Goal: Task Accomplishment & Management: Manage account settings

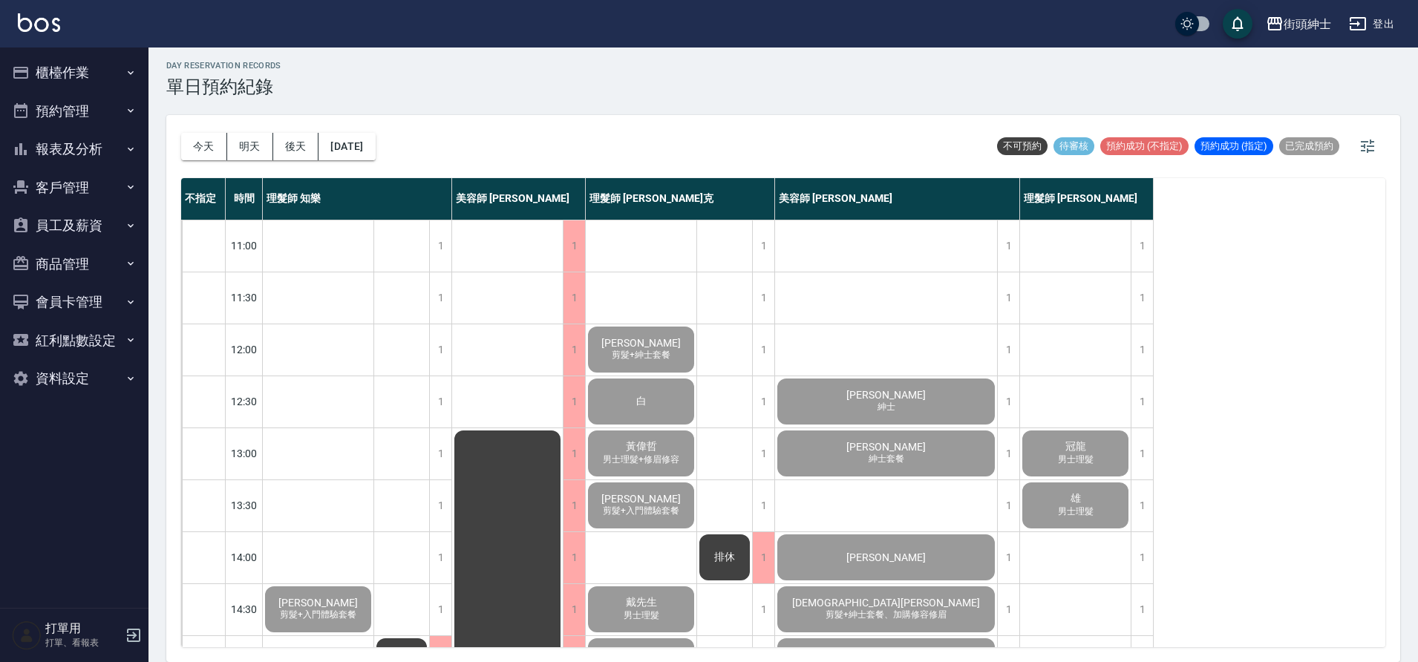
scroll to position [676, 0]
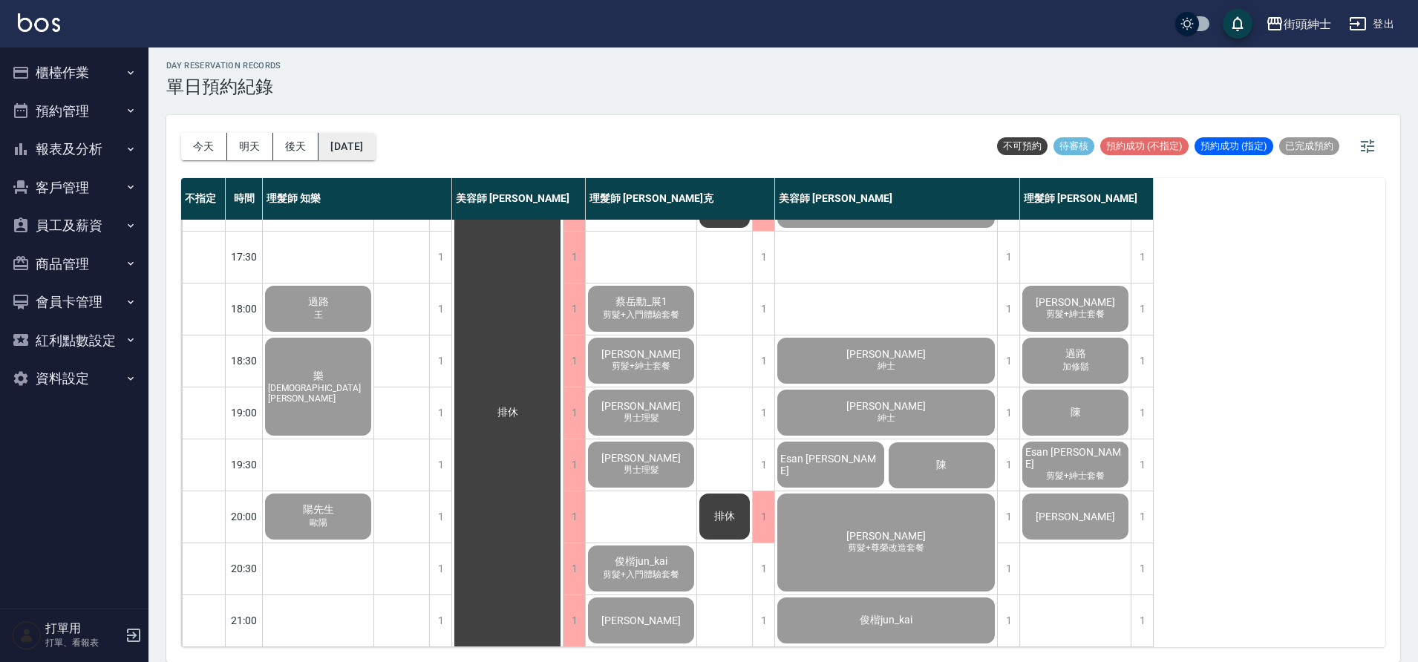
click at [374, 149] on button "[DATE]" at bounding box center [347, 146] width 56 height 27
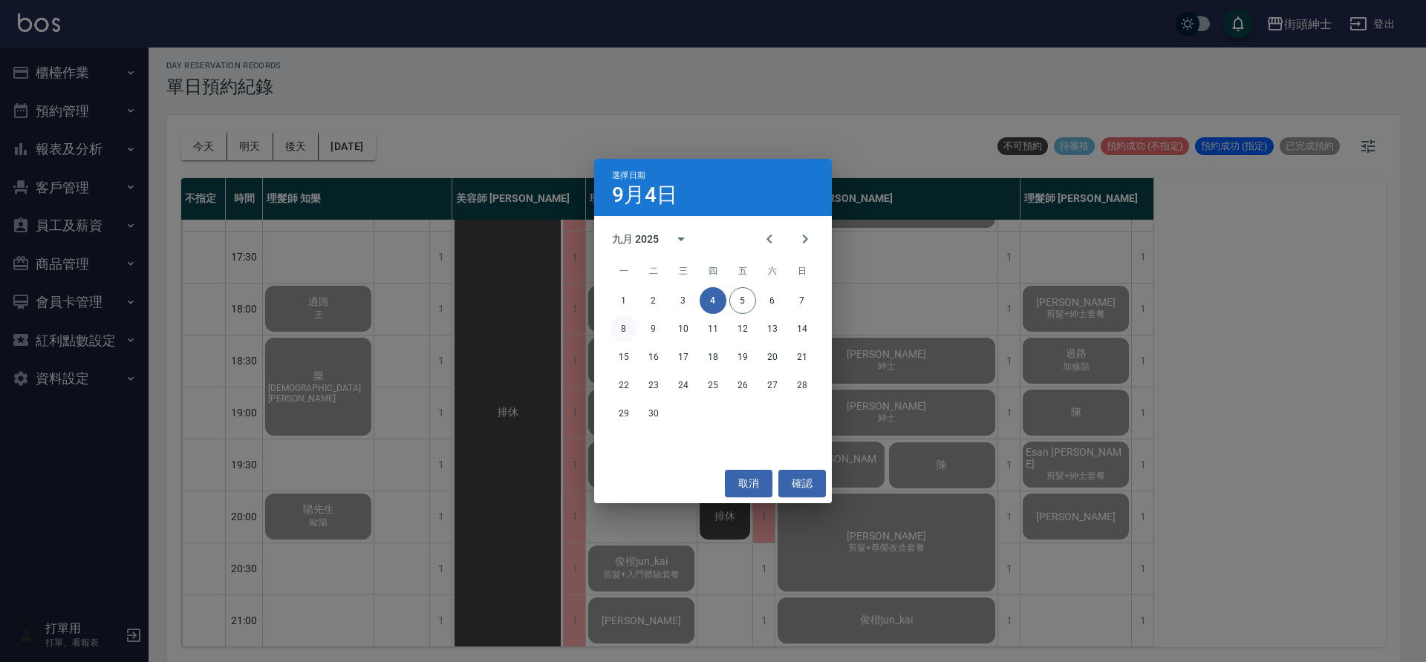
click at [625, 335] on button "8" at bounding box center [623, 329] width 27 height 27
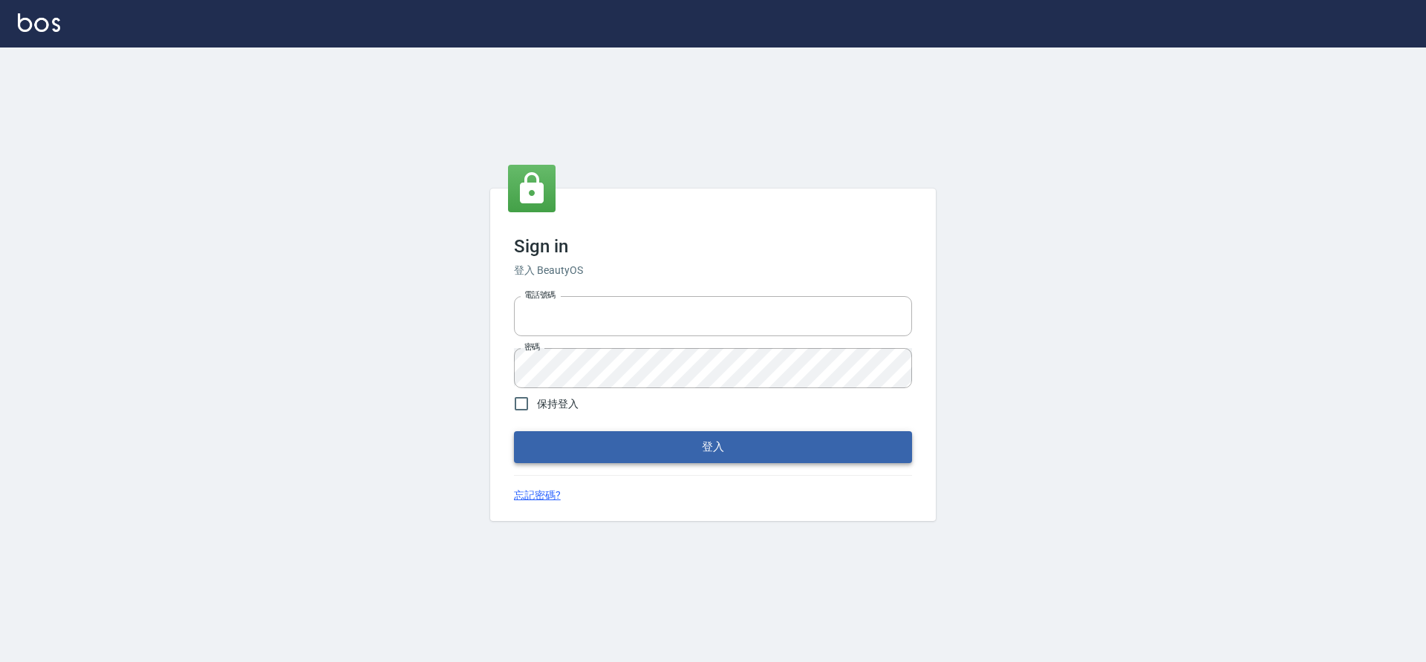
type input "0976742122"
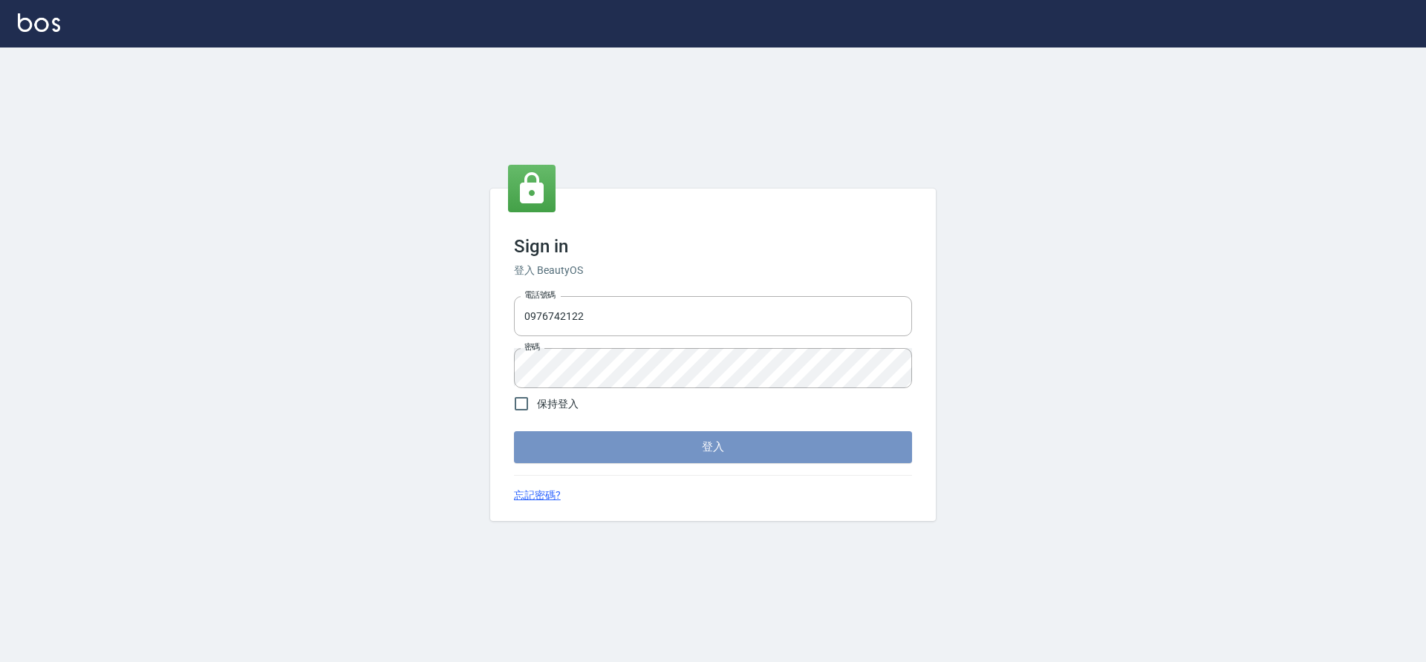
click at [687, 456] on button "登入" at bounding box center [713, 446] width 398 height 31
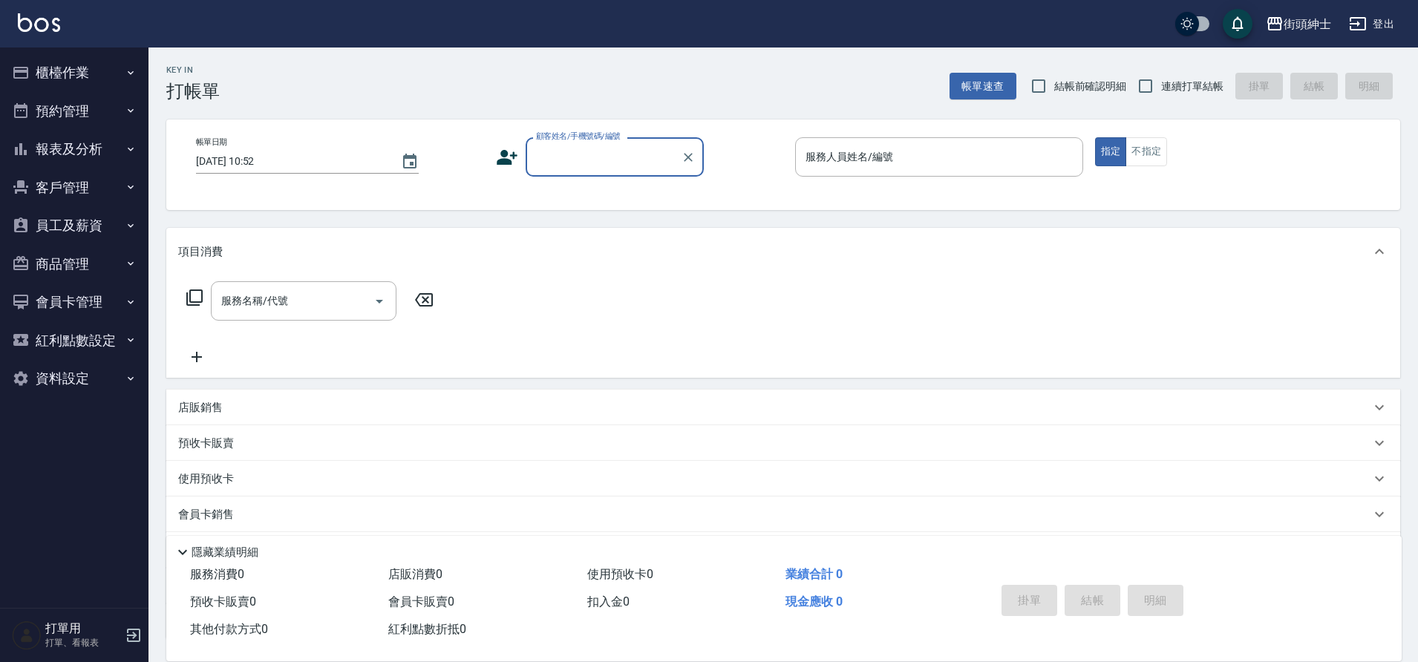
click at [103, 108] on button "預約管理" at bounding box center [74, 111] width 137 height 39
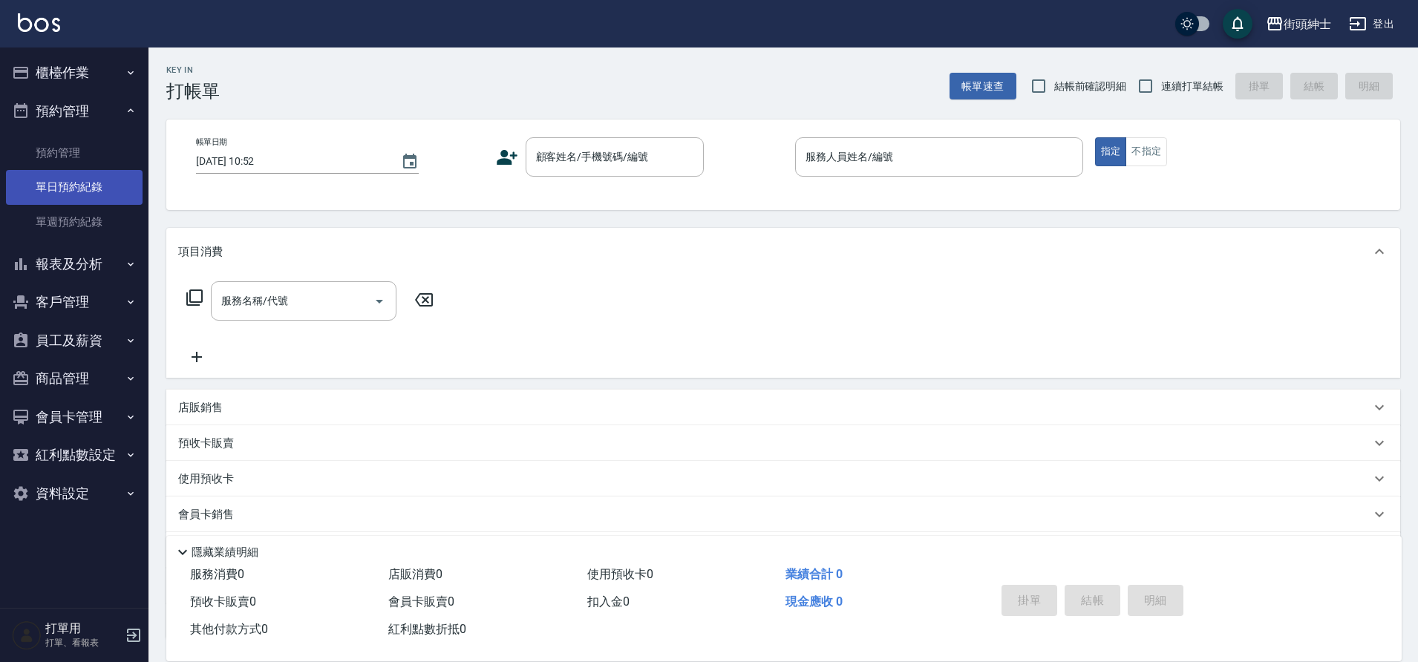
click at [88, 186] on link "單日預約紀錄" at bounding box center [74, 187] width 137 height 34
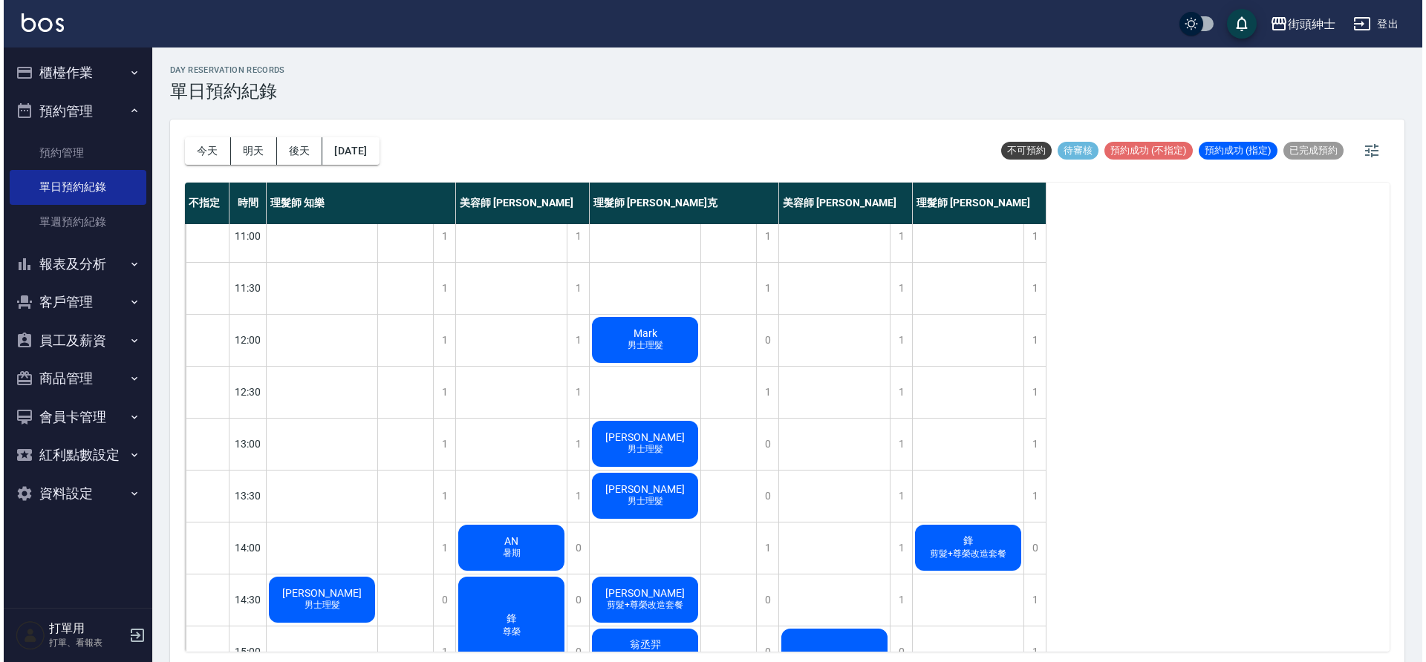
scroll to position [26, 0]
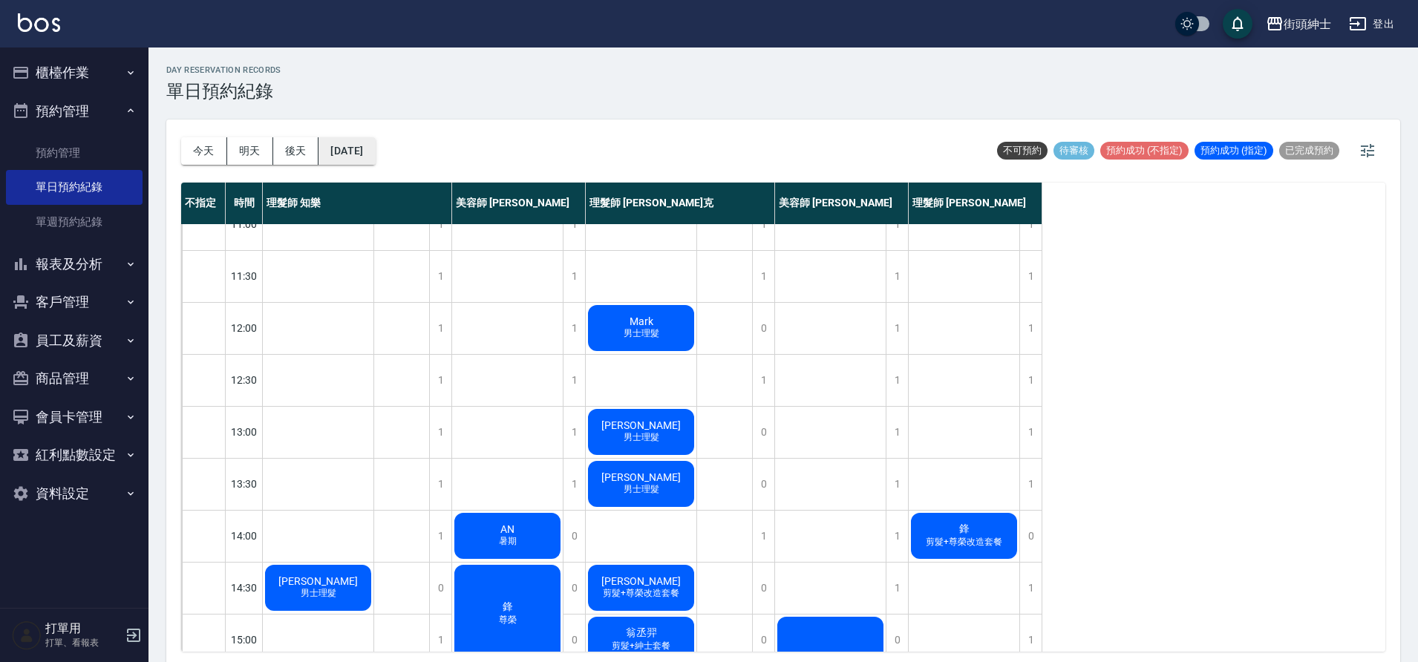
click at [375, 152] on button "2025/09/05" at bounding box center [347, 150] width 56 height 27
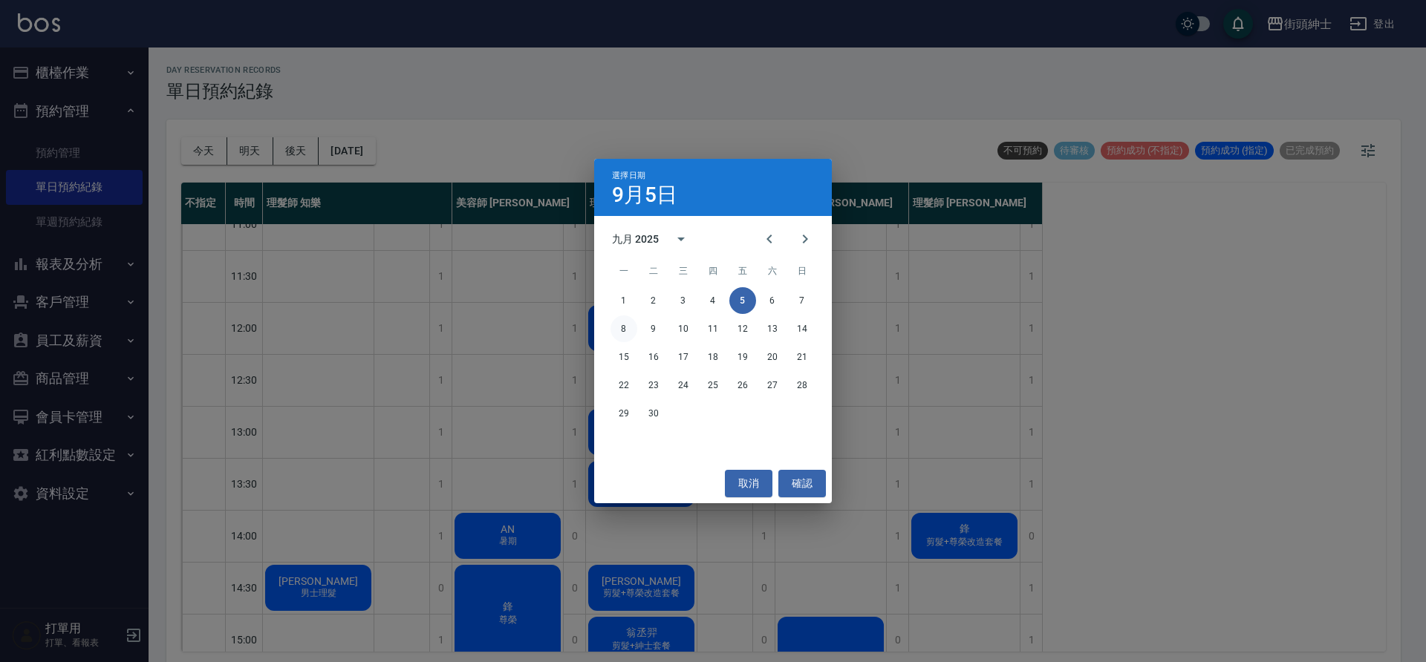
click at [622, 325] on button "8" at bounding box center [623, 329] width 27 height 27
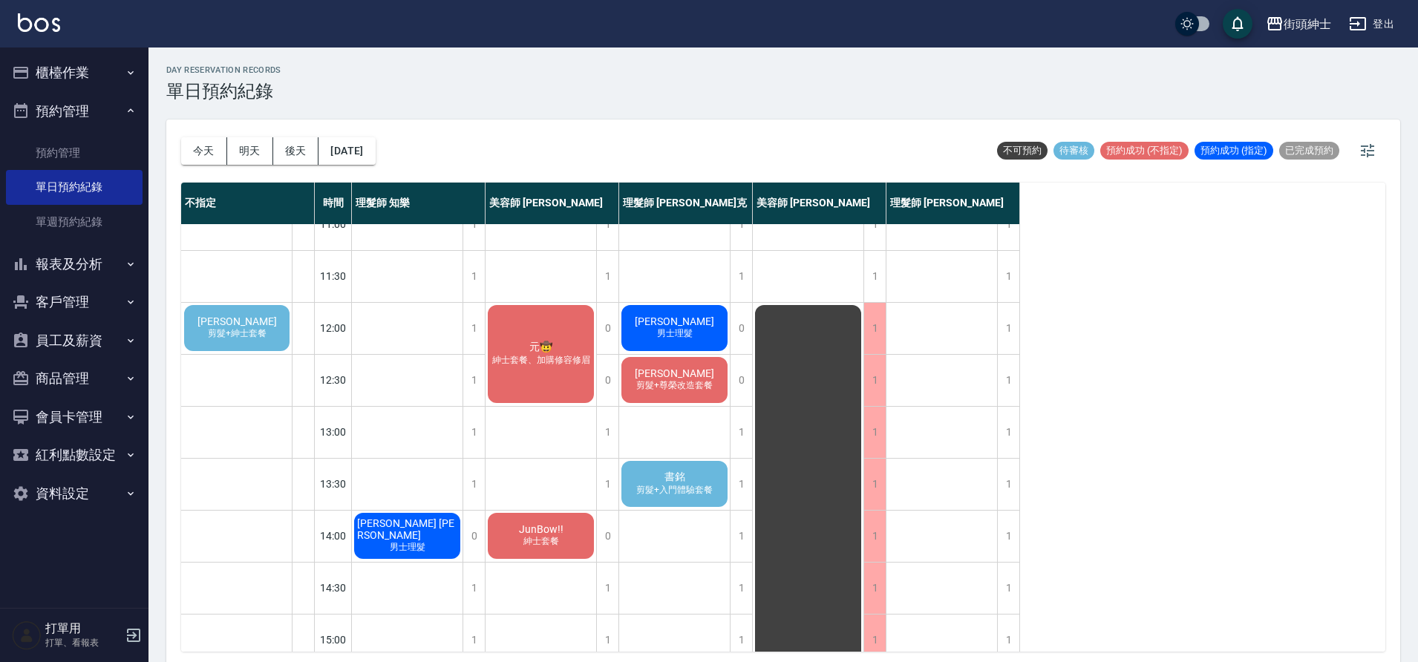
click at [683, 377] on span "林佳揚" at bounding box center [674, 374] width 85 height 12
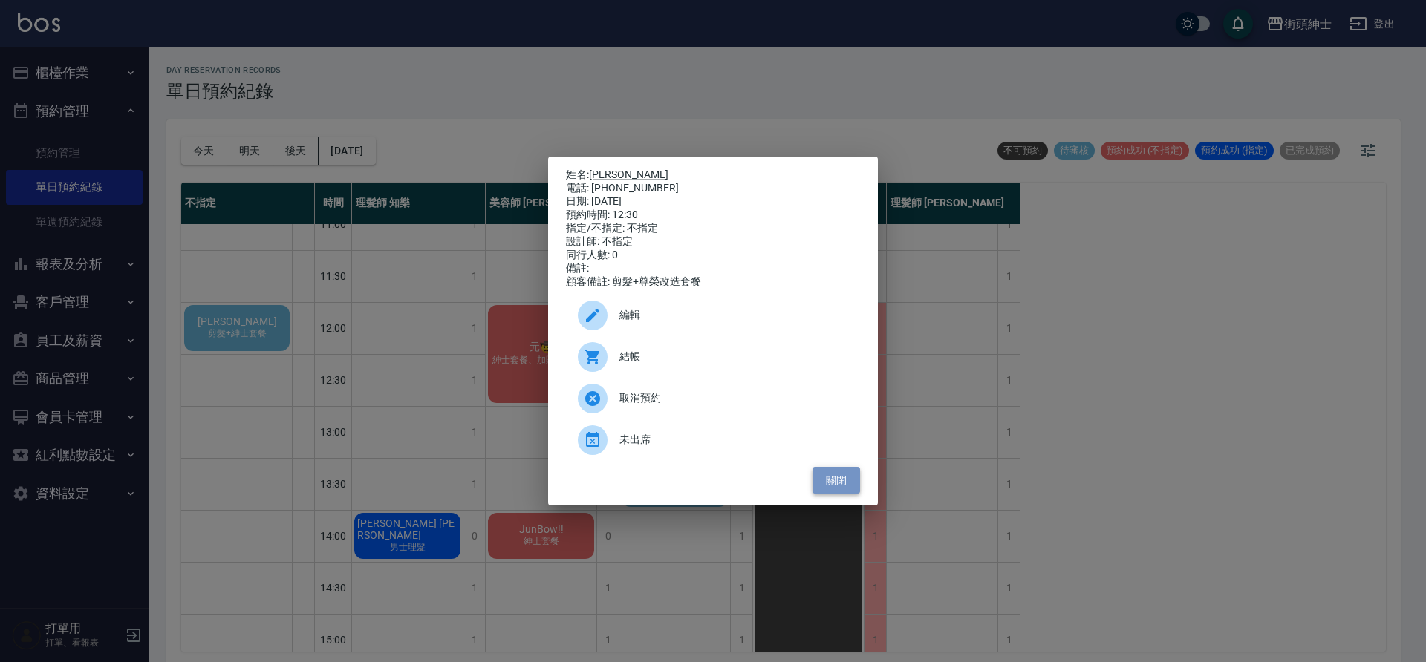
click at [845, 493] on button "關閉" at bounding box center [836, 480] width 48 height 27
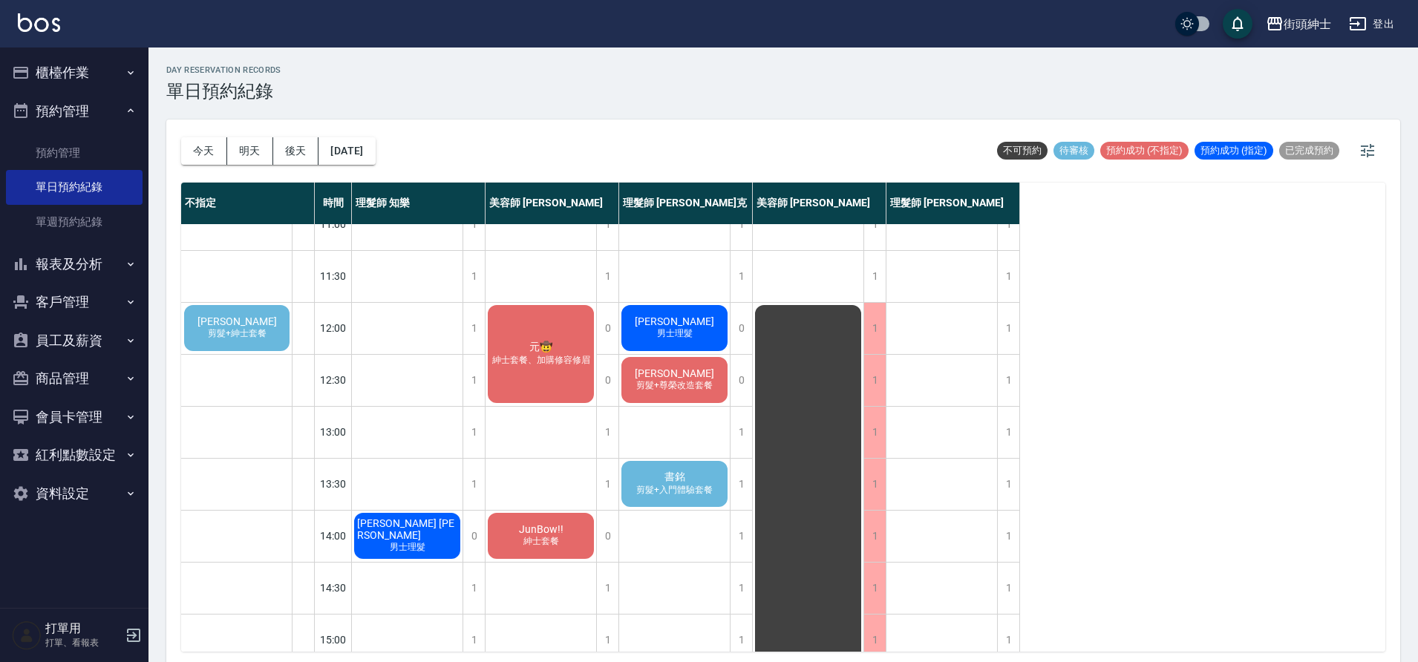
click at [690, 378] on span "林佳揚" at bounding box center [674, 374] width 85 height 12
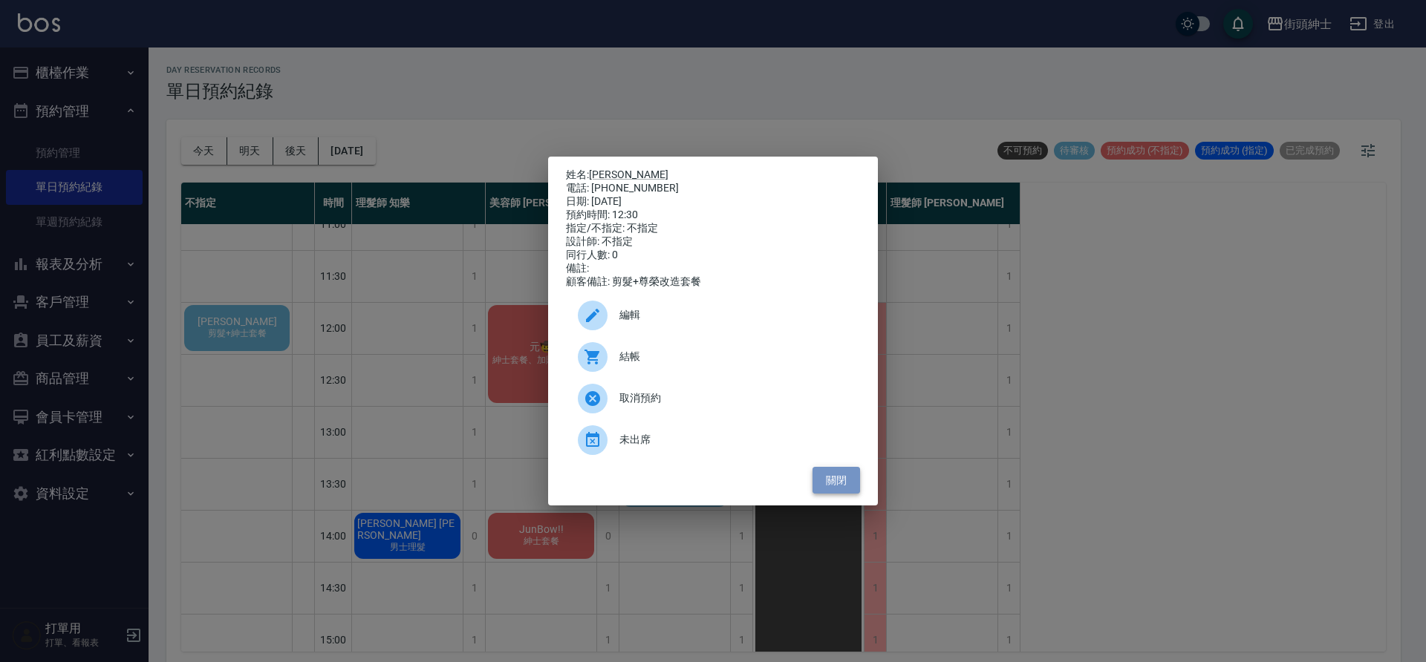
click at [825, 488] on button "關閉" at bounding box center [836, 480] width 48 height 27
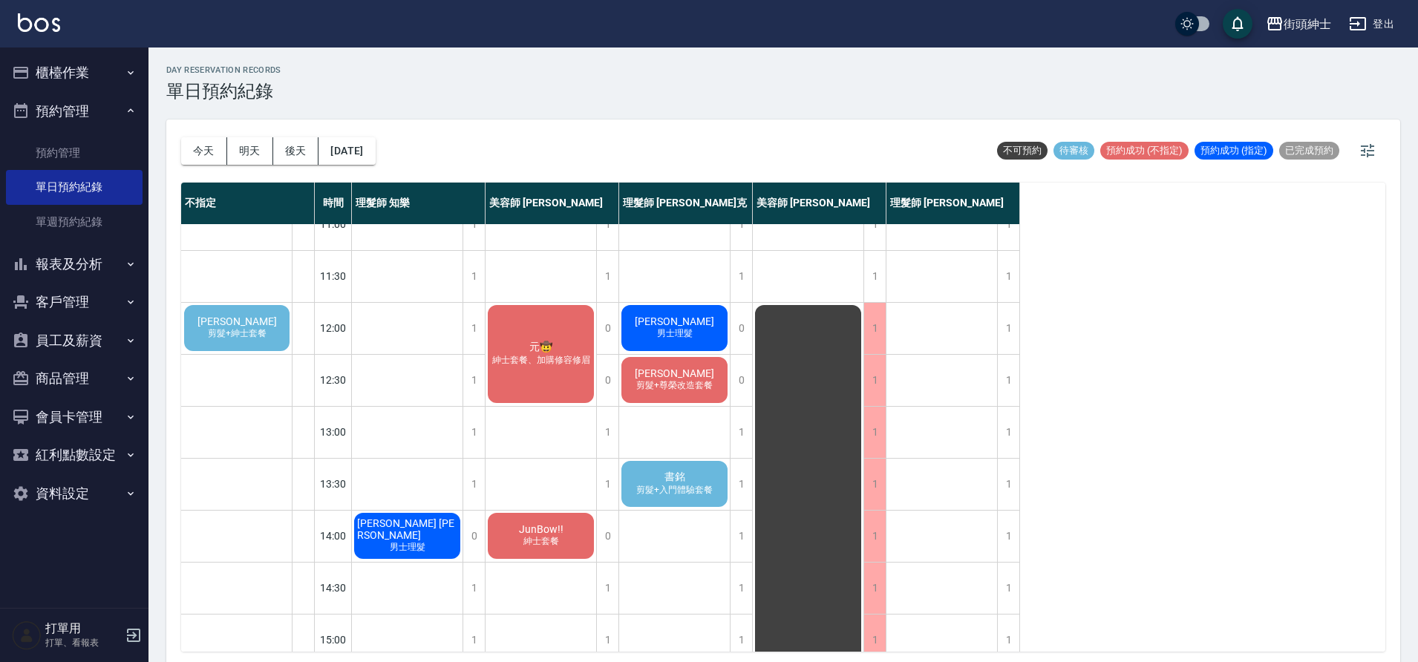
click at [690, 379] on span "林佳揚" at bounding box center [674, 374] width 85 height 12
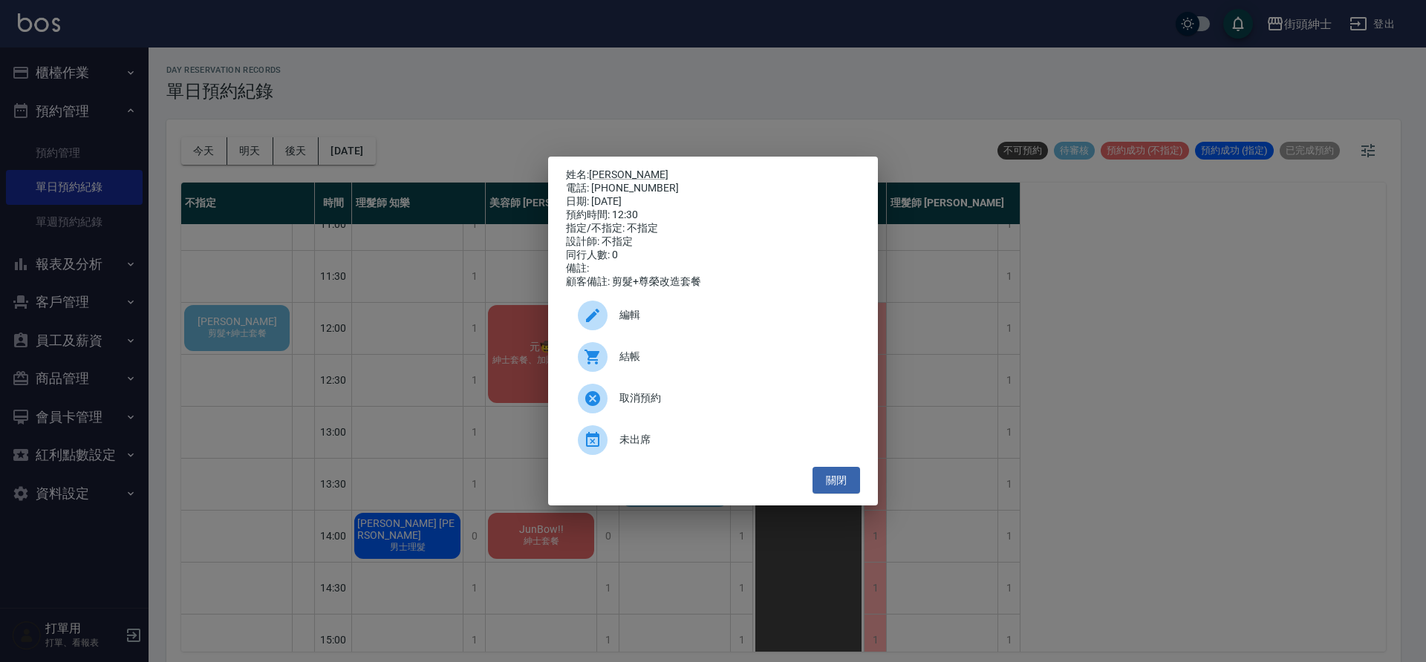
click at [506, 159] on div "姓名: 林佳揚 電話: 0988661770 日期: 2025/09/08 預約時間: 12:30 指定/不指定: 不指定 設計師: 不指定 同行人數: 0 …" at bounding box center [713, 331] width 1426 height 662
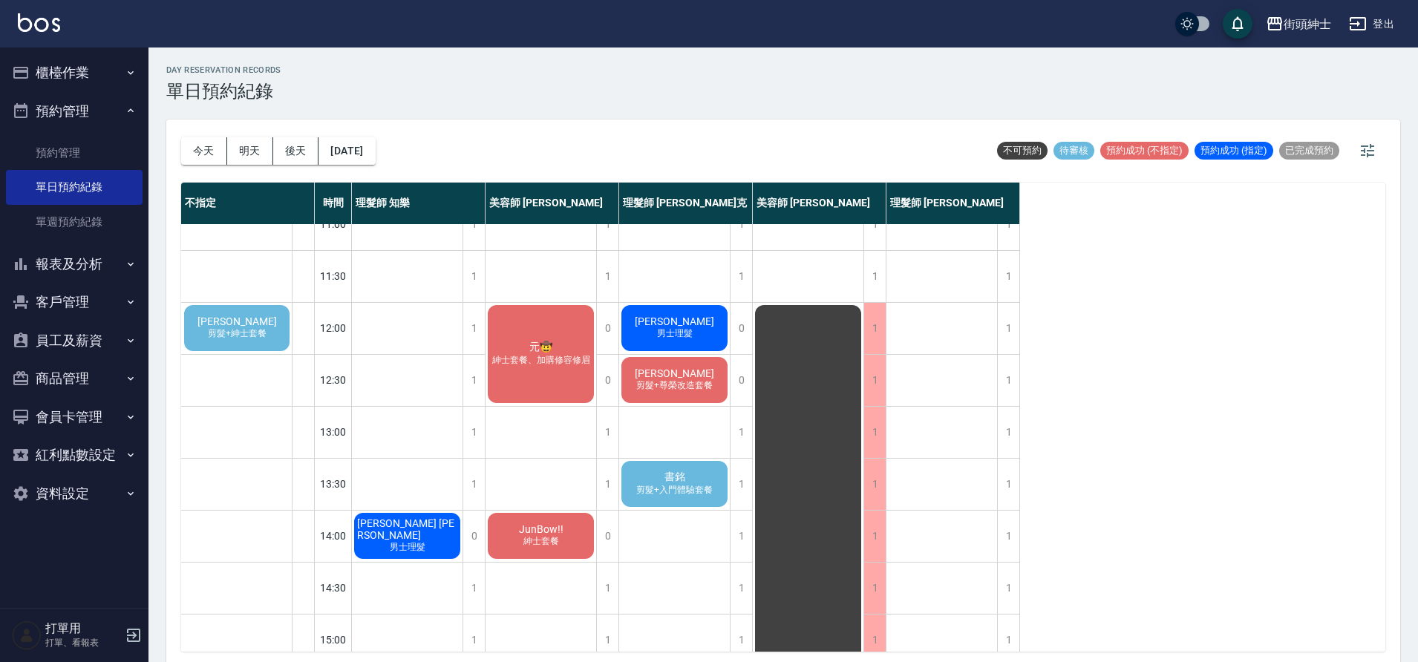
click at [688, 382] on span "剪髮+尊榮改造套餐" at bounding box center [674, 385] width 82 height 13
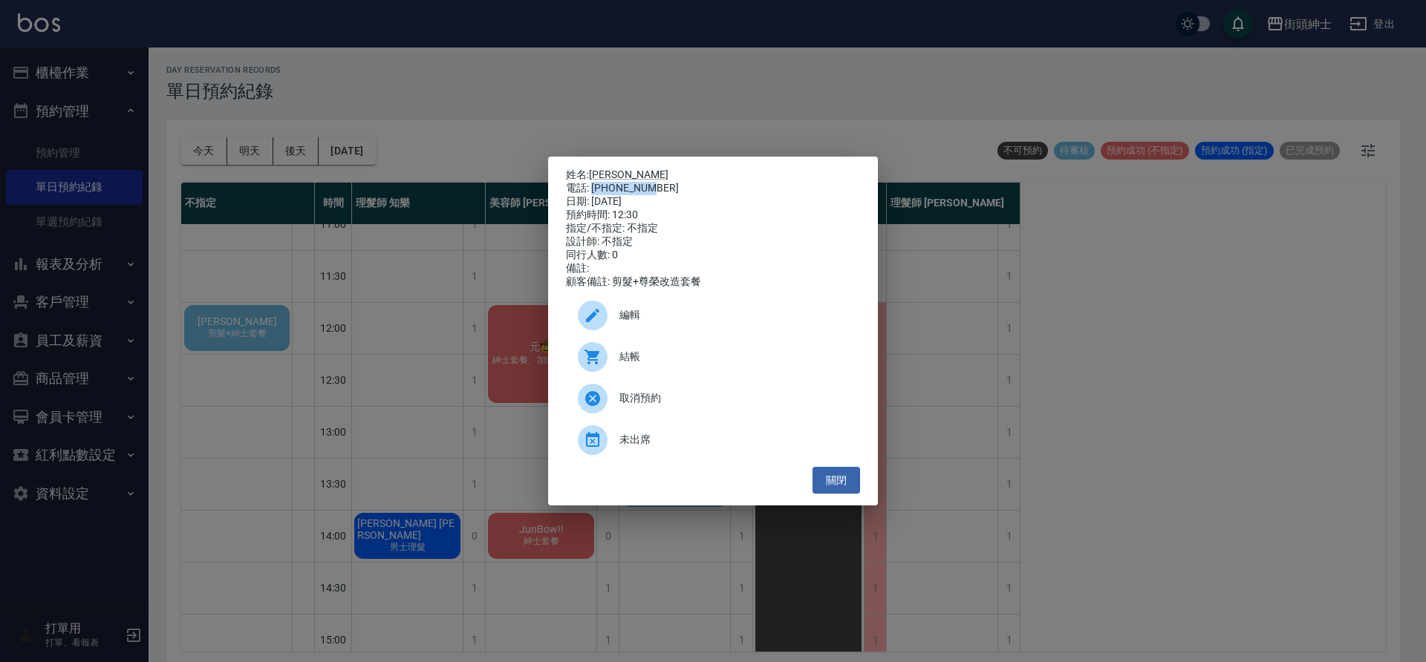
drag, startPoint x: 593, startPoint y: 183, endPoint x: 671, endPoint y: 189, distance: 77.5
click at [671, 189] on div "電話: 0988661770" at bounding box center [713, 188] width 294 height 13
copy div "0988661770"
click at [492, 282] on div "姓名: 林佳揚 電話: 0988661770 日期: 2025/09/08 預約時間: 12:30 指定/不指定: 不指定 設計師: 不指定 同行人數: 0 …" at bounding box center [713, 331] width 1426 height 662
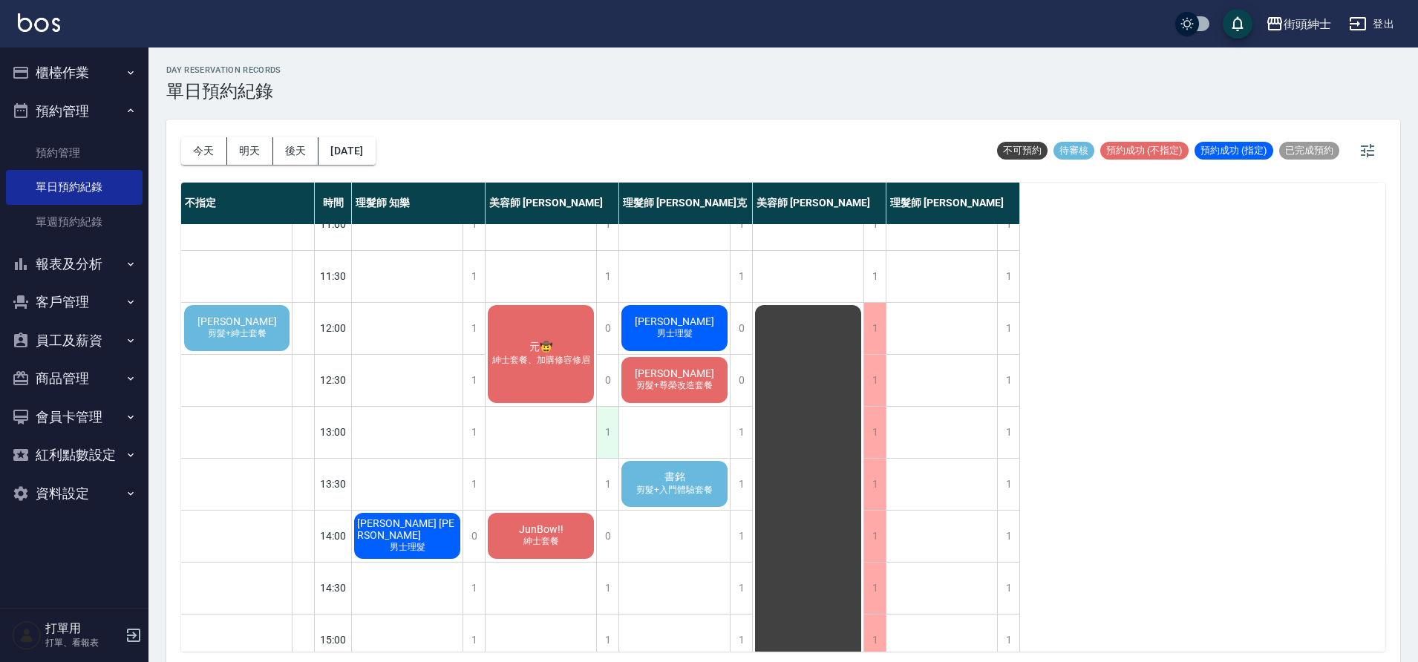
click at [609, 434] on div "1" at bounding box center [607, 432] width 22 height 51
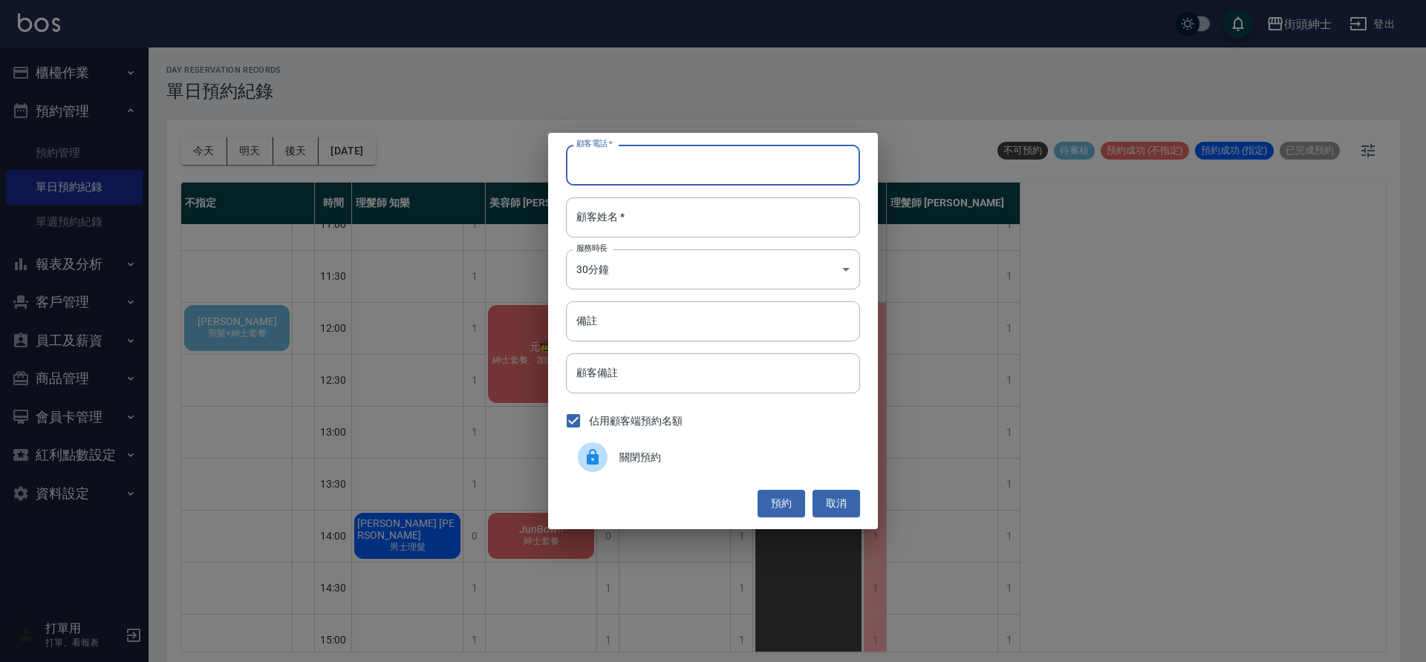
click at [697, 156] on input "顧客電話   *" at bounding box center [713, 165] width 294 height 40
paste input "0988661770"
type input "0988661770"
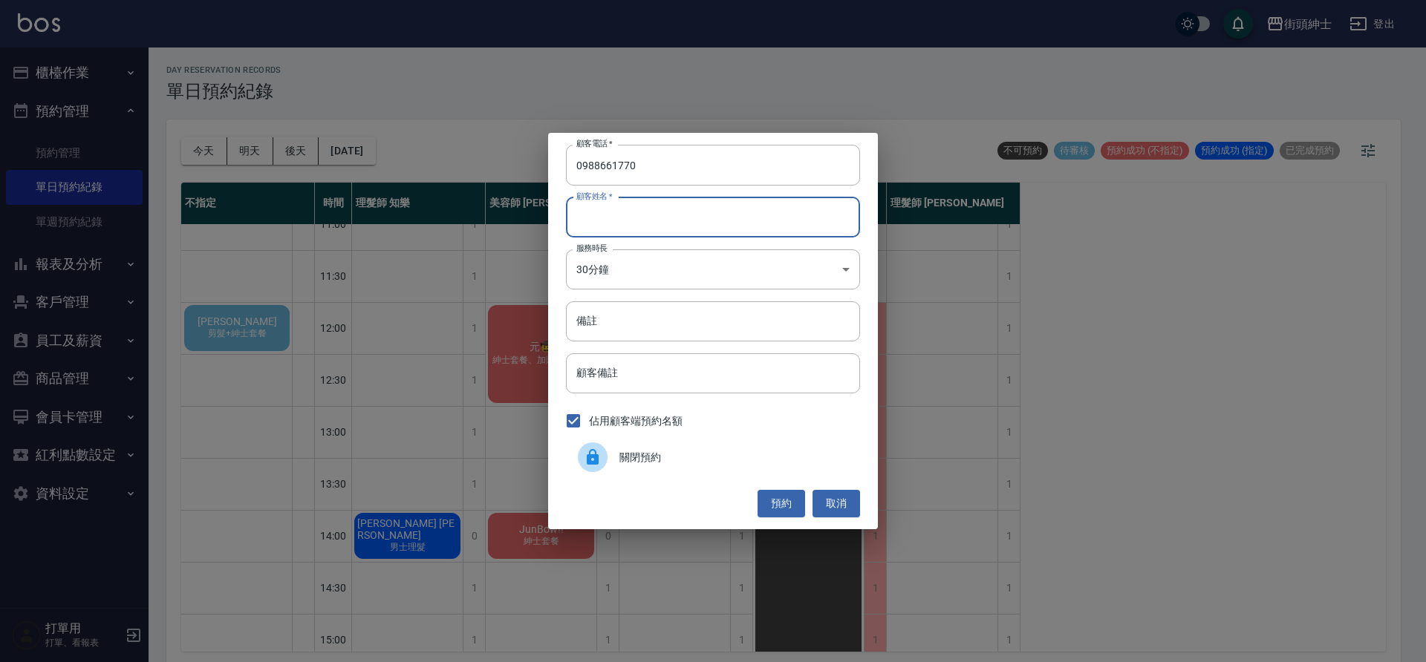
click at [645, 220] on input "顧客姓名   *" at bounding box center [713, 218] width 294 height 40
click at [650, 257] on body "街頭紳士 登出 櫃檯作業 打帳單 帳單列表 營業儀表板 現金收支登錄 材料自購登錄 每日結帳 排班表 現場電腦打卡 預約管理 預約管理 單日預約紀錄 單週預約…" at bounding box center [713, 333] width 1426 height 667
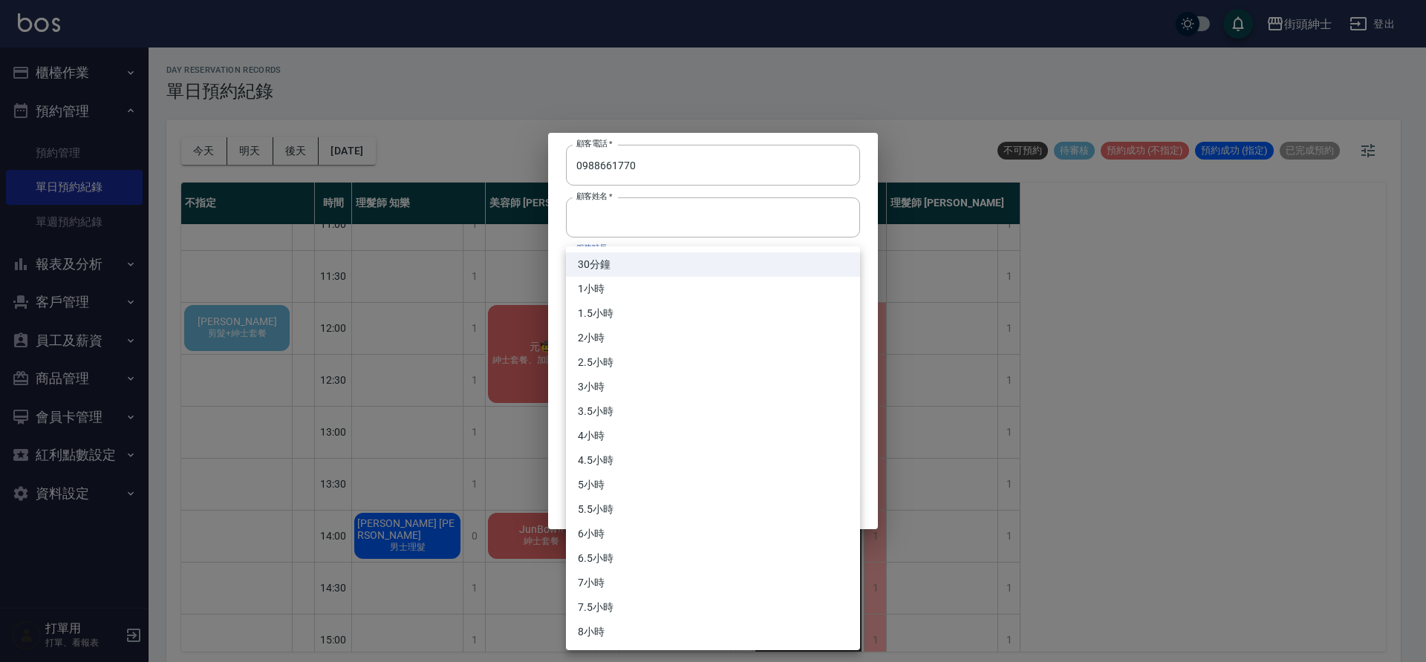
drag, startPoint x: 556, startPoint y: 205, endPoint x: 599, endPoint y: 264, distance: 73.4
click at [556, 207] on div at bounding box center [713, 331] width 1426 height 662
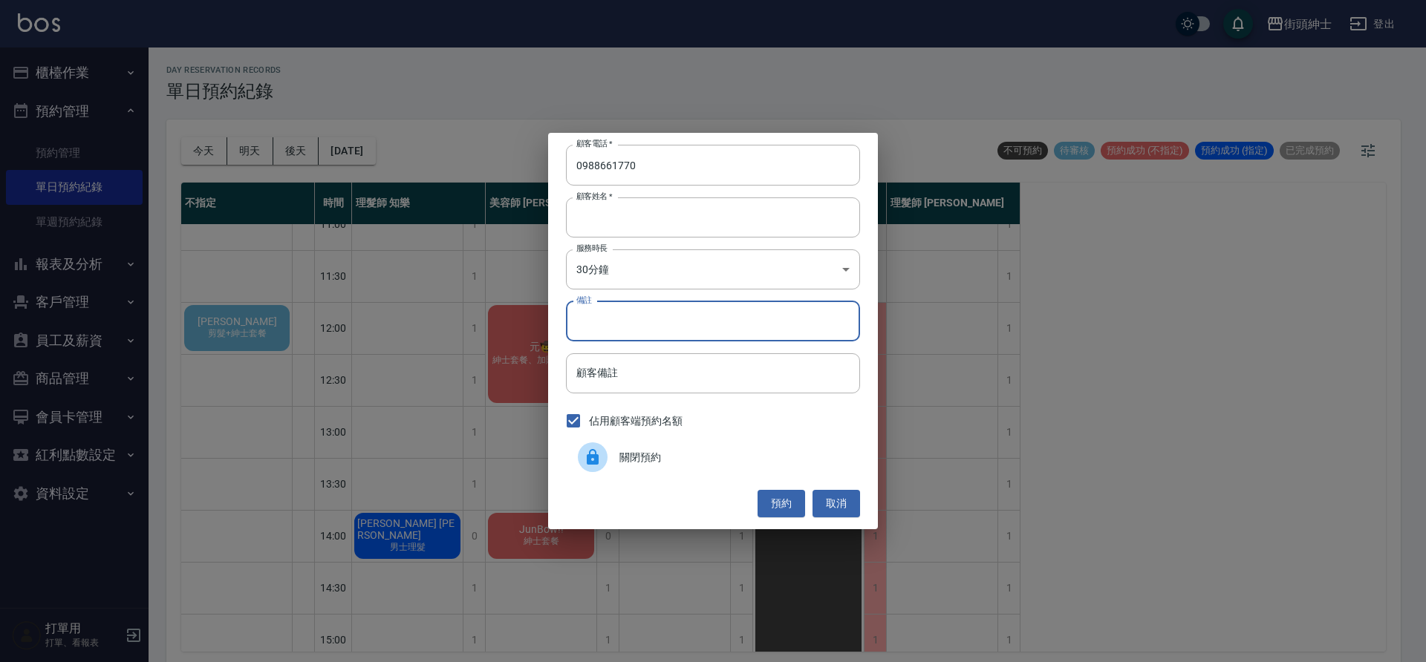
click at [667, 315] on input "備註" at bounding box center [713, 322] width 294 height 40
type input "y"
type input "脧"
type input "尊容"
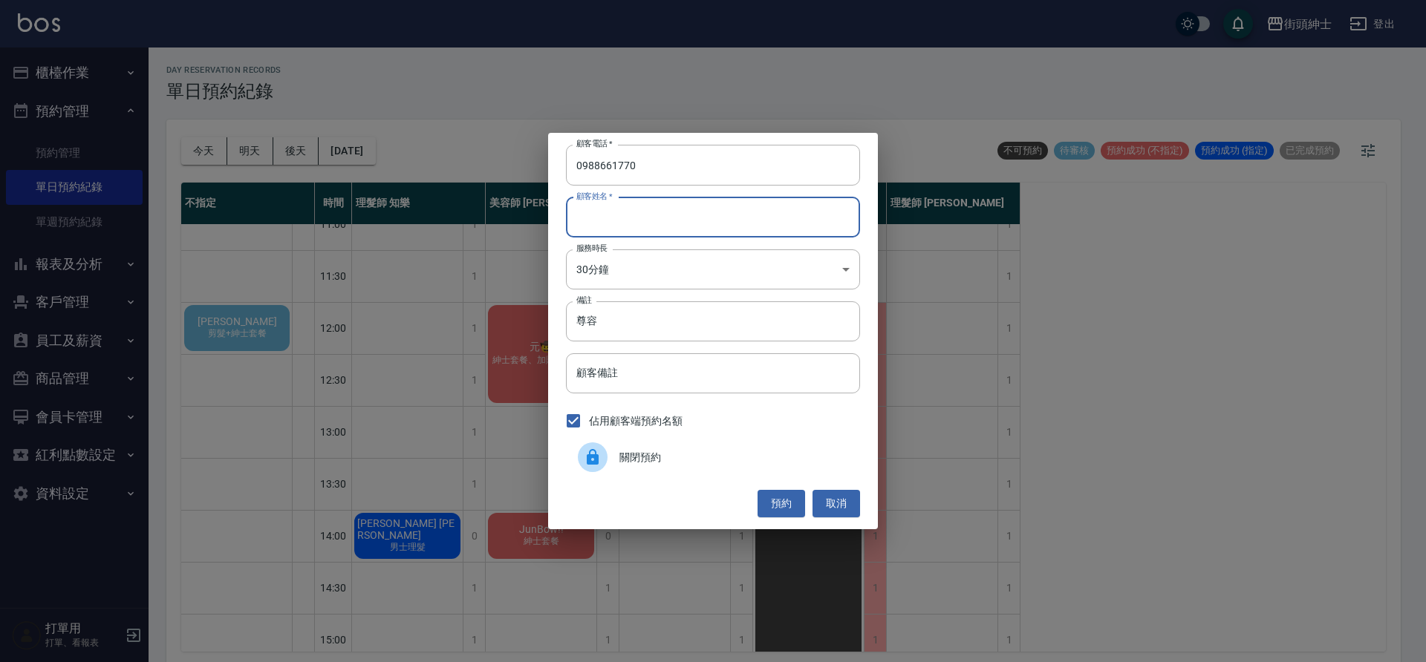
click at [667, 206] on input "顧客姓名   *" at bounding box center [713, 218] width 294 height 40
click at [783, 505] on button "預約" at bounding box center [781, 503] width 48 height 27
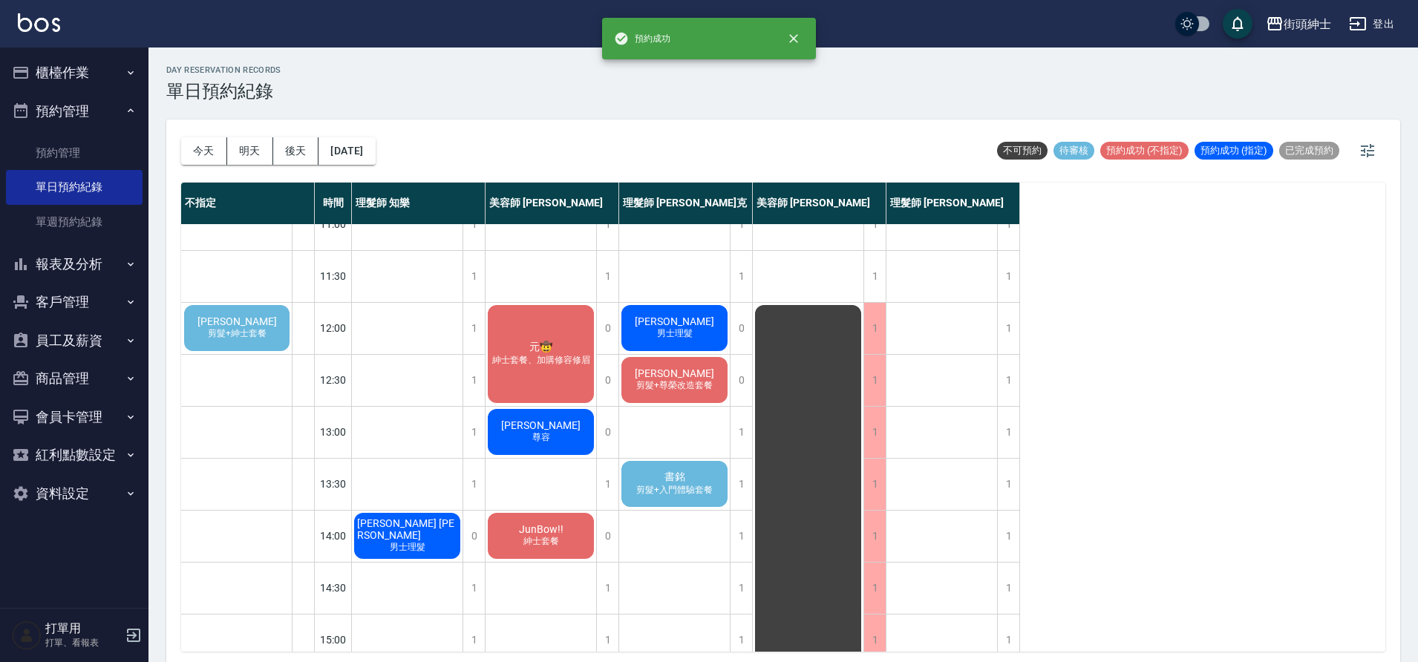
click at [551, 434] on span "尊容" at bounding box center [541, 437] width 24 height 13
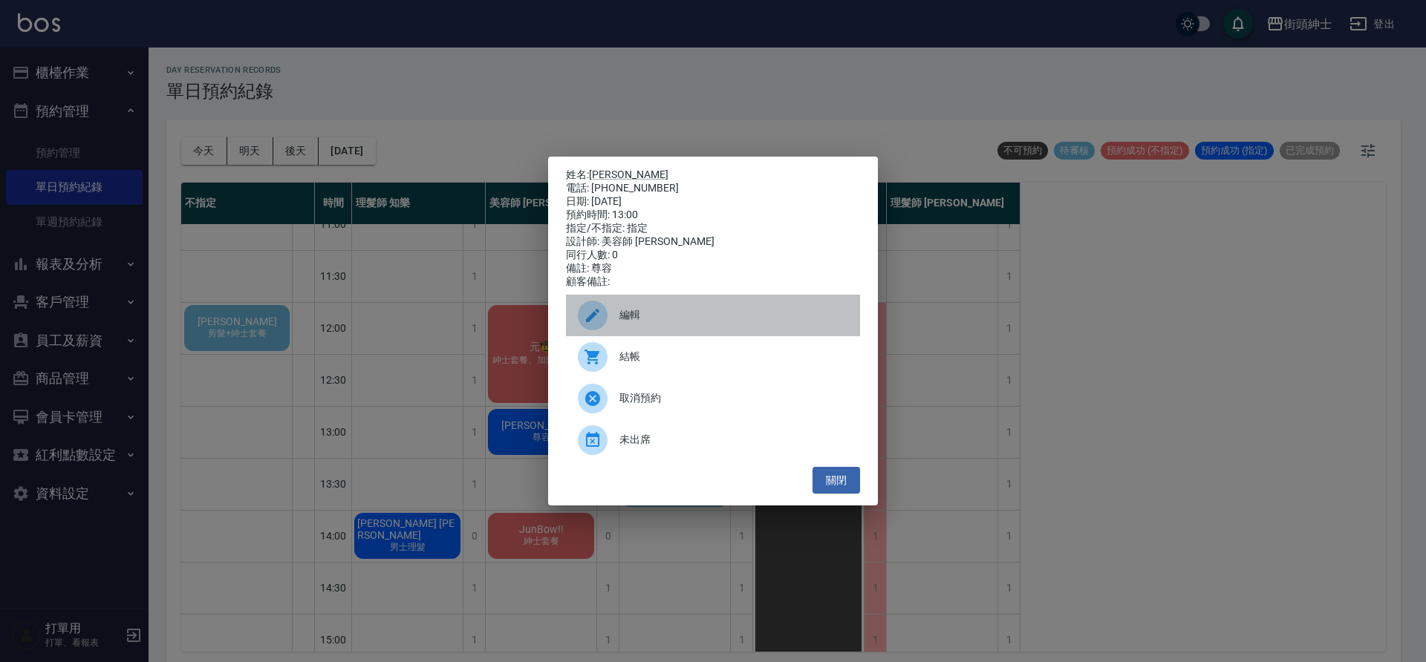
click at [720, 312] on div "編輯" at bounding box center [713, 316] width 294 height 42
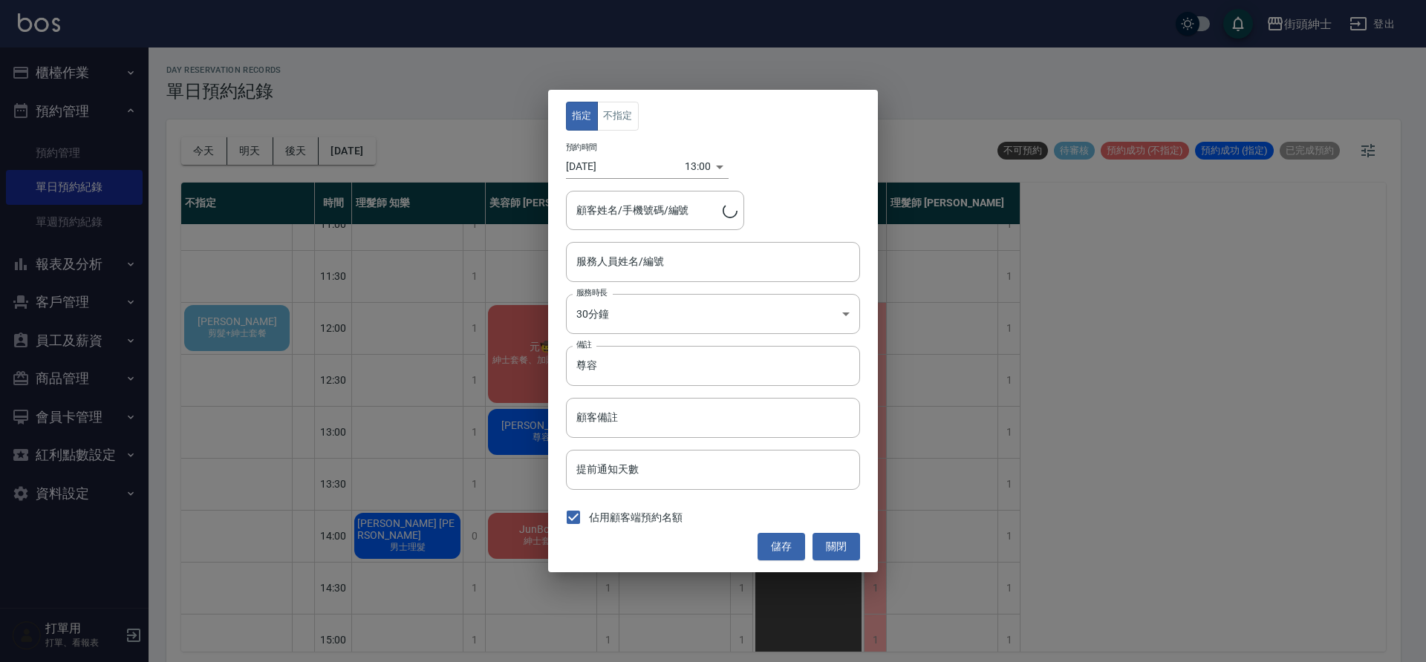
type input "美容師 Cherry(無代號)"
type input "林佳揚/0988661770"
click at [691, 170] on body "街頭紳士 登出 櫃檯作業 打帳單 帳單列表 營業儀表板 現金收支登錄 材料自購登錄 每日結帳 排班表 現場電腦打卡 預約管理 預約管理 單日預約紀錄 單週預約…" at bounding box center [713, 333] width 1426 height 667
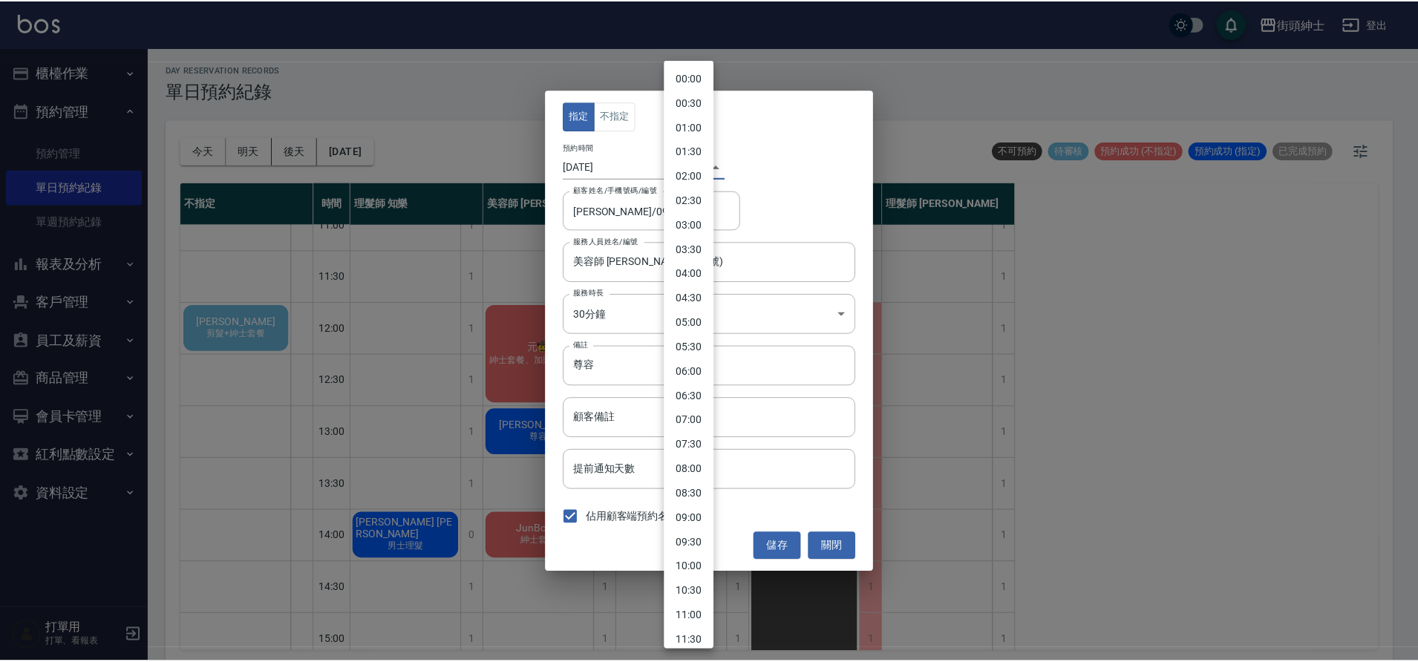
scroll to position [360, 0]
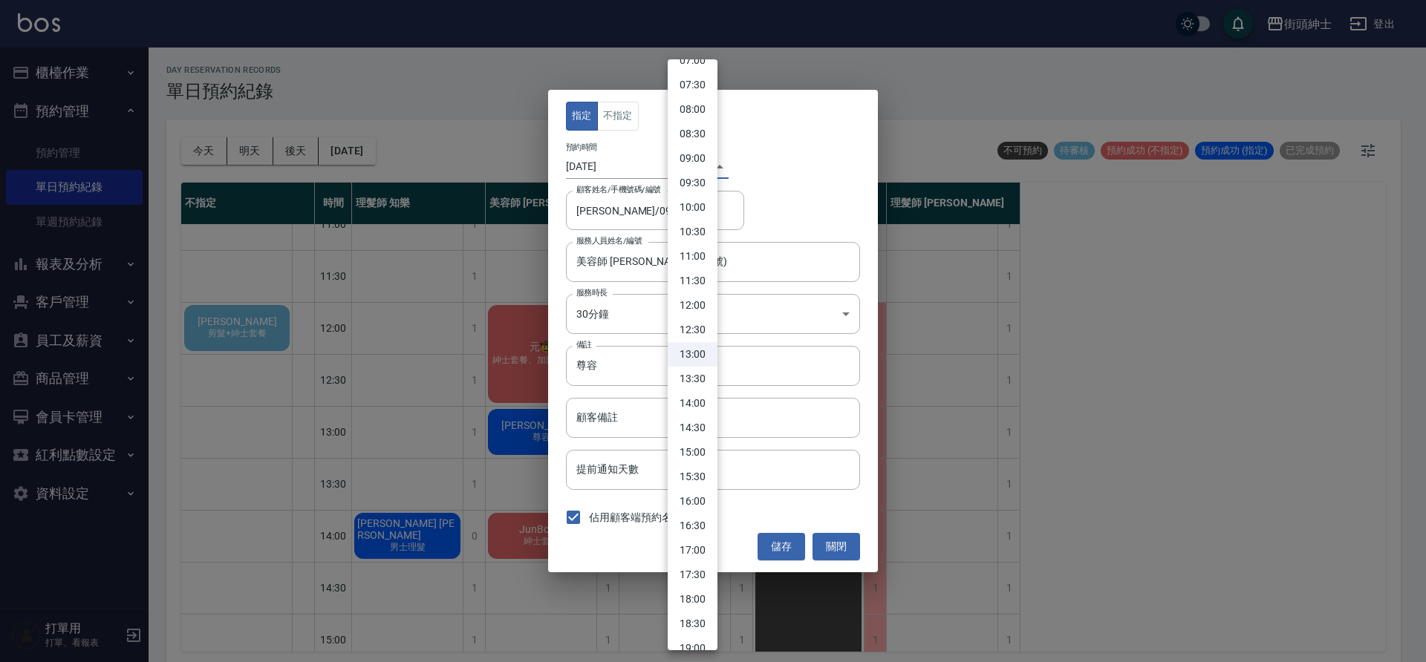
drag, startPoint x: 619, startPoint y: 287, endPoint x: 622, endPoint y: 303, distance: 16.0
click at [620, 294] on div at bounding box center [713, 331] width 1426 height 662
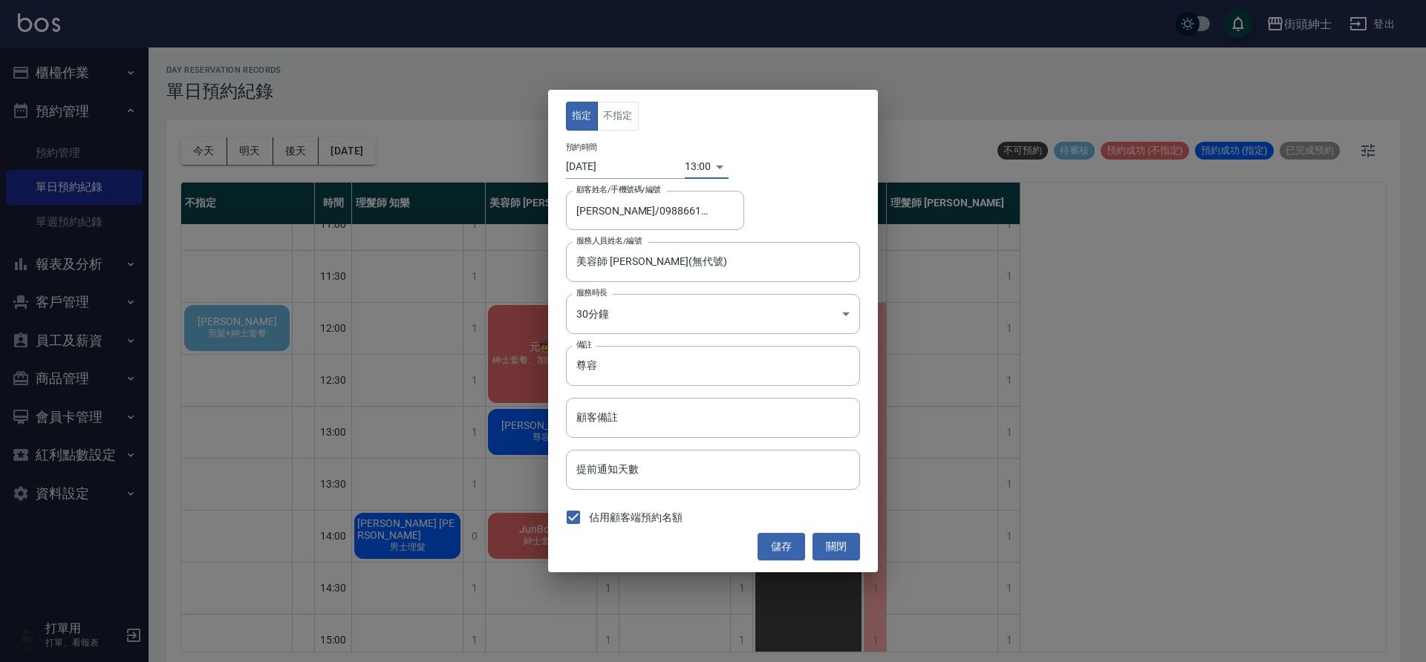
click at [624, 311] on body "街頭紳士 登出 櫃檯作業 打帳單 帳單列表 營業儀表板 現金收支登錄 材料自購登錄 每日結帳 排班表 現場電腦打卡 預約管理 預約管理 單日預約紀錄 單週預約…" at bounding box center [713, 333] width 1426 height 667
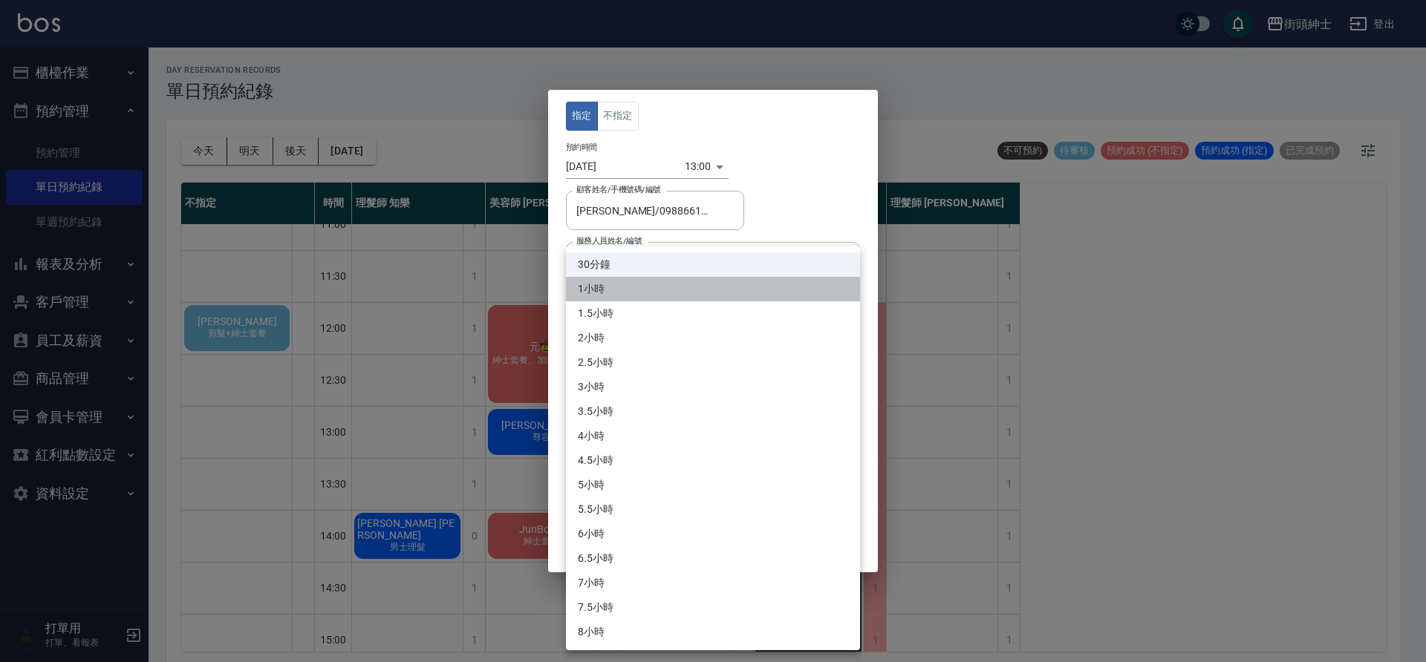
click at [648, 295] on li "1小時" at bounding box center [713, 289] width 294 height 25
type input "2"
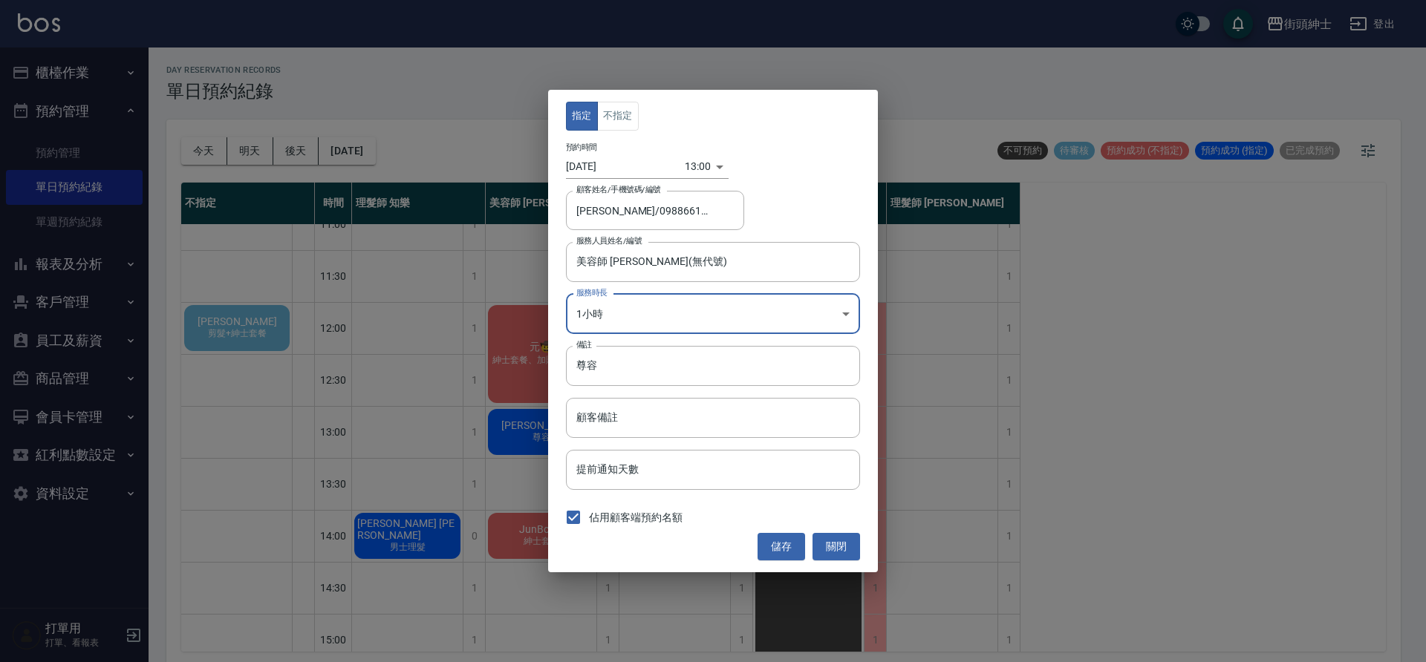
click at [782, 552] on button "儲存" at bounding box center [781, 546] width 48 height 27
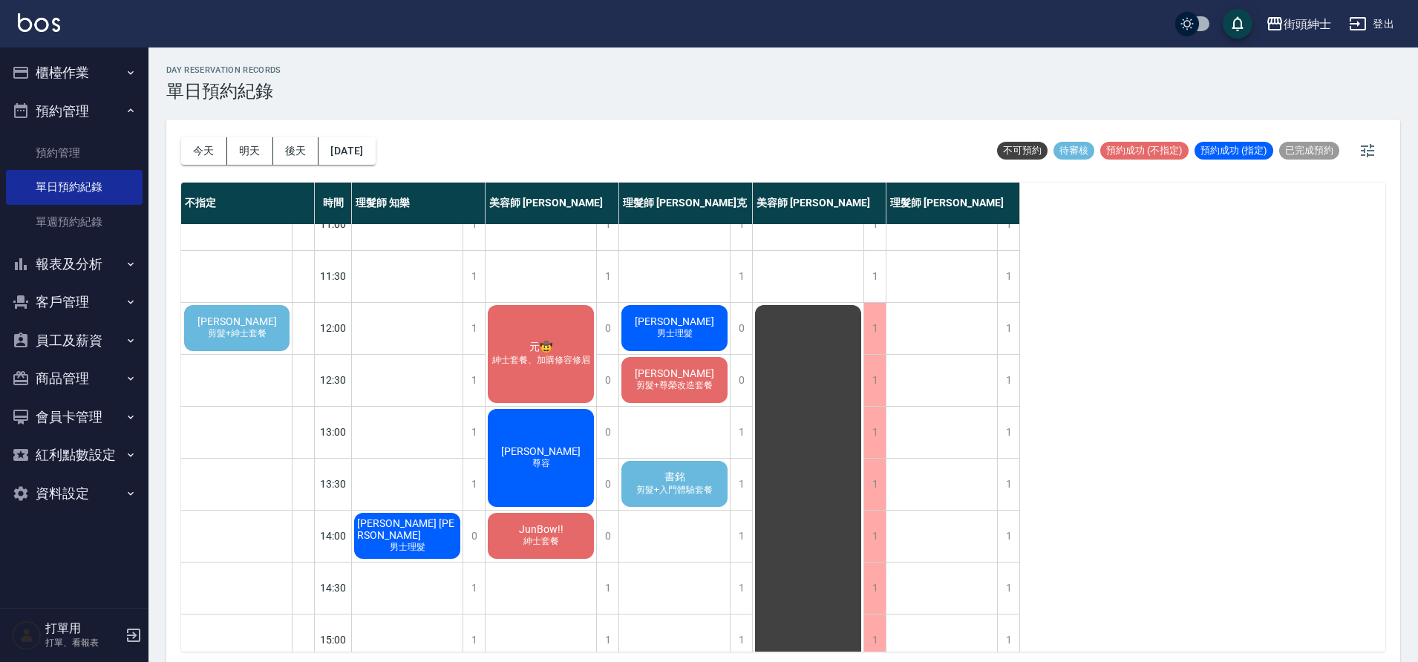
click at [229, 320] on span "林志鴻" at bounding box center [237, 322] width 85 height 12
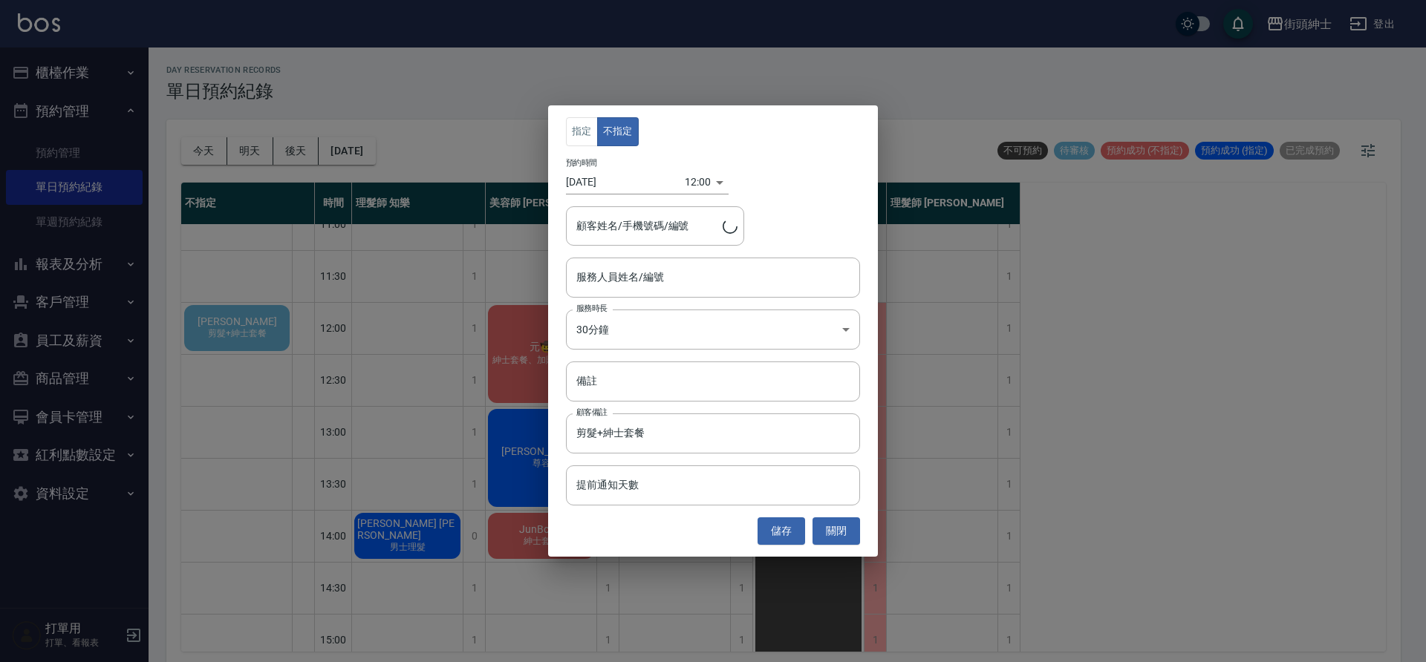
type input "林志鴻/0917161887"
click at [843, 534] on button "關閉" at bounding box center [836, 531] width 48 height 27
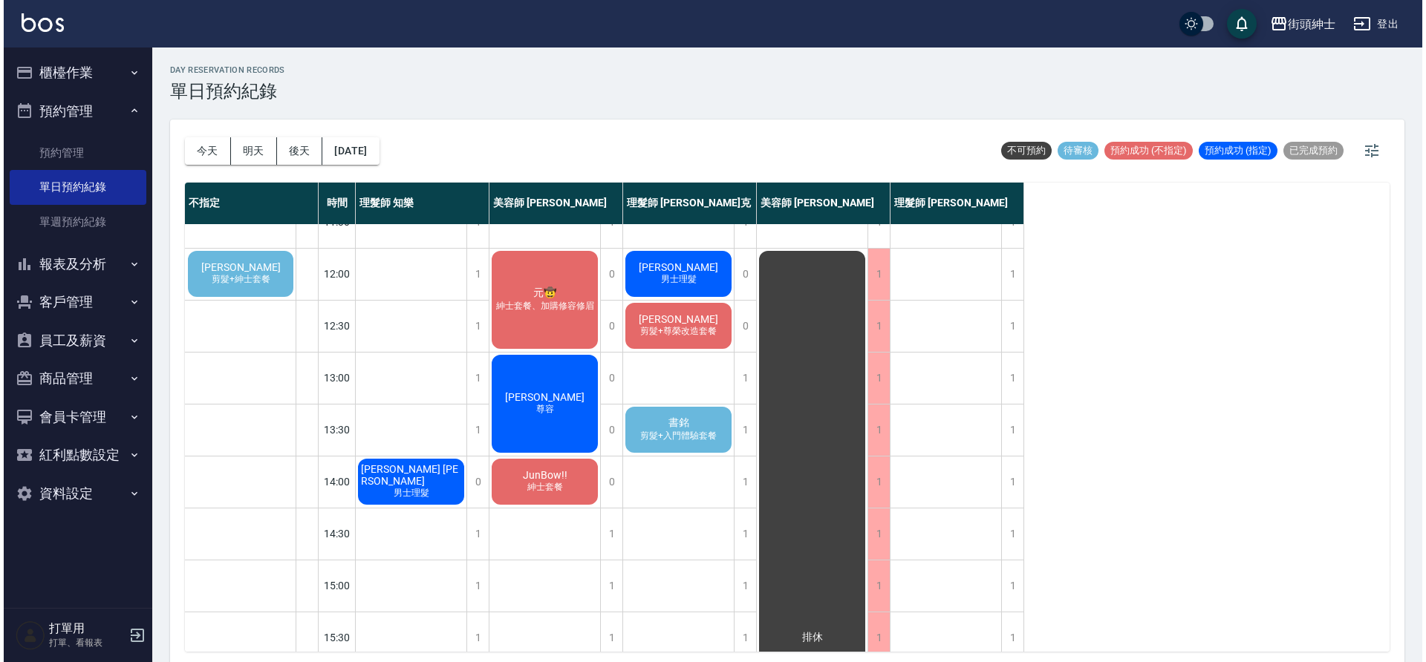
scroll to position [62, 0]
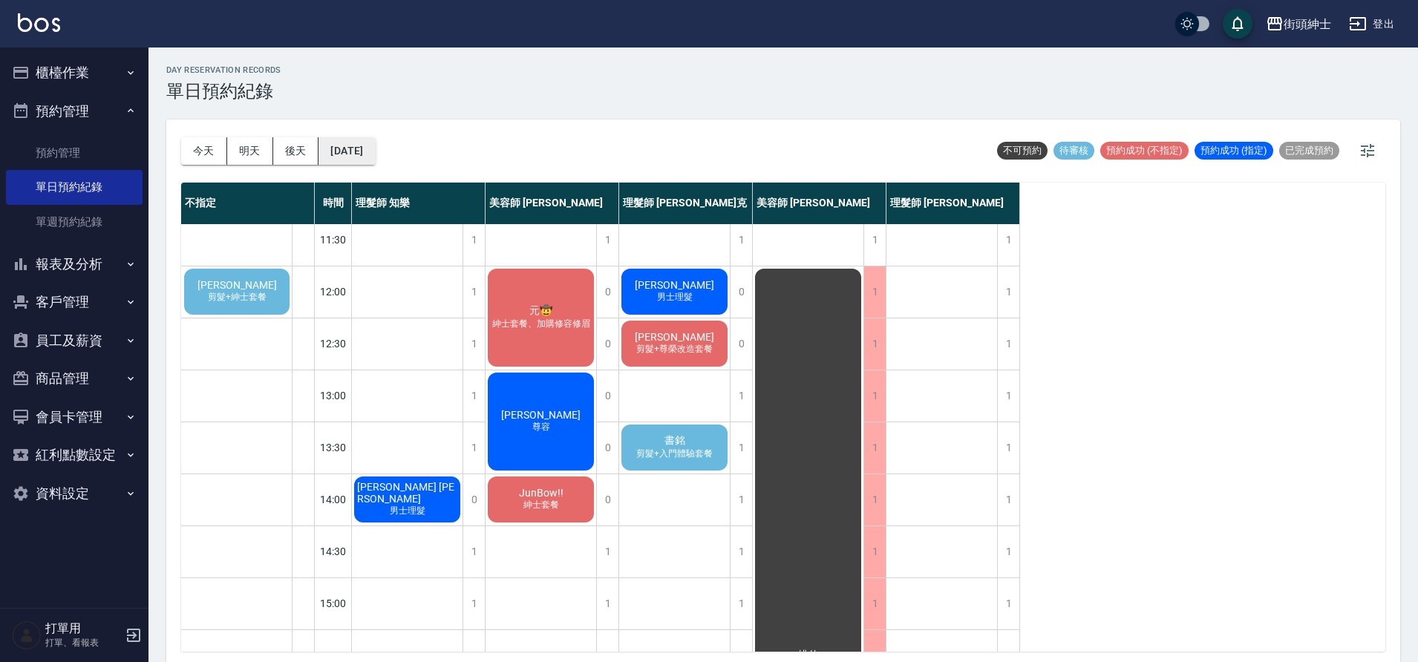
click at [375, 154] on button "2025/09/08" at bounding box center [347, 150] width 56 height 27
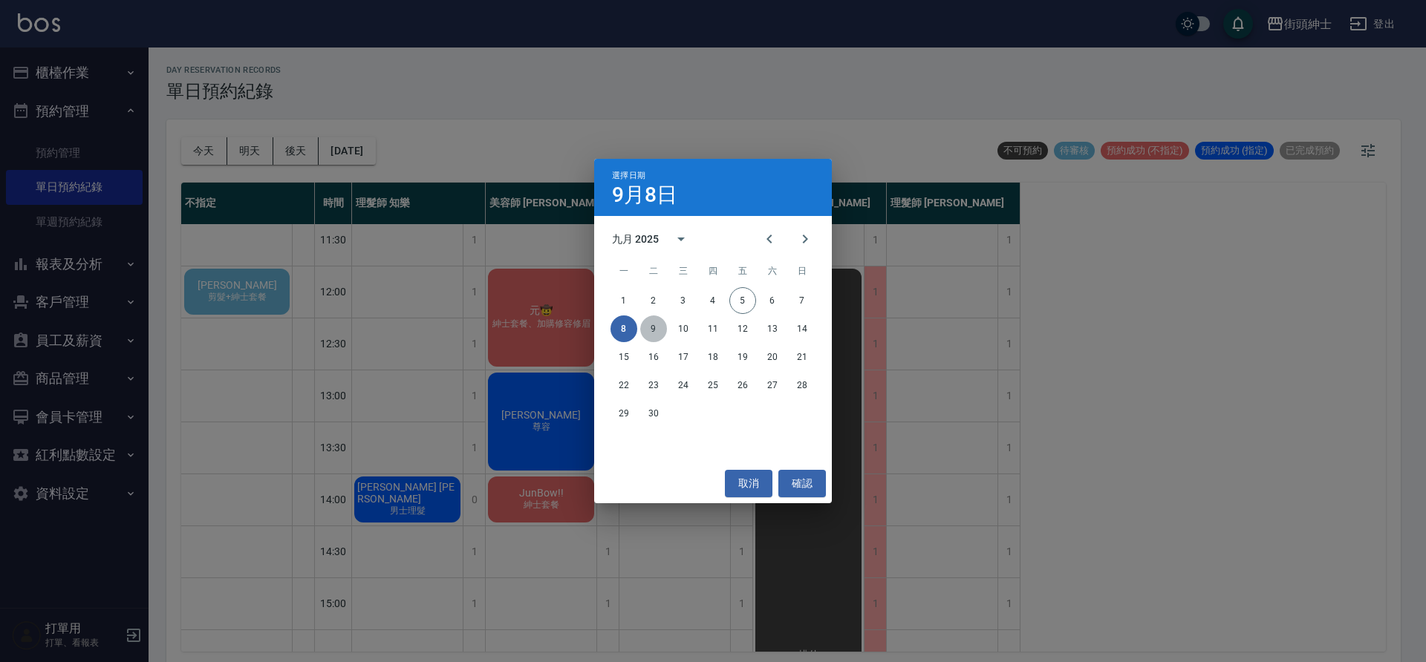
click at [655, 328] on button "9" at bounding box center [653, 329] width 27 height 27
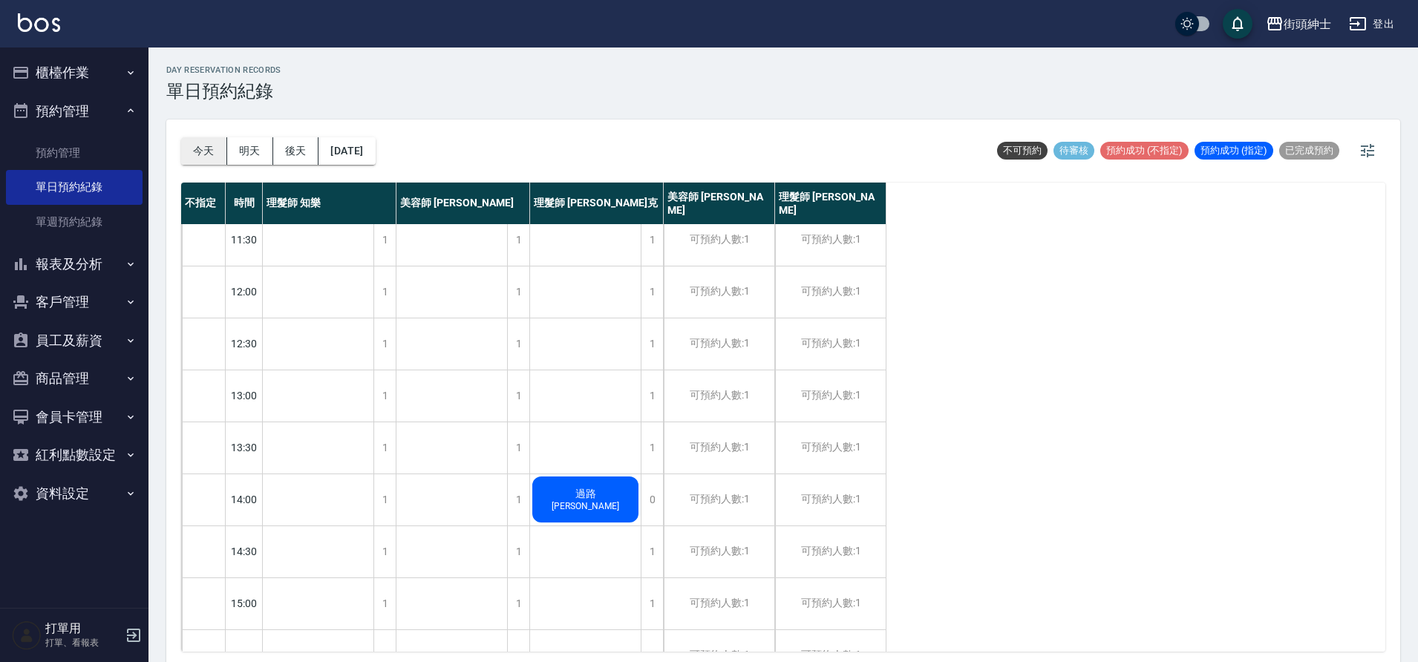
click at [210, 149] on button "今天" at bounding box center [204, 150] width 46 height 27
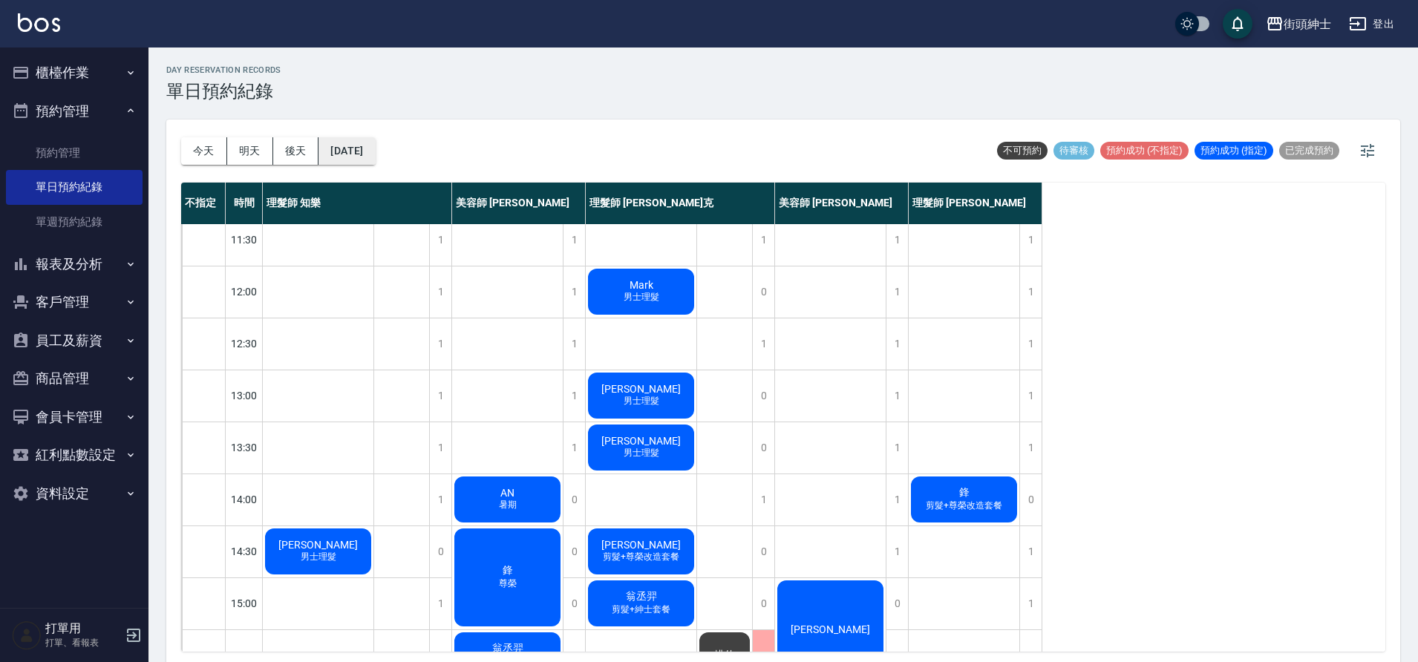
click at [364, 160] on button "2025/09/05" at bounding box center [347, 150] width 56 height 27
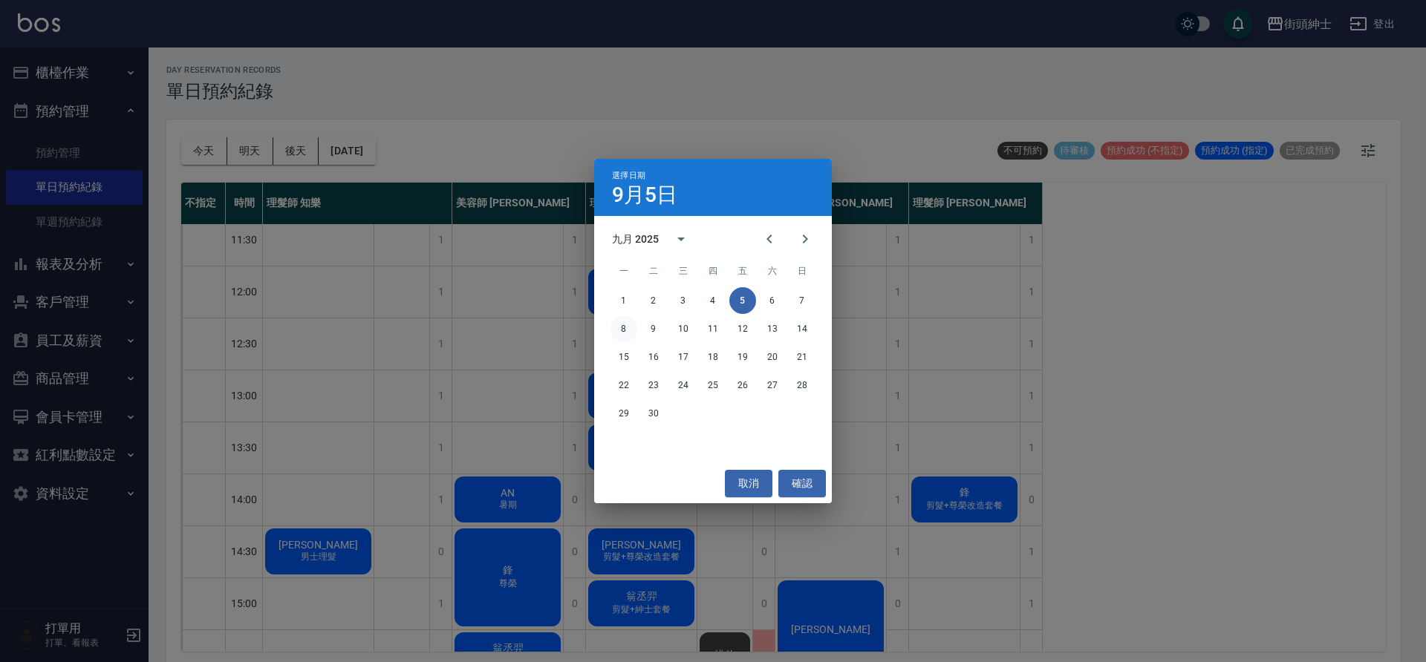
click at [624, 330] on button "8" at bounding box center [623, 329] width 27 height 27
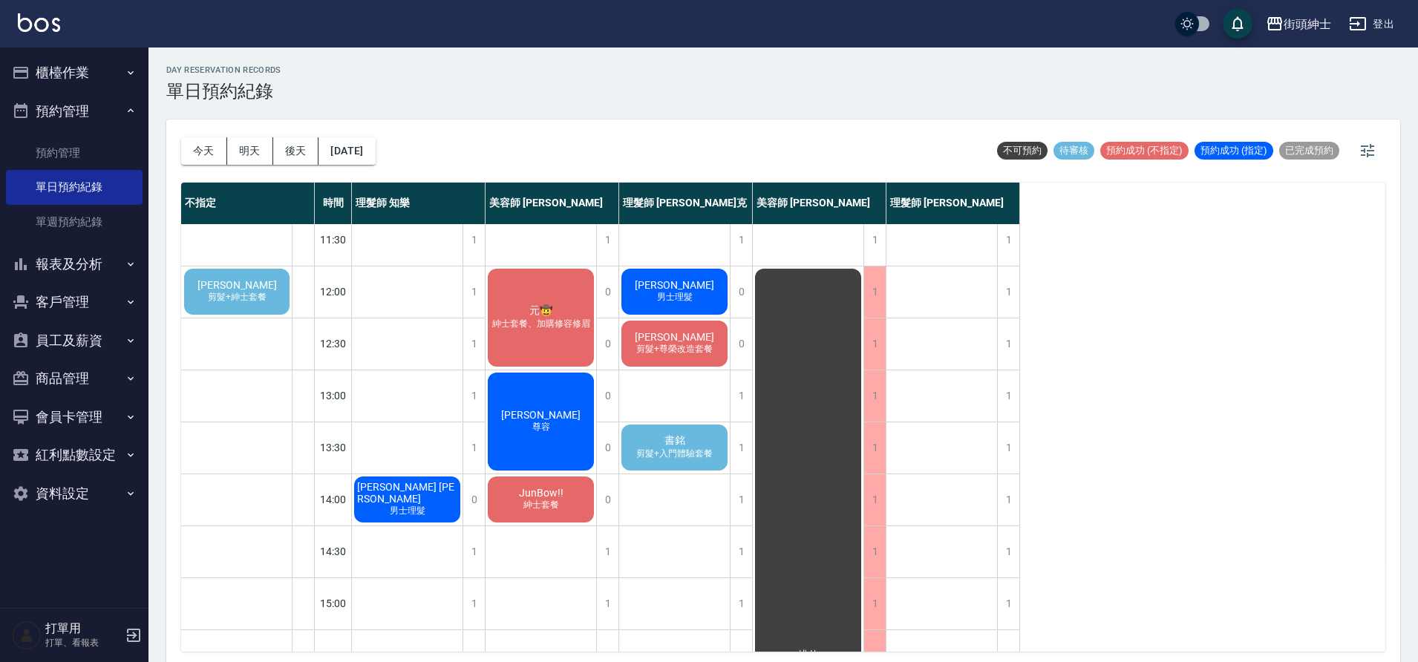
click at [235, 293] on span "剪髮+紳士套餐" at bounding box center [237, 297] width 65 height 13
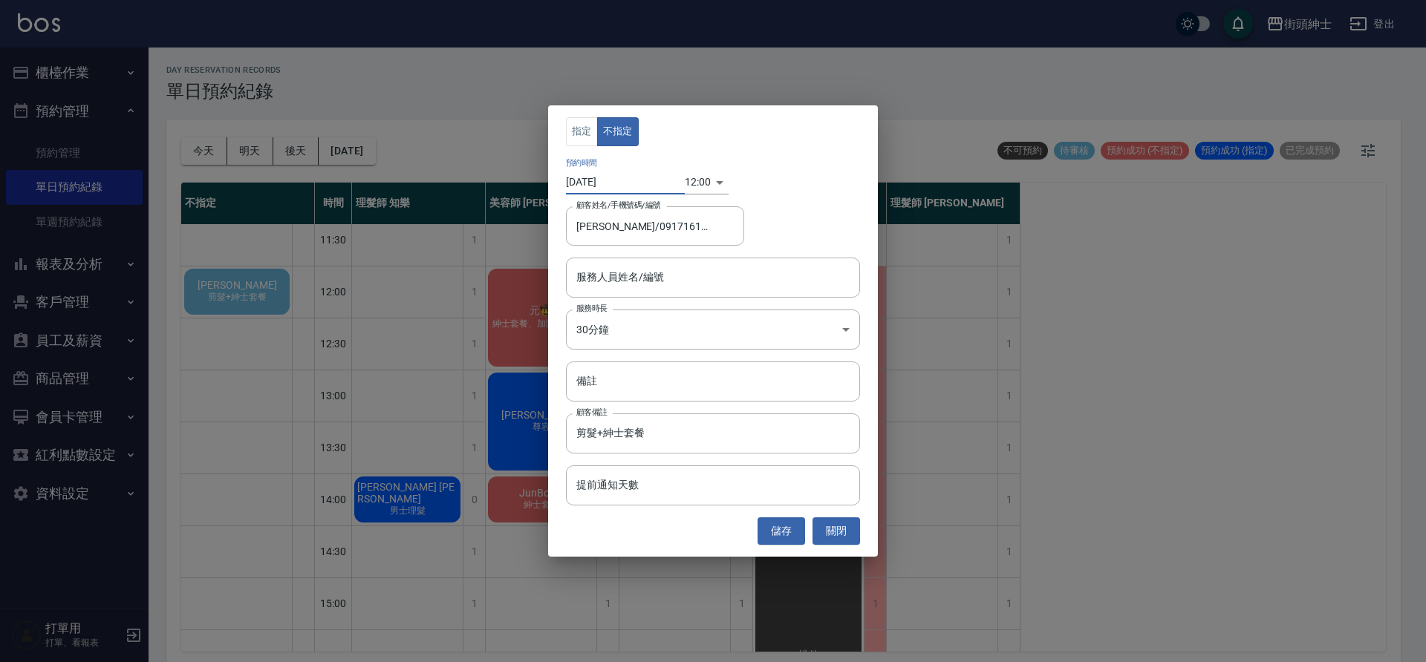
click at [613, 177] on input "2025/09/08" at bounding box center [625, 182] width 119 height 25
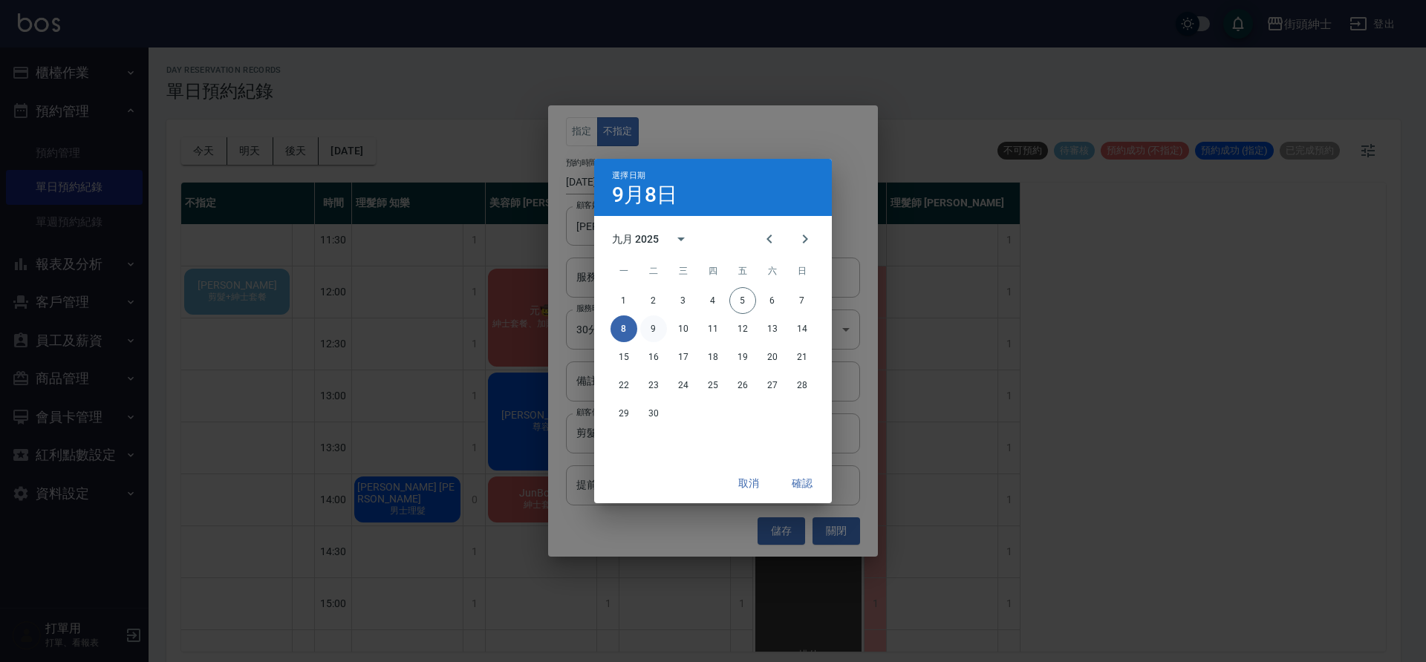
click at [656, 330] on button "9" at bounding box center [653, 329] width 27 height 27
type input "2025/09/09"
type input "1757390400000"
click at [797, 476] on button "確認" at bounding box center [802, 483] width 48 height 27
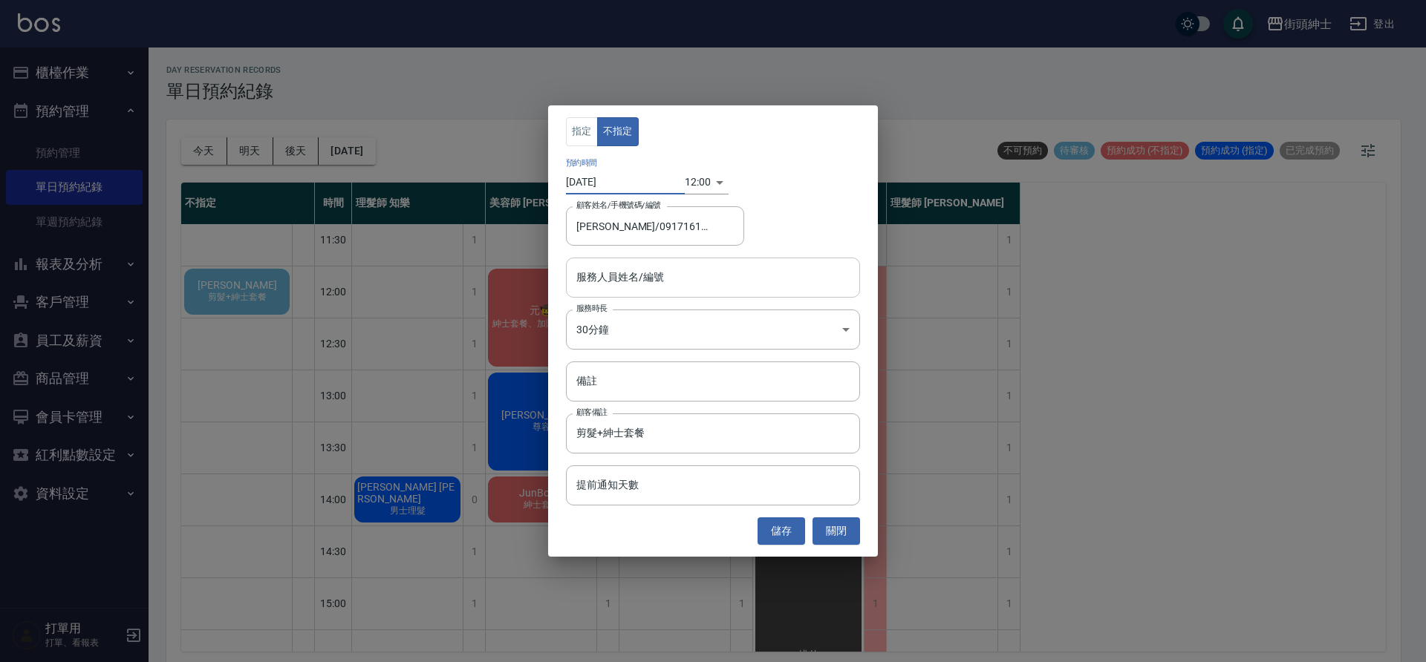
click at [636, 276] on input "服務人員姓名/編號" at bounding box center [713, 277] width 281 height 26
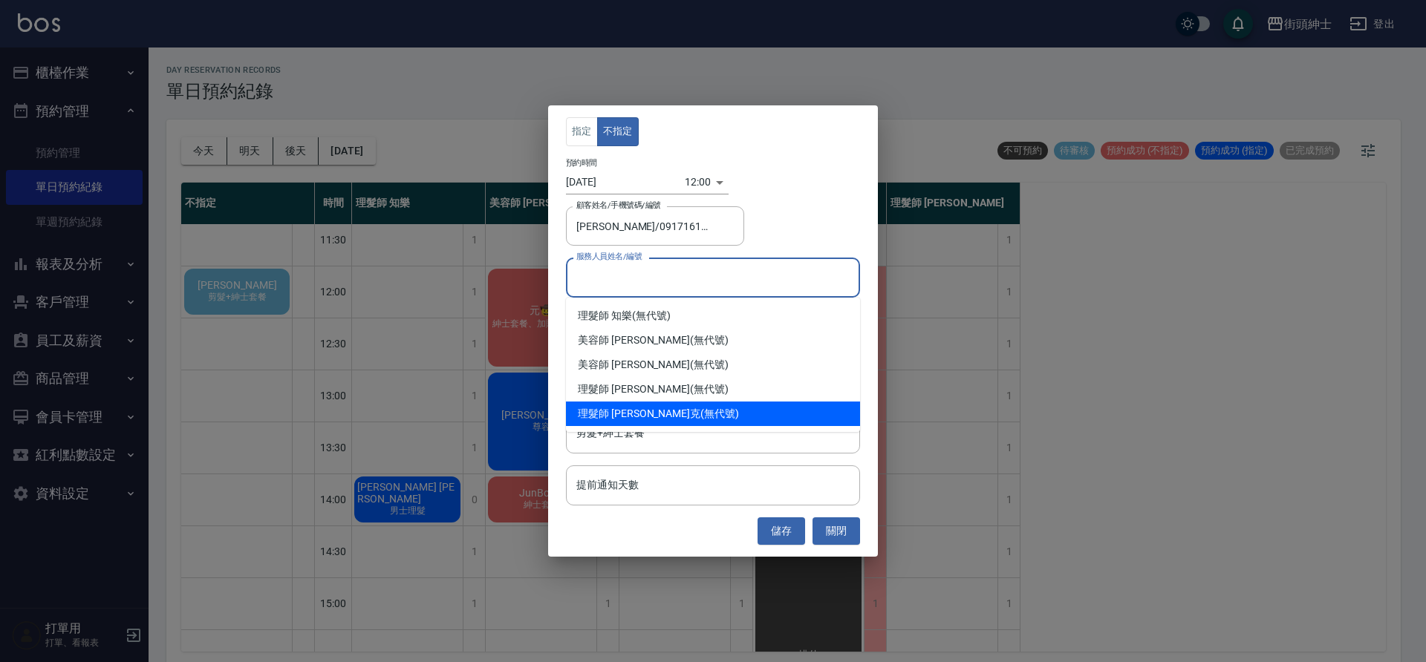
click at [644, 410] on span "理髮師 Vic 維克" at bounding box center [639, 414] width 123 height 16
type input "理髮師 Vic 維克(無代號)"
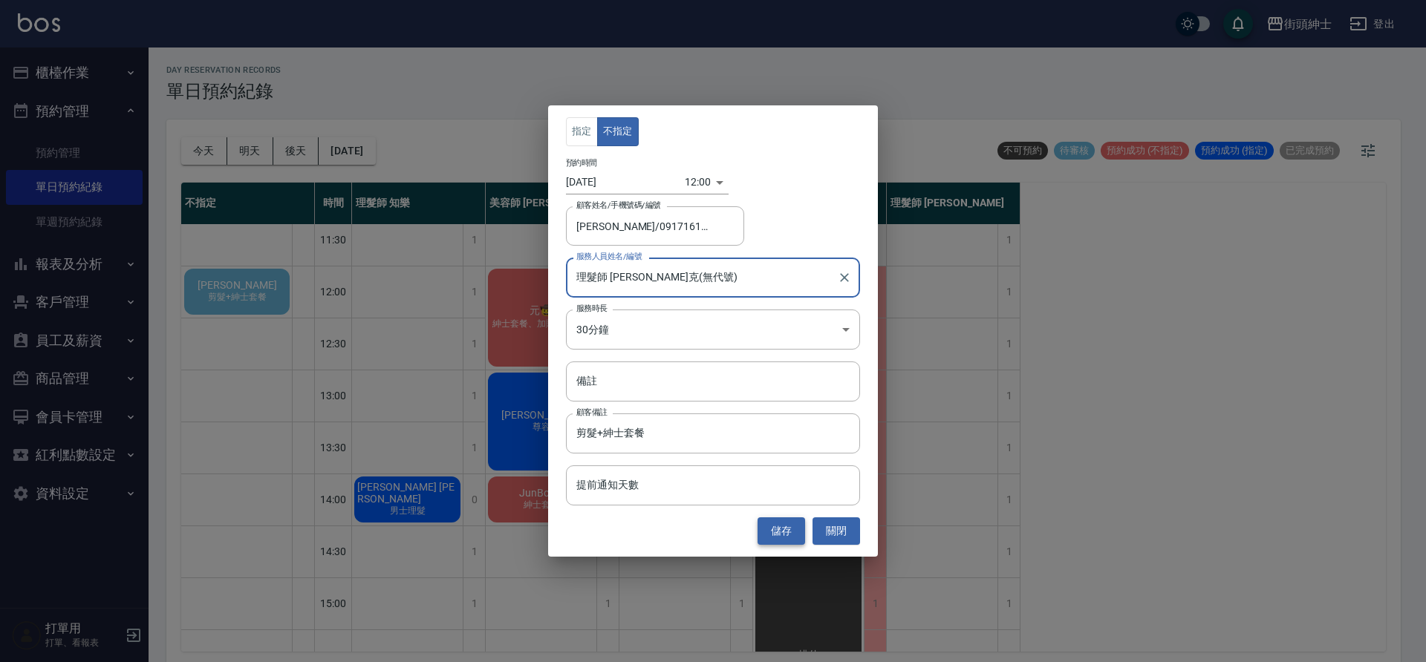
click at [782, 532] on button "儲存" at bounding box center [781, 531] width 48 height 27
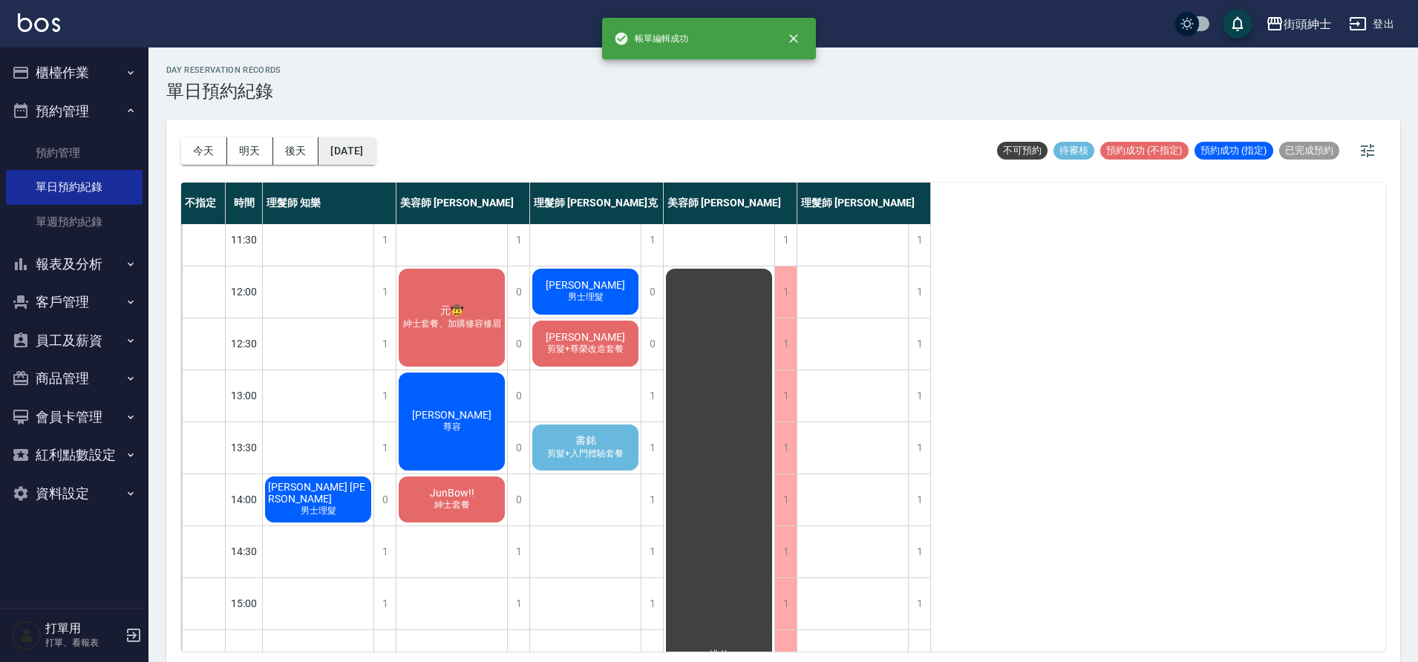
click at [374, 155] on button "2025/09/08" at bounding box center [347, 150] width 56 height 27
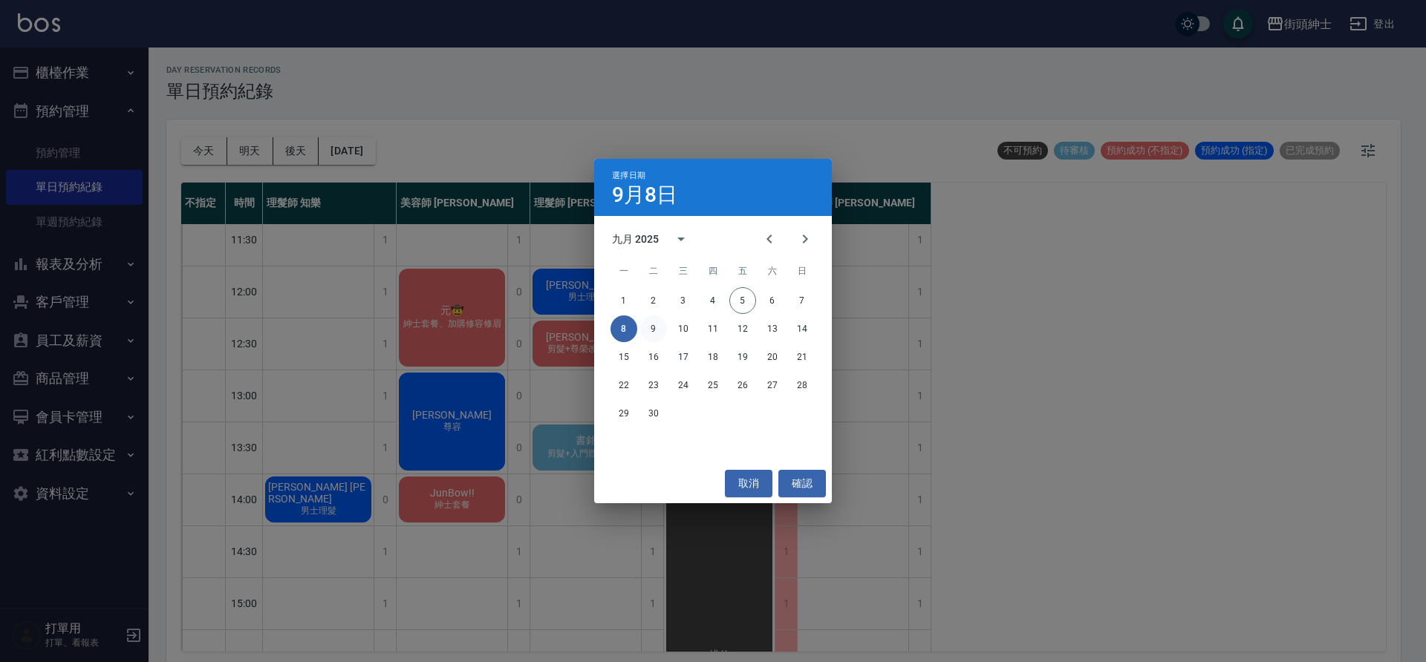
click at [657, 327] on button "9" at bounding box center [653, 329] width 27 height 27
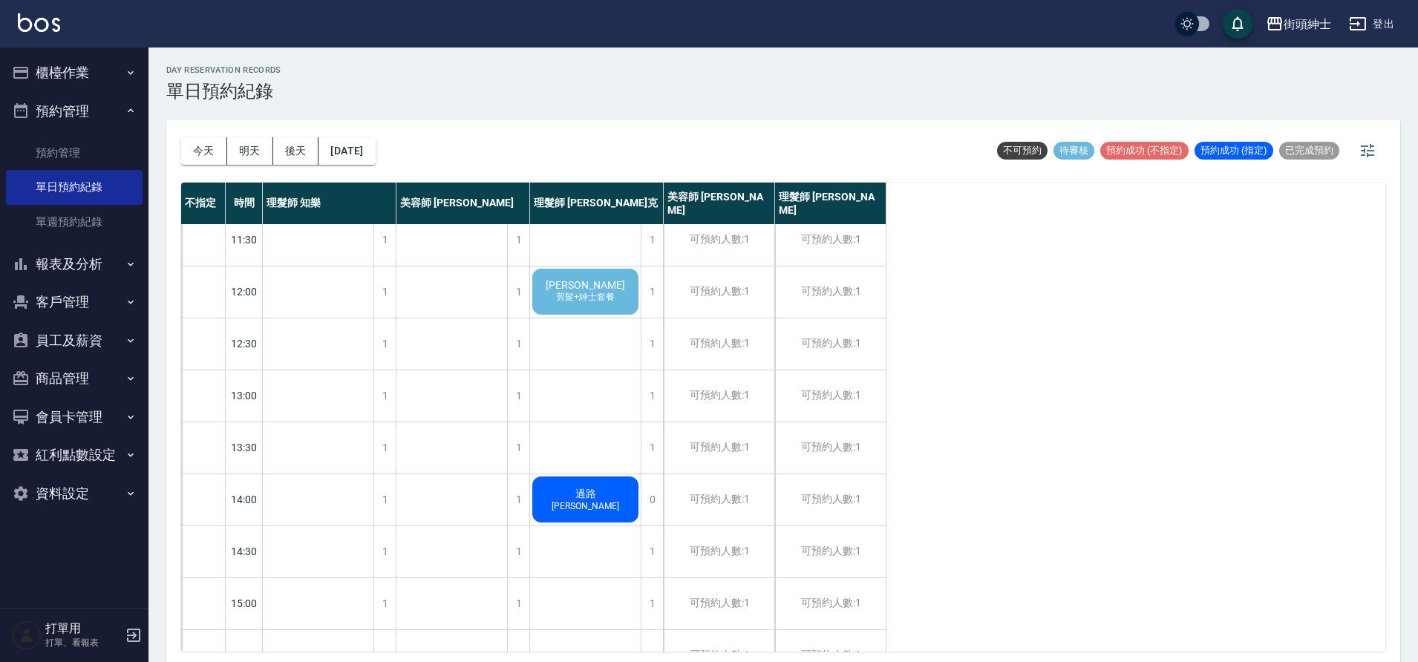
click at [616, 293] on span "剪髮+紳士套餐" at bounding box center [585, 297] width 65 height 13
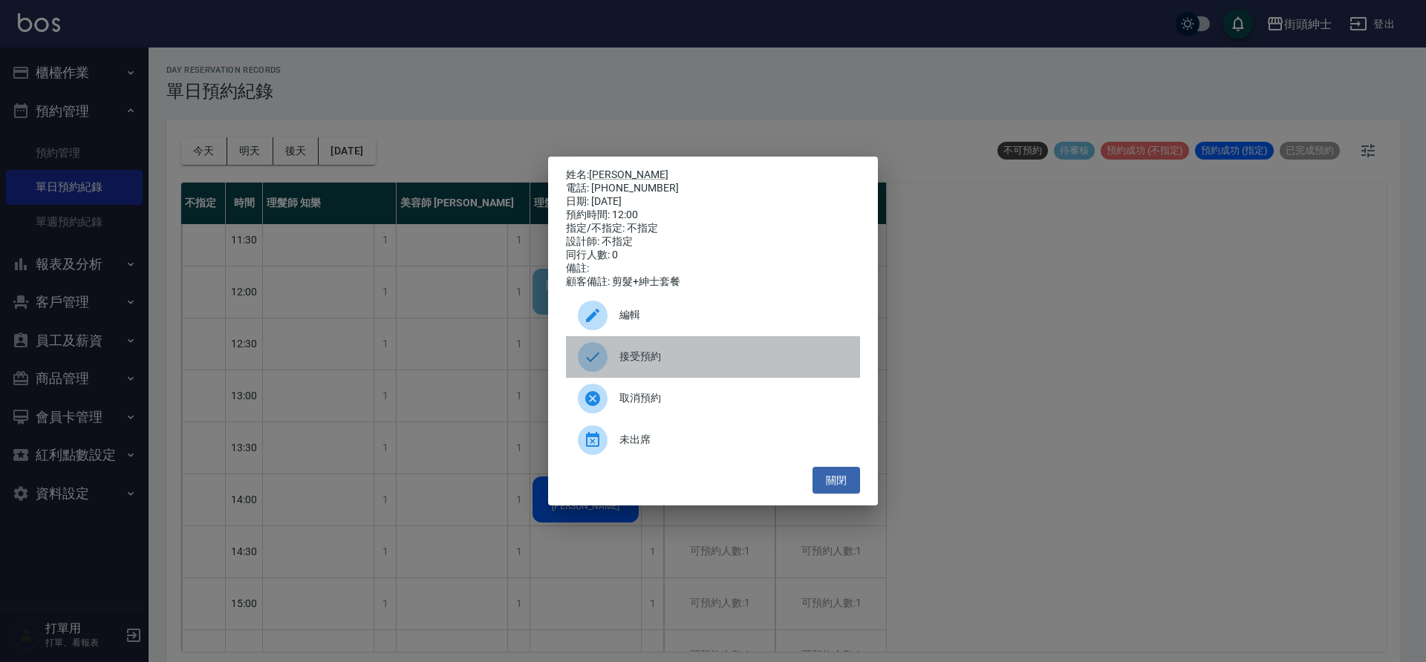
click at [642, 365] on span "接受預約" at bounding box center [733, 357] width 229 height 16
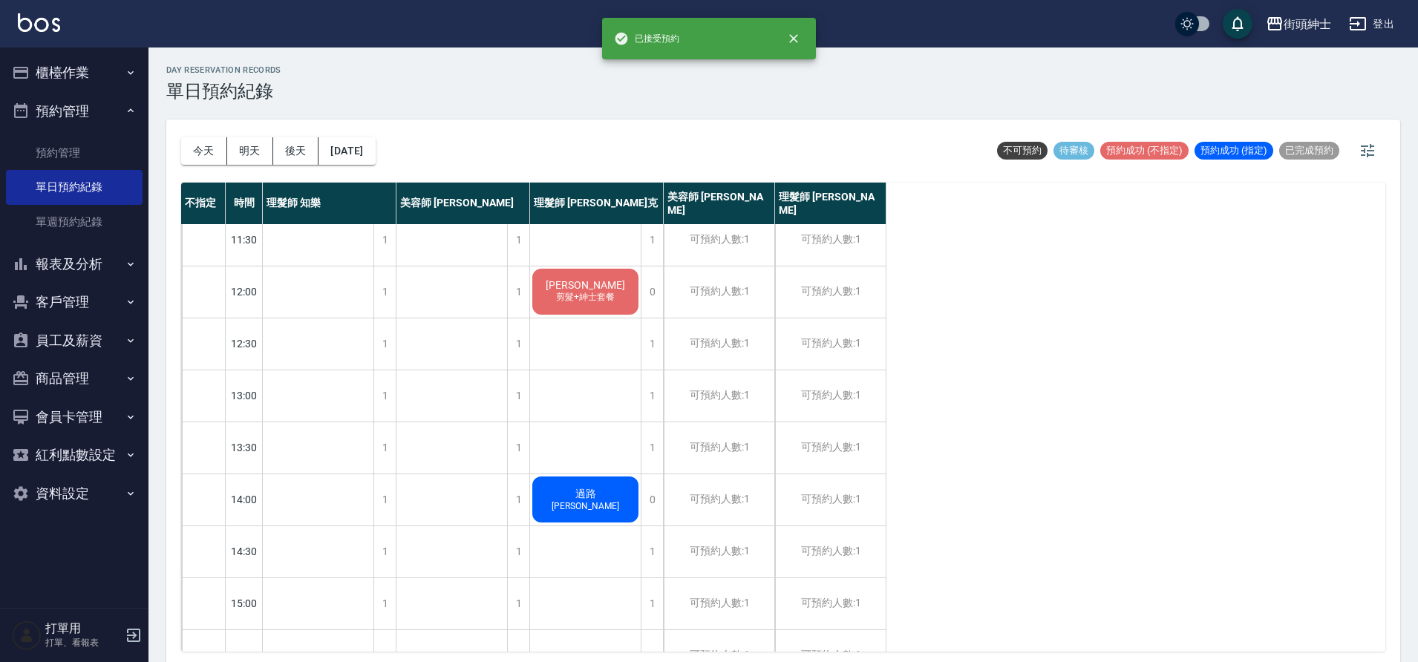
click at [611, 309] on div "林志鴻 剪髮+紳士套餐" at bounding box center [585, 292] width 111 height 50
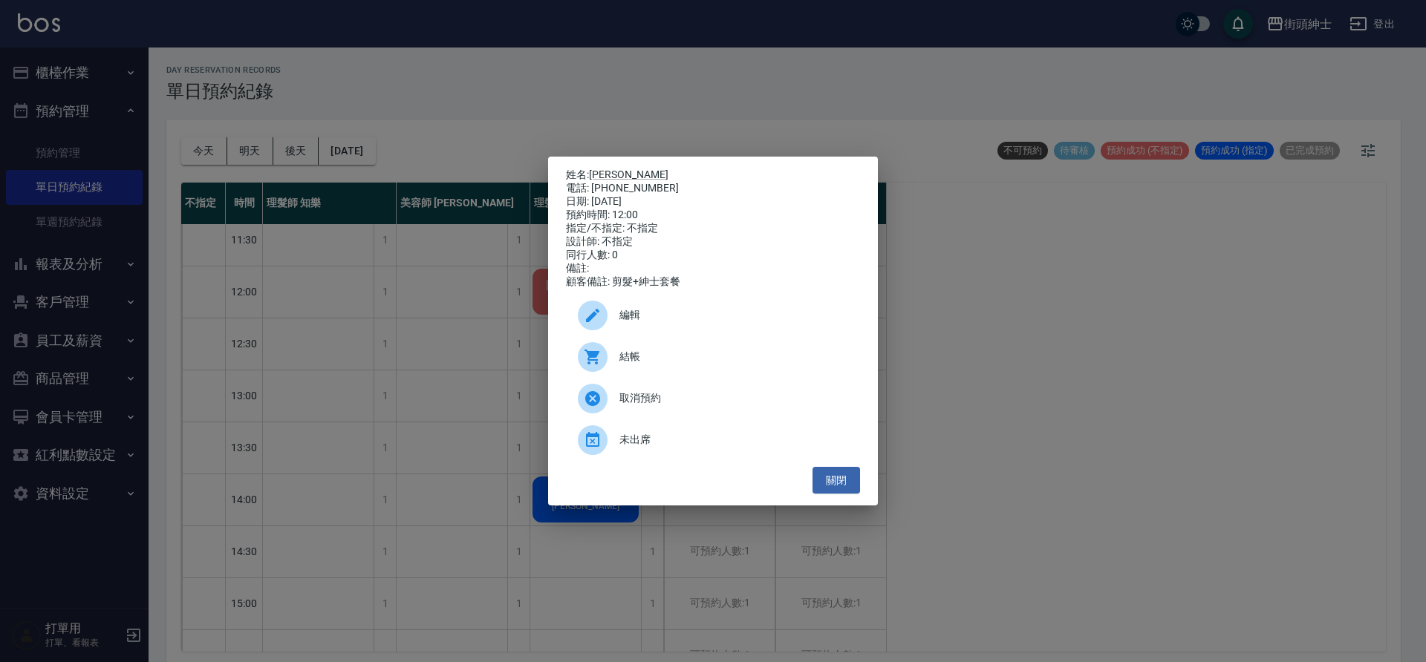
drag, startPoint x: 590, startPoint y: 185, endPoint x: 654, endPoint y: 181, distance: 64.0
click at [666, 186] on div "電話: 0917161887" at bounding box center [713, 188] width 294 height 13
drag, startPoint x: 593, startPoint y: 183, endPoint x: 636, endPoint y: 186, distance: 43.2
click at [666, 183] on div "電話: 0917161887" at bounding box center [713, 188] width 294 height 13
copy div "0917161887"
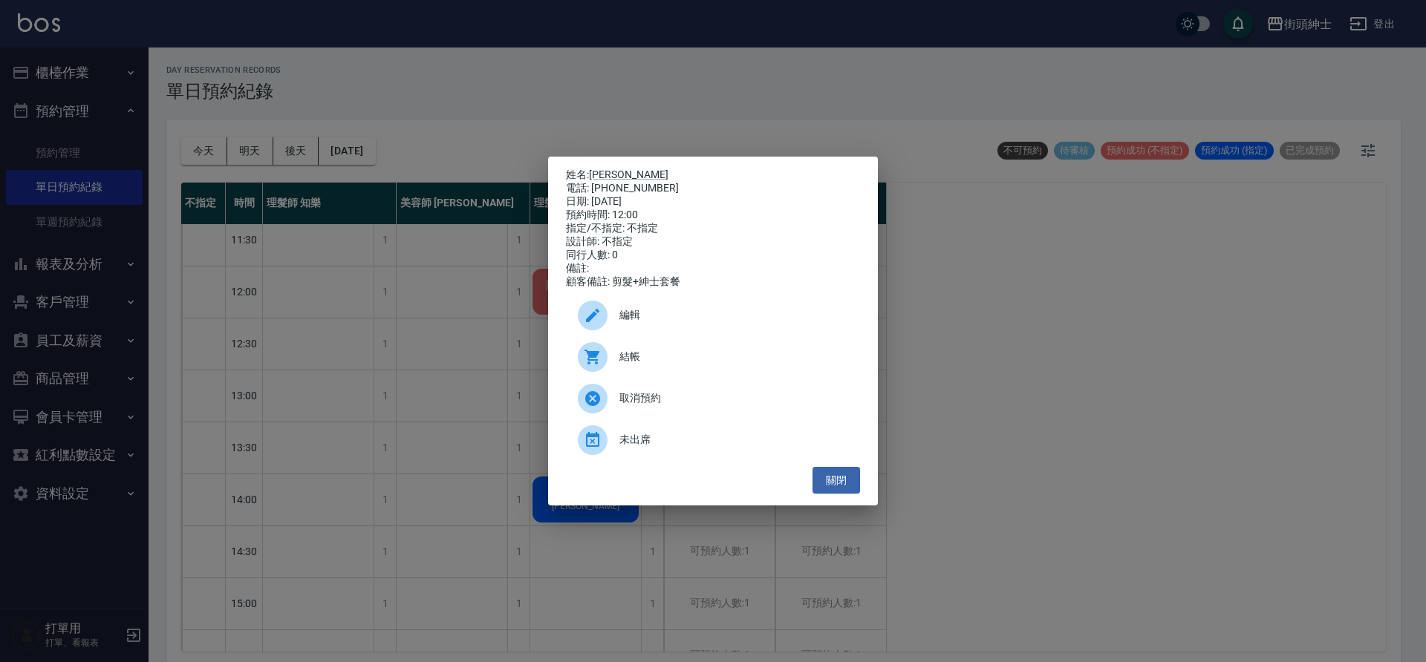
click at [423, 296] on div "姓名: 林志鴻 電話: 0917161887 日期: 2025/09/09 預約時間: 12:00 指定/不指定: 不指定 設計師: 不指定 同行人數: 0 …" at bounding box center [713, 331] width 1426 height 662
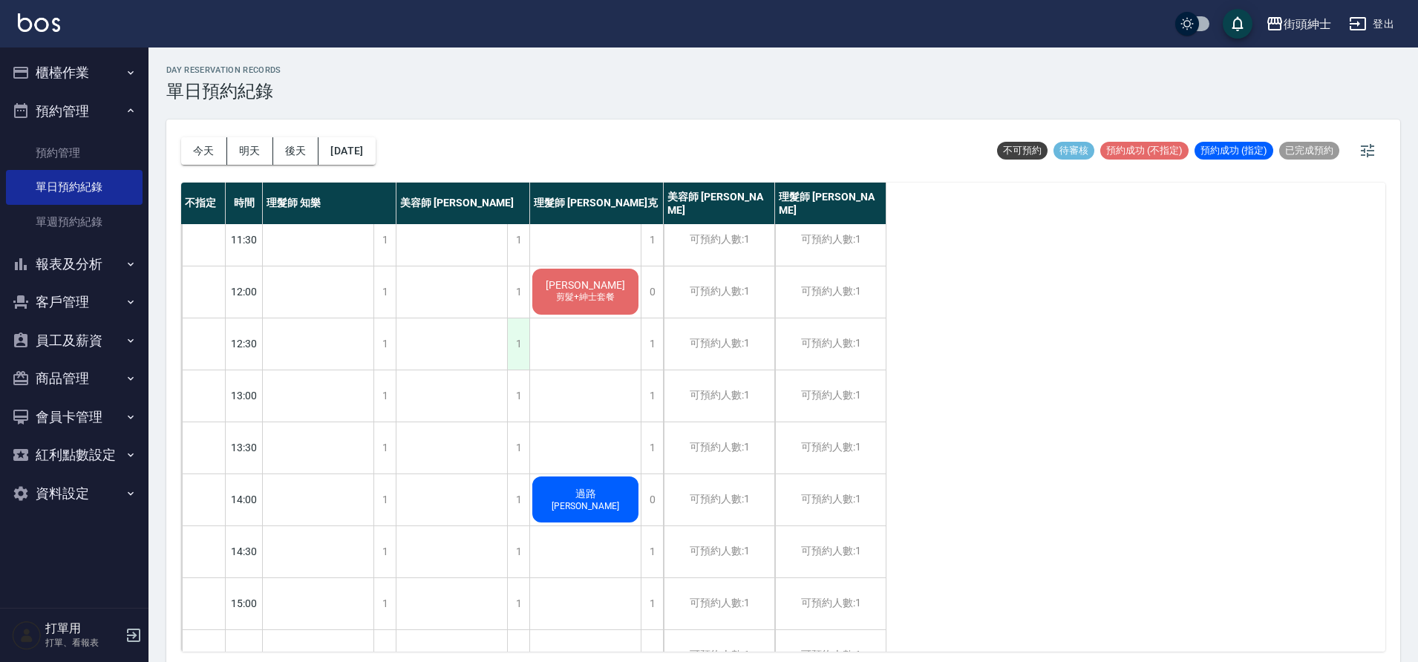
click at [515, 348] on div "1" at bounding box center [518, 344] width 22 height 51
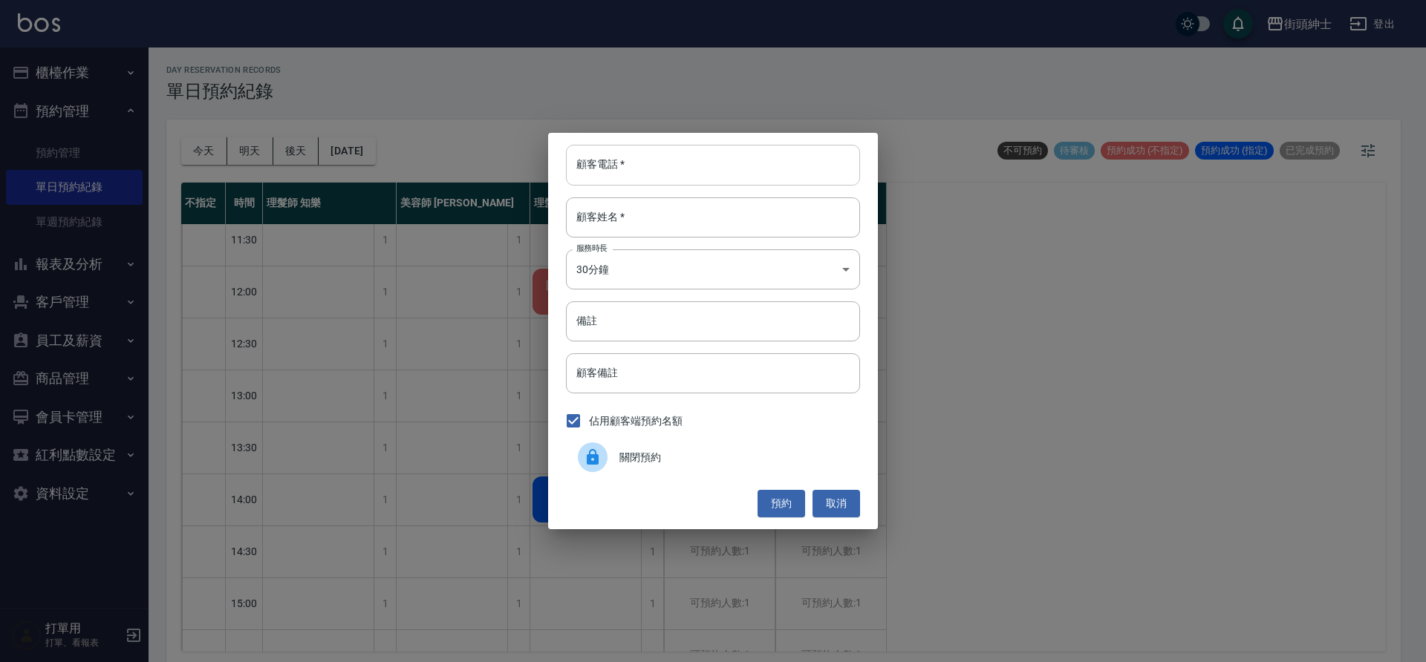
click at [634, 170] on input "顧客電話   *" at bounding box center [713, 165] width 294 height 40
paste input "0917161887"
type input "0917161887"
click at [637, 220] on input "顧客姓名   *" at bounding box center [713, 218] width 294 height 40
click at [787, 496] on button "預約" at bounding box center [781, 503] width 48 height 27
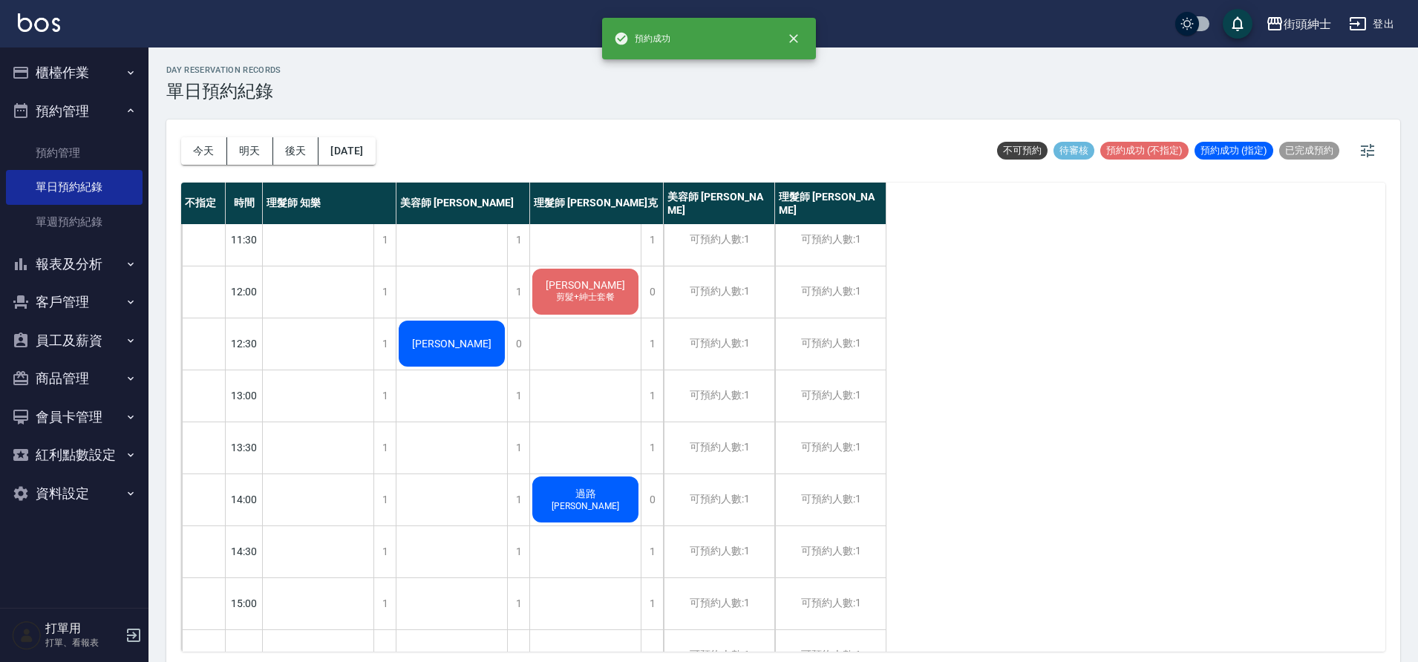
click at [613, 290] on div "林志鴻 剪髮+紳士套餐" at bounding box center [585, 292] width 111 height 50
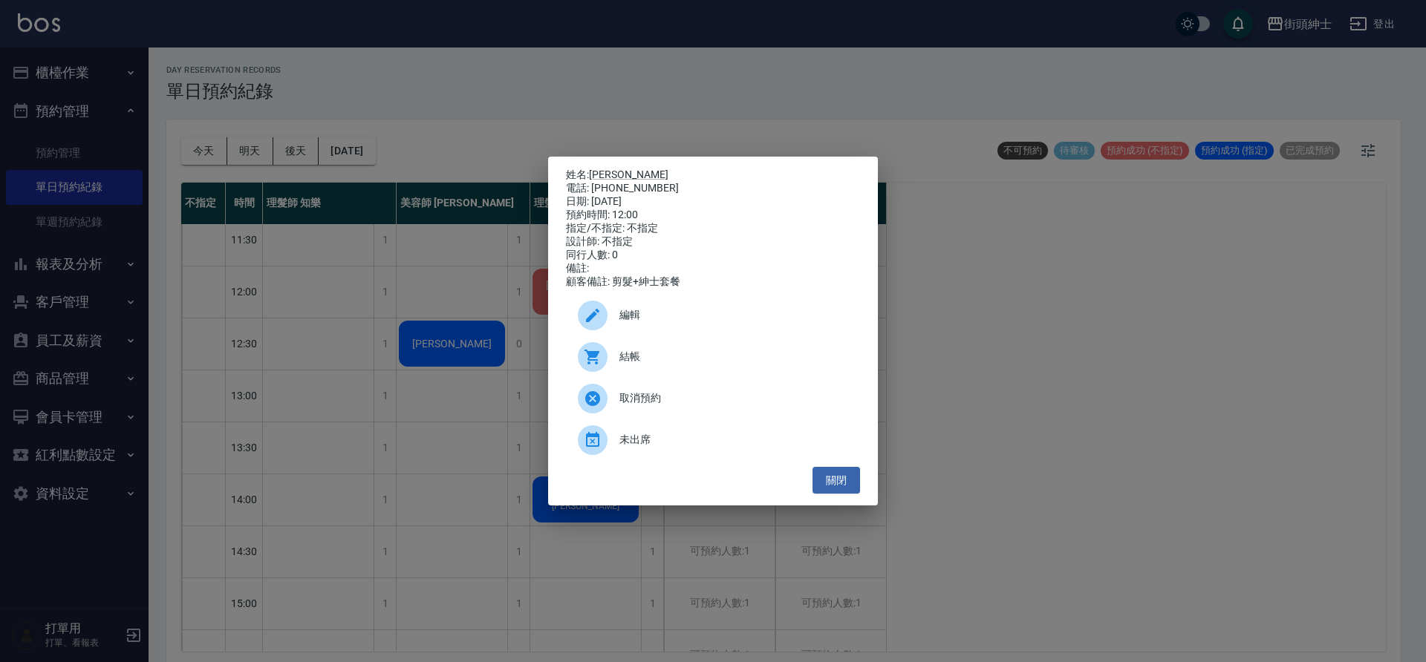
click at [648, 314] on span "編輯" at bounding box center [733, 315] width 229 height 16
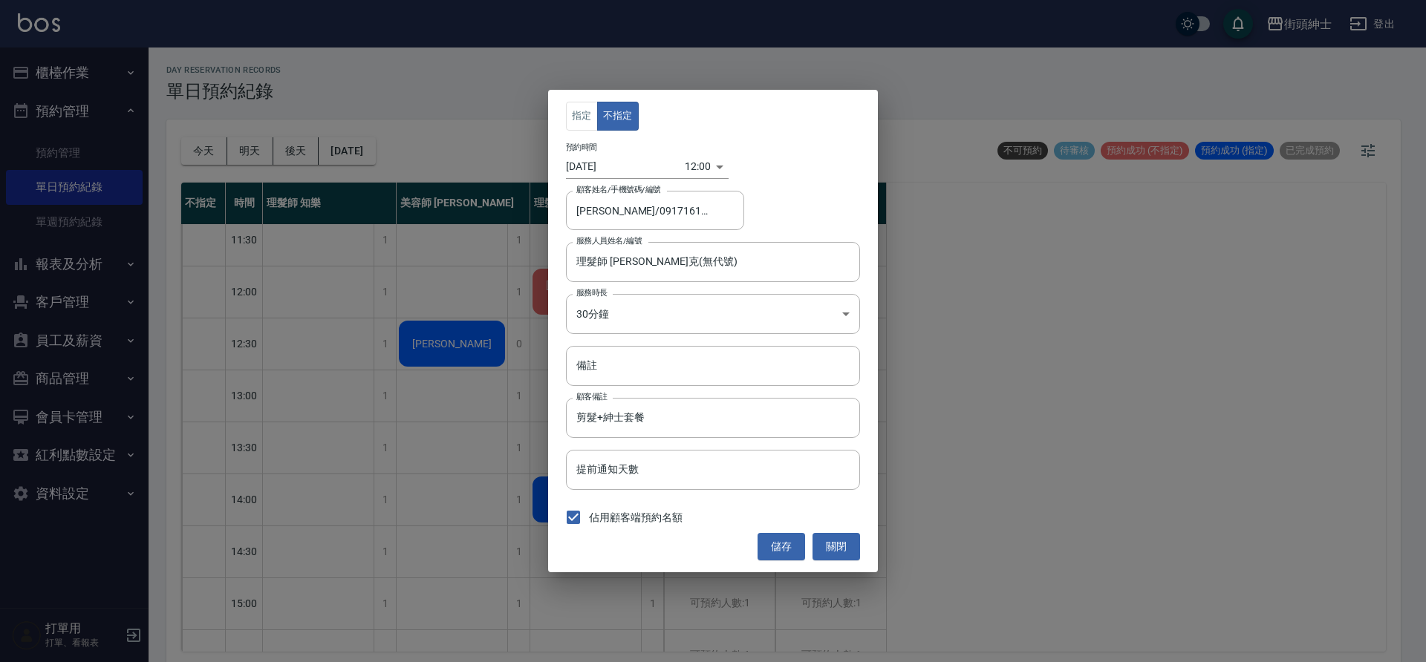
click at [693, 160] on body "街頭紳士 登出 櫃檯作業 打帳單 帳單列表 營業儀表板 現金收支登錄 材料自購登錄 每日結帳 排班表 現場電腦打卡 預約管理 預約管理 單日預約紀錄 單週預約…" at bounding box center [713, 333] width 1426 height 667
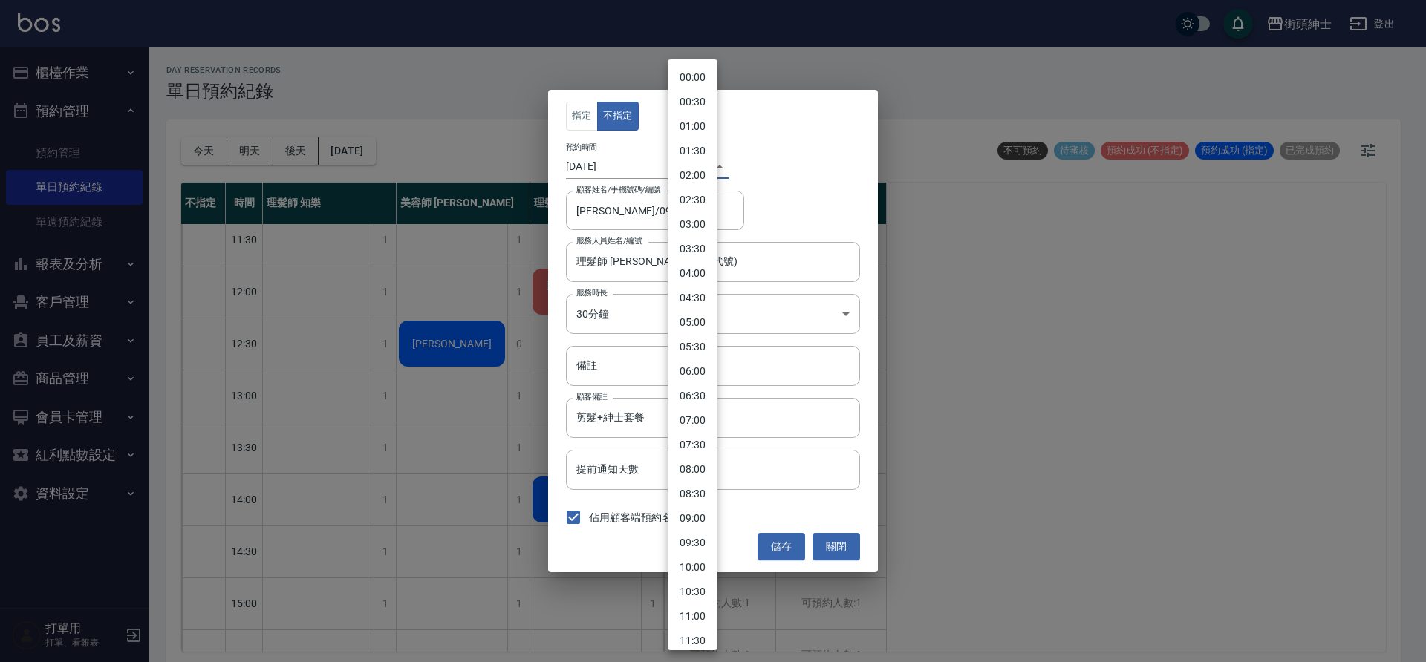
scroll to position [311, 0]
click at [697, 400] on li "13:00" at bounding box center [693, 403] width 50 height 25
type input "1757394000000"
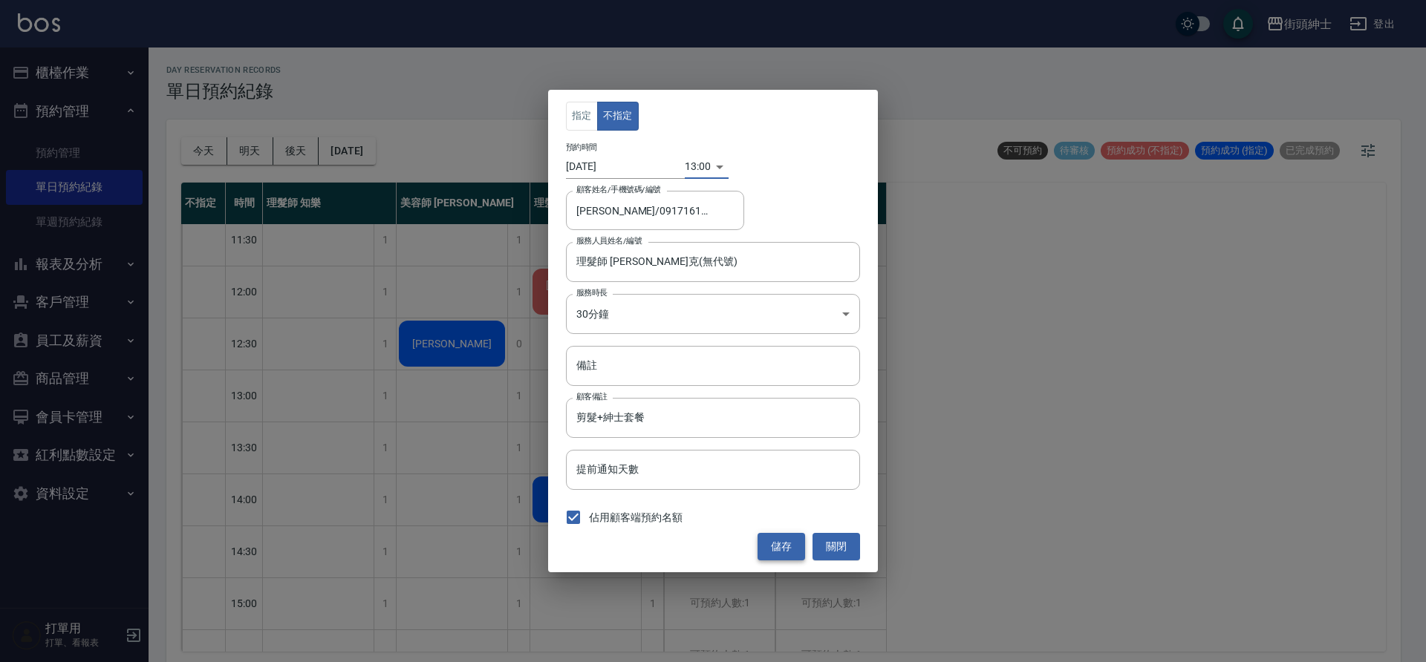
click at [788, 550] on button "儲存" at bounding box center [781, 546] width 48 height 27
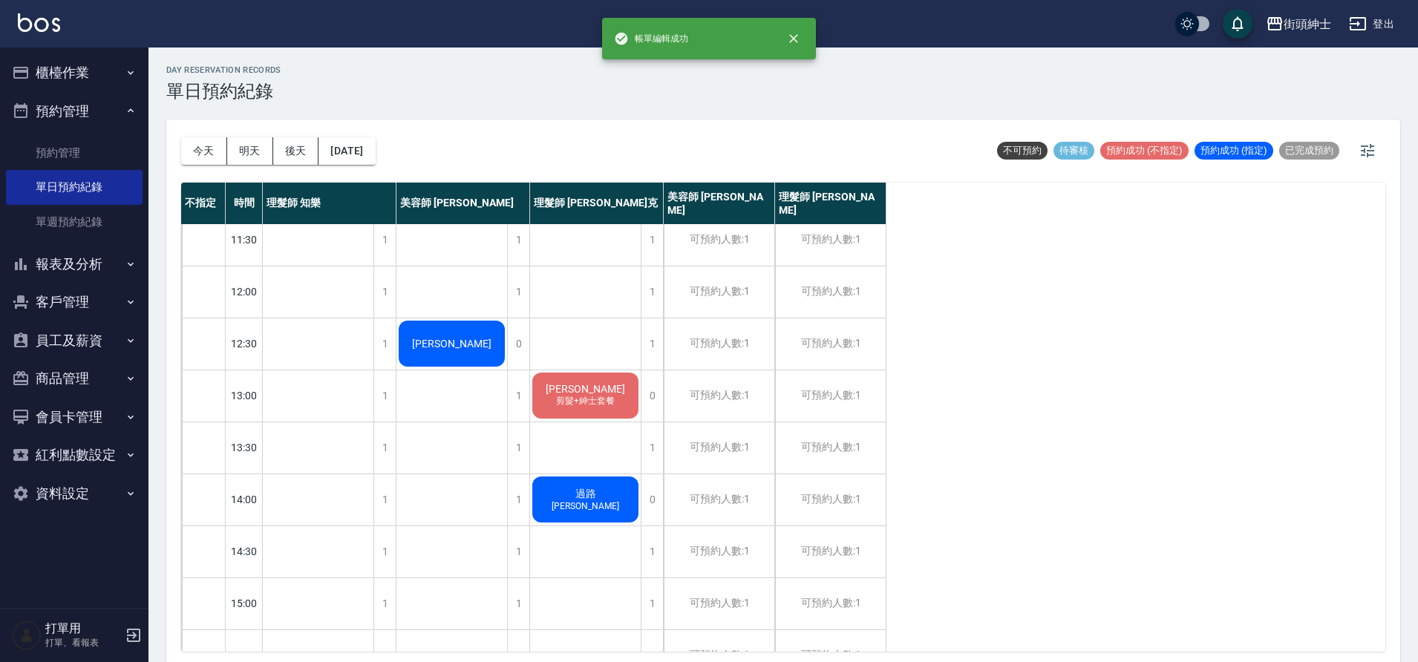
click at [474, 354] on div "林志鴻" at bounding box center [452, 344] width 111 height 50
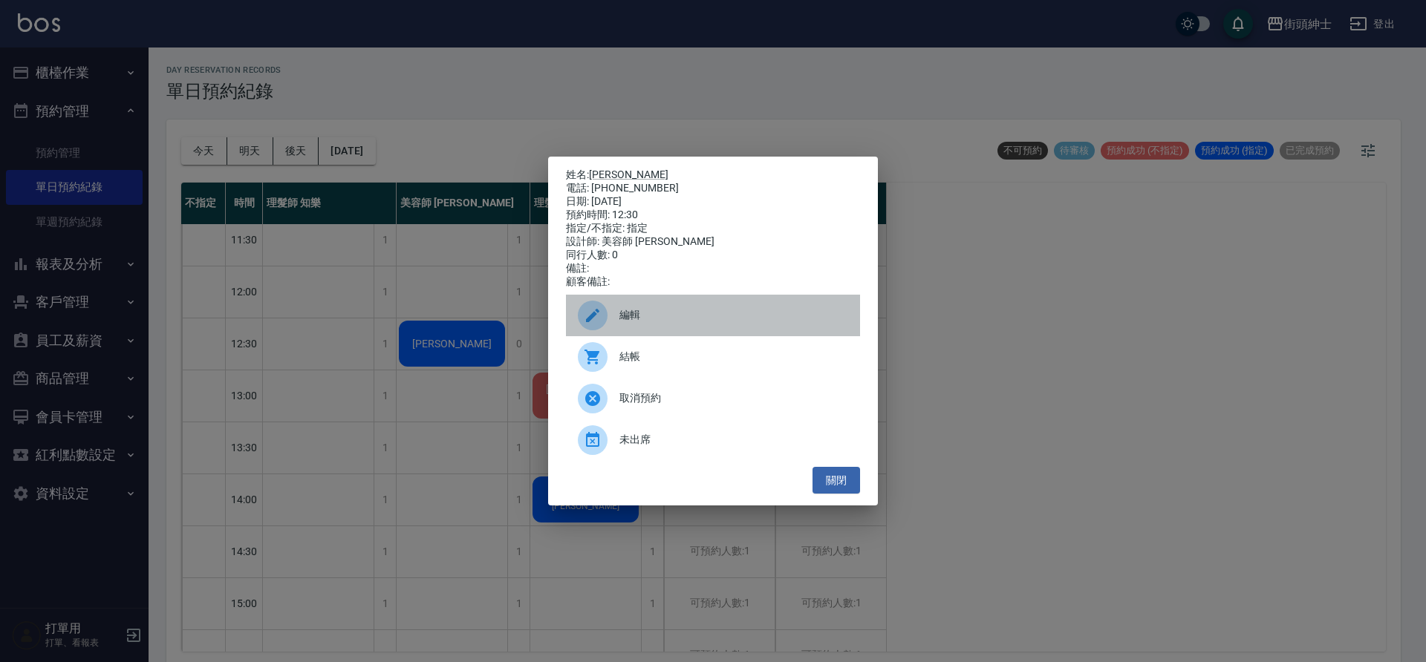
click at [642, 317] on span "編輯" at bounding box center [733, 315] width 229 height 16
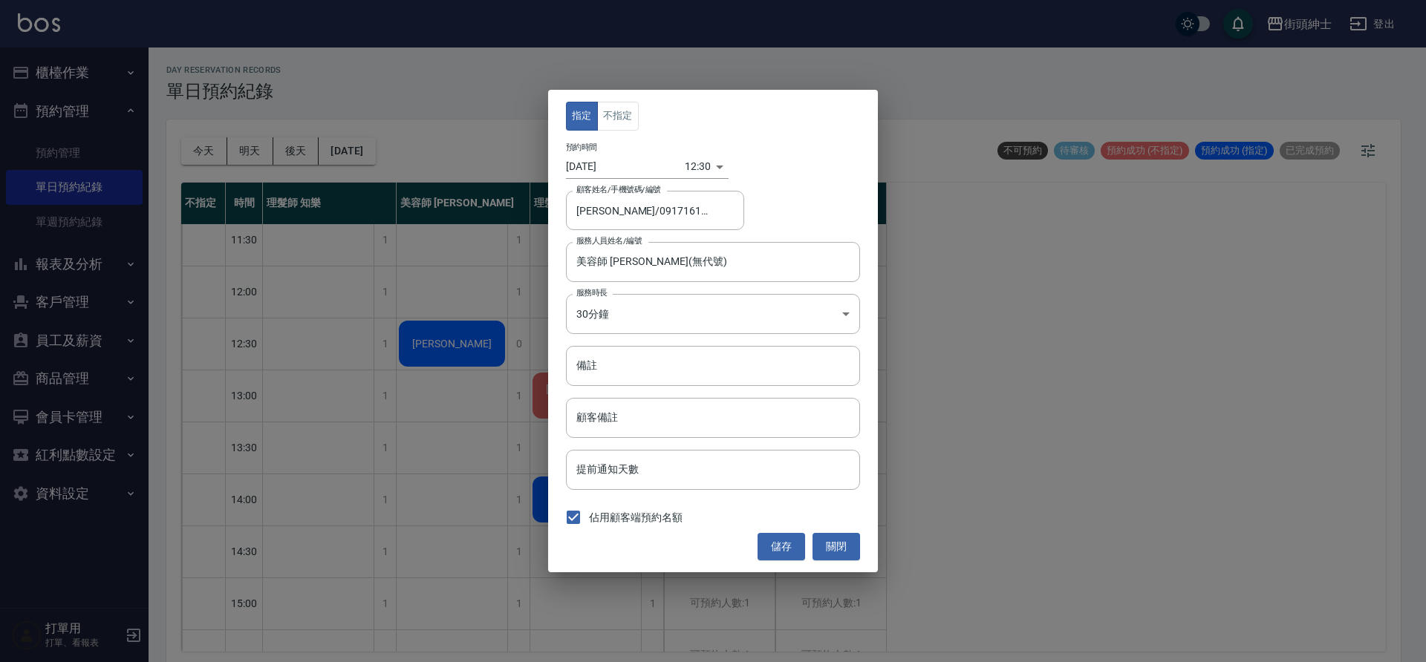
click at [694, 166] on body "街頭紳士 登出 櫃檯作業 打帳單 帳單列表 營業儀表板 現金收支登錄 材料自購登錄 每日結帳 排班表 現場電腦打卡 預約管理 預約管理 單日預約紀錄 單週預約…" at bounding box center [713, 333] width 1426 height 667
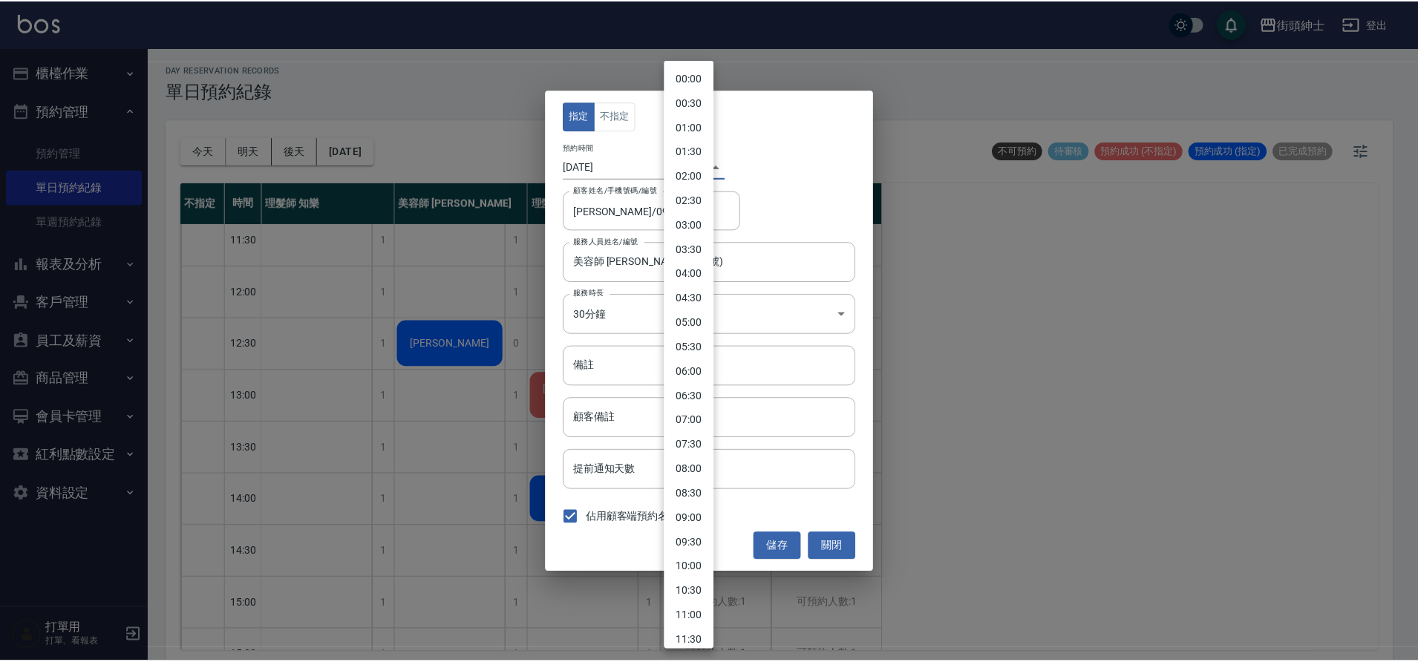
scroll to position [336, 0]
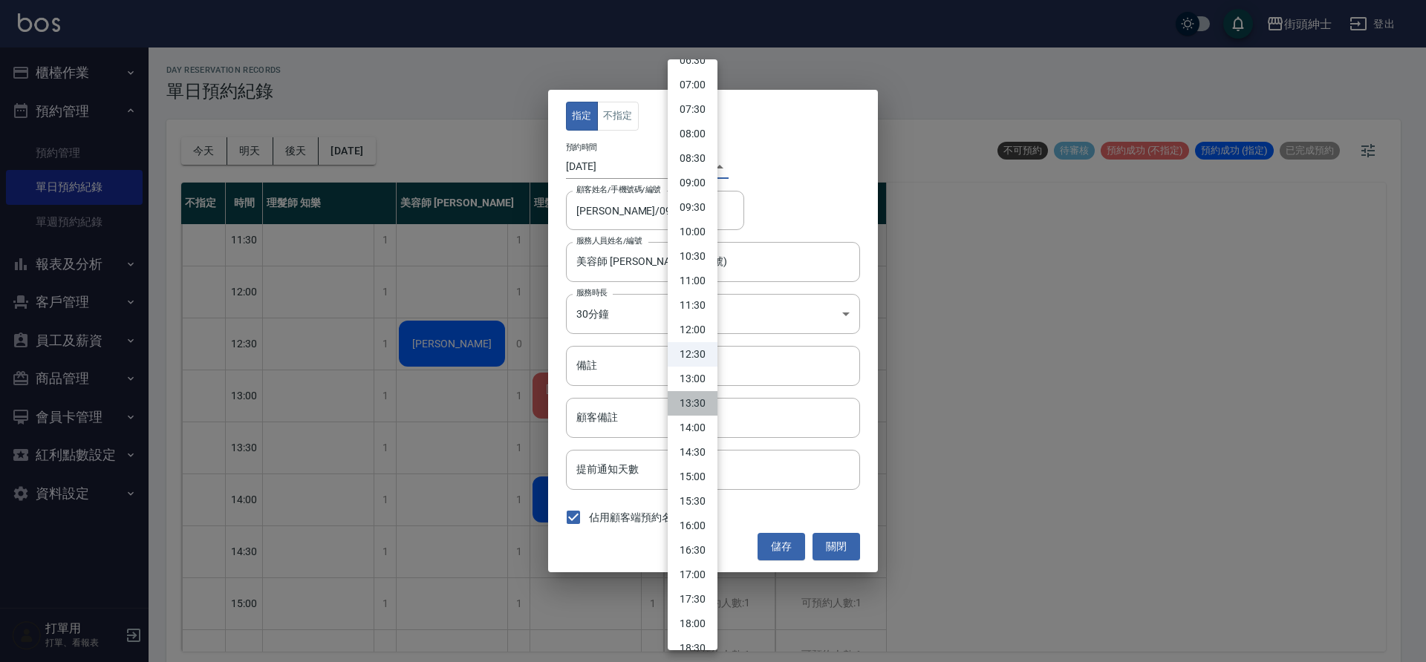
click at [698, 405] on li "13:30" at bounding box center [693, 403] width 50 height 25
type input "1757395800000"
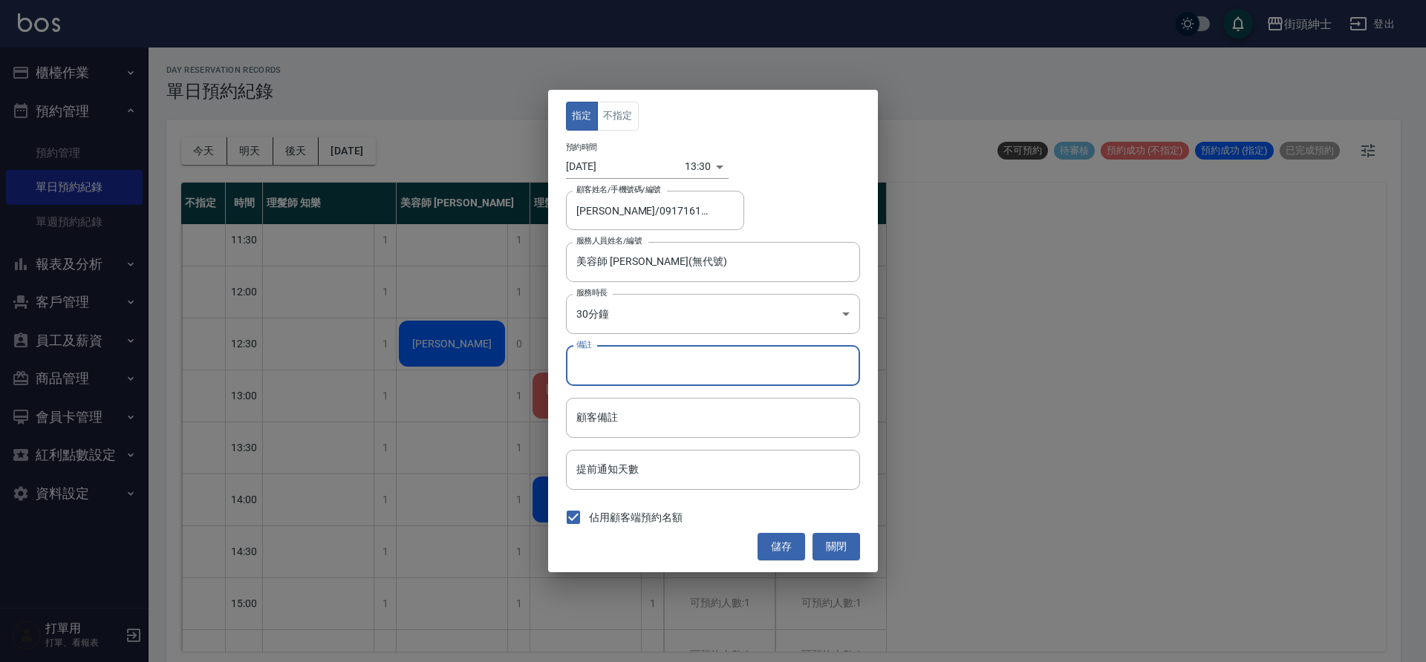
click at [658, 371] on input "備註" at bounding box center [713, 366] width 294 height 40
type input "ㄘ"
type input "g"
type input "紳士"
click at [778, 546] on button "儲存" at bounding box center [781, 546] width 48 height 27
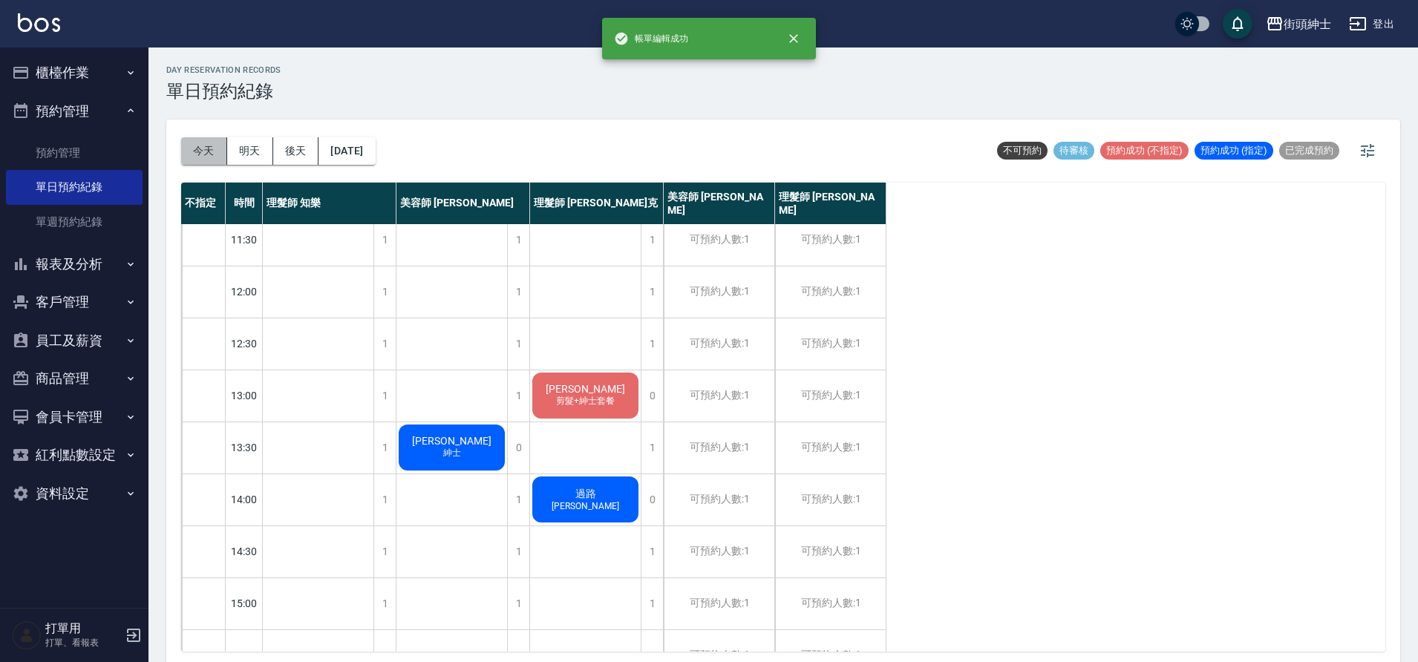
drag, startPoint x: 212, startPoint y: 154, endPoint x: 294, endPoint y: 176, distance: 85.2
click at [211, 155] on button "今天" at bounding box center [204, 150] width 46 height 27
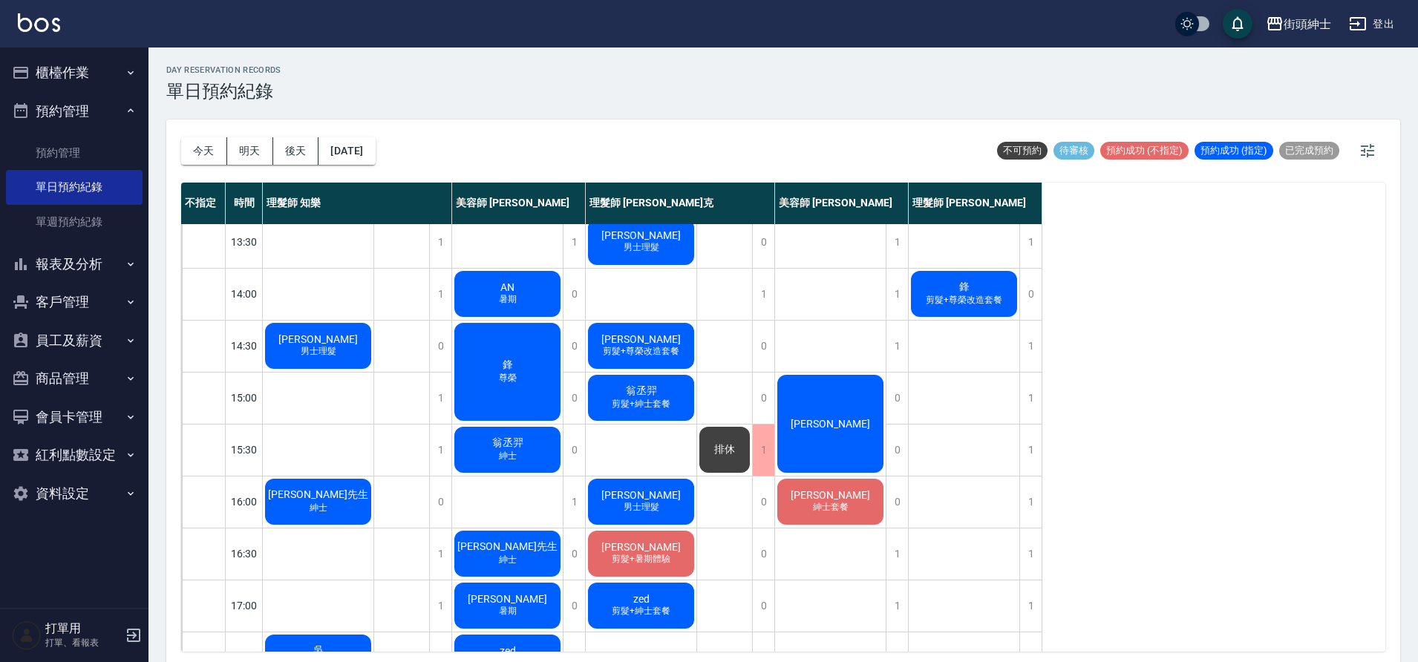
scroll to position [345, 0]
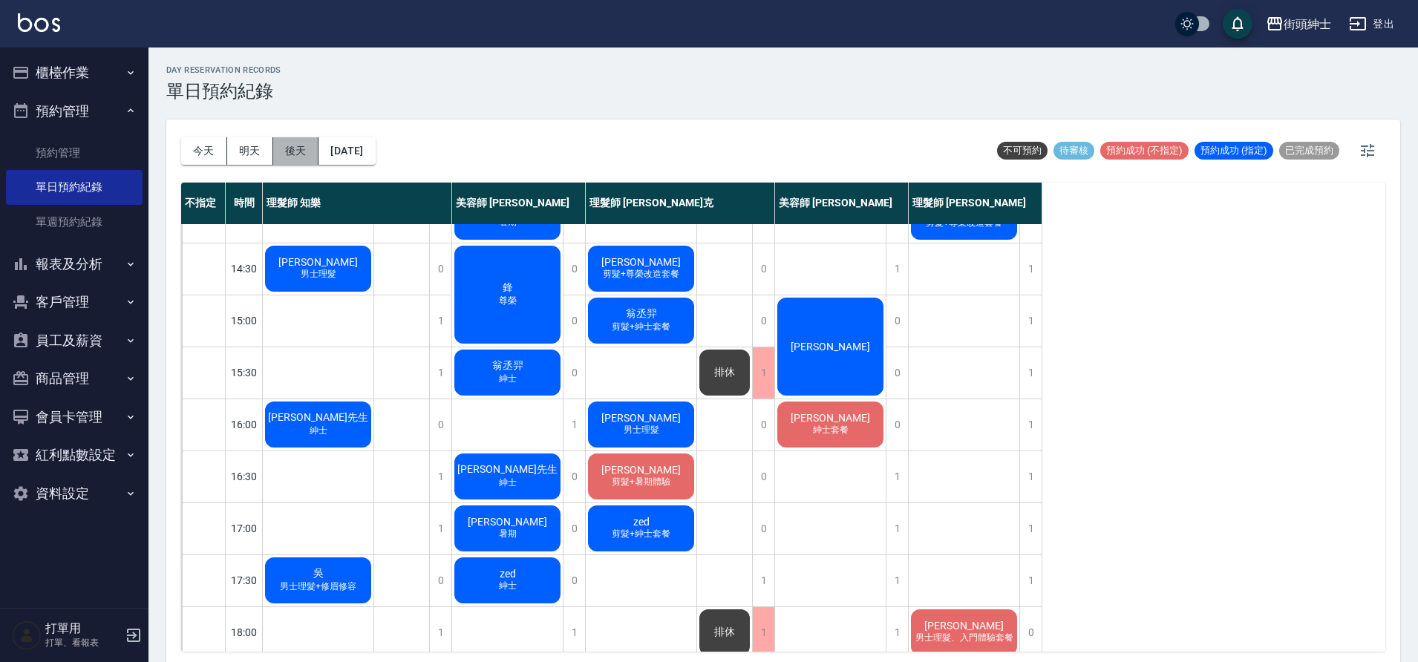
click at [297, 151] on button "後天" at bounding box center [296, 150] width 46 height 27
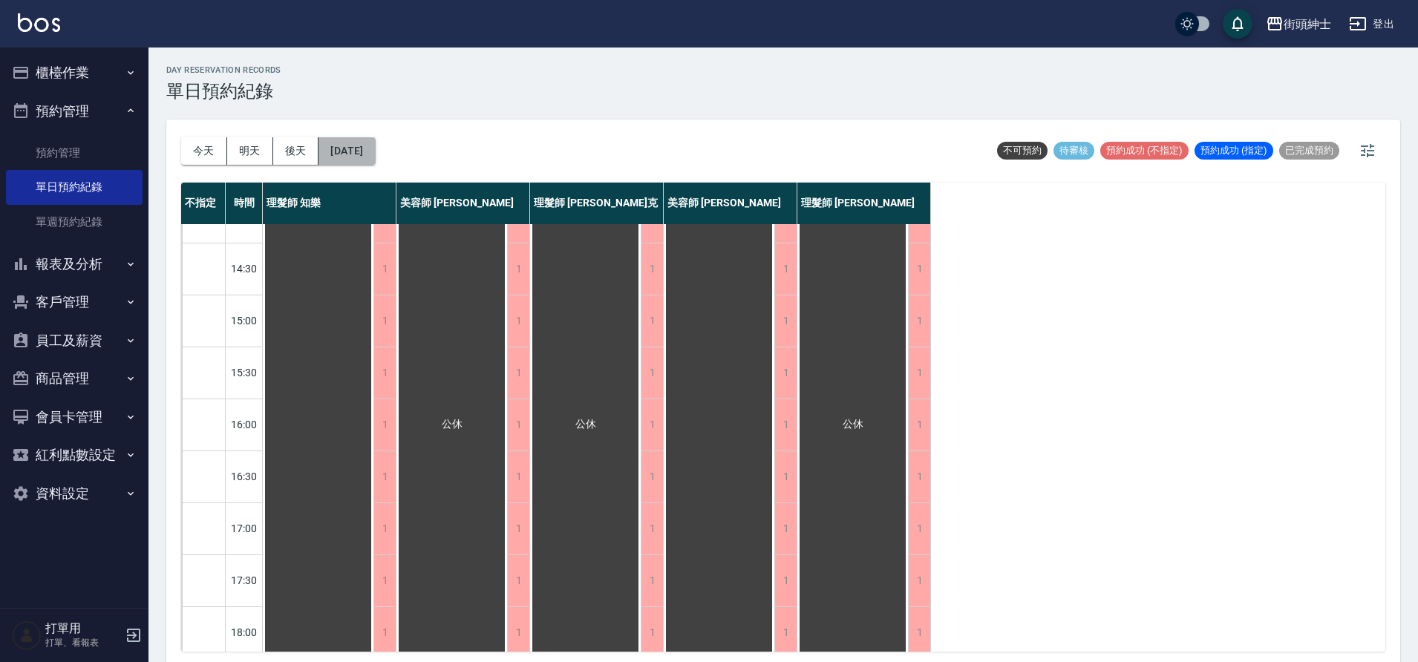
click at [356, 150] on button "2025/09/07" at bounding box center [347, 150] width 56 height 27
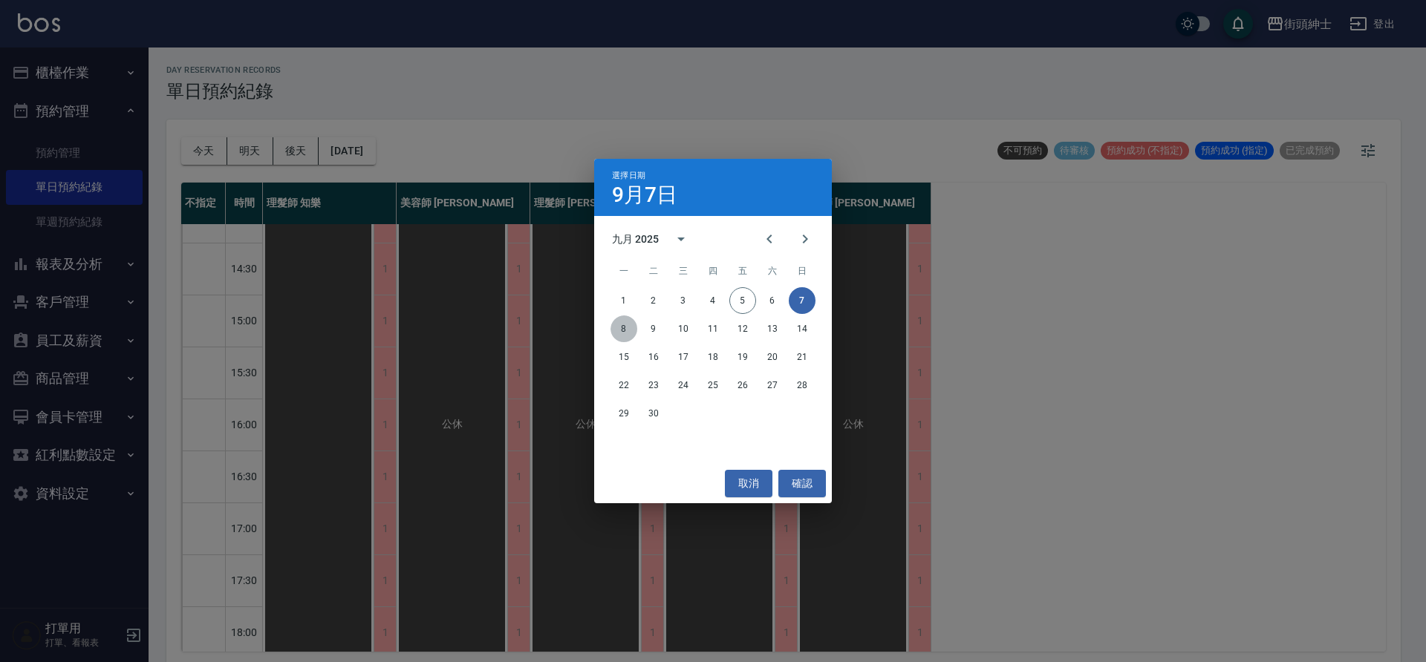
click at [622, 330] on button "8" at bounding box center [623, 329] width 27 height 27
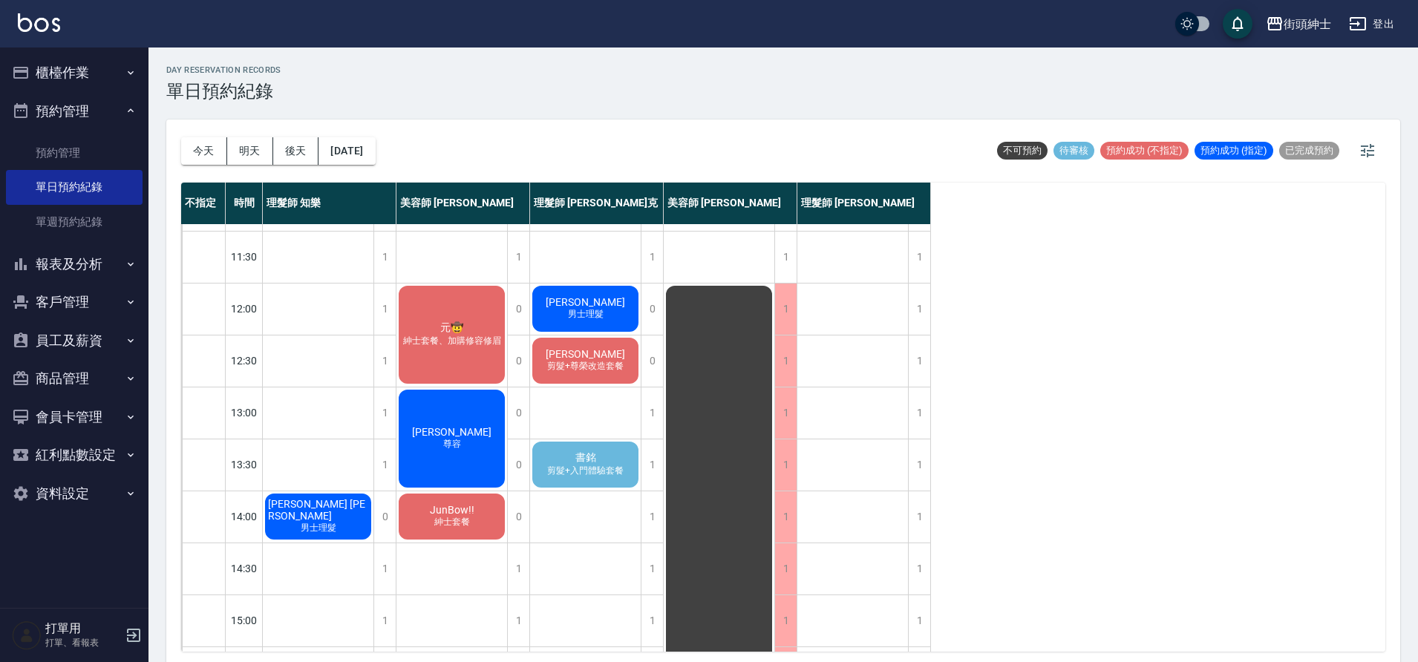
scroll to position [15, 0]
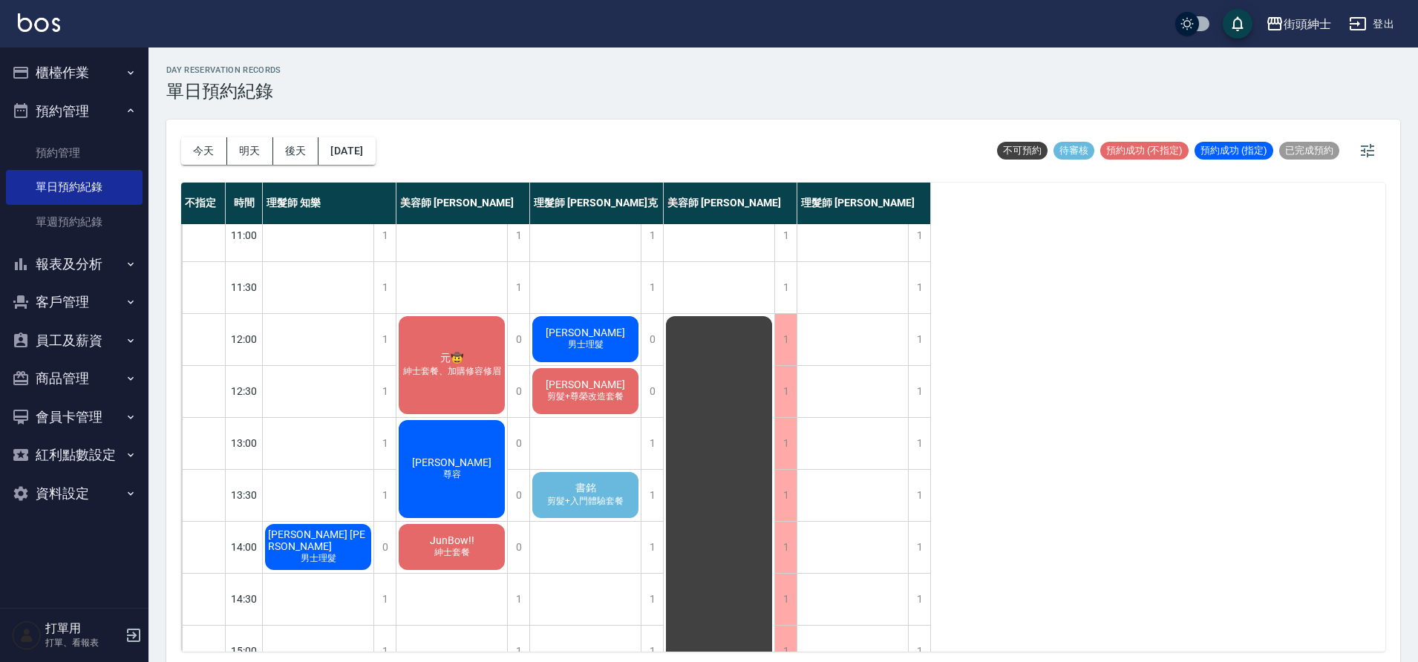
click at [589, 506] on span "剪髮+入門體驗套餐" at bounding box center [585, 501] width 82 height 13
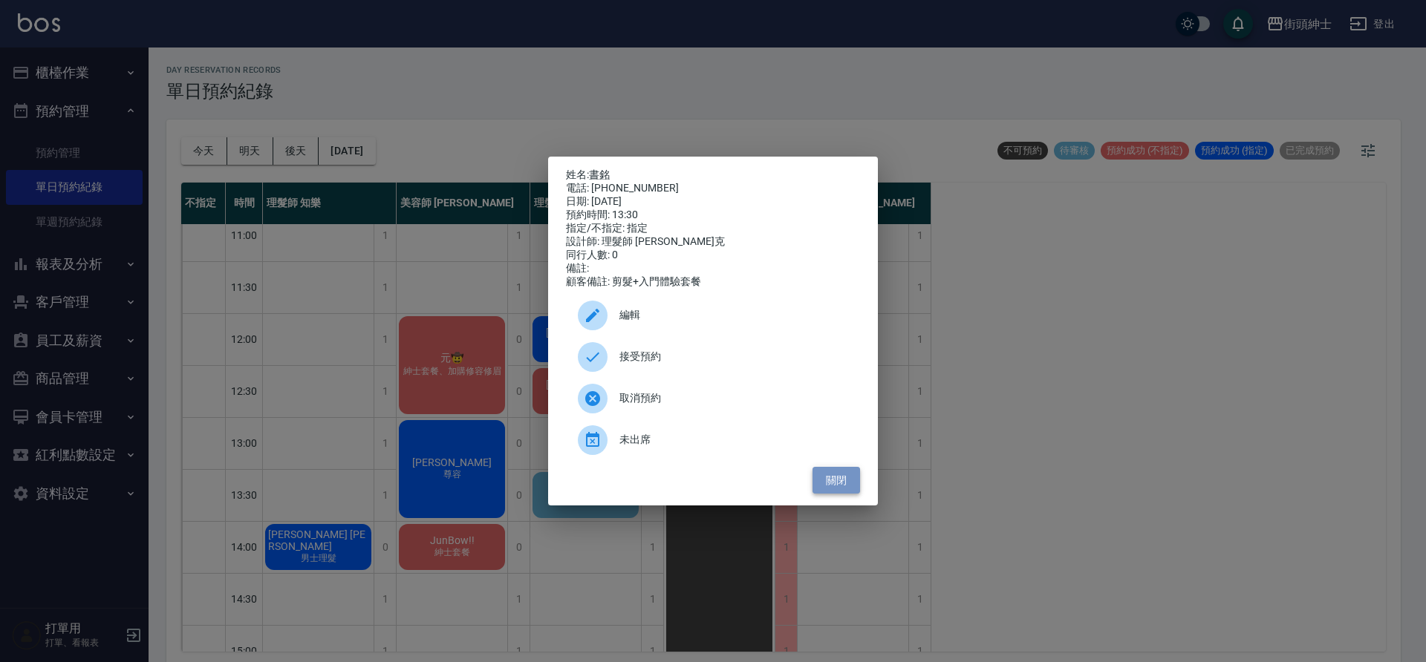
click at [832, 486] on button "關閉" at bounding box center [836, 480] width 48 height 27
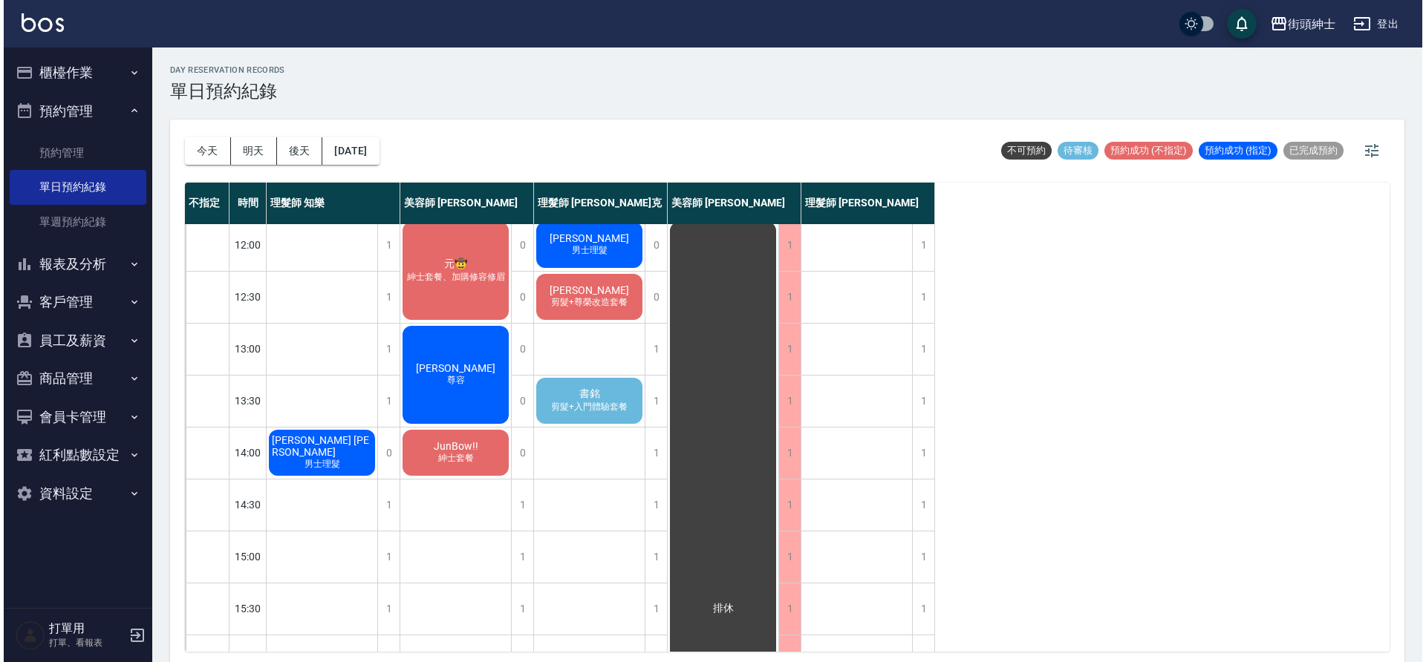
scroll to position [120, 0]
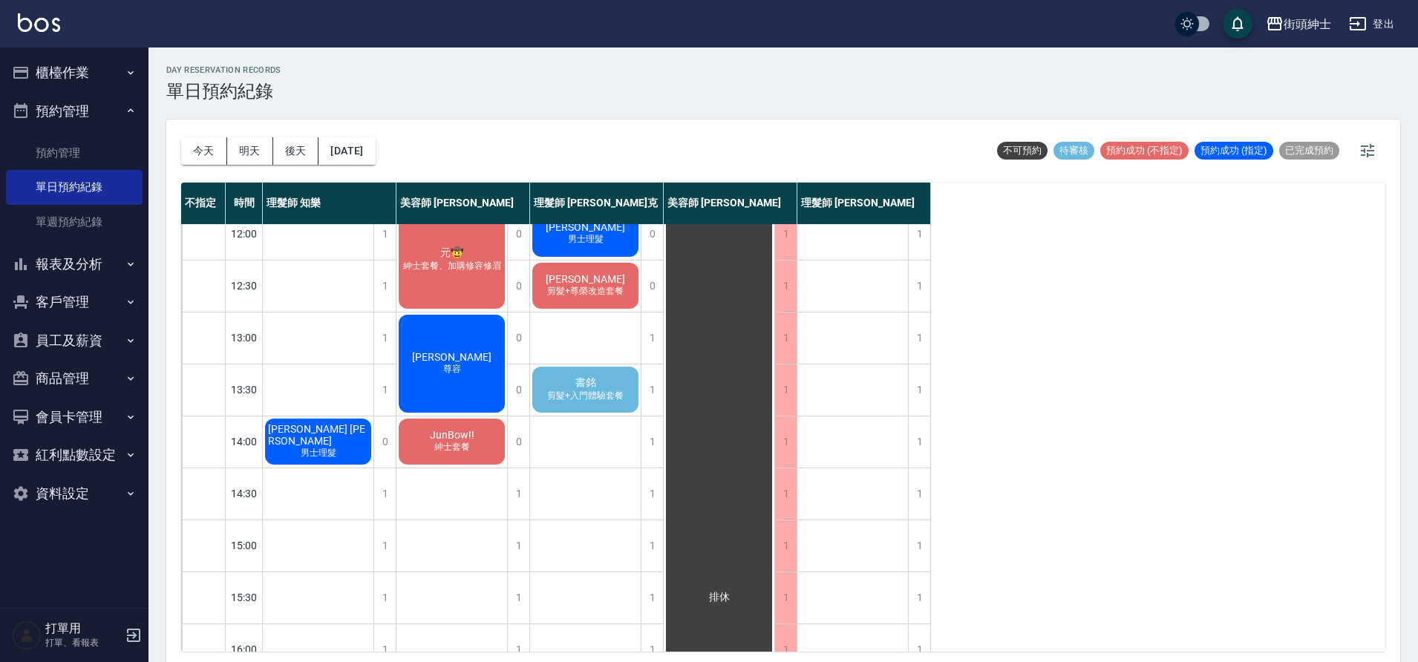
click at [585, 385] on span "書銘" at bounding box center [586, 383] width 27 height 13
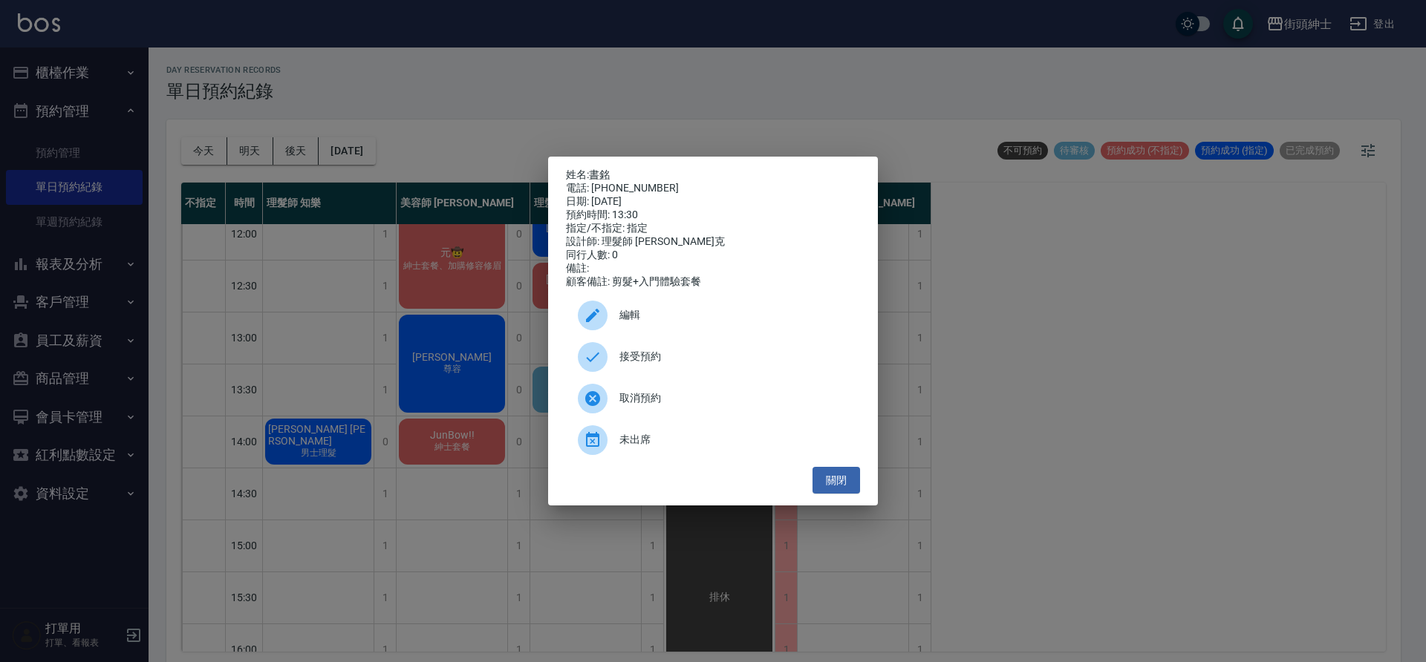
click at [660, 319] on span "編輯" at bounding box center [733, 315] width 229 height 16
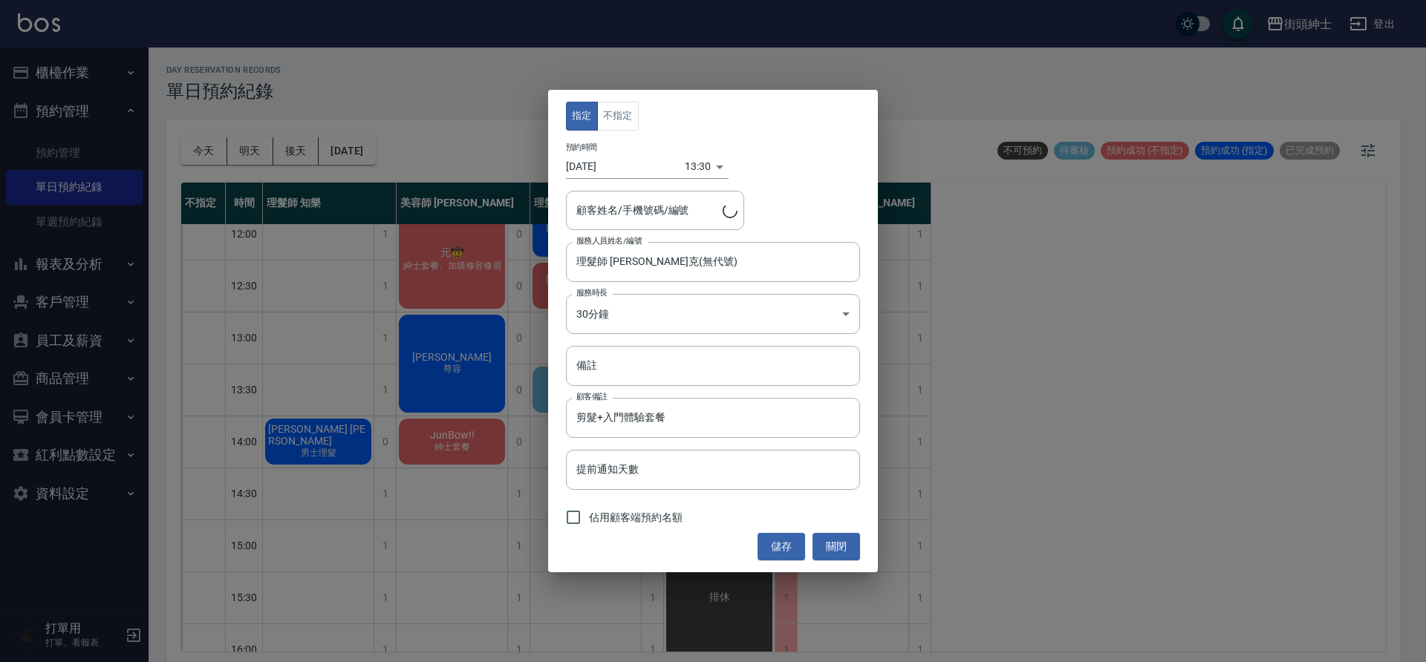
type input "書銘/0958708751"
click at [679, 169] on body "街頭紳士 登出 櫃檯作業 打帳單 帳單列表 營業儀表板 現金收支登錄 材料自購登錄 每日結帳 排班表 現場電腦打卡 預約管理 預約管理 單日預約紀錄 單週預約…" at bounding box center [713, 333] width 1426 height 667
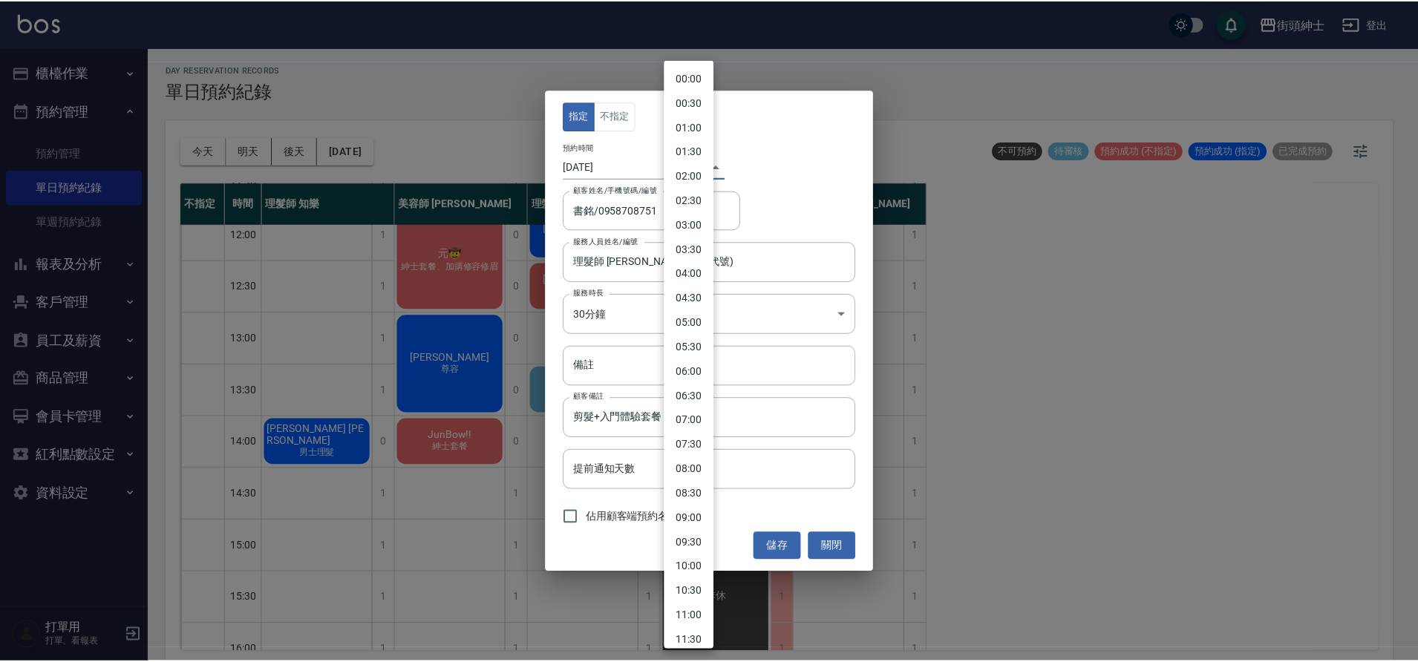
scroll to position [385, 0]
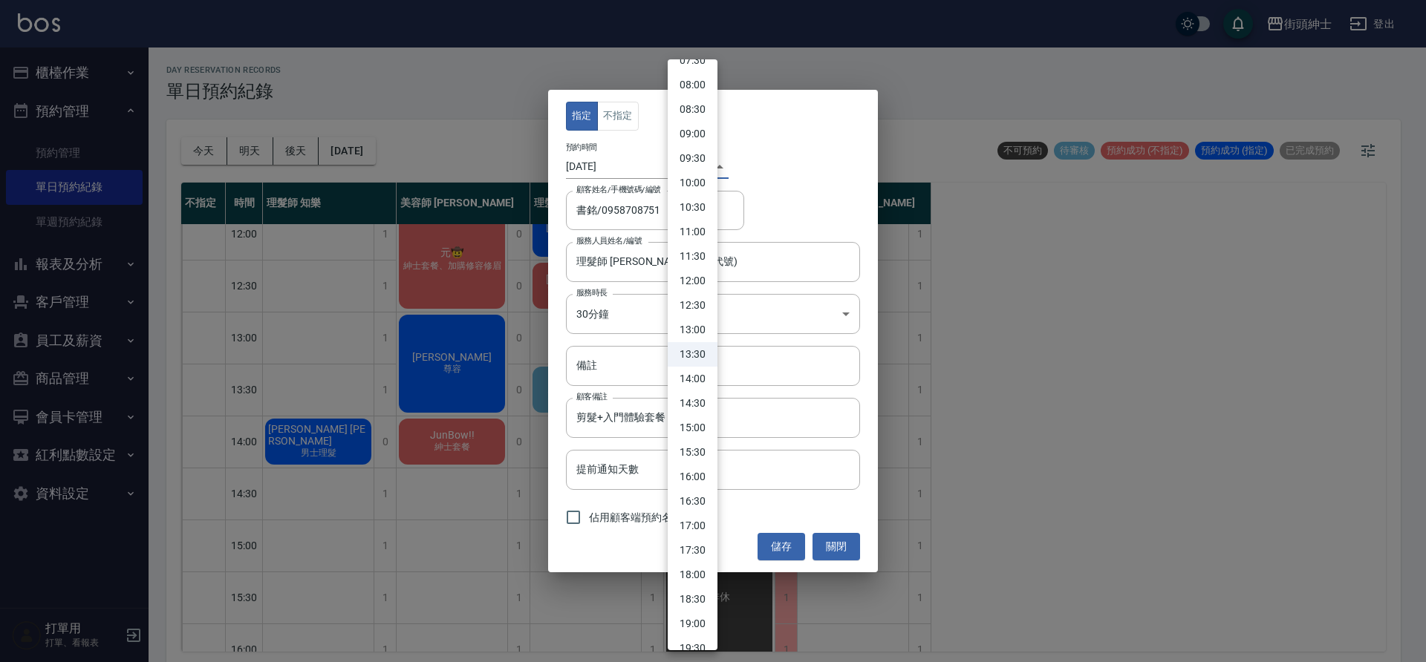
click at [701, 399] on li "14:30" at bounding box center [693, 403] width 50 height 25
type input "1757313000000"
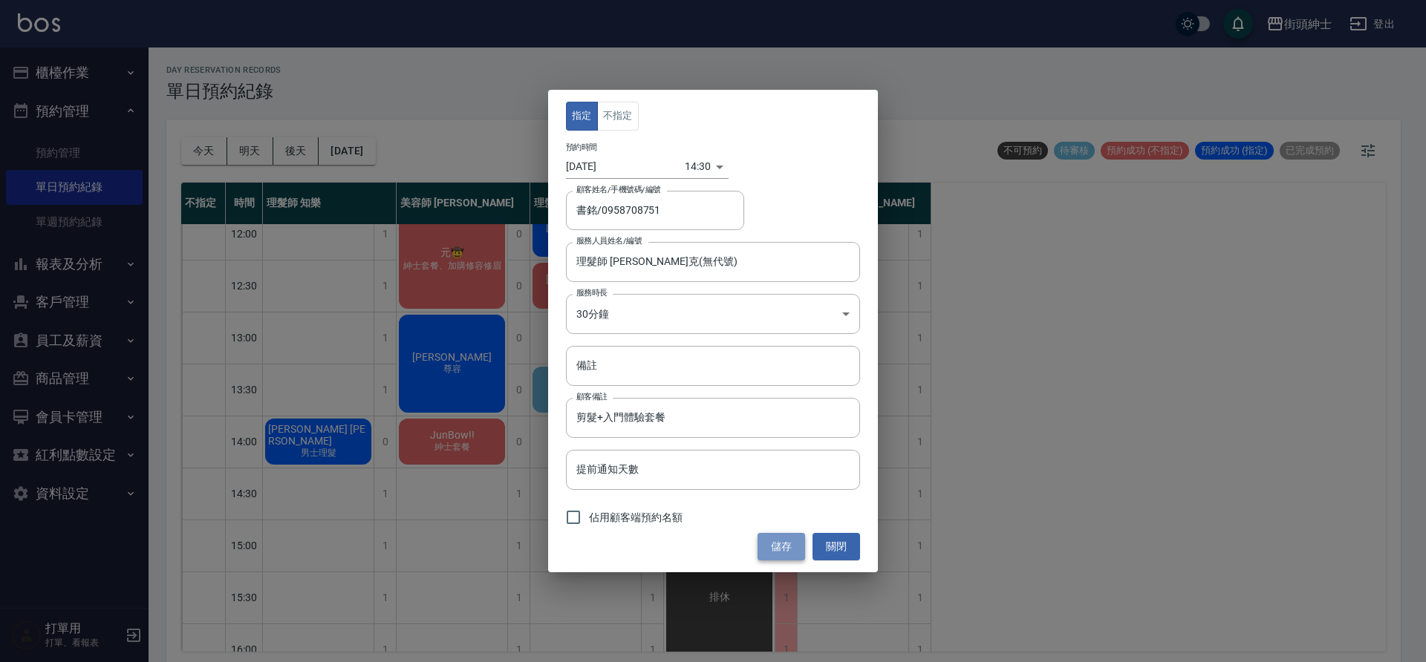
click at [789, 548] on button "儲存" at bounding box center [781, 546] width 48 height 27
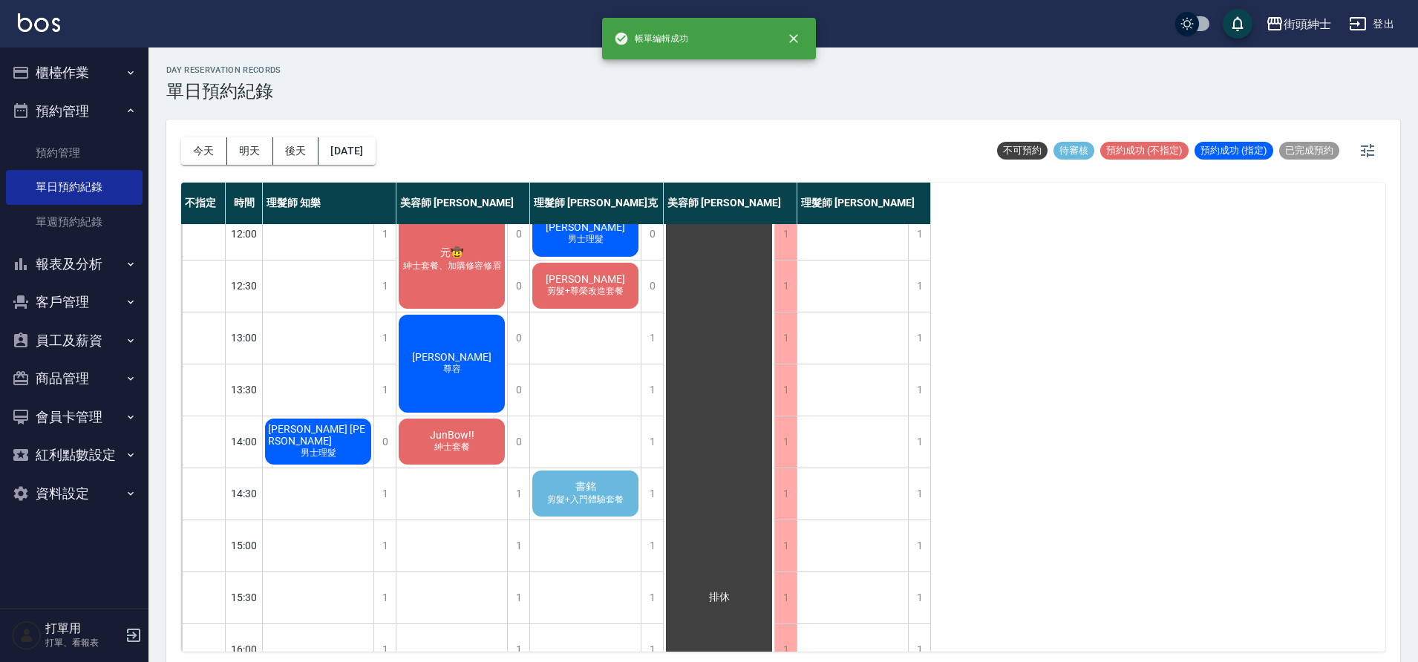
click at [605, 496] on span "剪髮+入門體驗套餐" at bounding box center [585, 500] width 82 height 13
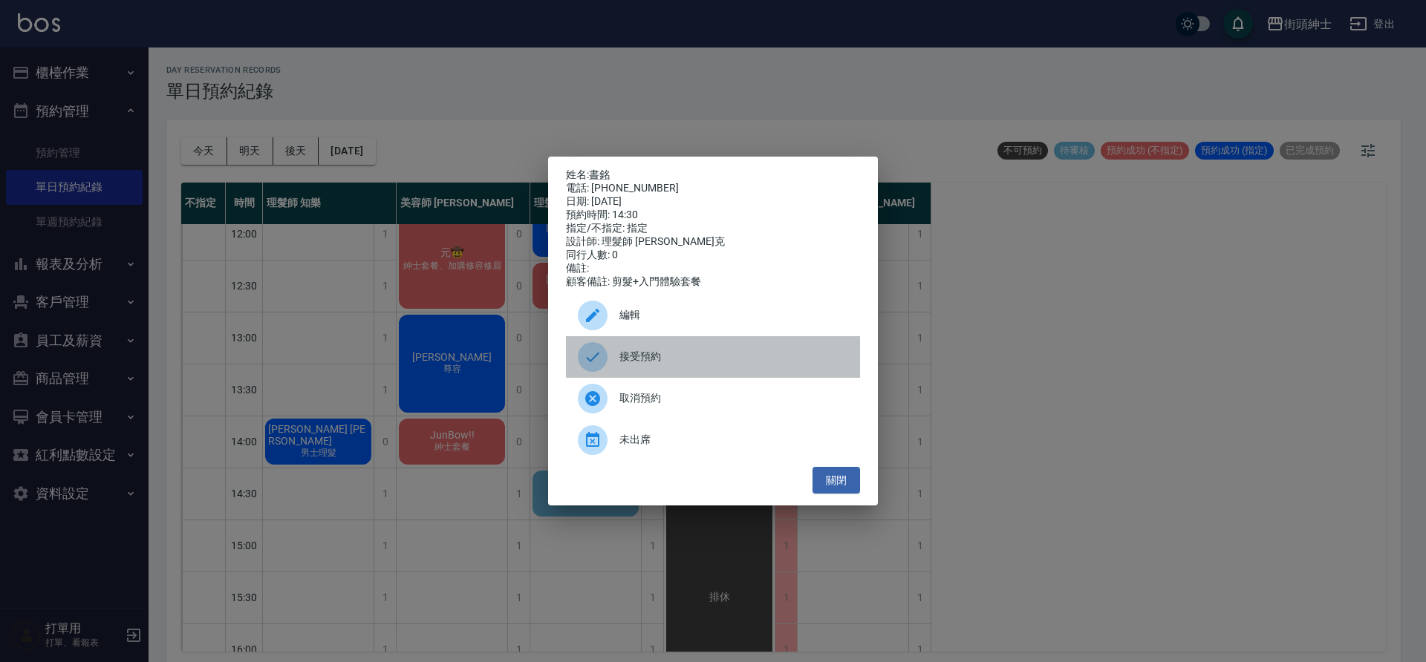
click at [673, 378] on div "接受預約" at bounding box center [713, 357] width 294 height 42
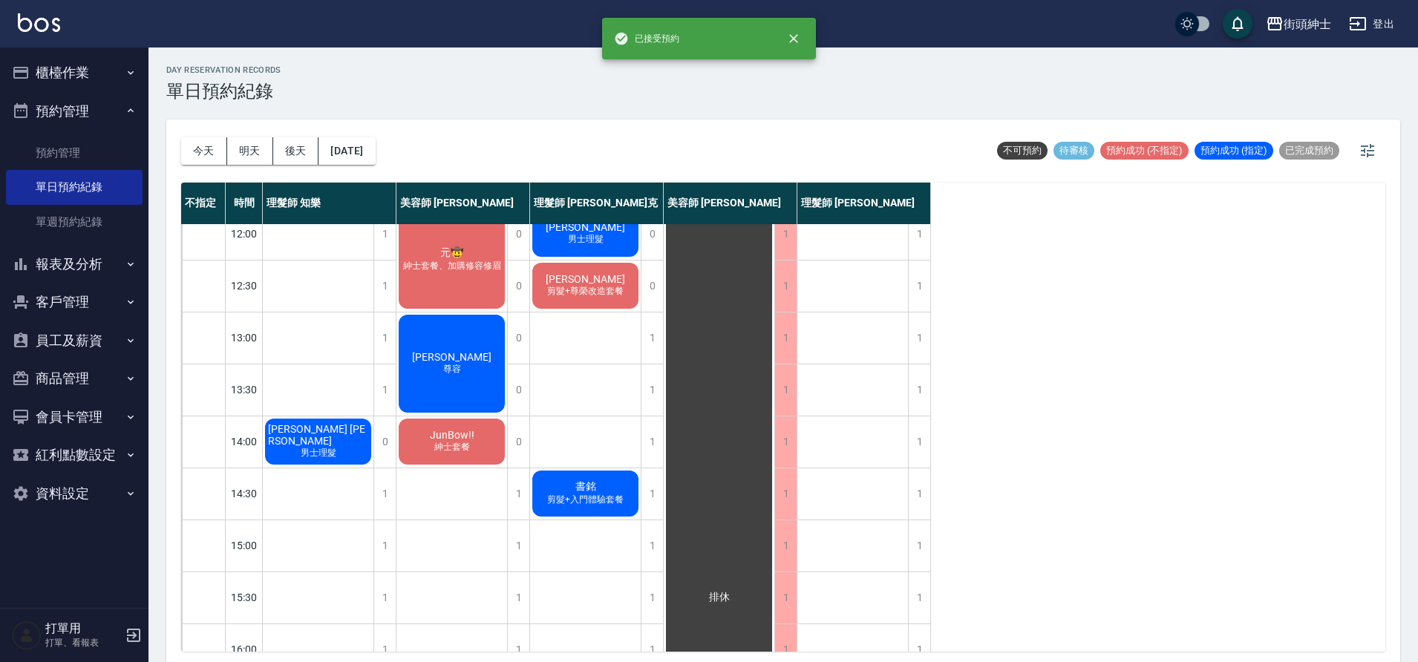
click at [600, 505] on span "剪髮+入門體驗套餐" at bounding box center [585, 500] width 82 height 13
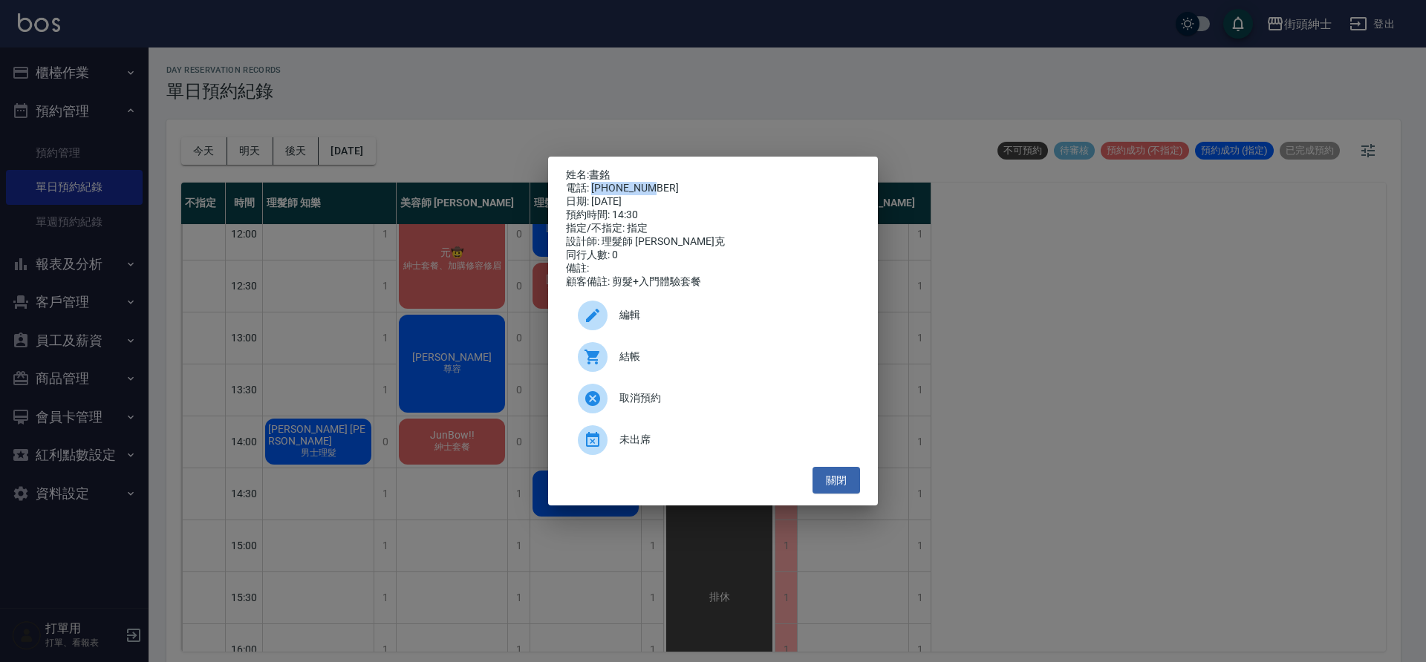
drag, startPoint x: 593, startPoint y: 186, endPoint x: 685, endPoint y: 186, distance: 92.1
click at [701, 184] on div "電話: 0958708751" at bounding box center [713, 188] width 294 height 13
copy div "0958708751"
click at [461, 436] on div "姓名: 書銘 電話: 0958708751 日期: 2025/09/08 預約時間: 14:30 指定/不指定: 指定 設計師: 理髮師 Vic 維克 同行人…" at bounding box center [713, 331] width 1426 height 662
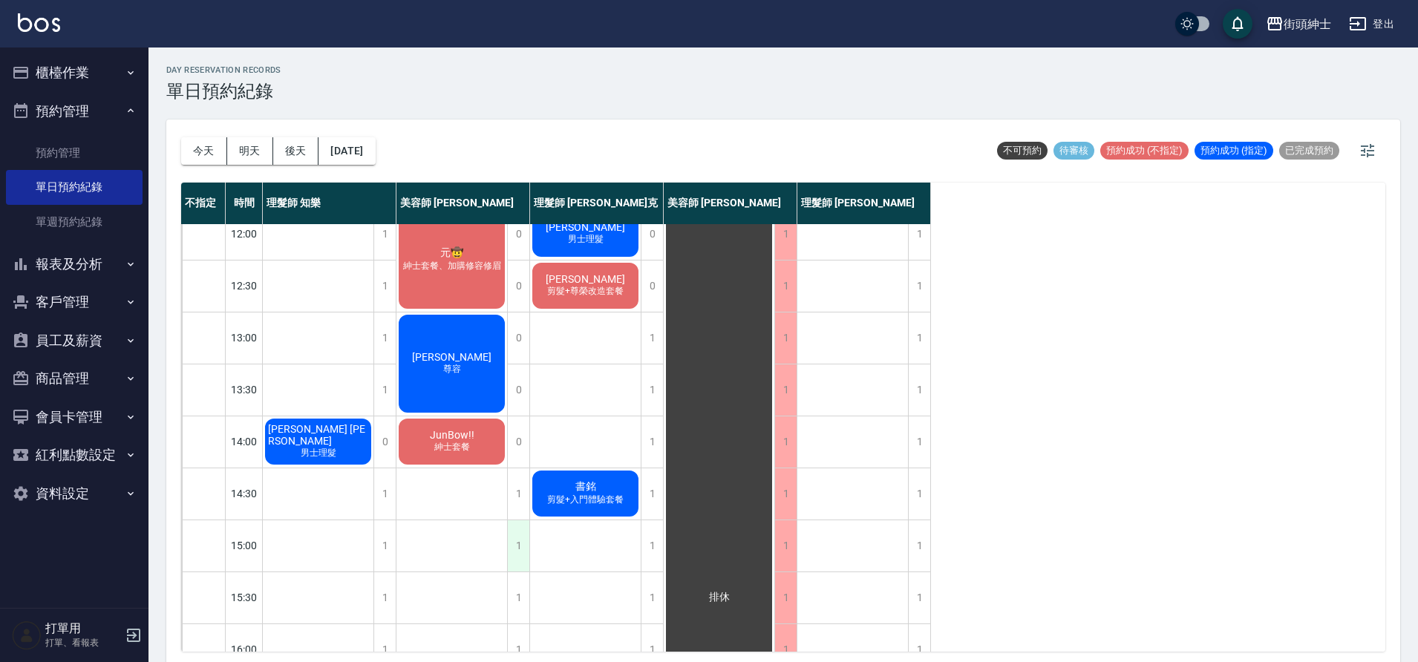
click at [518, 550] on div "1" at bounding box center [518, 546] width 22 height 51
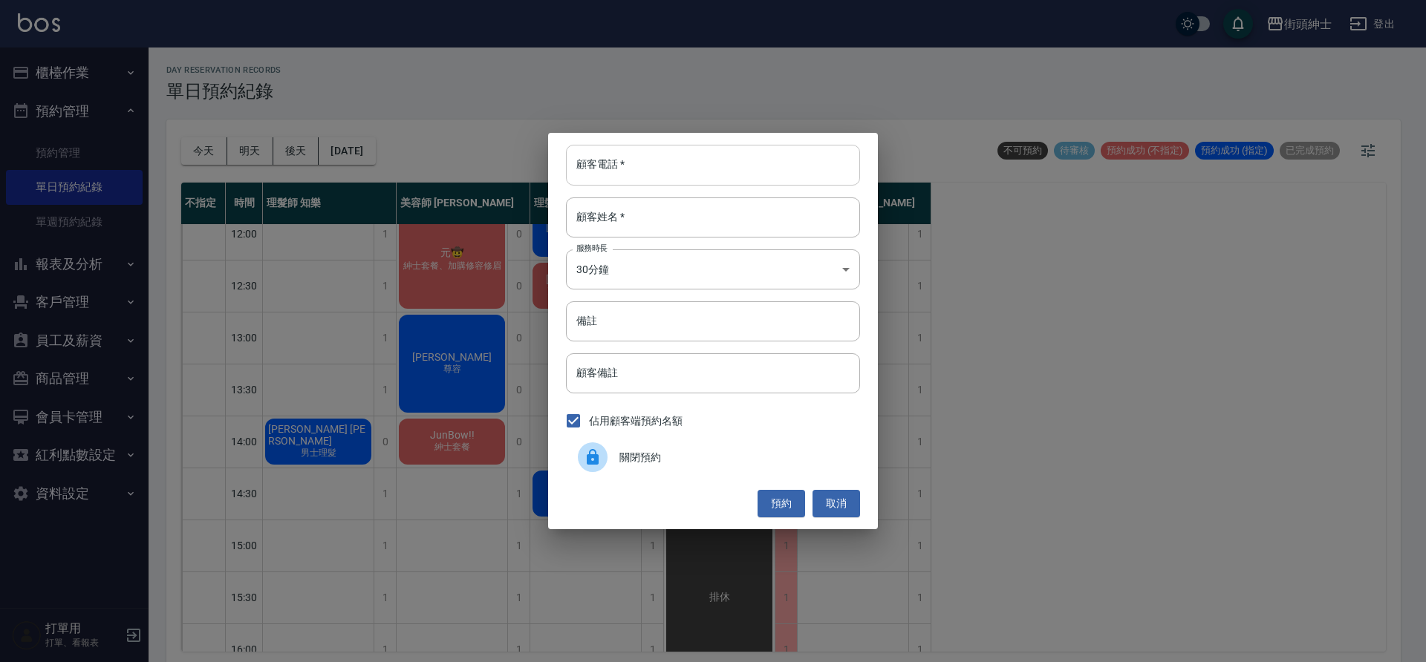
click at [680, 166] on input "顧客電話   *" at bounding box center [713, 165] width 294 height 40
paste input "0958708751"
type input "0958708751"
click at [654, 229] on input "顧客姓名   *" at bounding box center [713, 218] width 294 height 40
type input "ㄎ"
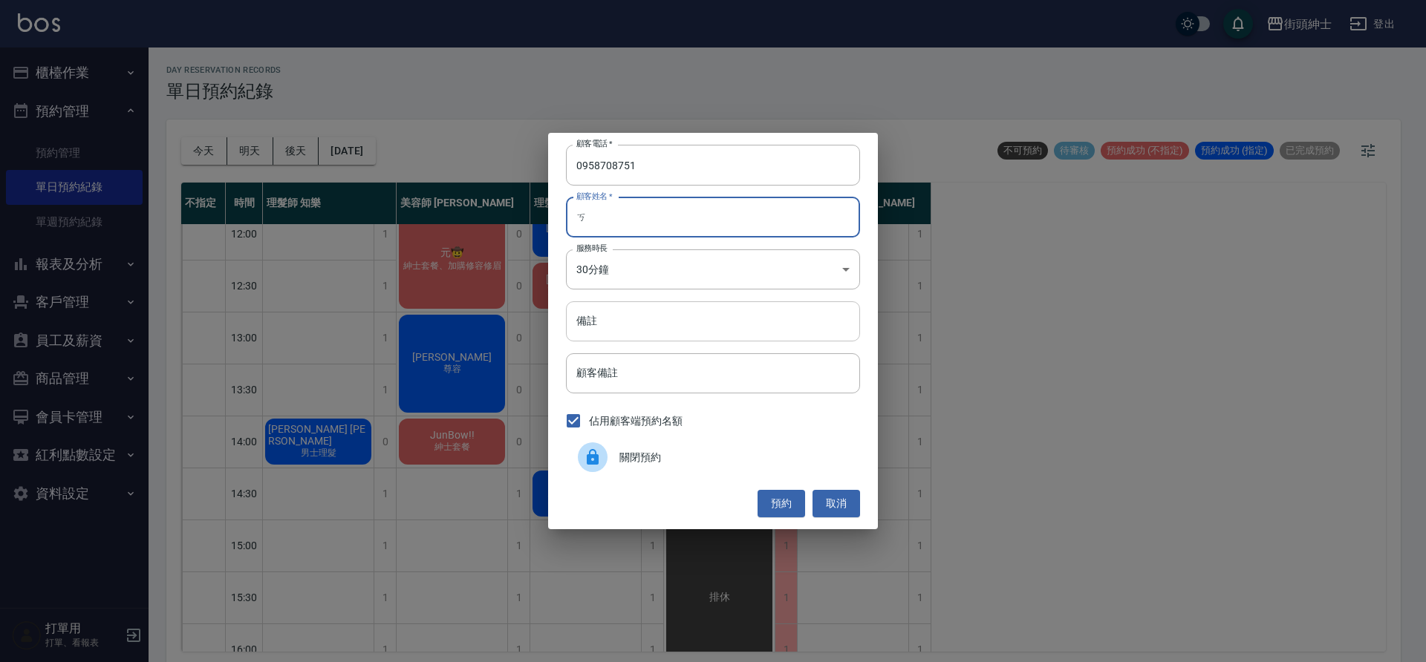
click at [647, 328] on input "備註" at bounding box center [713, 322] width 294 height 40
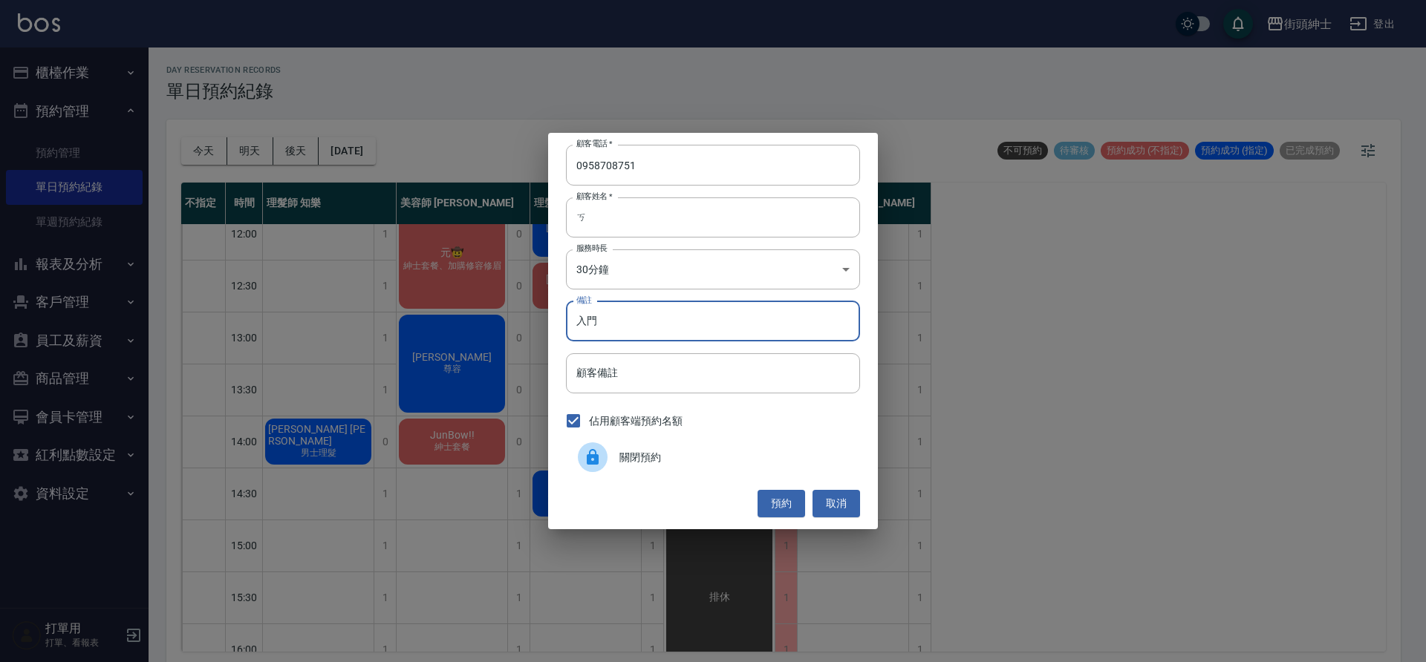
type input "入門"
click at [778, 501] on button "預約" at bounding box center [781, 503] width 48 height 27
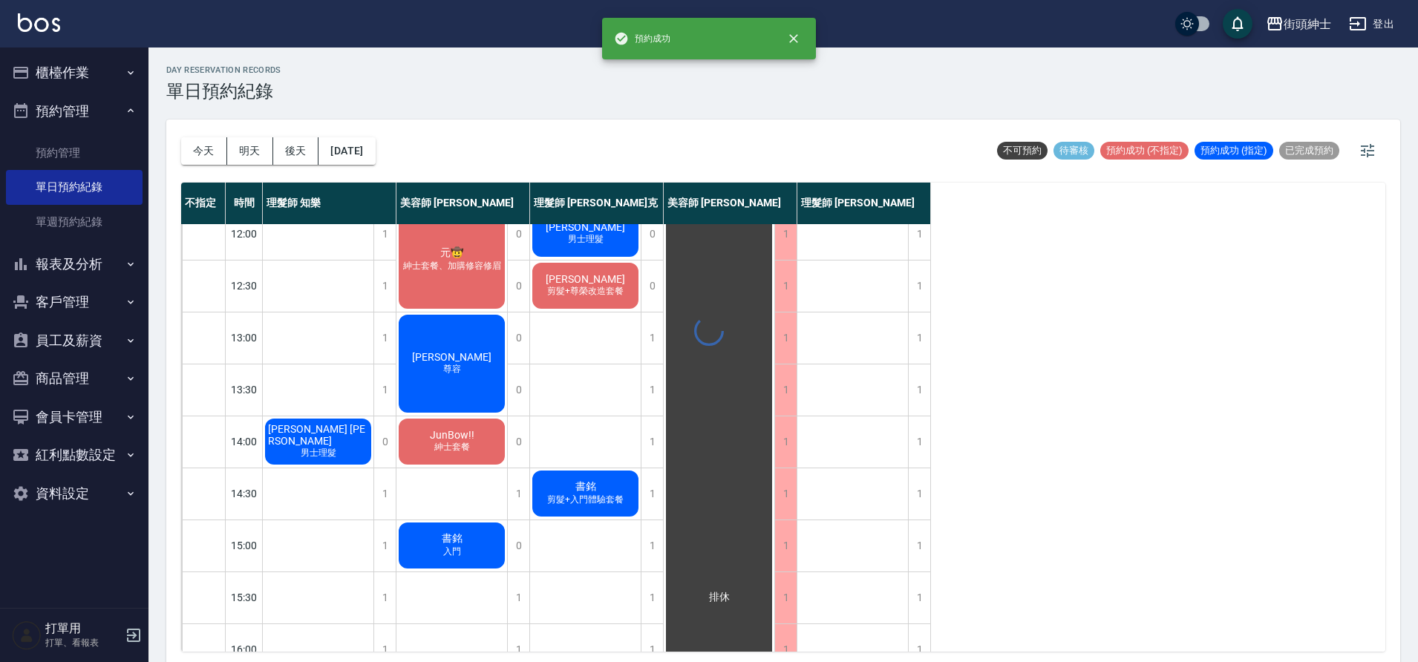
click at [511, 503] on div "1" at bounding box center [518, 494] width 22 height 51
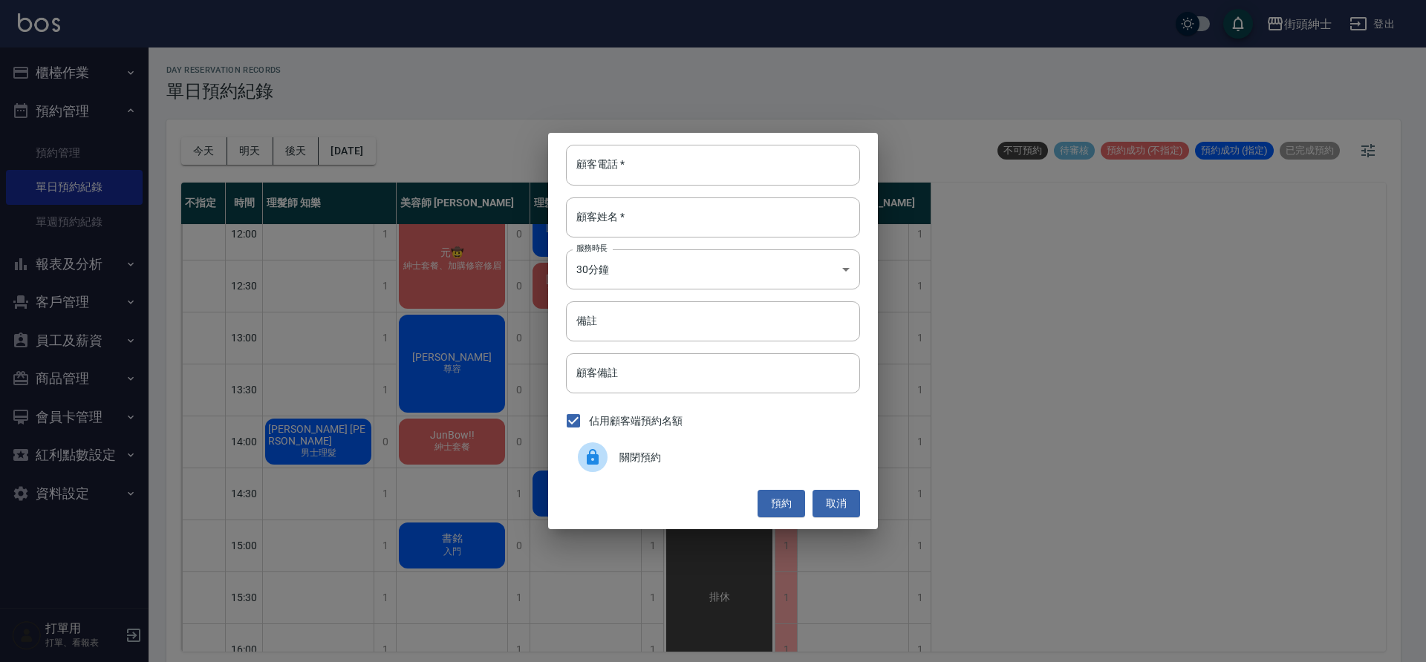
click at [676, 454] on span "關閉預約" at bounding box center [733, 458] width 229 height 16
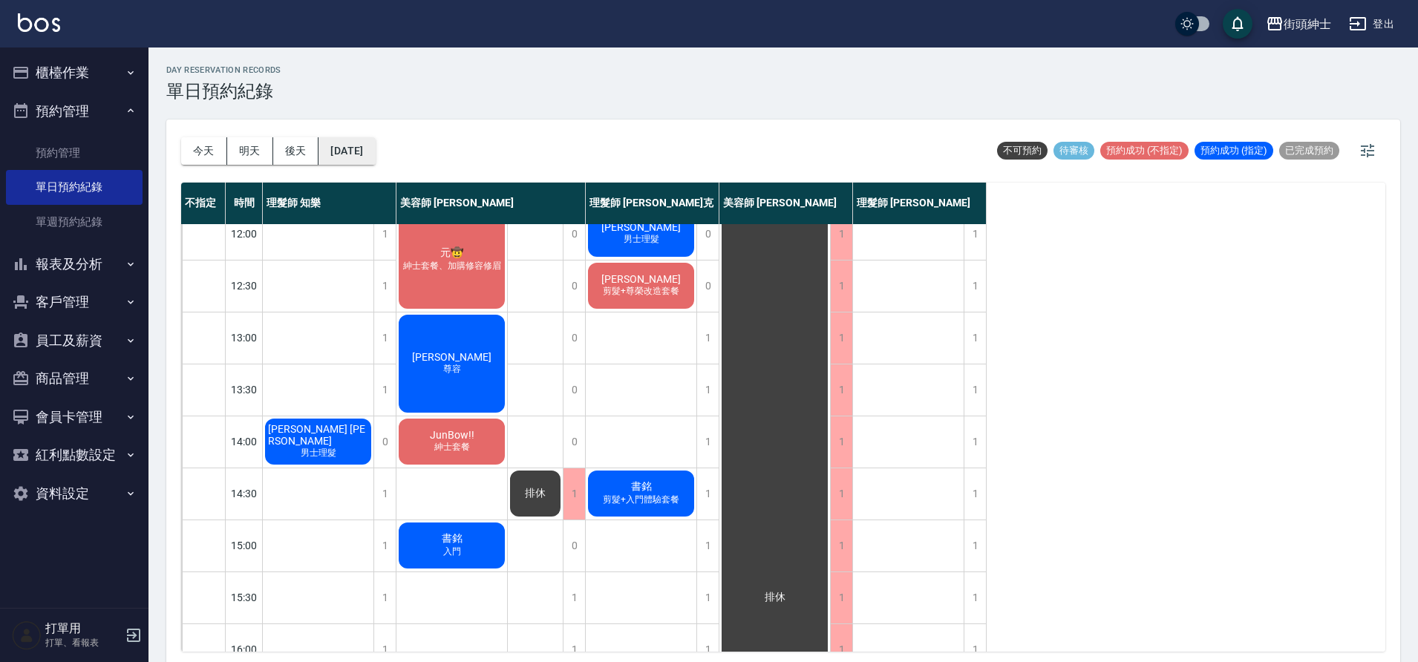
click at [359, 159] on button "2025/09/08" at bounding box center [347, 150] width 56 height 27
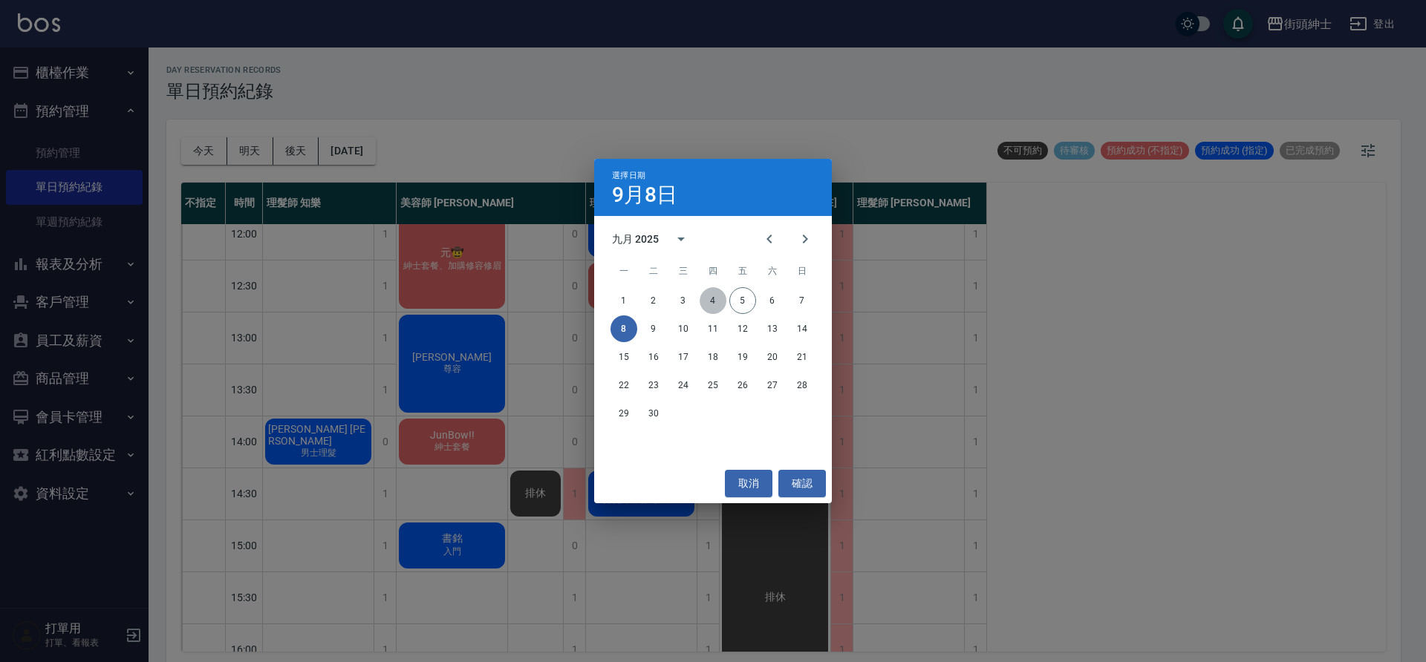
click at [712, 301] on button "4" at bounding box center [713, 300] width 27 height 27
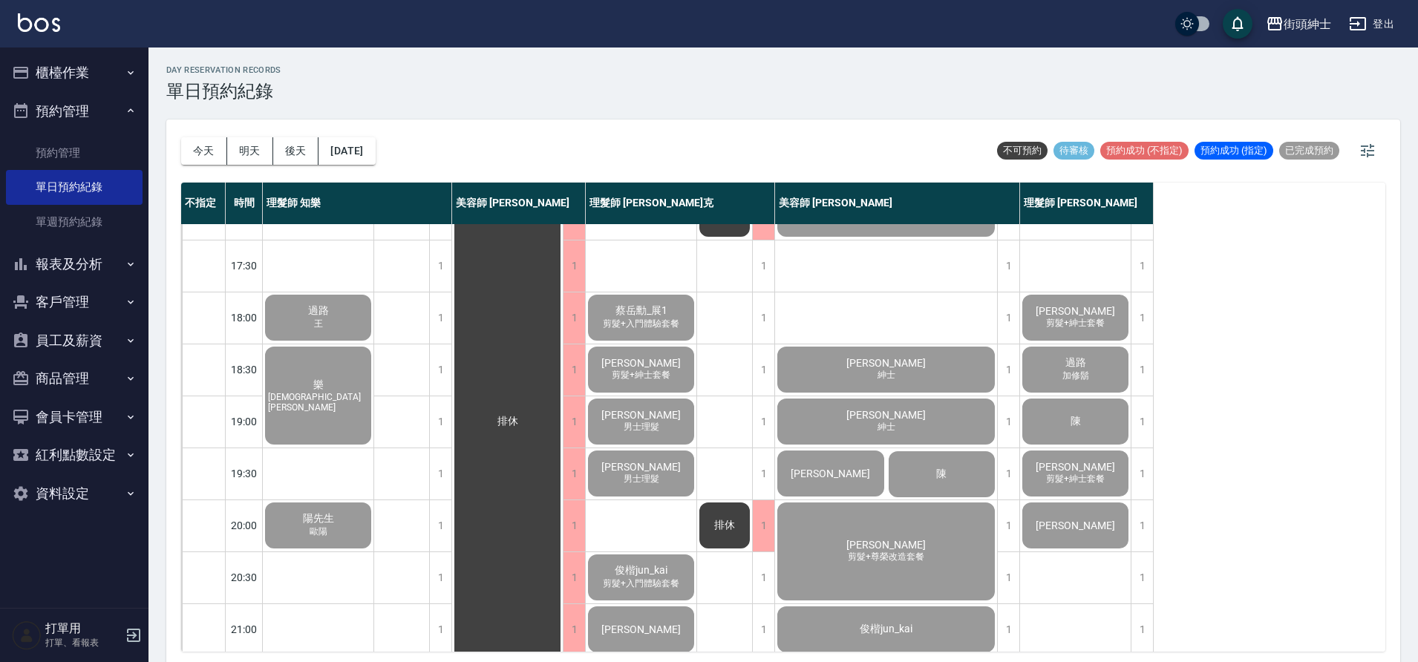
scroll to position [655, 0]
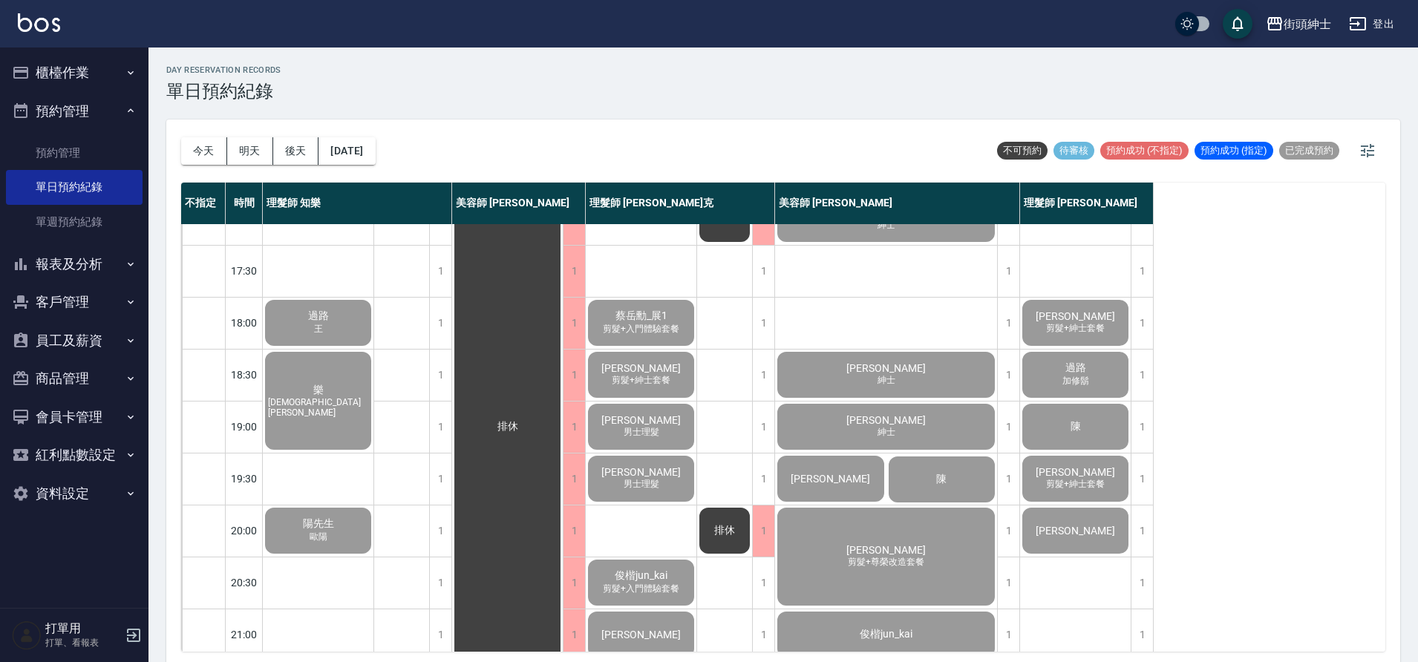
click at [248, 151] on button "明天" at bounding box center [250, 150] width 46 height 27
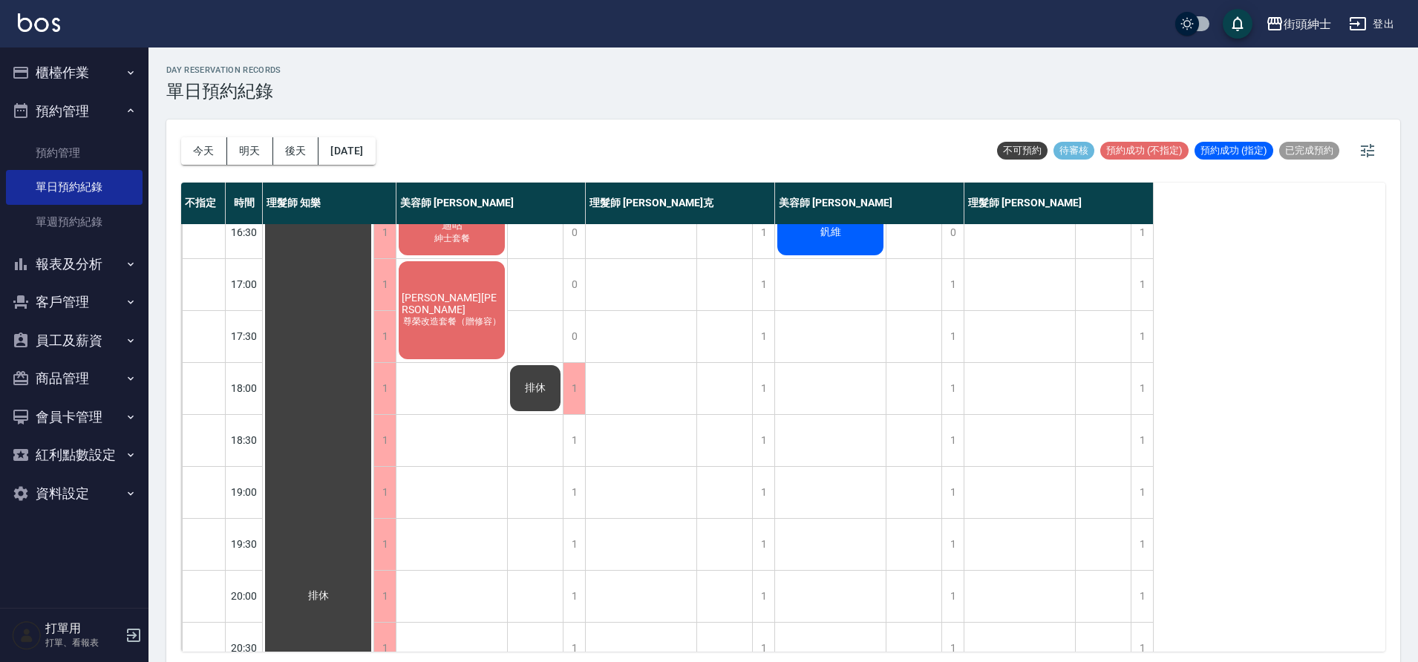
scroll to position [403, 0]
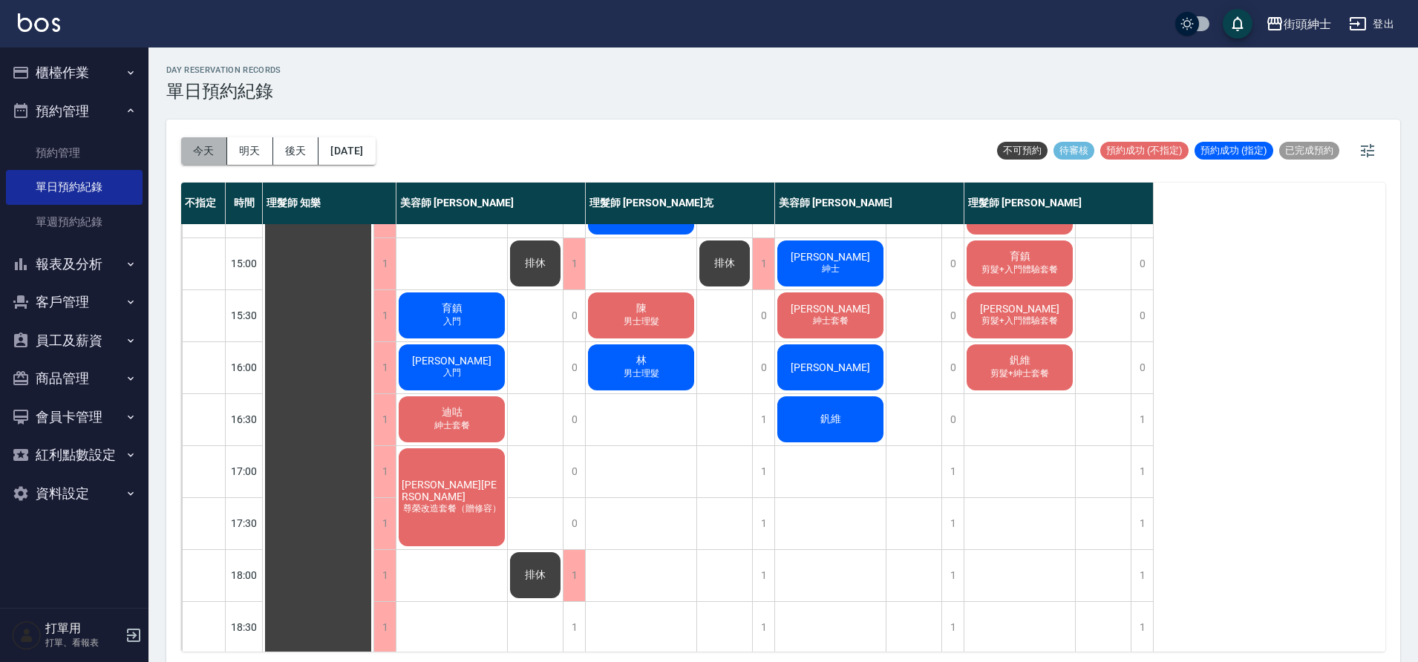
click at [215, 157] on button "[DATE]" at bounding box center [204, 150] width 46 height 27
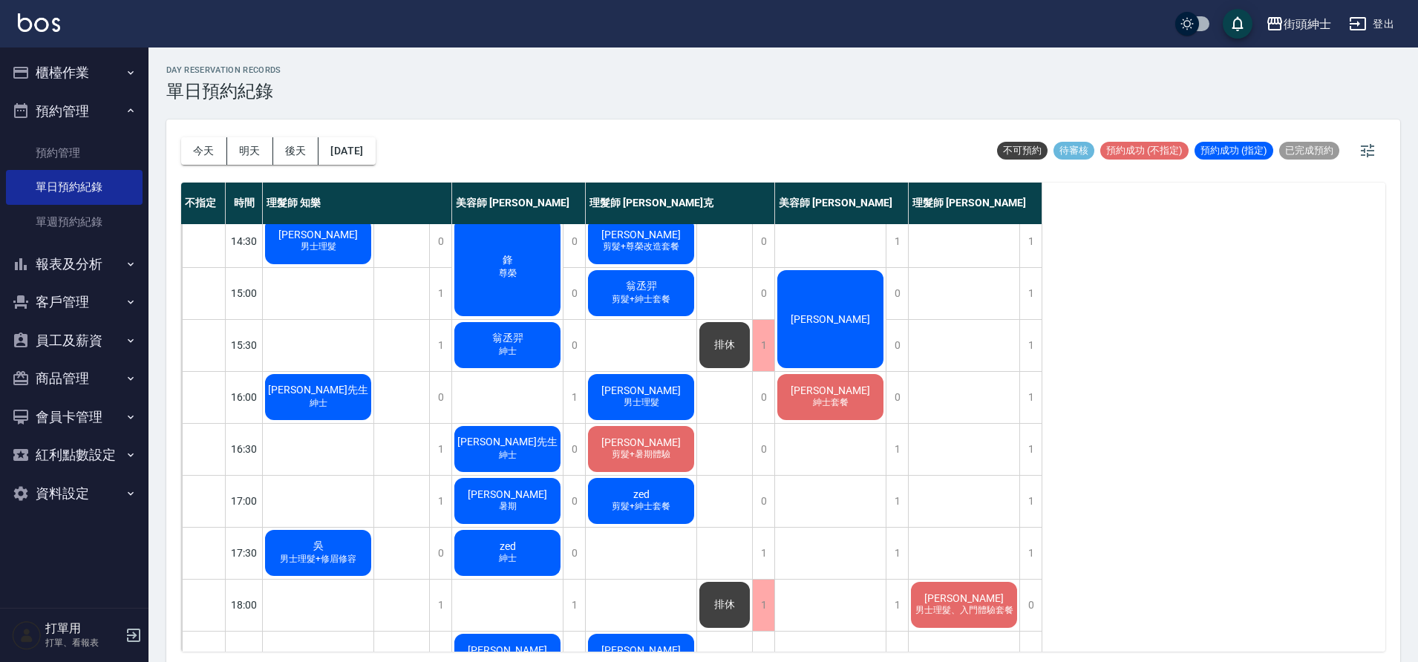
scroll to position [349, 0]
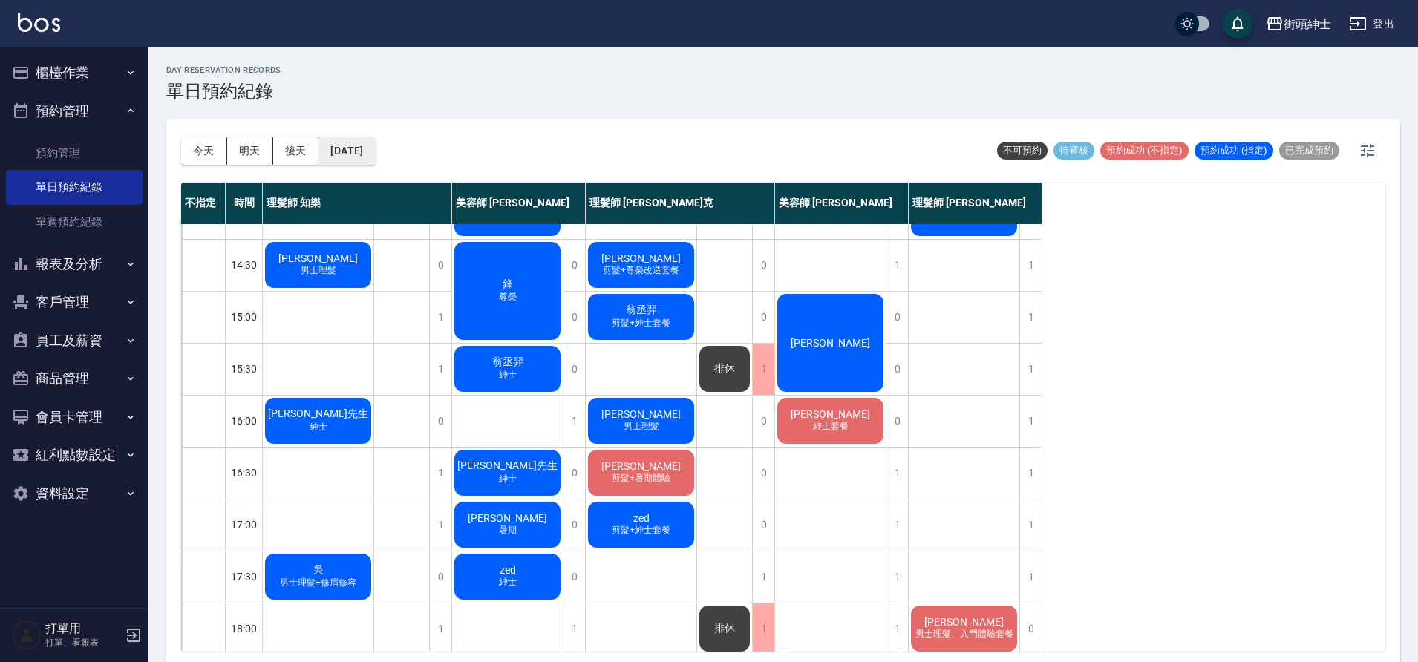
click at [375, 157] on button "[DATE]" at bounding box center [347, 150] width 56 height 27
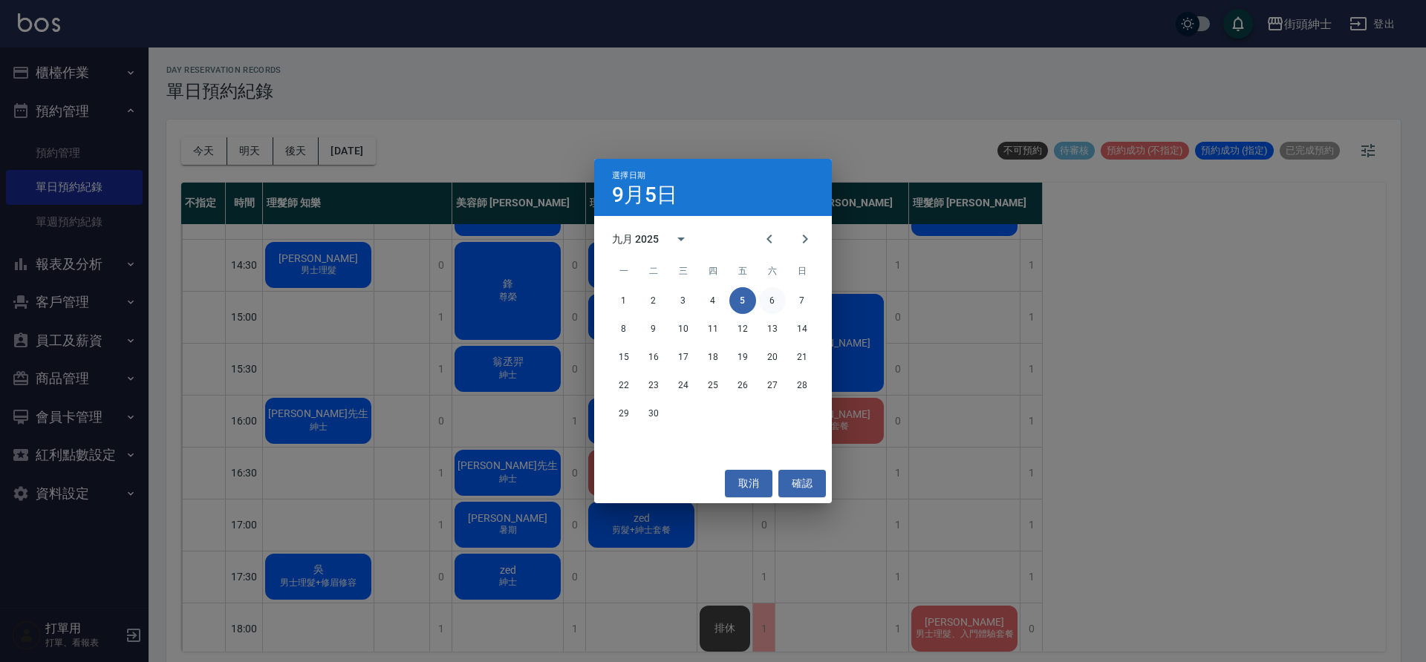
click at [767, 302] on button "6" at bounding box center [772, 300] width 27 height 27
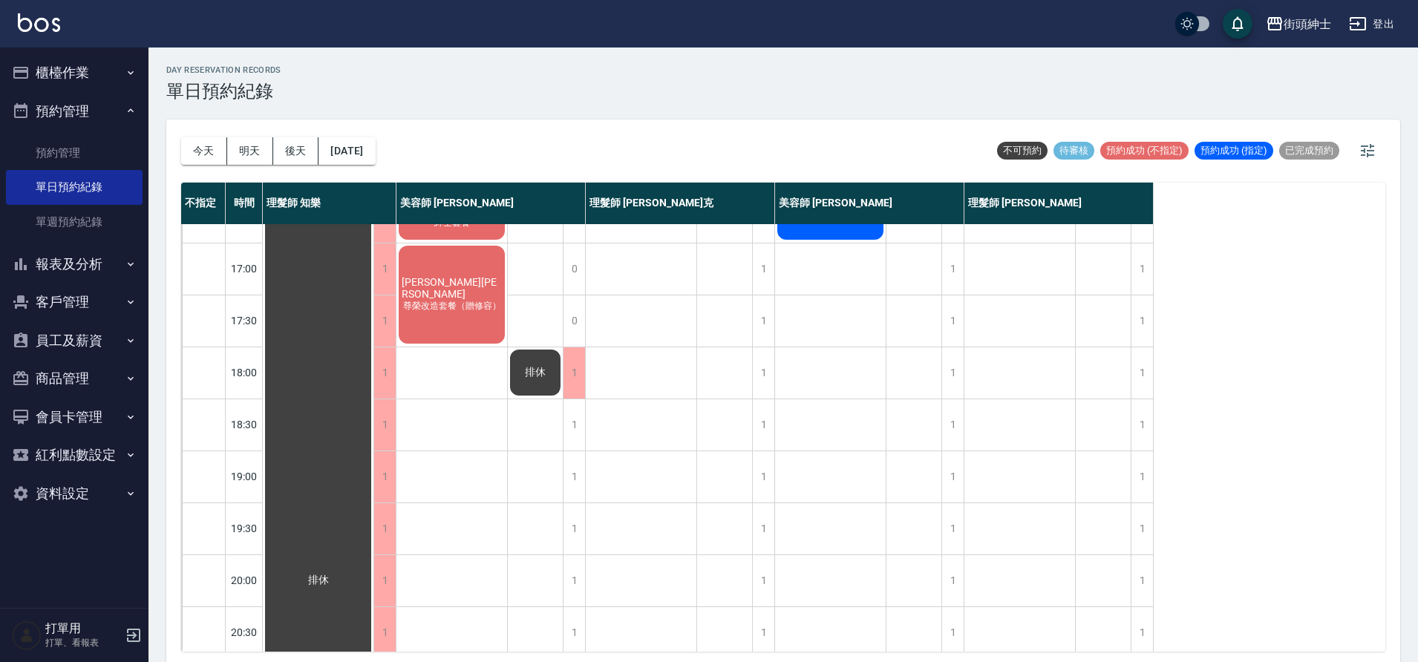
scroll to position [607, 0]
click at [375, 143] on button "2025/09/06" at bounding box center [347, 150] width 56 height 27
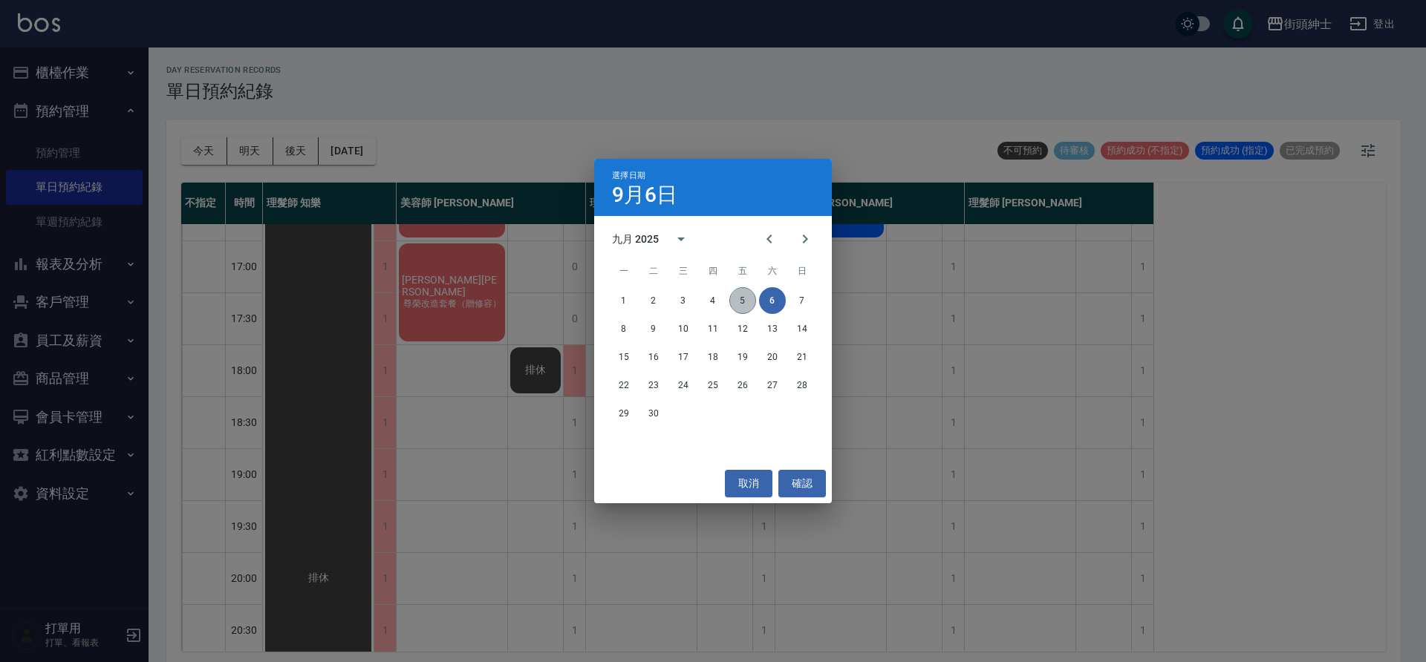
click at [732, 301] on button "5" at bounding box center [742, 300] width 27 height 27
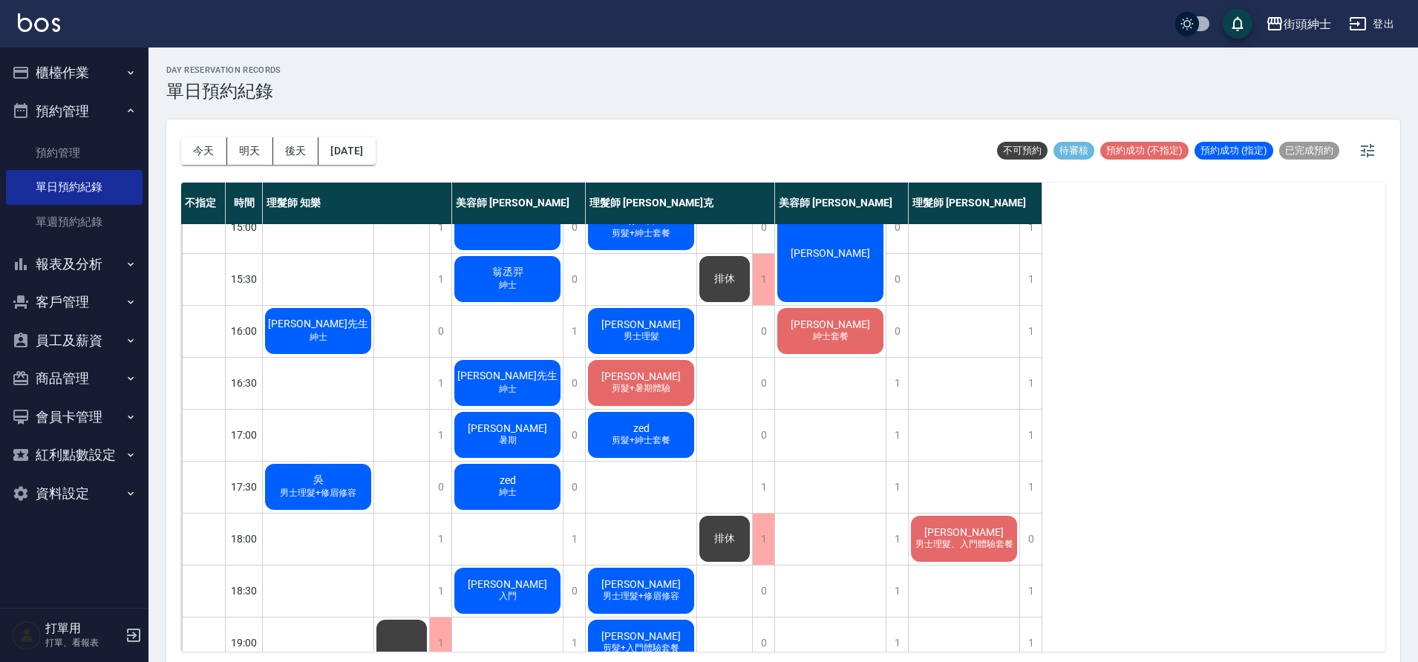
scroll to position [302, 0]
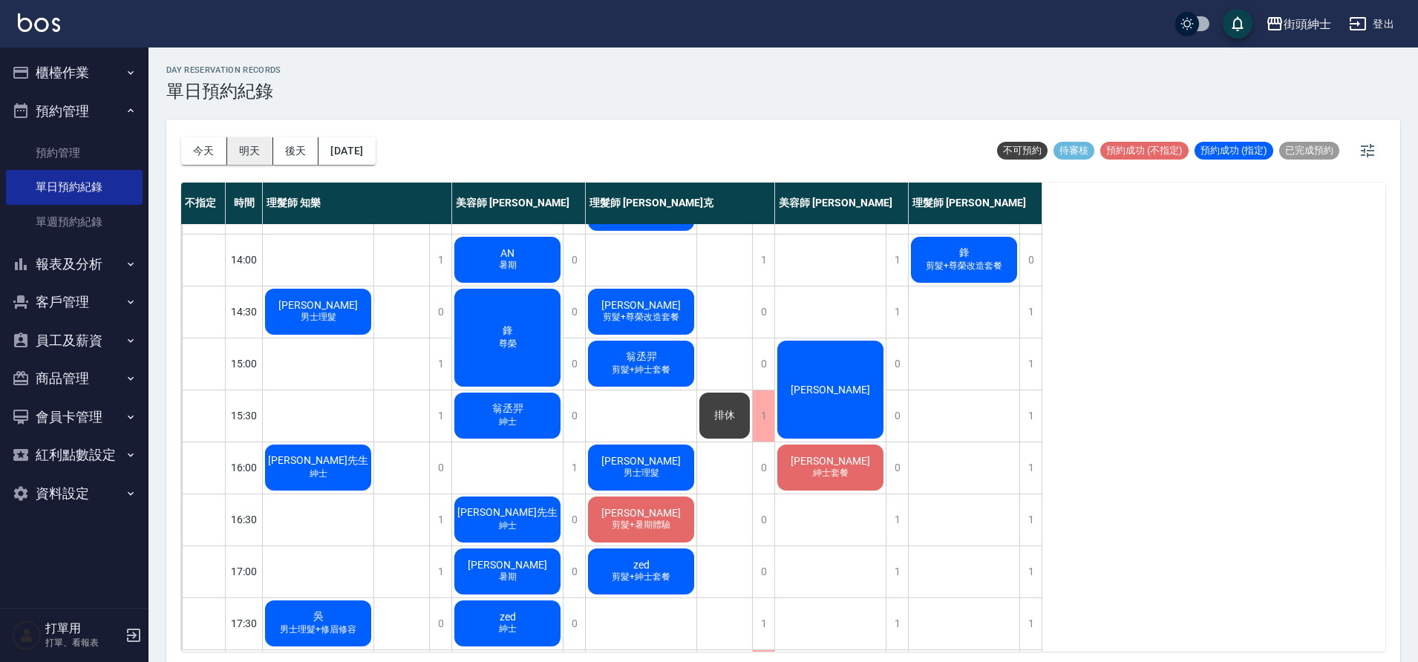
click at [247, 151] on button "明天" at bounding box center [250, 150] width 46 height 27
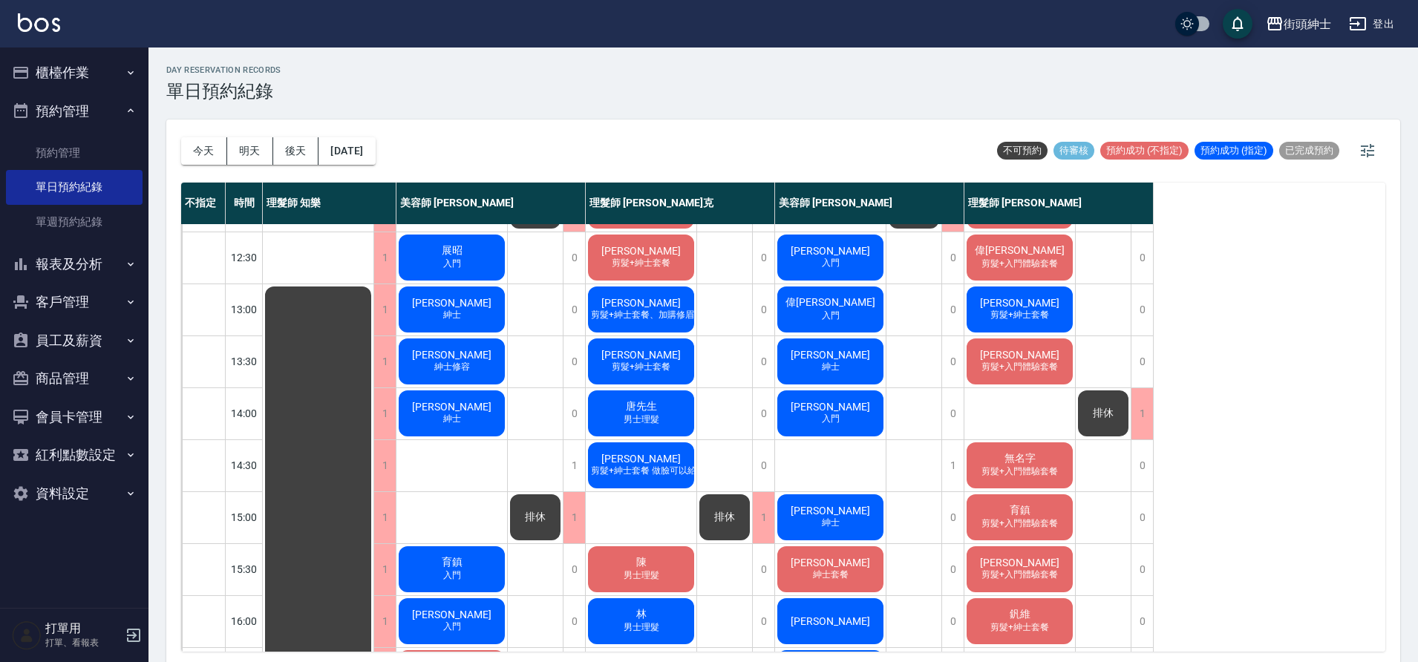
scroll to position [14, 0]
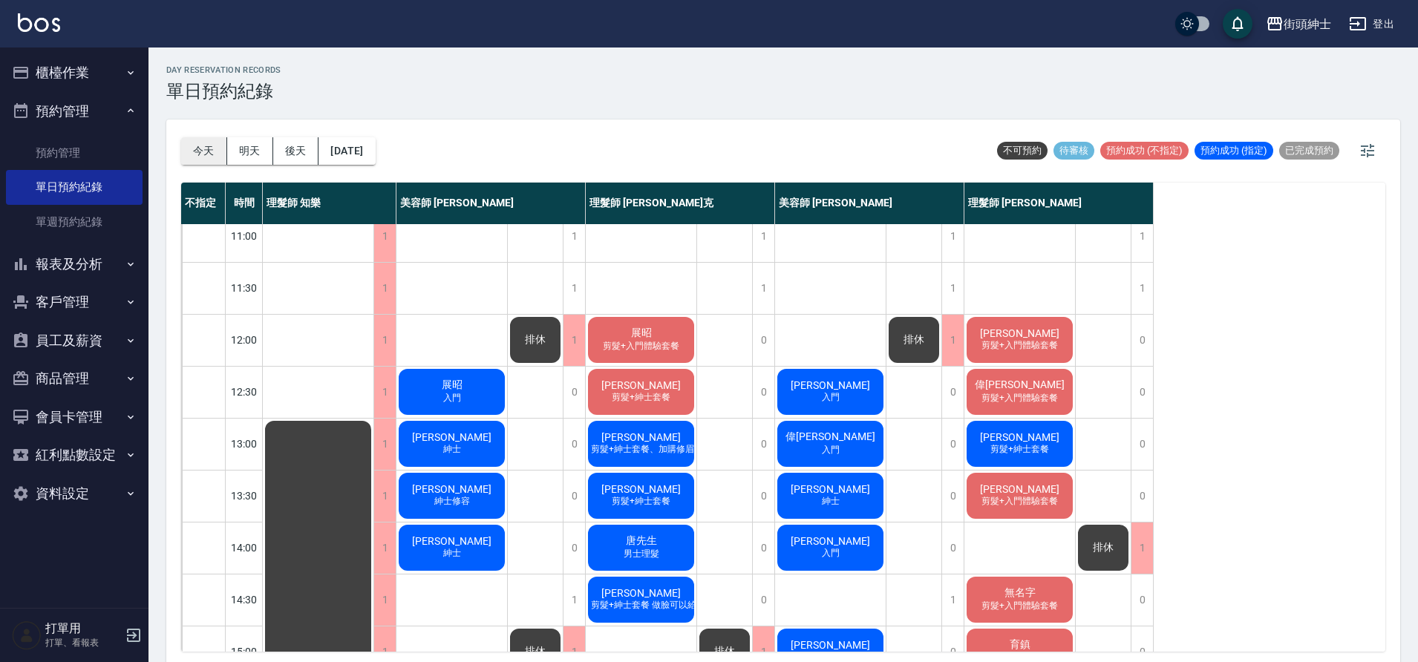
click at [209, 154] on button "[DATE]" at bounding box center [204, 150] width 46 height 27
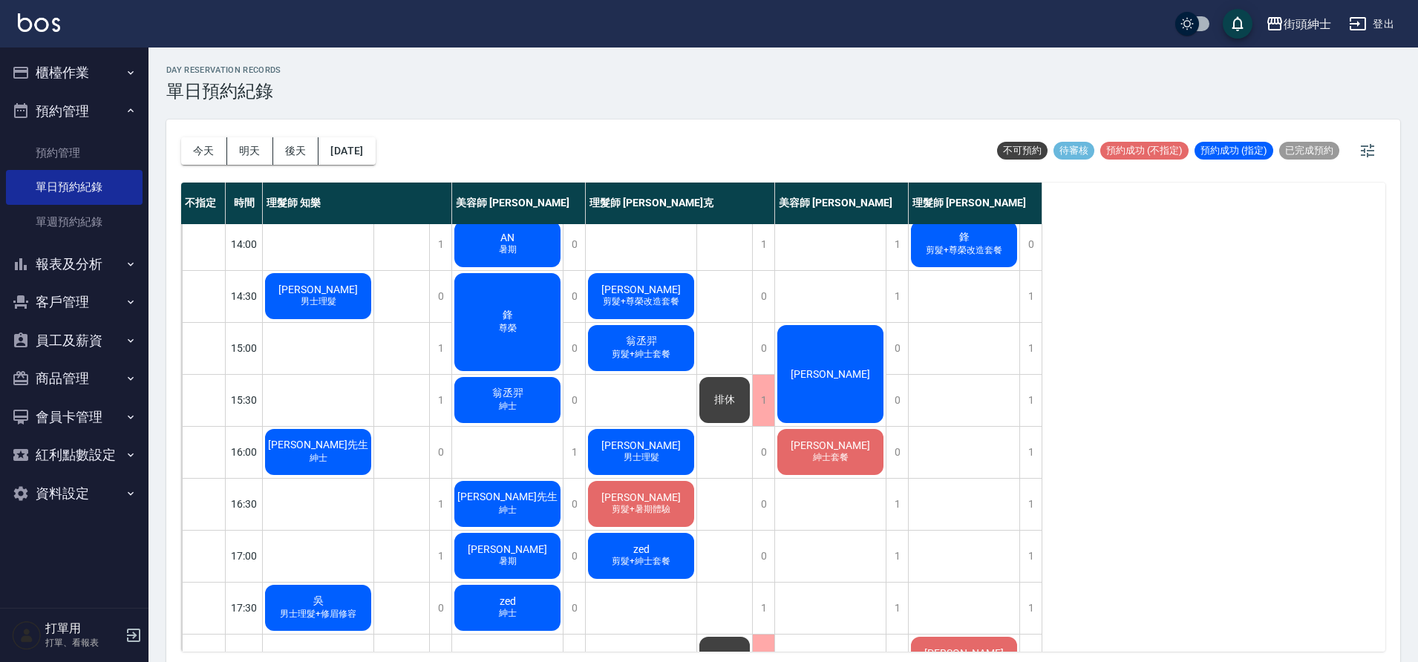
scroll to position [660, 0]
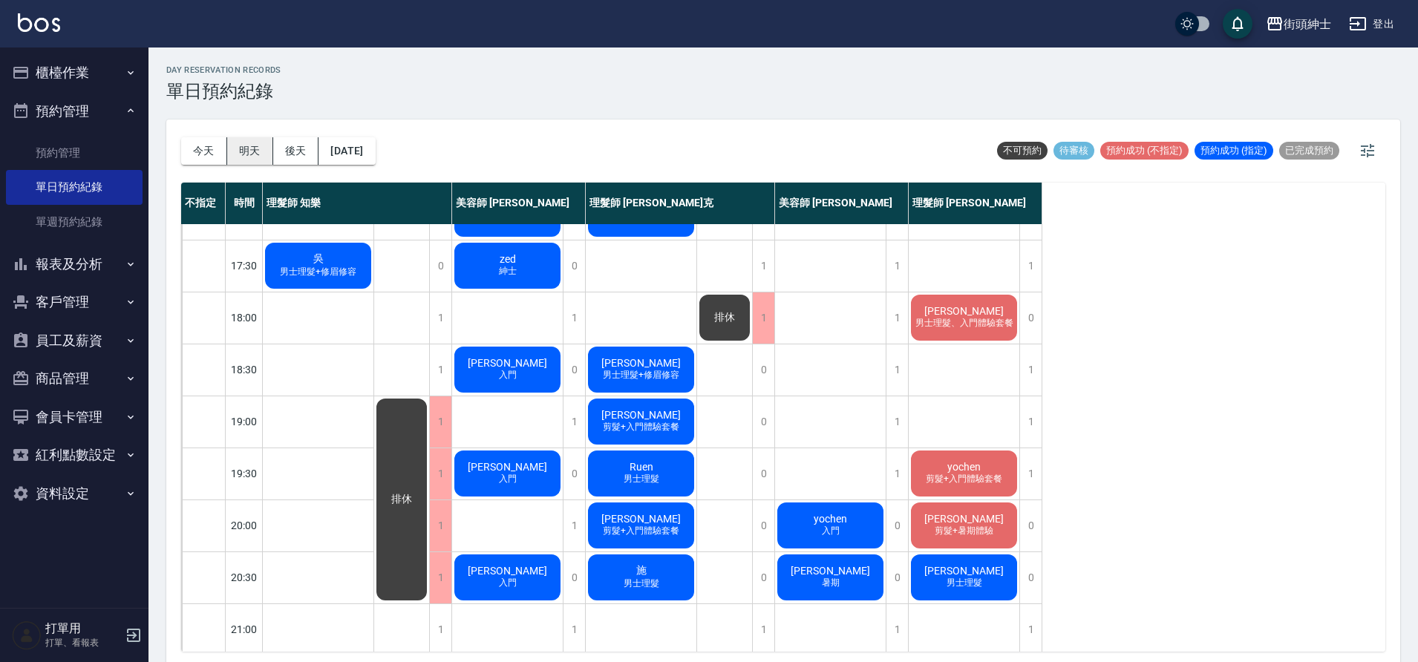
click at [244, 160] on button "明天" at bounding box center [250, 150] width 46 height 27
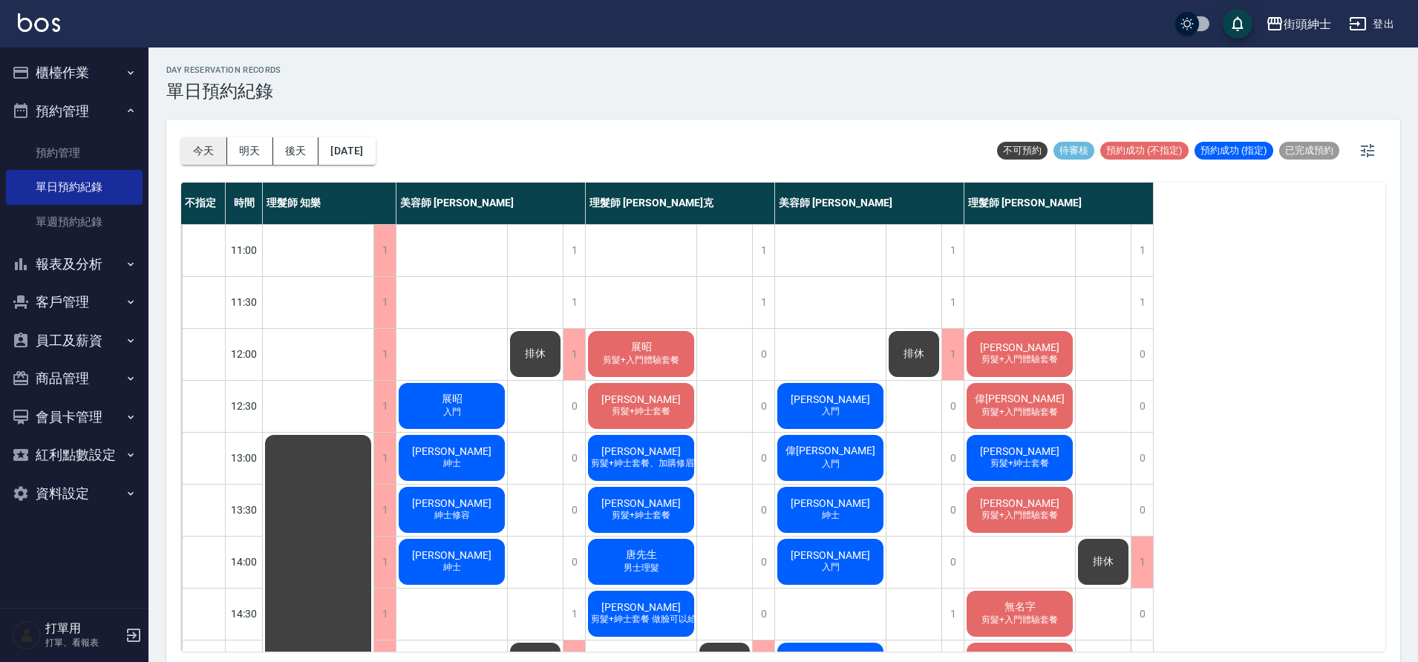
click at [191, 154] on button "[DATE]" at bounding box center [204, 150] width 46 height 27
click at [191, 154] on div at bounding box center [709, 331] width 1418 height 662
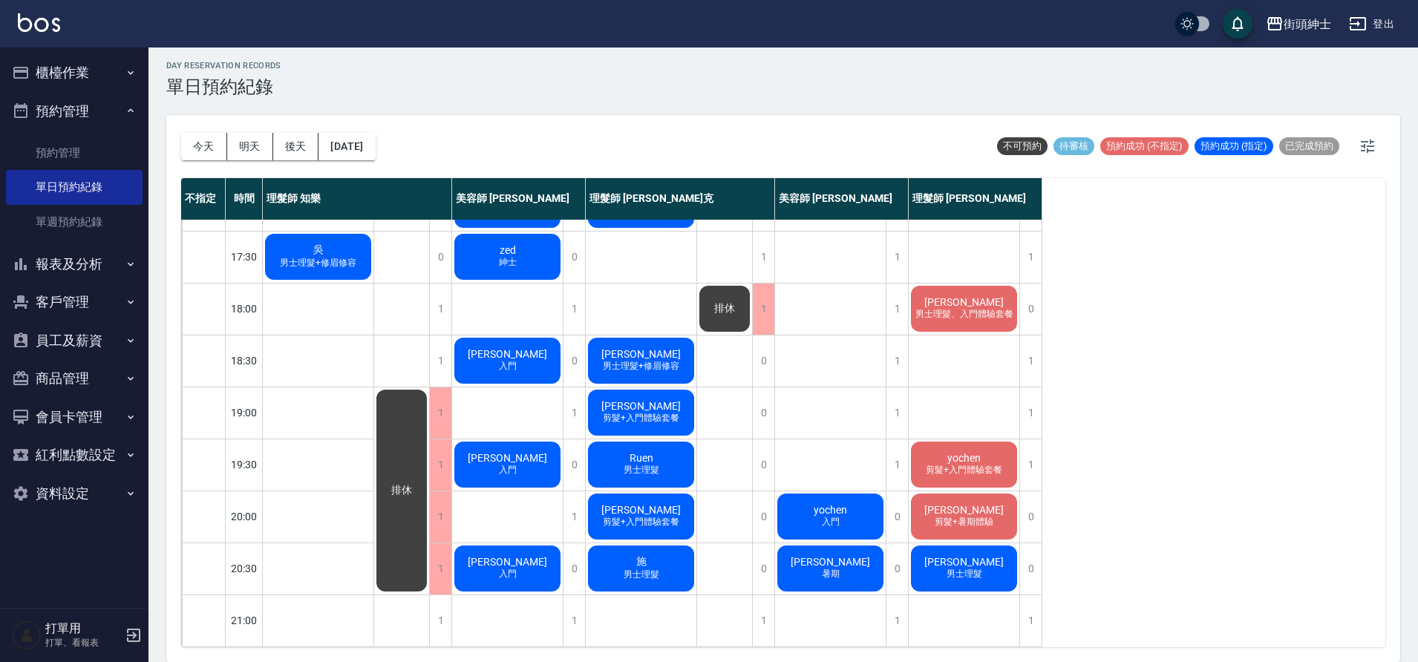
scroll to position [676, 0]
click at [348, 140] on button "[DATE]" at bounding box center [347, 146] width 56 height 27
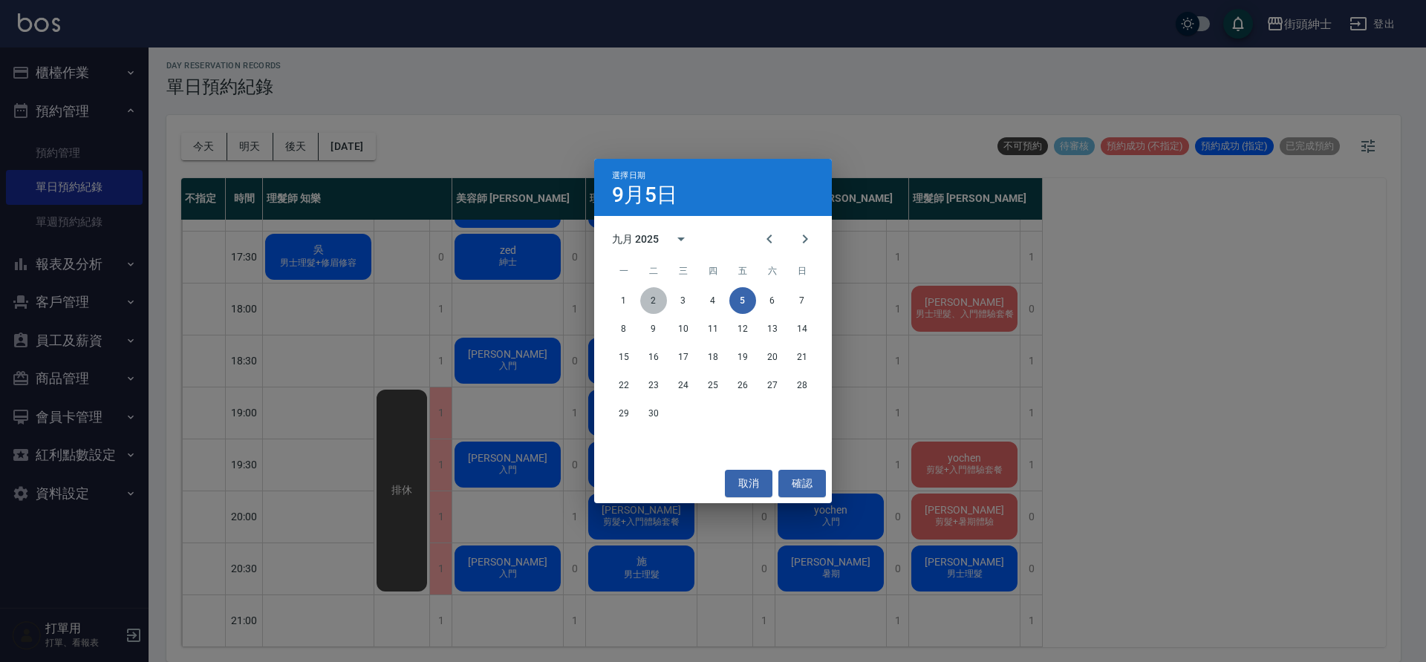
click at [648, 304] on button "2" at bounding box center [653, 300] width 27 height 27
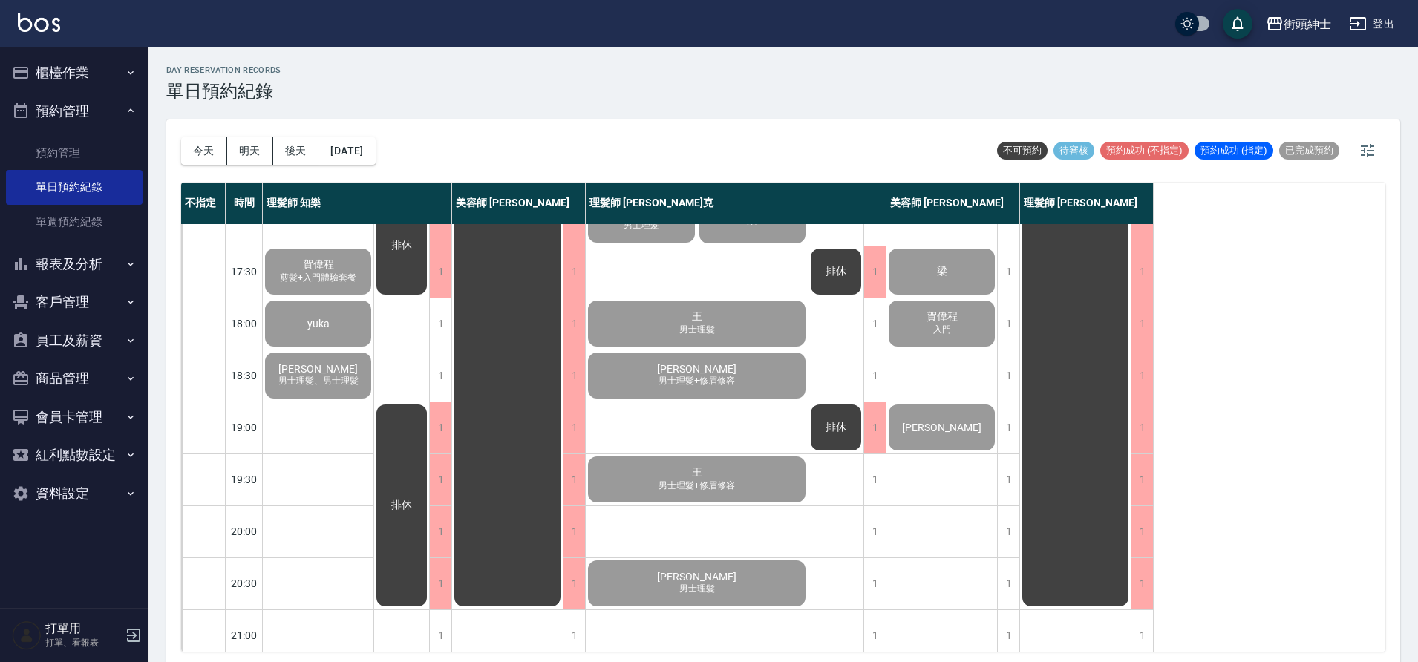
scroll to position [651, 0]
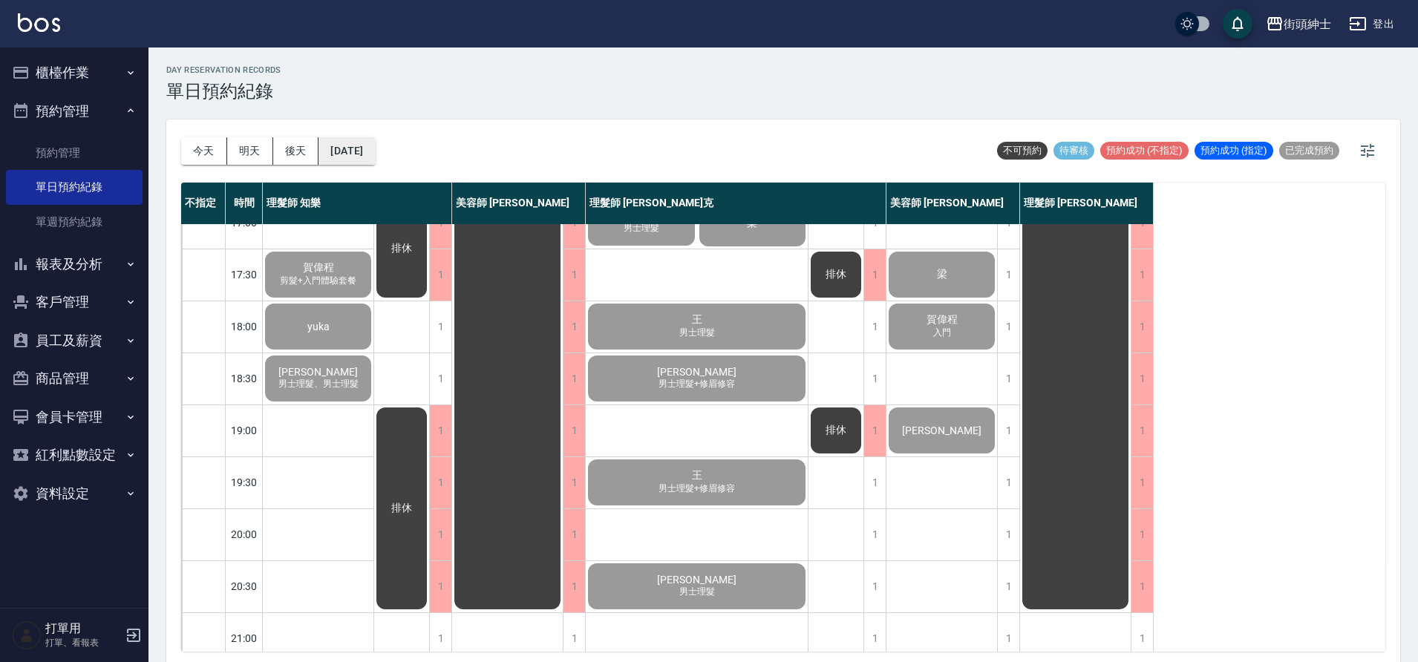
click at [360, 143] on button "2025/09/02" at bounding box center [347, 150] width 56 height 27
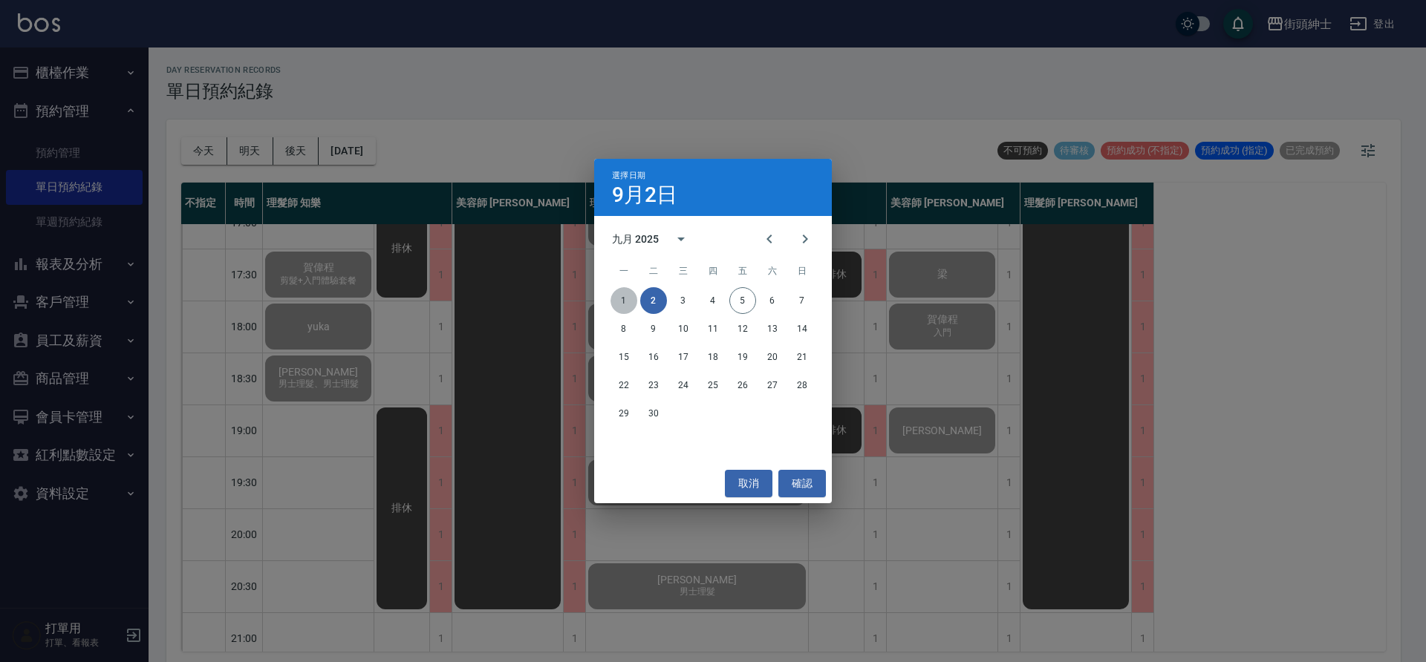
click at [622, 297] on button "1" at bounding box center [623, 300] width 27 height 27
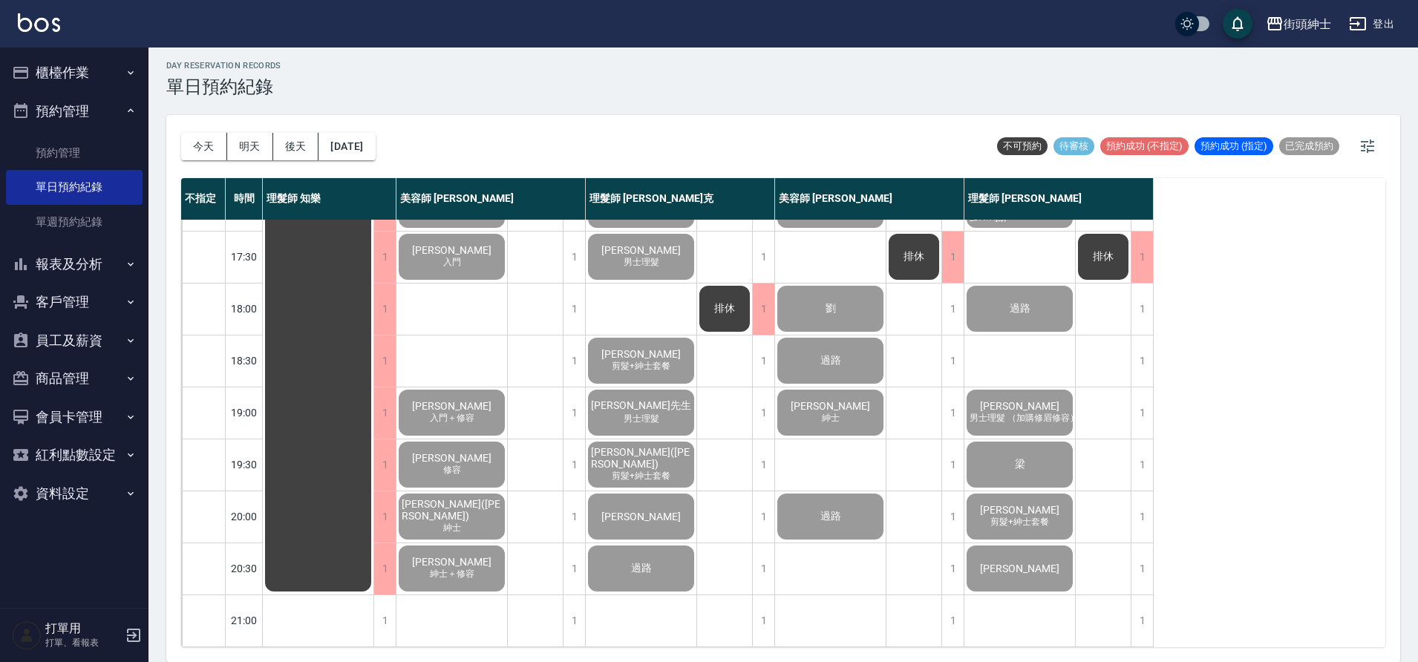
scroll to position [676, 0]
click at [351, 163] on div "今天 明天 後天 2025/09/01" at bounding box center [278, 146] width 195 height 63
click at [350, 157] on button "2025/09/01" at bounding box center [347, 146] width 56 height 27
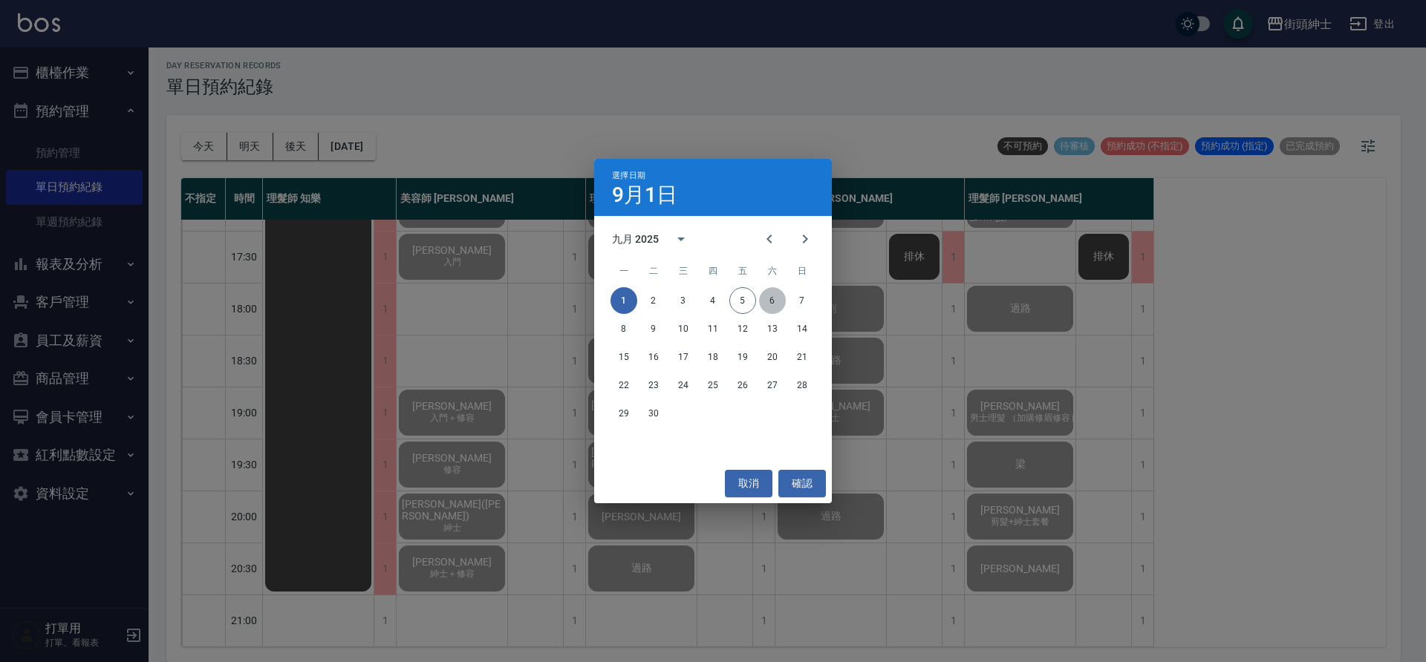
click at [764, 302] on button "6" at bounding box center [772, 300] width 27 height 27
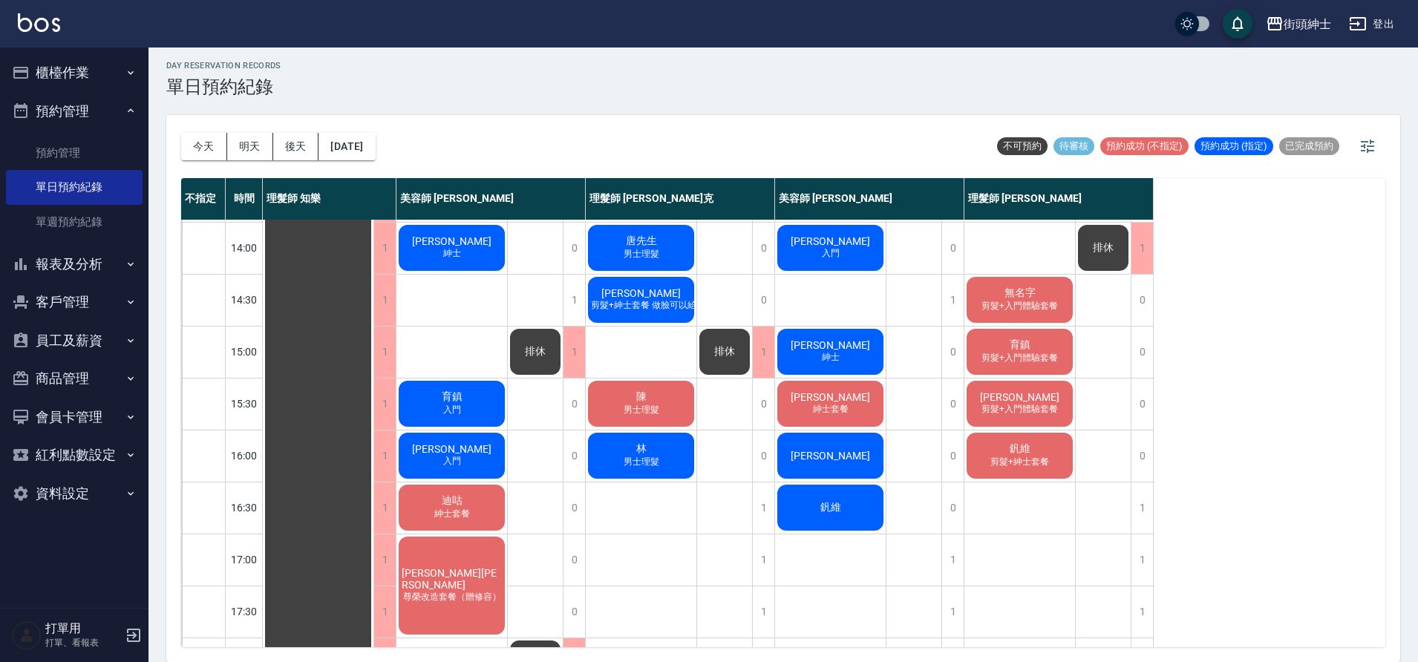
scroll to position [322, 0]
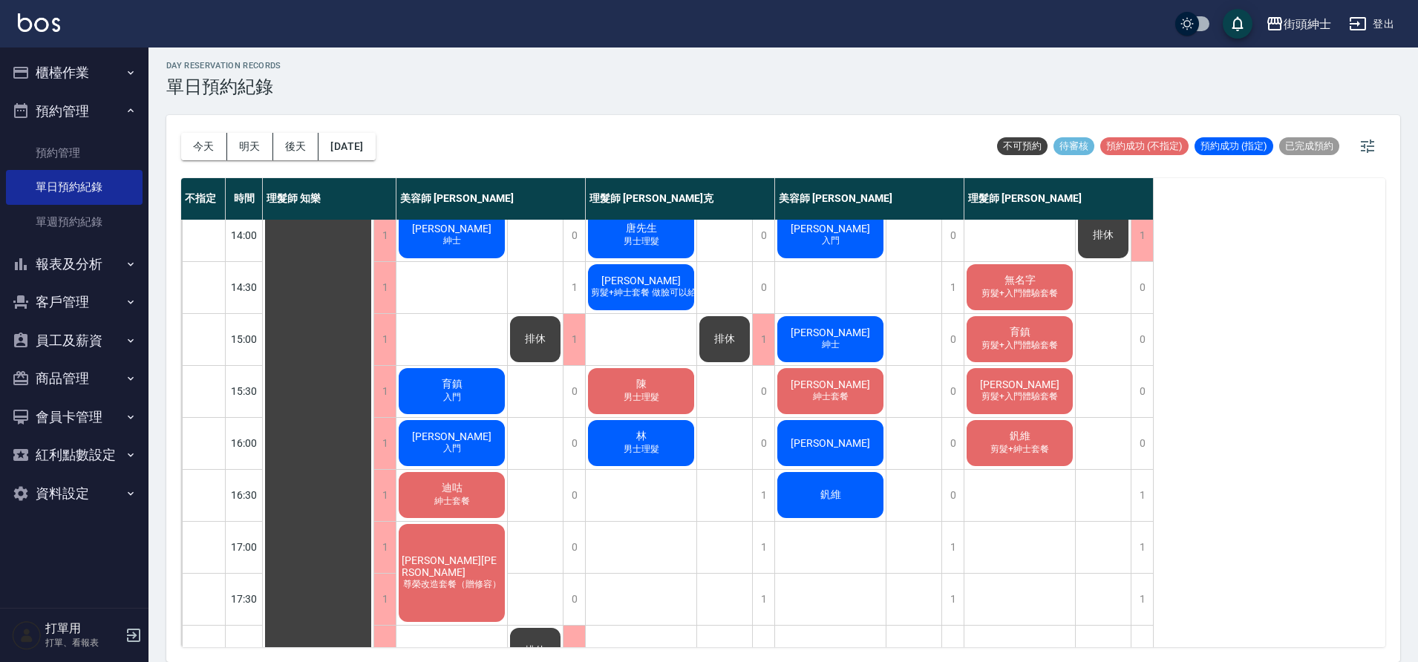
click at [202, 131] on div "今天 明天 後天 2025/09/06" at bounding box center [278, 146] width 195 height 63
drag, startPoint x: 199, startPoint y: 139, endPoint x: 201, endPoint y: 130, distance: 9.0
click at [201, 130] on div "今天 明天 後天 2025/09/06" at bounding box center [278, 146] width 195 height 63
click at [214, 137] on button "[DATE]" at bounding box center [204, 146] width 46 height 27
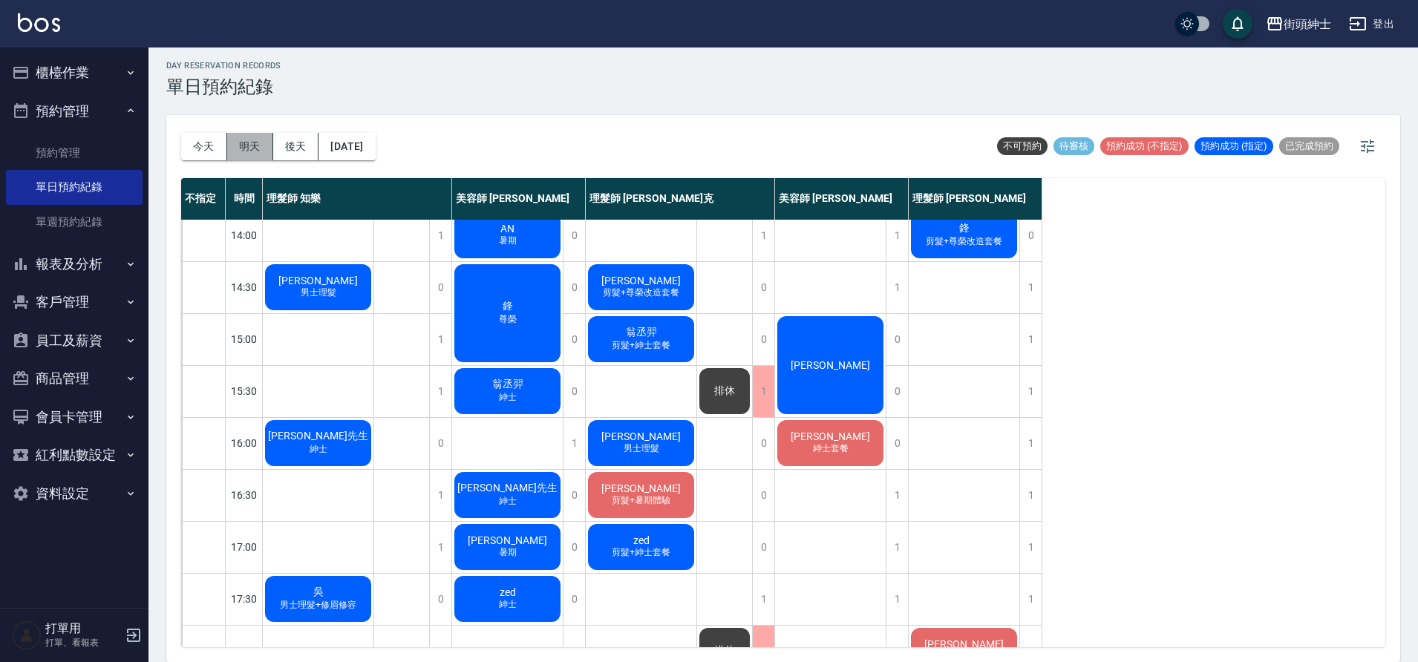
click at [243, 144] on button "明天" at bounding box center [250, 146] width 46 height 27
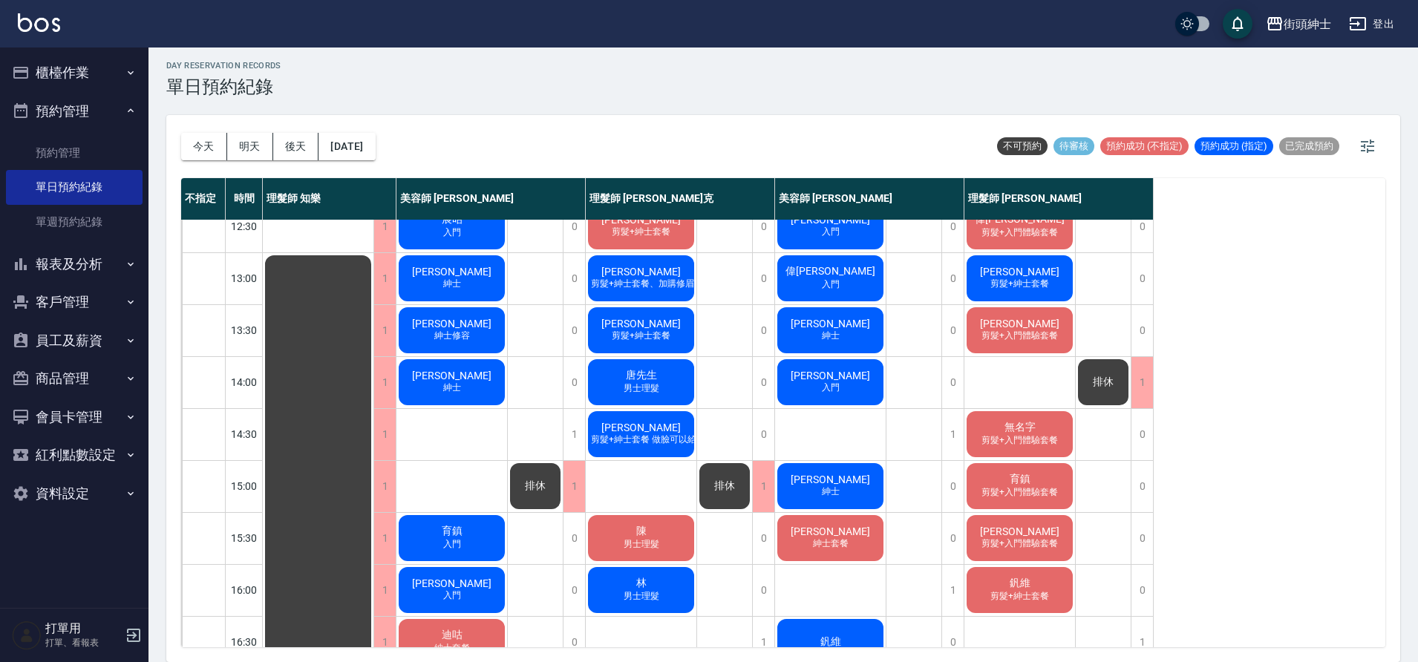
scroll to position [178, 0]
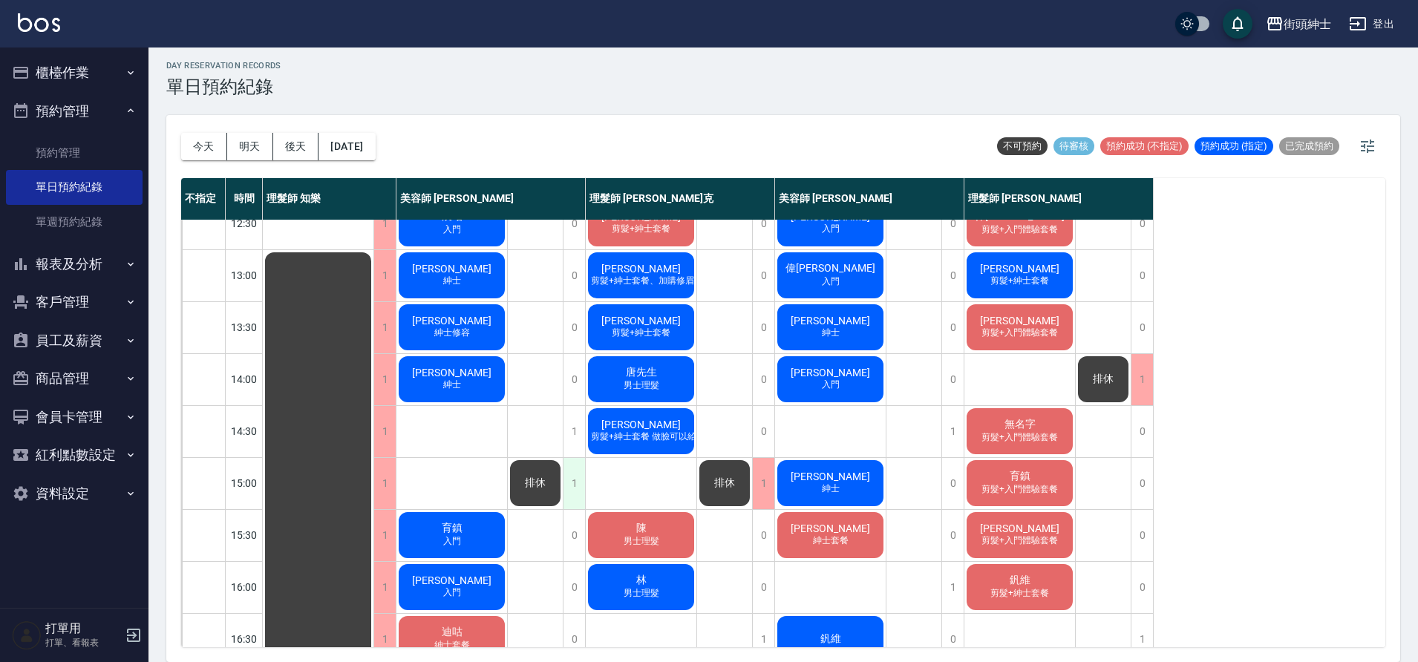
click at [572, 492] on div "1" at bounding box center [574, 483] width 22 height 51
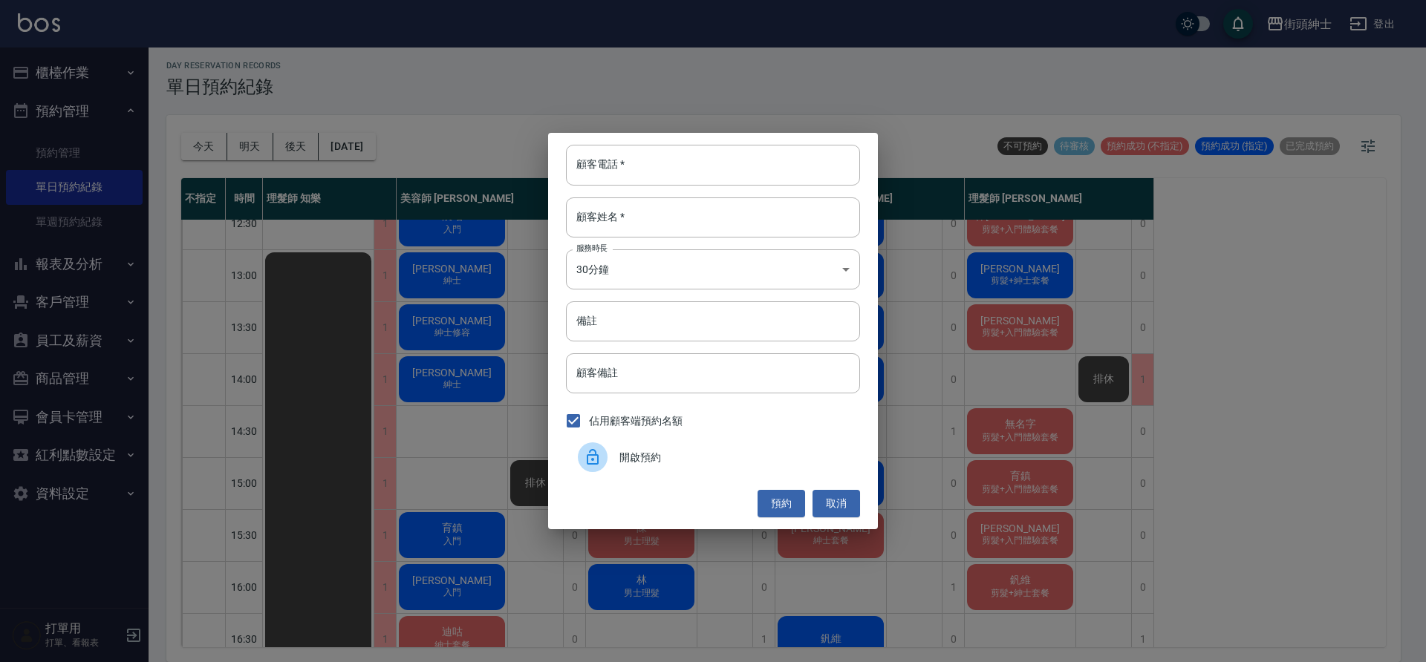
click at [687, 460] on span "開啟預約" at bounding box center [733, 458] width 229 height 16
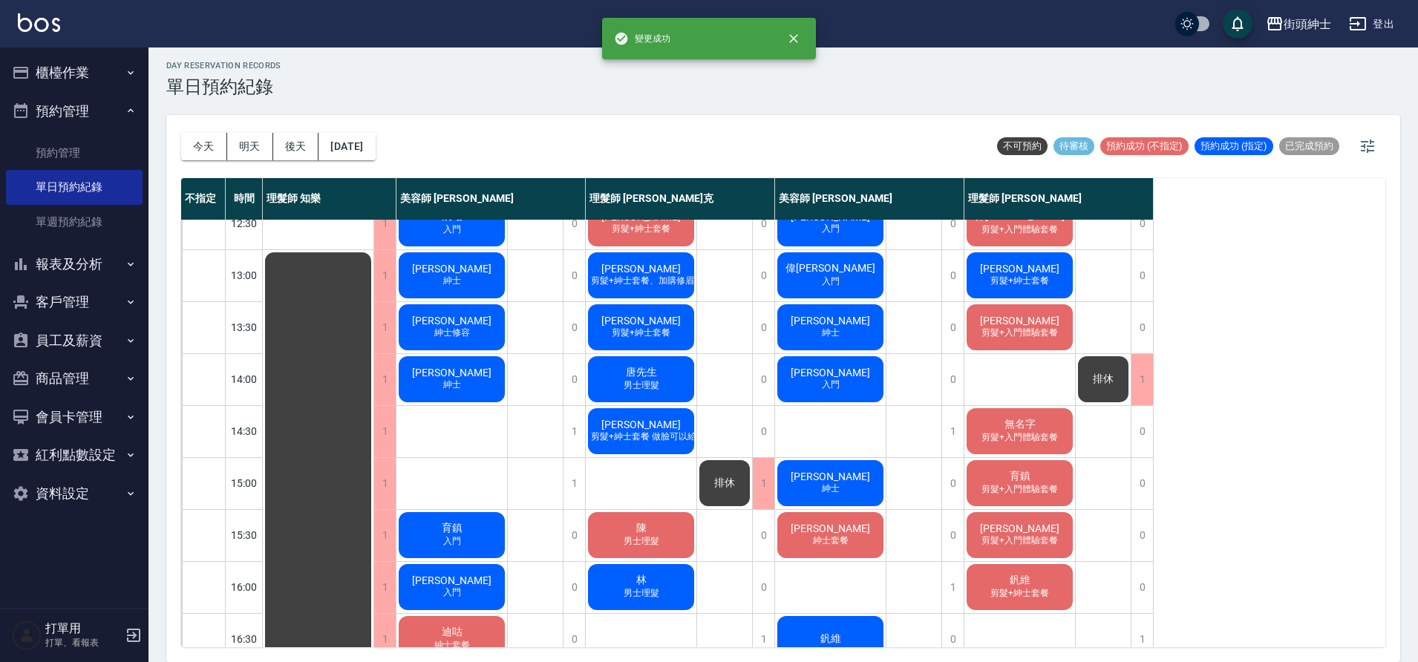
click at [1003, 431] on span "剪髮+入門體驗套餐" at bounding box center [1020, 437] width 82 height 13
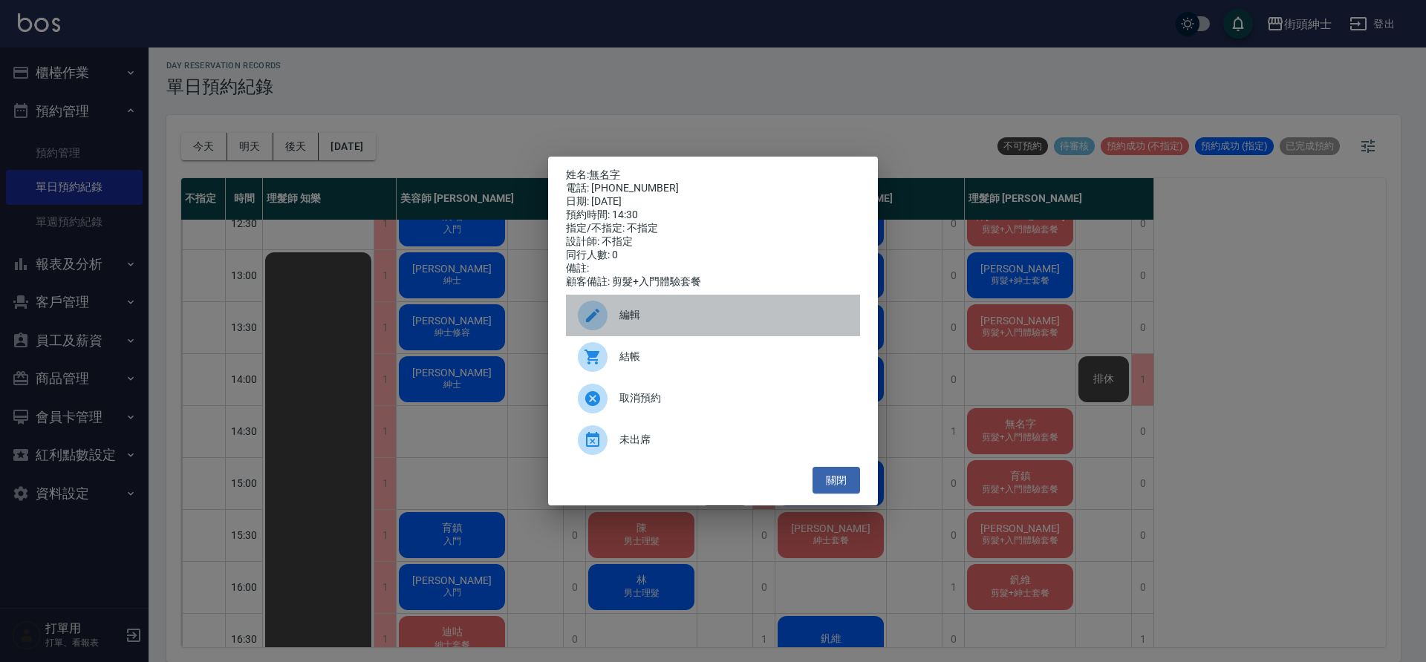
click at [671, 323] on span "編輯" at bounding box center [733, 315] width 229 height 16
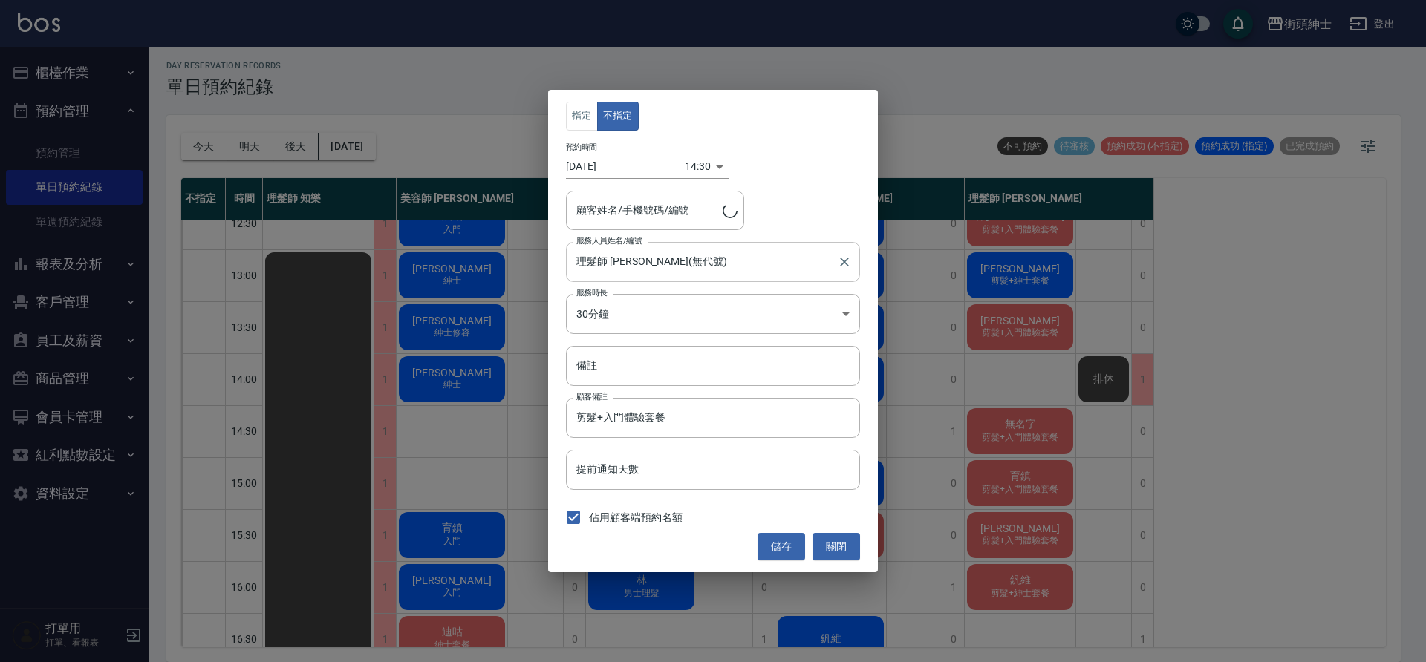
type input "無名字/0930237323"
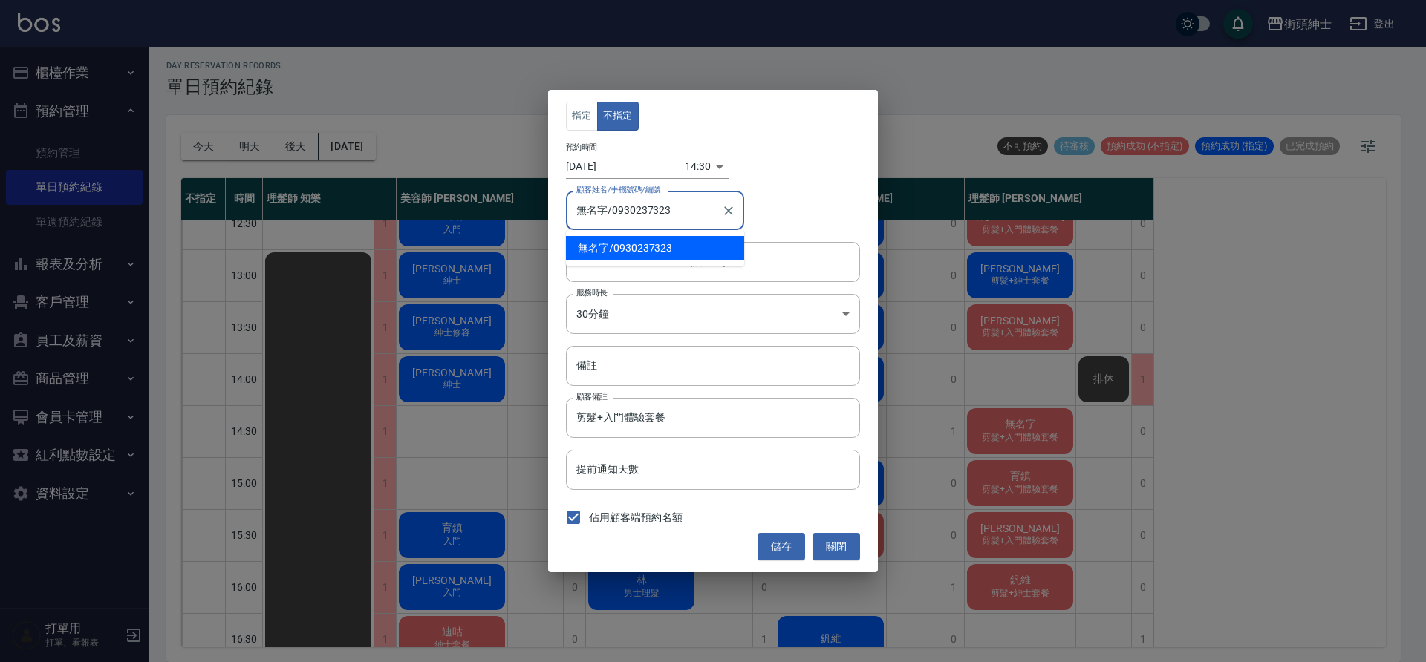
drag, startPoint x: 672, startPoint y: 212, endPoint x: 612, endPoint y: 213, distance: 60.2
click at [612, 213] on input "無名字/0930237323" at bounding box center [644, 211] width 143 height 26
click at [846, 547] on button "關閉" at bounding box center [836, 546] width 48 height 27
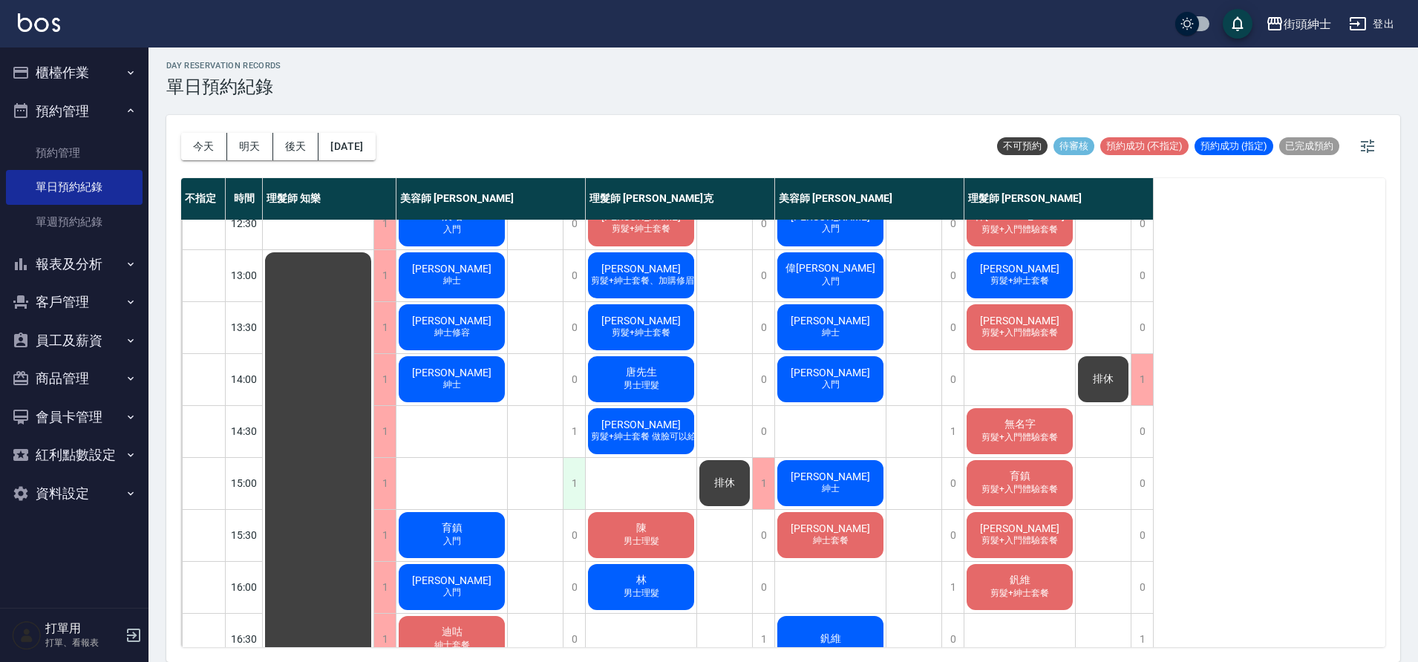
click at [573, 472] on div "1" at bounding box center [574, 483] width 22 height 51
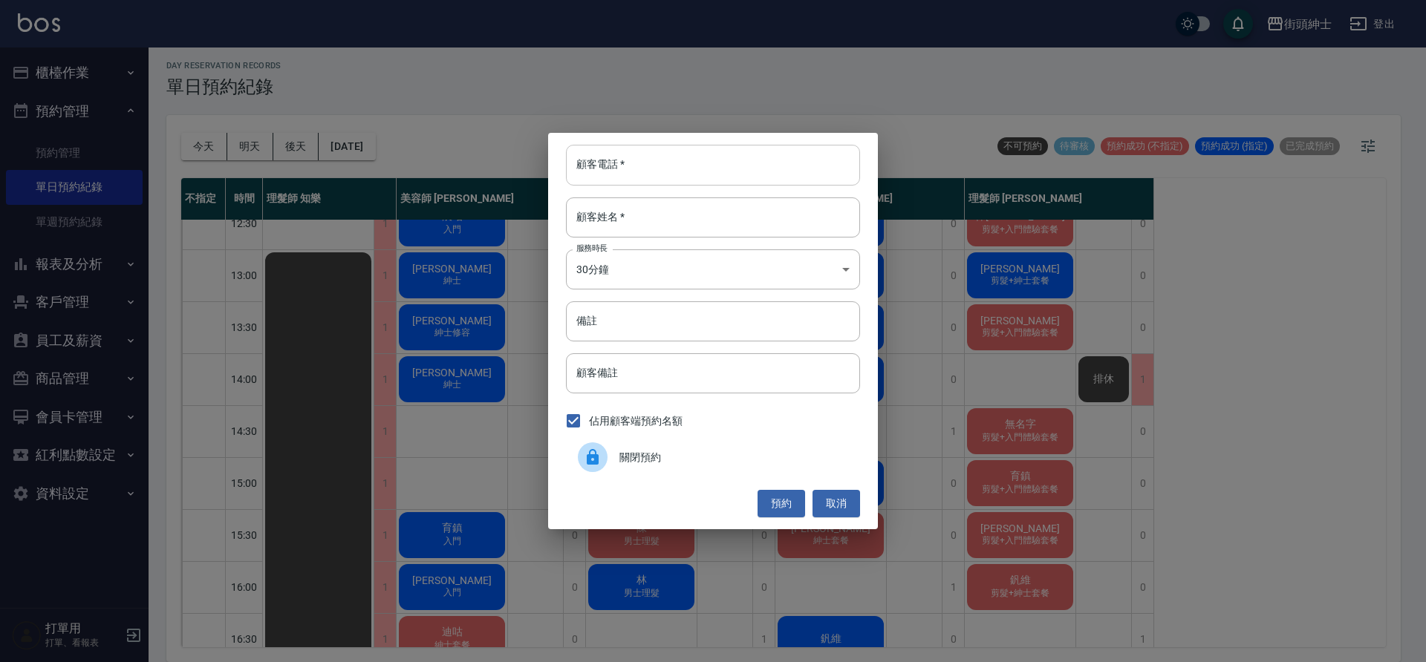
click at [612, 177] on input "顧客電話   *" at bounding box center [713, 165] width 294 height 40
paste input "0930237323"
type input "0930237323"
click at [635, 216] on input "顧客姓名   *" at bounding box center [713, 218] width 294 height 40
type input "０"
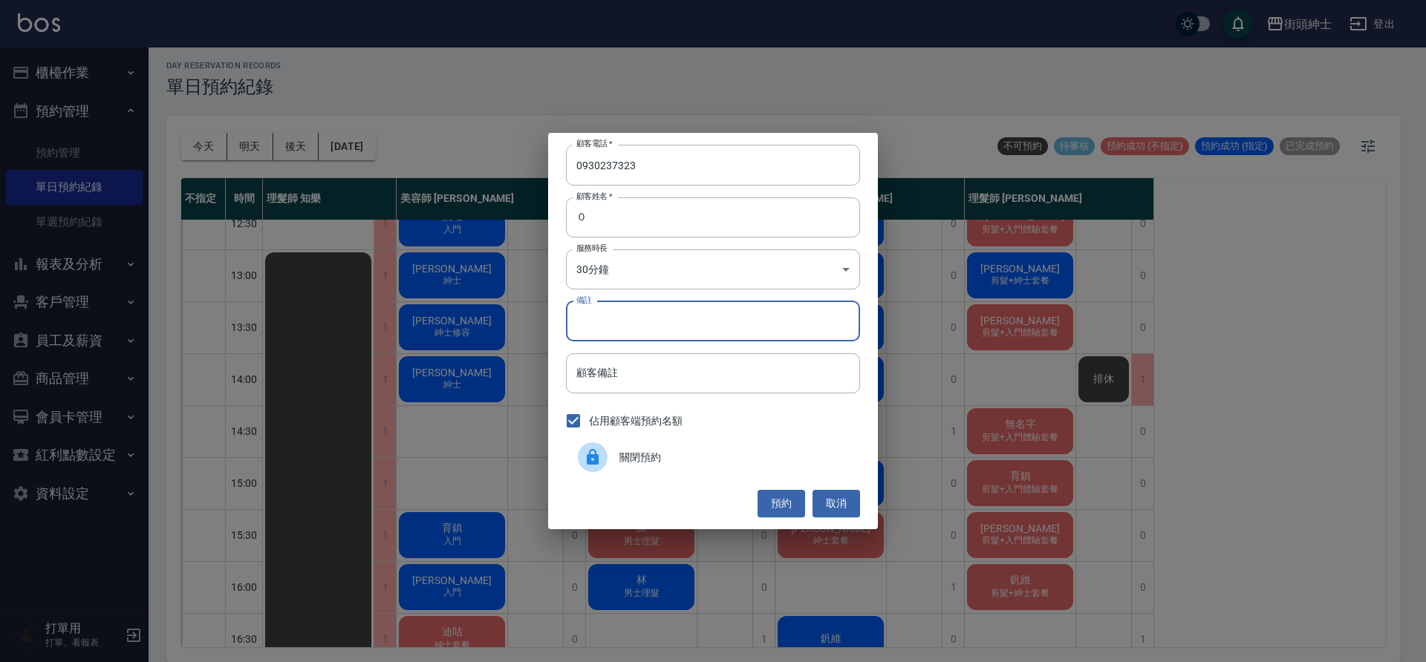
click at [596, 312] on input "備註" at bounding box center [713, 322] width 294 height 40
type input "b"
type input "入門"
click at [778, 500] on button "預約" at bounding box center [781, 503] width 48 height 27
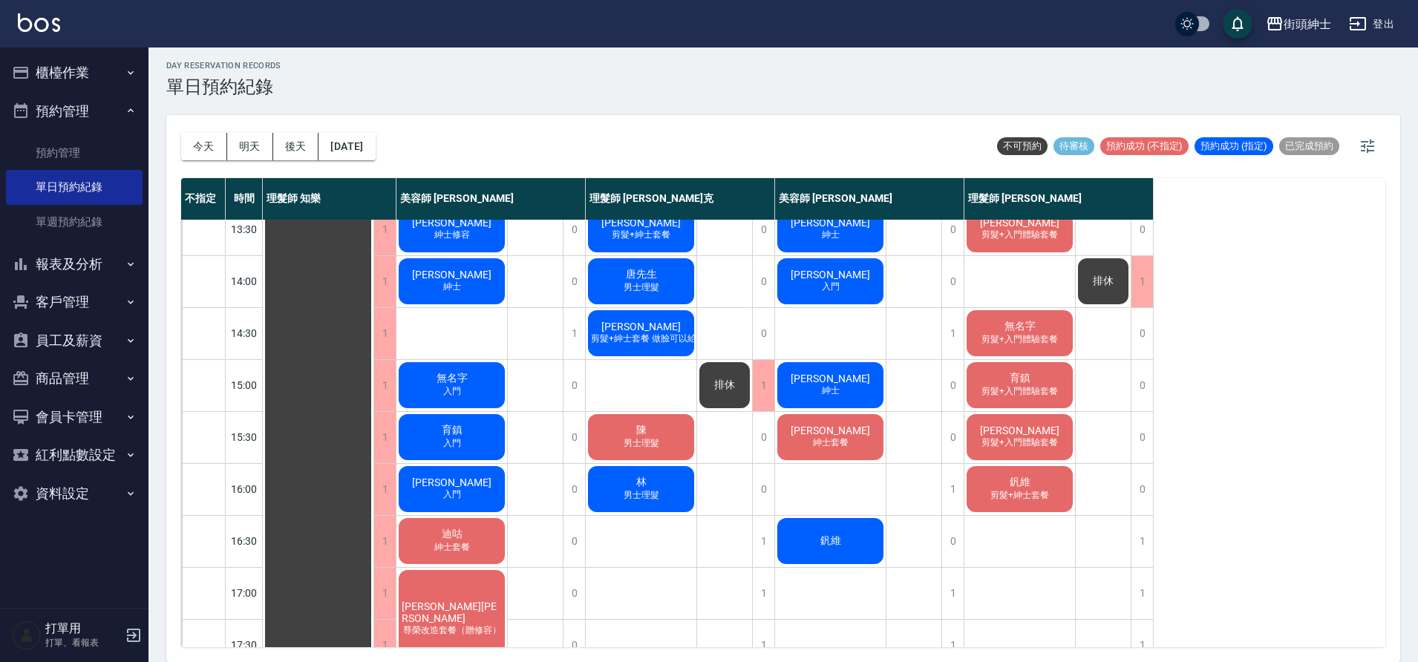
scroll to position [297, 0]
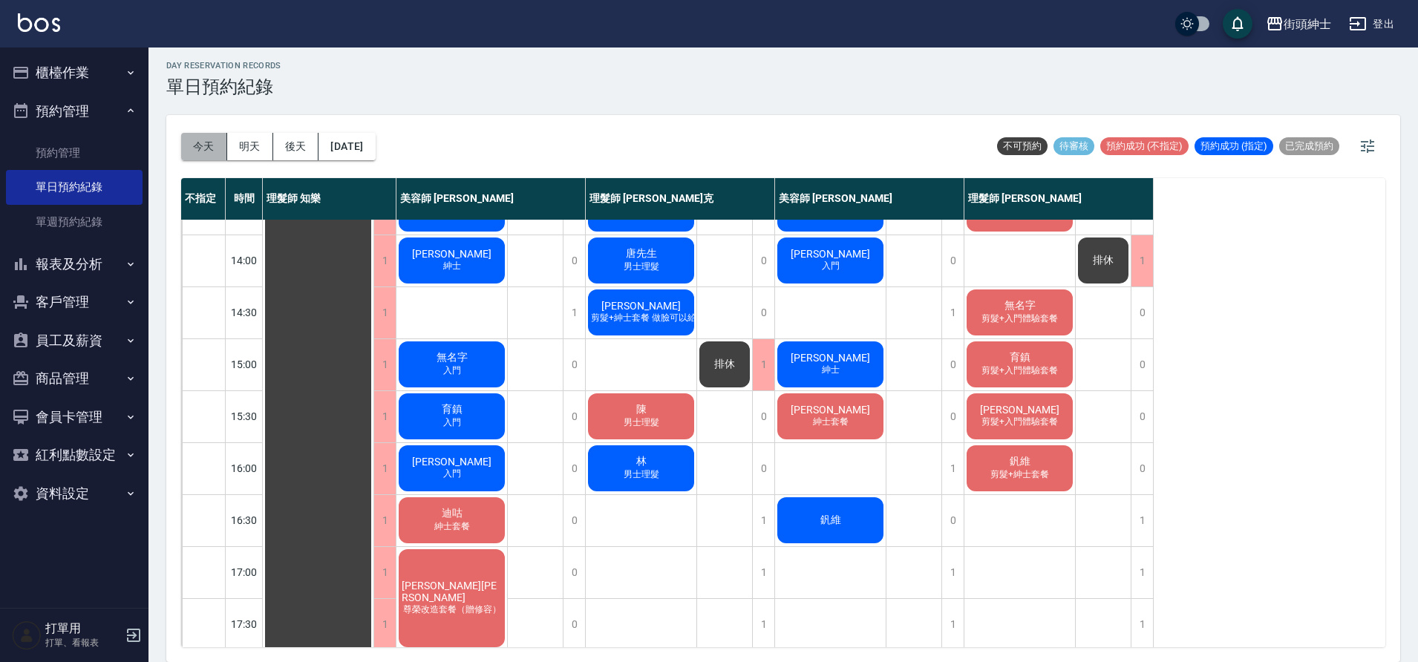
click at [198, 138] on button "[DATE]" at bounding box center [204, 146] width 46 height 27
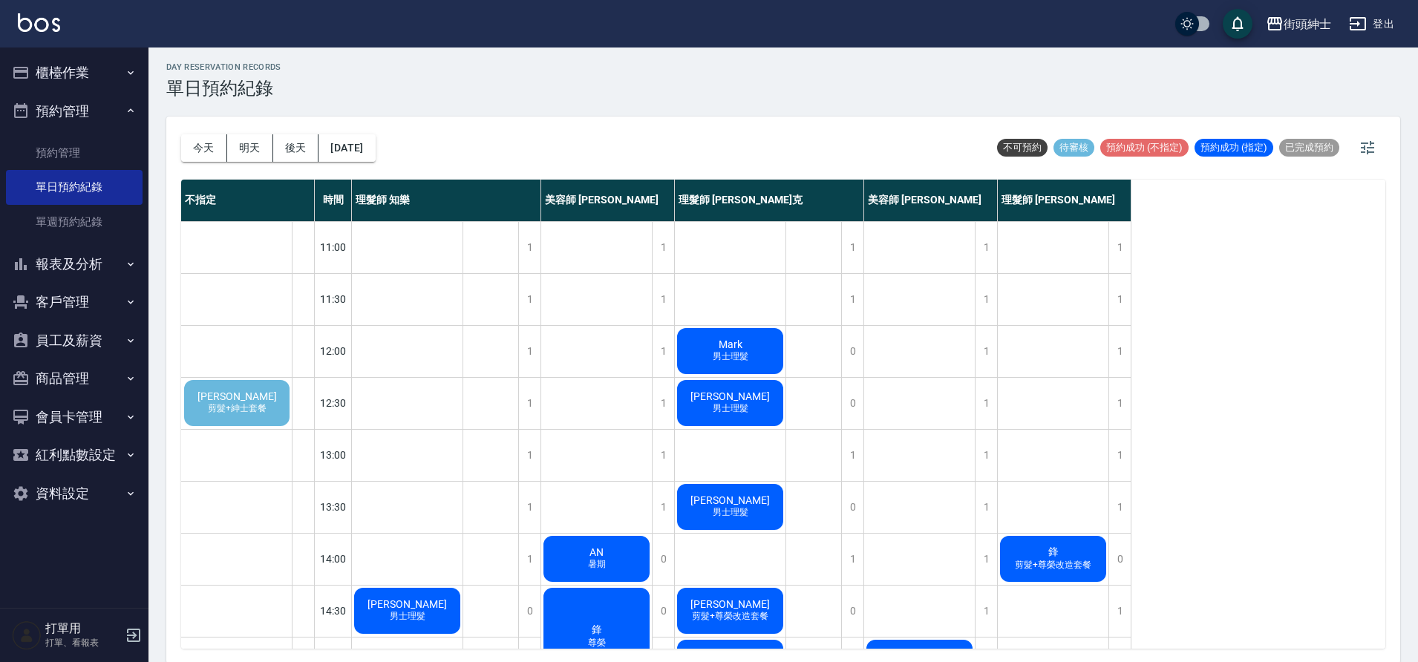
click at [284, 406] on div "卓維辰 剪髮+紳士套餐" at bounding box center [237, 403] width 110 height 50
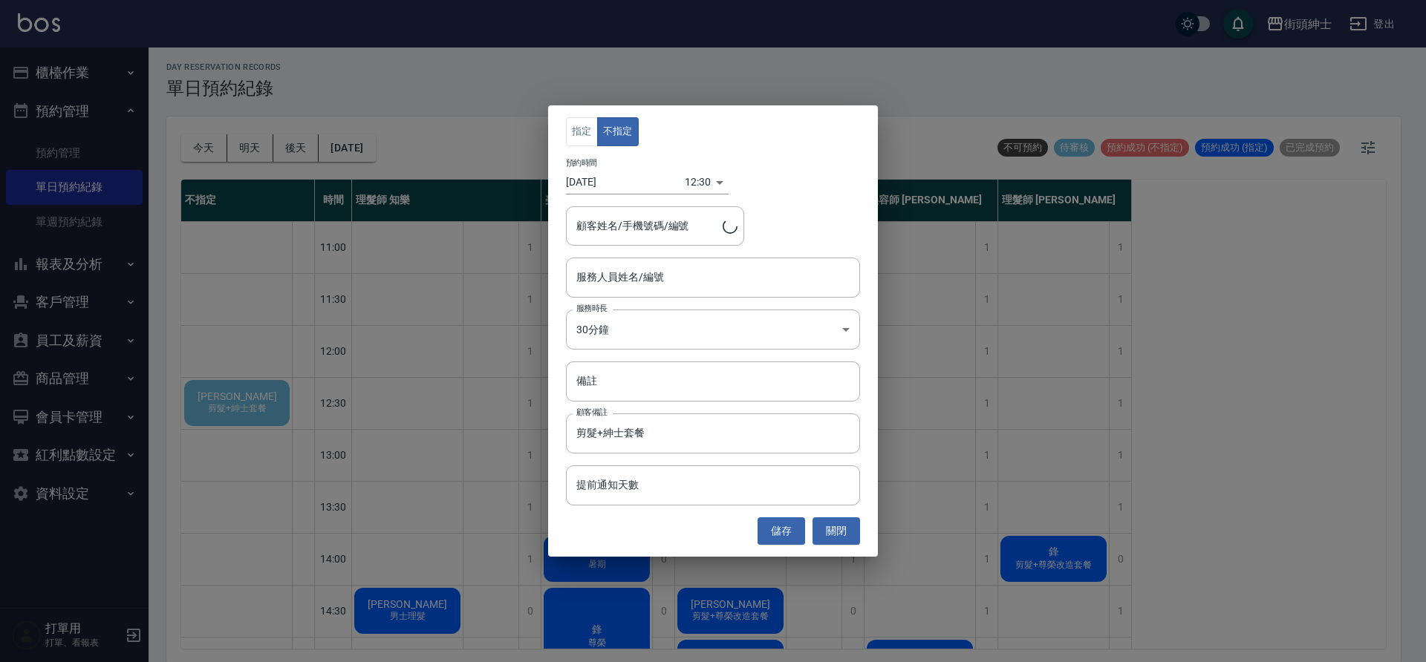
type input "卓維辰/0911780429"
click at [841, 535] on button "關閉" at bounding box center [836, 531] width 48 height 27
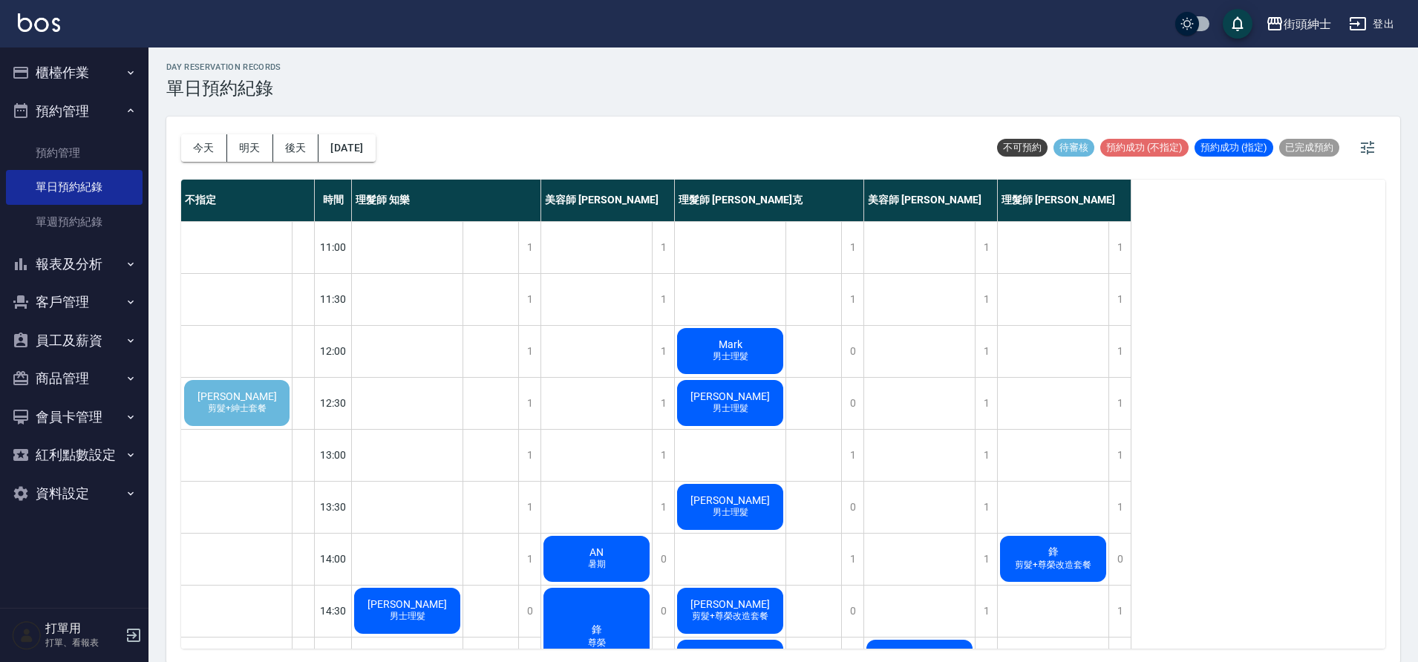
click at [249, 401] on span "[PERSON_NAME]" at bounding box center [237, 397] width 85 height 12
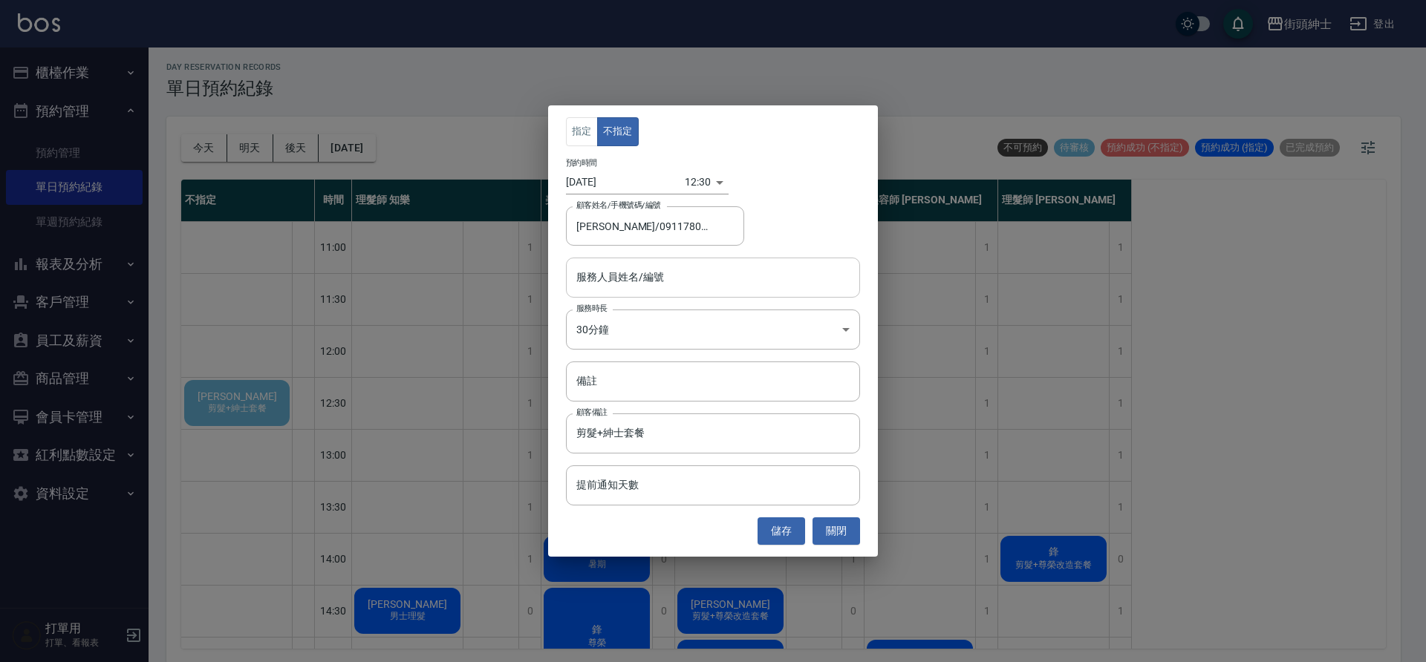
click at [694, 263] on div "服務人員姓名/編號" at bounding box center [713, 277] width 294 height 39
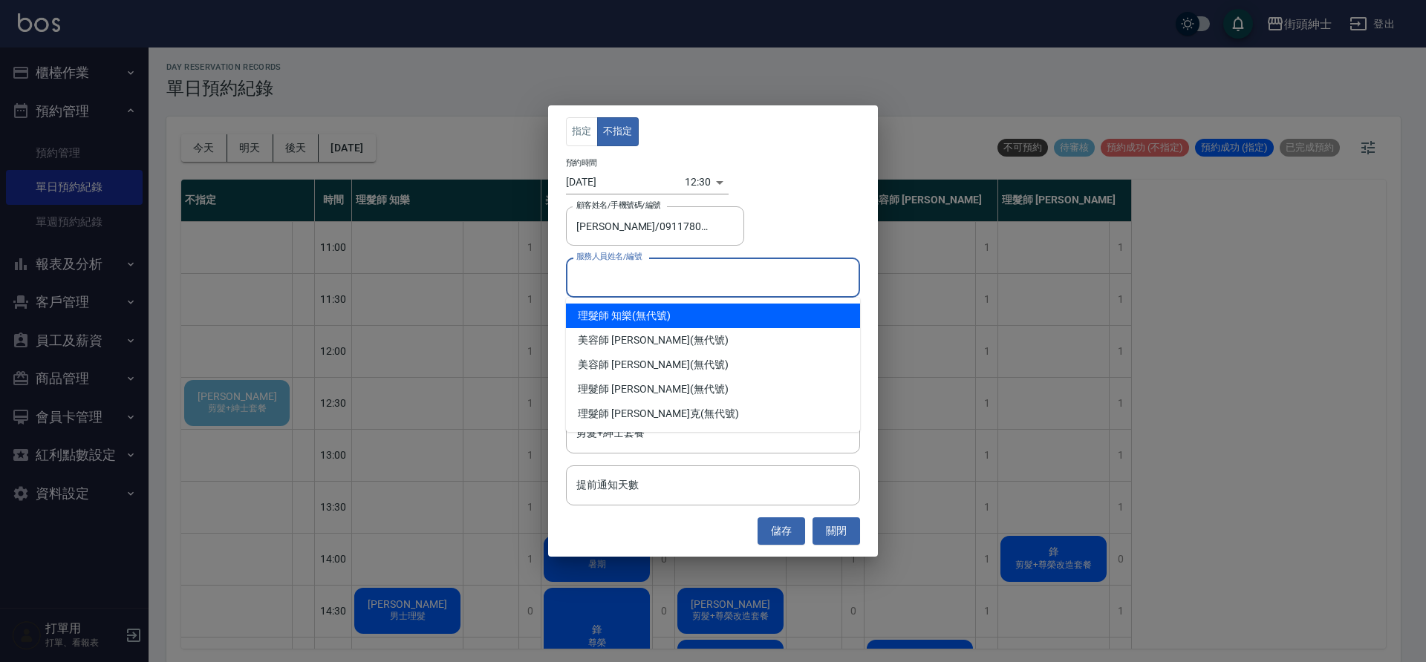
click at [675, 310] on div "理髮師 知樂 (無代號)" at bounding box center [713, 316] width 294 height 25
type input "理髮師 知樂(無代號)"
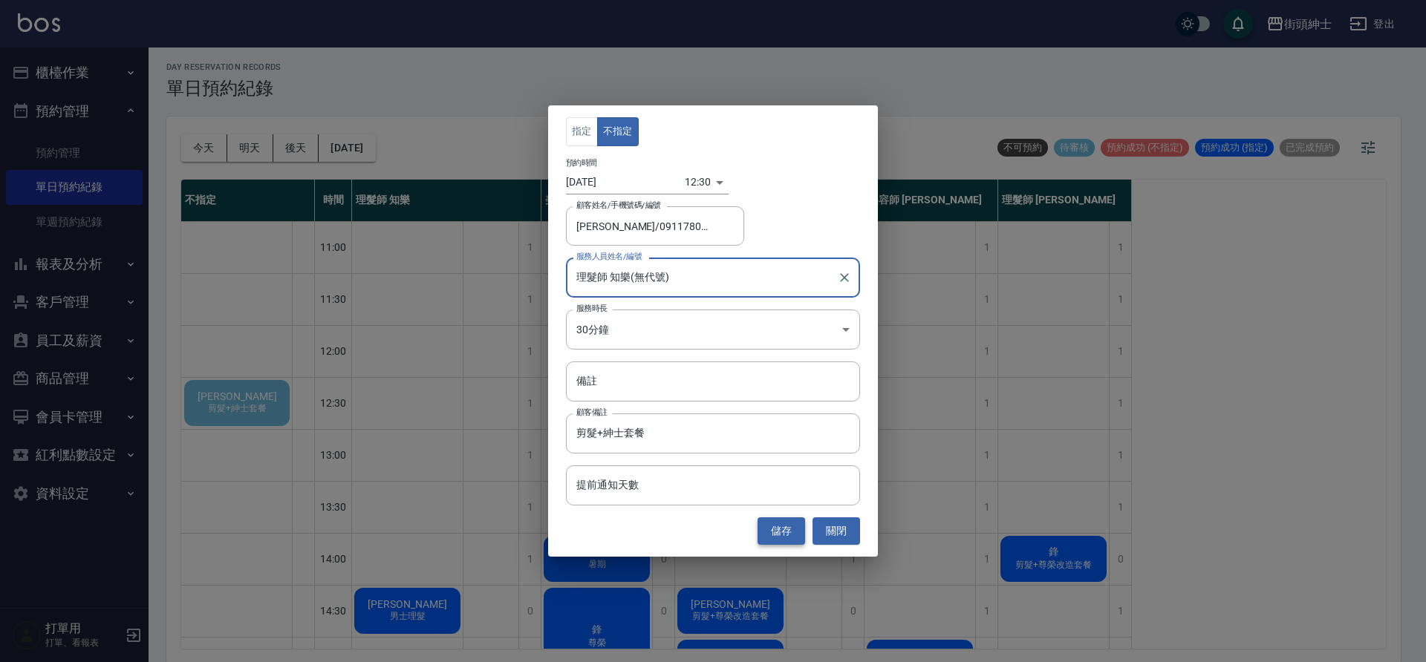
click at [787, 526] on button "儲存" at bounding box center [781, 531] width 48 height 27
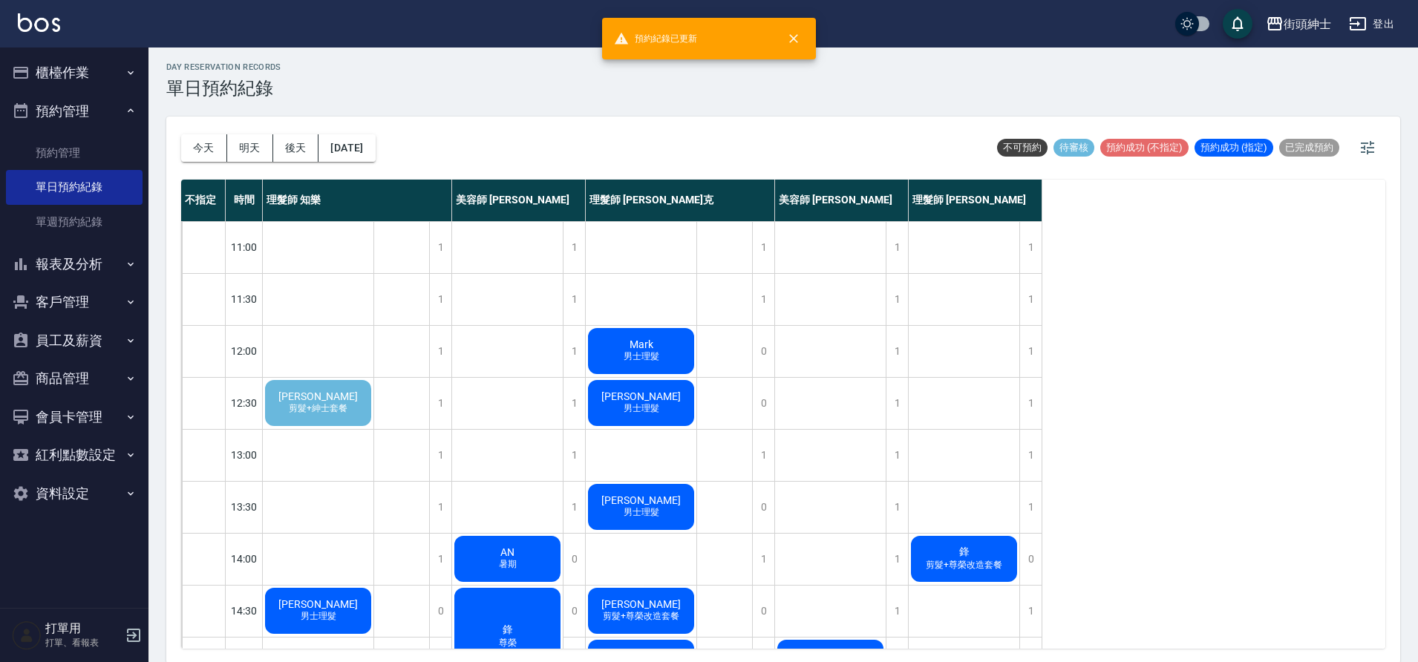
click at [303, 398] on span "[PERSON_NAME]" at bounding box center [318, 397] width 85 height 12
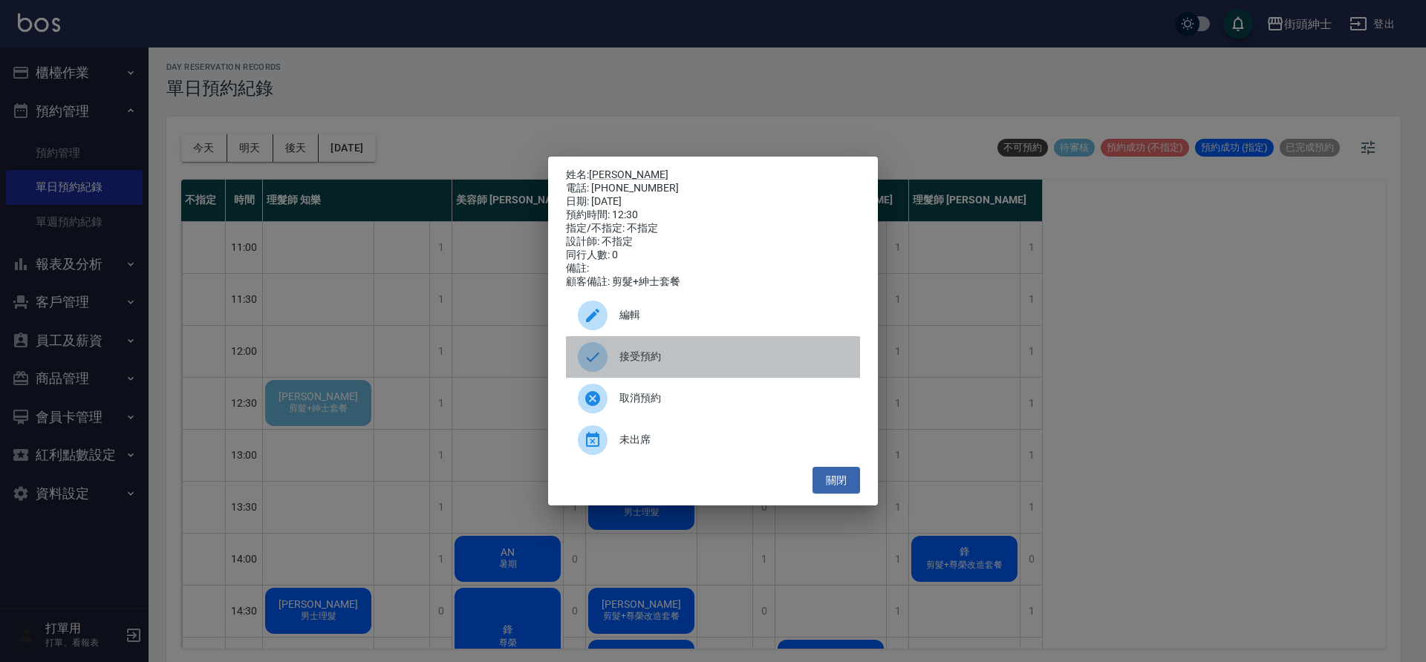
click at [639, 355] on span "接受預約" at bounding box center [733, 357] width 229 height 16
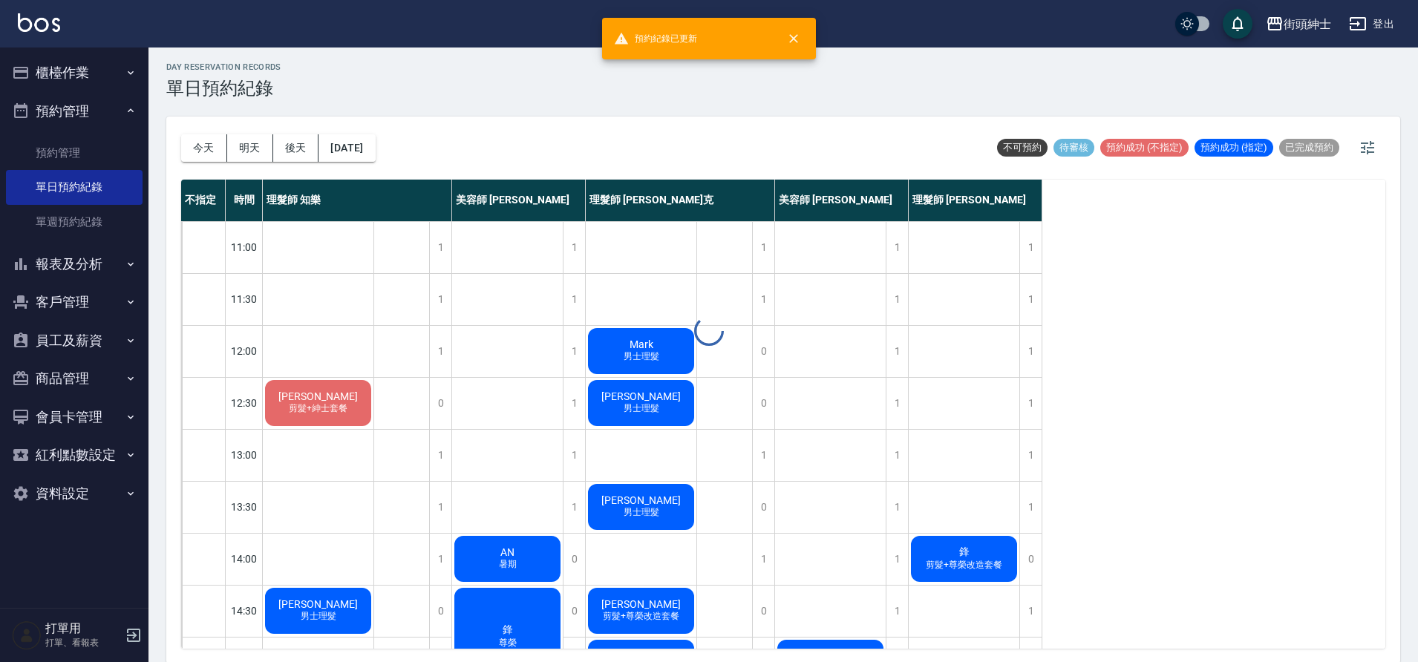
click at [371, 415] on div "卓維辰 剪髮+紳士套餐" at bounding box center [318, 403] width 111 height 50
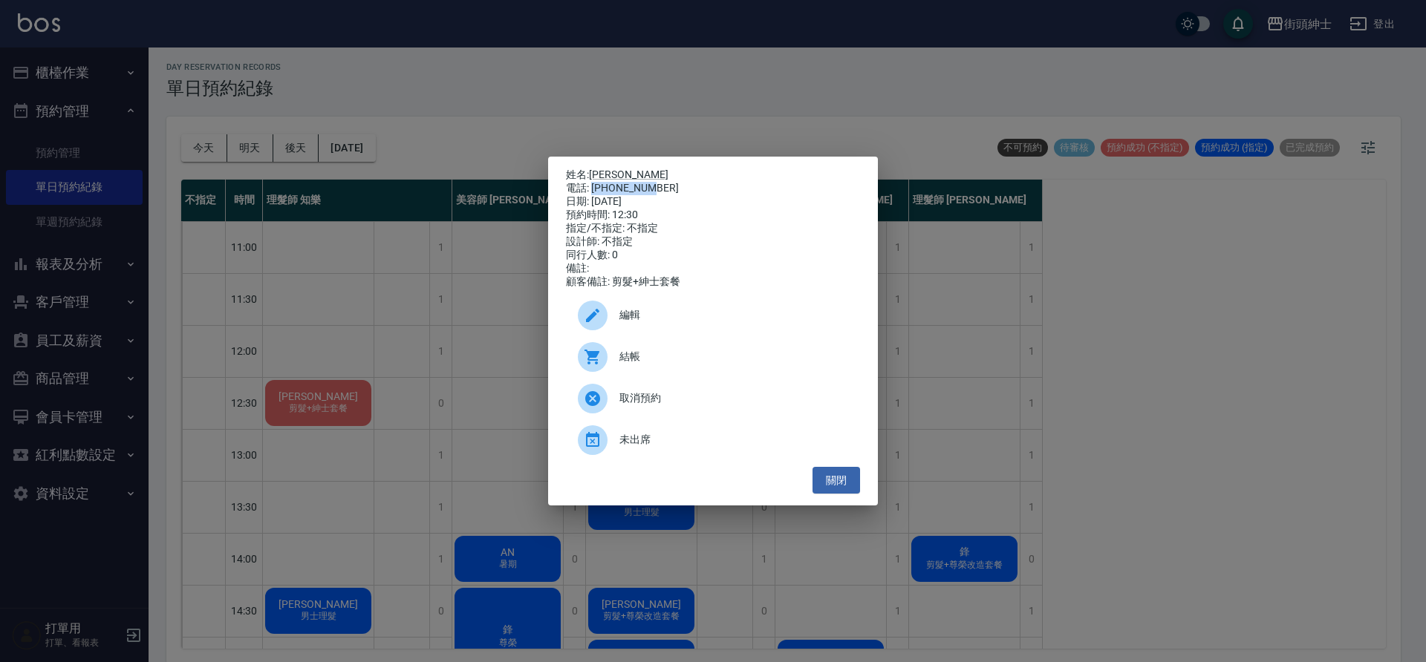
drag, startPoint x: 594, startPoint y: 183, endPoint x: 677, endPoint y: 188, distance: 82.6
click at [677, 188] on div "電話: 0911780429" at bounding box center [713, 188] width 294 height 13
copy div "0911780429"
click at [517, 289] on div "姓名: 卓維辰 電話: 0911780429 日期: 2025/09/05 預約時間: 12:30 指定/不指定: 不指定 設計師: 不指定 同行人數: 0 …" at bounding box center [713, 331] width 1426 height 662
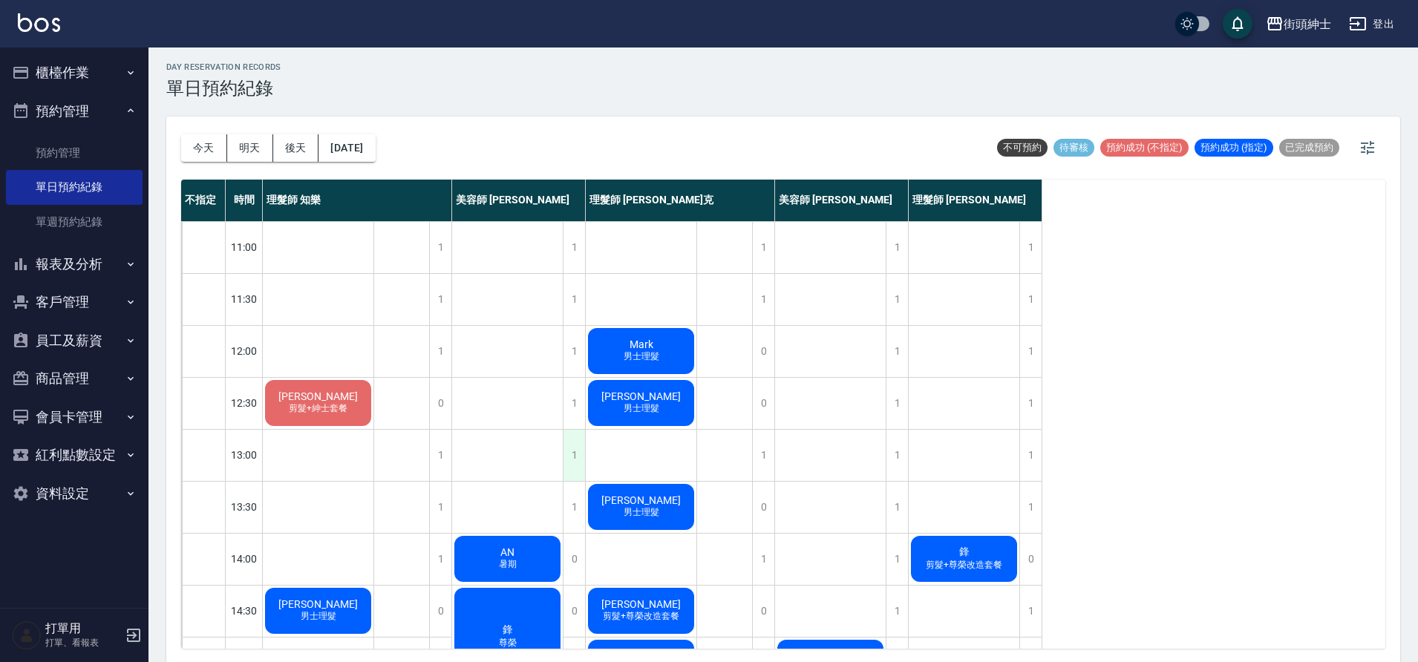
click at [580, 441] on div "1" at bounding box center [574, 455] width 22 height 51
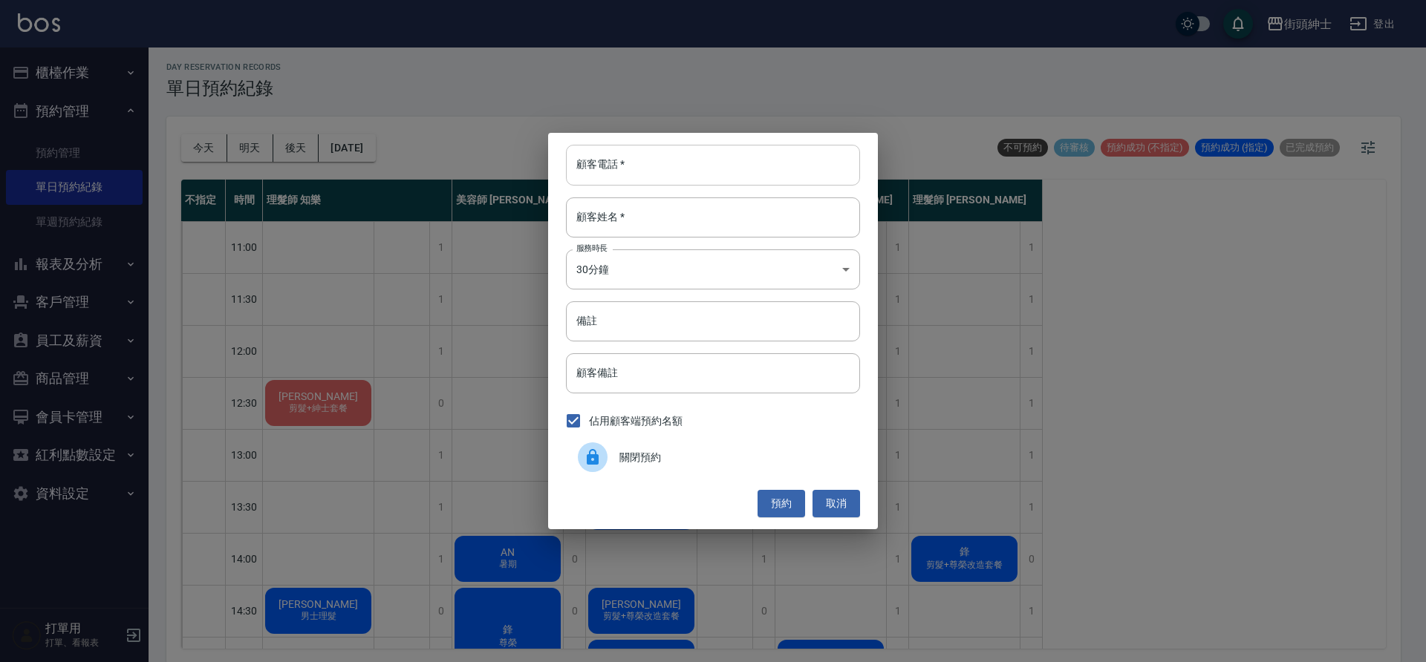
click at [661, 163] on input "顧客電話   *" at bounding box center [713, 165] width 294 height 40
paste input "0911780429"
type input "0911780429"
click at [639, 218] on input "顧客姓名   *" at bounding box center [713, 218] width 294 height 40
click at [685, 335] on input "備註" at bounding box center [713, 322] width 294 height 40
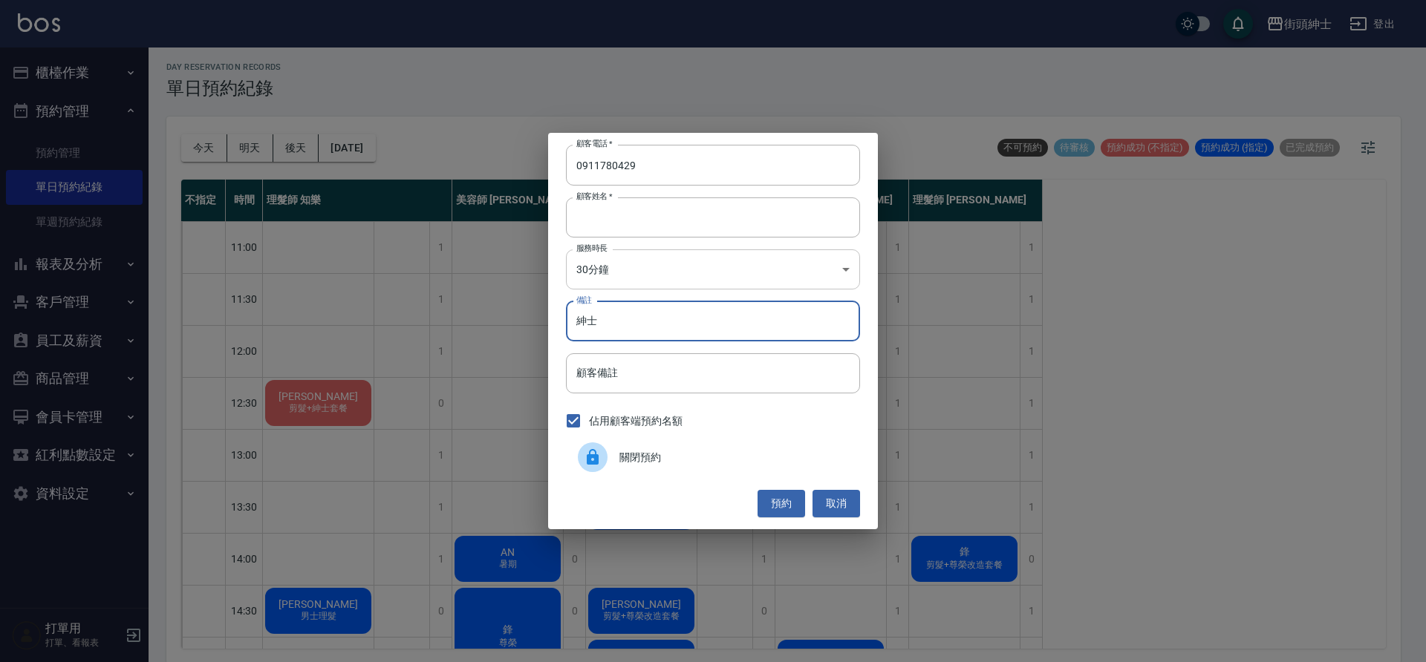
type input "紳士"
click at [781, 508] on button "預約" at bounding box center [781, 503] width 48 height 27
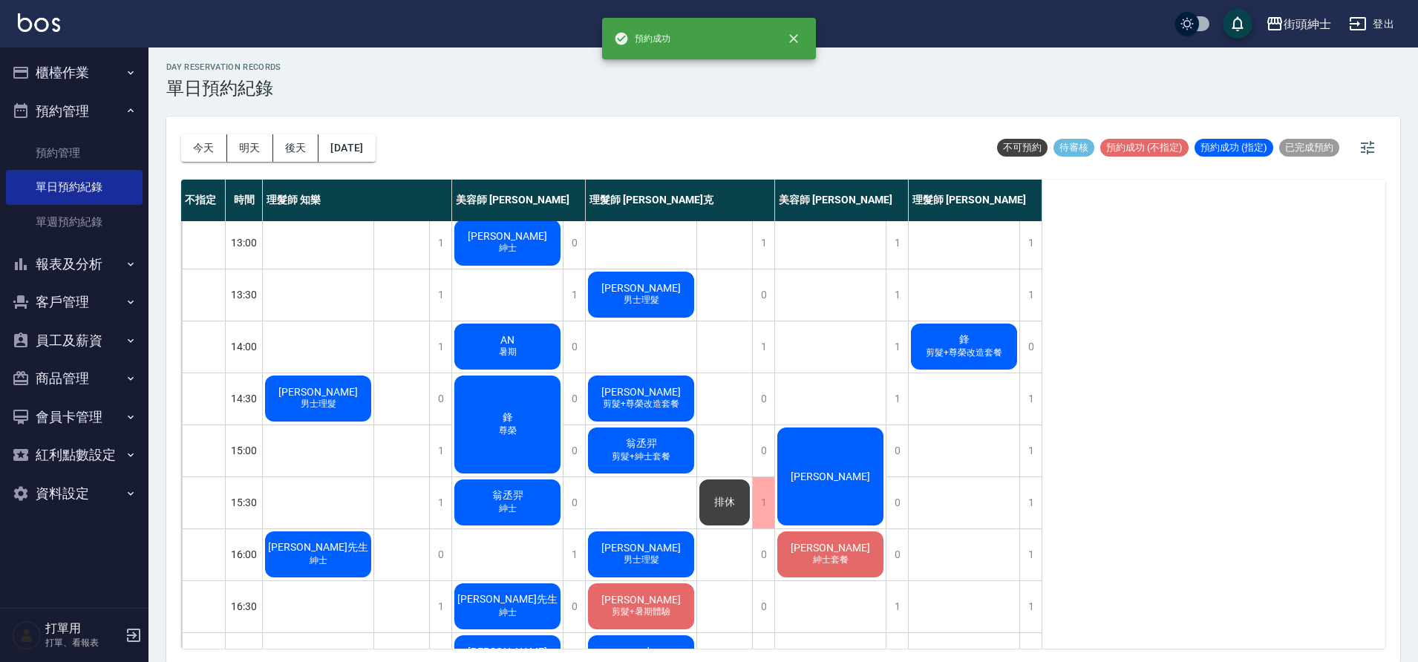
scroll to position [171, 0]
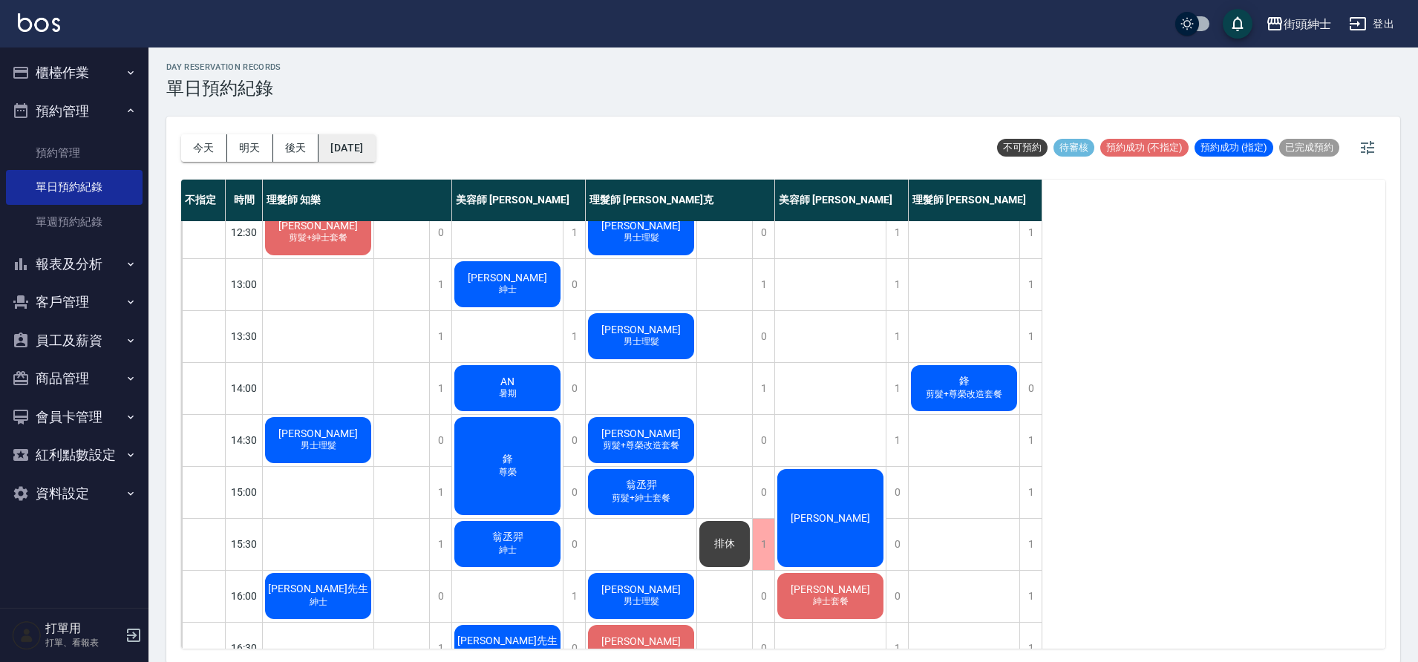
click at [375, 157] on button "[DATE]" at bounding box center [347, 147] width 56 height 27
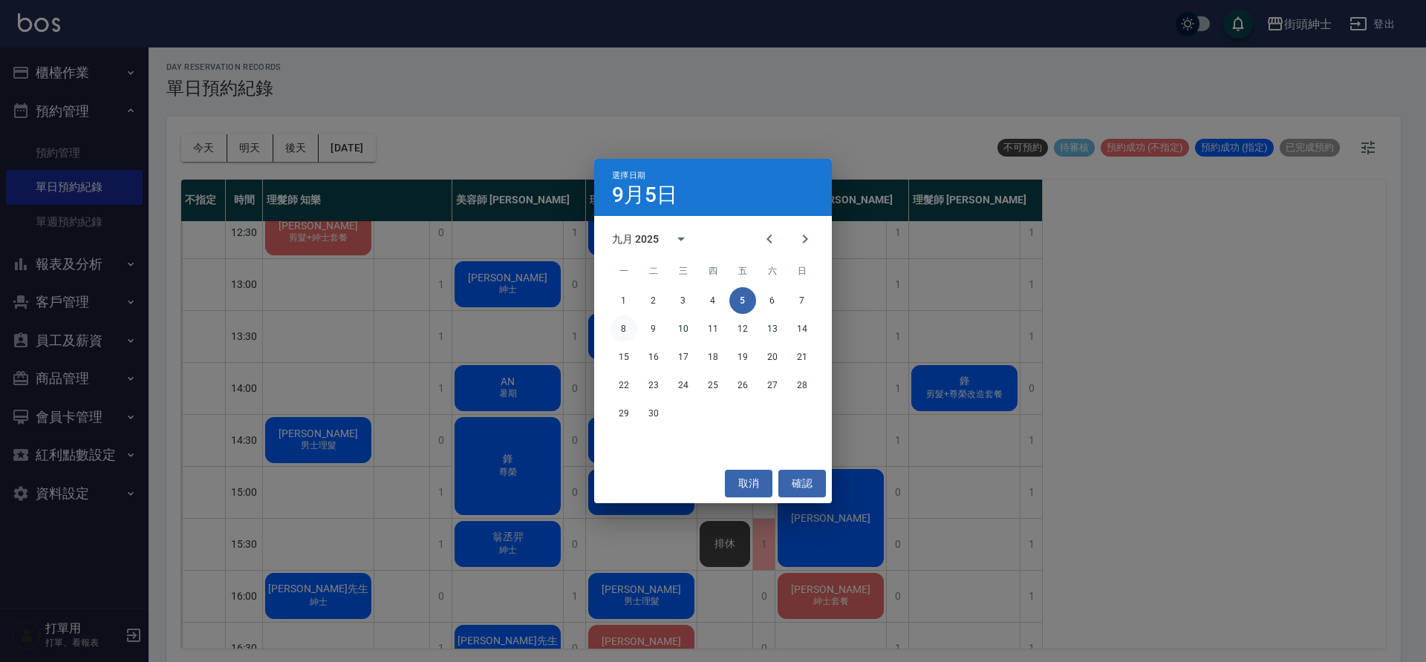
click at [625, 327] on button "8" at bounding box center [623, 329] width 27 height 27
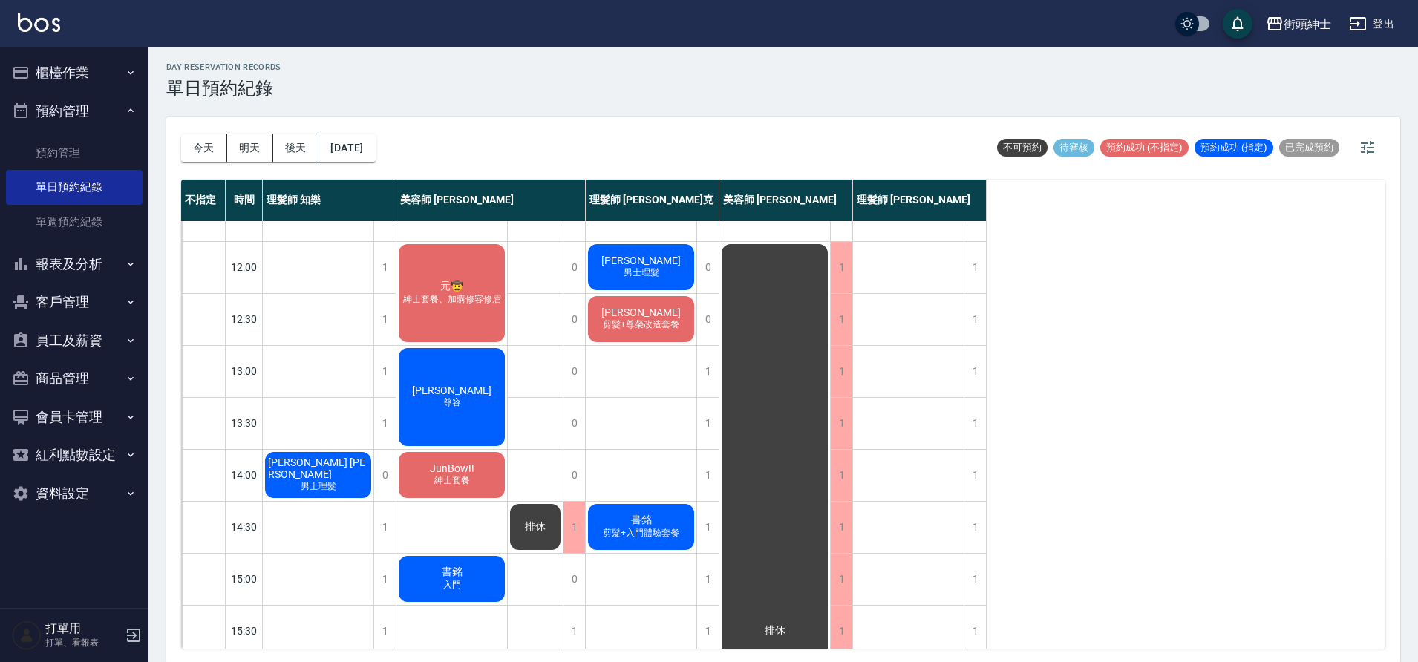
scroll to position [105, 0]
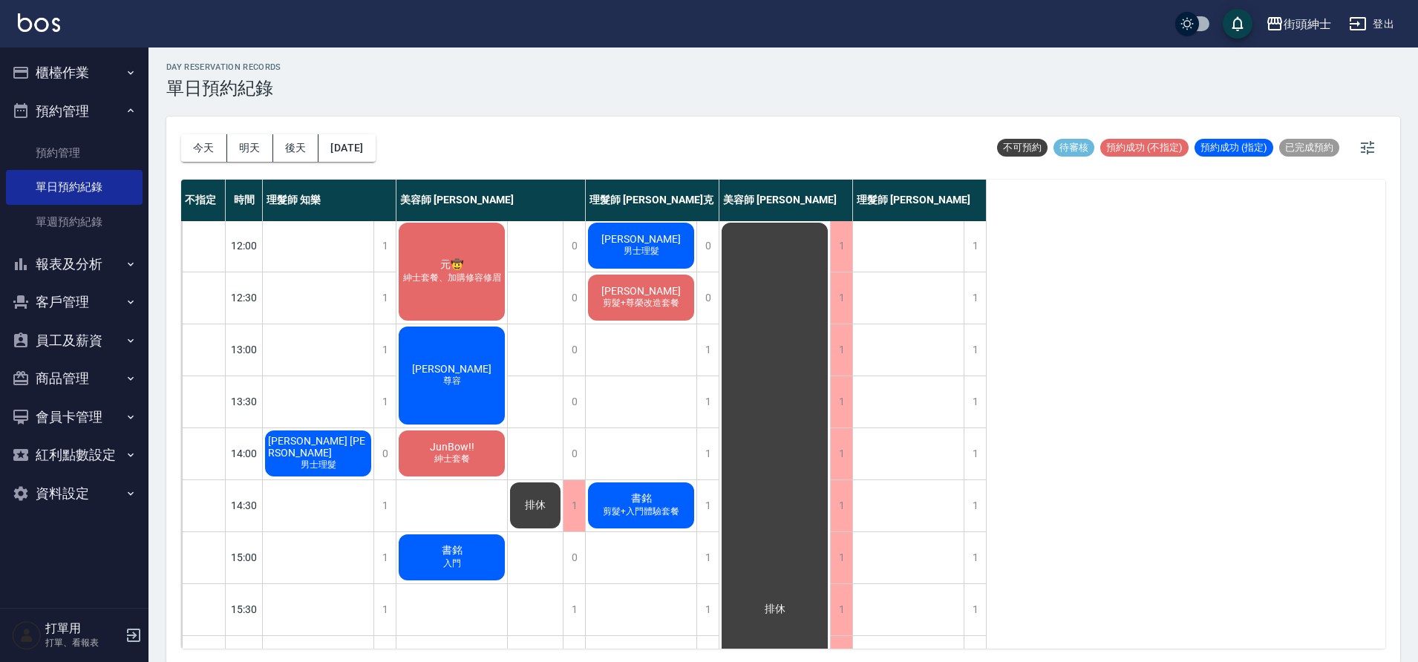
drag, startPoint x: 206, startPoint y: 149, endPoint x: 292, endPoint y: 158, distance: 86.6
click at [206, 151] on button "[DATE]" at bounding box center [204, 147] width 46 height 27
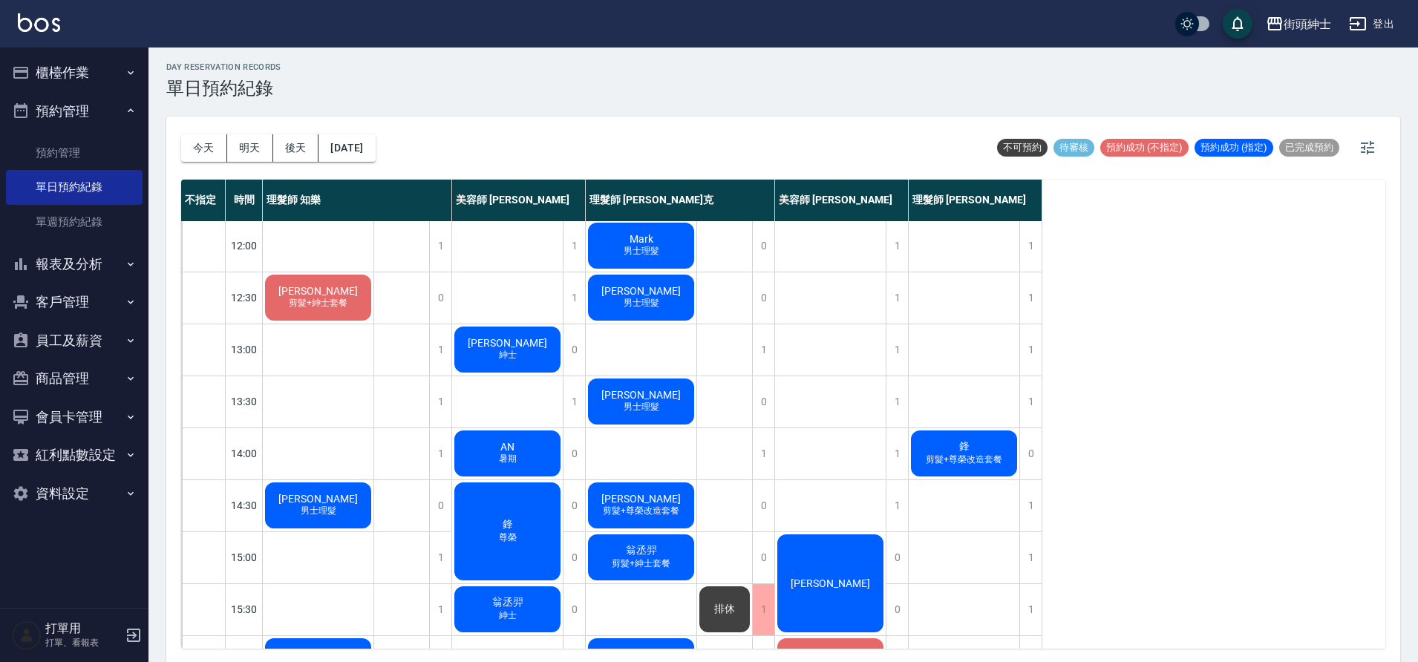
drag, startPoint x: 255, startPoint y: 148, endPoint x: 304, endPoint y: 160, distance: 49.7
click at [256, 149] on button "明天" at bounding box center [250, 147] width 46 height 27
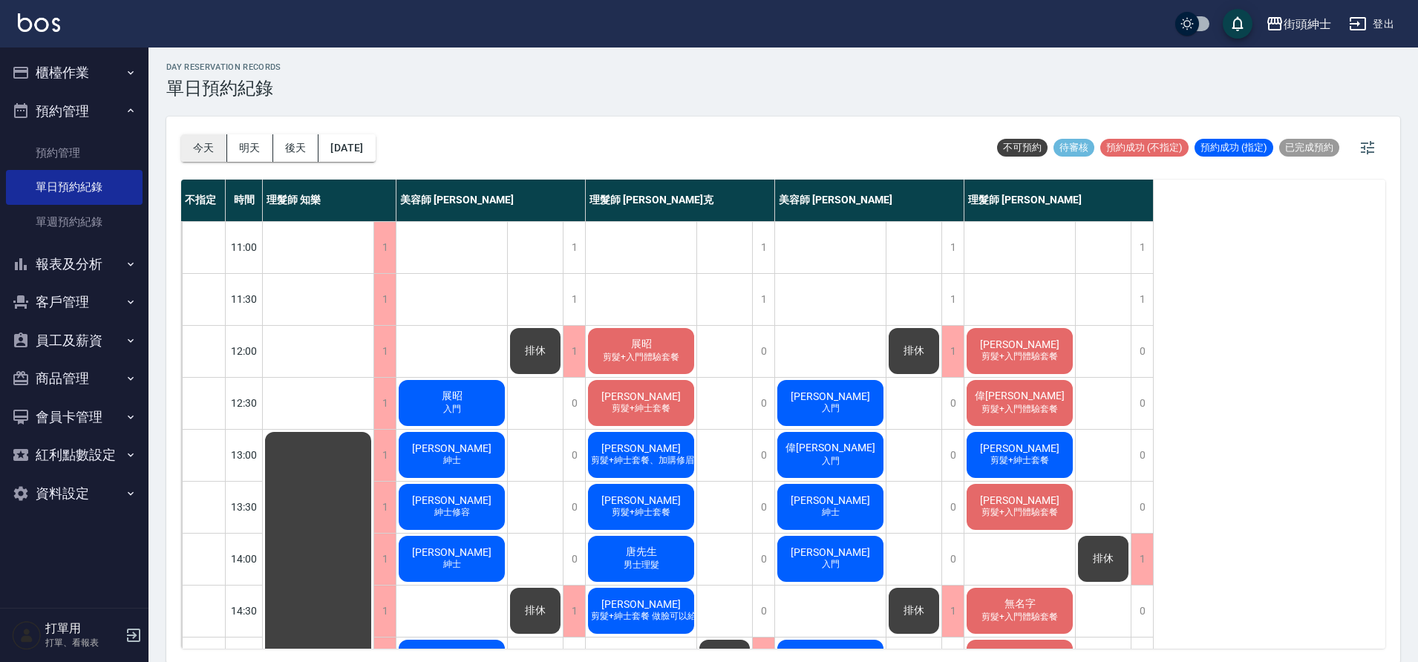
click at [211, 155] on button "[DATE]" at bounding box center [204, 147] width 46 height 27
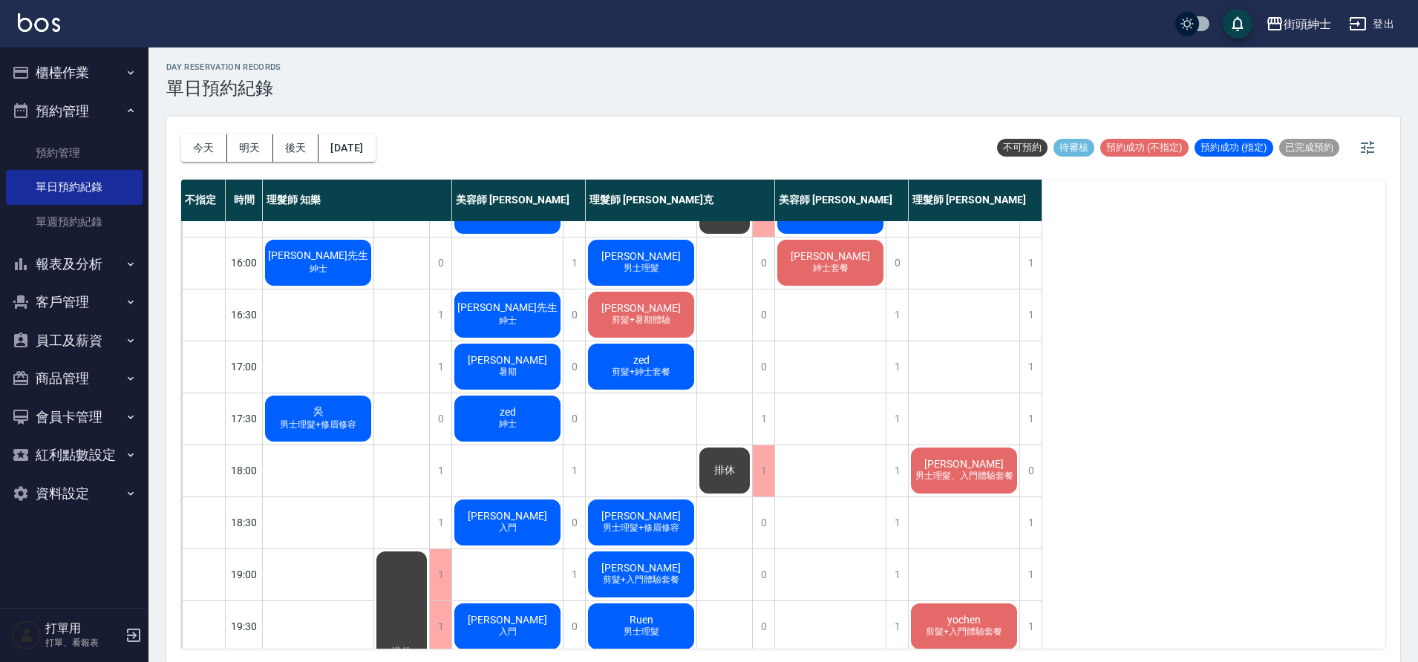
scroll to position [495, 0]
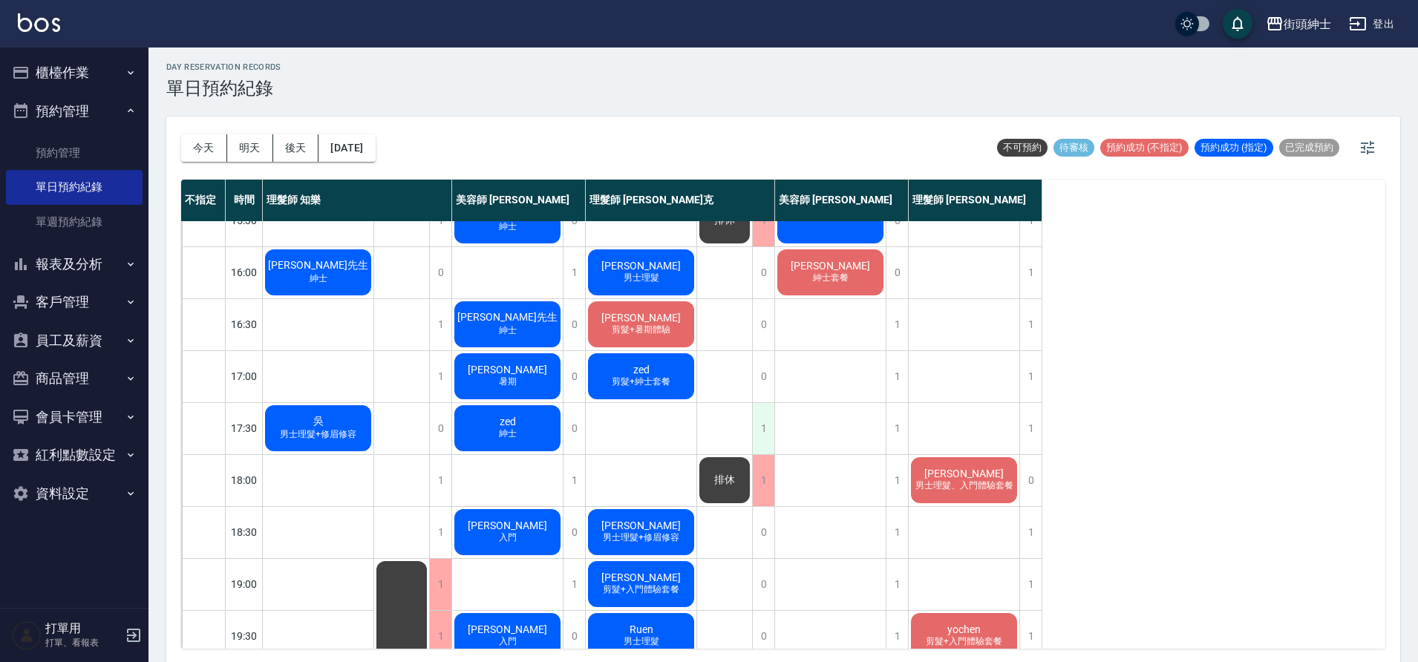
click at [761, 426] on div "1" at bounding box center [763, 428] width 22 height 51
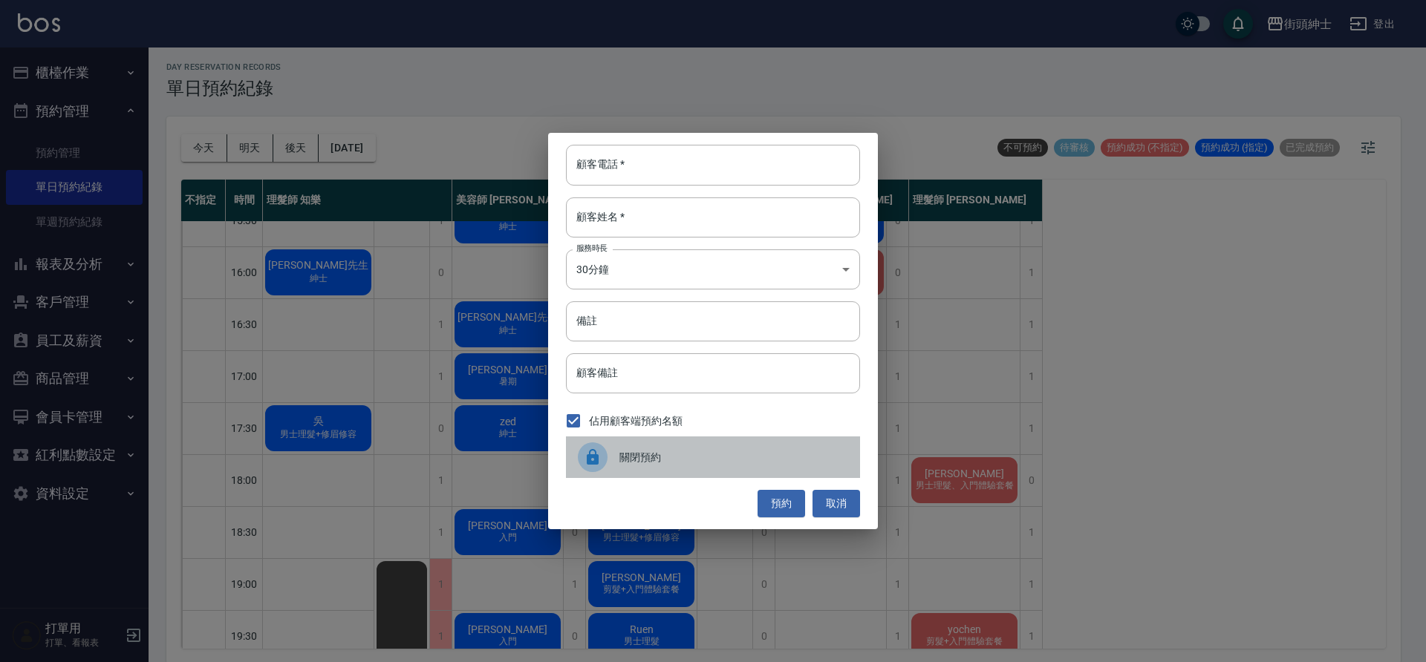
click at [646, 459] on span "關閉預約" at bounding box center [733, 458] width 229 height 16
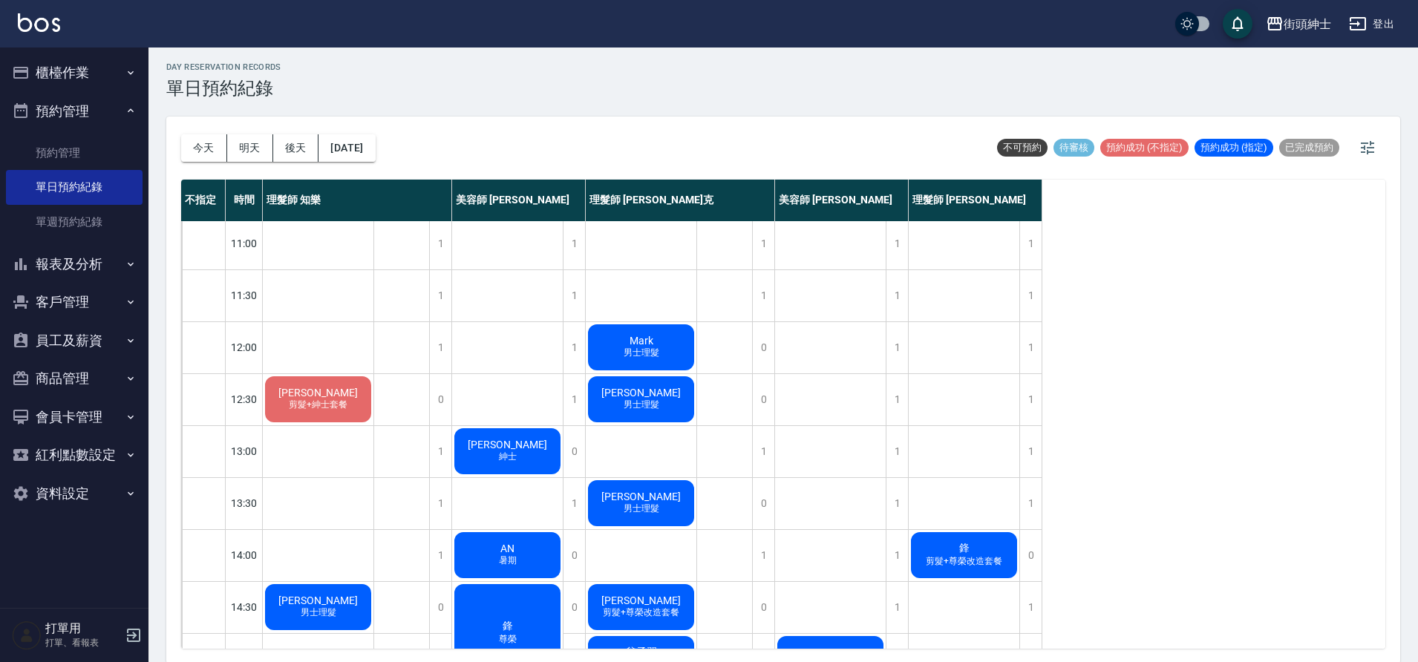
scroll to position [0, 0]
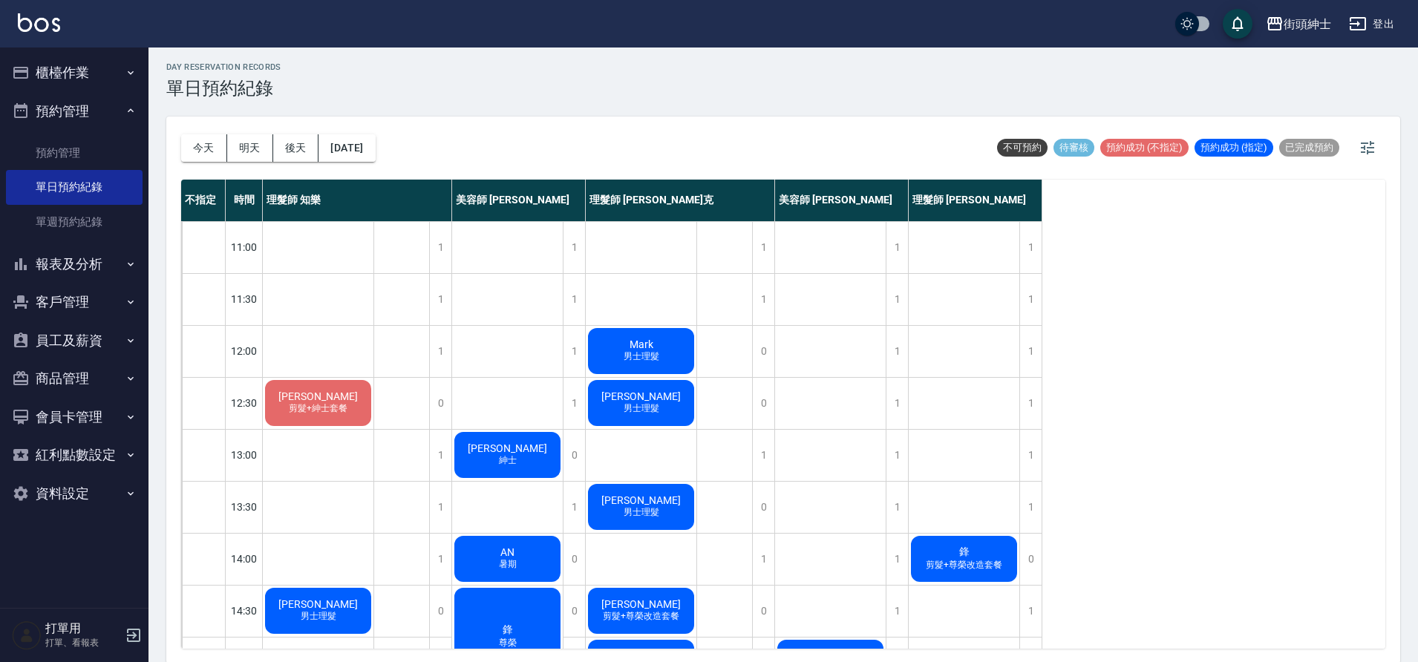
drag, startPoint x: 250, startPoint y: 148, endPoint x: 322, endPoint y: 154, distance: 73.0
click at [250, 148] on button "明天" at bounding box center [250, 147] width 46 height 27
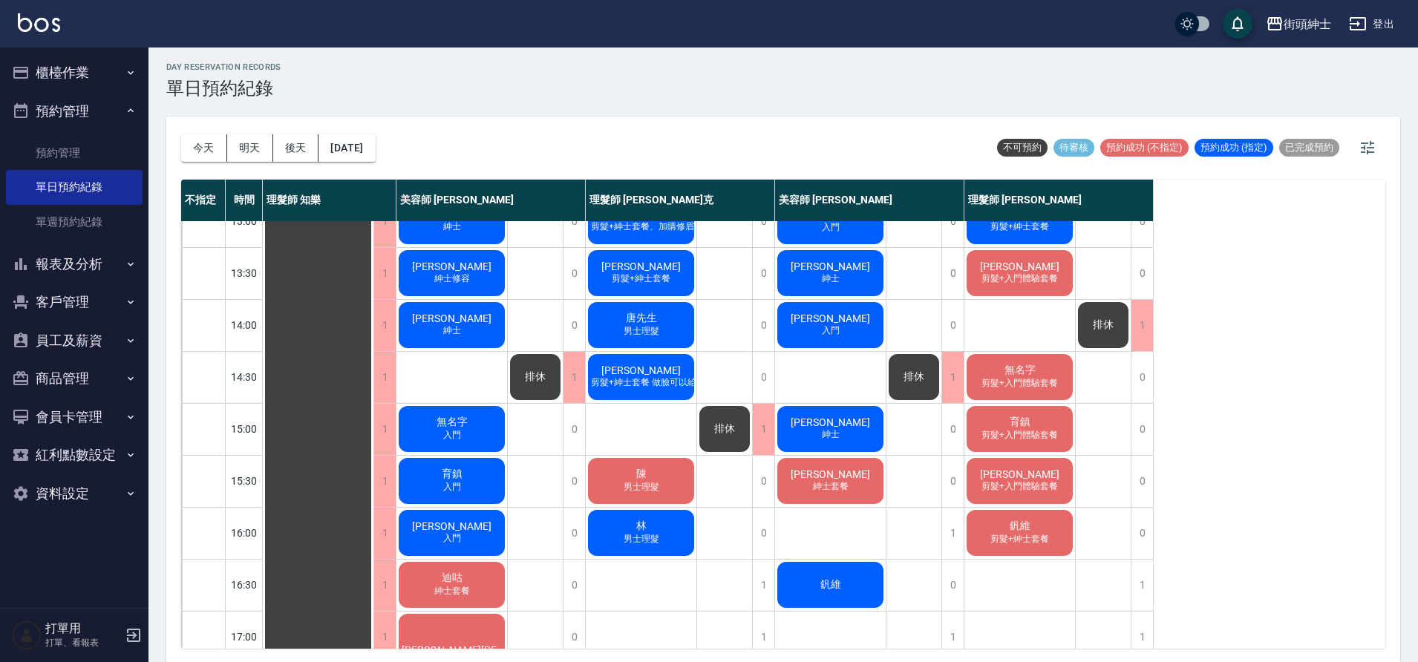
scroll to position [146, 0]
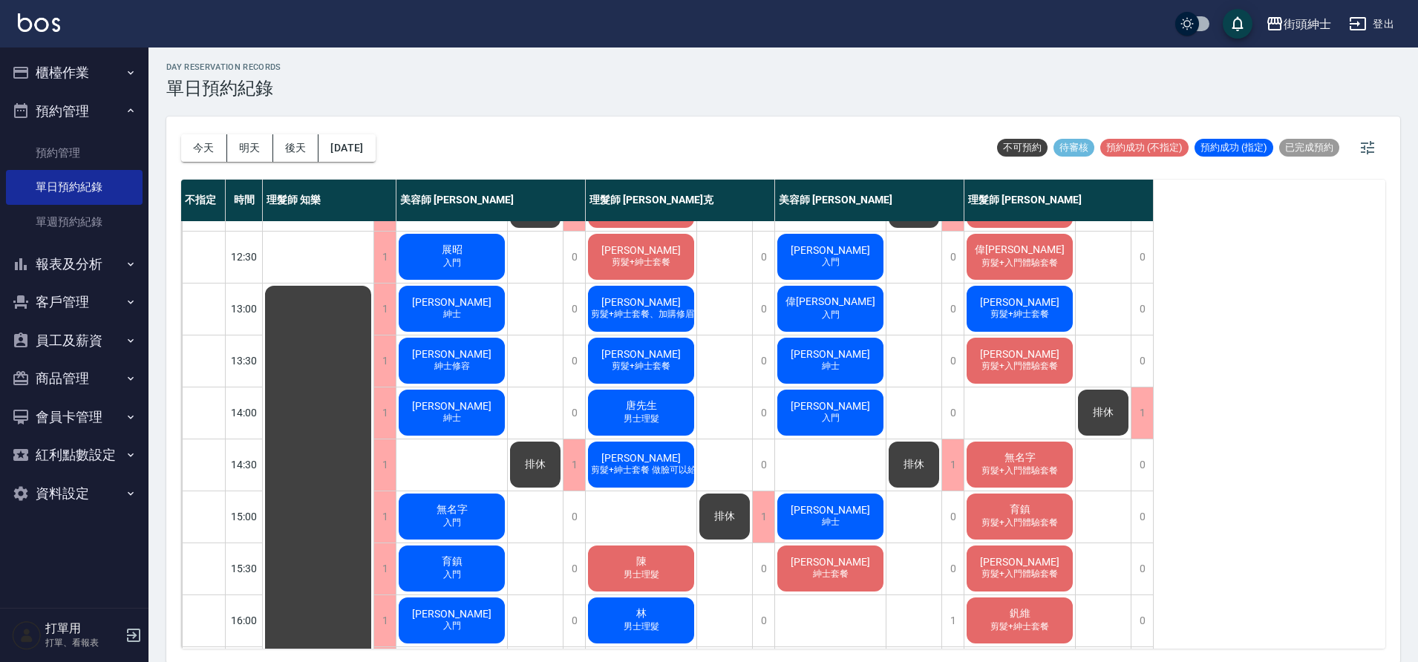
click at [1109, 417] on span "排休" at bounding box center [1103, 412] width 27 height 13
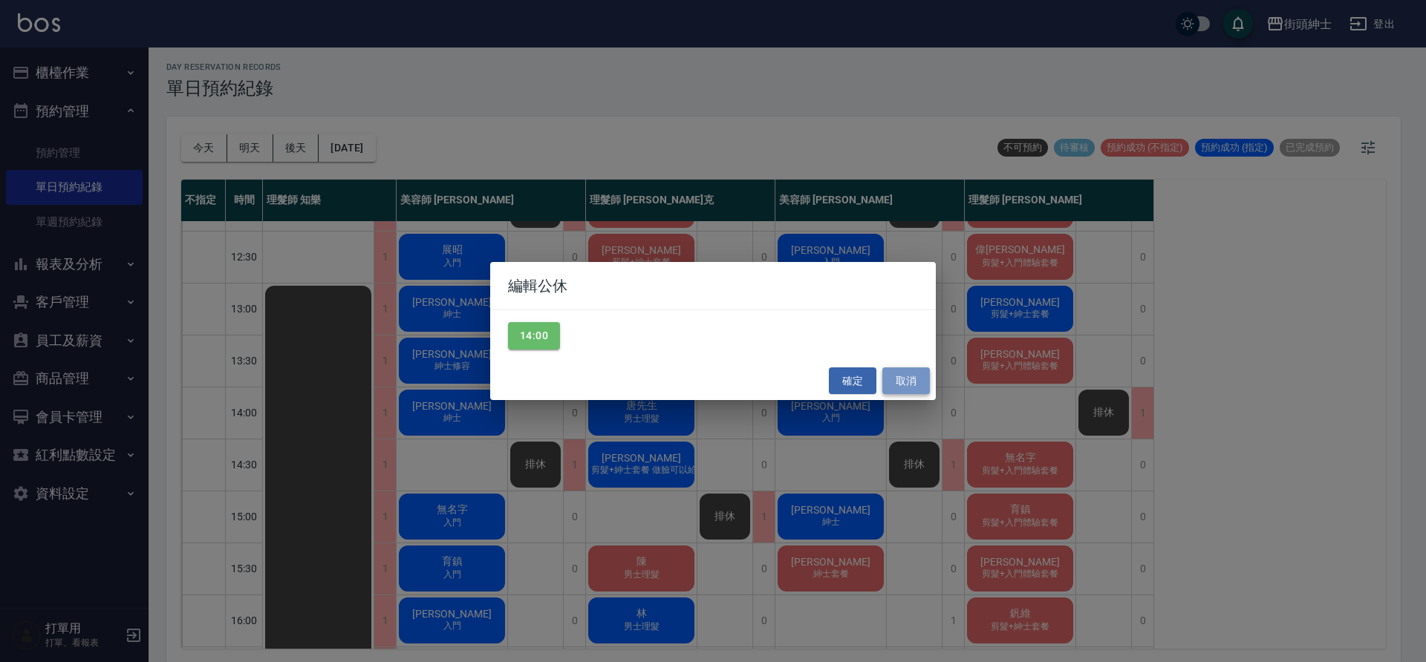
drag, startPoint x: 919, startPoint y: 374, endPoint x: 908, endPoint y: 384, distance: 14.7
click at [919, 374] on button "取消" at bounding box center [906, 381] width 48 height 27
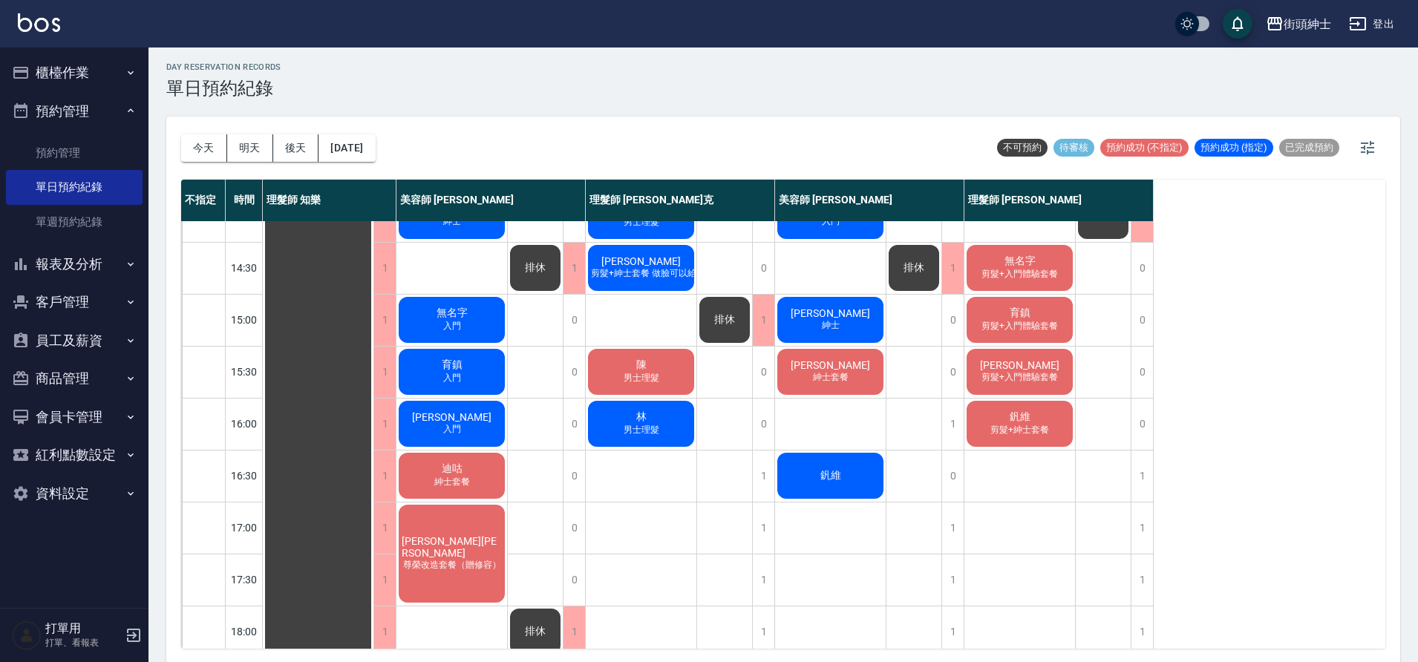
scroll to position [268, 0]
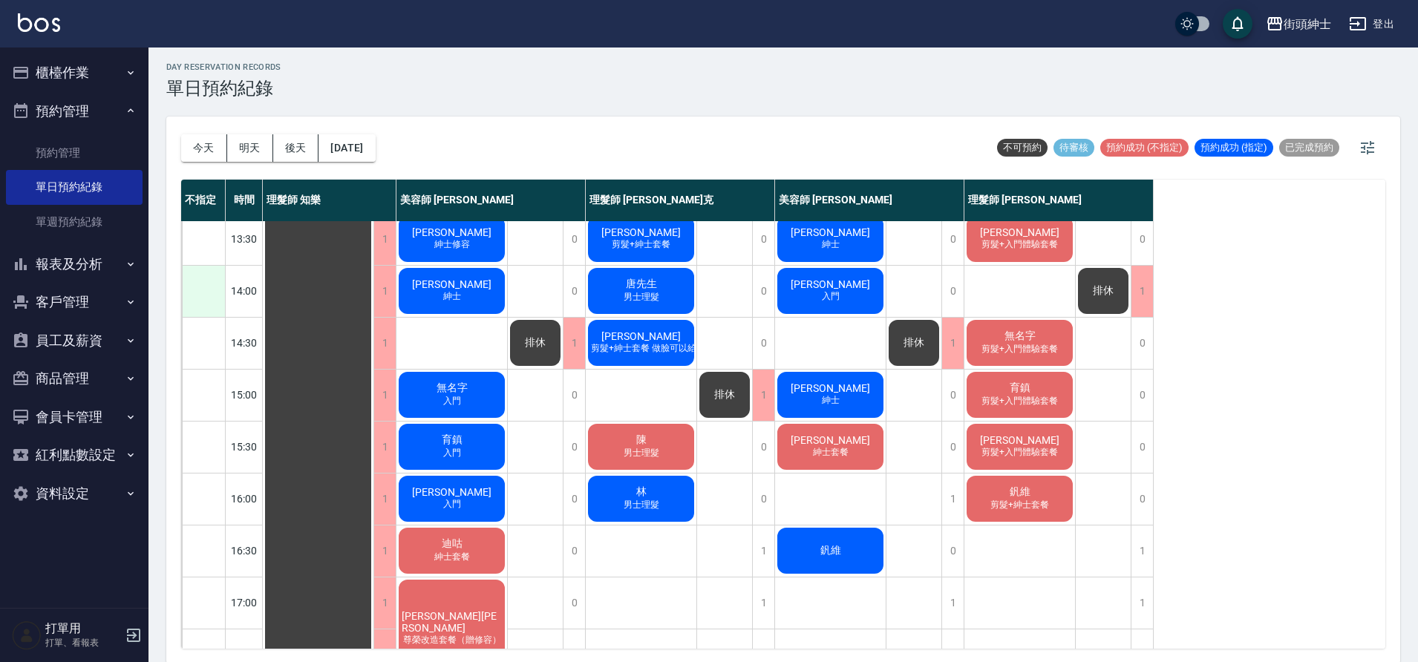
click at [217, 298] on div at bounding box center [203, 291] width 43 height 51
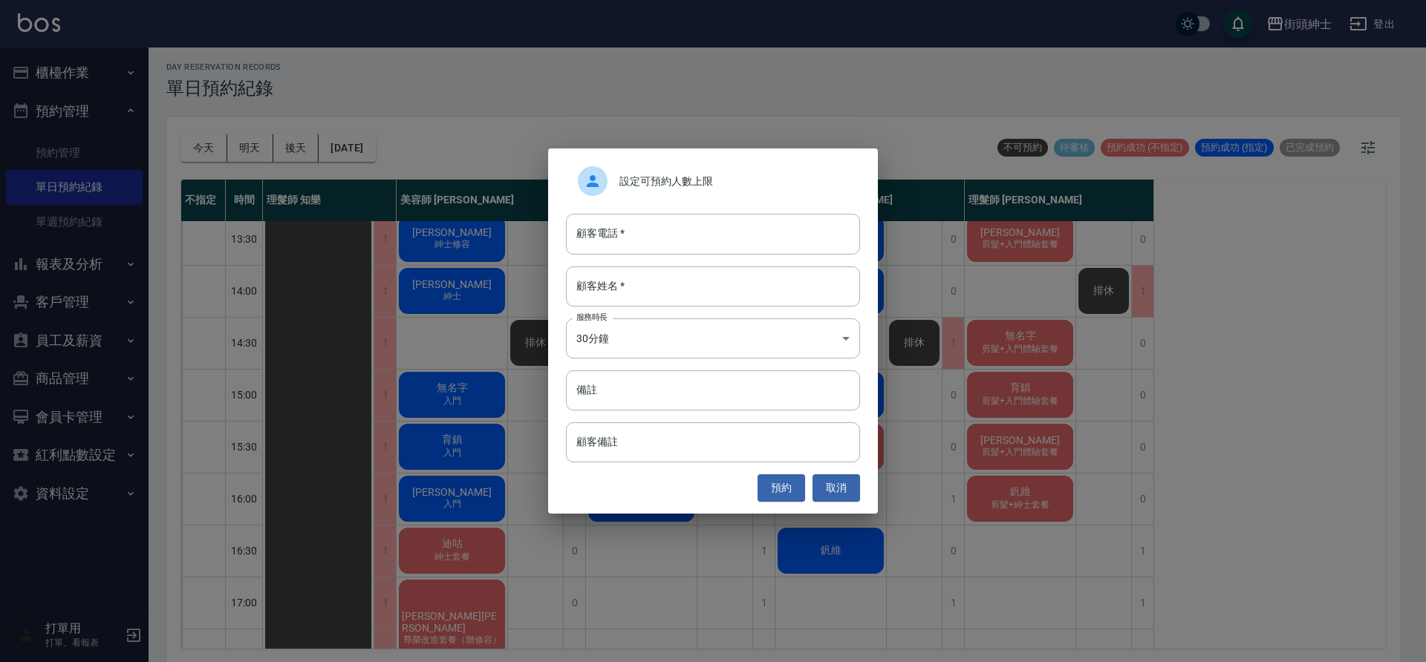
click at [705, 165] on div "設定可預約人數上限 顧客電話   * 顧客電話   * 顧客姓名   * 顧客姓名   * 服務時長 30分鐘 1 服務時長 備註 備註 顧客備註 顧客備註 …" at bounding box center [713, 331] width 330 height 365
click at [661, 175] on span "設定可預約人數上限" at bounding box center [733, 182] width 229 height 16
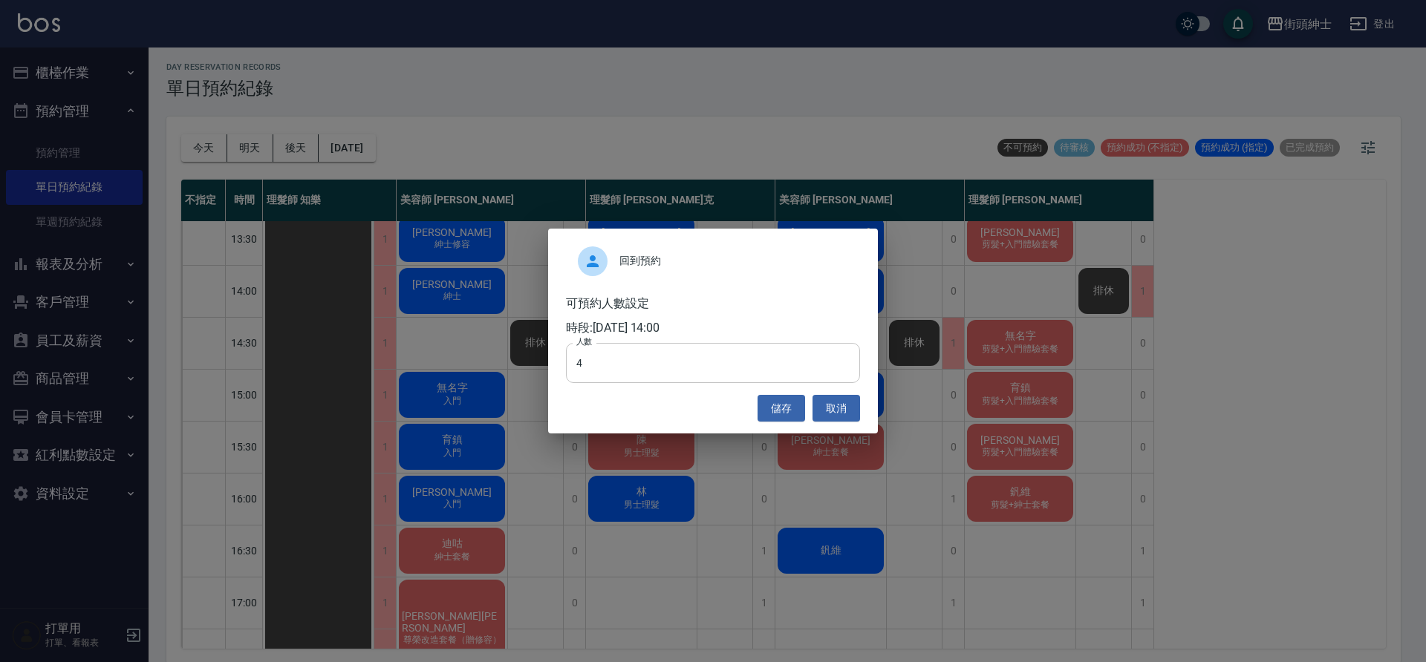
click at [654, 353] on input "4" at bounding box center [713, 363] width 294 height 40
click at [827, 408] on button "取消" at bounding box center [836, 408] width 48 height 27
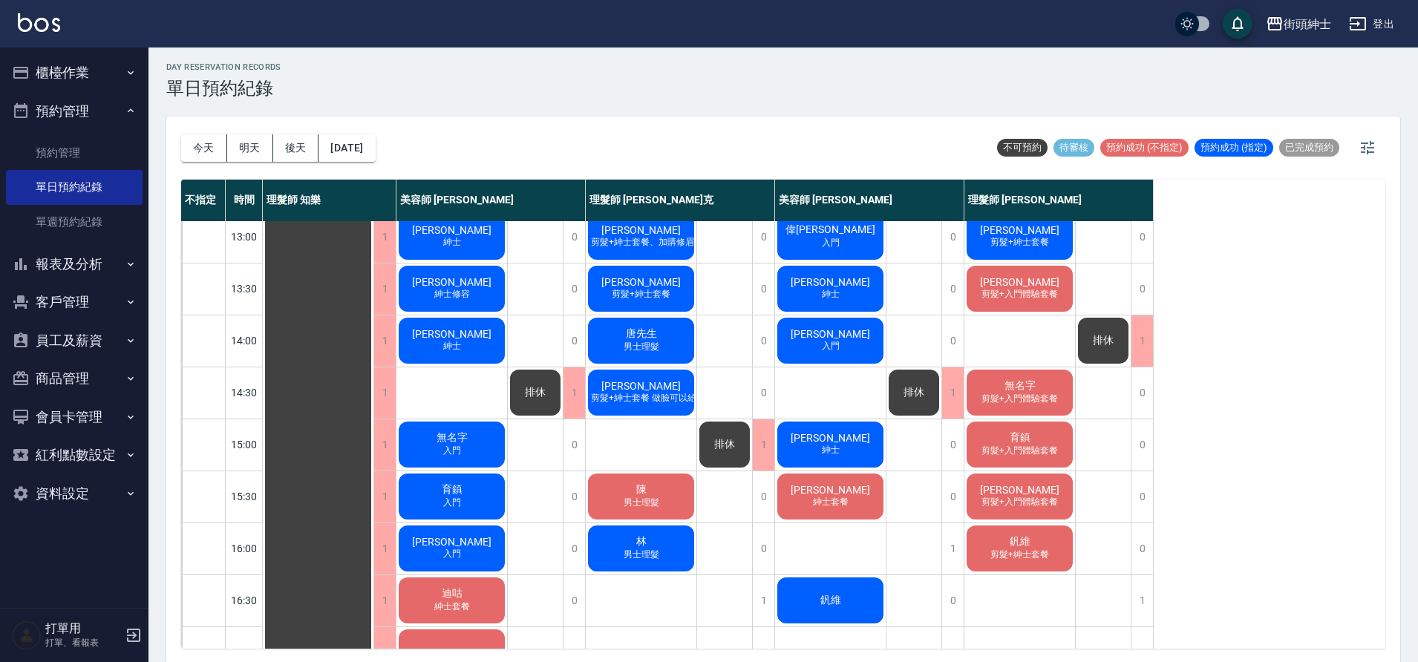
scroll to position [166, 0]
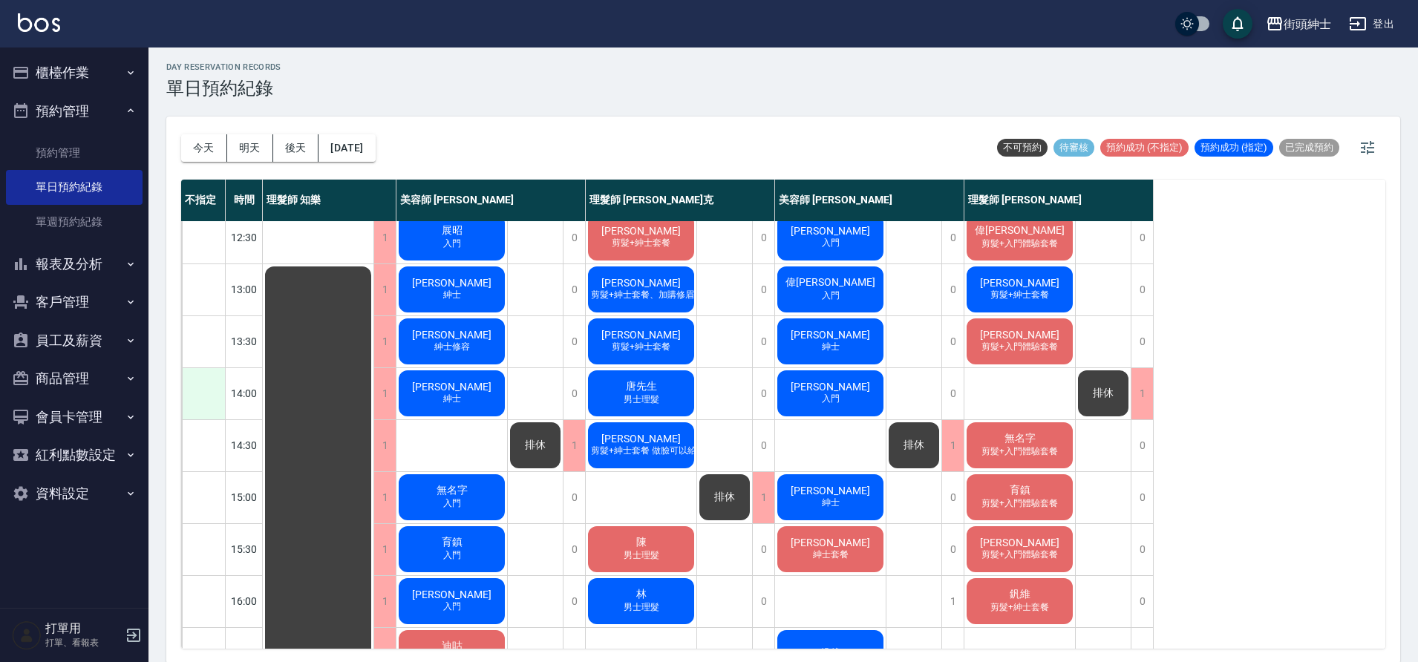
click at [186, 392] on div at bounding box center [203, 393] width 43 height 51
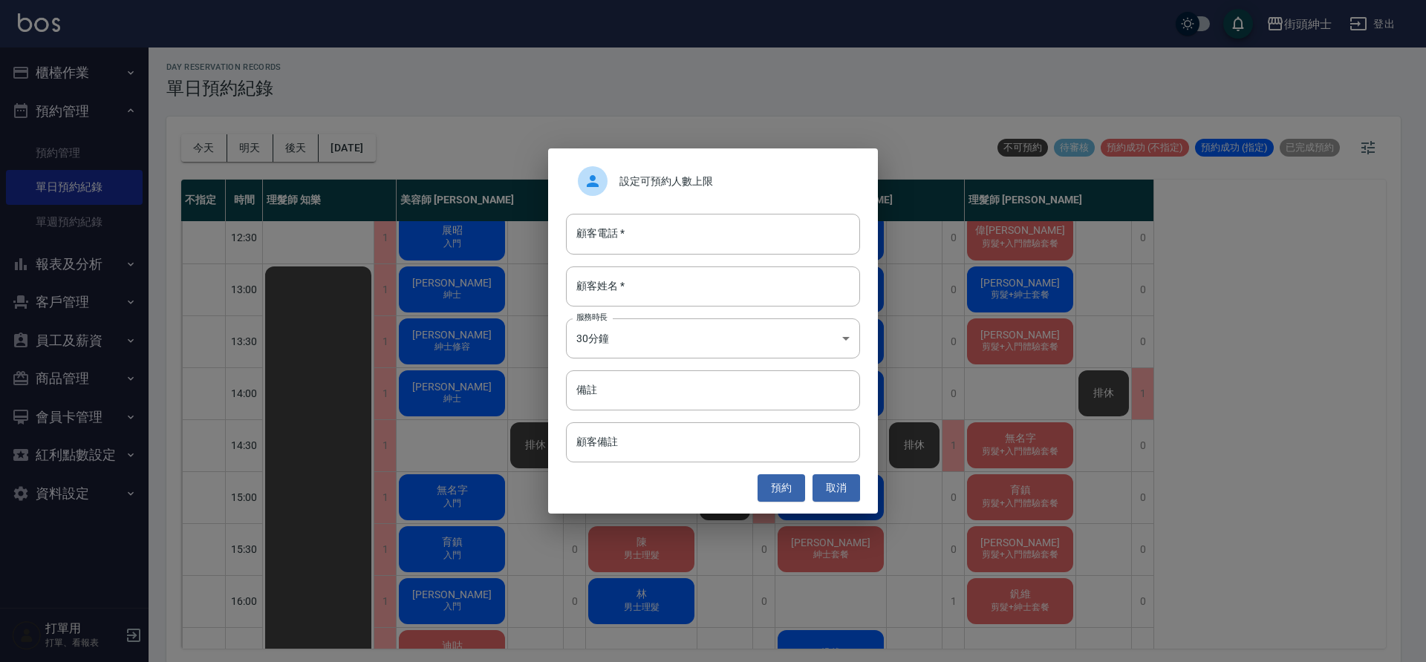
click at [725, 194] on div "設定可預約人數上限" at bounding box center [713, 181] width 294 height 42
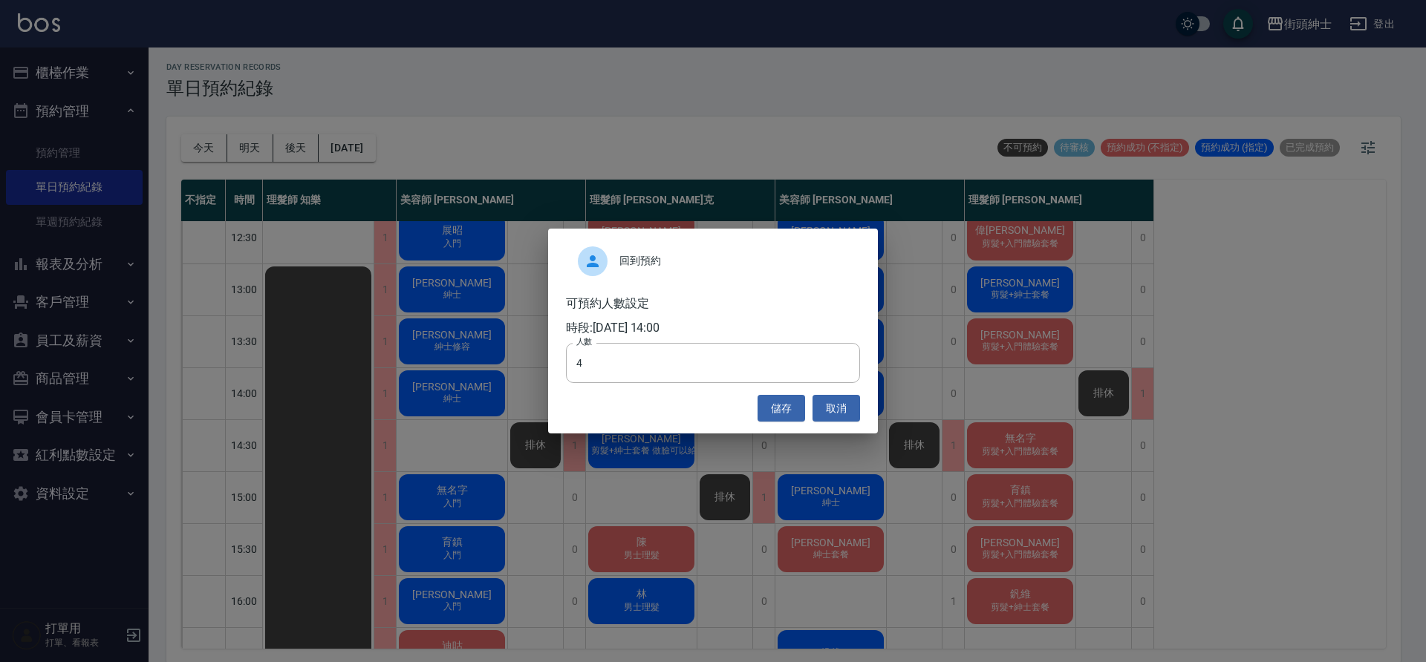
click at [411, 494] on div "回到預約 可預約人數設定 時段: 2025/09/06 14:00 人數 4 人數 儲存 取消" at bounding box center [713, 331] width 1426 height 662
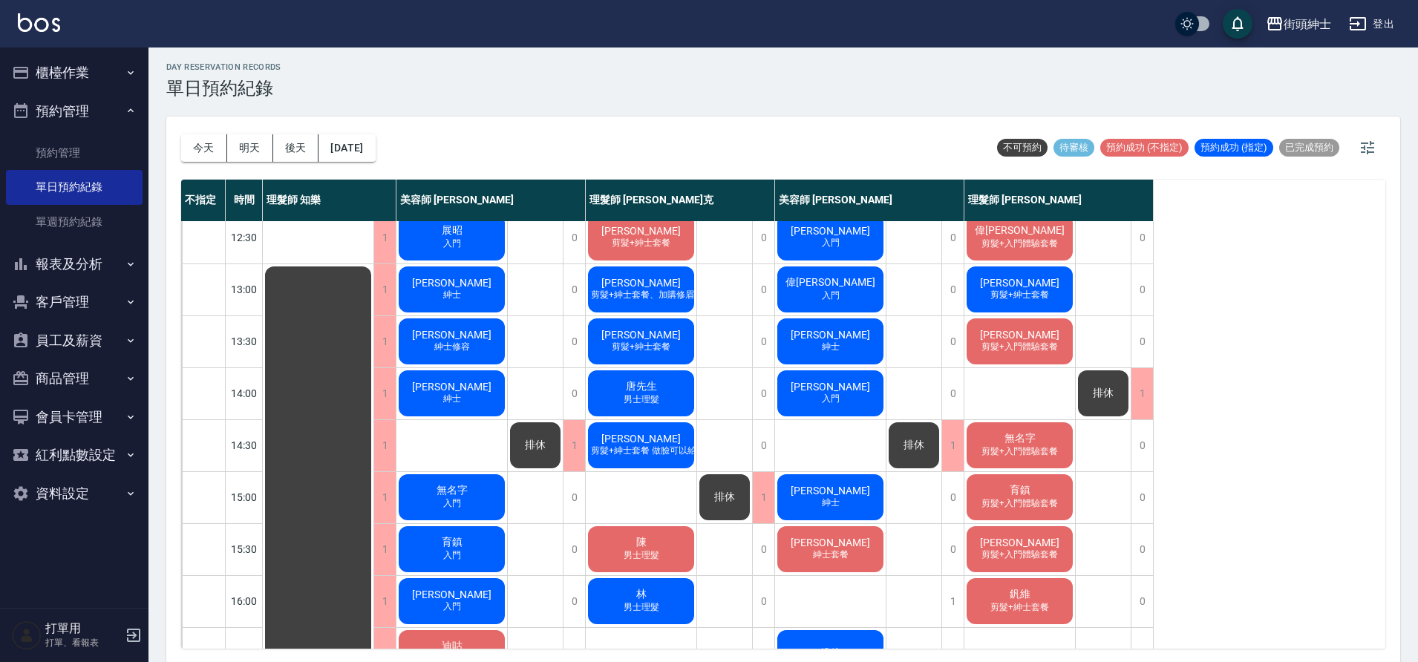
click at [96, 121] on button "預約管理" at bounding box center [74, 111] width 137 height 39
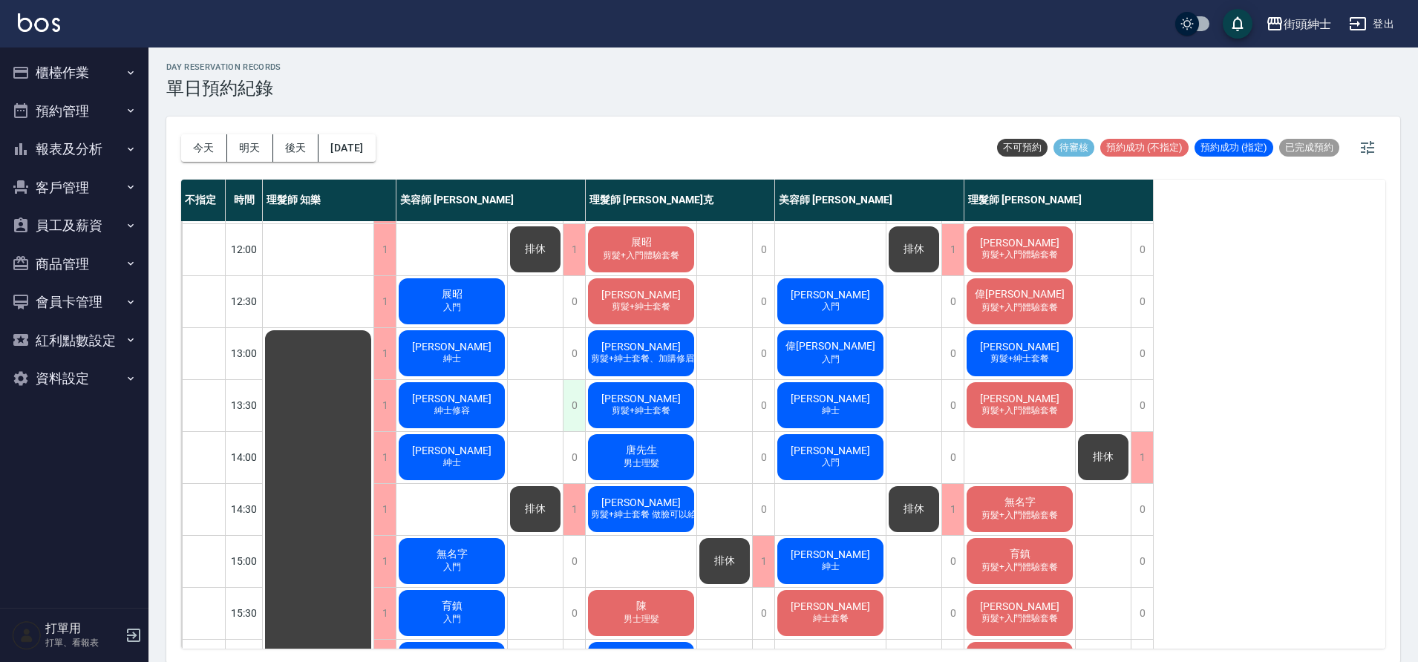
scroll to position [274, 0]
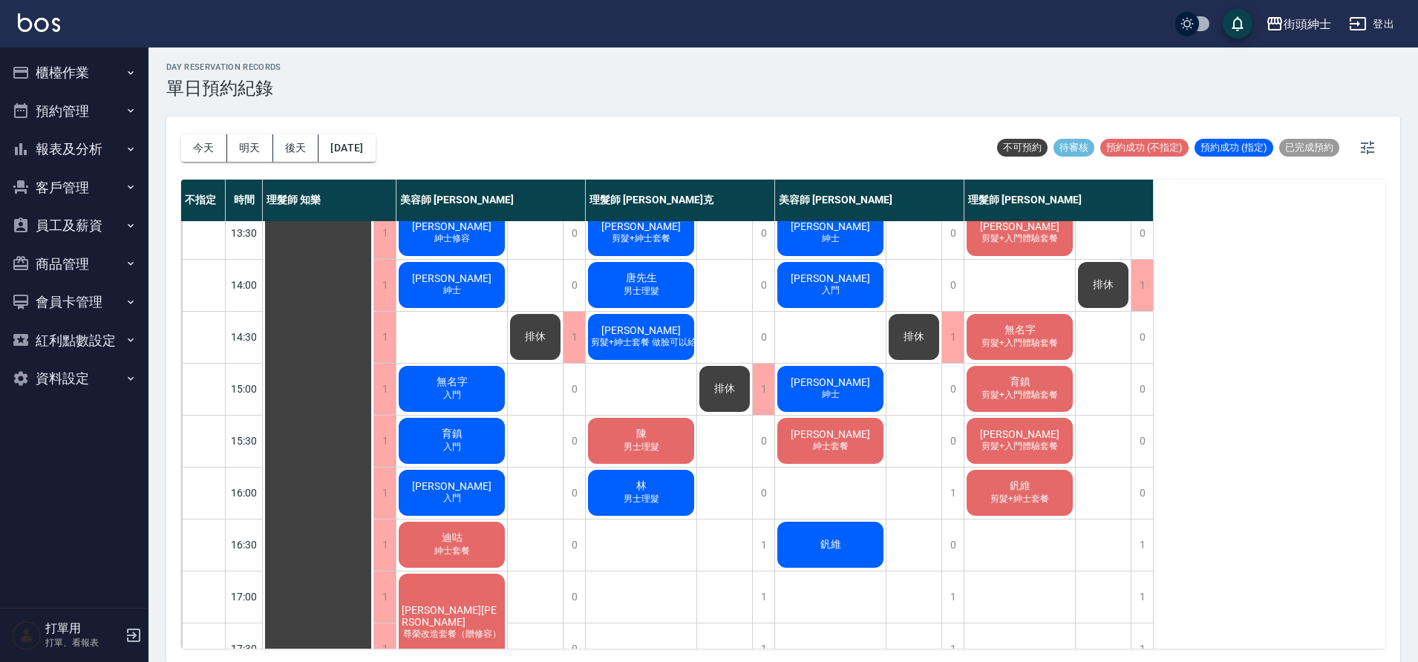
click at [376, 169] on div "今天 明天 後天 2025/09/06" at bounding box center [278, 148] width 195 height 63
click at [376, 167] on div "今天 明天 後天 2025/09/06" at bounding box center [278, 148] width 195 height 63
click at [375, 160] on button "2025/09/06" at bounding box center [347, 147] width 56 height 27
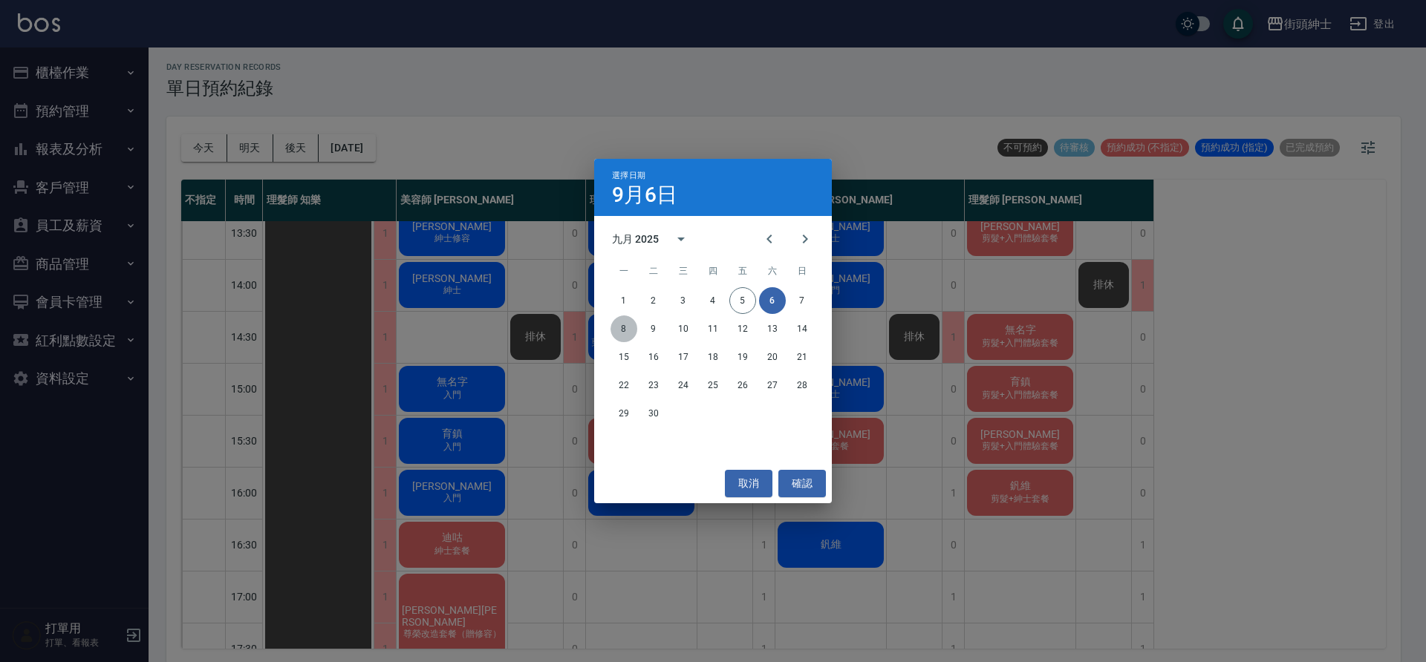
click at [613, 320] on button "8" at bounding box center [623, 329] width 27 height 27
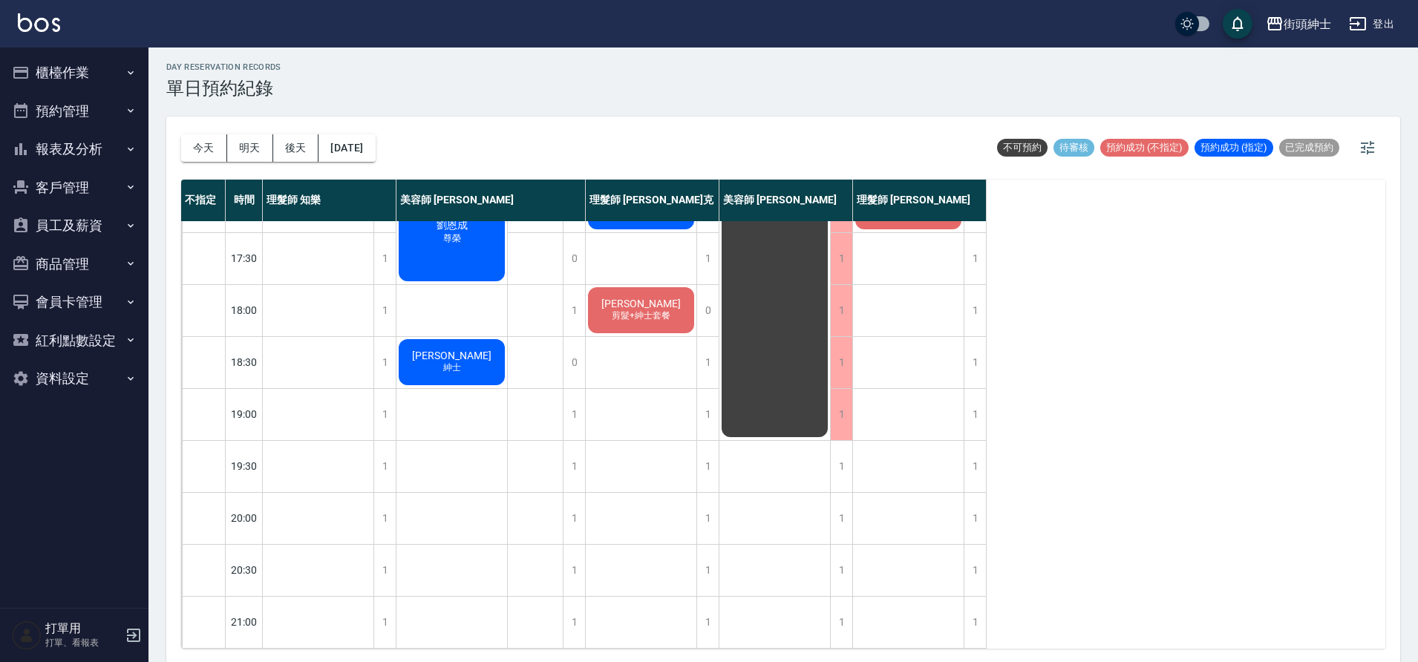
scroll to position [4, 0]
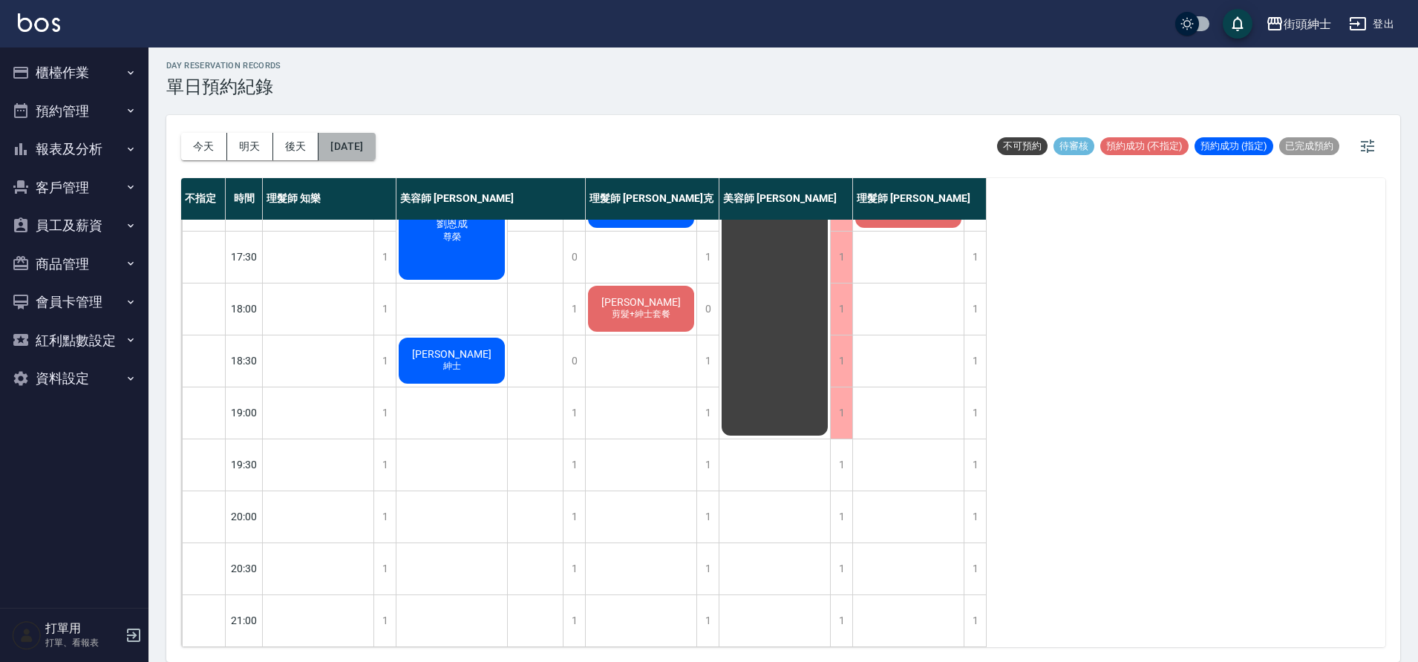
click at [341, 145] on button "2025/09/08" at bounding box center [347, 146] width 56 height 27
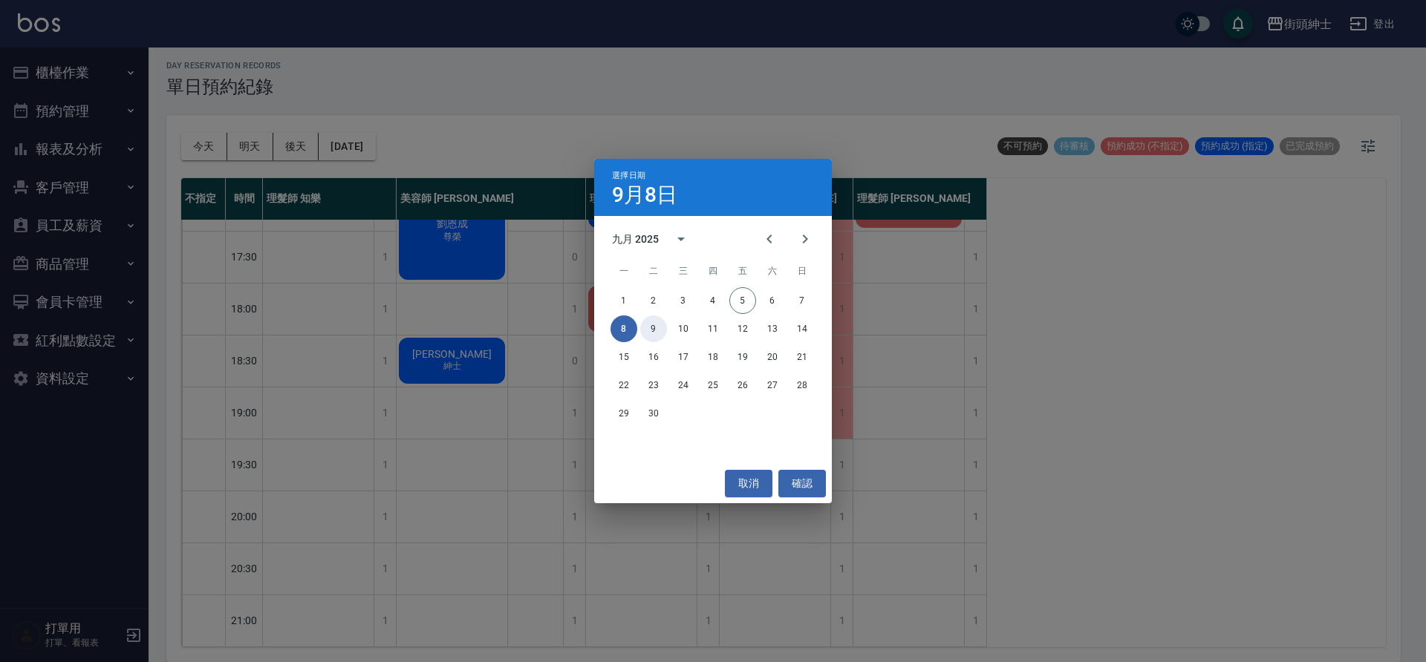
click at [645, 321] on button "9" at bounding box center [653, 329] width 27 height 27
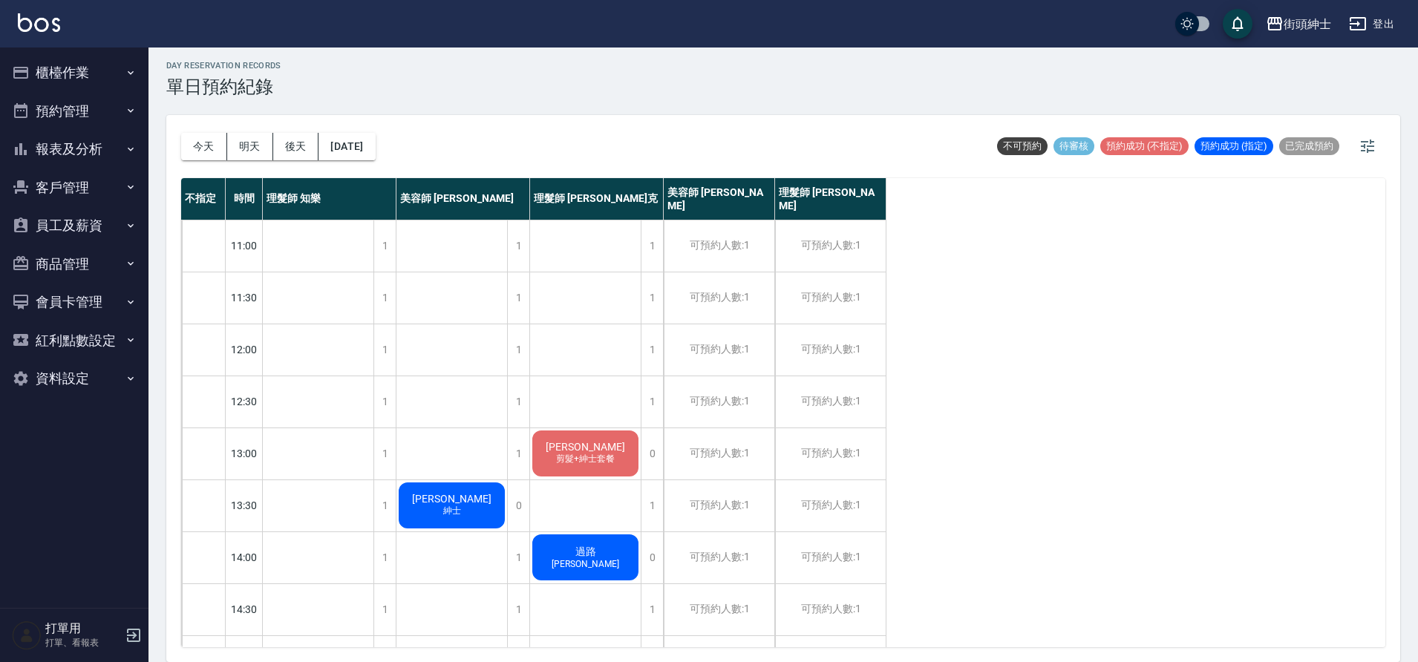
scroll to position [676, 0]
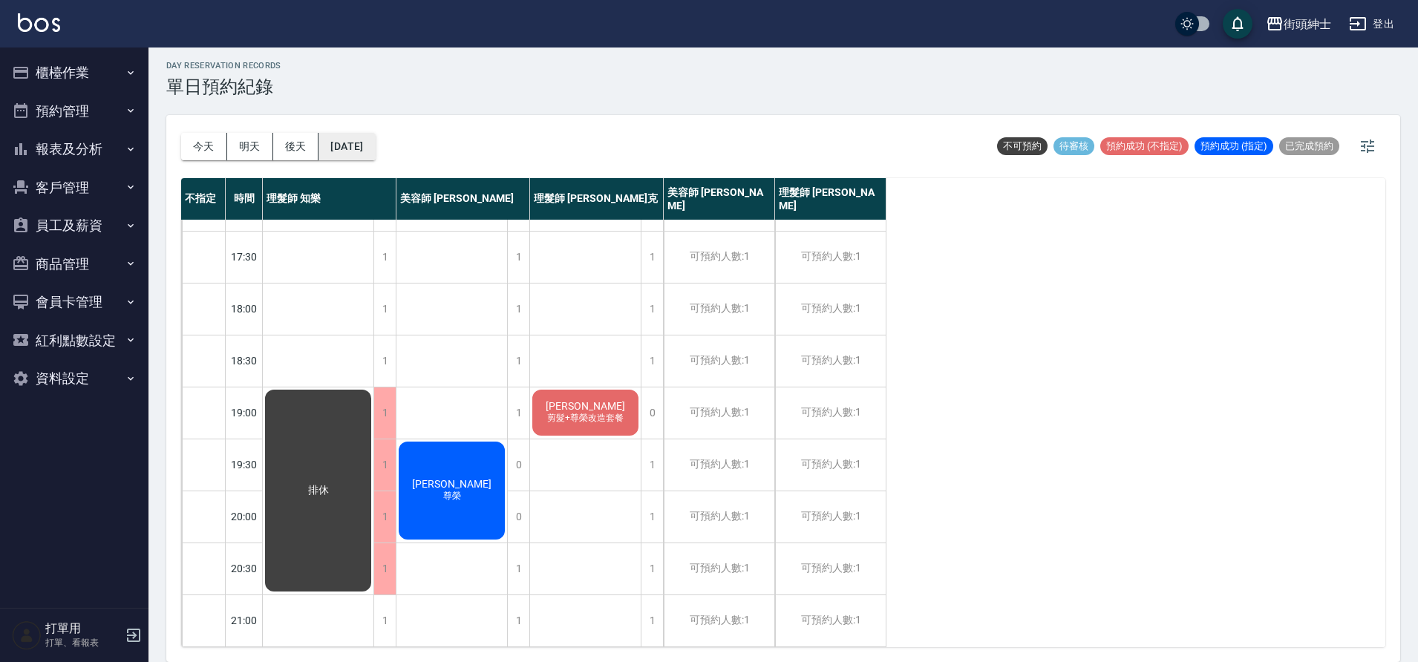
click at [373, 140] on button "2025/09/09" at bounding box center [347, 146] width 56 height 27
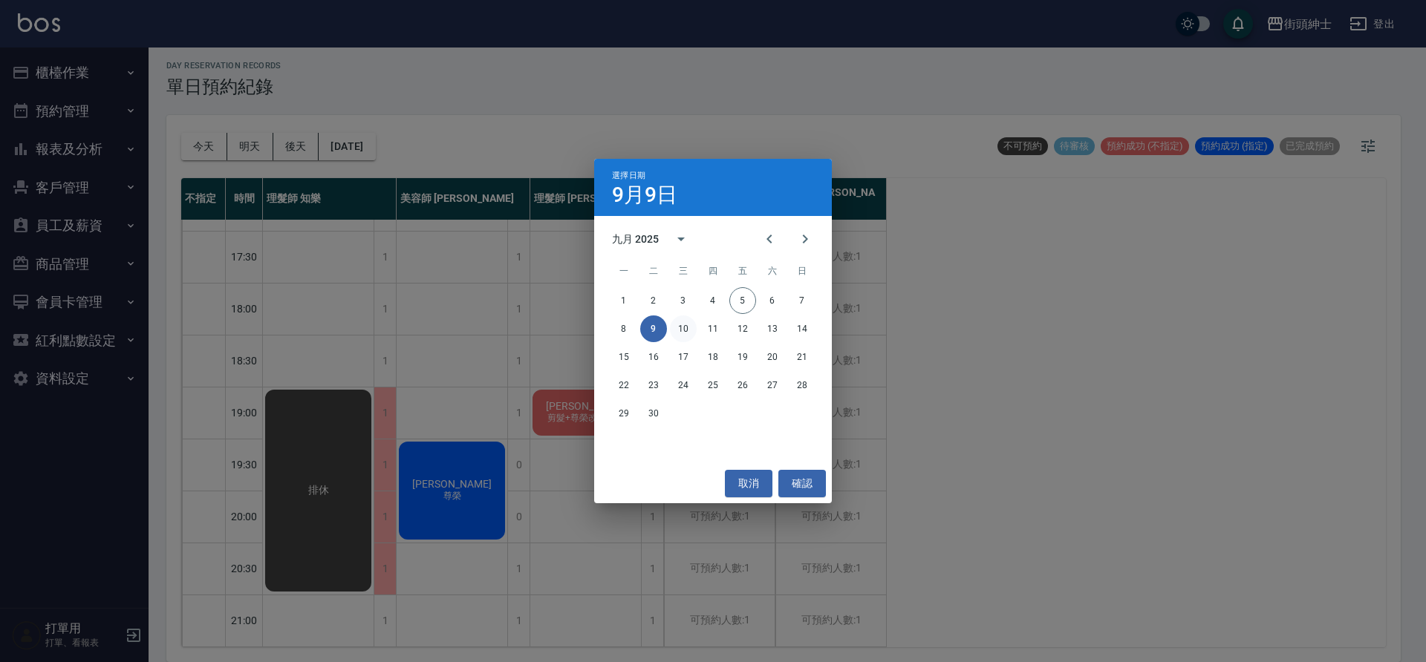
click at [682, 325] on button "10" at bounding box center [683, 329] width 27 height 27
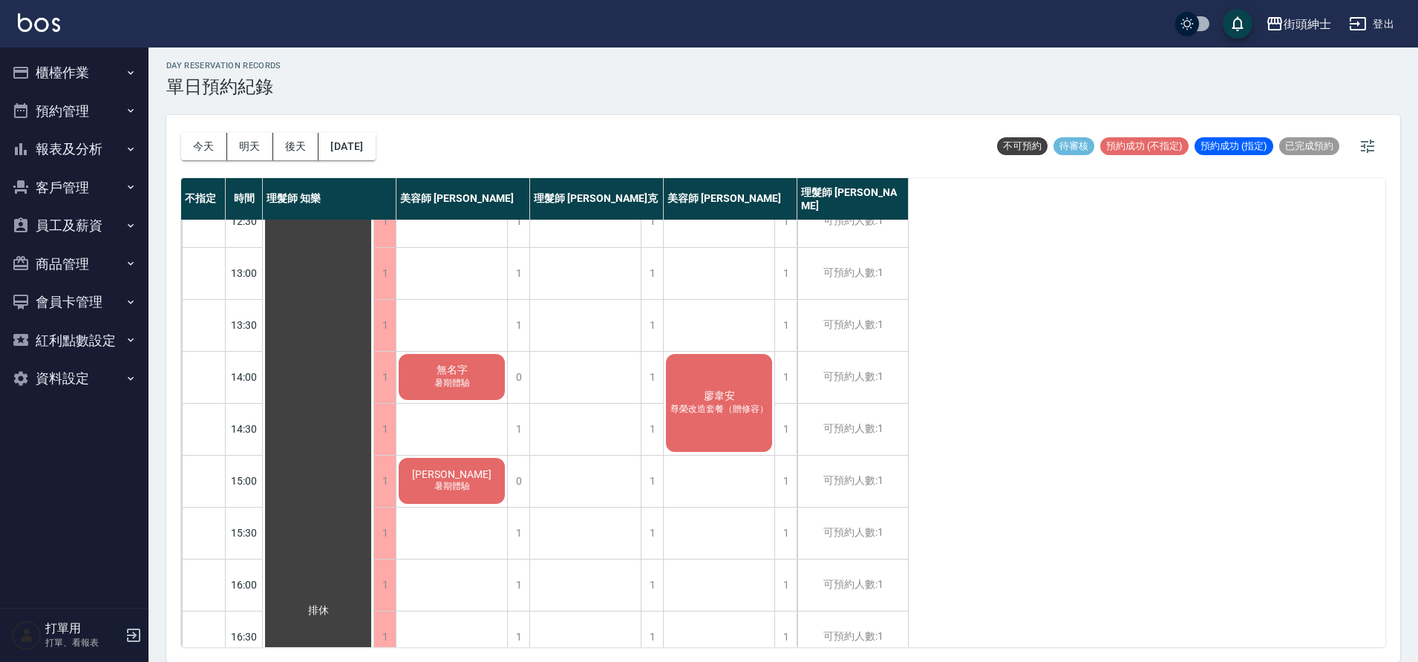
scroll to position [152, 0]
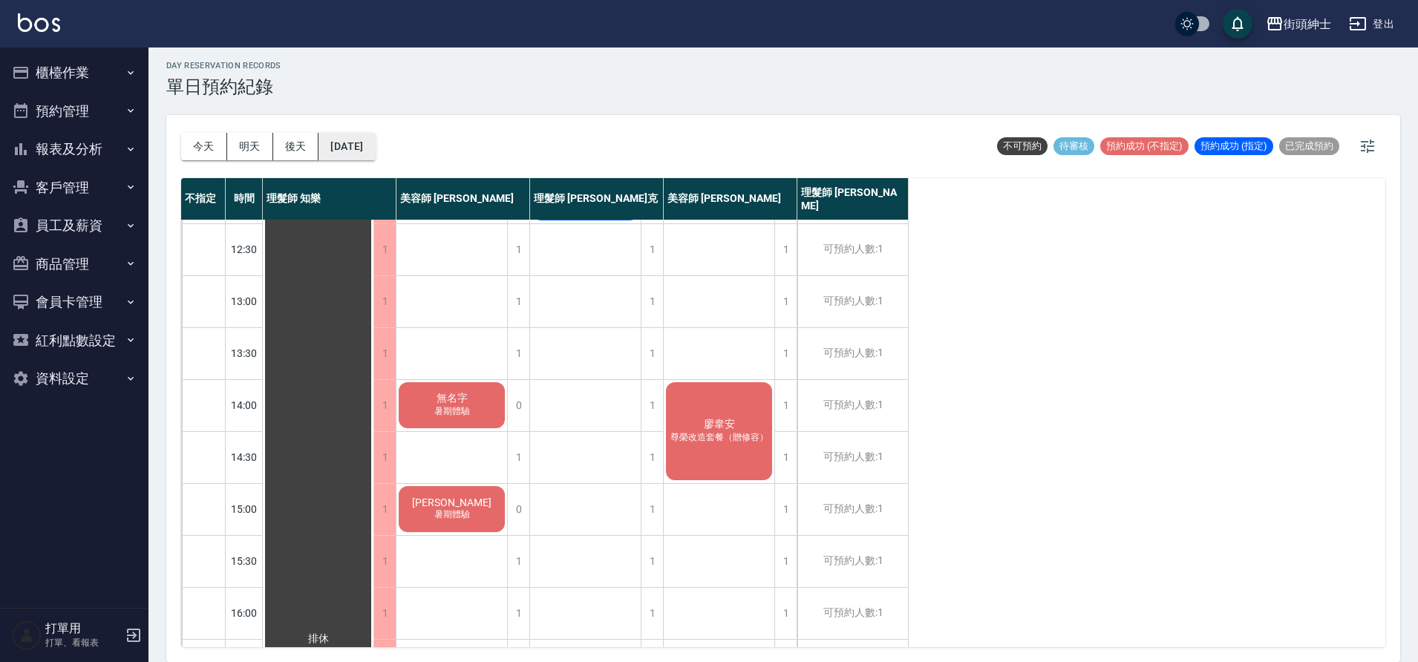
click at [375, 157] on button "2025/09/10" at bounding box center [347, 146] width 56 height 27
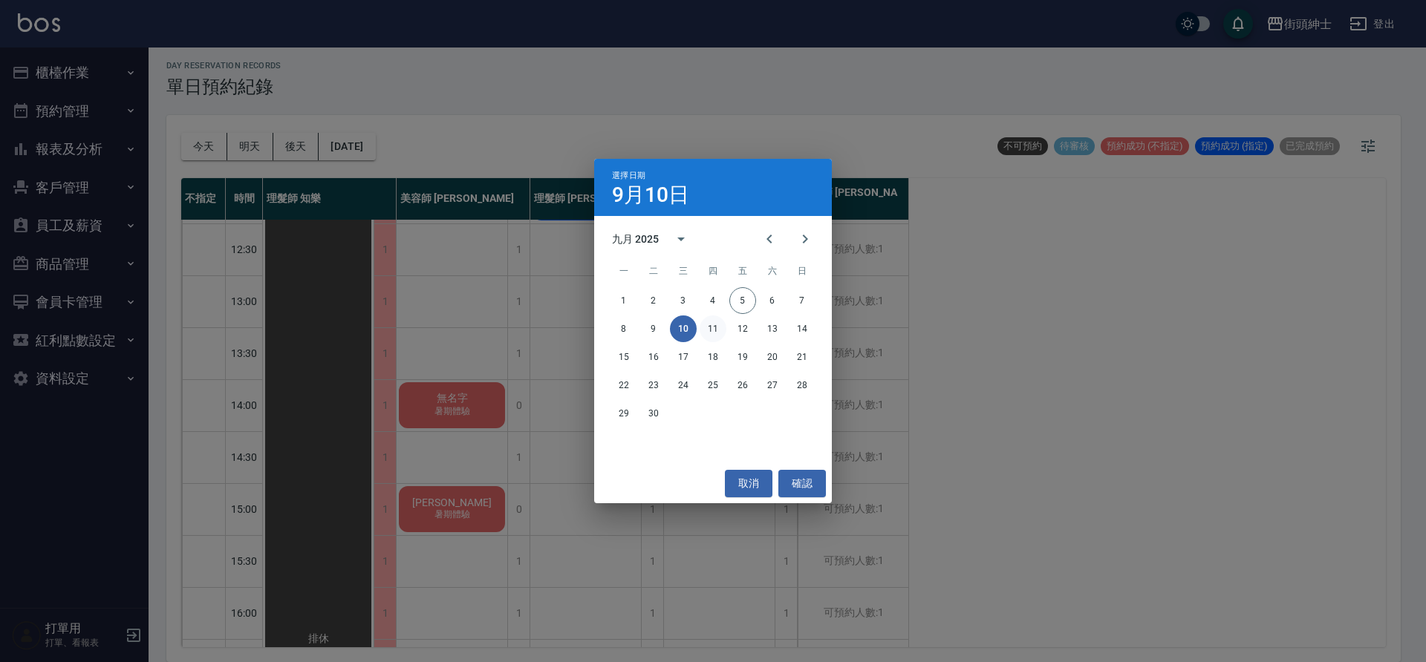
click at [722, 333] on button "11" at bounding box center [713, 329] width 27 height 27
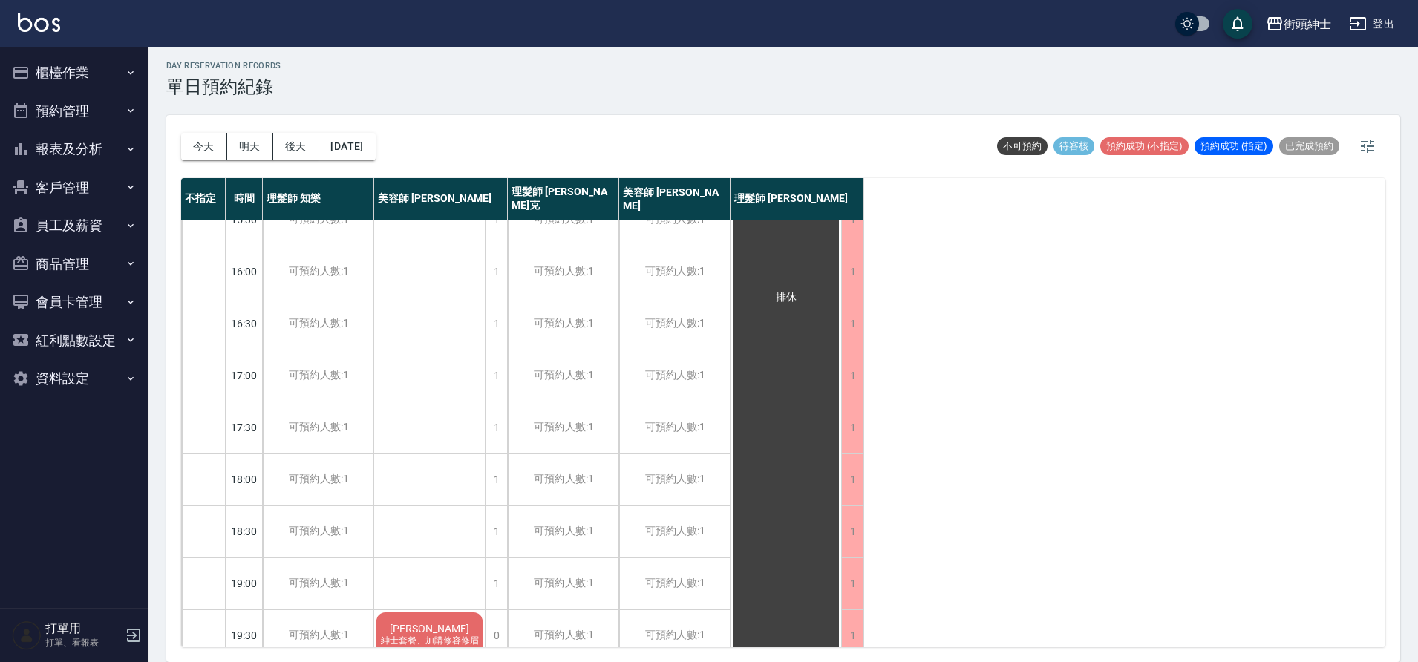
scroll to position [676, 0]
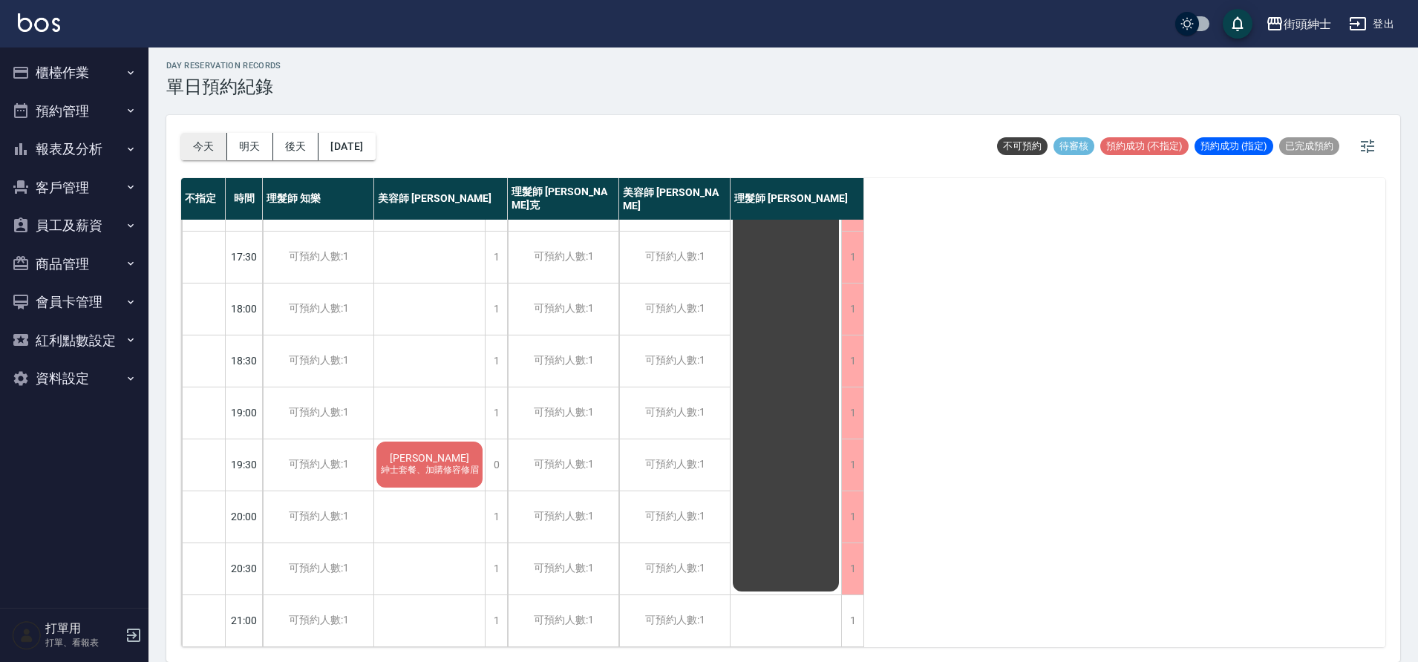
click at [198, 138] on button "[DATE]" at bounding box center [204, 146] width 46 height 27
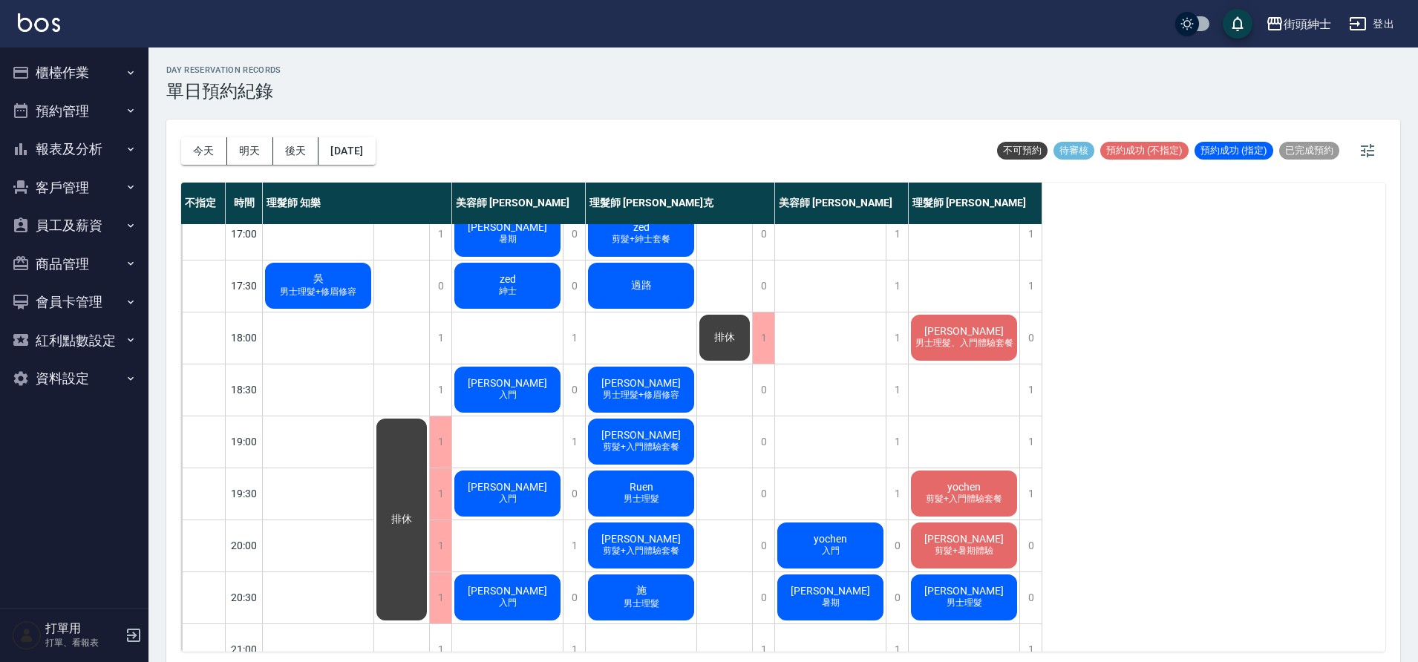
scroll to position [676, 0]
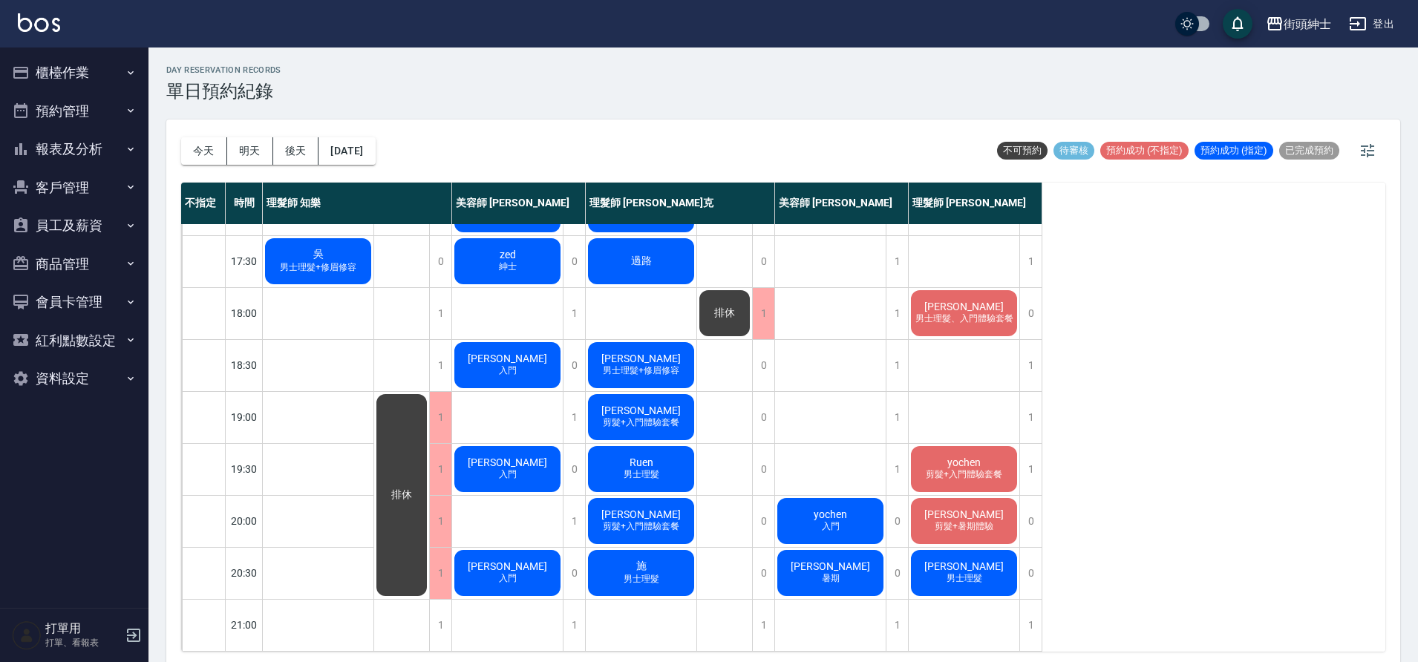
drag, startPoint x: 253, startPoint y: 153, endPoint x: 323, endPoint y: 160, distance: 70.1
click at [253, 154] on button "明天" at bounding box center [250, 150] width 46 height 27
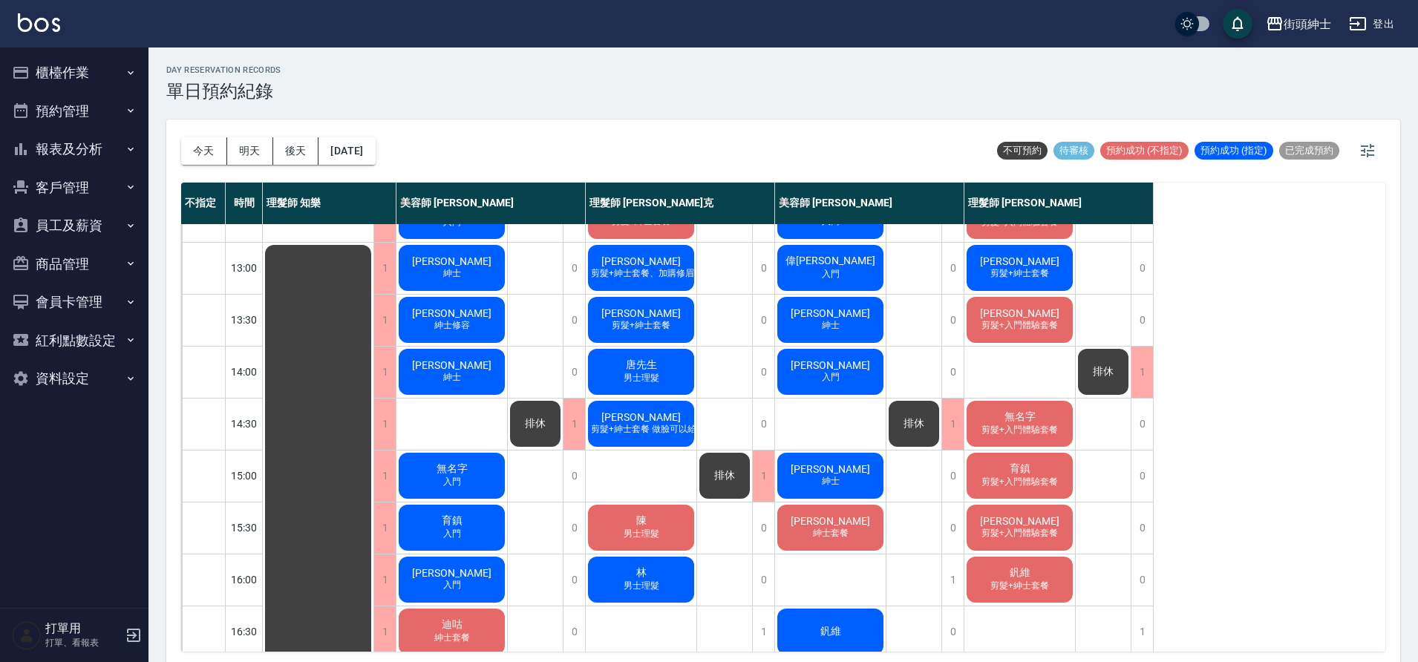
scroll to position [206, 0]
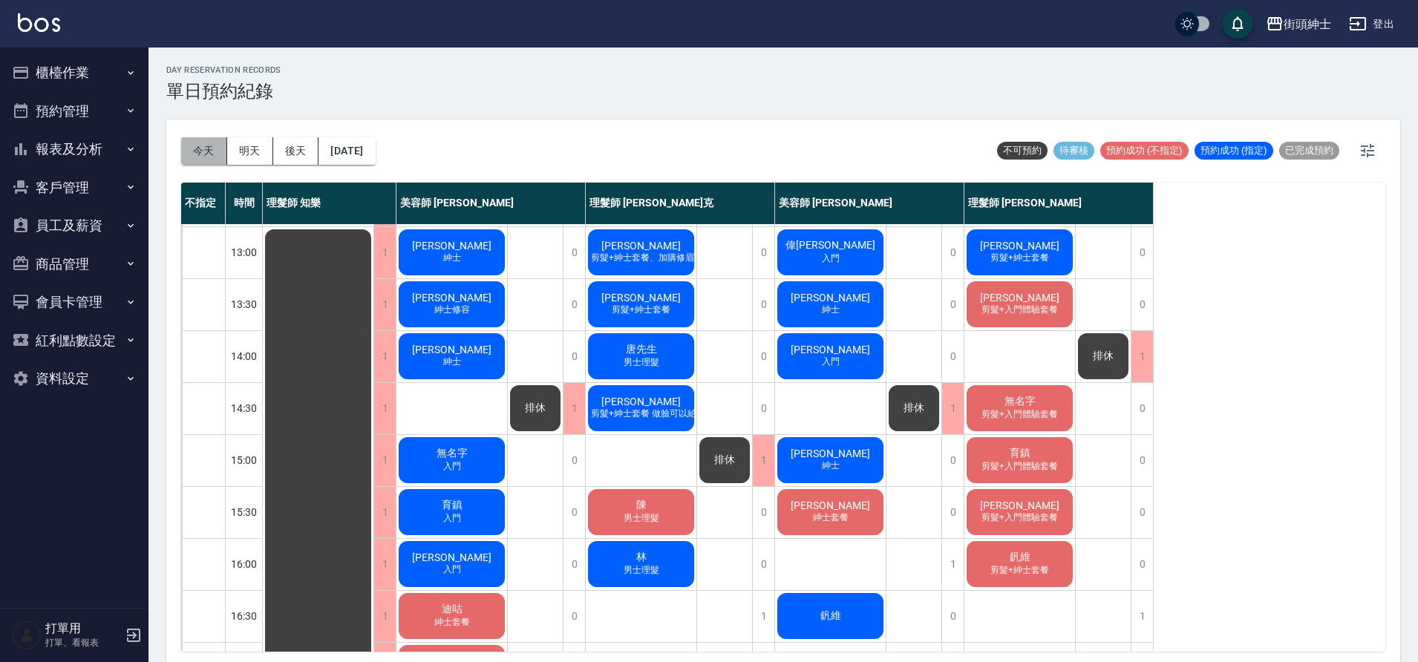
click at [201, 157] on button "[DATE]" at bounding box center [204, 150] width 46 height 27
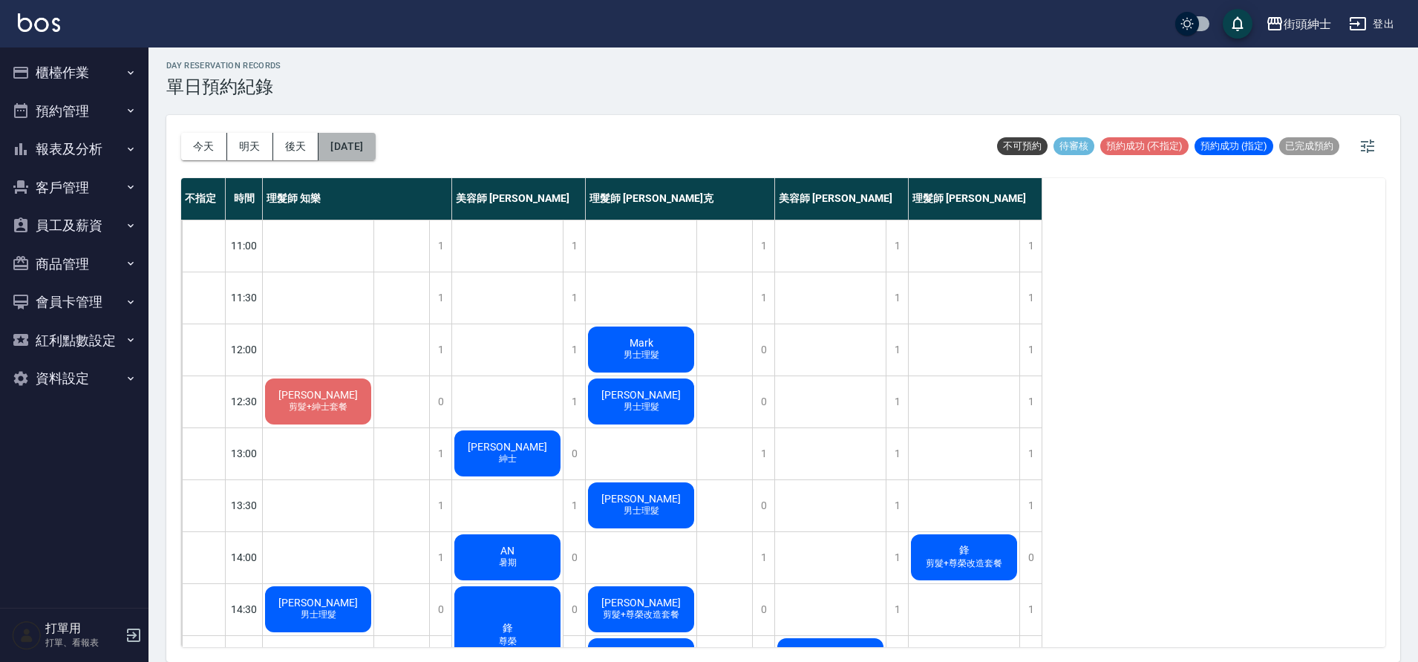
click at [375, 154] on button "[DATE]" at bounding box center [347, 146] width 56 height 27
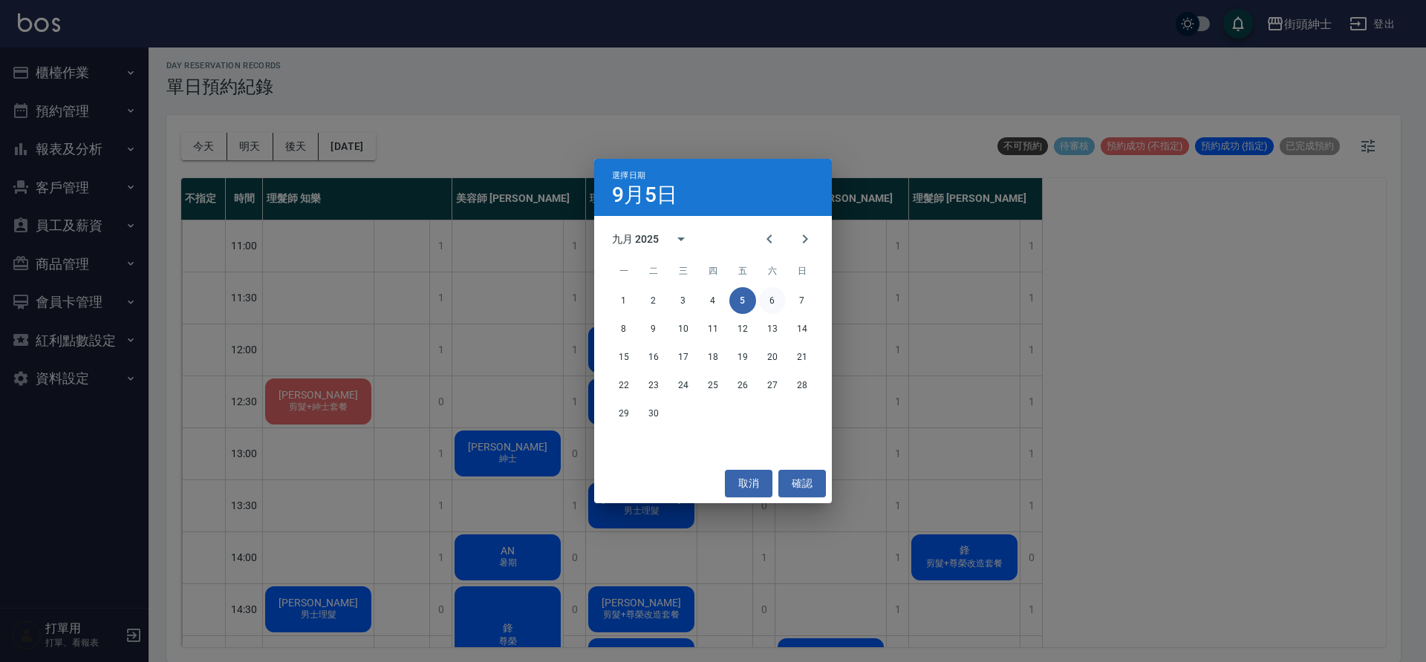
click at [769, 301] on button "6" at bounding box center [772, 300] width 27 height 27
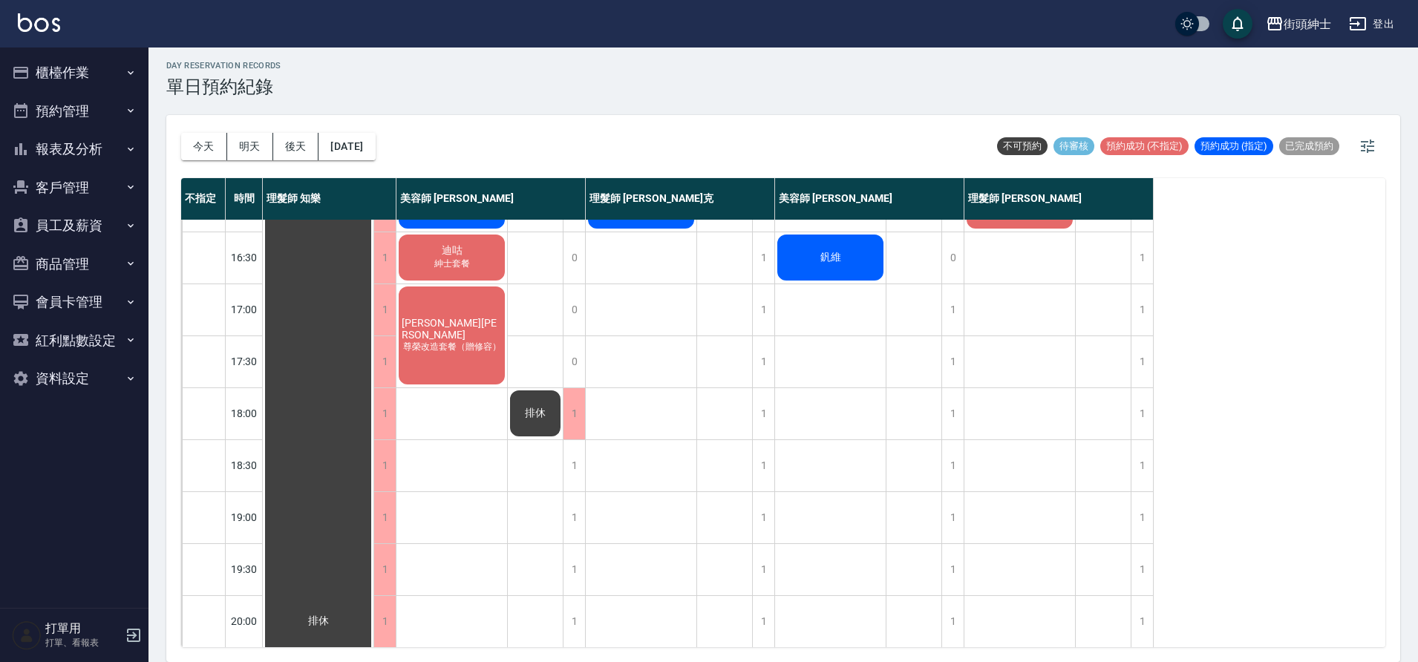
scroll to position [559, 0]
click at [375, 151] on button "2025/09/06" at bounding box center [347, 146] width 56 height 27
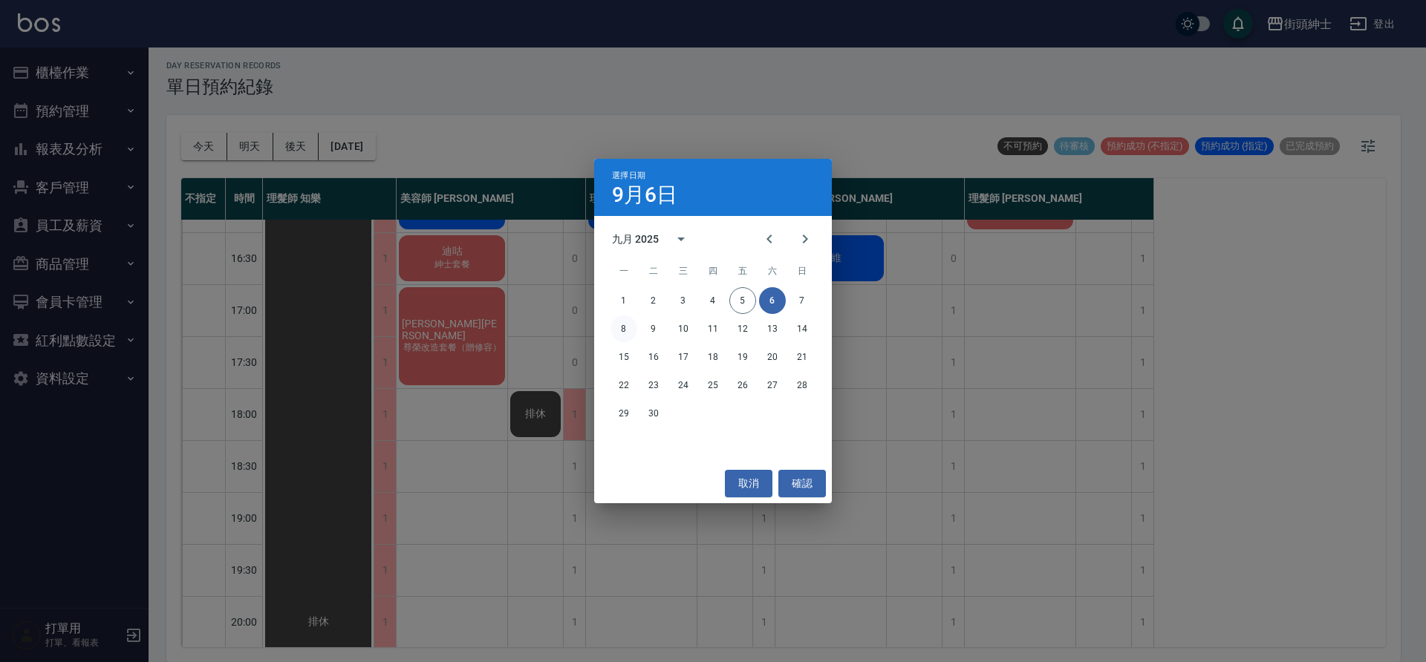
click at [626, 333] on button "8" at bounding box center [623, 329] width 27 height 27
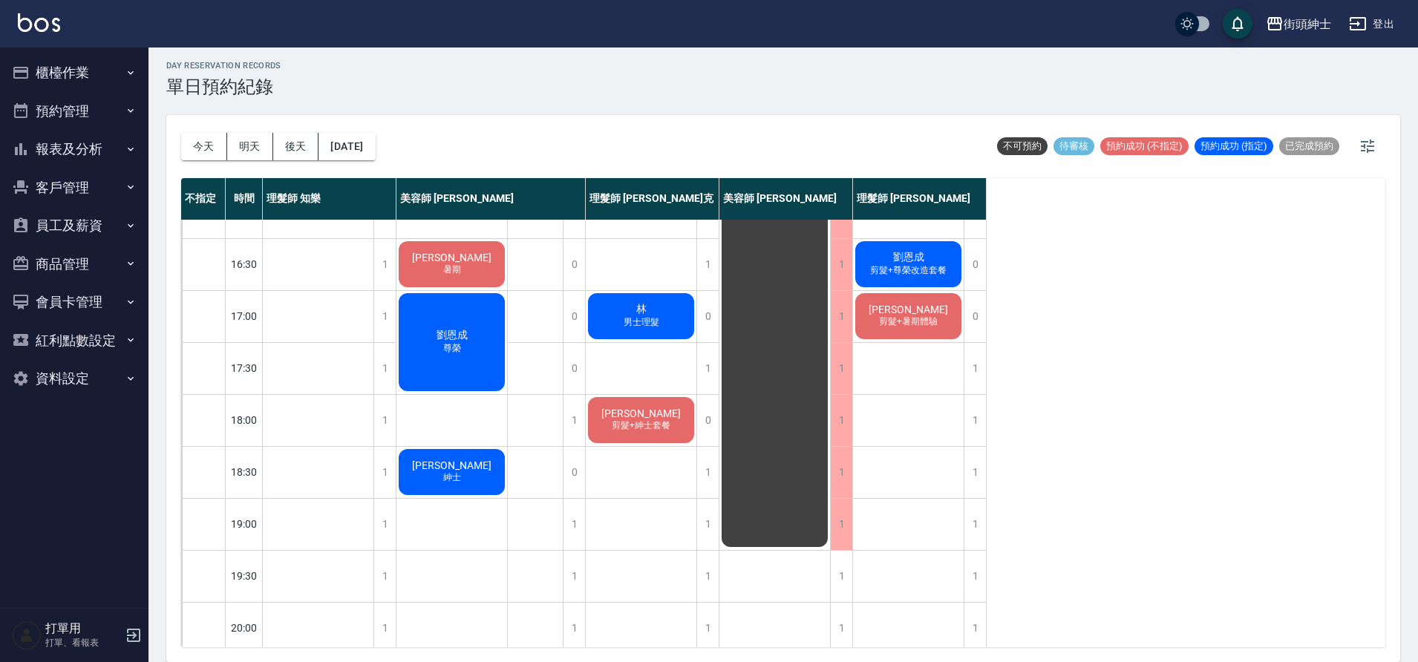
scroll to position [676, 0]
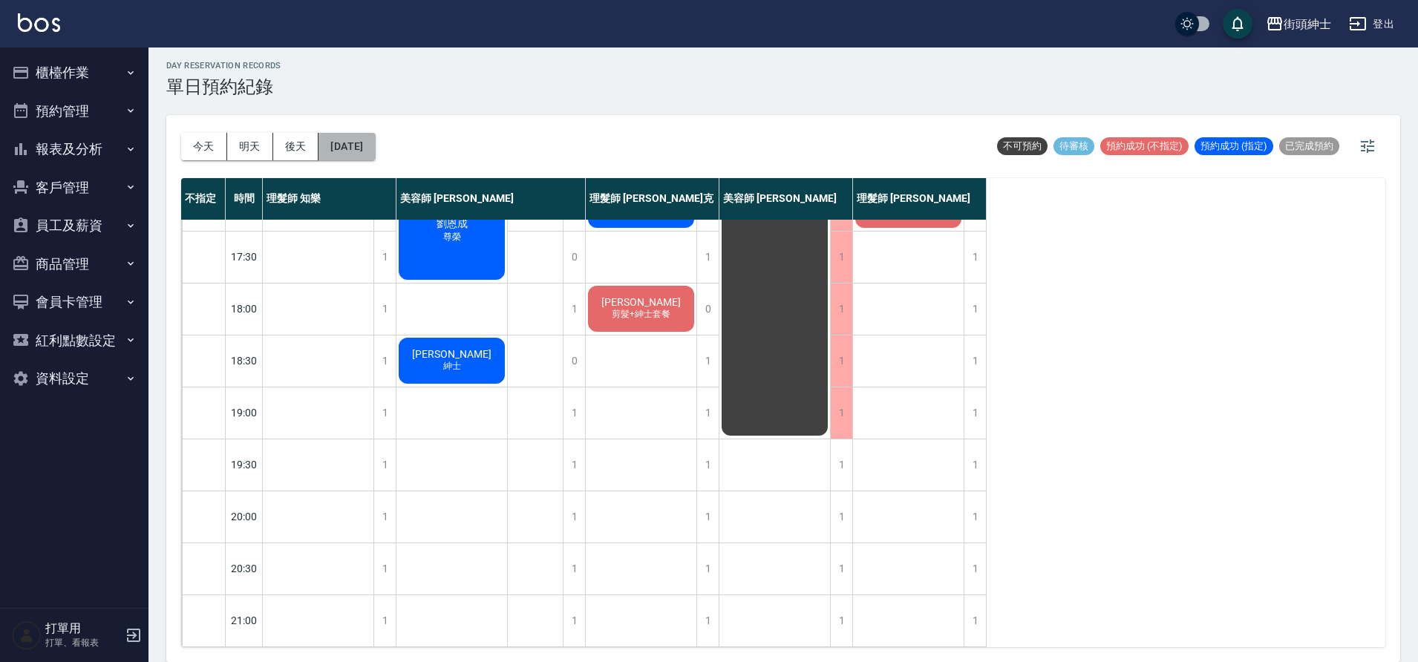
click at [349, 144] on button "2025/09/08" at bounding box center [347, 146] width 56 height 27
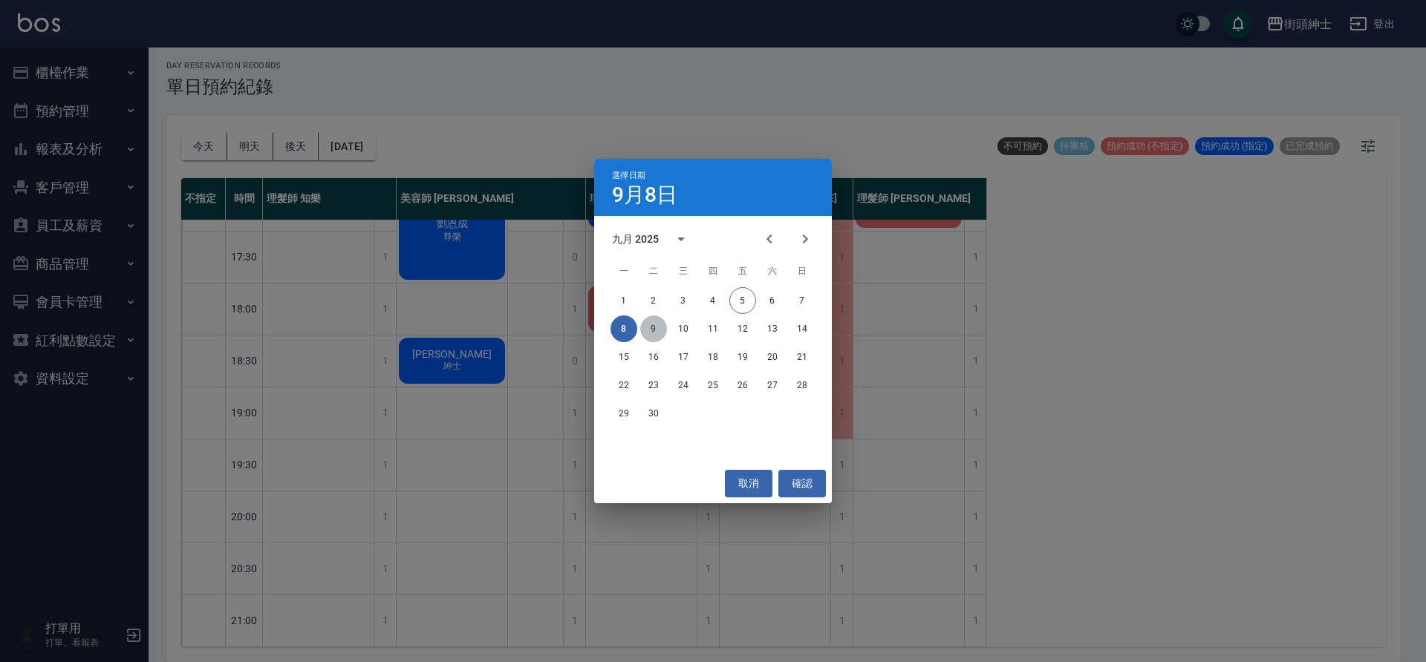
click at [660, 334] on button "9" at bounding box center [653, 329] width 27 height 27
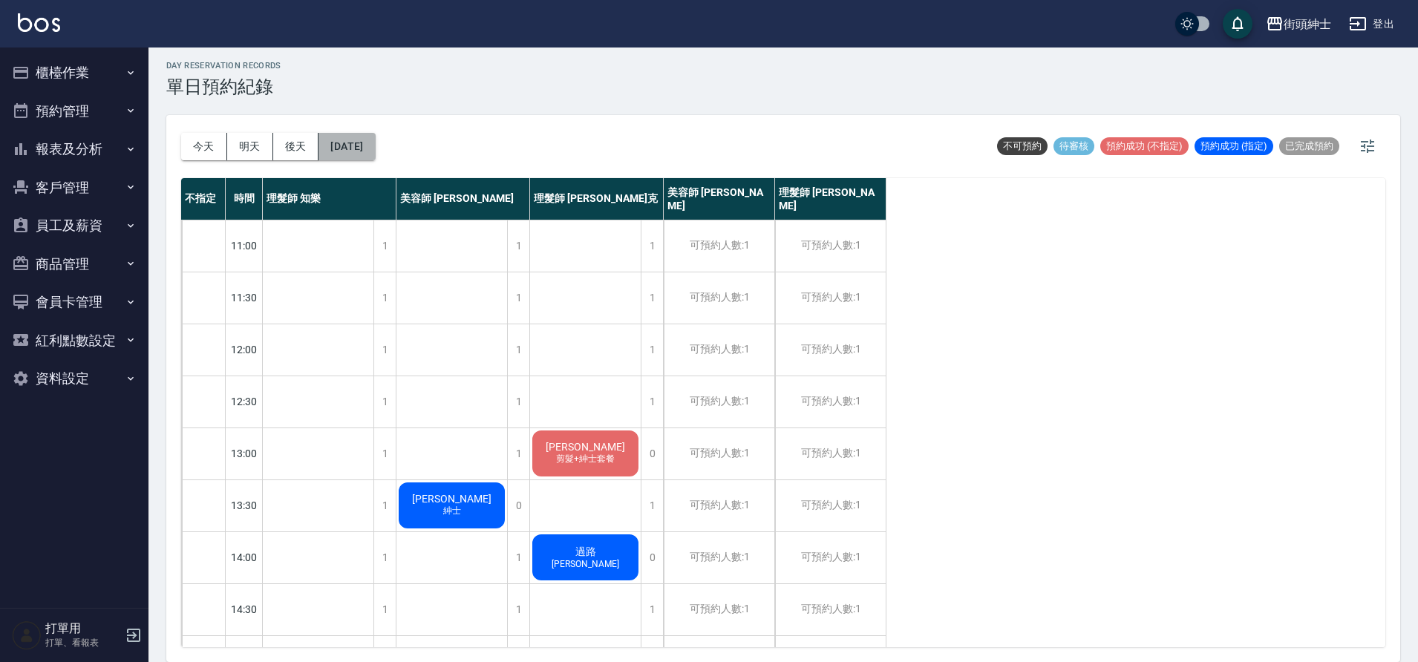
click at [375, 144] on button "2025/09/09" at bounding box center [347, 146] width 56 height 27
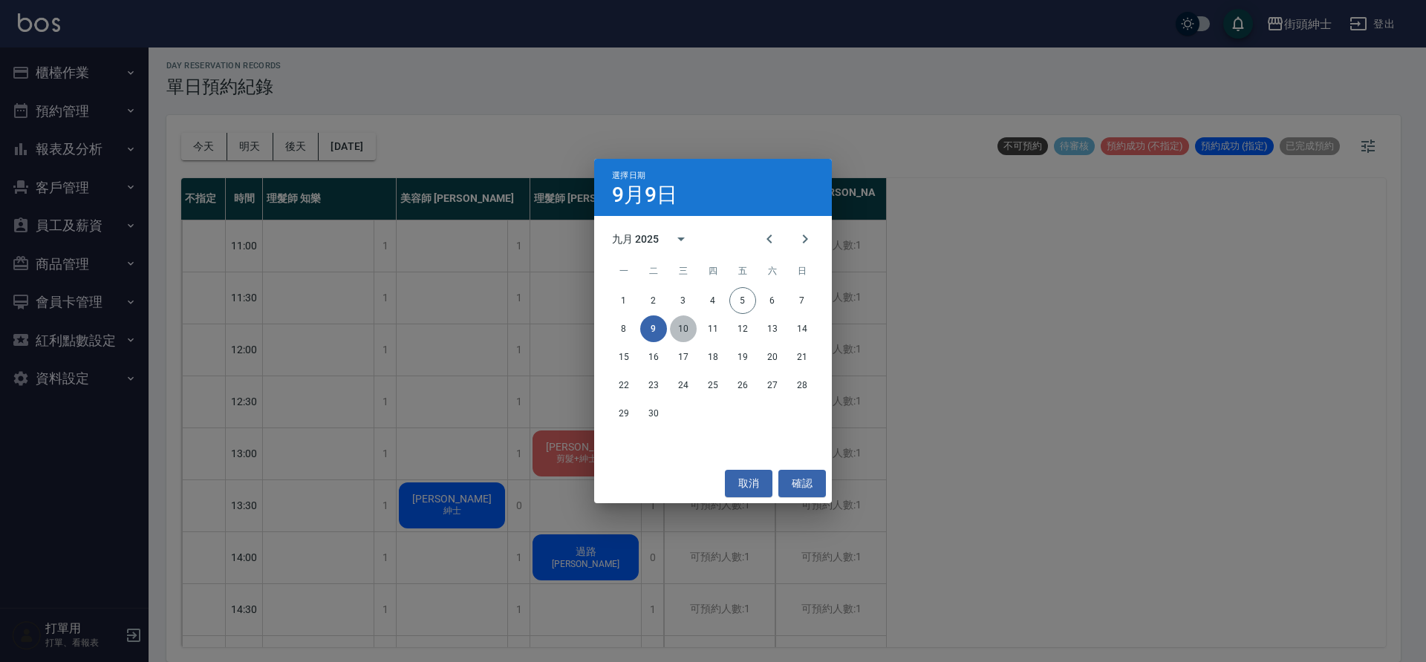
click at [692, 333] on button "10" at bounding box center [683, 329] width 27 height 27
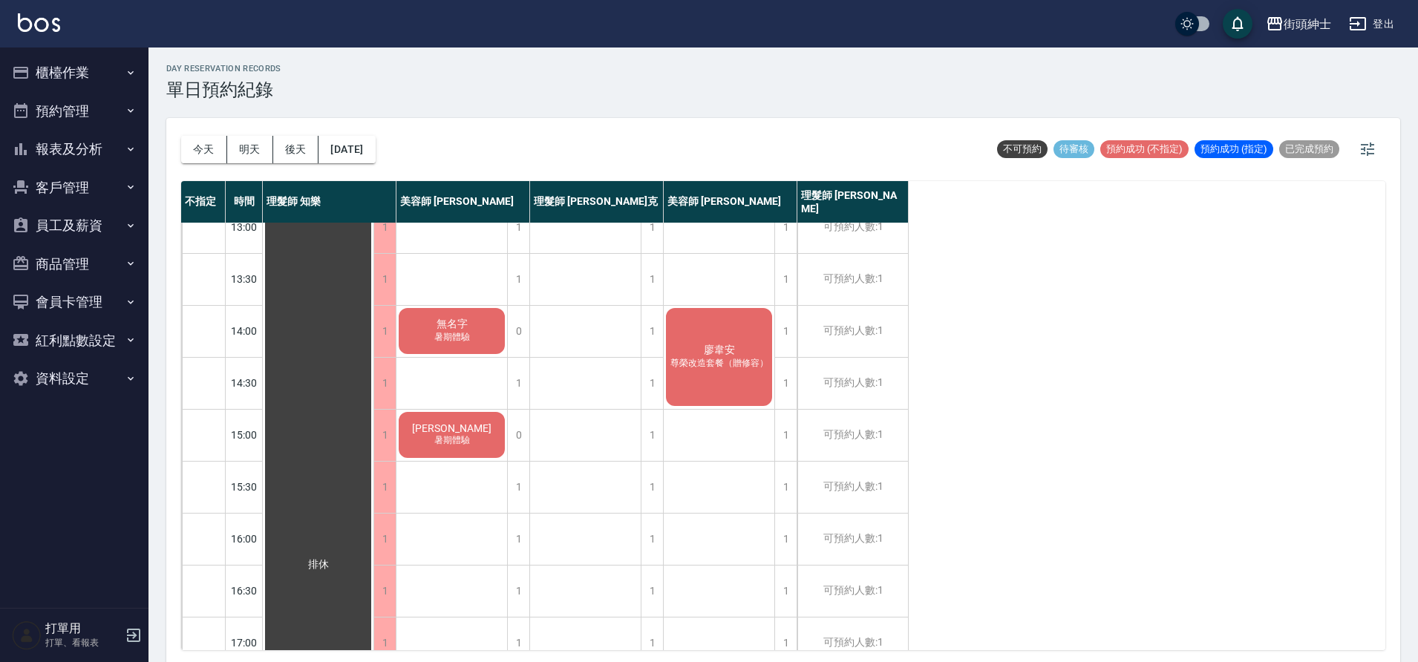
scroll to position [427, 0]
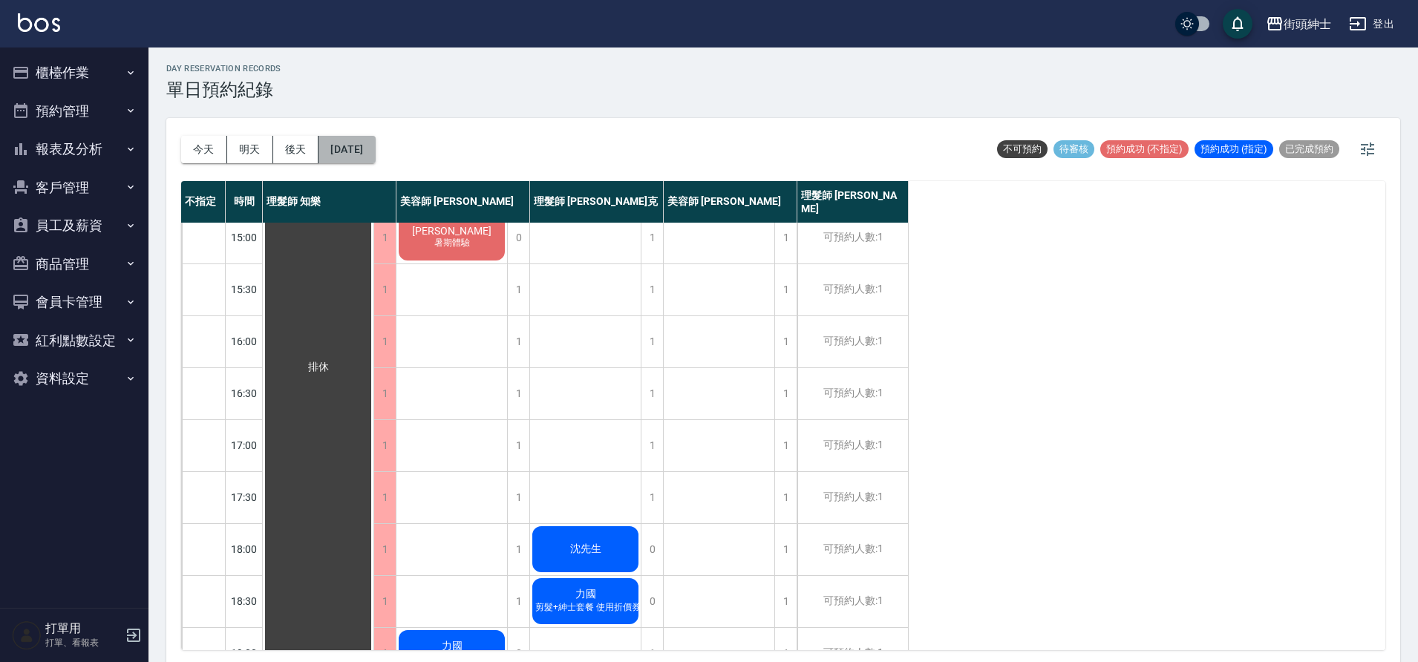
click at [365, 148] on button "2025/09/10" at bounding box center [347, 149] width 56 height 27
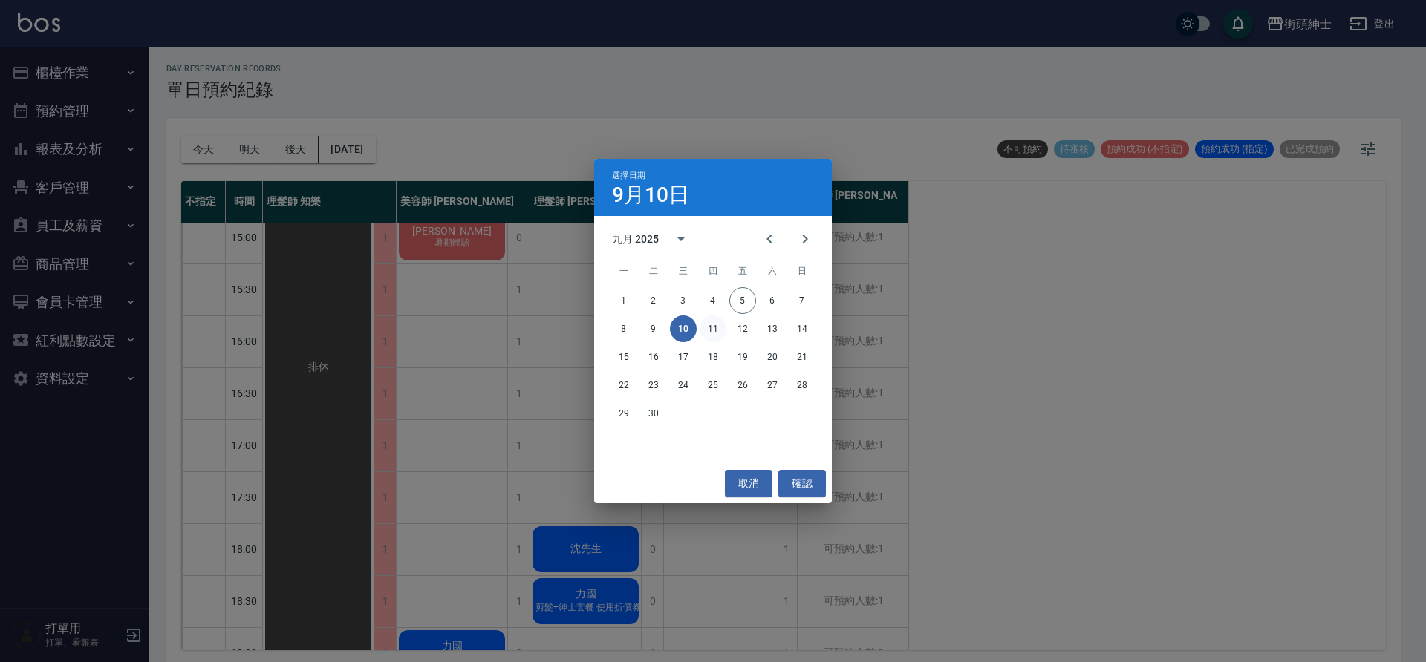
click at [711, 330] on button "11" at bounding box center [713, 329] width 27 height 27
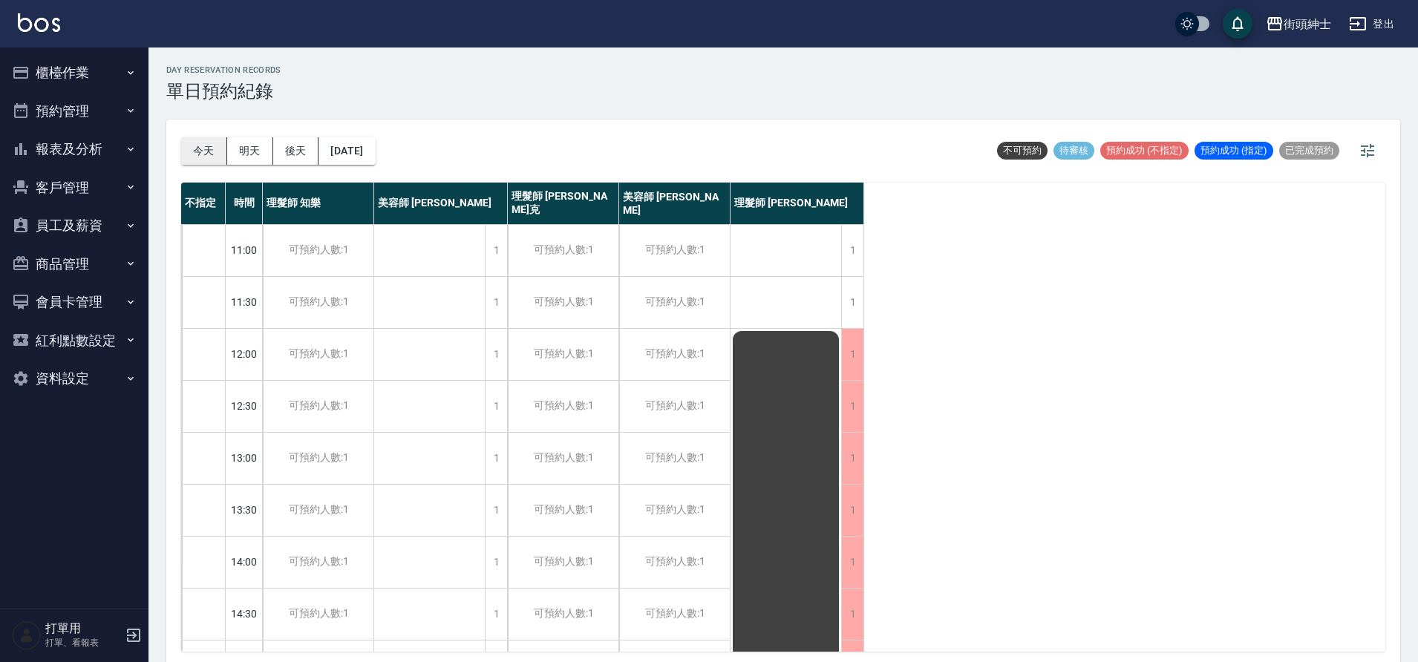
click at [194, 148] on button "[DATE]" at bounding box center [204, 150] width 46 height 27
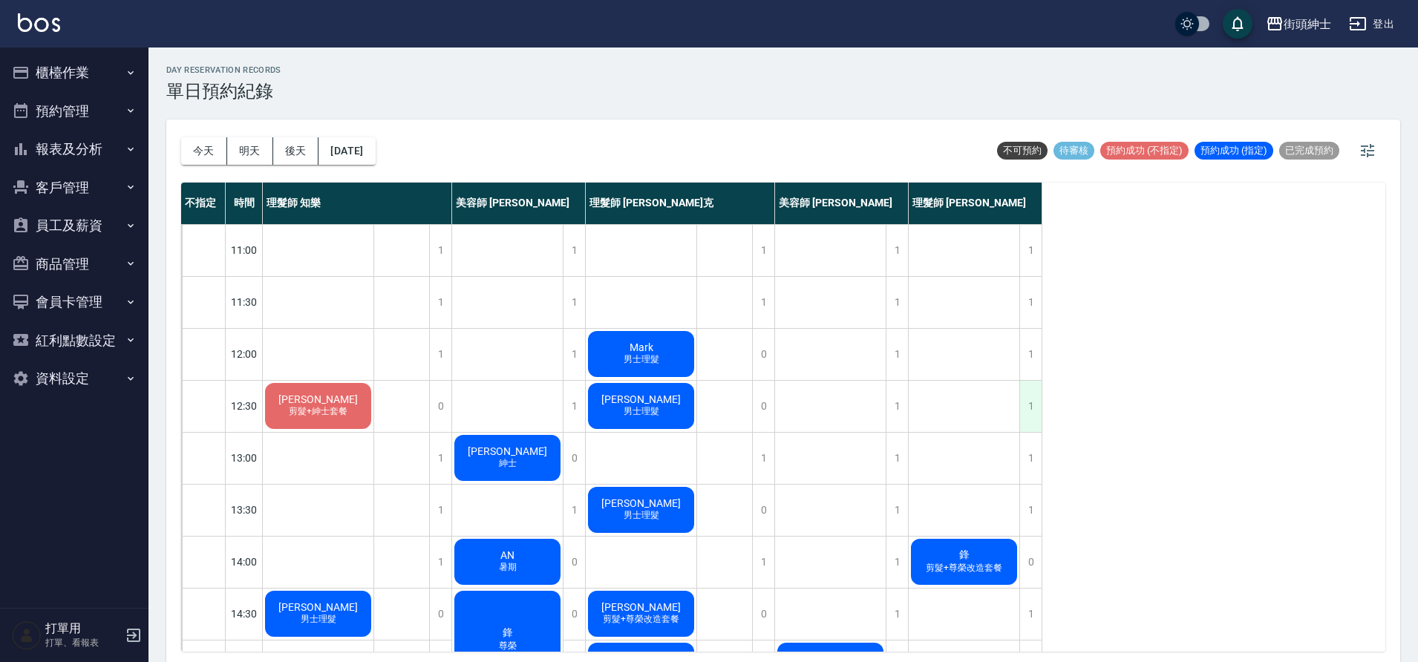
click at [1027, 400] on div "1" at bounding box center [1031, 406] width 22 height 51
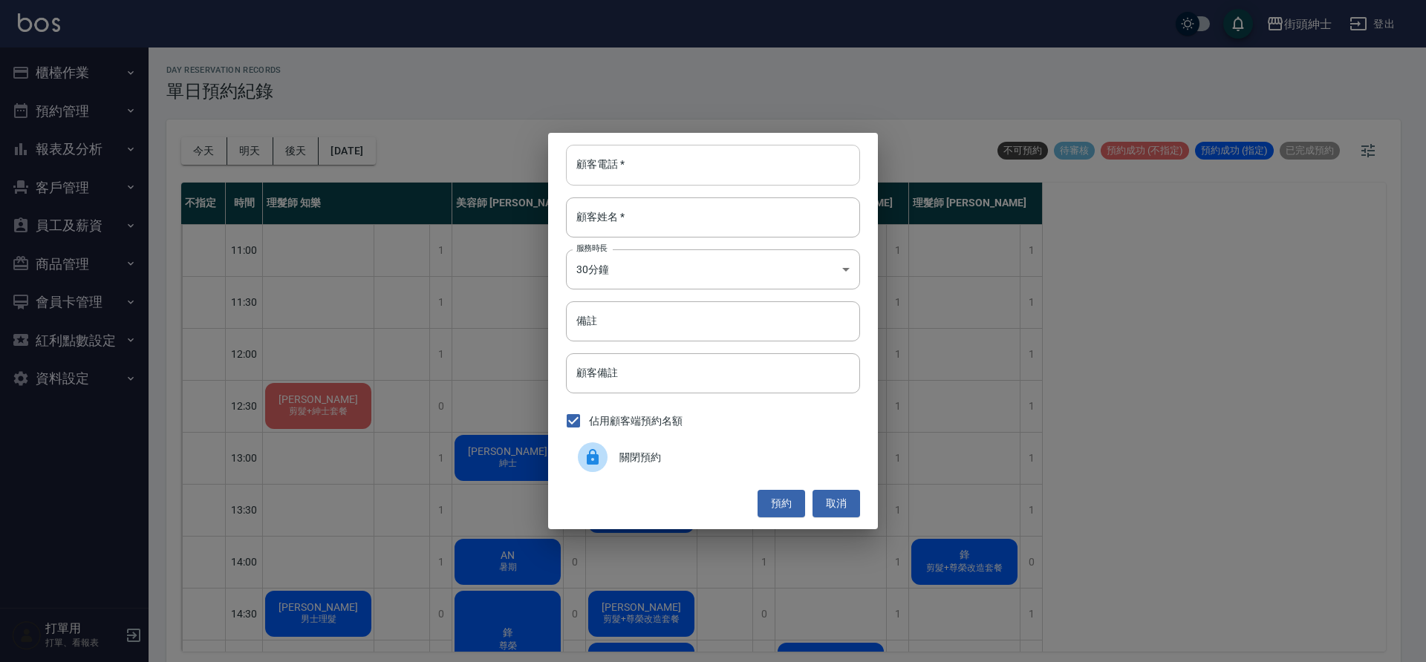
click at [787, 183] on input "顧客電話   *" at bounding box center [713, 165] width 294 height 40
type input "０"
type input "0912345678"
click at [766, 218] on input "顧客姓名   *" at bounding box center [713, 218] width 294 height 40
type input "e"
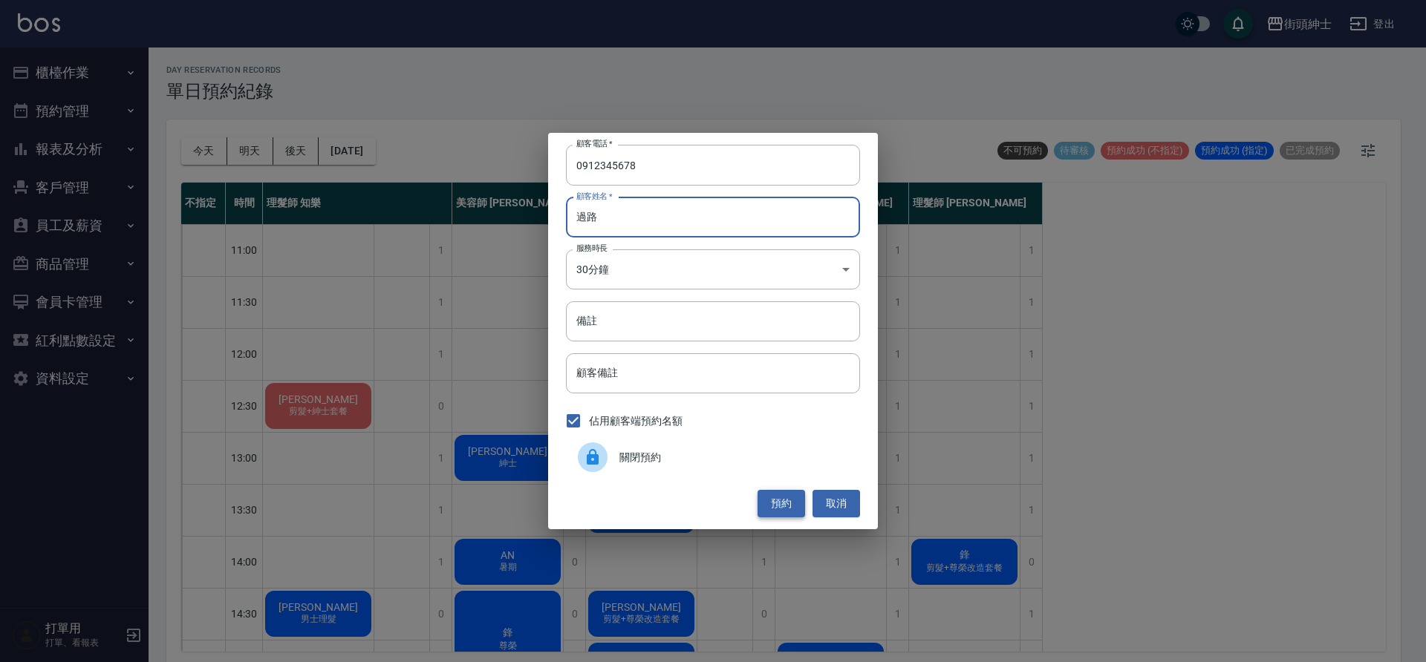
type input "過路"
click at [783, 507] on button "預約" at bounding box center [781, 503] width 48 height 27
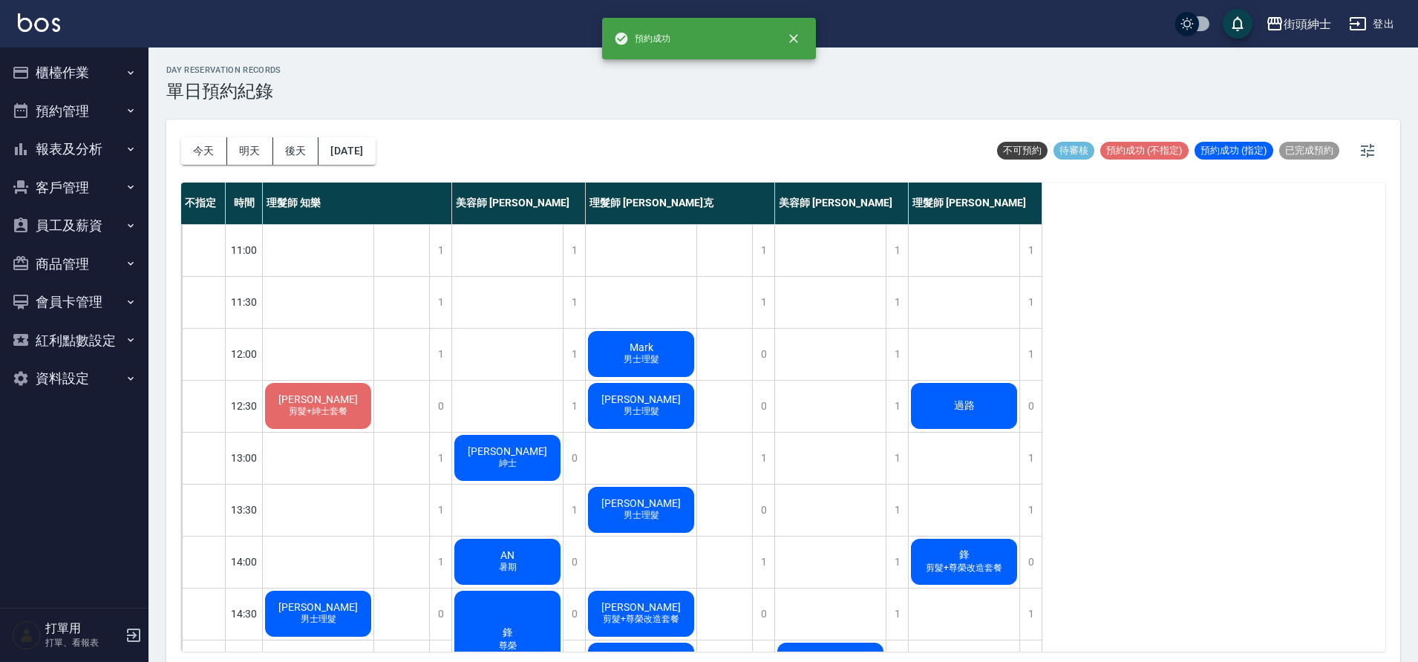
click at [984, 407] on div "過路" at bounding box center [964, 406] width 111 height 50
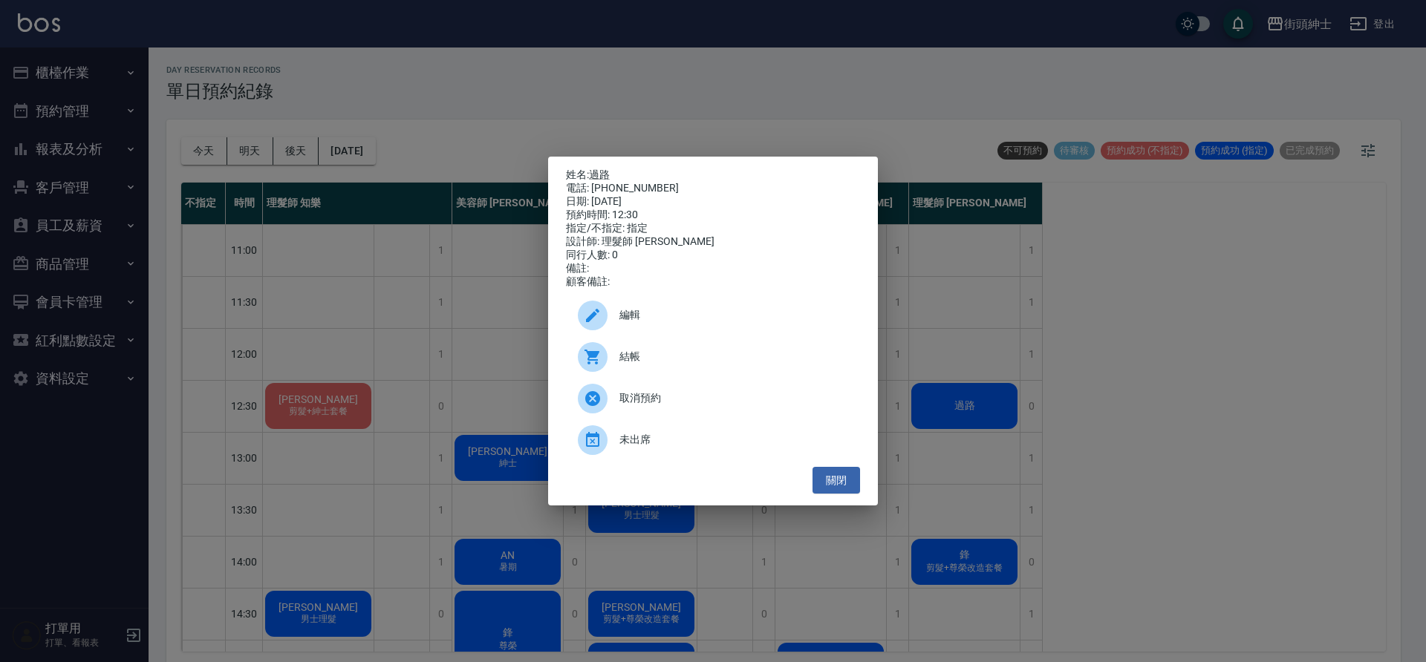
click at [735, 333] on div "編輯" at bounding box center [713, 316] width 294 height 42
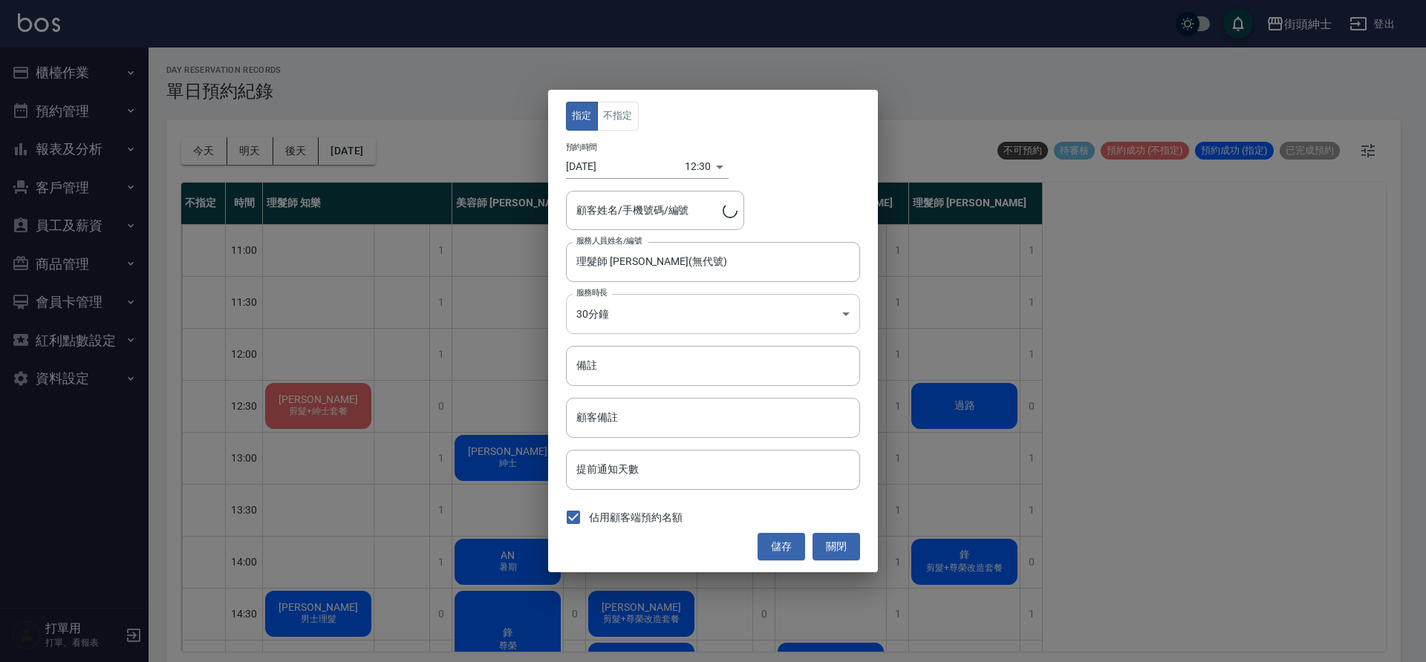
type input "過路/0912345678"
click at [631, 122] on button "不指定" at bounding box center [618, 116] width 42 height 29
click at [778, 556] on button "儲存" at bounding box center [781, 546] width 48 height 27
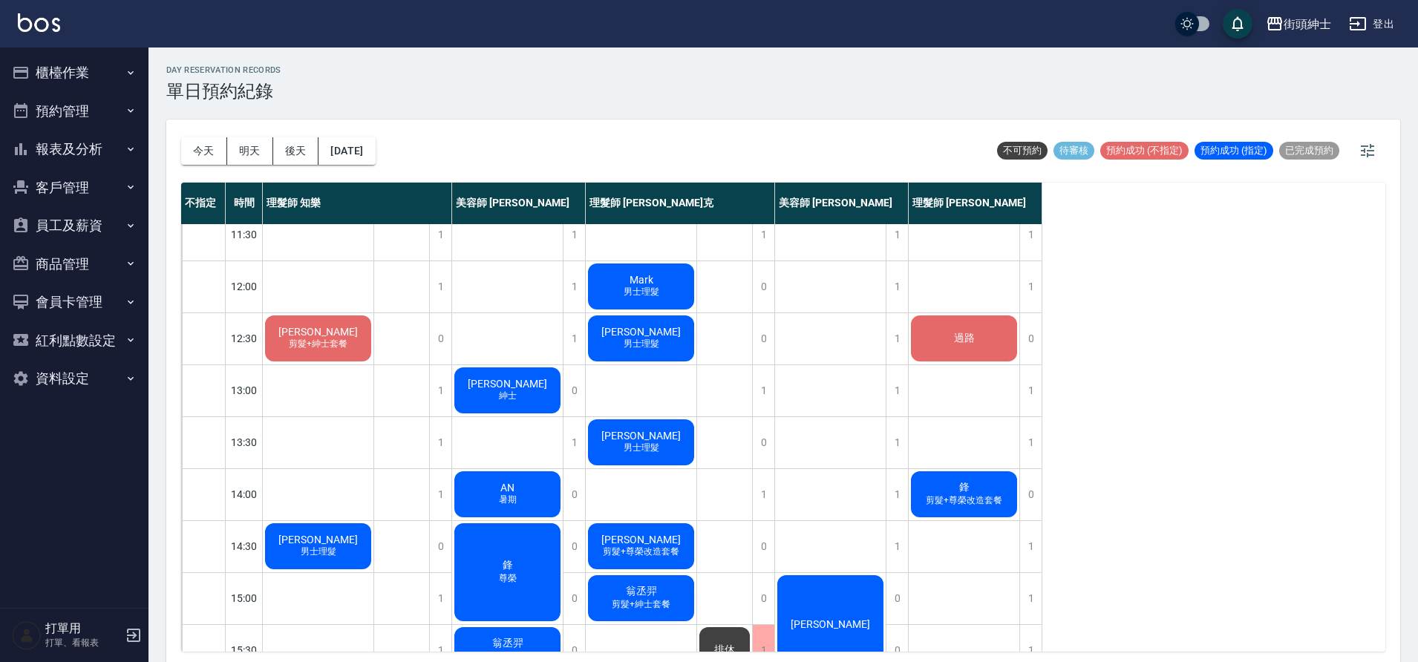
scroll to position [67, 0]
click at [1031, 463] on div "1" at bounding box center [1031, 443] width 22 height 51
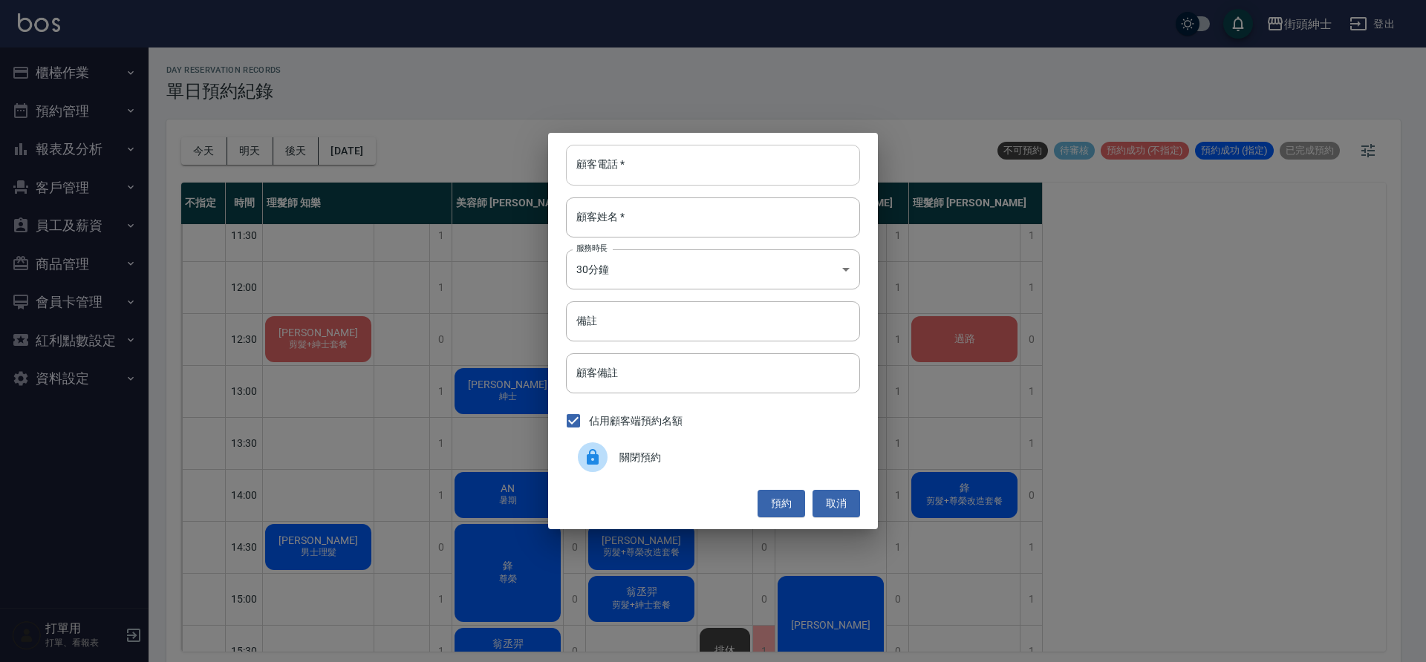
click at [604, 173] on input "顧客電話   *" at bounding box center [713, 165] width 294 height 40
type input "0"
type input "6669657"
click at [615, 216] on input "顧客姓名   *" at bounding box center [713, 218] width 294 height 40
type input "ㄇ"
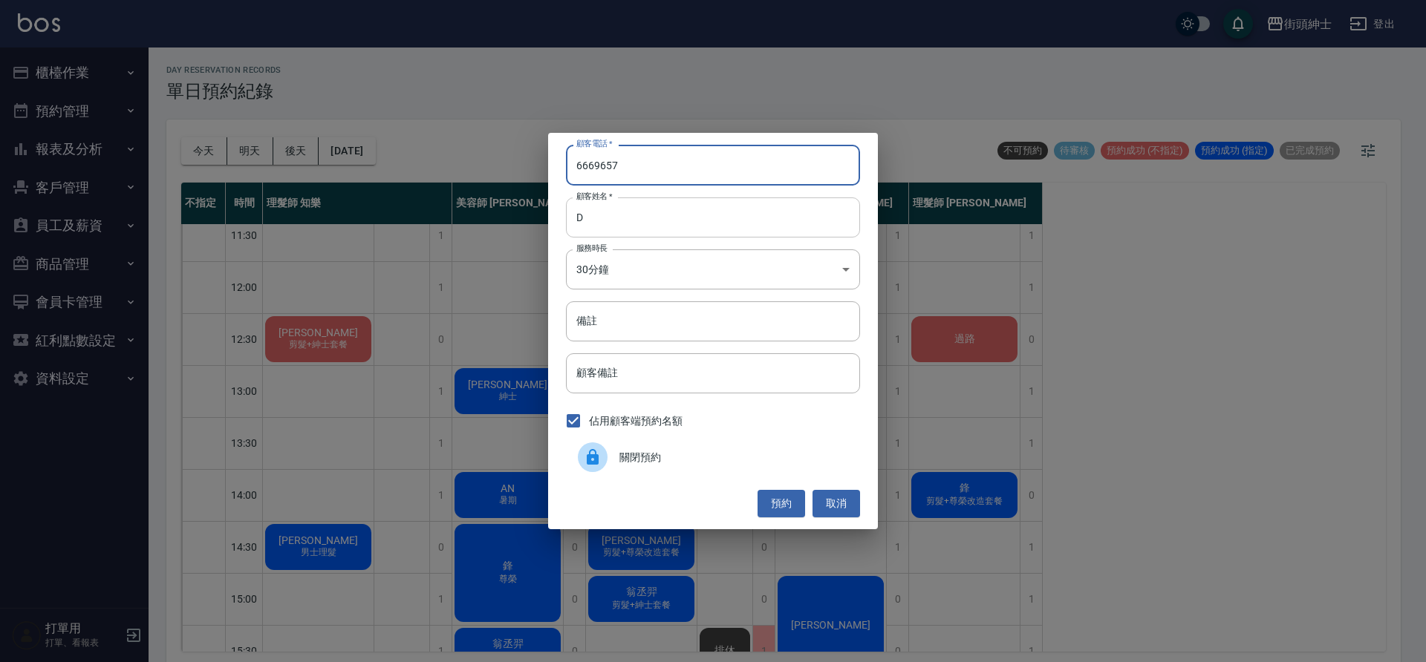
drag, startPoint x: 642, startPoint y: 185, endPoint x: 636, endPoint y: 200, distance: 16.3
click at [639, 191] on div "顧客電話   * 6669657 顧客電話   * 顧客姓名   * D 顧客姓名   * 服務時長 30分鐘 1 服務時長 備註 備註 顧客備註 顧客備註 …" at bounding box center [713, 331] width 330 height 396
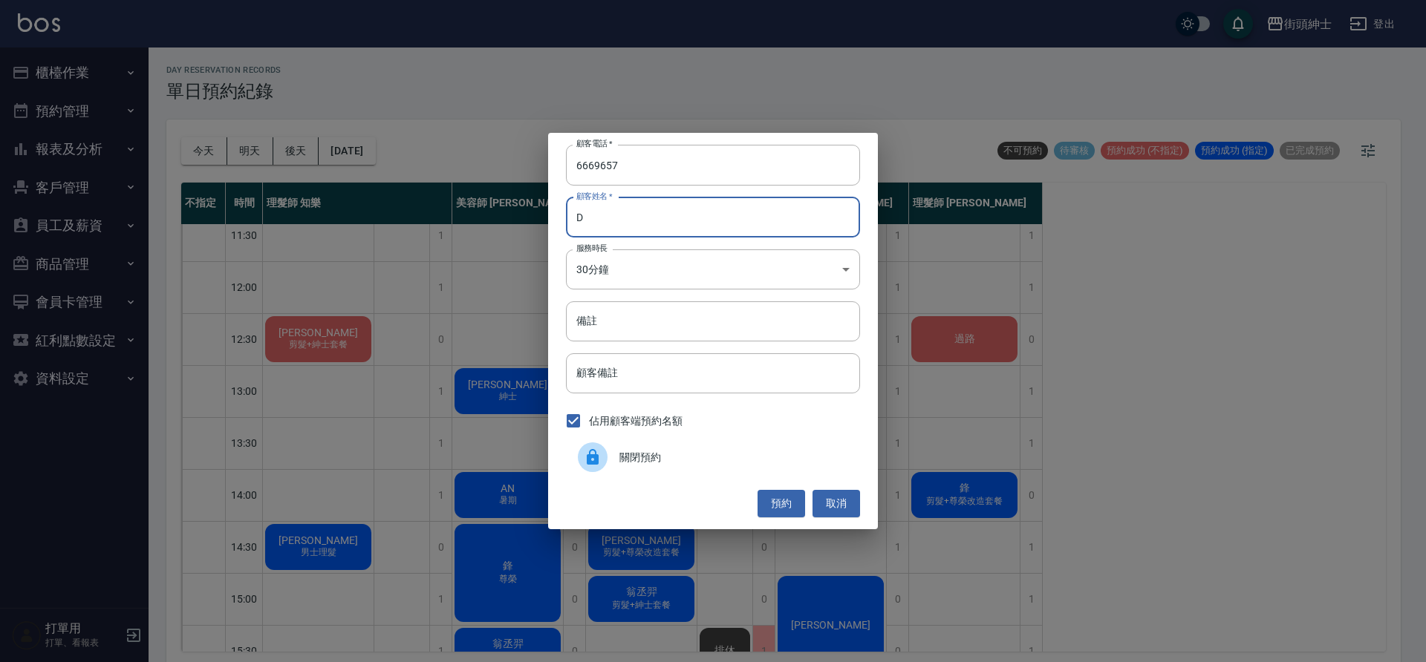
click at [636, 216] on input "D" at bounding box center [713, 218] width 294 height 40
type input "[PERSON_NAME]"
click at [794, 500] on button "預約" at bounding box center [781, 503] width 48 height 27
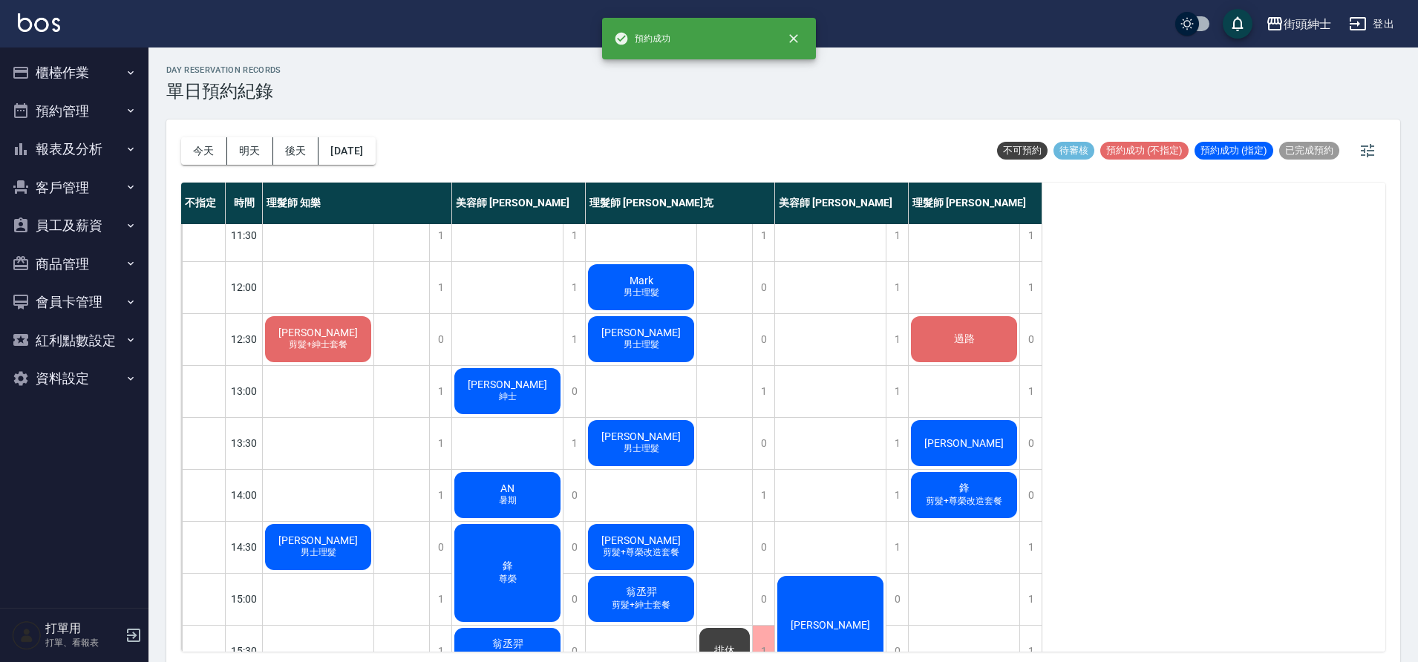
click at [944, 452] on div "[PERSON_NAME]" at bounding box center [964, 443] width 111 height 50
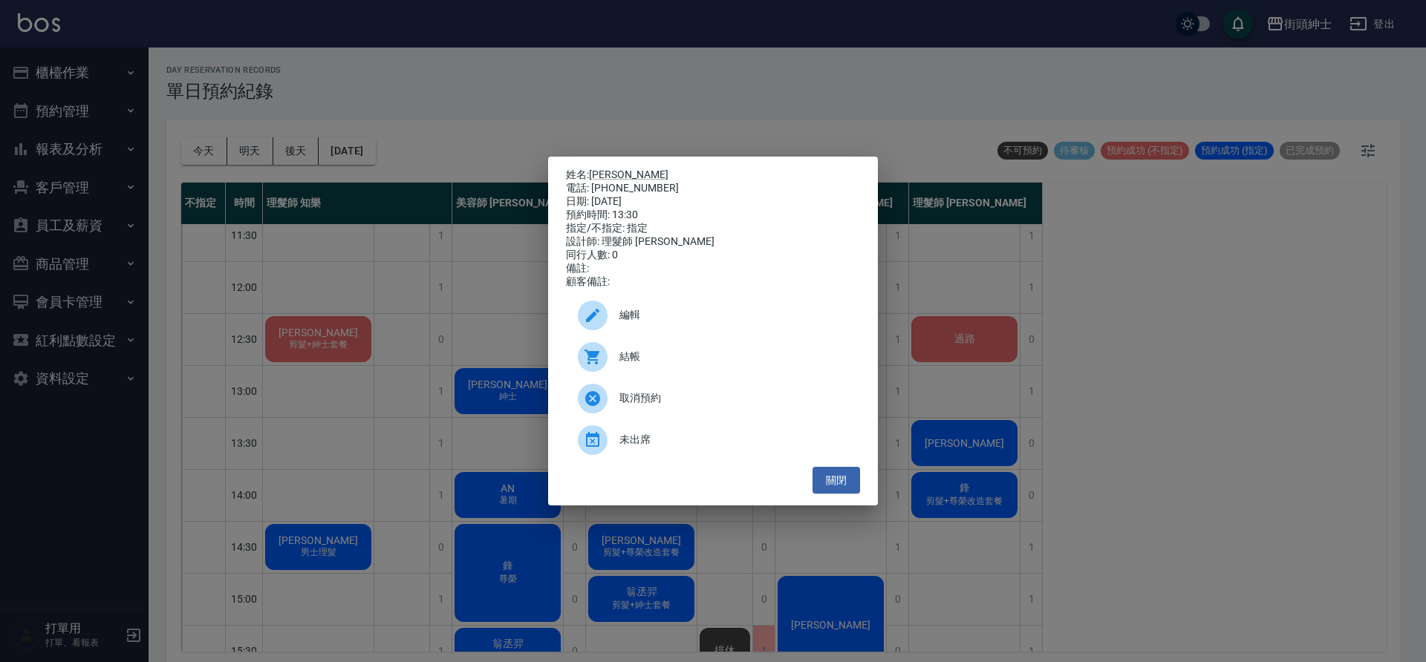
click at [762, 323] on span "編輯" at bounding box center [733, 315] width 229 height 16
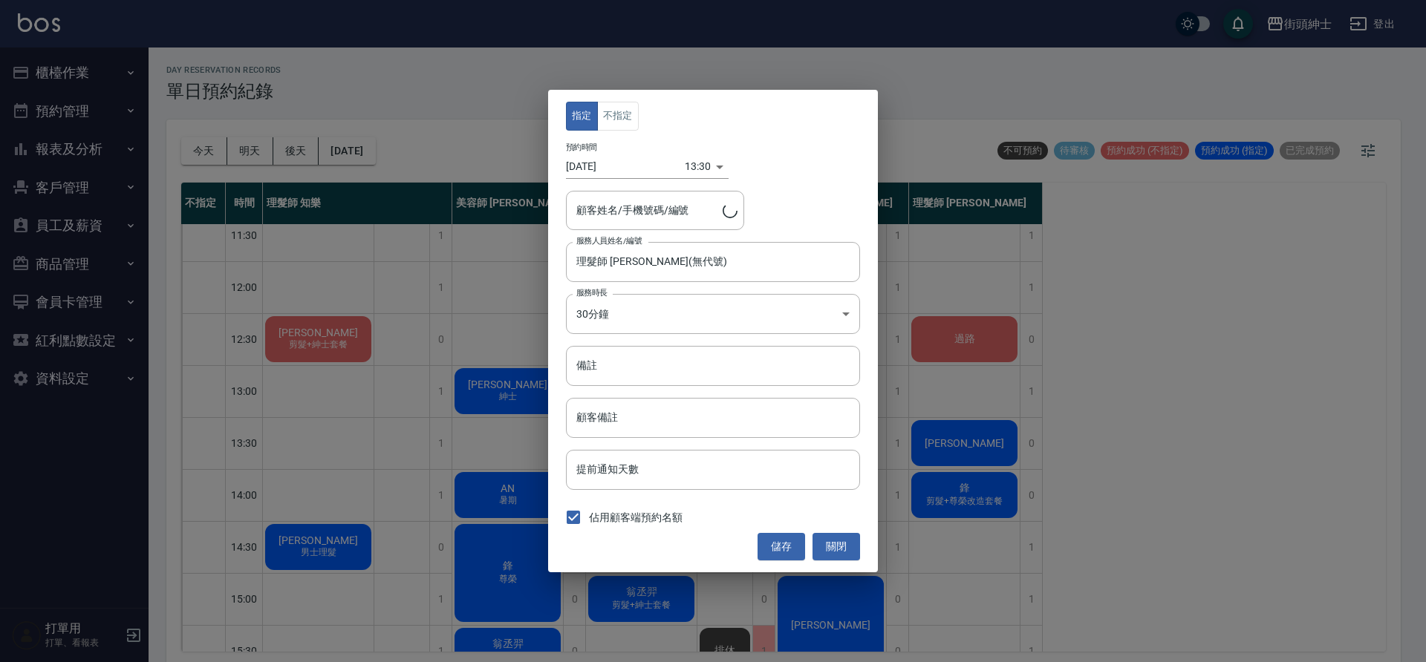
type input "David/6669657"
drag, startPoint x: 620, startPoint y: 131, endPoint x: 626, endPoint y: 108, distance: 23.8
click at [620, 131] on div "指定 不指定 預約時間 2025/09/05 13:30 1757050200000 顧客姓名/手機號碼/編號 David/6669657 顧客姓名/手機號碼…" at bounding box center [713, 331] width 330 height 482
click at [626, 108] on button "不指定" at bounding box center [618, 116] width 42 height 29
click at [792, 544] on button "儲存" at bounding box center [781, 546] width 48 height 27
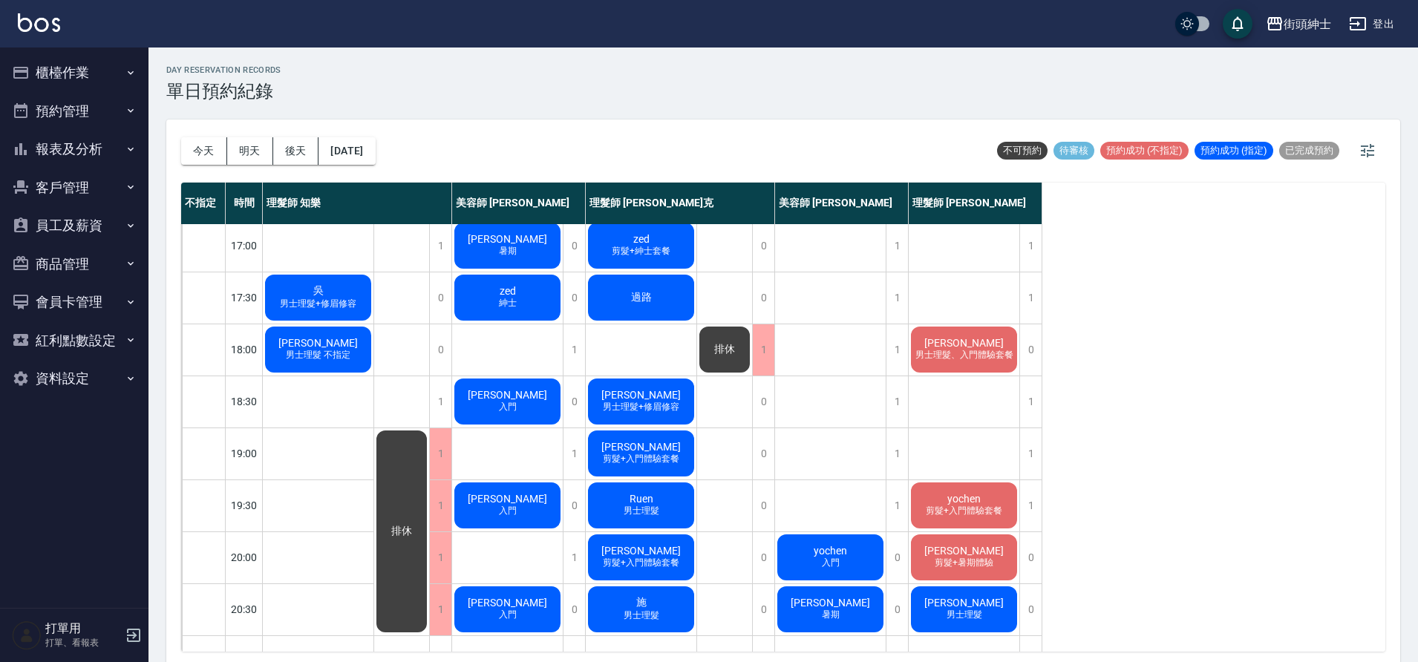
scroll to position [631, 0]
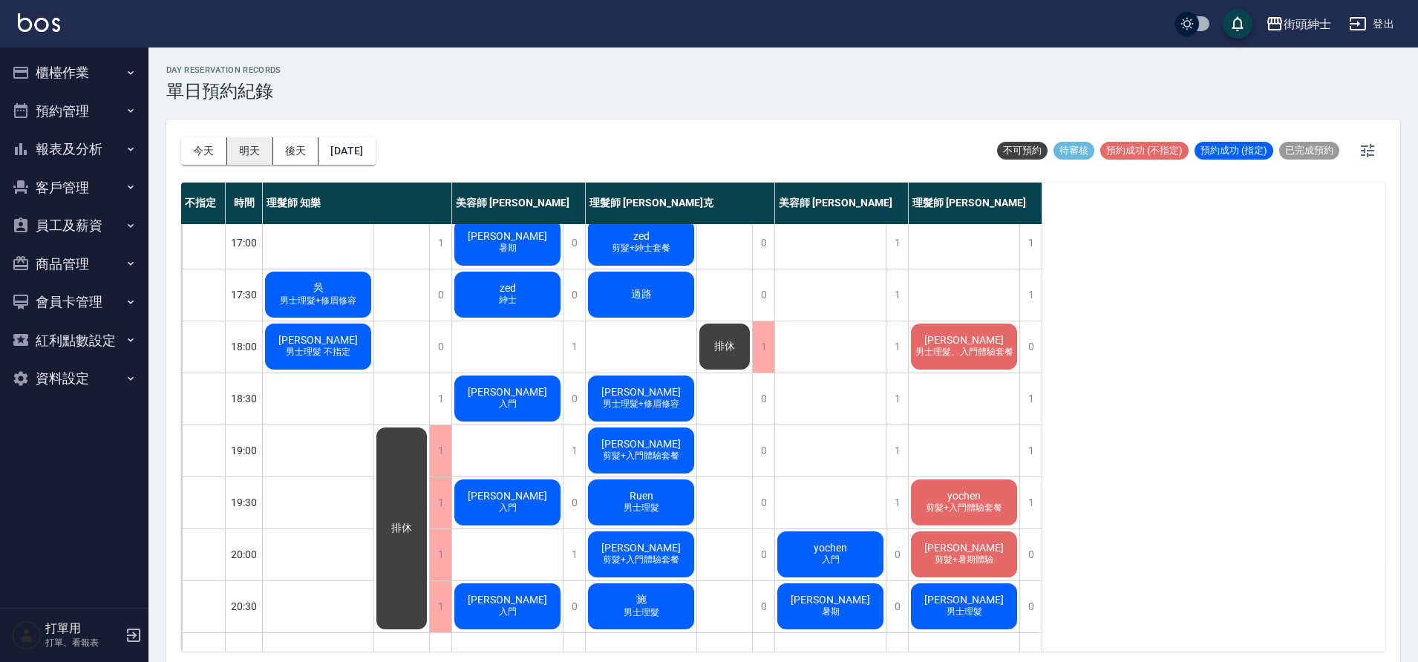
click at [250, 153] on button "明天" at bounding box center [250, 150] width 46 height 27
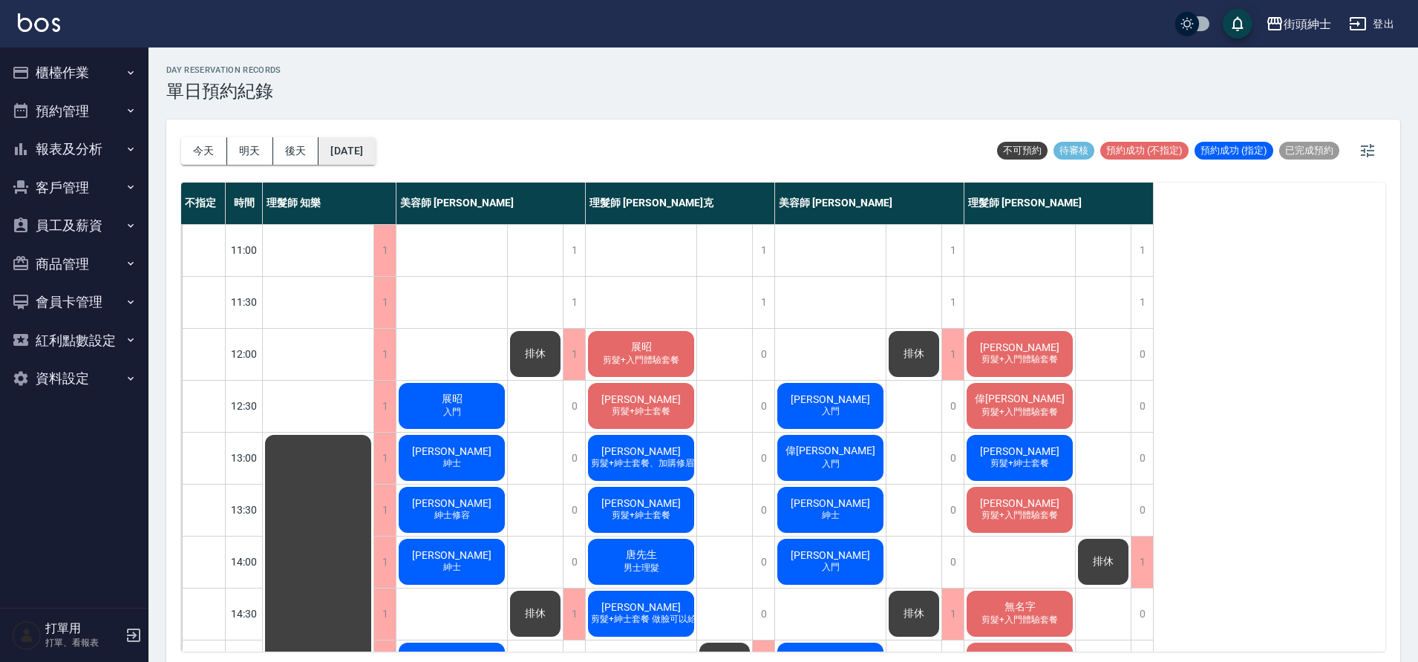
click at [357, 149] on button "2025/09/06" at bounding box center [347, 150] width 56 height 27
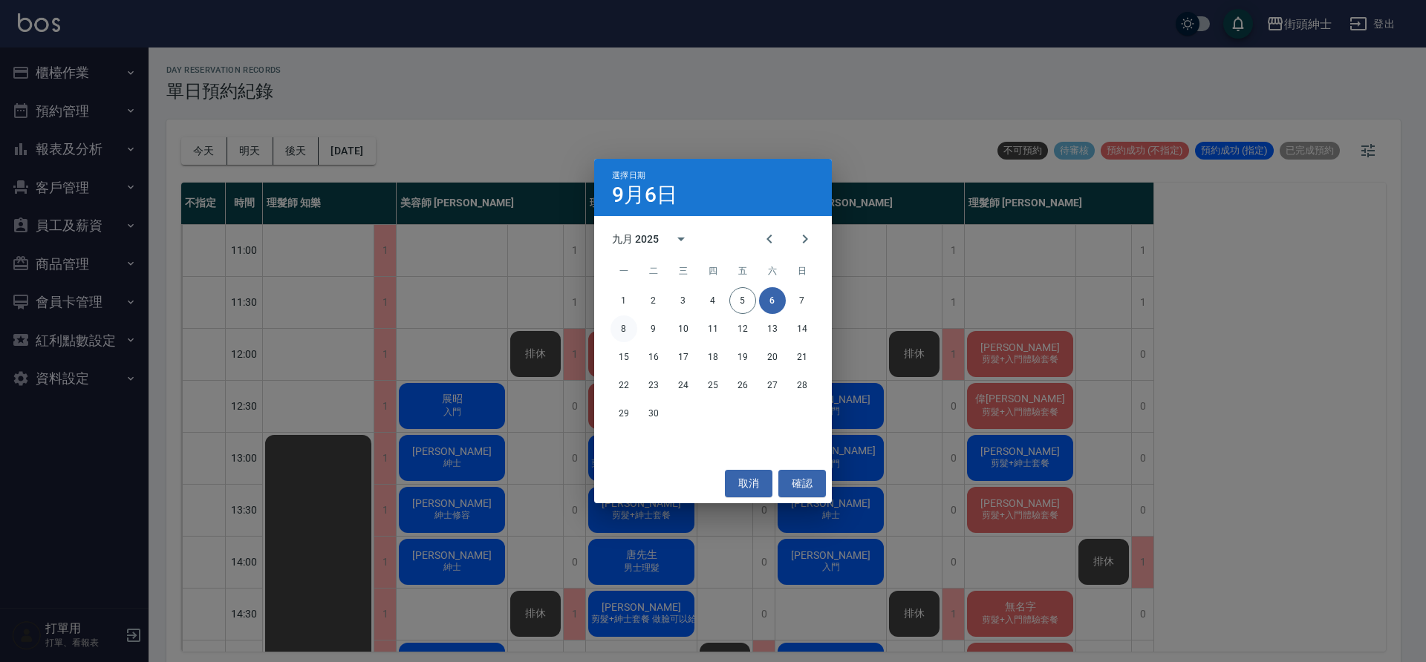
click at [630, 328] on button "8" at bounding box center [623, 329] width 27 height 27
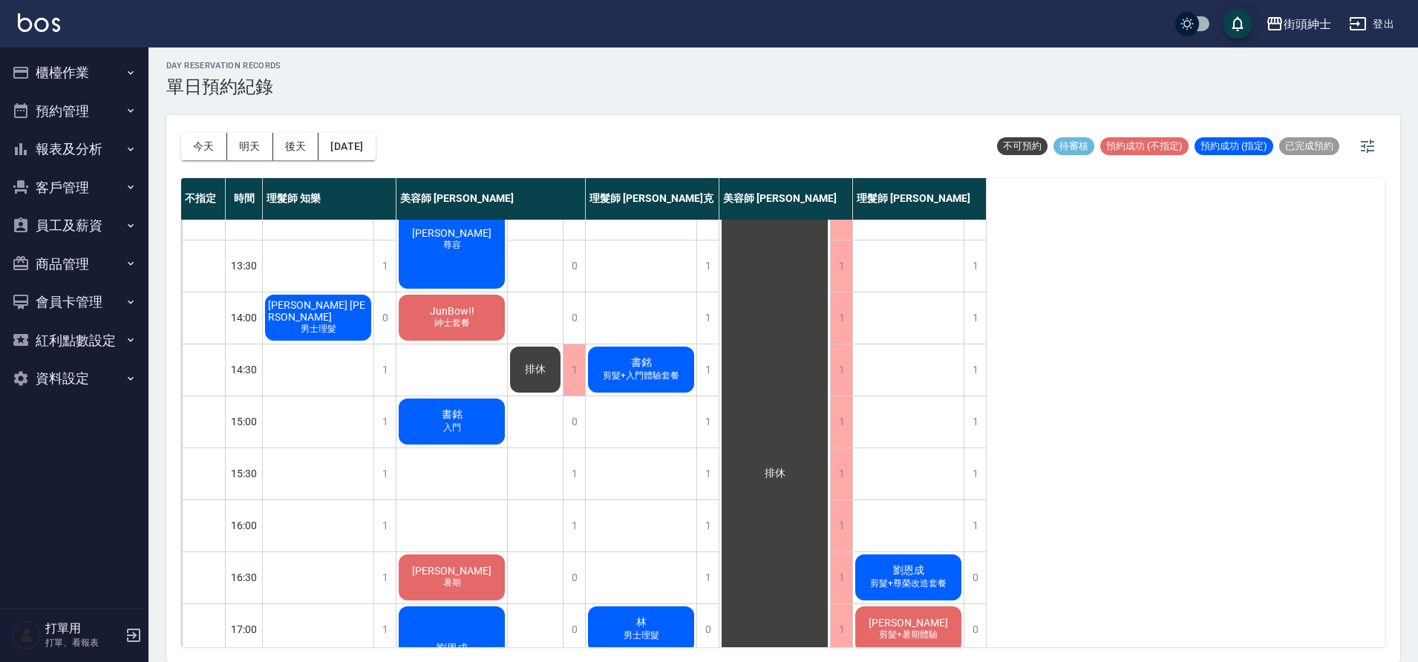
scroll to position [523, 0]
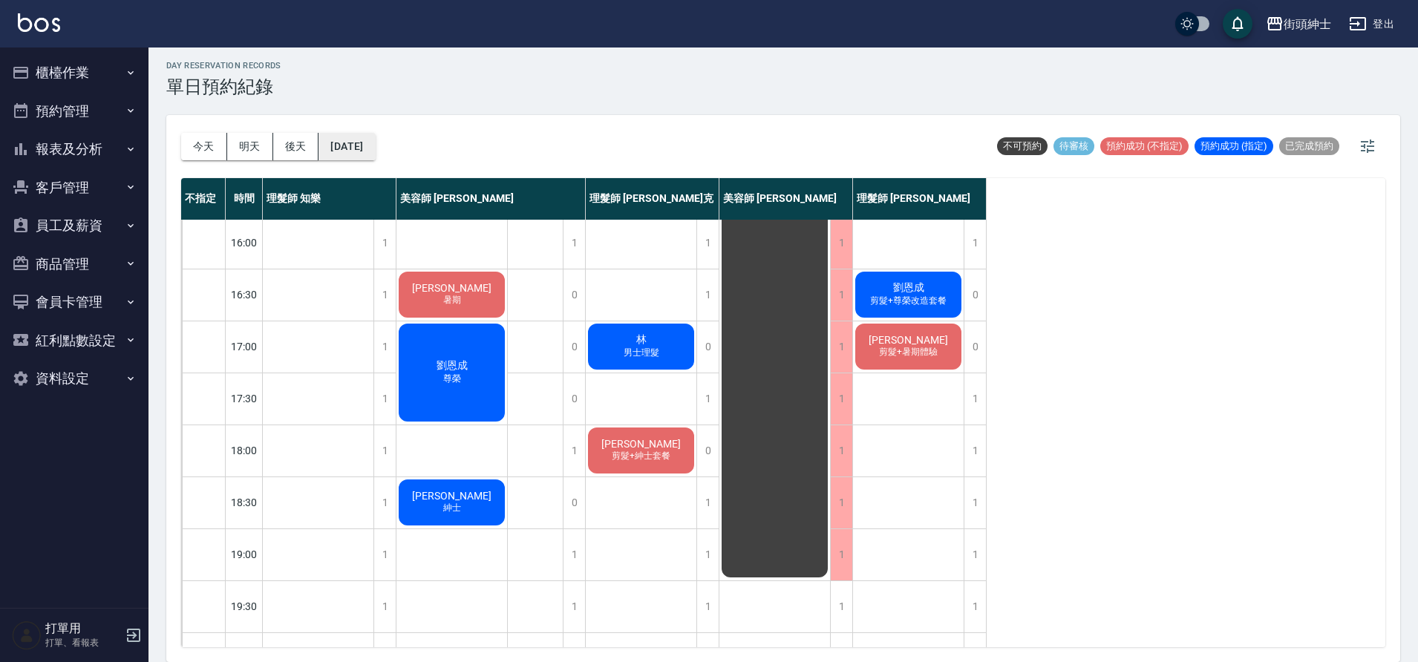
click at [374, 144] on button "2025/09/08" at bounding box center [347, 146] width 56 height 27
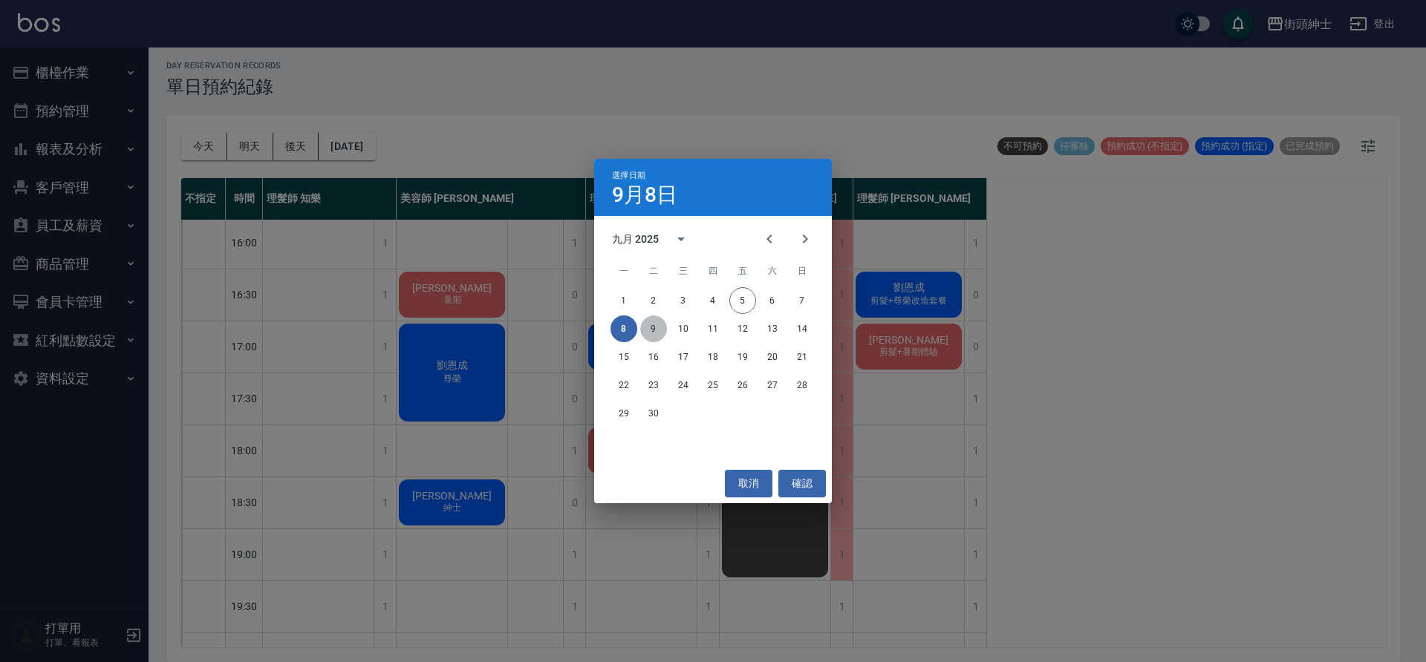
click at [648, 325] on button "9" at bounding box center [653, 329] width 27 height 27
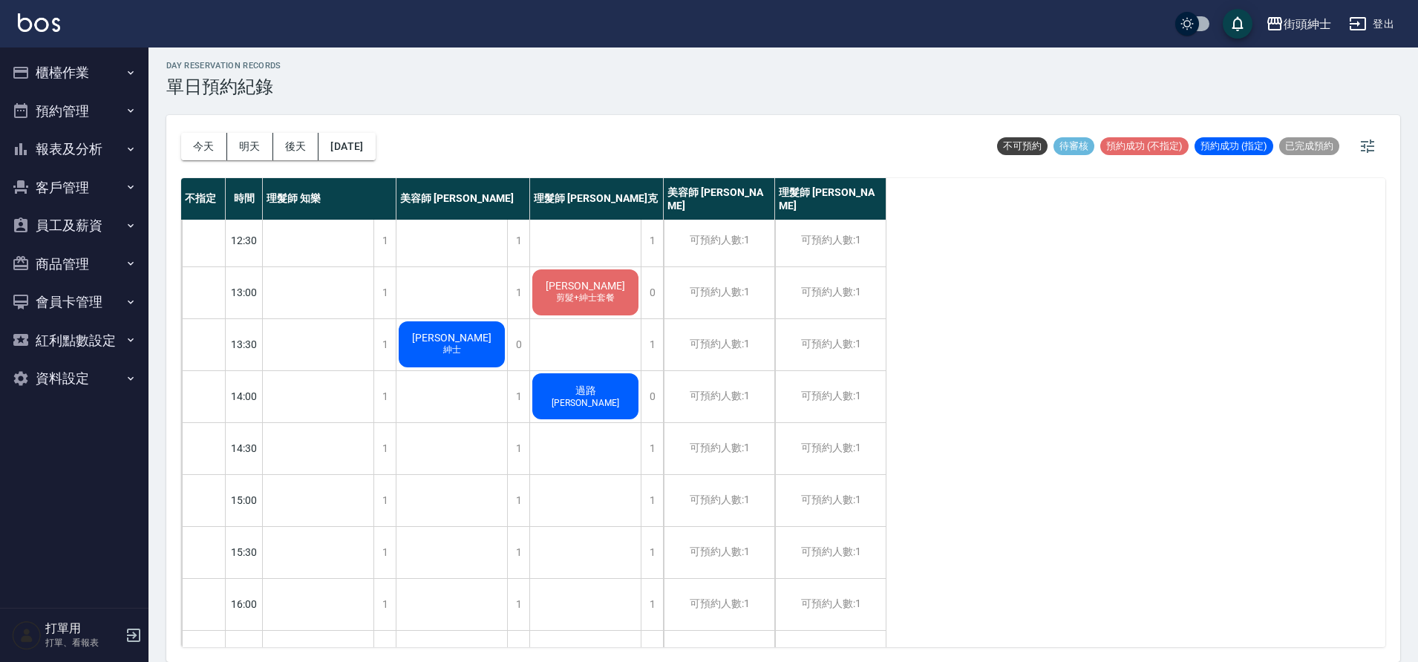
scroll to position [3, 0]
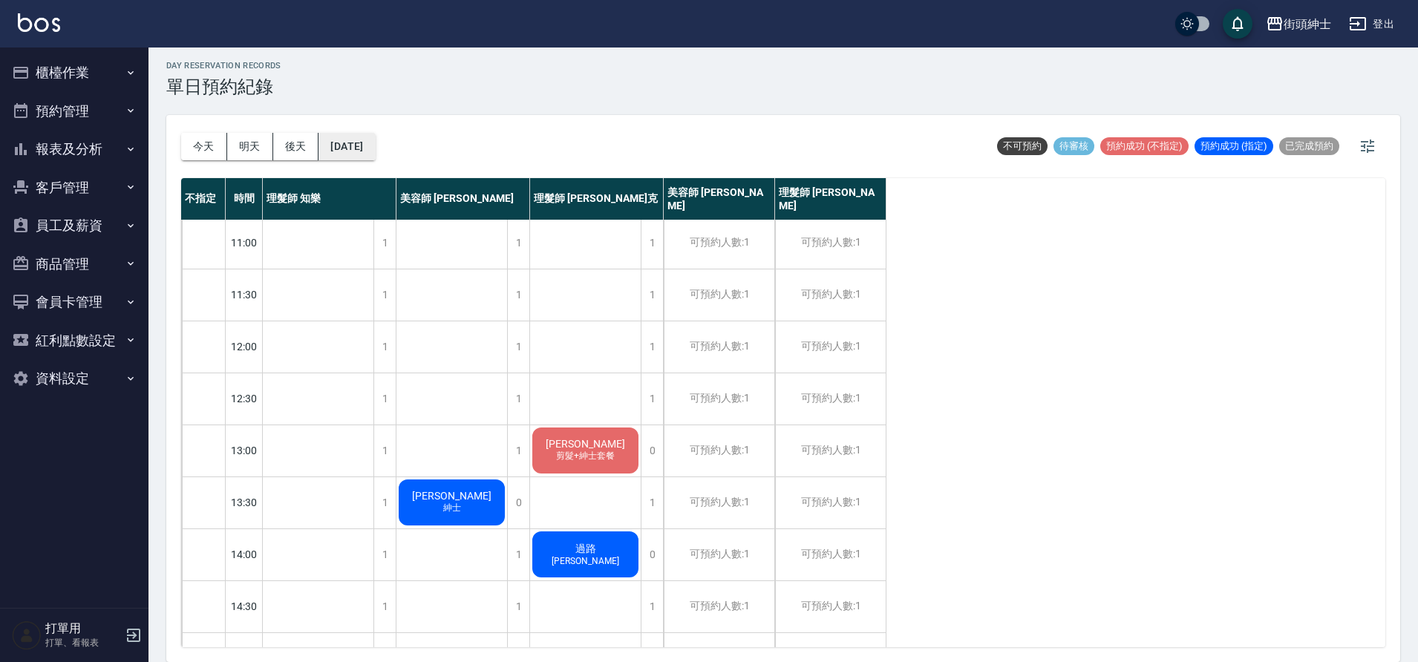
click at [375, 140] on button "2025/09/09" at bounding box center [347, 146] width 56 height 27
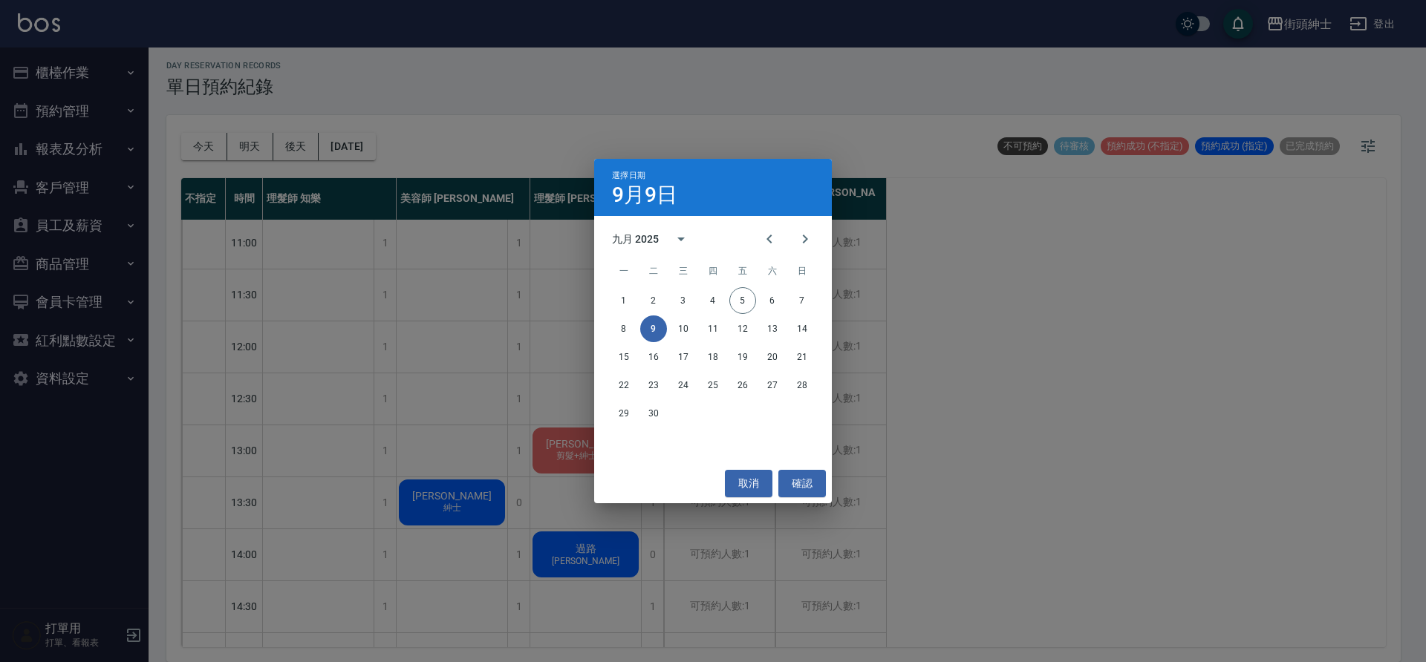
click at [669, 321] on div "8 9 10 11 12 13 14" at bounding box center [713, 329] width 238 height 27
click at [677, 325] on button "10" at bounding box center [683, 329] width 27 height 27
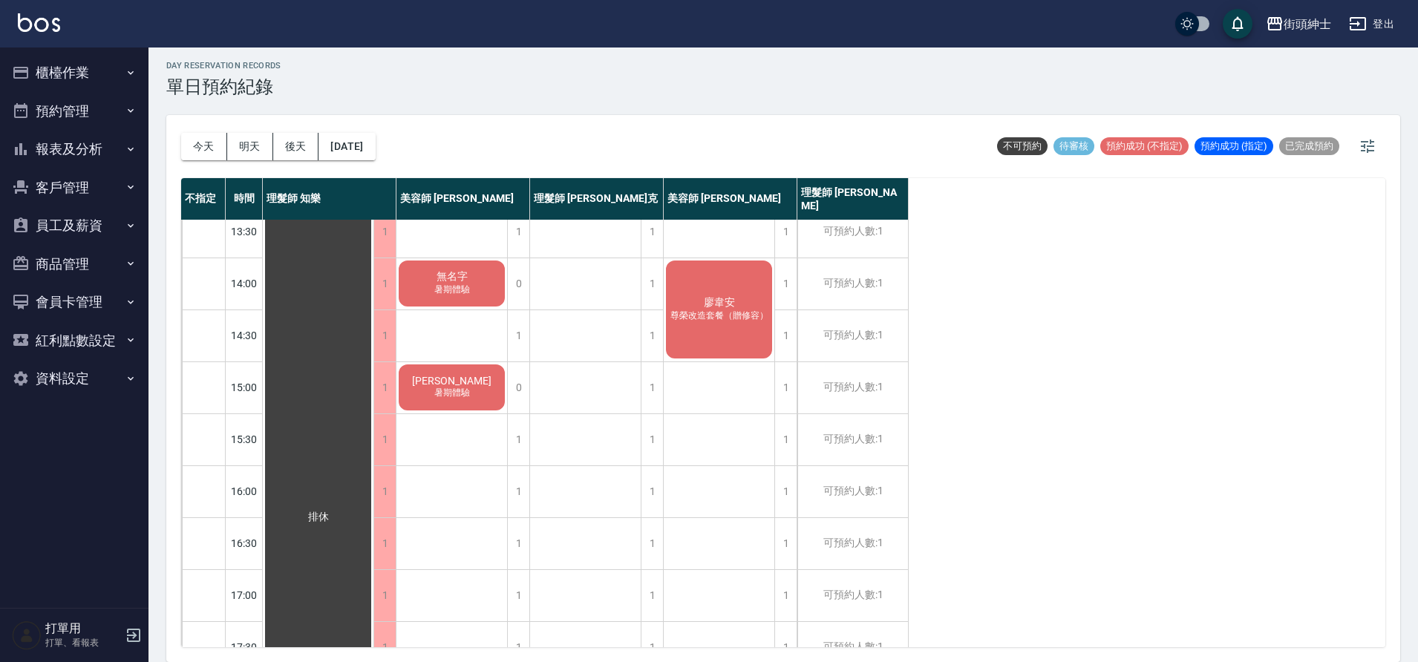
scroll to position [275, 0]
click at [333, 153] on button "2025/09/10" at bounding box center [347, 146] width 56 height 27
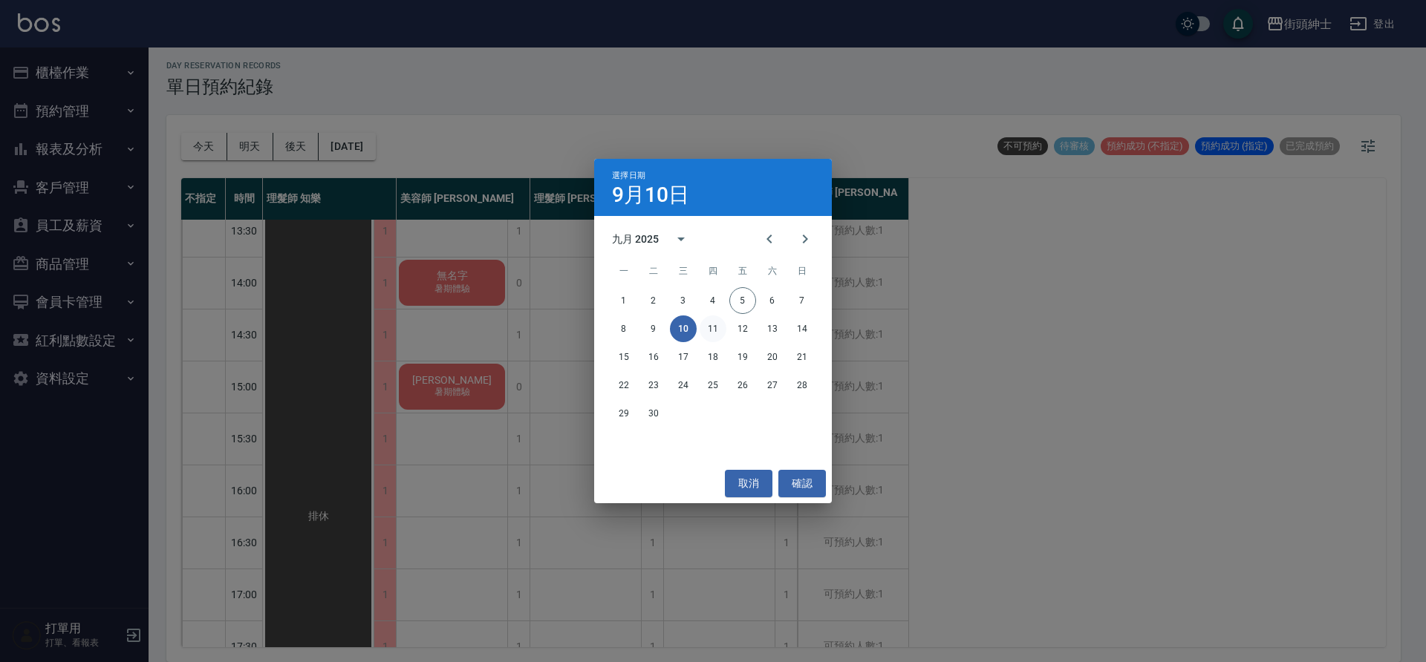
click at [718, 334] on button "11" at bounding box center [713, 329] width 27 height 27
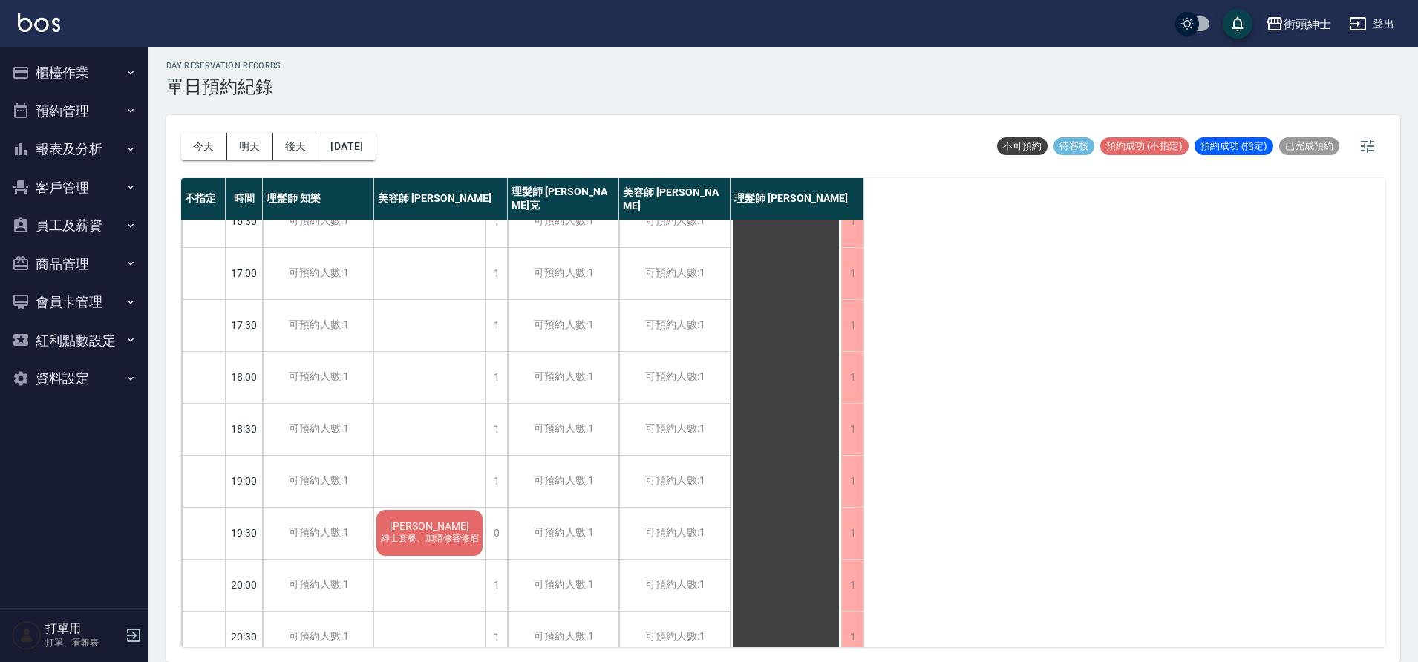
scroll to position [676, 0]
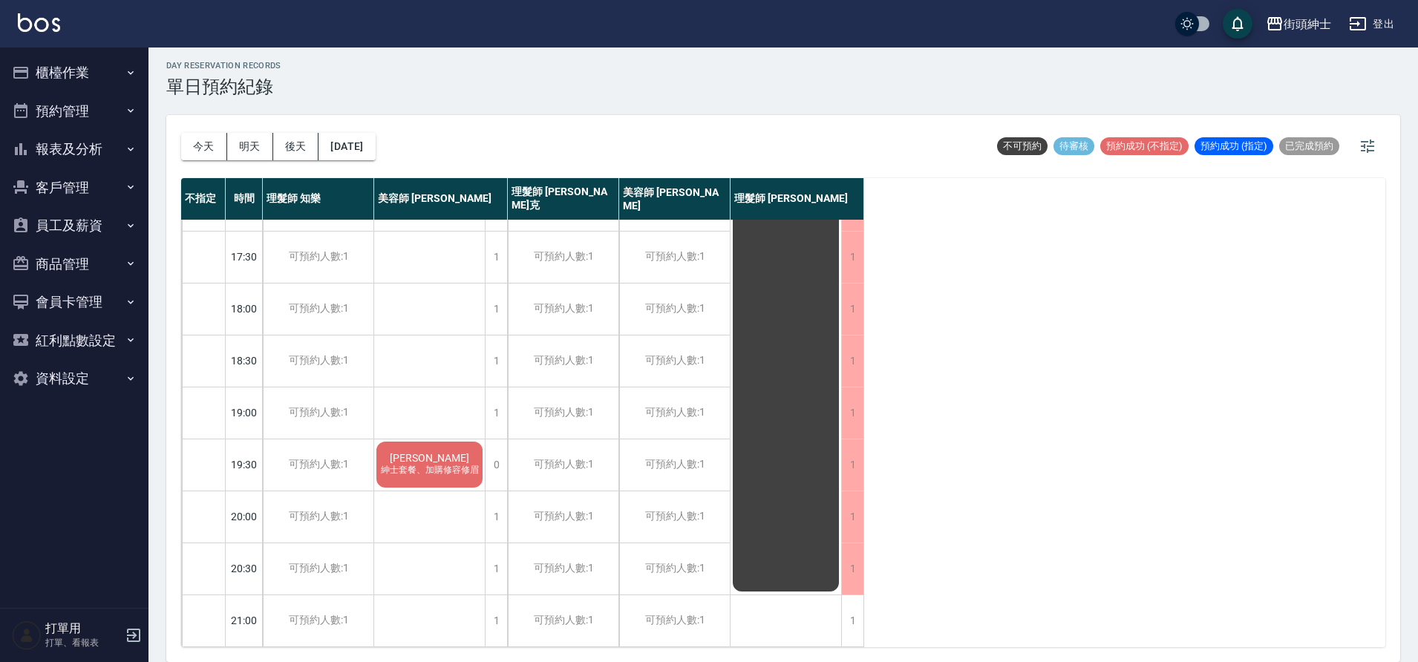
click at [364, 160] on div "今天 明天 後天 2025/09/11" at bounding box center [278, 146] width 195 height 63
click at [375, 146] on button "2025/09/11" at bounding box center [347, 146] width 56 height 27
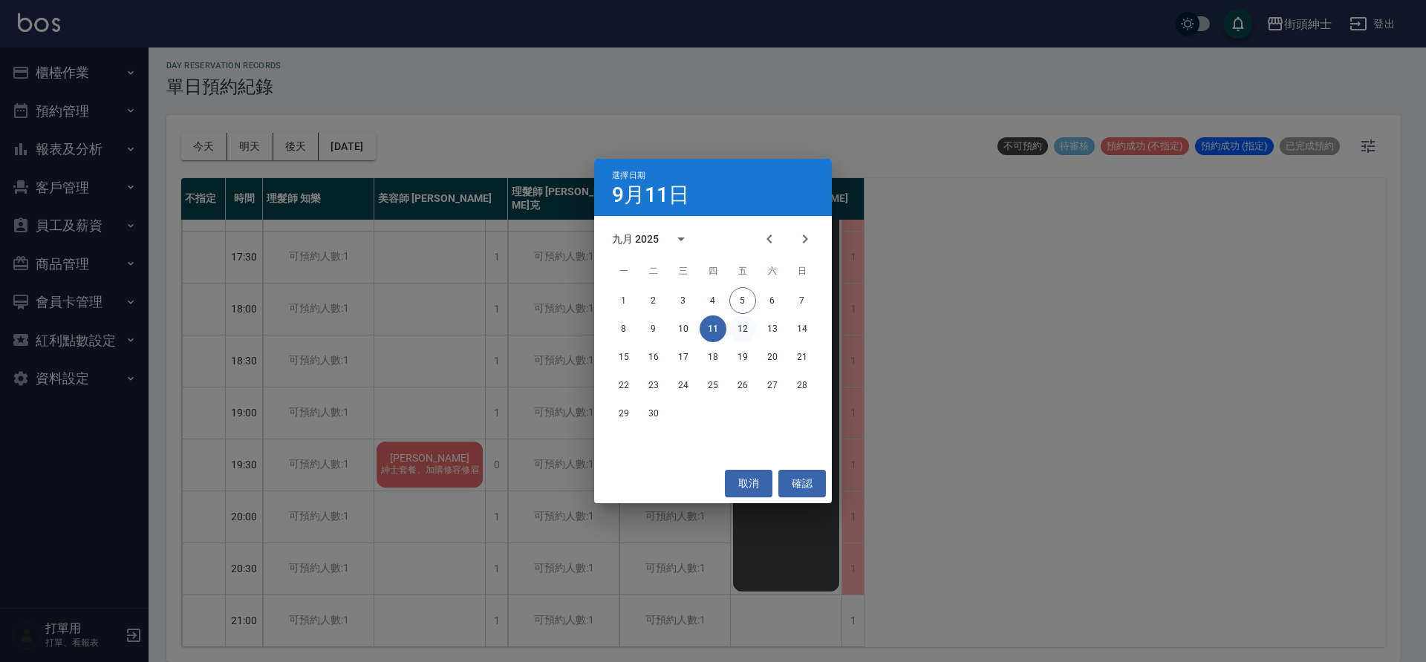
click at [743, 322] on button "12" at bounding box center [742, 329] width 27 height 27
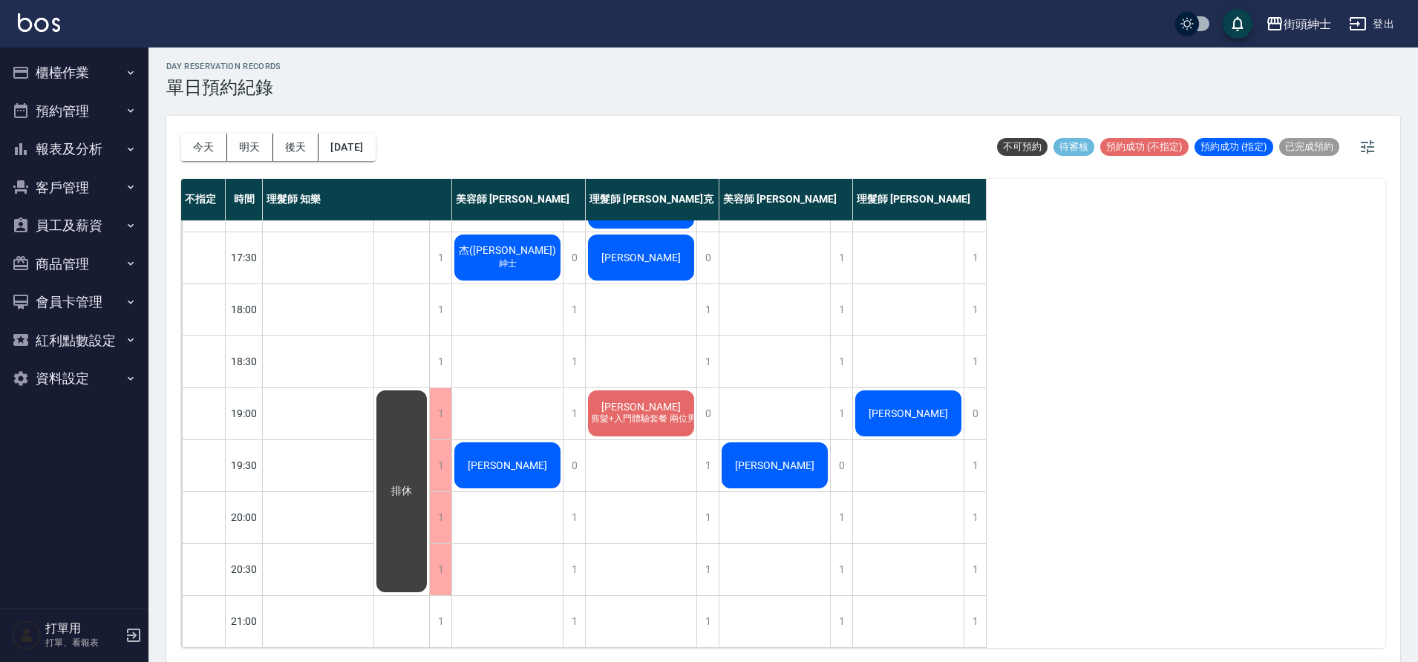
scroll to position [4, 0]
click at [374, 137] on button "2025/09/12" at bounding box center [347, 146] width 56 height 27
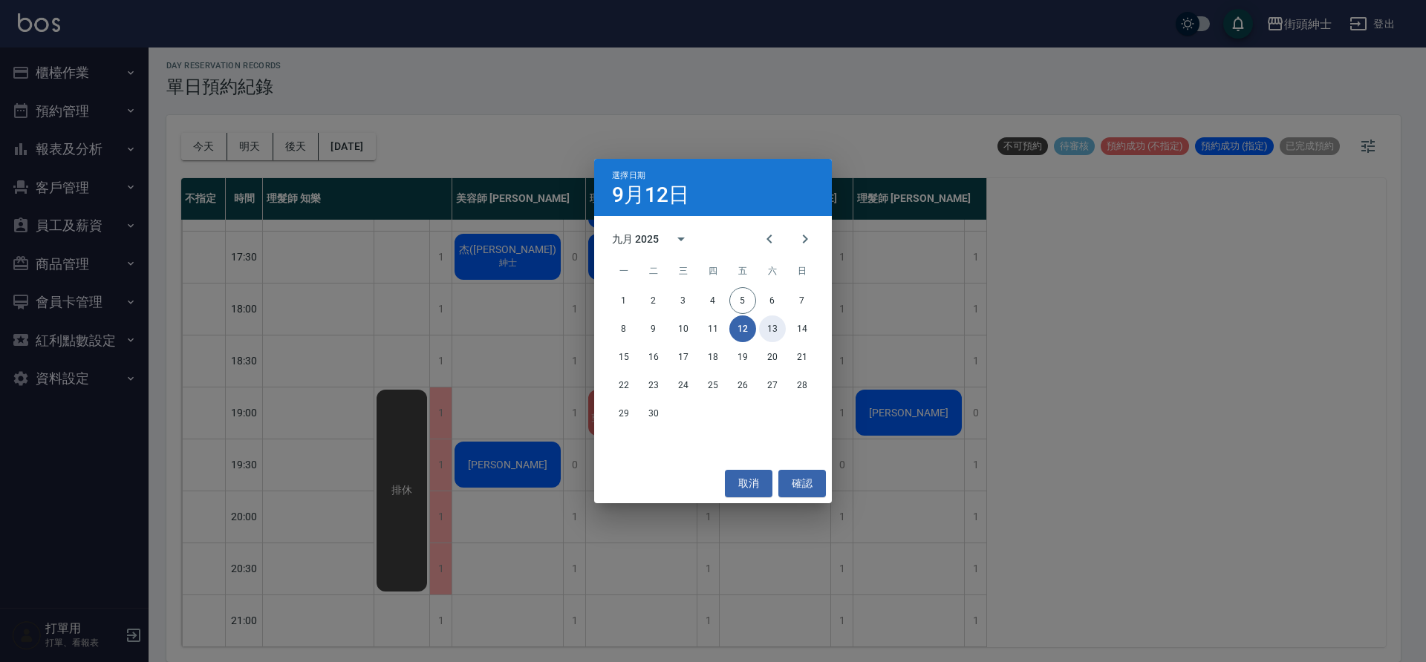
click at [764, 335] on button "13" at bounding box center [772, 329] width 27 height 27
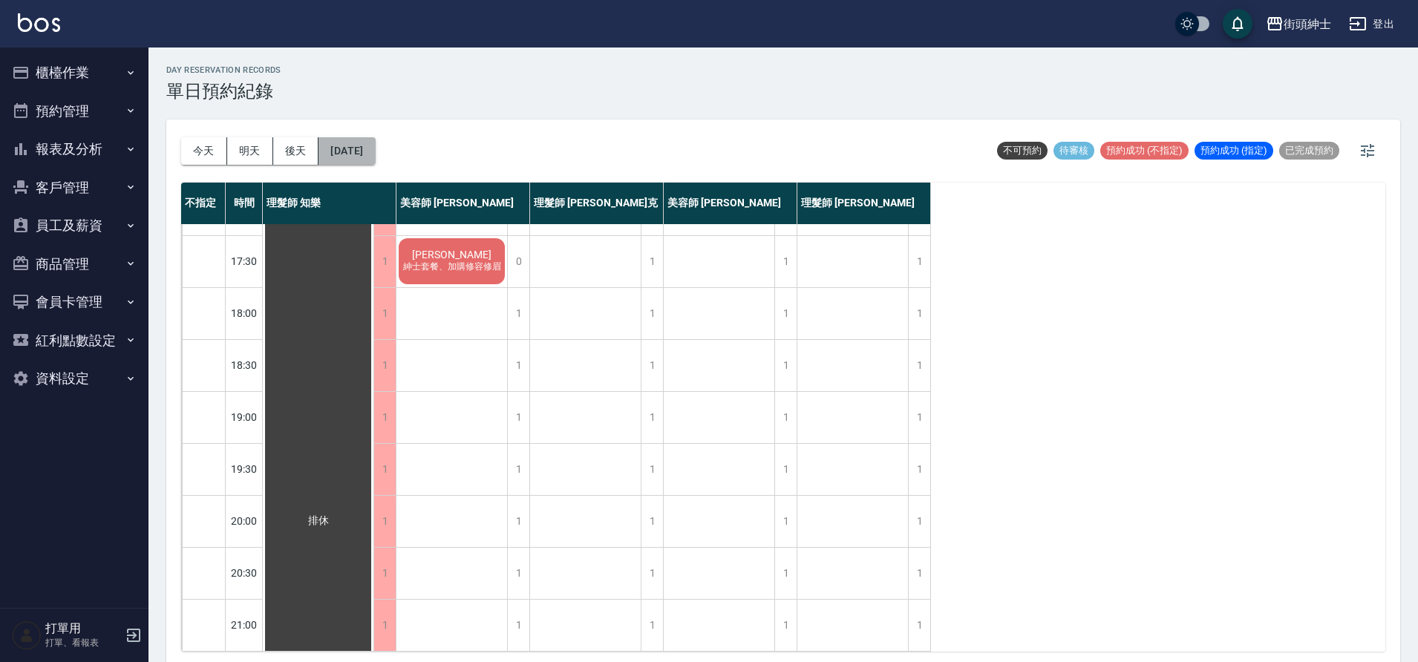
click at [375, 150] on button "2025/09/13" at bounding box center [347, 150] width 56 height 27
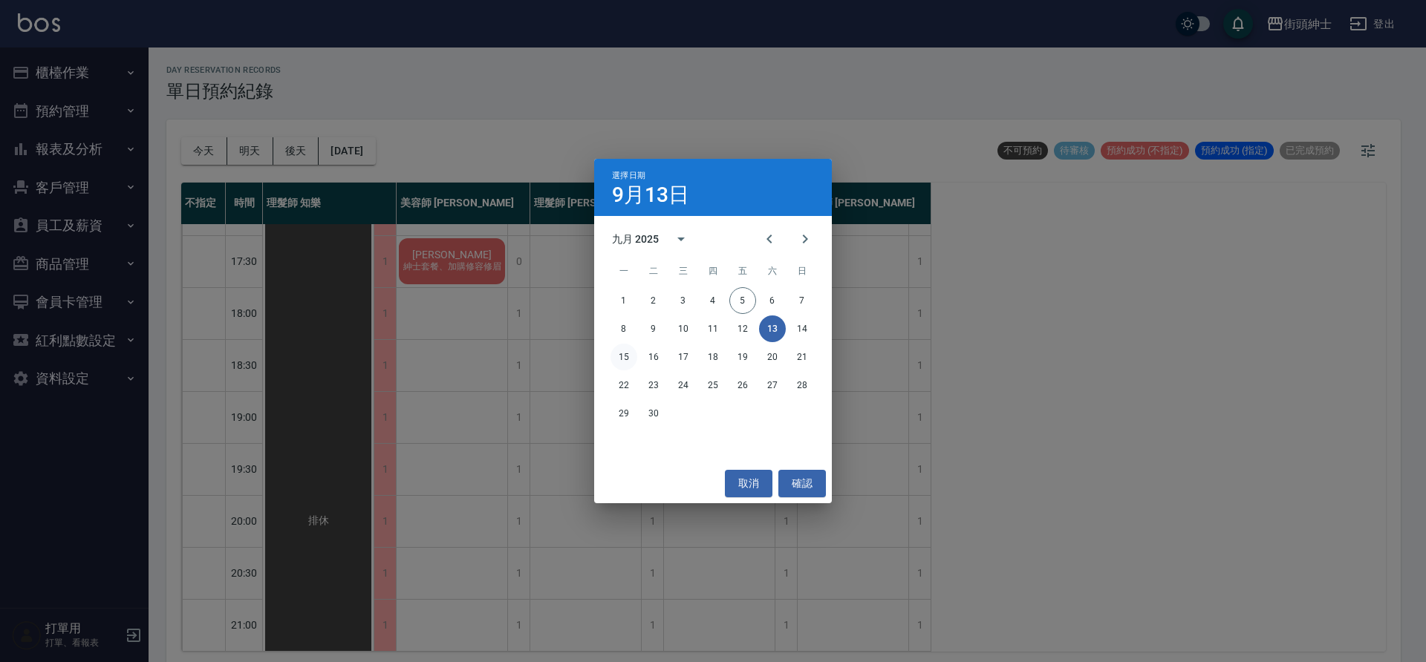
click at [634, 359] on button "15" at bounding box center [623, 357] width 27 height 27
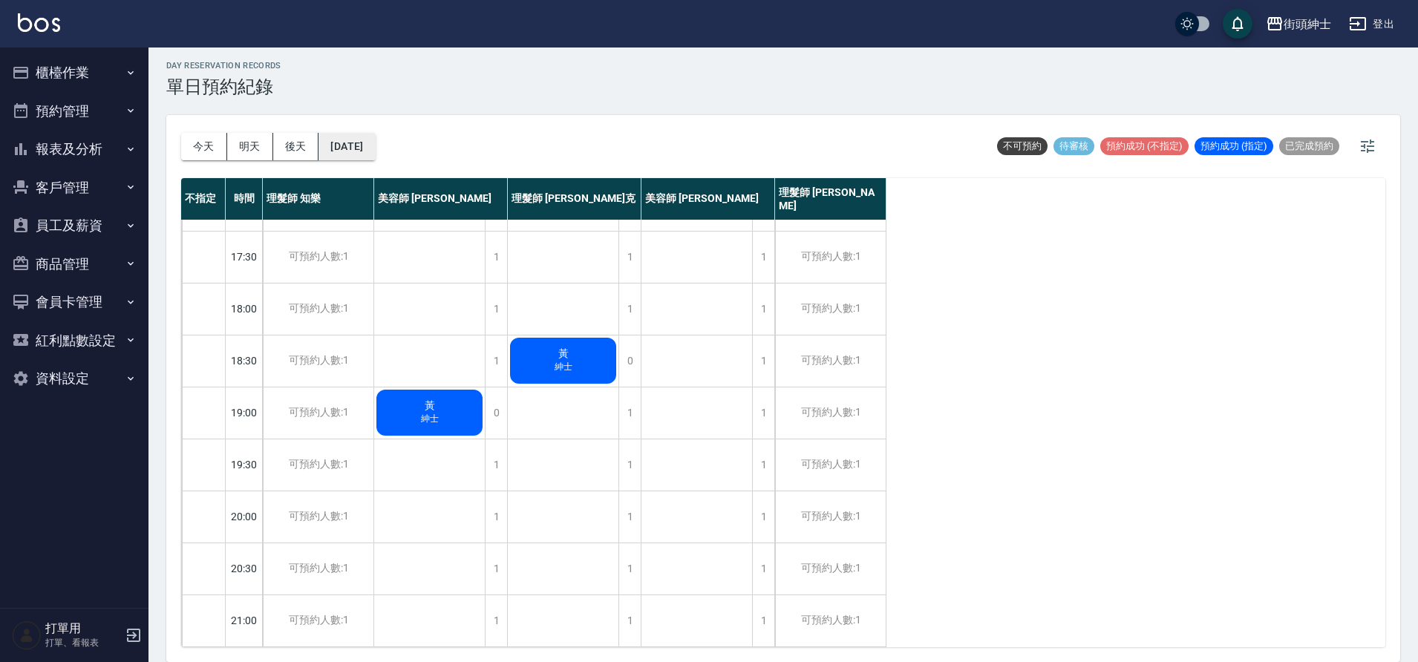
click at [374, 140] on button "2025/09/15" at bounding box center [347, 146] width 56 height 27
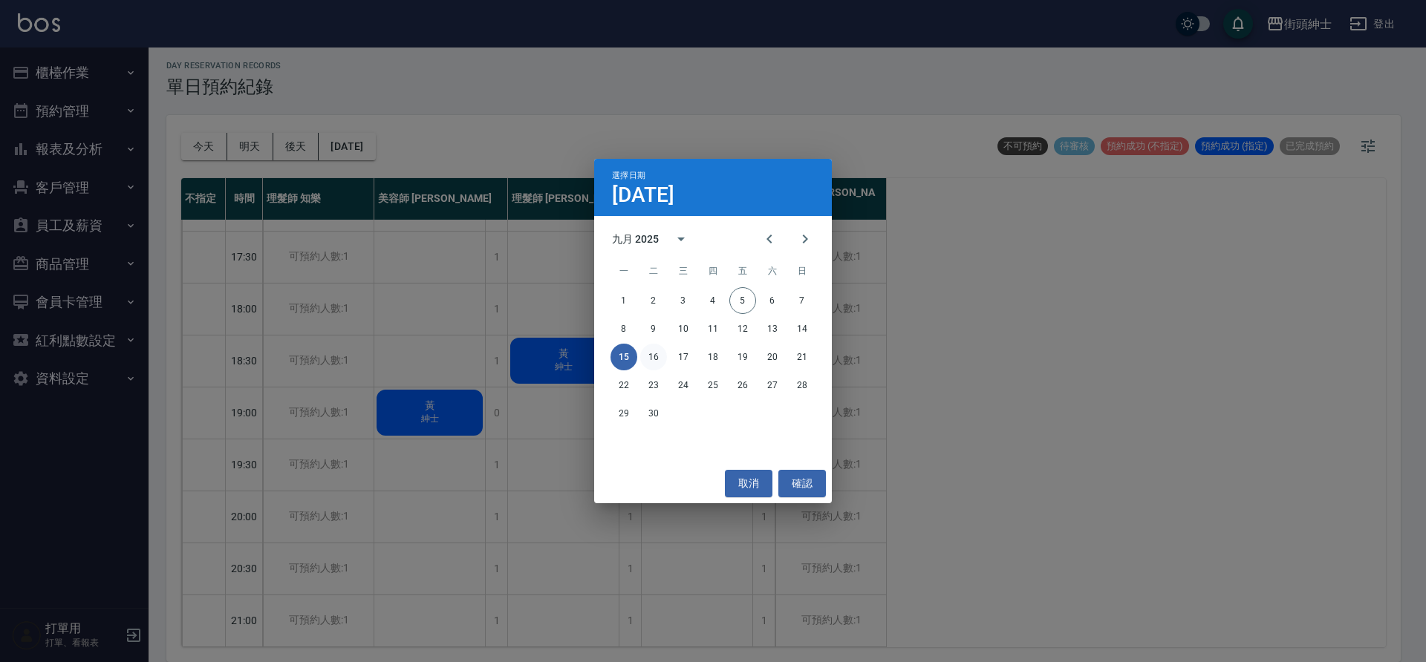
click at [654, 351] on button "16" at bounding box center [653, 357] width 27 height 27
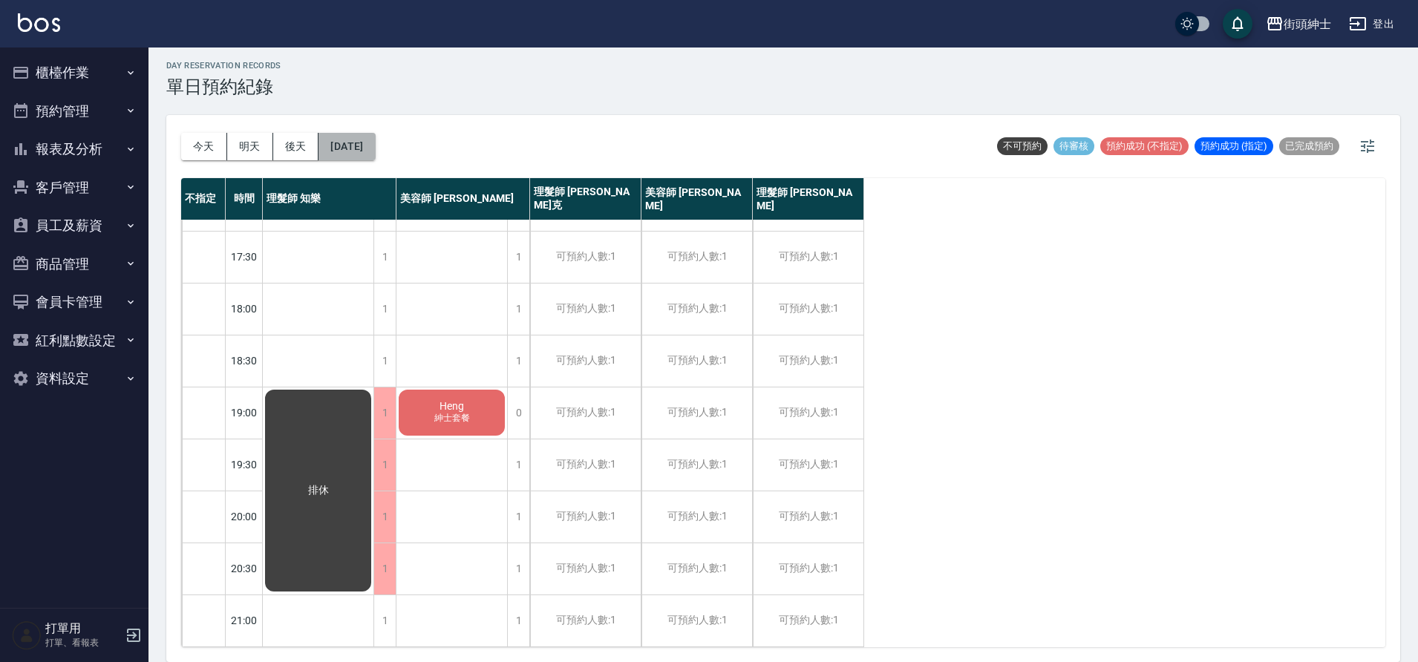
click at [375, 134] on button "2025/09/16" at bounding box center [347, 146] width 56 height 27
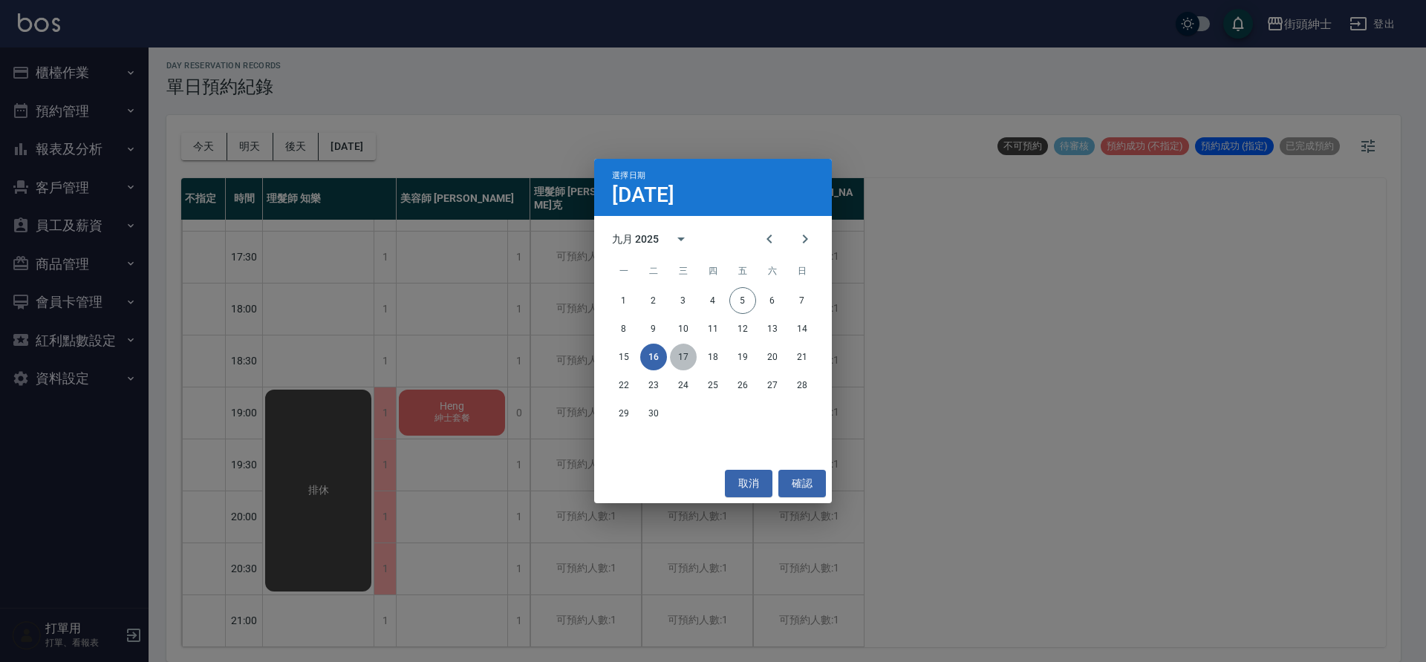
click at [681, 346] on button "17" at bounding box center [683, 357] width 27 height 27
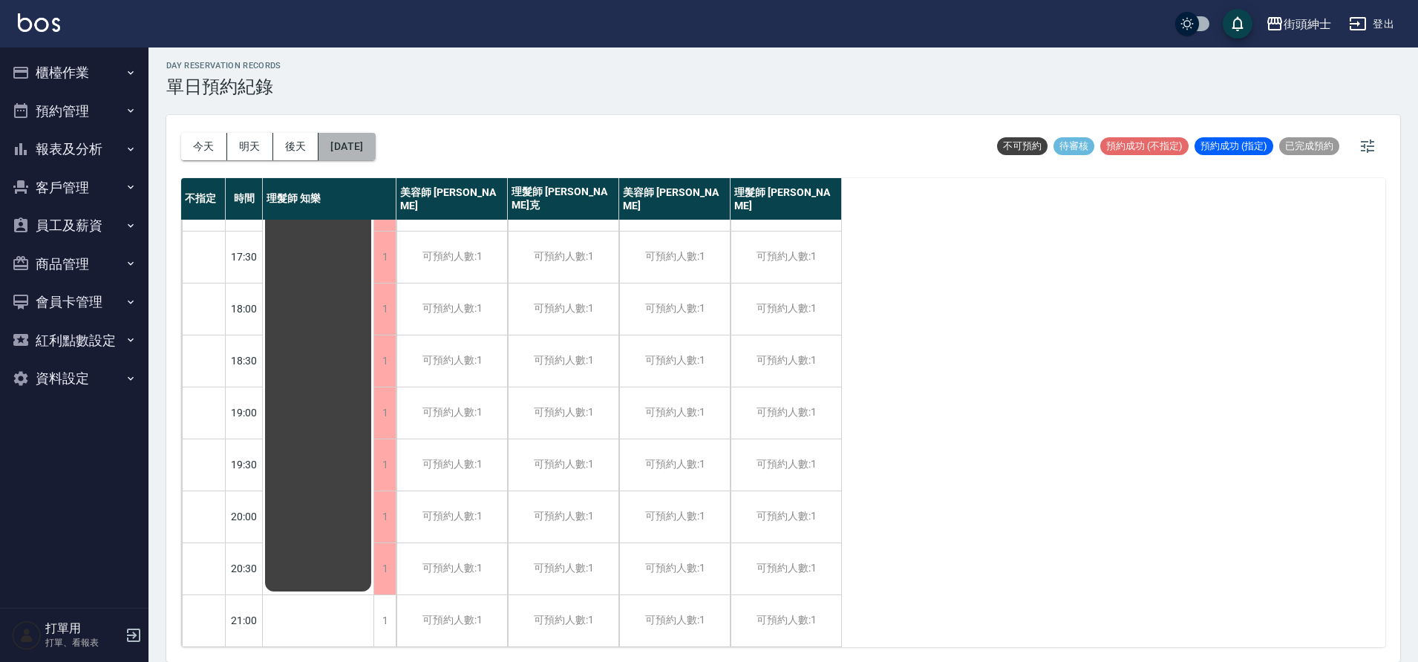
click at [375, 143] on button "2025/09/17" at bounding box center [347, 146] width 56 height 27
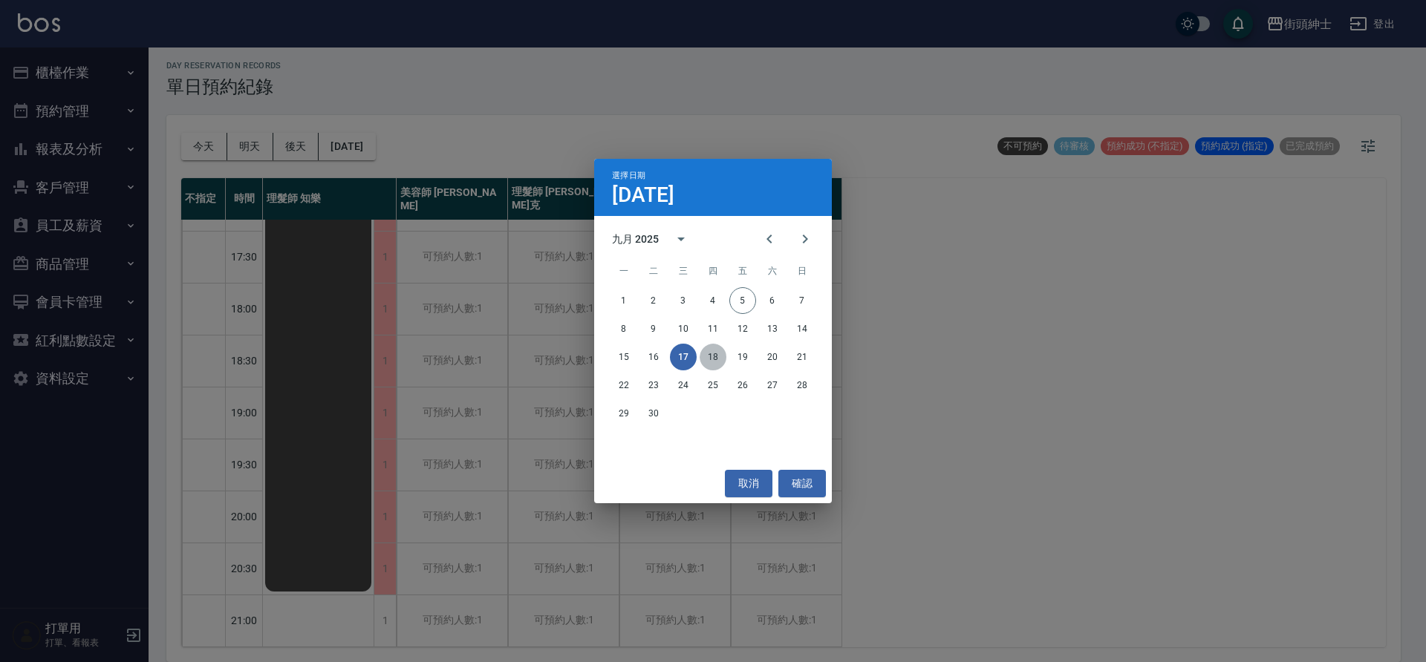
click at [720, 359] on button "18" at bounding box center [713, 357] width 27 height 27
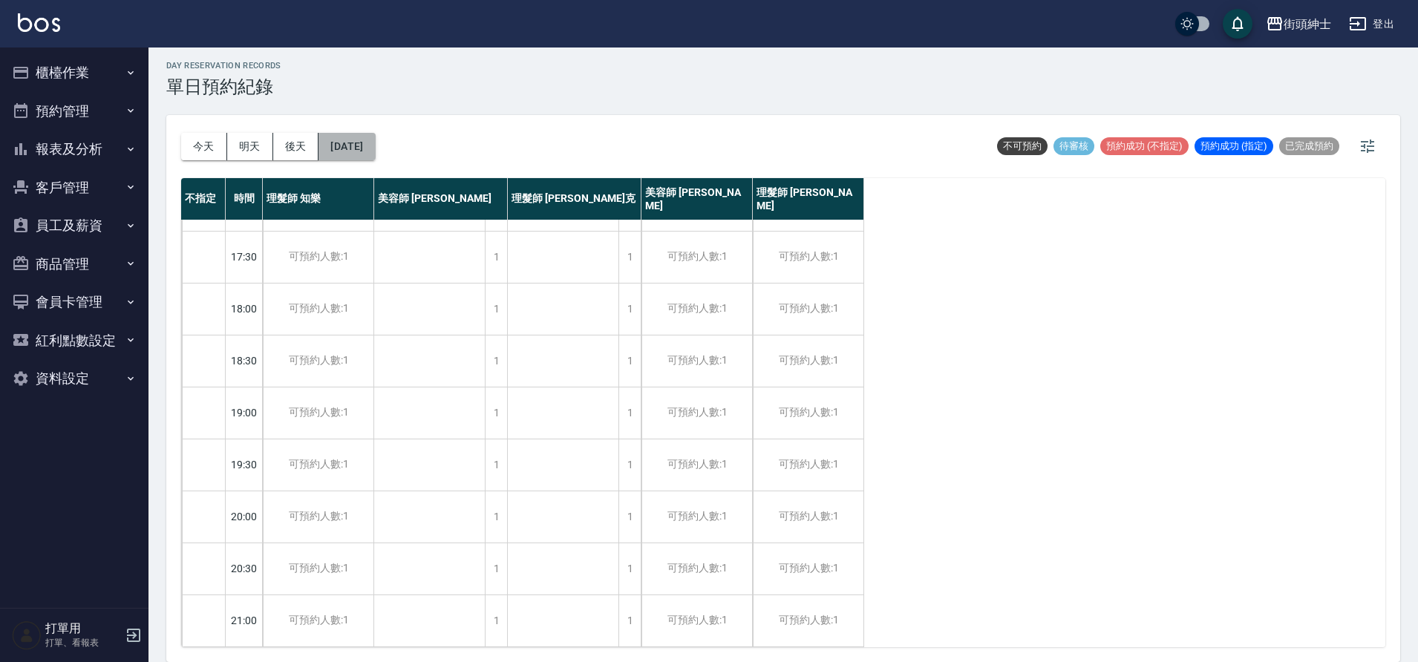
click at [373, 149] on button "2025/09/18" at bounding box center [347, 146] width 56 height 27
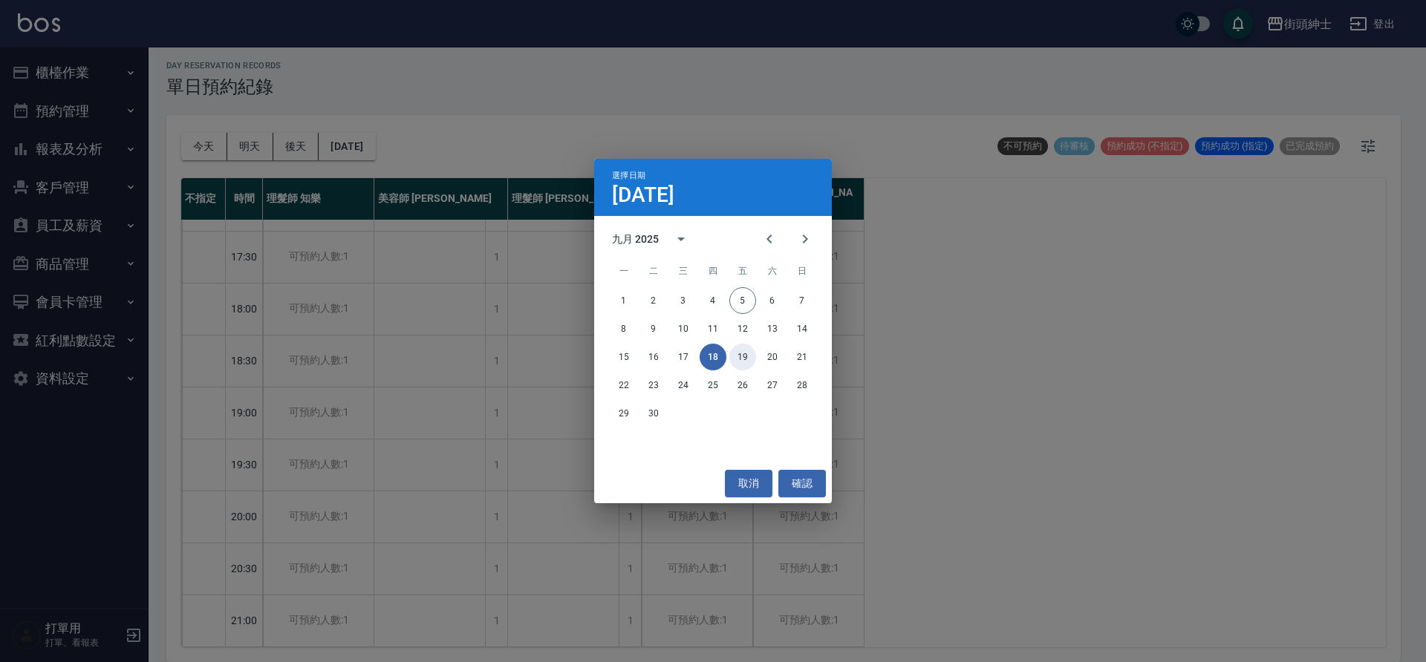
click at [741, 348] on button "19" at bounding box center [742, 357] width 27 height 27
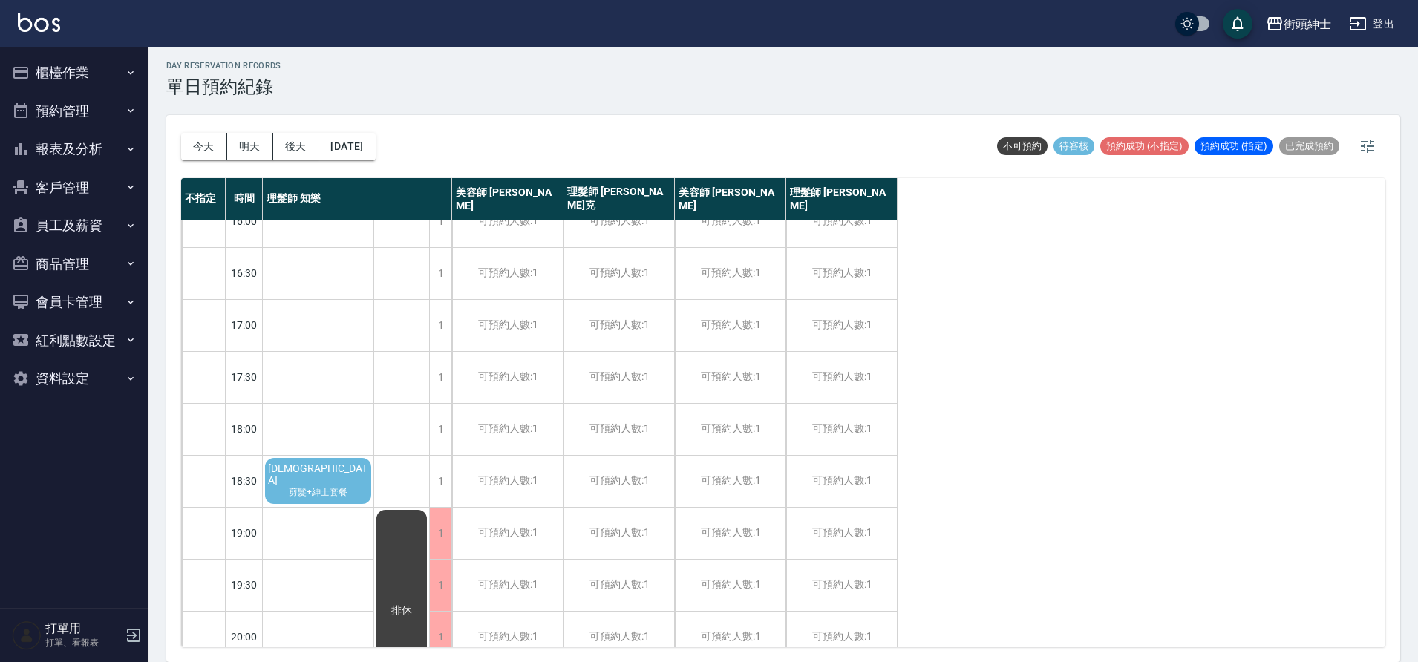
click at [350, 493] on div "聖恩 剪髮+紳士套餐" at bounding box center [318, 481] width 111 height 50
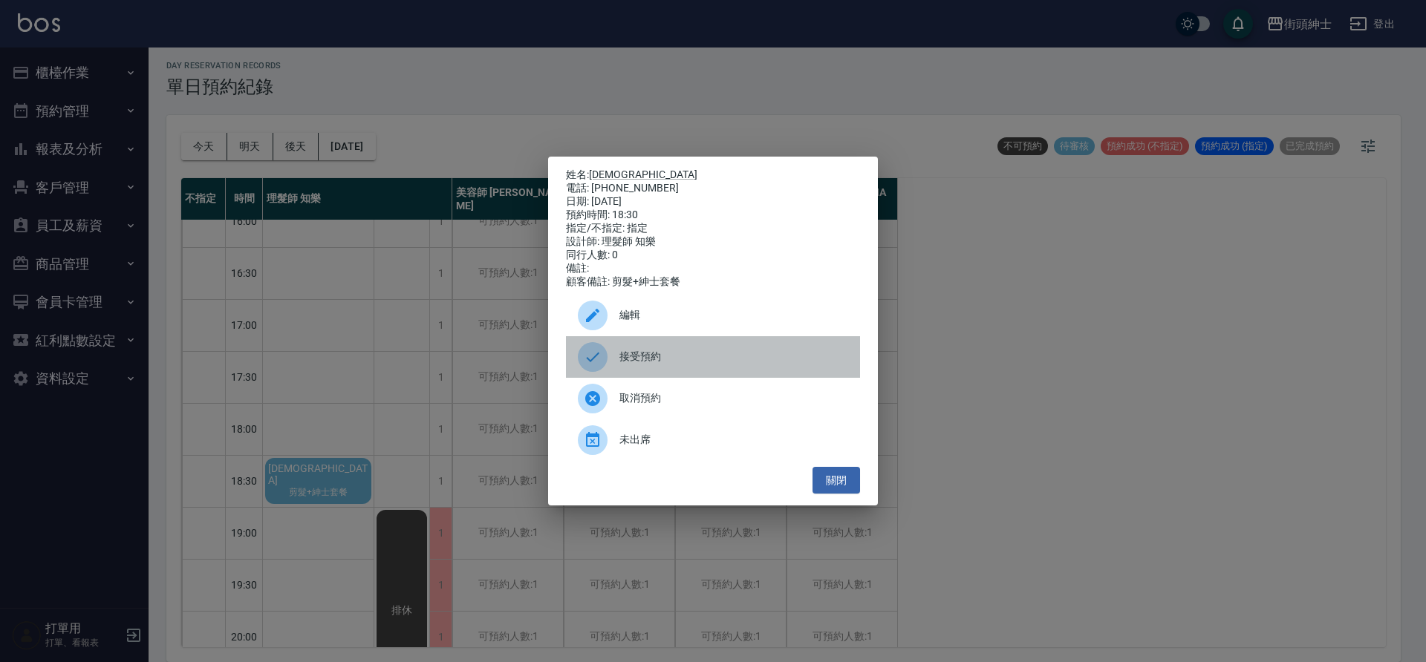
click at [608, 371] on div at bounding box center [599, 357] width 42 height 30
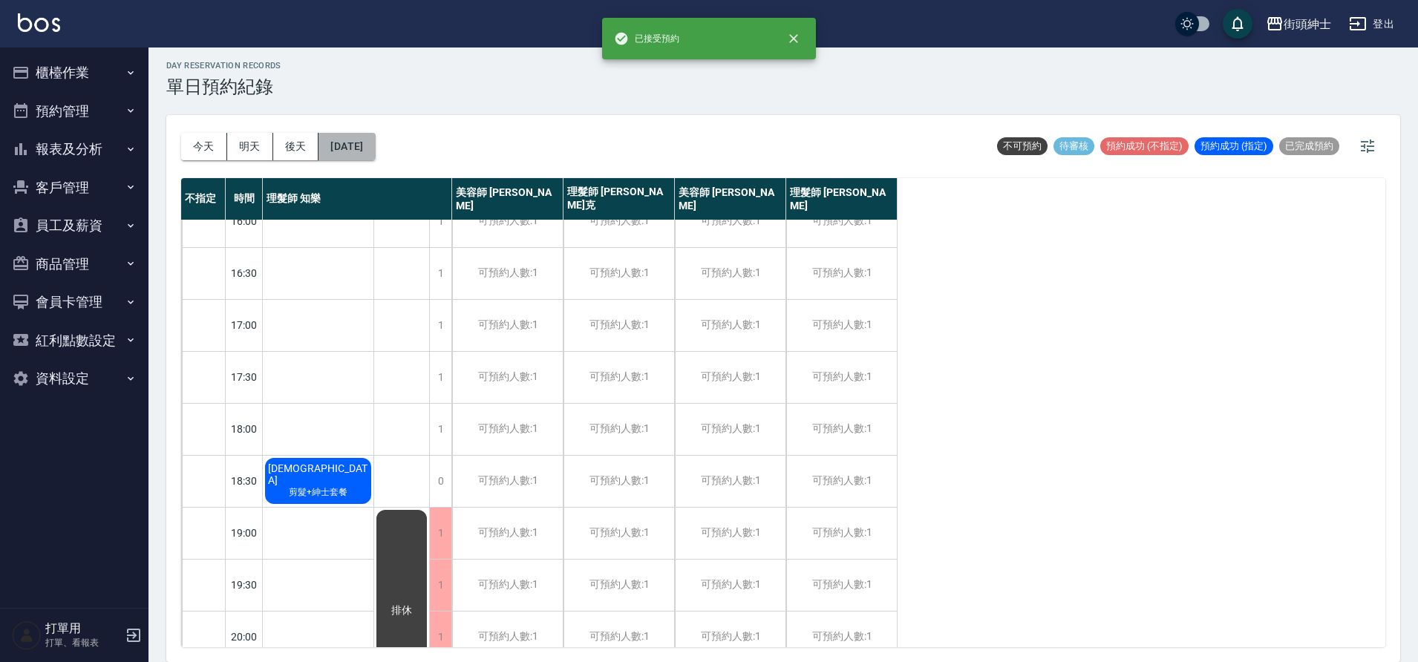
click at [375, 133] on button "2025/09/19" at bounding box center [347, 146] width 56 height 27
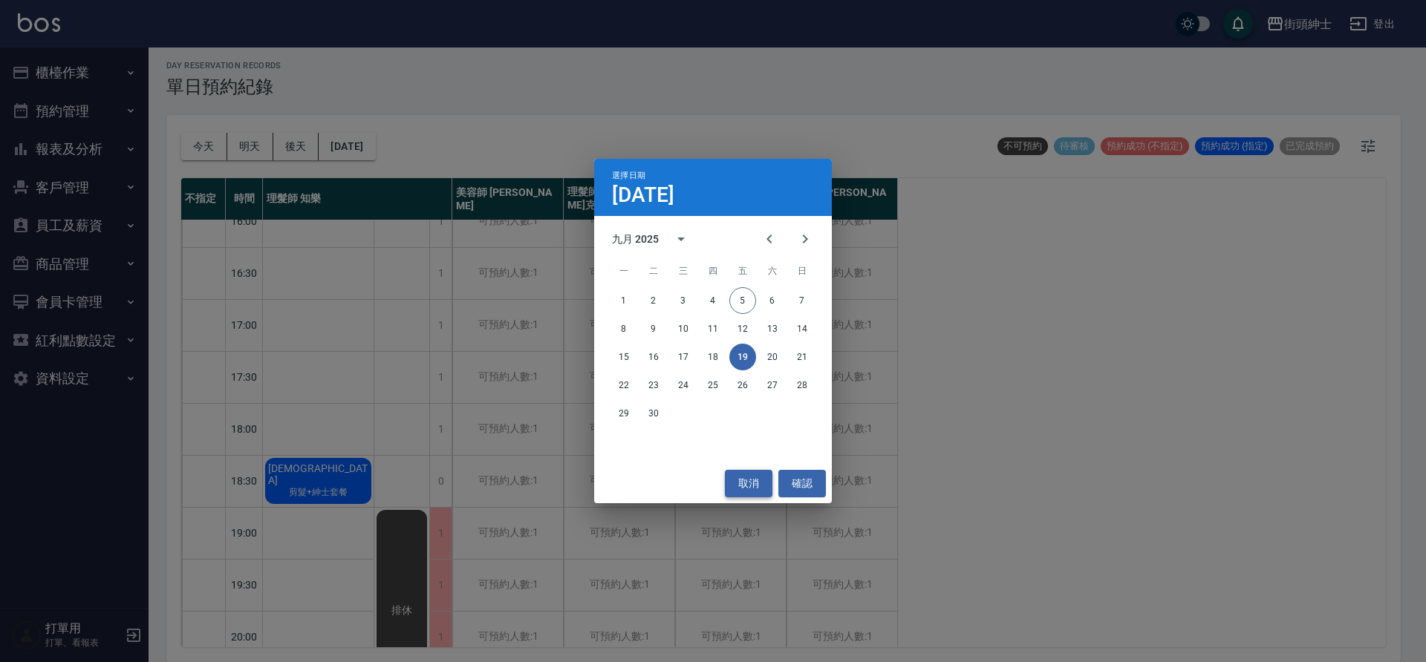
click at [753, 475] on button "取消" at bounding box center [749, 483] width 48 height 27
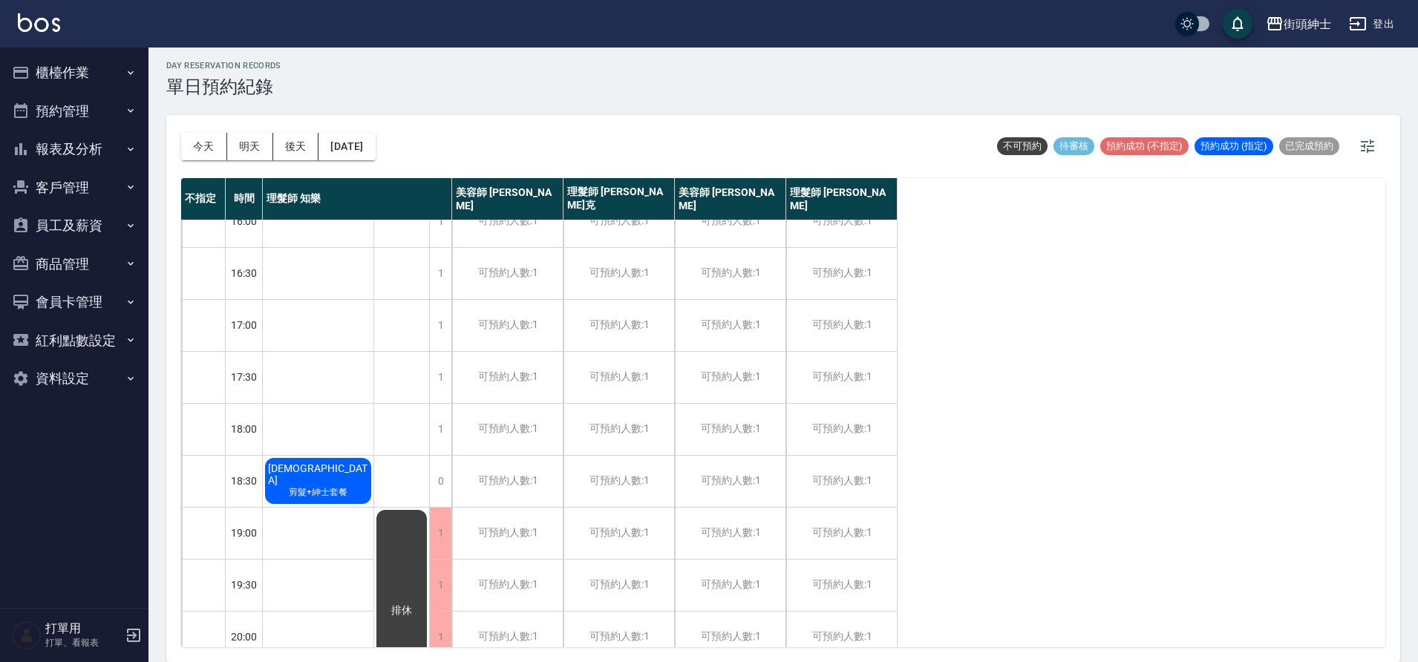
click at [351, 486] on div "聖恩 剪髮+紳士套餐" at bounding box center [318, 481] width 111 height 50
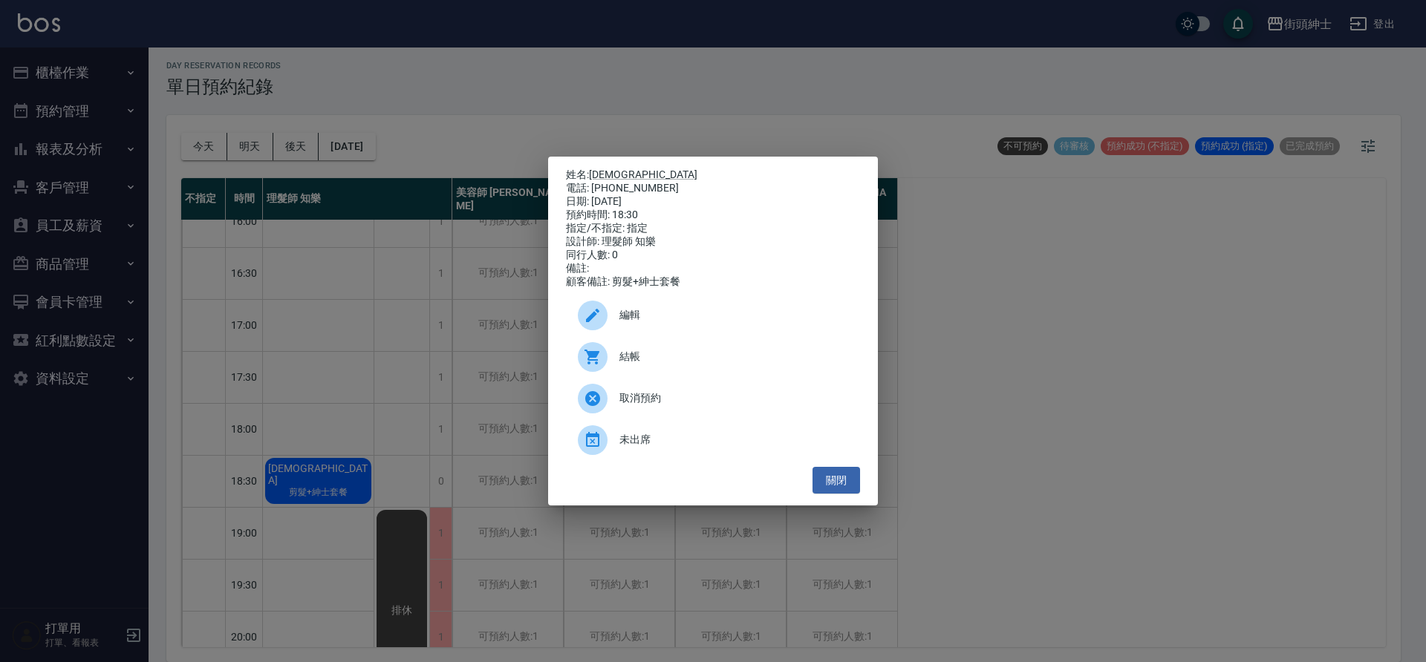
click at [621, 319] on span "編輯" at bounding box center [733, 315] width 229 height 16
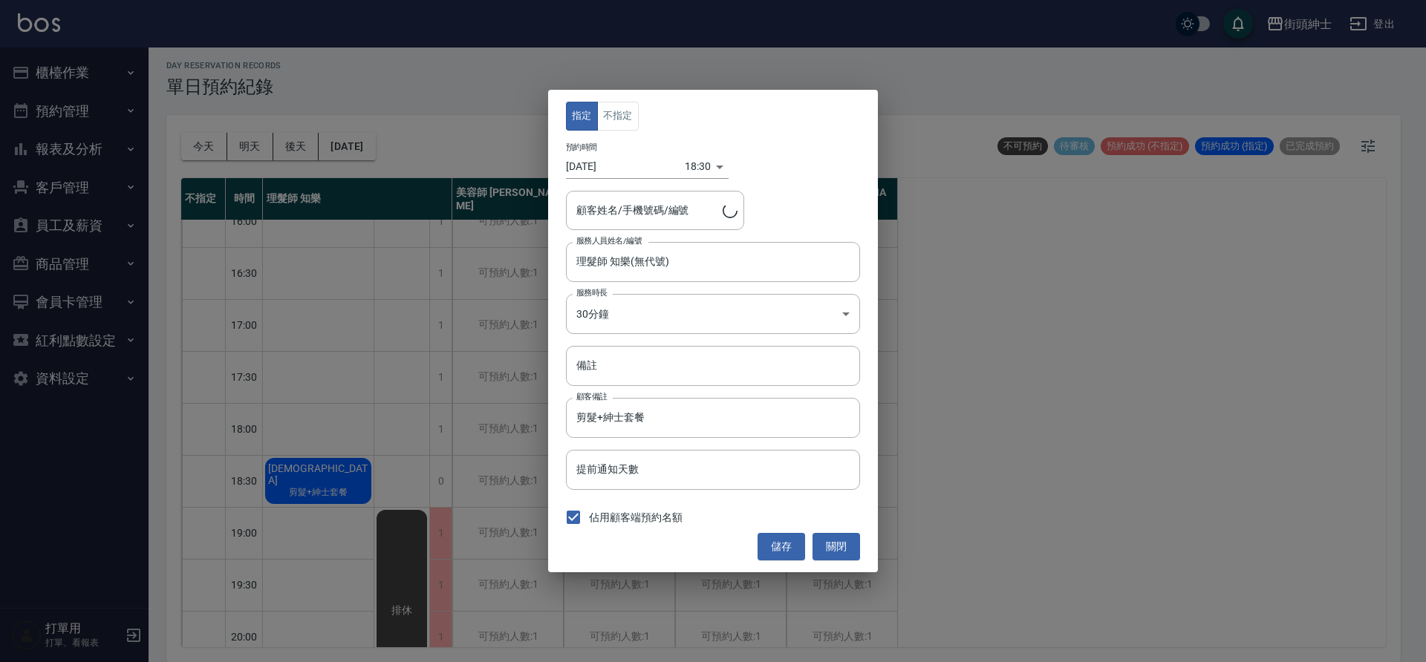
type input "聖恩/0968023913"
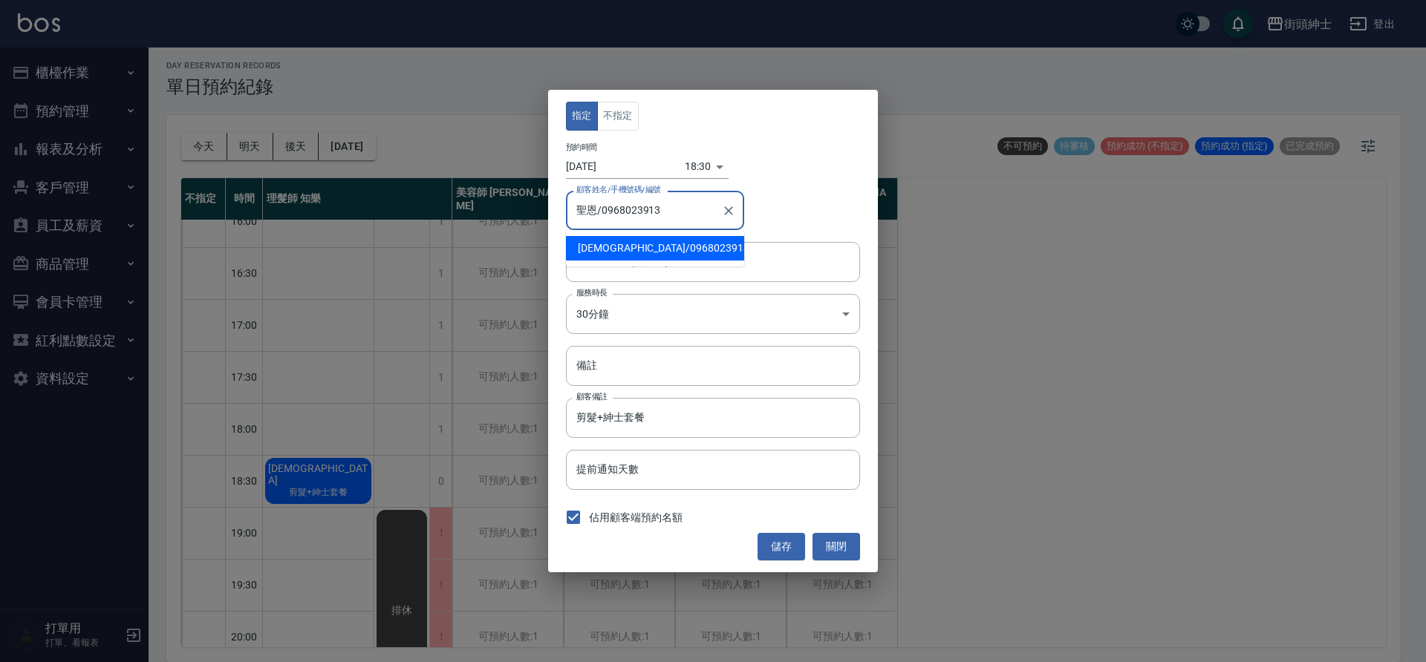
drag, startPoint x: 658, startPoint y: 215, endPoint x: 603, endPoint y: 215, distance: 55.0
click at [603, 215] on input "聖恩/0968023913" at bounding box center [644, 211] width 143 height 26
click at [845, 547] on button "關閉" at bounding box center [836, 546] width 48 height 27
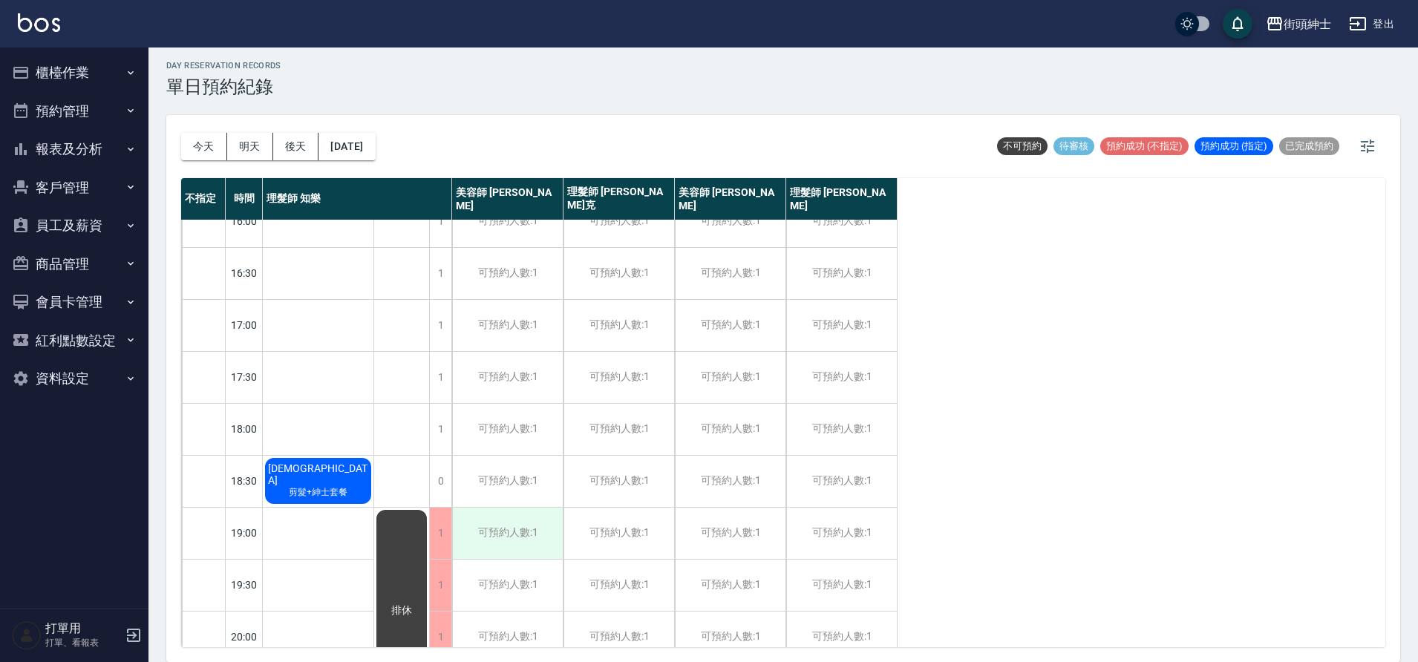
click at [511, 547] on div "可預約人數:1" at bounding box center [507, 533] width 111 height 51
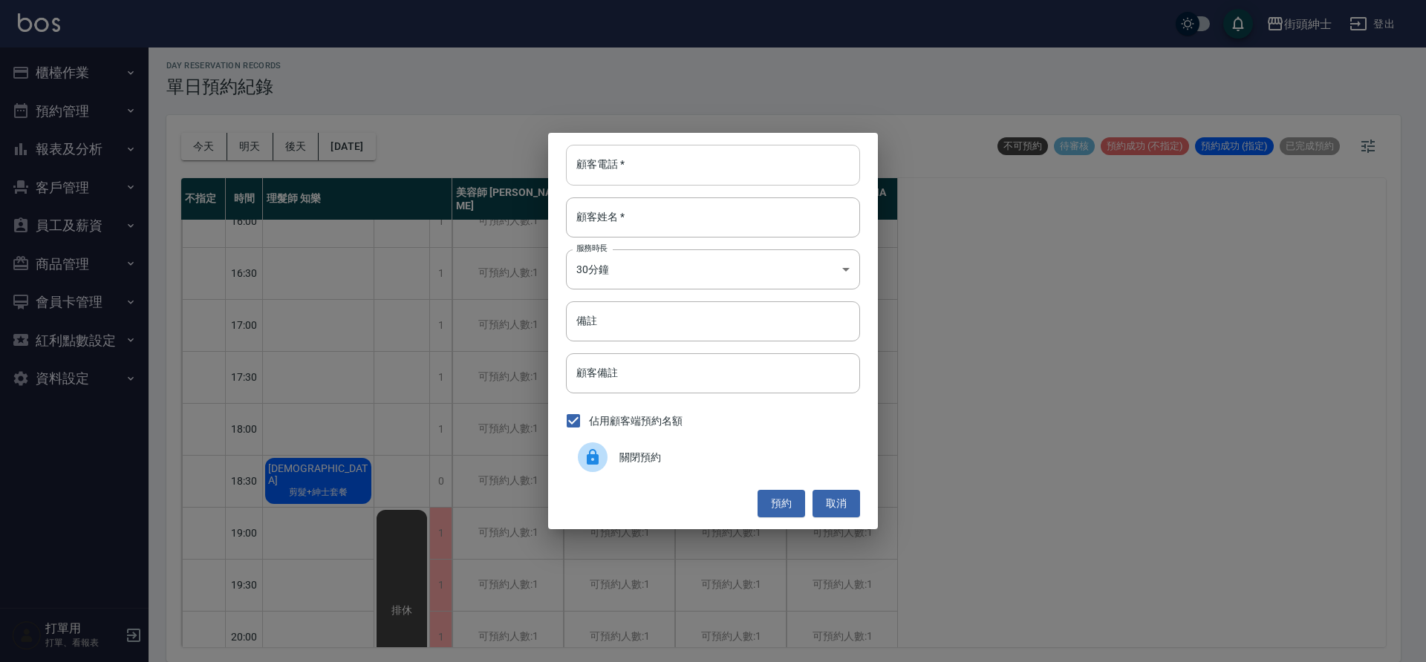
click at [687, 174] on input "顧客電話   *" at bounding box center [713, 165] width 294 height 40
paste input "0968023913"
type input "0968023913"
click at [617, 210] on input "顧客姓名   *" at bounding box center [713, 218] width 294 height 40
type input "0"
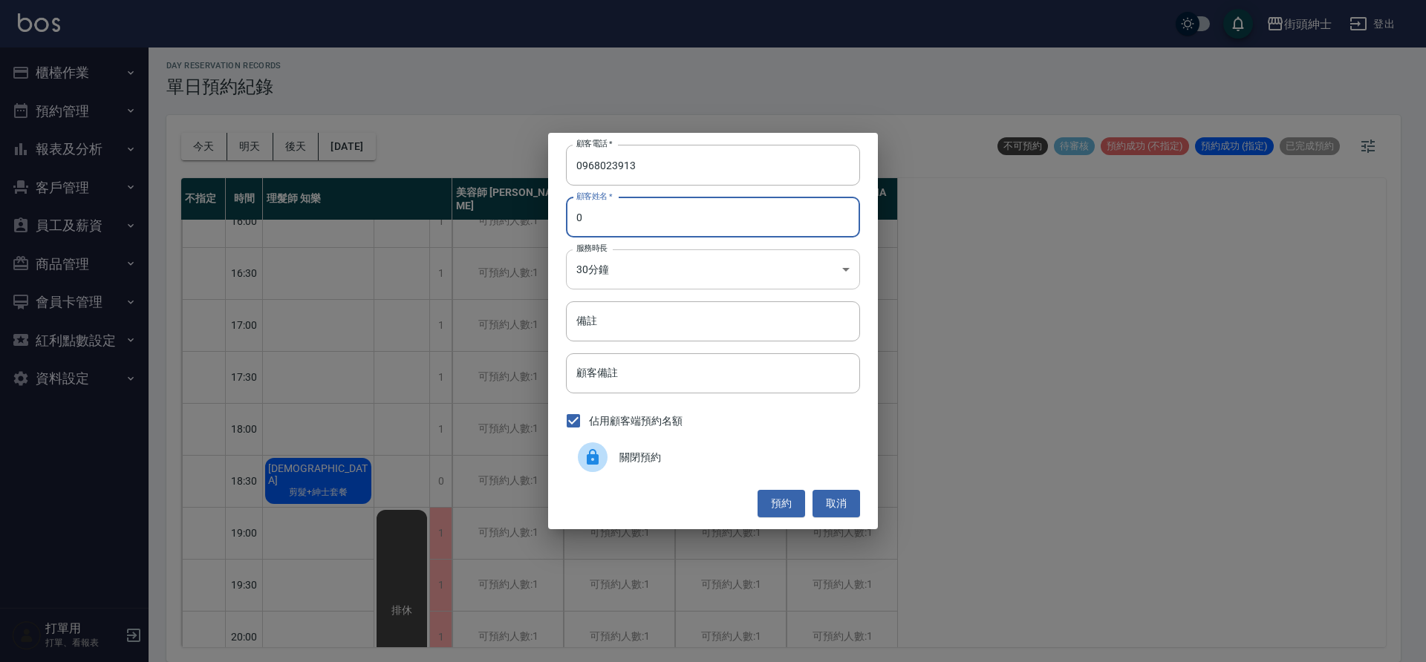
click at [695, 273] on body "街頭紳士 登出 櫃檯作業 打帳單 帳單列表 營業儀表板 現金收支登錄 材料自購登錄 每日結帳 排班表 現場電腦打卡 預約管理 預約管理 單日預約紀錄 單週預約…" at bounding box center [713, 329] width 1426 height 667
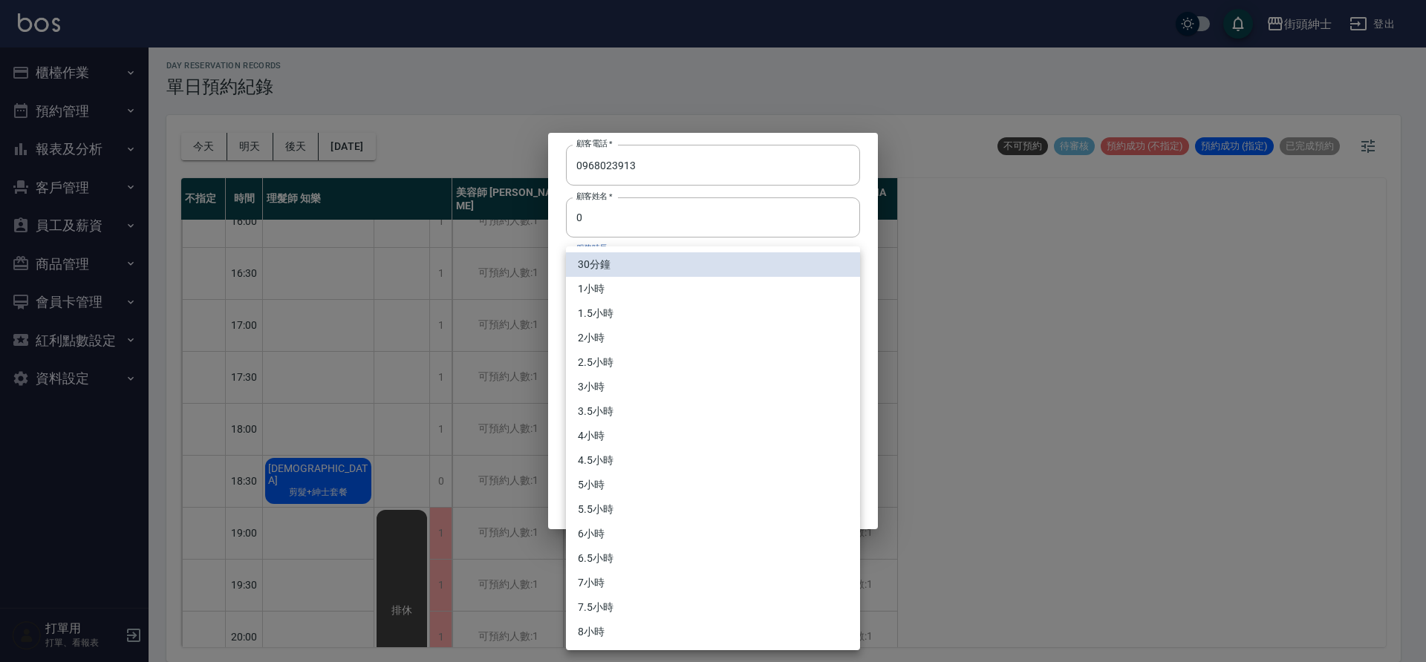
click at [686, 216] on div at bounding box center [713, 331] width 1426 height 662
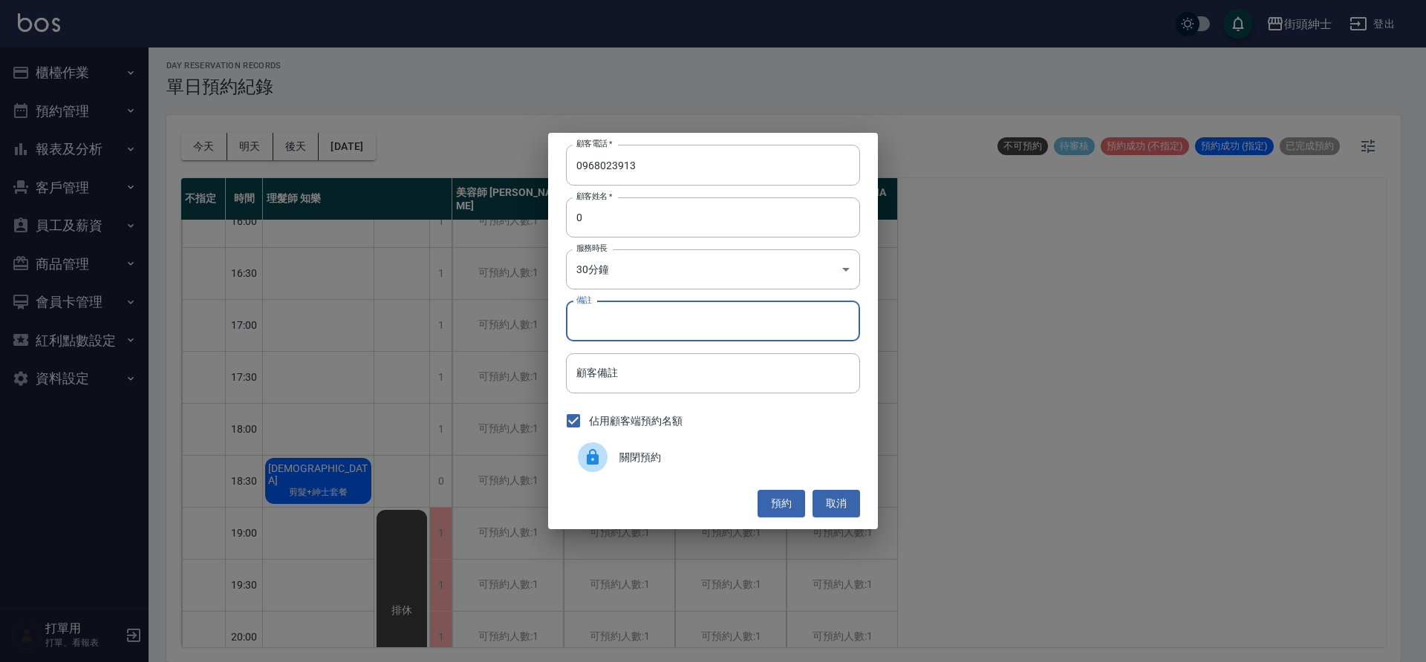
click at [648, 329] on input "備註" at bounding box center [713, 322] width 294 height 40
type input "紳士"
click at [777, 505] on button "預約" at bounding box center [781, 503] width 48 height 27
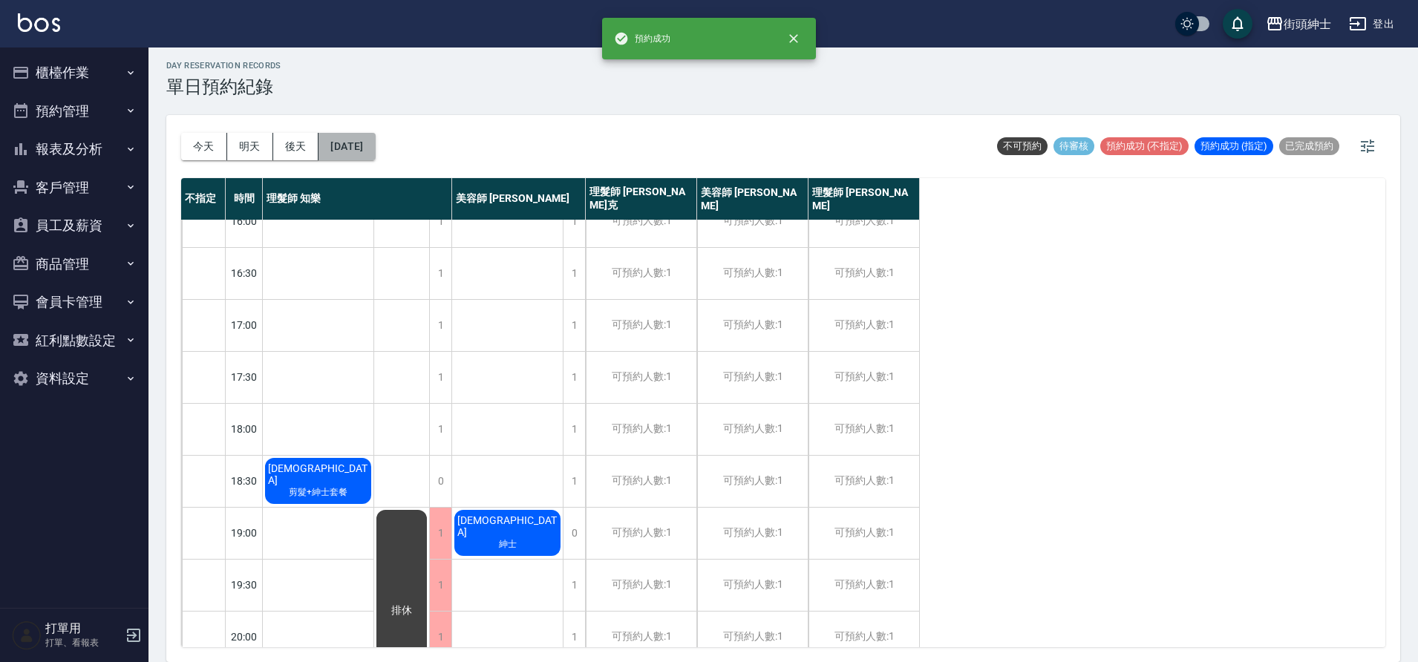
click at [367, 157] on button "2025/09/19" at bounding box center [347, 146] width 56 height 27
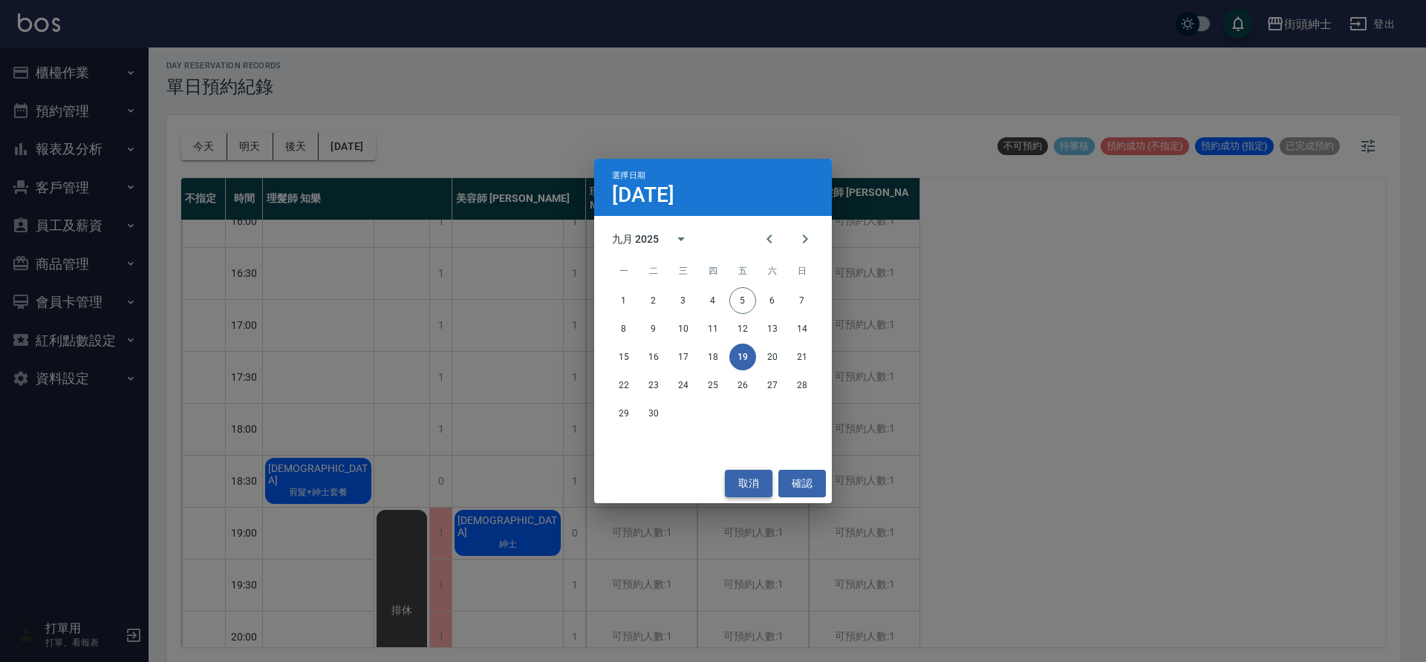
click at [762, 482] on button "取消" at bounding box center [749, 483] width 48 height 27
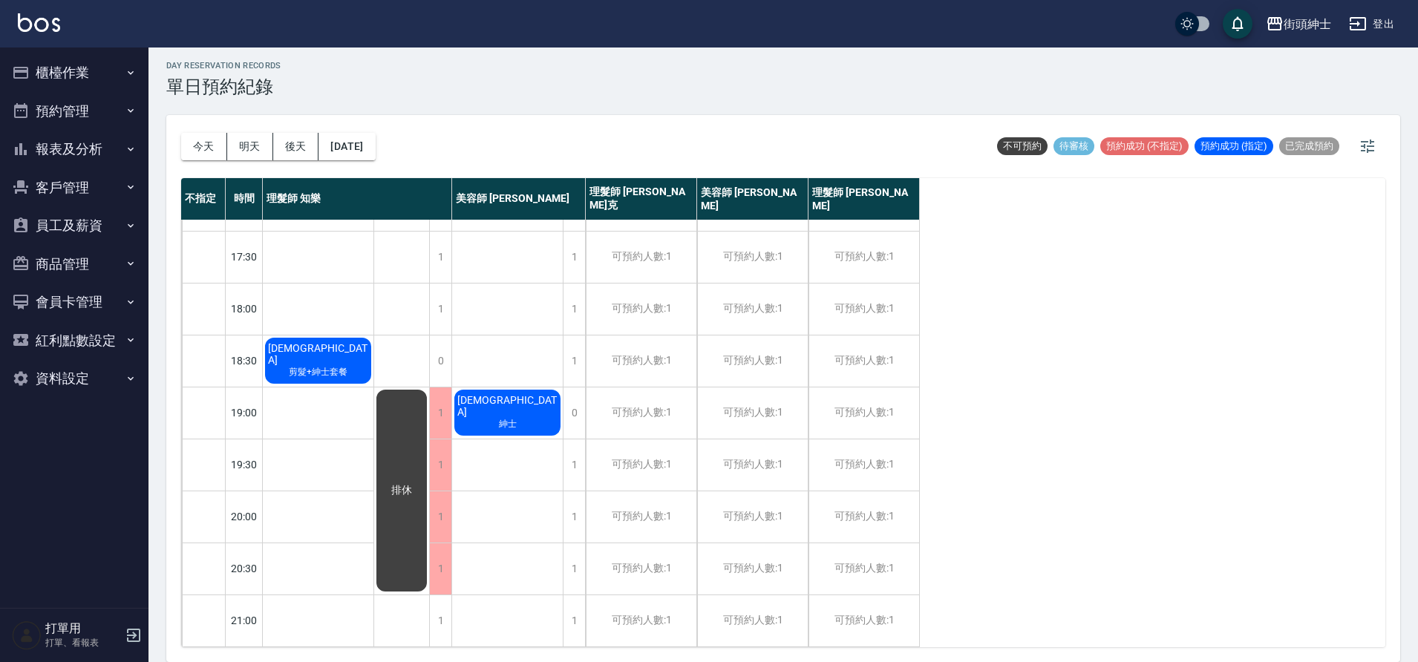
scroll to position [676, 0]
click at [403, 149] on div "今天 明天 後天 2025/09/19 不可預約 待審核 預約成功 (不指定) 預約成功 (指定) 已完成預約" at bounding box center [783, 146] width 1205 height 63
click at [371, 150] on button "2025/09/19" at bounding box center [347, 146] width 56 height 27
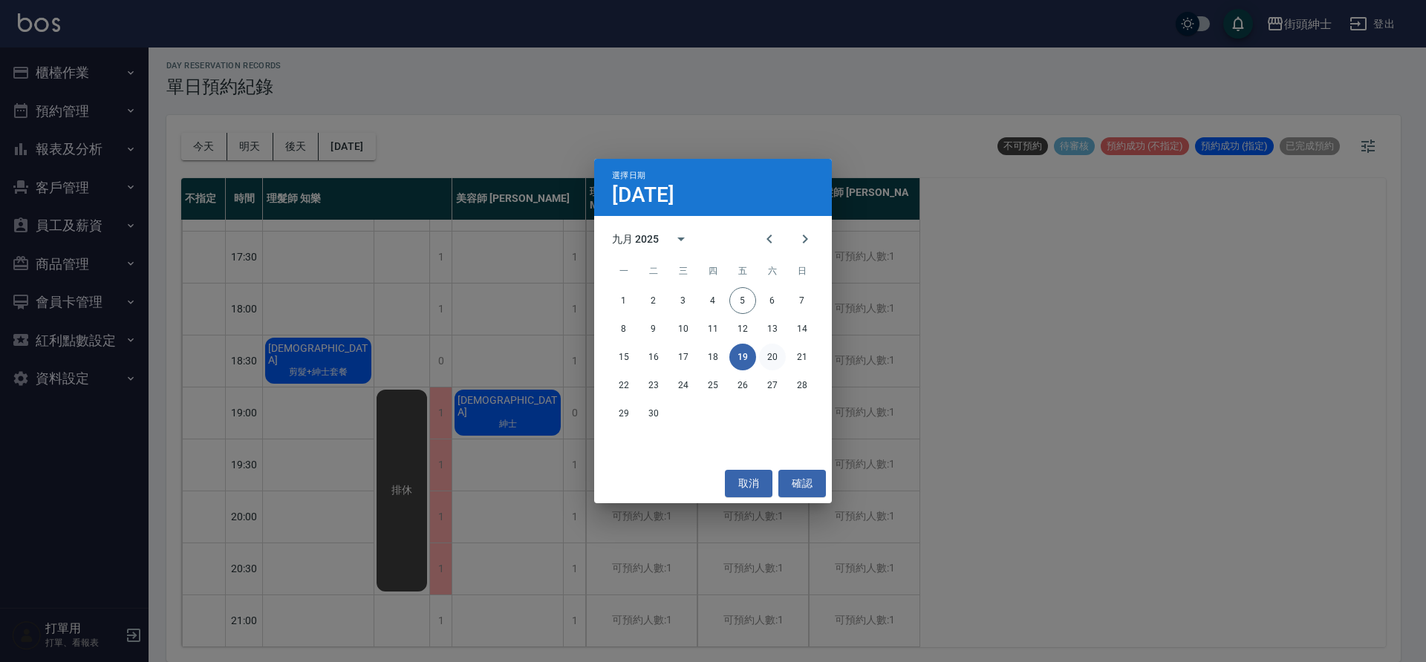
click at [774, 356] on button "20" at bounding box center [772, 357] width 27 height 27
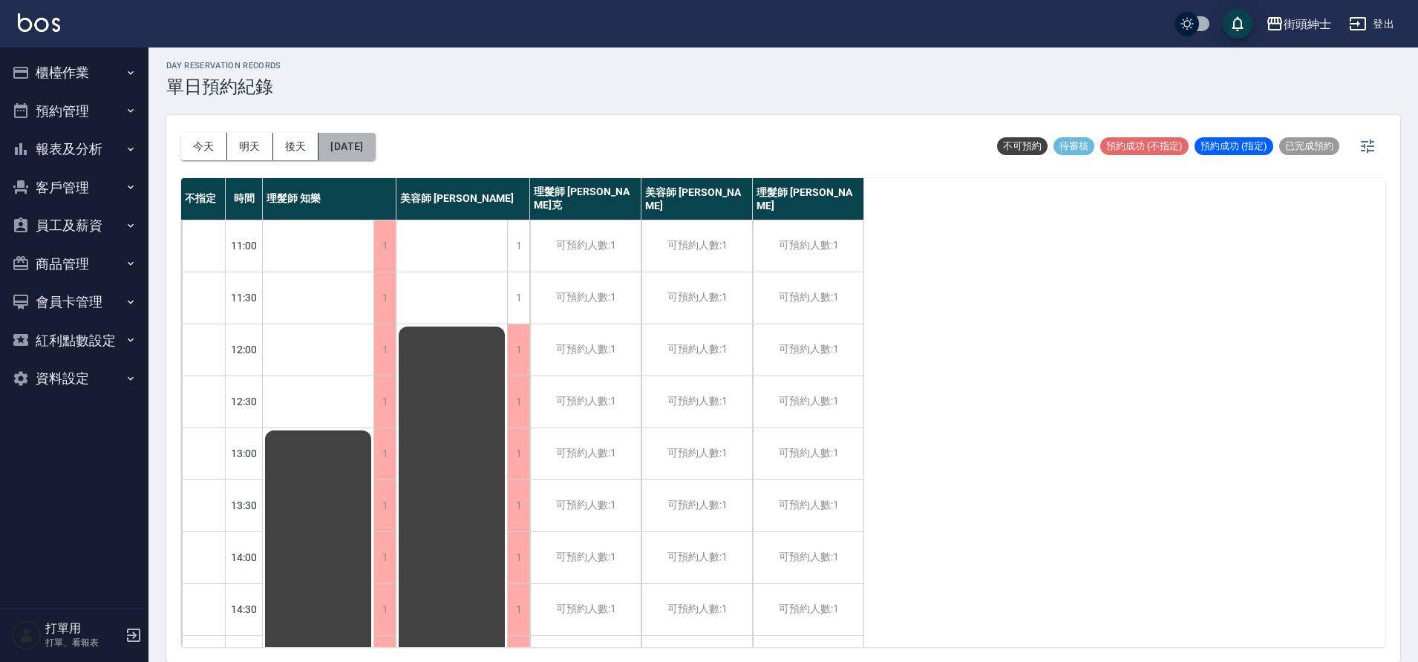
click at [342, 145] on button "2025/09/20" at bounding box center [347, 146] width 56 height 27
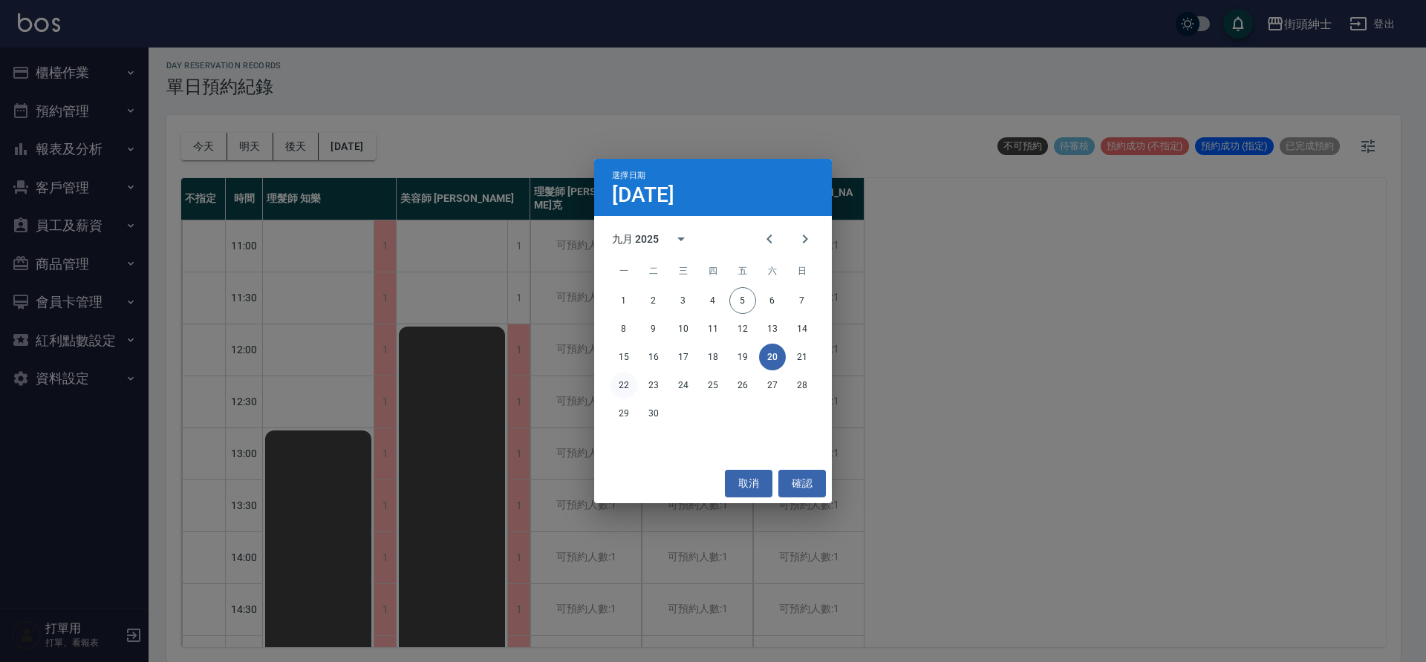
click at [621, 377] on button "22" at bounding box center [623, 385] width 27 height 27
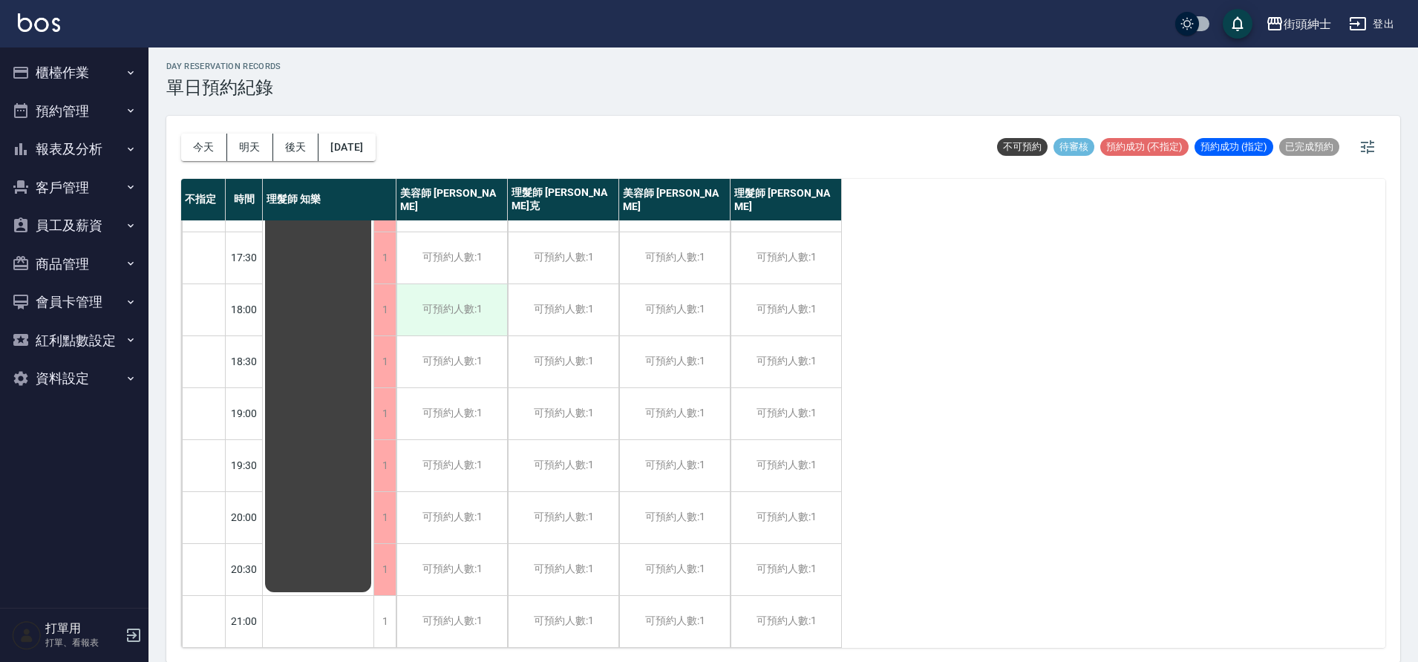
scroll to position [4, 0]
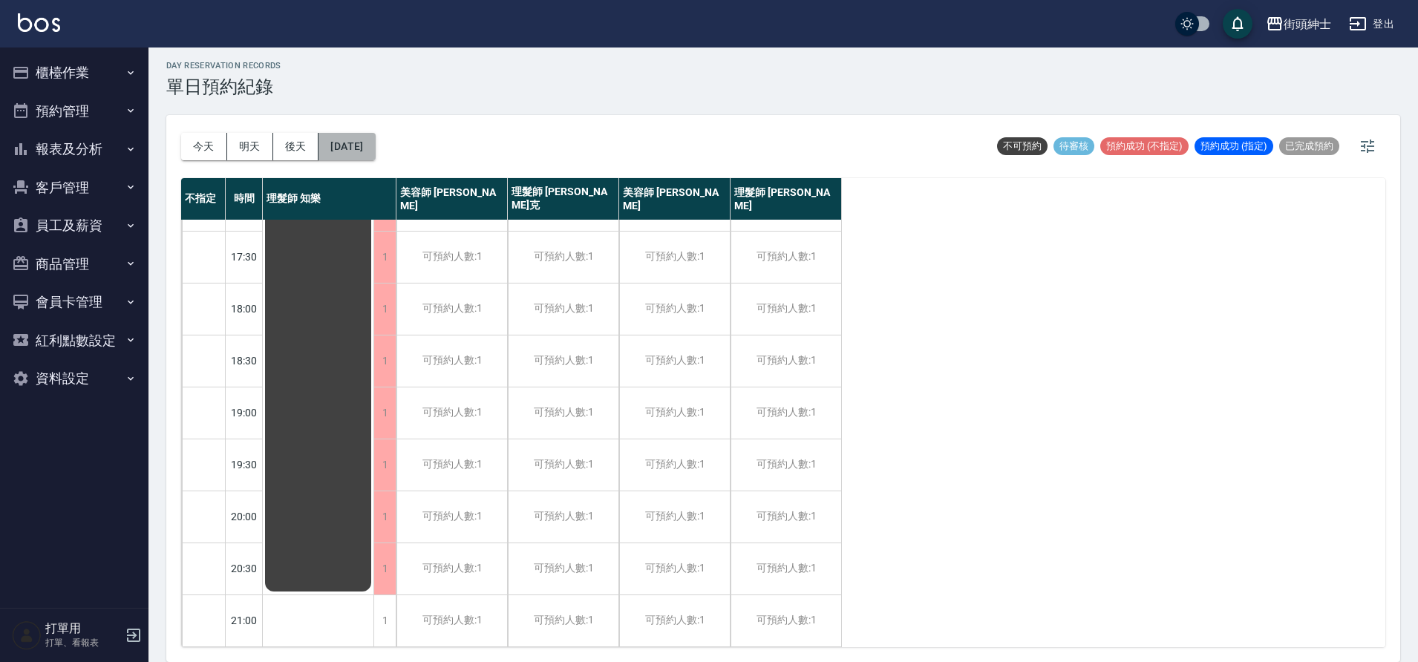
click at [375, 156] on button "2025/09/22" at bounding box center [347, 146] width 56 height 27
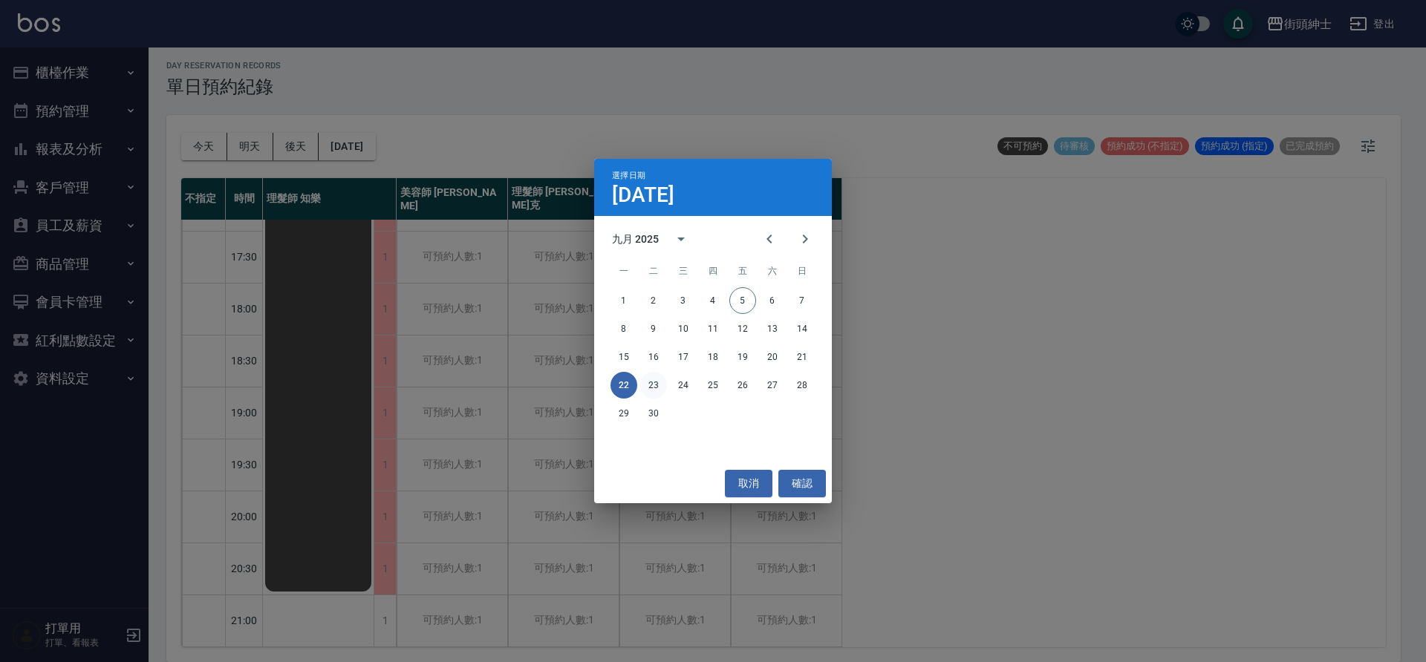
click at [654, 380] on button "23" at bounding box center [653, 385] width 27 height 27
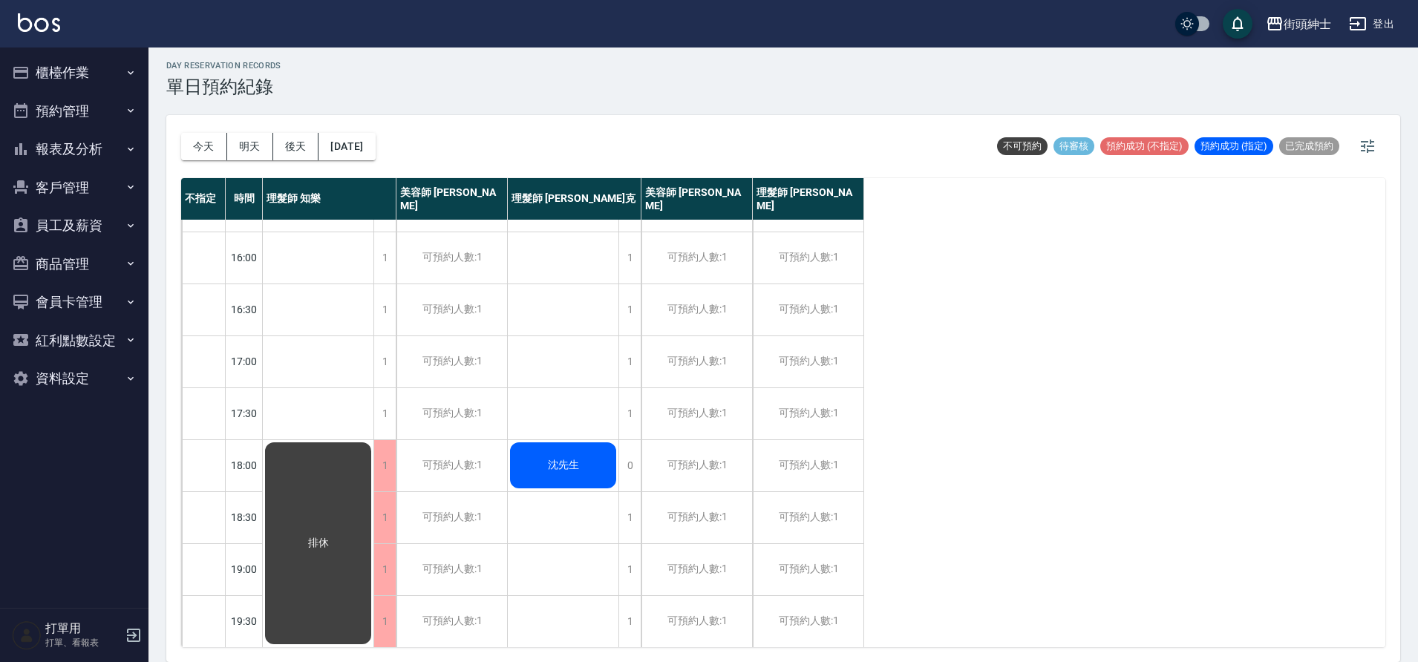
scroll to position [676, 0]
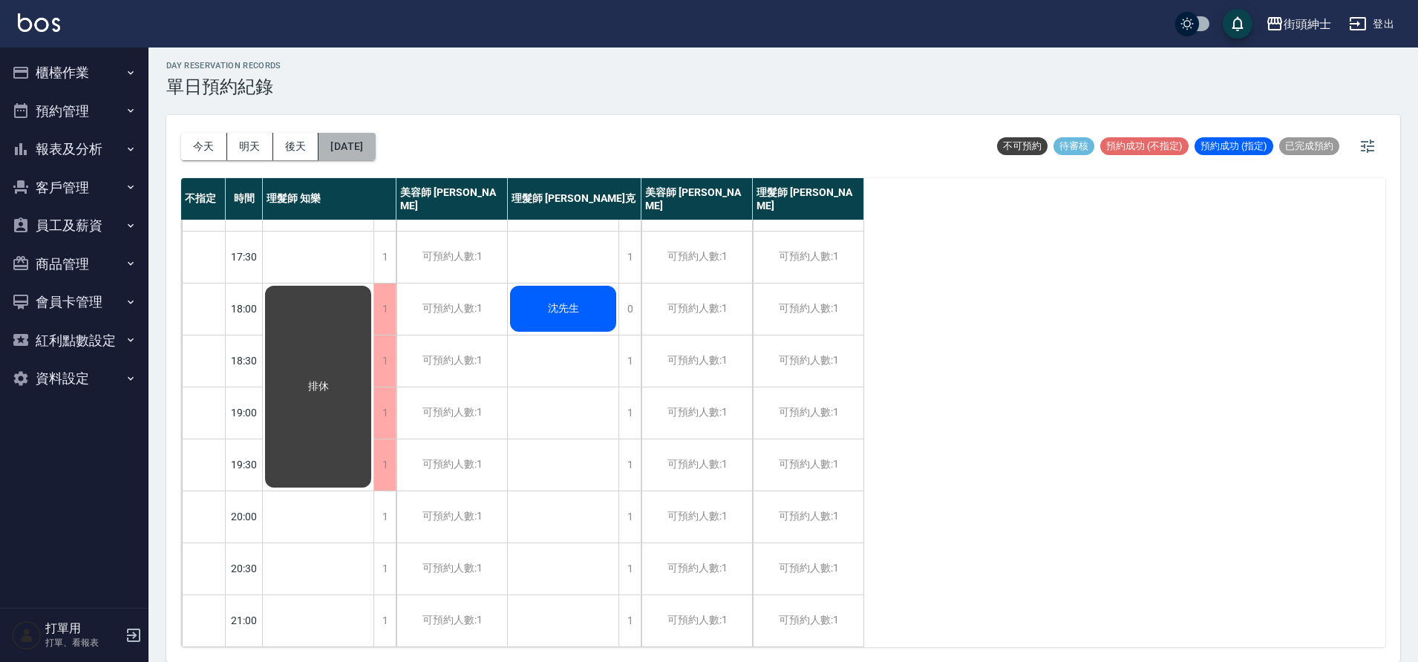
click at [348, 150] on button "2025/09/23" at bounding box center [347, 146] width 56 height 27
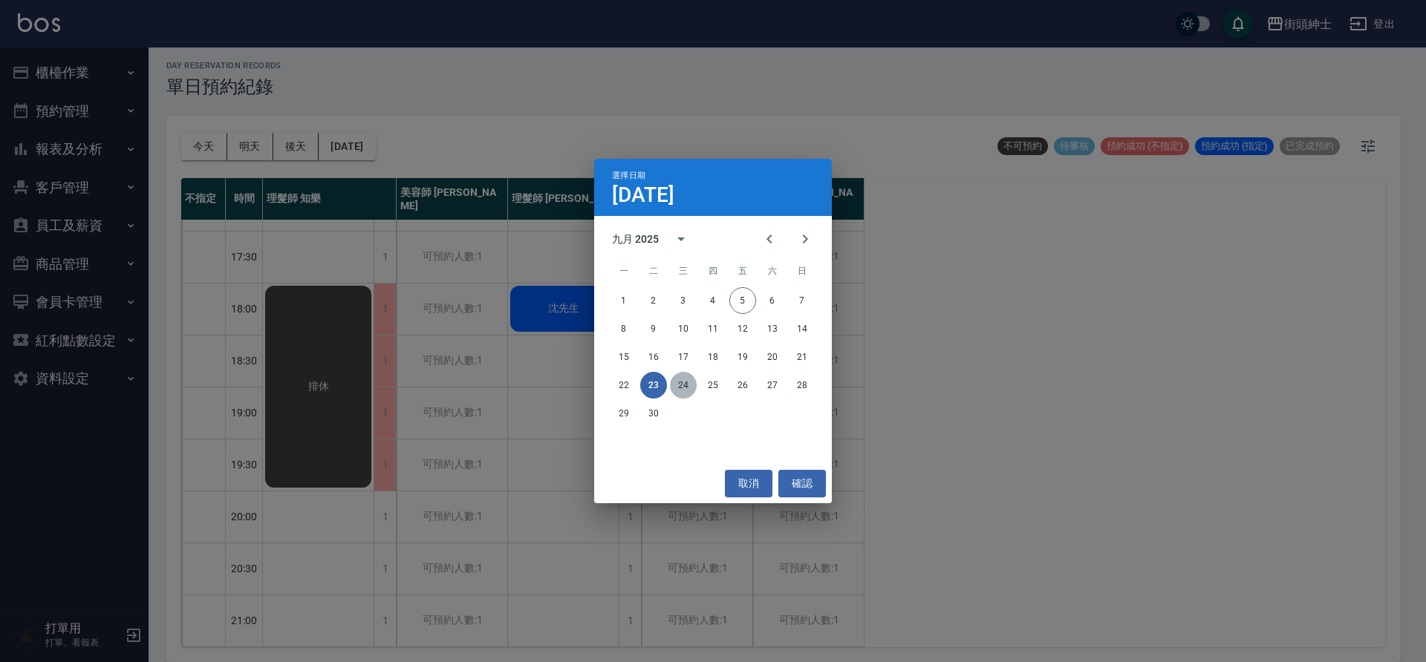
click at [683, 387] on button "24" at bounding box center [683, 385] width 27 height 27
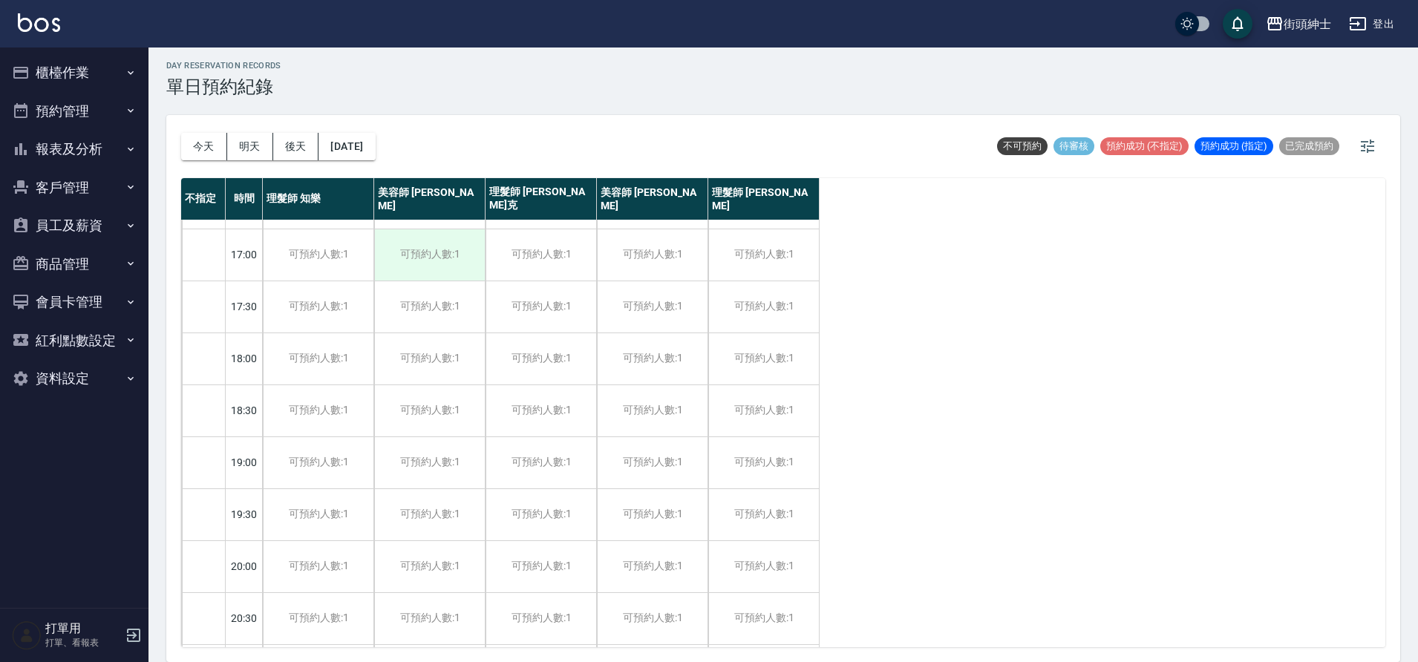
scroll to position [676, 0]
click at [375, 144] on button "2025/09/24" at bounding box center [347, 146] width 56 height 27
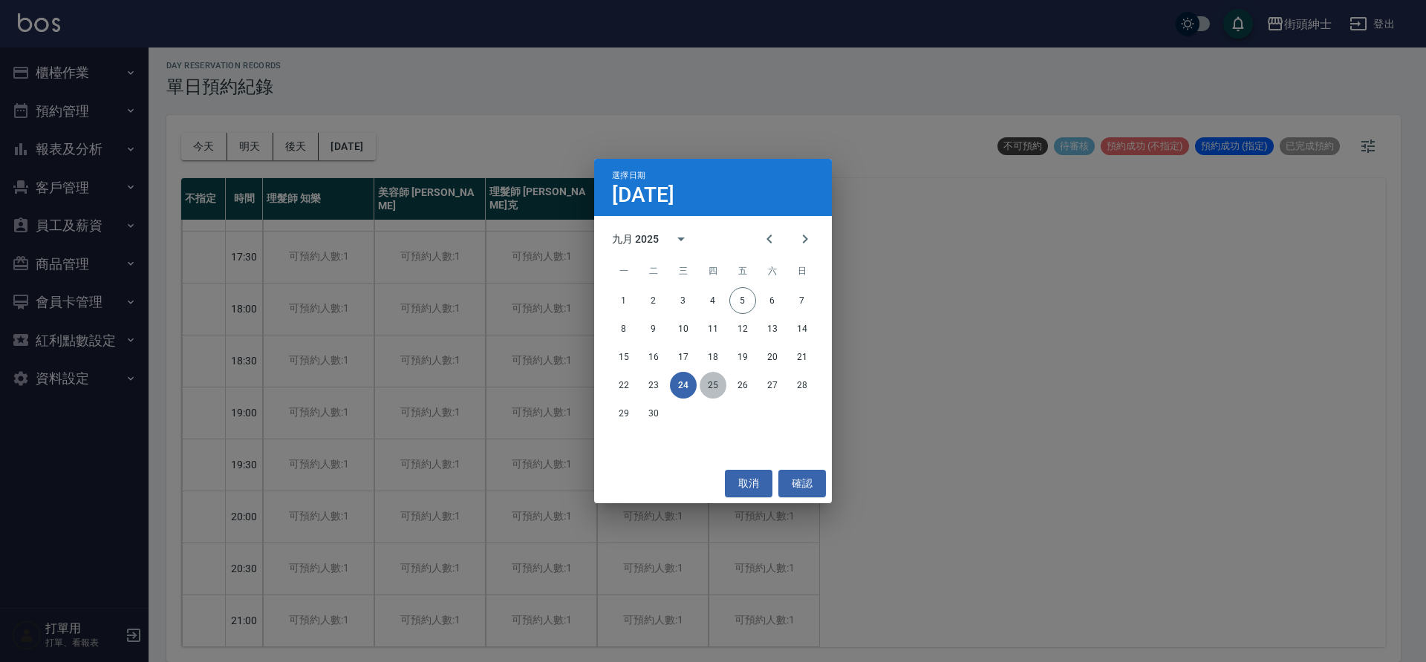
click at [718, 384] on button "25" at bounding box center [713, 385] width 27 height 27
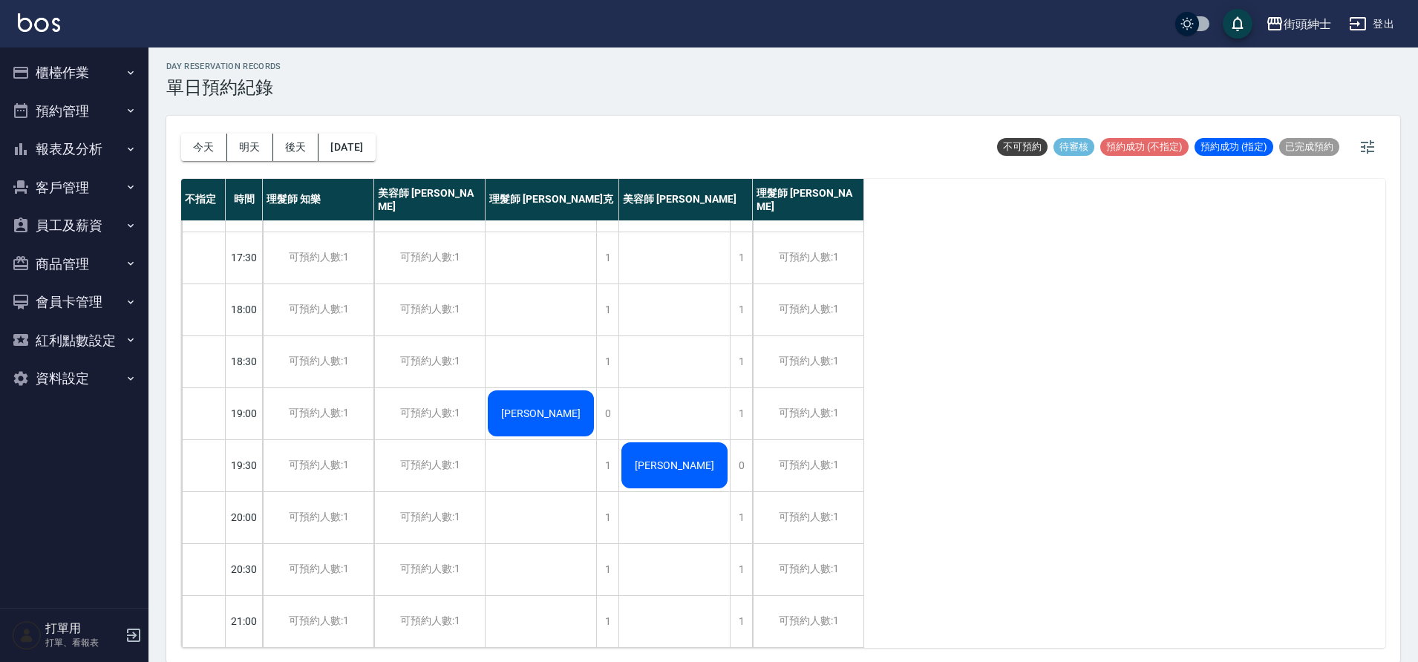
scroll to position [4, 0]
click at [375, 151] on button "2025/09/25" at bounding box center [347, 146] width 56 height 27
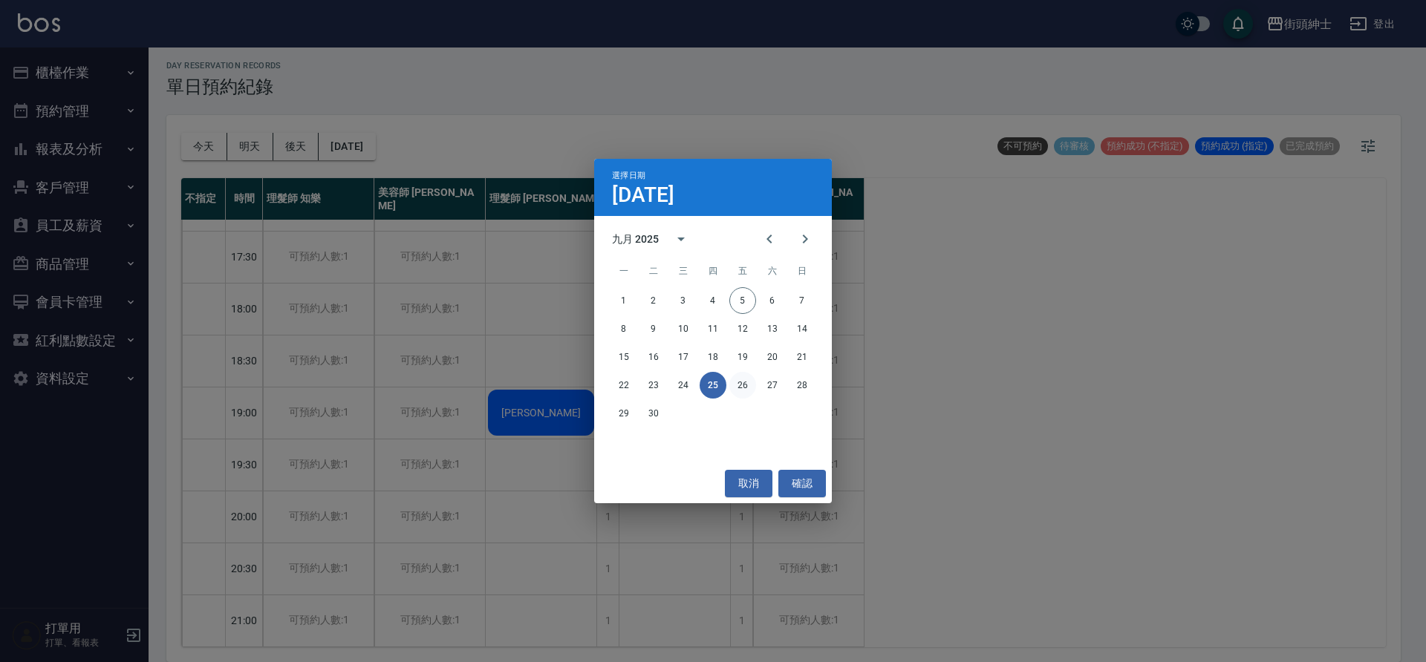
click at [754, 385] on button "26" at bounding box center [742, 385] width 27 height 27
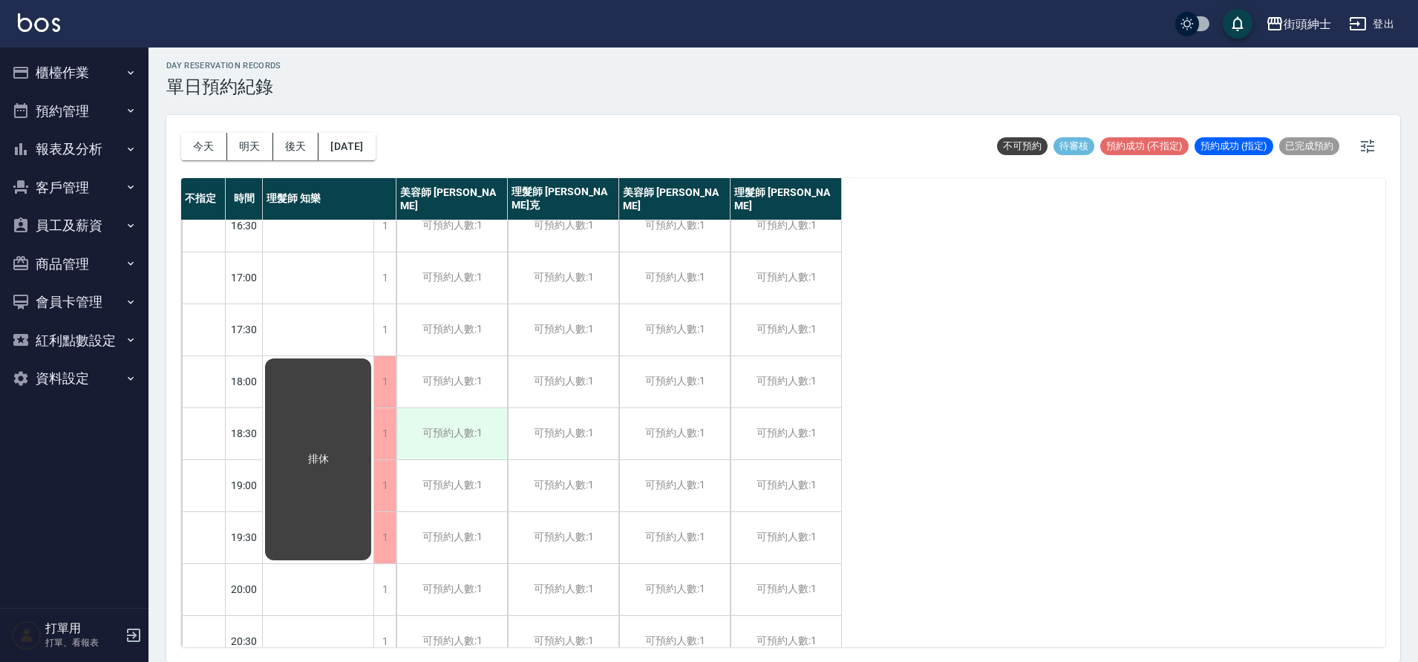
scroll to position [676, 0]
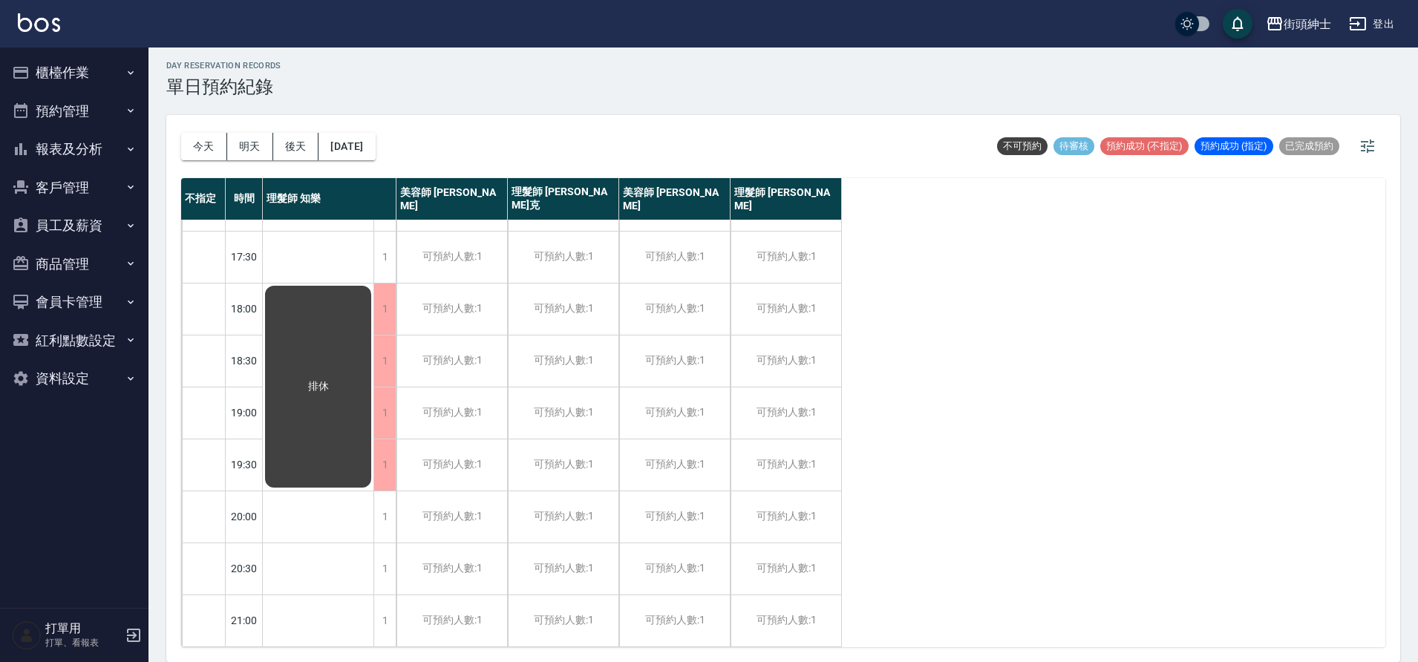
click at [365, 131] on div "今天 明天 後天 2025/09/26" at bounding box center [278, 146] width 195 height 63
click at [367, 145] on button "2025/09/26" at bounding box center [347, 146] width 56 height 27
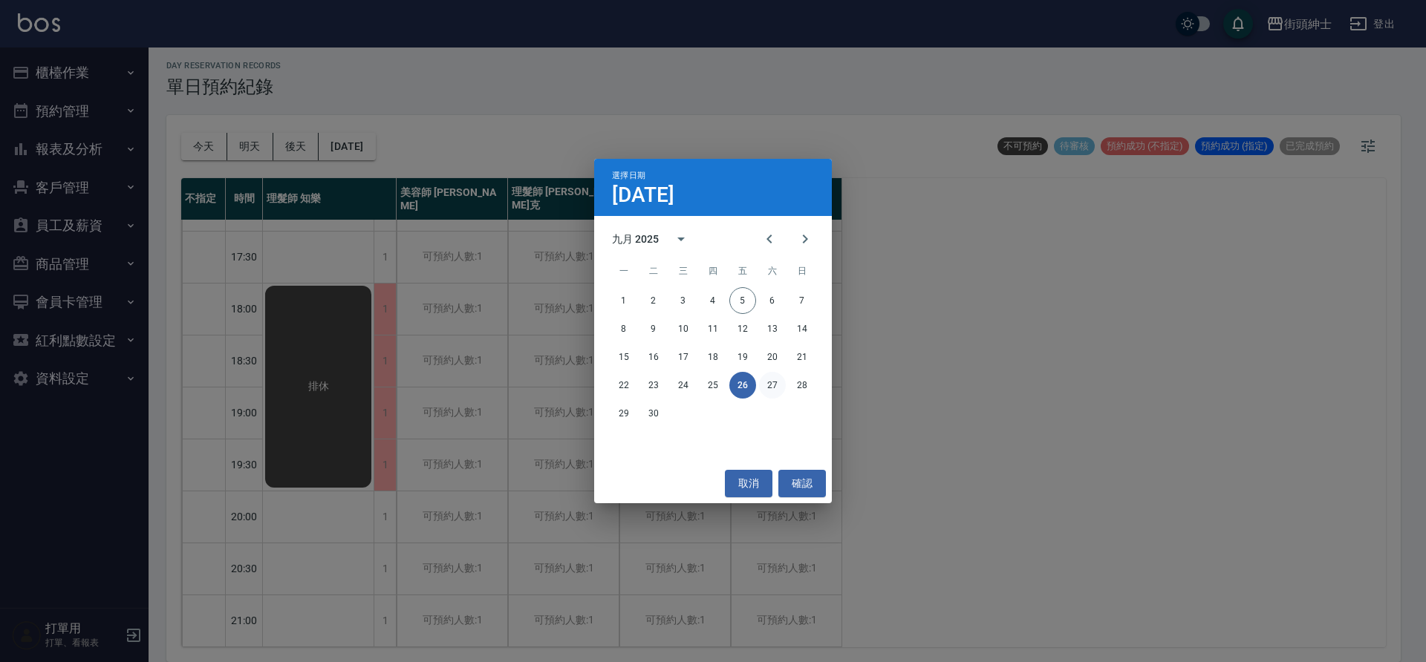
click at [775, 389] on button "27" at bounding box center [772, 385] width 27 height 27
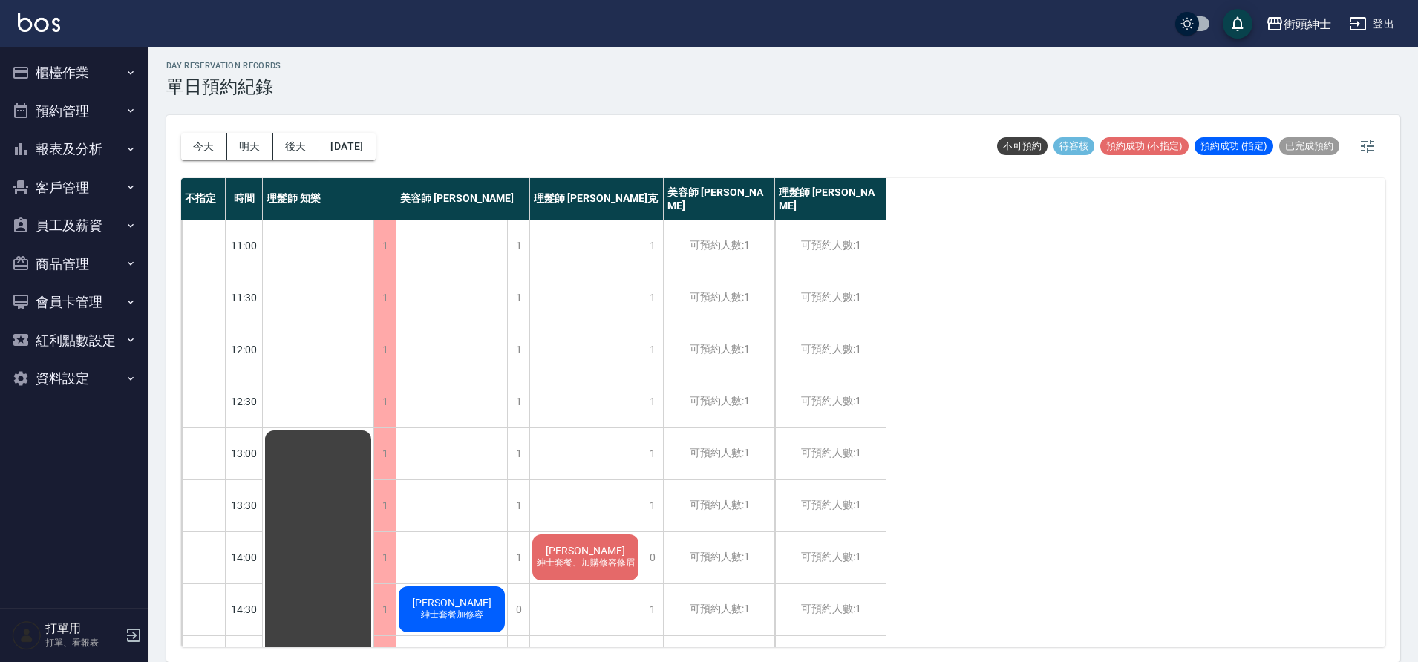
scroll to position [676, 0]
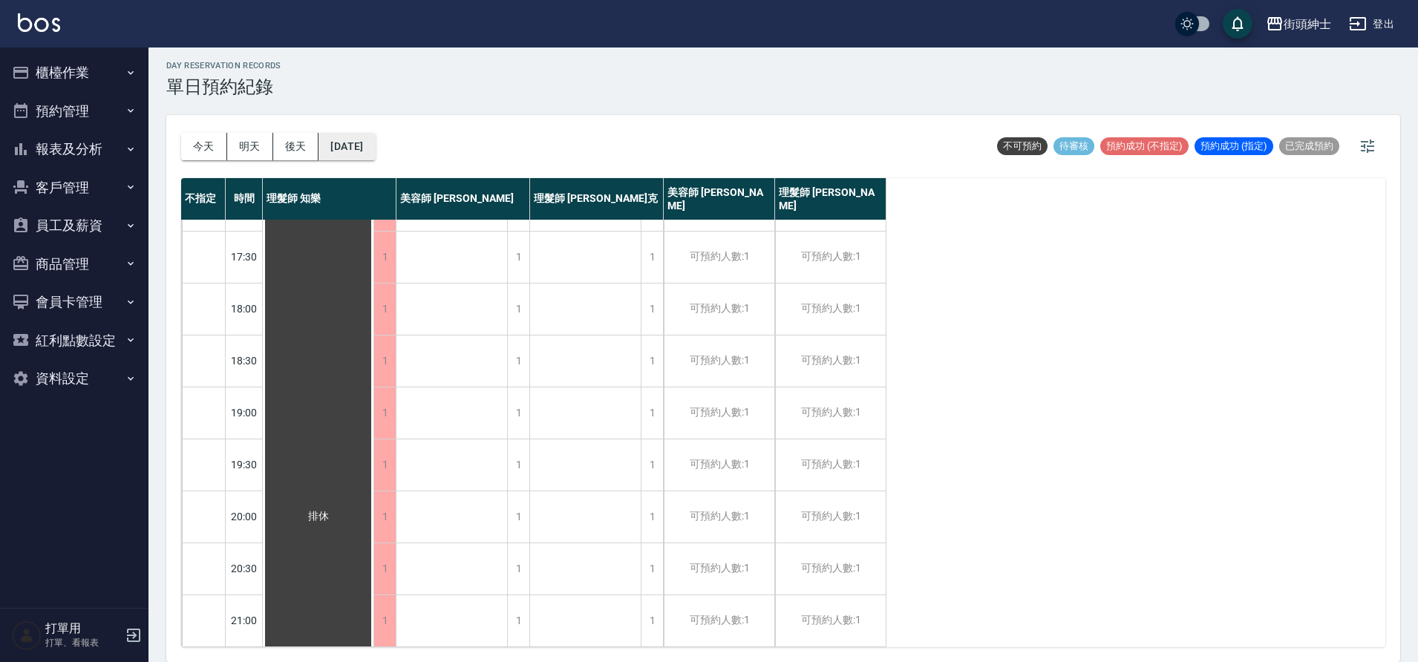
click at [375, 146] on button "2025/09/27" at bounding box center [347, 146] width 56 height 27
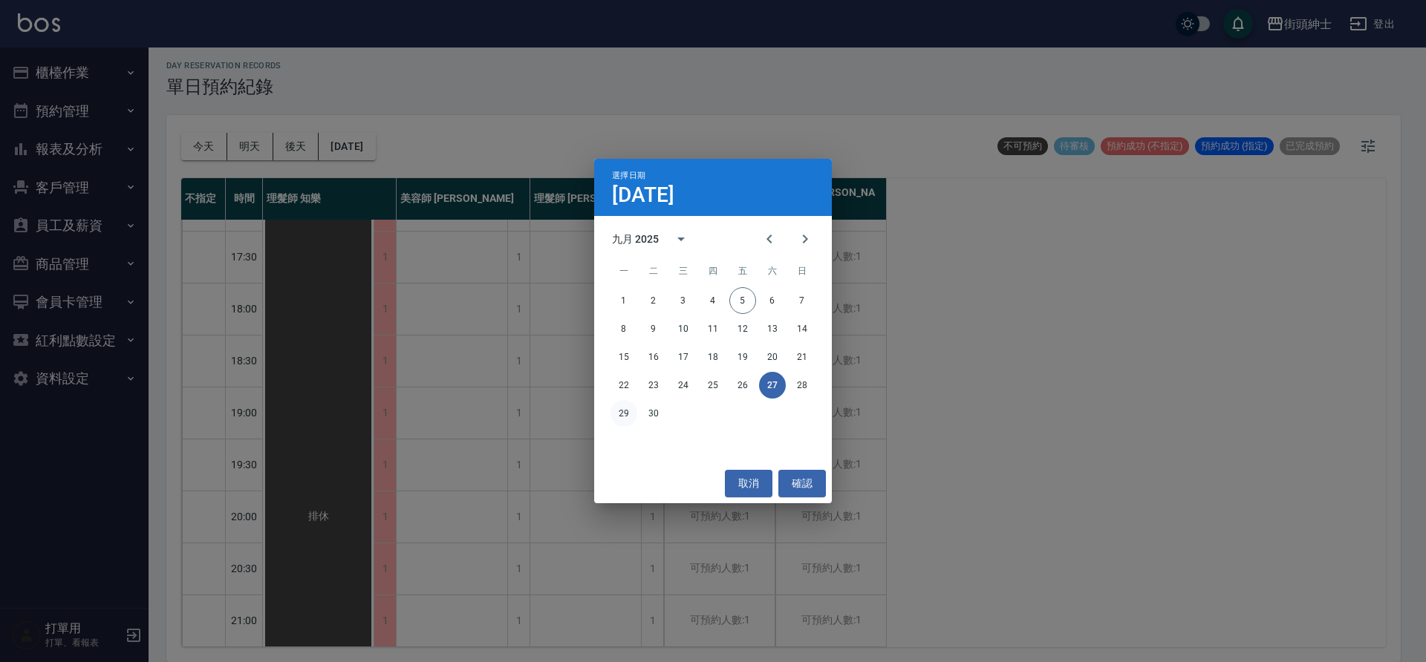
click at [627, 418] on button "29" at bounding box center [623, 413] width 27 height 27
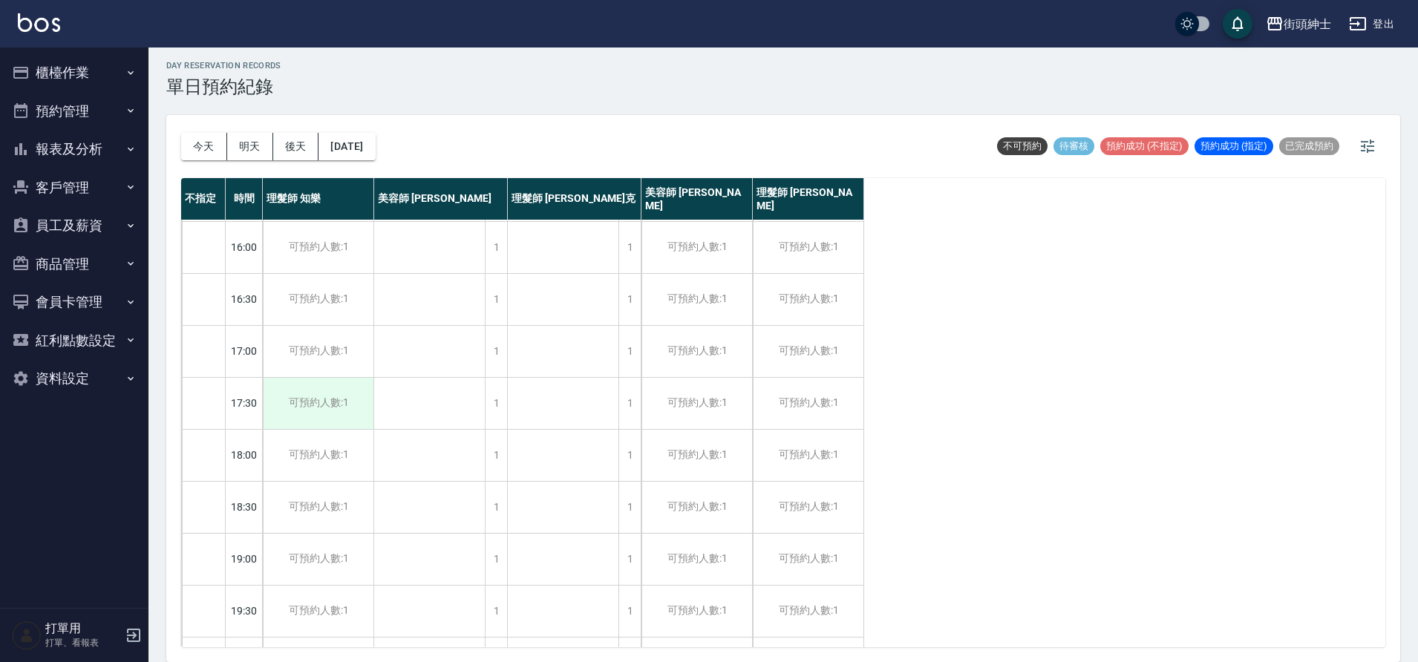
scroll to position [676, 0]
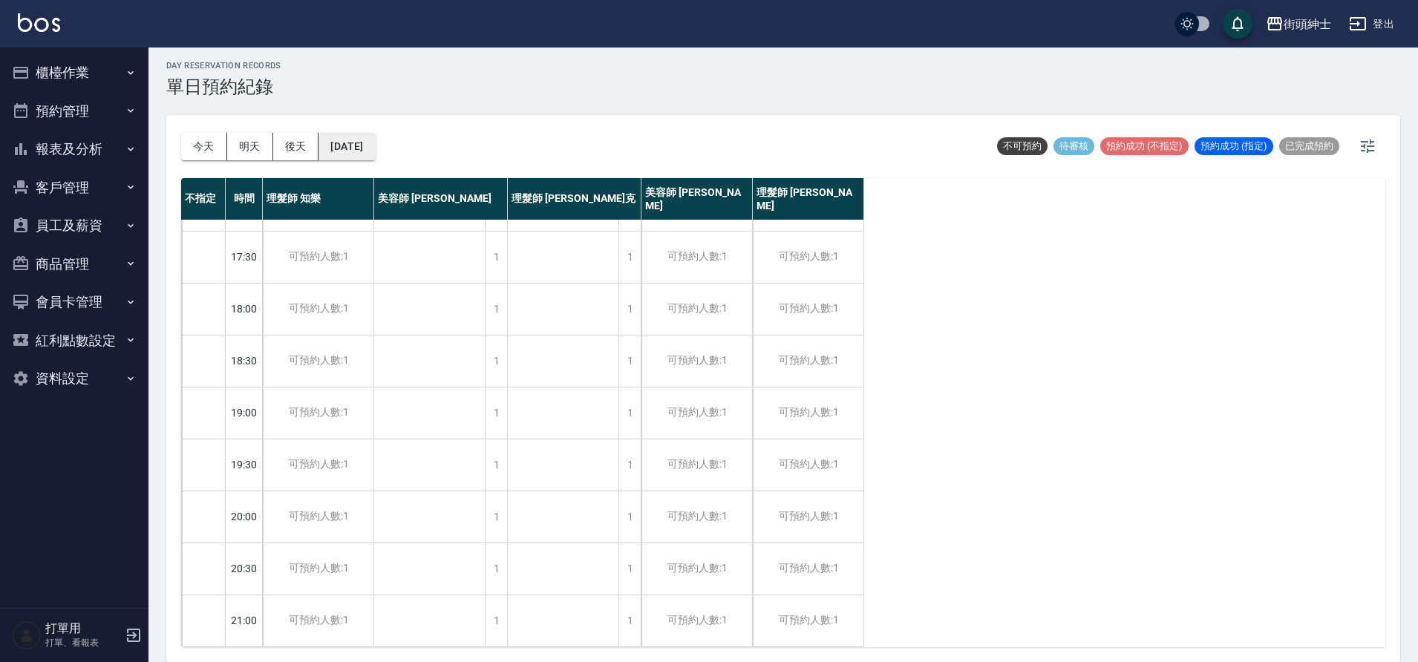
click at [354, 151] on button "2025/09/29" at bounding box center [347, 146] width 56 height 27
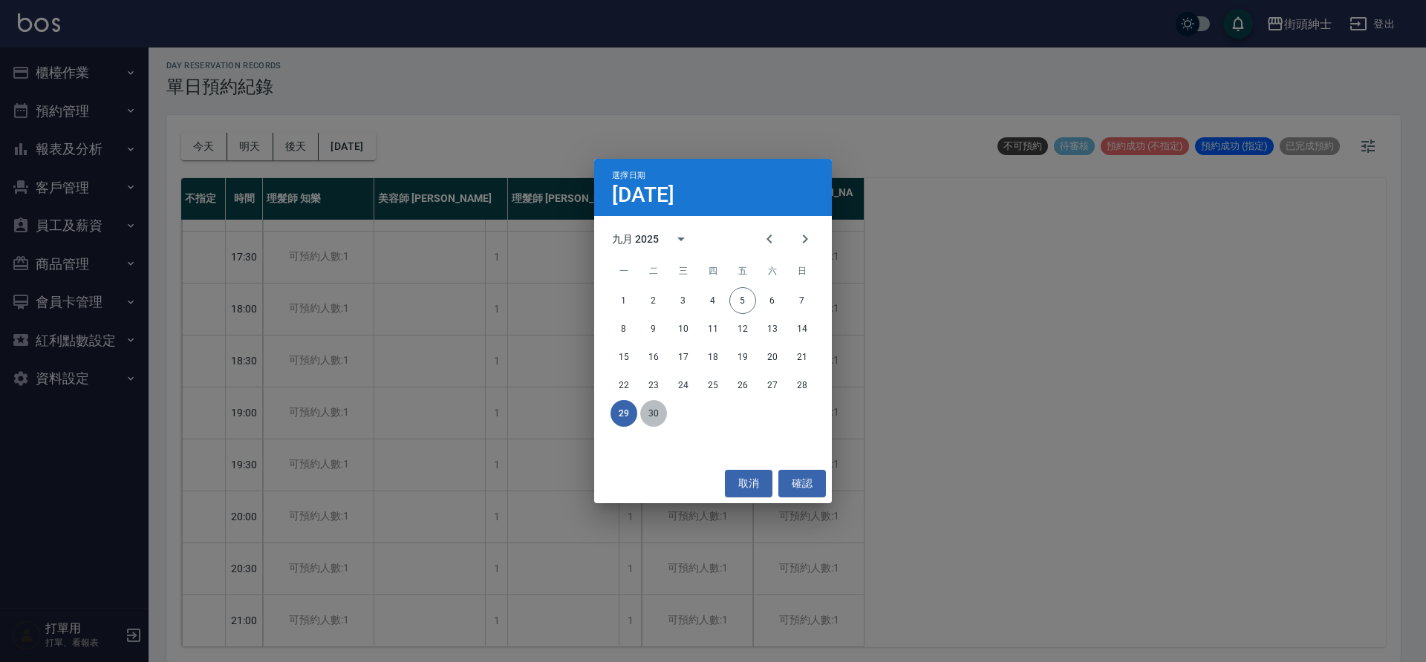
click at [654, 405] on button "30" at bounding box center [653, 413] width 27 height 27
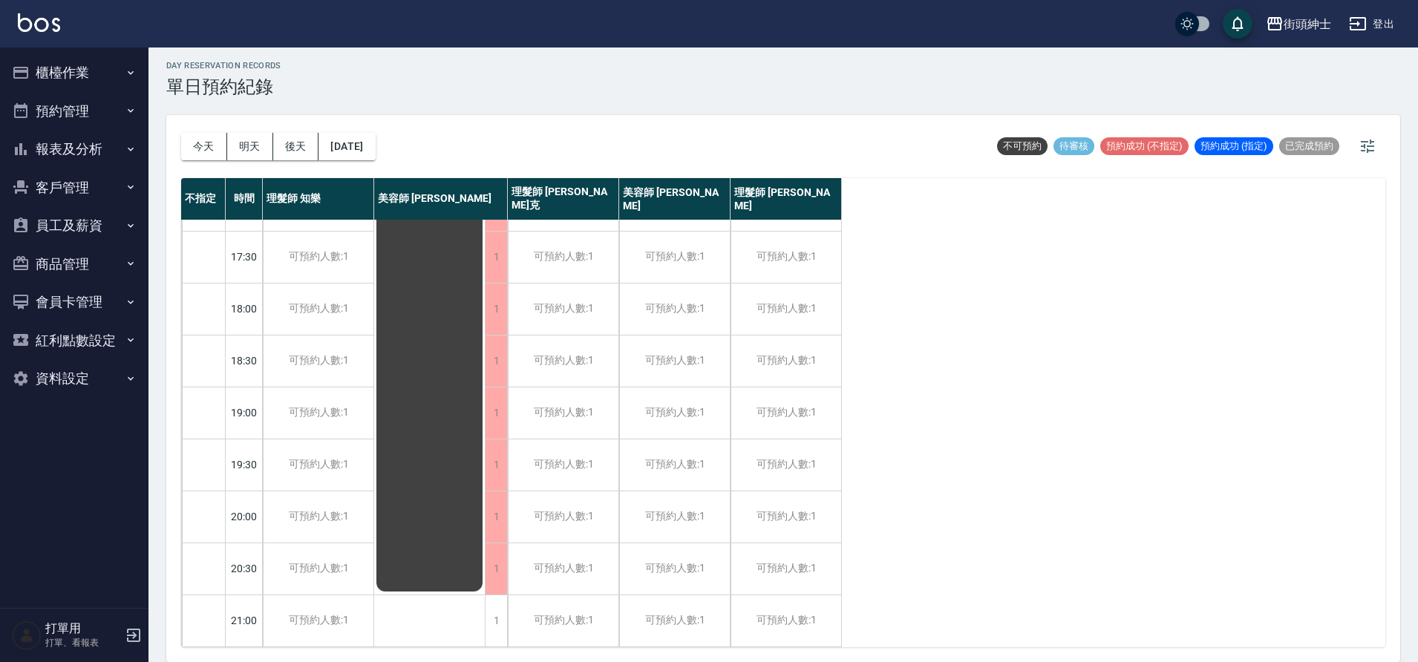
scroll to position [220, 0]
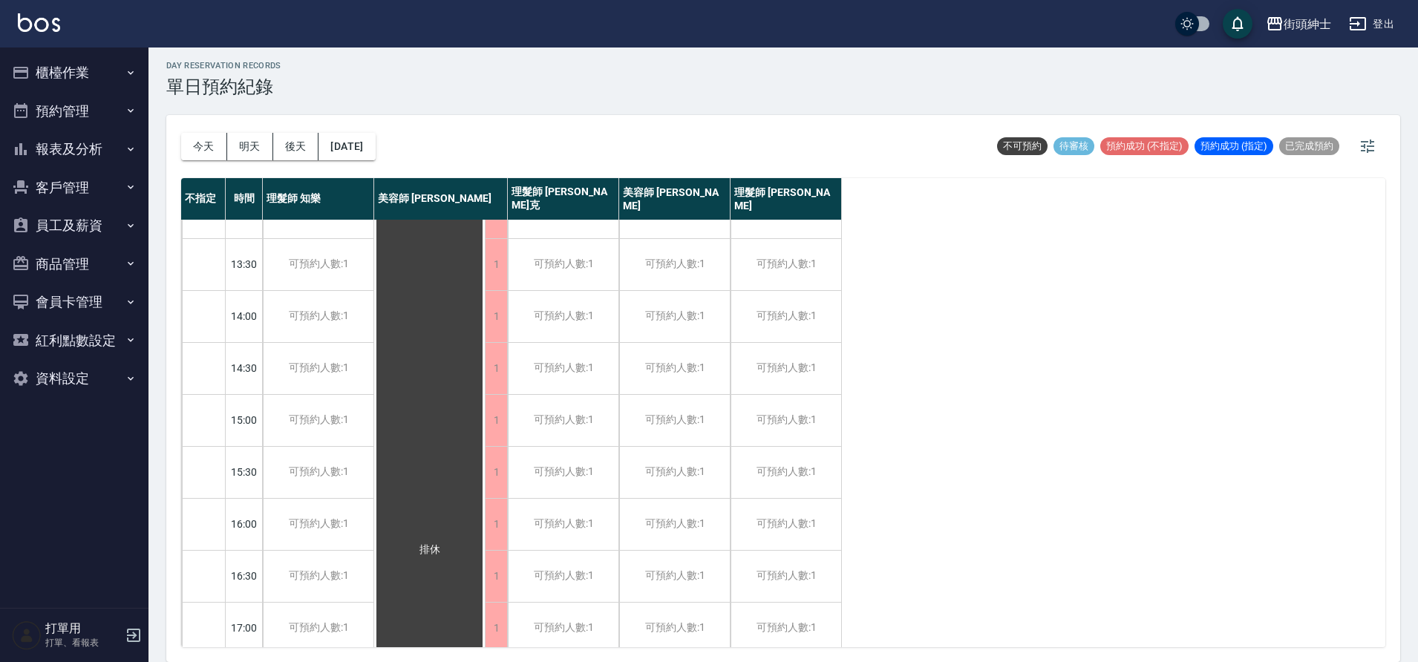
click at [194, 140] on button "[DATE]" at bounding box center [204, 146] width 46 height 27
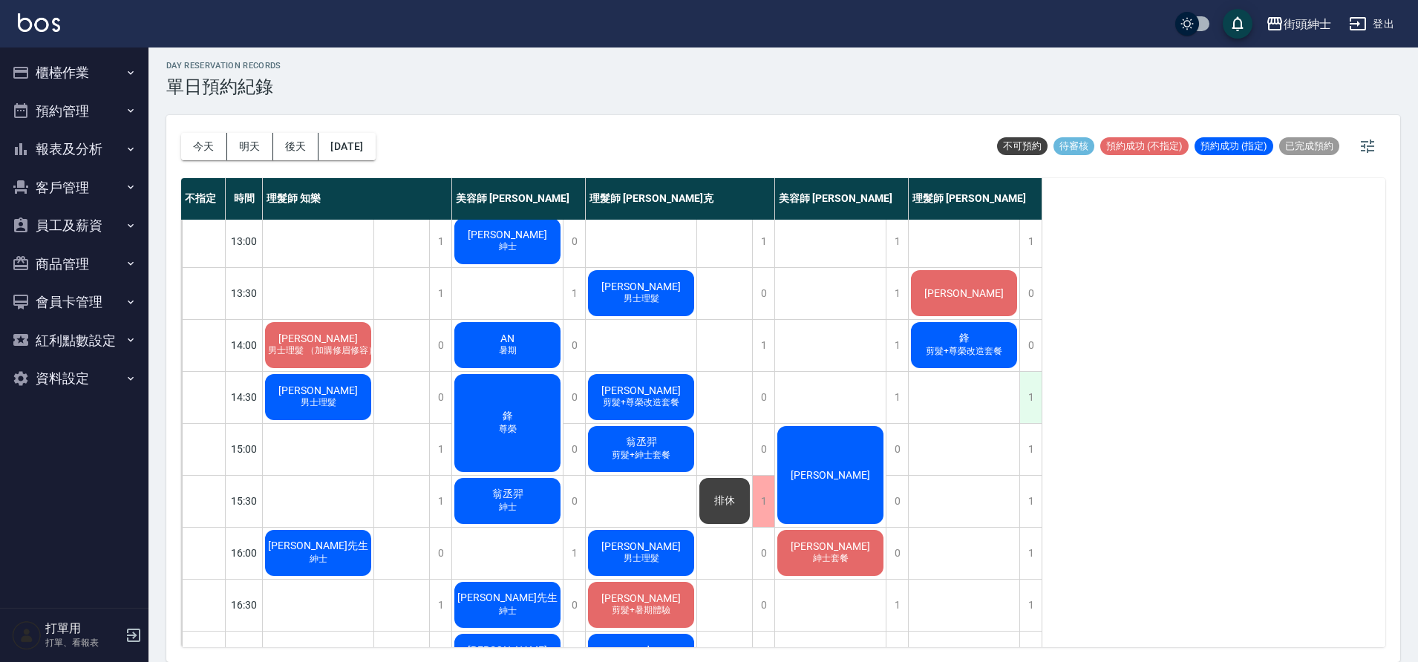
scroll to position [213, 0]
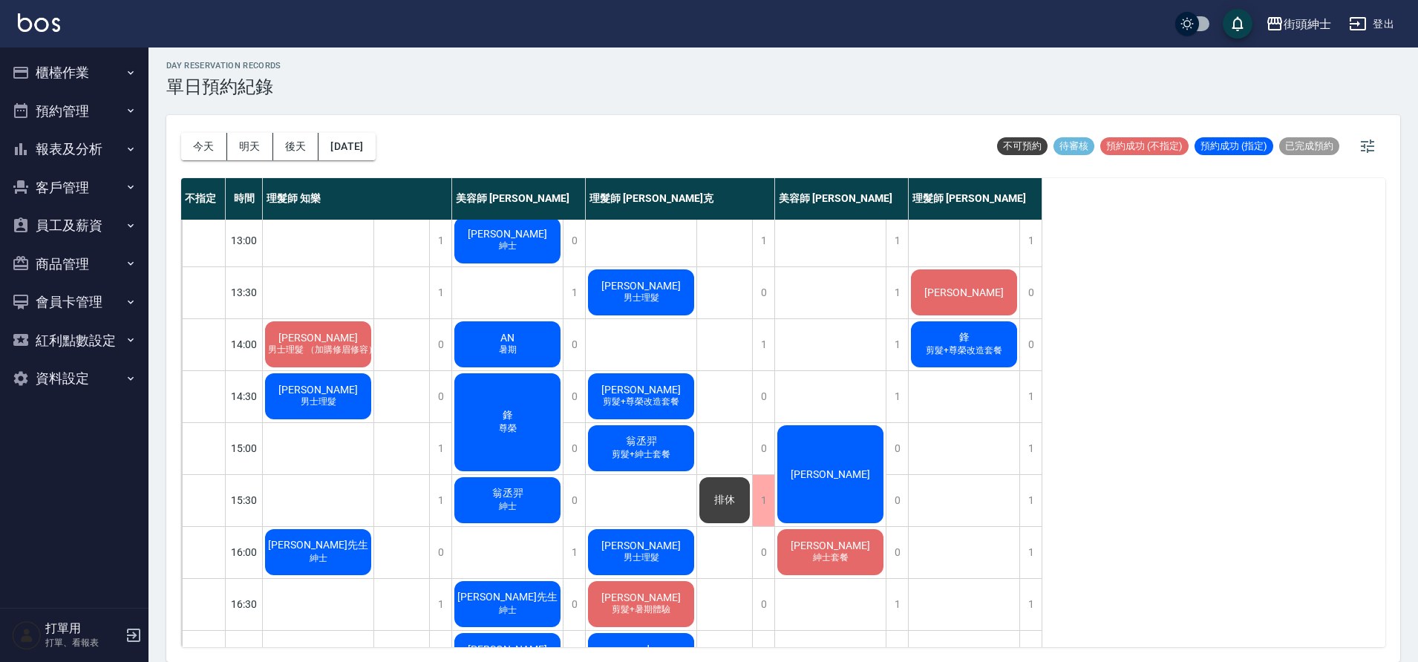
click at [1017, 388] on div "過路 David 鋒 剪髮+尊榮改造套餐 kevin 男士理髮、入門體驗套餐 yochen 剪髮+入門體驗套餐 陳禹廷 剪髮+暑期體驗 chih yi 男士理髮" at bounding box center [964, 553] width 111 height 1092
click at [1026, 394] on div "1" at bounding box center [1031, 396] width 22 height 51
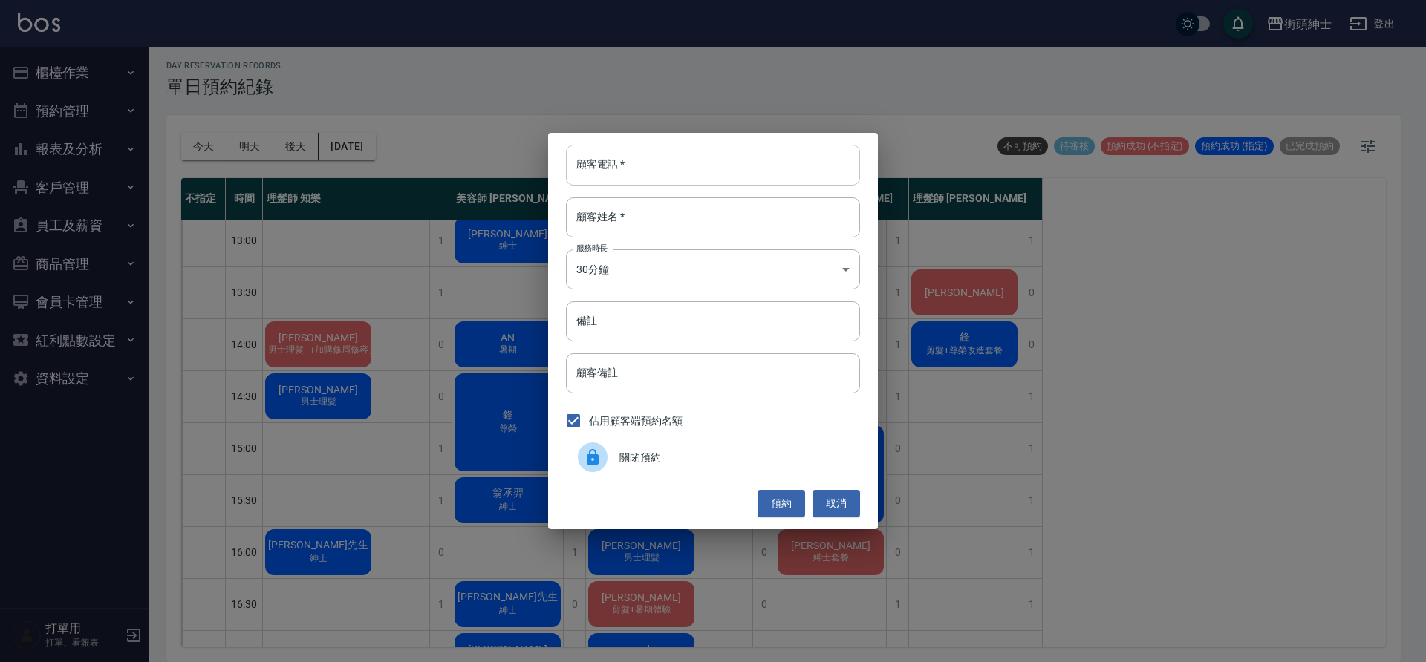
click at [773, 183] on input "顧客電話   *" at bounding box center [713, 165] width 294 height 40
type input "0918112441"
click at [598, 227] on input "顧客姓名   *" at bounding box center [713, 218] width 294 height 40
type input "呂"
click at [769, 502] on button "預約" at bounding box center [781, 503] width 48 height 27
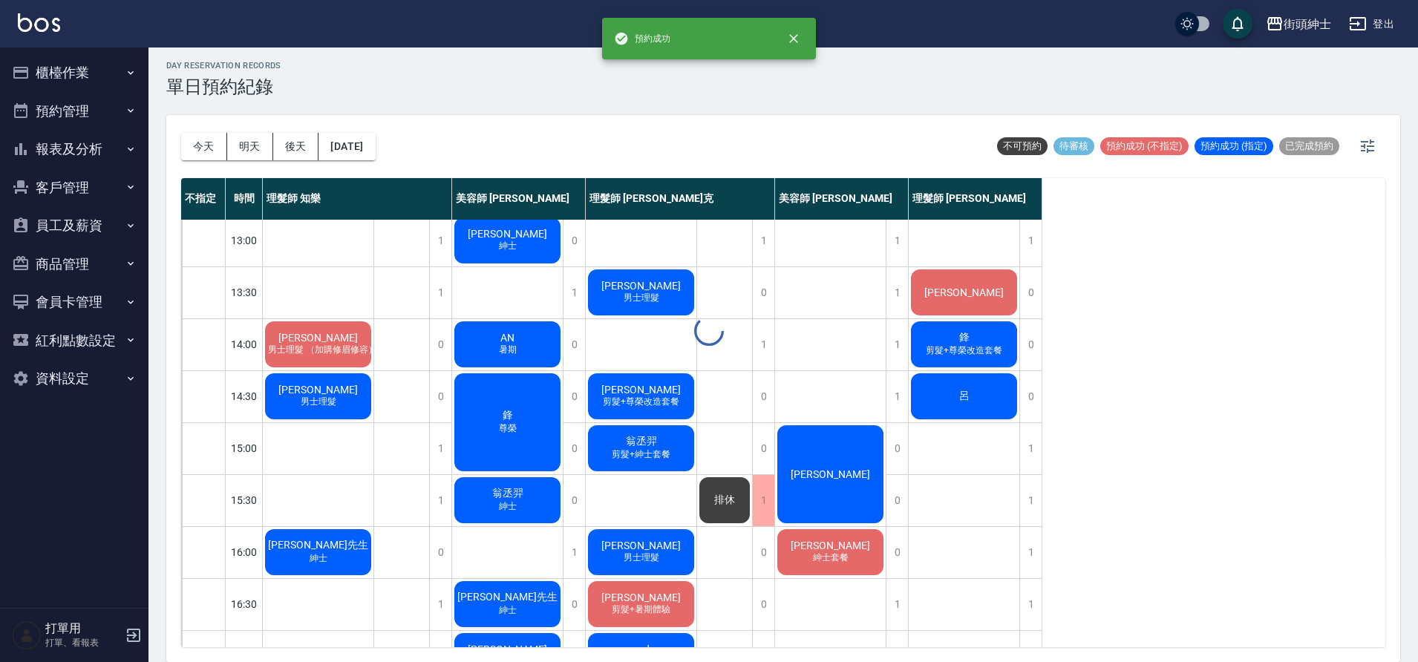
click at [986, 393] on div "呂" at bounding box center [964, 396] width 111 height 50
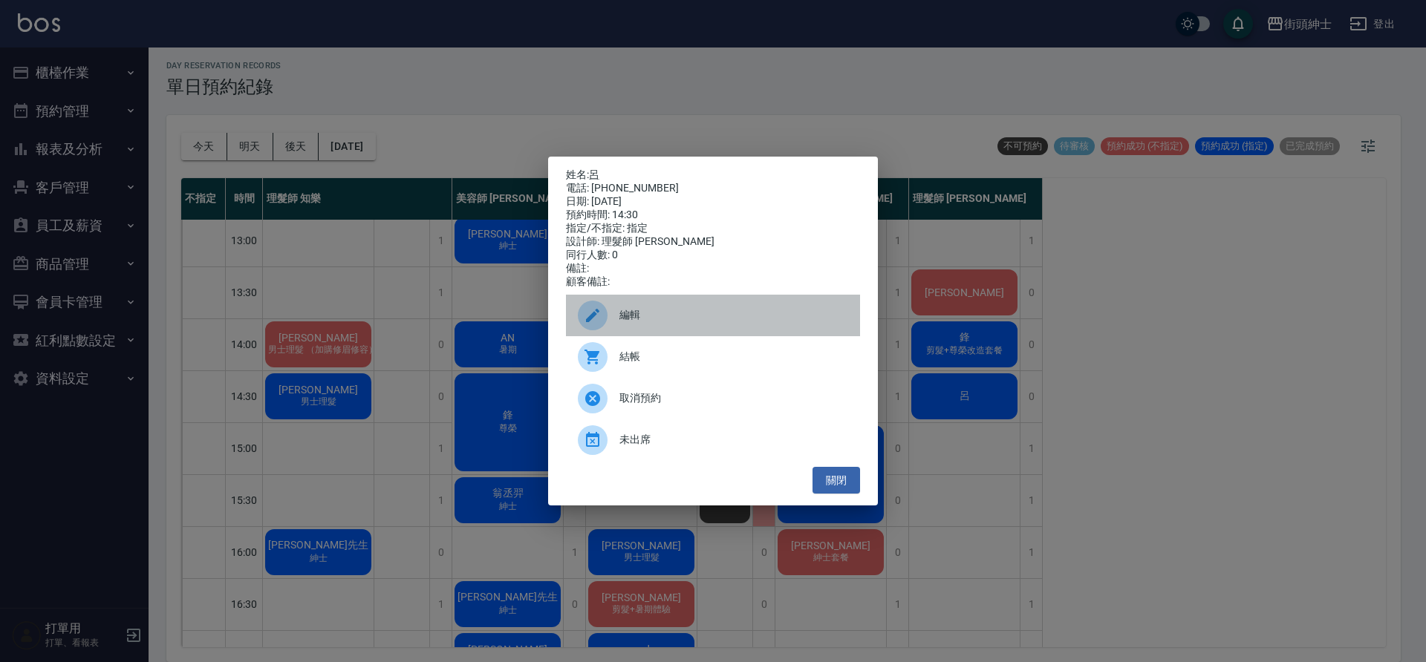
click at [670, 315] on span "編輯" at bounding box center [733, 315] width 229 height 16
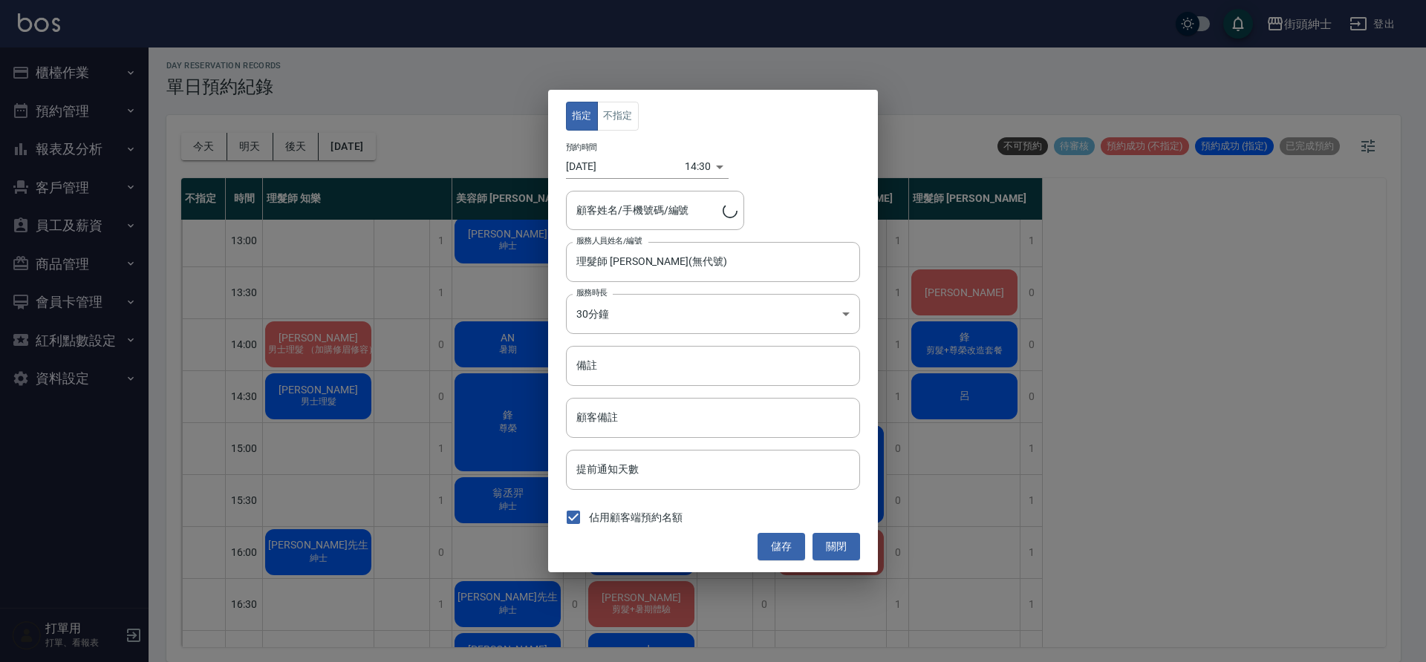
type input "呂/0918112441"
drag, startPoint x: 624, startPoint y: 113, endPoint x: 645, endPoint y: 144, distance: 37.9
click at [625, 114] on button "不指定" at bounding box center [618, 116] width 42 height 29
click at [784, 544] on button "儲存" at bounding box center [781, 546] width 48 height 27
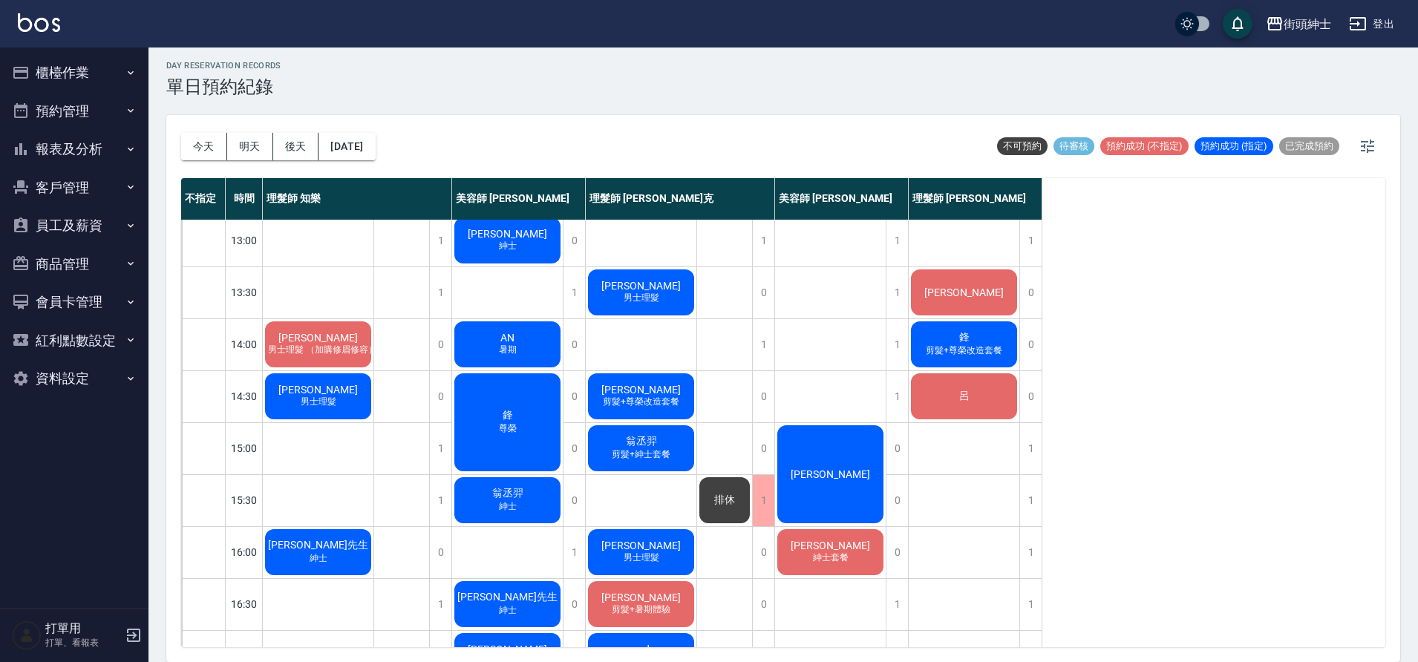
click at [948, 281] on div "[PERSON_NAME]" at bounding box center [964, 292] width 111 height 50
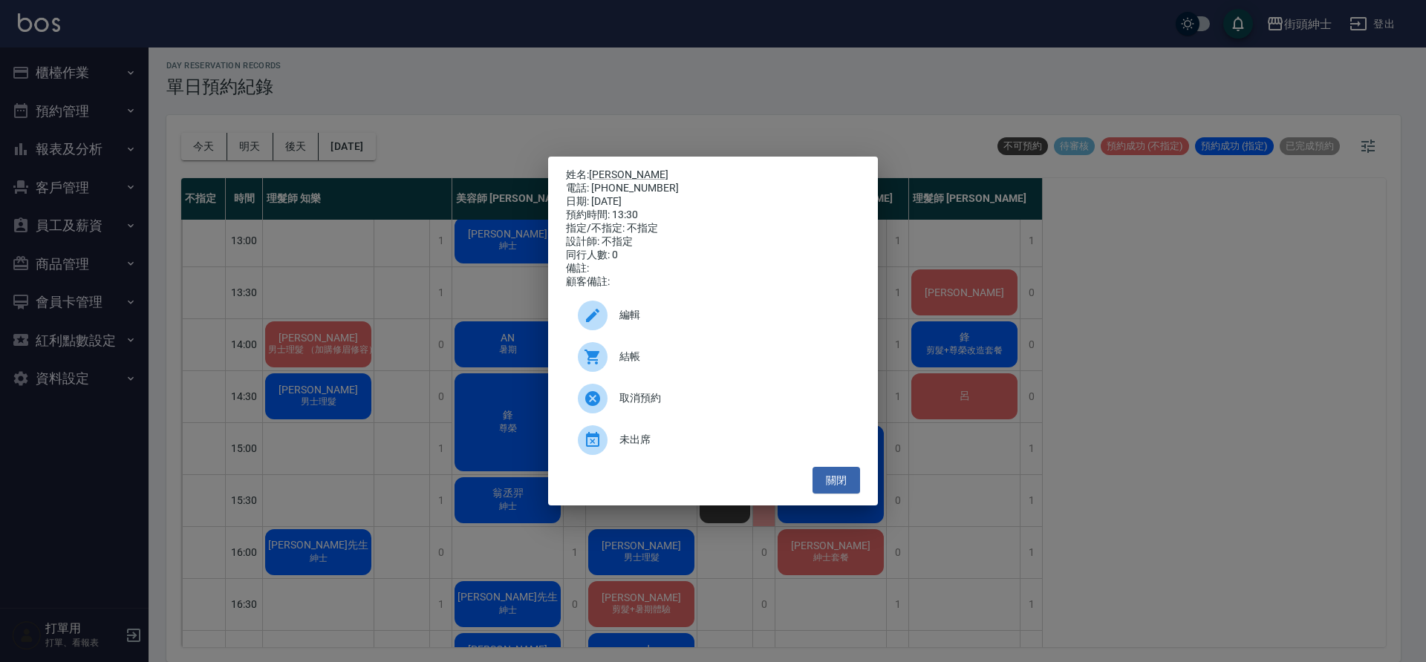
drag, startPoint x: 855, startPoint y: 478, endPoint x: 850, endPoint y: 469, distance: 10.3
click at [855, 478] on button "關閉" at bounding box center [836, 480] width 48 height 27
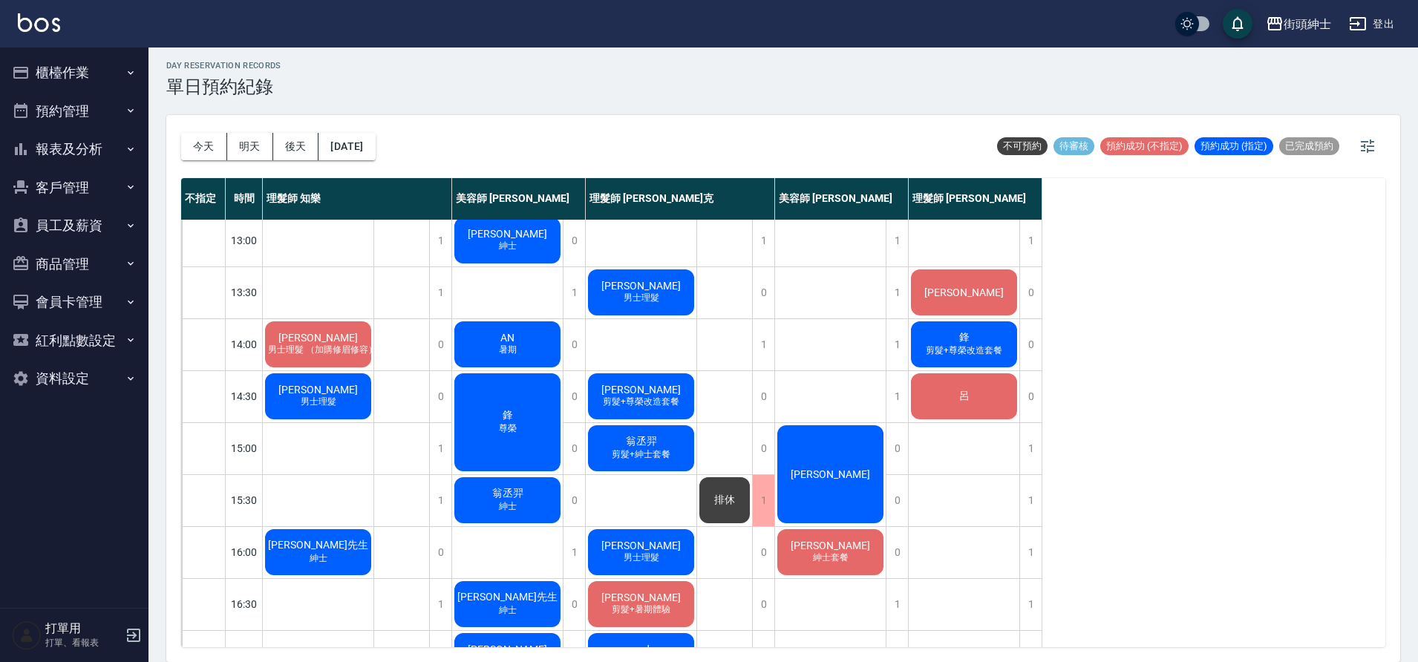
click at [653, 280] on span "[PERSON_NAME]" at bounding box center [641, 286] width 85 height 12
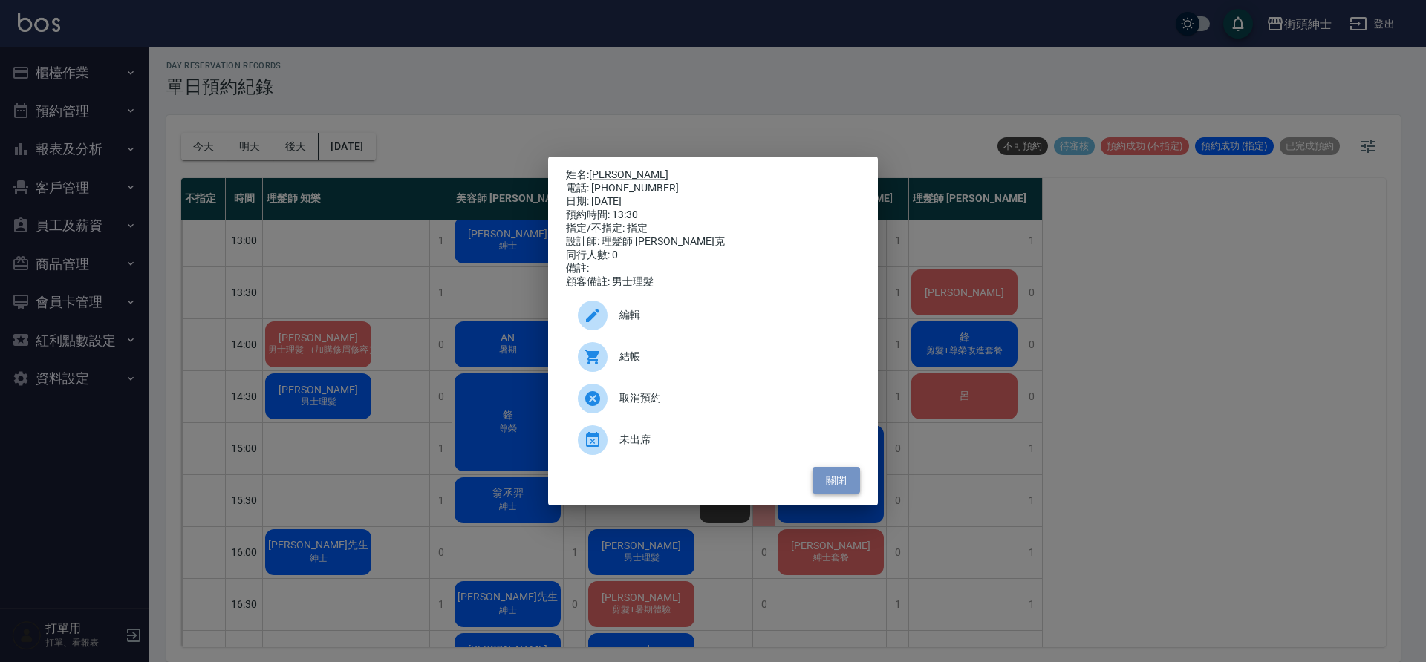
click at [833, 480] on button "關閉" at bounding box center [836, 480] width 48 height 27
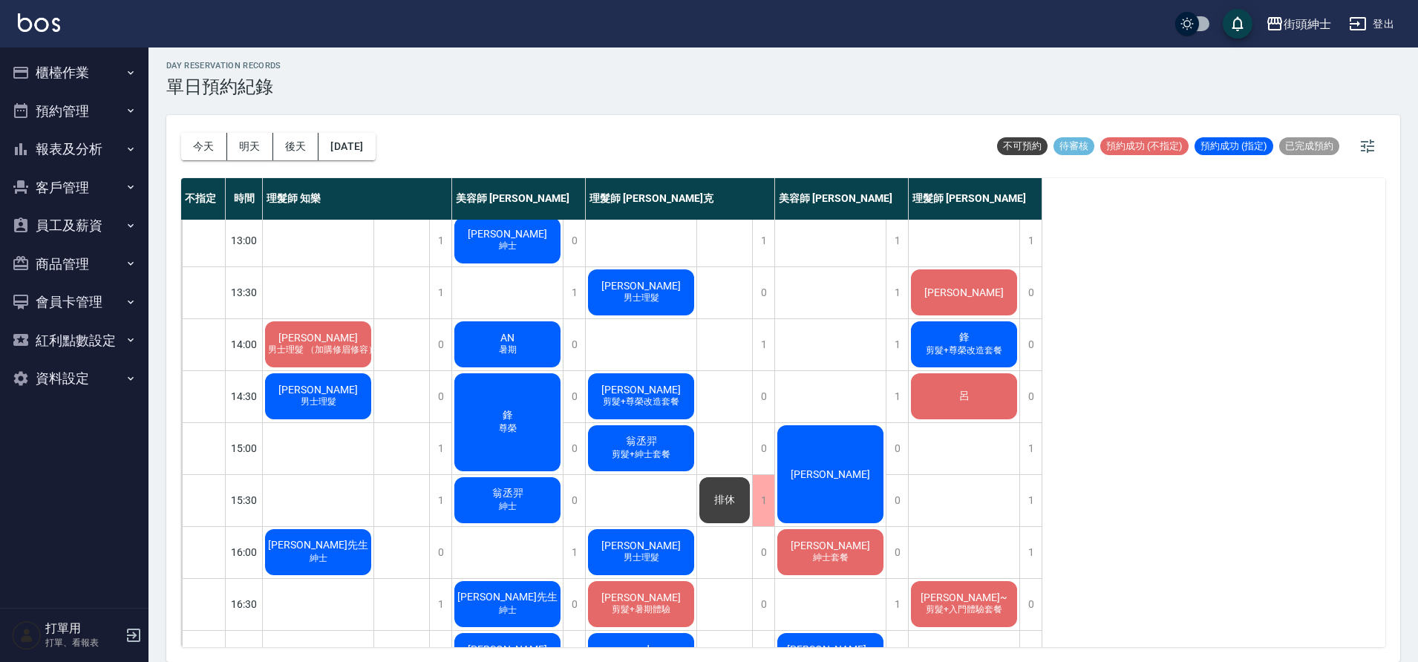
click at [968, 297] on span "[PERSON_NAME]" at bounding box center [964, 293] width 85 height 12
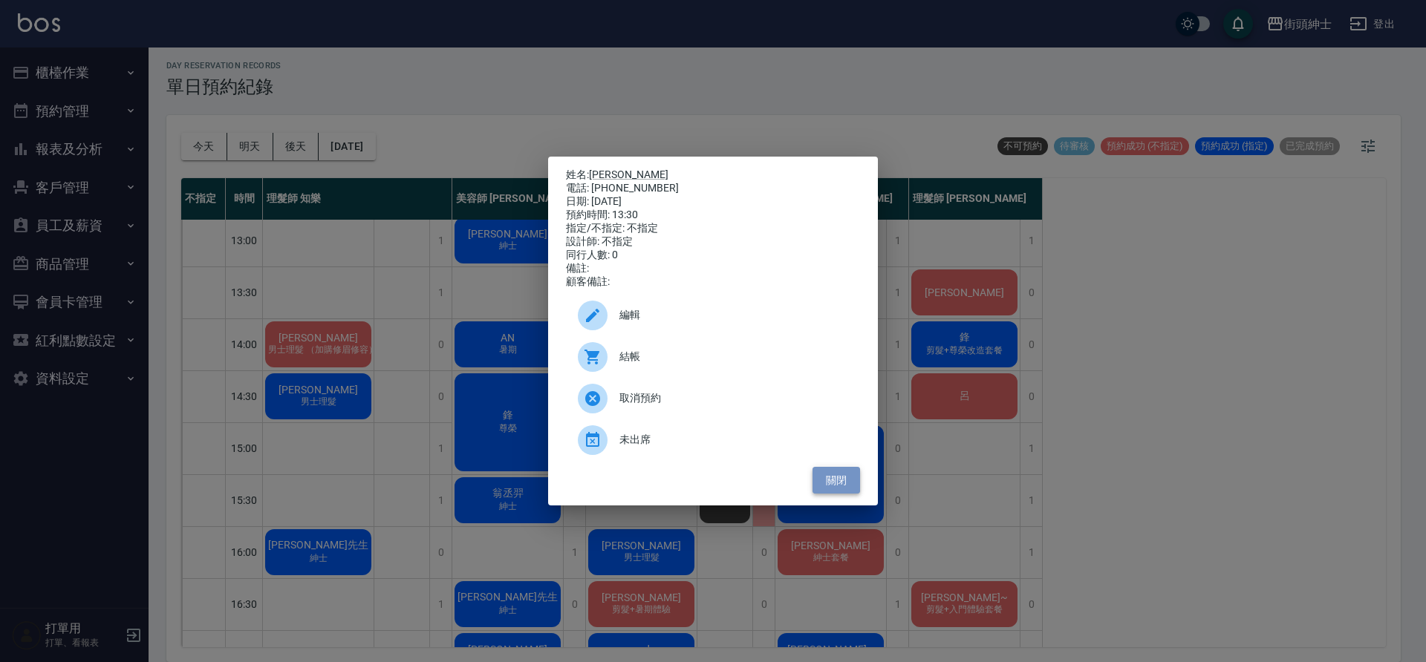
click at [853, 487] on button "關閉" at bounding box center [836, 480] width 48 height 27
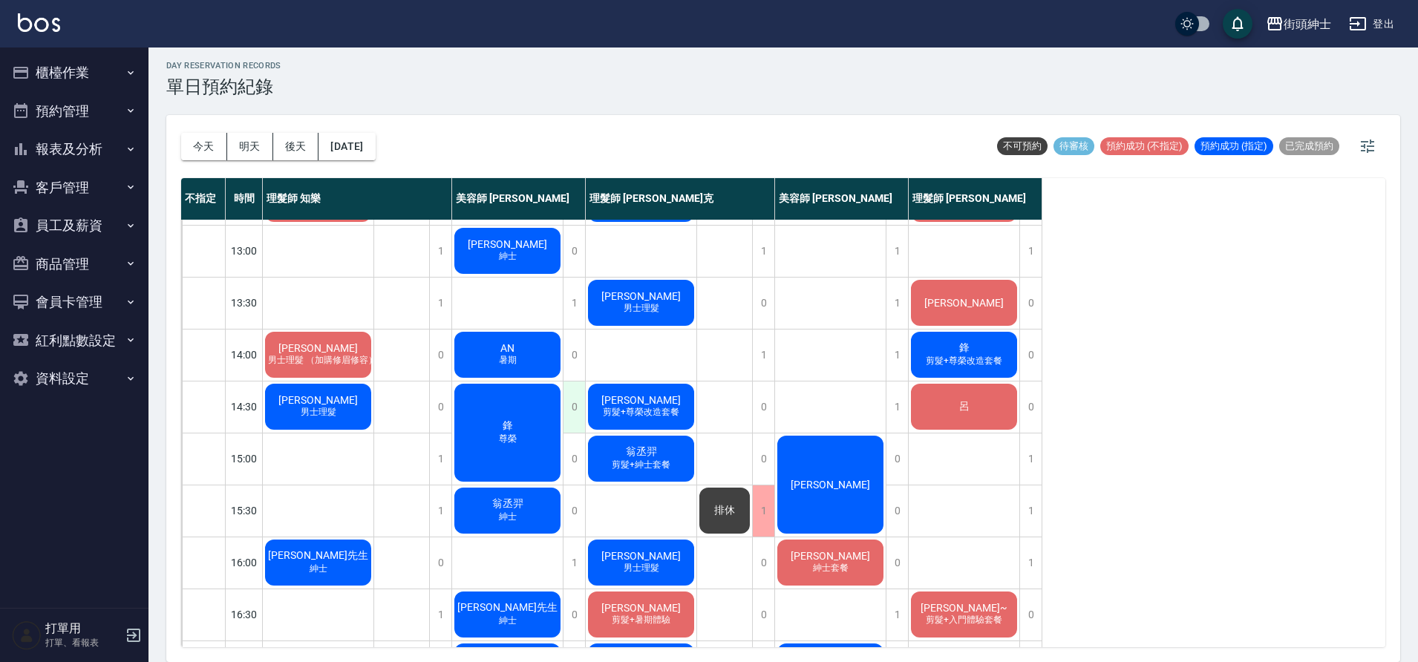
scroll to position [212, 0]
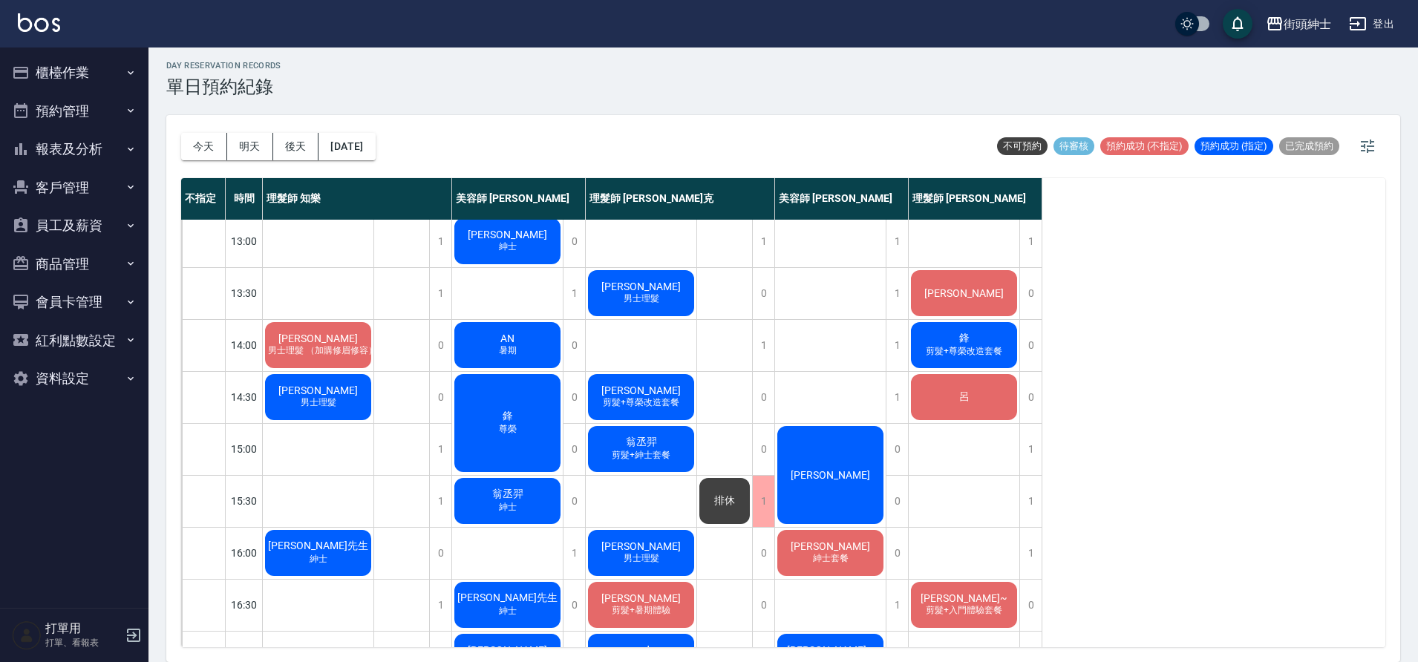
click at [1140, 436] on div "不指定 時間 理髮師 知樂 美容師 Cherry 理髮師 Vic 維克 美容師 小戴 理髮師 eric 11:00 11:30 12:00 12:30 13:…" at bounding box center [783, 412] width 1205 height 469
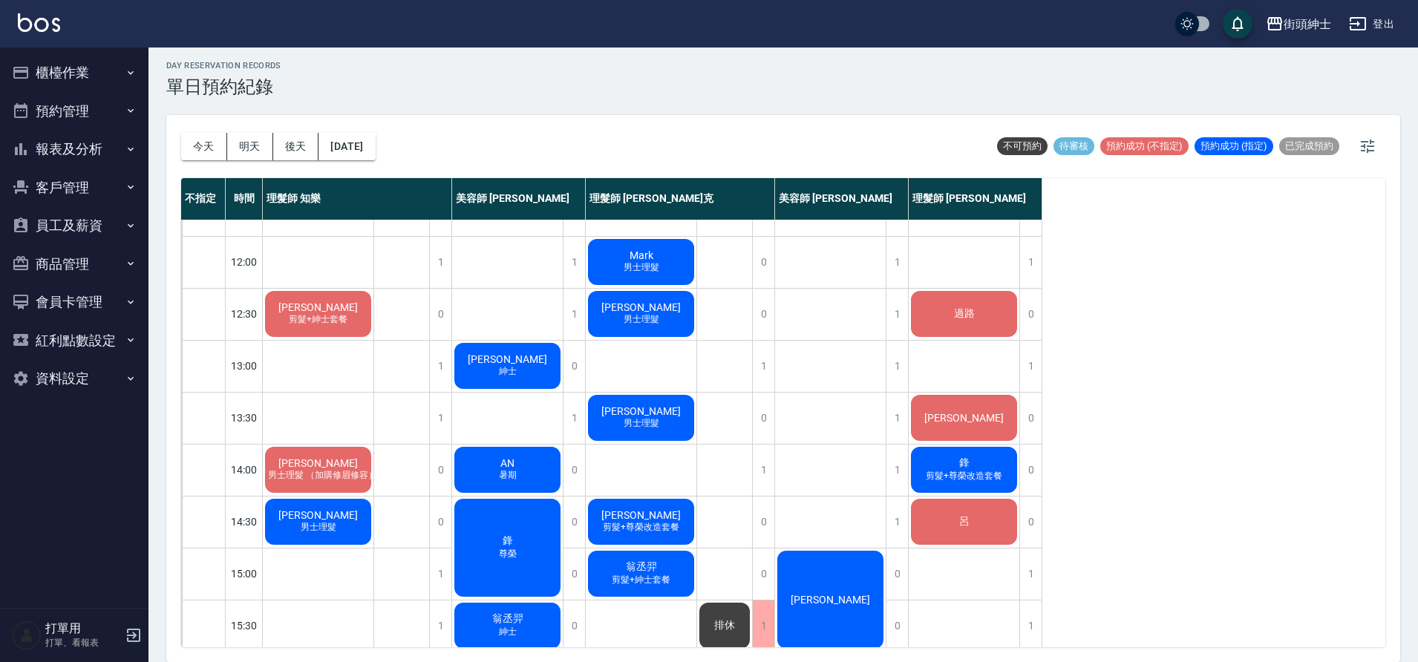
scroll to position [74, 0]
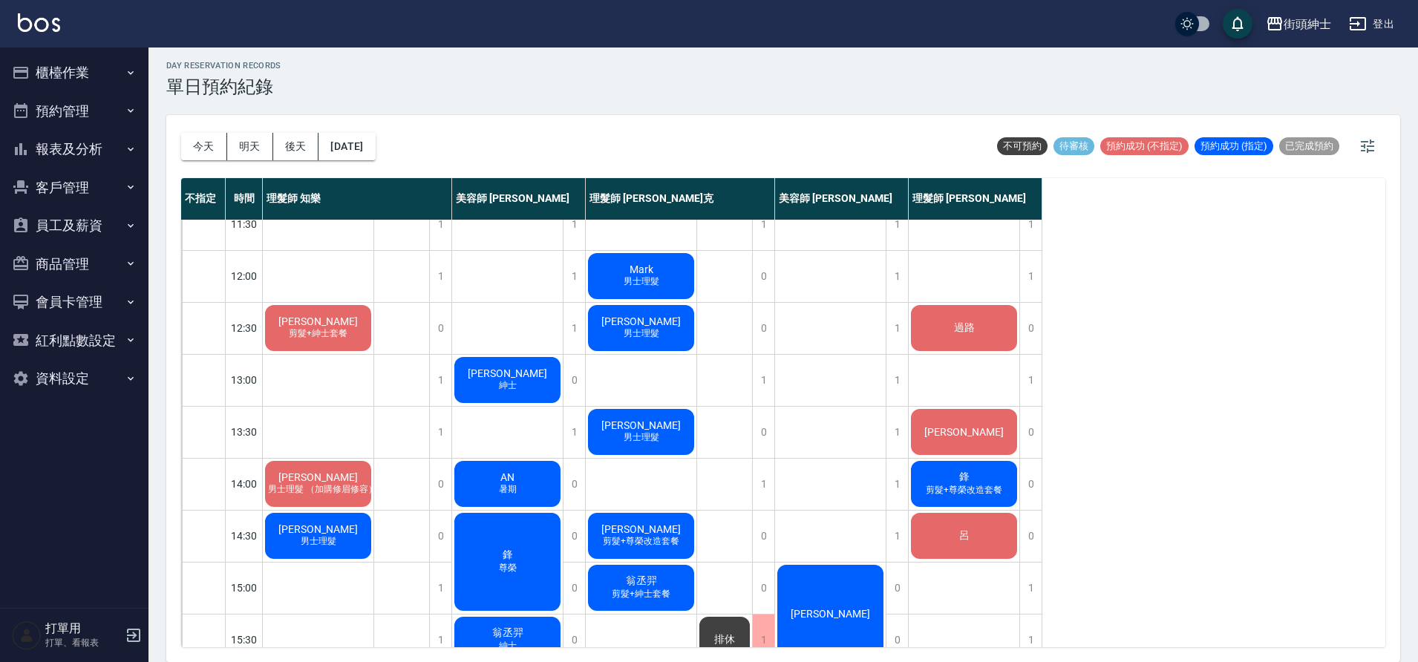
click at [499, 373] on span "[PERSON_NAME]" at bounding box center [507, 374] width 85 height 12
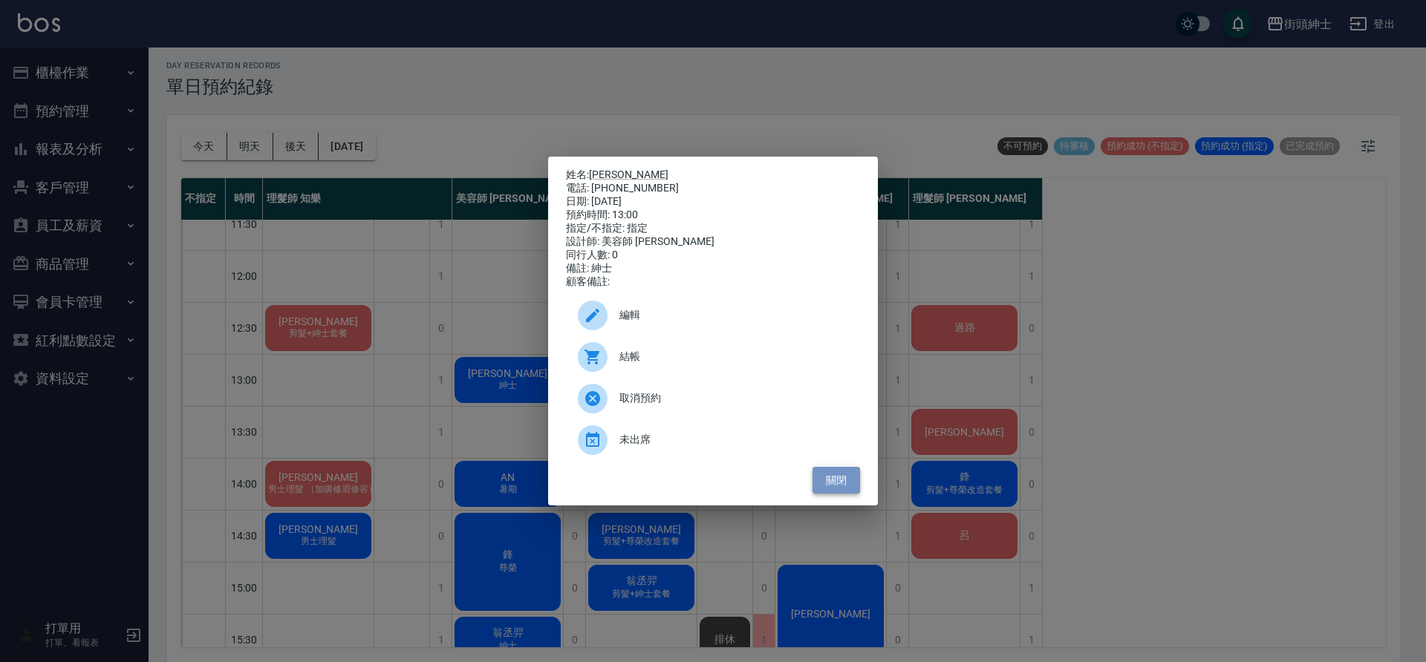
click at [853, 495] on button "關閉" at bounding box center [836, 480] width 48 height 27
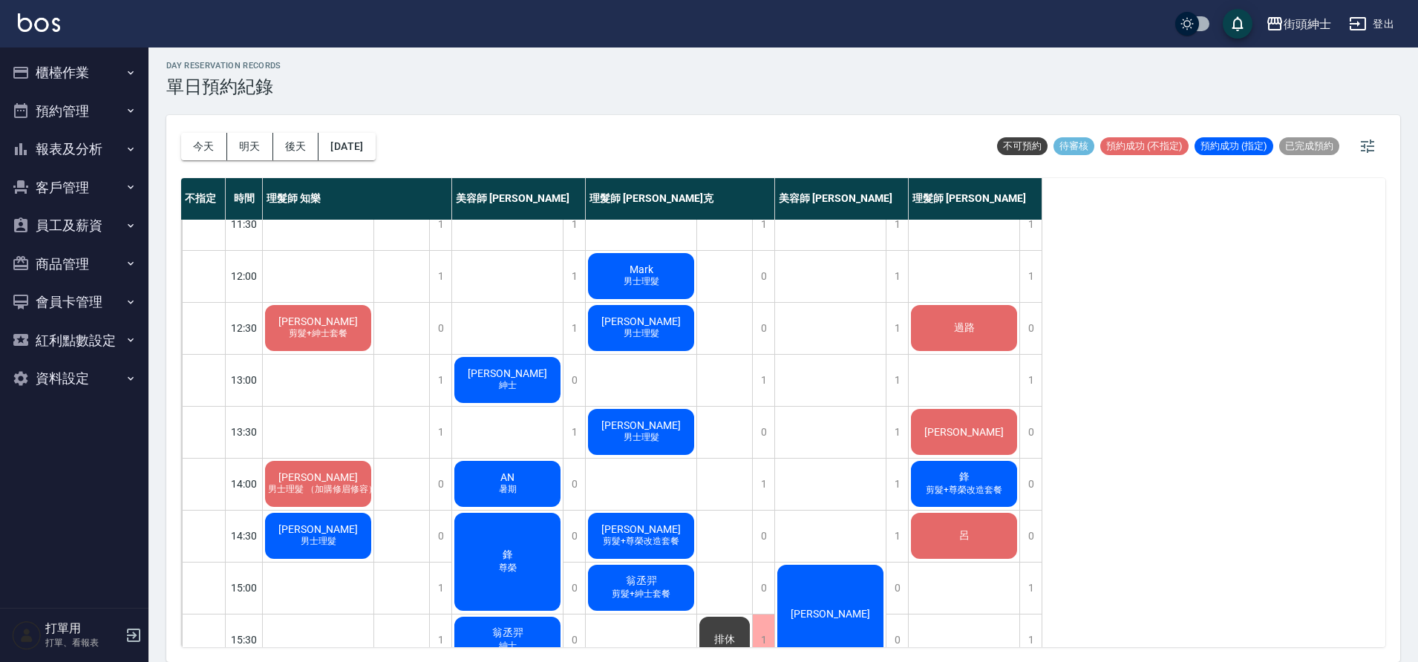
click at [503, 360] on div "卓維辰 紳士" at bounding box center [507, 380] width 111 height 50
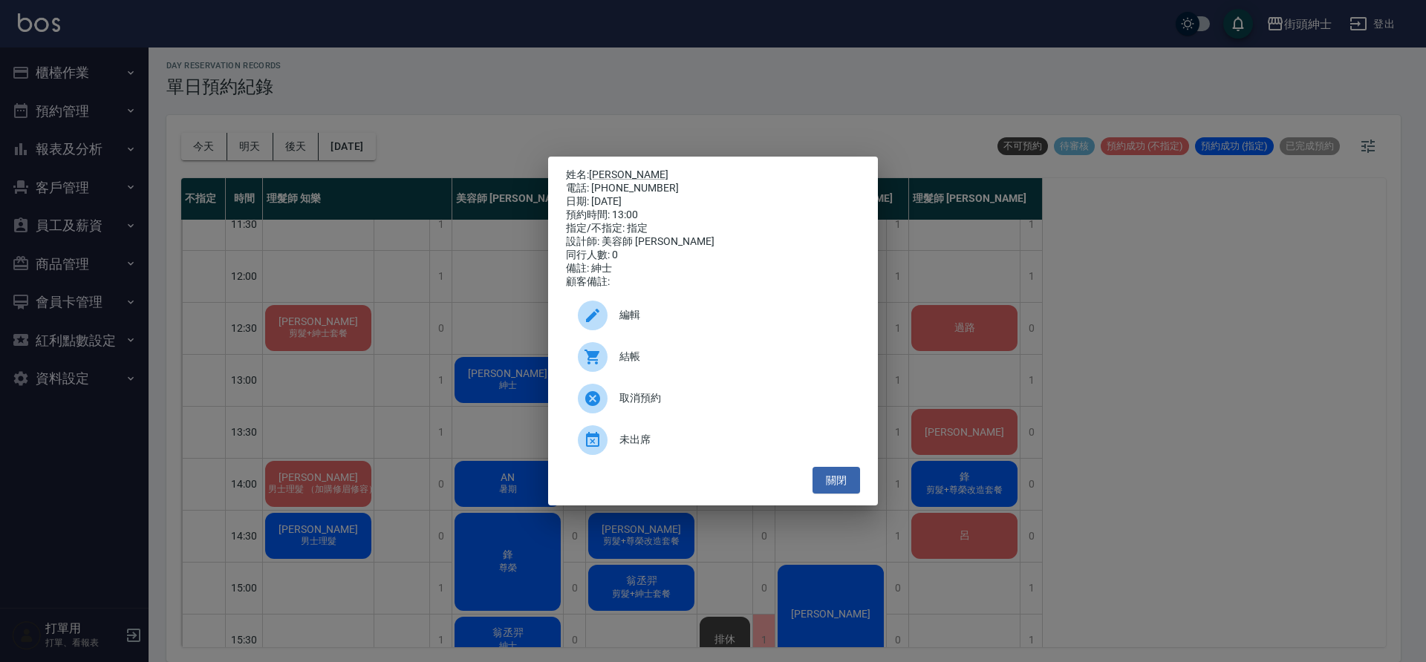
click at [622, 306] on div "編輯" at bounding box center [713, 316] width 294 height 42
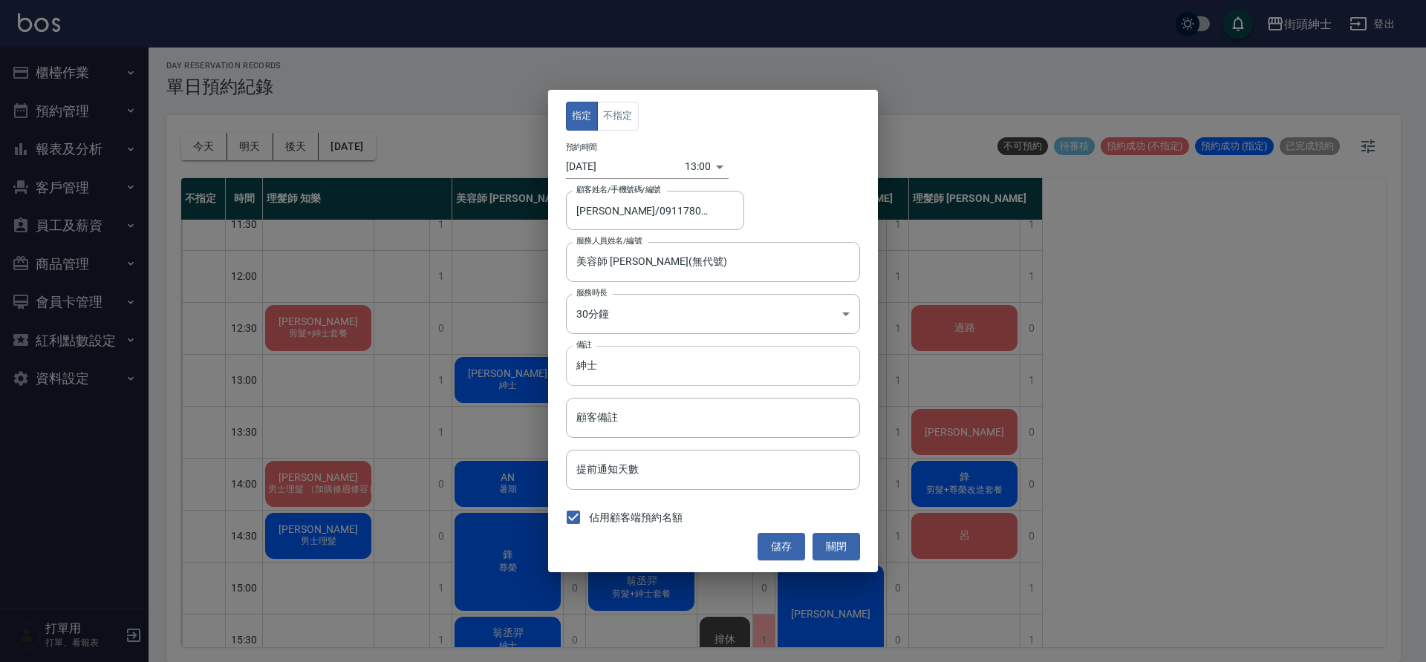
click at [686, 355] on input "紳士" at bounding box center [713, 366] width 294 height 40
click at [681, 357] on input "紳士" at bounding box center [713, 366] width 294 height 40
drag, startPoint x: 685, startPoint y: 359, endPoint x: 696, endPoint y: 362, distance: 10.6
click at [686, 358] on input "紳士" at bounding box center [713, 366] width 294 height 40
click at [702, 370] on input "紳士" at bounding box center [713, 366] width 294 height 40
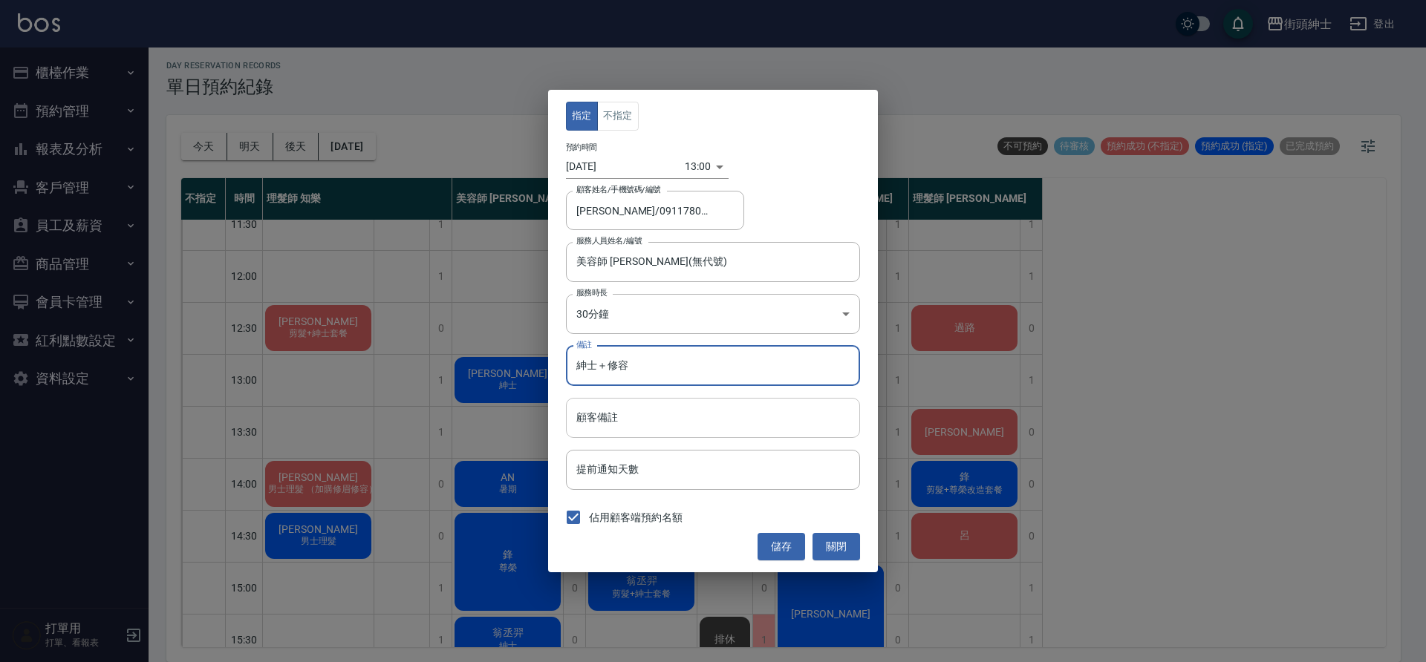
type input "紳士＋修容"
click at [783, 541] on button "儲存" at bounding box center [781, 546] width 48 height 27
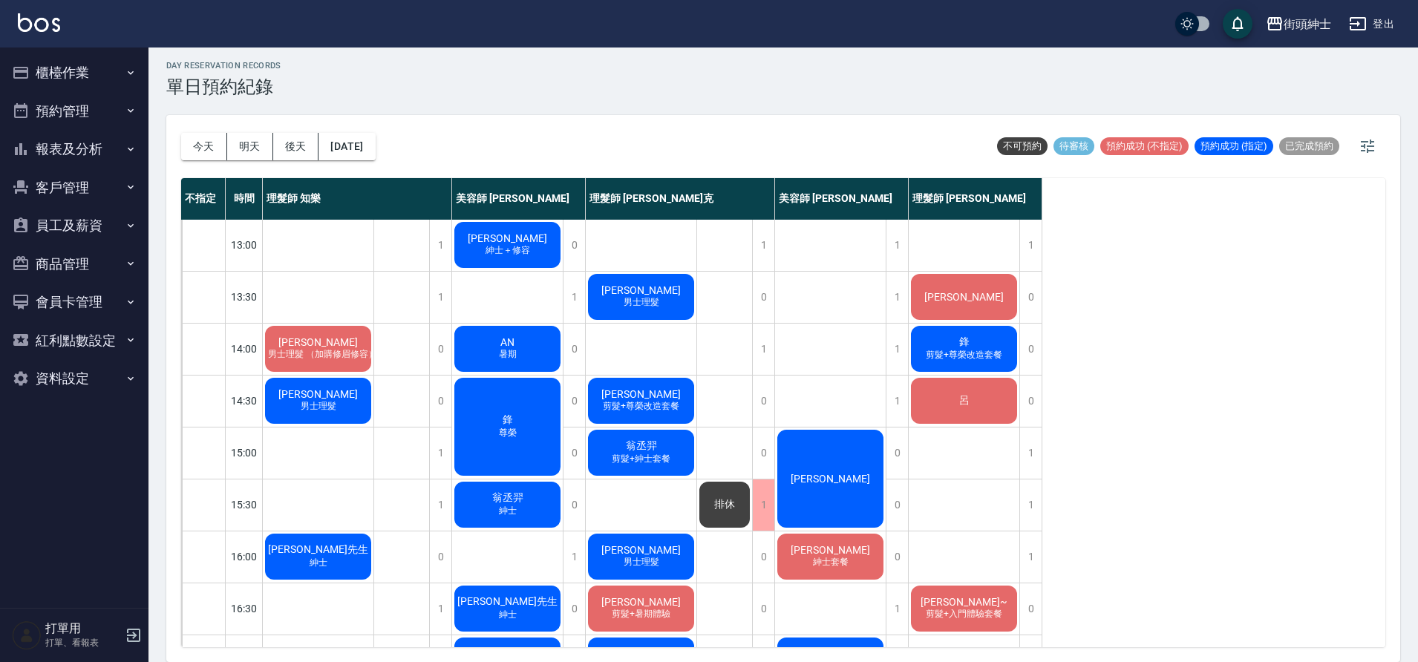
scroll to position [213, 0]
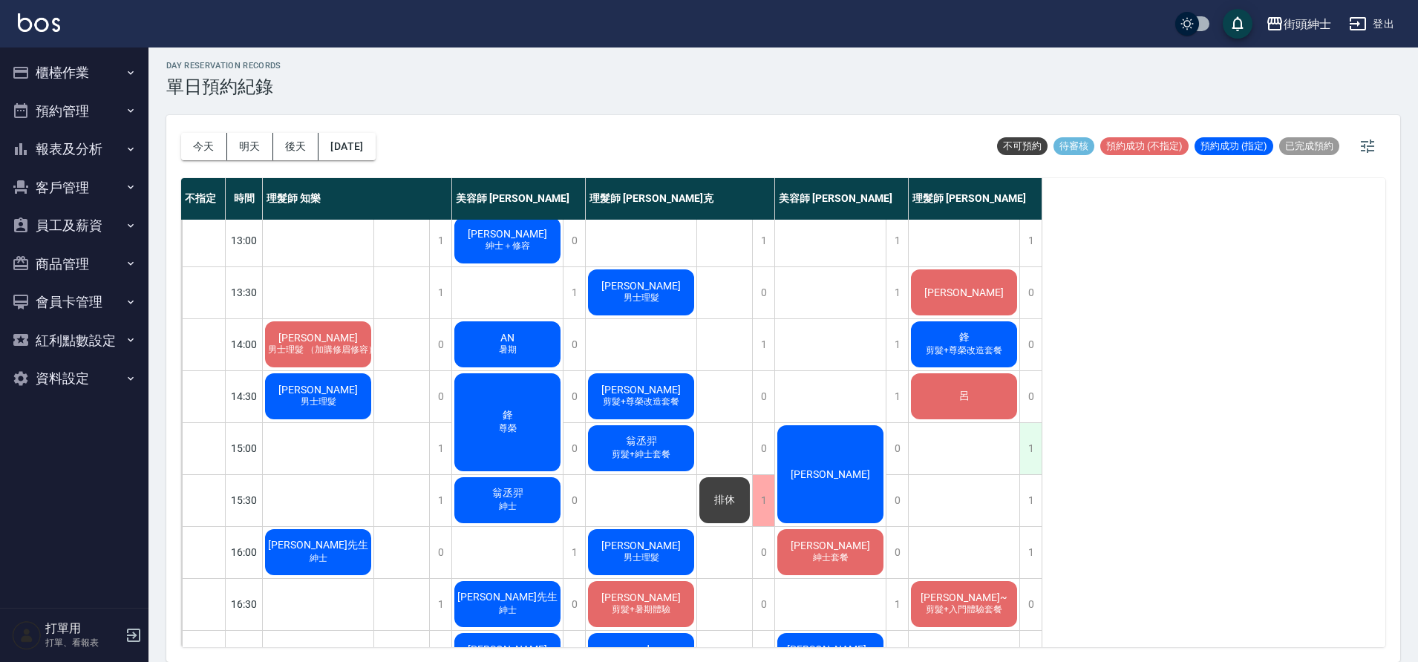
click at [1029, 453] on div "1" at bounding box center [1031, 448] width 22 height 51
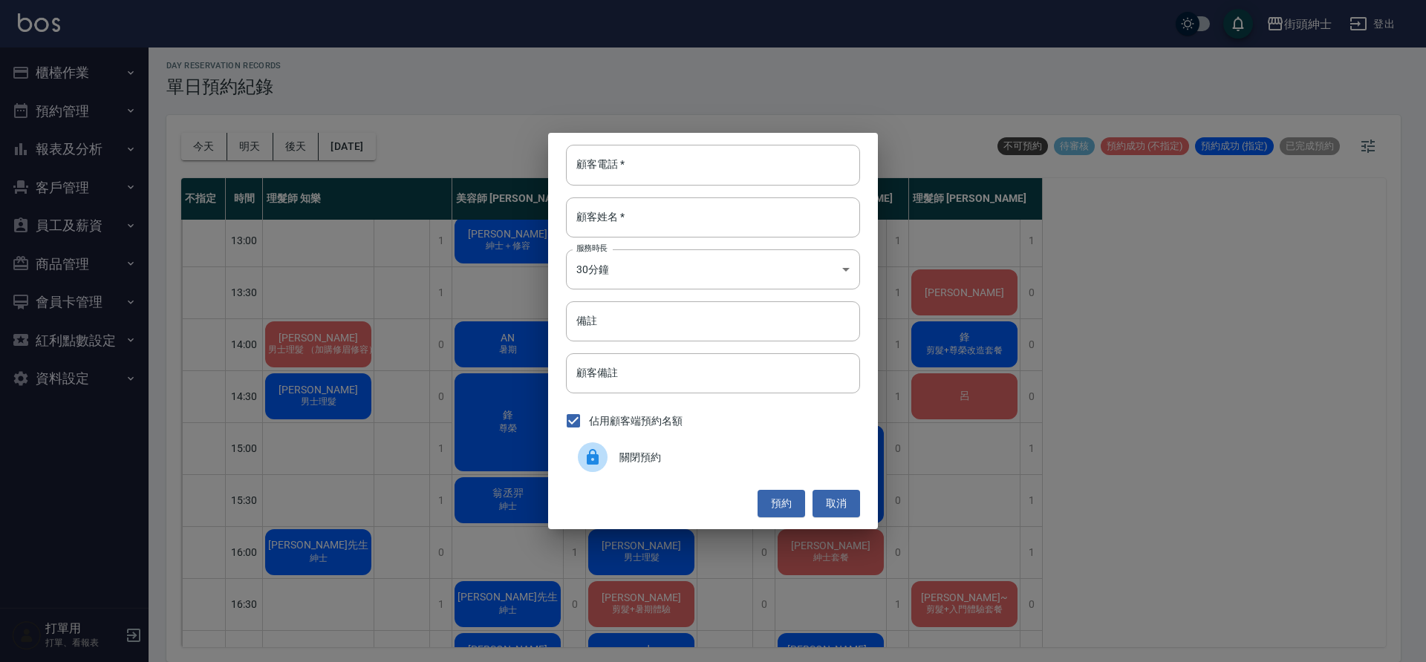
click at [826, 456] on span "關閉預約" at bounding box center [733, 458] width 229 height 16
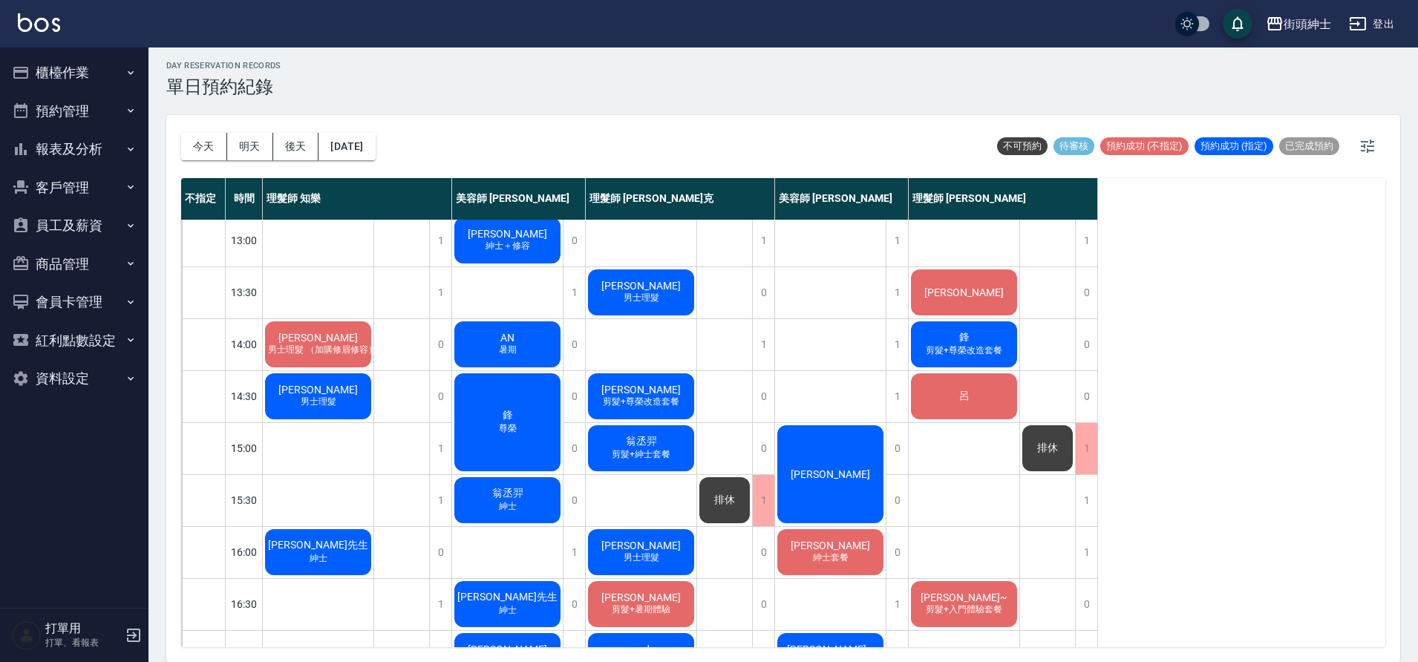
click at [676, 454] on div "翁丞羿 剪髮+紳士套餐" at bounding box center [641, 448] width 111 height 50
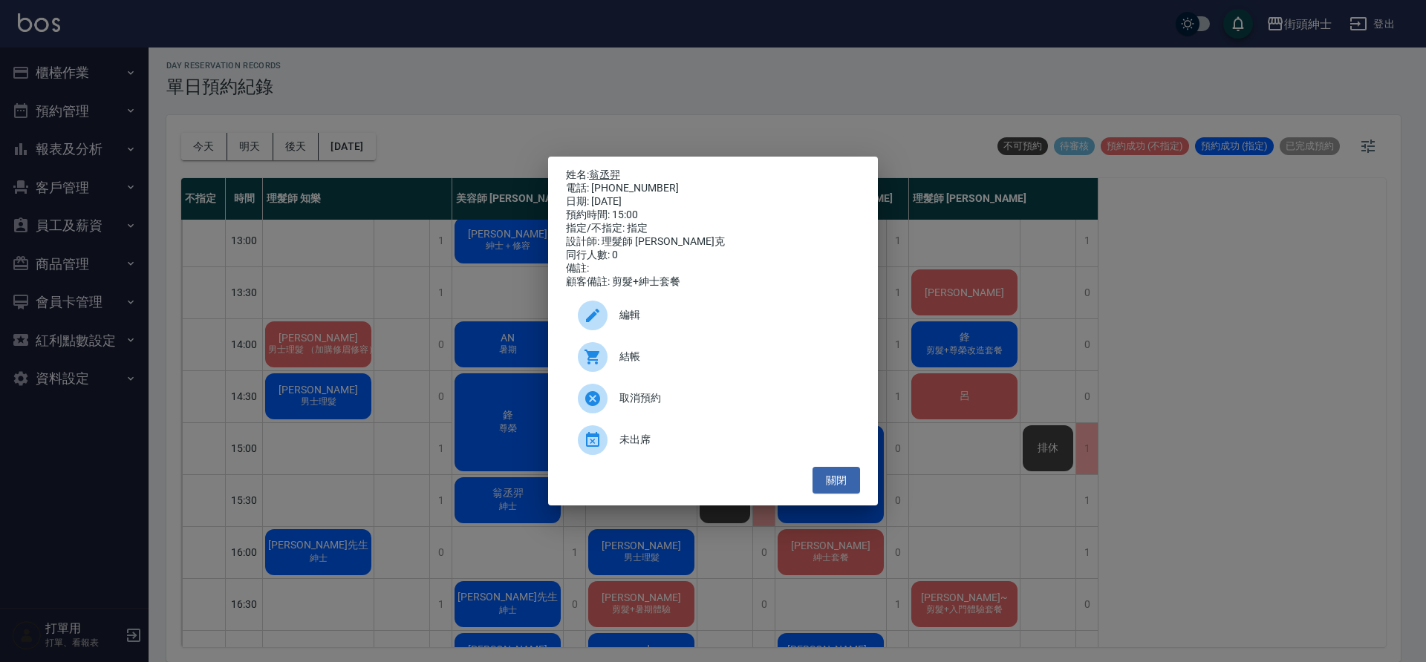
click at [617, 169] on link "翁丞羿" at bounding box center [604, 175] width 31 height 12
click at [330, 324] on div "姓名: 翁丞羿 電話: 0930543531 日期: 2025/09/05 預約時間: 15:00 指定/不指定: 指定 設計師: 理髮師 Vic 維克 同行…" at bounding box center [713, 331] width 1426 height 662
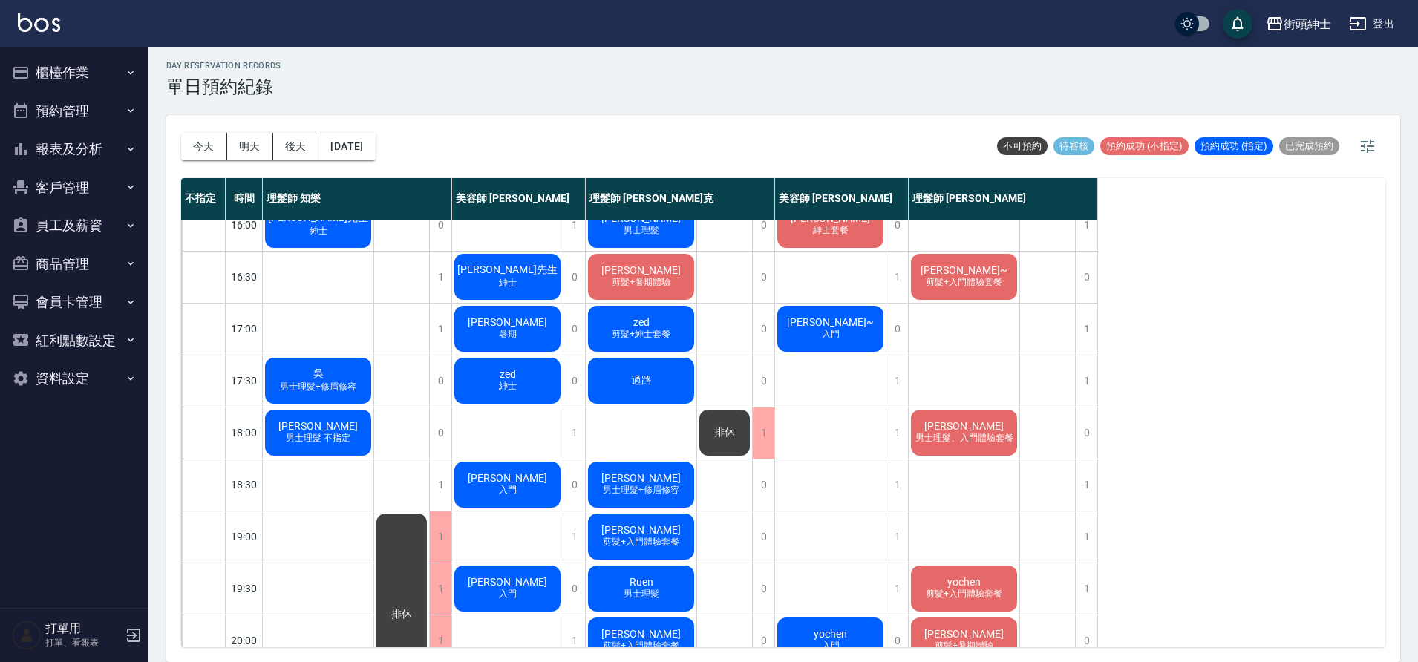
scroll to position [531, 0]
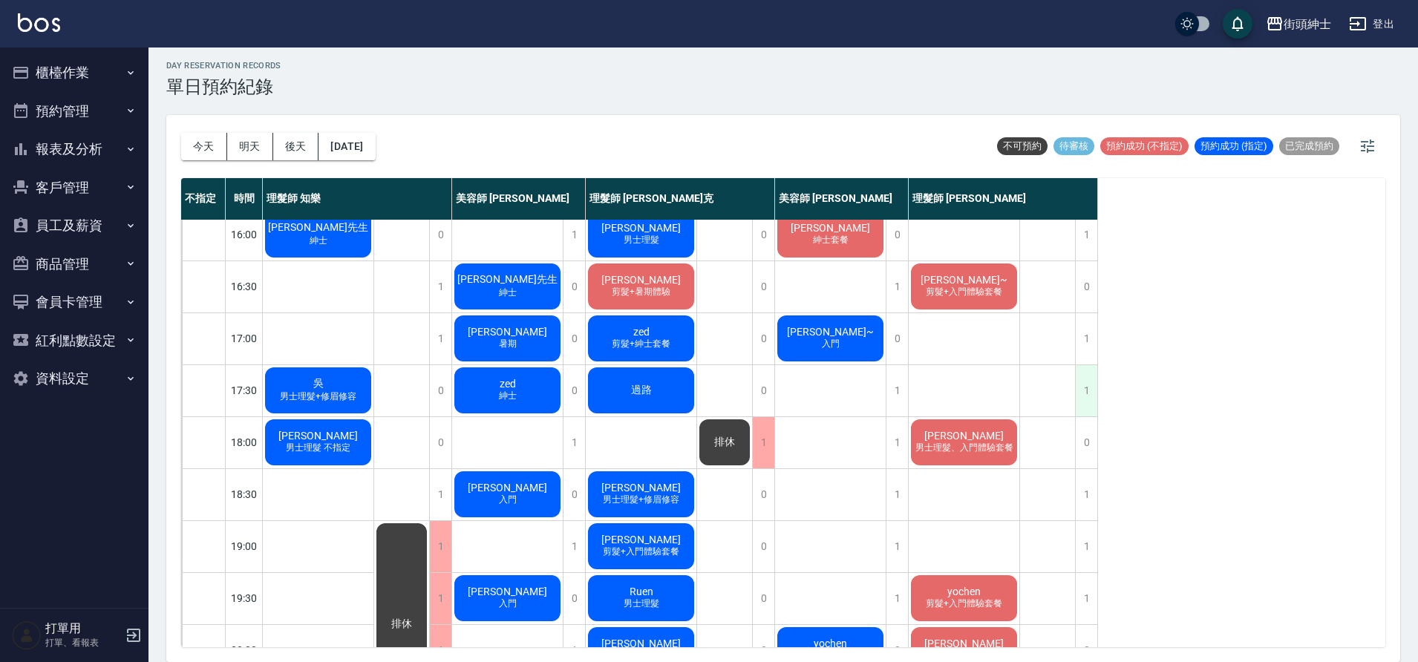
click at [1092, 399] on div "1" at bounding box center [1086, 390] width 22 height 51
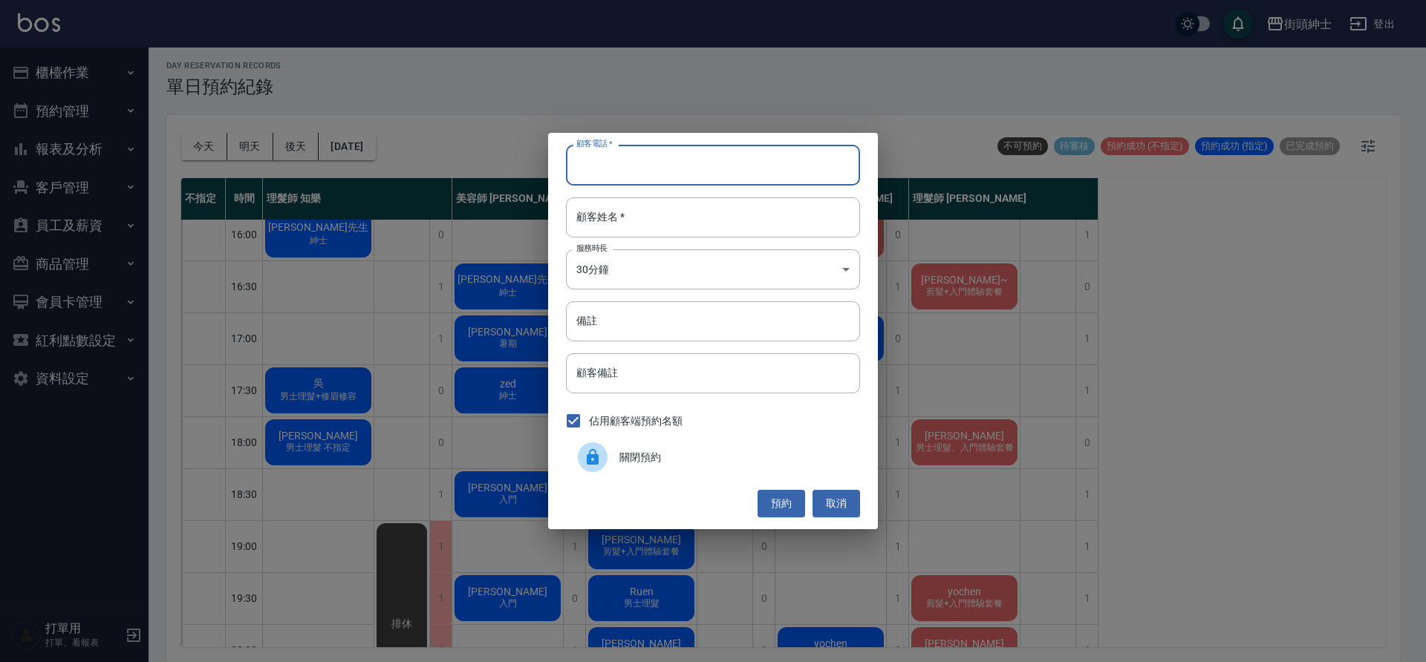
drag, startPoint x: 725, startPoint y: 168, endPoint x: 837, endPoint y: 167, distance: 112.1
click at [725, 167] on input "顧客電話   *" at bounding box center [713, 165] width 294 height 40
type input "０"
type input "0909920857"
click at [726, 206] on input "顧客姓名   *" at bounding box center [713, 218] width 294 height 40
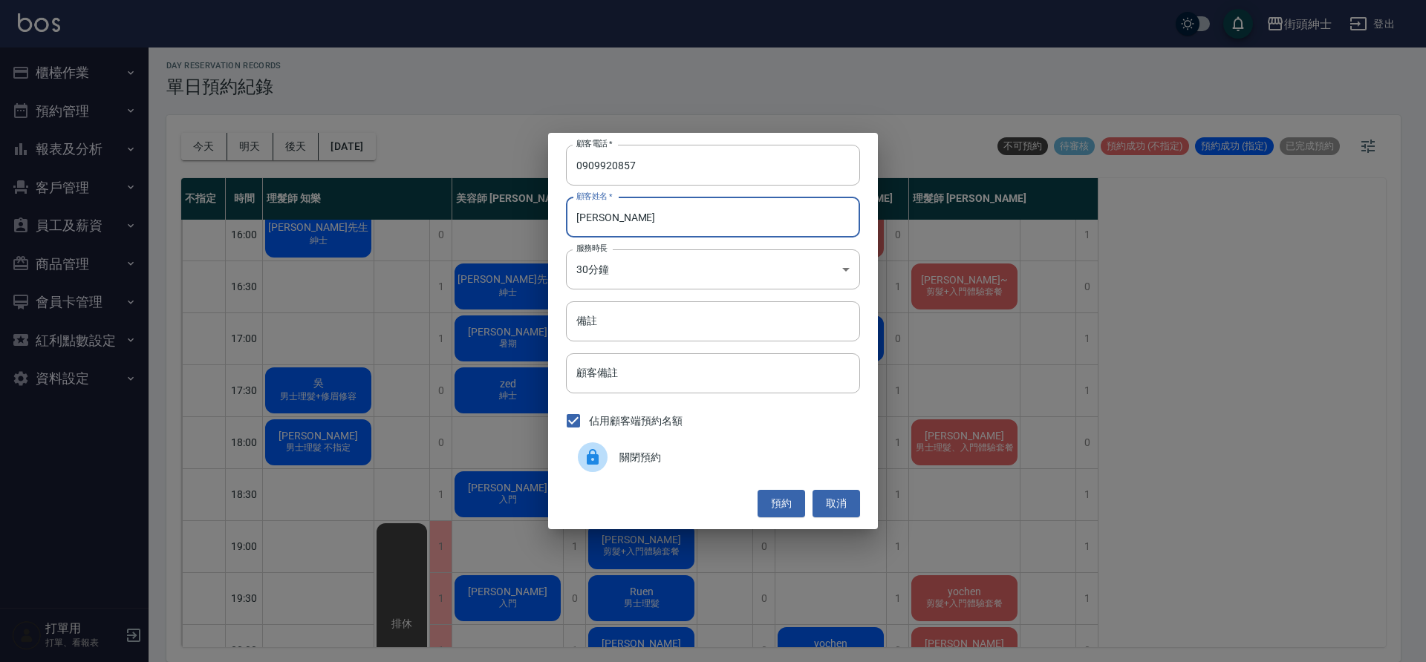
type input "[PERSON_NAME]"
click at [778, 509] on button "預約" at bounding box center [781, 503] width 48 height 27
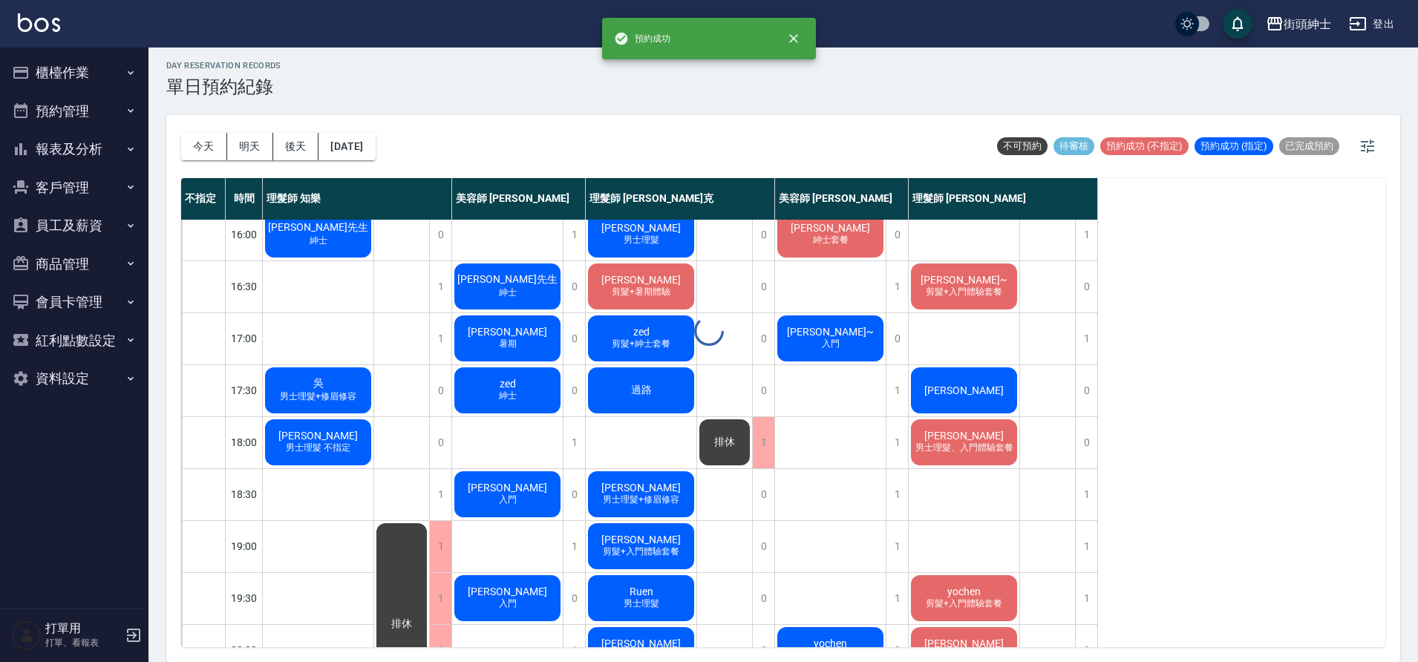
click at [988, 400] on div at bounding box center [709, 331] width 1418 height 662
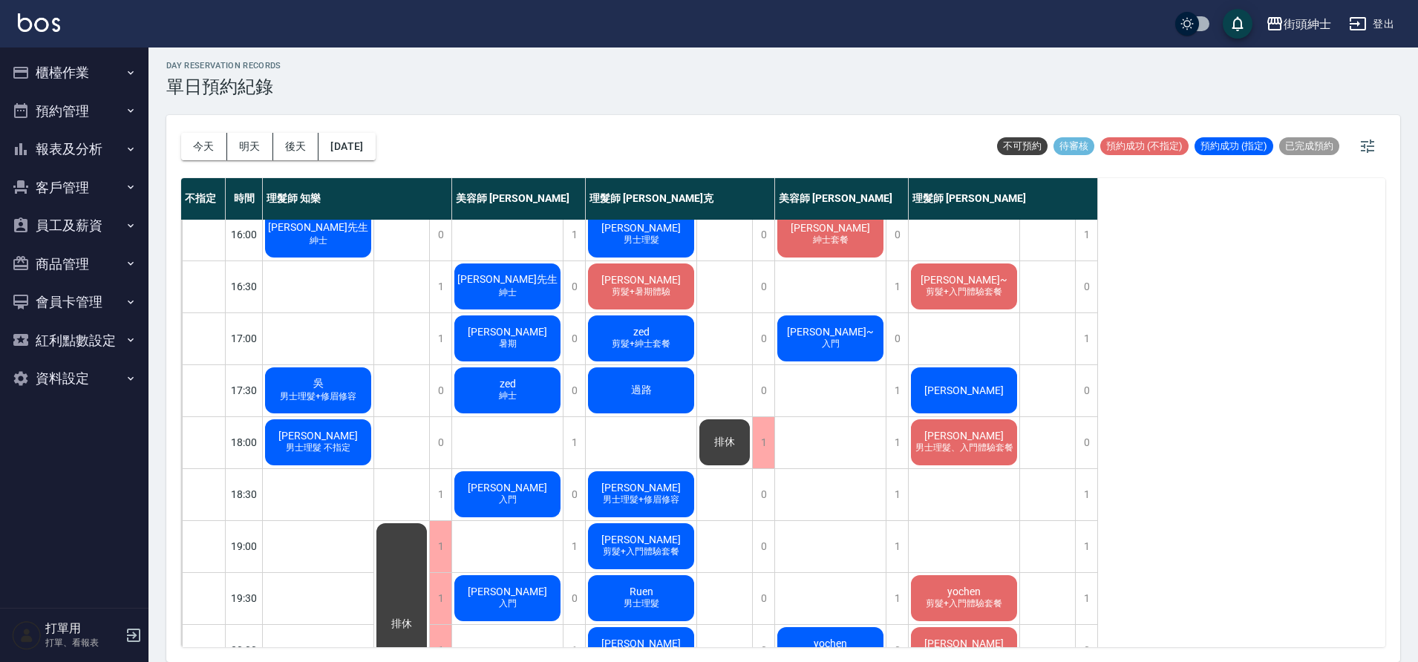
click at [988, 382] on div "[PERSON_NAME]" at bounding box center [964, 390] width 111 height 50
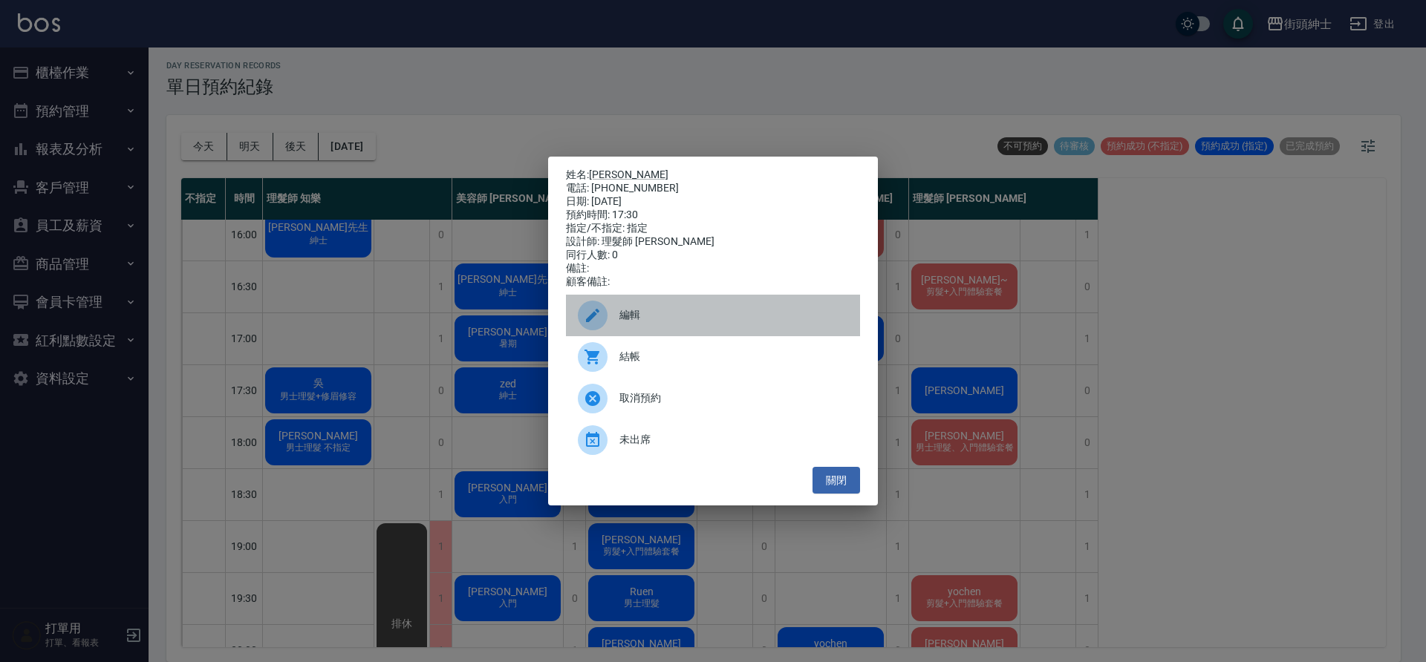
click at [666, 323] on span "編輯" at bounding box center [733, 315] width 229 height 16
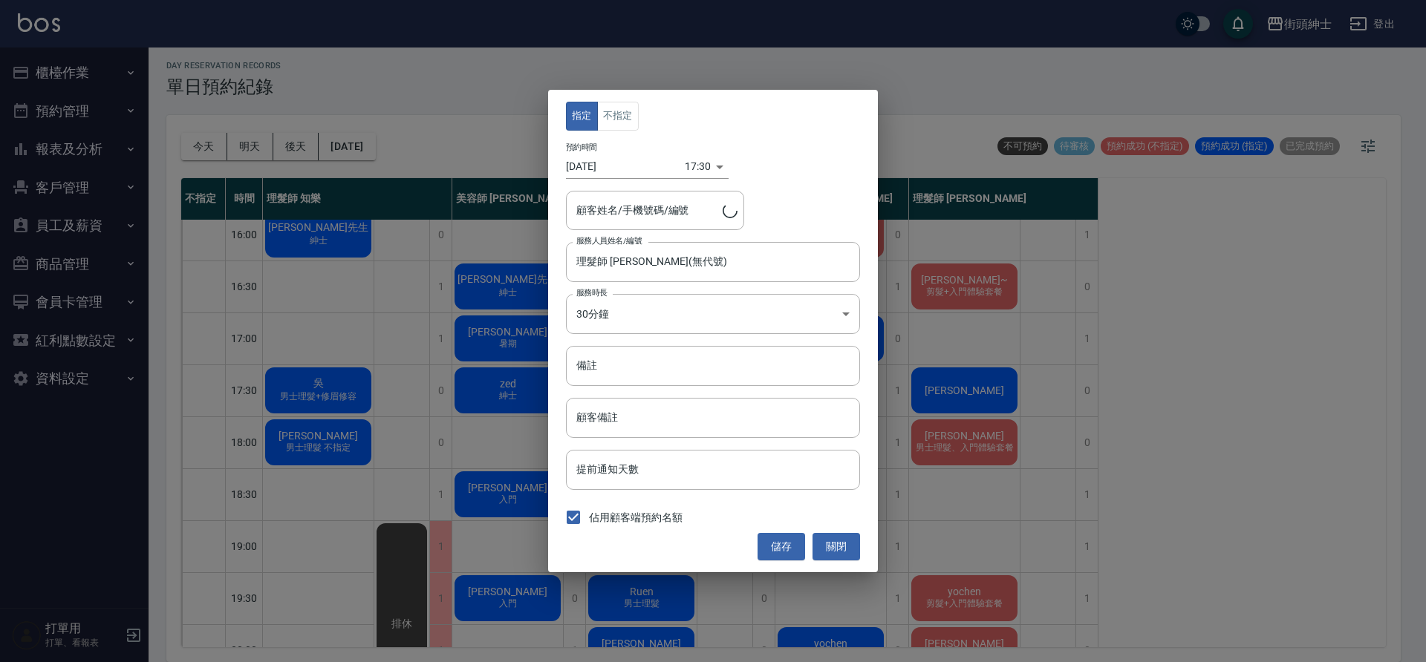
type input "楊/0909920857"
click at [631, 120] on button "不指定" at bounding box center [618, 116] width 42 height 29
drag, startPoint x: 792, startPoint y: 553, endPoint x: 783, endPoint y: 523, distance: 31.0
click at [792, 552] on button "儲存" at bounding box center [781, 546] width 48 height 27
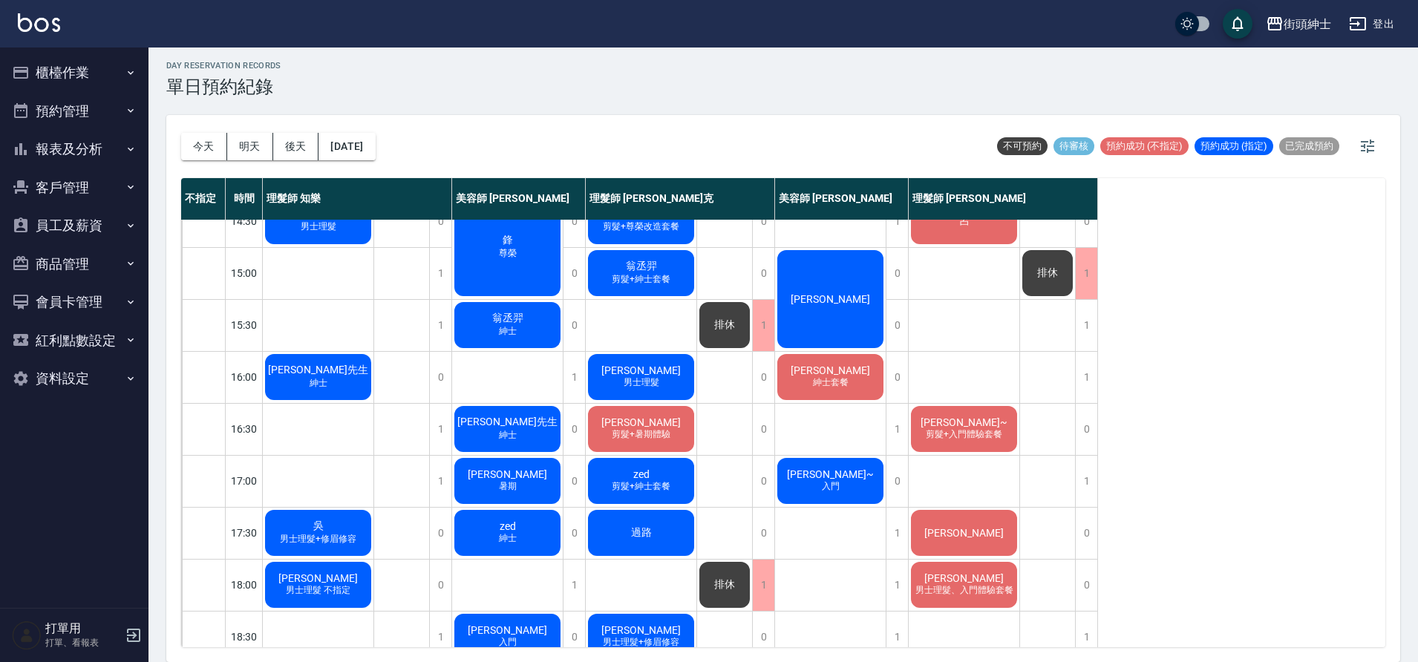
scroll to position [59, 0]
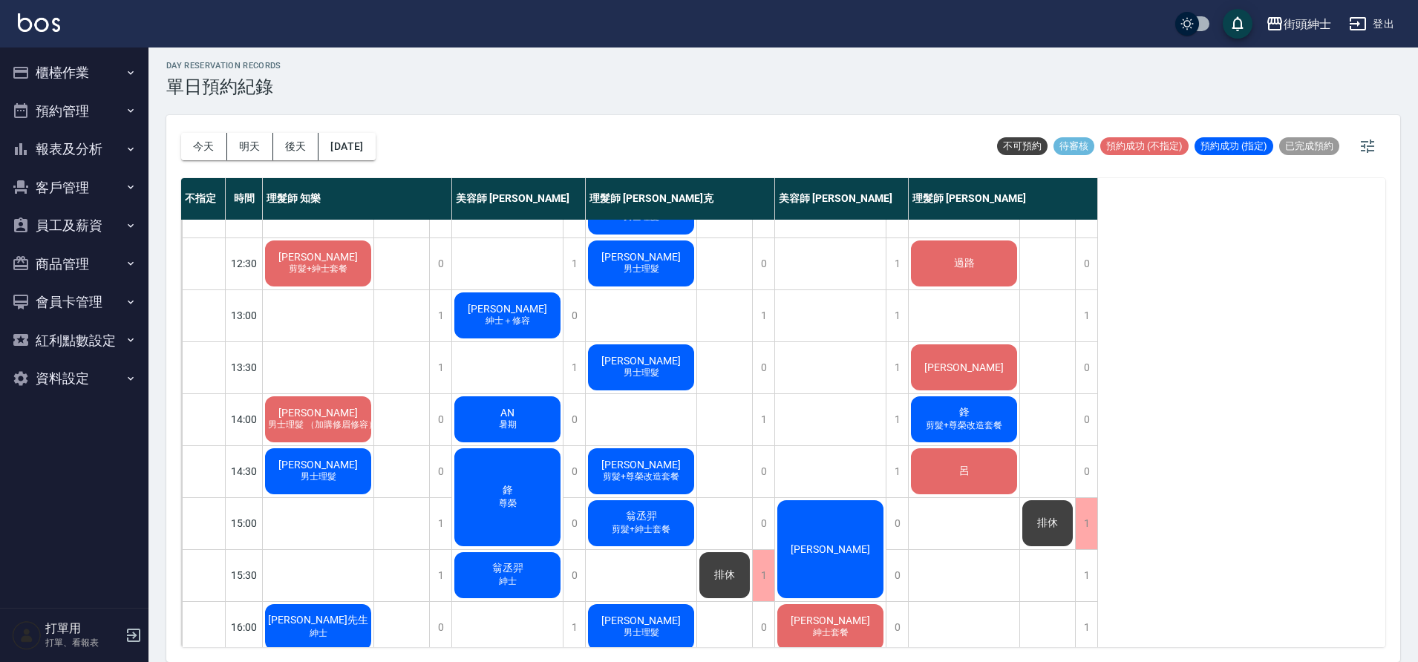
scroll to position [139, 0]
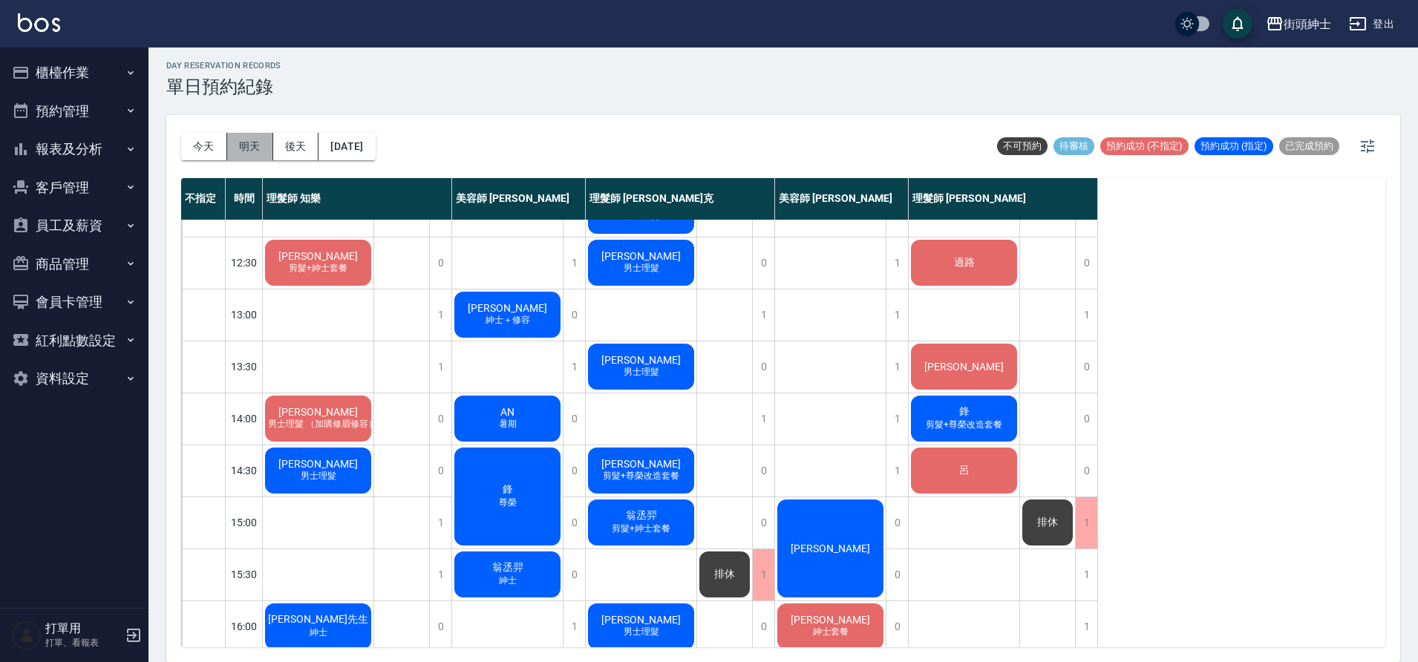
click at [252, 148] on button "明天" at bounding box center [250, 146] width 46 height 27
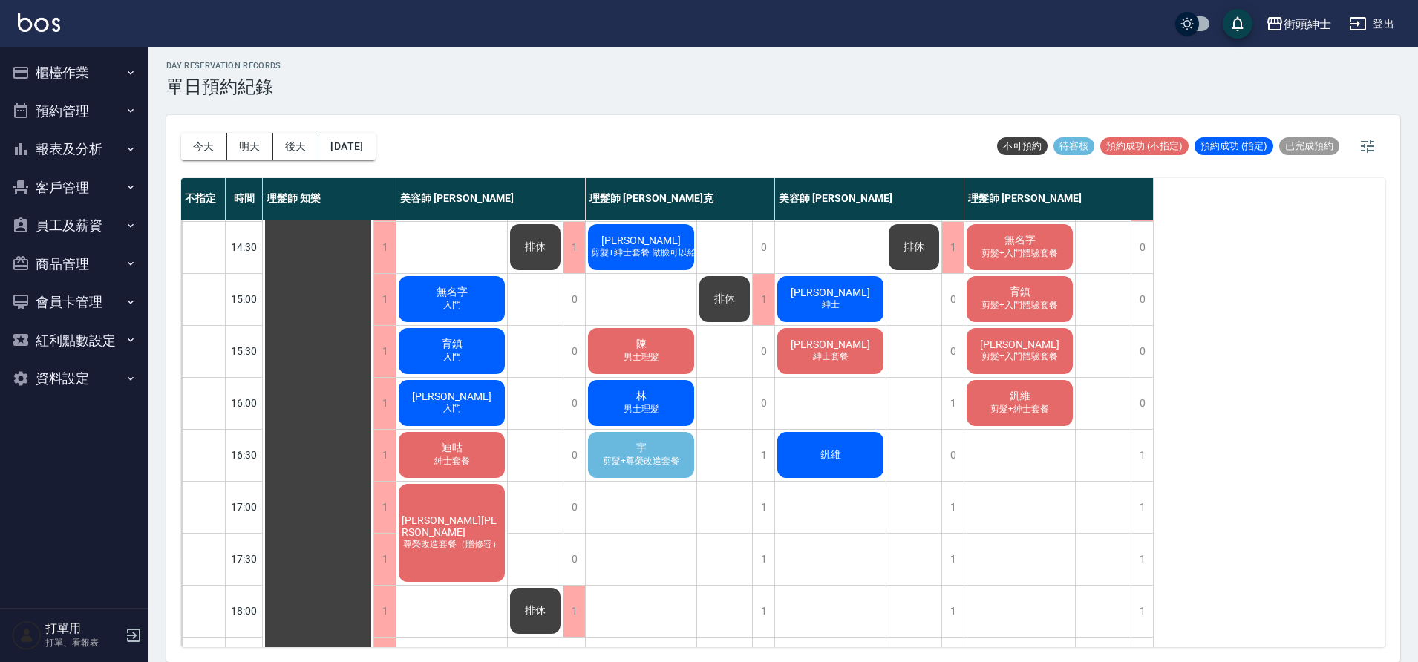
scroll to position [357, 0]
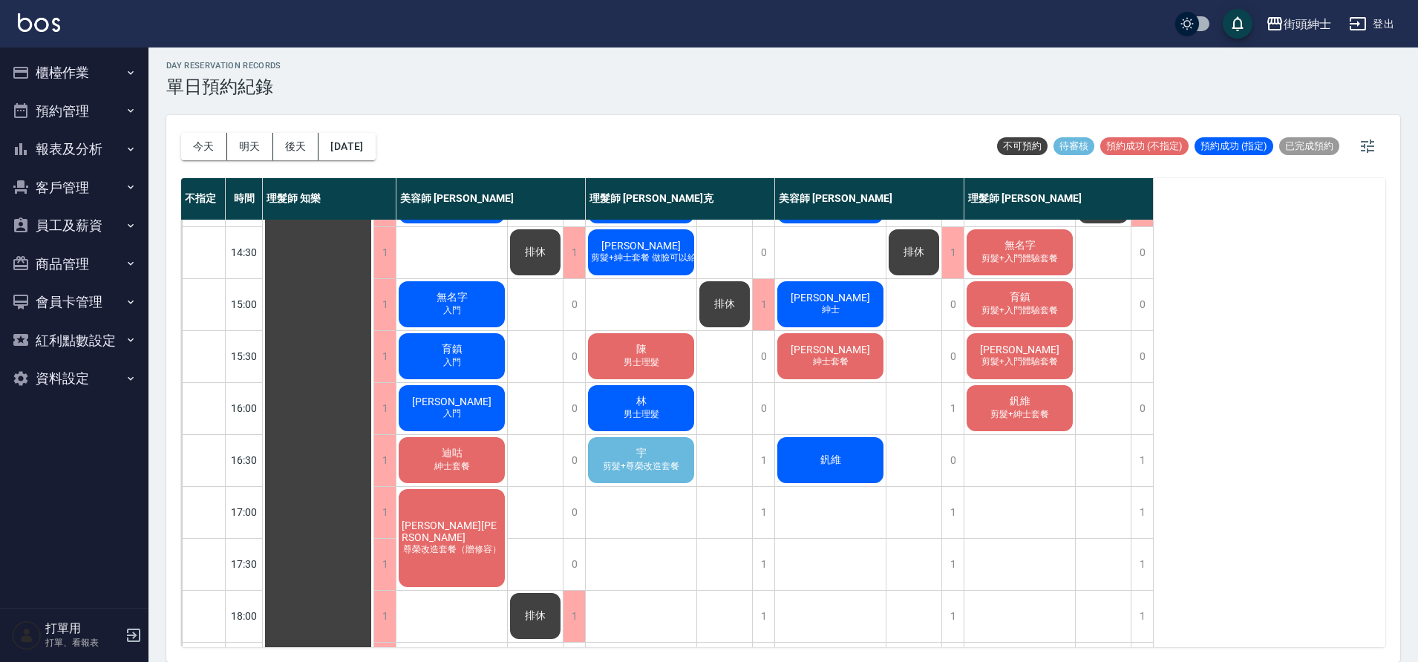
click at [671, 463] on span "剪髮+尊榮改造套餐" at bounding box center [641, 466] width 82 height 13
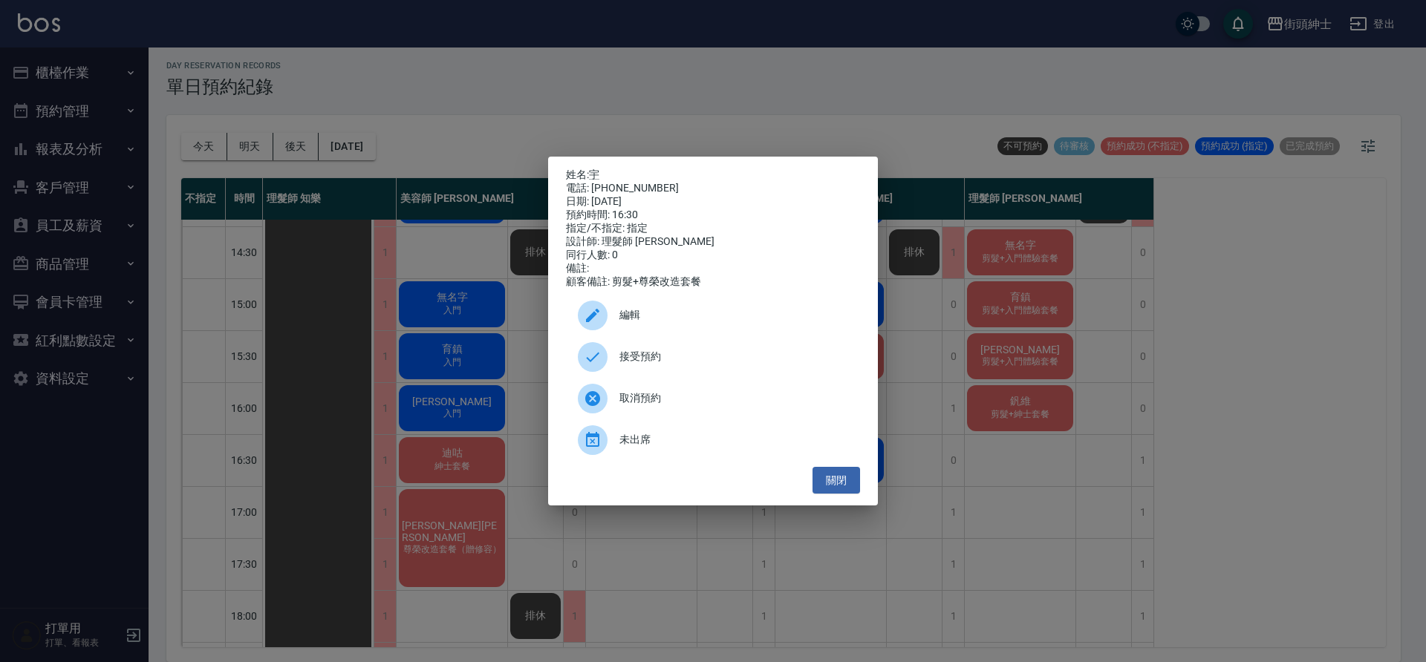
click at [684, 365] on span "接受預約" at bounding box center [733, 357] width 229 height 16
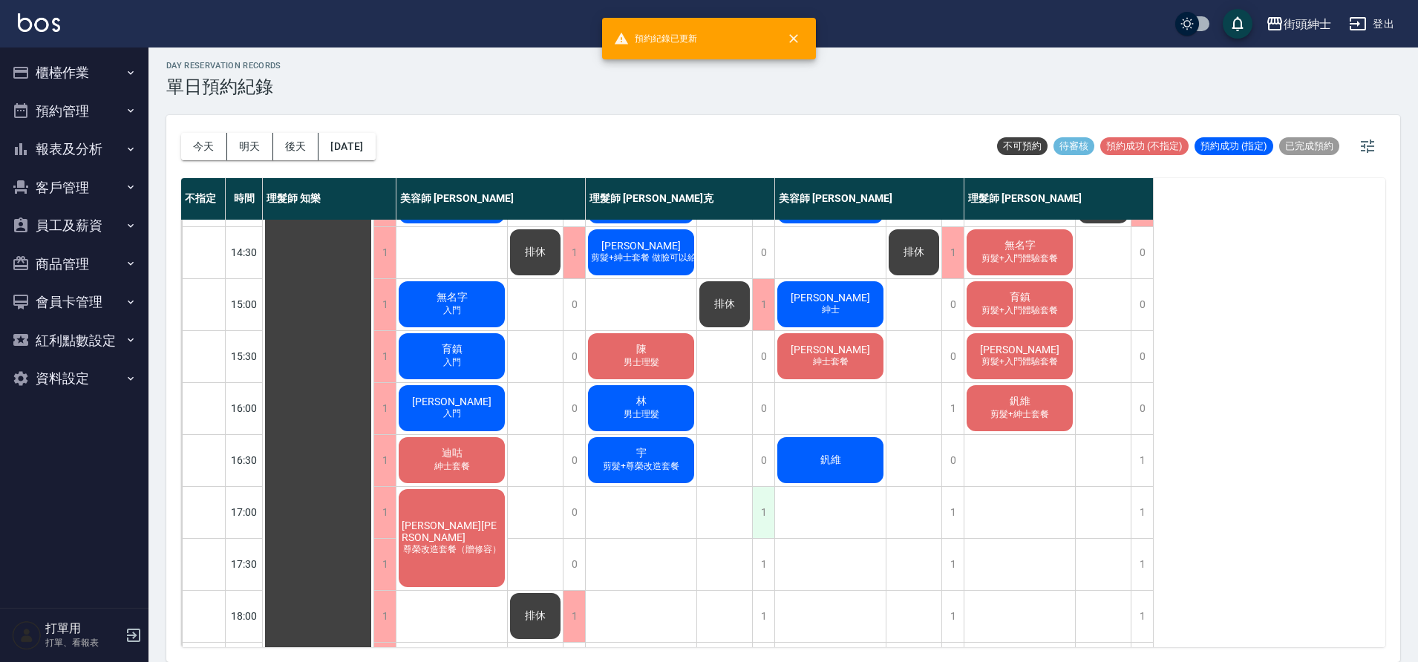
click at [770, 520] on div "1" at bounding box center [763, 512] width 22 height 51
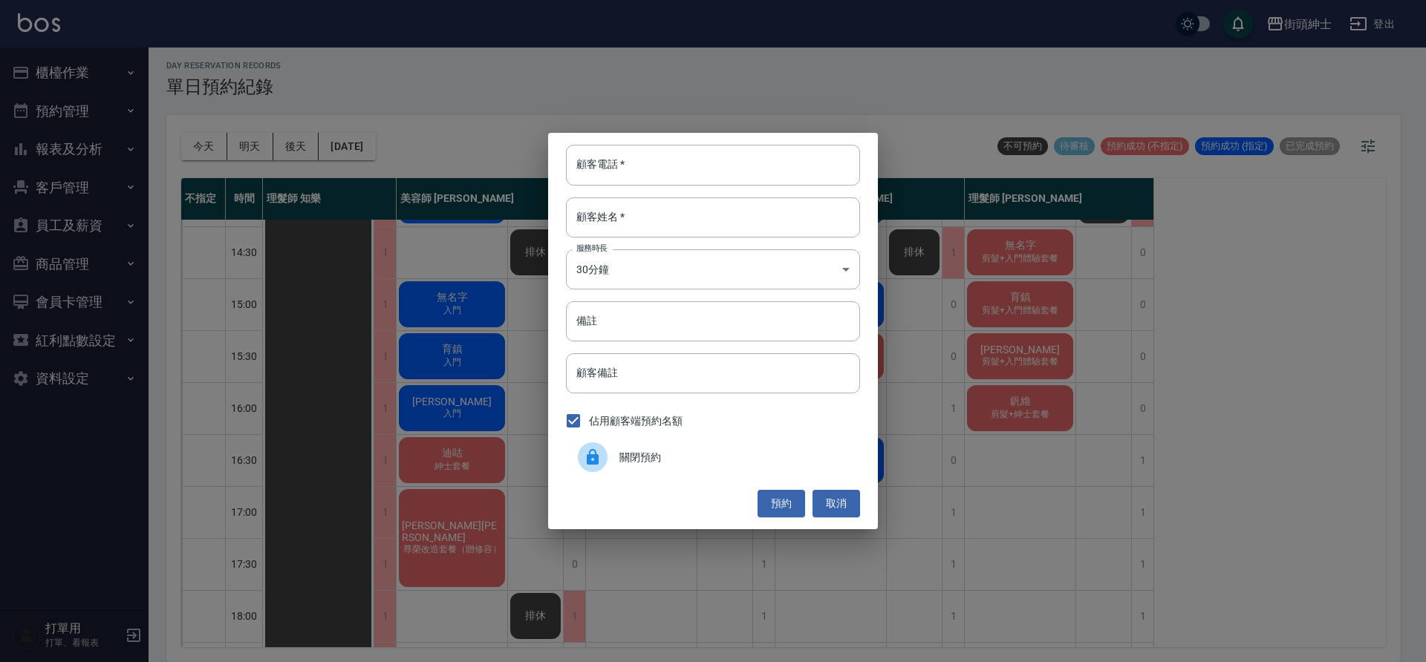
drag, startPoint x: 682, startPoint y: 469, endPoint x: 651, endPoint y: 463, distance: 31.8
click at [682, 469] on div "關閉預約" at bounding box center [713, 458] width 294 height 42
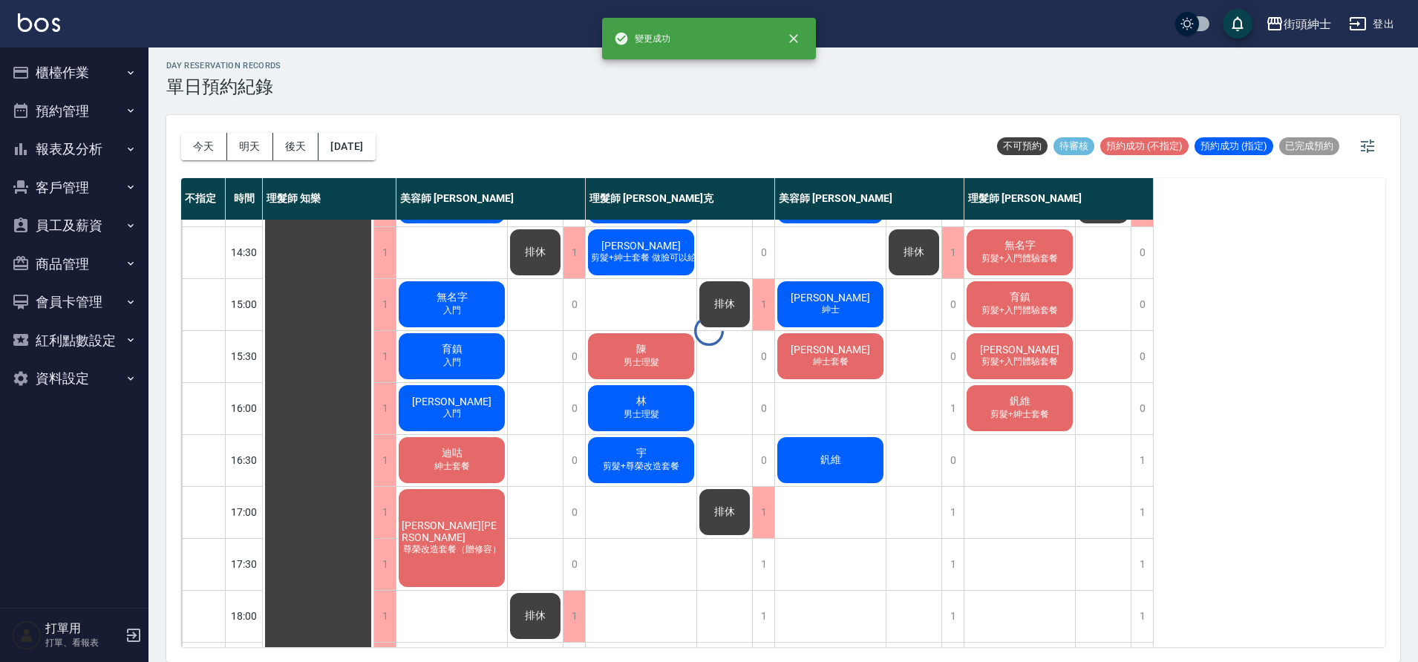
click at [657, 463] on span "剪髮+尊榮改造套餐" at bounding box center [641, 466] width 82 height 13
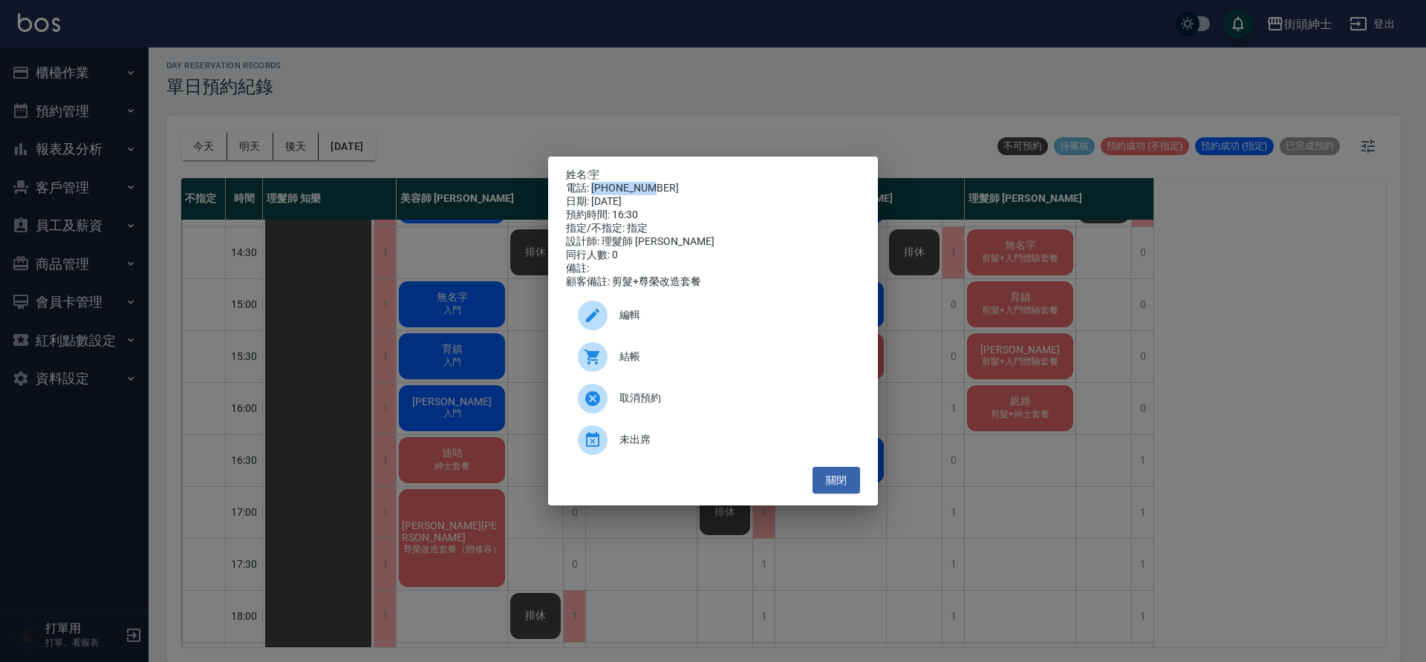
drag, startPoint x: 591, startPoint y: 184, endPoint x: 629, endPoint y: 172, distance: 39.9
click at [694, 188] on div "電話: 0982579761" at bounding box center [713, 188] width 294 height 13
copy div "0982579761"
click at [520, 284] on div "姓名: 宇 電話: 0982579761 日期: 2025/09/06 預約時間: 16:30 指定/不指定: 指定 設計師: 理髮師 Vic 維克 同行人數…" at bounding box center [713, 331] width 1426 height 662
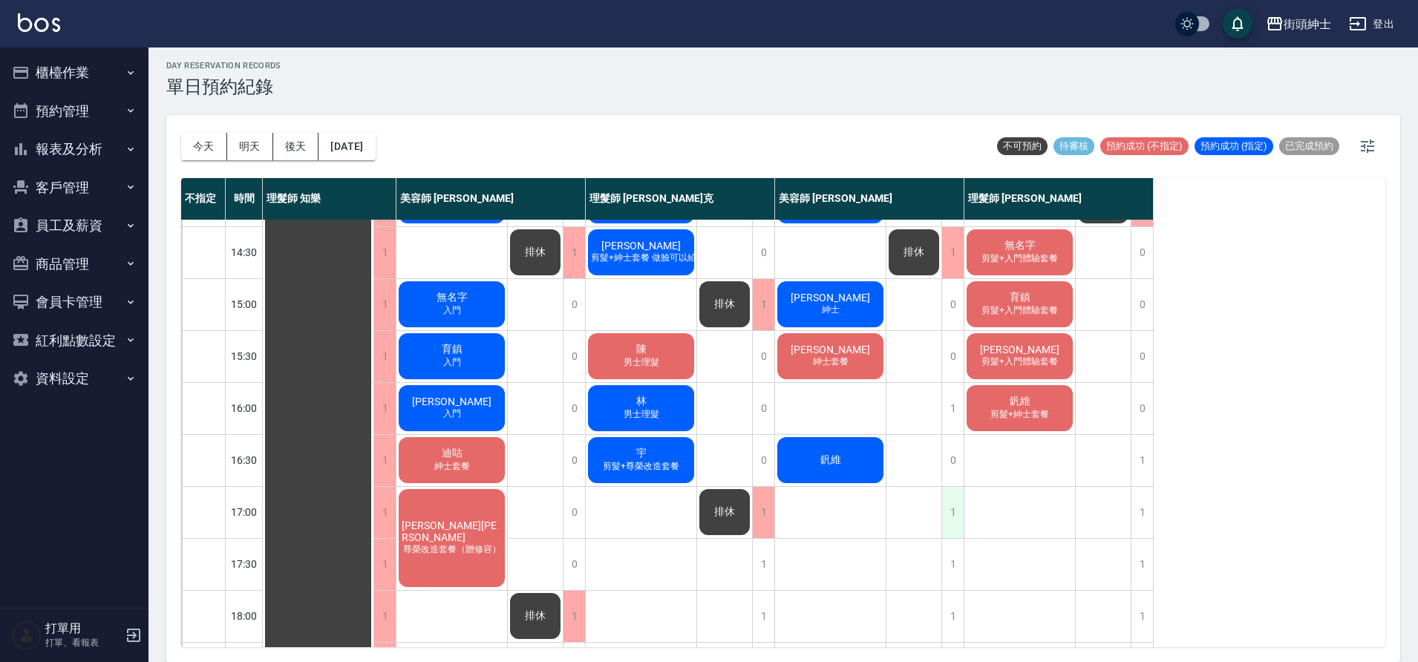
click at [957, 519] on div "1" at bounding box center [953, 512] width 22 height 51
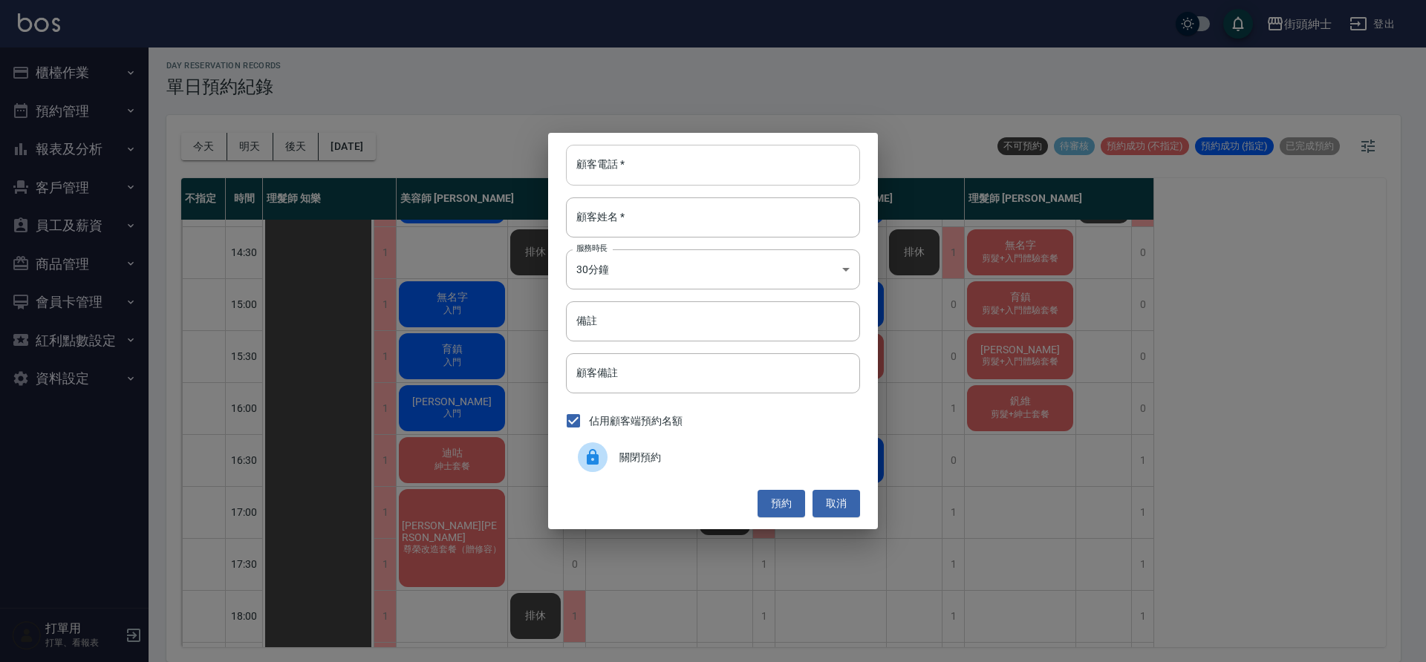
click at [680, 165] on input "顧客電話   *" at bounding box center [713, 165] width 294 height 40
paste input "0982579761"
type input "0982579761"
click at [672, 218] on input "顧客姓名   *" at bounding box center [713, 218] width 294 height 40
type input "０"
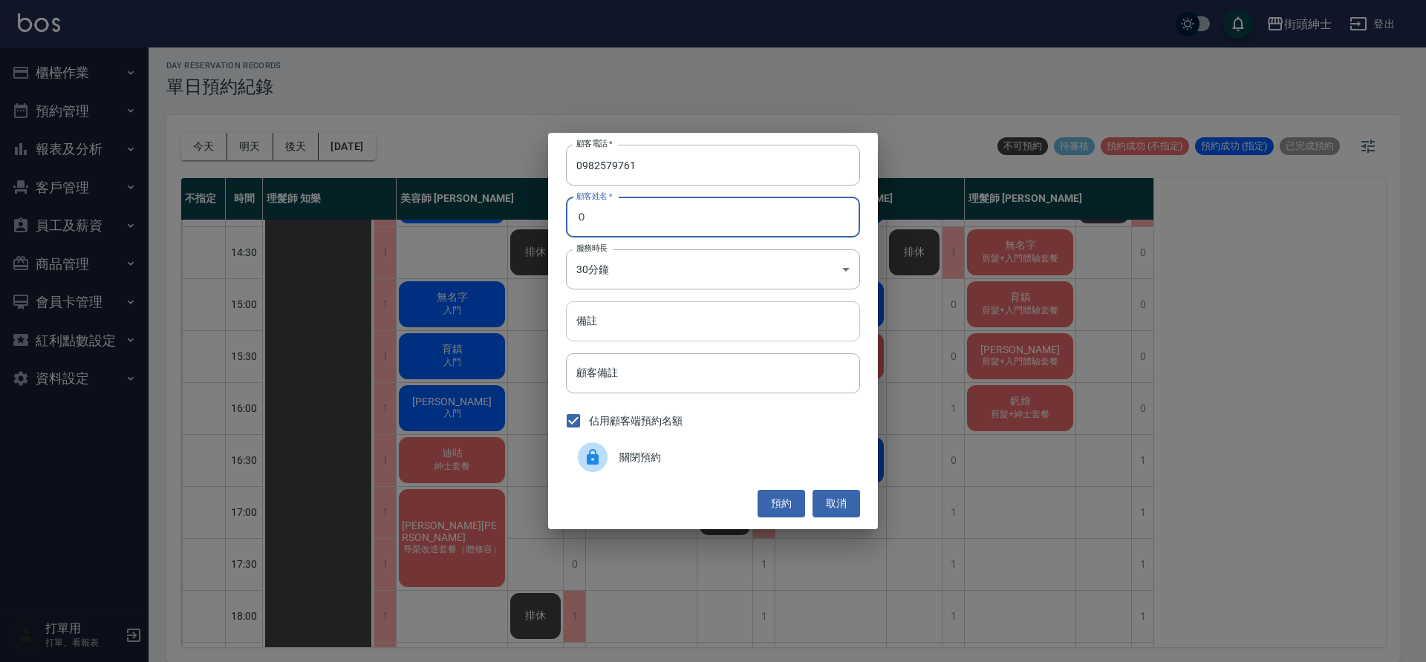
click at [687, 316] on input "備註" at bounding box center [713, 322] width 294 height 40
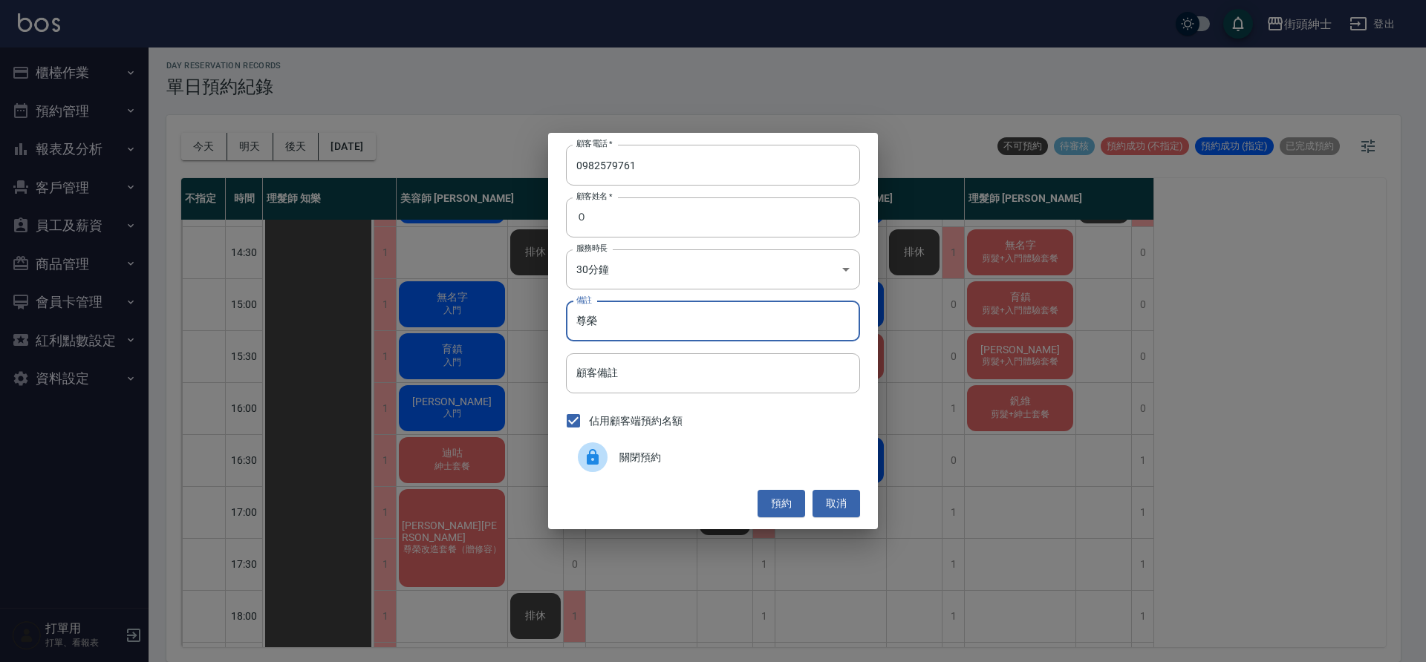
type input "尊榮"
click at [782, 506] on button "預約" at bounding box center [781, 503] width 48 height 27
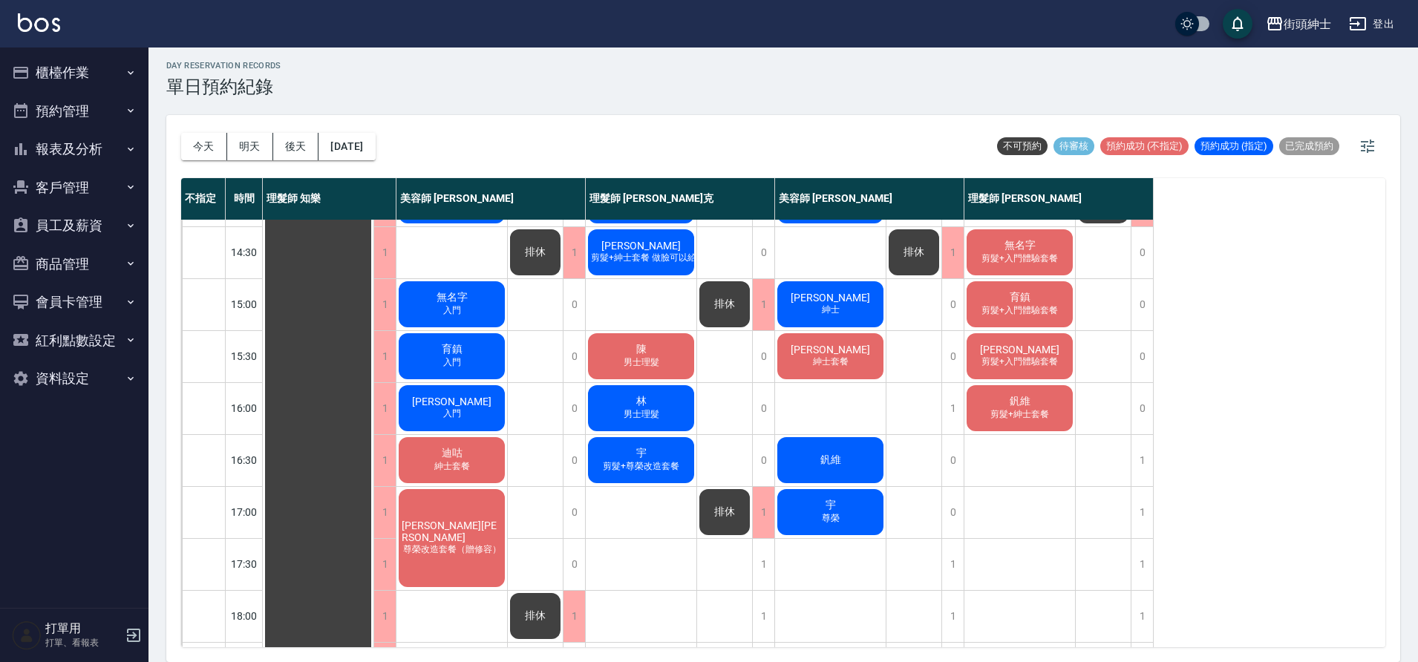
click at [809, 515] on div "宇 尊榮" at bounding box center [830, 512] width 111 height 50
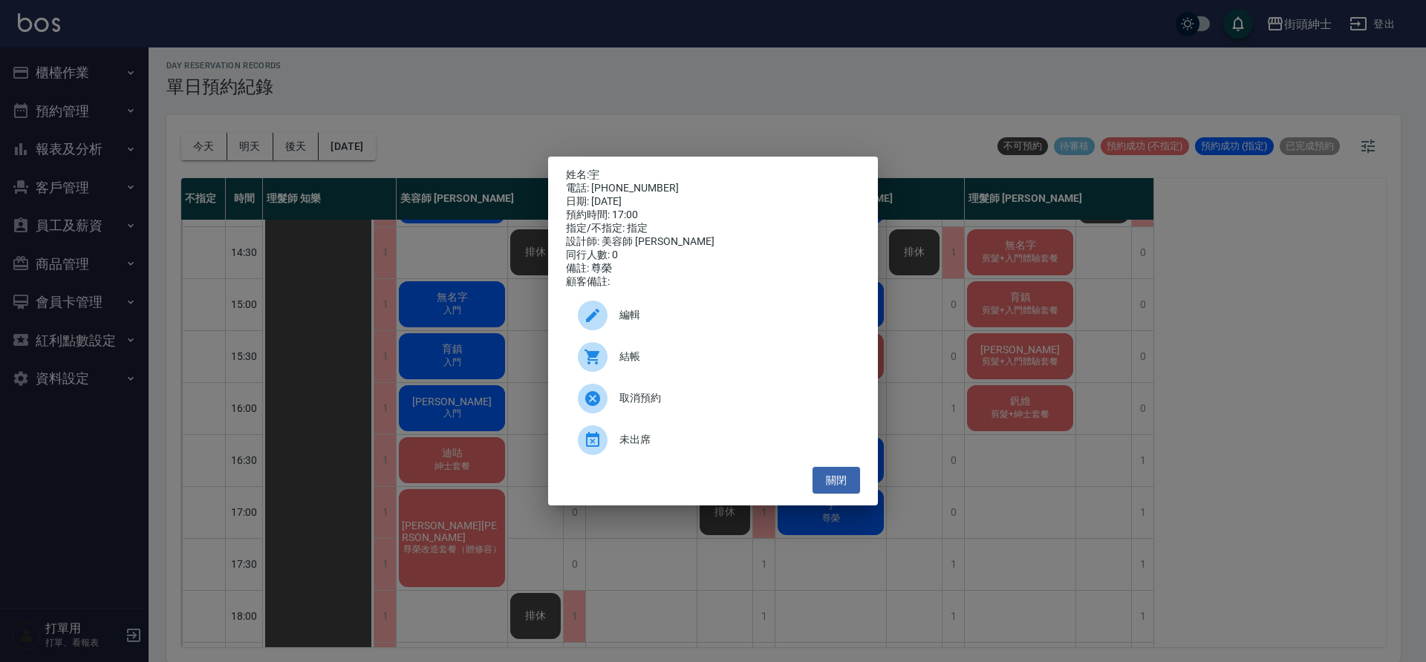
click at [641, 323] on span "編輯" at bounding box center [733, 315] width 229 height 16
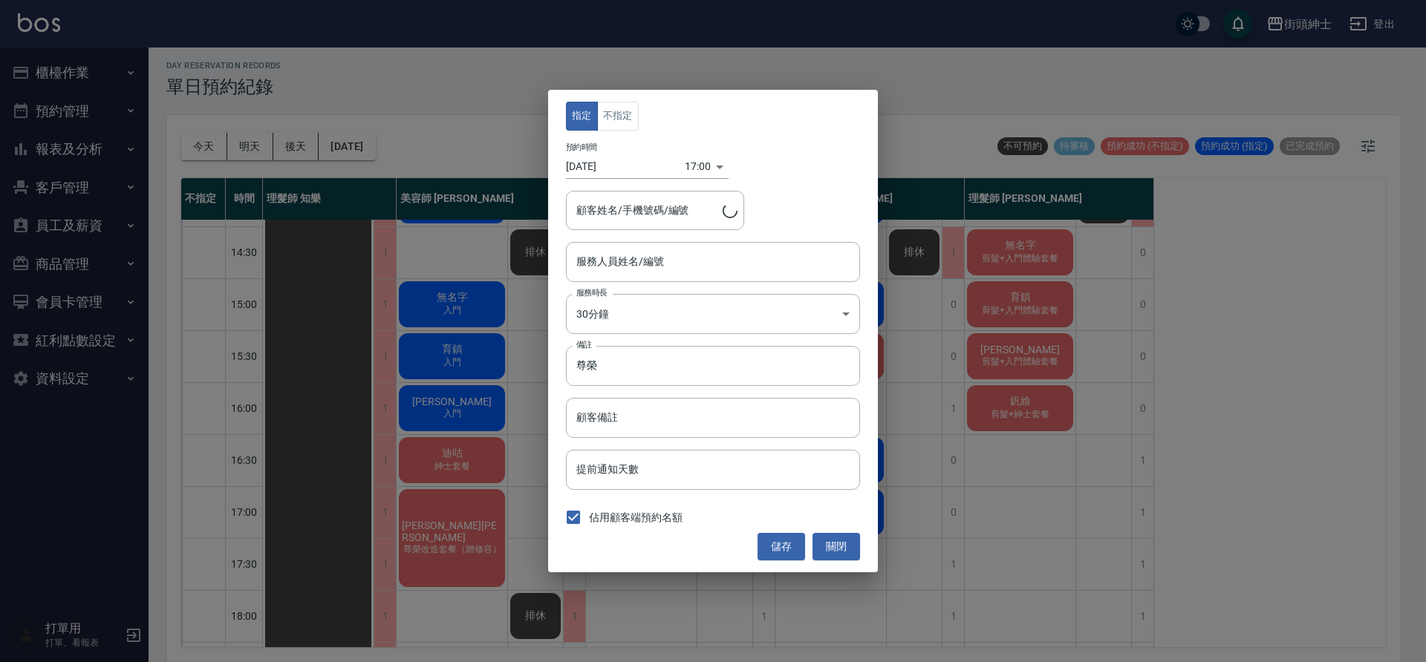
type input "宇/0982579761"
type input "美容師 小戴(無代號)"
click at [668, 301] on body "街頭紳士 登出 櫃檯作業 打帳單 帳單列表 營業儀表板 現金收支登錄 材料自購登錄 每日結帳 排班表 現場電腦打卡 預約管理 預約管理 單日預約紀錄 單週預約…" at bounding box center [713, 329] width 1426 height 667
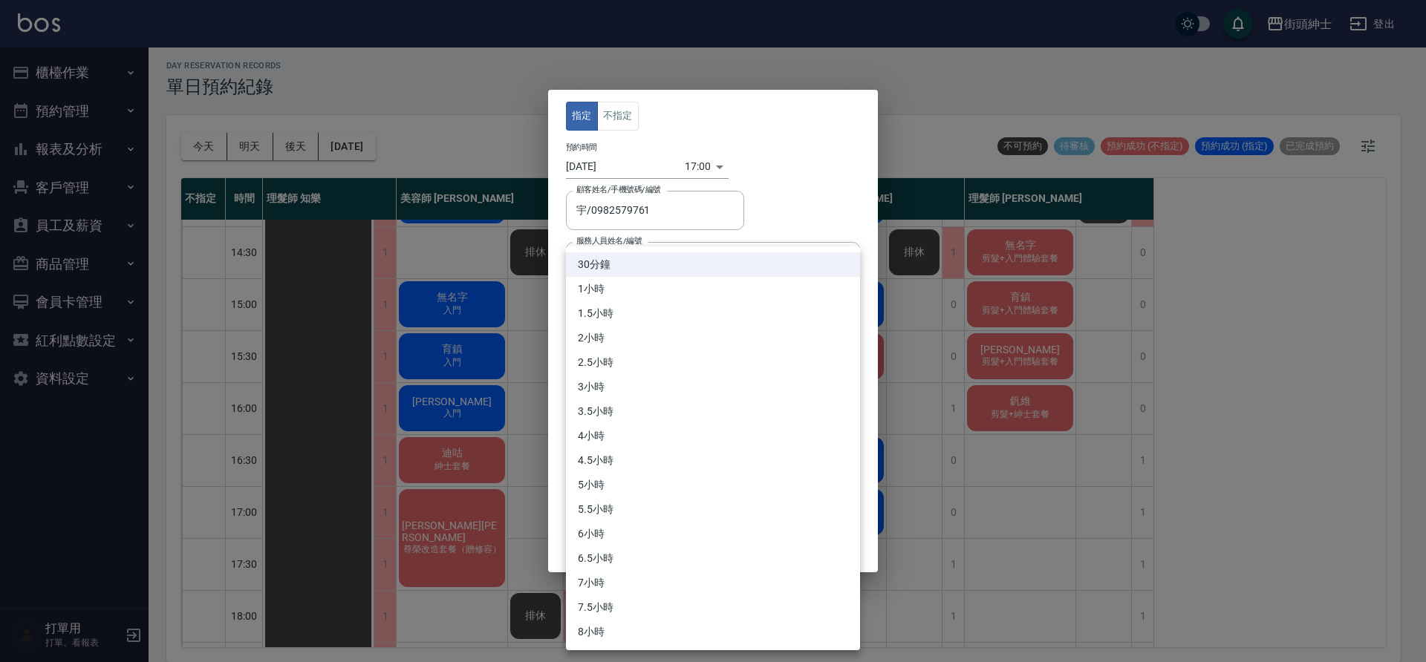
click at [657, 284] on li "1小時" at bounding box center [713, 289] width 294 height 25
type input "2"
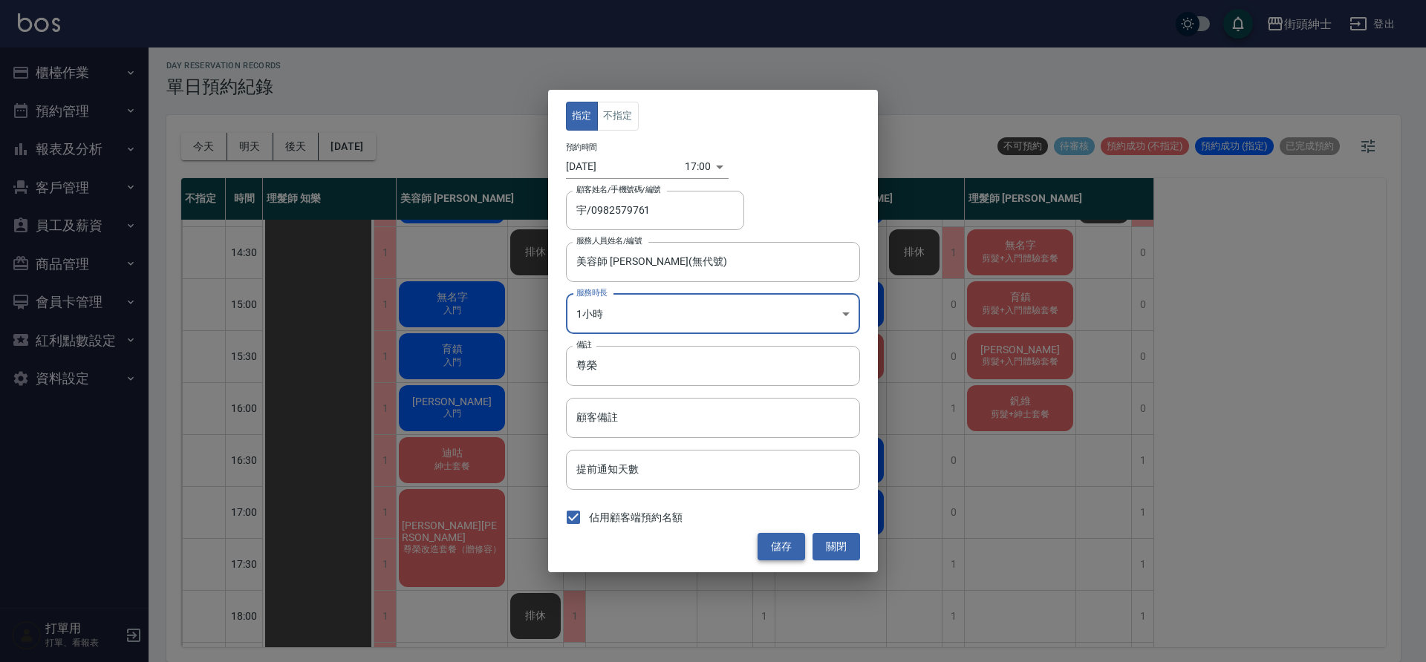
click at [796, 546] on button "儲存" at bounding box center [781, 546] width 48 height 27
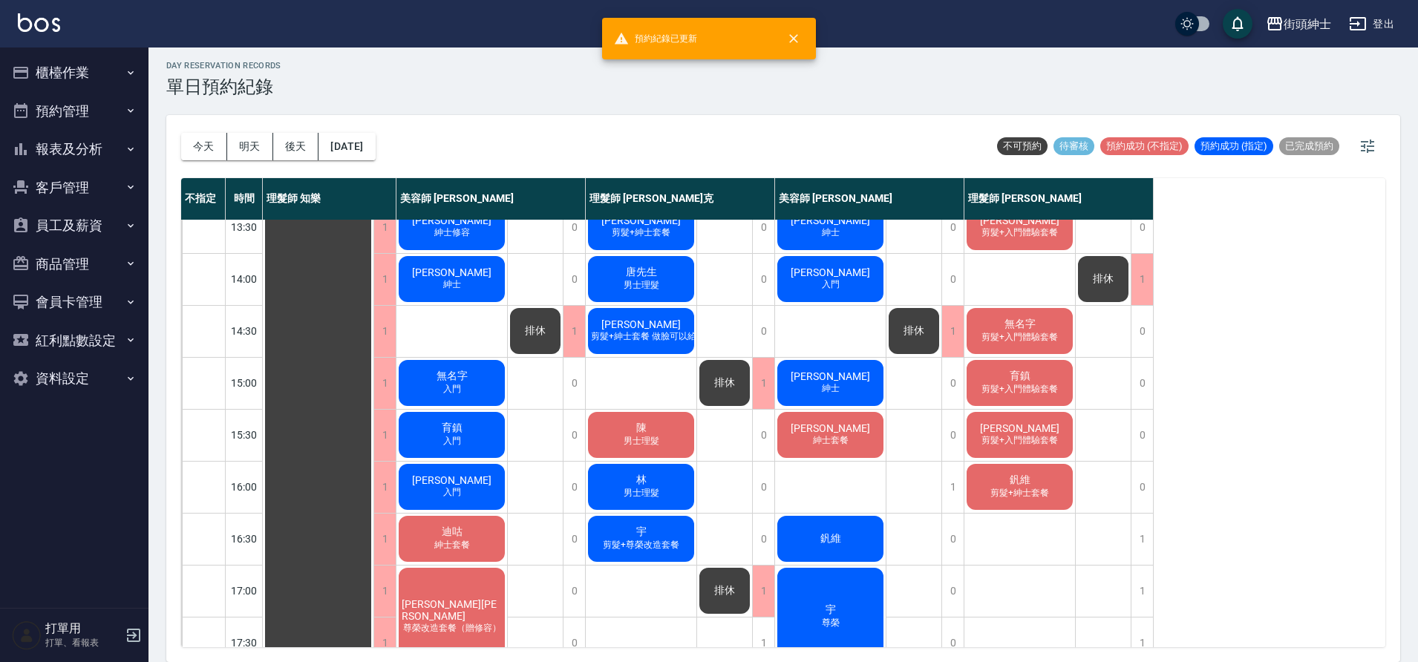
scroll to position [284, 0]
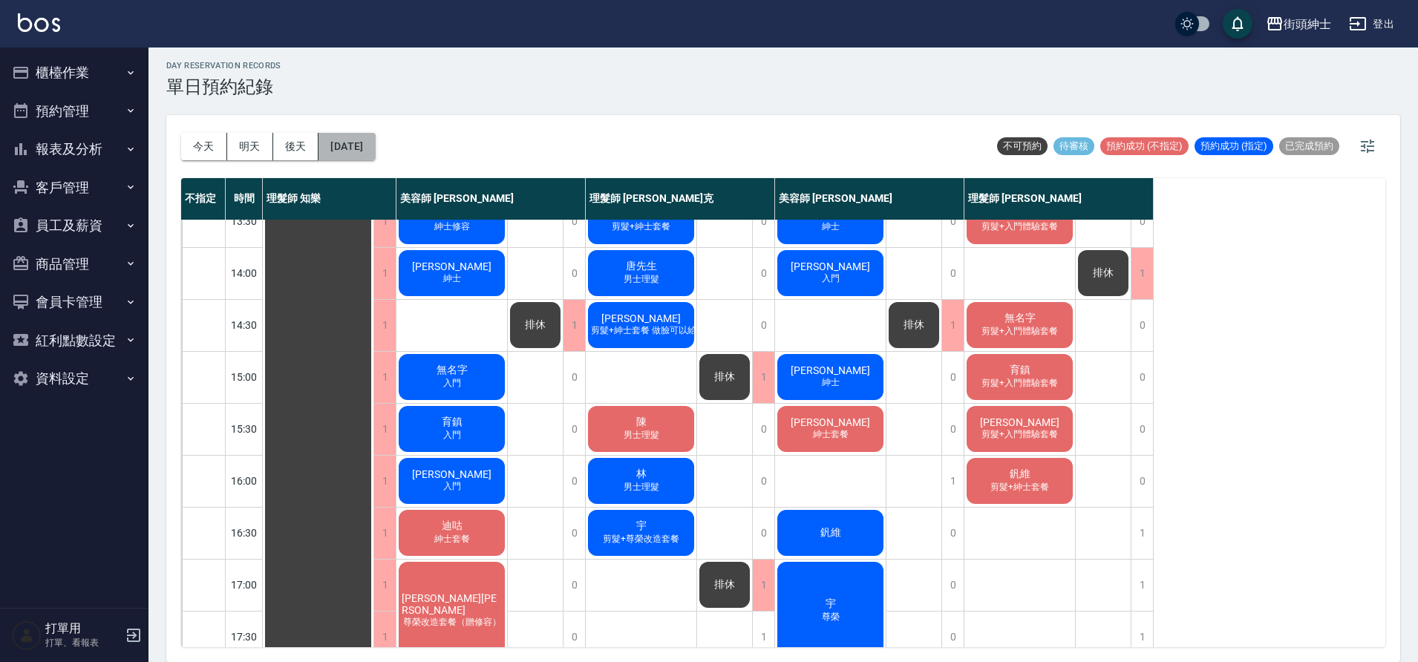
click at [368, 149] on button "2025/09/06" at bounding box center [347, 146] width 56 height 27
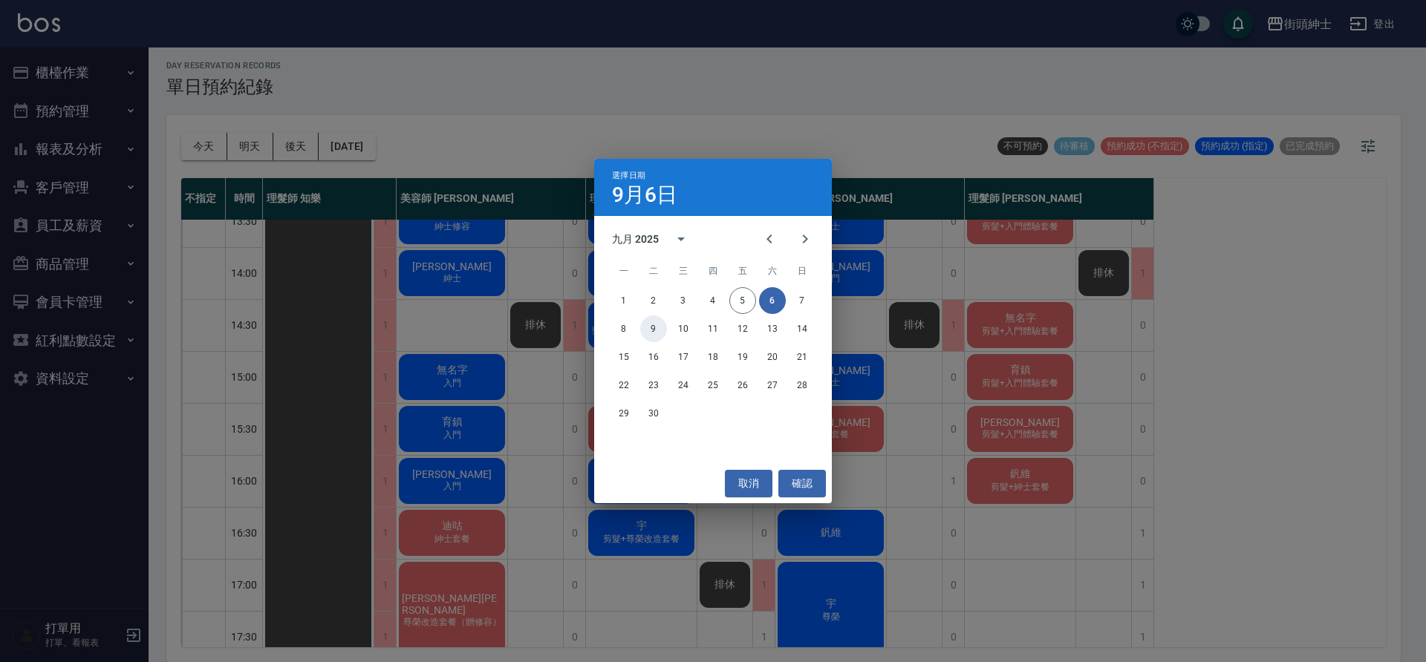
click at [656, 325] on button "9" at bounding box center [653, 329] width 27 height 27
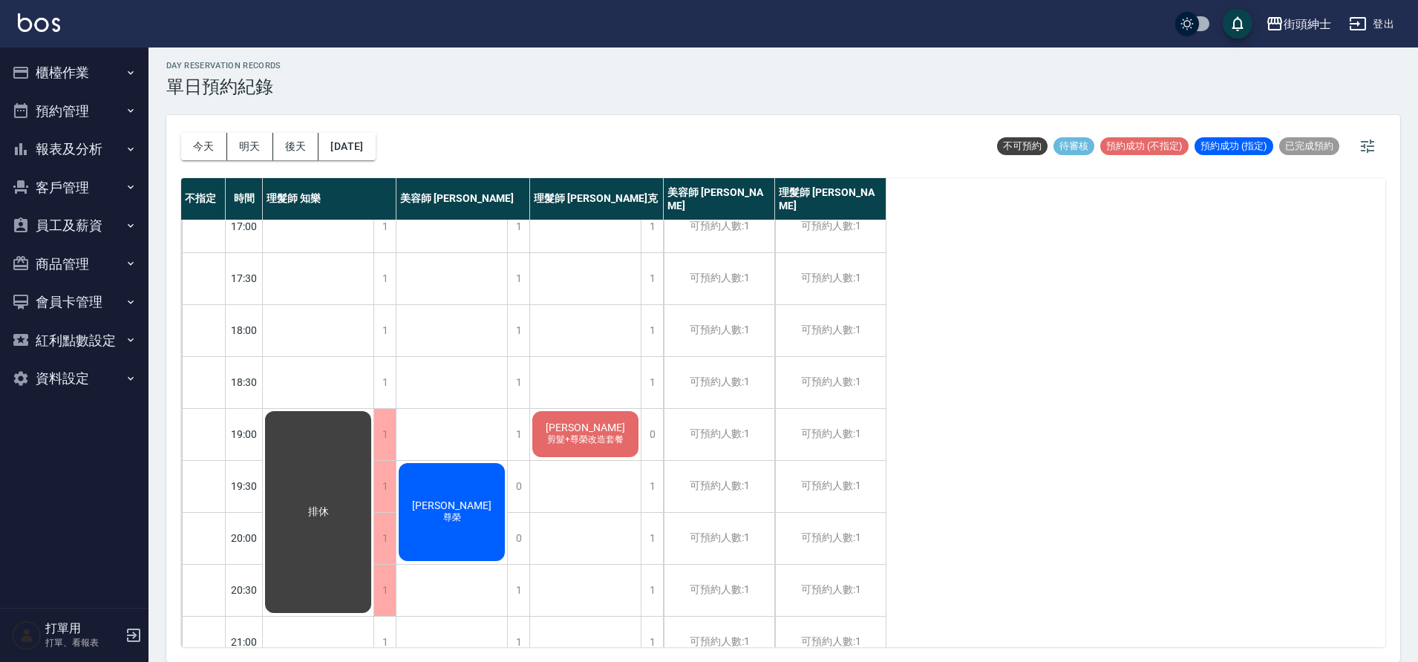
scroll to position [676, 0]
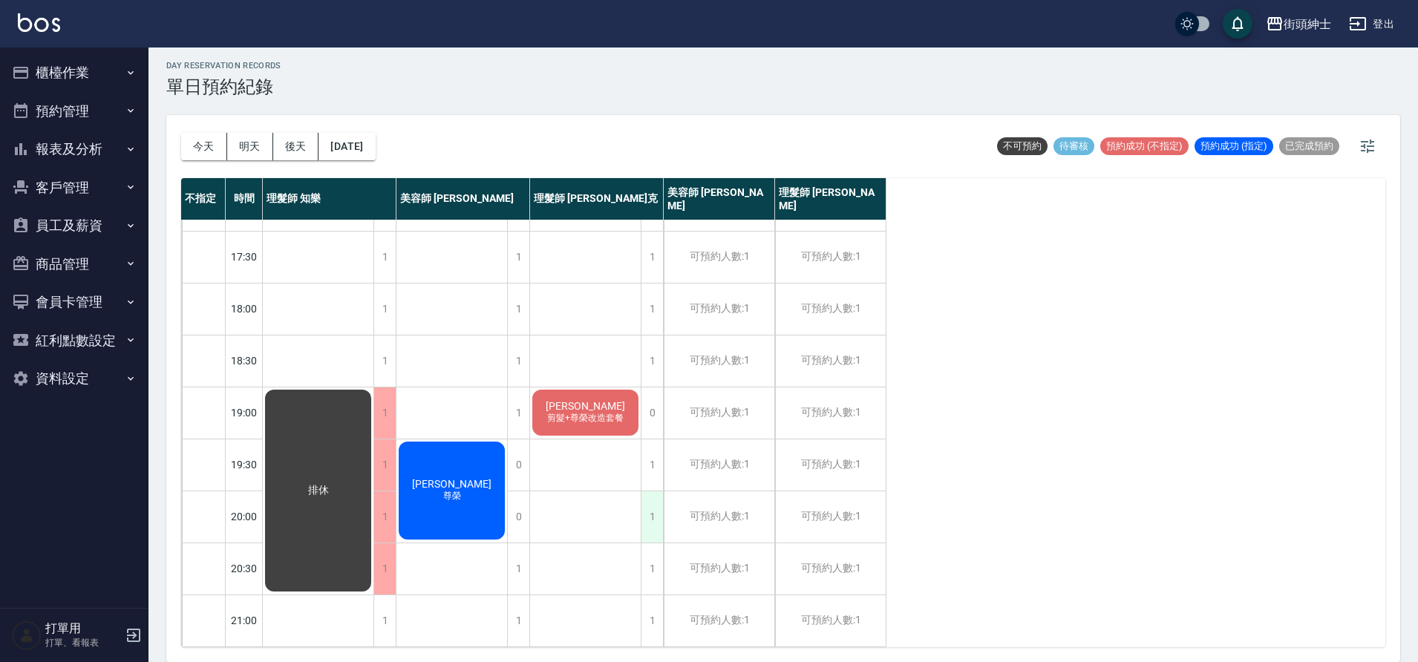
click at [651, 511] on div "1" at bounding box center [652, 517] width 22 height 51
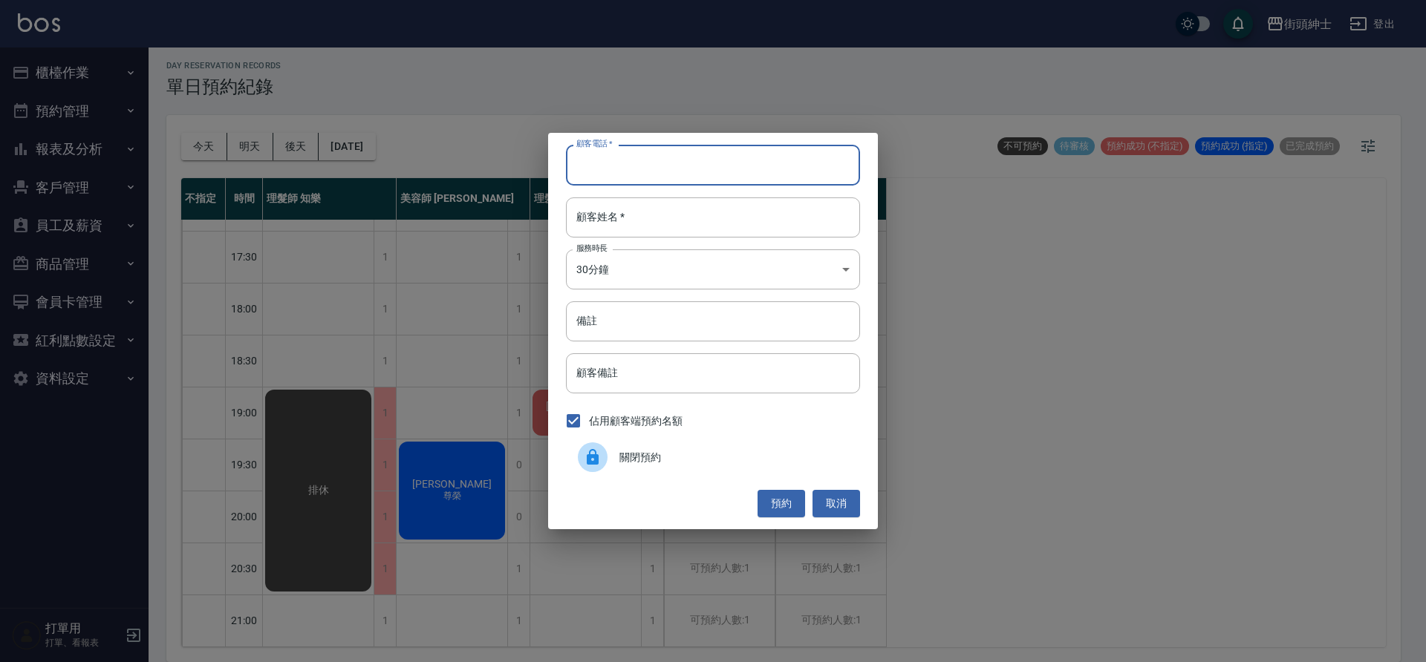
click at [706, 165] on input "顧客電話   *" at bounding box center [713, 165] width 294 height 40
type input "１"
type input "16268236887"
click at [746, 217] on input "顧客姓名   *" at bounding box center [713, 218] width 294 height 40
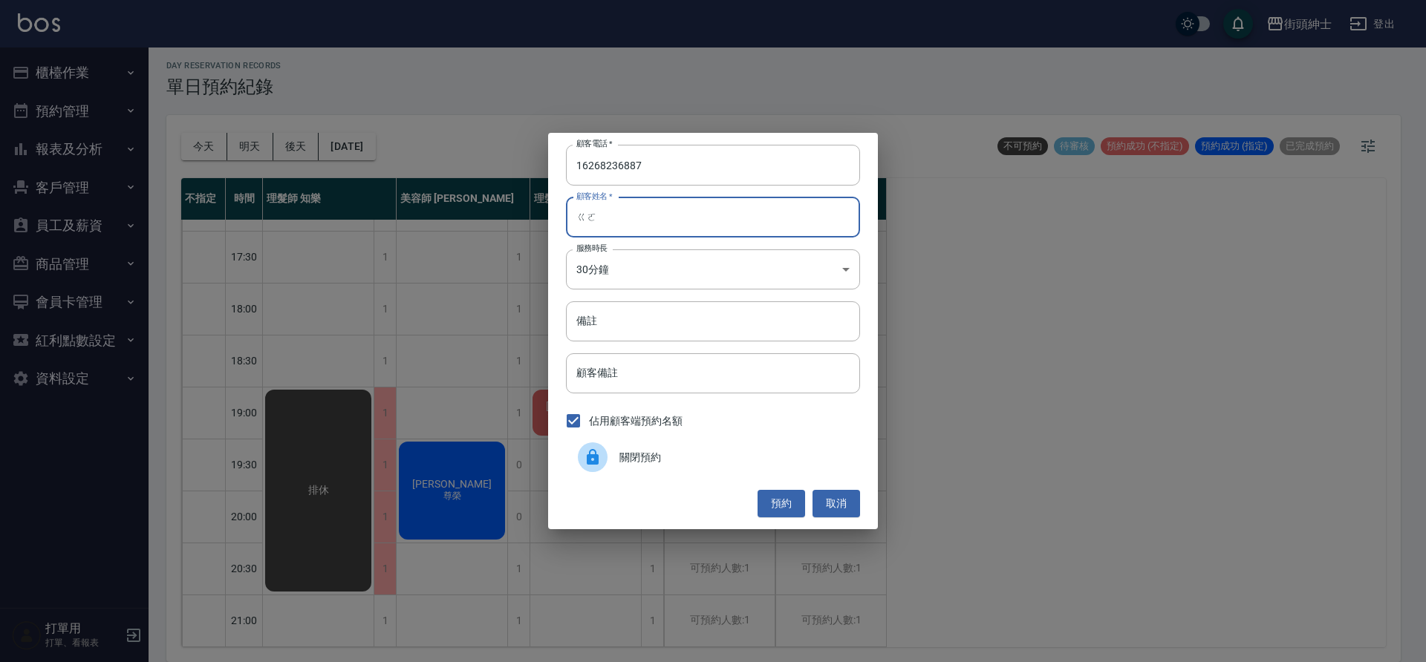
type input "ㄍ"
type input "eddie"
click at [779, 509] on button "預約" at bounding box center [781, 503] width 48 height 27
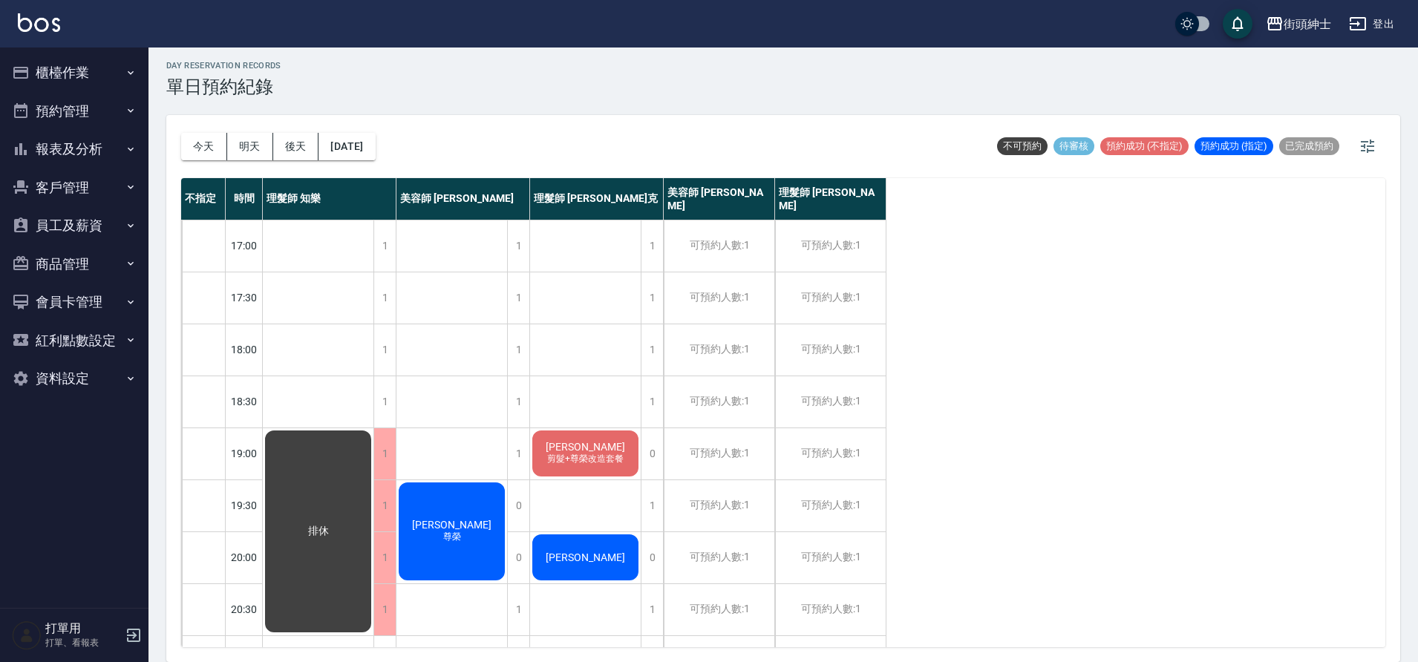
scroll to position [362, 0]
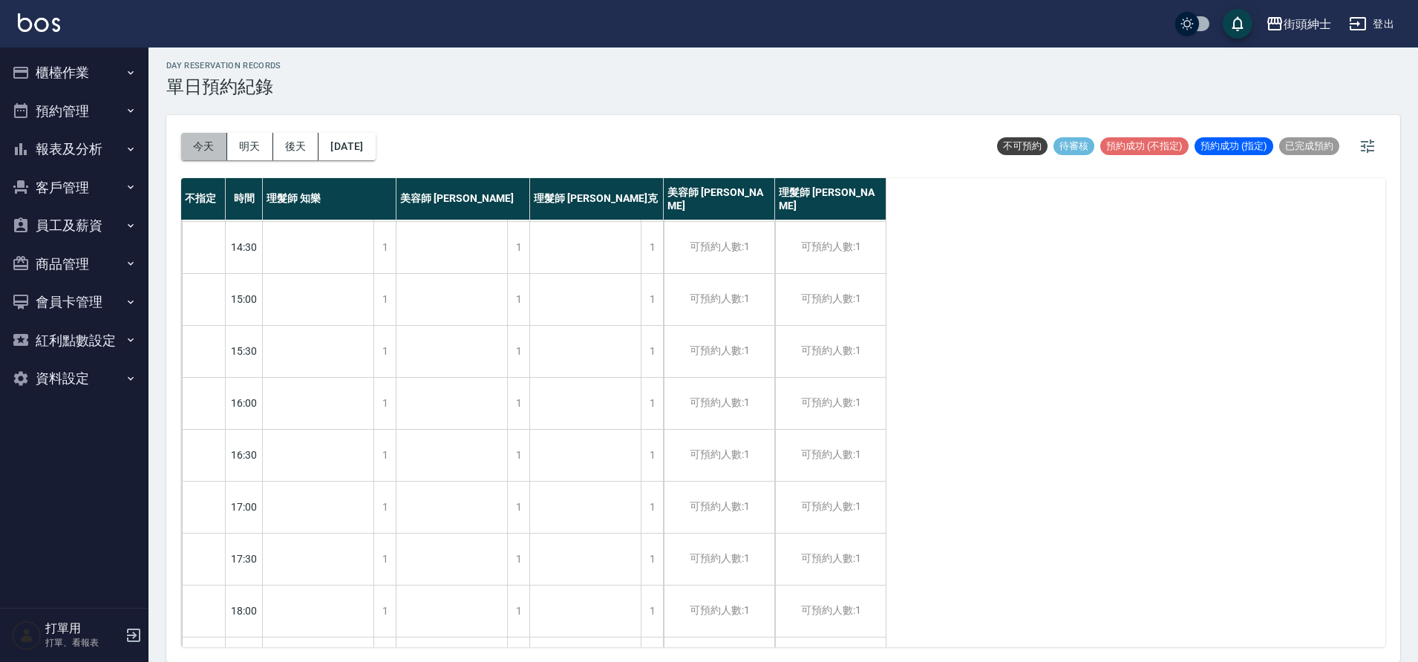
drag, startPoint x: 218, startPoint y: 141, endPoint x: 281, endPoint y: 100, distance: 76.2
click at [217, 142] on button "今天" at bounding box center [204, 146] width 46 height 27
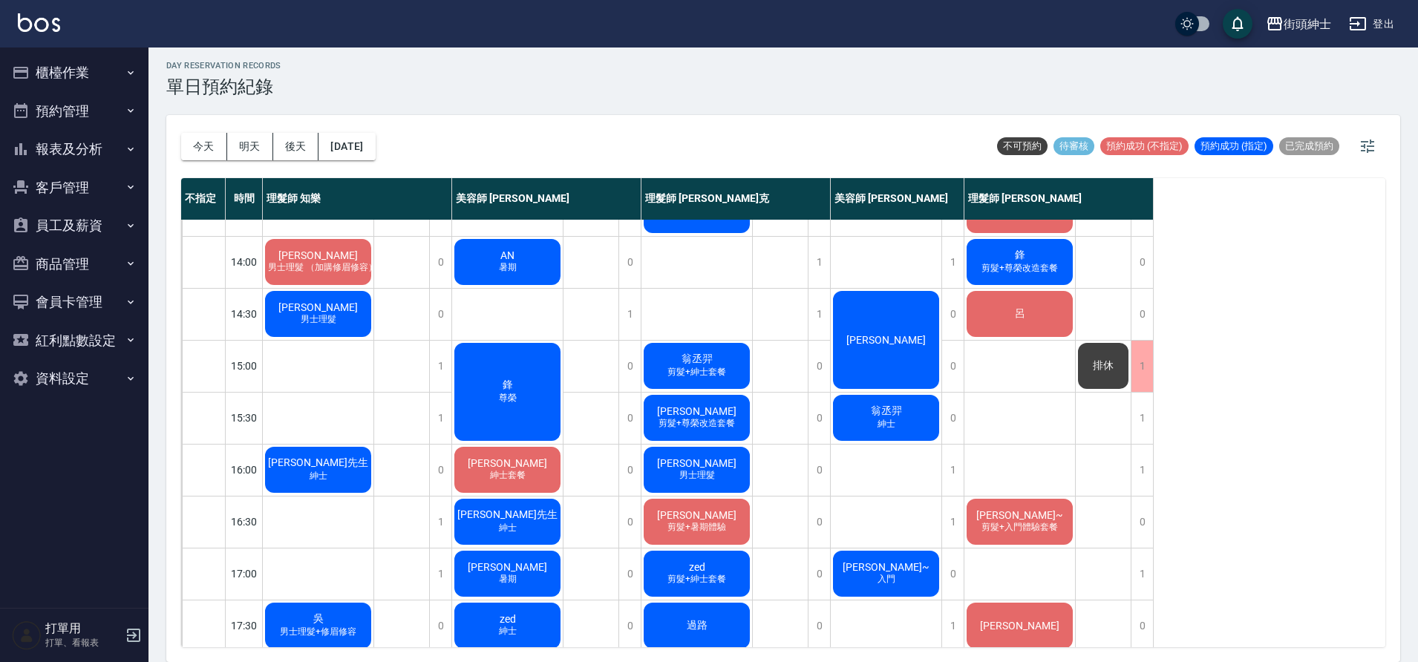
scroll to position [299, 0]
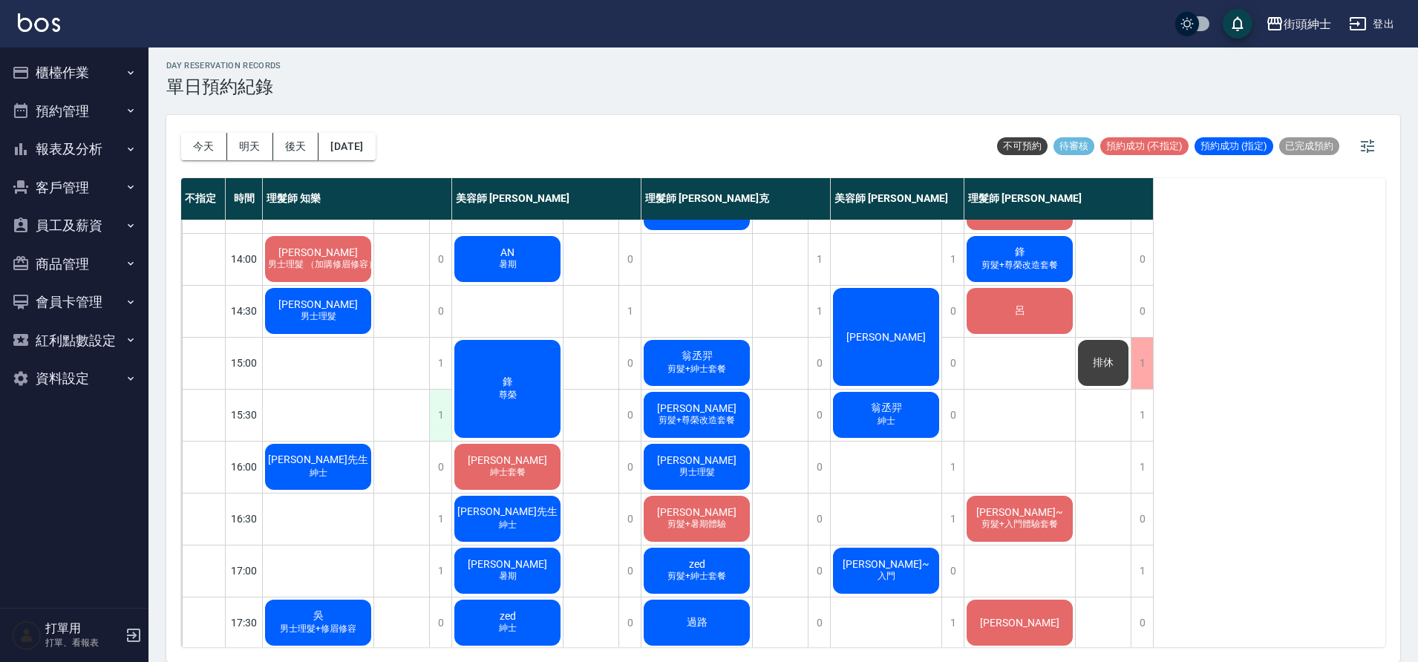
click at [436, 406] on div "1" at bounding box center [440, 415] width 22 height 51
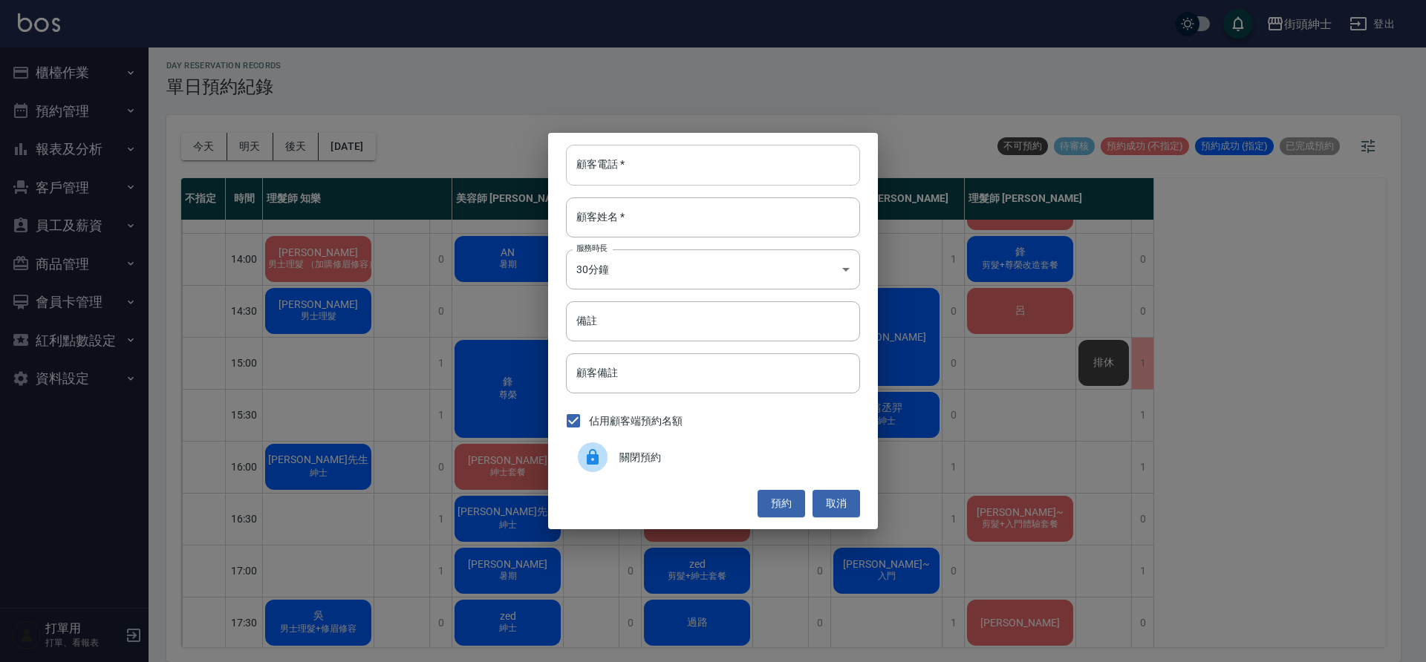
click at [823, 172] on input "顧客電話   *" at bounding box center [713, 165] width 294 height 40
type input "０"
type input "0921150813"
click at [835, 227] on input "顧客姓名   *" at bounding box center [713, 218] width 294 height 40
type input "何"
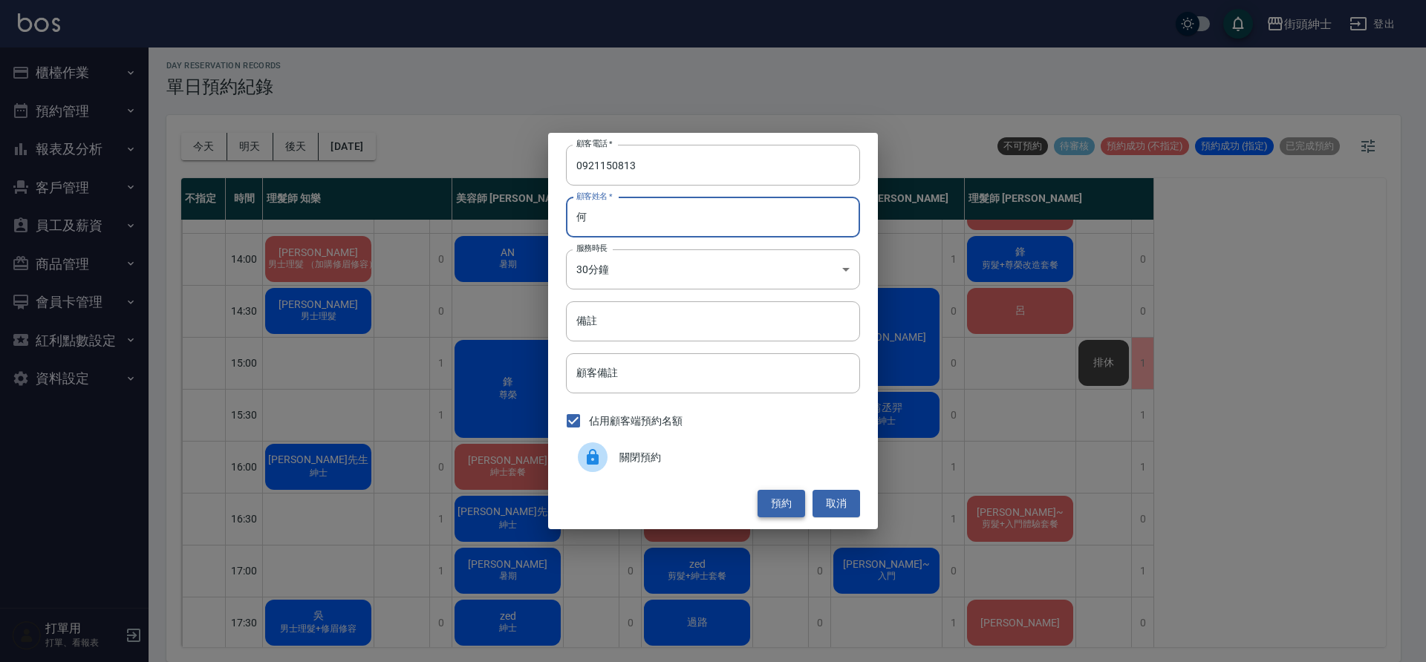
click at [803, 511] on button "預約" at bounding box center [781, 503] width 48 height 27
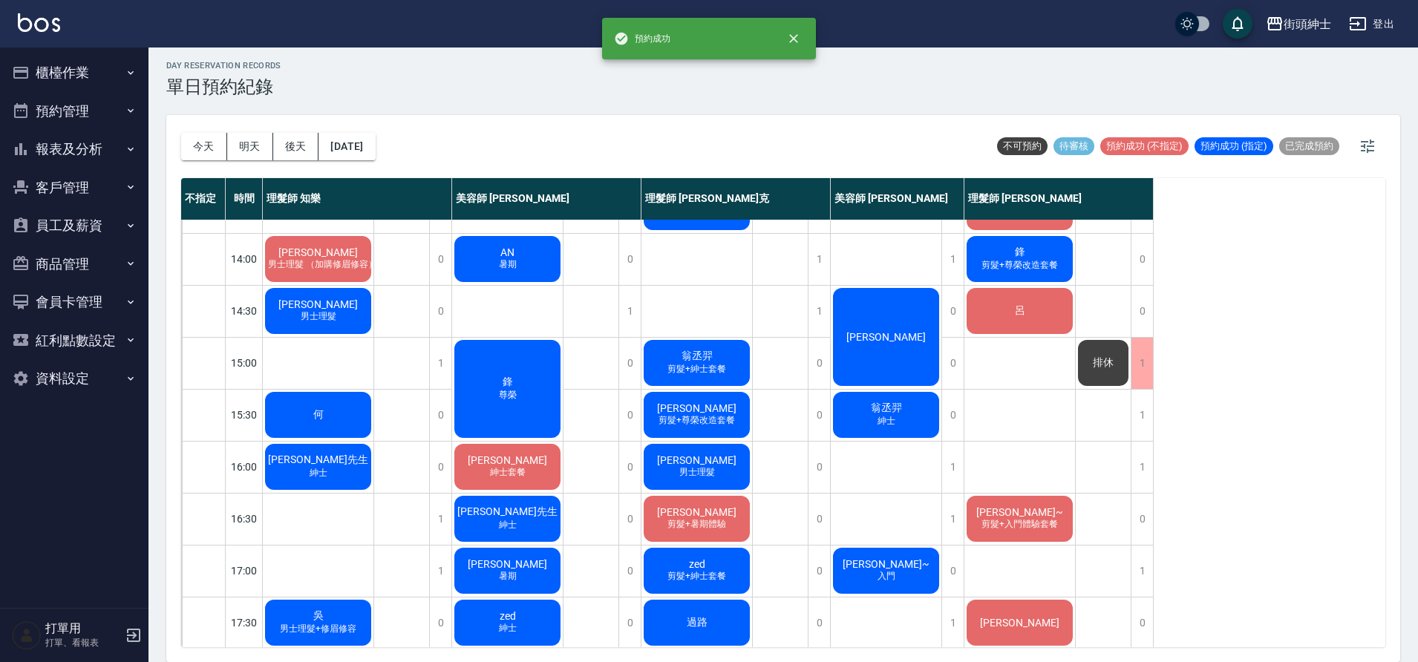
click at [311, 420] on span "何" at bounding box center [318, 414] width 16 height 13
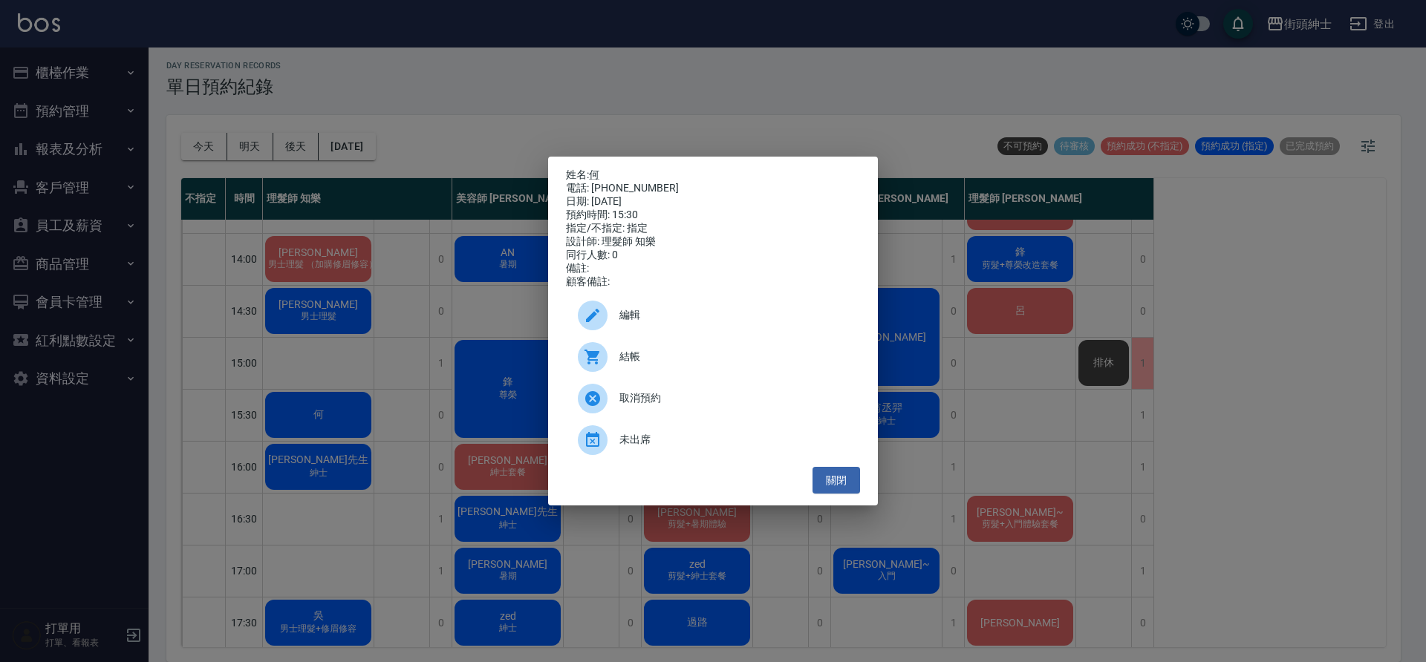
click at [651, 307] on div "編輯" at bounding box center [713, 316] width 294 height 42
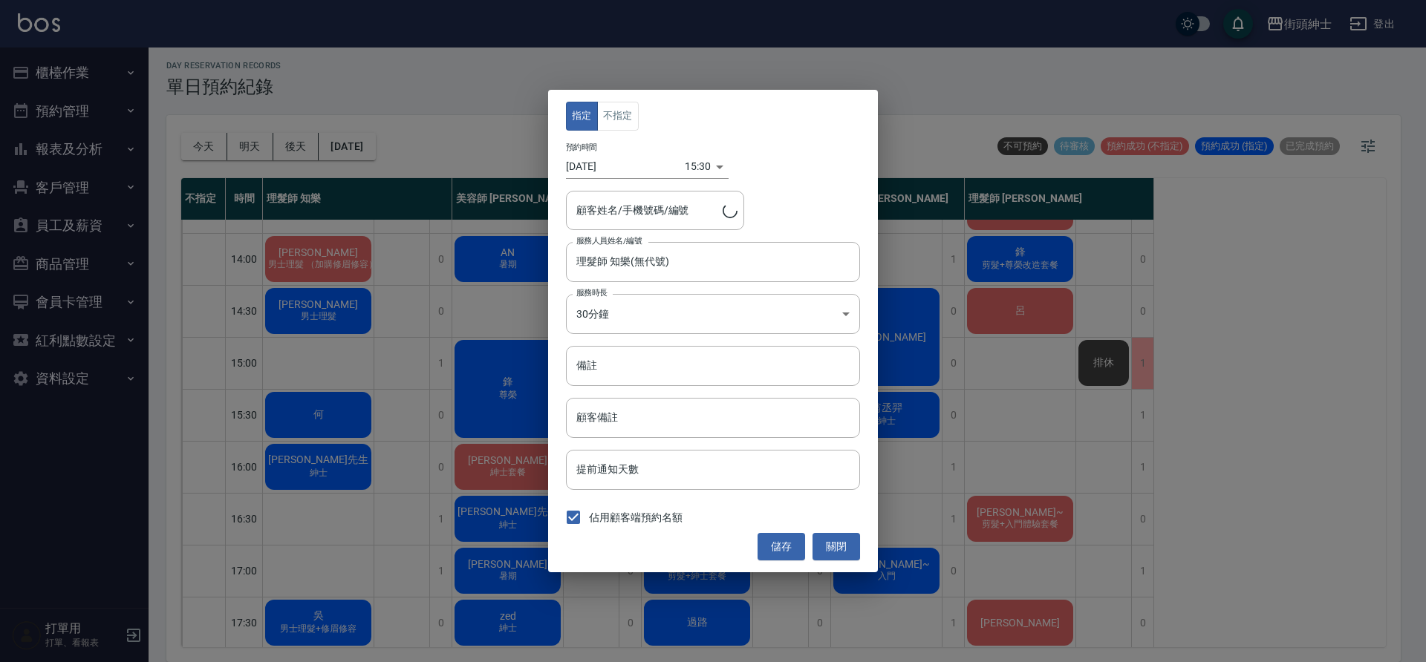
type input "何/0921150813"
click at [612, 127] on button "不指定" at bounding box center [618, 116] width 42 height 29
click at [780, 538] on button "儲存" at bounding box center [781, 546] width 48 height 27
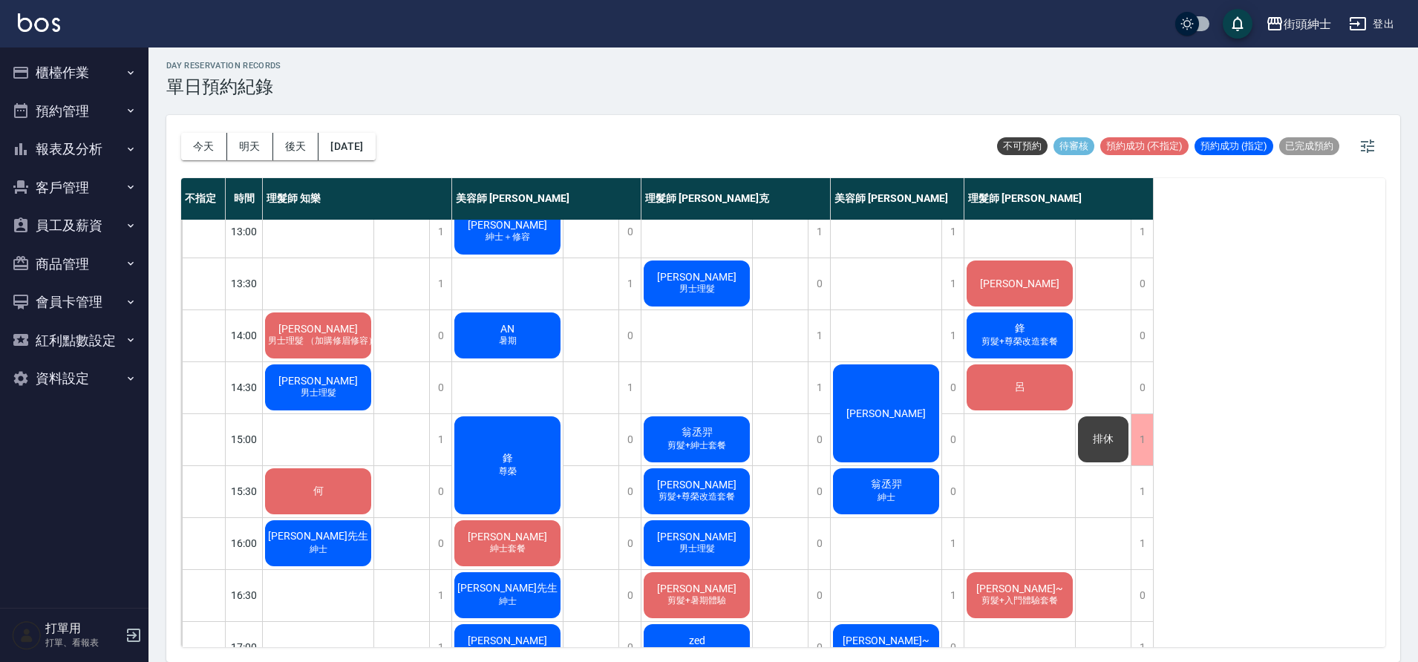
scroll to position [220, 0]
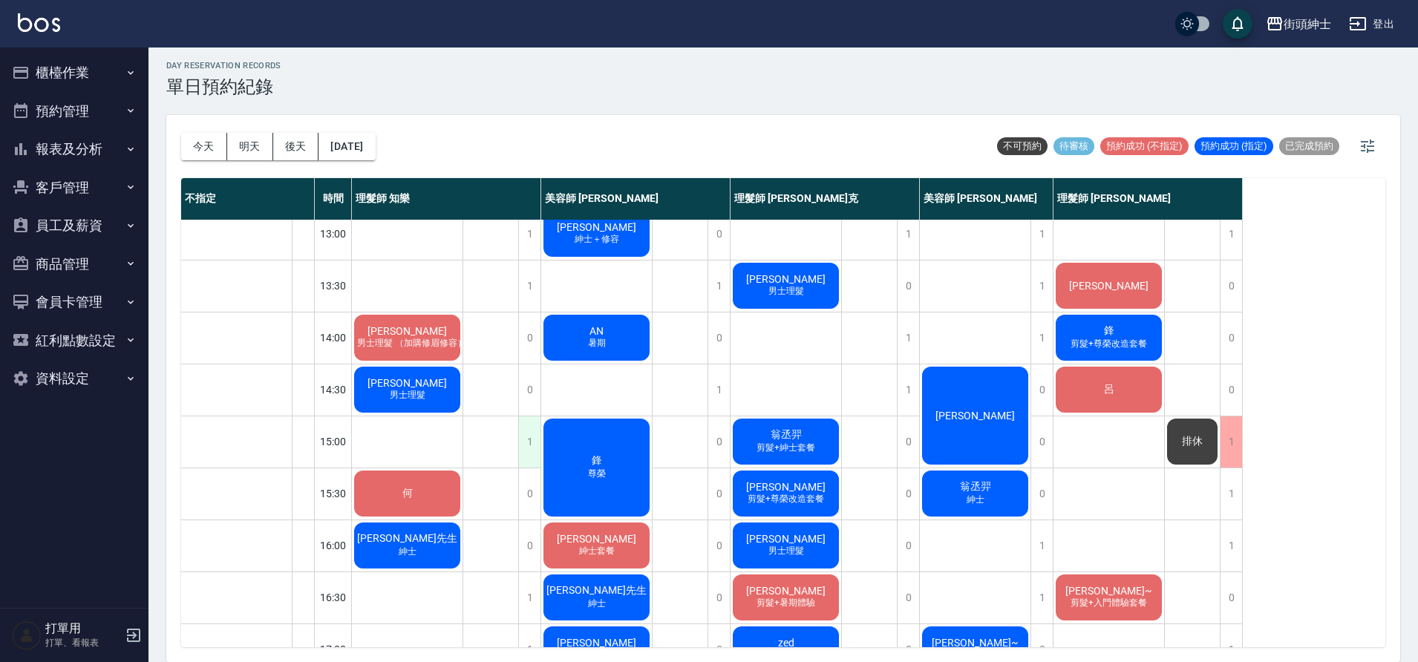
click at [528, 447] on div "1" at bounding box center [529, 442] width 22 height 51
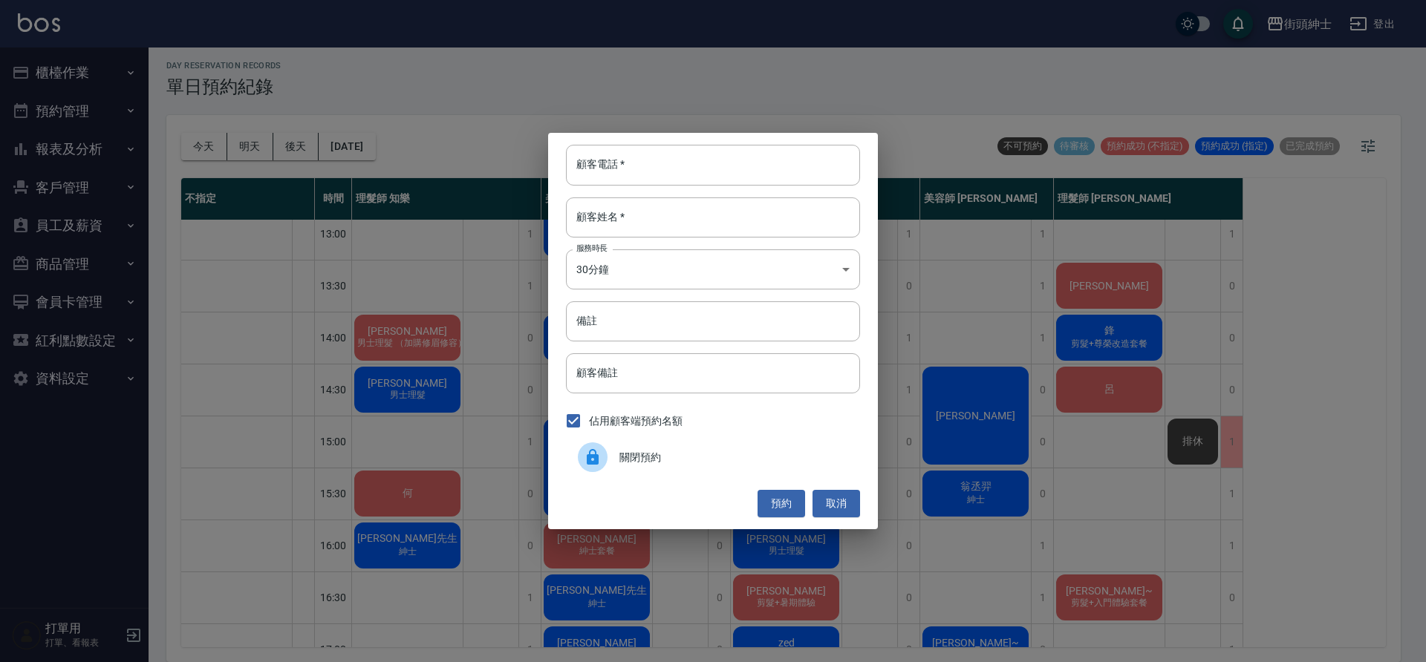
click at [749, 450] on span "關閉預約" at bounding box center [733, 458] width 229 height 16
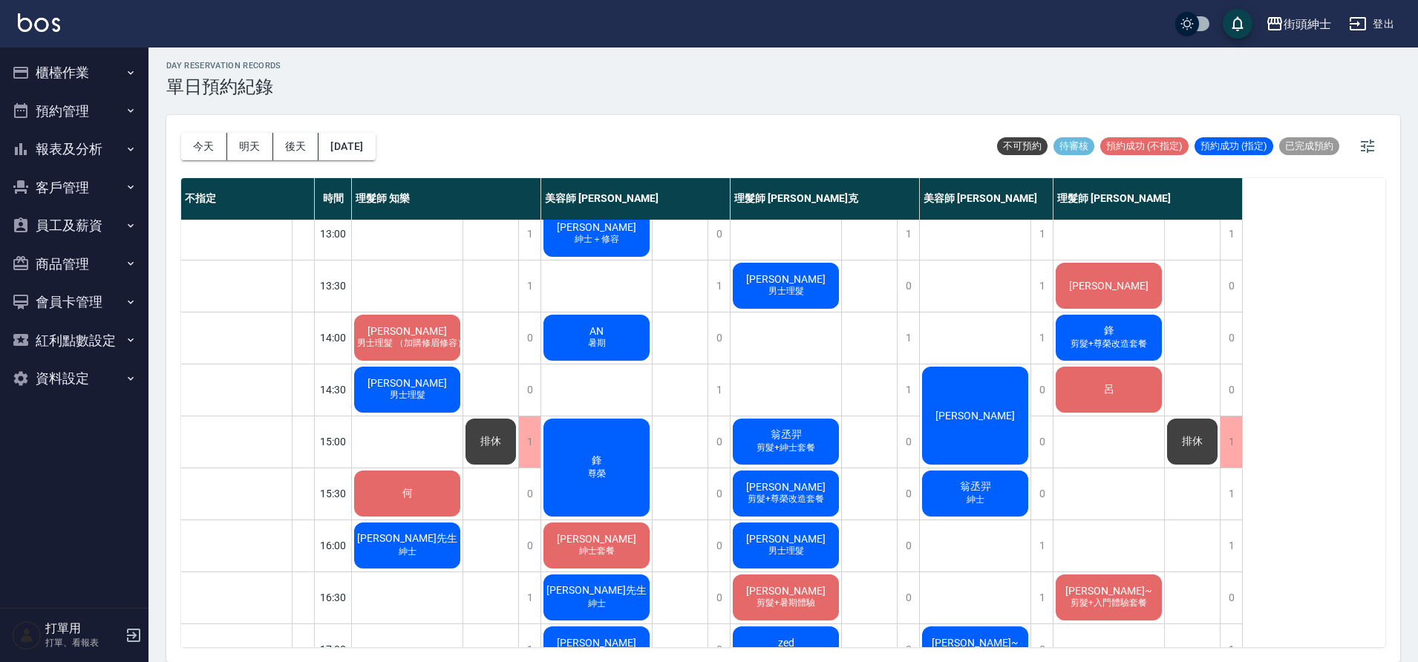
click at [1121, 599] on span "剪髮+入門體驗套餐" at bounding box center [1109, 603] width 82 height 13
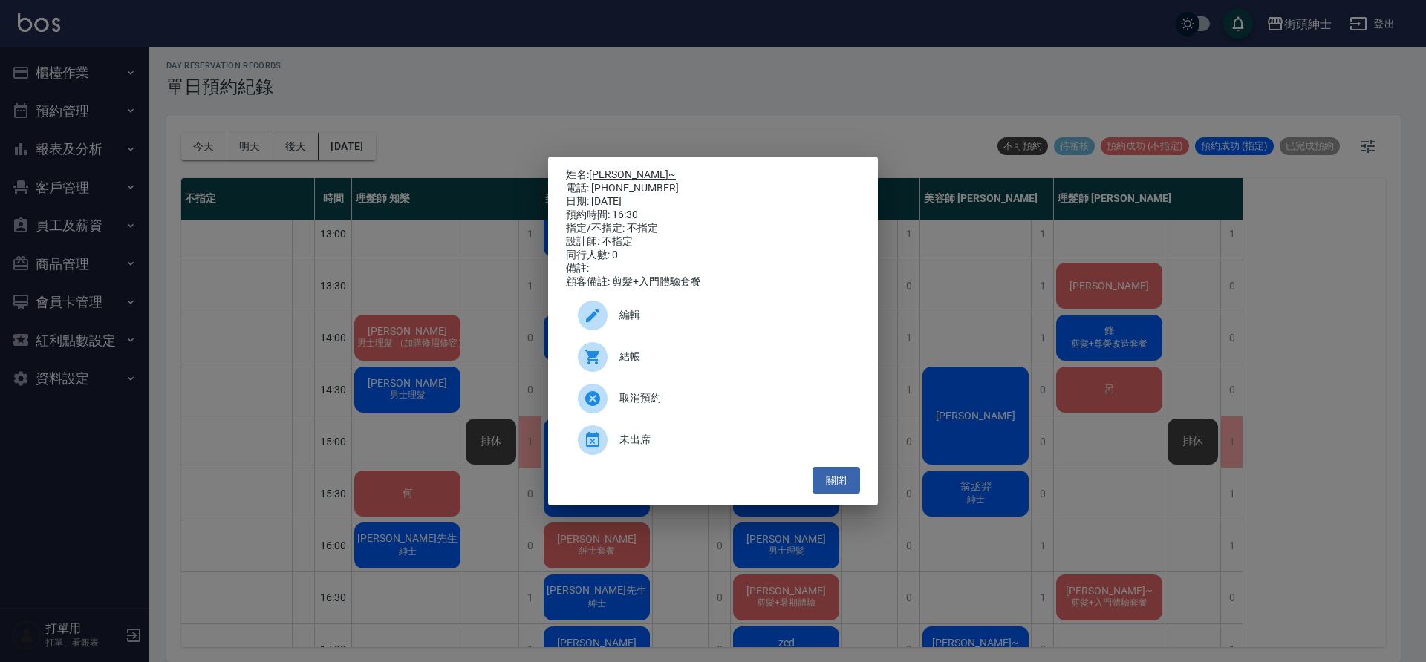
click at [612, 175] on link "Vic Shih~" at bounding box center [632, 175] width 87 height 12
click at [298, 227] on div "姓名: Vic Shih~ 電話: 0919381652 日期: 2025/09/05 預約時間: 16:30 指定/不指定: 不指定 設計師: 不指定 同行…" at bounding box center [713, 331] width 1426 height 662
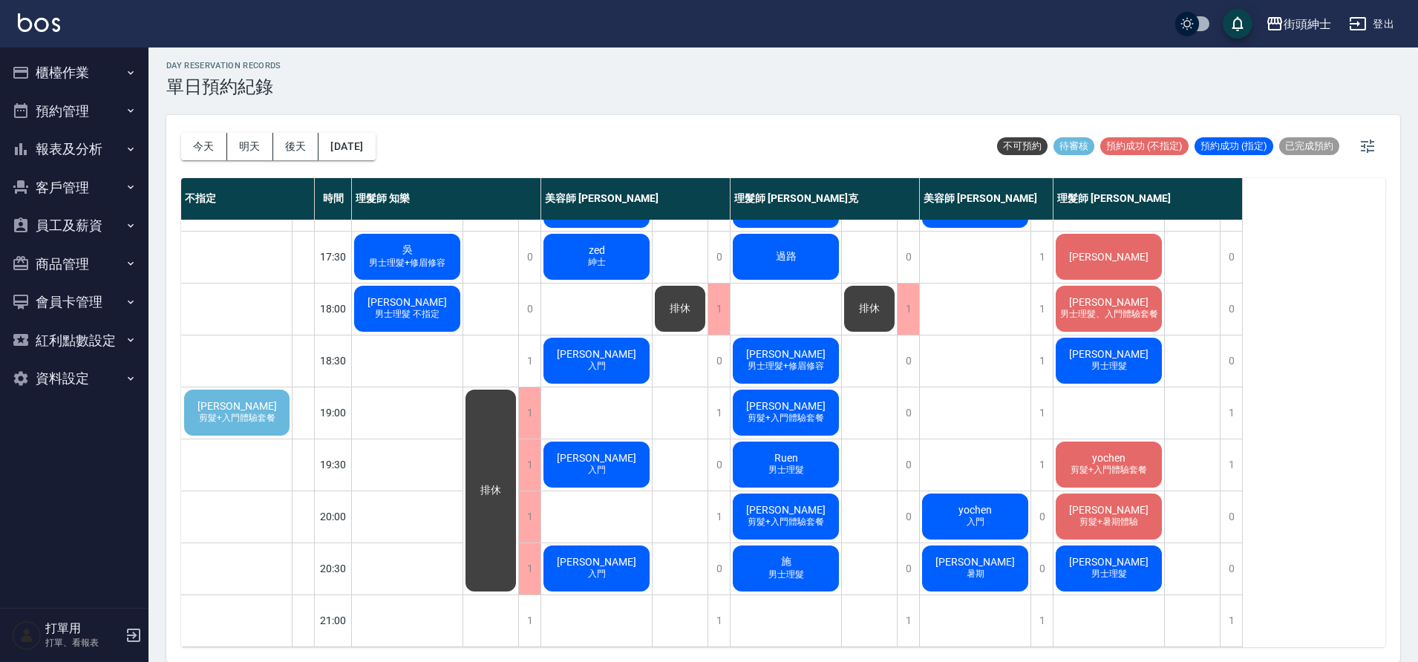
scroll to position [668, 0]
click at [253, 408] on span "張鈞智" at bounding box center [237, 406] width 85 height 12
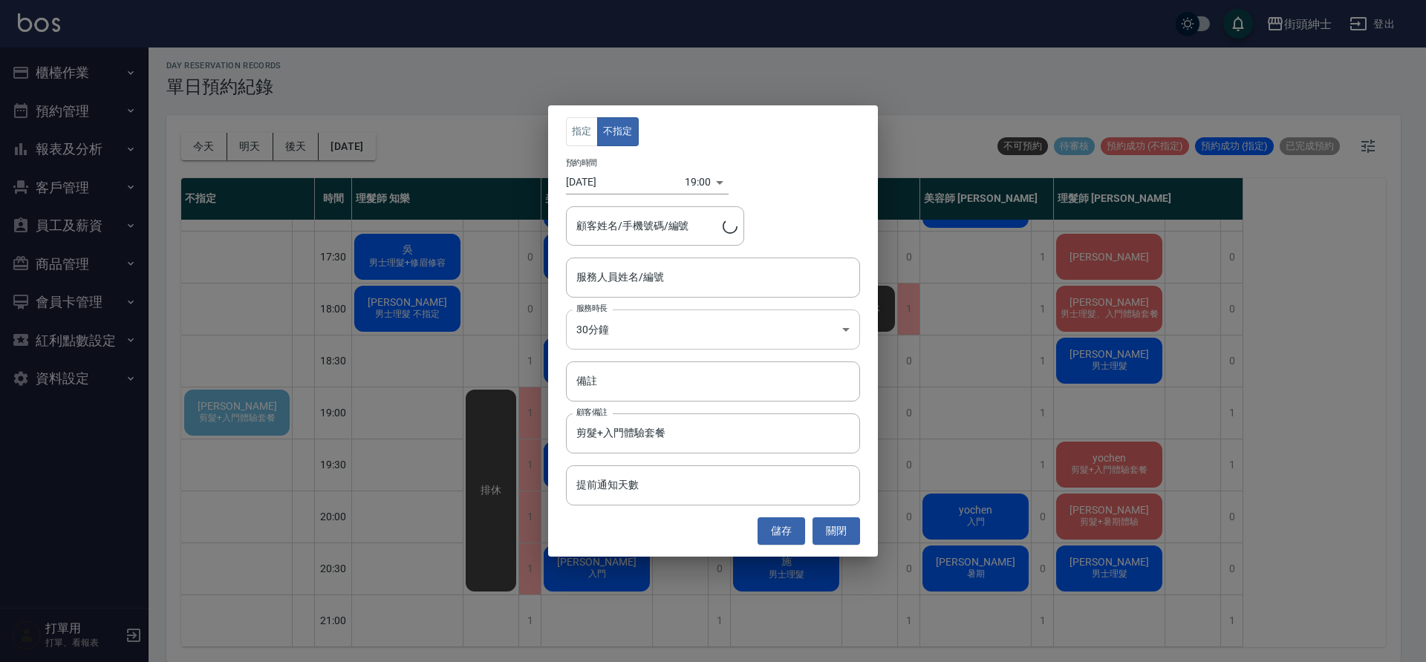
type input "張鈞智/0958076857"
click at [647, 278] on input "服務人員姓名/編號" at bounding box center [713, 277] width 281 height 26
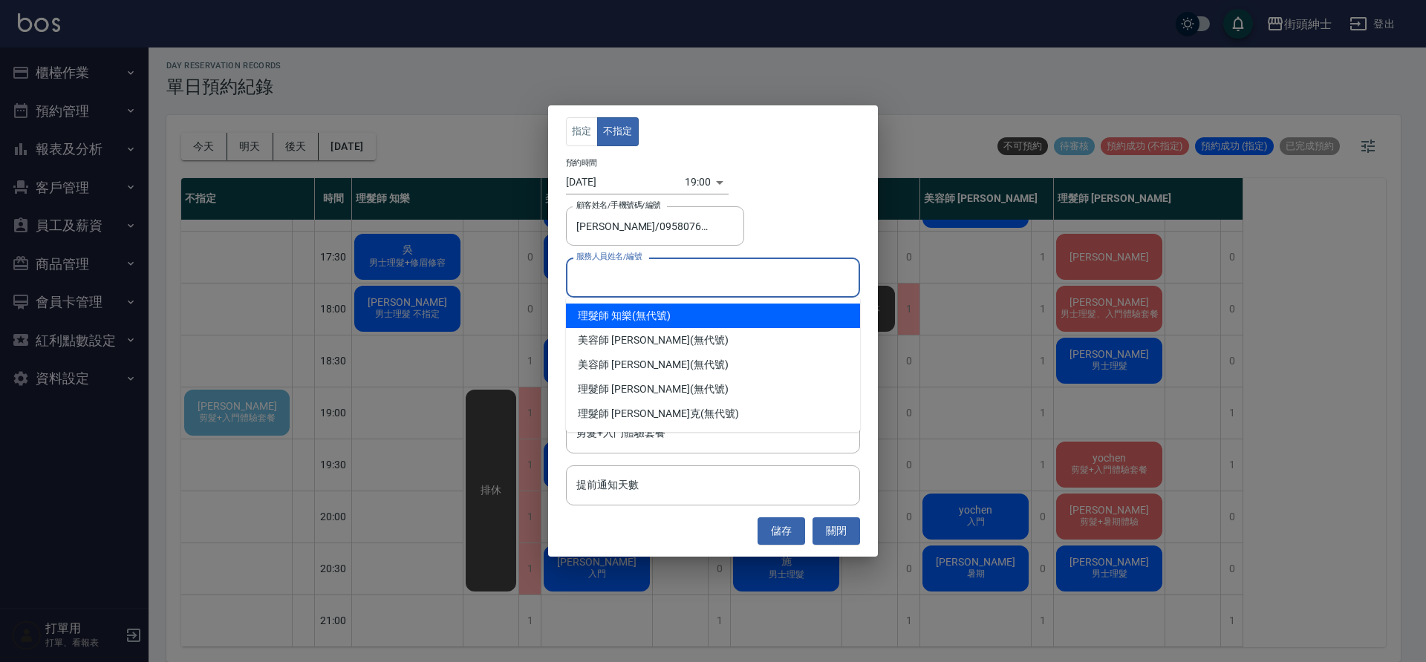
click at [1018, 358] on div "指定 不指定 預約時間 2025/09/05 19:00 1757070000000 顧客姓名/手機號碼/編號 張鈞智/0958076857 顧客姓名/手機號…" at bounding box center [713, 331] width 1426 height 662
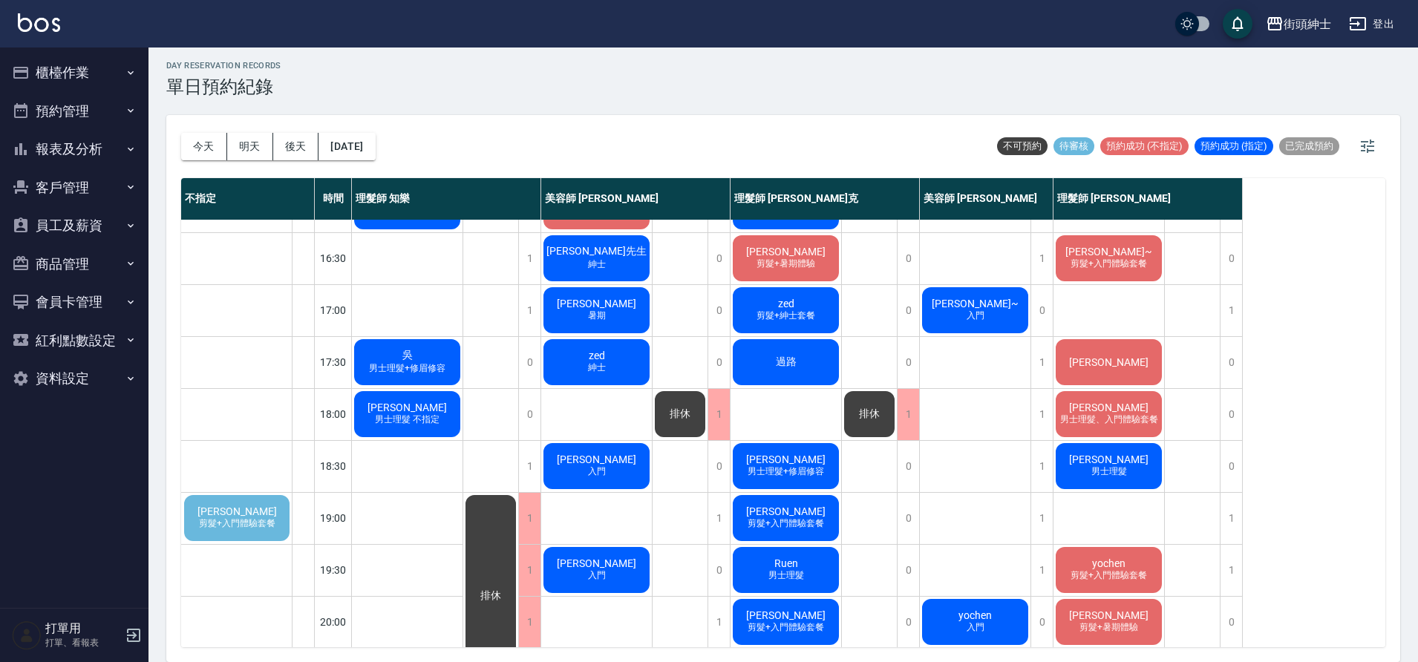
scroll to position [560, 0]
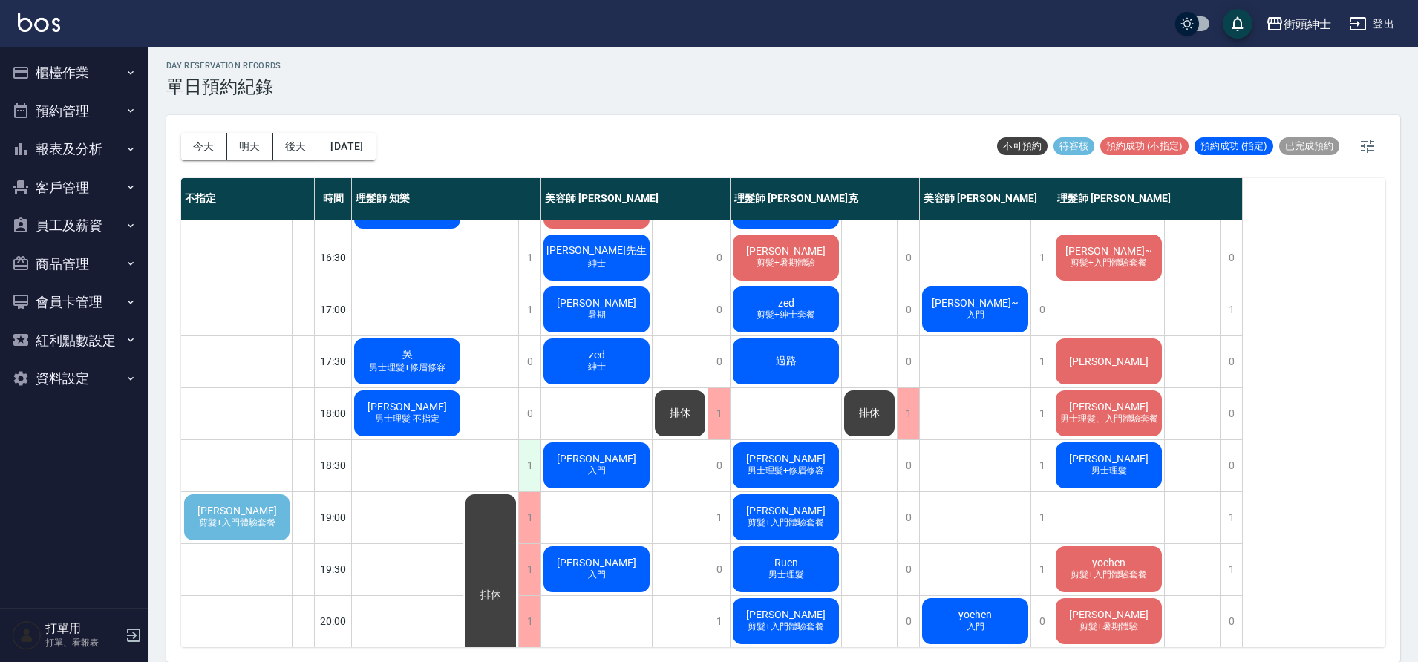
click at [532, 459] on div "1" at bounding box center [529, 465] width 22 height 51
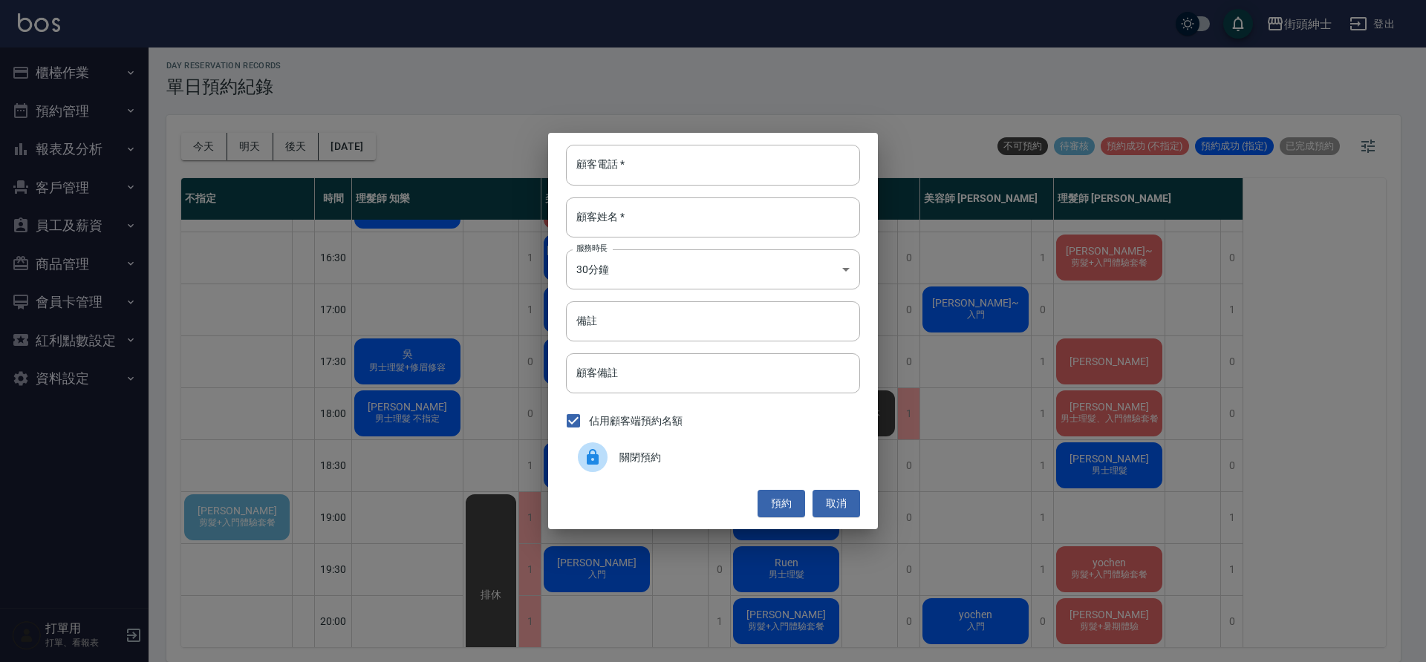
click at [750, 466] on div "關閉預約" at bounding box center [713, 458] width 294 height 42
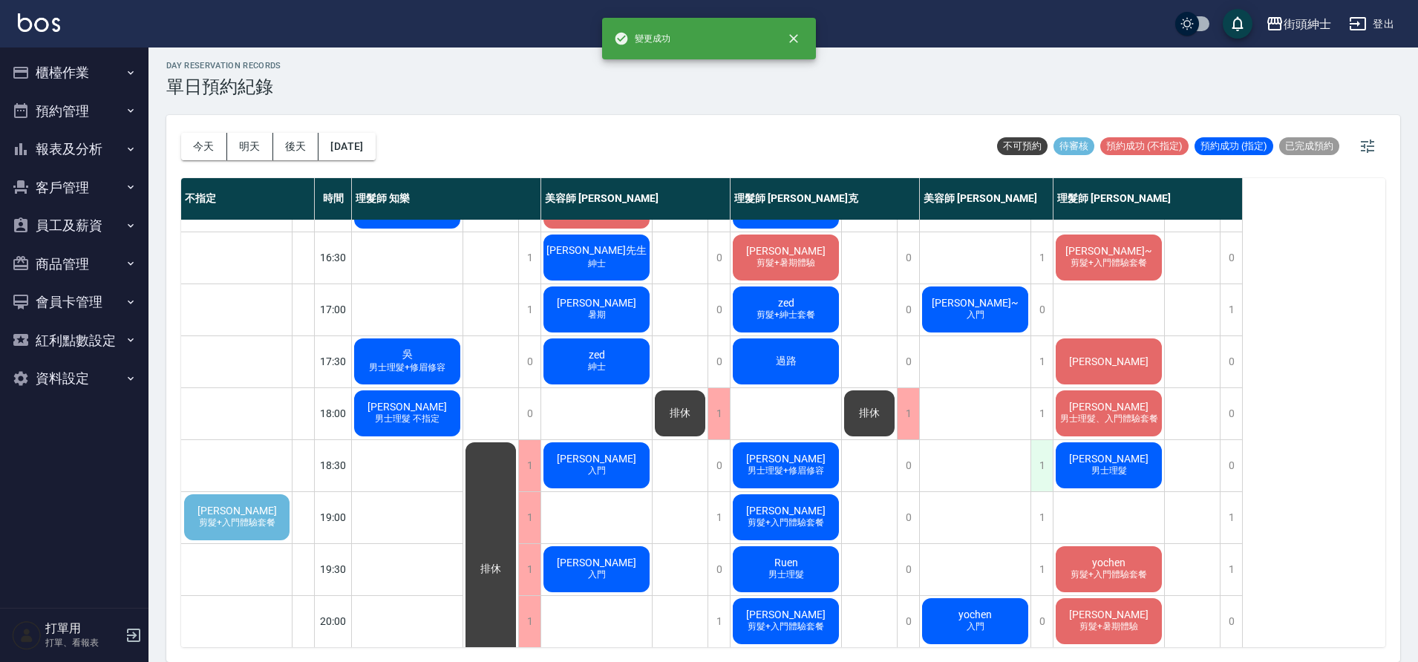
click at [1043, 475] on div "1" at bounding box center [1042, 465] width 22 height 51
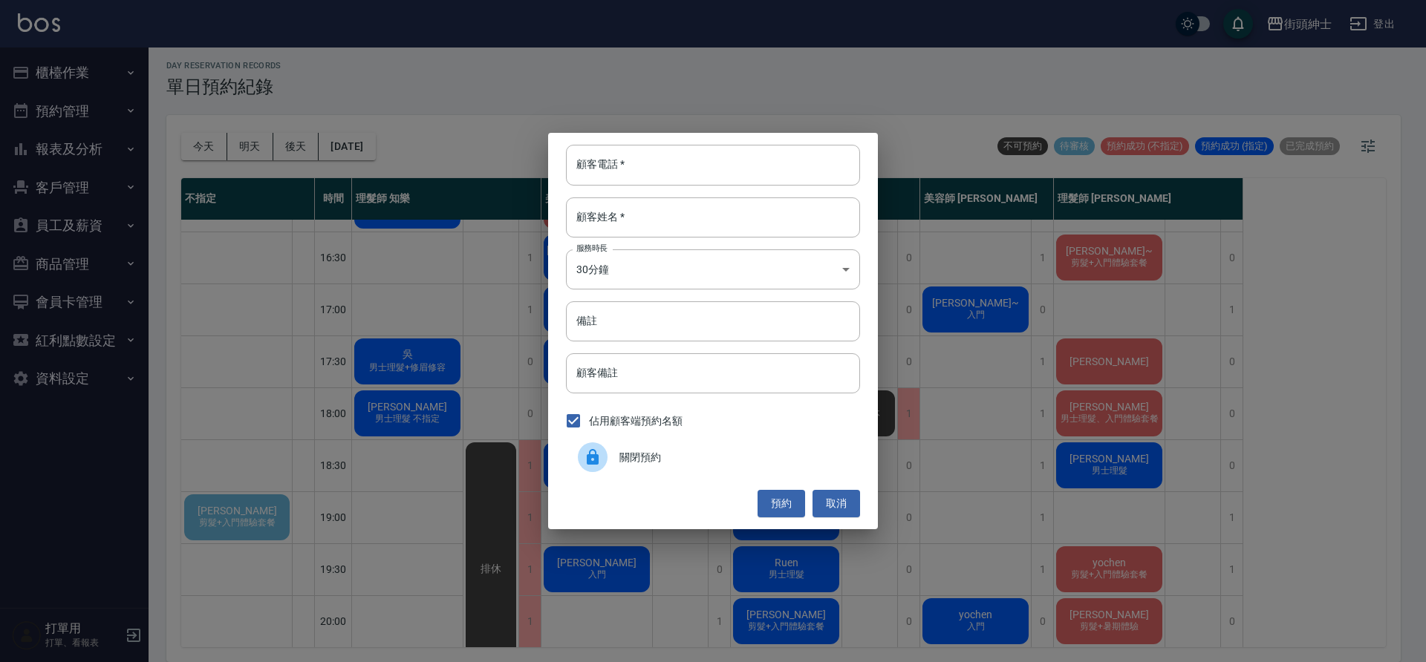
click at [682, 451] on span "關閉預約" at bounding box center [733, 458] width 229 height 16
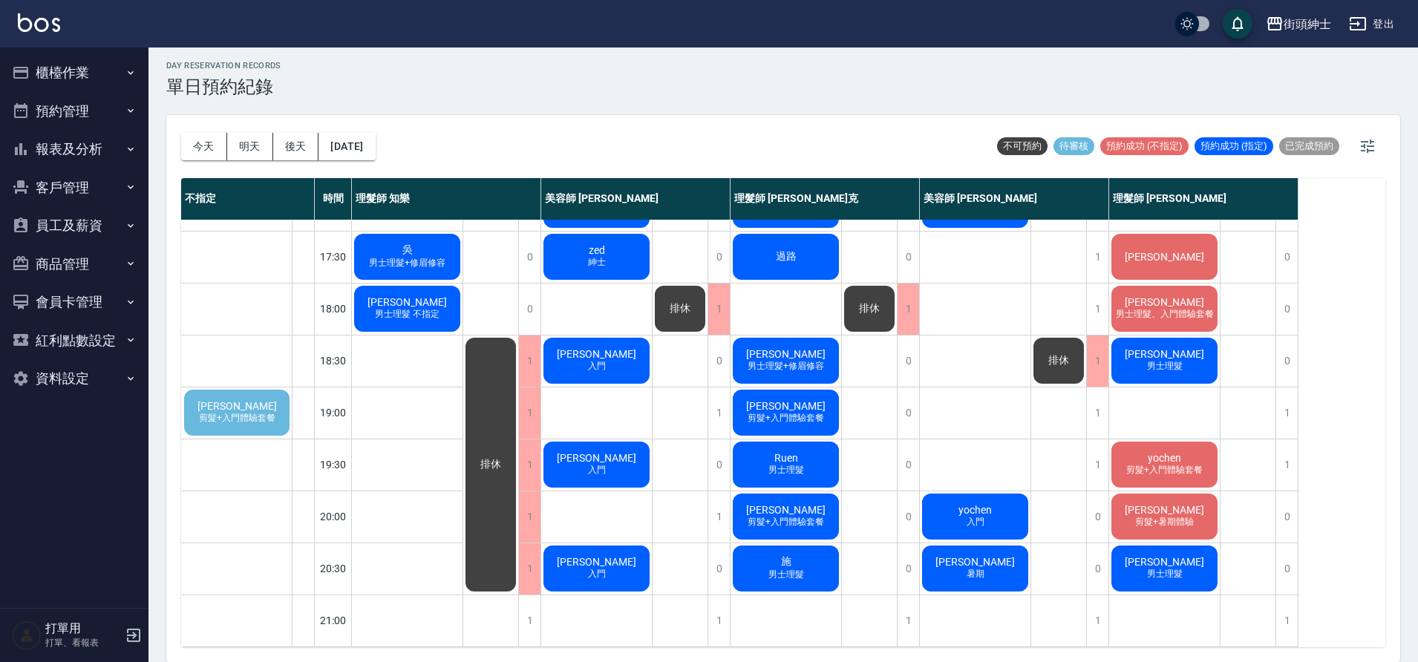
scroll to position [676, 0]
click at [291, 151] on button "後天" at bounding box center [296, 146] width 46 height 27
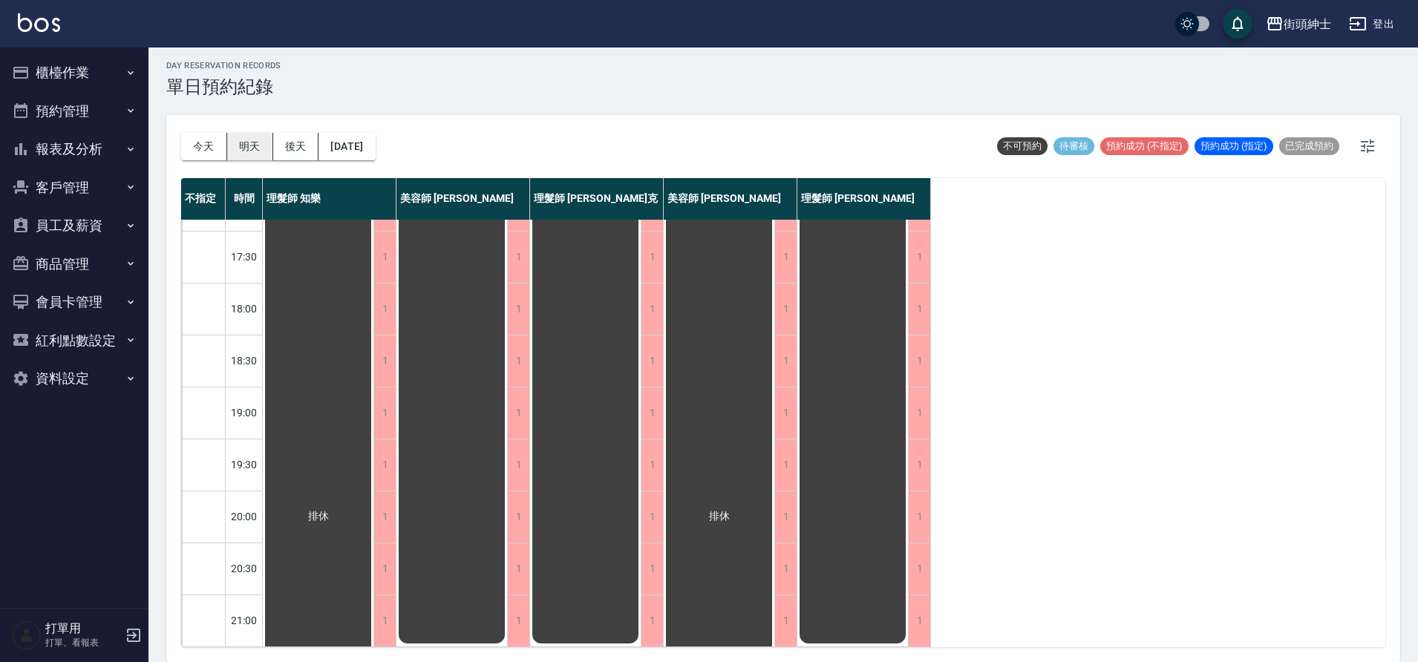
click at [247, 152] on button "明天" at bounding box center [250, 146] width 46 height 27
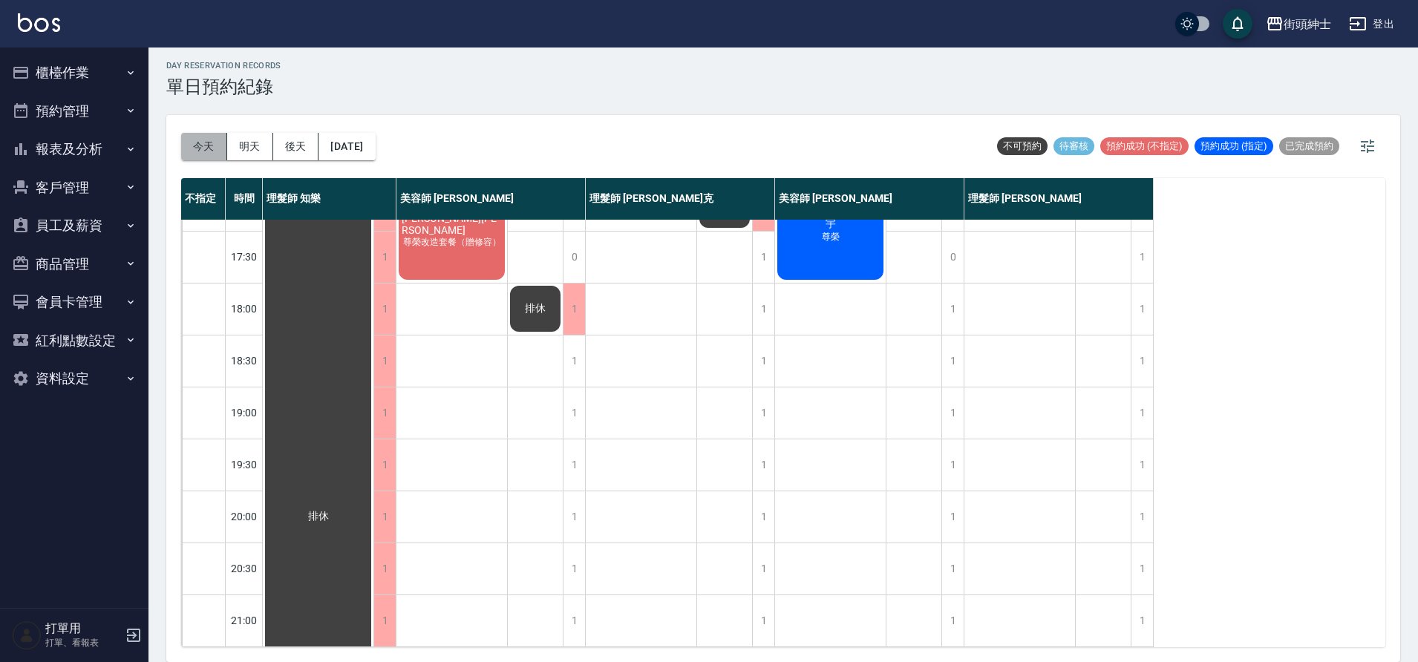
click at [209, 140] on button "今天" at bounding box center [204, 146] width 46 height 27
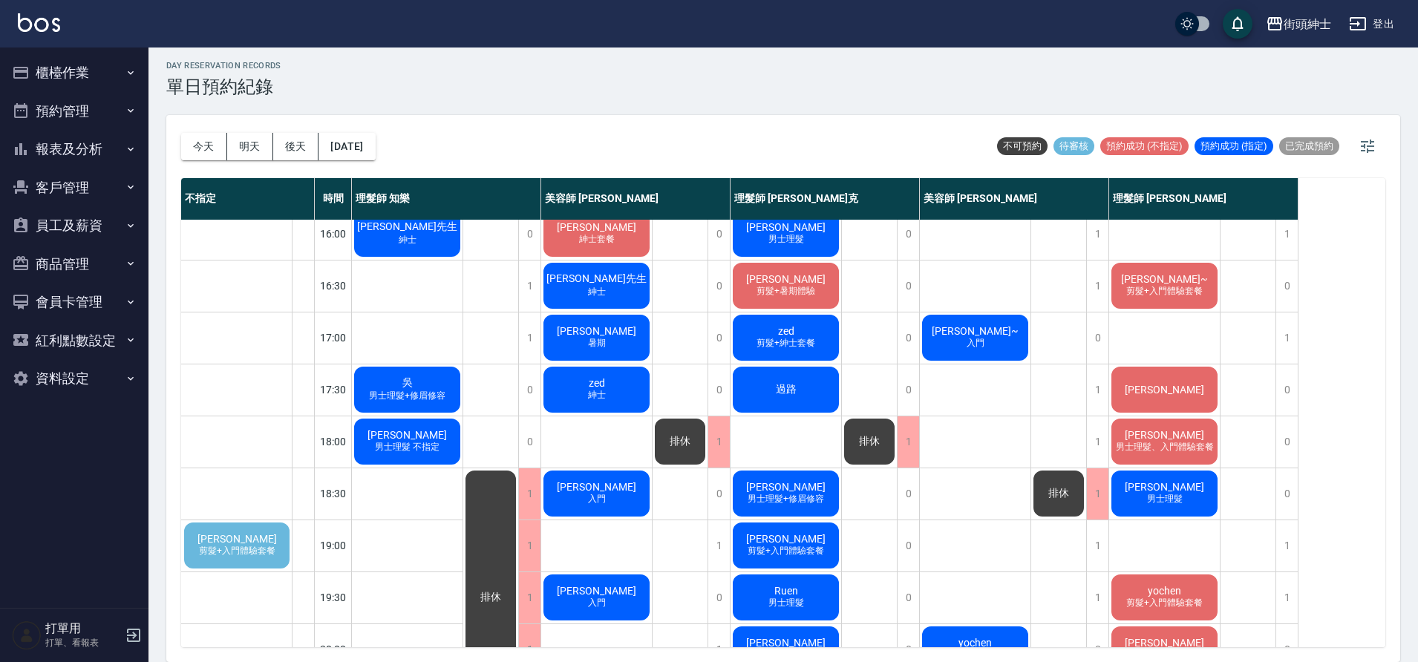
scroll to position [571, 0]
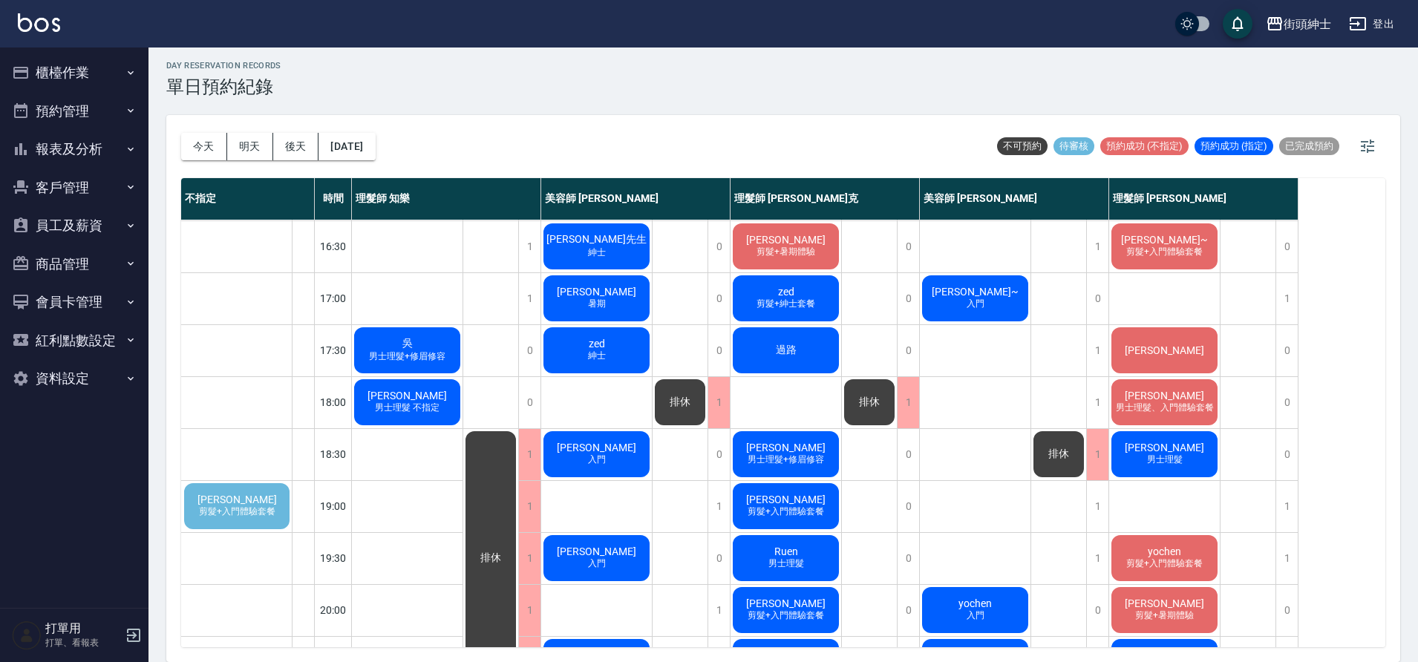
click at [242, 505] on span "張鈞智" at bounding box center [237, 500] width 85 height 12
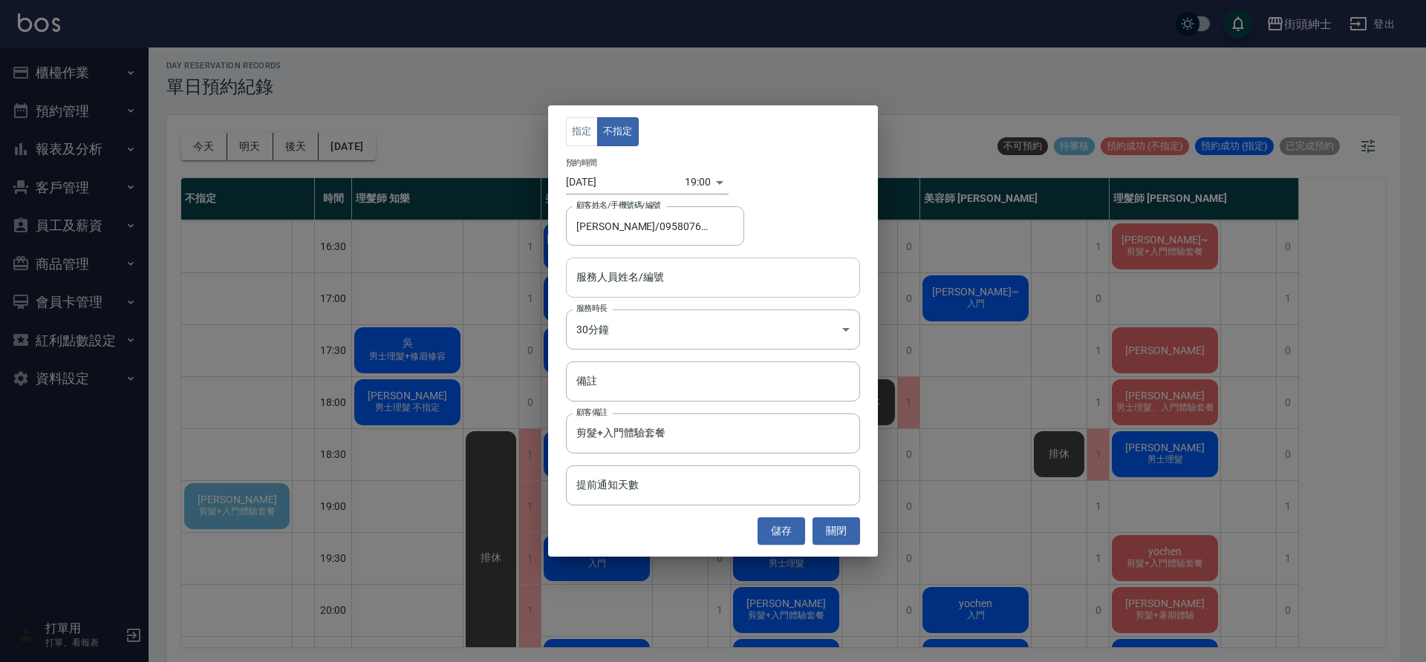
click at [677, 281] on input "服務人員姓名/編號" at bounding box center [713, 277] width 281 height 26
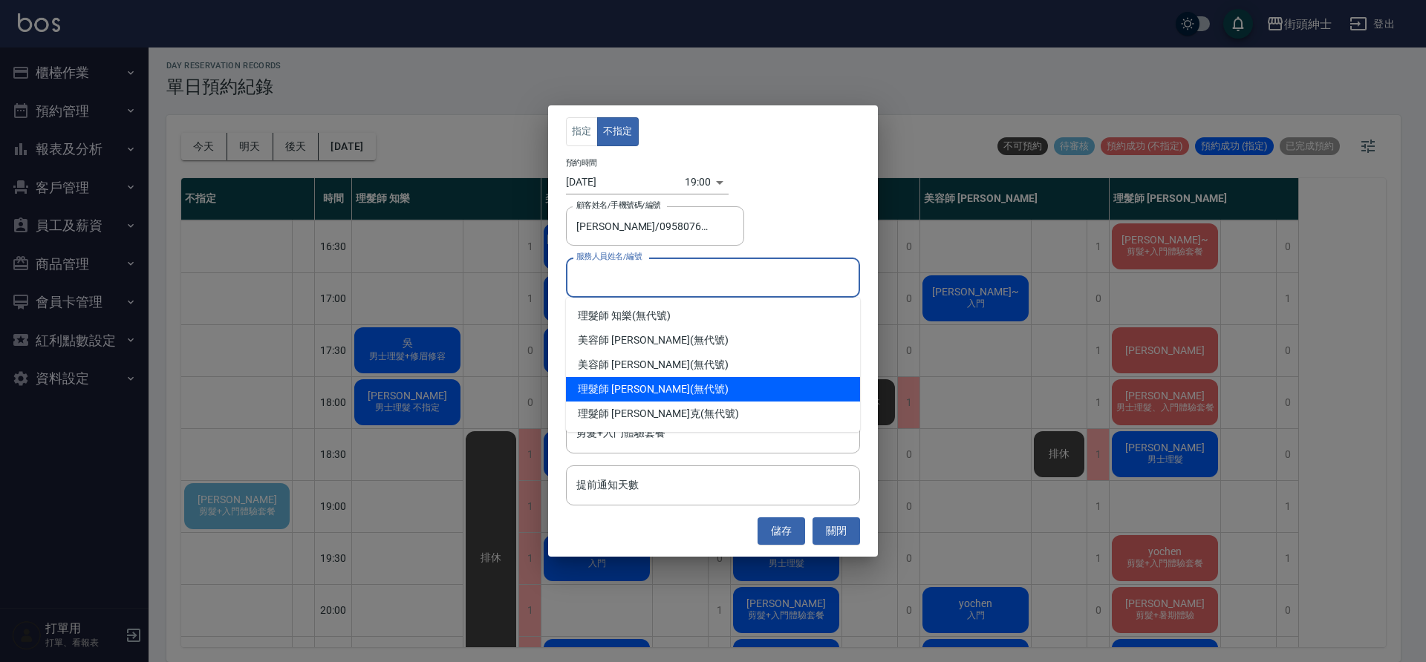
click at [657, 388] on div "理髮師 eric (無代號)" at bounding box center [713, 389] width 294 height 25
type input "理髮師 eric(無代號)"
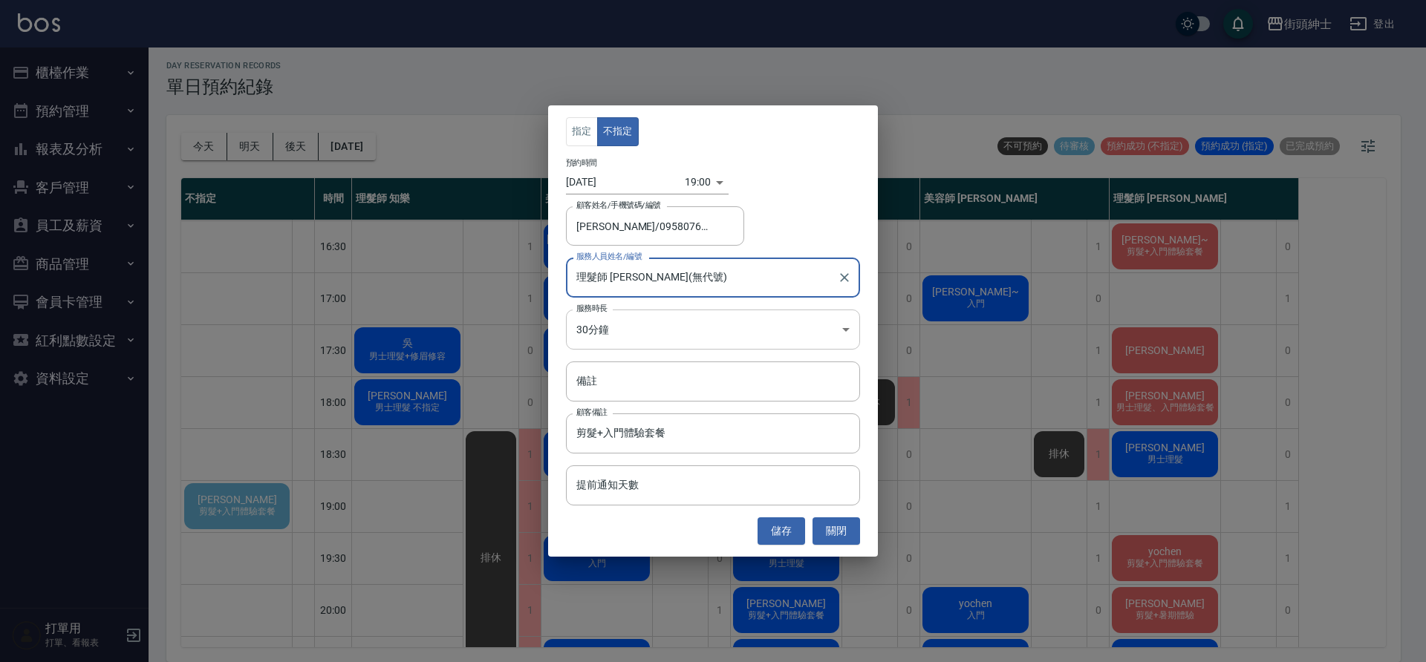
click at [633, 337] on body "街頭紳士 登出 櫃檯作業 打帳單 帳單列表 營業儀表板 現金收支登錄 材料自購登錄 每日結帳 排班表 現場電腦打卡 預約管理 預約管理 單日預約紀錄 單週預約…" at bounding box center [713, 329] width 1426 height 667
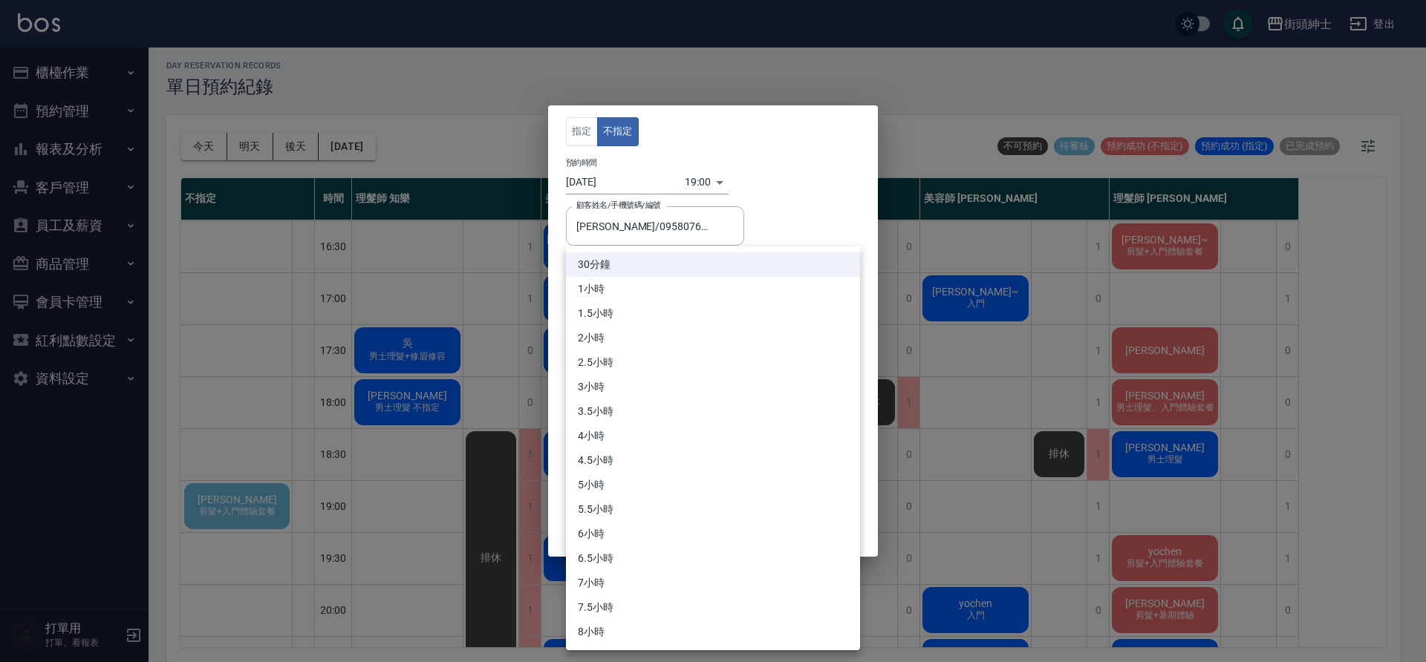
click at [812, 224] on div at bounding box center [713, 331] width 1426 height 662
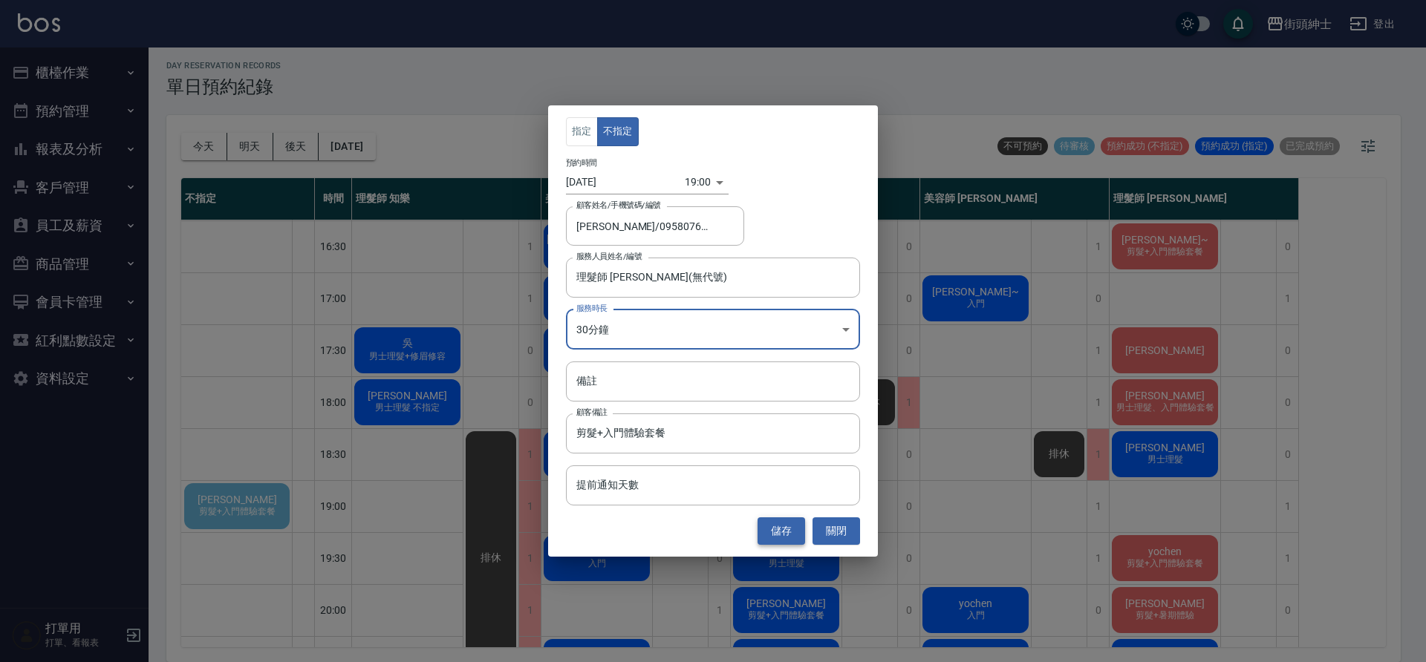
click at [776, 535] on button "儲存" at bounding box center [781, 531] width 48 height 27
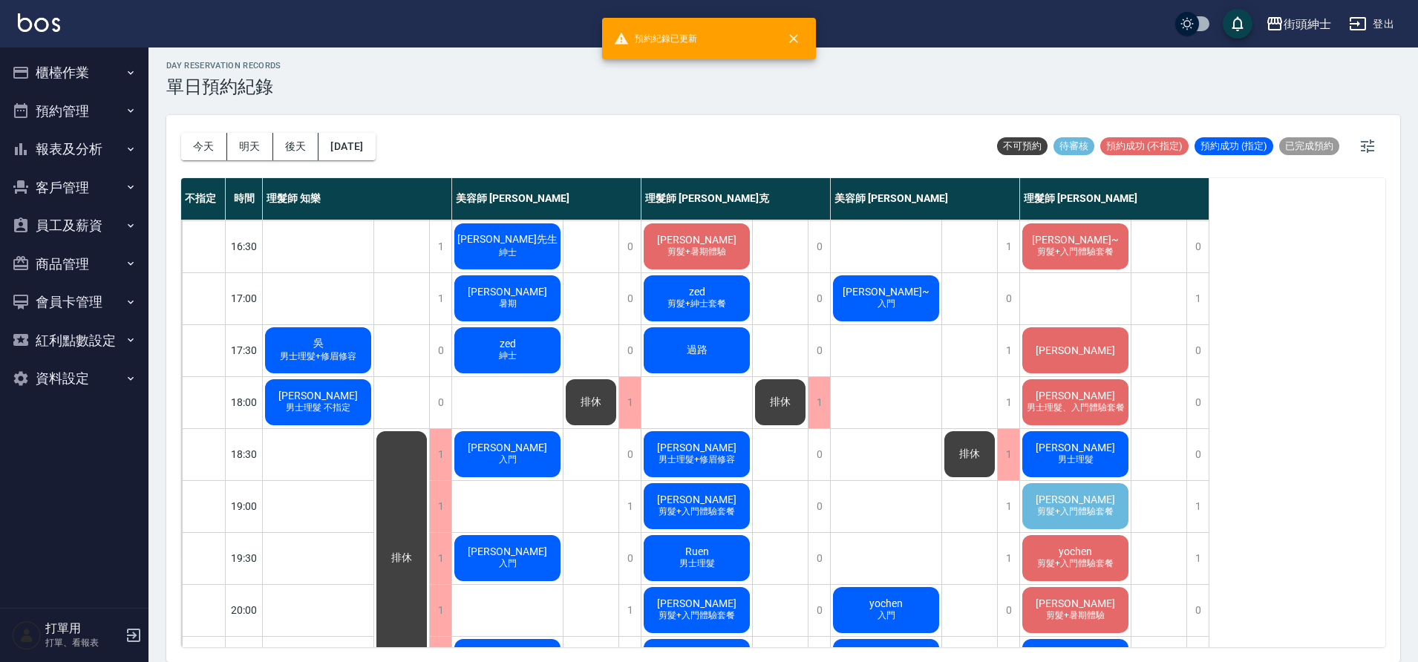
click at [1098, 510] on span "剪髮+入門體驗套餐" at bounding box center [1075, 512] width 82 height 13
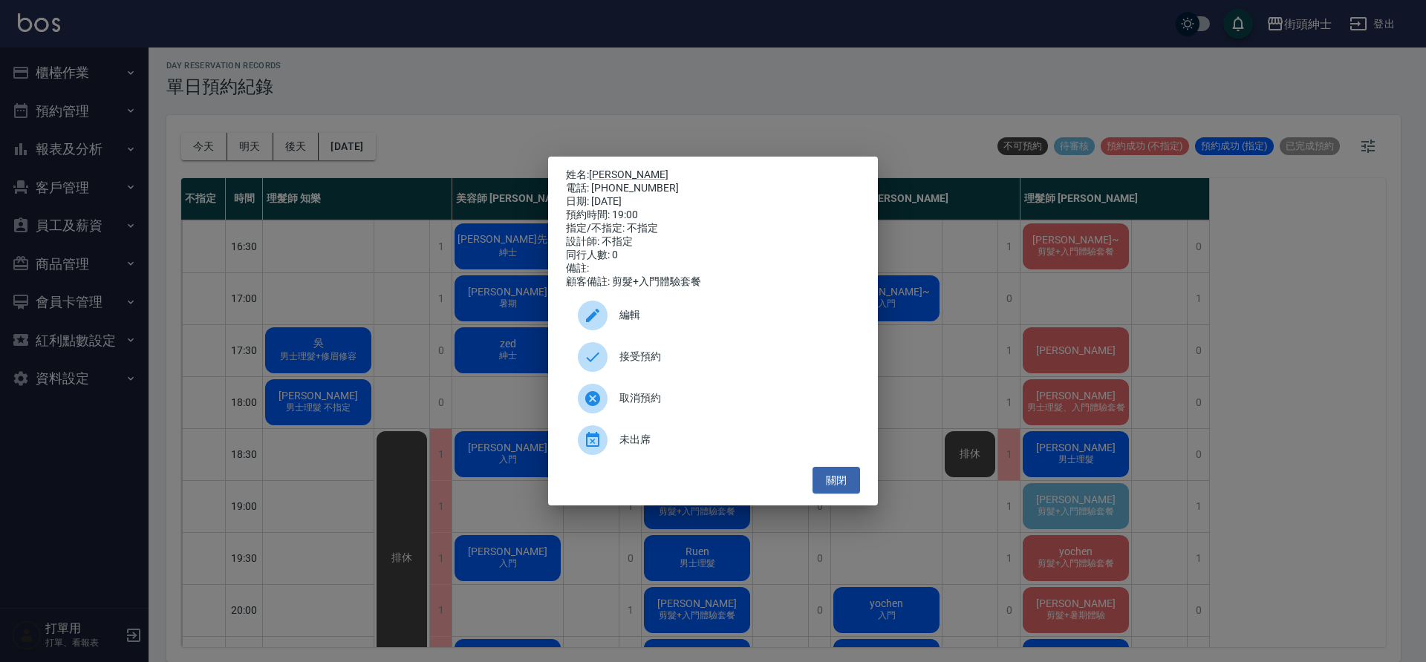
click at [697, 365] on span "接受預約" at bounding box center [733, 357] width 229 height 16
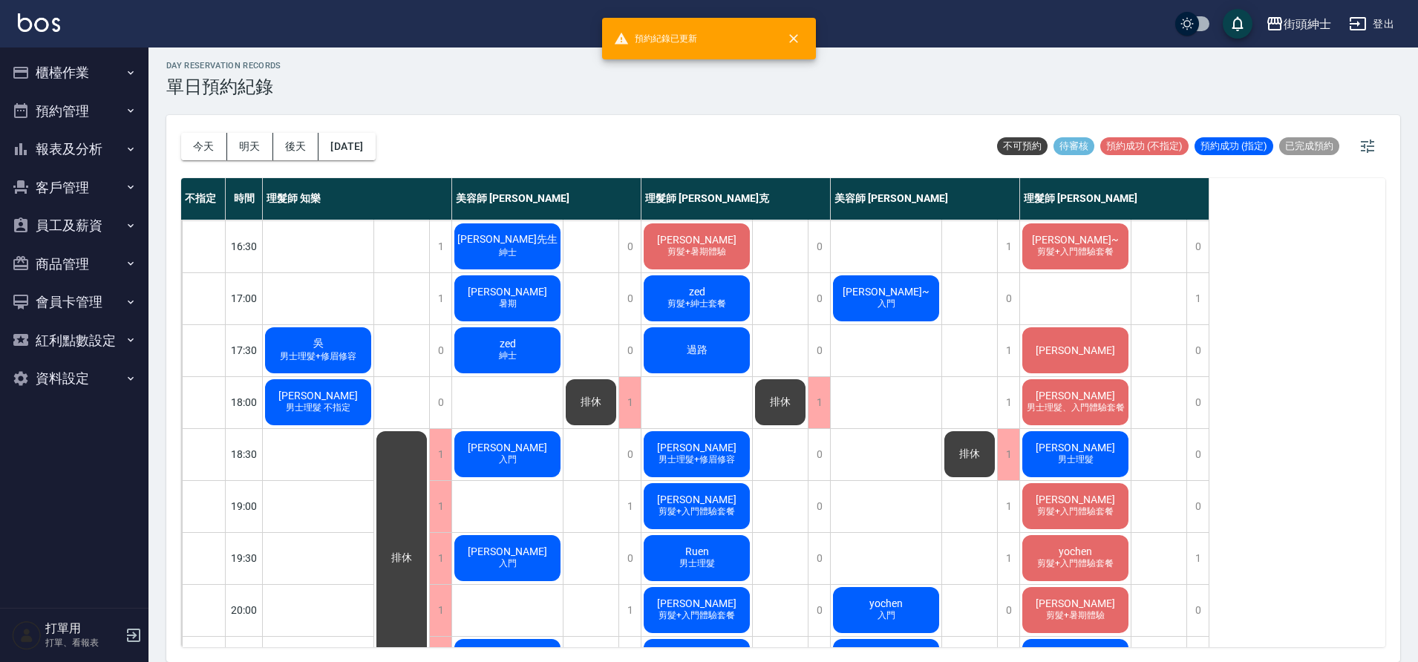
click at [1065, 518] on div "day Reservation records 單日預約紀錄 今天 明天 後天 2025/09/05 不可預約 待審核 預約成功 (不指定) 預約成功 (指定…" at bounding box center [784, 352] width 1270 height 619
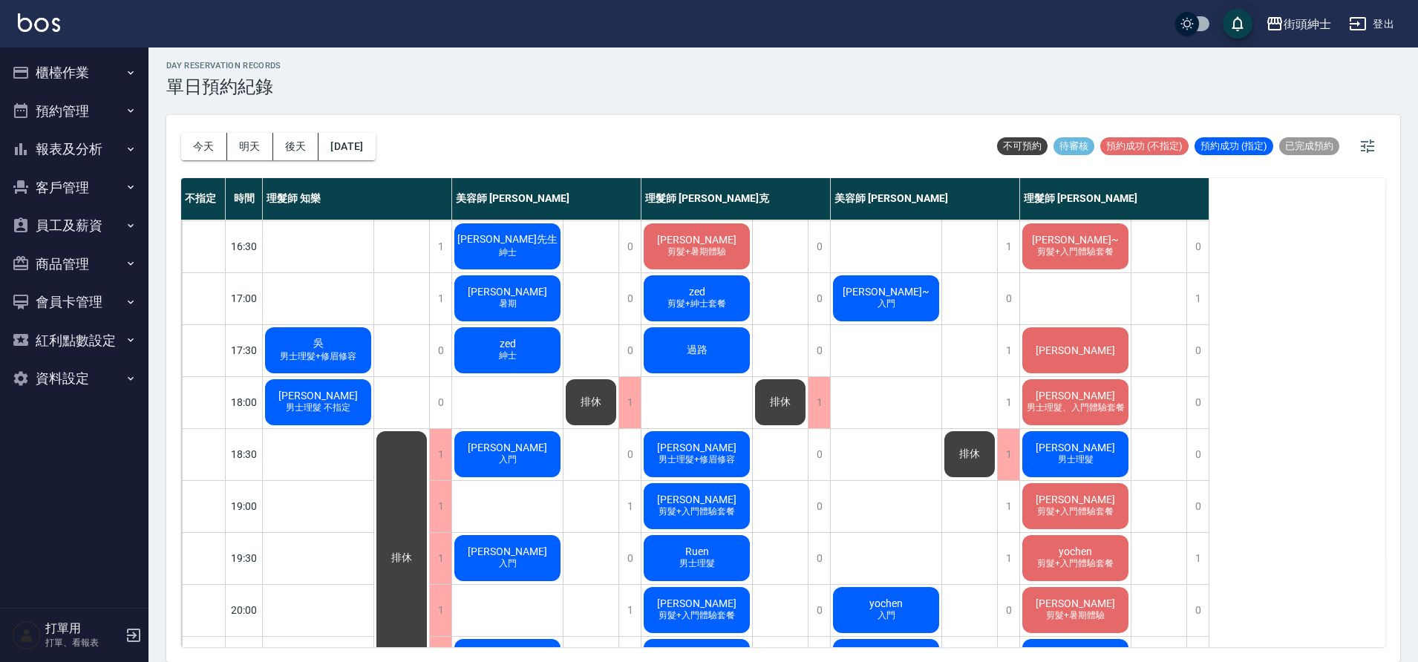
click at [1098, 492] on div "張鈞智 剪髮+入門體驗套餐" at bounding box center [1075, 506] width 111 height 50
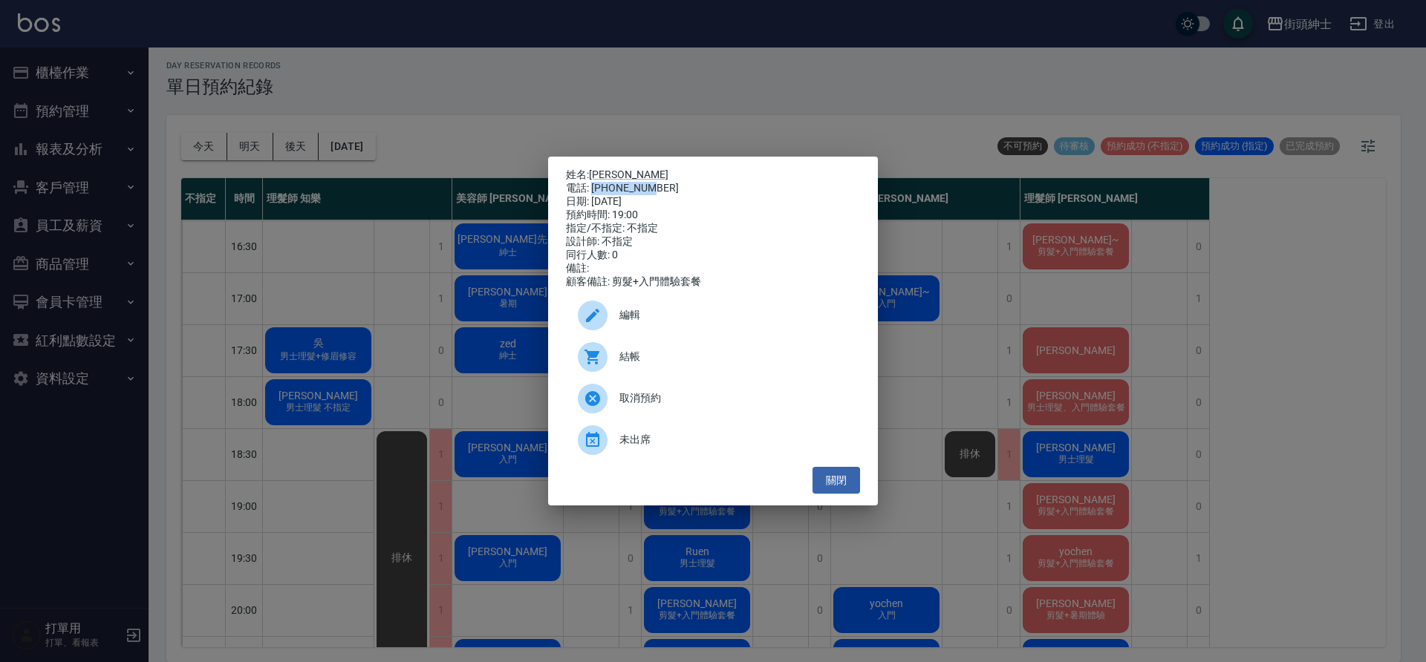
drag, startPoint x: 593, startPoint y: 184, endPoint x: 668, endPoint y: 183, distance: 75.0
click at [671, 185] on div "電話: 0958076857" at bounding box center [713, 188] width 294 height 13
copy div "0958076857"
click at [510, 299] on div "姓名: 張鈞智 電話: 0958076857 日期: 2025/09/05 預約時間: 19:00 指定/不指定: 不指定 設計師: 不指定 同行人數: 0 …" at bounding box center [713, 331] width 1426 height 662
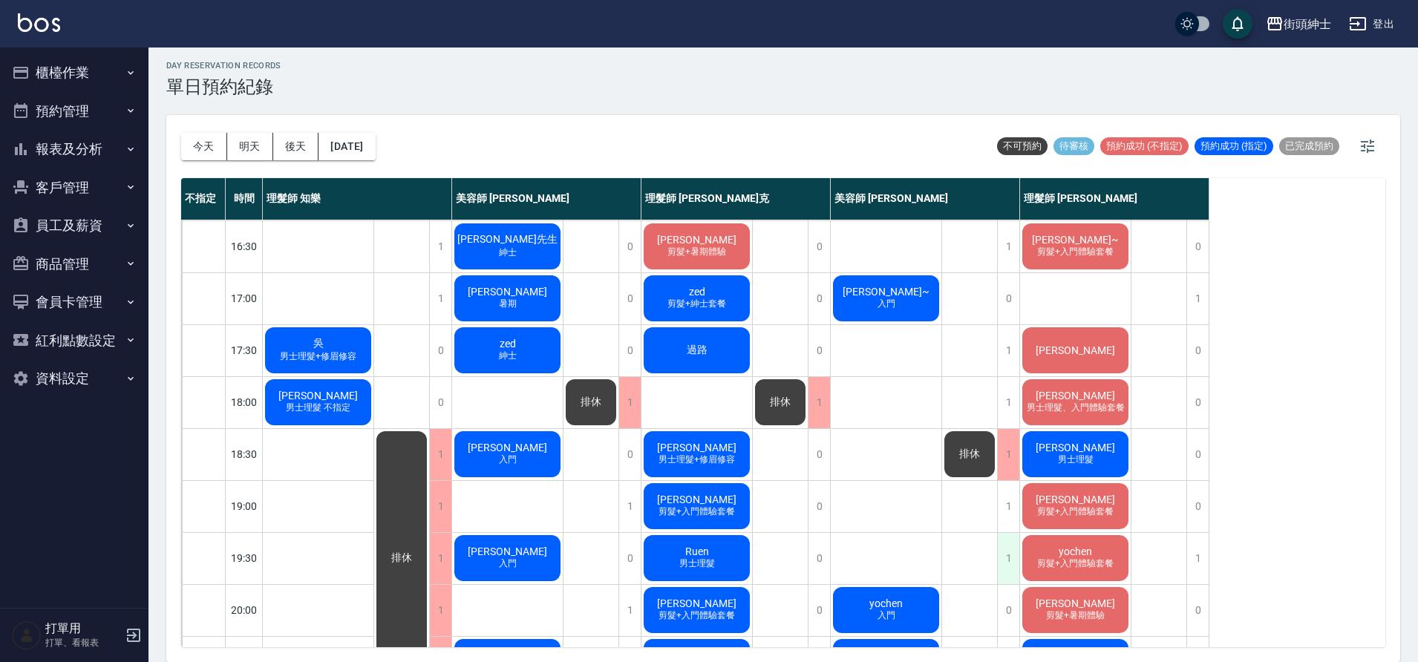
click at [1005, 562] on div "1" at bounding box center [1008, 558] width 22 height 51
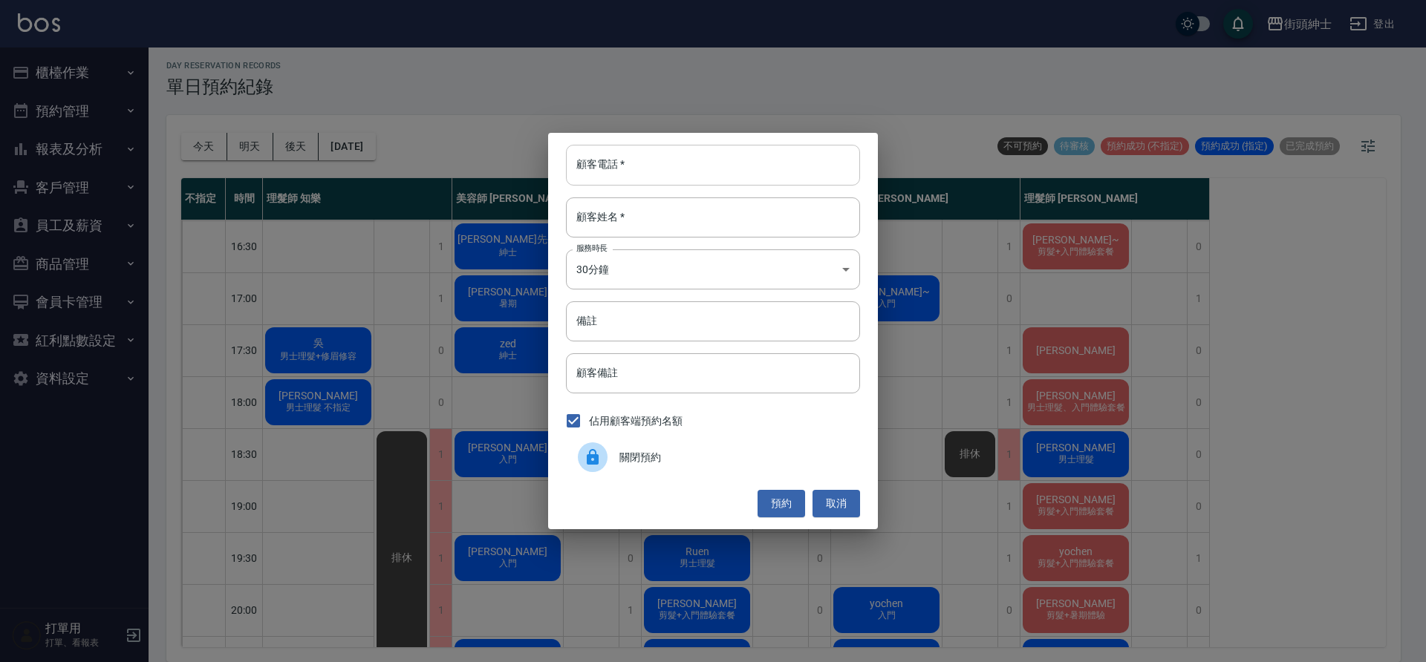
click at [635, 148] on input "顧客電話   *" at bounding box center [713, 165] width 294 height 40
paste input "0958076857"
type input "0958076857"
click at [641, 219] on input "顧客姓名   *" at bounding box center [713, 218] width 294 height 40
type input "入門"
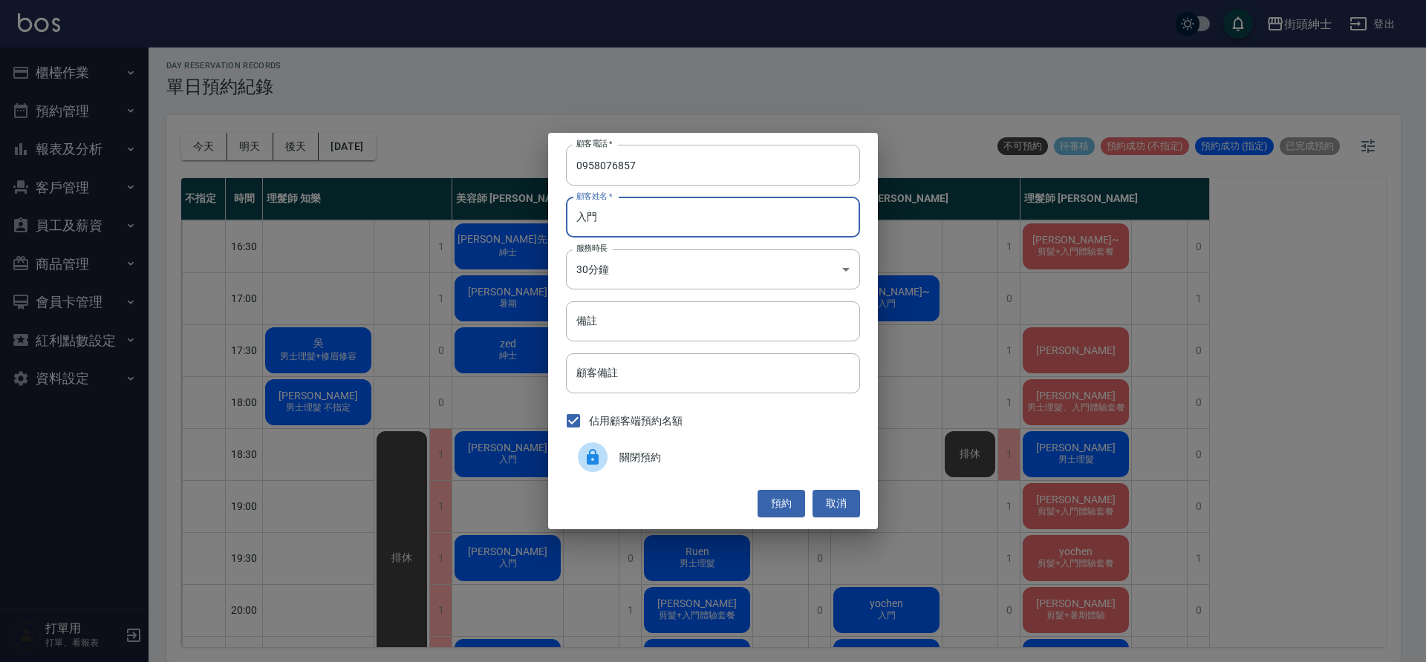
drag, startPoint x: 606, startPoint y: 228, endPoint x: 576, endPoint y: 217, distance: 32.4
click at [576, 217] on input "入門" at bounding box center [713, 218] width 294 height 40
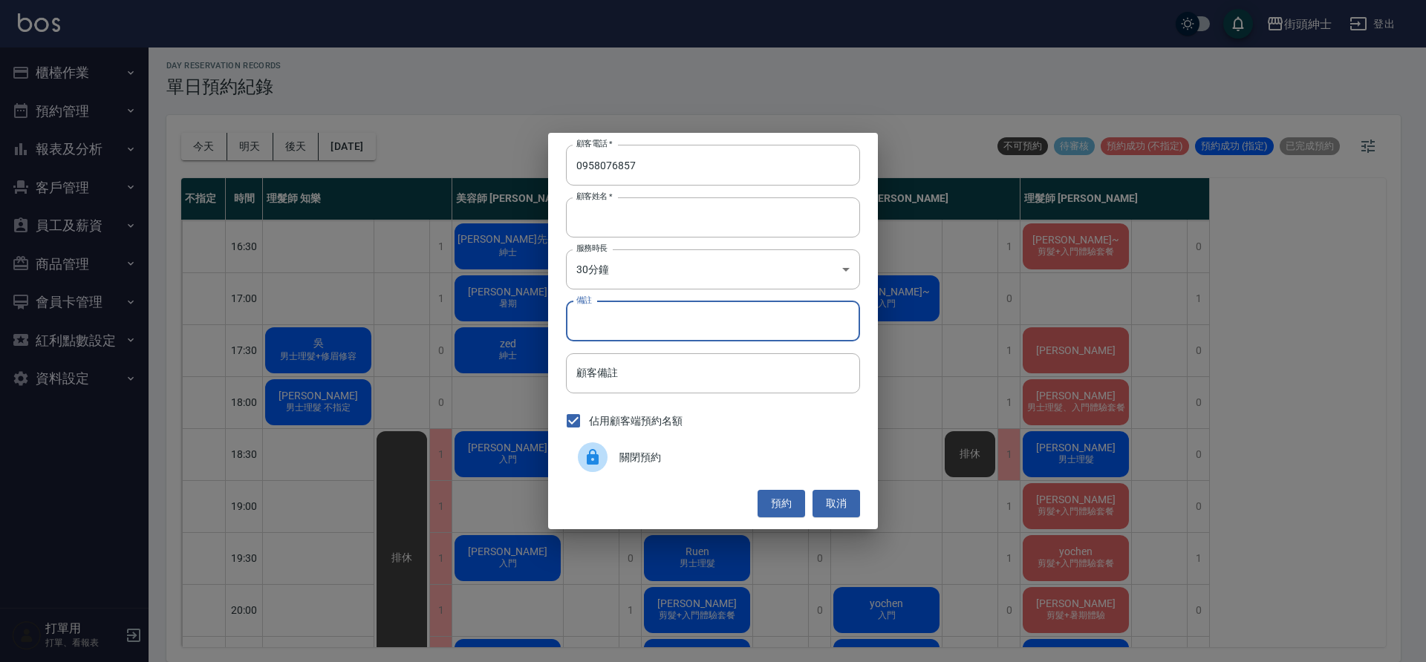
click at [633, 328] on input "備註" at bounding box center [713, 322] width 294 height 40
paste input "入門"
type input "入門"
drag, startPoint x: 784, startPoint y: 498, endPoint x: 804, endPoint y: 481, distance: 25.8
click at [784, 499] on button "預約" at bounding box center [781, 503] width 48 height 27
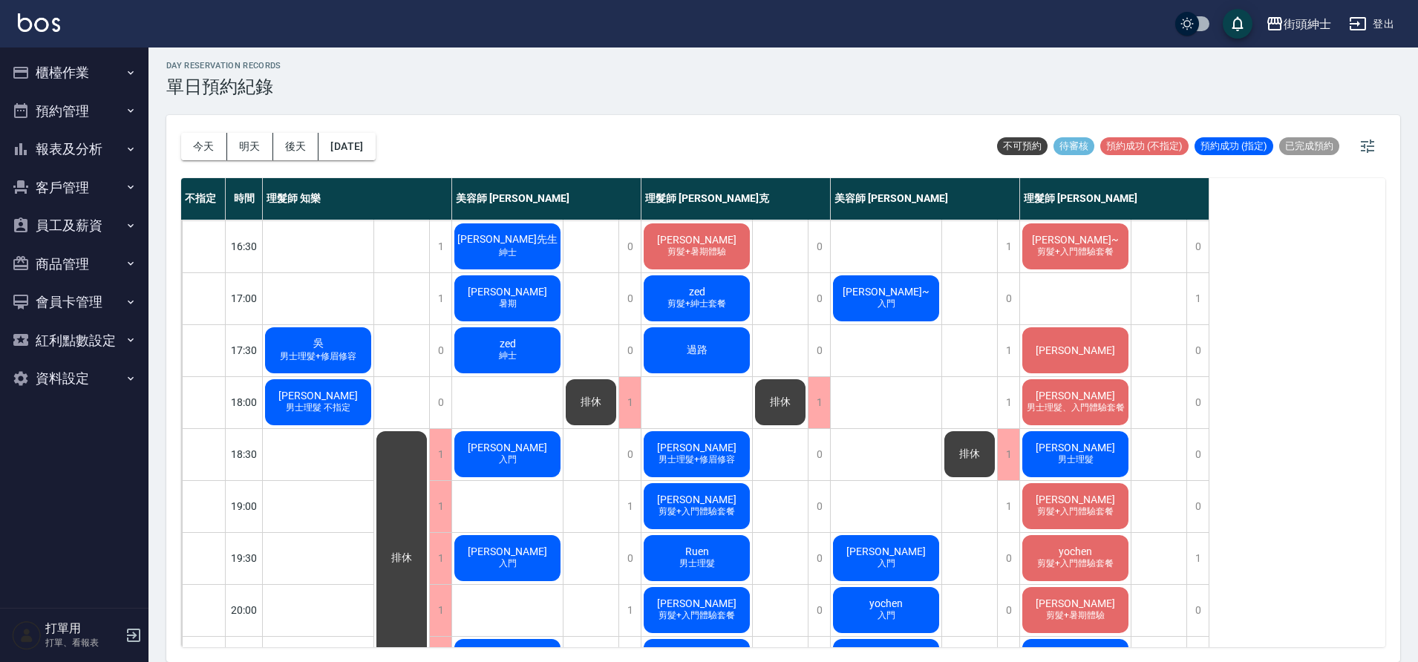
click at [919, 558] on div "張鈞智 入門" at bounding box center [886, 558] width 111 height 50
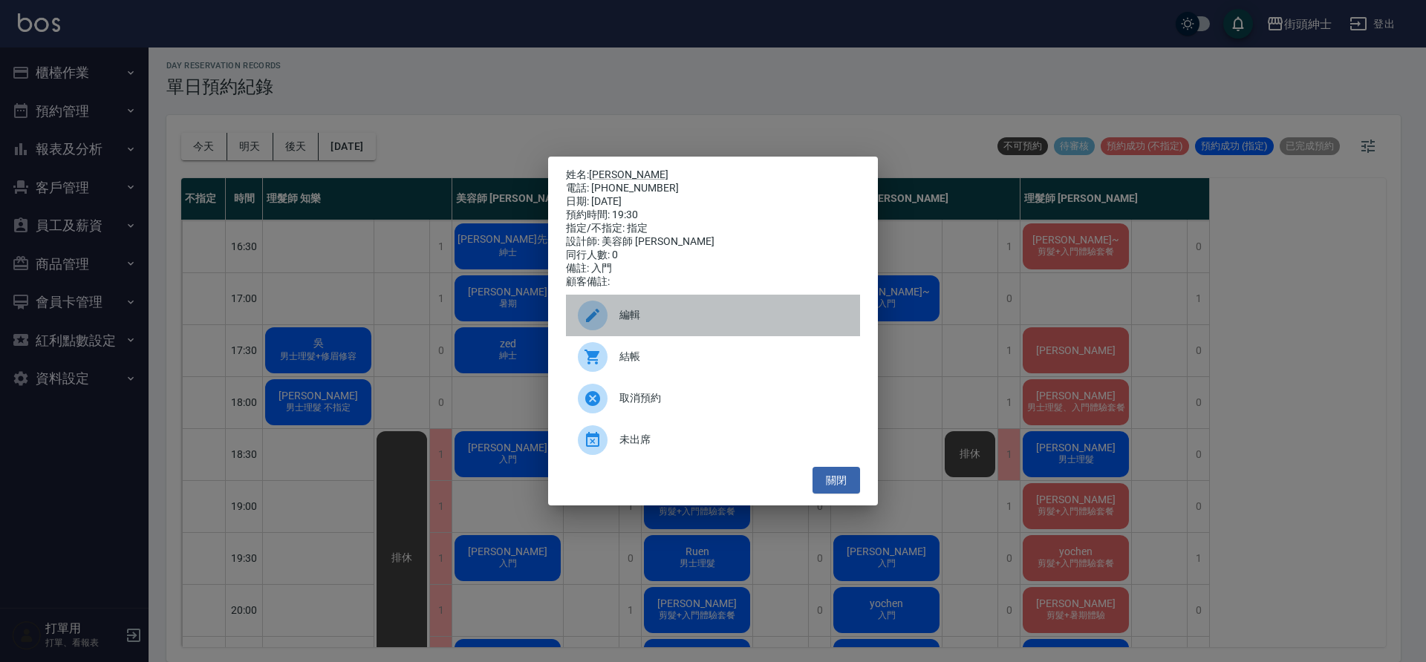
drag, startPoint x: 658, startPoint y: 314, endPoint x: 648, endPoint y: 345, distance: 32.2
click at [658, 314] on span "編輯" at bounding box center [733, 315] width 229 height 16
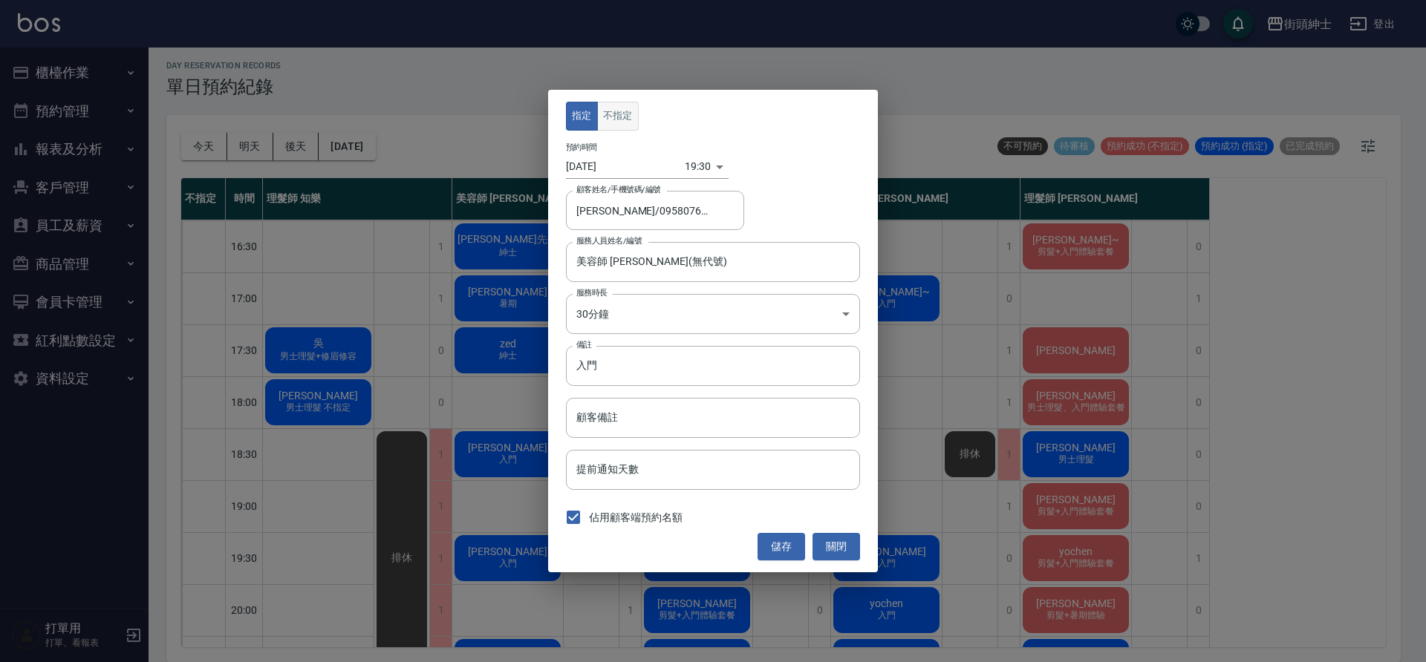
click at [616, 120] on button "不指定" at bounding box center [618, 116] width 42 height 29
click at [793, 547] on button "儲存" at bounding box center [781, 546] width 48 height 27
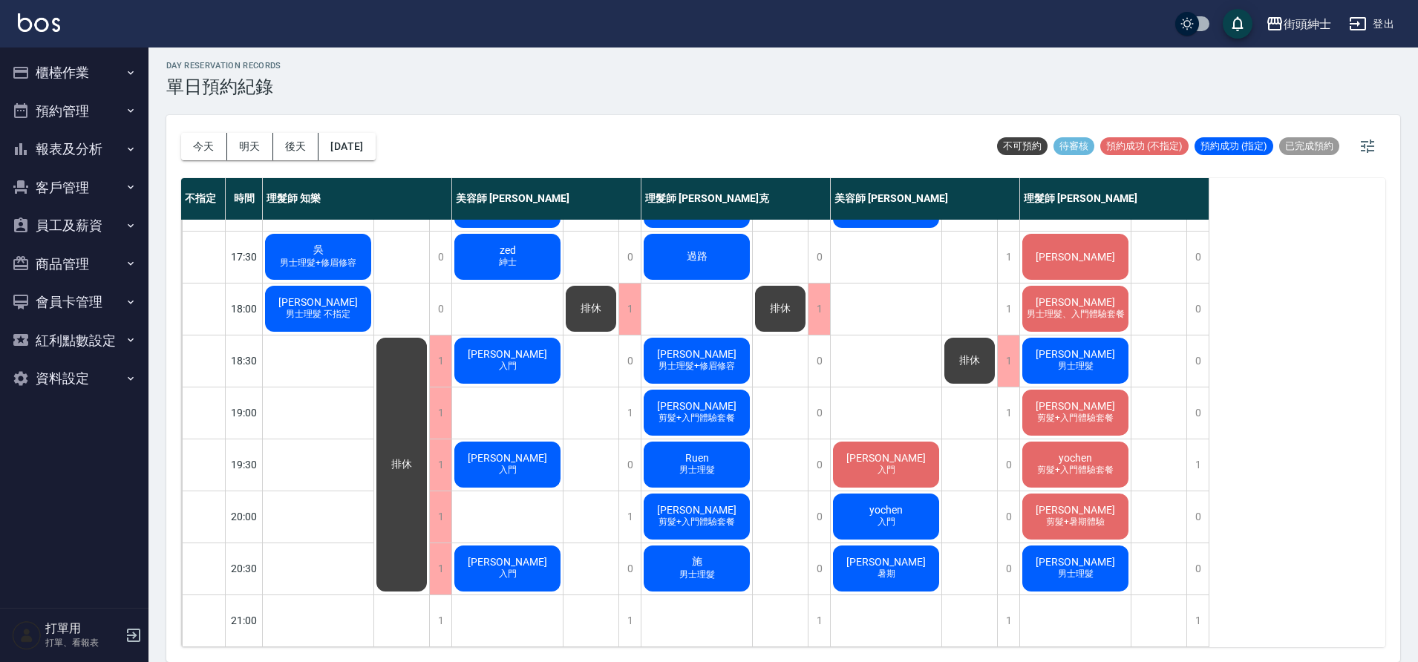
scroll to position [676, 0]
click at [1005, 403] on div "1" at bounding box center [1008, 413] width 22 height 51
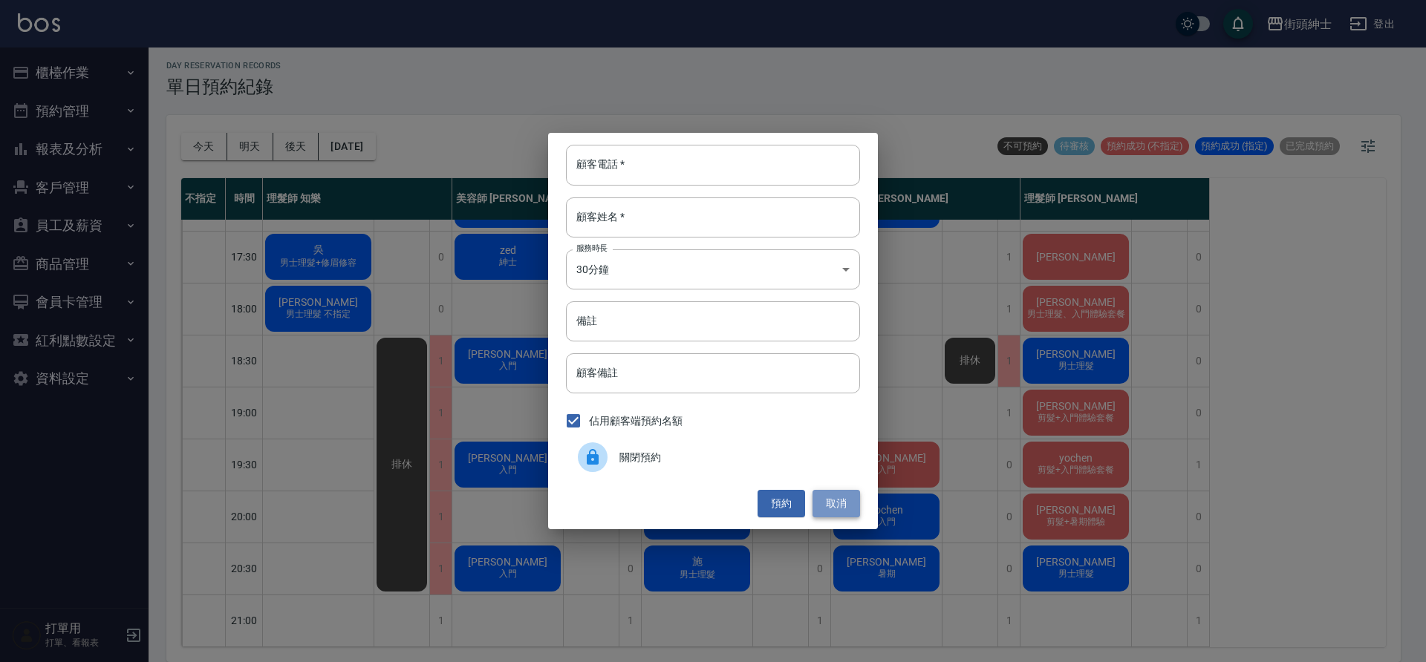
click at [827, 507] on button "取消" at bounding box center [836, 503] width 48 height 27
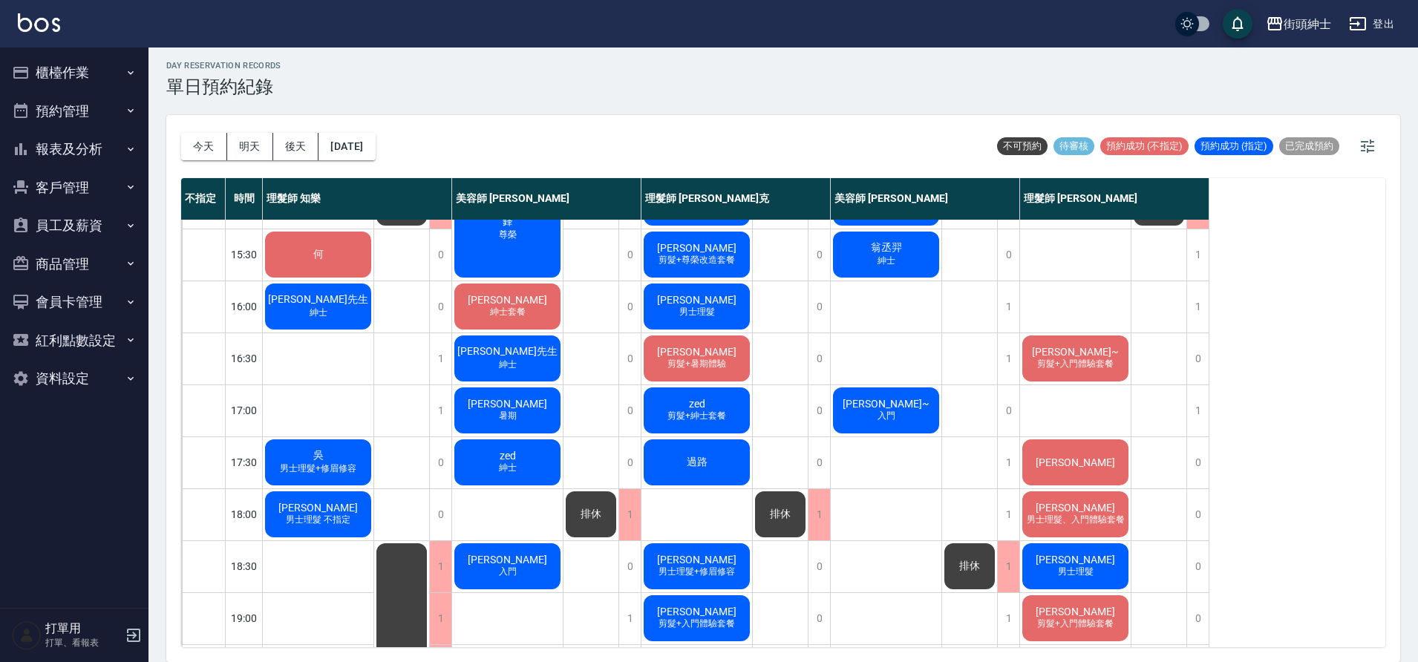
scroll to position [461, 0]
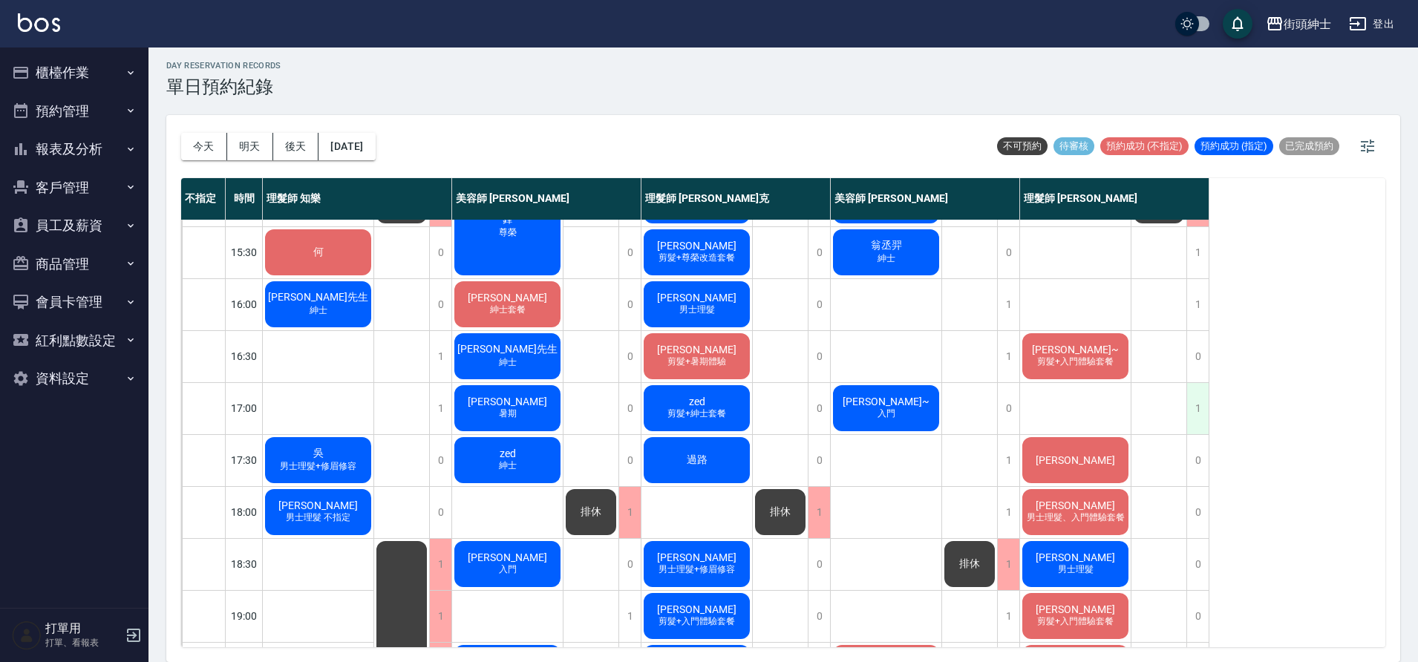
click at [1193, 415] on div "1" at bounding box center [1198, 408] width 22 height 51
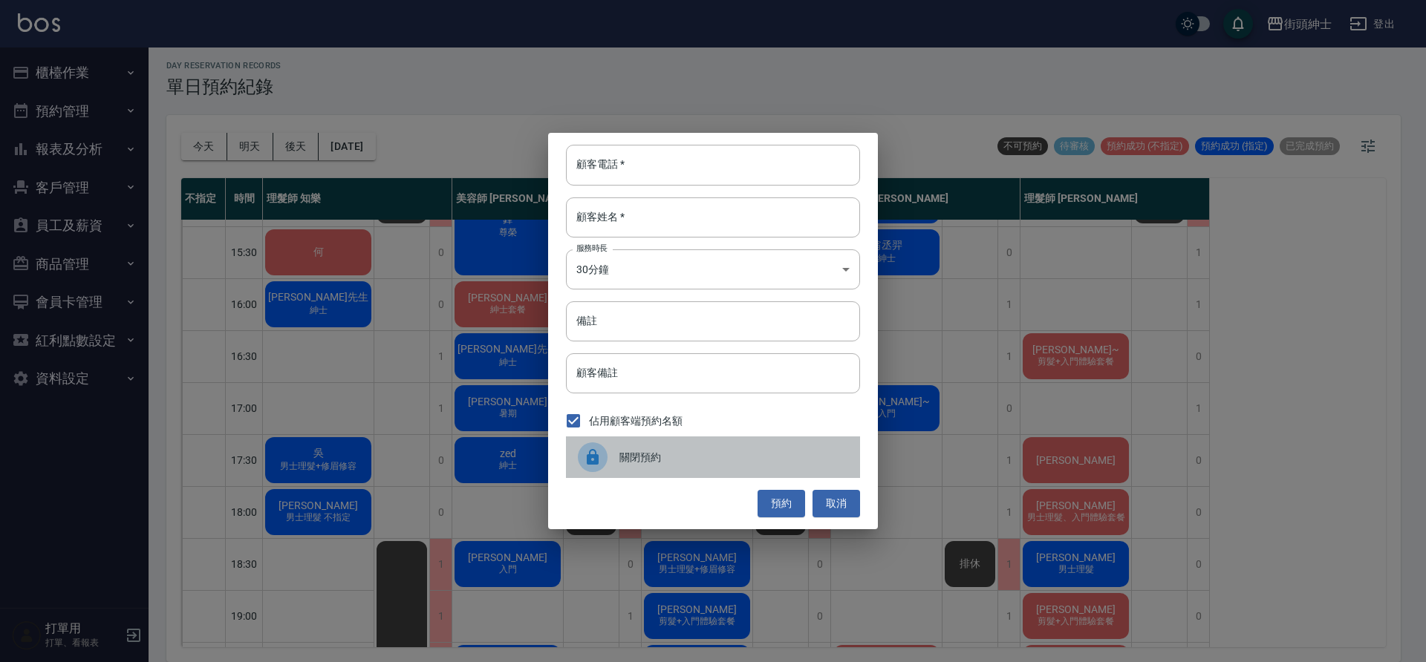
drag, startPoint x: 799, startPoint y: 460, endPoint x: 1352, endPoint y: 377, distance: 558.6
click at [800, 459] on span "關閉預約" at bounding box center [733, 458] width 229 height 16
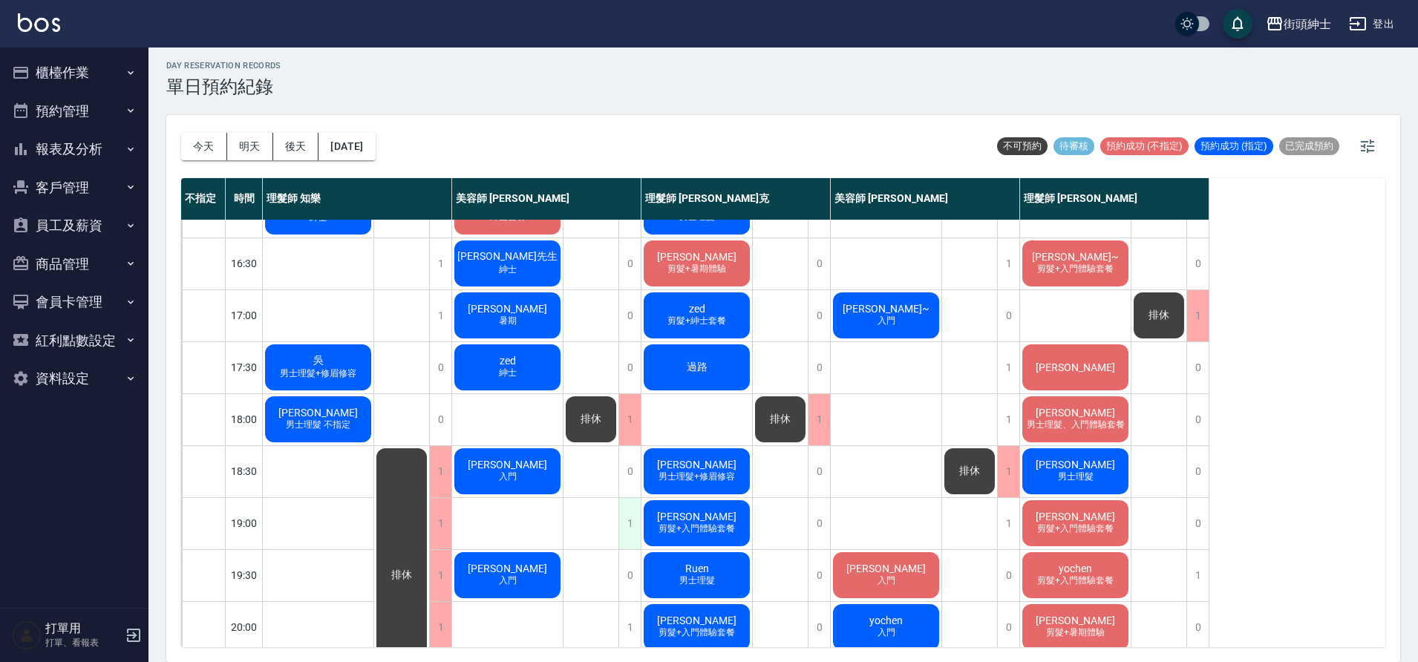
scroll to position [676, 0]
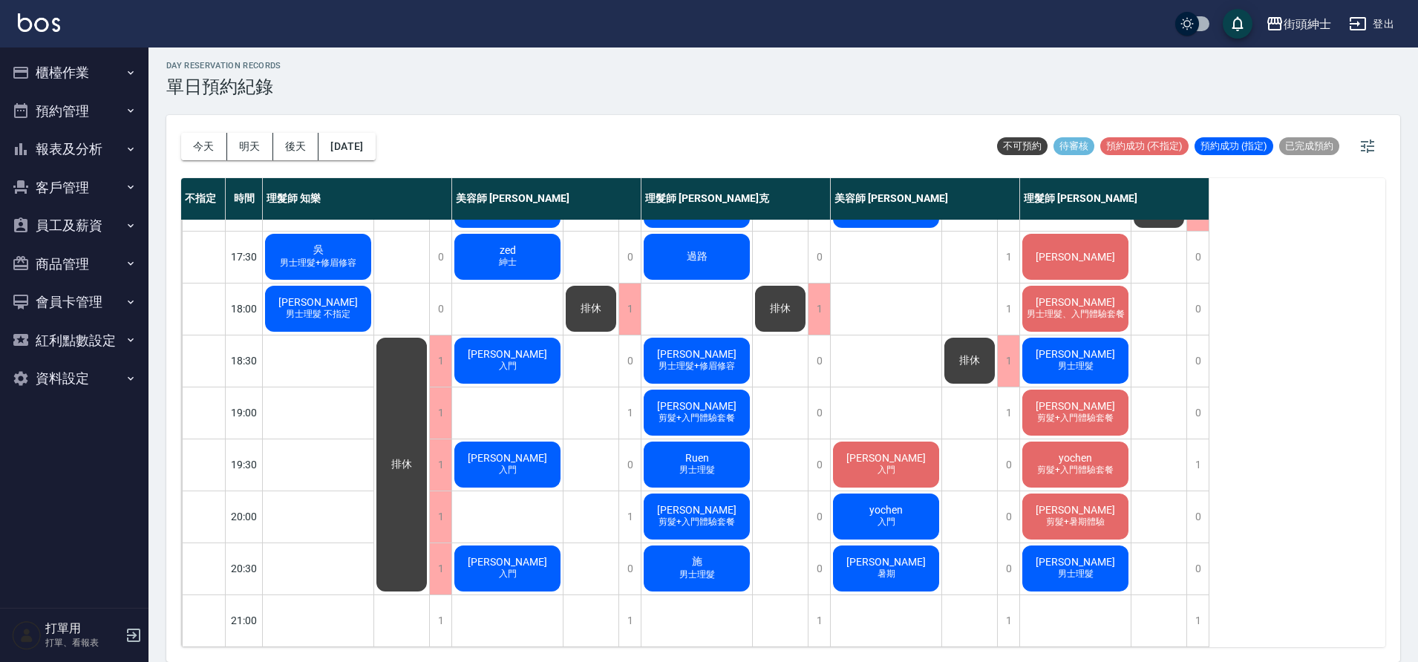
scroll to position [676, 0]
click at [206, 389] on div at bounding box center [203, 413] width 43 height 51
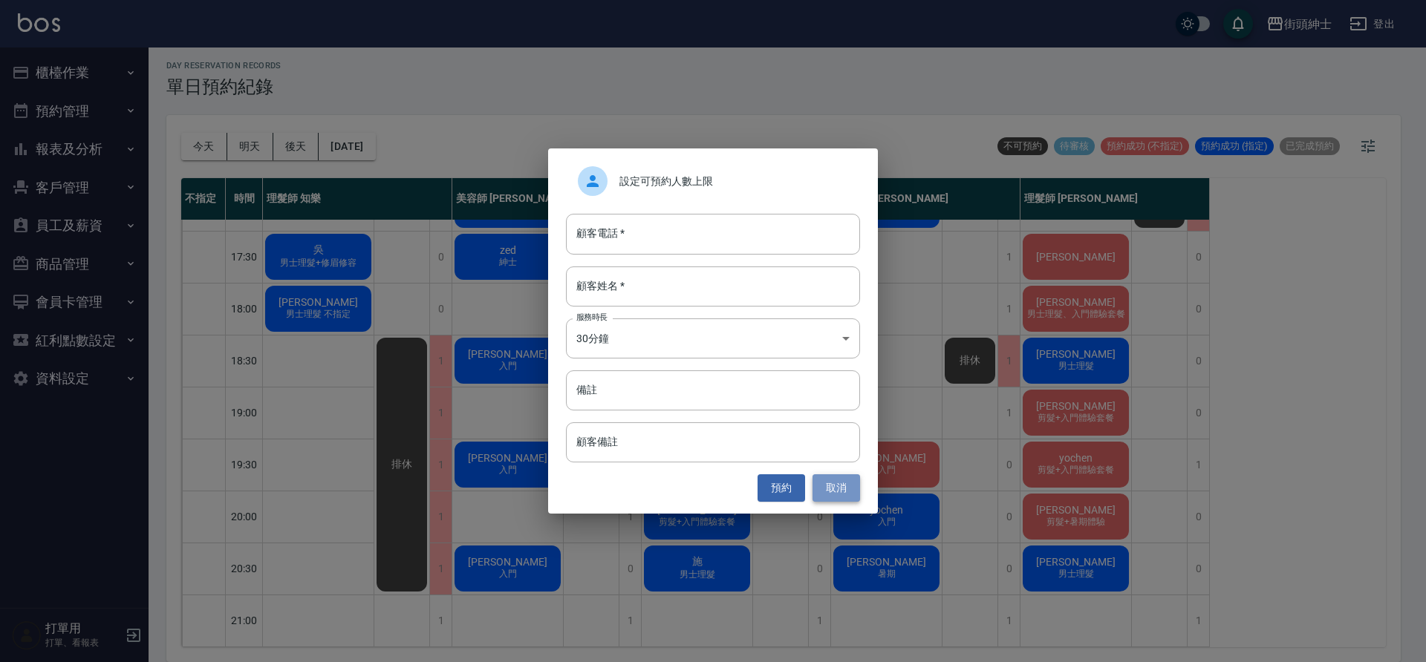
click at [846, 486] on button "取消" at bounding box center [836, 488] width 48 height 27
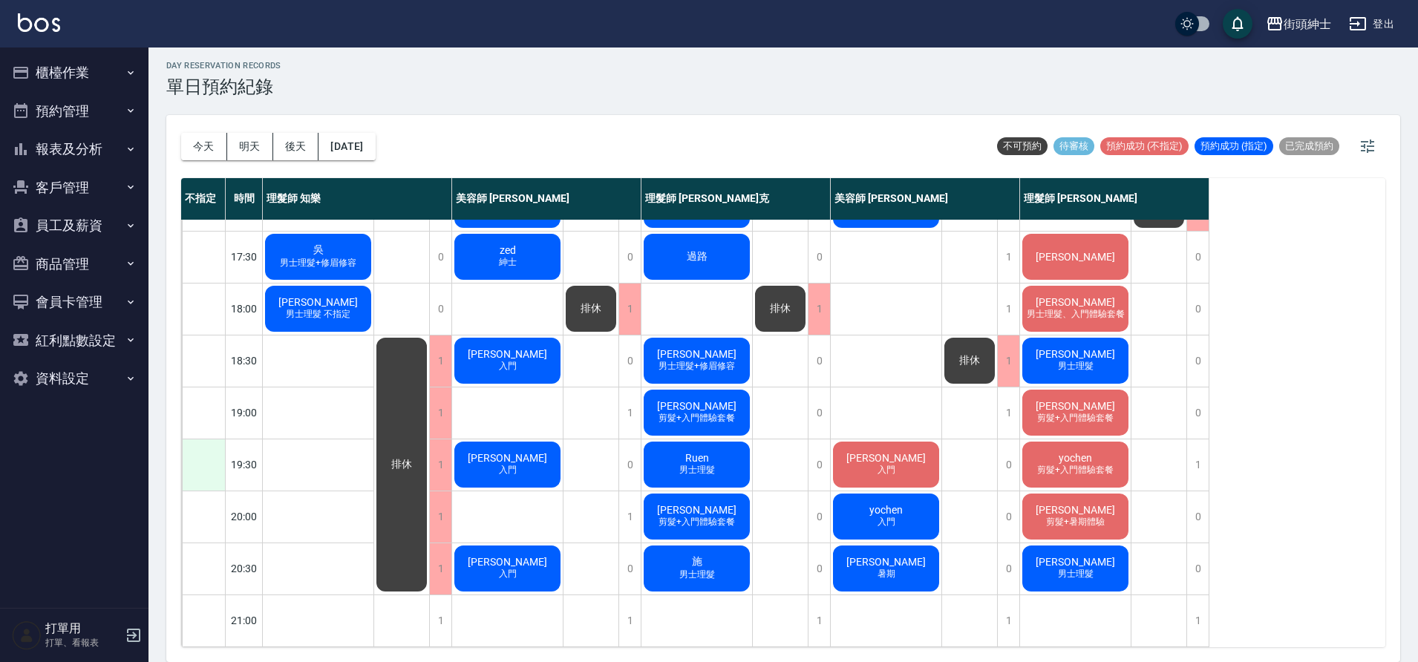
click at [198, 460] on div at bounding box center [203, 465] width 43 height 51
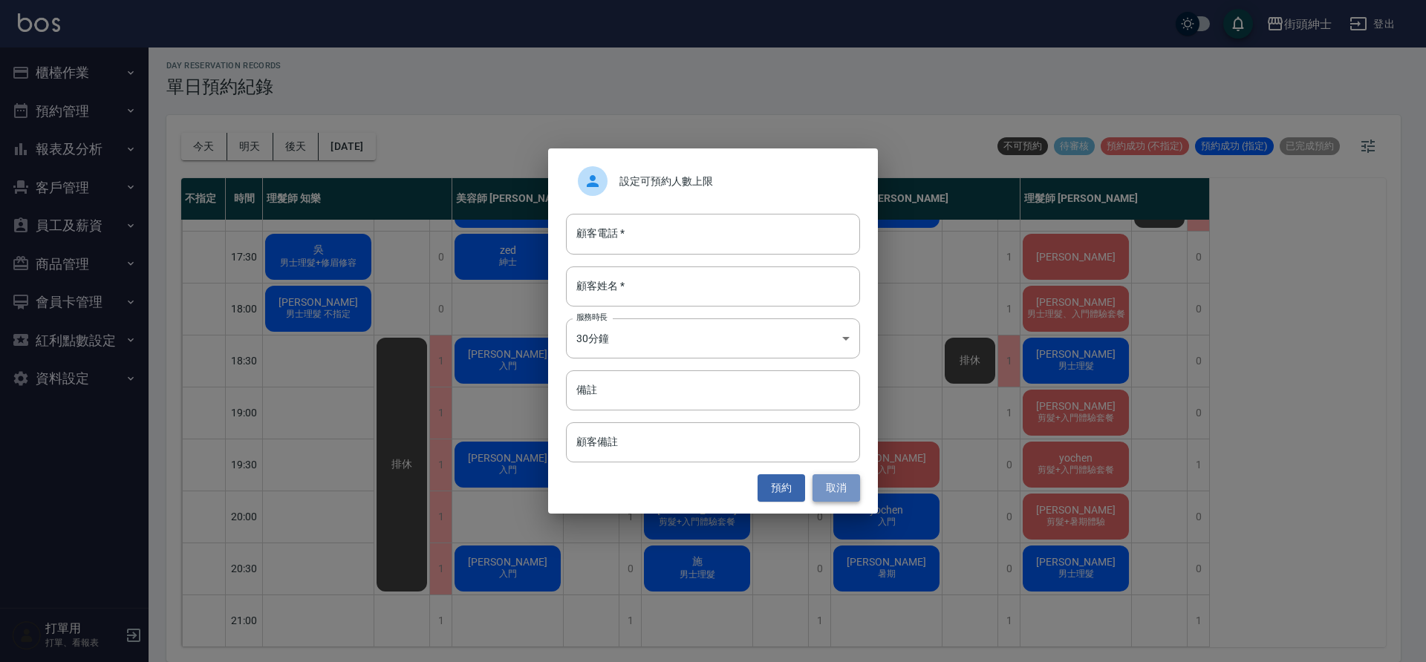
click at [847, 489] on button "取消" at bounding box center [836, 488] width 48 height 27
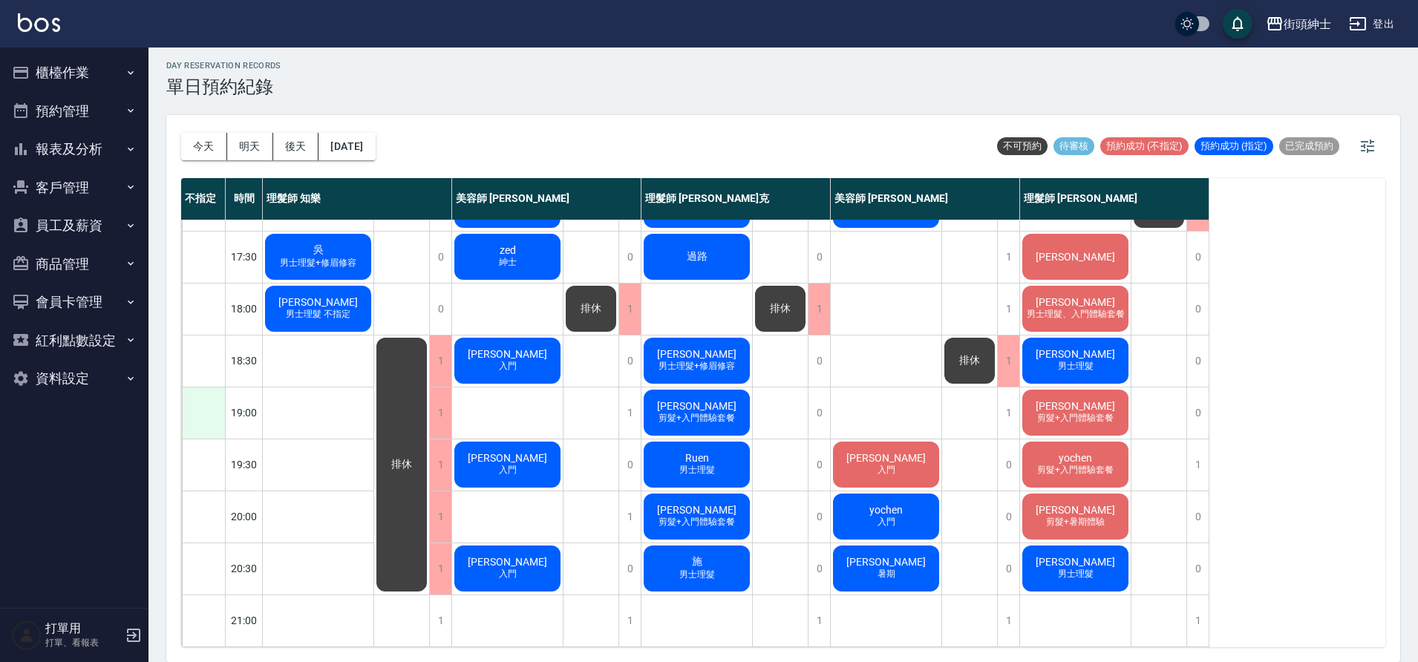
click at [211, 411] on div at bounding box center [203, 413] width 43 height 51
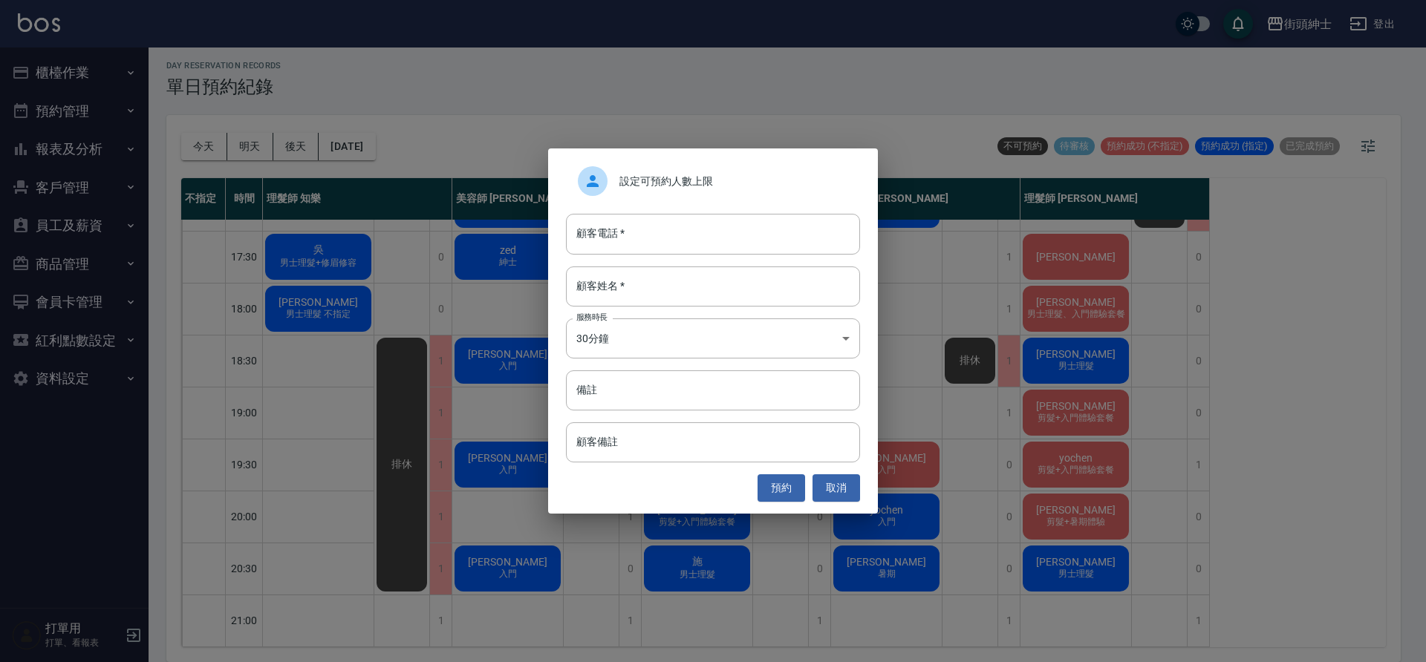
click at [608, 182] on div at bounding box center [599, 181] width 42 height 30
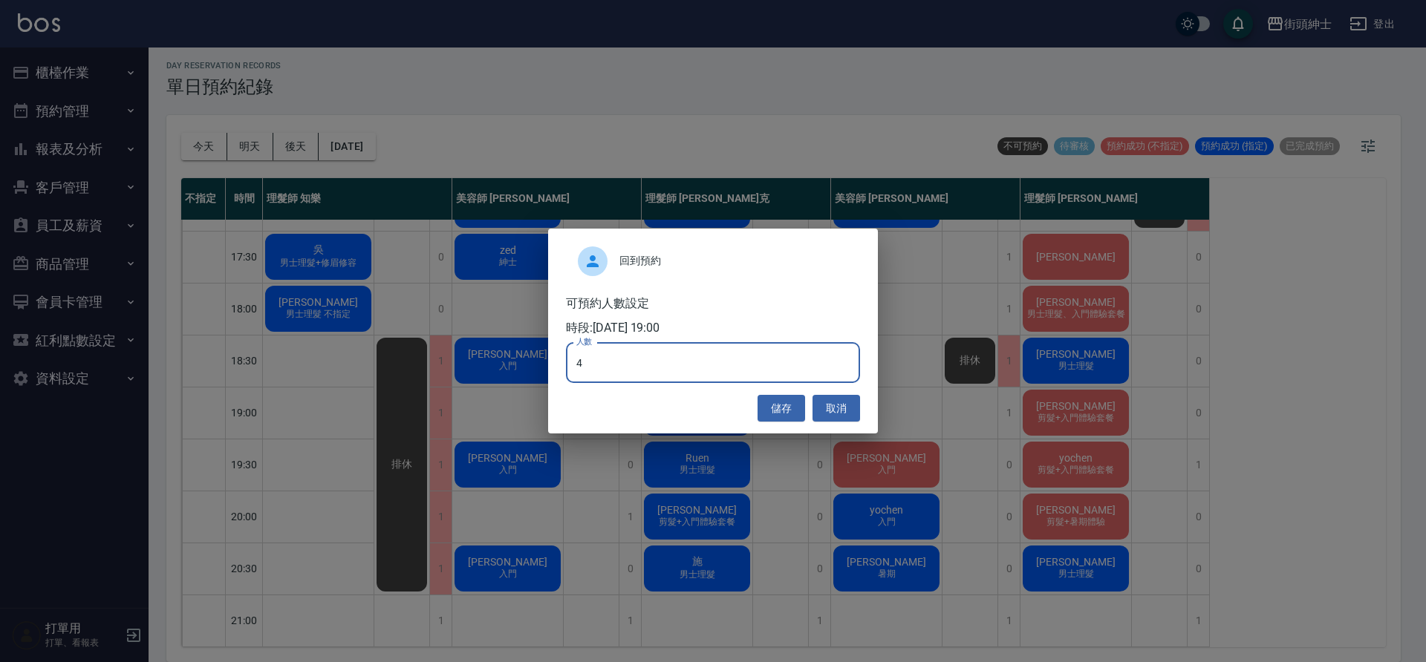
click at [650, 367] on input "4" at bounding box center [713, 363] width 294 height 40
type input "0"
click at [789, 409] on button "儲存" at bounding box center [781, 408] width 48 height 27
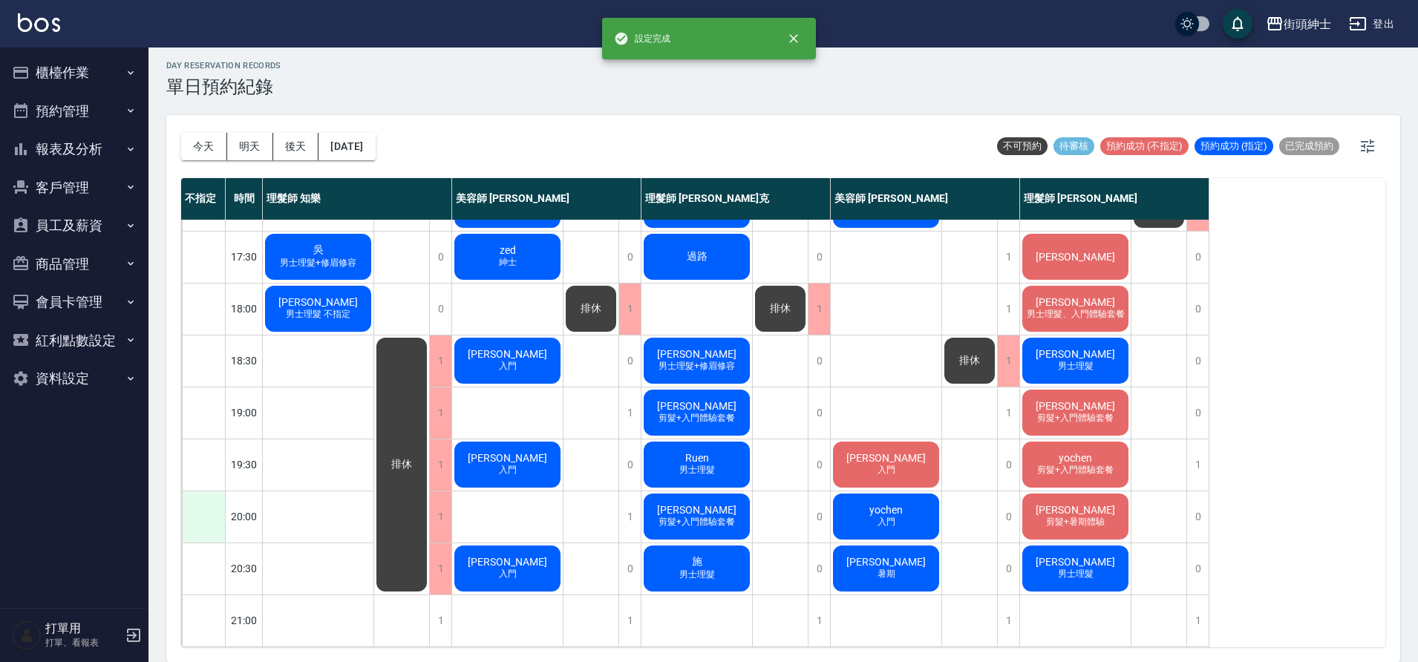
click at [198, 510] on div at bounding box center [203, 517] width 43 height 51
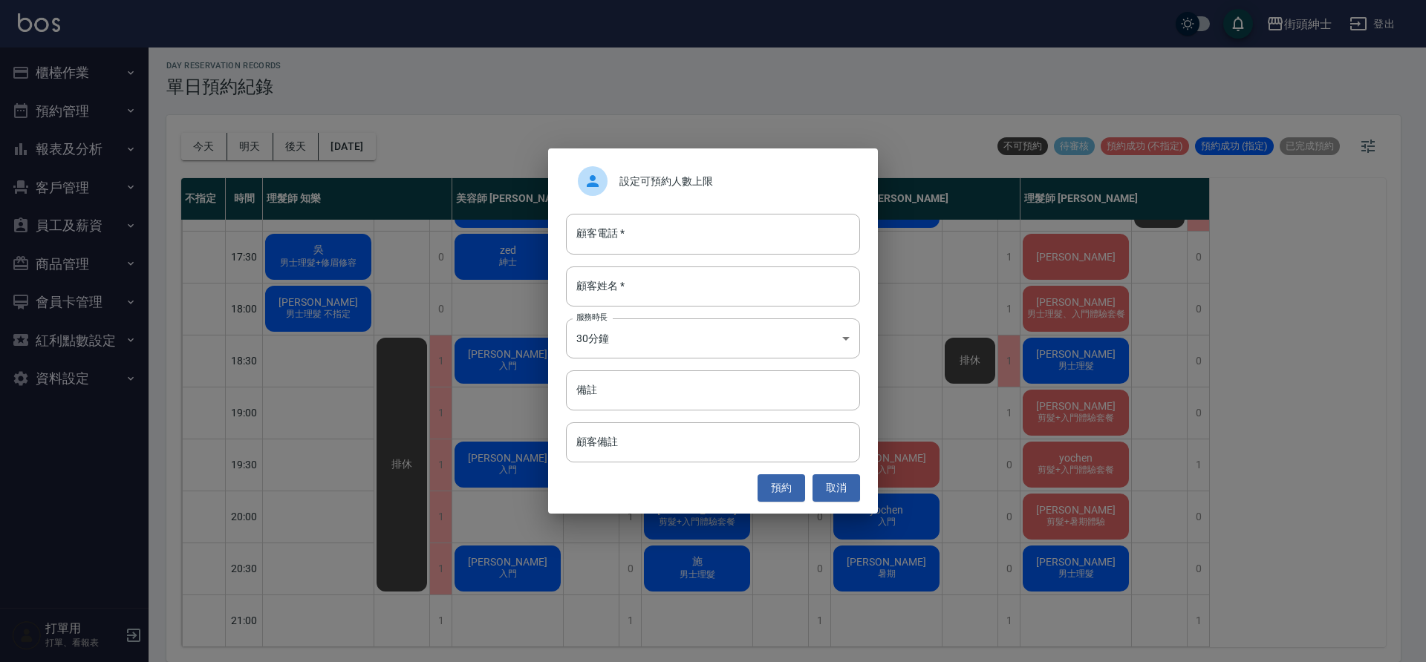
click at [690, 167] on div "設定可預約人數上限" at bounding box center [713, 181] width 294 height 42
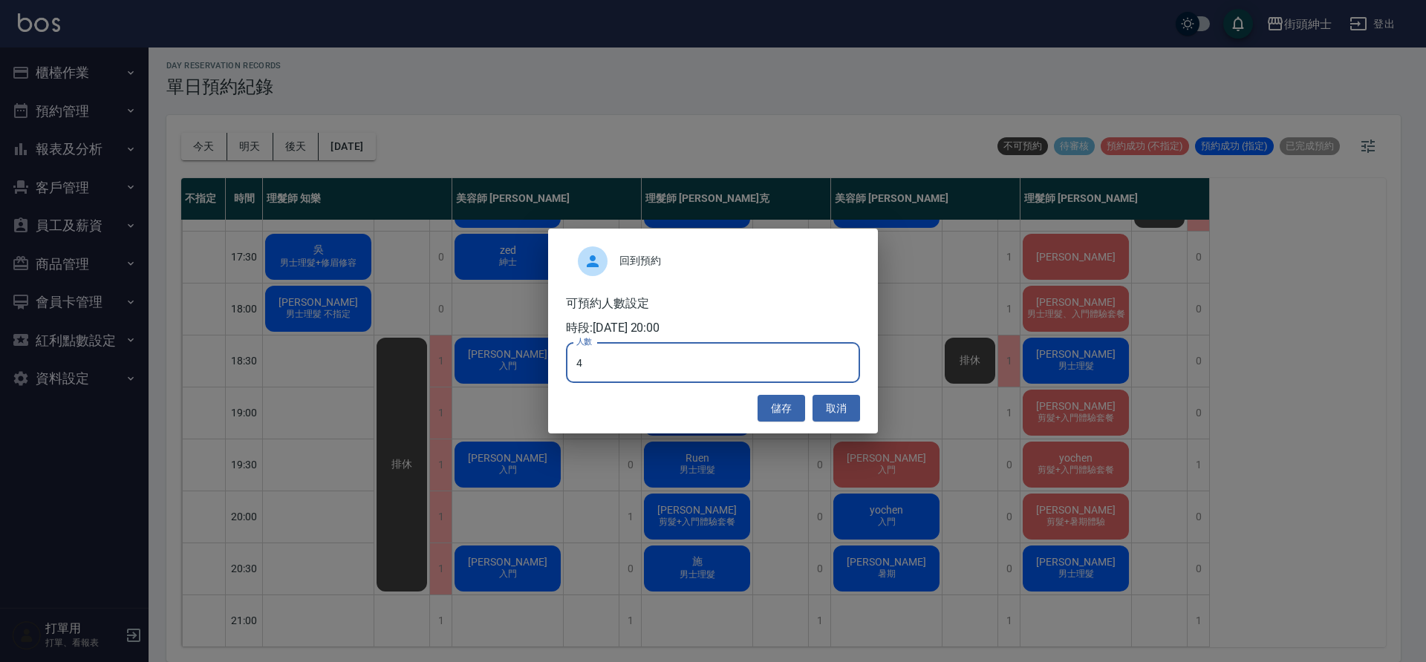
click at [655, 370] on input "4" at bounding box center [713, 363] width 294 height 40
type input "0"
click at [792, 409] on button "儲存" at bounding box center [781, 408] width 48 height 27
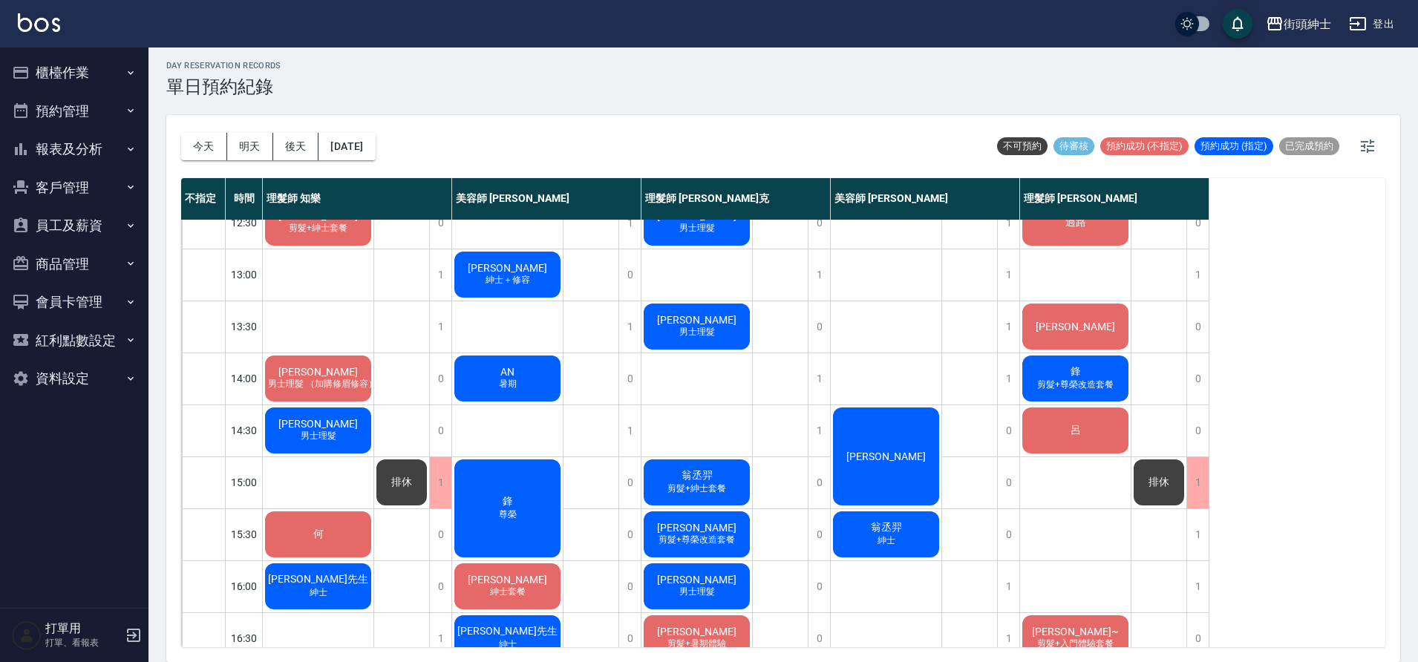
scroll to position [193, 0]
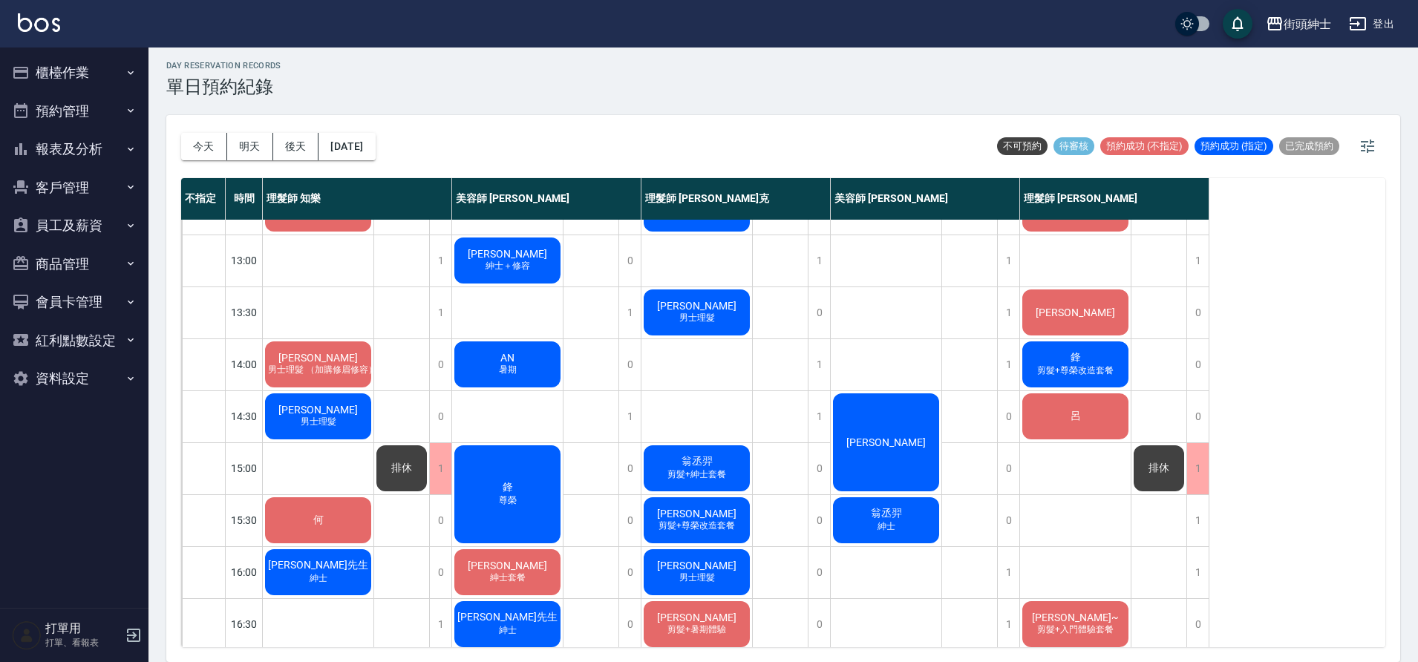
click at [685, 467] on span "翁丞羿" at bounding box center [697, 461] width 37 height 13
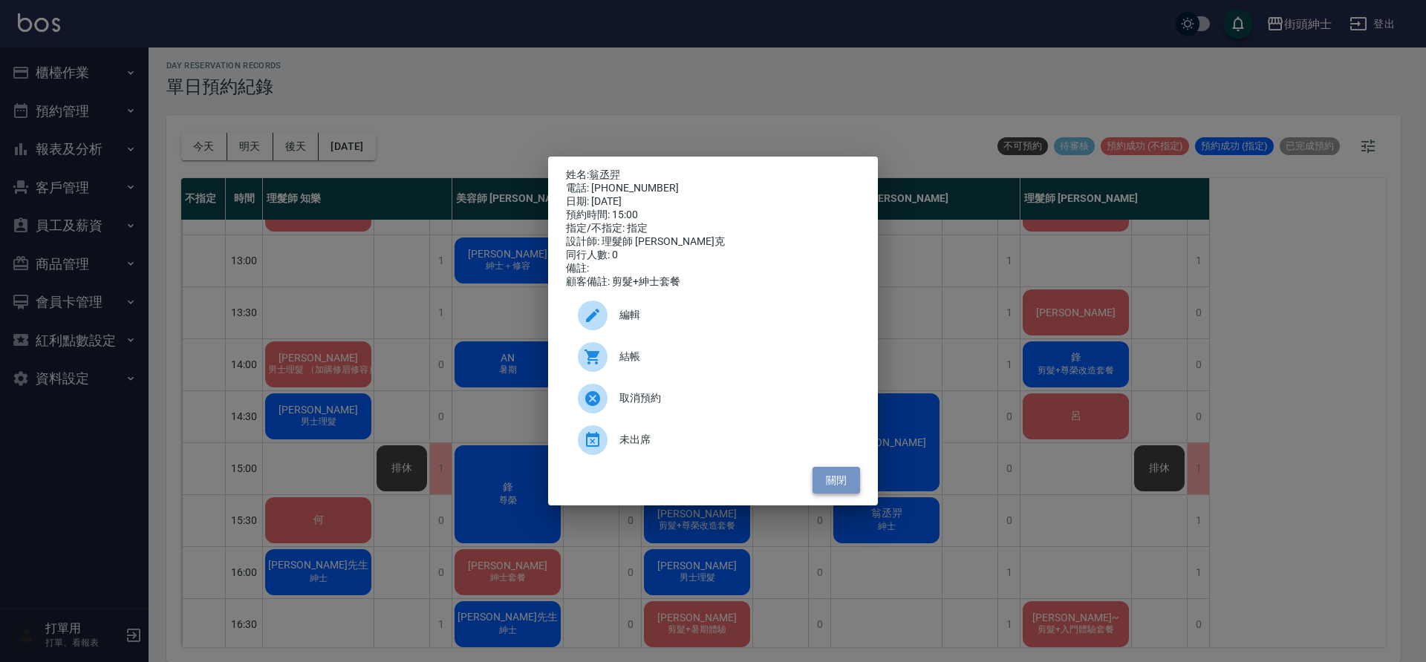
drag, startPoint x: 838, startPoint y: 487, endPoint x: 804, endPoint y: 483, distance: 34.5
click at [838, 488] on button "關閉" at bounding box center [836, 480] width 48 height 27
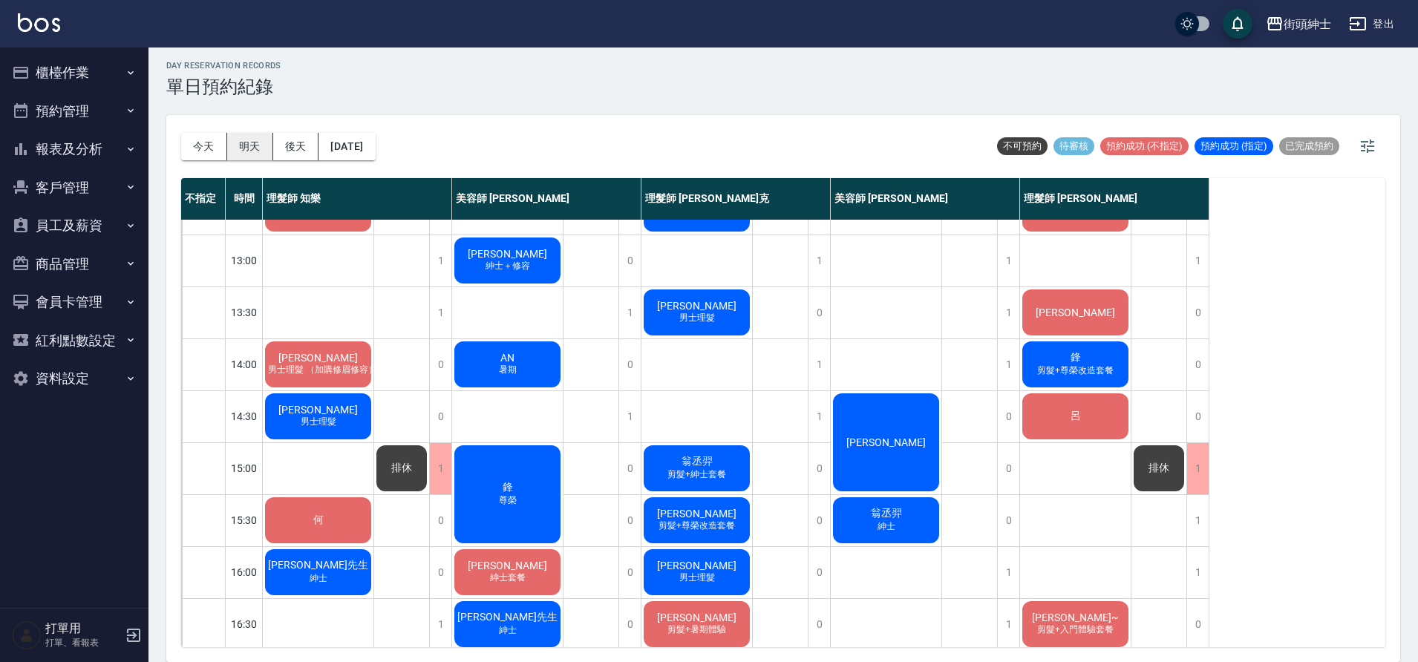
drag, startPoint x: 195, startPoint y: 153, endPoint x: 227, endPoint y: 150, distance: 32.1
click at [196, 153] on button "今天" at bounding box center [204, 146] width 46 height 27
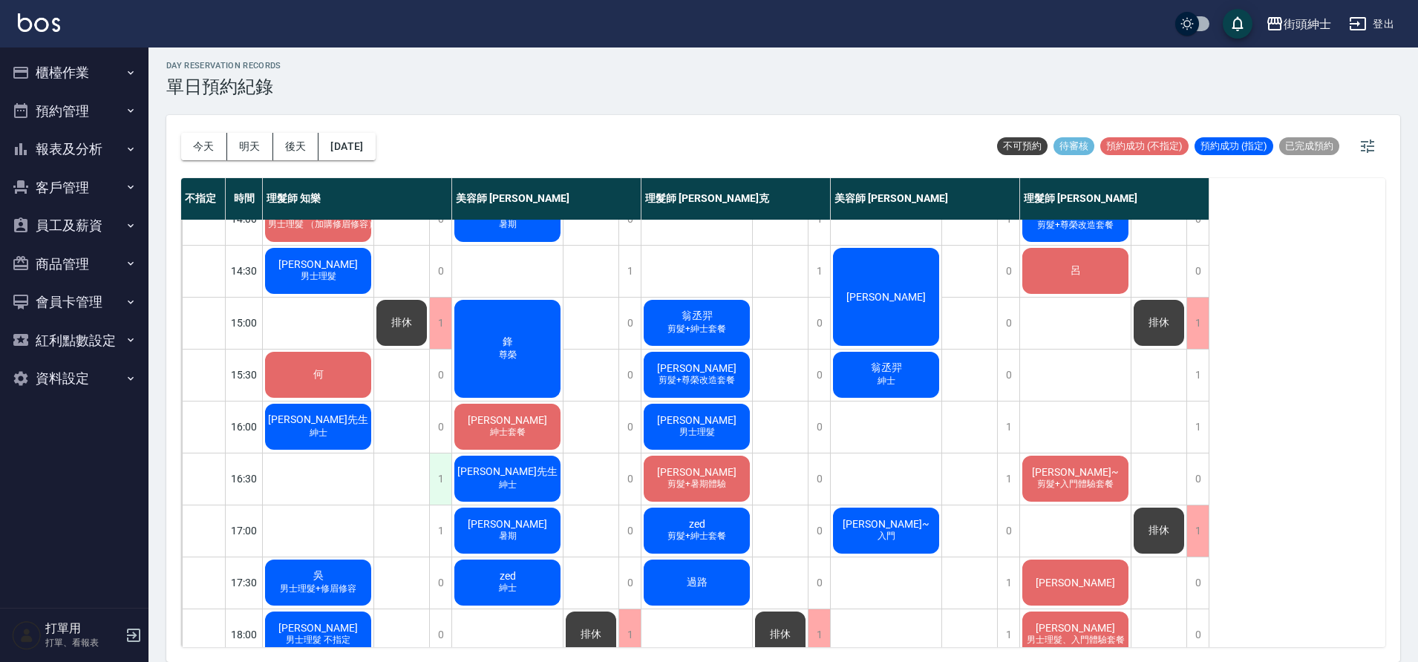
click at [443, 489] on div "1" at bounding box center [440, 479] width 22 height 51
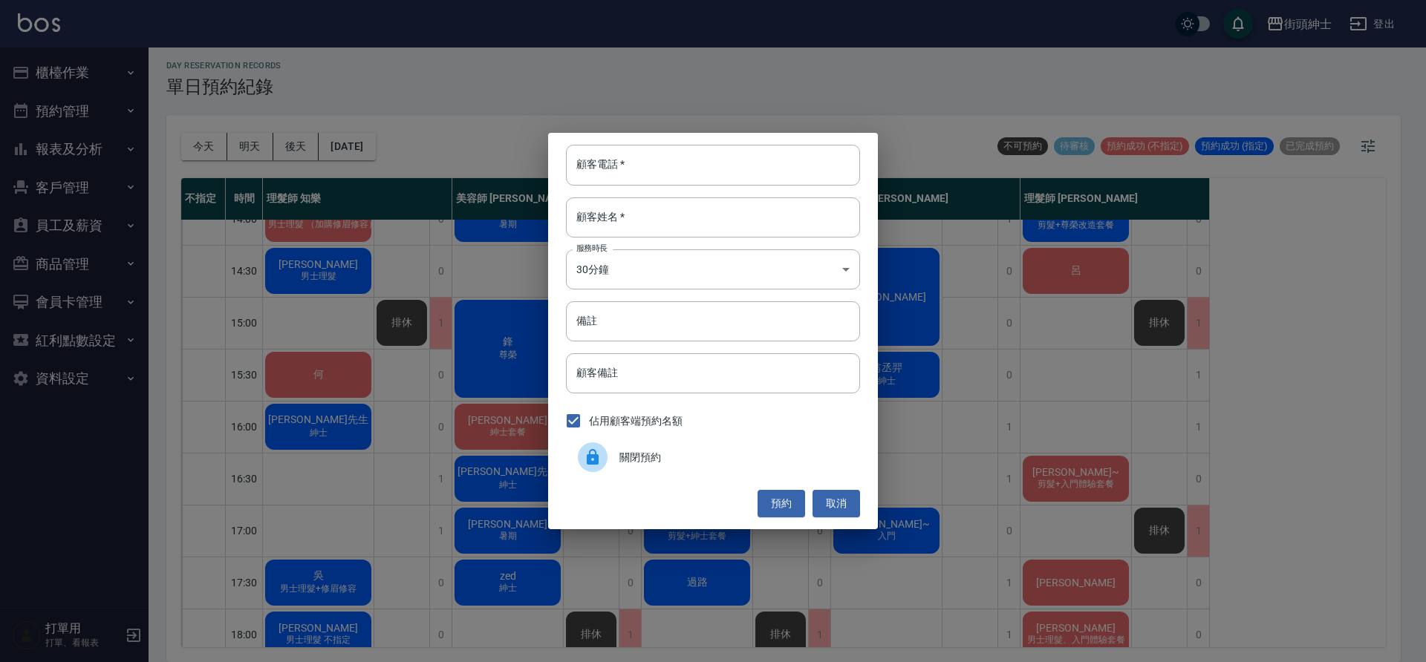
click at [672, 452] on span "關閉預約" at bounding box center [733, 458] width 229 height 16
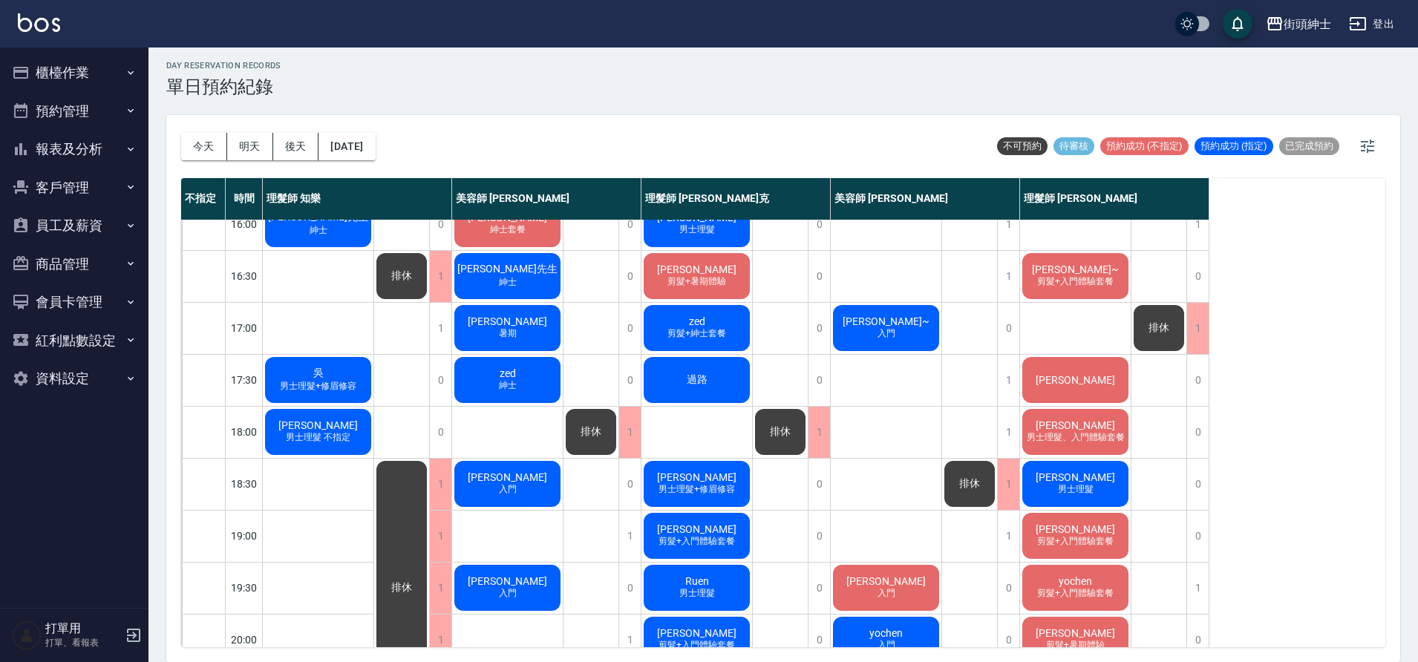
scroll to position [676, 0]
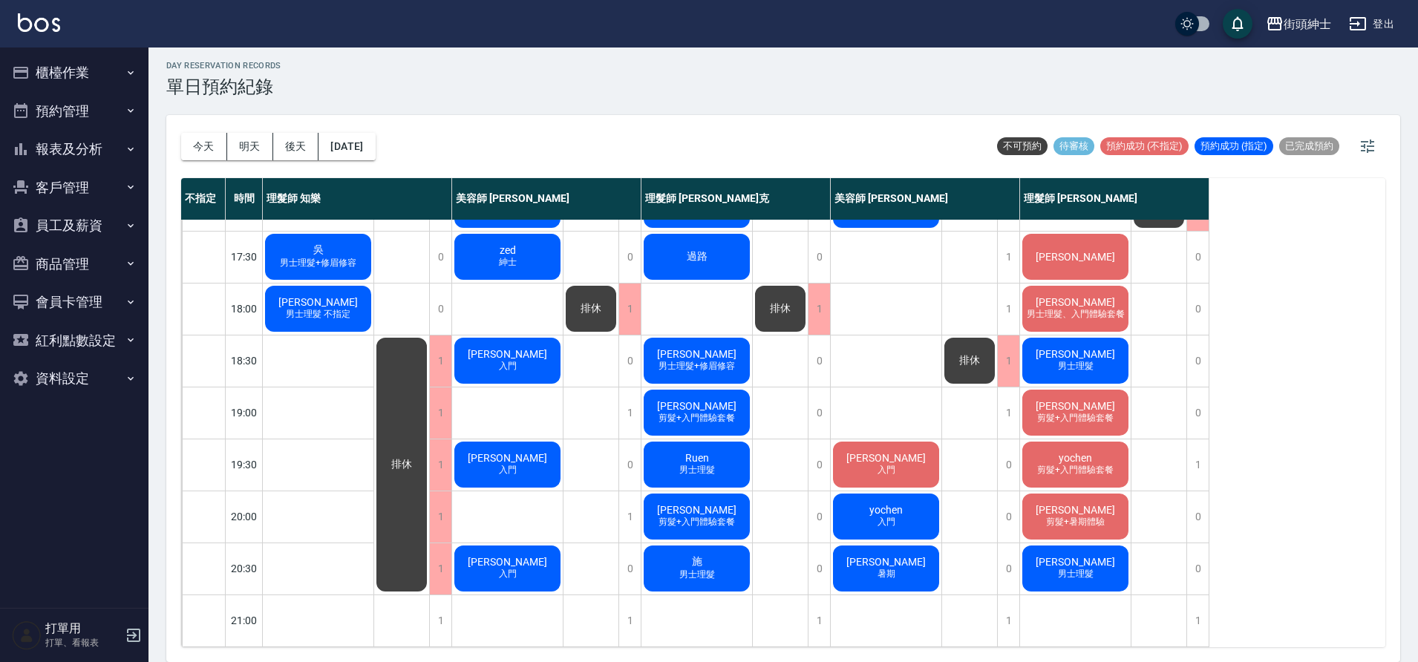
click at [1075, 568] on span "男士理髮" at bounding box center [1076, 574] width 42 height 13
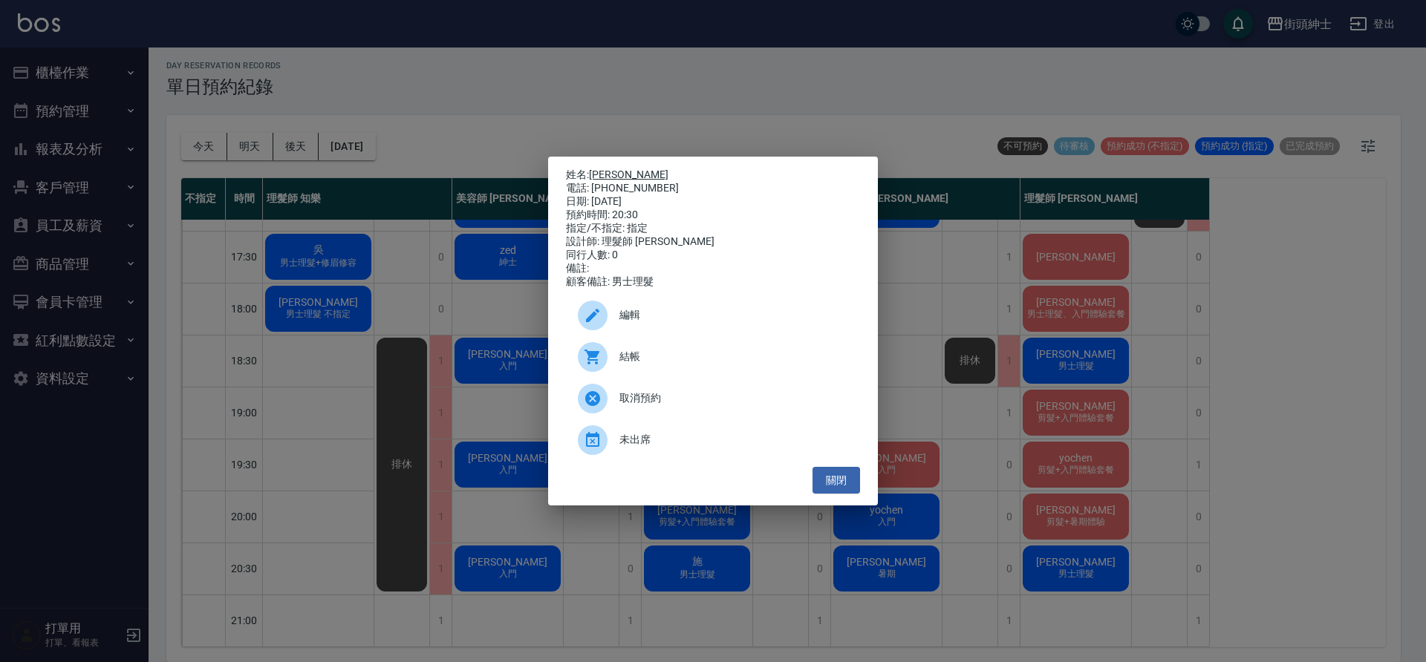
click at [610, 174] on link "chih yi" at bounding box center [628, 175] width 79 height 12
drag, startPoint x: 1035, startPoint y: 330, endPoint x: 1071, endPoint y: 344, distance: 38.3
click at [1036, 330] on div "姓名: chih yi 電話: 0935031648 日期: 2025/09/05 預約時間: 20:30 指定/不指定: 指定 設計師: 理髮師 eric …" at bounding box center [713, 331] width 1426 height 662
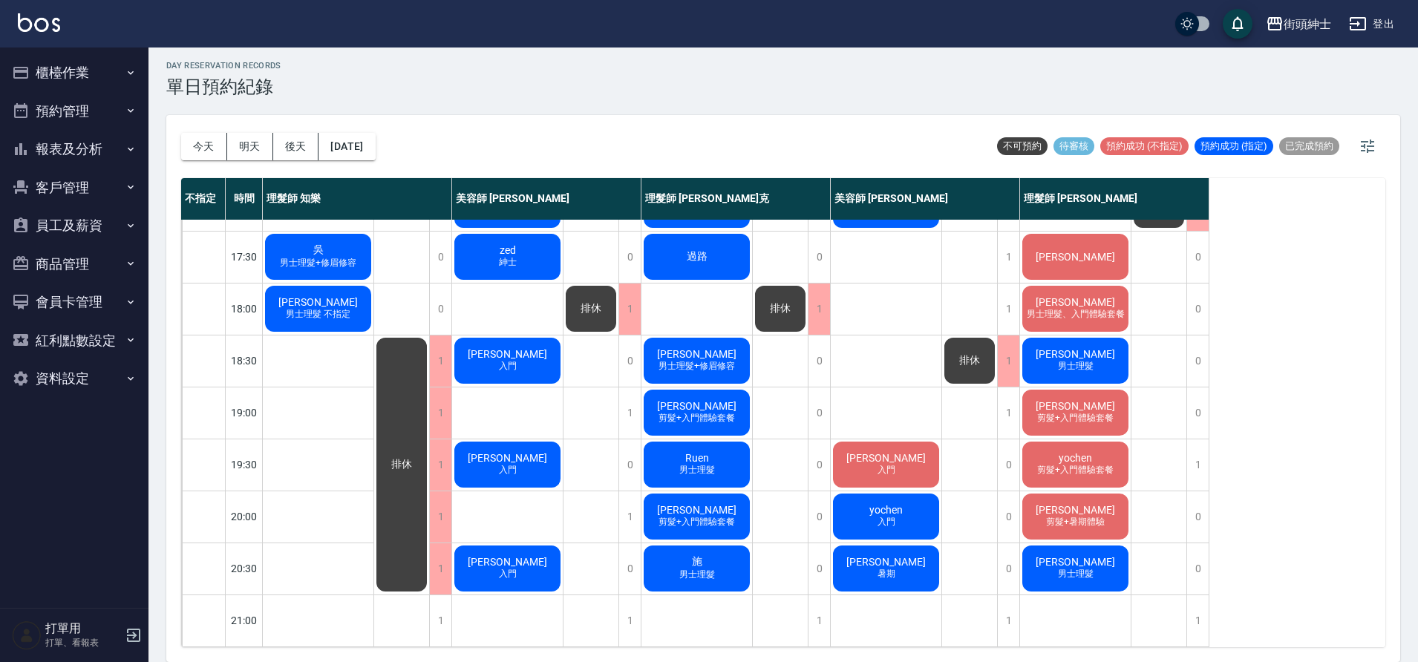
click at [1078, 348] on span "朱冠宇" at bounding box center [1075, 354] width 85 height 12
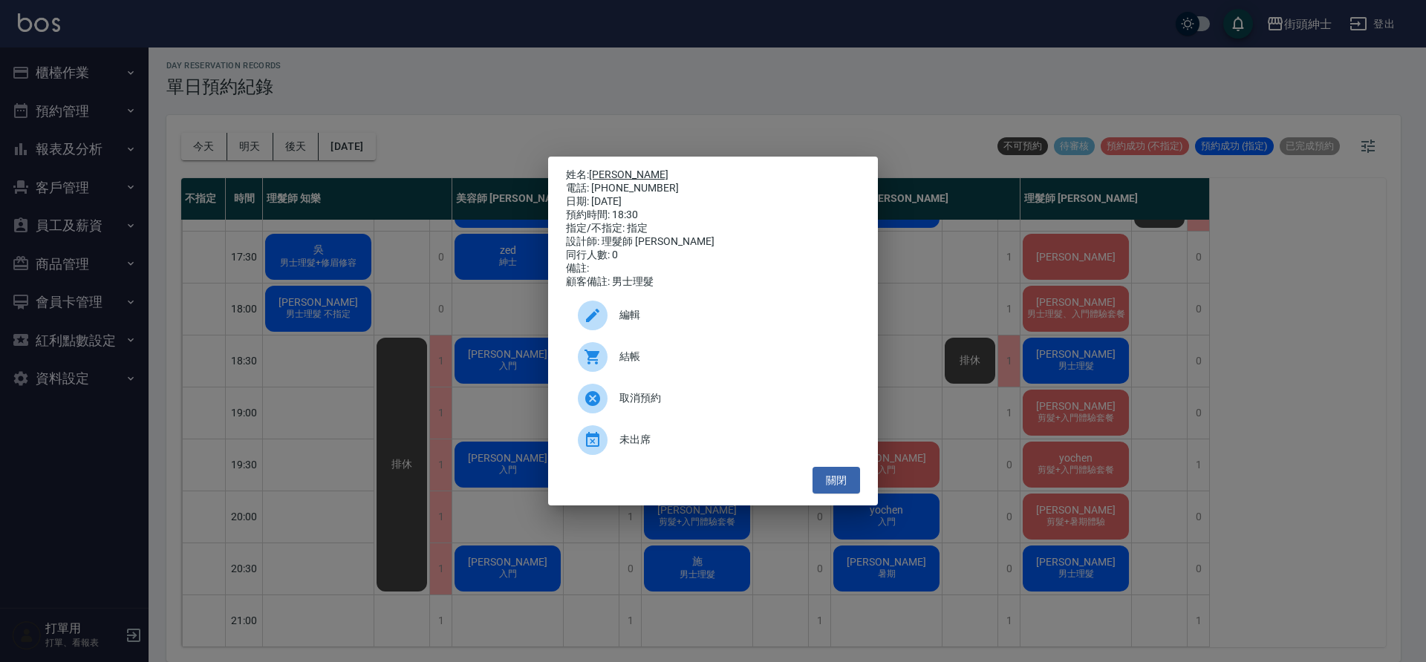
click at [601, 172] on link "朱冠宇" at bounding box center [628, 175] width 79 height 12
drag, startPoint x: 379, startPoint y: 307, endPoint x: 463, endPoint y: 285, distance: 86.8
click at [379, 307] on div "姓名: 朱冠宇 電話: 0907241189 日期: 2025/09/05 預約時間: 18:30 指定/不指定: 指定 設計師: 理髮師 eric 同行人數…" at bounding box center [713, 331] width 1426 height 662
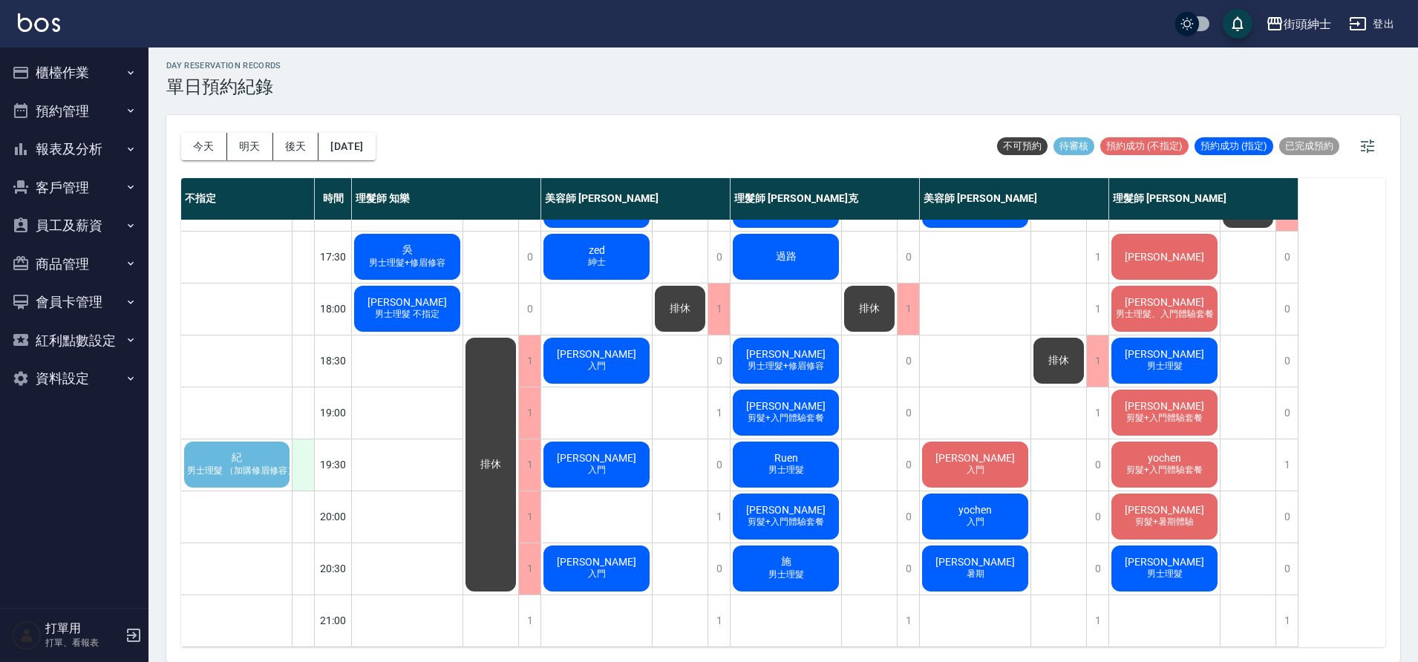
click at [309, 462] on div at bounding box center [303, 465] width 22 height 51
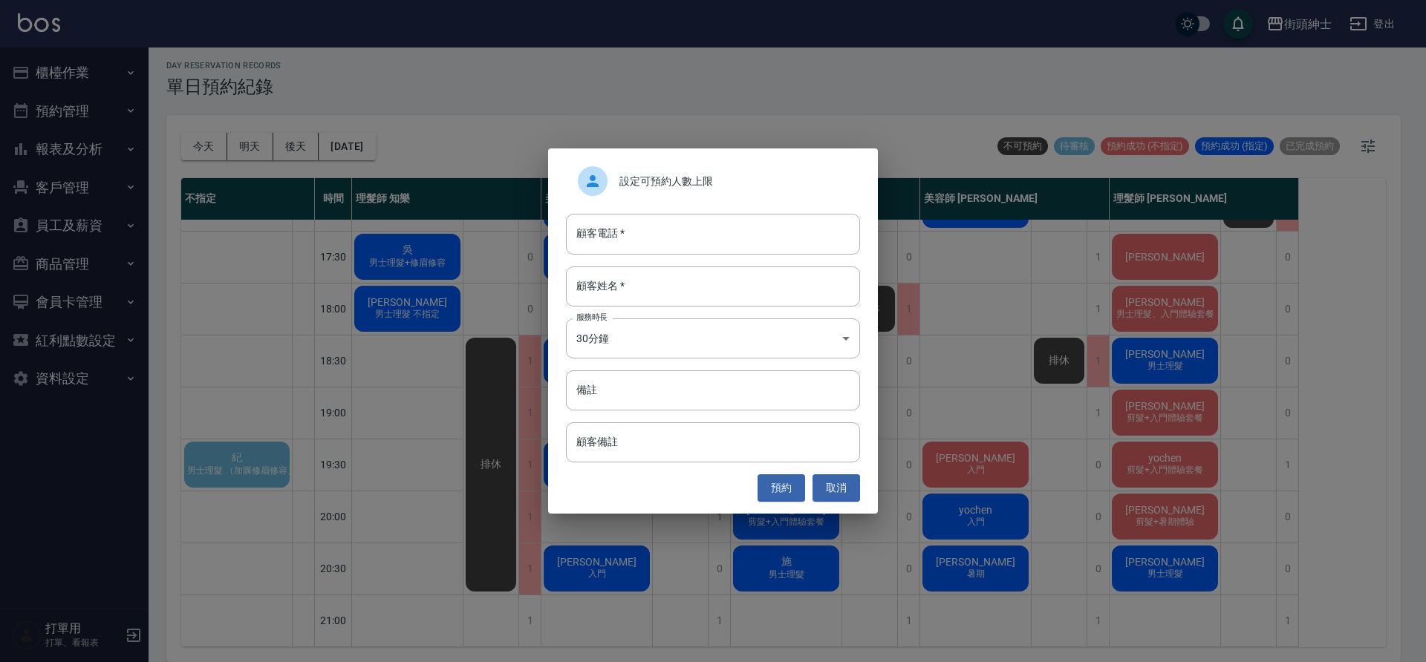
click at [653, 191] on div "設定可預約人數上限" at bounding box center [713, 181] width 294 height 42
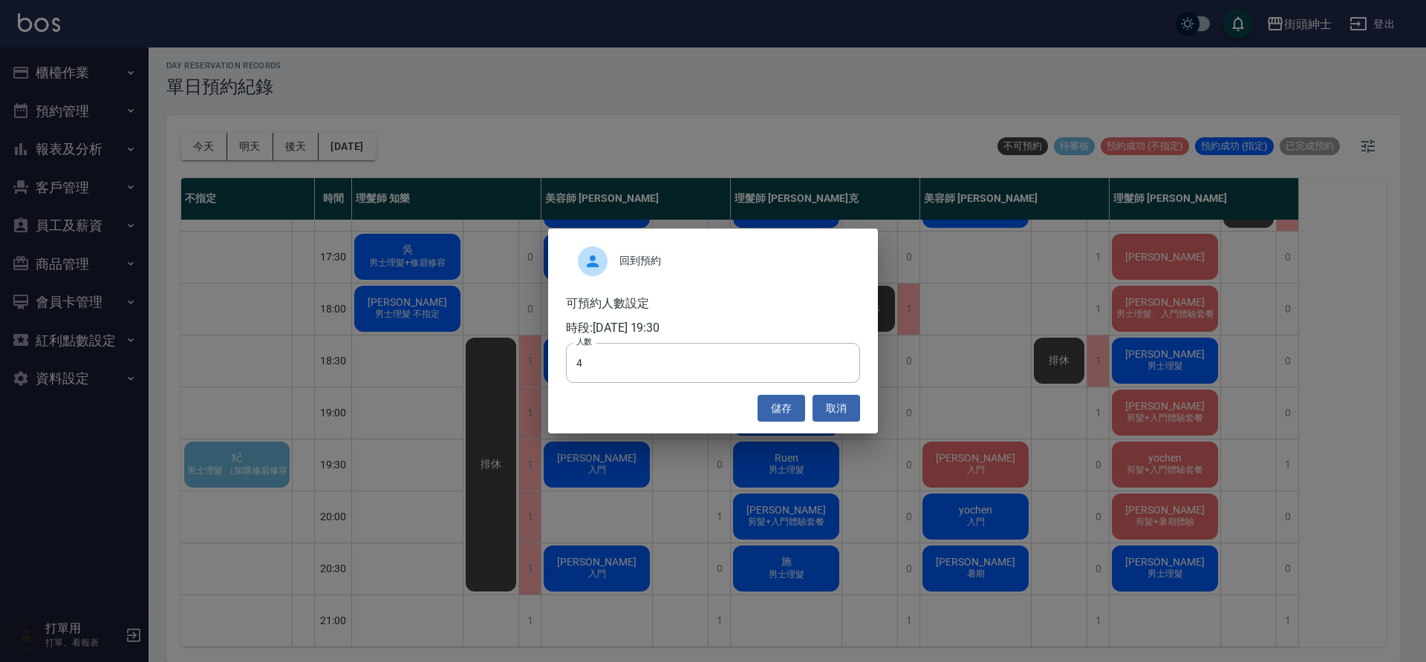
drag, startPoint x: 349, startPoint y: 315, endPoint x: 438, endPoint y: 337, distance: 91.9
click at [350, 315] on div "回到預約 可預約人數設定 時段: 2025/09/05 19:30 人數 4 人數 儲存 取消" at bounding box center [713, 331] width 1426 height 662
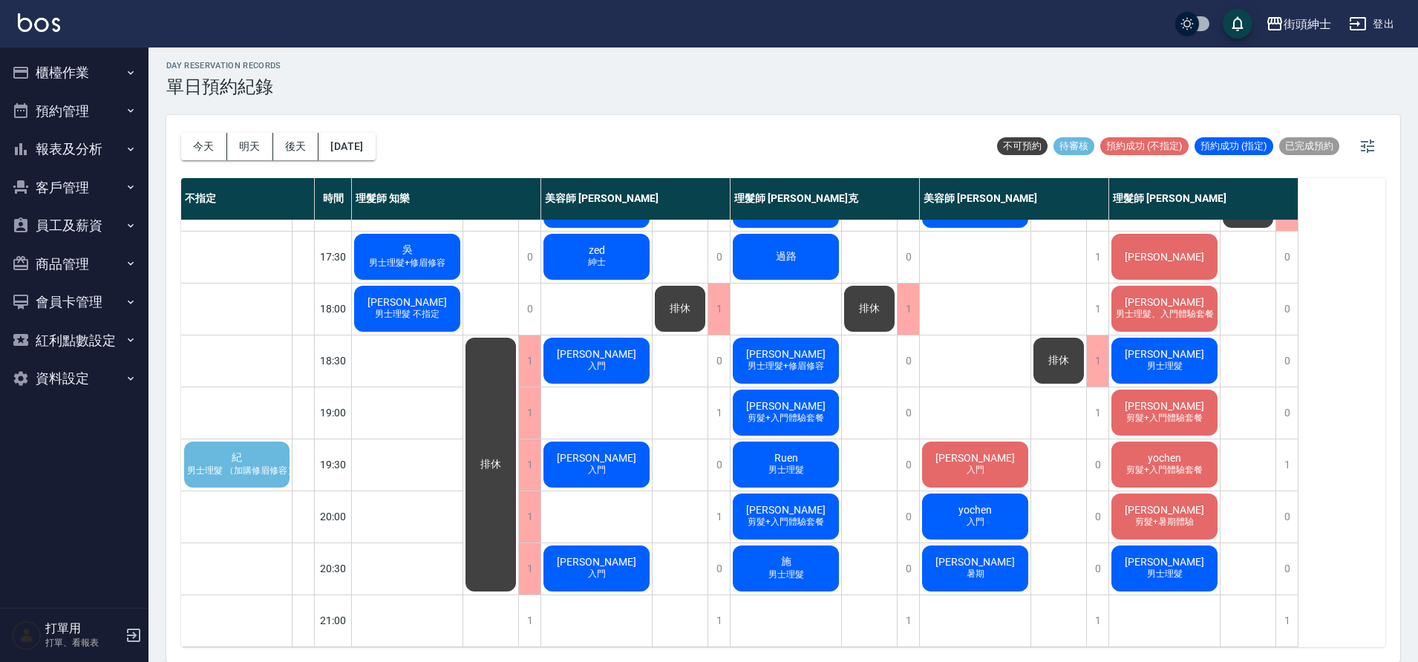
click at [259, 465] on span "男士理髮 （加購修眉修容）" at bounding box center [241, 471] width 115 height 13
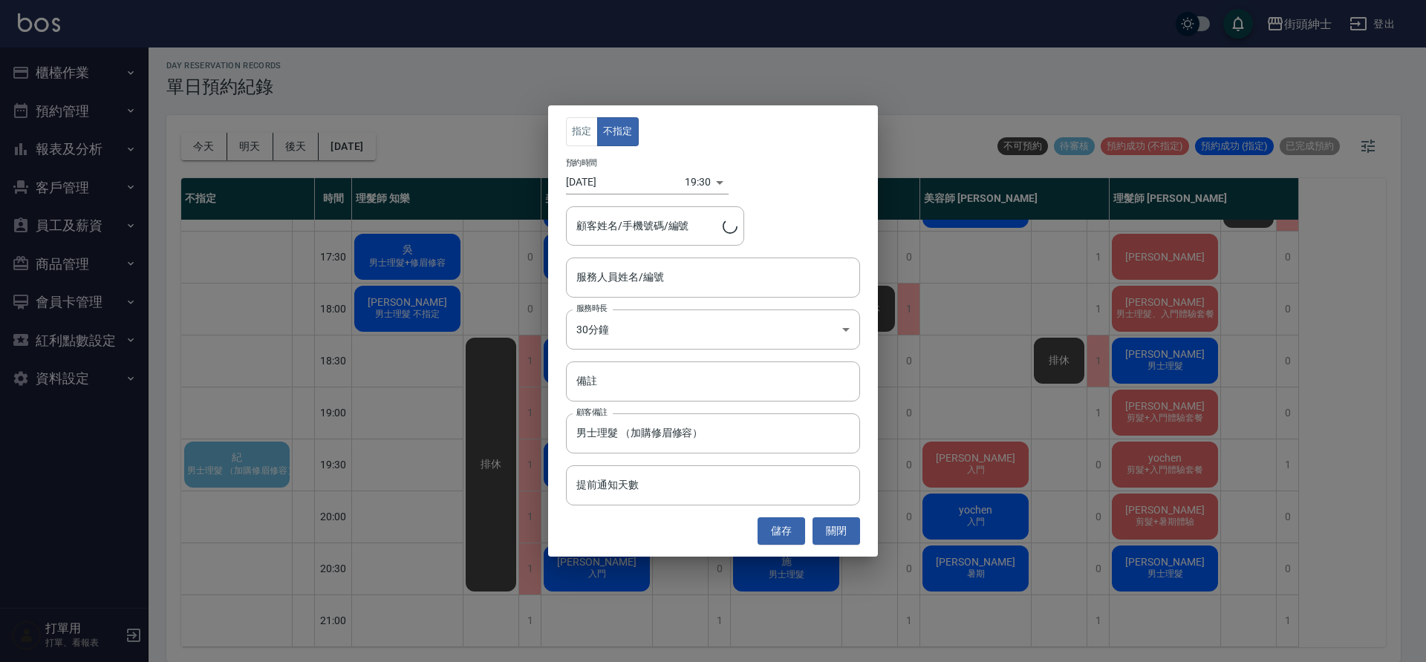
type input "紀/0984037173"
click at [835, 527] on button "關閉" at bounding box center [836, 531] width 48 height 27
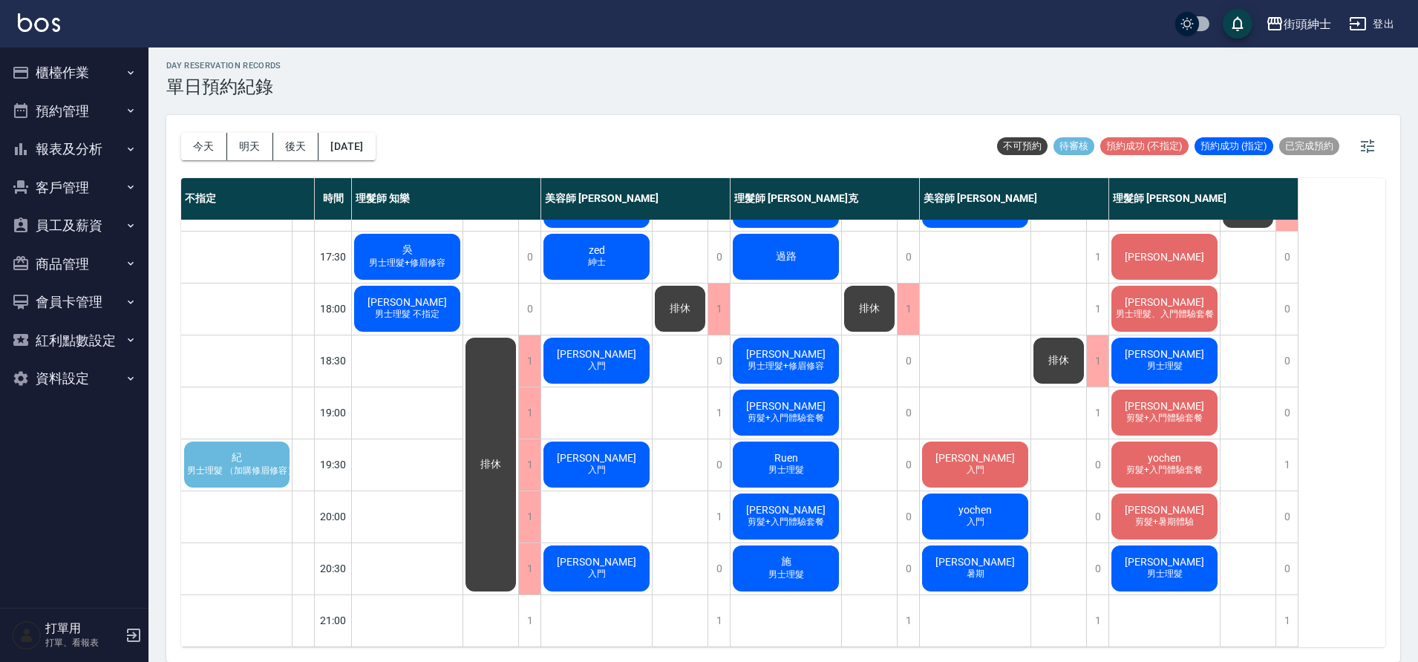
click at [255, 465] on span "男士理髮 （加購修眉修容）" at bounding box center [241, 471] width 115 height 13
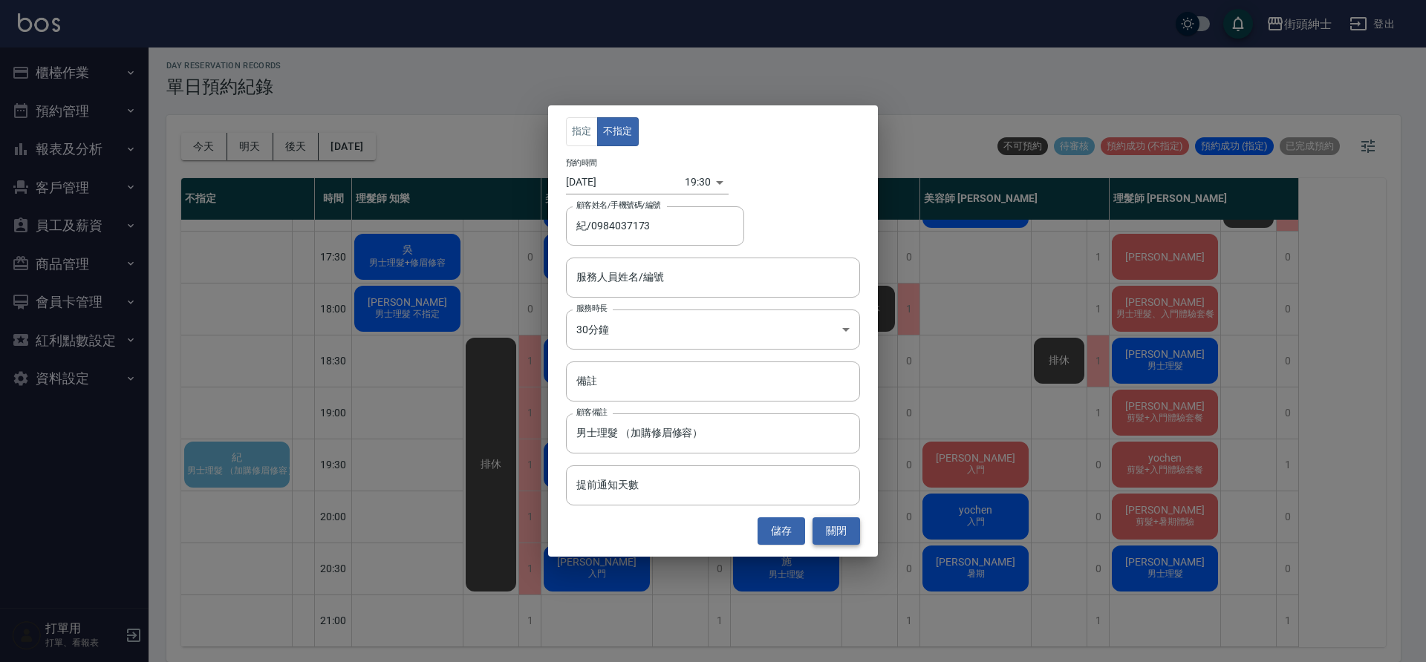
click at [842, 526] on button "關閉" at bounding box center [836, 531] width 48 height 27
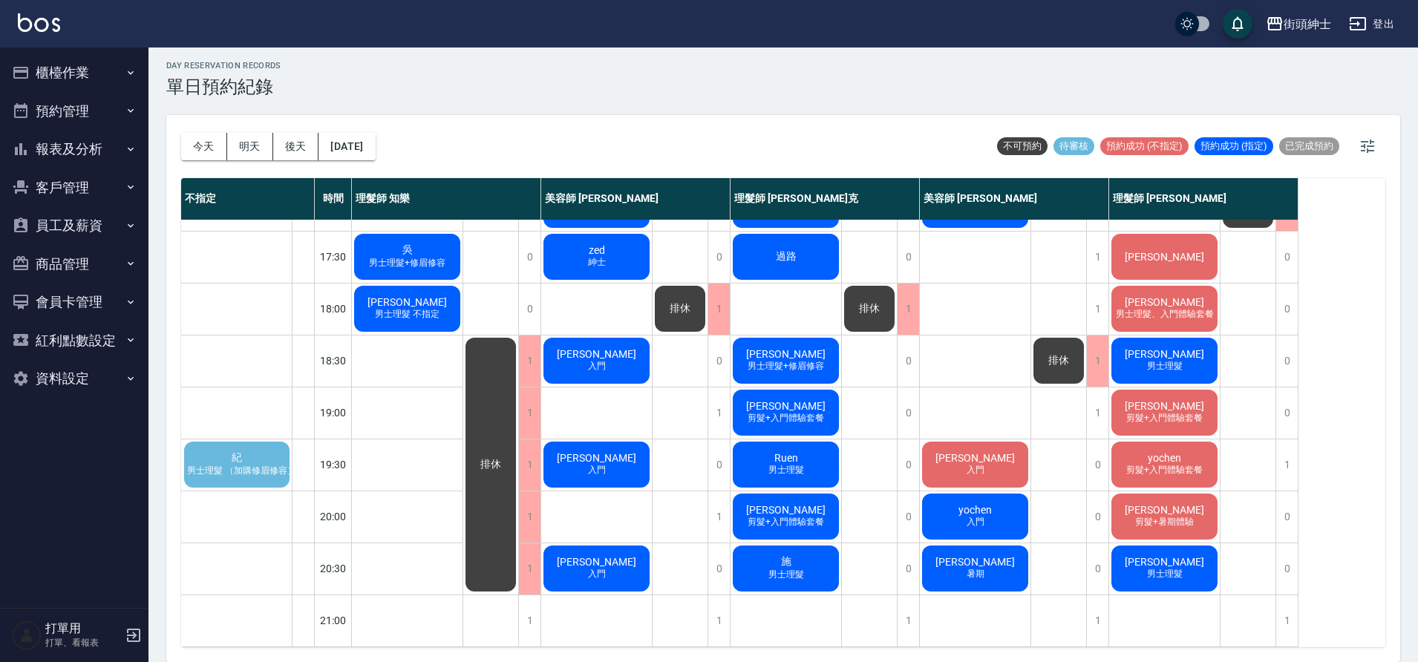
click at [212, 465] on span "男士理髮 （加購修眉修容）" at bounding box center [241, 471] width 115 height 13
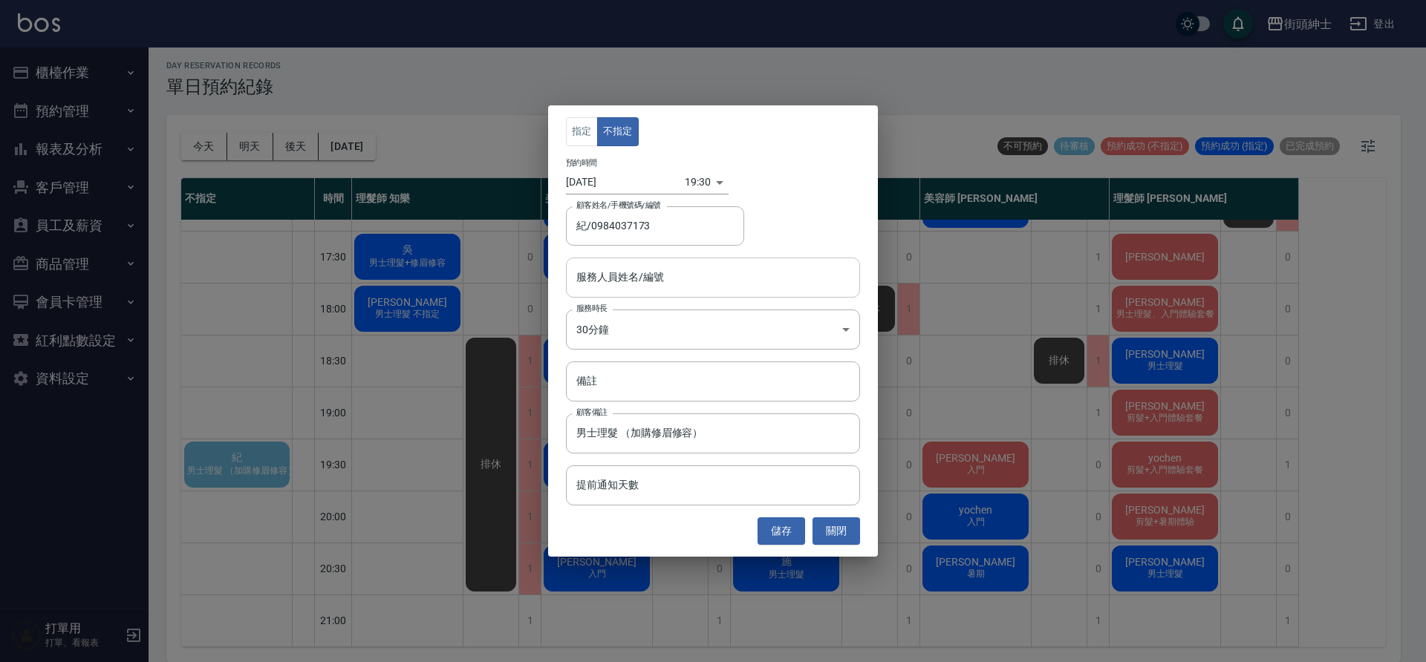
click at [651, 271] on div "服務人員姓名/編號 服務人員姓名/編號" at bounding box center [713, 277] width 294 height 39
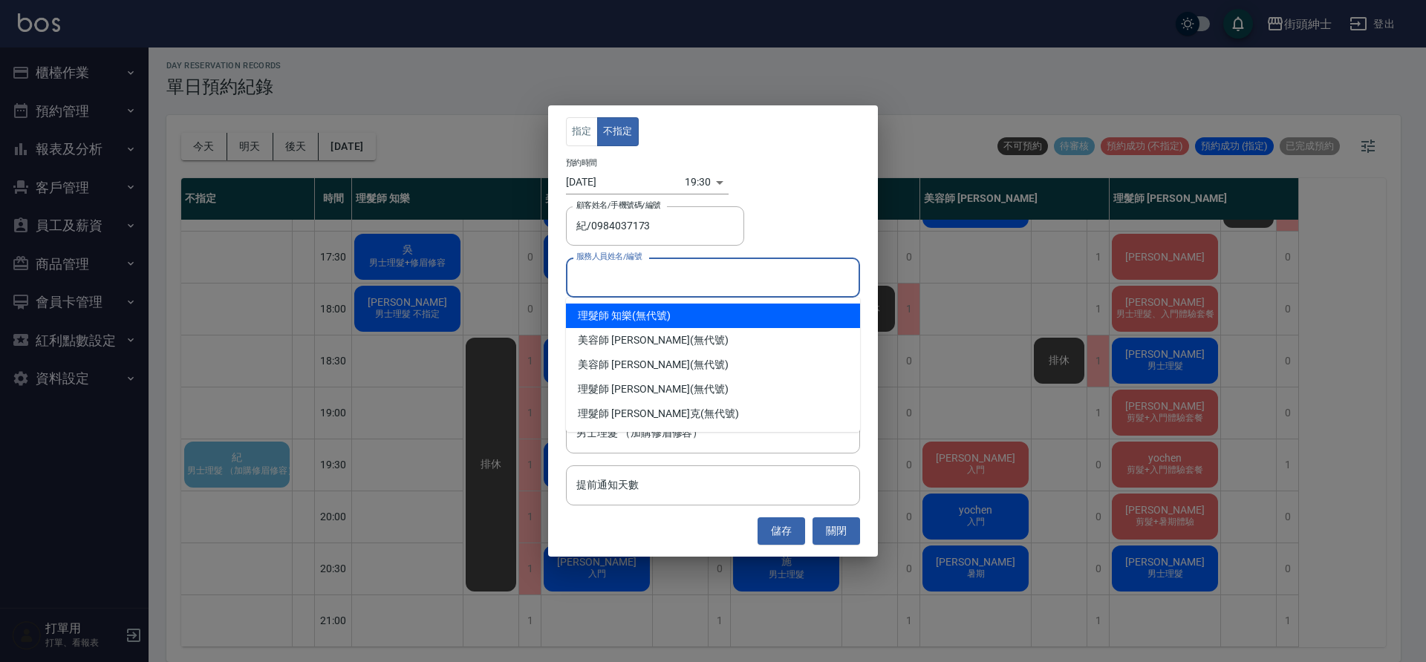
click at [645, 312] on div "理髮師 知樂 (無代號)" at bounding box center [713, 316] width 294 height 25
type input "理髮師 知樂(無代號)"
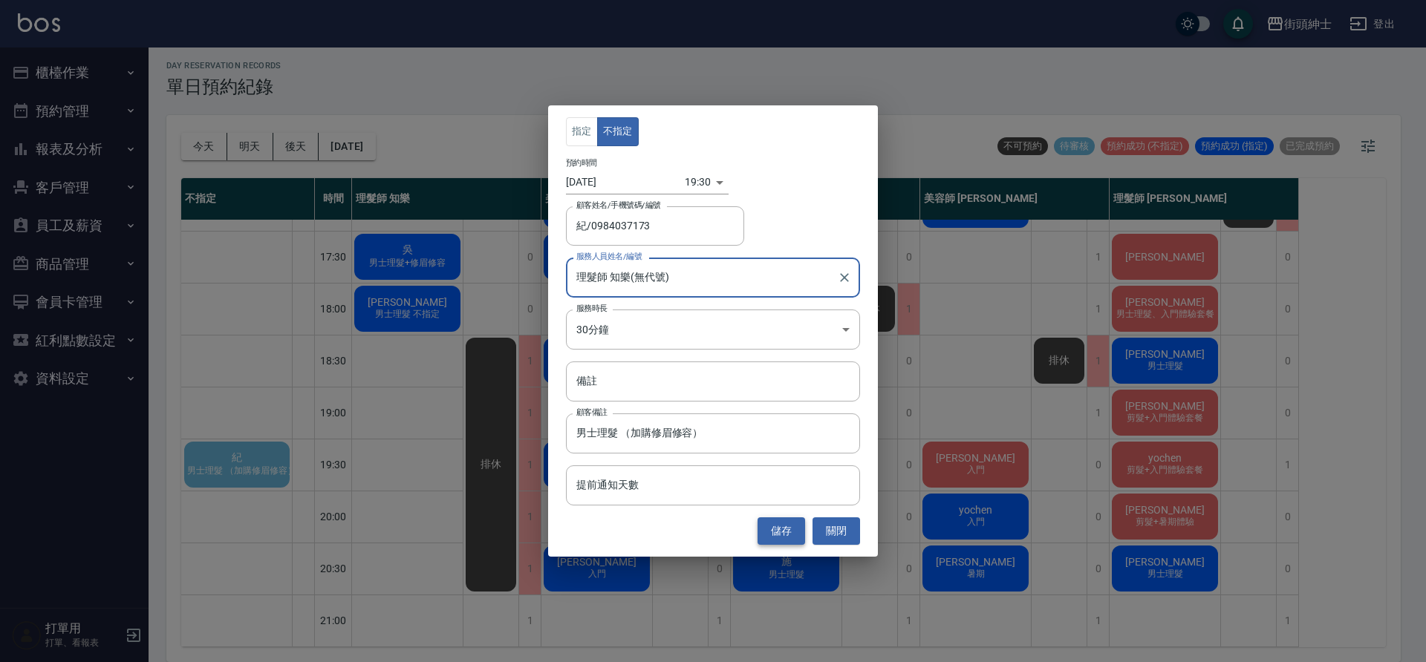
click at [775, 535] on button "儲存" at bounding box center [781, 531] width 48 height 27
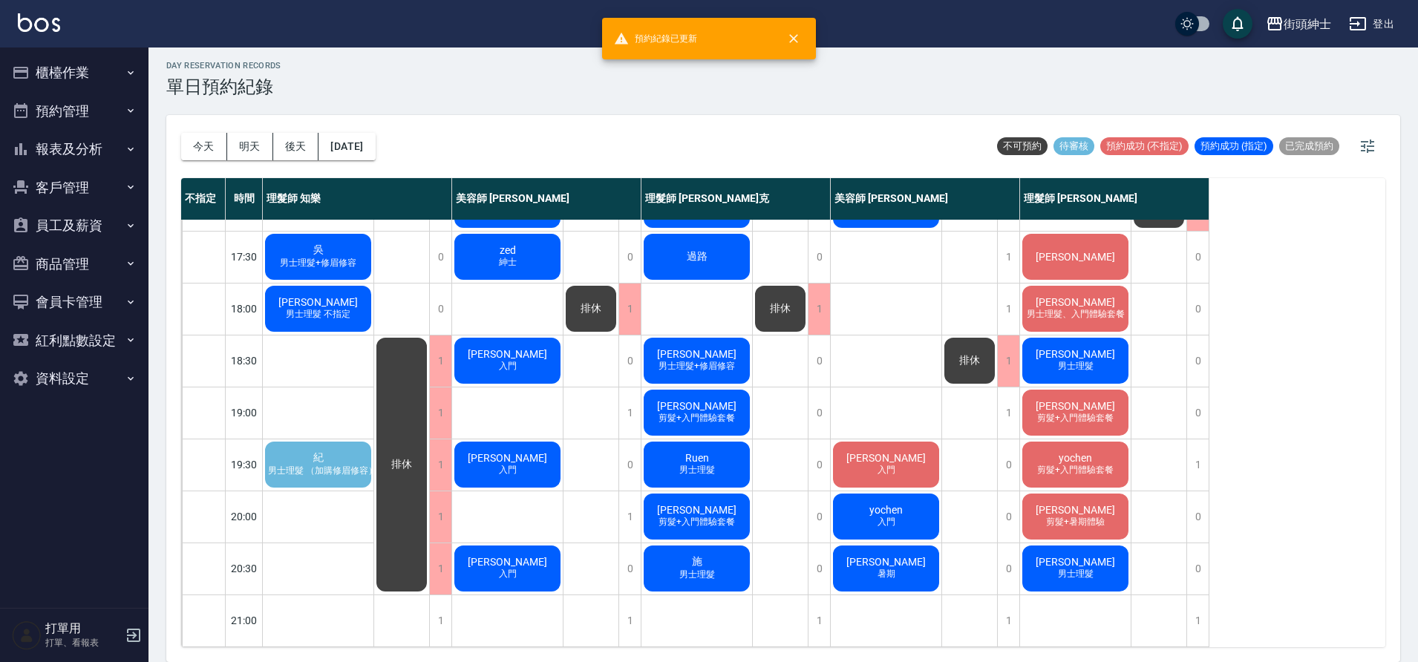
click at [313, 465] on span "男士理髮 （加購修眉修容）" at bounding box center [322, 471] width 115 height 13
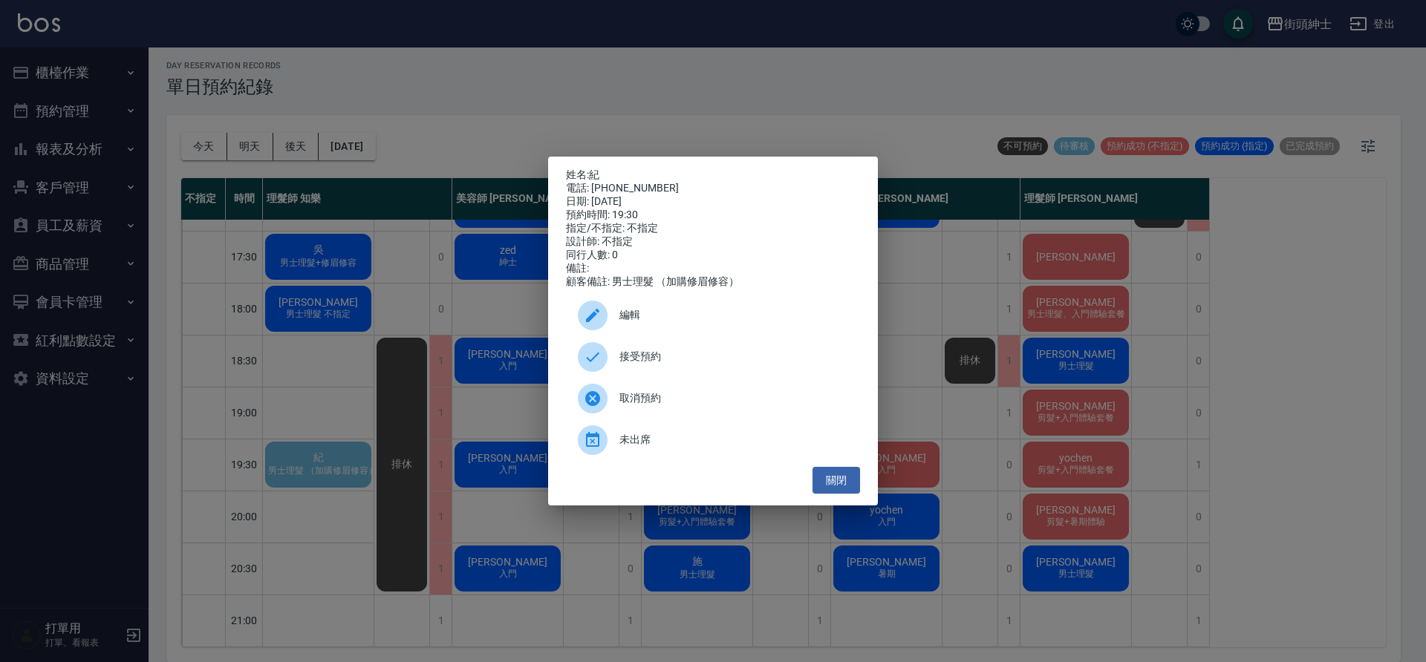
click at [664, 404] on span "取消預約" at bounding box center [733, 399] width 229 height 16
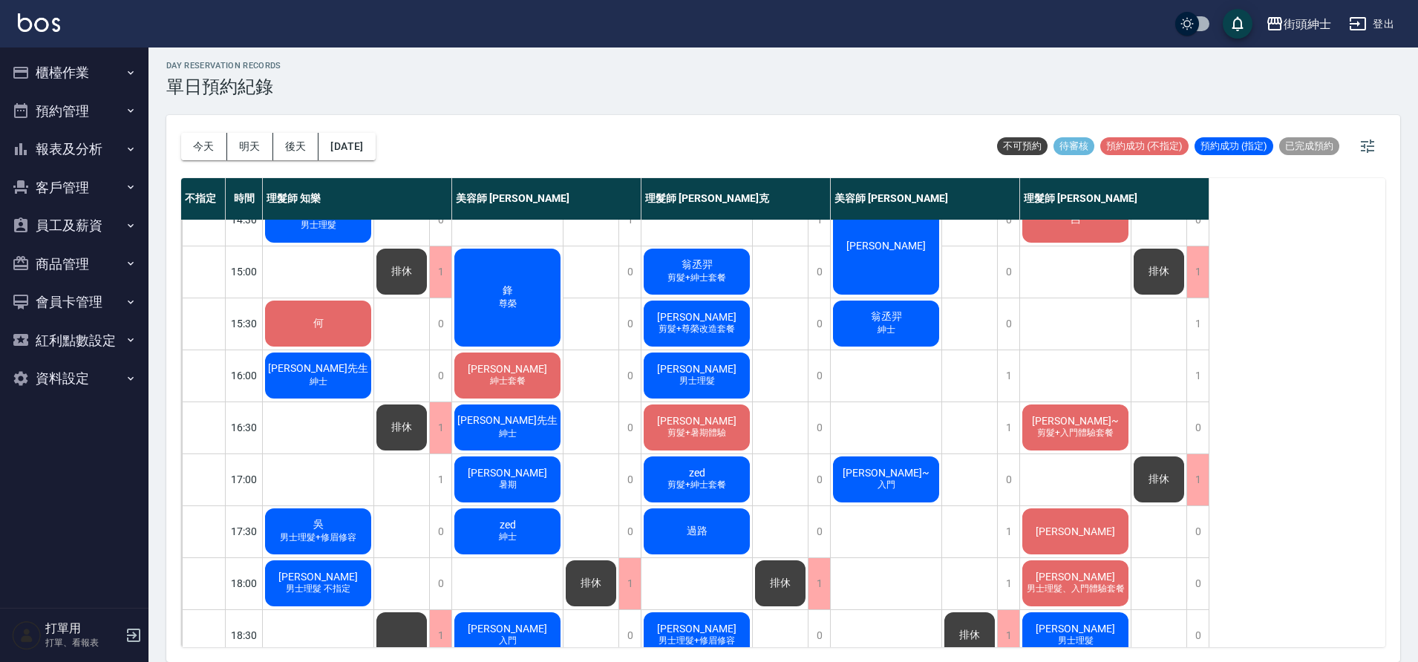
scroll to position [362, 0]
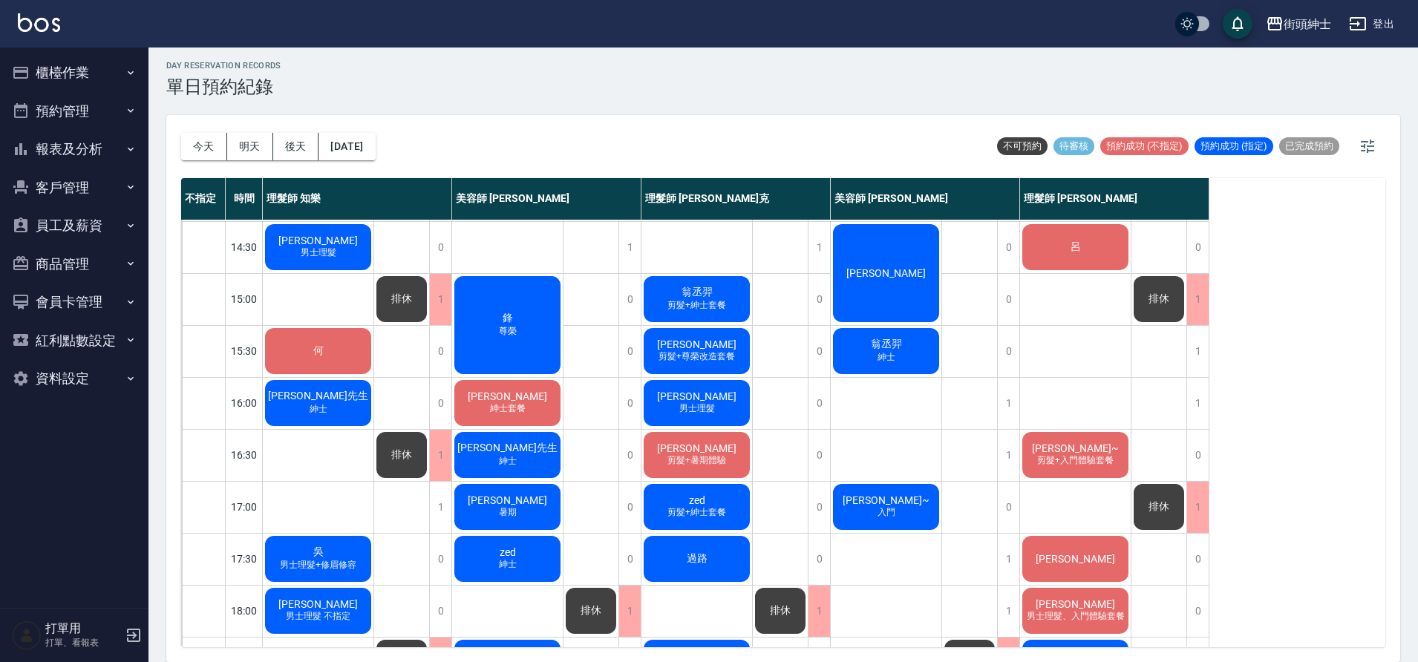
click at [729, 302] on span "剪髮+紳士套餐" at bounding box center [697, 305] width 65 height 13
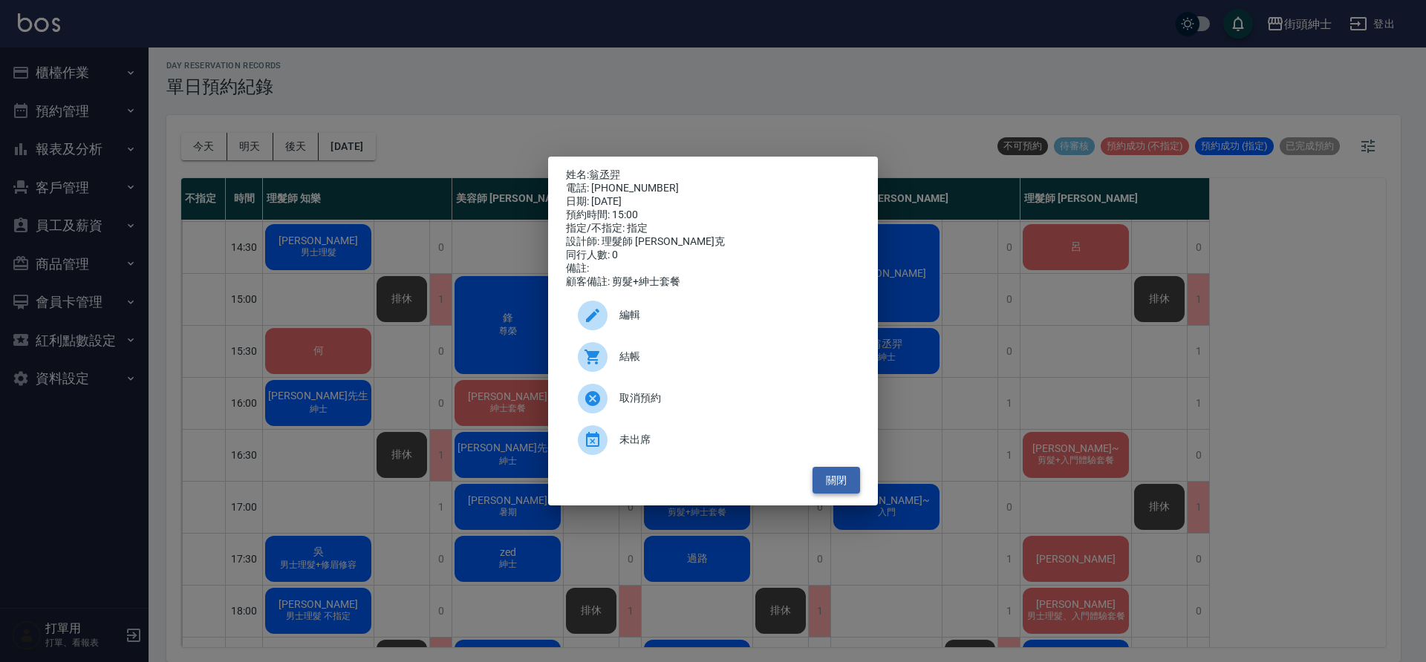
click at [844, 488] on button "關閉" at bounding box center [836, 480] width 48 height 27
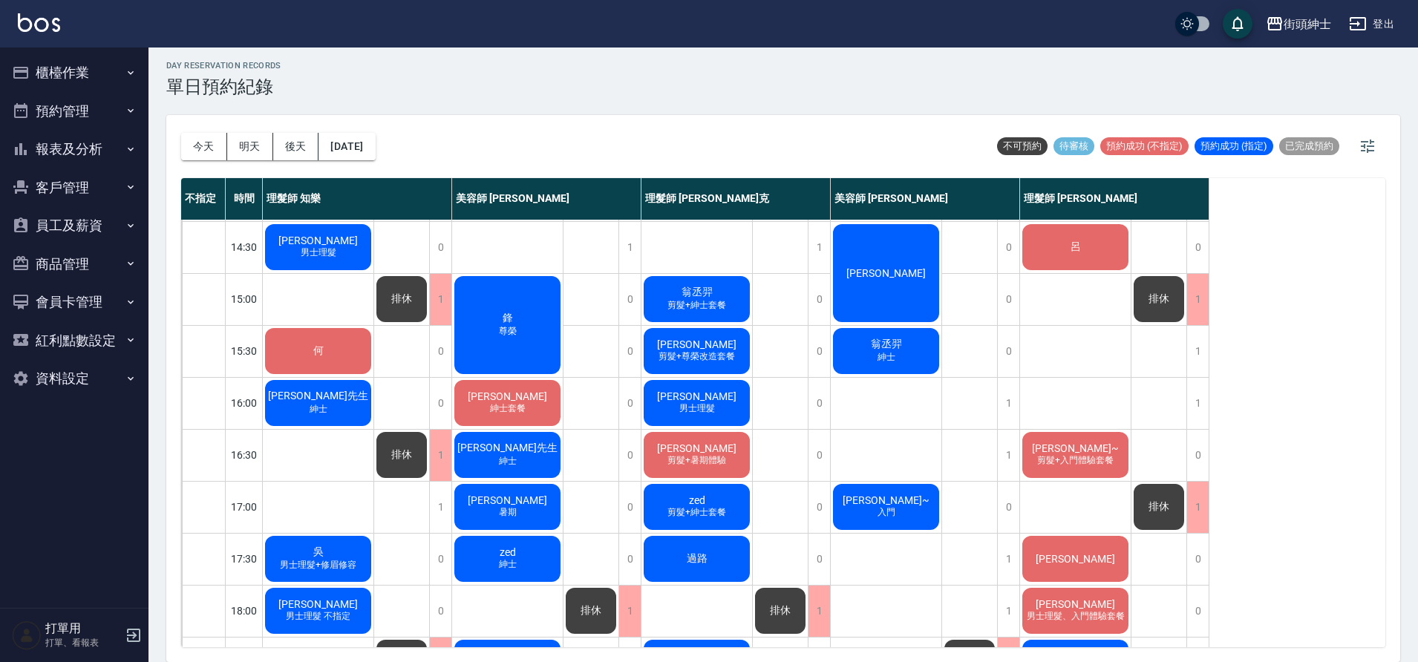
click at [718, 293] on div "翁丞羿 剪髮+紳士套餐" at bounding box center [697, 299] width 111 height 50
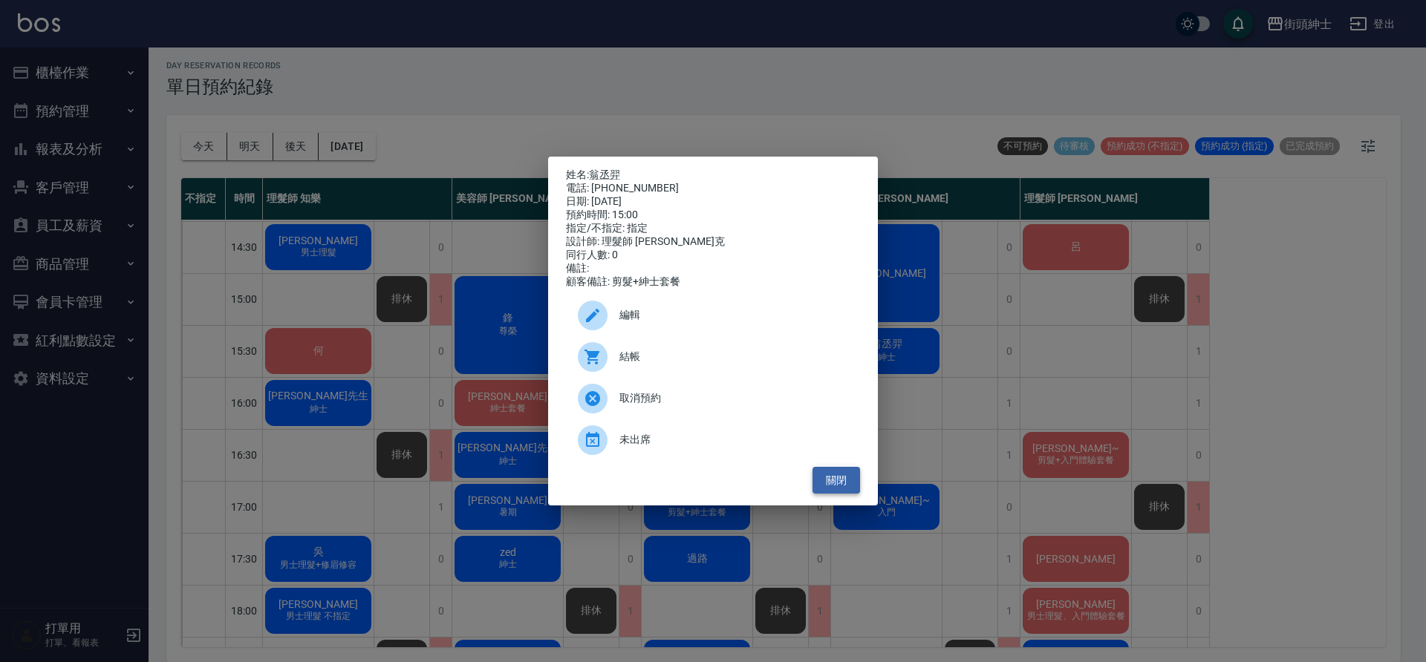
click at [847, 487] on button "關閉" at bounding box center [836, 480] width 48 height 27
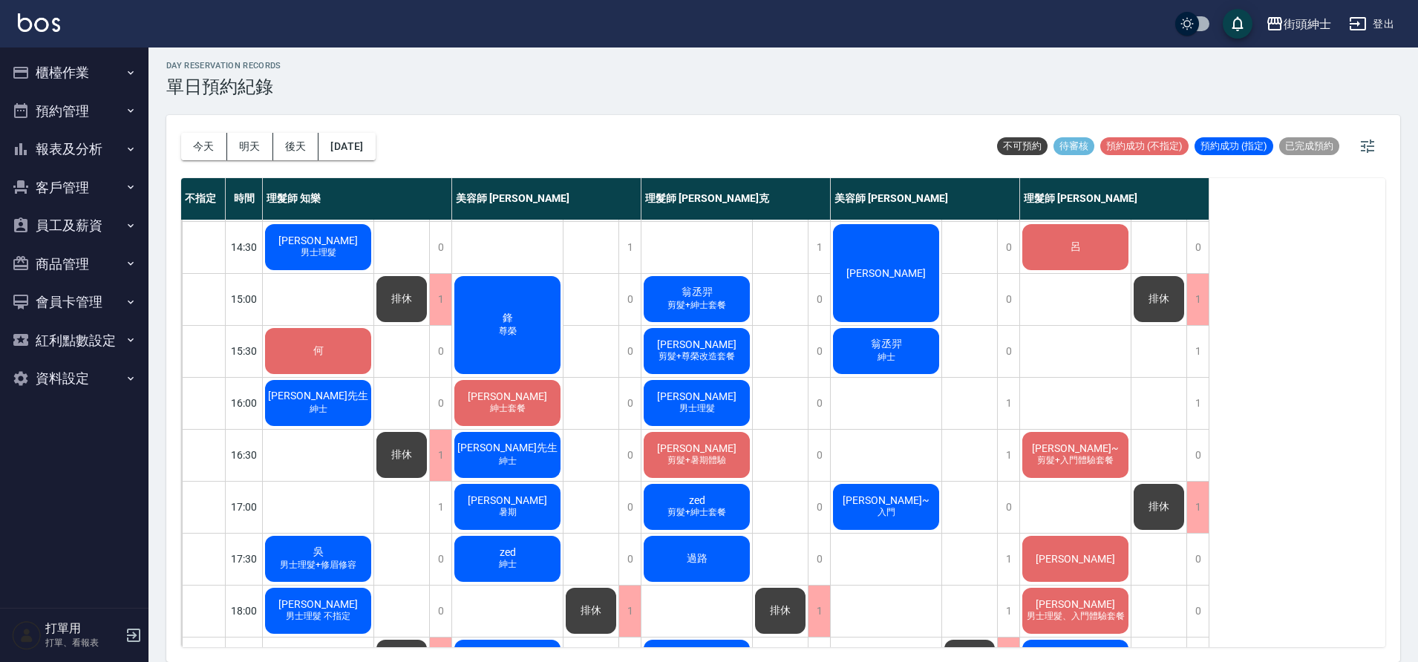
click at [710, 300] on span "剪髮+紳士套餐" at bounding box center [697, 305] width 65 height 13
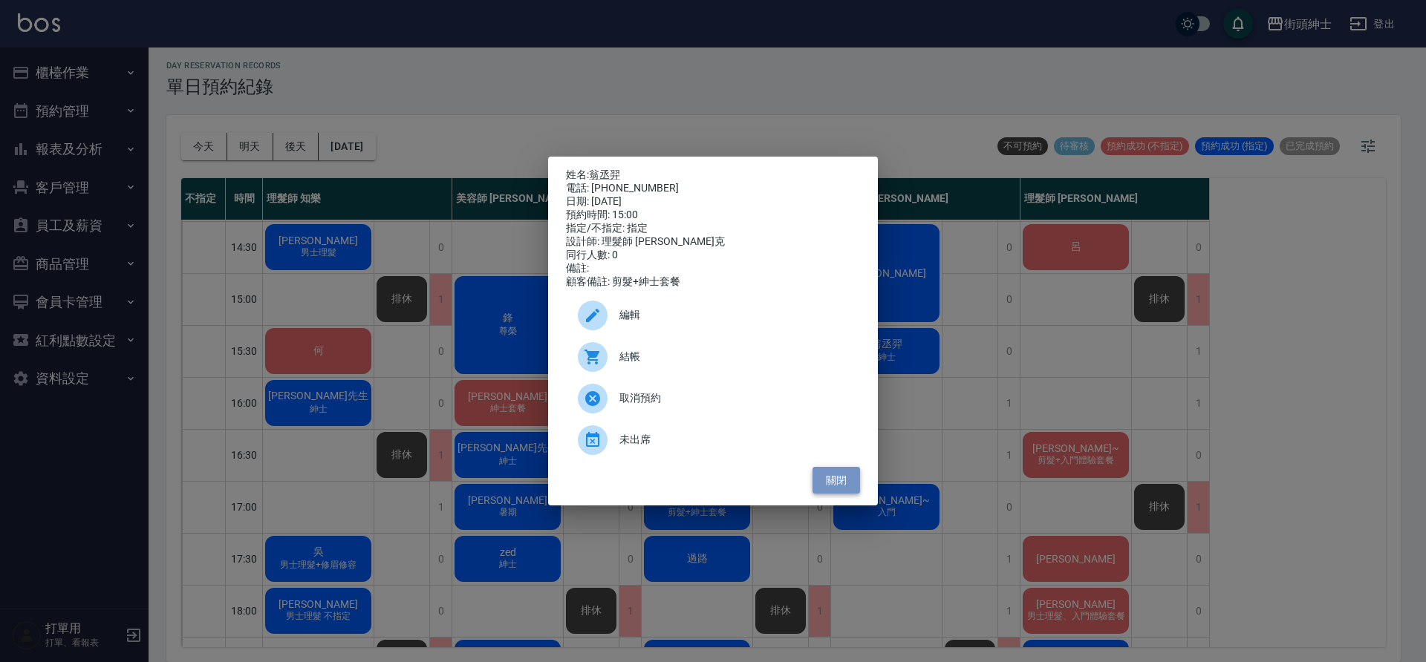
click at [843, 484] on button "關閉" at bounding box center [836, 480] width 48 height 27
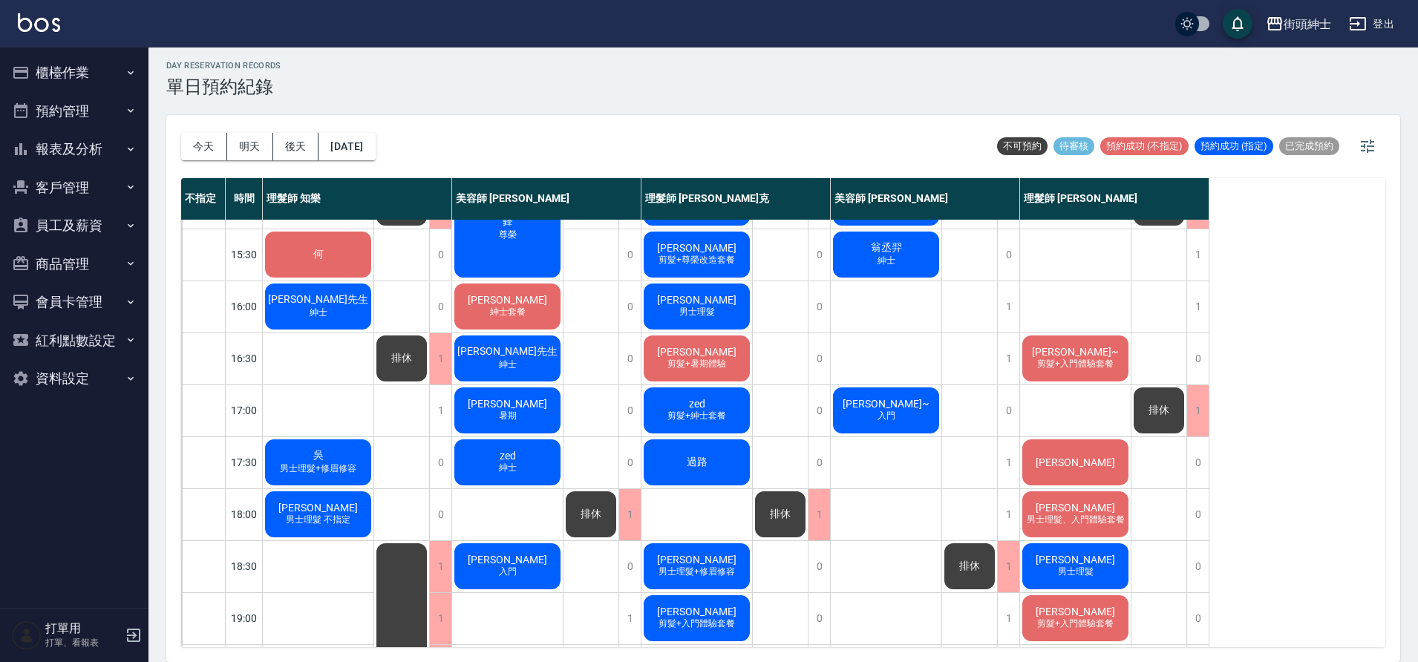
scroll to position [485, 0]
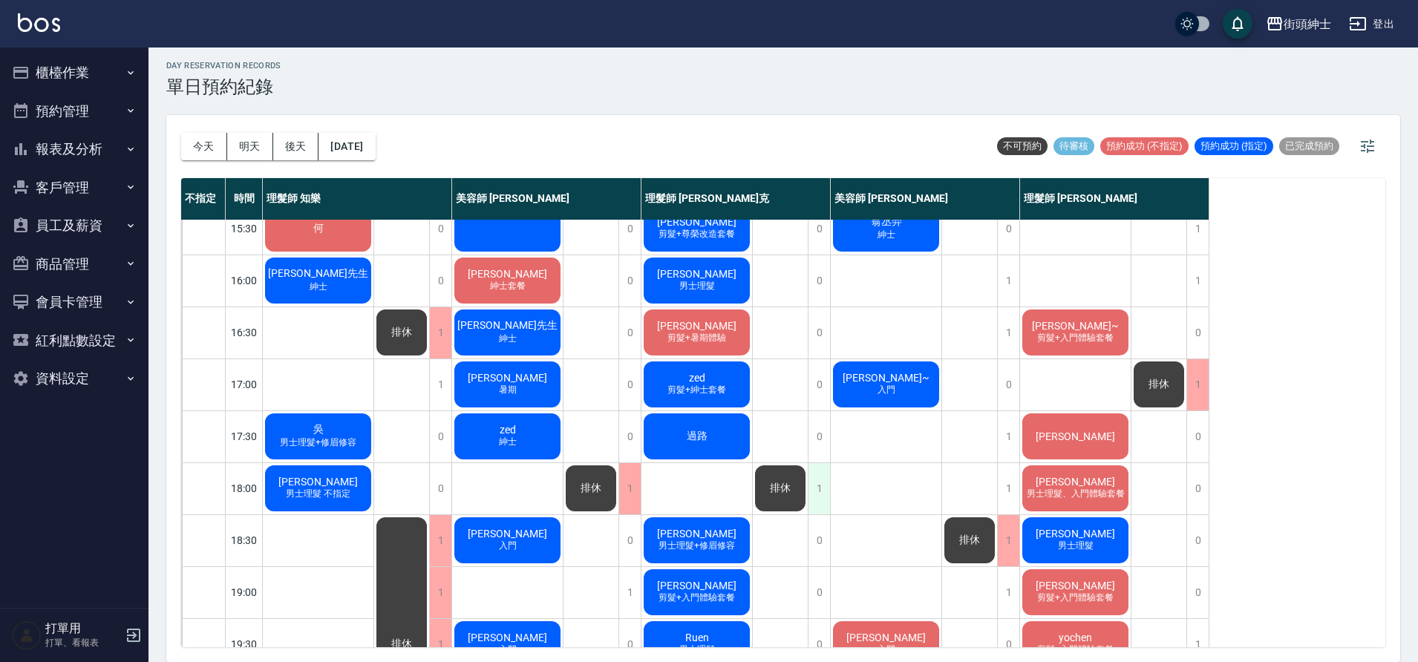
click at [817, 484] on div "1" at bounding box center [819, 488] width 22 height 51
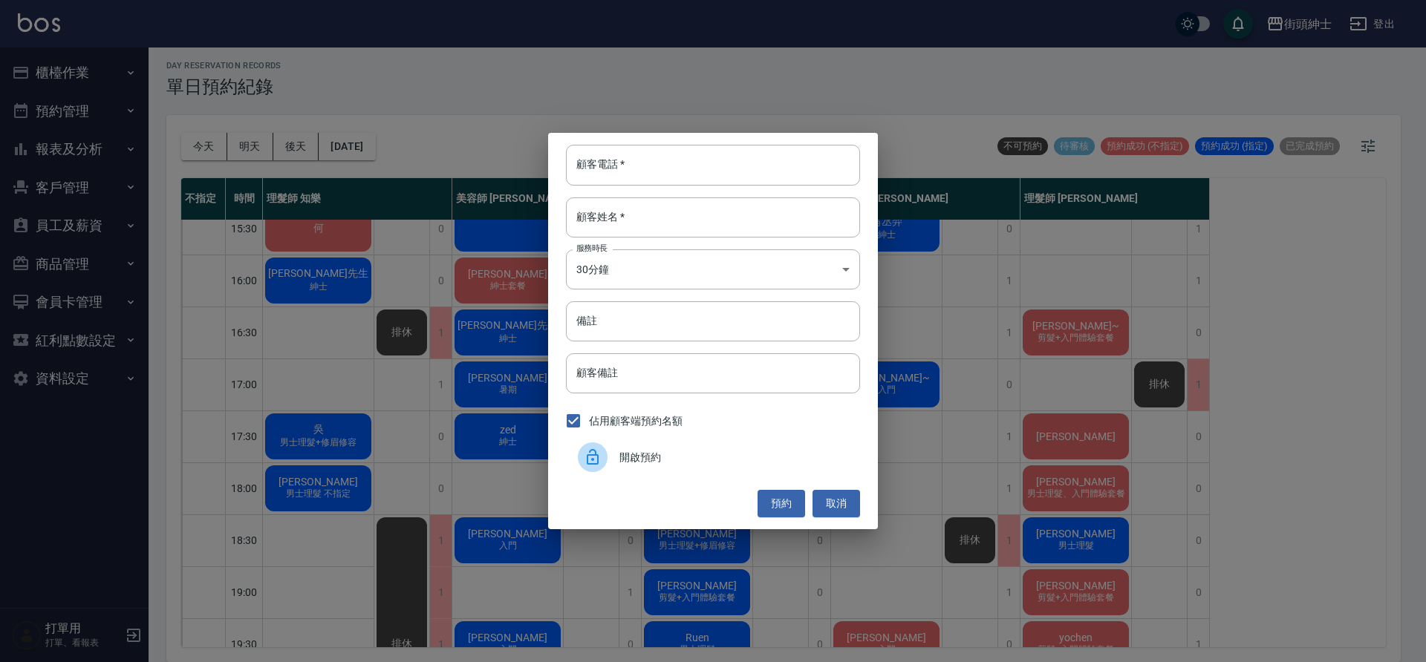
drag, startPoint x: 570, startPoint y: 424, endPoint x: 606, endPoint y: 415, distance: 36.7
click at [571, 424] on input "佔用顧客端預約名額" at bounding box center [573, 420] width 31 height 31
checkbox input "false"
click at [841, 498] on button "取消" at bounding box center [836, 503] width 48 height 27
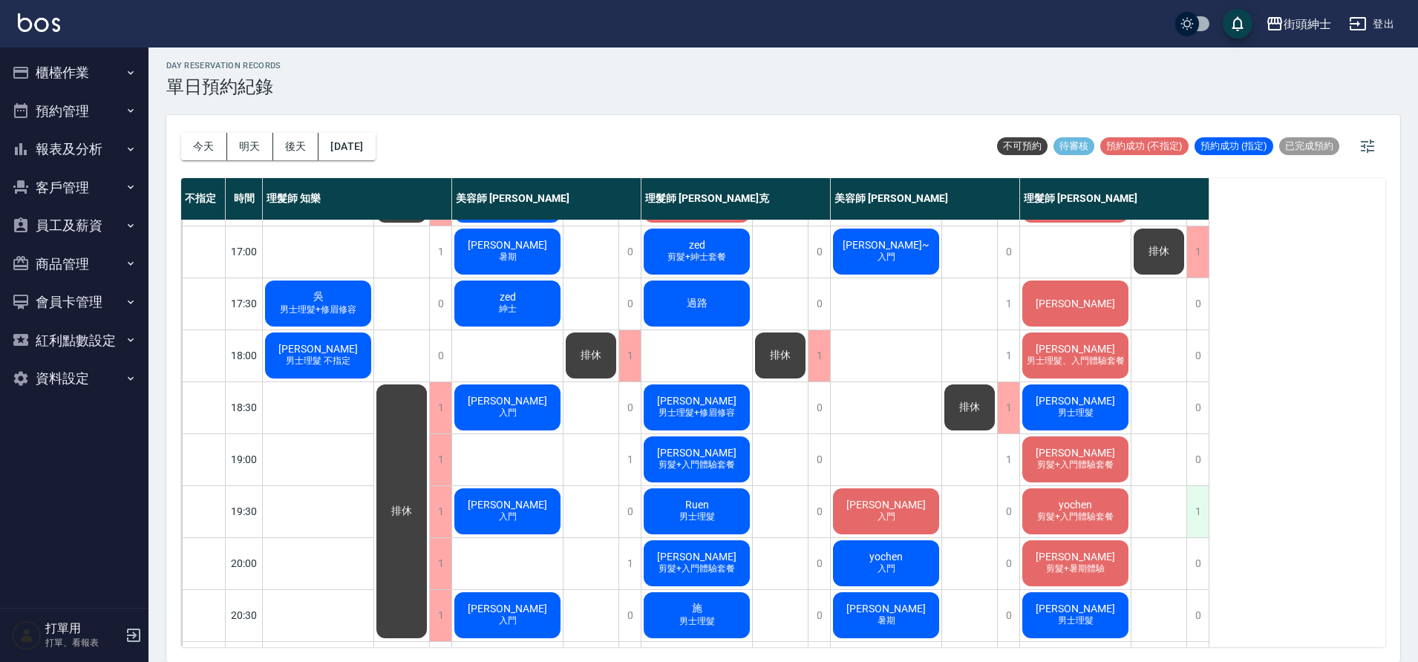
scroll to position [625, 0]
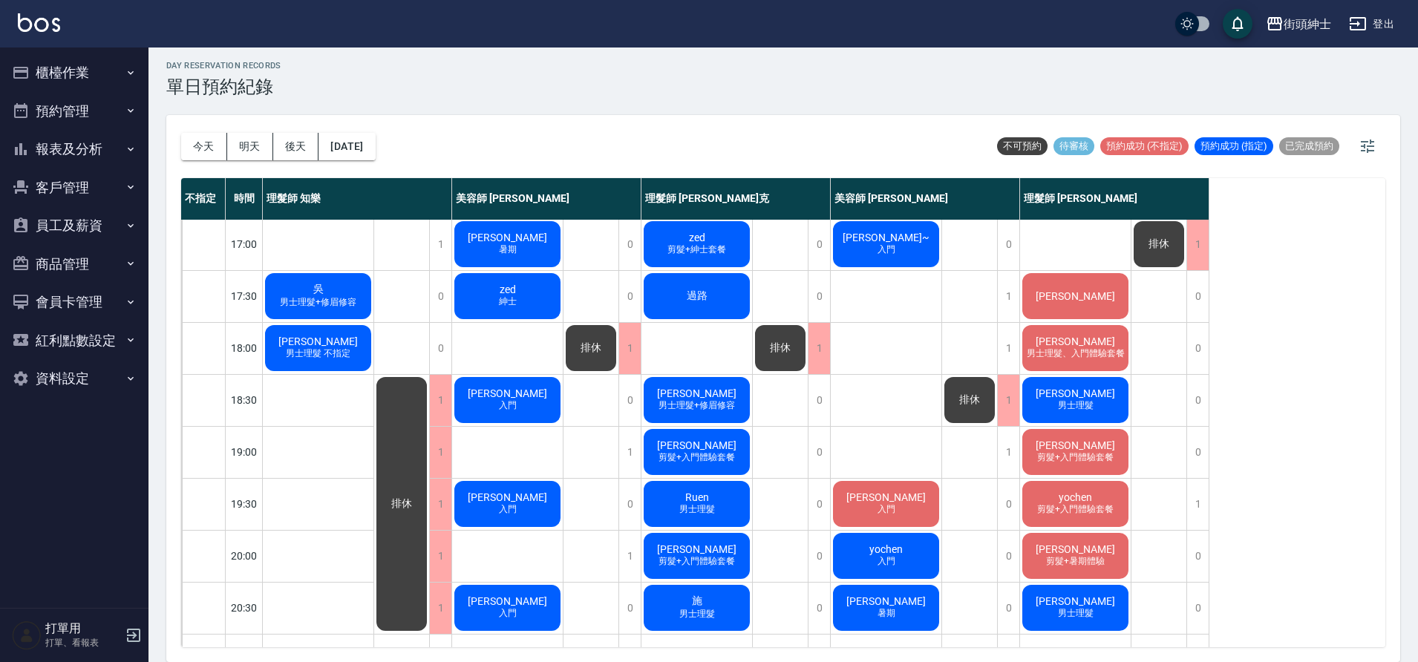
click at [1068, 513] on span "剪髮+入門體驗套餐" at bounding box center [1075, 509] width 82 height 13
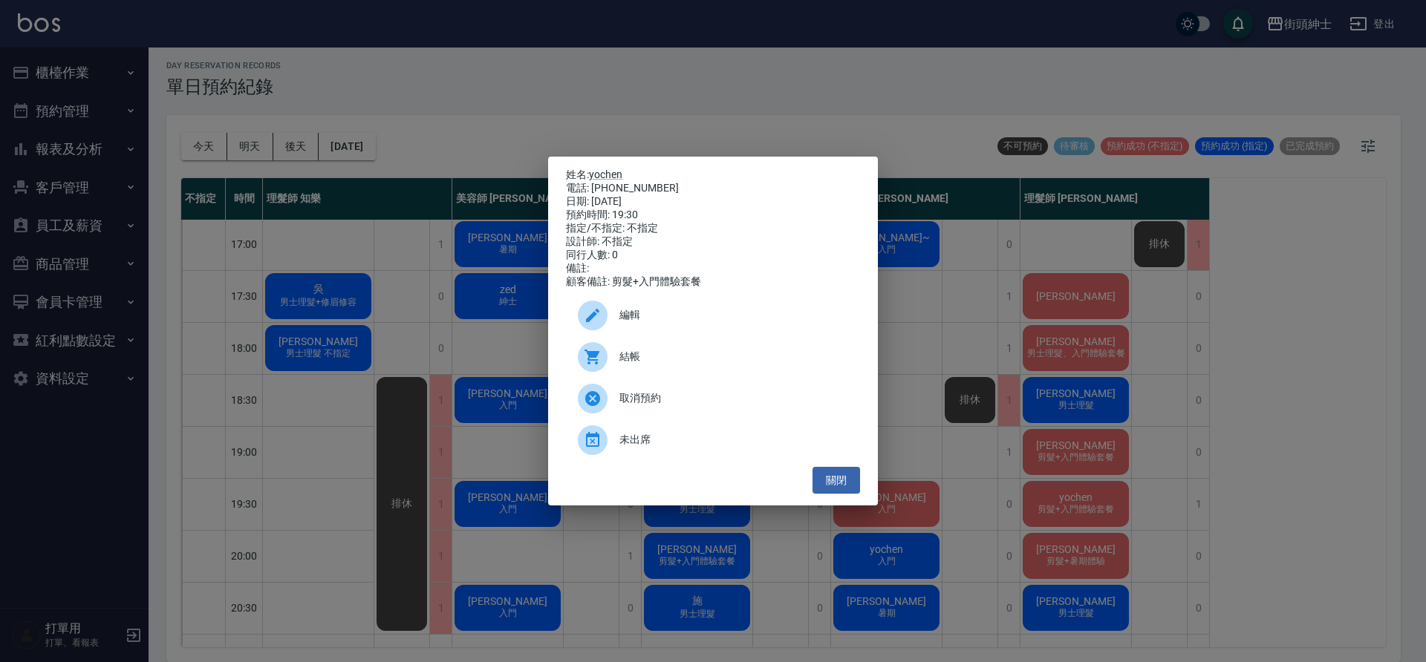
click at [616, 320] on div at bounding box center [599, 316] width 42 height 30
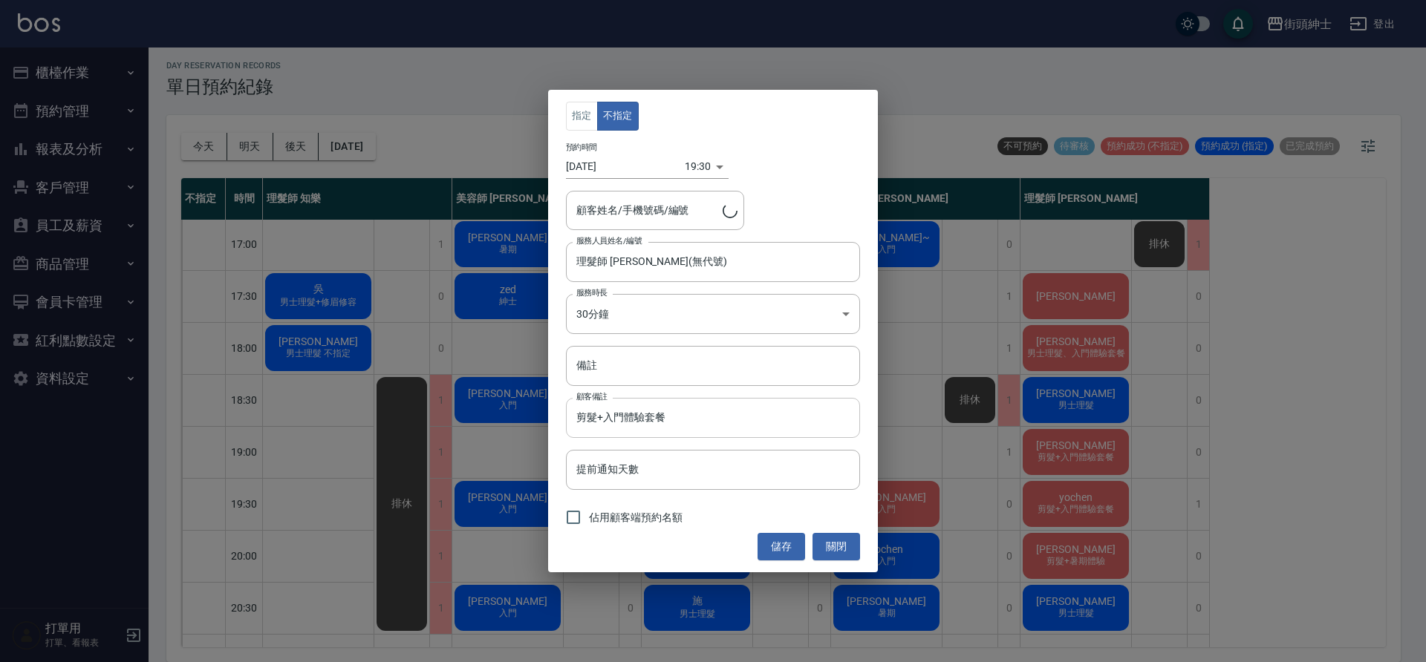
type input "yochen /0937857193"
click at [574, 518] on input "佔用顧客端預約名額" at bounding box center [573, 517] width 31 height 31
checkbox input "true"
click at [781, 552] on button "儲存" at bounding box center [781, 546] width 48 height 27
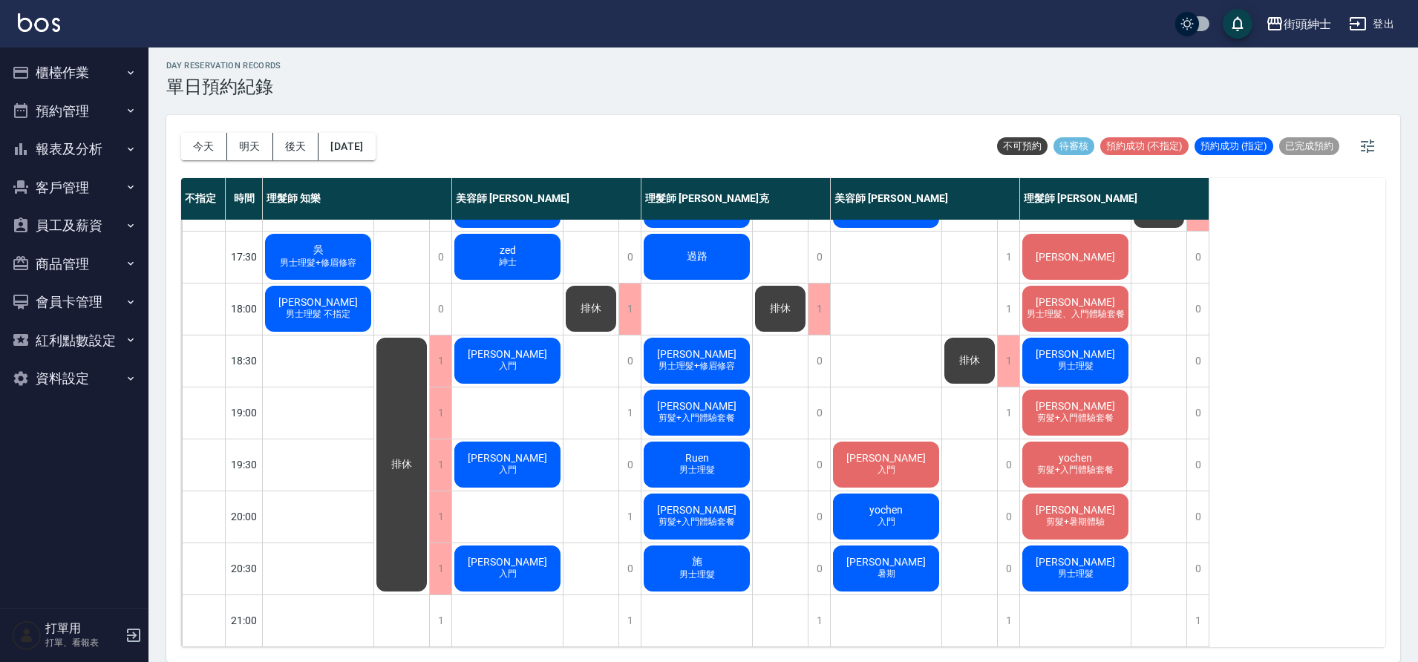
scroll to position [149, 0]
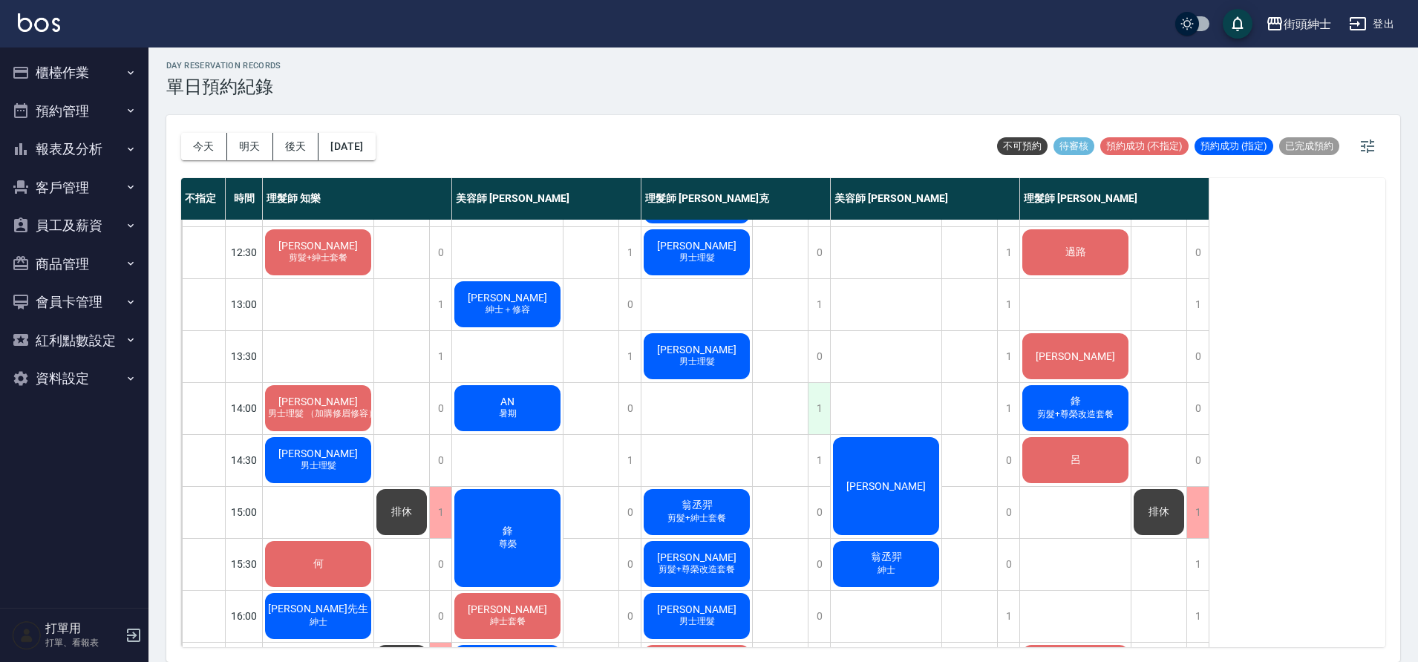
click at [818, 416] on div "1" at bounding box center [819, 408] width 22 height 51
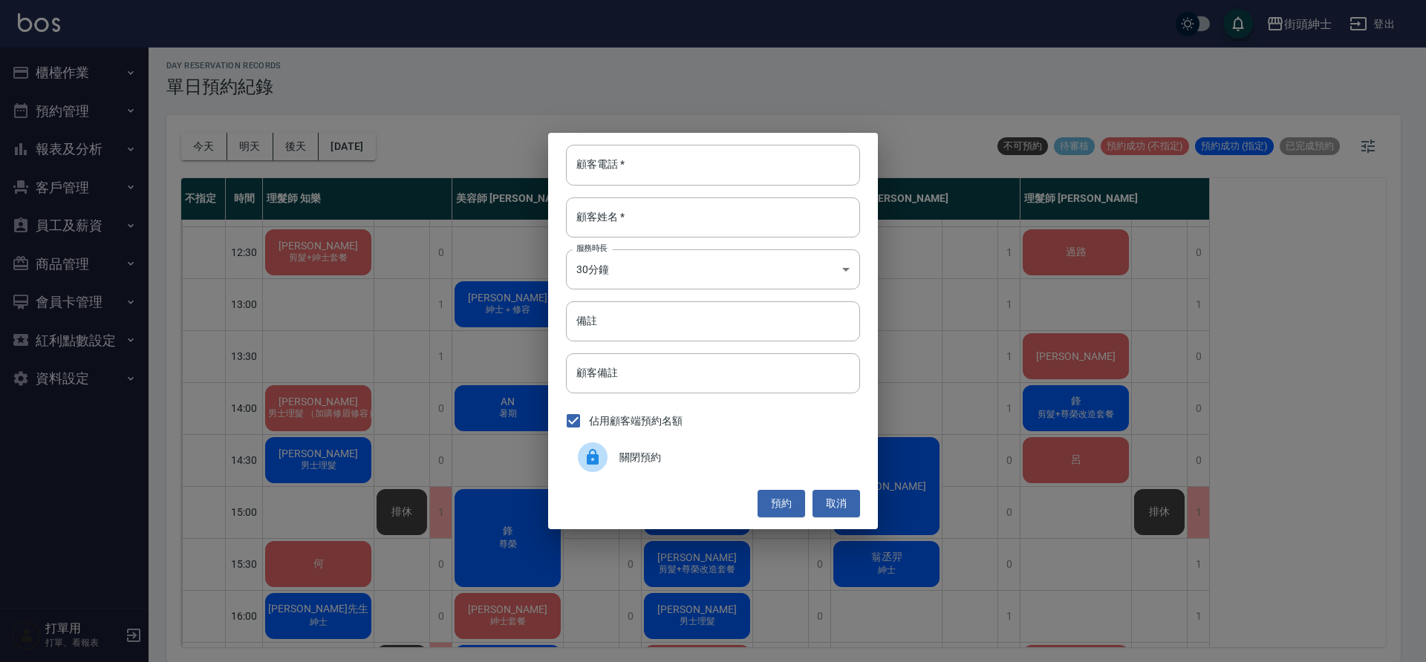
click at [689, 459] on span "關閉預約" at bounding box center [733, 458] width 229 height 16
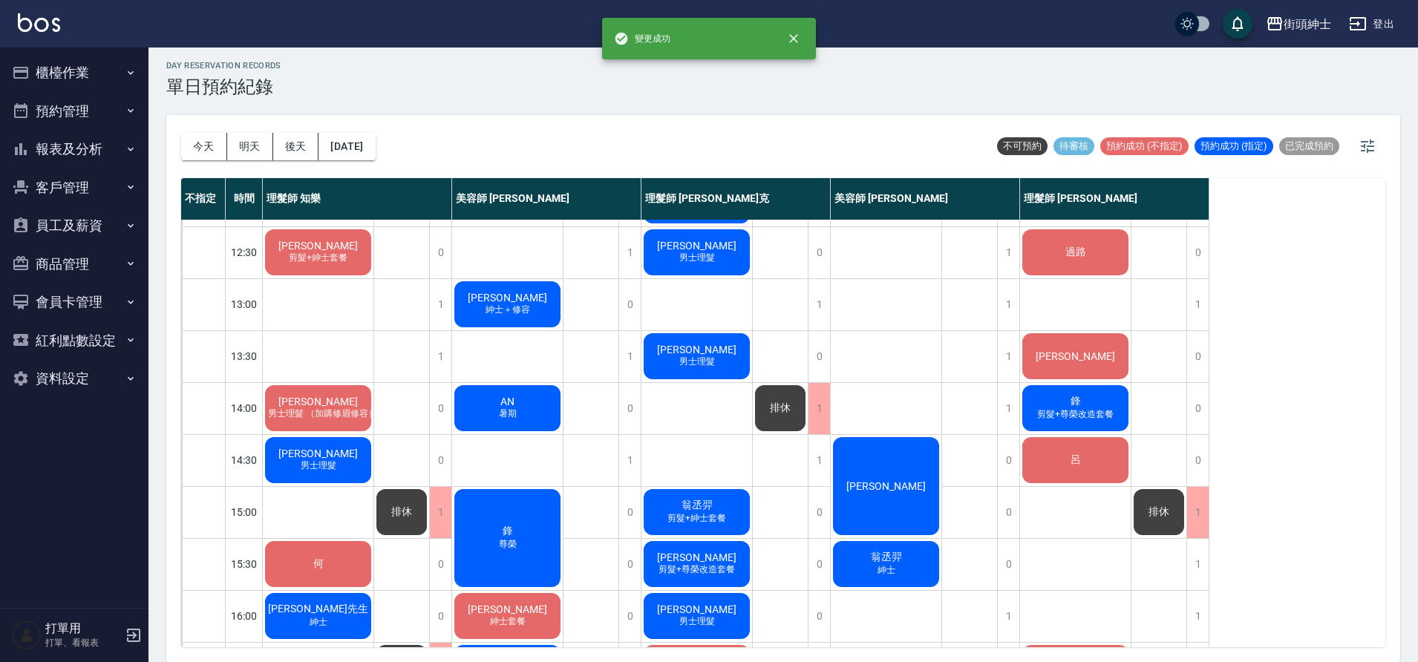
click at [786, 418] on div "排休" at bounding box center [780, 408] width 55 height 50
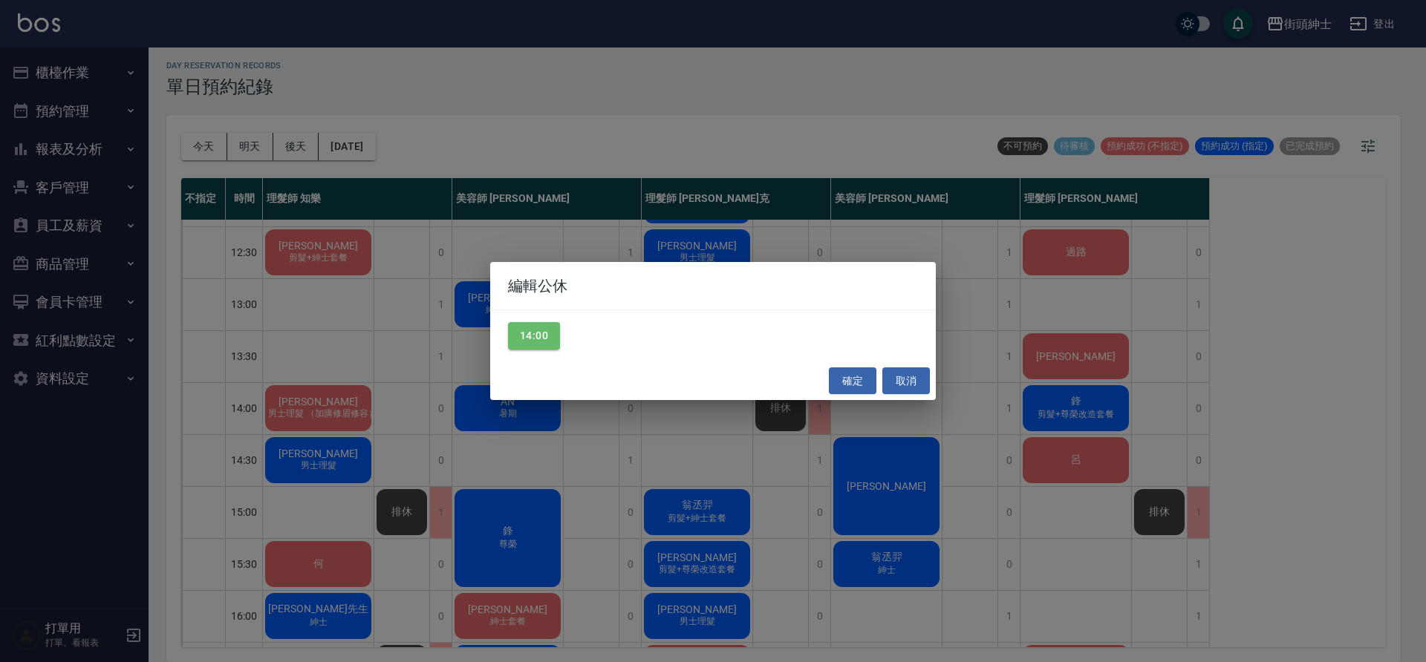
drag, startPoint x: 573, startPoint y: 330, endPoint x: 550, endPoint y: 342, distance: 26.6
click at [573, 331] on div "14:00" at bounding box center [713, 335] width 446 height 51
click at [547, 342] on button "14:00" at bounding box center [534, 335] width 52 height 27
click at [852, 386] on button "確定" at bounding box center [853, 381] width 48 height 27
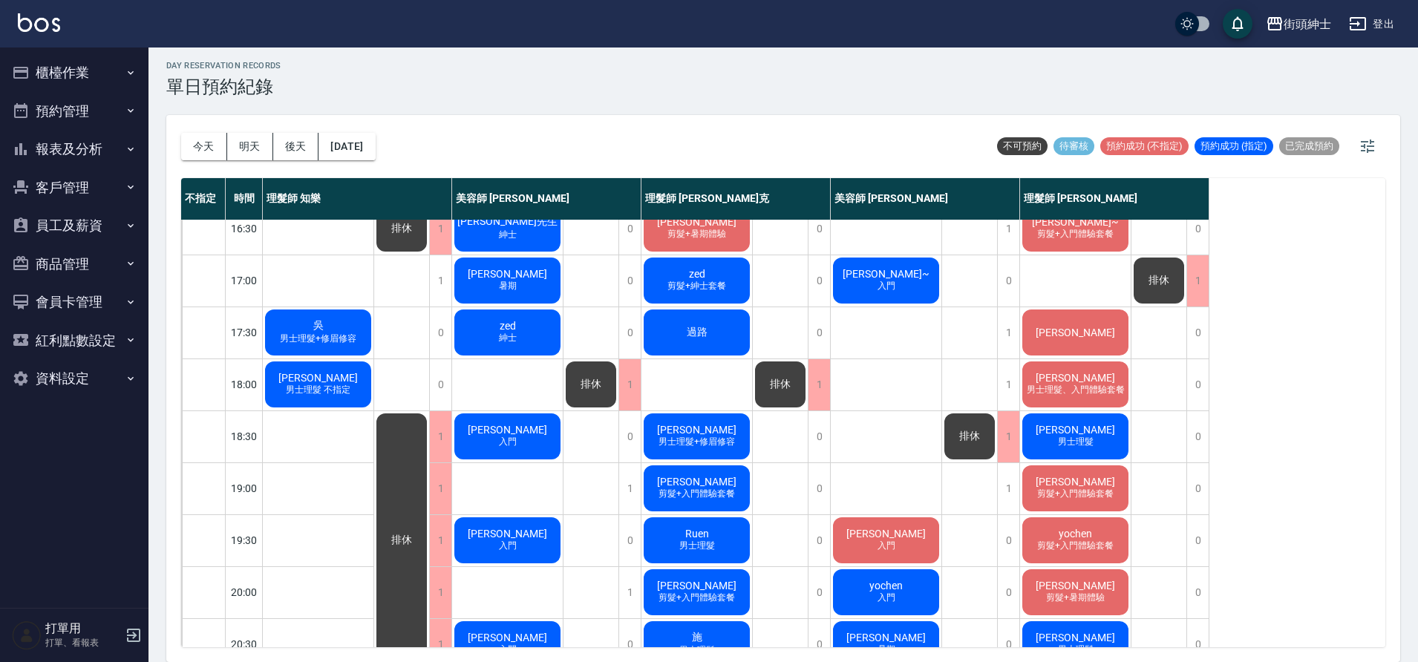
scroll to position [645, 0]
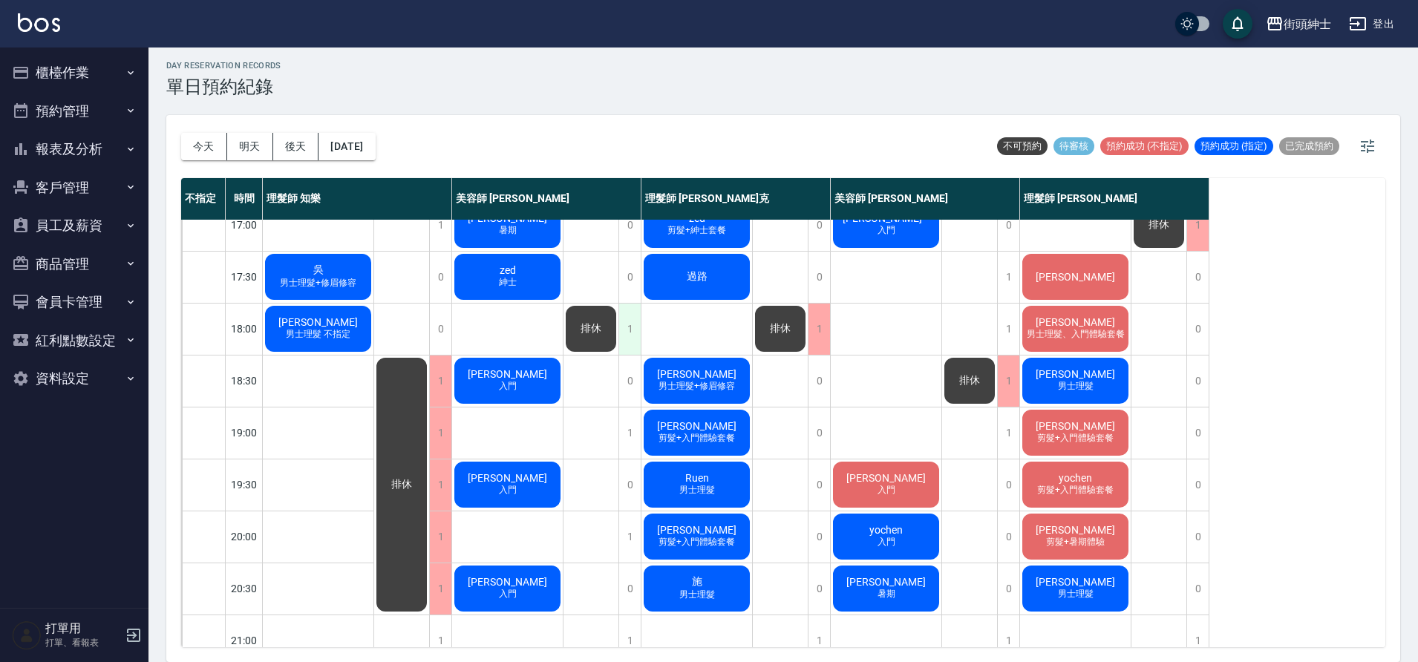
click at [633, 336] on div "1" at bounding box center [630, 329] width 22 height 51
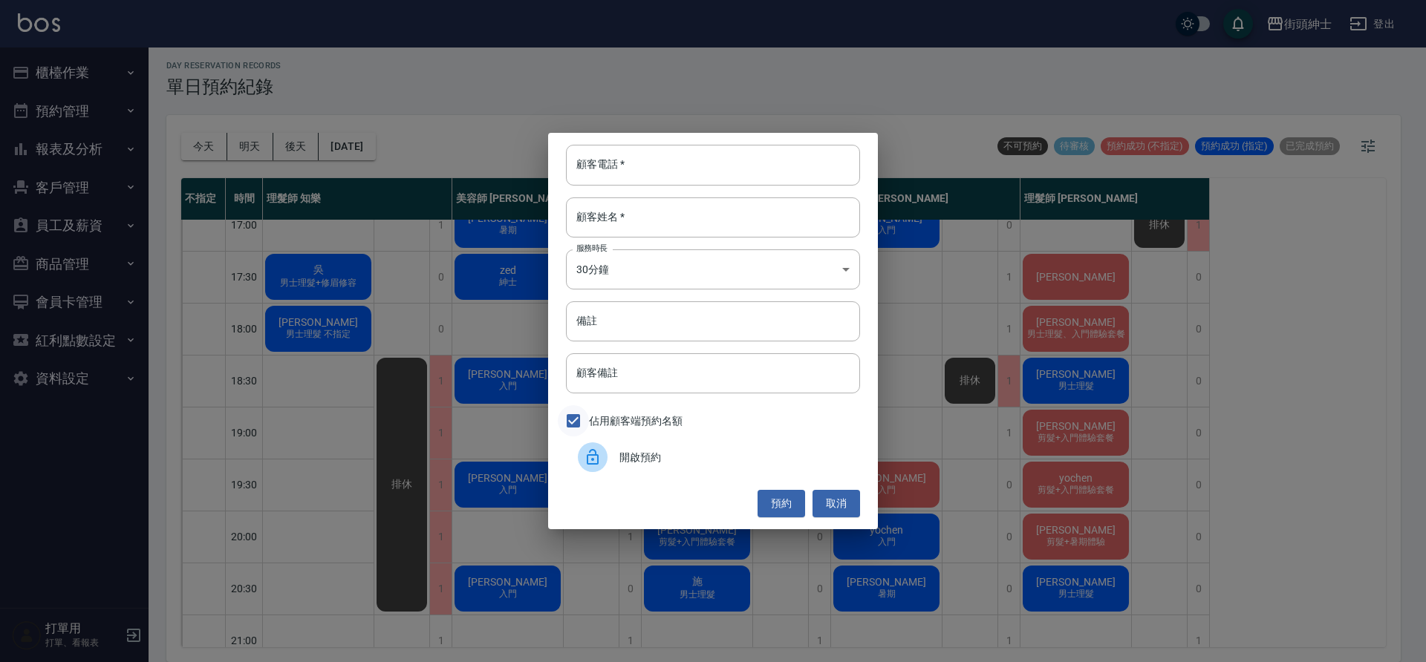
click at [577, 422] on input "佔用顧客端預約名額" at bounding box center [573, 420] width 31 height 31
checkbox input "true"
click at [786, 501] on button "預約" at bounding box center [781, 503] width 48 height 27
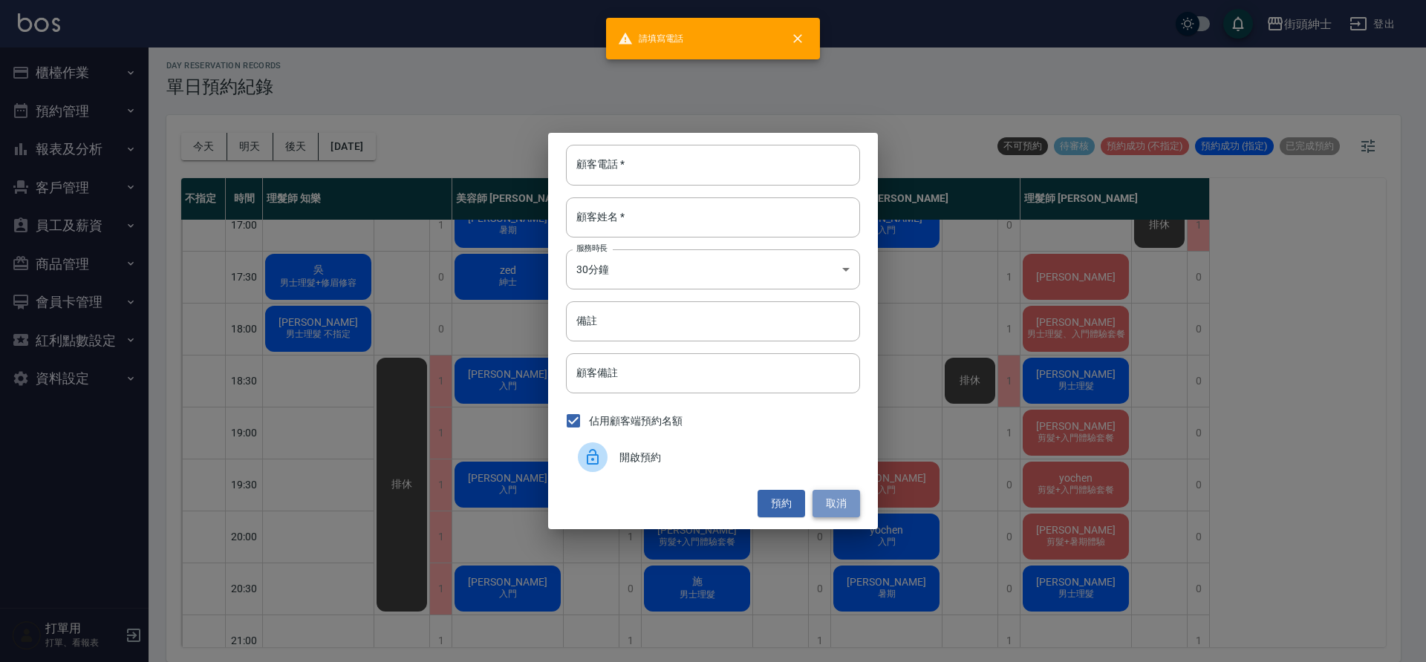
click at [836, 497] on button "取消" at bounding box center [836, 503] width 48 height 27
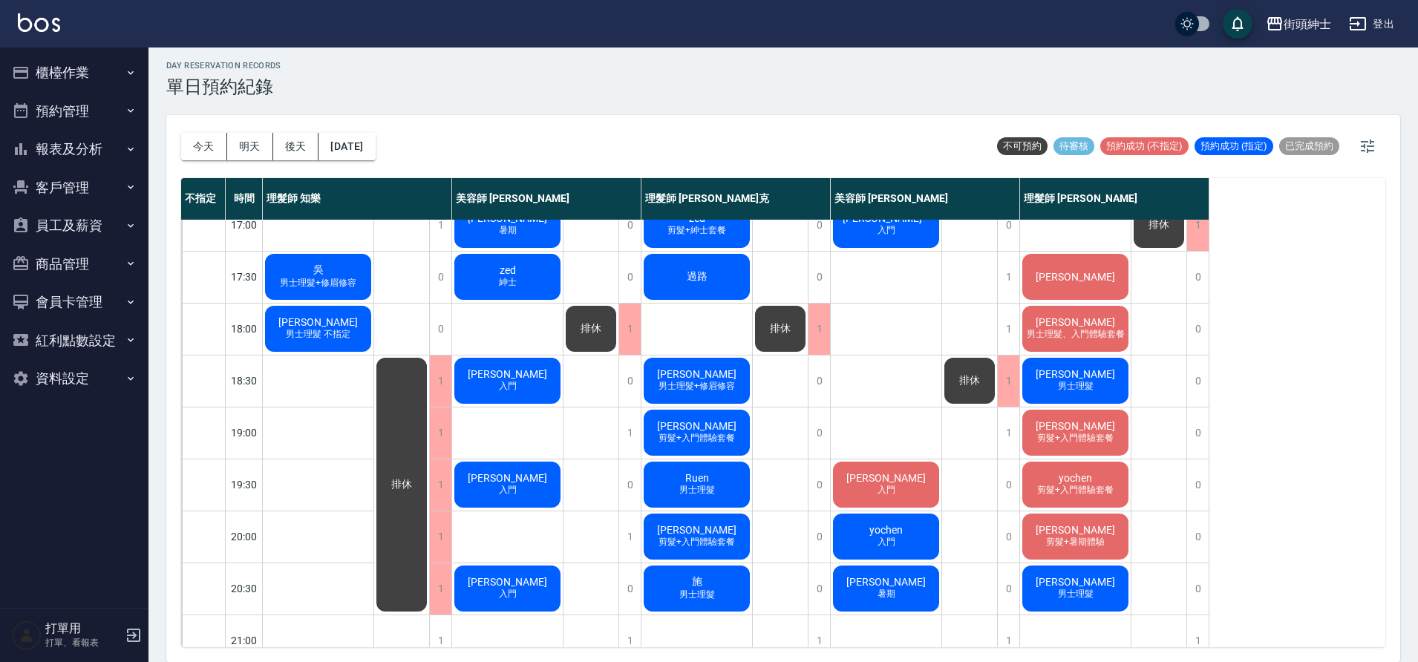
click at [576, 327] on div "排休" at bounding box center [591, 329] width 55 height 50
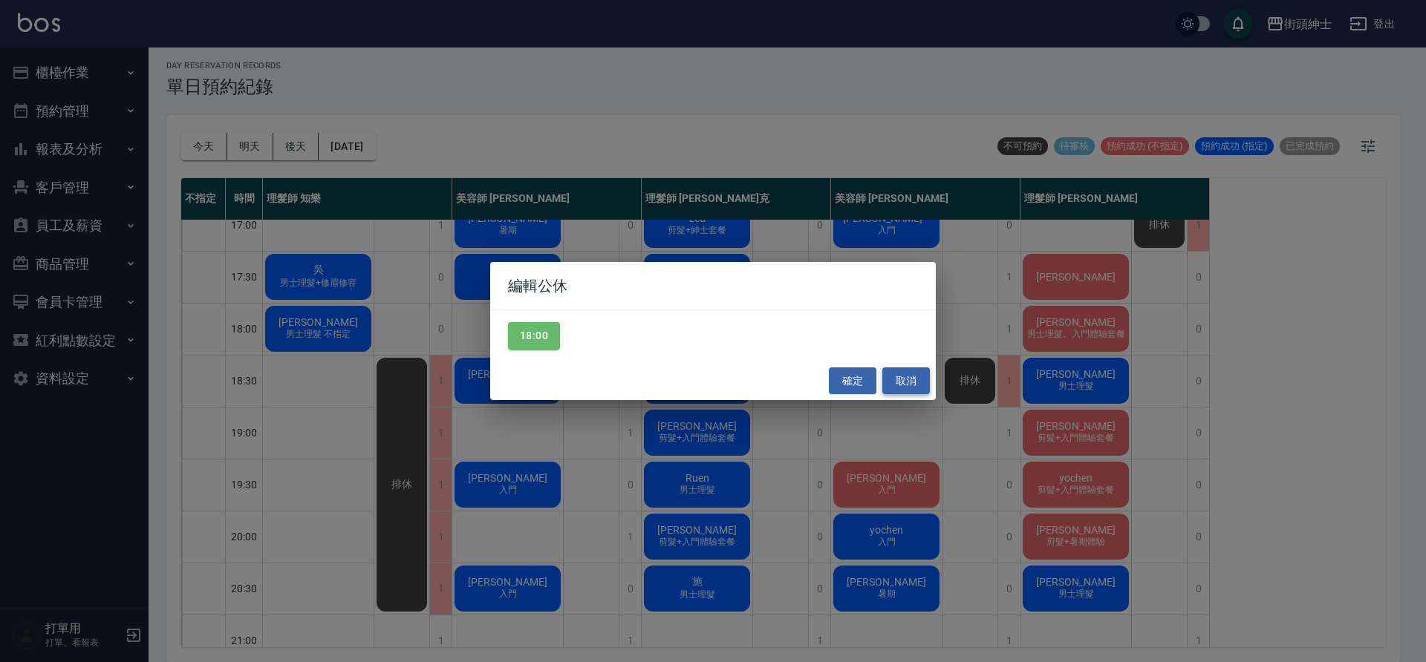
click at [918, 376] on button "取消" at bounding box center [906, 381] width 48 height 27
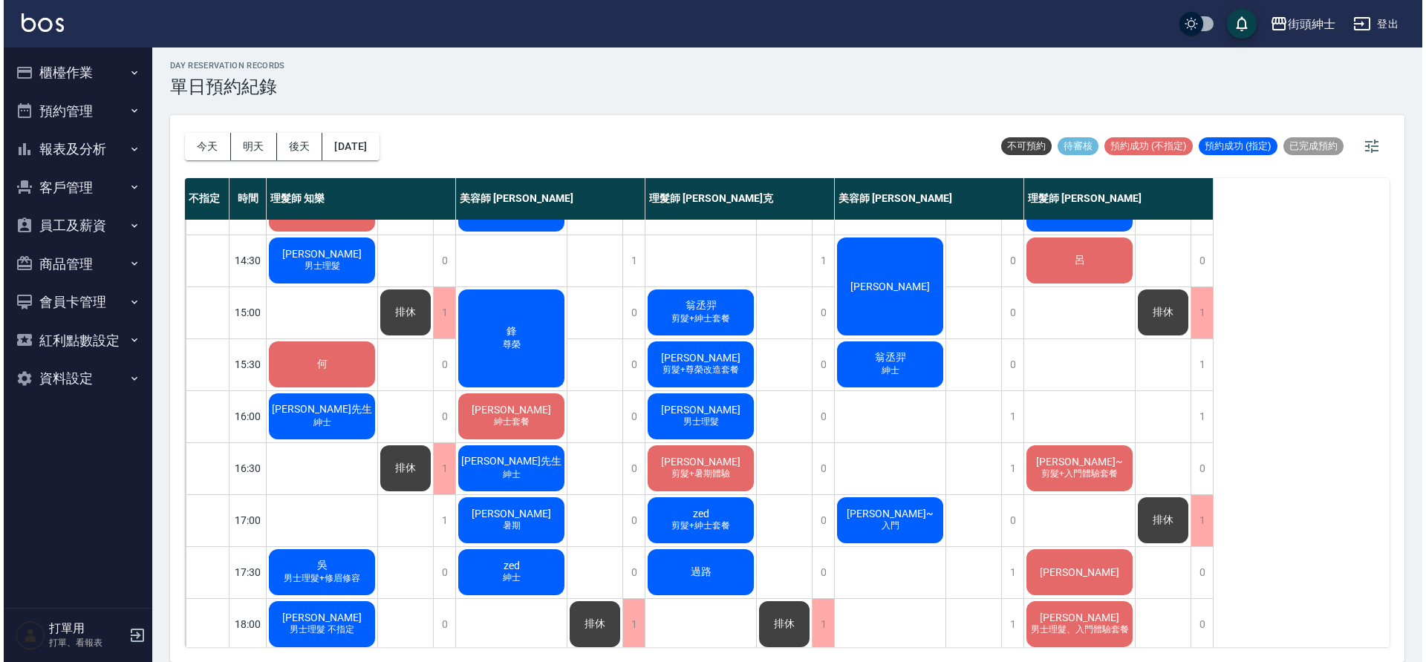
scroll to position [350, 0]
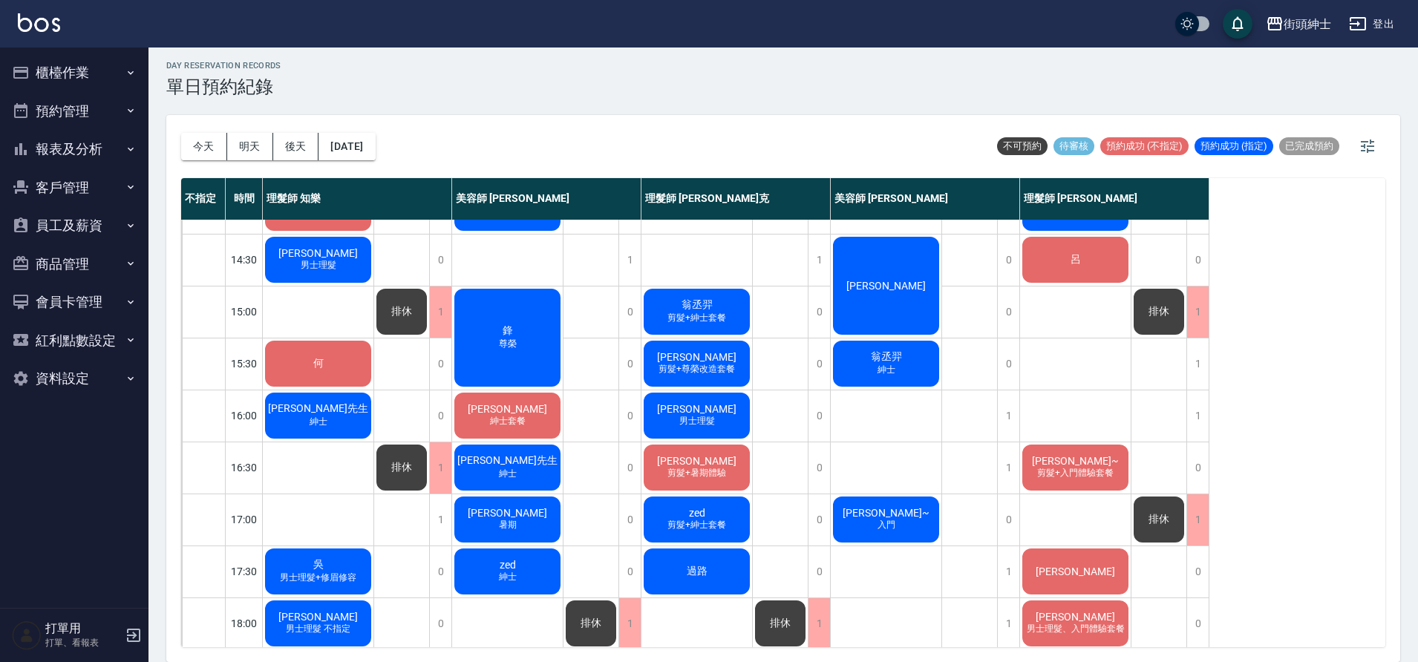
click at [522, 339] on div "鋒 尊榮" at bounding box center [507, 338] width 111 height 102
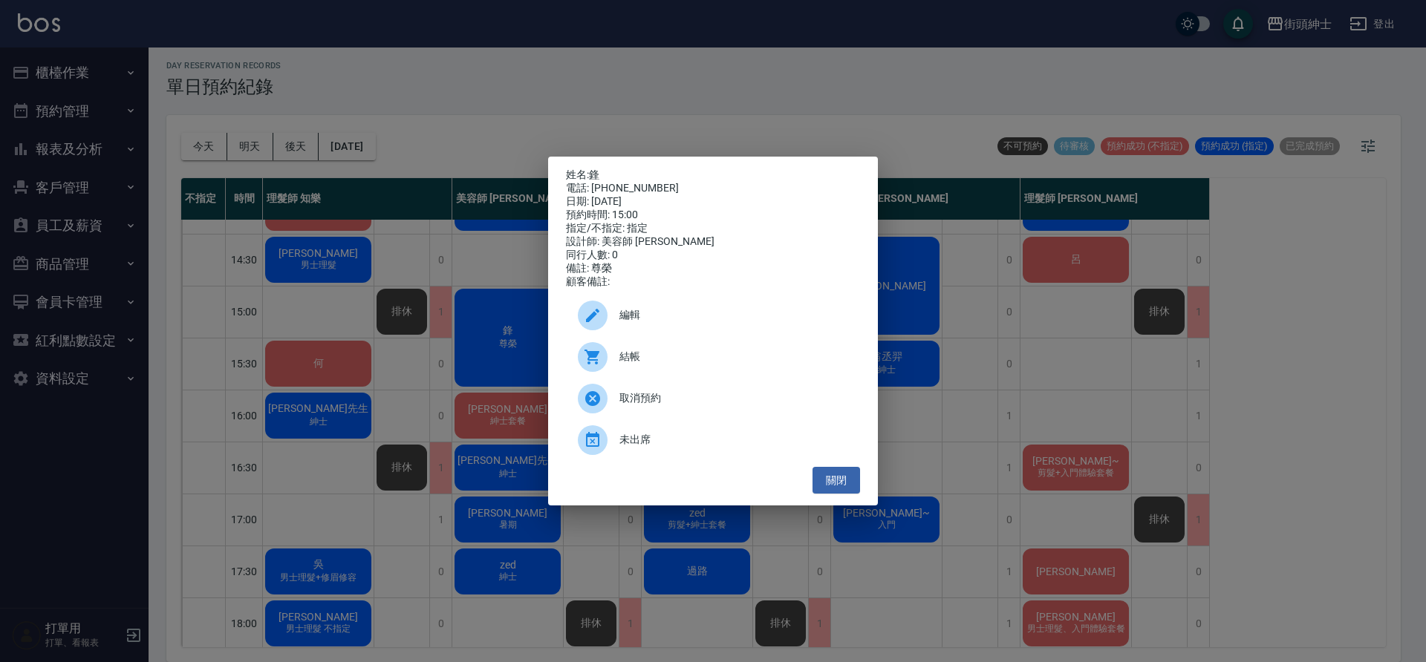
click at [635, 314] on span "編輯" at bounding box center [733, 315] width 229 height 16
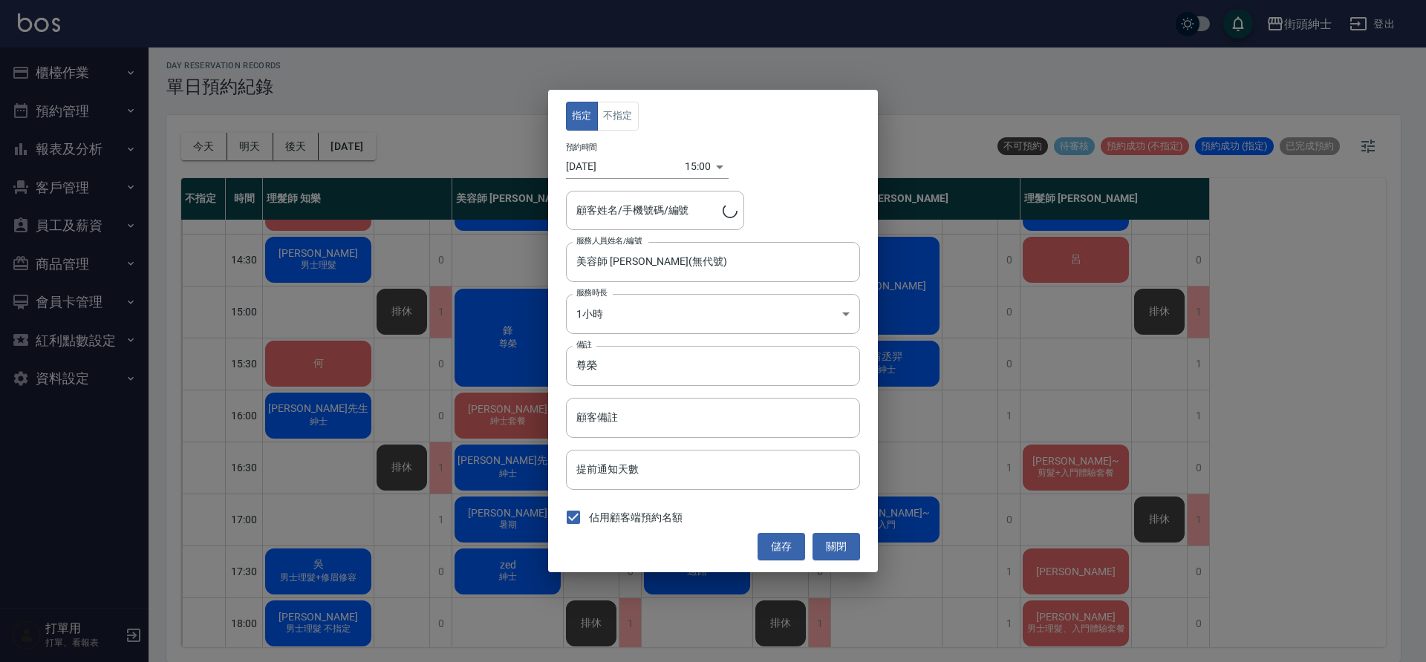
type input "鋒/0939909214"
click at [689, 164] on body "街頭紳士 登出 櫃檯作業 打帳單 帳單列表 營業儀表板 現金收支登錄 材料自購登錄 每日結帳 排班表 現場電腦打卡 預約管理 預約管理 單日預約紀錄 單週預約…" at bounding box center [713, 329] width 1426 height 667
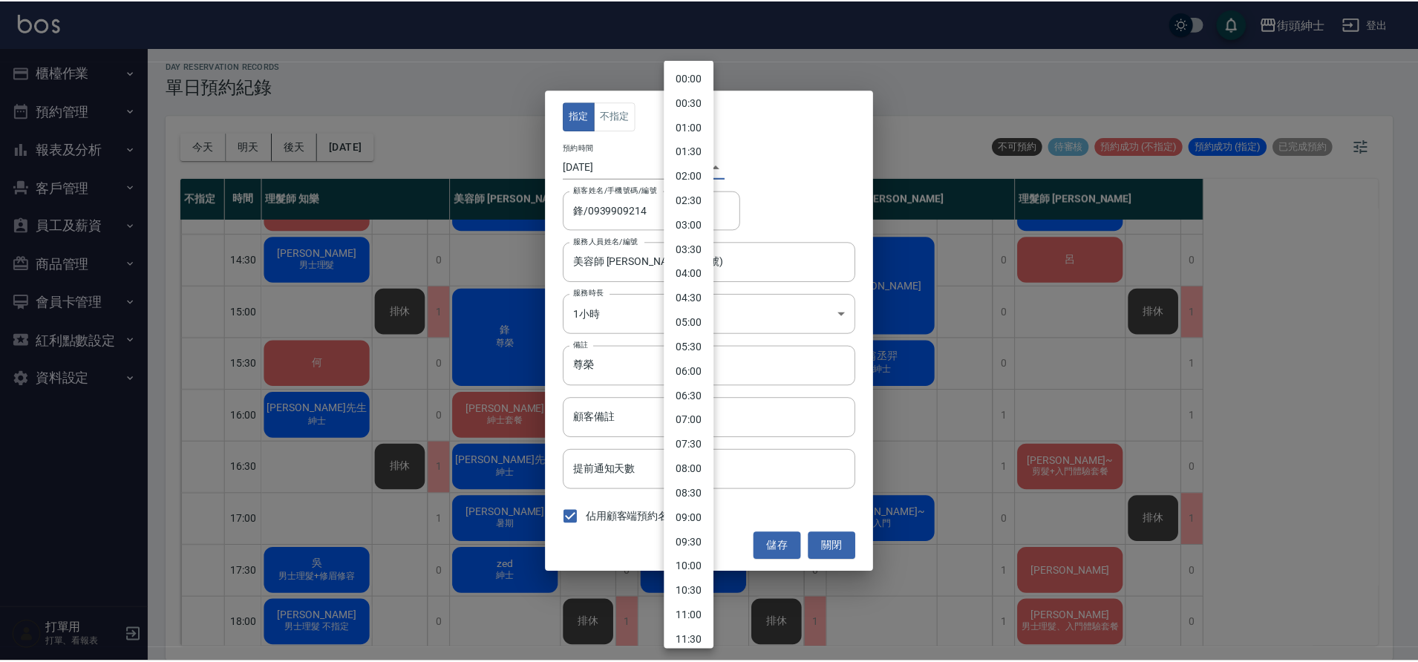
scroll to position [458, 0]
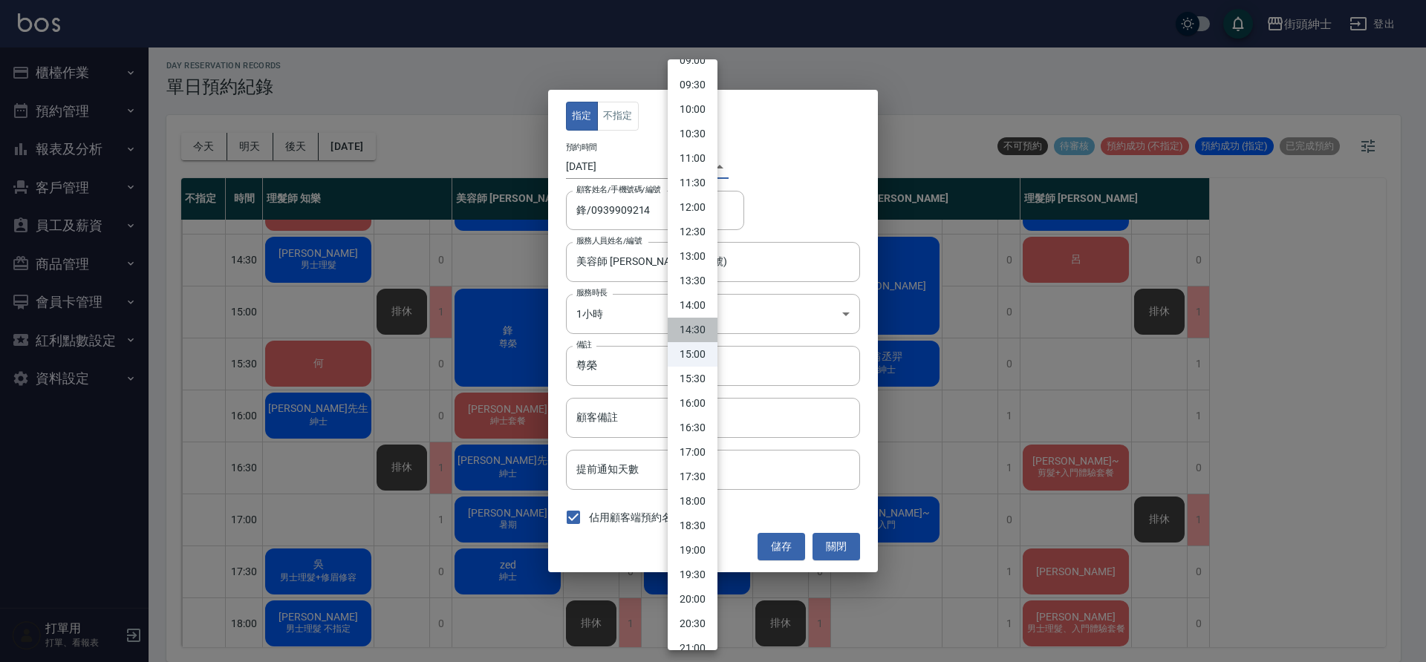
click at [706, 333] on li "14:30" at bounding box center [693, 330] width 50 height 25
type input "1757053800000"
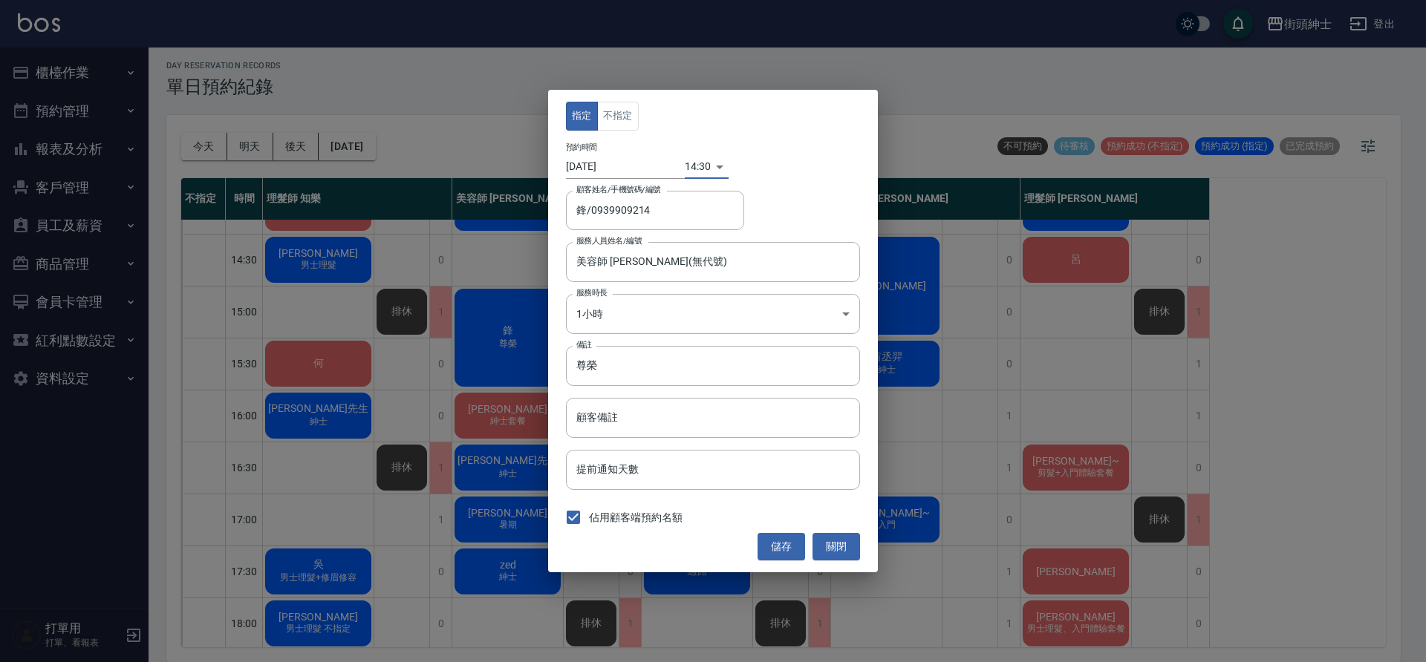
click at [792, 543] on button "儲存" at bounding box center [781, 546] width 48 height 27
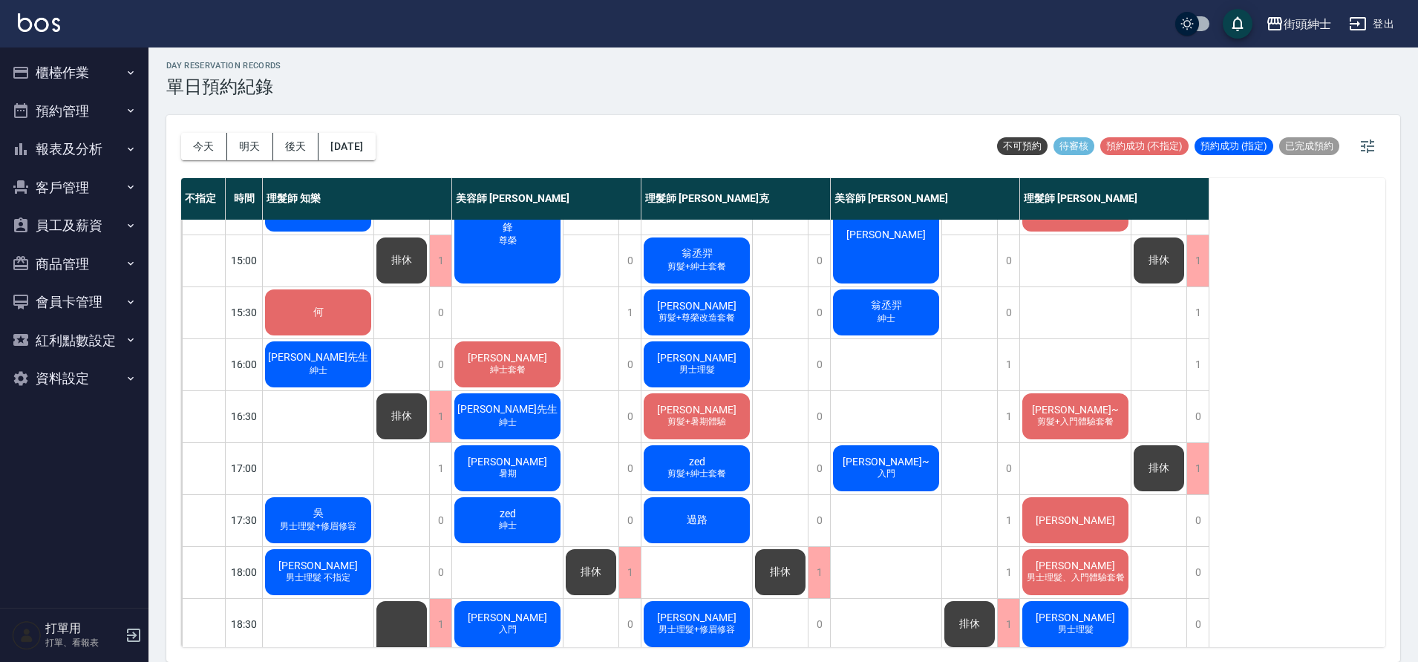
scroll to position [398, 0]
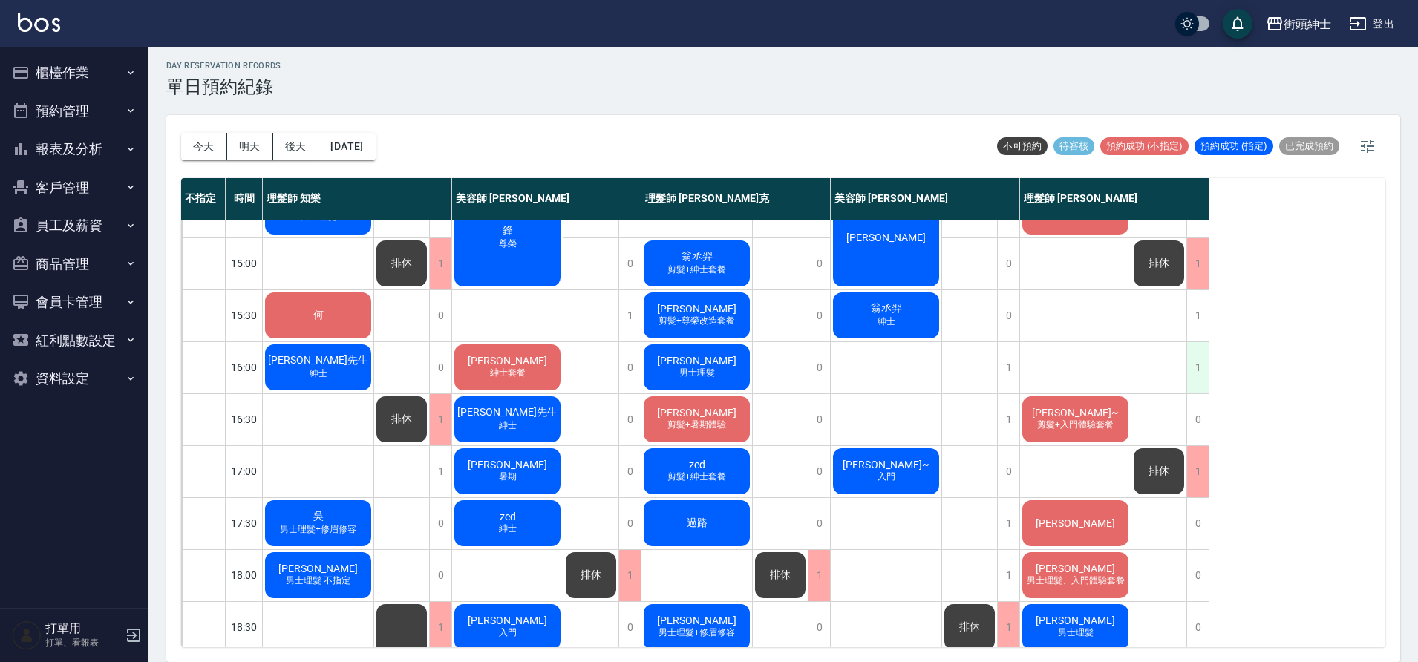
click at [1195, 368] on div "1" at bounding box center [1198, 367] width 22 height 51
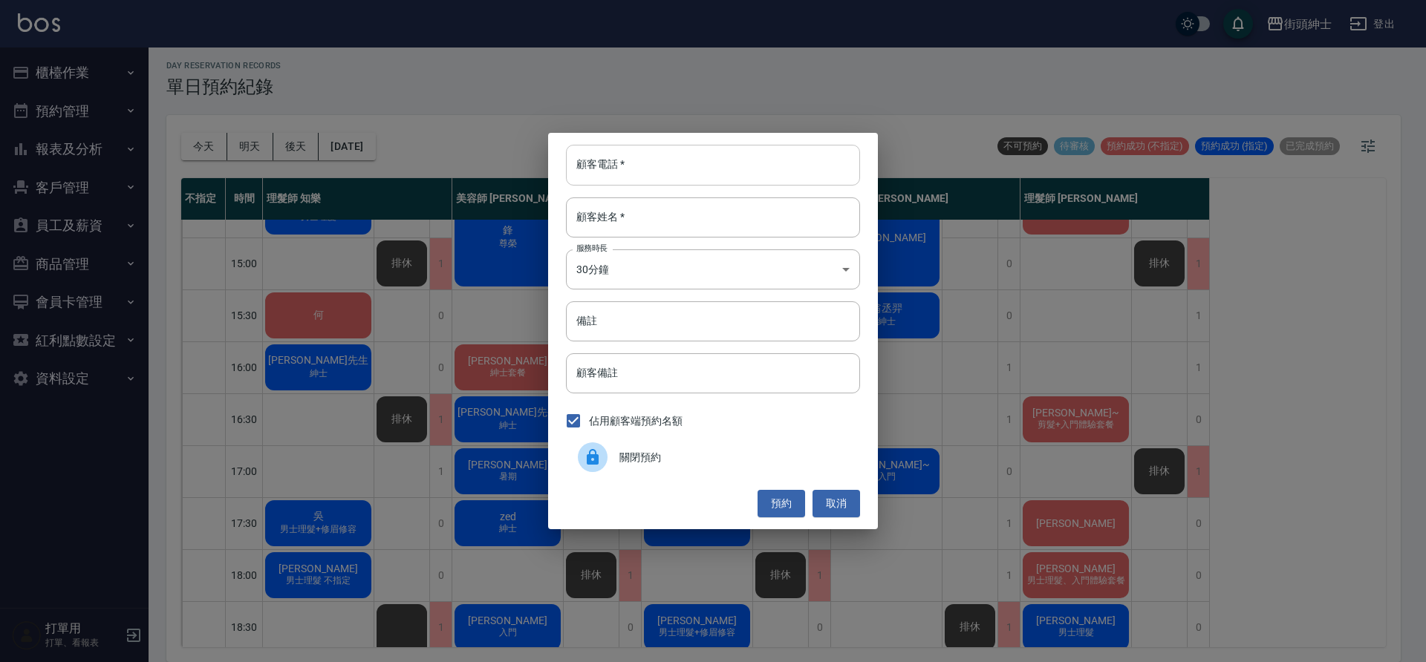
click at [755, 159] on input "顧客電話   *" at bounding box center [713, 165] width 294 height 40
type input "０"
type input "0933708518"
click at [662, 232] on input "顧客姓名   *" at bounding box center [713, 218] width 294 height 40
type input "5"
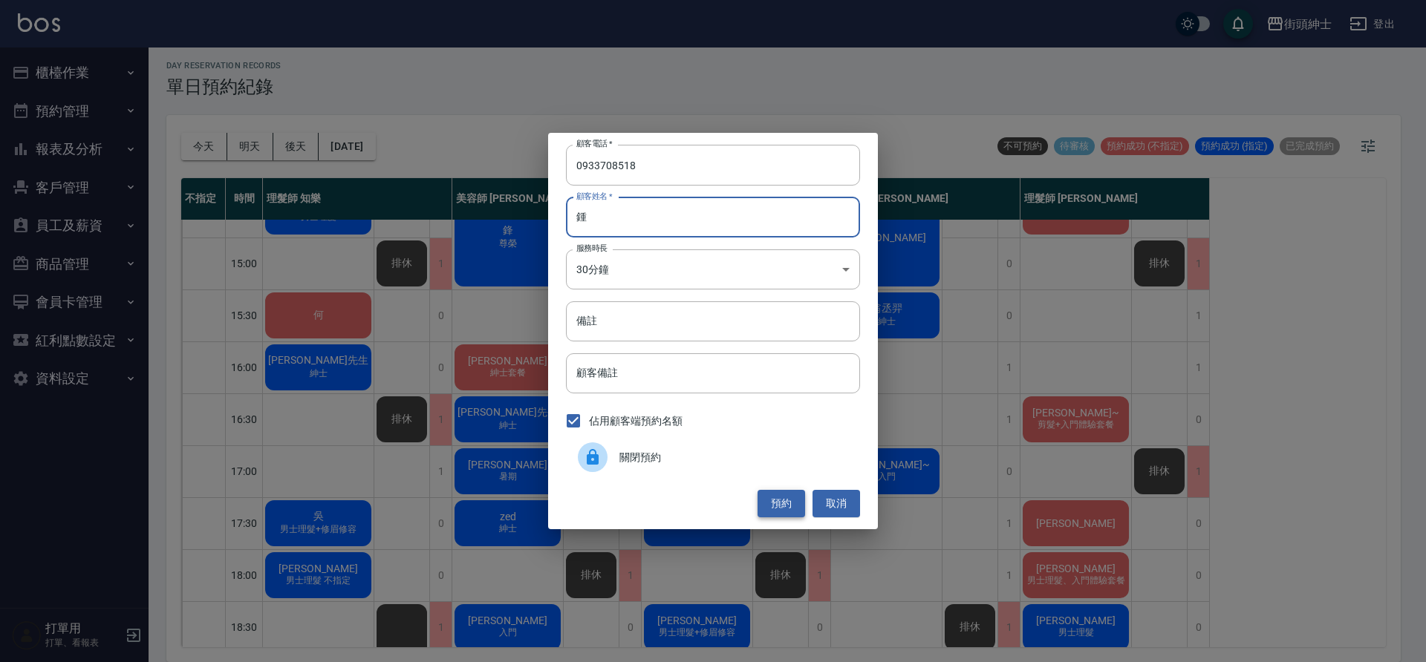
type input "鍾"
click at [774, 503] on button "預約" at bounding box center [781, 503] width 48 height 27
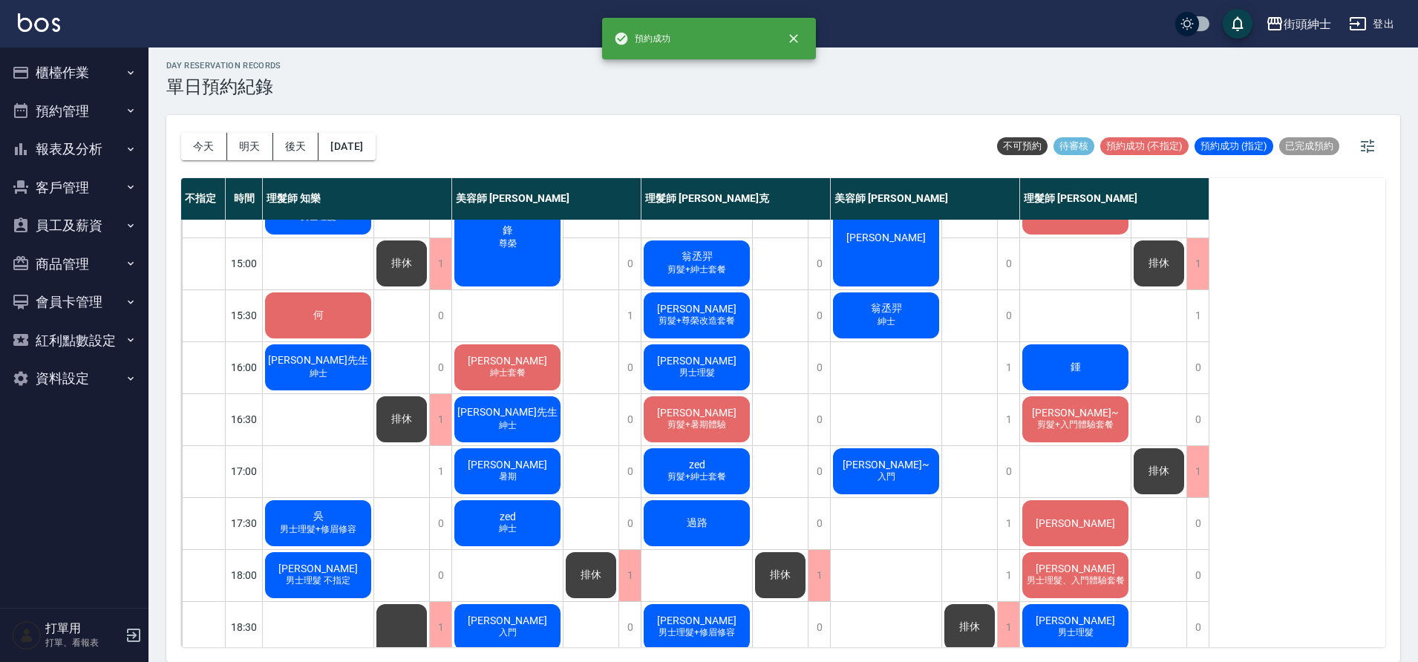
click at [1101, 370] on div "鍾" at bounding box center [1075, 367] width 111 height 50
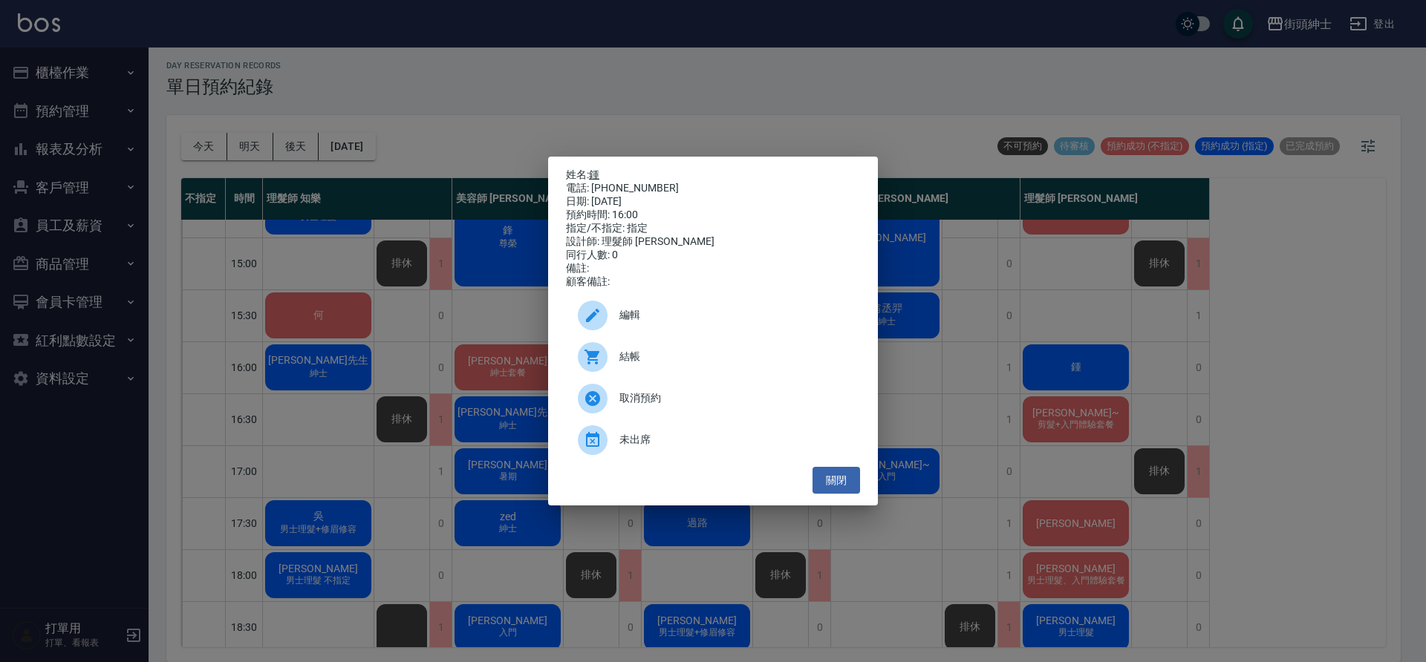
click at [599, 169] on link "鍾" at bounding box center [594, 175] width 10 height 12
click at [690, 331] on div "編輯" at bounding box center [713, 316] width 294 height 42
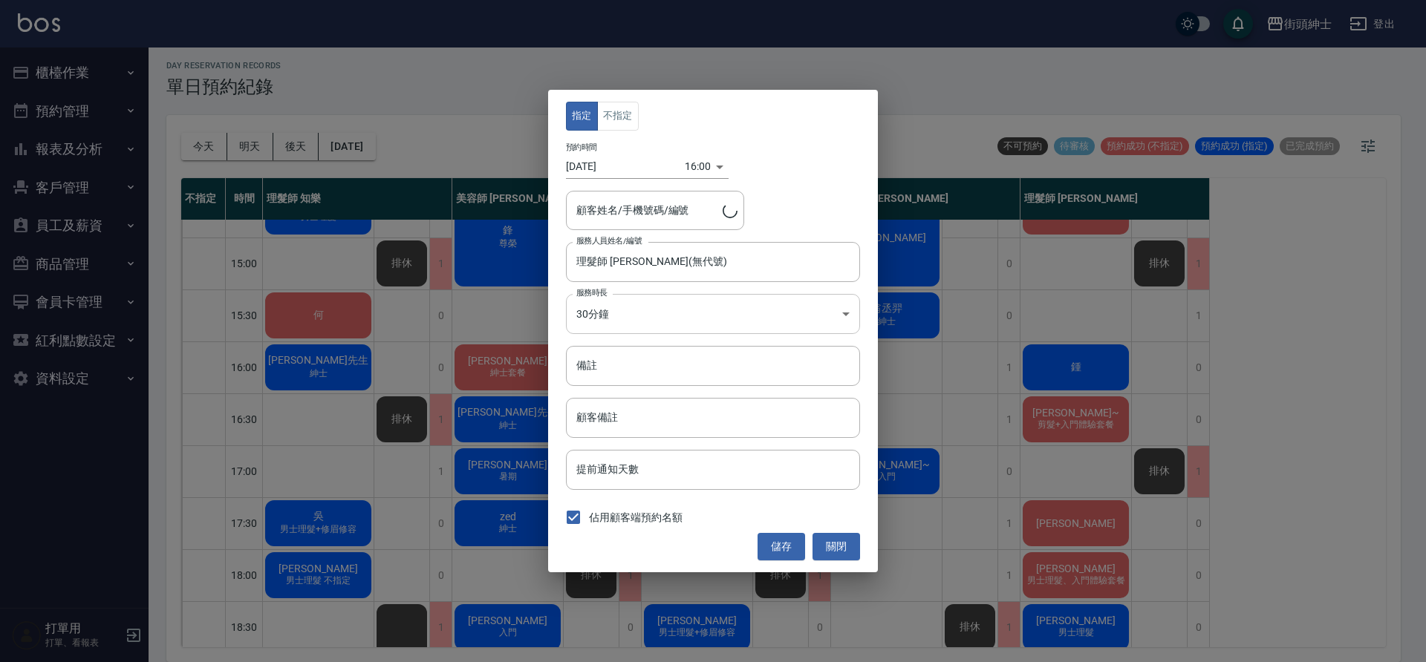
type input "鍾/0933708518"
click at [629, 114] on button "不指定" at bounding box center [618, 116] width 42 height 29
click at [775, 545] on button "儲存" at bounding box center [781, 546] width 48 height 27
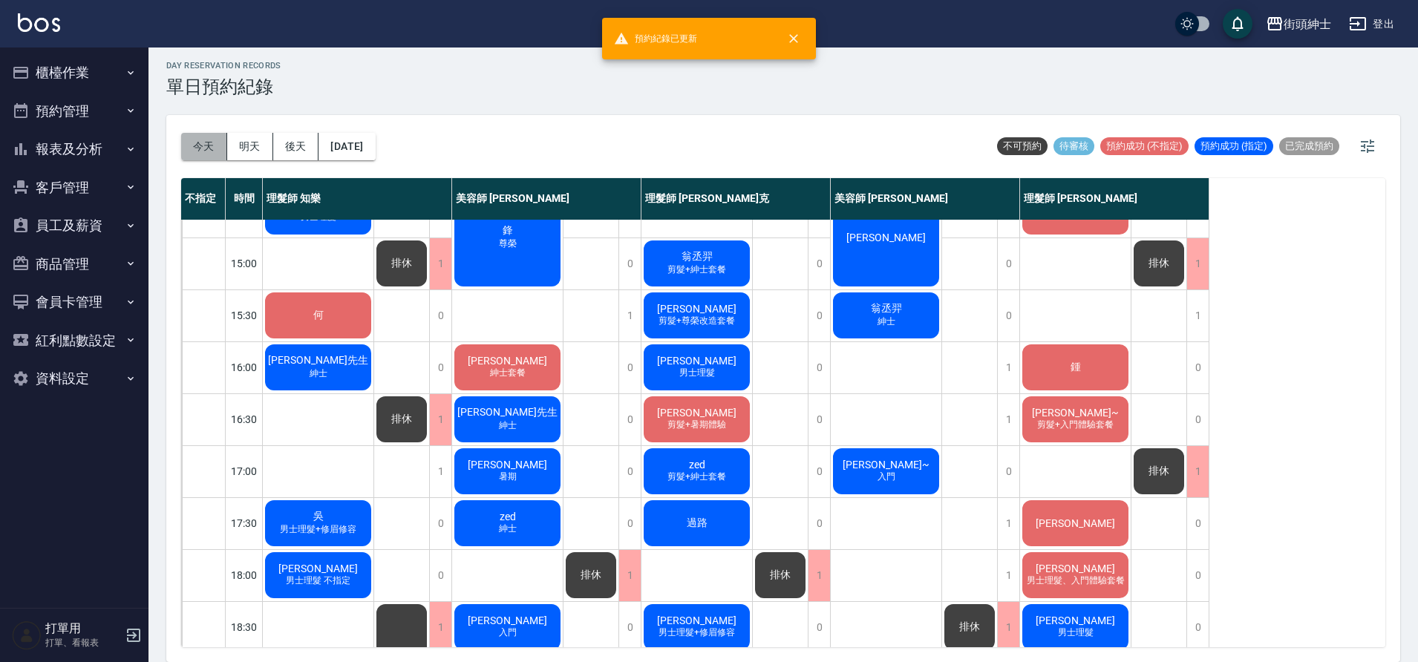
click at [206, 149] on button "今天" at bounding box center [204, 146] width 46 height 27
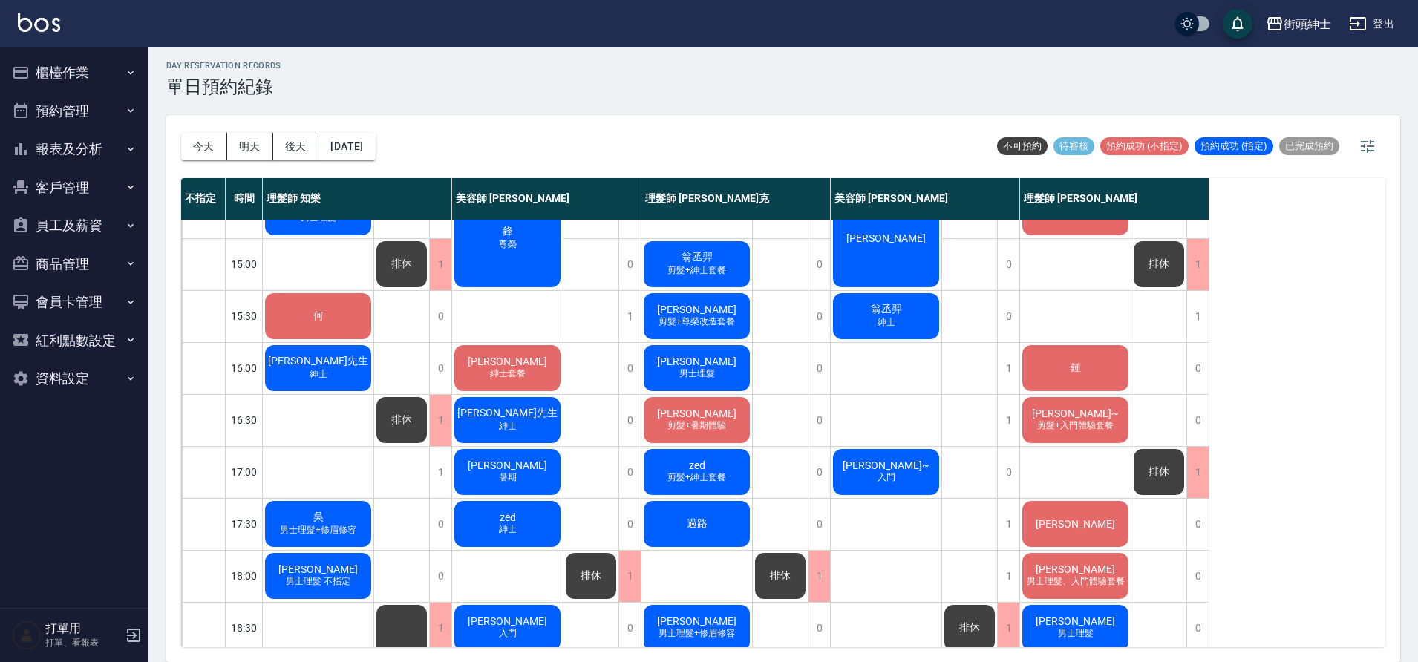
scroll to position [404, 0]
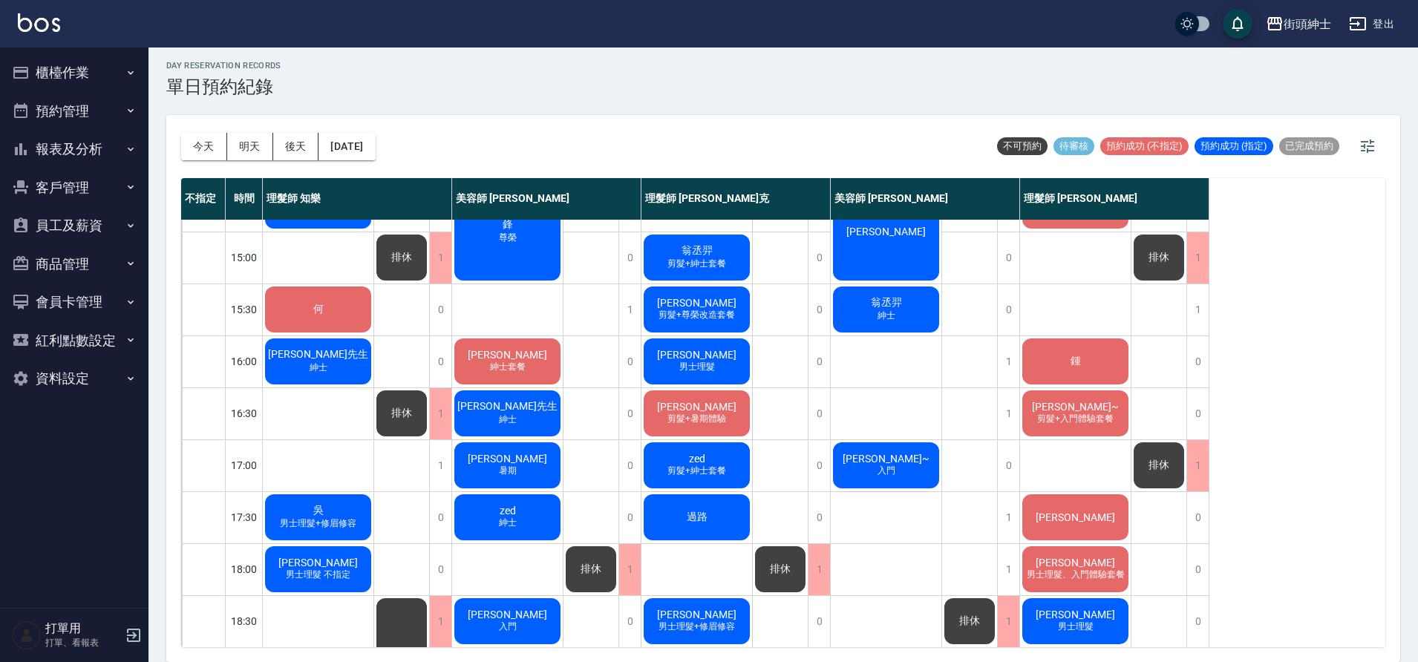
click at [1088, 423] on span "剪髮+入門體驗套餐" at bounding box center [1075, 419] width 82 height 13
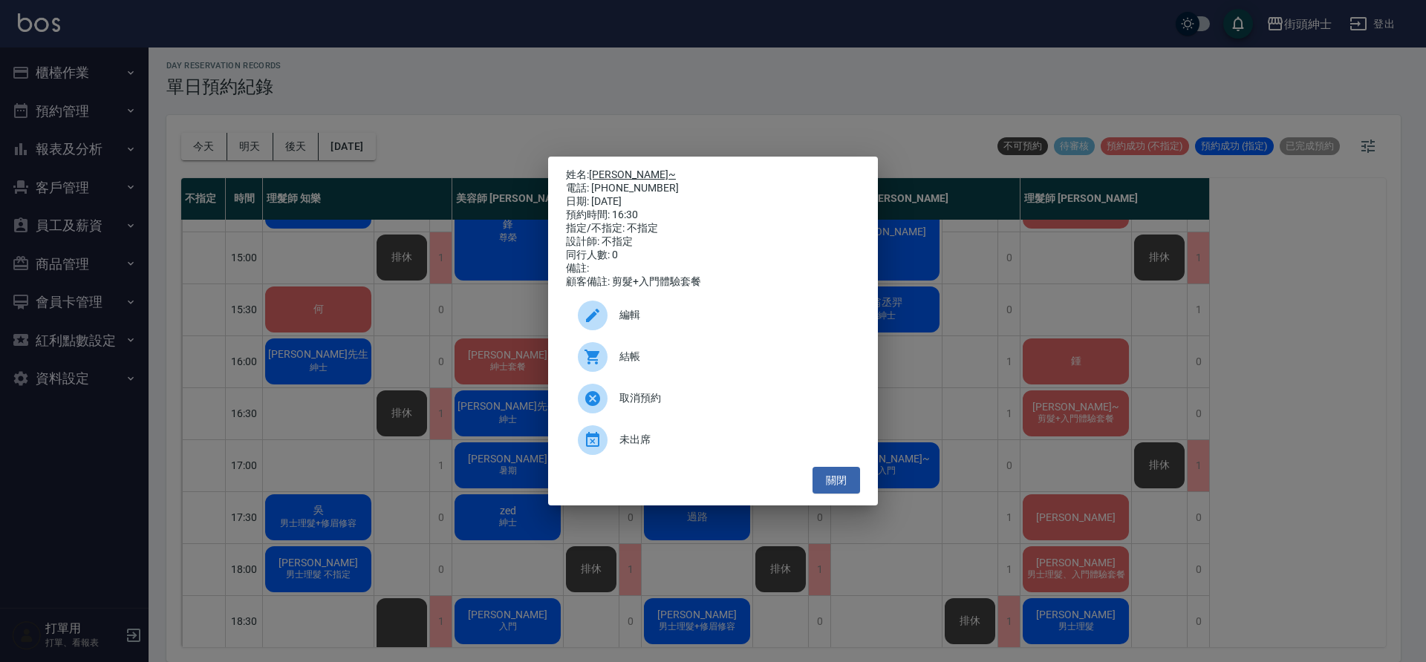
click at [629, 169] on link "Vic Shih~" at bounding box center [632, 175] width 87 height 12
click at [827, 487] on button "關閉" at bounding box center [836, 480] width 48 height 27
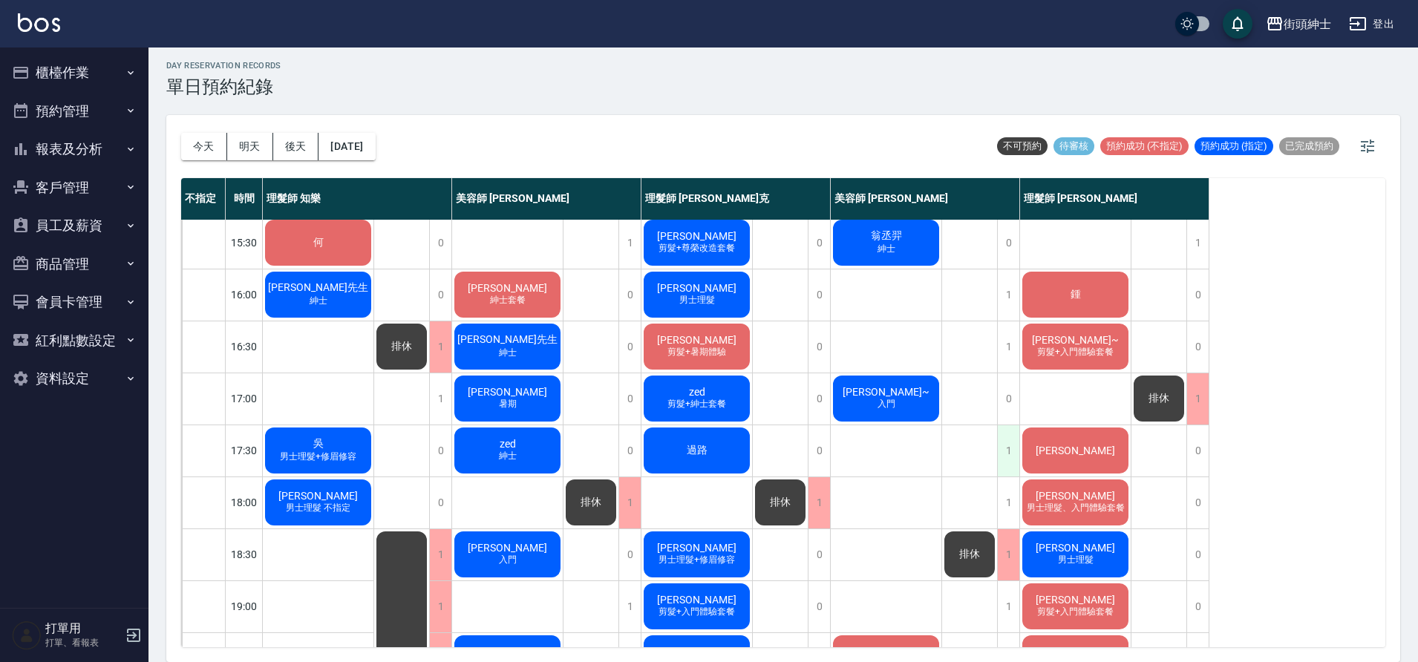
scroll to position [472, 0]
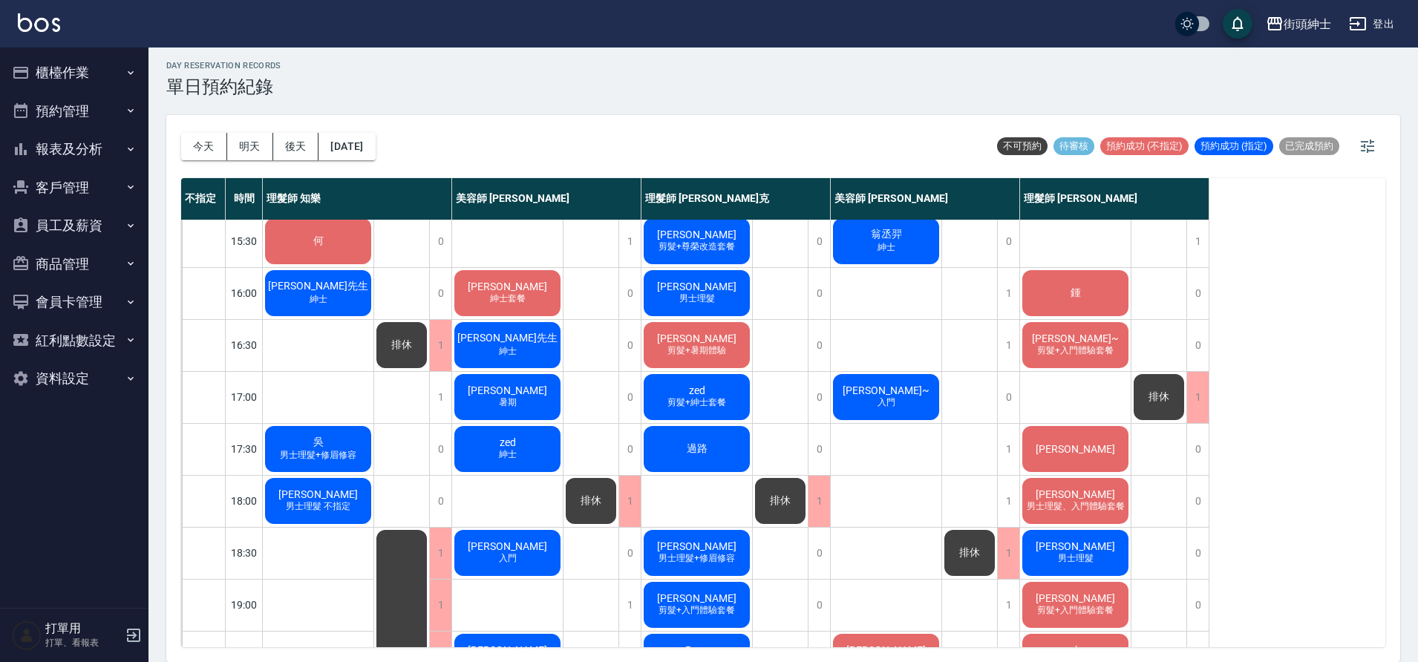
click at [1055, 550] on div "朱冠宇 男士理髮" at bounding box center [1075, 553] width 111 height 50
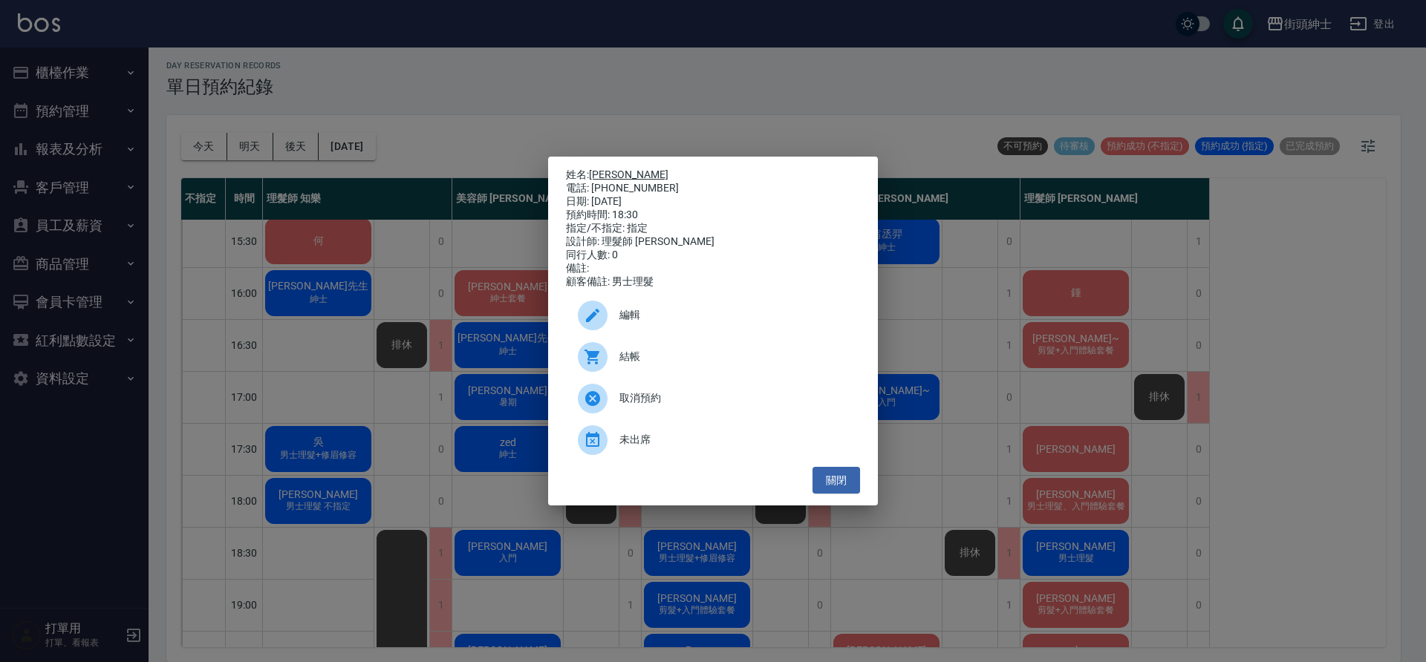
click at [616, 172] on link "朱冠宇" at bounding box center [628, 175] width 79 height 12
drag, startPoint x: 853, startPoint y: 492, endPoint x: 909, endPoint y: 503, distance: 56.8
click at [853, 492] on button "關閉" at bounding box center [836, 480] width 48 height 27
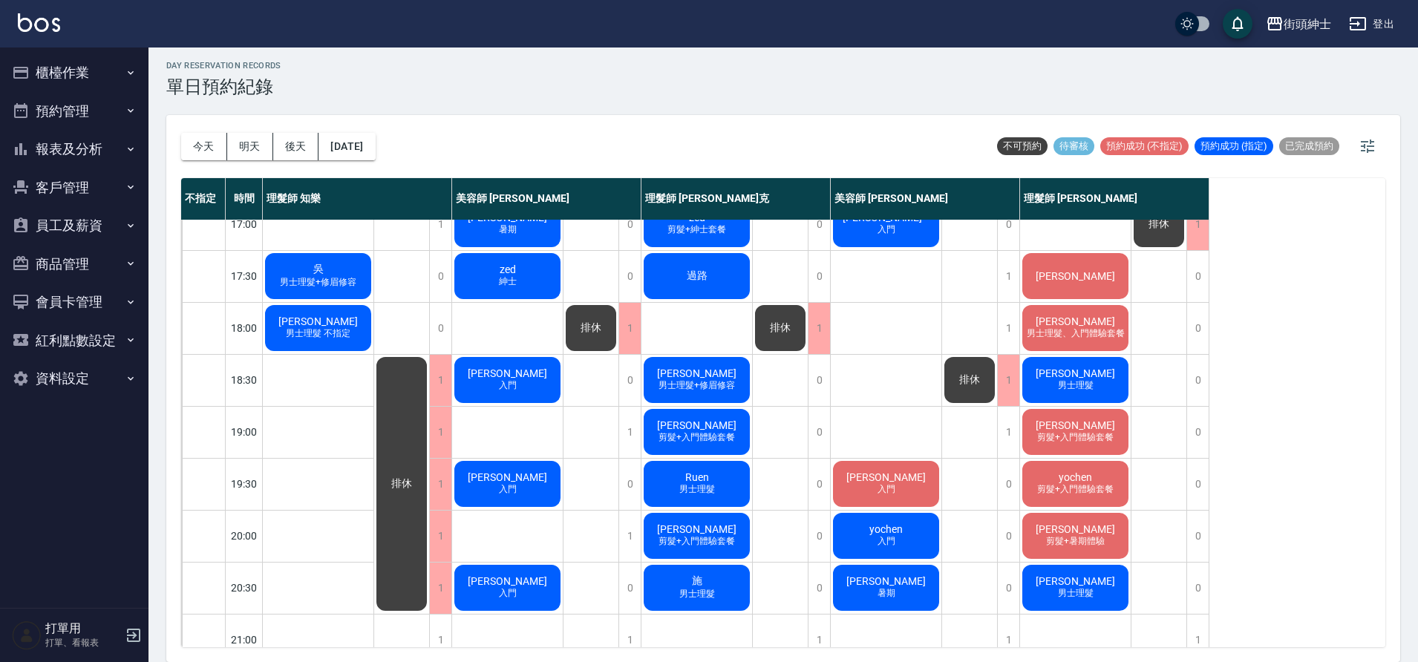
scroll to position [676, 0]
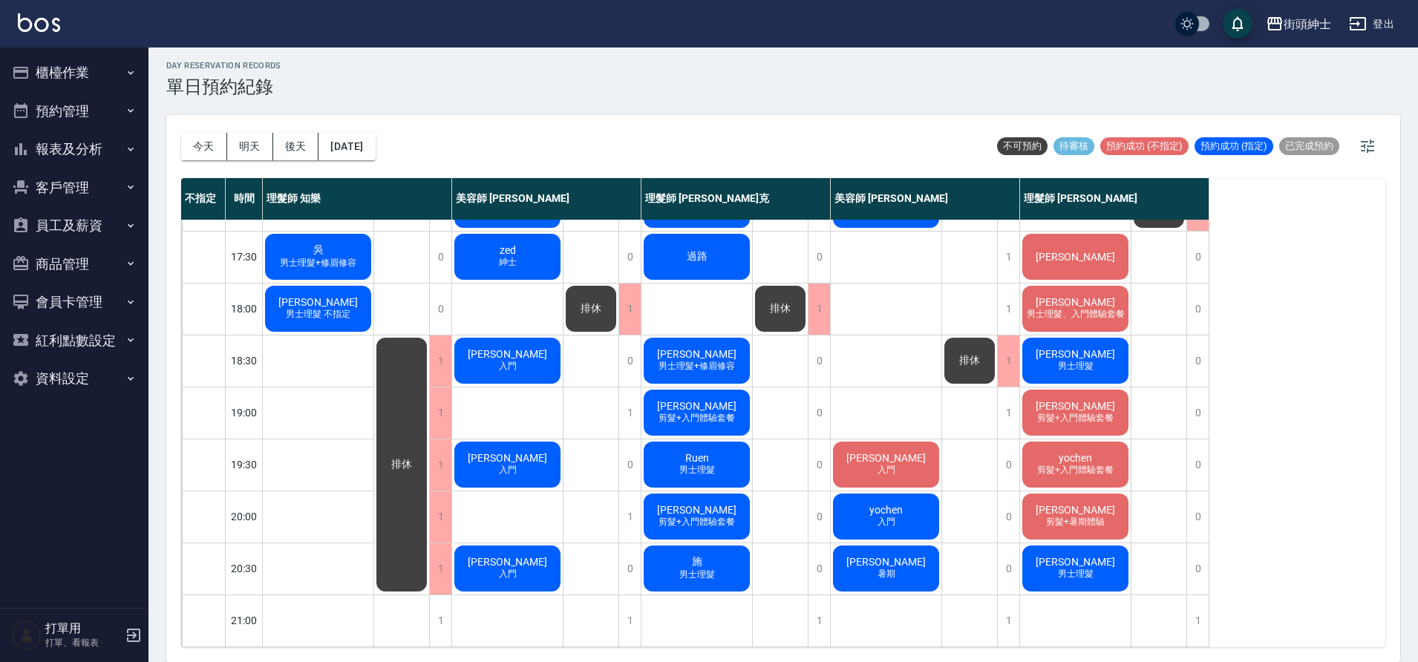
click at [1082, 400] on span "[PERSON_NAME]" at bounding box center [1075, 406] width 85 height 12
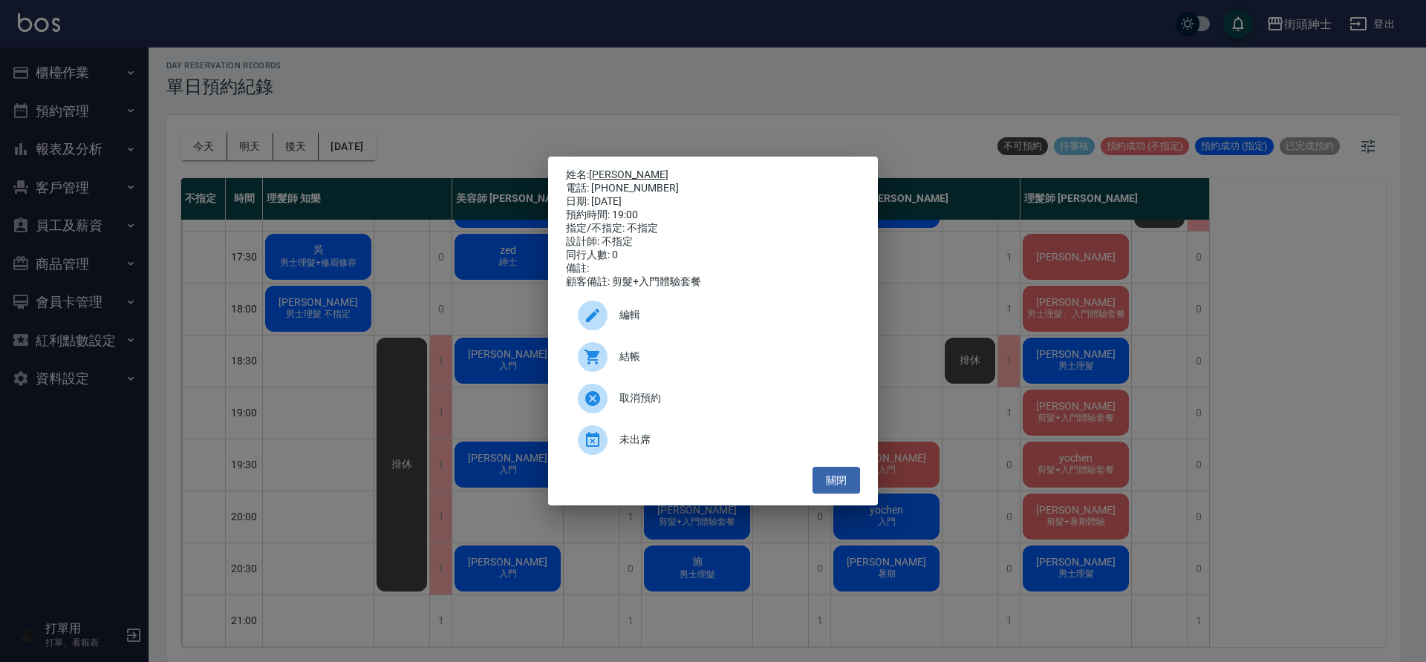
click at [611, 175] on link "[PERSON_NAME]" at bounding box center [628, 175] width 79 height 12
click at [830, 480] on button "關閉" at bounding box center [836, 480] width 48 height 27
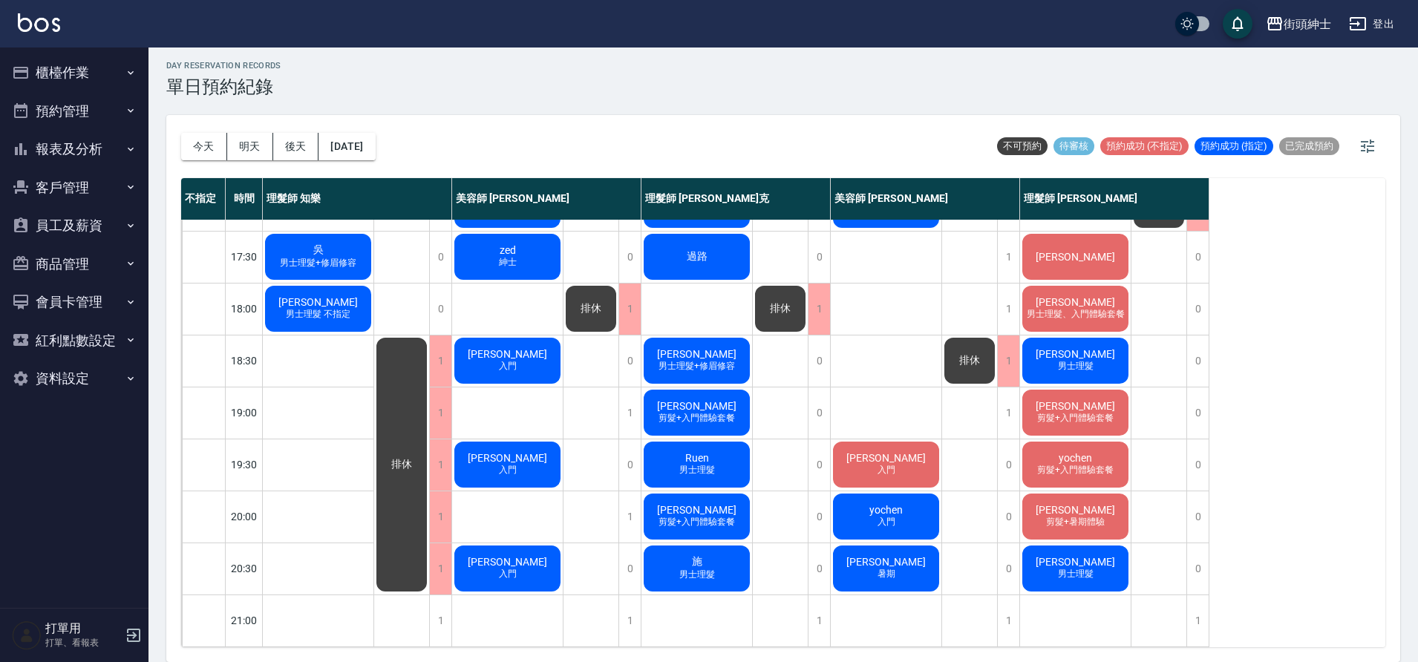
click at [1103, 558] on div "chih yi 男士理髮" at bounding box center [1075, 569] width 111 height 50
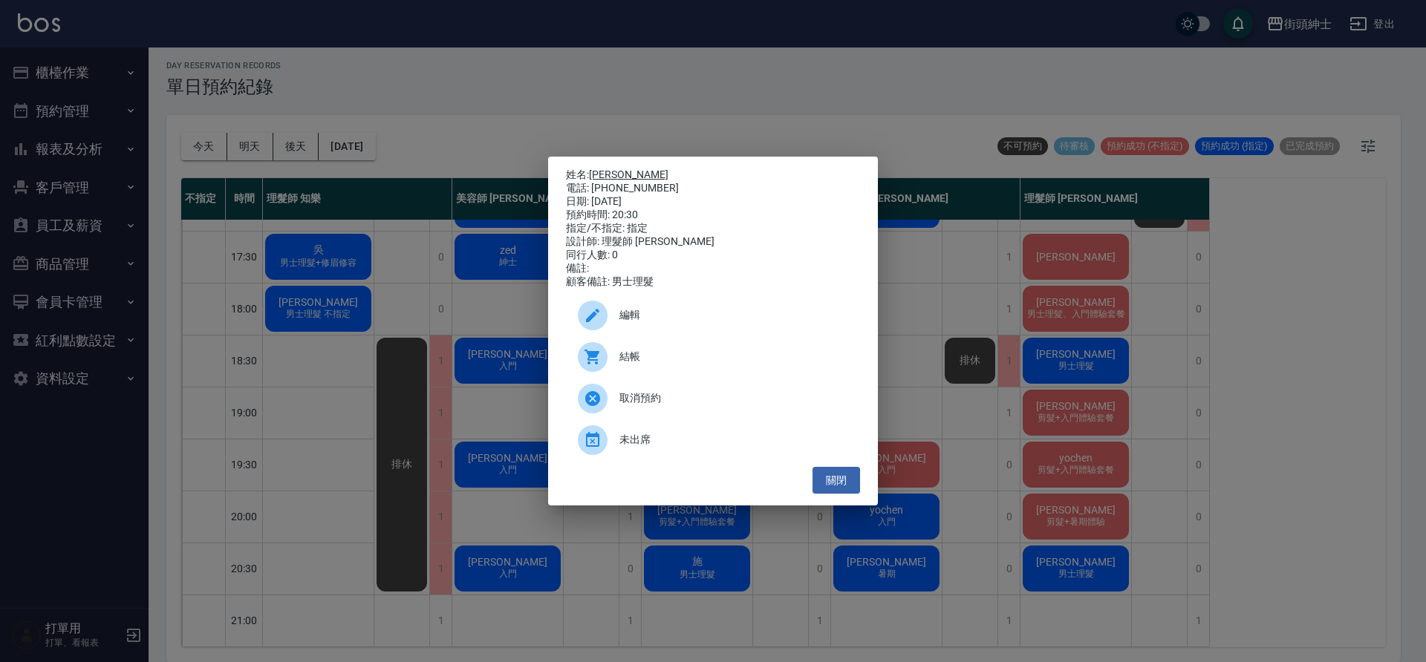
click at [616, 174] on link "chih yi" at bounding box center [628, 175] width 79 height 12
click at [855, 475] on button "關閉" at bounding box center [836, 480] width 48 height 27
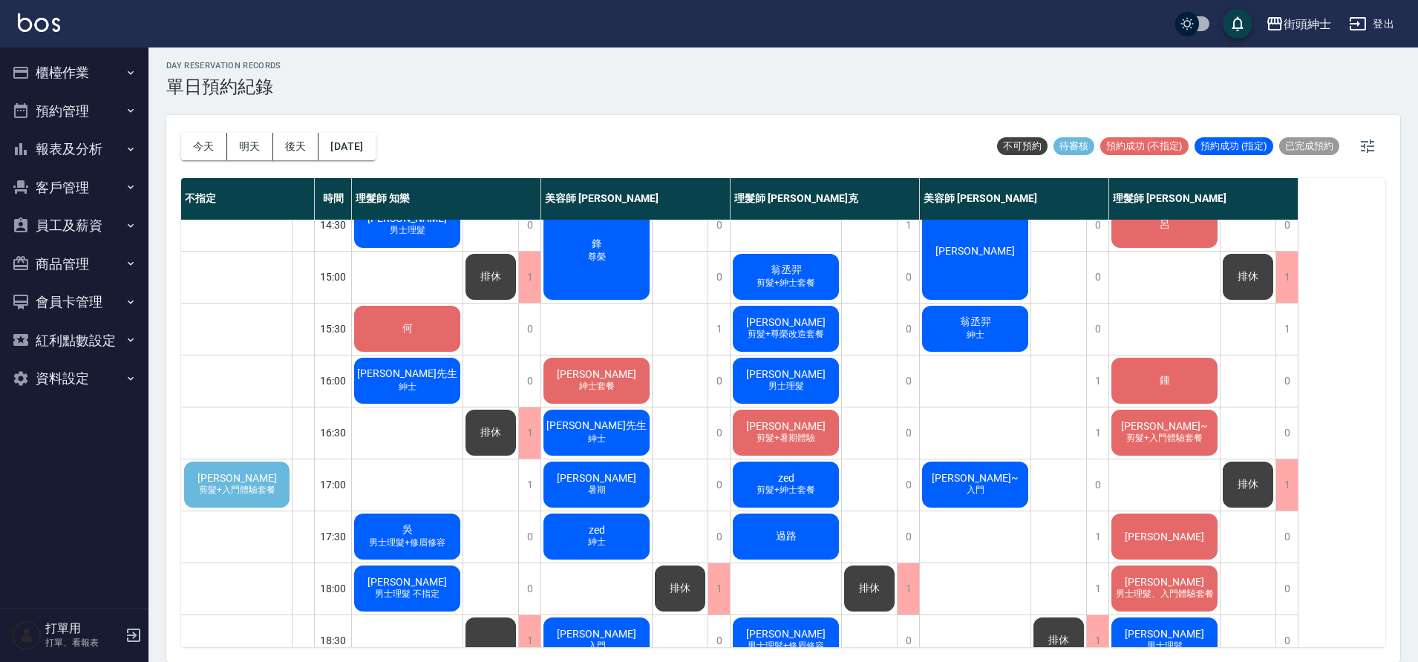
scroll to position [408, 0]
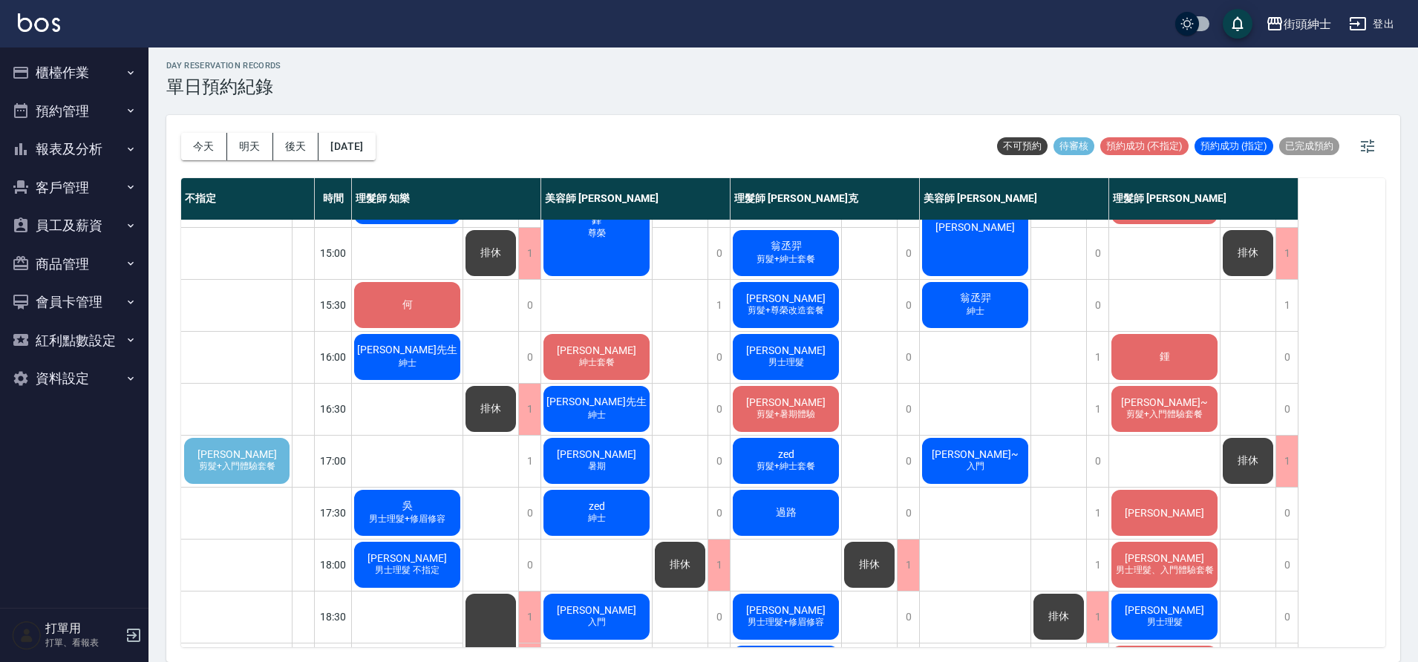
click at [244, 472] on span "剪髮+入門體驗套餐" at bounding box center [237, 466] width 82 height 13
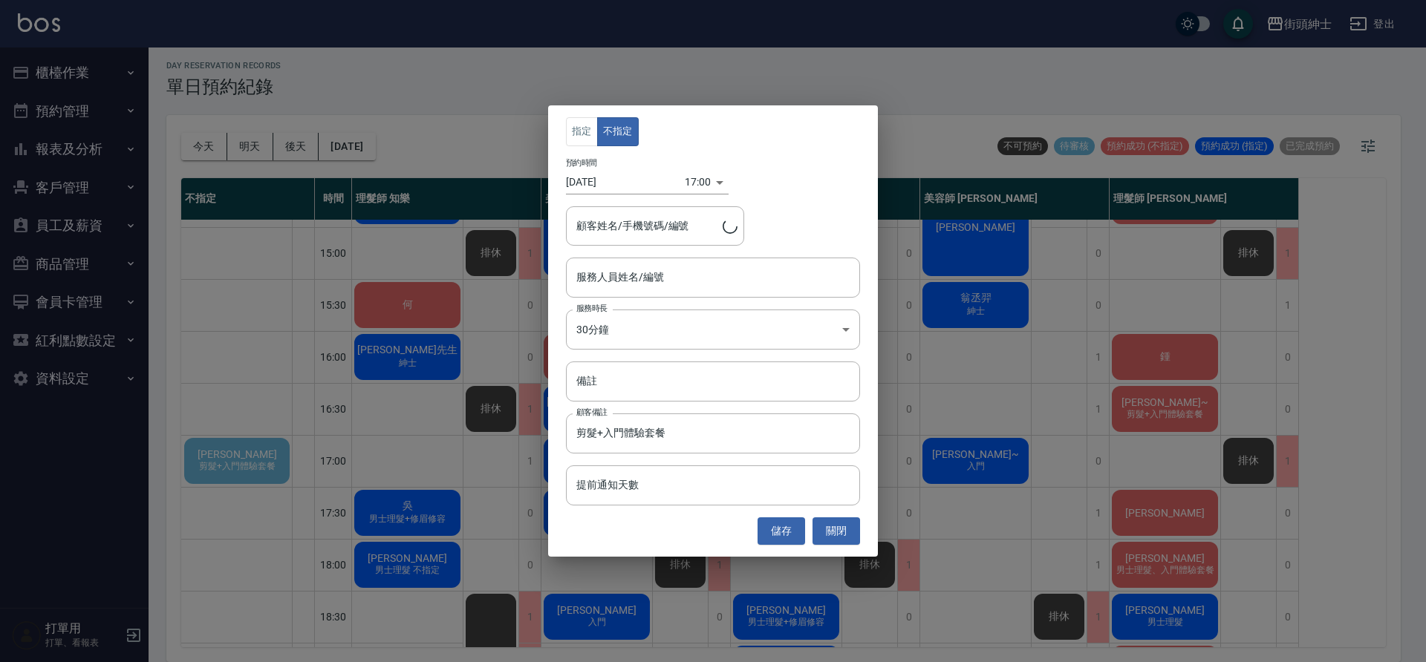
type input "許志鈺/0932017007"
click at [667, 276] on input "服務人員姓名/編號" at bounding box center [713, 277] width 281 height 26
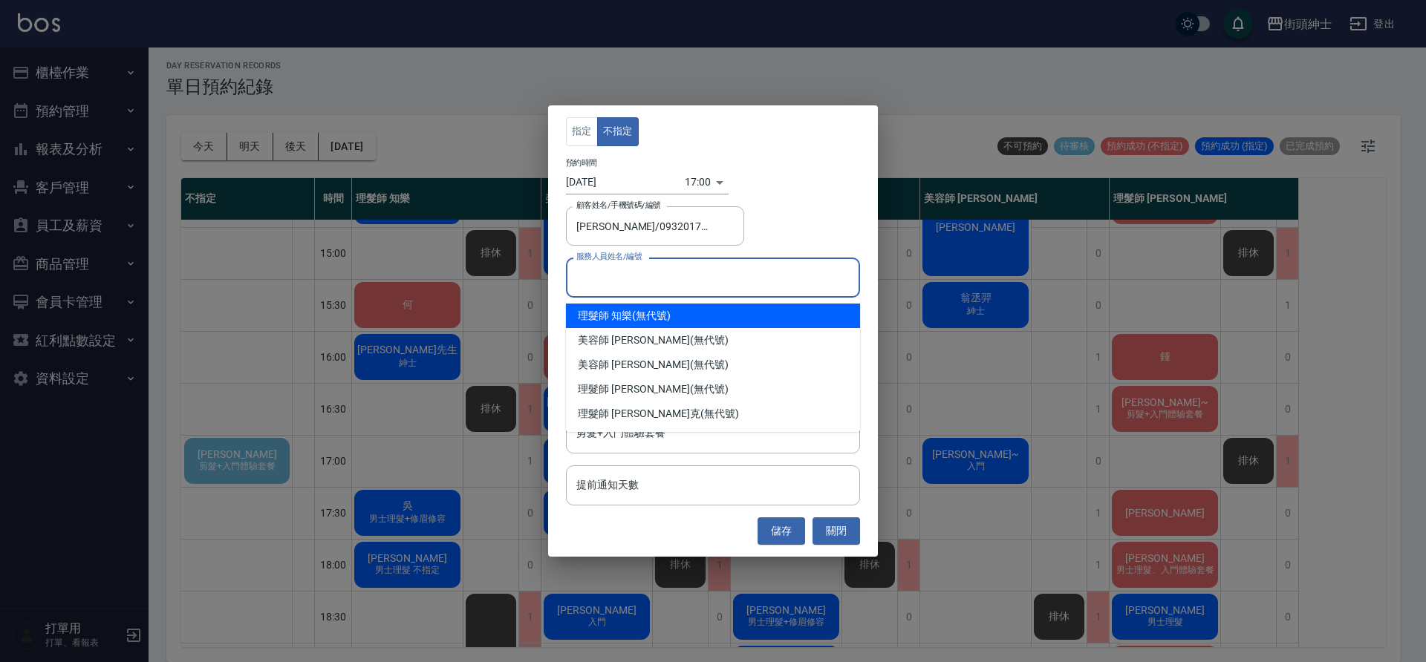
click at [640, 311] on div "理髮師 知樂 (無代號)" at bounding box center [713, 316] width 294 height 25
type input "理髮師 知樂(無代號)"
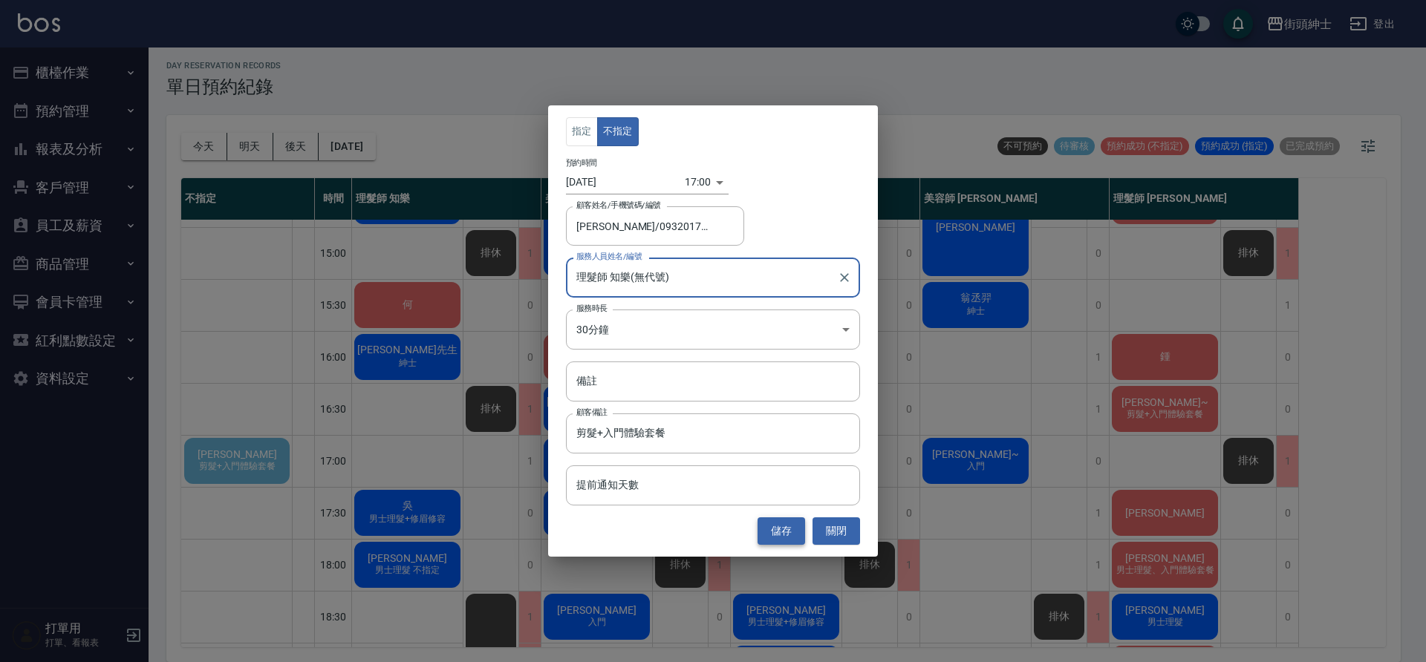
click at [777, 532] on button "儲存" at bounding box center [781, 531] width 48 height 27
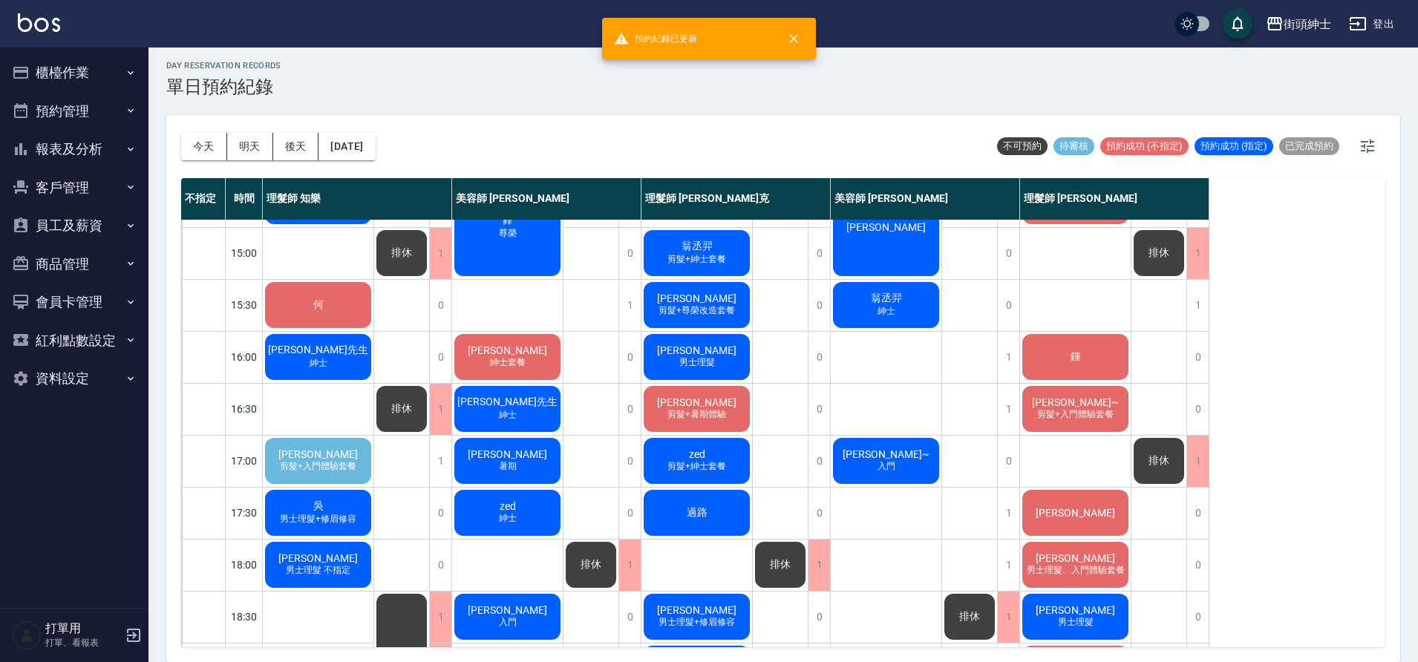
click at [320, 460] on span "許志鈺" at bounding box center [318, 455] width 85 height 12
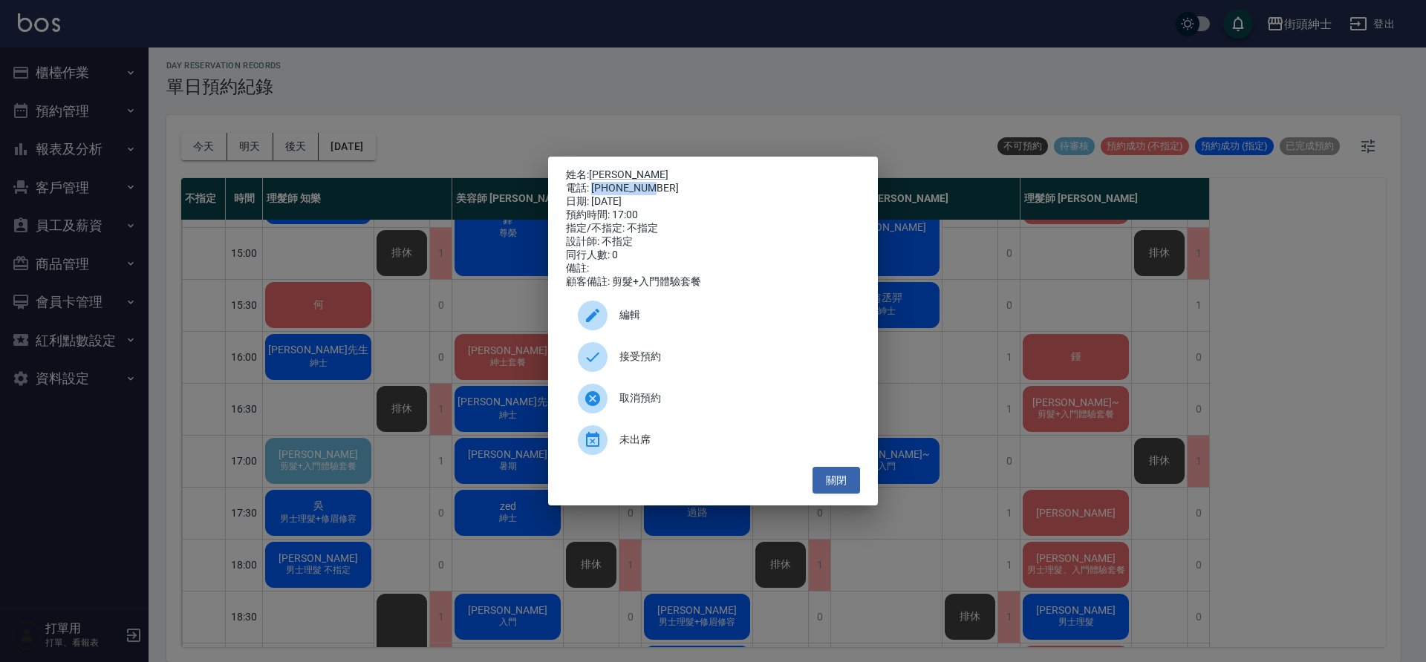
drag, startPoint x: 593, startPoint y: 185, endPoint x: 656, endPoint y: 179, distance: 63.4
click at [656, 182] on div "電話: 0932017007" at bounding box center [713, 188] width 294 height 13
click at [837, 485] on button "關閉" at bounding box center [836, 480] width 48 height 27
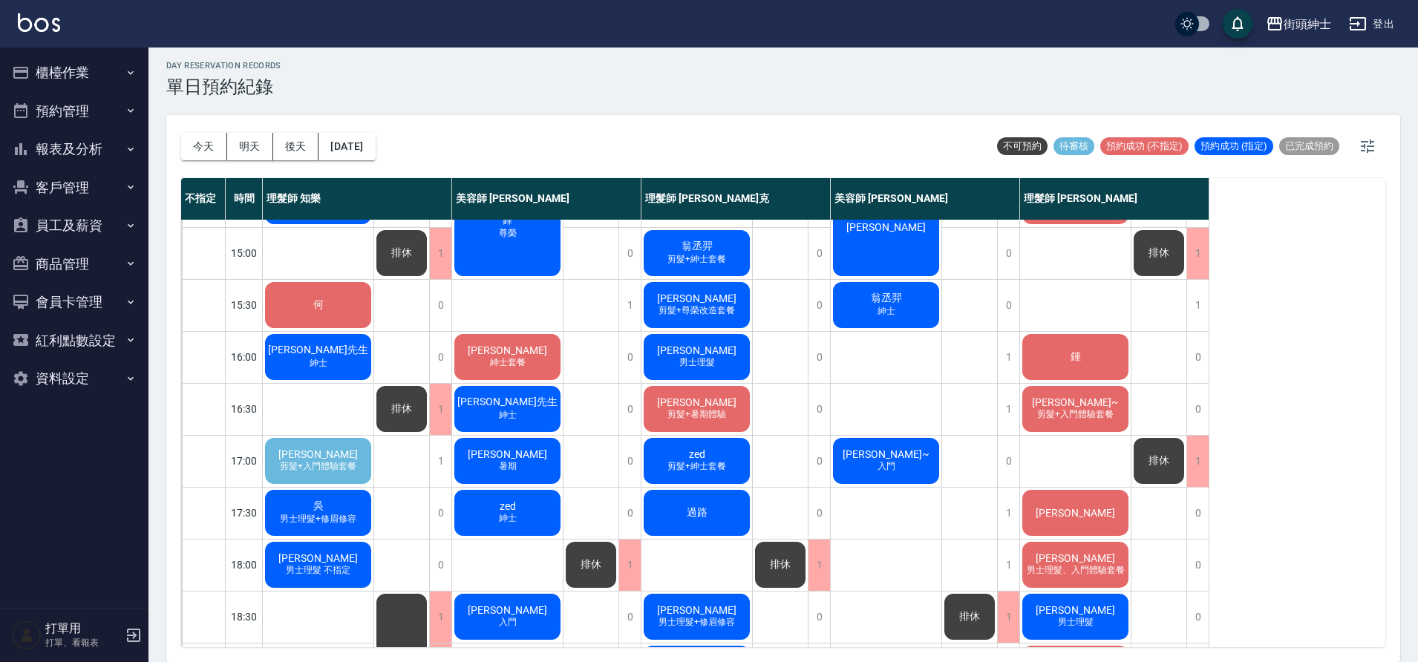
click at [350, 454] on div "許志鈺 剪髮+入門體驗套餐" at bounding box center [318, 461] width 111 height 50
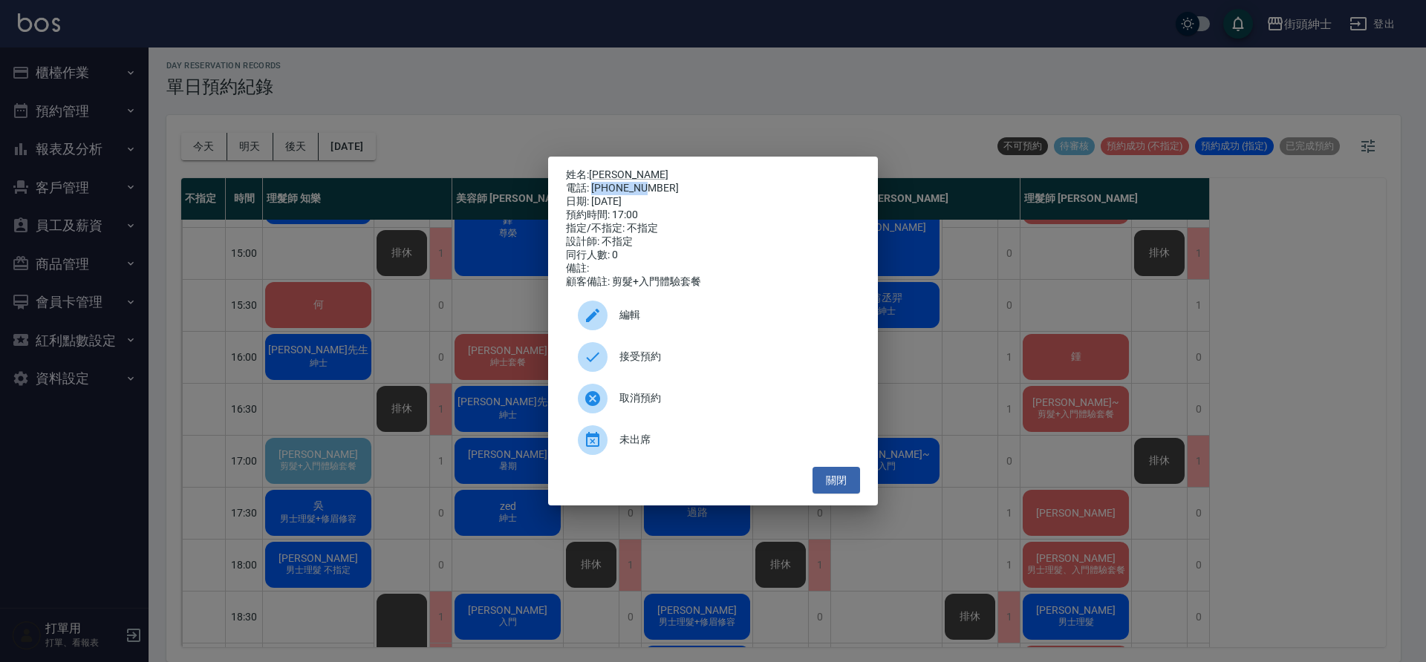
drag, startPoint x: 642, startPoint y: 184, endPoint x: 594, endPoint y: 184, distance: 47.5
click at [594, 184] on div "電話: 0932017007" at bounding box center [713, 188] width 294 height 13
drag, startPoint x: 592, startPoint y: 185, endPoint x: 659, endPoint y: 183, distance: 67.6
click at [659, 183] on div "電話: 0932017007" at bounding box center [713, 188] width 294 height 13
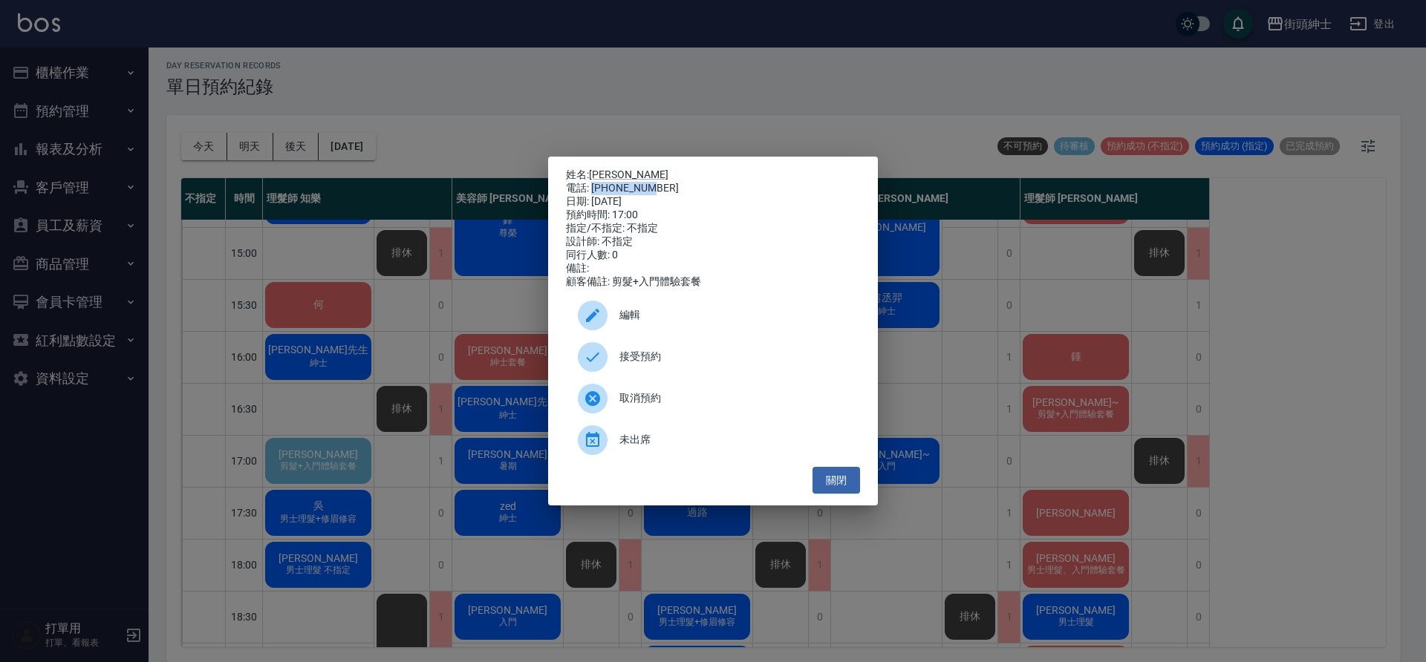
copy div "0932017007"
click at [483, 393] on div "姓名: 許志鈺 電話: 0932017007 日期: 2025/09/05 預約時間: 17:00 指定/不指定: 不指定 設計師: 不指定 同行人數: 0 …" at bounding box center [713, 331] width 1426 height 662
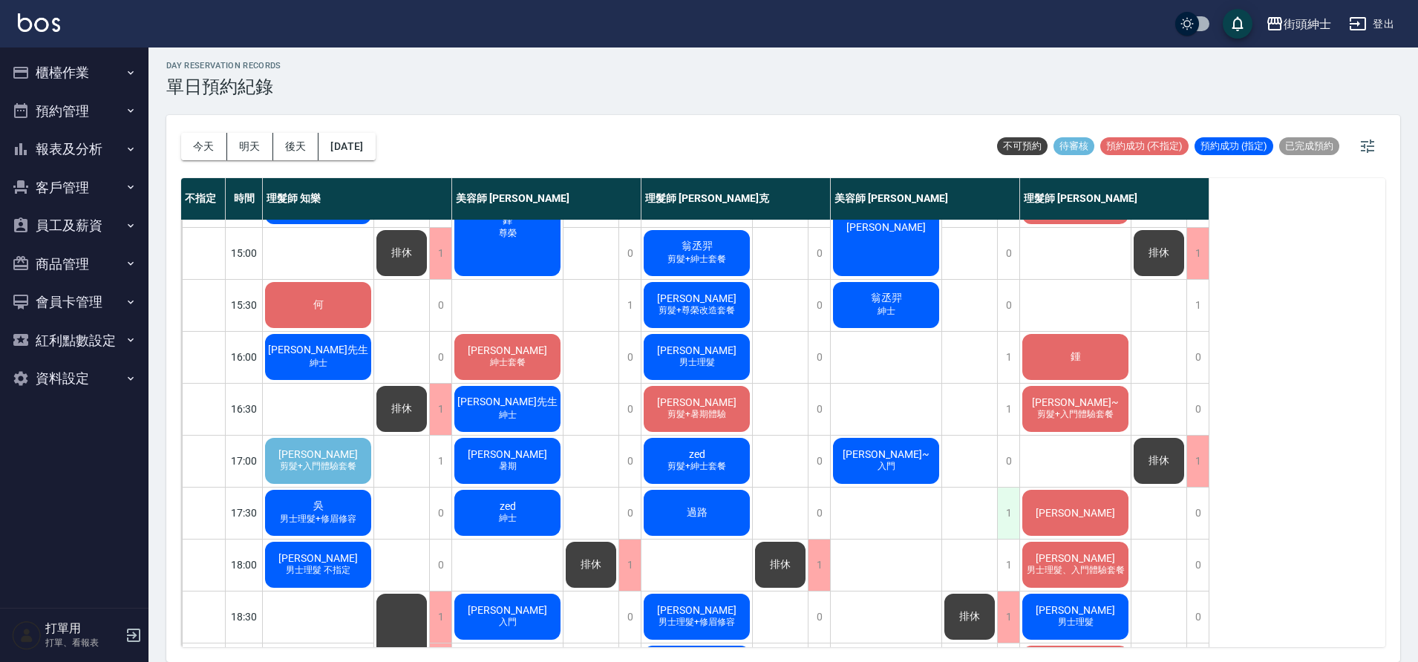
click at [1001, 516] on div "1" at bounding box center [1008, 513] width 22 height 51
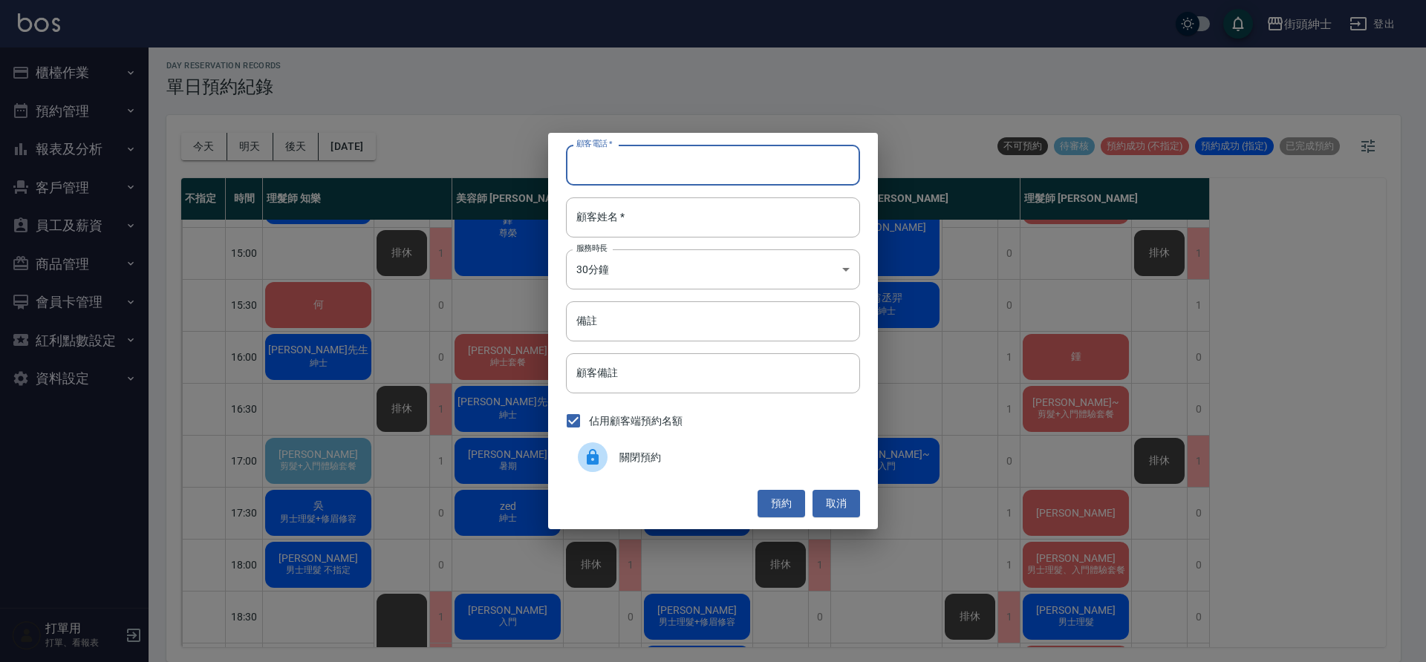
click at [658, 166] on input "顧客電話   *" at bounding box center [713, 165] width 294 height 40
paste input "0932017007"
type input "0932017007"
click at [646, 264] on body "街頭紳士 登出 櫃檯作業 打帳單 帳單列表 營業儀表板 現金收支登錄 材料自購登錄 每日結帳 排班表 現場電腦打卡 預約管理 預約管理 單日預約紀錄 單週預約…" at bounding box center [713, 329] width 1426 height 667
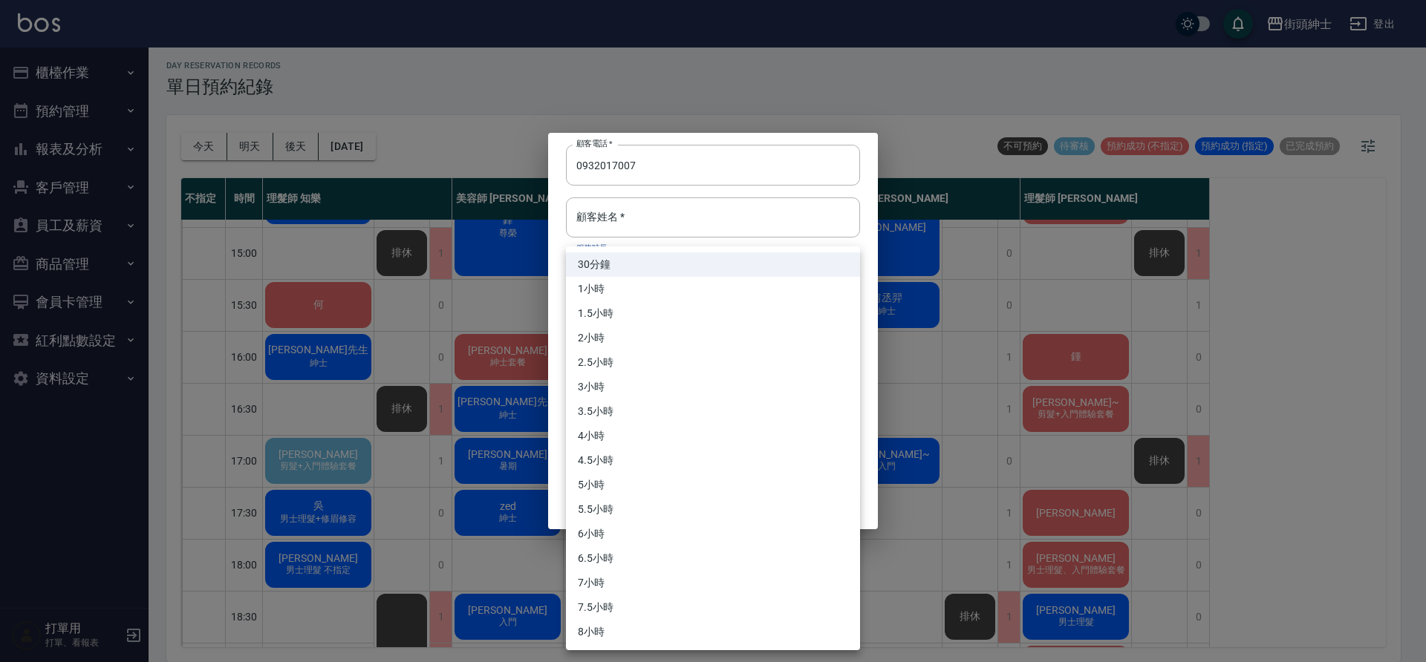
click at [635, 223] on div at bounding box center [713, 331] width 1426 height 662
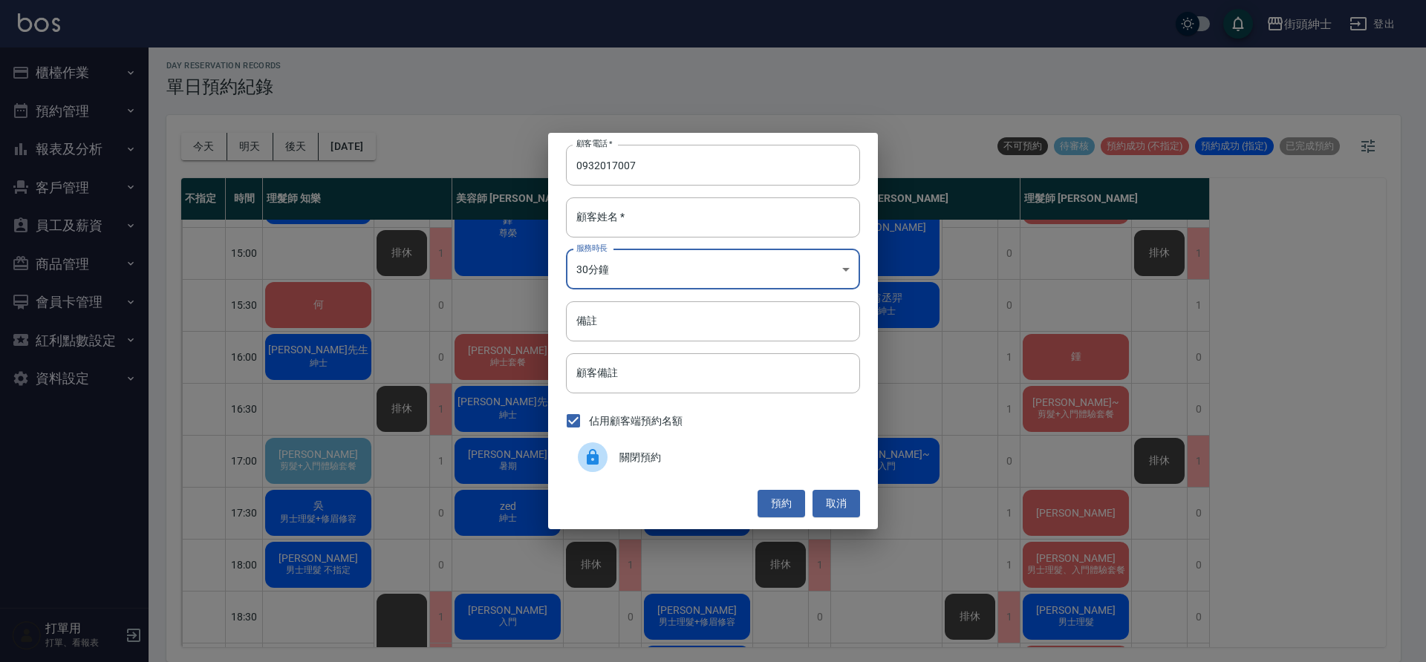
click at [642, 207] on div "30分鐘 1小時 1.5小時 2小時 2.5小時 3小時 3.5小時 4小時 4.5小時 5小時 5.5小時 6小時 6.5小時 7小時 7.5小時 8小時" at bounding box center [713, 331] width 1426 height 662
click at [659, 215] on input "顧客姓名   *" at bounding box center [713, 218] width 294 height 40
type input "ㄋ"
click at [792, 506] on button "預約" at bounding box center [781, 503] width 48 height 27
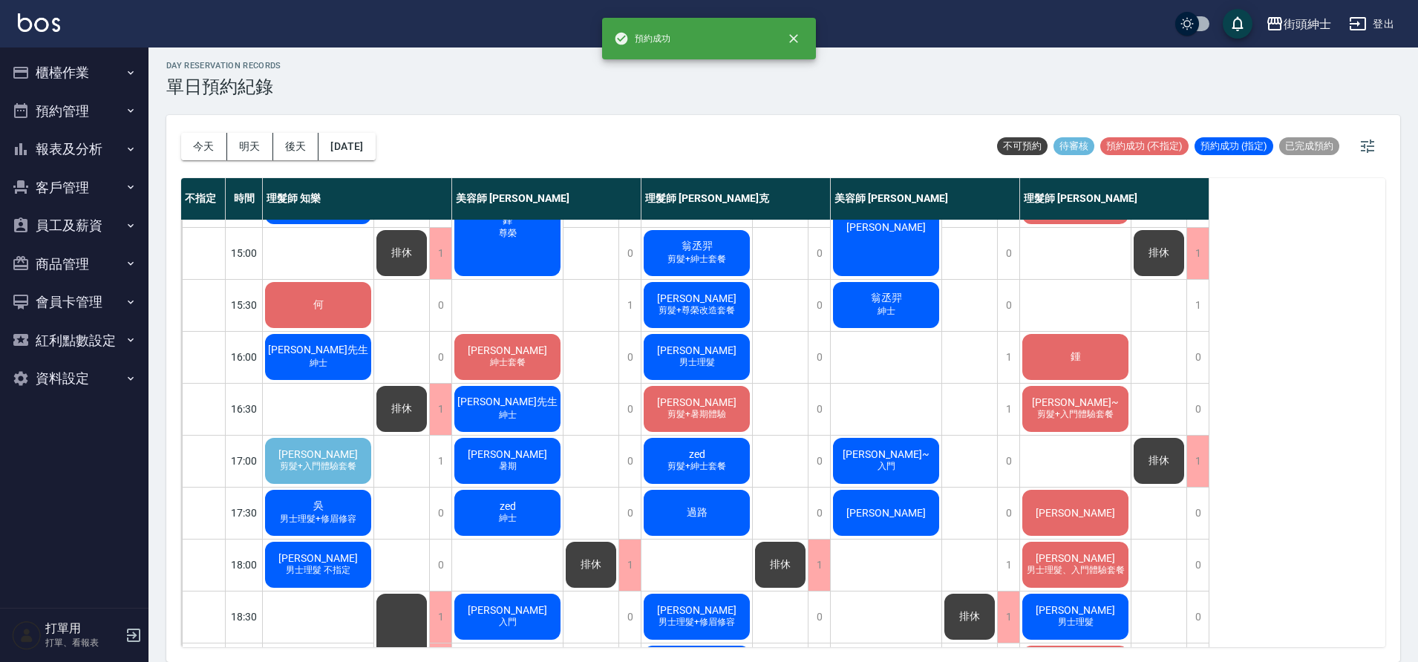
click at [896, 501] on div "許志鈺" at bounding box center [886, 513] width 111 height 50
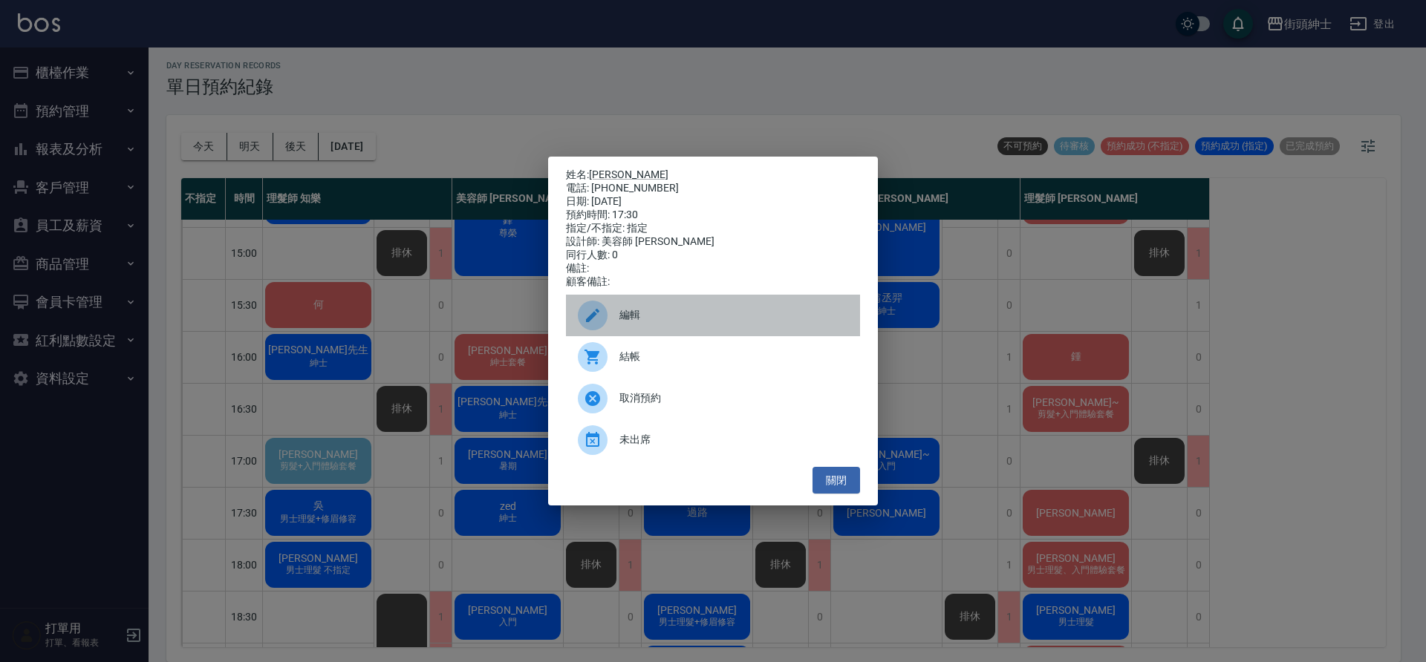
click at [654, 331] on div "編輯" at bounding box center [713, 316] width 294 height 42
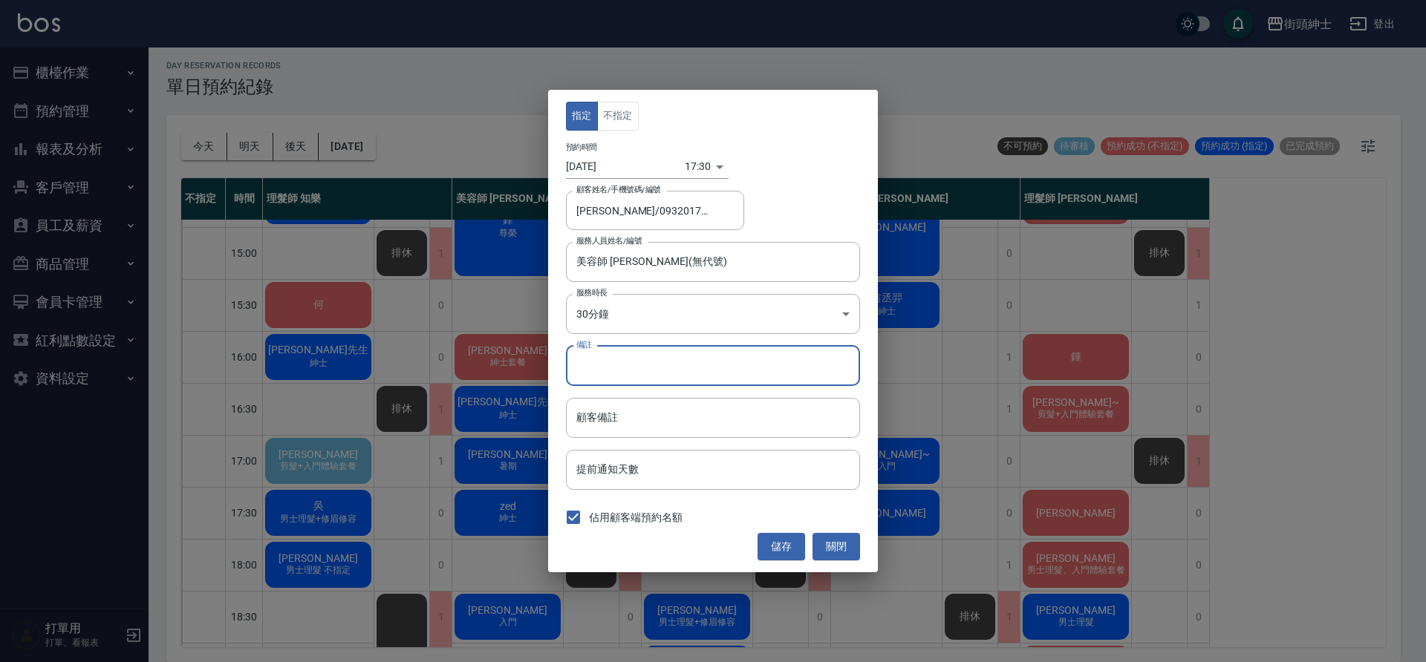
click at [645, 368] on input "備註" at bounding box center [713, 366] width 294 height 40
type input "入門"
click at [801, 555] on button "儲存" at bounding box center [781, 546] width 48 height 27
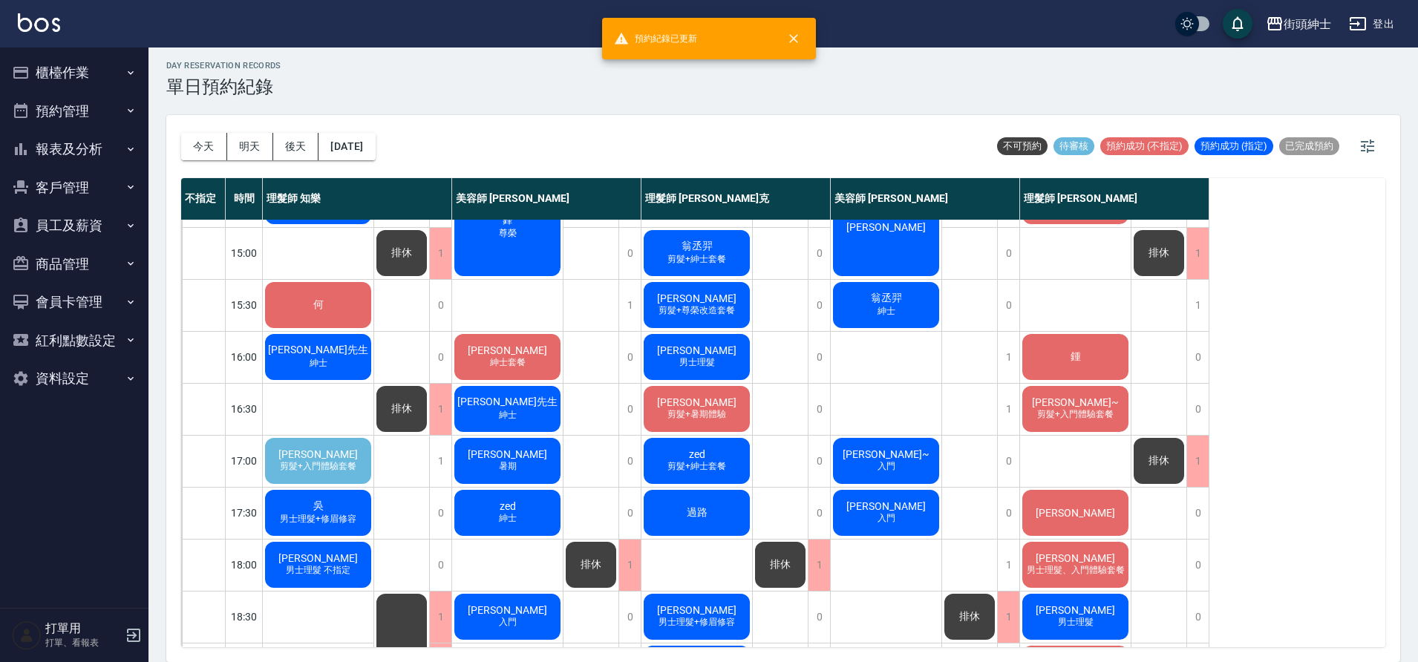
click at [332, 463] on span "剪髮+入門體驗套餐" at bounding box center [318, 466] width 82 height 13
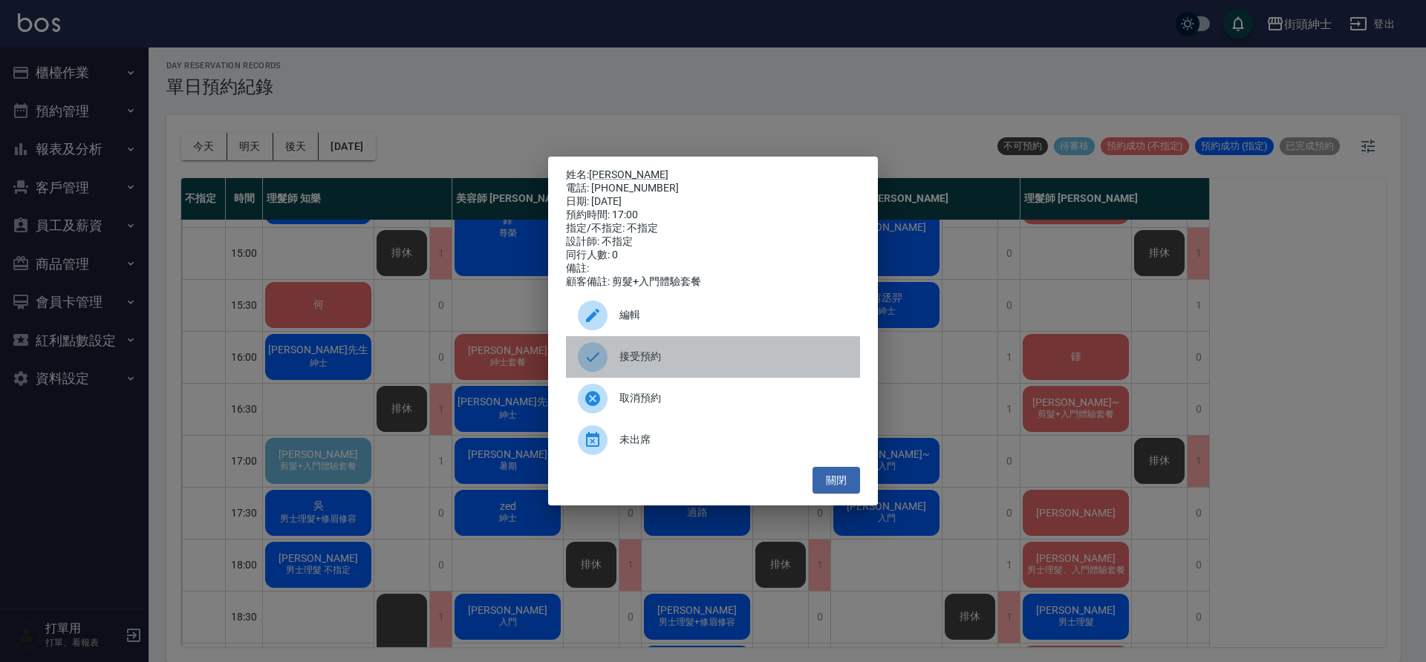
click at [674, 364] on span "接受預約" at bounding box center [733, 357] width 229 height 16
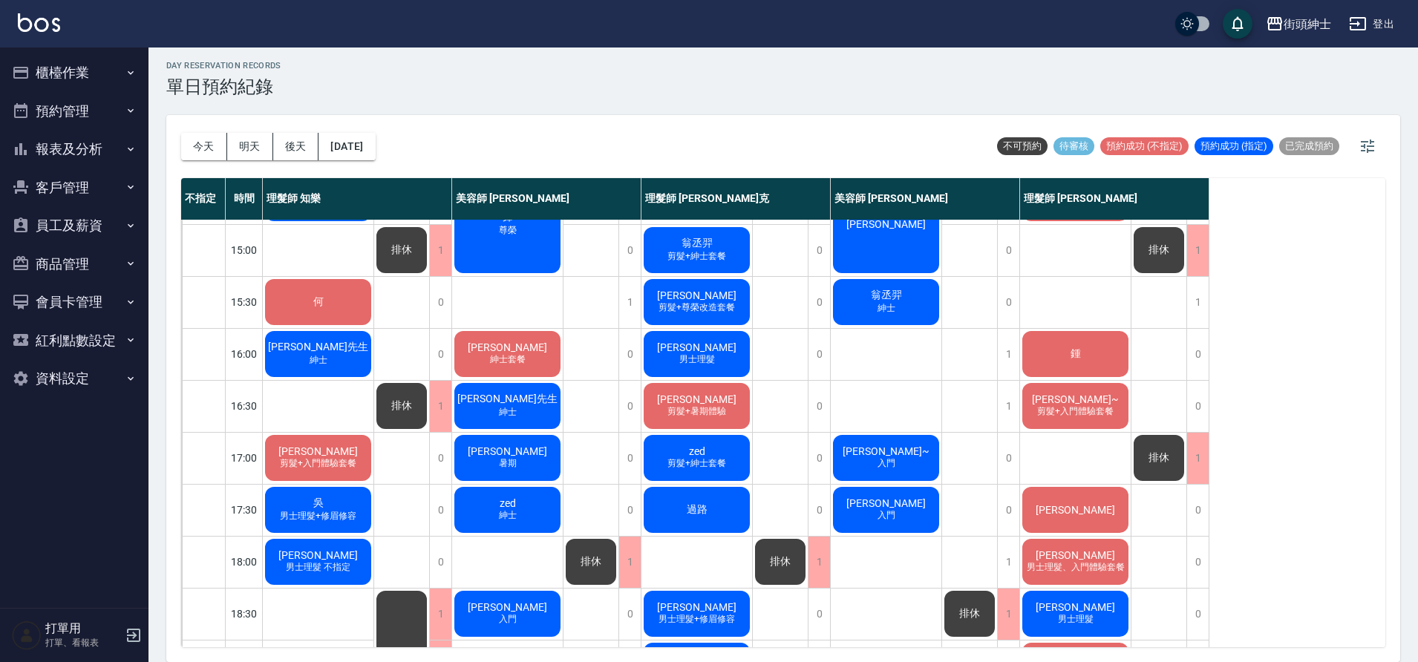
scroll to position [72, 0]
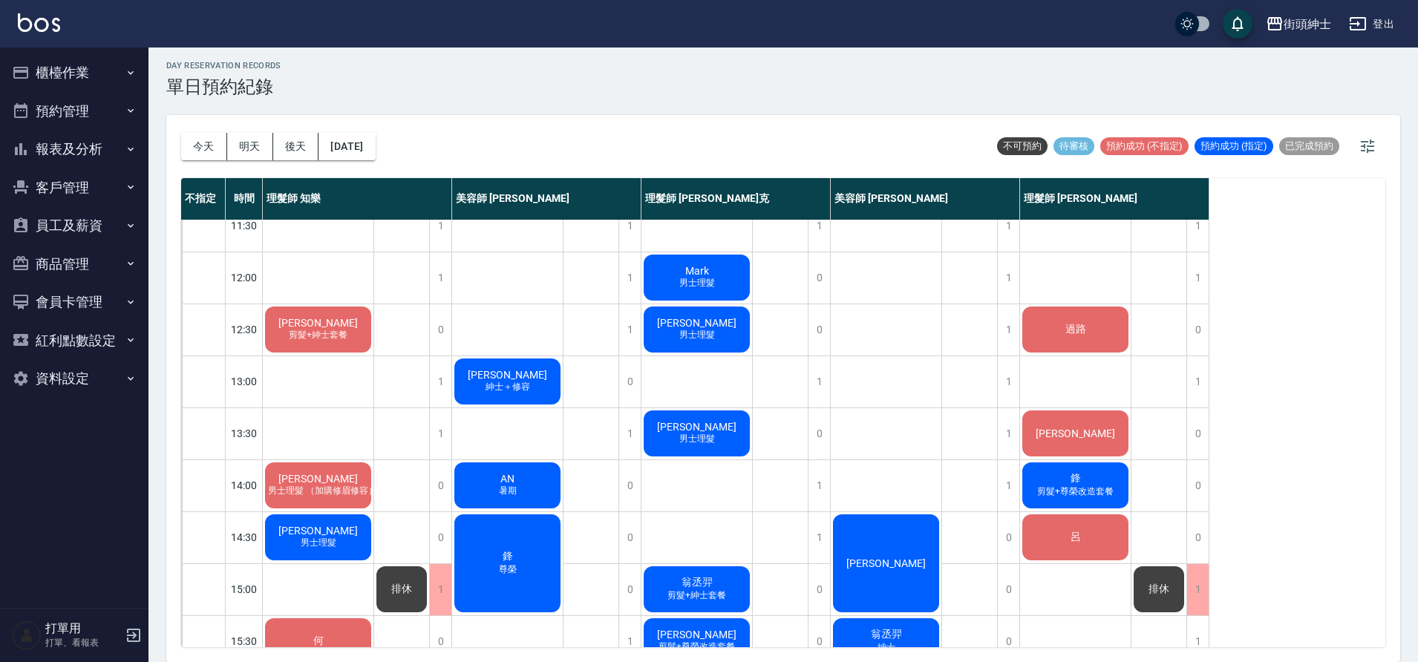
click at [349, 346] on div "卓維辰 剪髮+紳士套餐" at bounding box center [318, 329] width 111 height 50
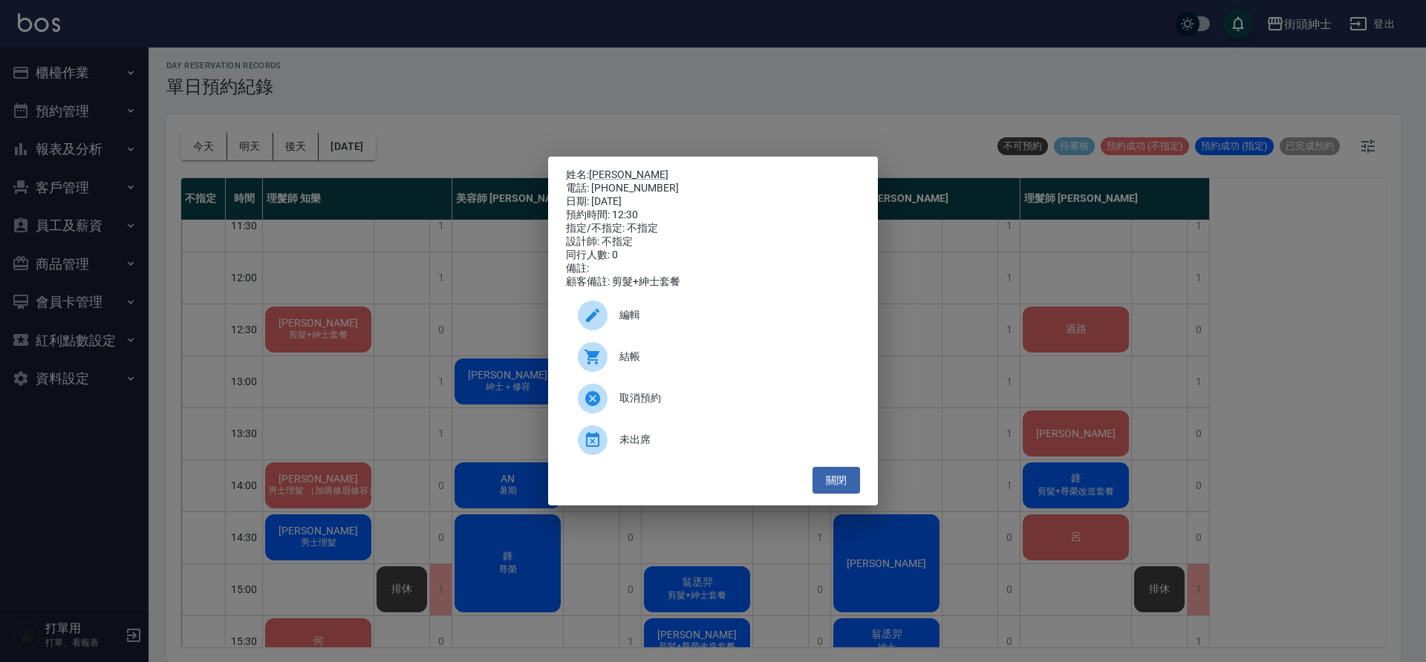
click at [671, 351] on div "結帳" at bounding box center [713, 357] width 294 height 42
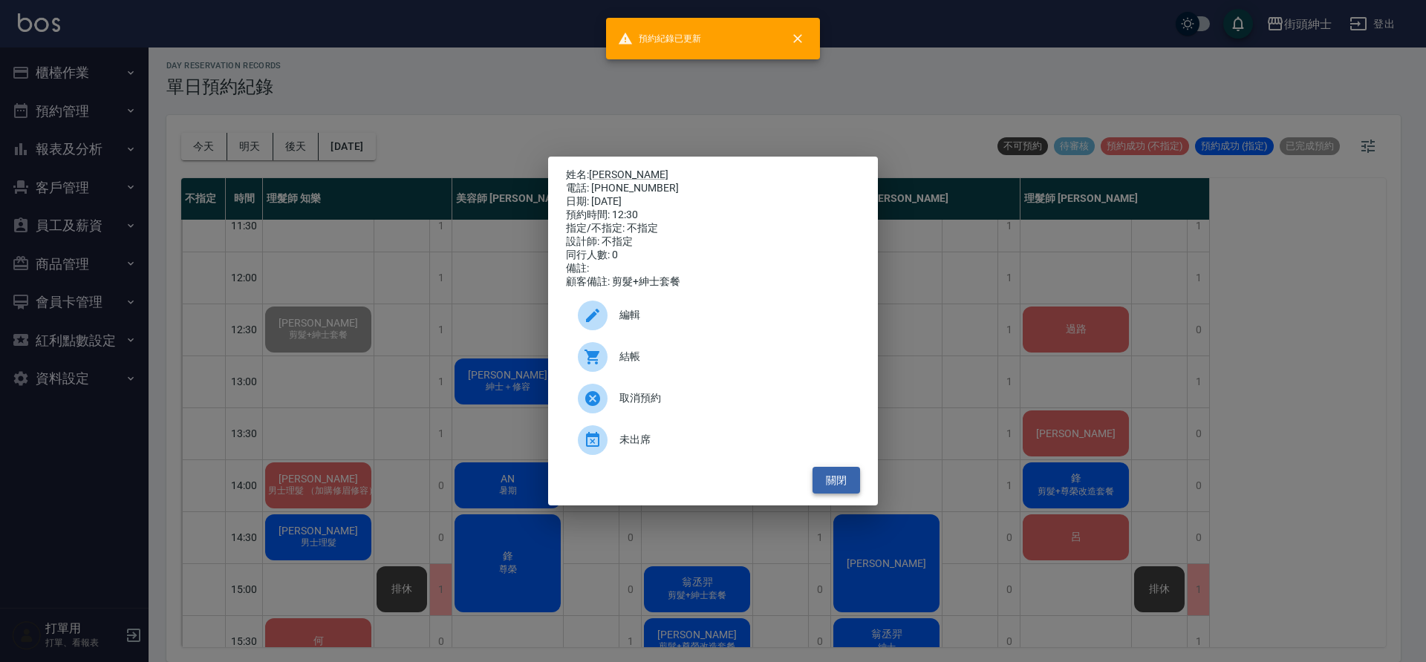
click at [821, 485] on button "關閉" at bounding box center [836, 480] width 48 height 27
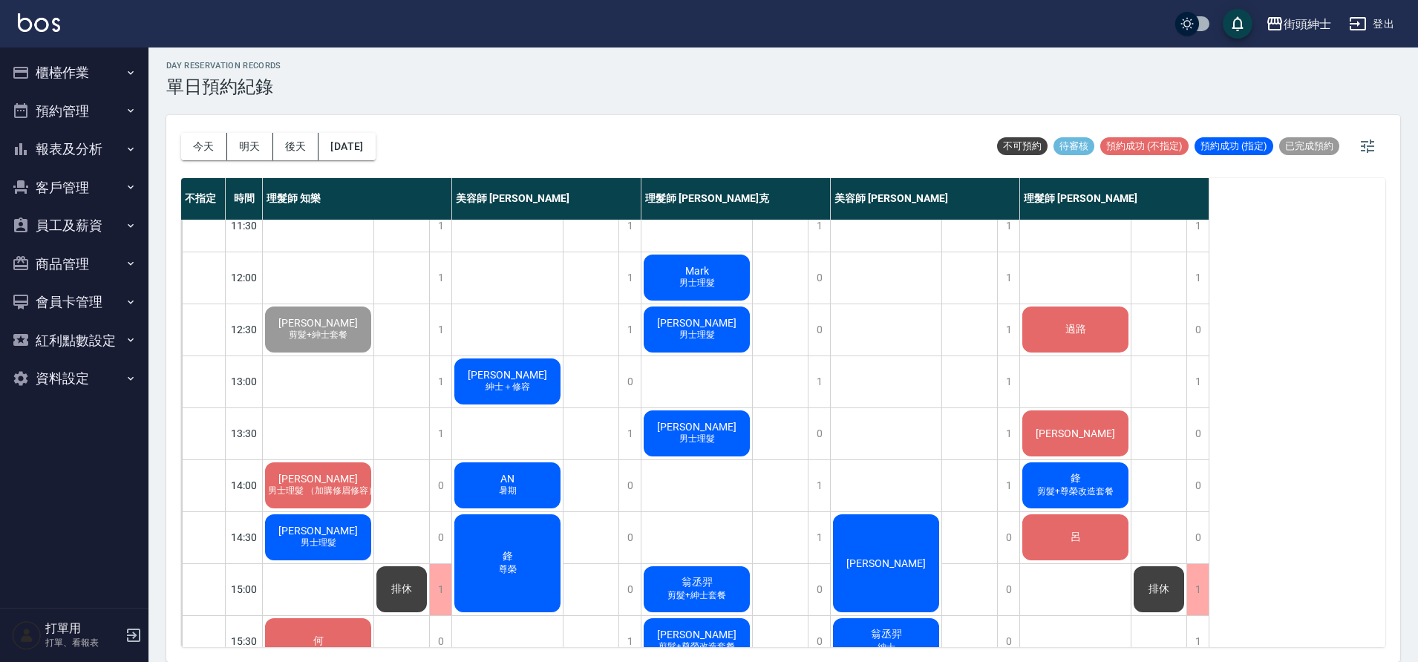
scroll to position [102, 0]
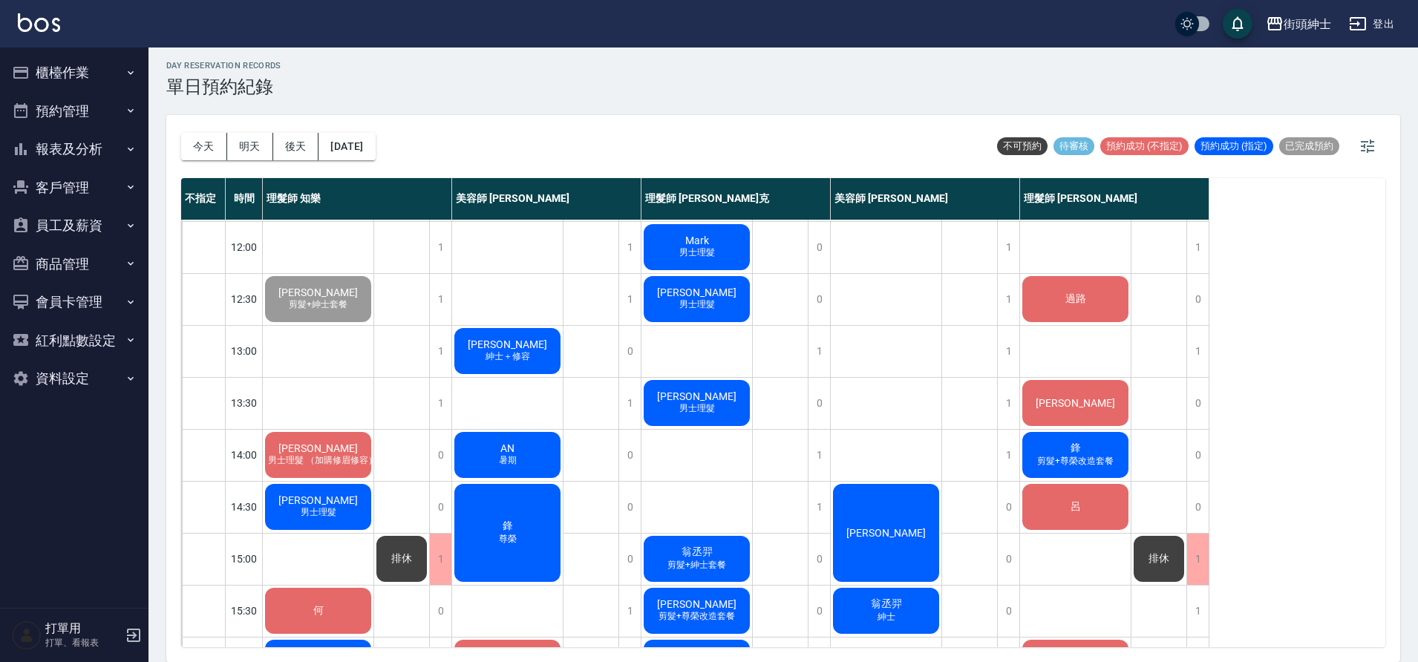
click at [335, 451] on span "[PERSON_NAME]" at bounding box center [318, 449] width 85 height 12
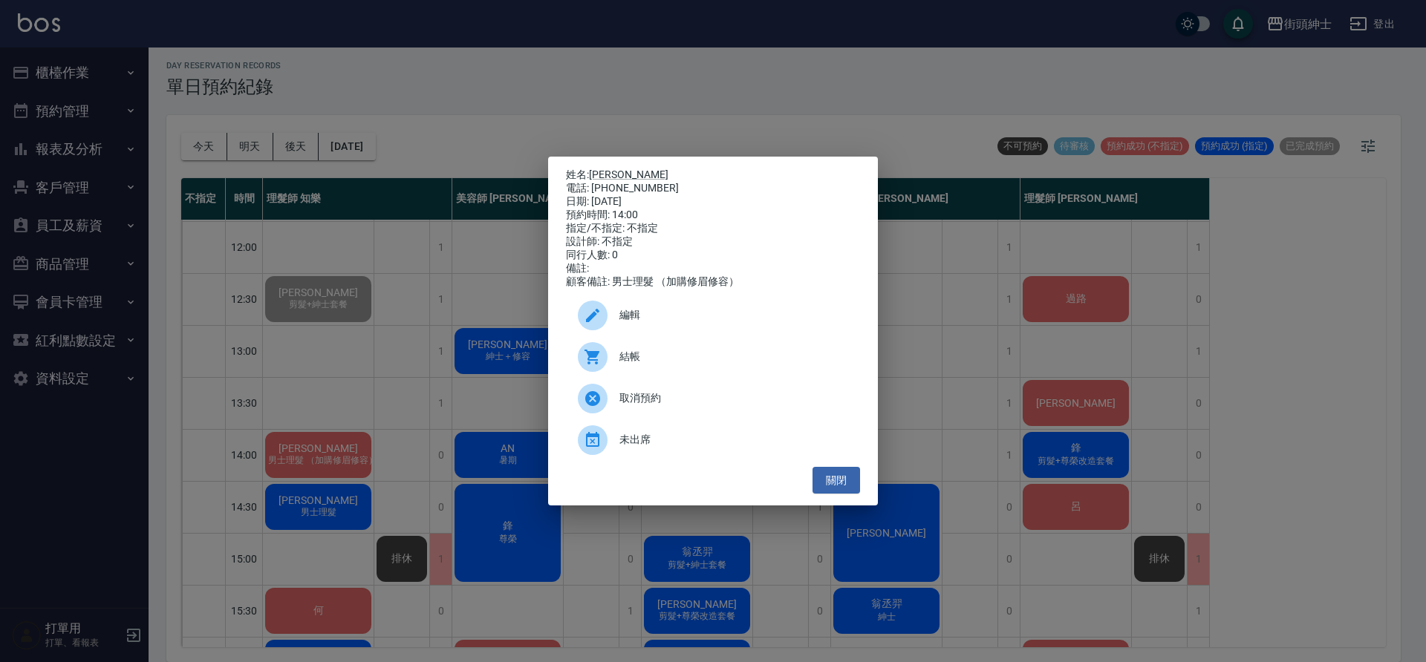
click at [651, 359] on span "結帳" at bounding box center [733, 357] width 229 height 16
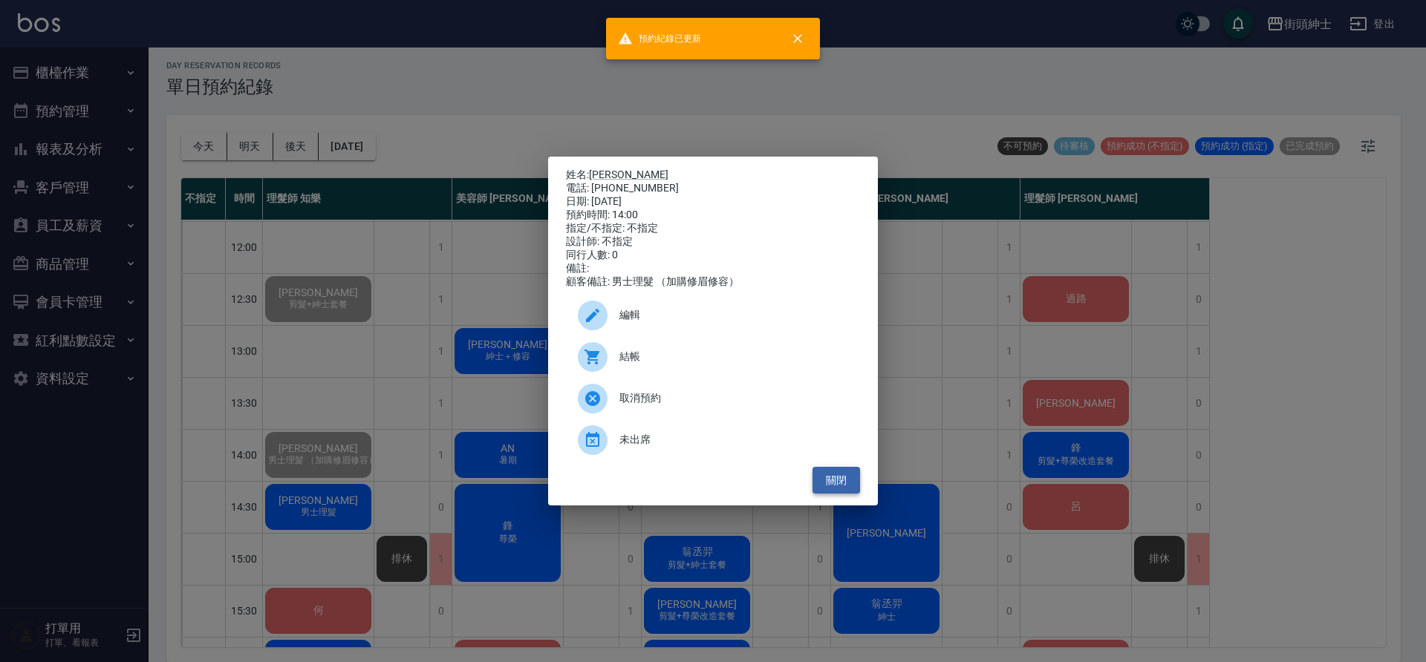
click at [835, 478] on button "關閉" at bounding box center [836, 480] width 48 height 27
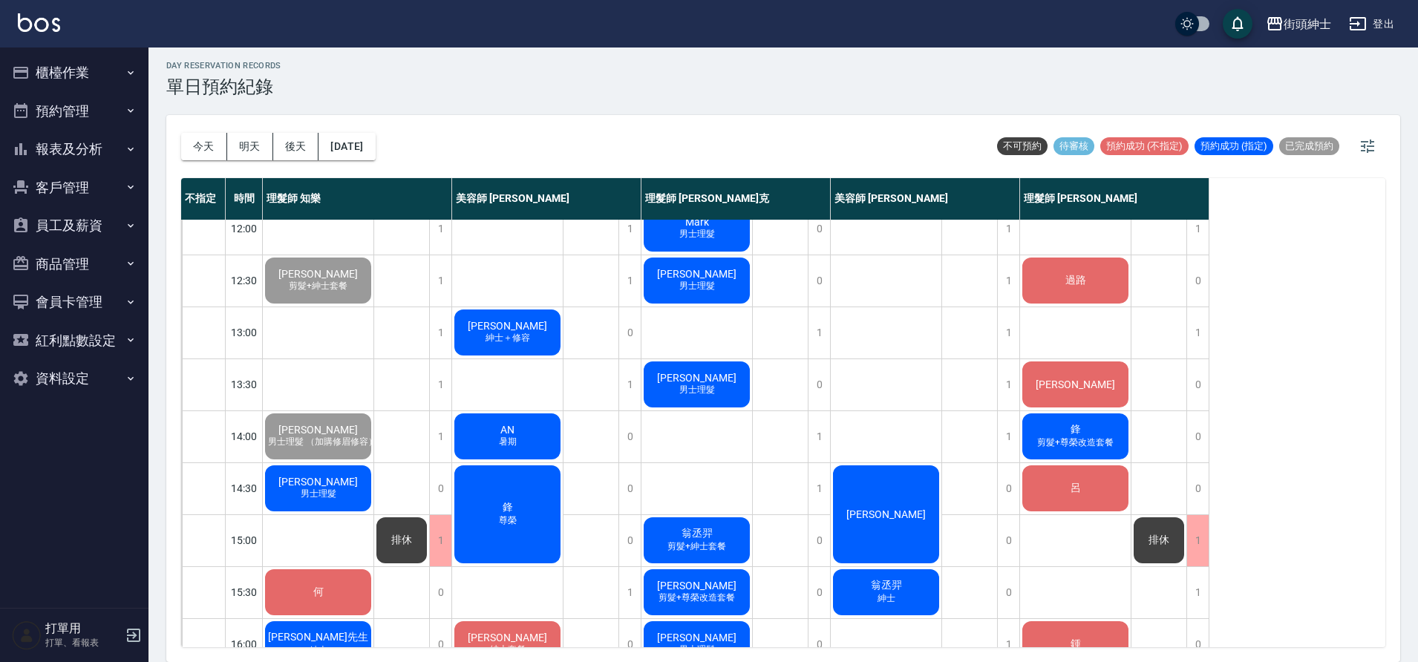
scroll to position [132, 0]
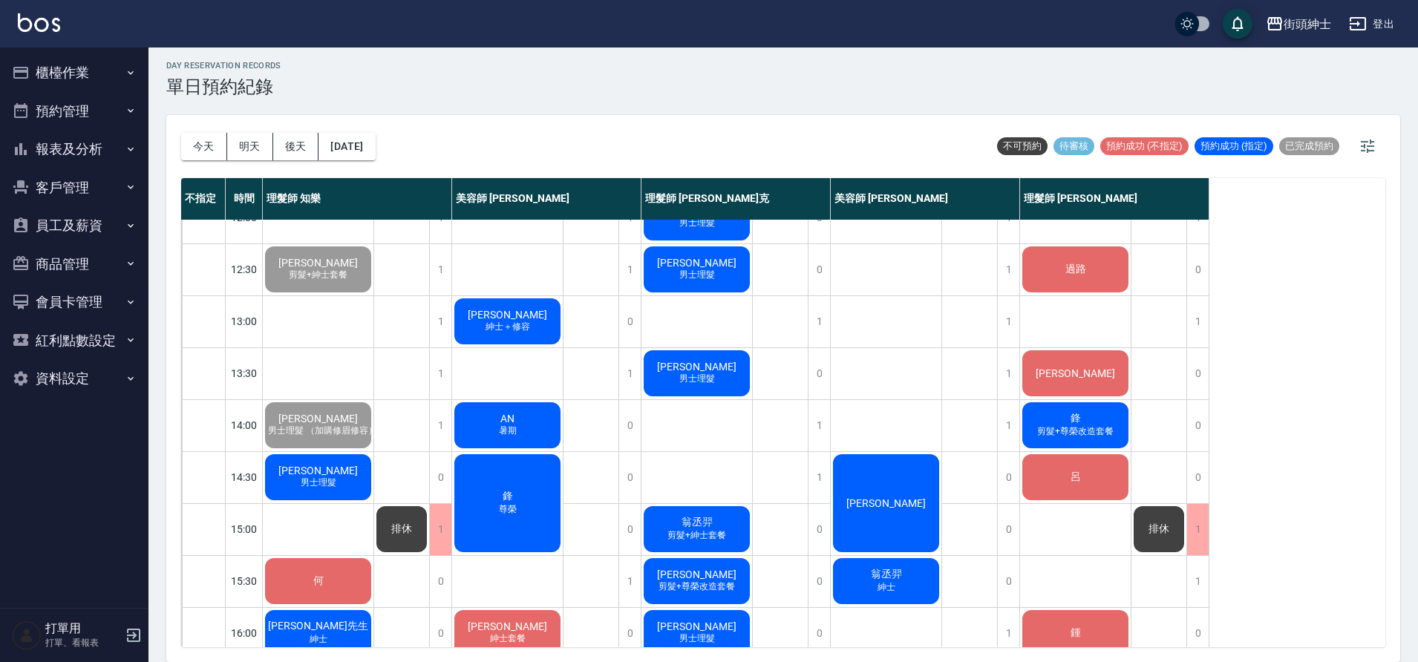
click at [319, 473] on span "[PERSON_NAME]" at bounding box center [318, 471] width 85 height 12
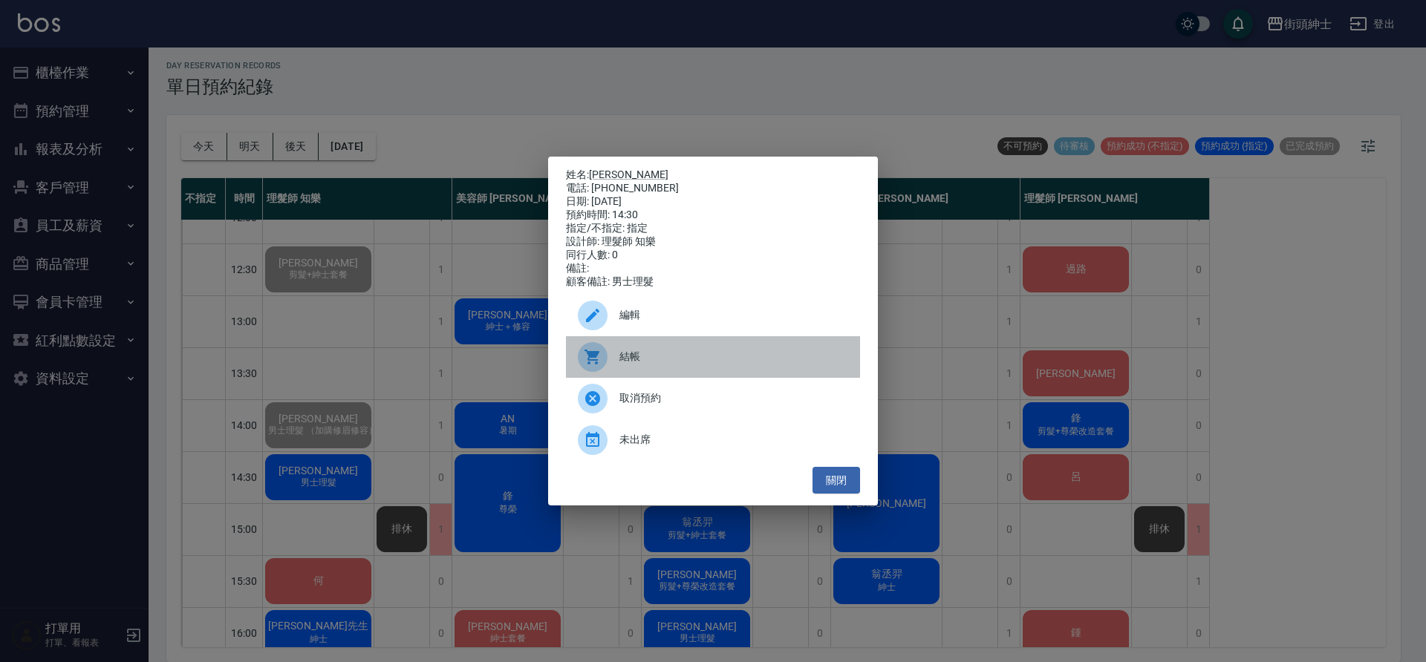
click at [645, 357] on span "結帳" at bounding box center [733, 357] width 229 height 16
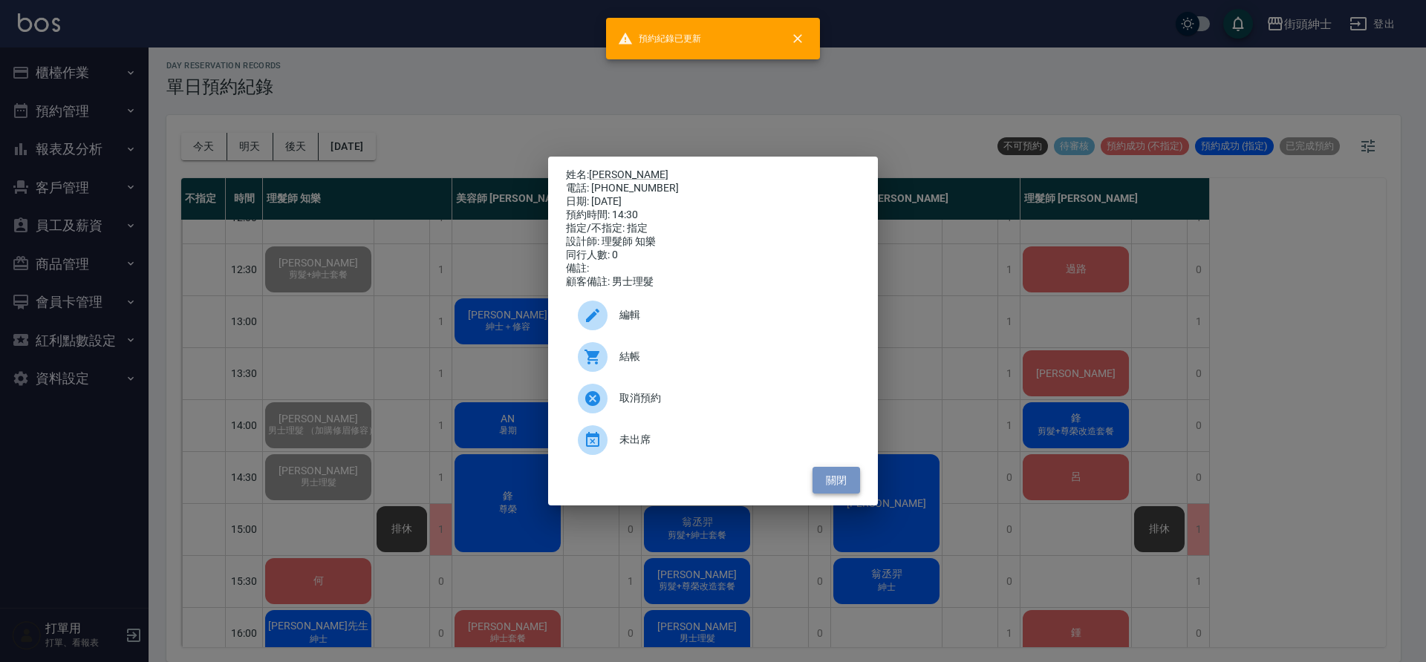
click at [835, 484] on button "關閉" at bounding box center [836, 480] width 48 height 27
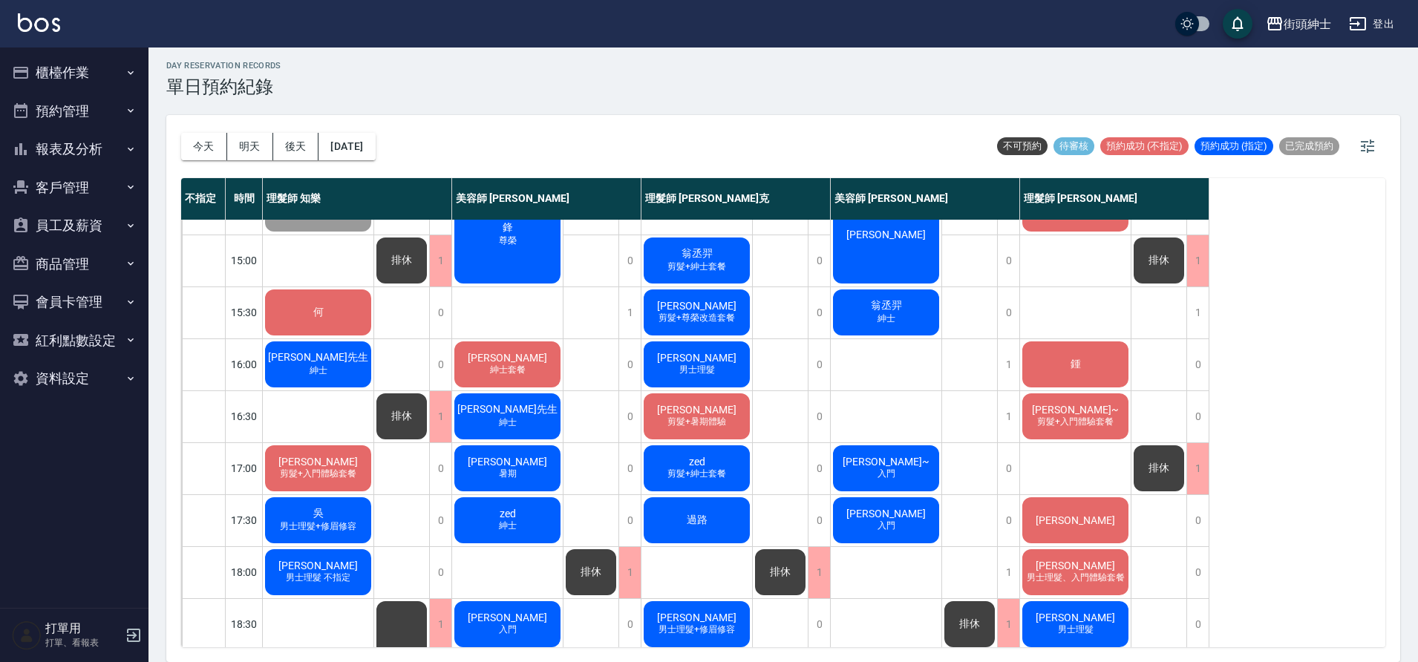
scroll to position [1, 0]
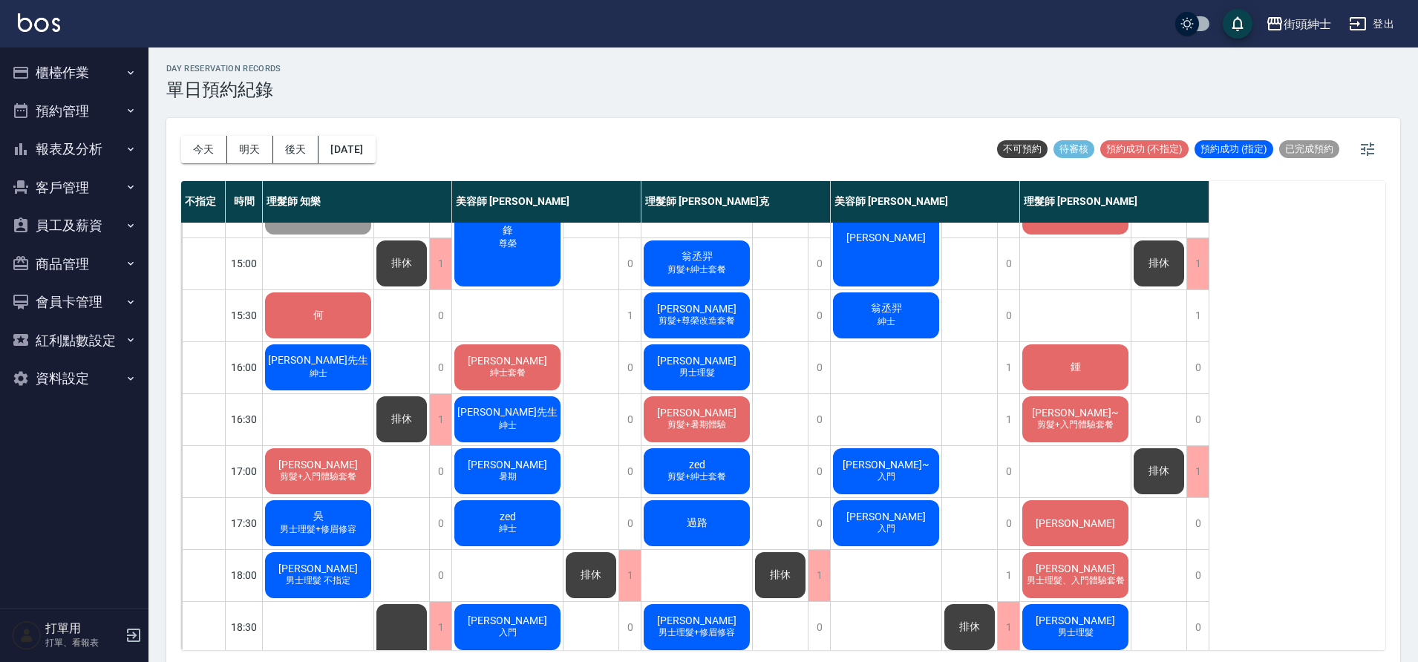
click at [293, 328] on div "何" at bounding box center [318, 315] width 111 height 50
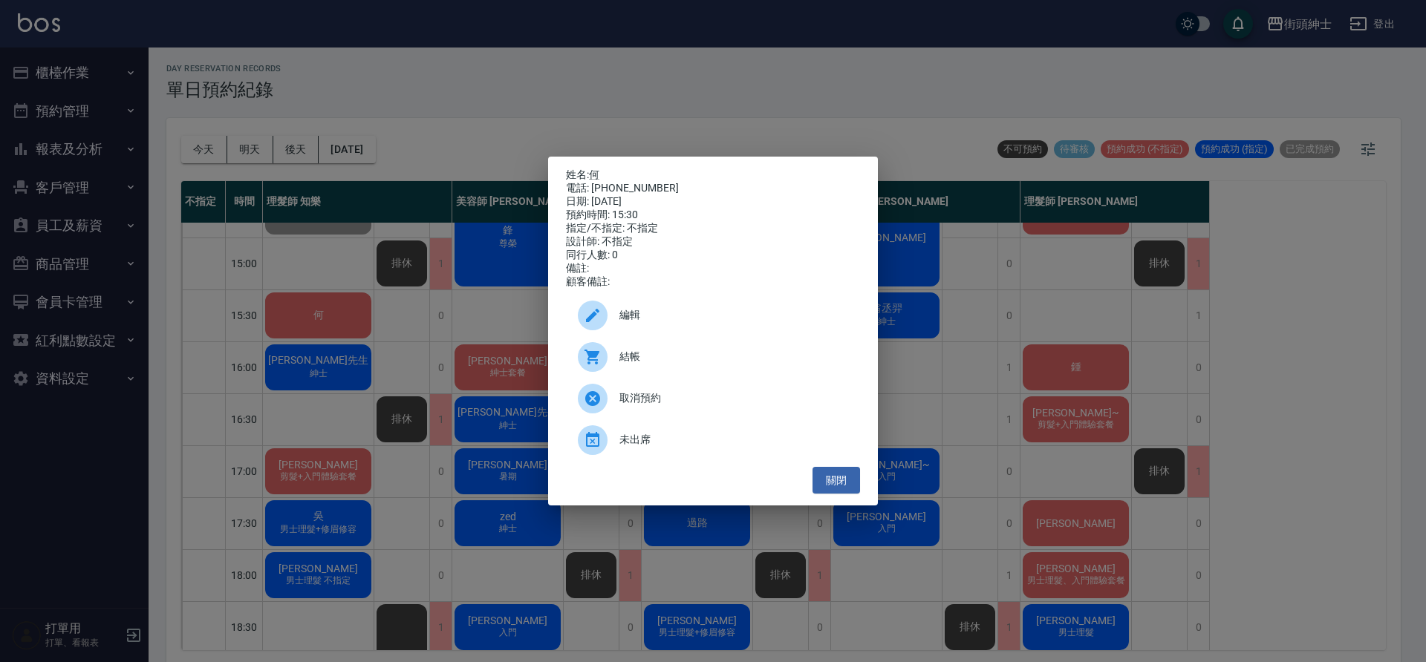
drag, startPoint x: 615, startPoint y: 184, endPoint x: 683, endPoint y: 197, distance: 69.5
click at [683, 197] on div "姓名: 何 電話: 0921150813 日期: 2025/09/05 預約時間: 15:30 指定/不指定: 不指定 設計師: 不指定 同行人數: 0 備註…" at bounding box center [713, 229] width 294 height 120
click at [683, 196] on div "日期: 2025/09/05" at bounding box center [713, 201] width 294 height 13
click at [843, 489] on button "關閉" at bounding box center [836, 480] width 48 height 27
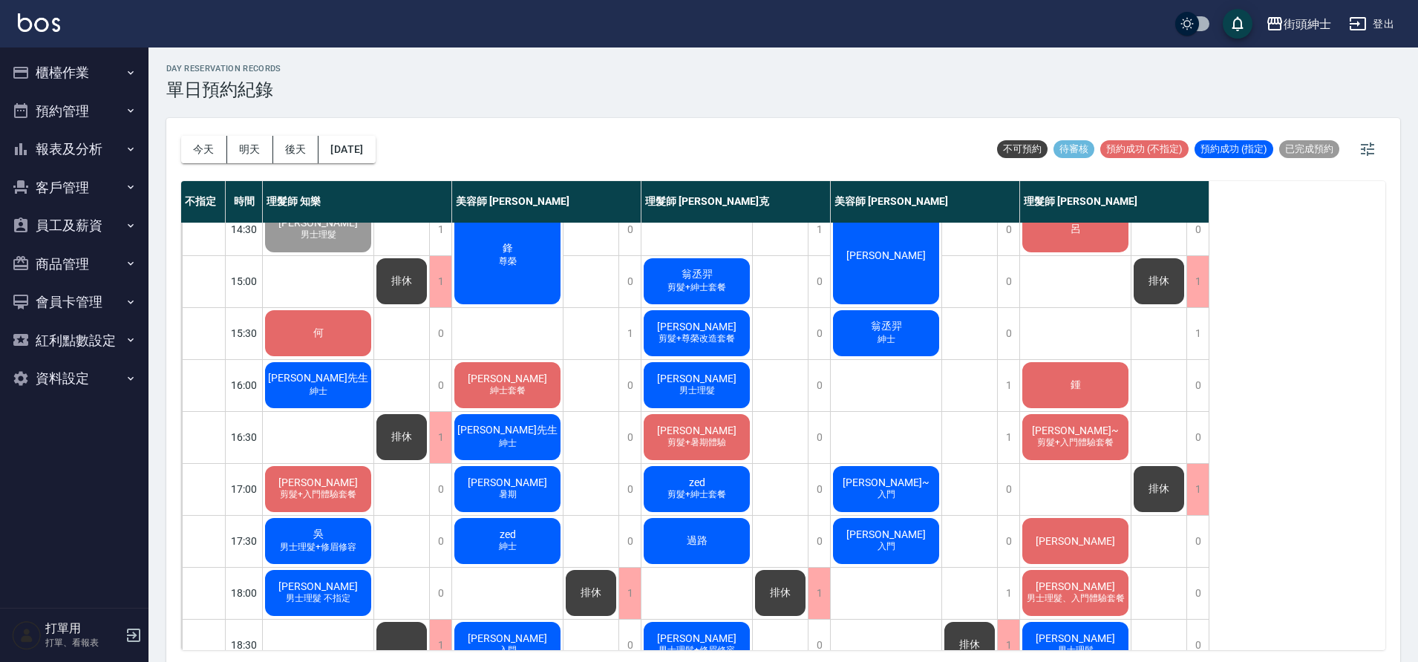
scroll to position [335, 0]
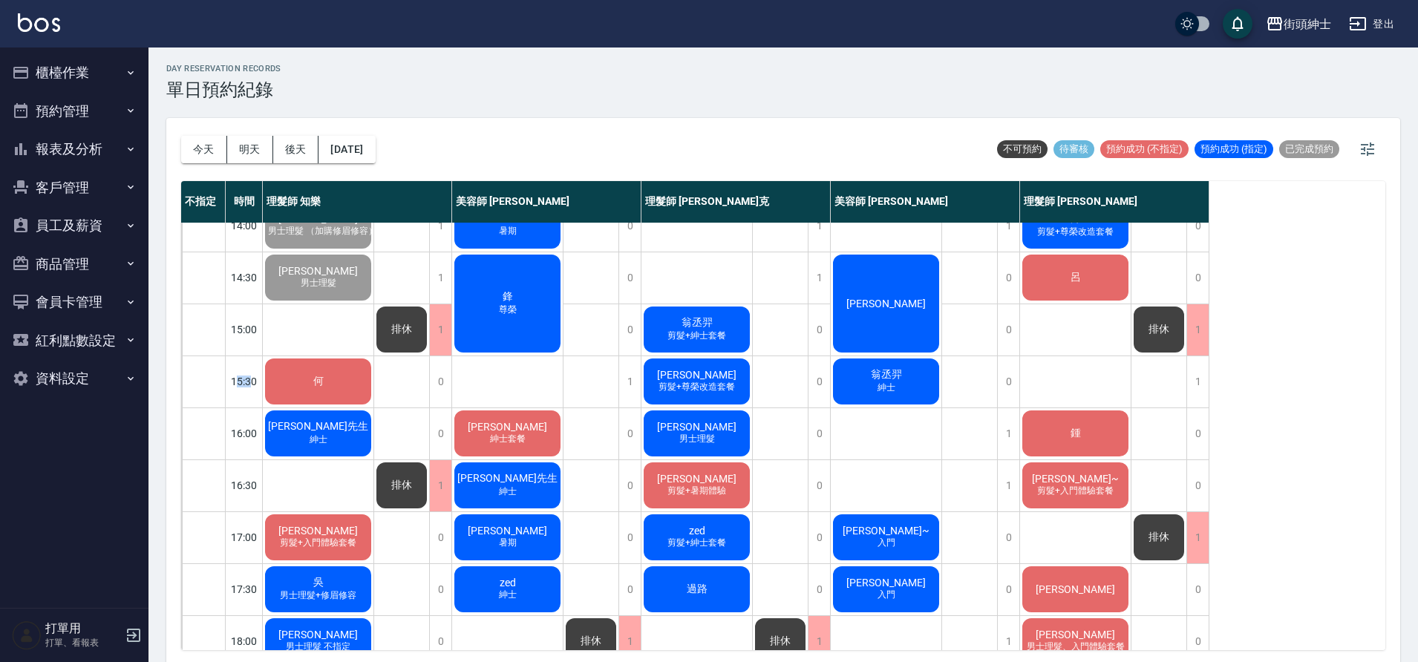
drag, startPoint x: 235, startPoint y: 365, endPoint x: 249, endPoint y: 359, distance: 14.9
click at [249, 359] on div "15:30" at bounding box center [244, 382] width 37 height 52
click at [239, 349] on div "15:00" at bounding box center [244, 330] width 37 height 52
click at [359, 393] on div "何" at bounding box center [318, 381] width 111 height 50
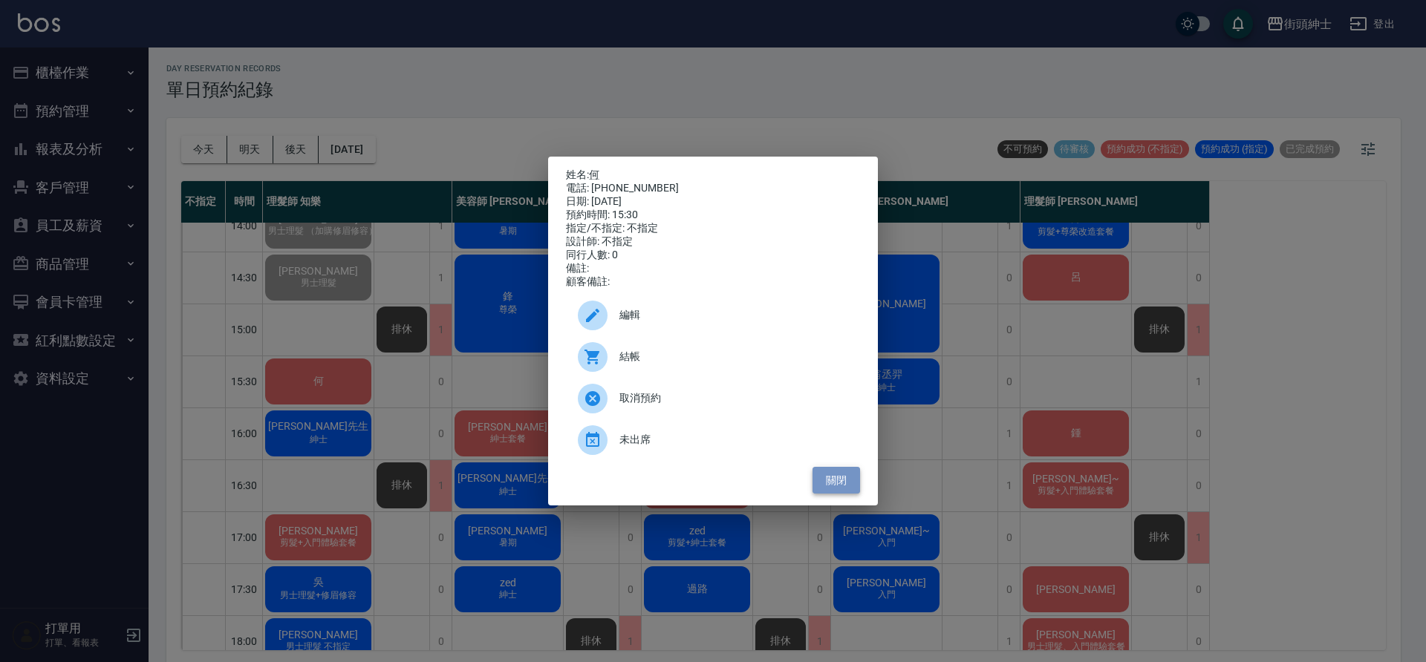
click at [829, 492] on button "關閉" at bounding box center [836, 480] width 48 height 27
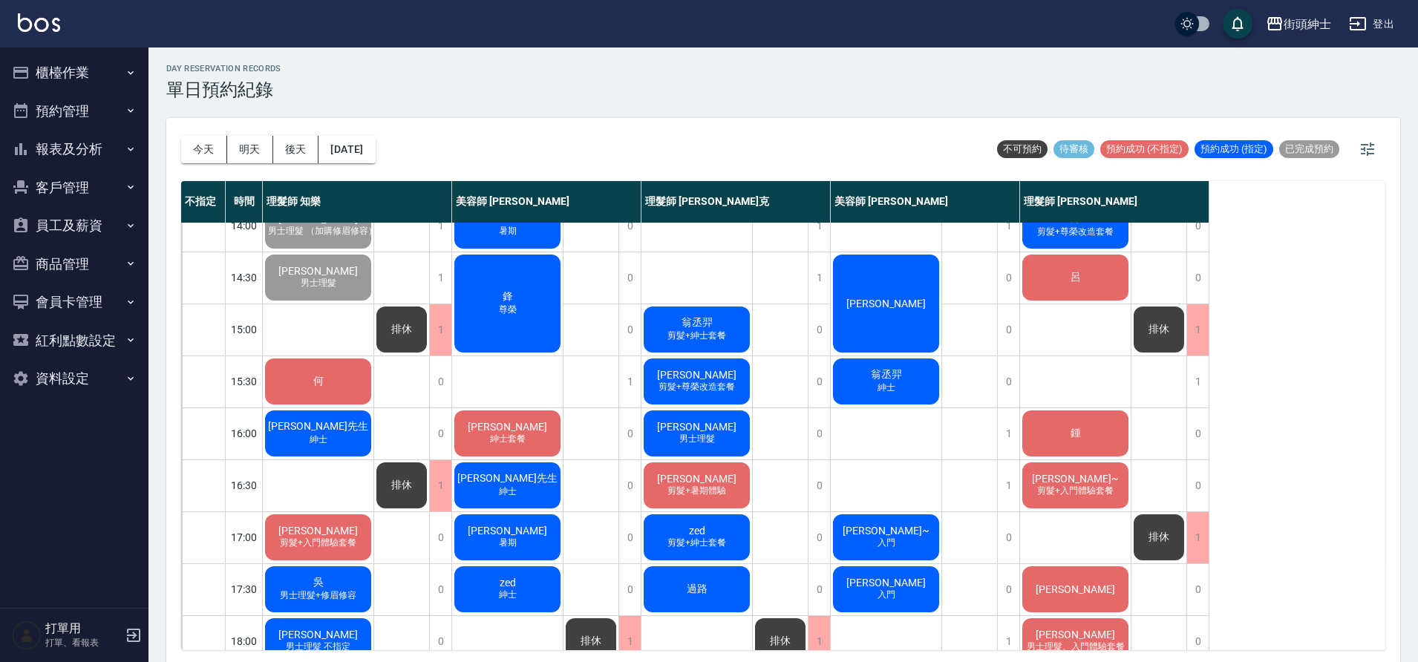
click at [371, 373] on div "何" at bounding box center [318, 381] width 111 height 50
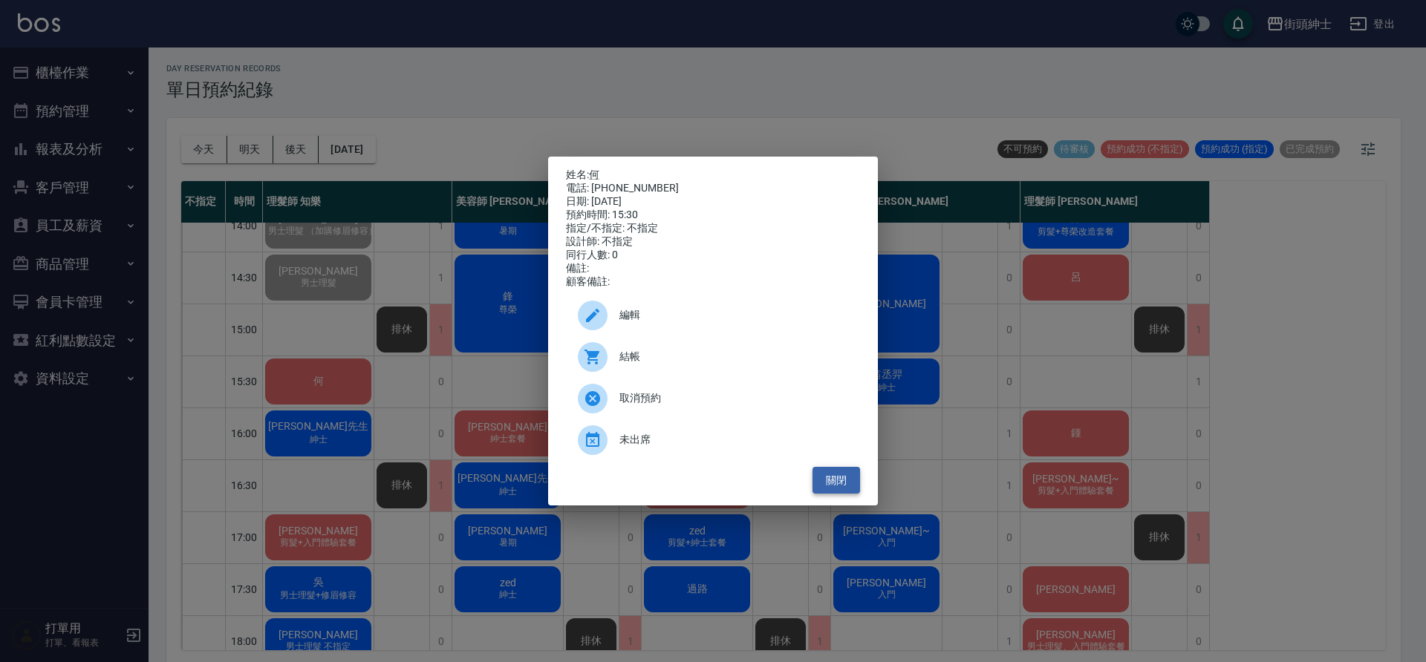
click at [834, 484] on button "關閉" at bounding box center [836, 480] width 48 height 27
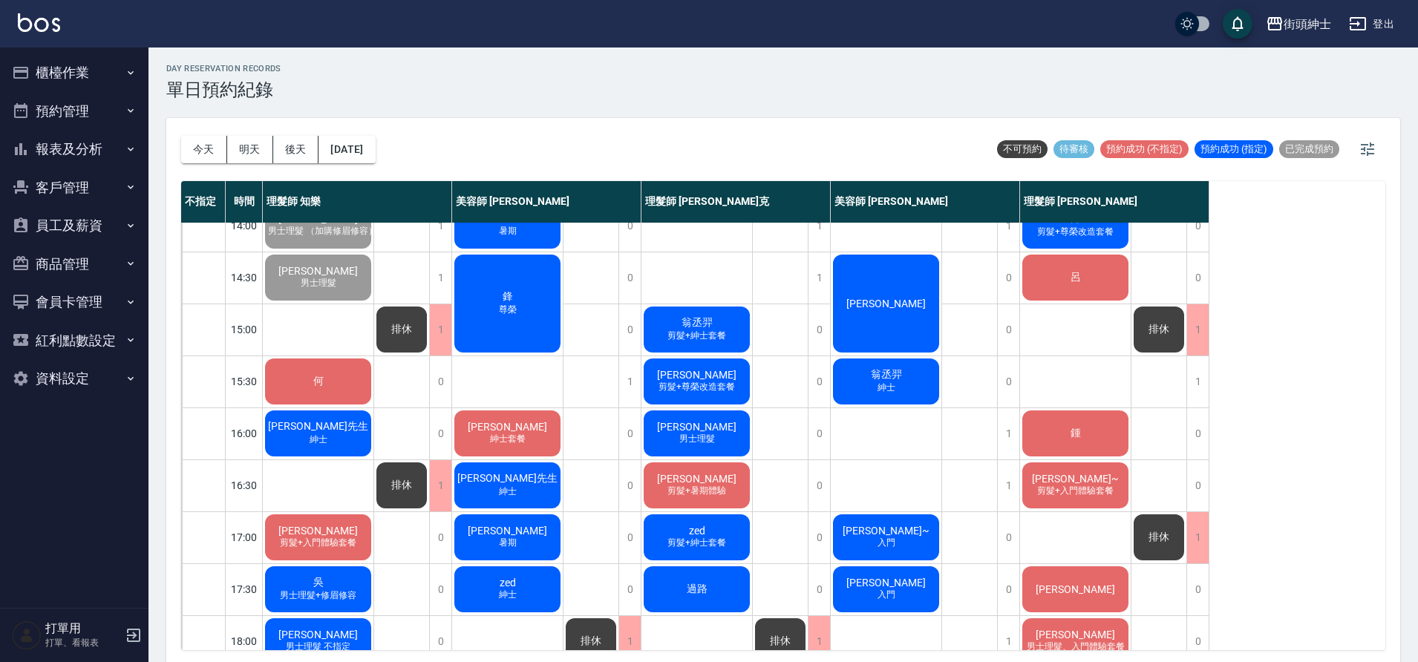
click at [714, 431] on span "Steven" at bounding box center [696, 427] width 85 height 12
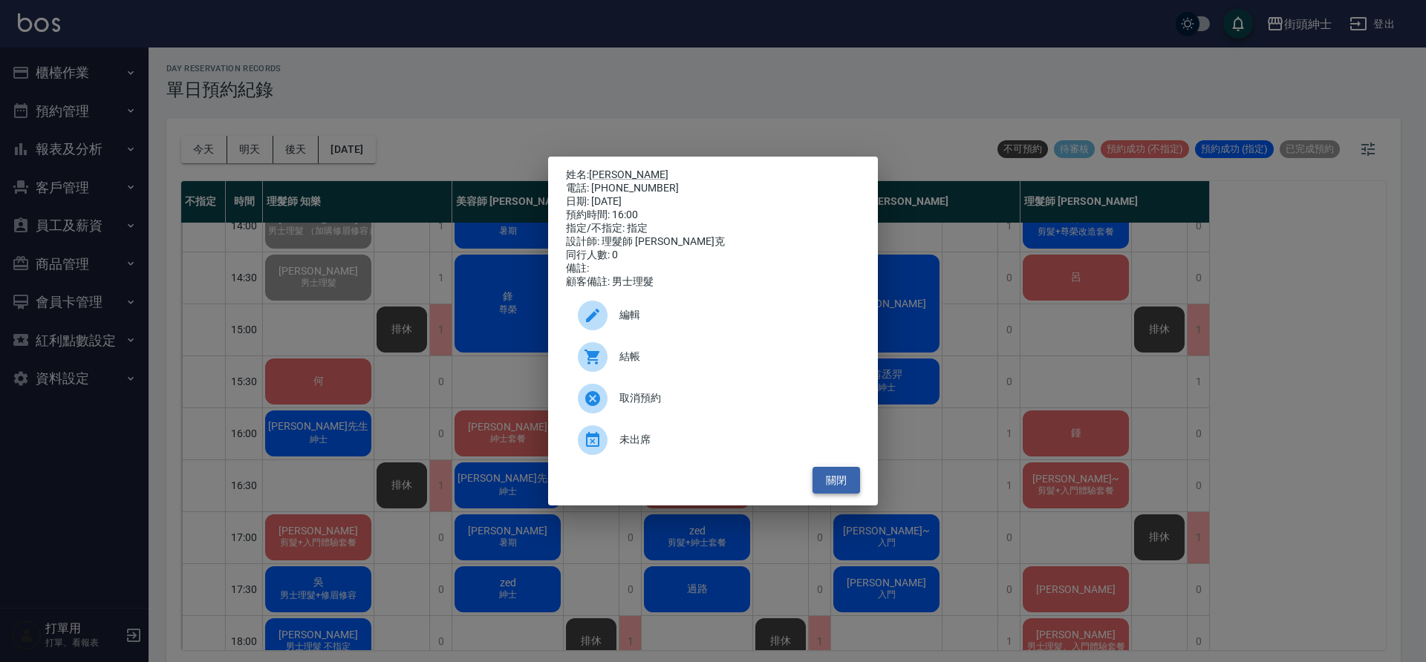
click at [852, 480] on button "關閉" at bounding box center [836, 480] width 48 height 27
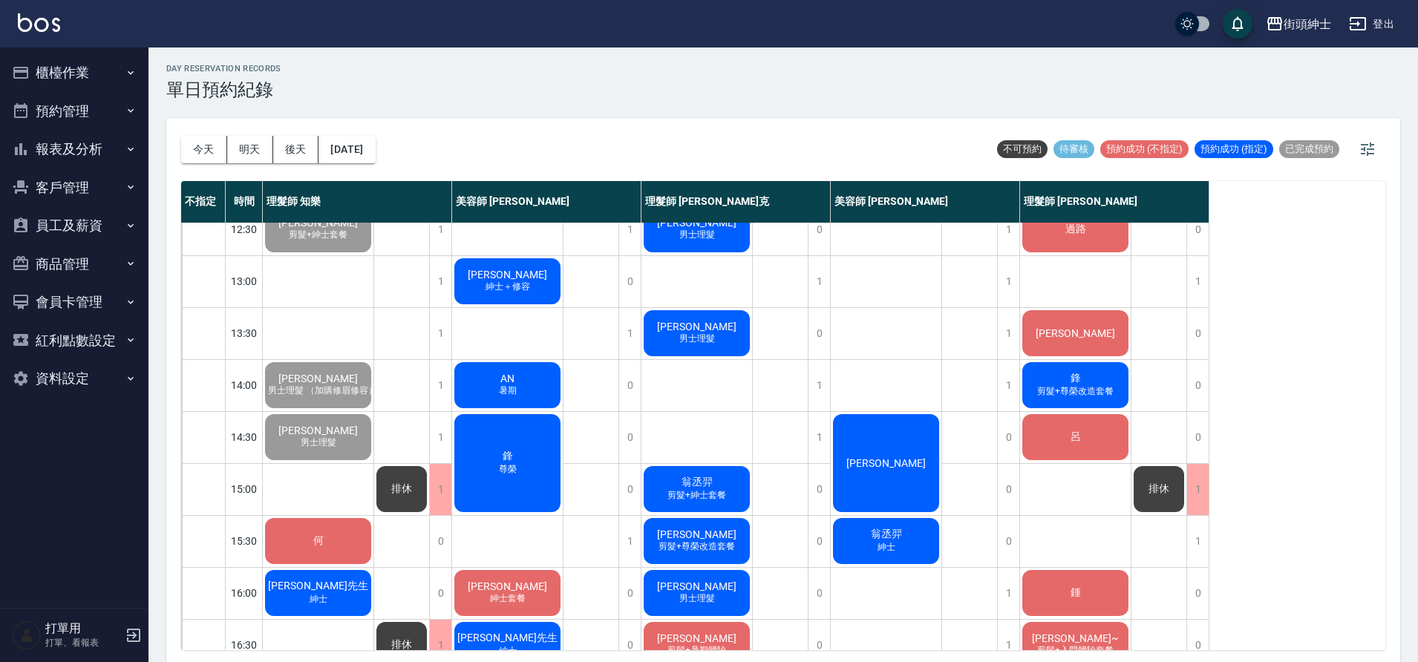
scroll to position [154, 0]
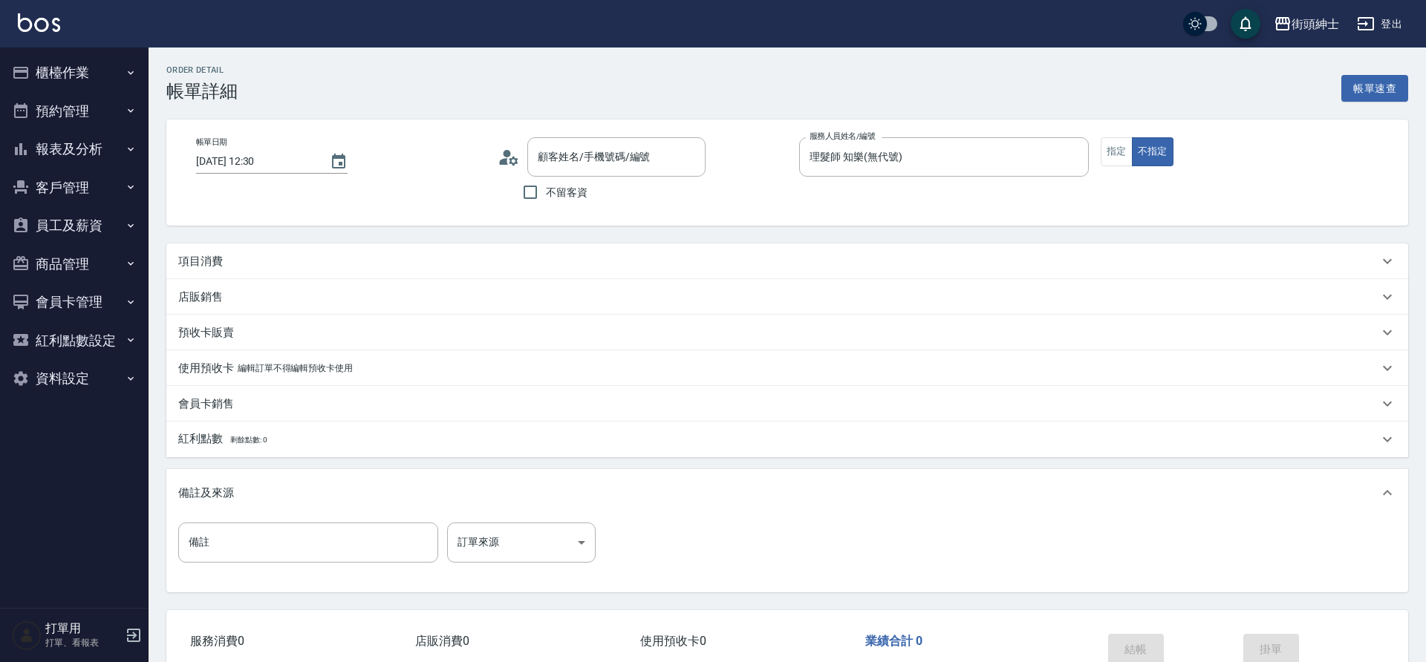
type input "卓維辰/0911780429/null"
click at [465, 250] on div "項目消費" at bounding box center [783, 262] width 1234 height 36
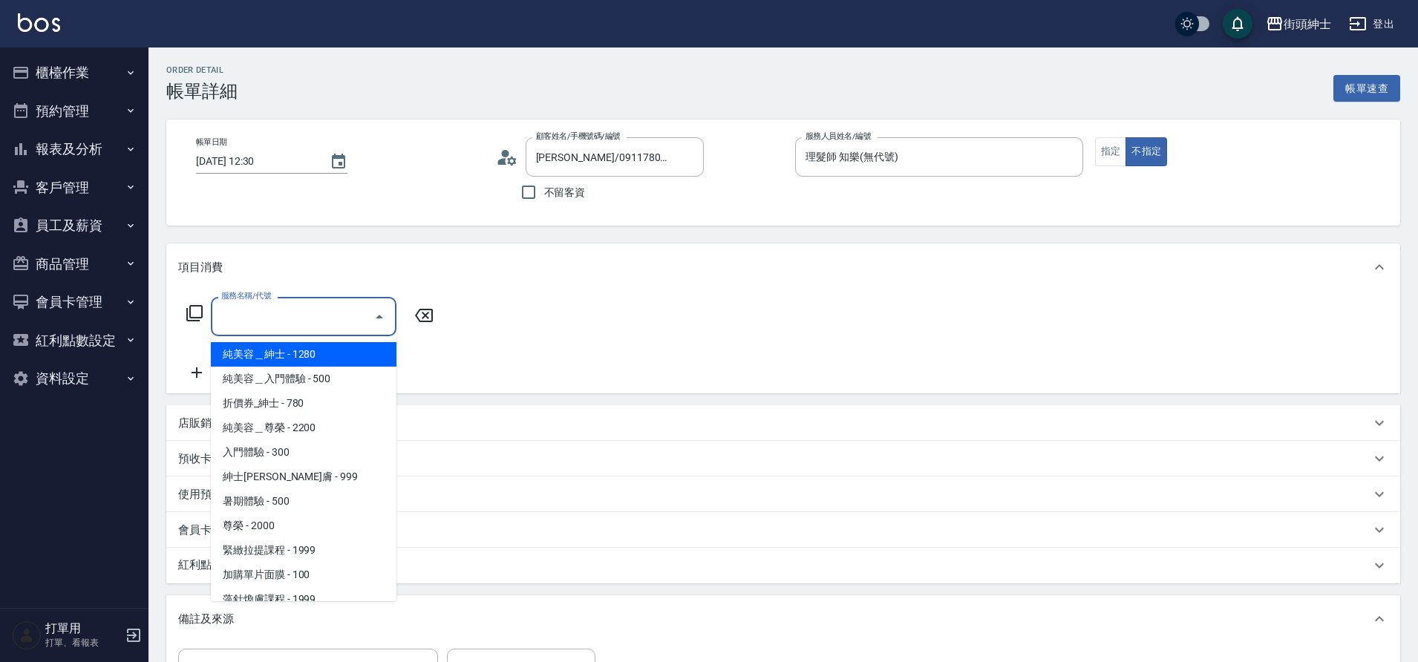
click at [339, 318] on input "服務名稱/代號" at bounding box center [293, 317] width 150 height 26
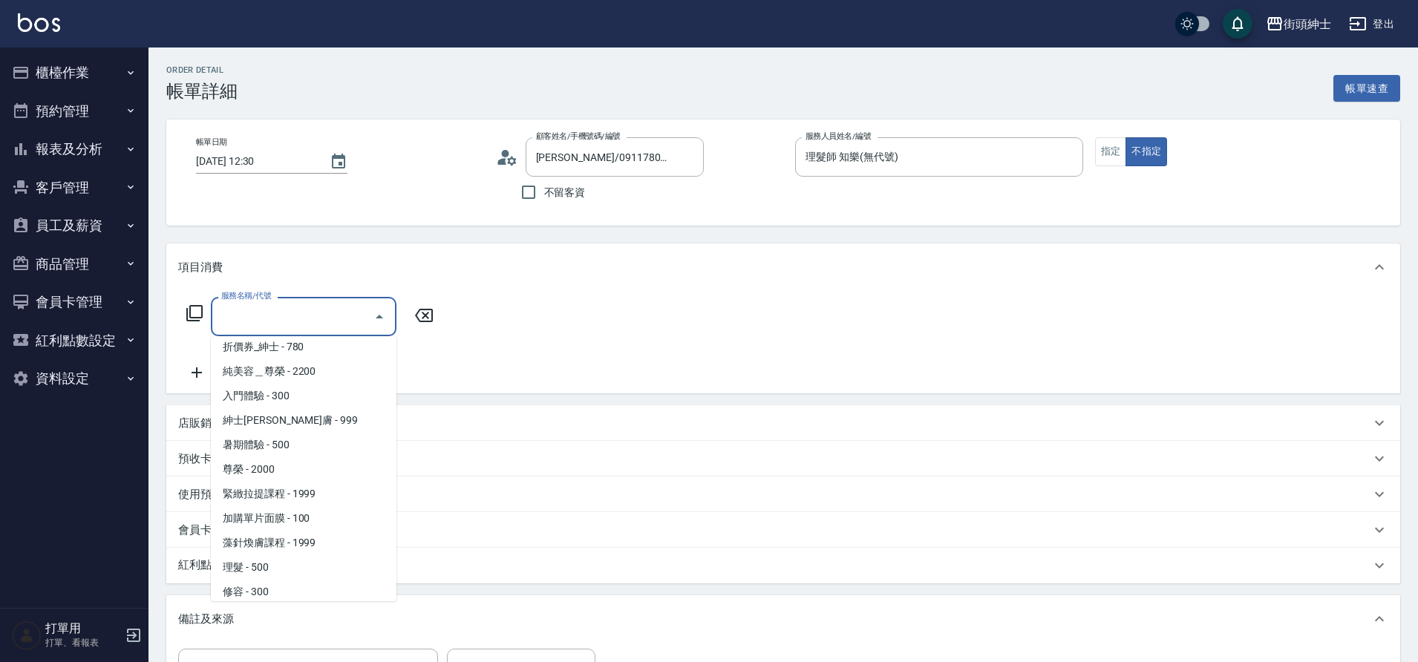
scroll to position [90, 0]
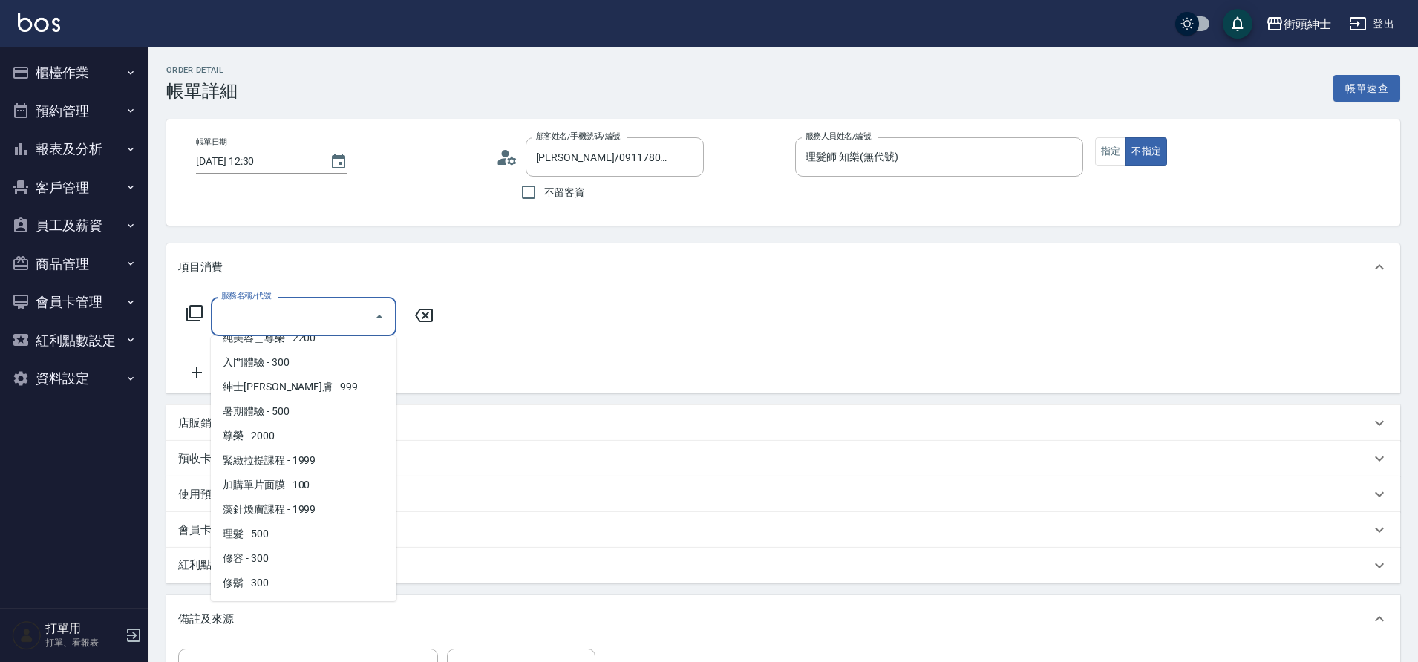
click at [256, 536] on span "理髮 - 500" at bounding box center [304, 534] width 186 height 25
type input "理髮(A02)"
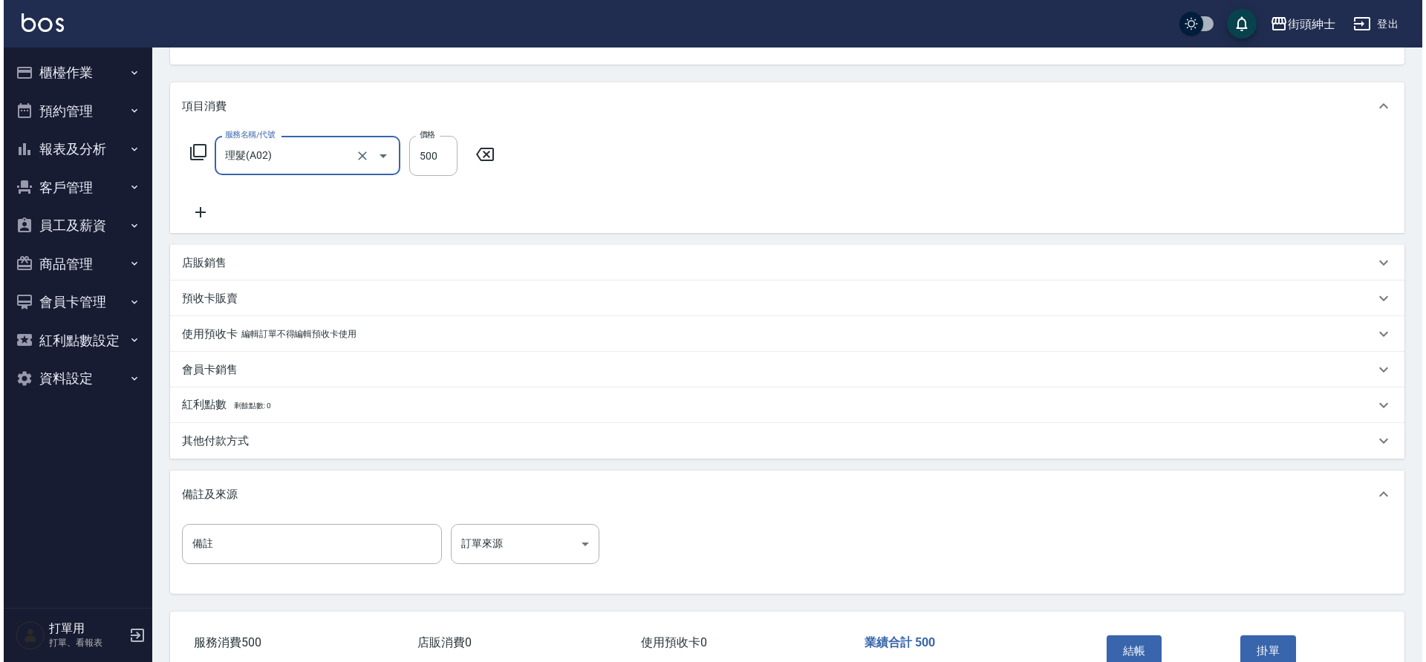
scroll to position [253, 0]
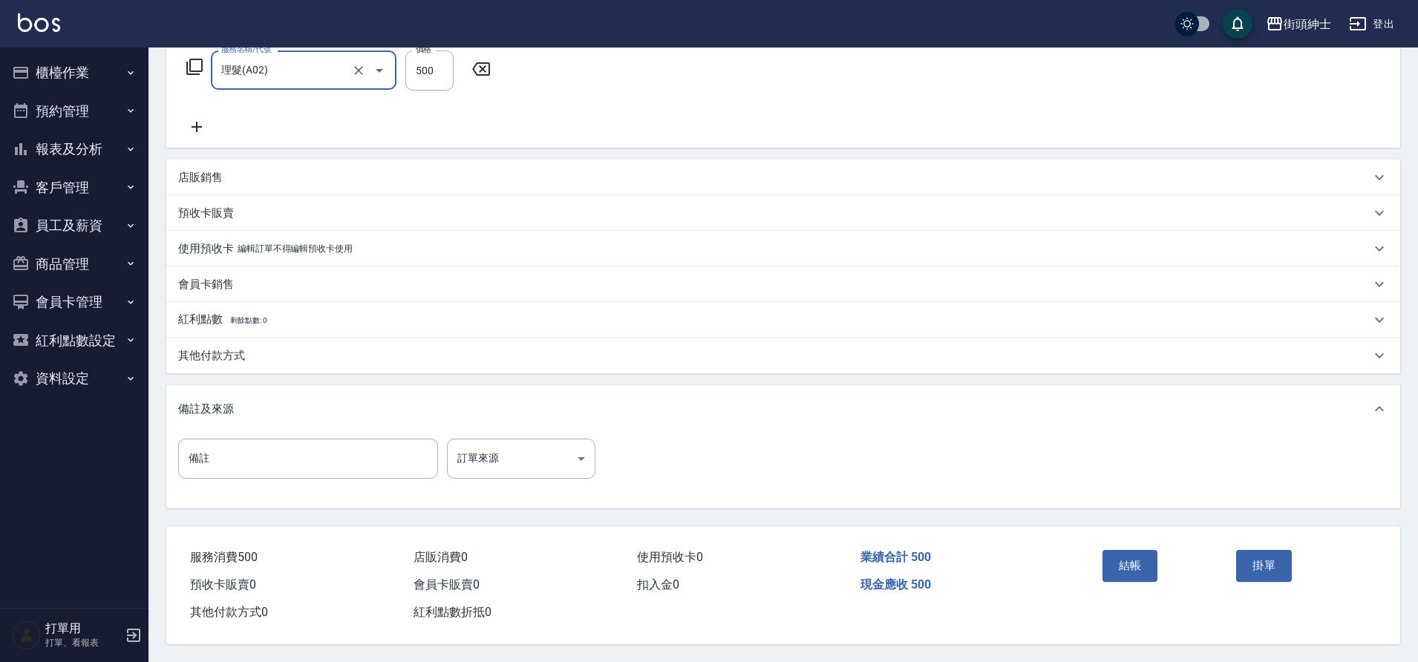
click at [1130, 555] on button "結帳" at bounding box center [1131, 565] width 56 height 31
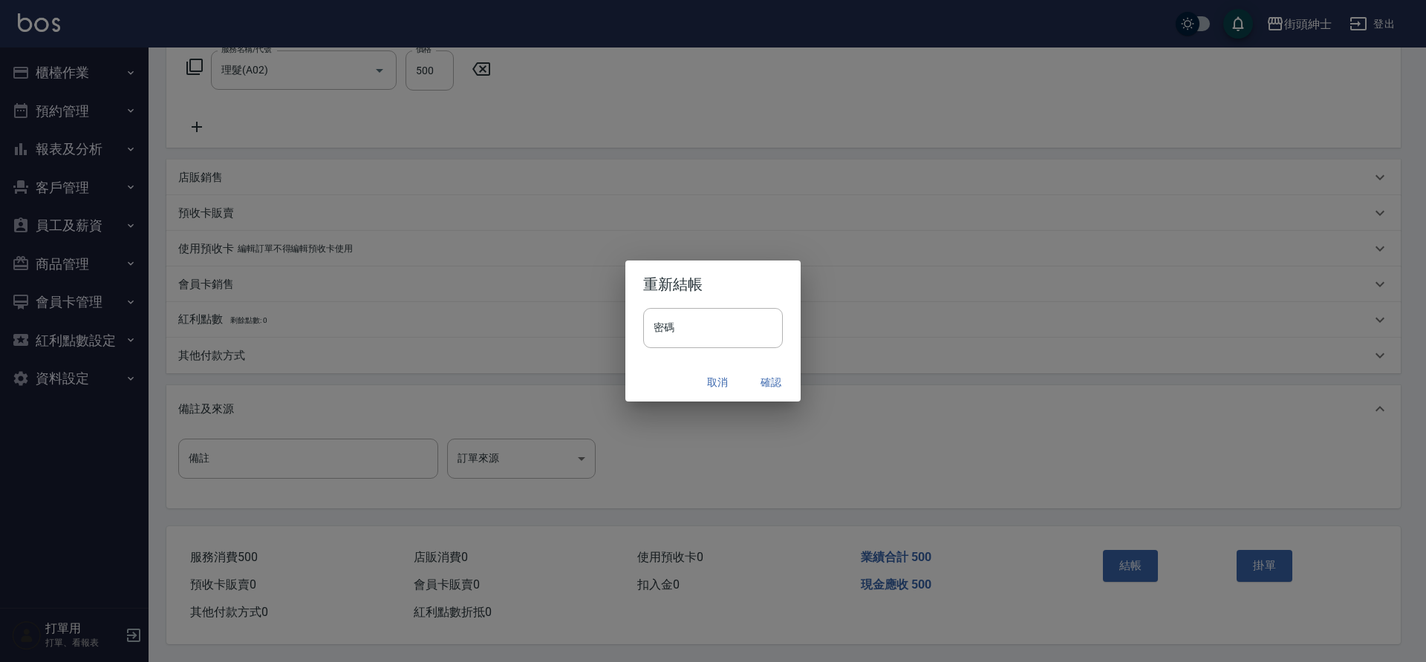
click at [772, 386] on button "確認" at bounding box center [771, 382] width 48 height 27
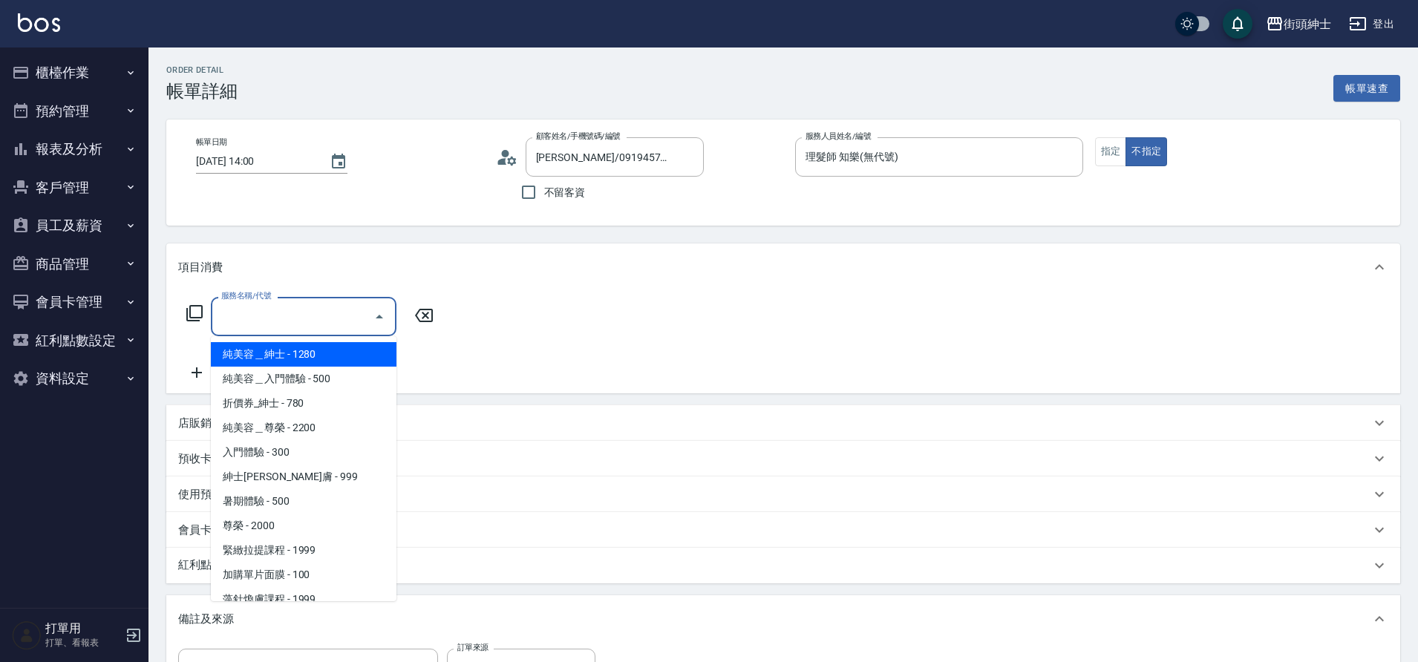
click at [262, 310] on input "服務名稱/代號" at bounding box center [293, 317] width 150 height 26
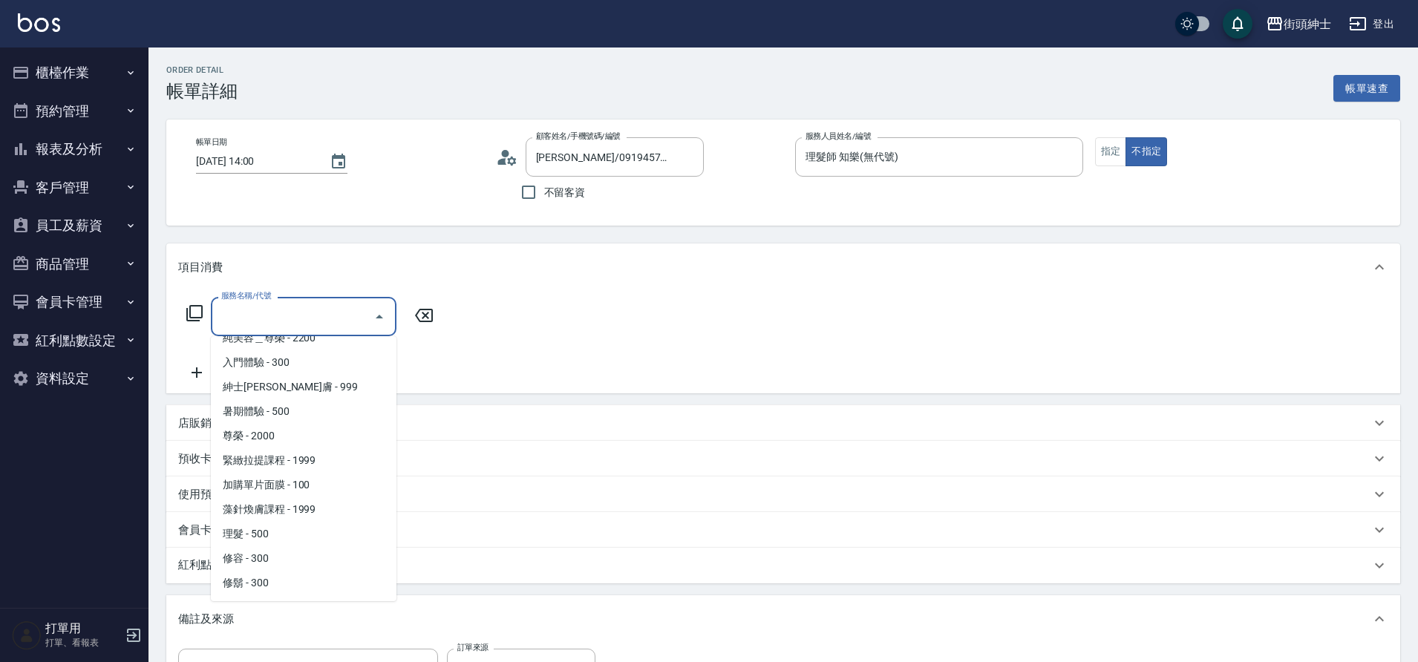
click at [262, 532] on span "理髮 - 500" at bounding box center [304, 534] width 186 height 25
type input "理髮(A02)"
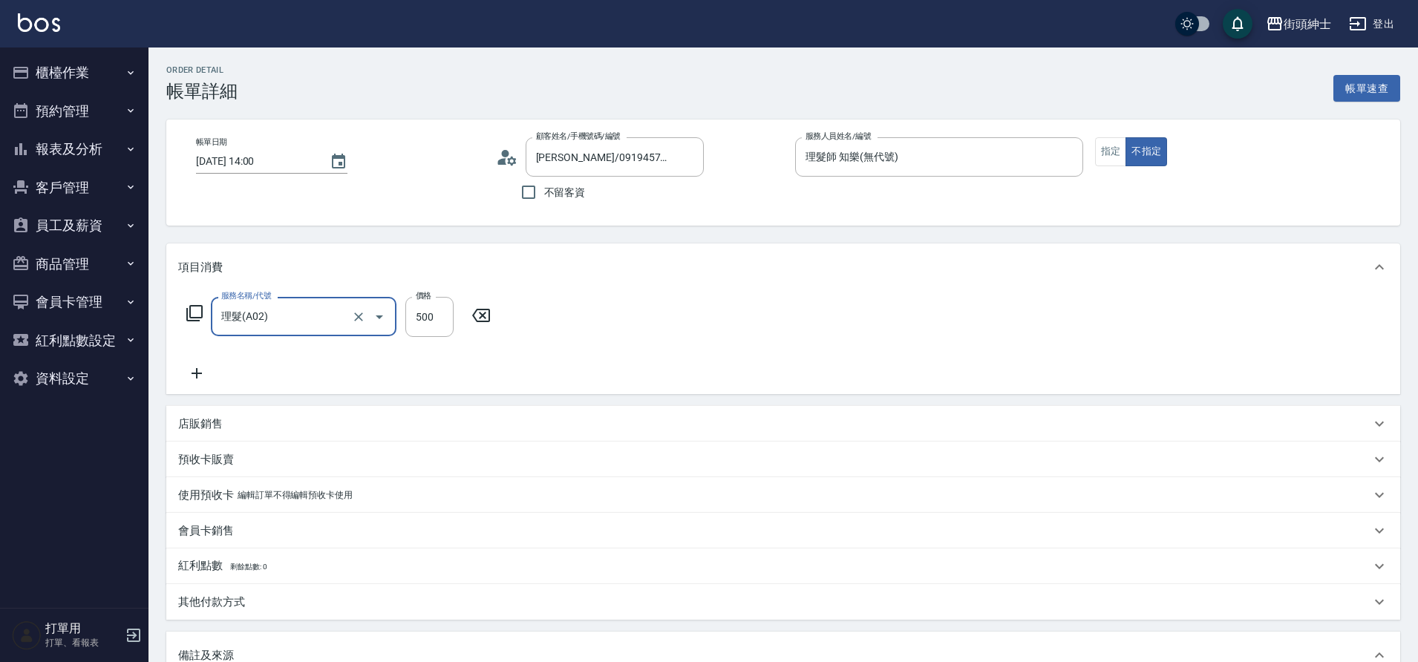
click at [188, 370] on icon at bounding box center [196, 374] width 37 height 18
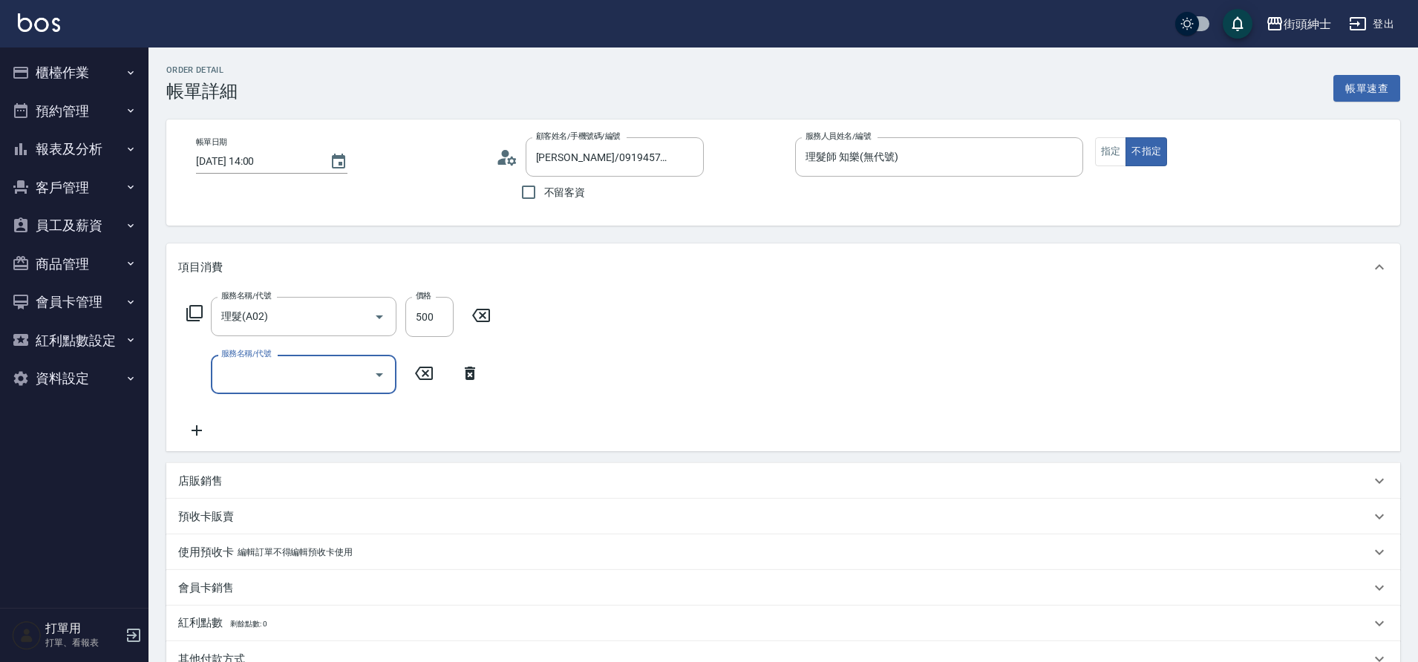
click at [264, 369] on input "服務名稱/代號" at bounding box center [293, 375] width 150 height 26
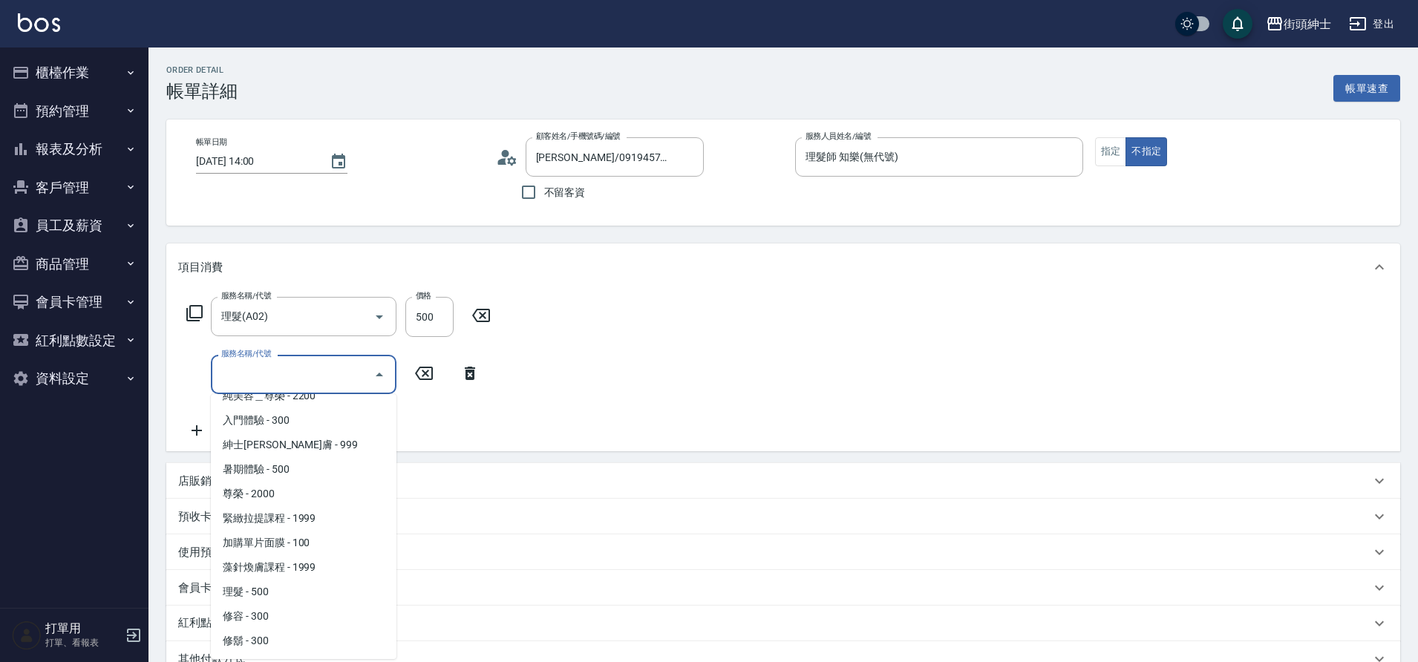
drag, startPoint x: 0, startPoint y: 0, endPoint x: 255, endPoint y: 613, distance: 664.2
click at [255, 613] on span "修容 - 300" at bounding box center [304, 616] width 186 height 25
type input "修容(A03)"
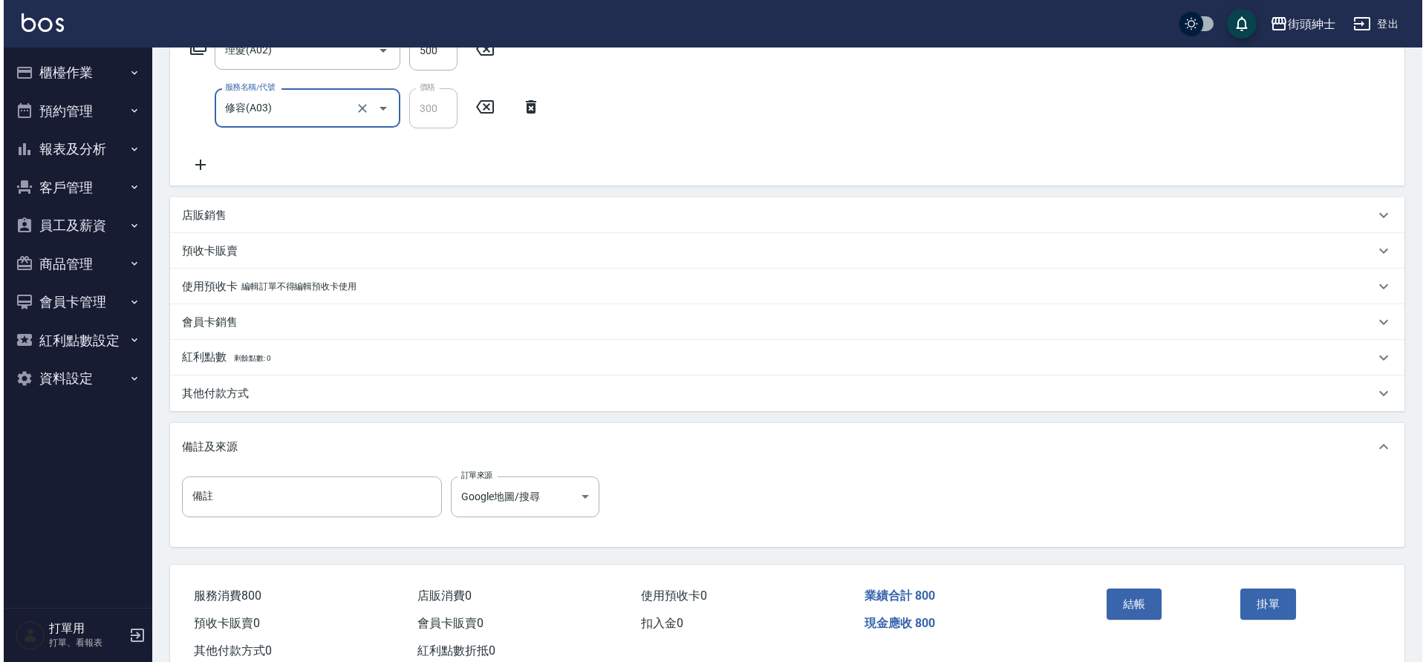
scroll to position [312, 0]
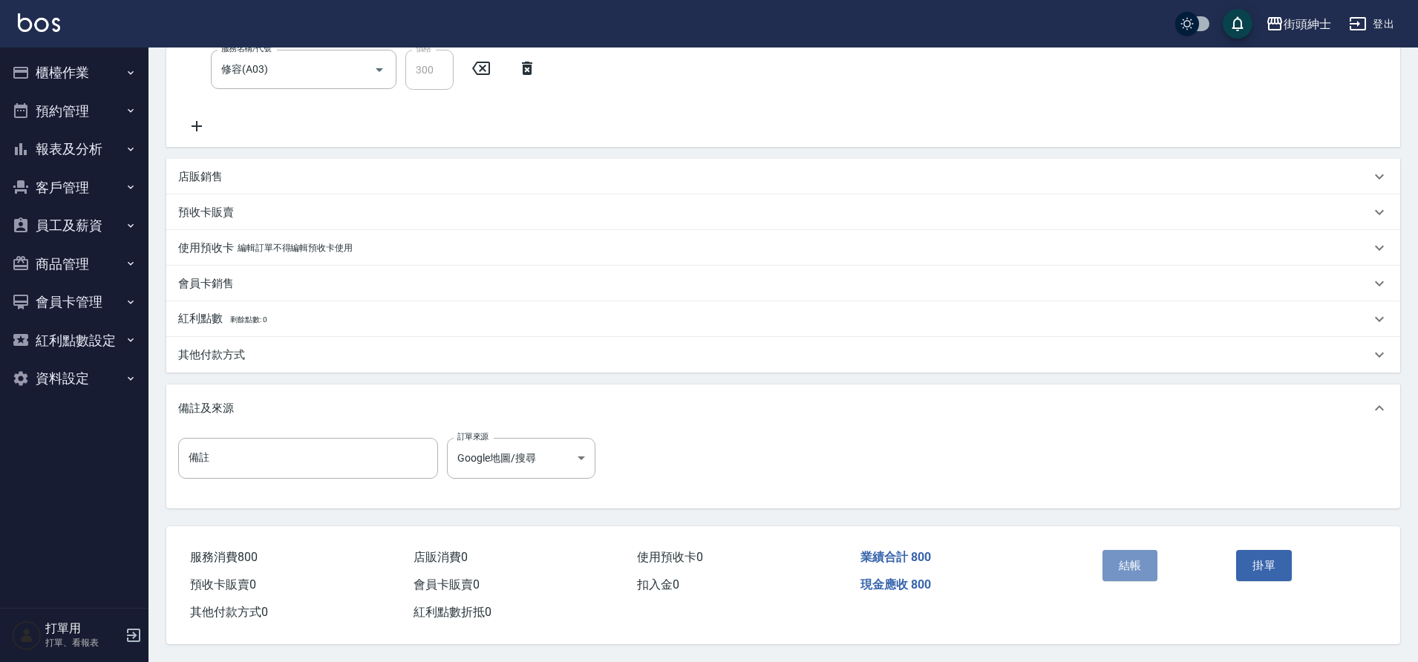
click at [1125, 571] on button "結帳" at bounding box center [1131, 565] width 56 height 31
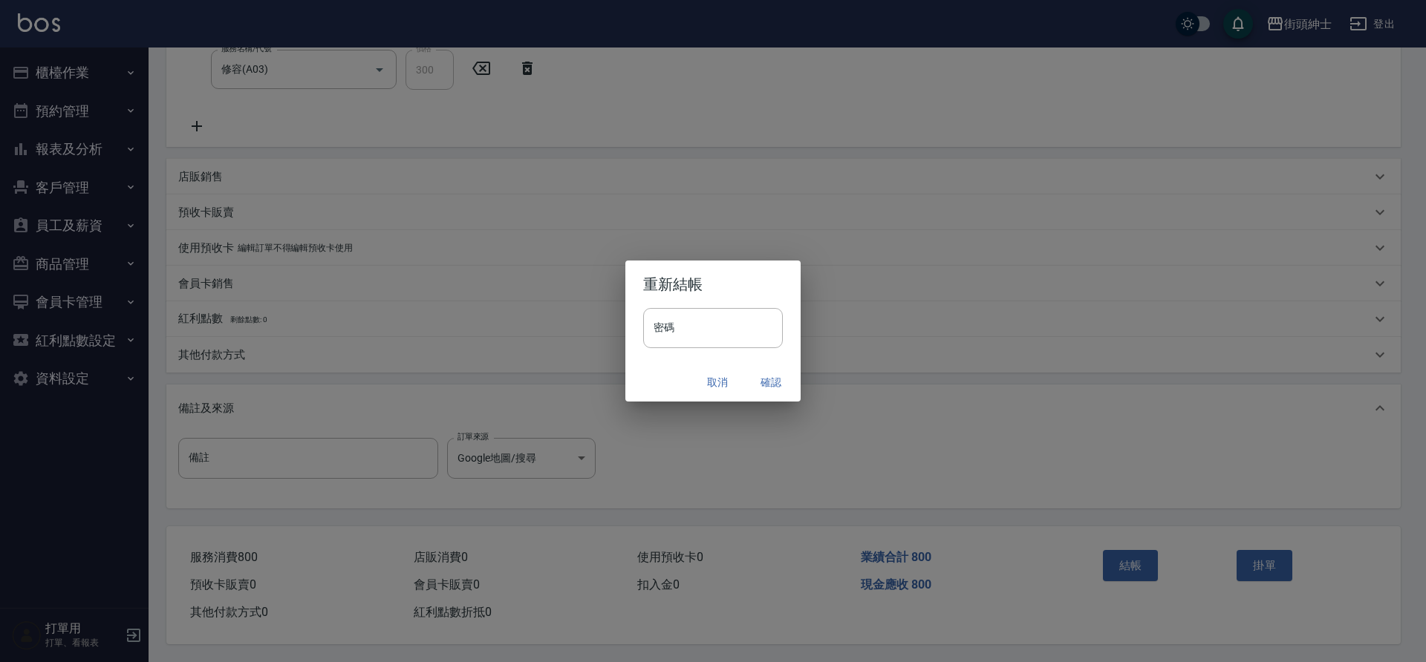
click at [767, 377] on button "確認" at bounding box center [771, 382] width 48 height 27
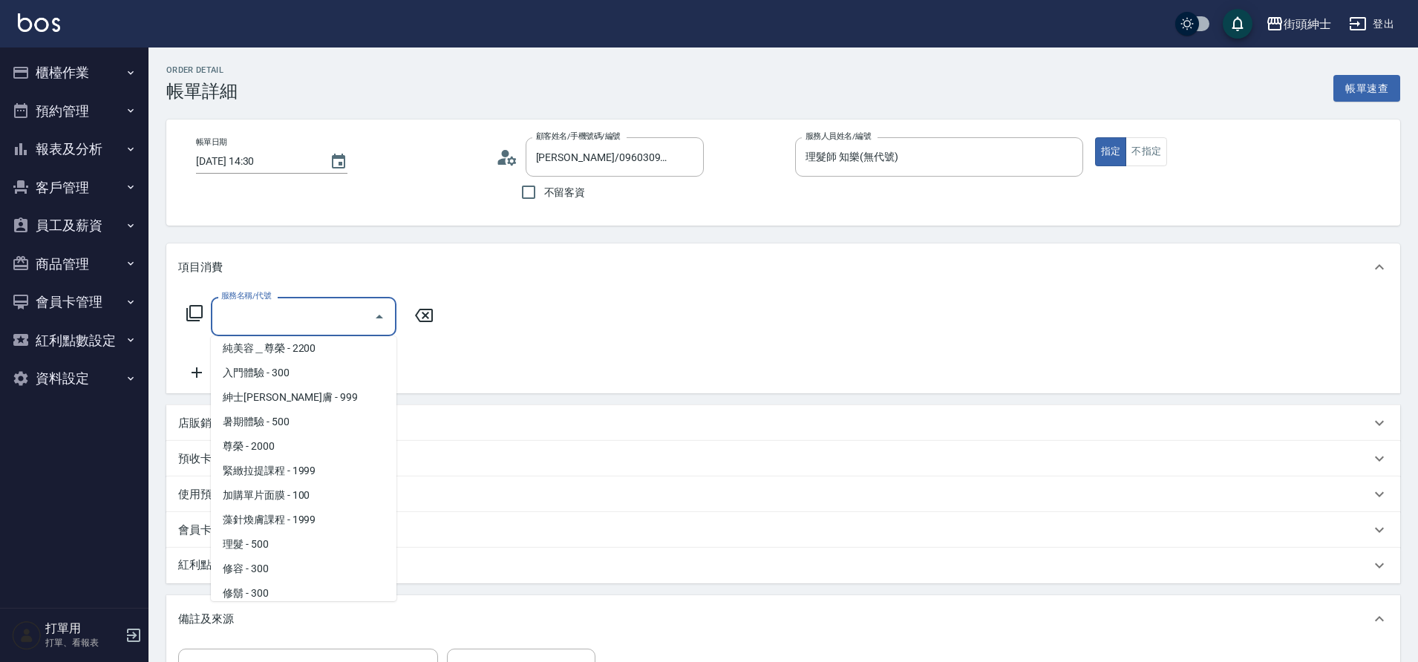
scroll to position [90, 0]
click at [267, 529] on span "理髮 - 500" at bounding box center [304, 534] width 186 height 25
type input "理髮(A02)"
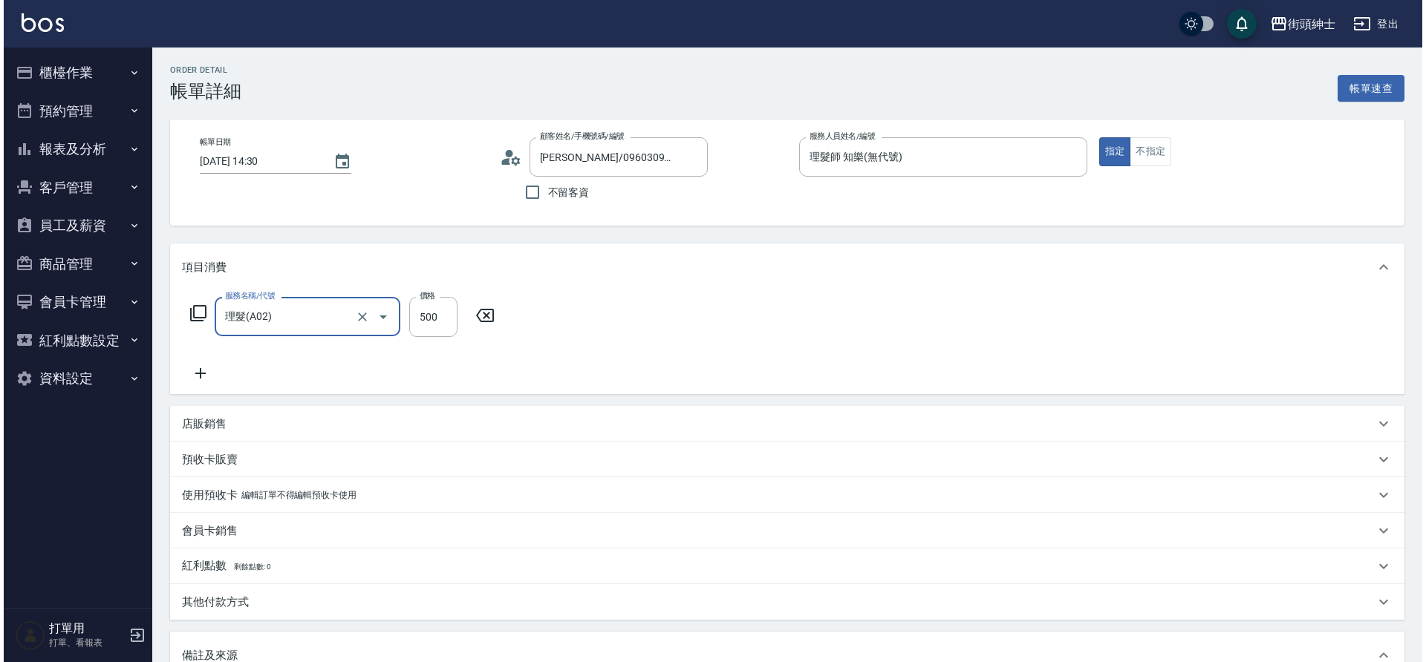
scroll to position [253, 0]
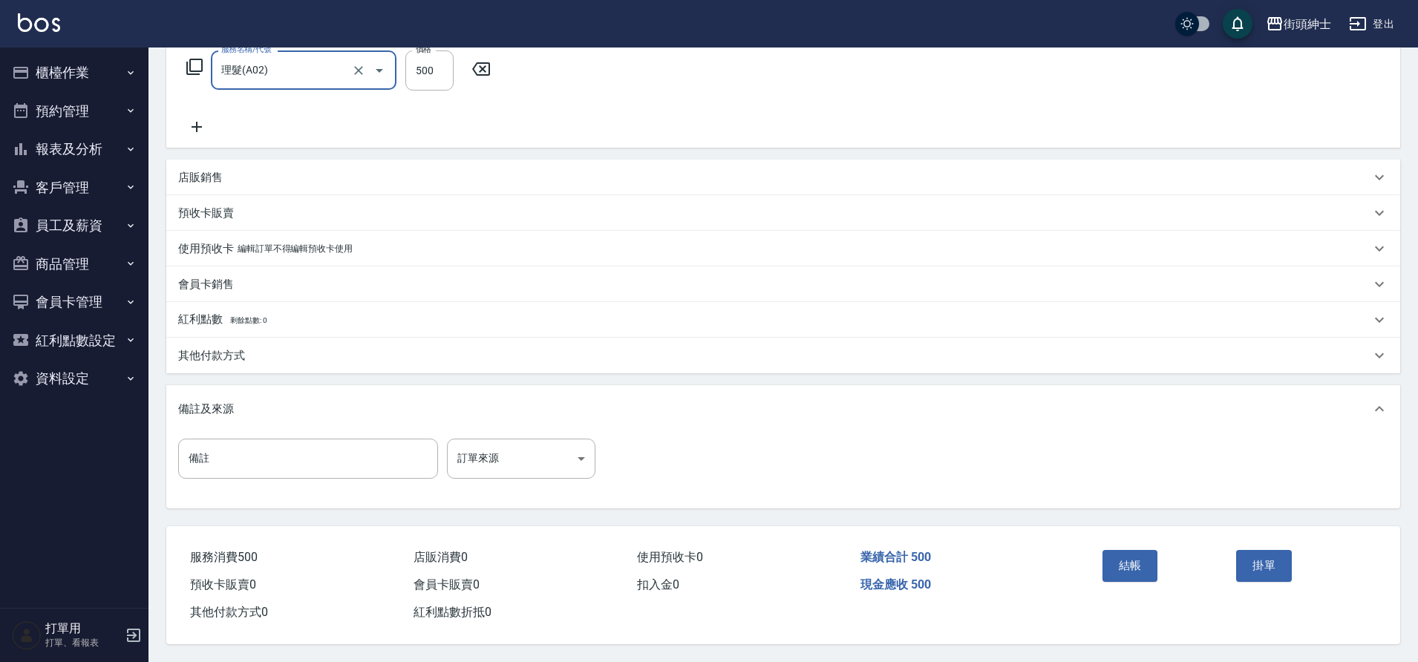
click at [1144, 556] on button "結帳" at bounding box center [1131, 565] width 56 height 31
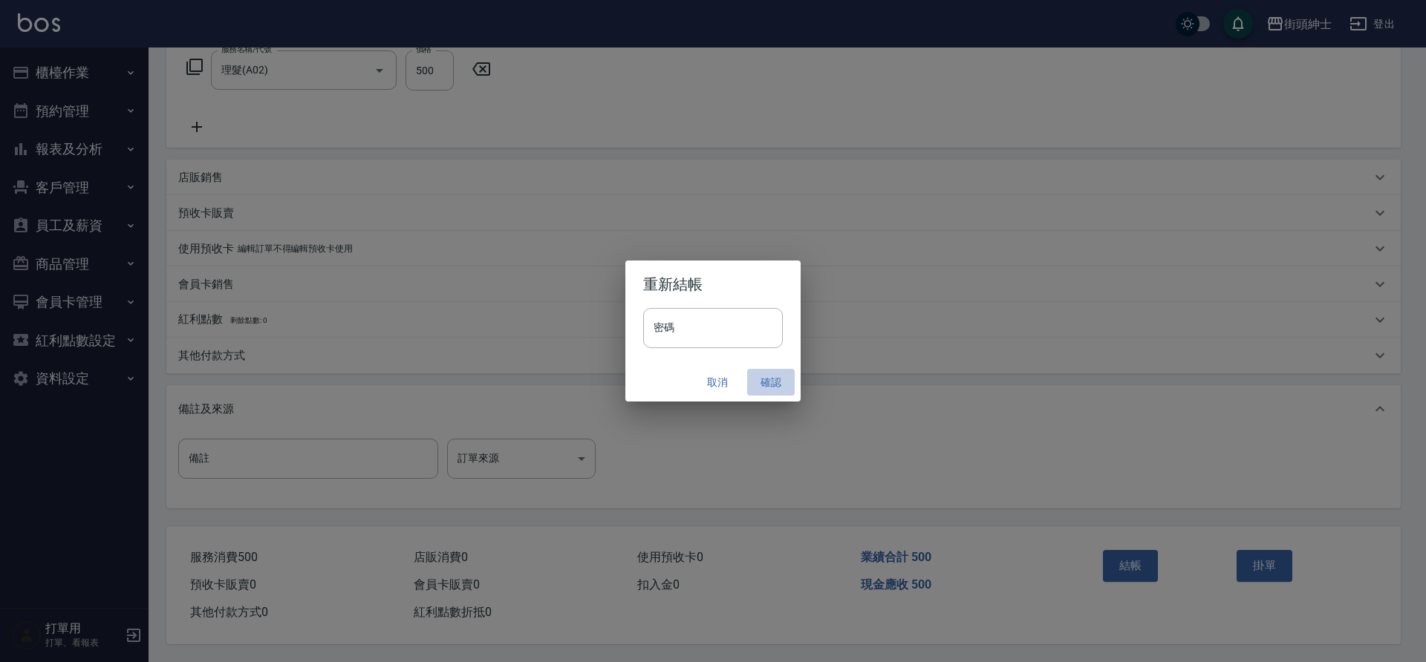
click at [769, 385] on button "確認" at bounding box center [771, 382] width 48 height 27
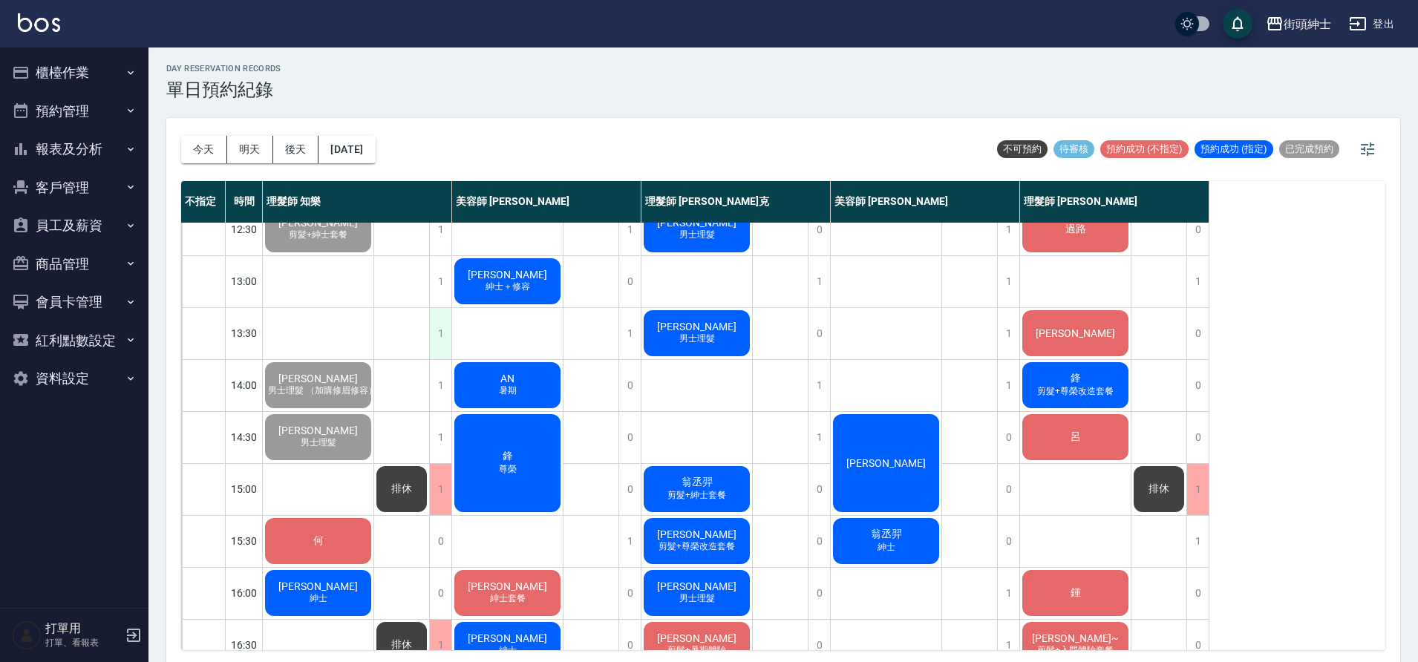
scroll to position [177, 0]
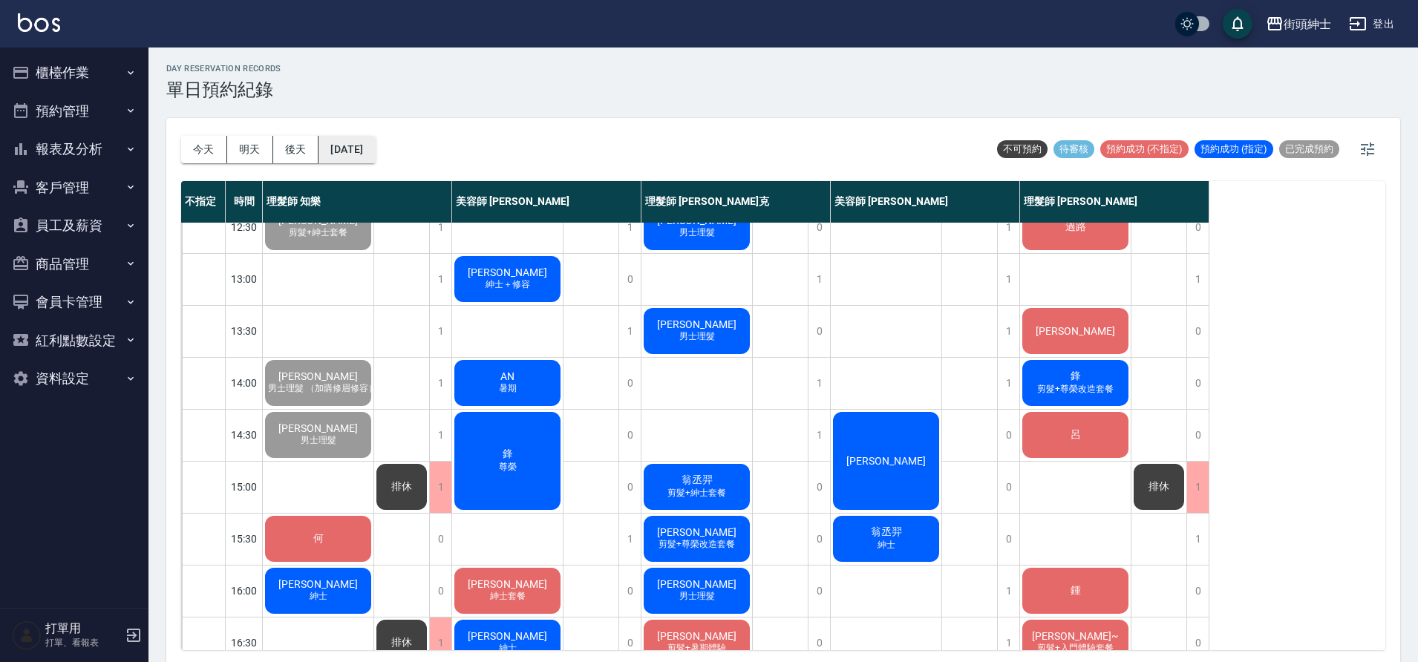
click at [356, 145] on button "[DATE]" at bounding box center [347, 149] width 56 height 27
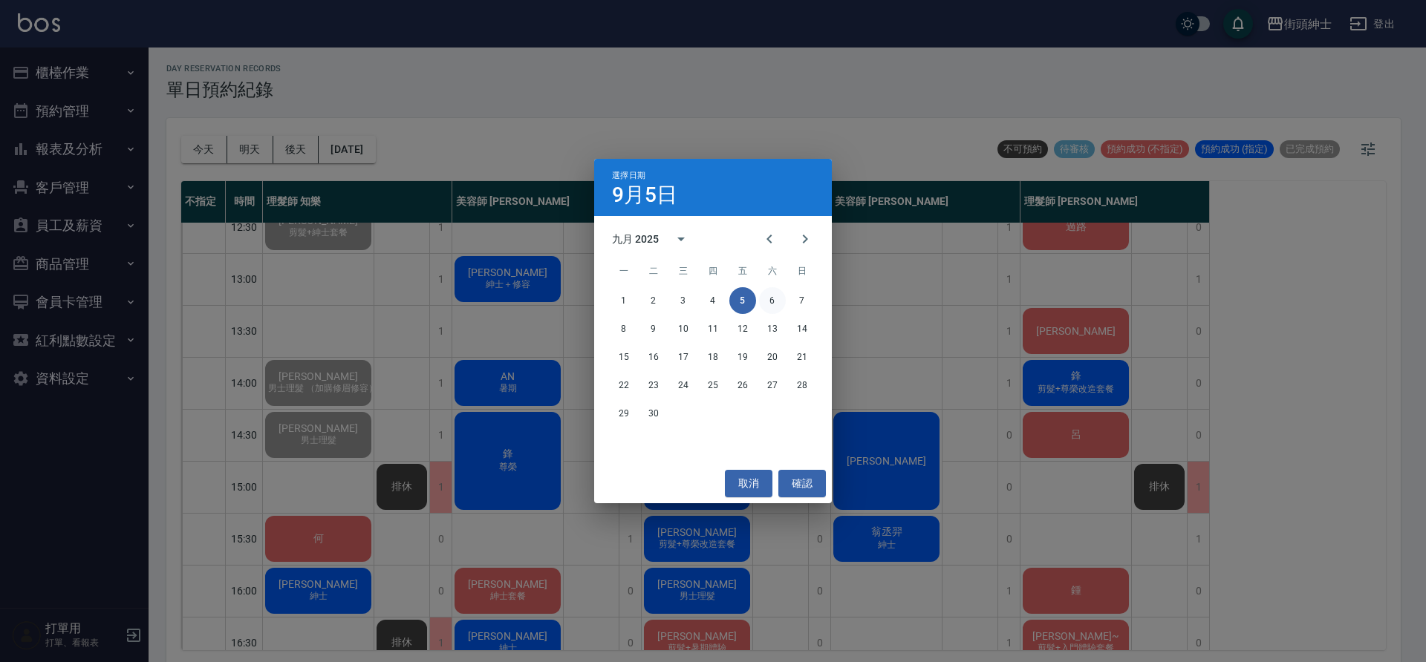
click at [776, 307] on button "6" at bounding box center [772, 300] width 27 height 27
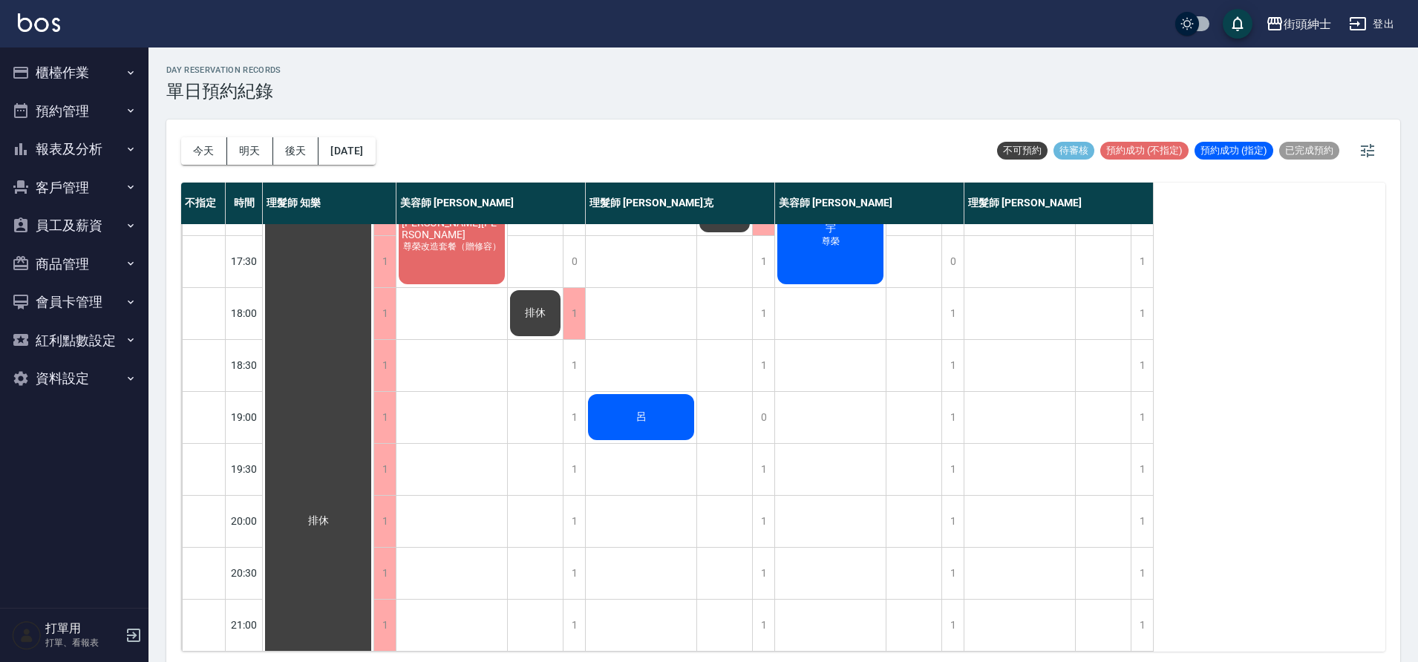
scroll to position [674, 0]
click at [213, 149] on button "今天" at bounding box center [204, 150] width 46 height 27
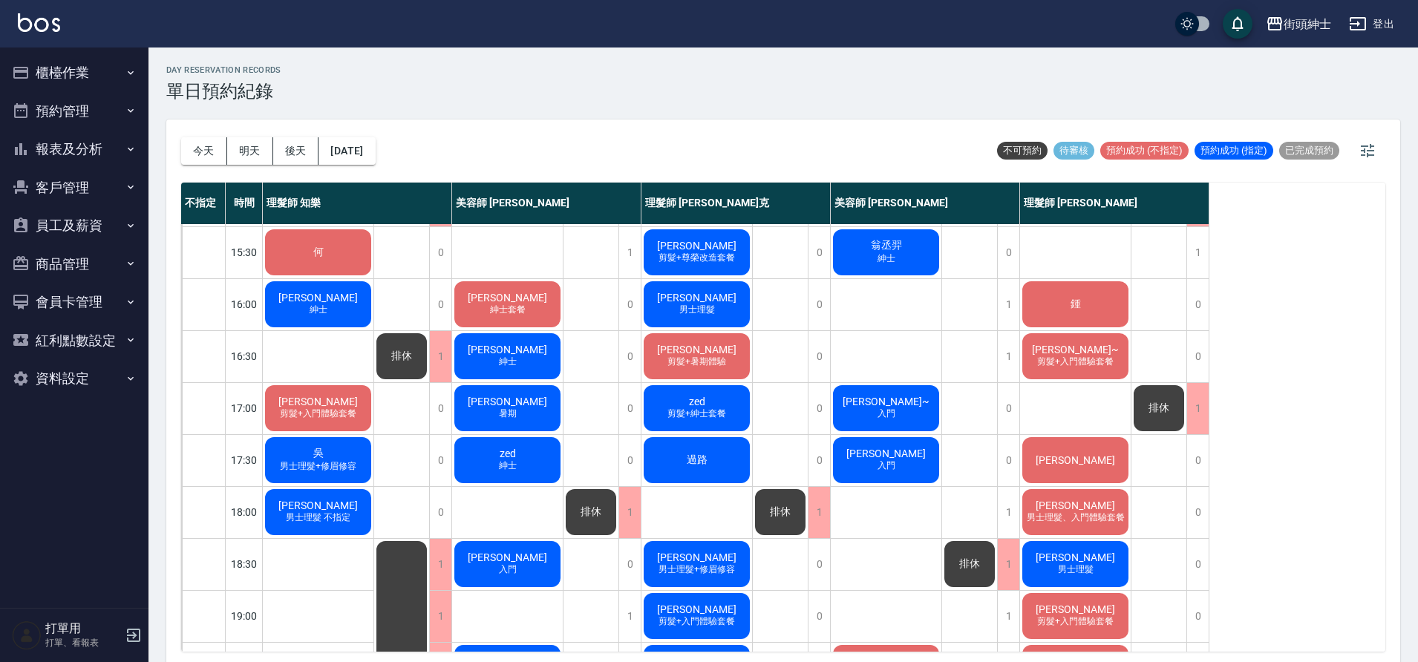
scroll to position [445, 0]
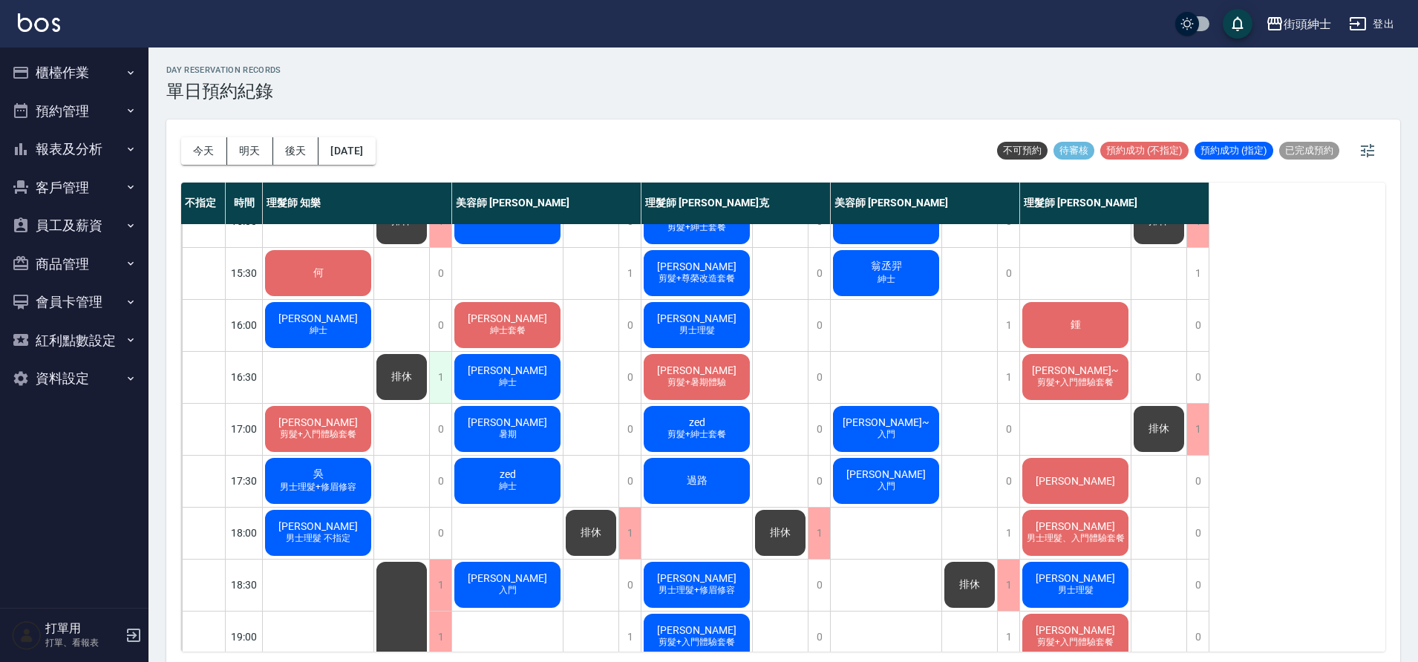
click at [441, 374] on div "1" at bounding box center [440, 377] width 22 height 51
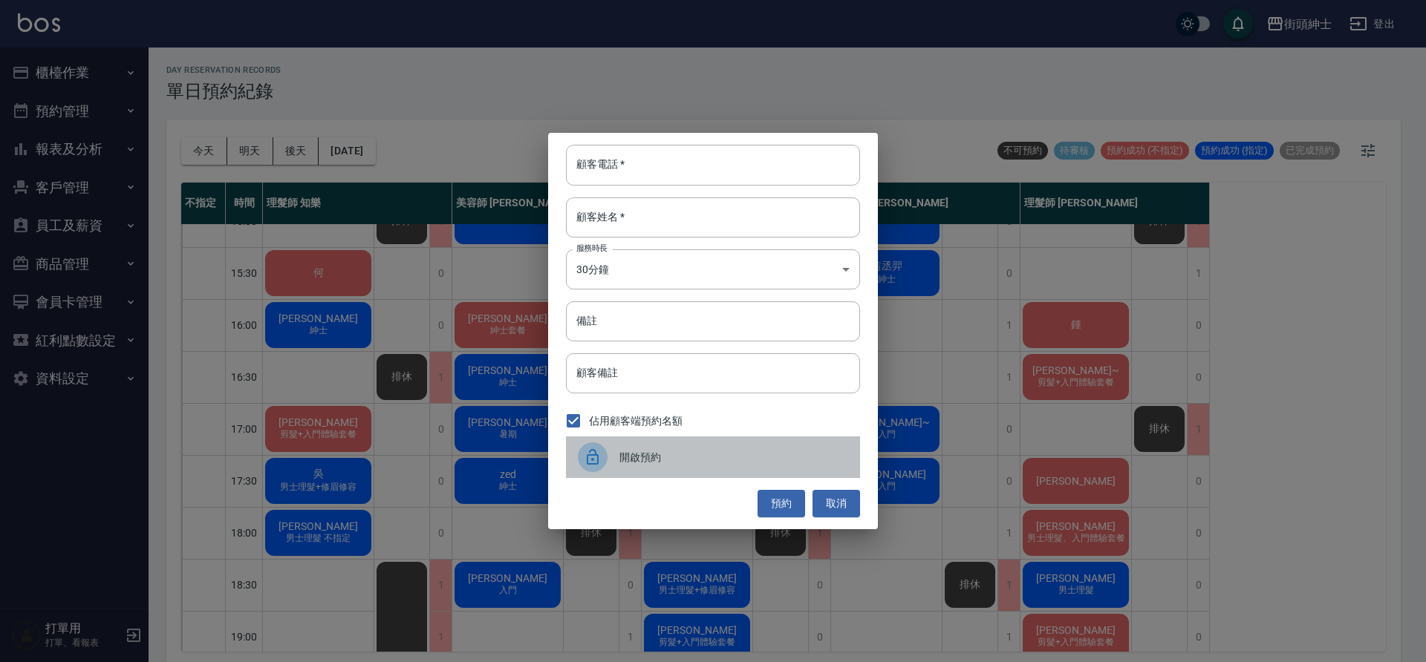
click at [706, 456] on span "開啟預約" at bounding box center [733, 458] width 229 height 16
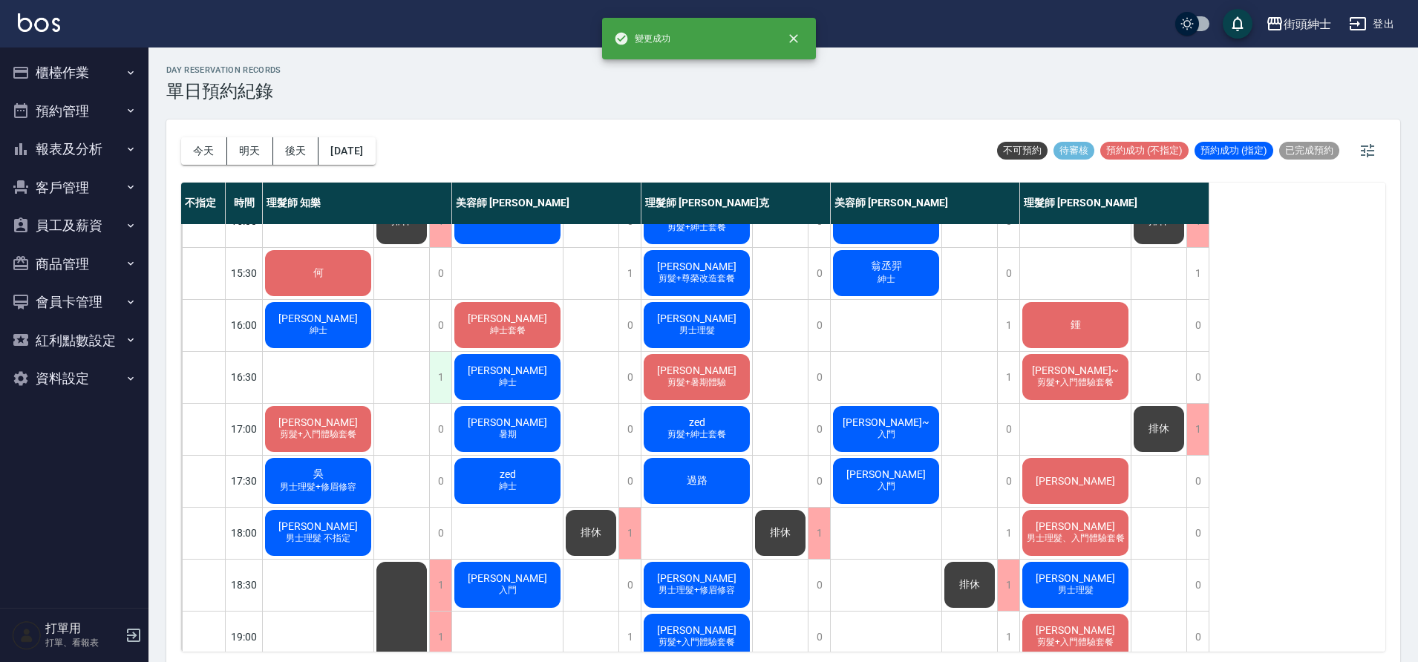
click at [442, 388] on div "1" at bounding box center [440, 377] width 22 height 51
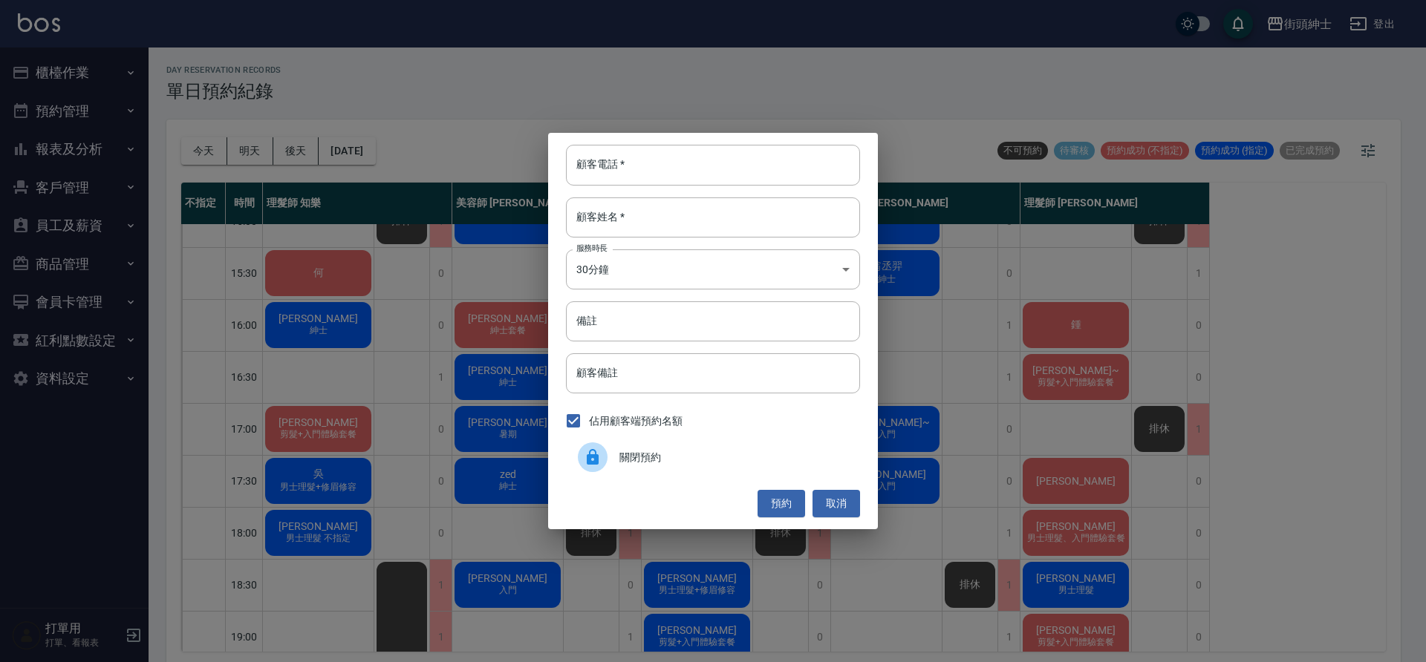
click at [652, 457] on span "關閉預約" at bounding box center [733, 458] width 229 height 16
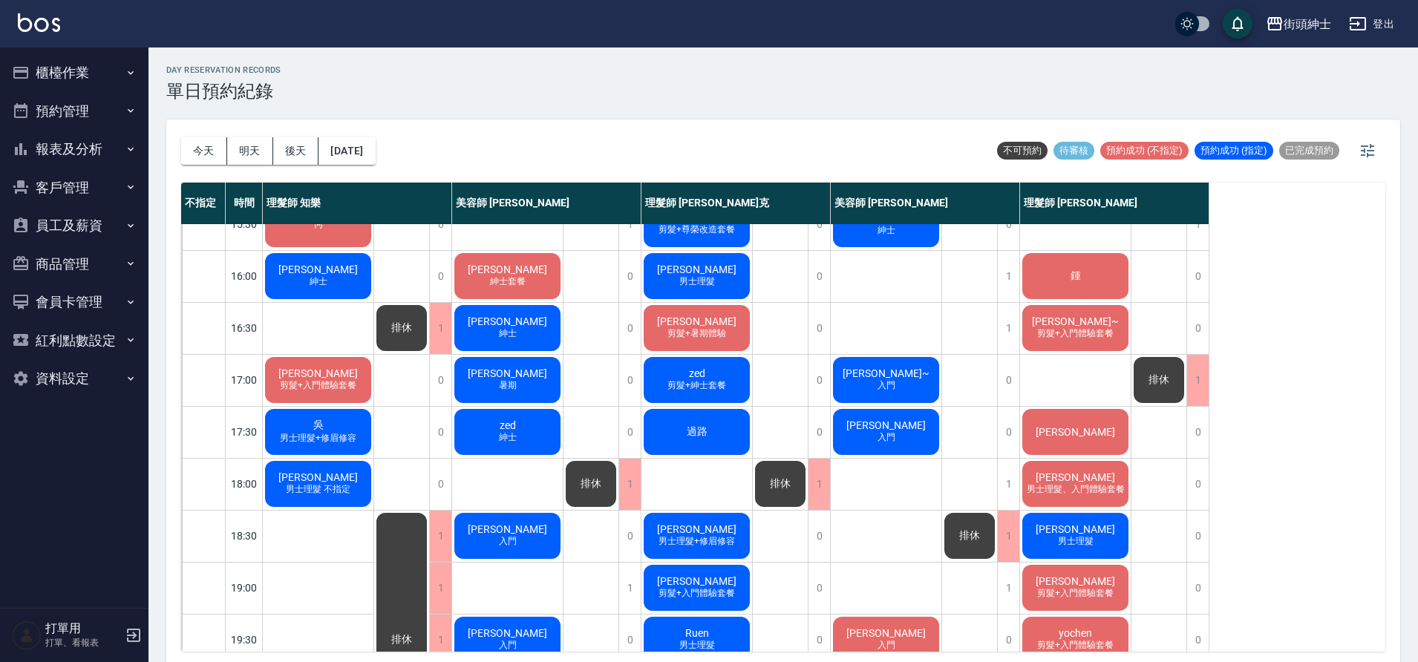
scroll to position [489, 0]
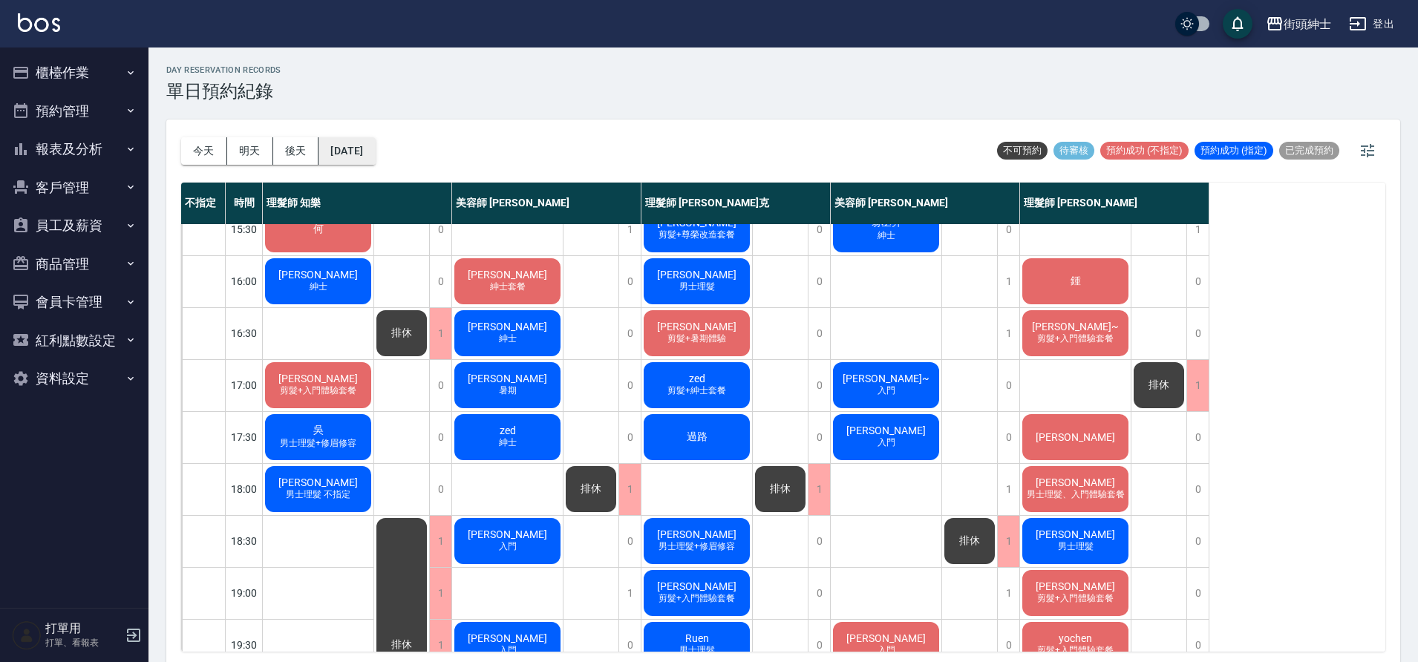
click at [359, 152] on button "[DATE]" at bounding box center [347, 150] width 56 height 27
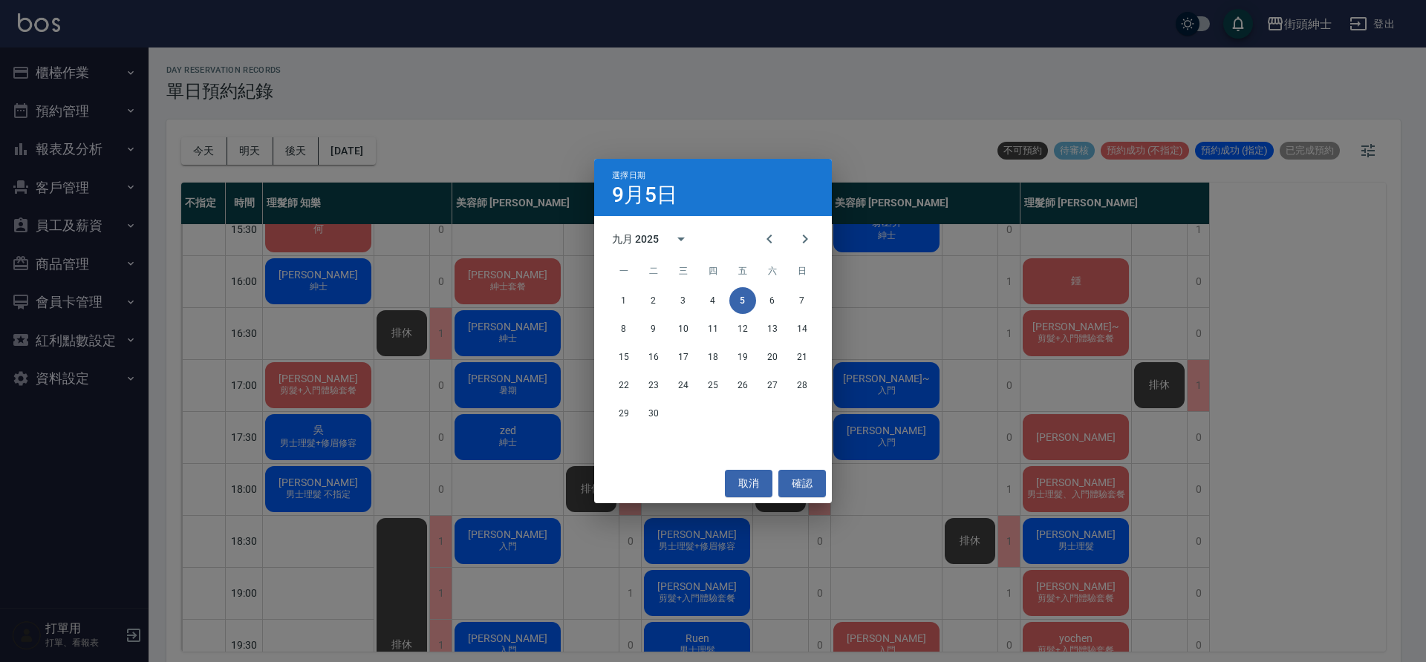
click at [760, 309] on div "1 2 3 4 5 6 7" at bounding box center [713, 300] width 238 height 27
click at [763, 307] on button "6" at bounding box center [772, 300] width 27 height 27
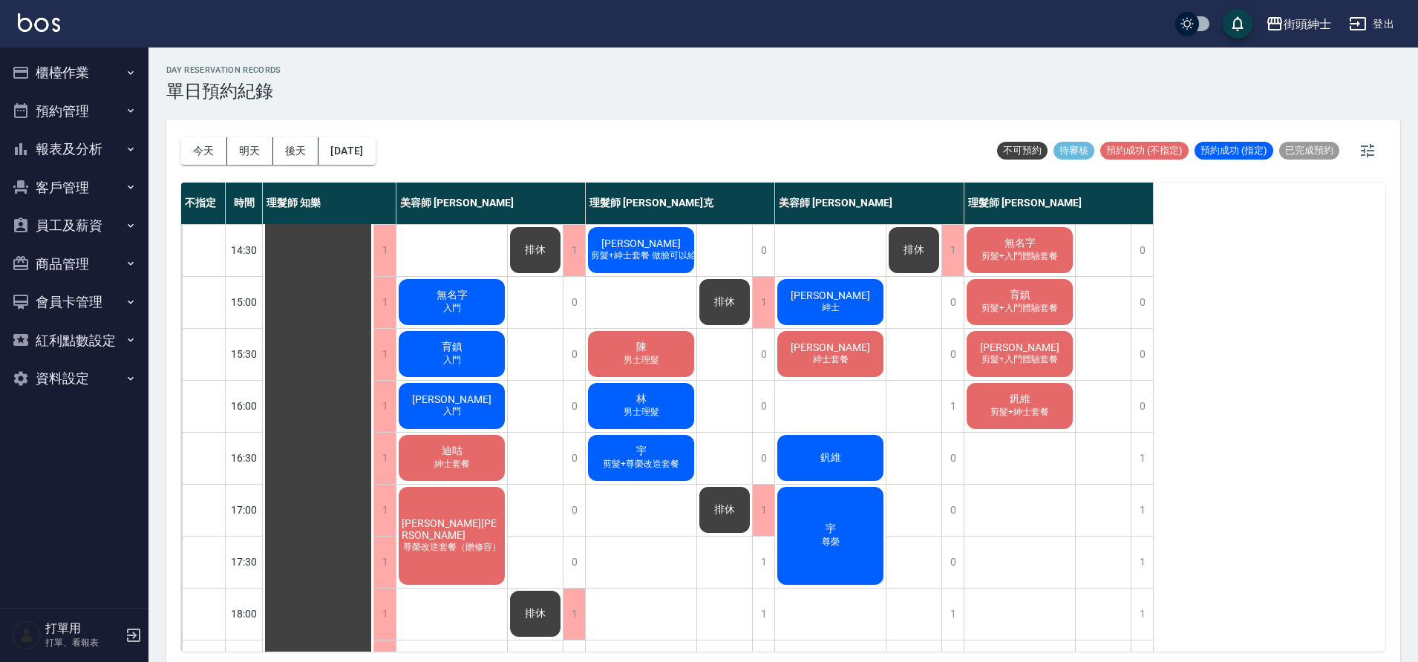
scroll to position [362, 0]
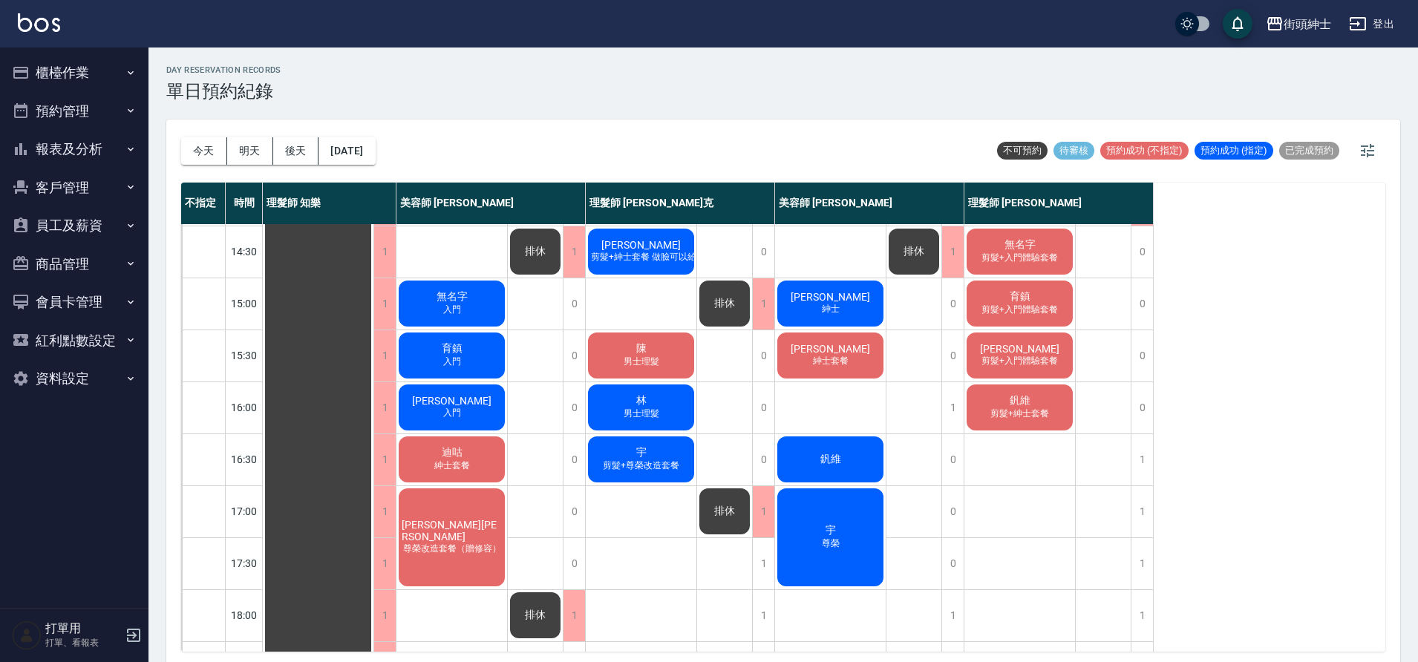
click at [180, 142] on div "今天 明天 後天 2025/09/06 不可預約 待審核 預約成功 (不指定) 預約成功 (指定) 已完成預約 不指定 時間 理髮師 知樂 美容師 Cherr…" at bounding box center [783, 393] width 1234 height 547
click at [205, 149] on button "今天" at bounding box center [204, 150] width 46 height 27
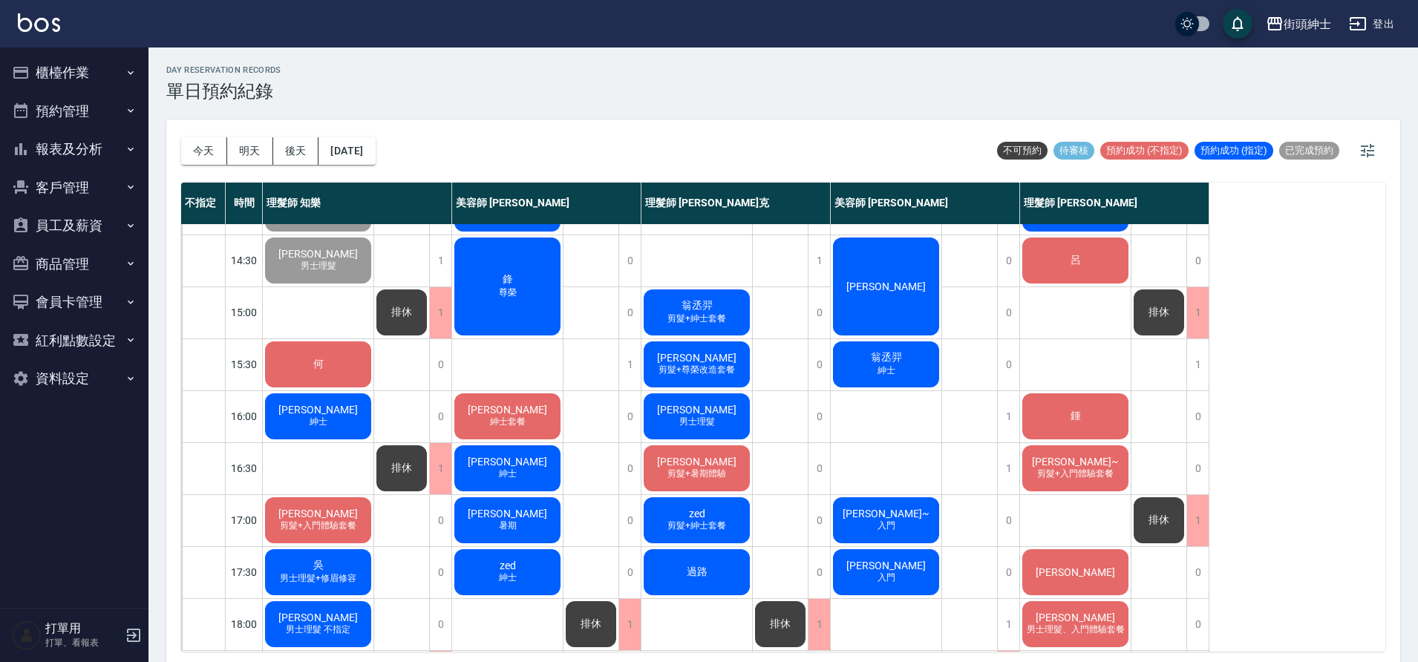
scroll to position [356, 0]
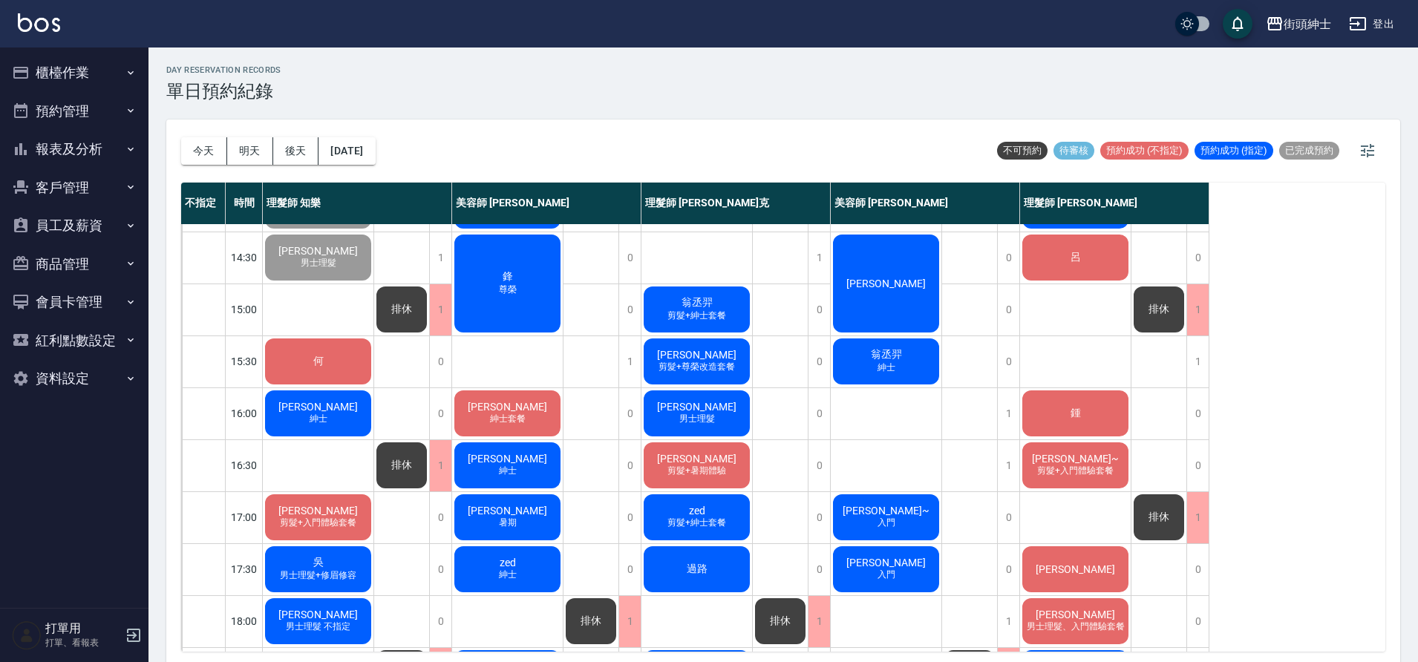
click at [359, 369] on div "何" at bounding box center [318, 361] width 111 height 50
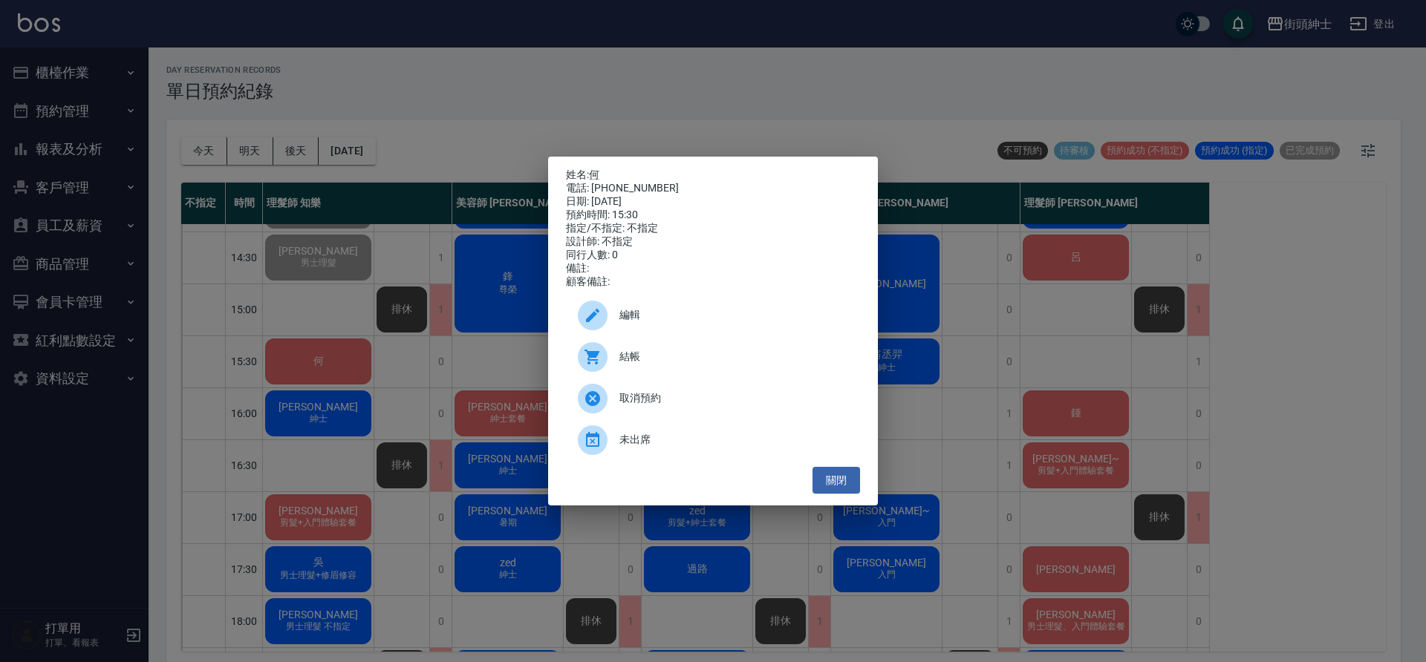
click at [676, 402] on span "取消預約" at bounding box center [733, 399] width 229 height 16
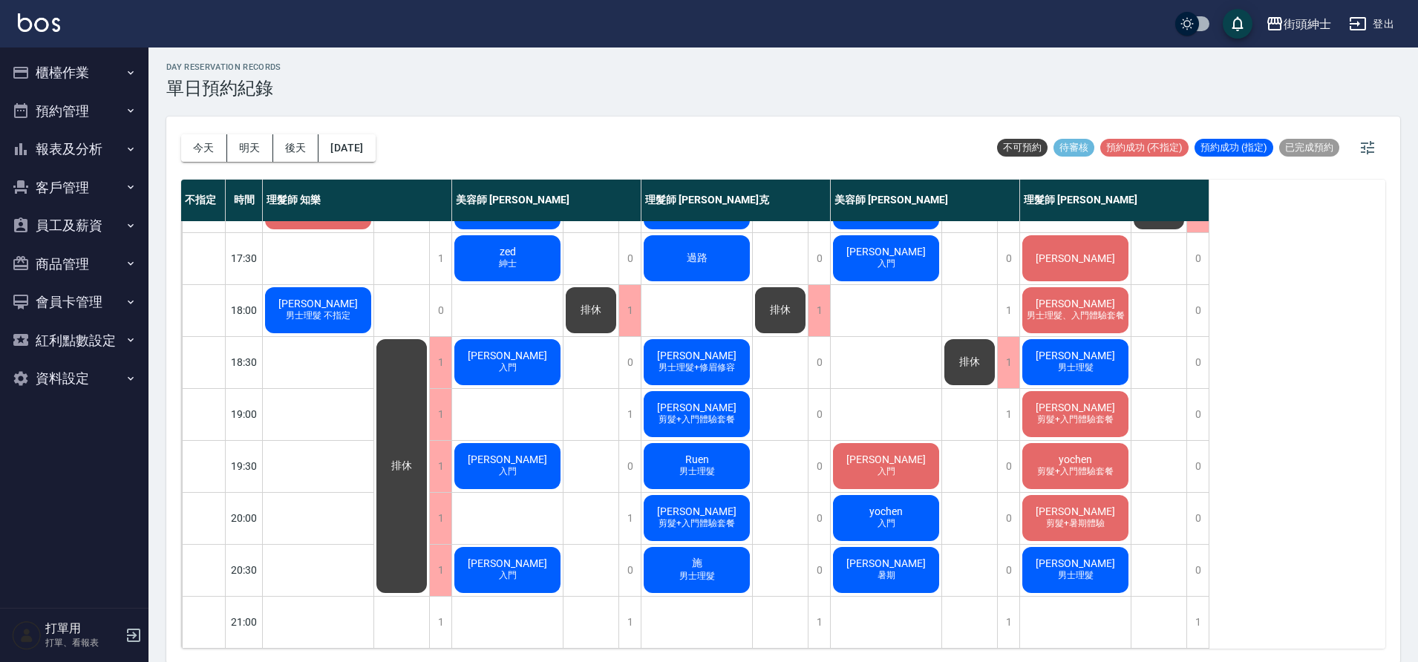
scroll to position [4, 0]
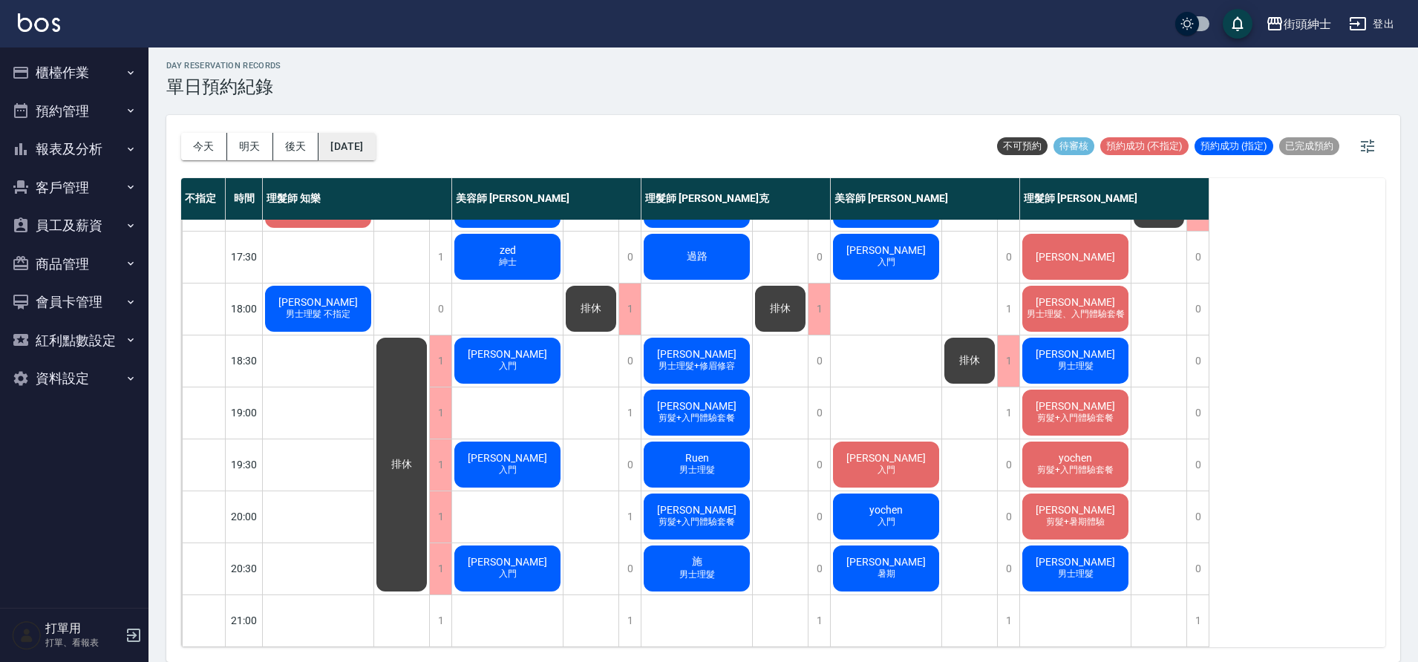
click at [375, 150] on button "[DATE]" at bounding box center [347, 146] width 56 height 27
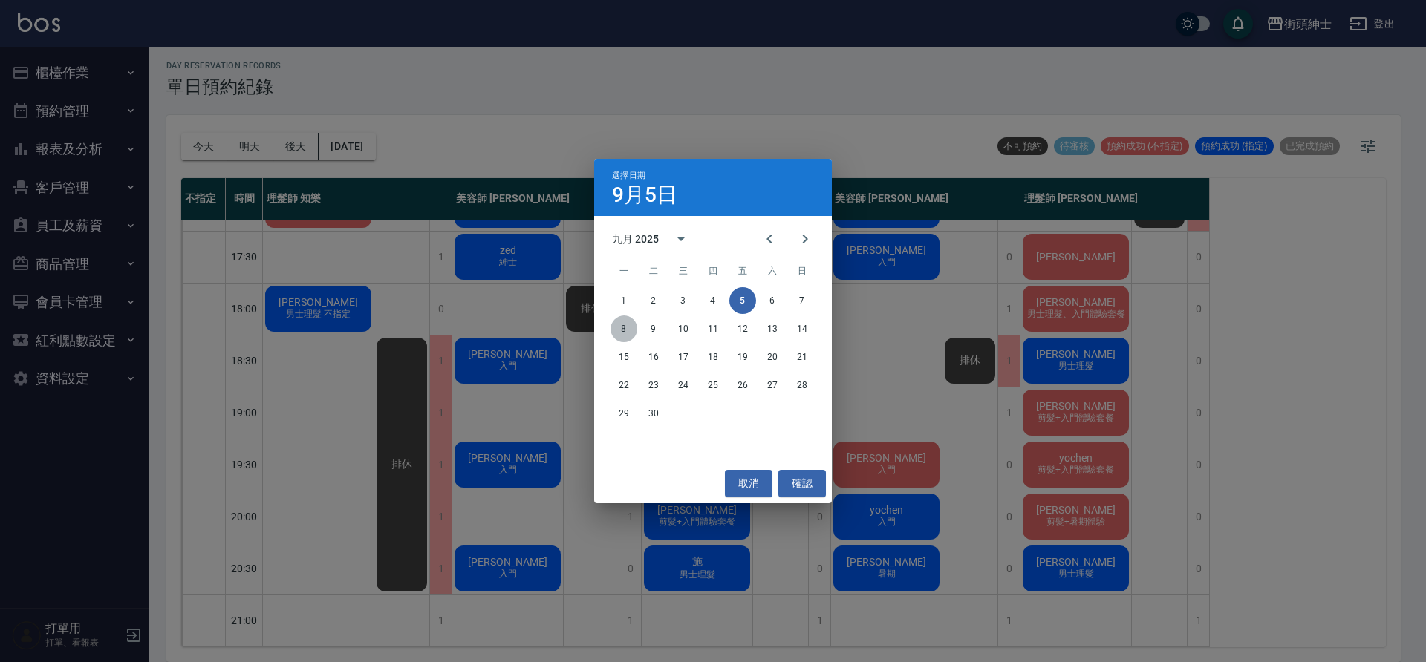
click at [625, 330] on button "8" at bounding box center [623, 329] width 27 height 27
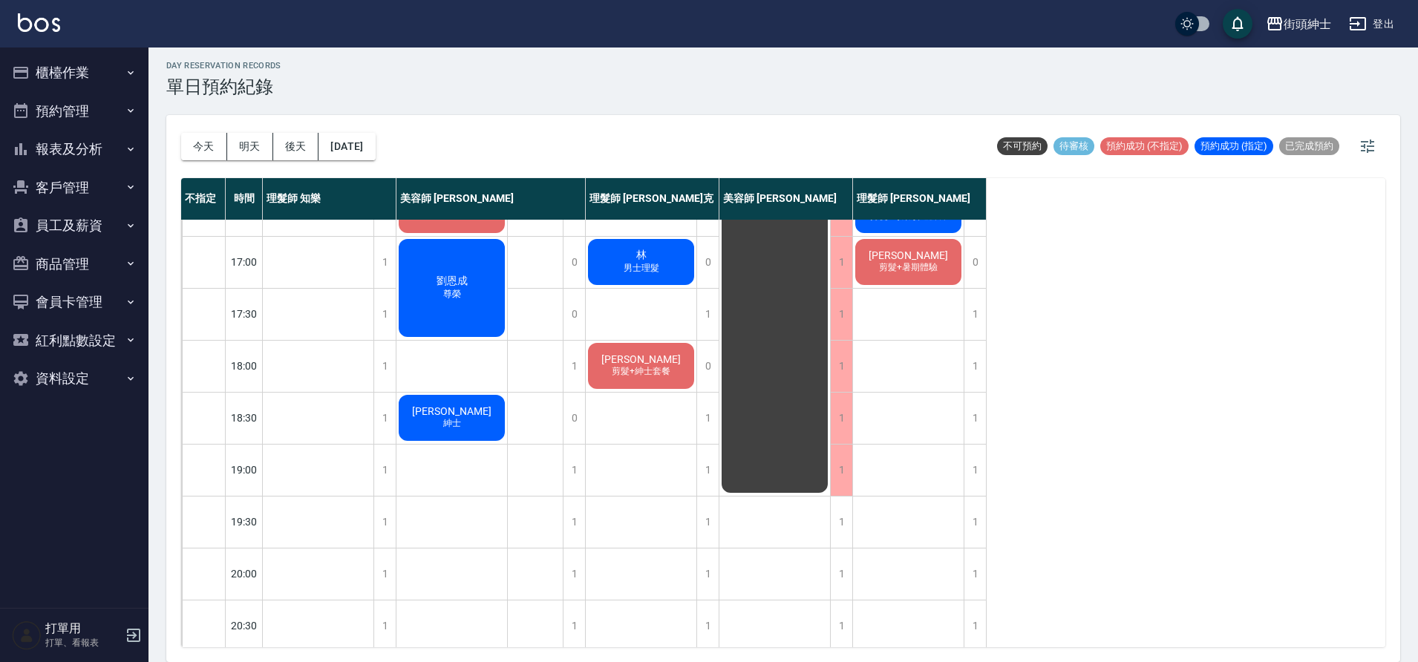
scroll to position [676, 0]
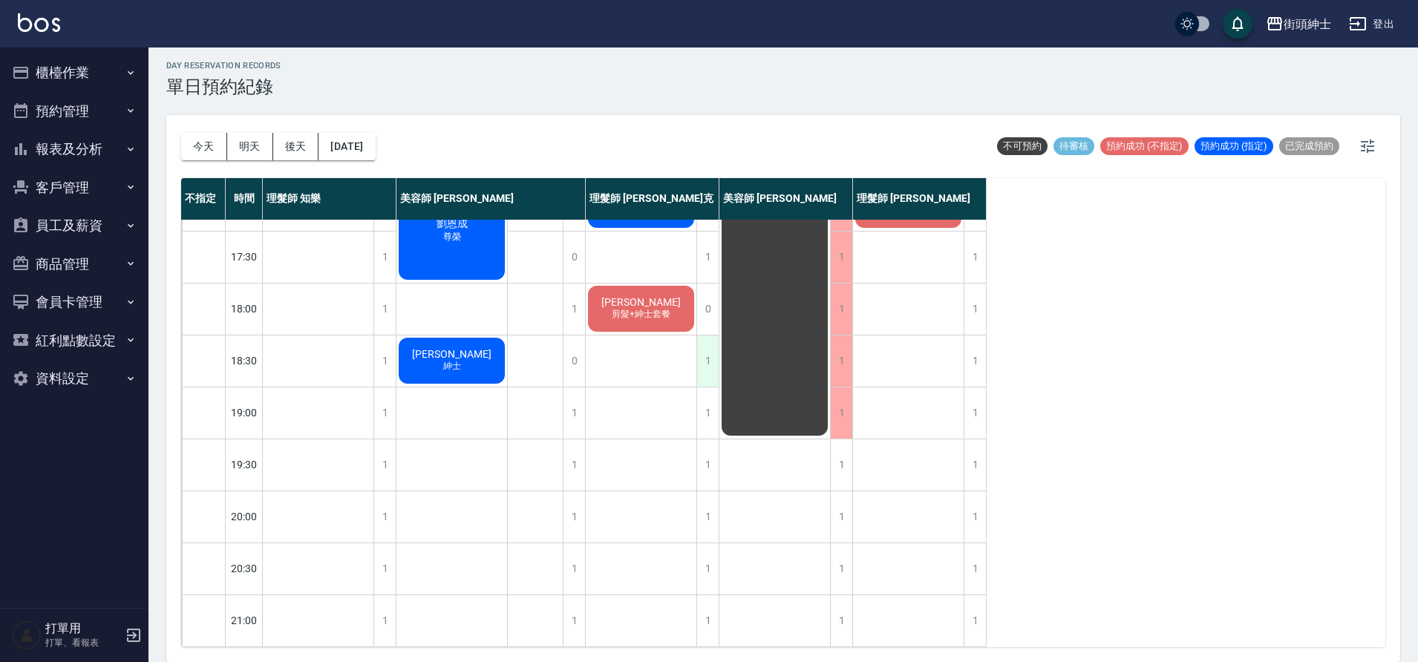
click at [708, 357] on div "1" at bounding box center [708, 361] width 22 height 51
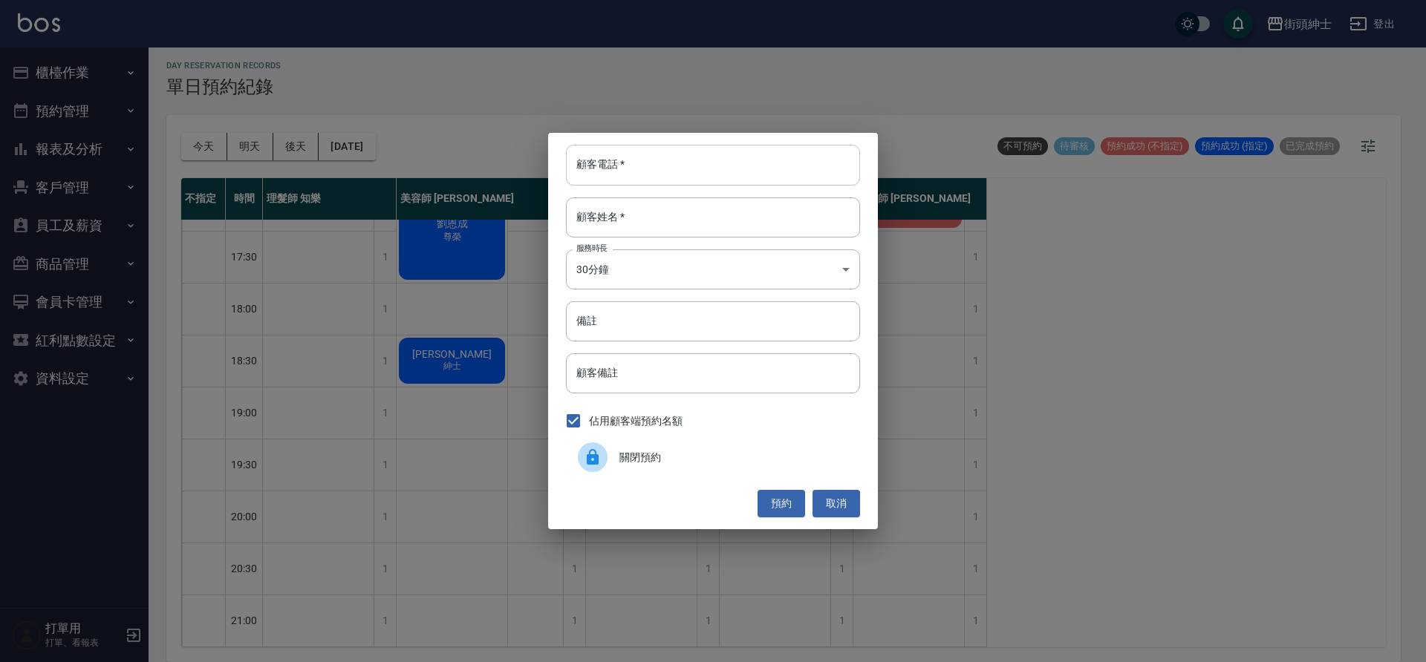
click at [705, 167] on input "顧客電話   *" at bounding box center [713, 165] width 294 height 40
type input "０"
type input "0916770118"
click at [703, 230] on input "顧客姓名   *" at bounding box center [713, 218] width 294 height 40
type input "賴"
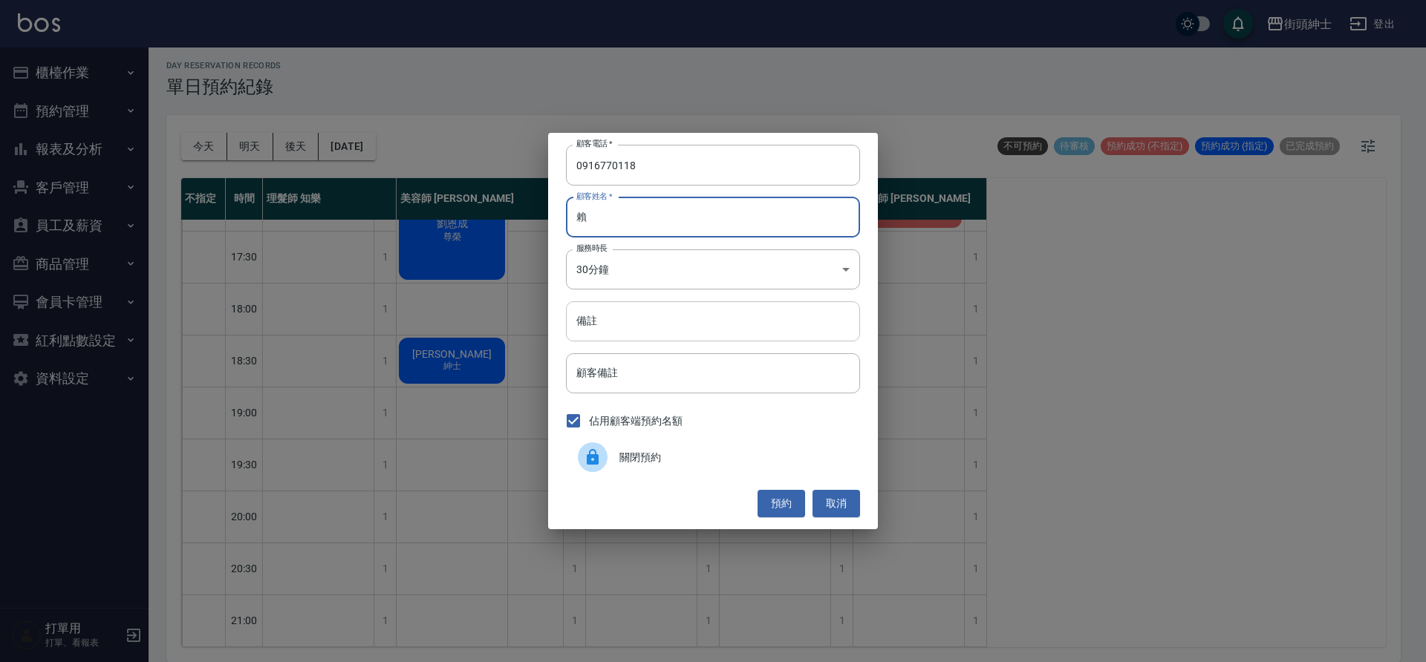
click at [704, 318] on input "備註" at bounding box center [713, 322] width 294 height 40
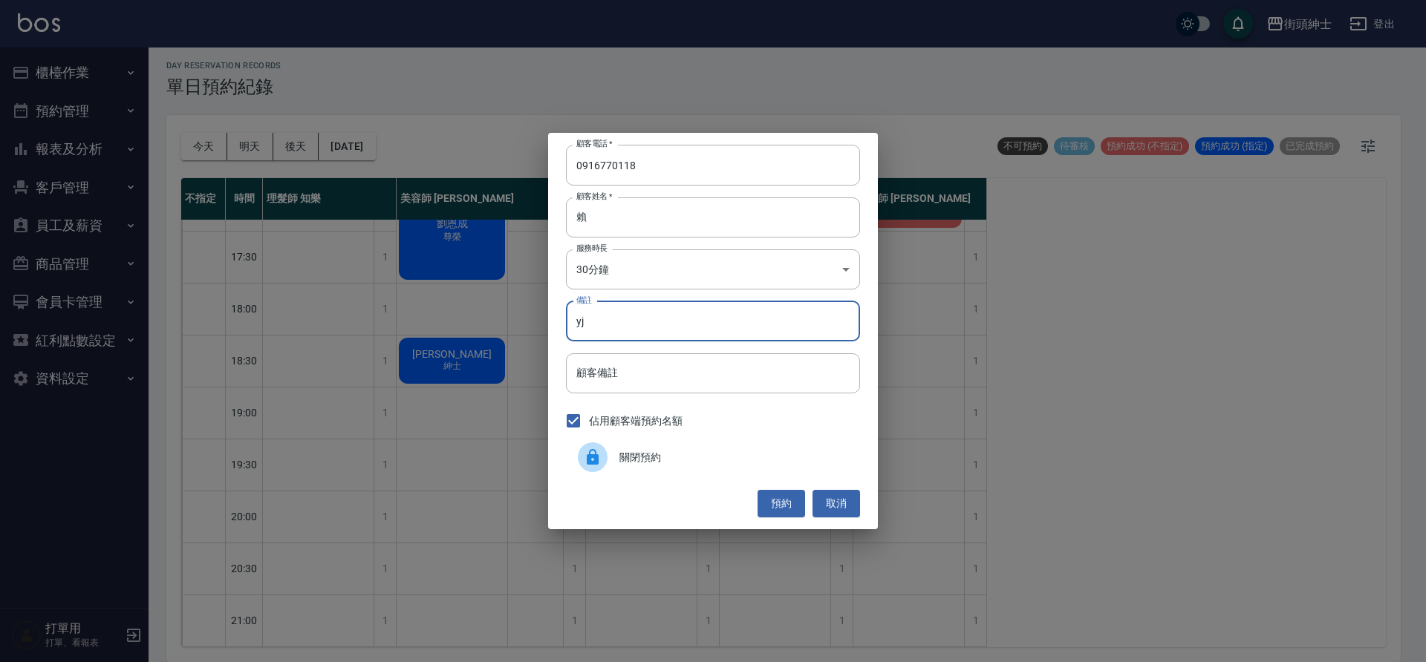
type input "y"
type input "ㄗ"
type input "尊榮"
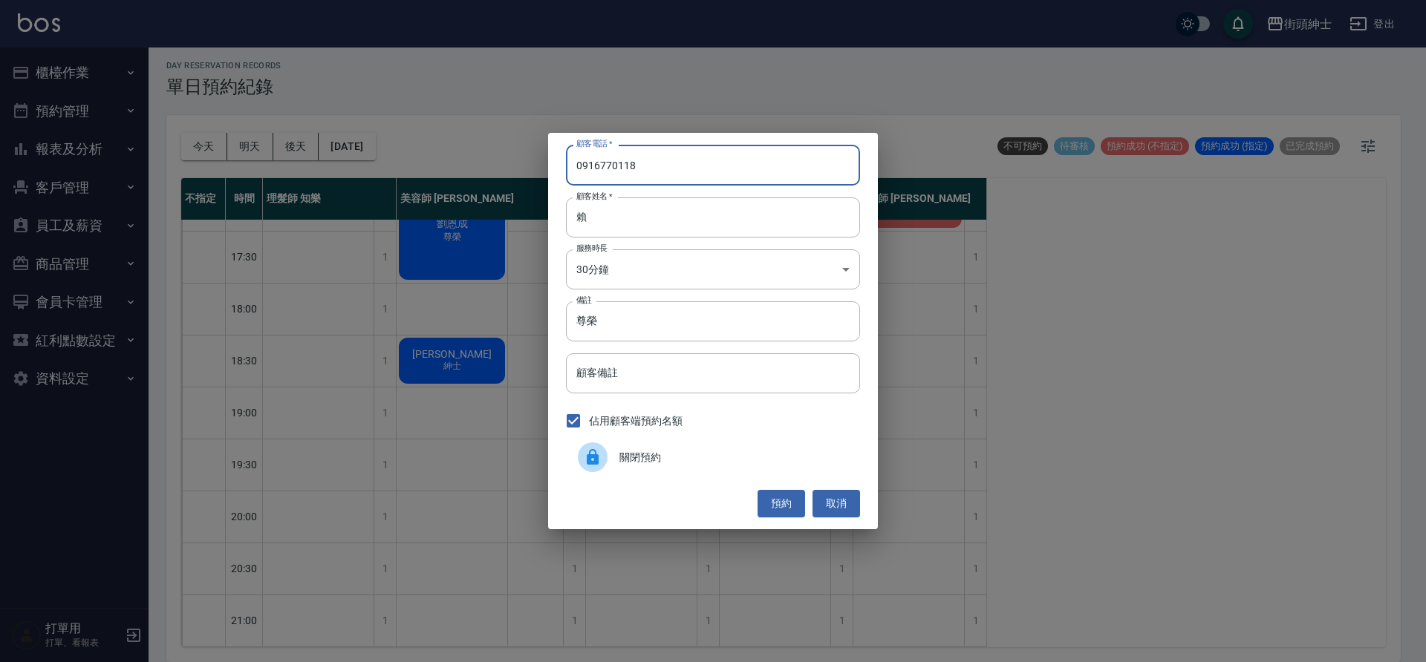
drag, startPoint x: 654, startPoint y: 167, endPoint x: 575, endPoint y: 166, distance: 79.5
click at [575, 166] on input "0916770118" at bounding box center [713, 165] width 294 height 40
click at [788, 503] on button "預約" at bounding box center [781, 503] width 48 height 27
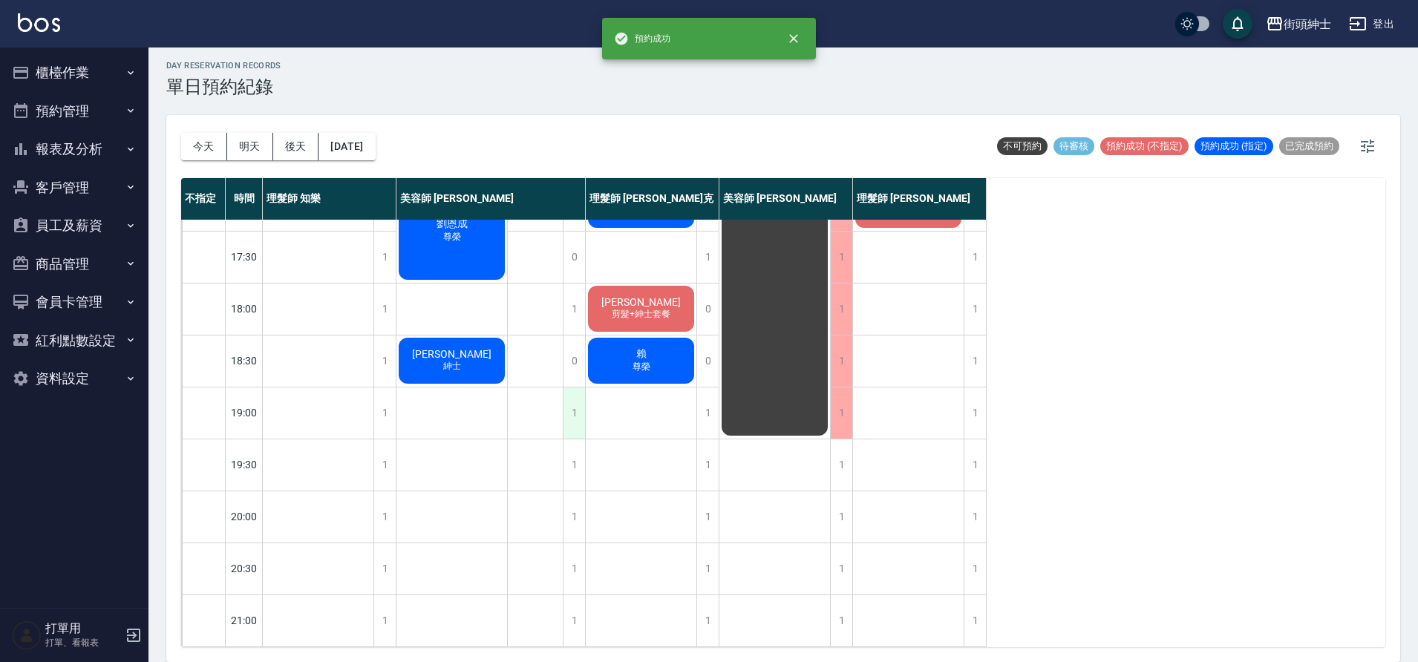
click at [575, 411] on div "1" at bounding box center [574, 413] width 22 height 51
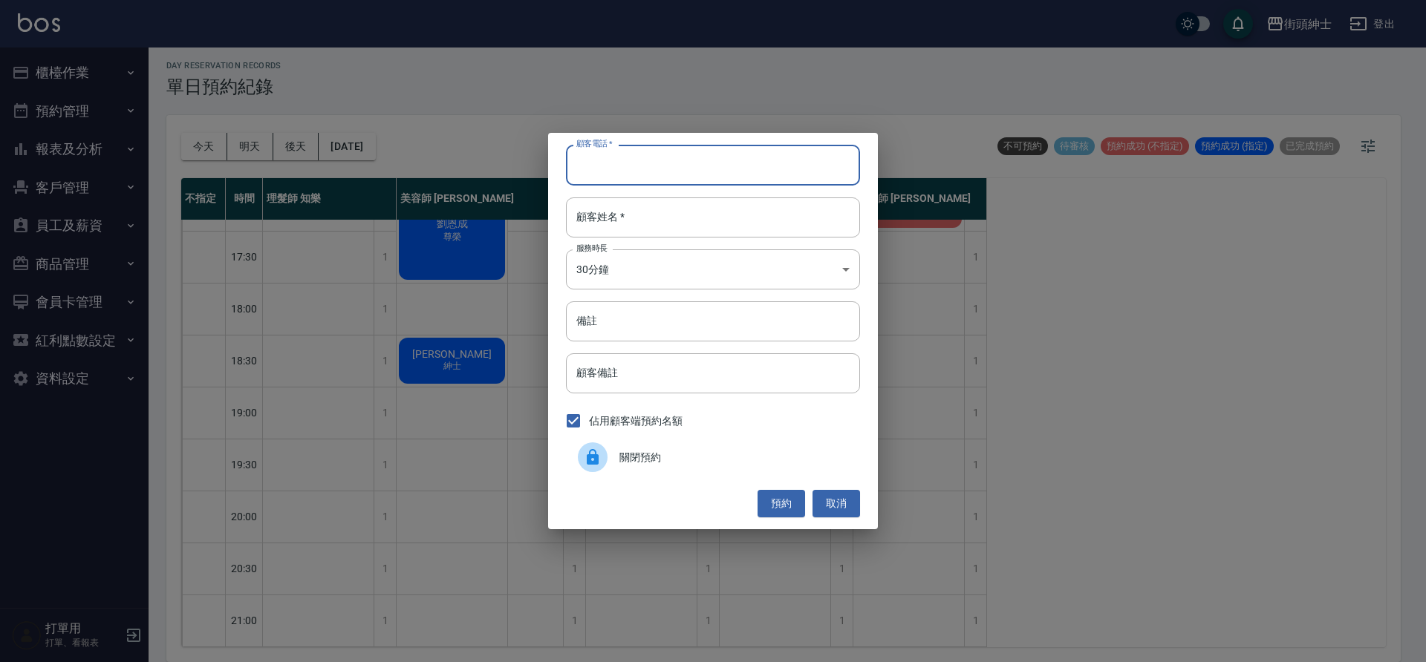
click at [609, 164] on input "顧客電話   *" at bounding box center [713, 165] width 294 height 40
paste input "0916770118"
type input "0916770118"
click at [623, 218] on input "顧客姓名   *" at bounding box center [713, 218] width 294 height 40
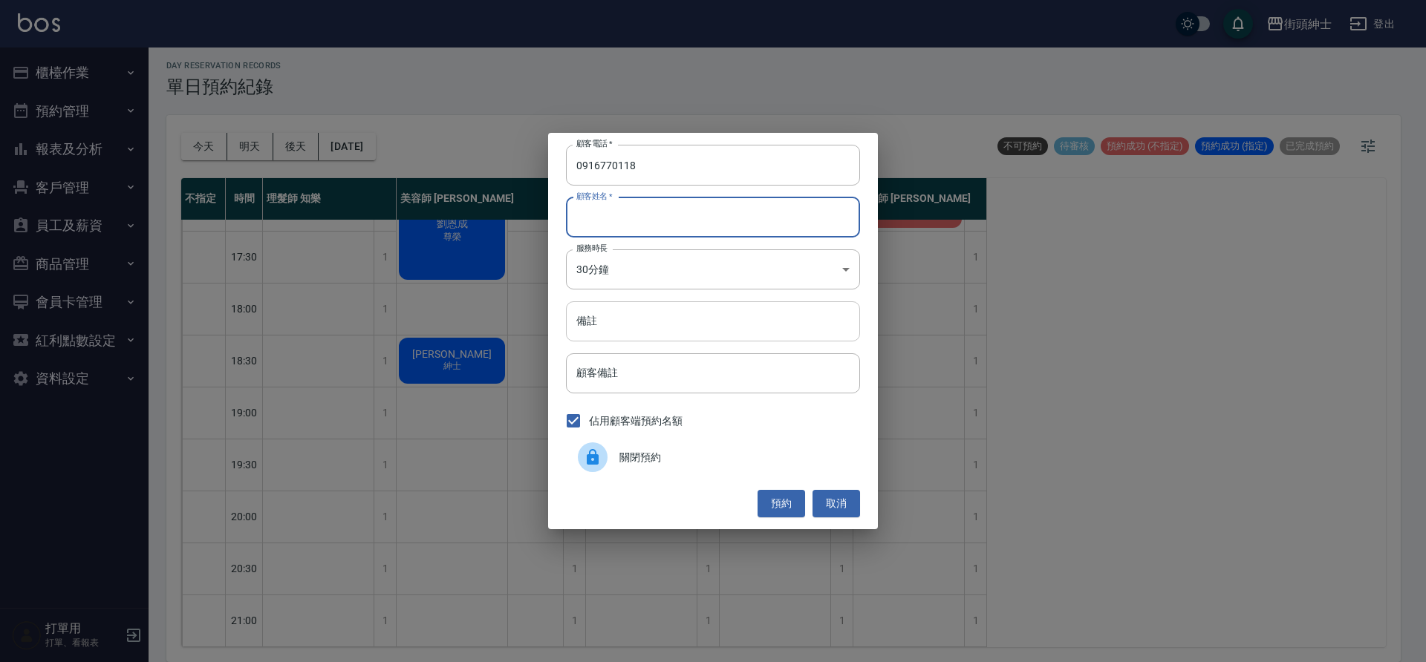
click at [604, 311] on input "備註" at bounding box center [713, 322] width 294 height 40
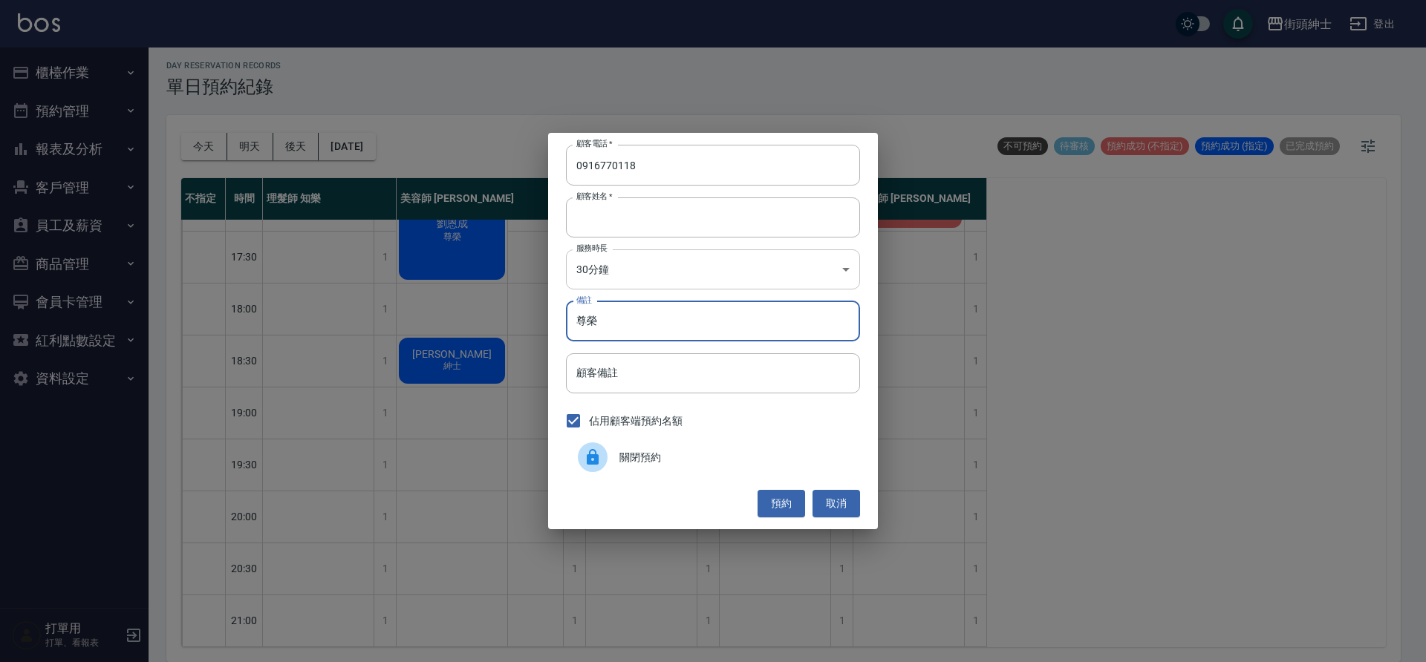
type input "尊榮"
click at [604, 263] on body "街頭紳士 登出 櫃檯作業 打帳單 帳單列表 營業儀表板 現金收支登錄 材料自購登錄 每日結帳 排班表 現場電腦打卡 預約管理 預約管理 單日預約紀錄 單週預約…" at bounding box center [713, 329] width 1426 height 667
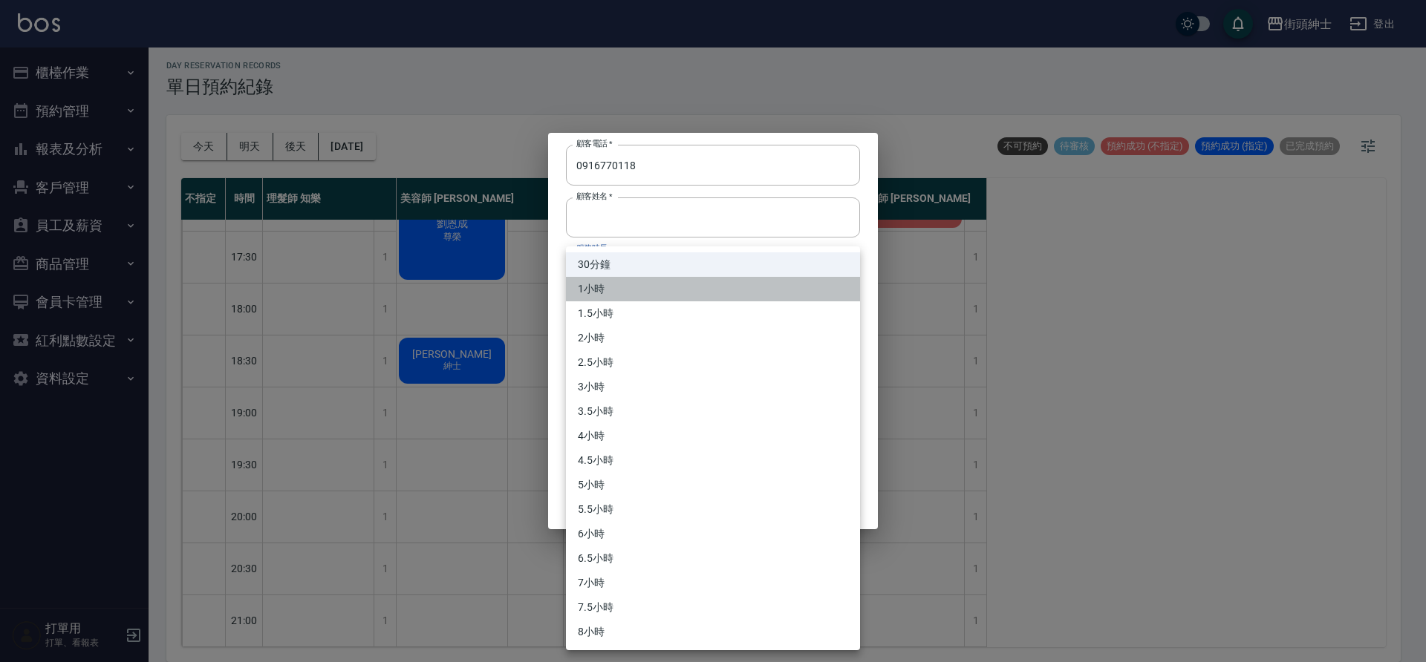
click at [644, 290] on li "1小時" at bounding box center [713, 289] width 294 height 25
type input "2"
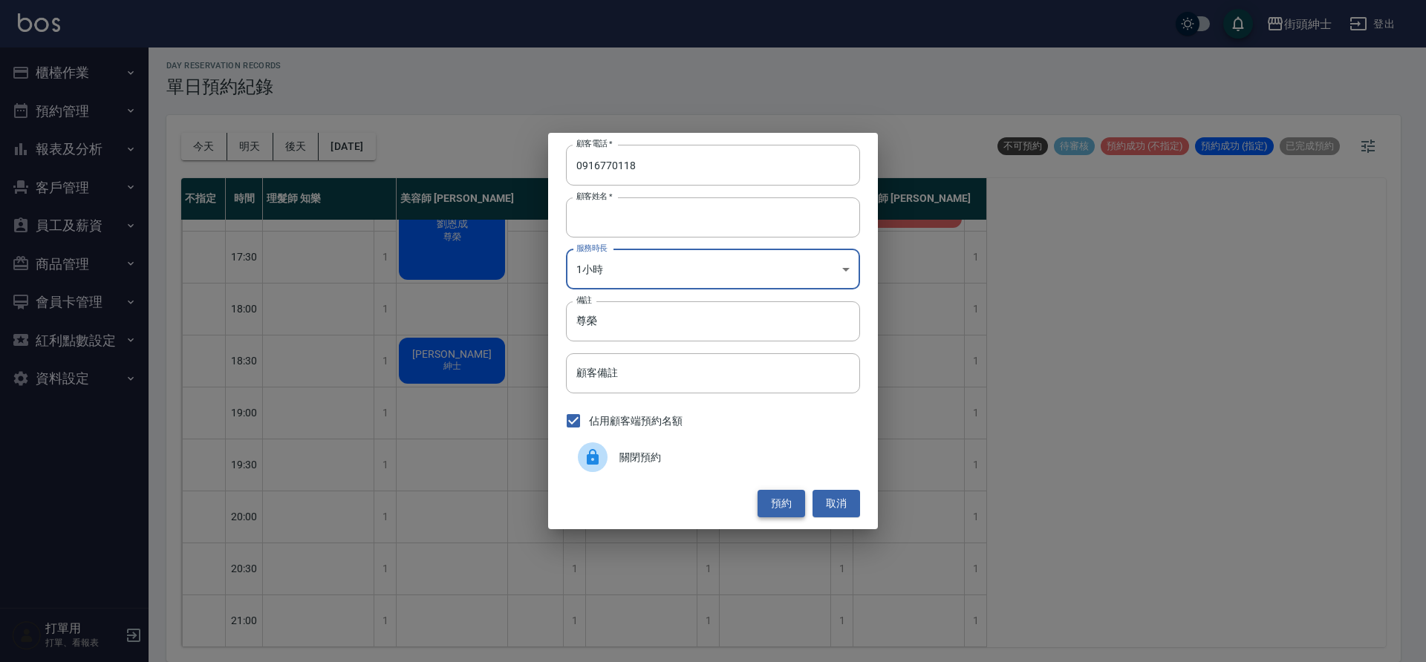
click at [777, 496] on button "預約" at bounding box center [781, 503] width 48 height 27
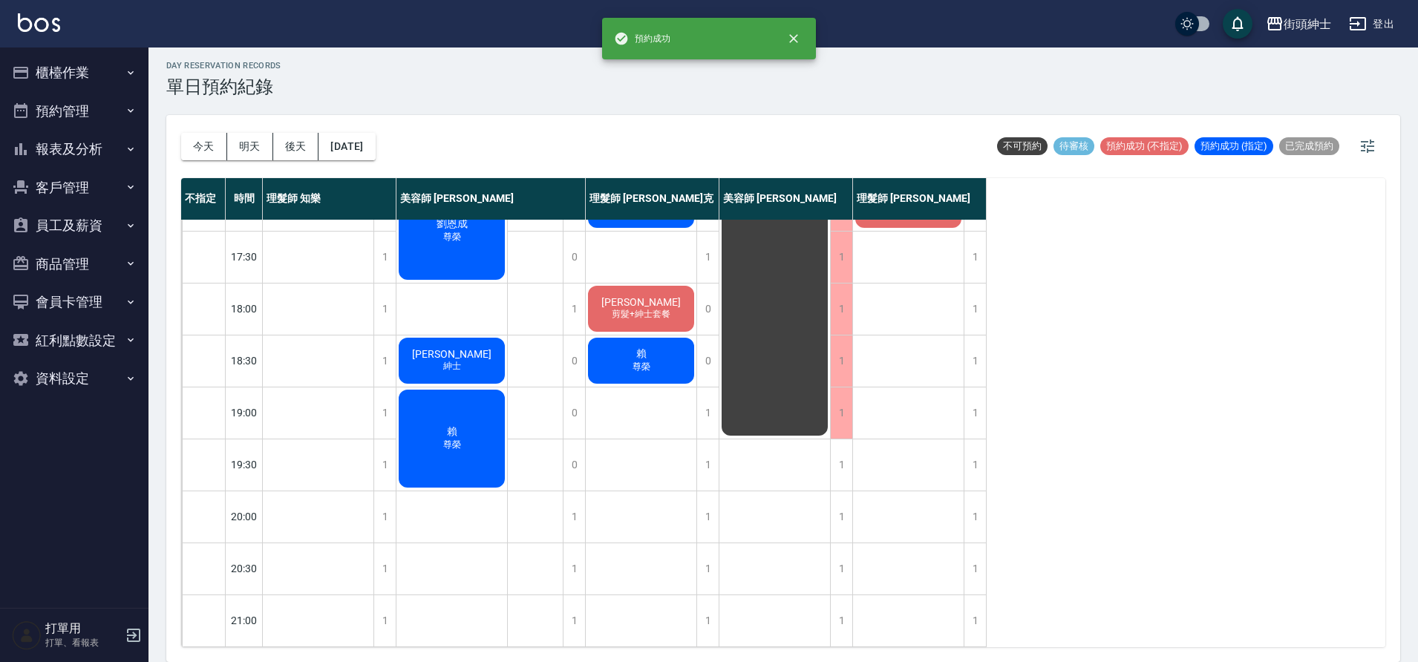
click at [659, 348] on div "賴 尊榮" at bounding box center [641, 361] width 111 height 50
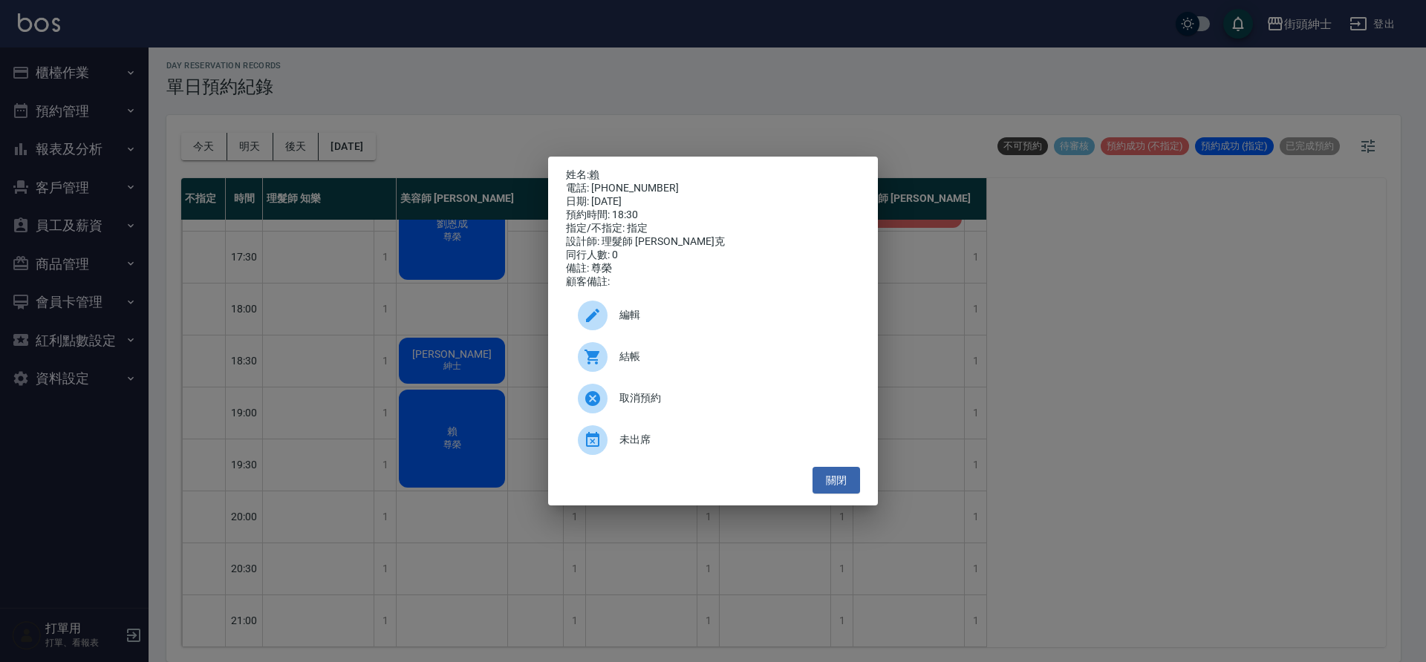
click at [671, 317] on span "編輯" at bounding box center [733, 315] width 229 height 16
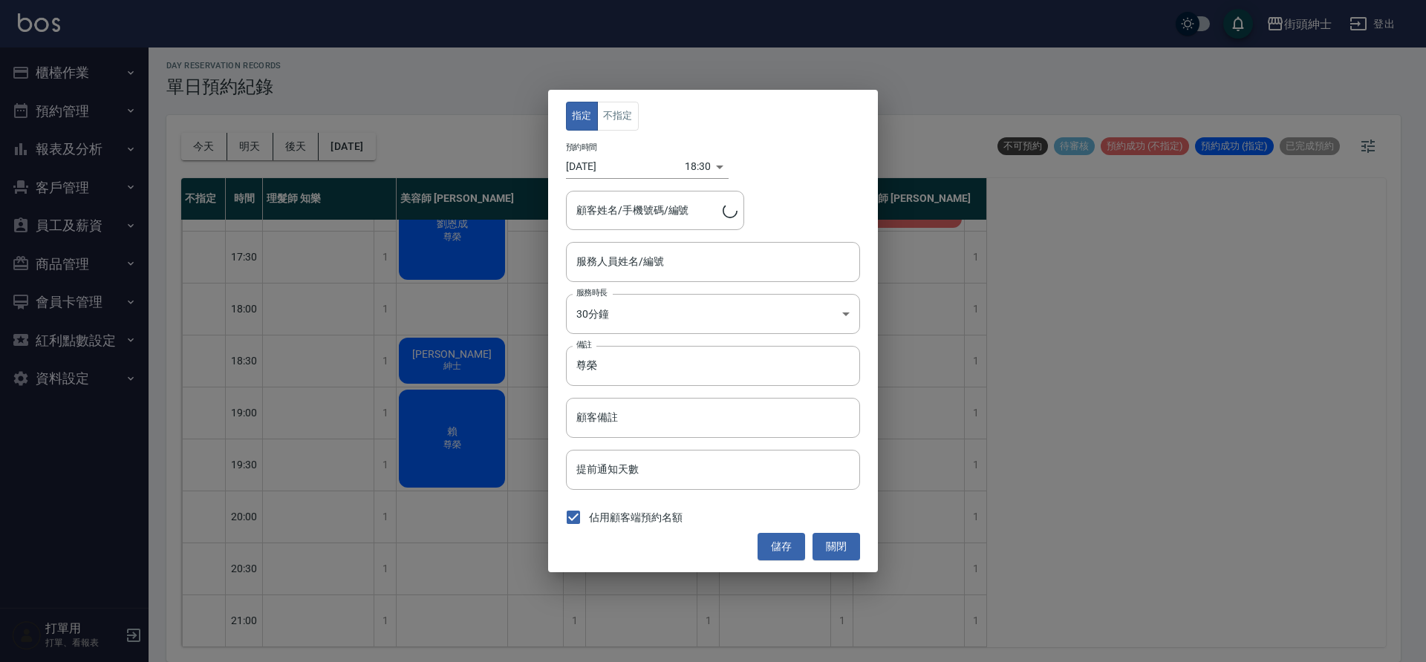
type input "理髮師 Vic 維克(無代號)"
type input "賴/0916770118"
drag, startPoint x: 619, startPoint y: 115, endPoint x: 870, endPoint y: 395, distance: 376.5
click at [619, 115] on button "不指定" at bounding box center [618, 116] width 42 height 29
click at [785, 563] on div "指定 不指定 預約時間 2025/09/08 18:30 1757327400000 顧客姓名/手機號碼/編號 賴/0916770118 顧客姓名/手機號碼/…" at bounding box center [713, 331] width 330 height 482
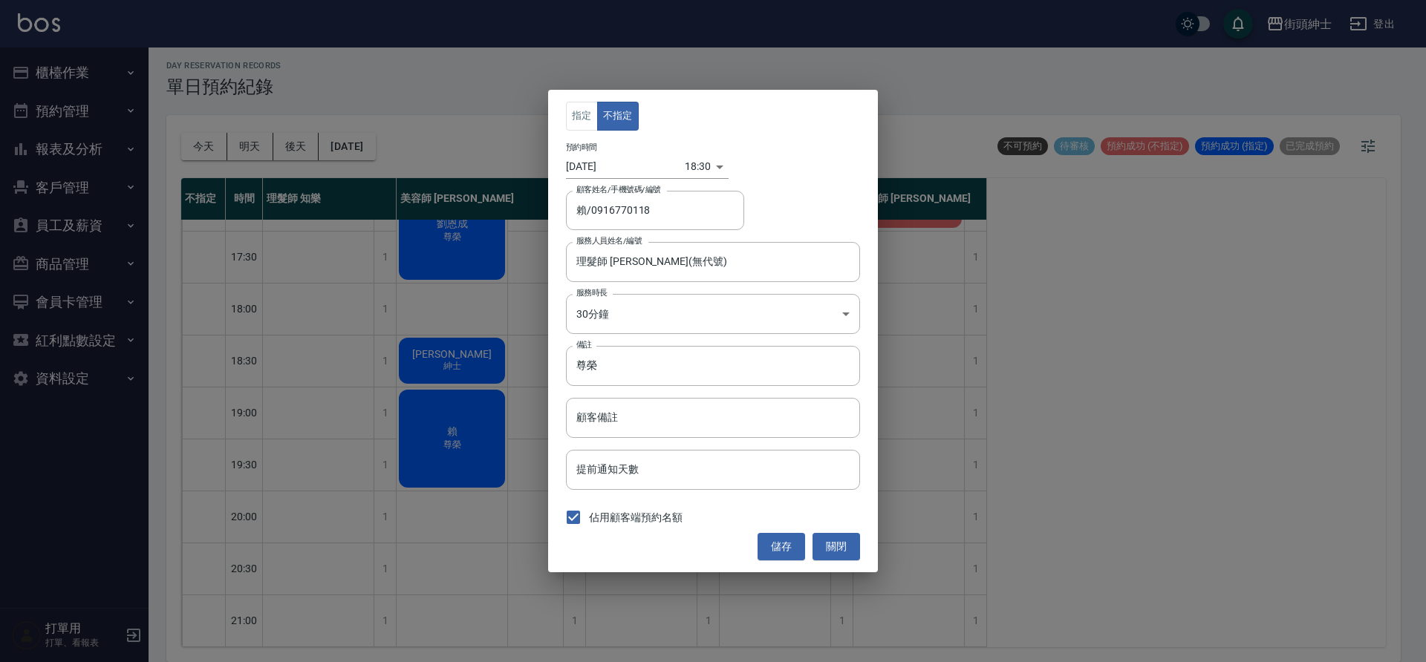
click at [788, 552] on button "儲存" at bounding box center [781, 546] width 48 height 27
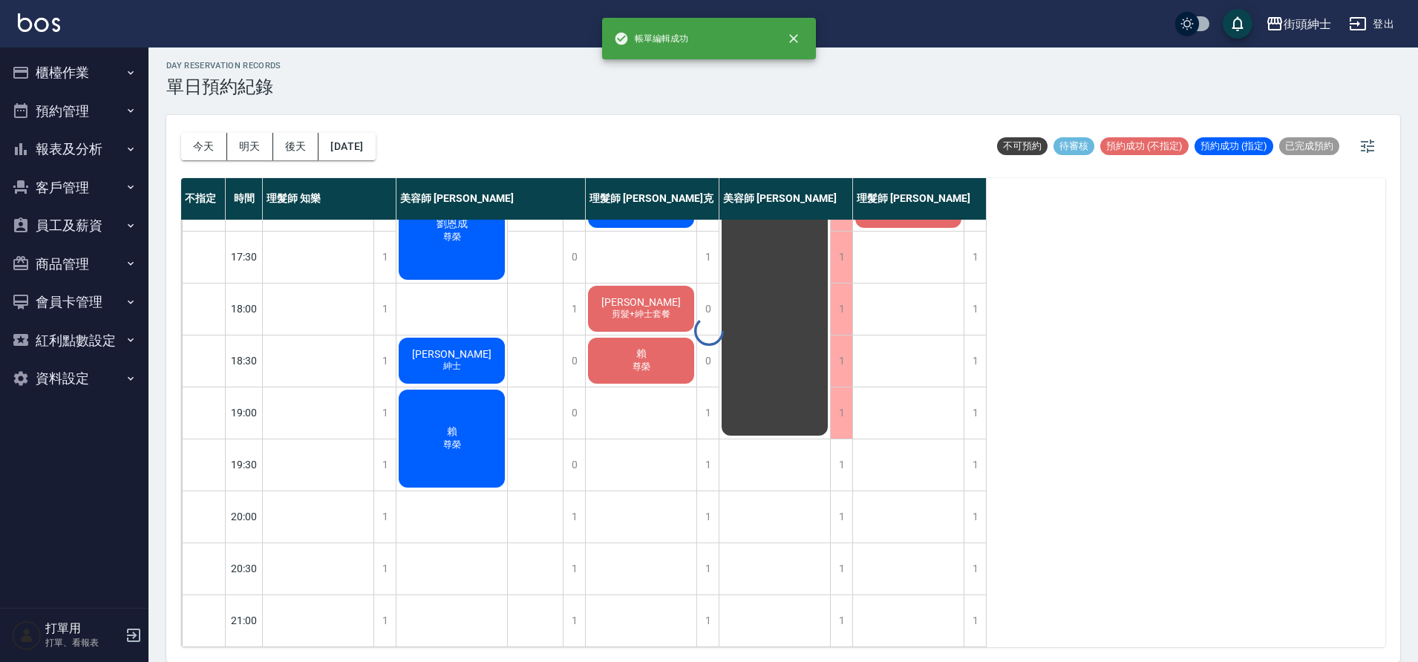
click at [458, 426] on span "賴" at bounding box center [452, 432] width 16 height 13
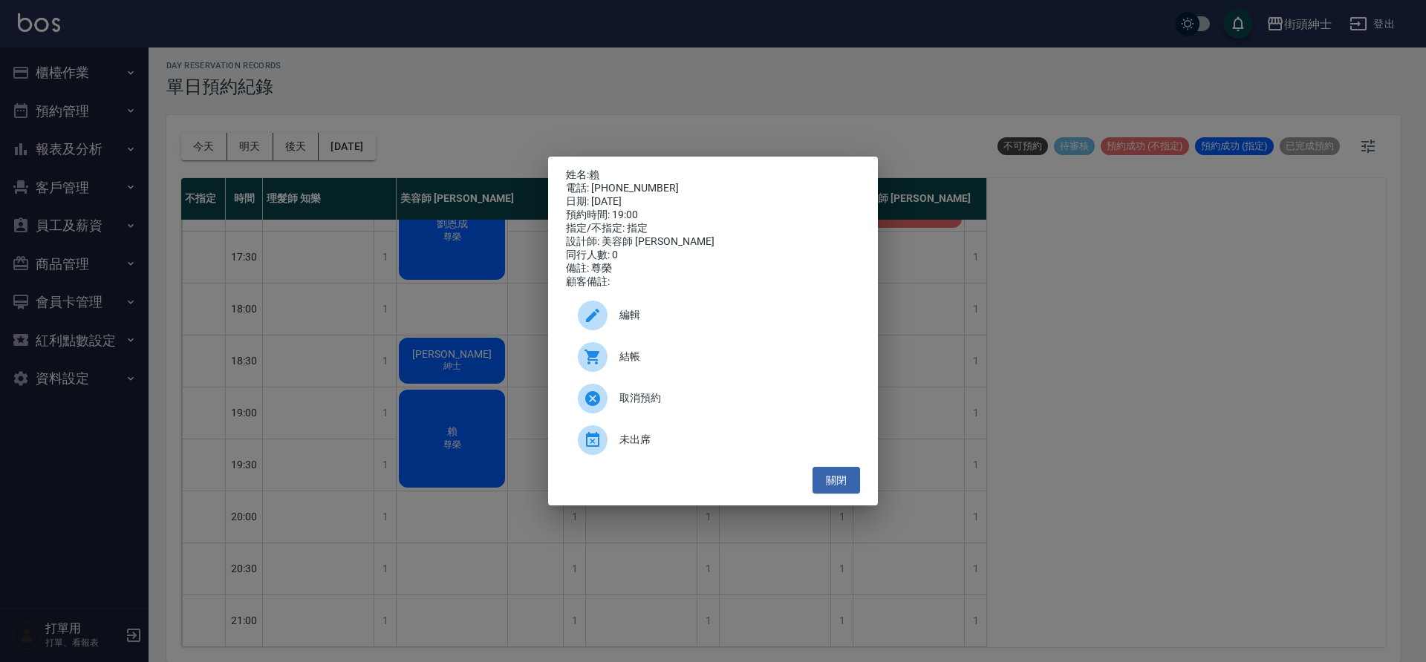
drag, startPoint x: 844, startPoint y: 502, endPoint x: 657, endPoint y: 434, distance: 198.3
click at [844, 501] on div "姓名: 賴 電話: 0916770118 日期: 2025/09/08 預約時間: 19:00 指定/不指定: 指定 設計師: 美容師 Cherry 同行人數…" at bounding box center [713, 332] width 330 height 350
click at [486, 415] on div "姓名: 賴 電話: 0916770118 日期: 2025/09/08 預約時間: 19:00 指定/不指定: 指定 設計師: 美容師 Cherry 同行人數…" at bounding box center [713, 331] width 1426 height 662
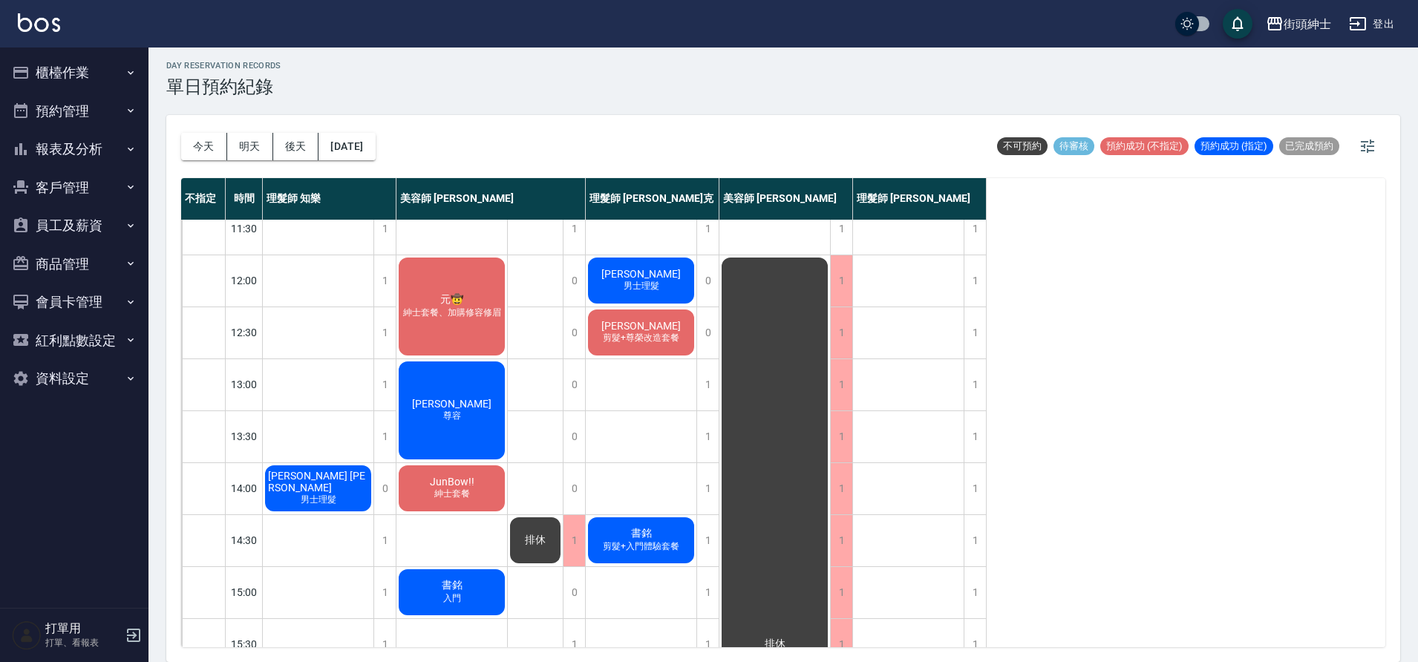
scroll to position [72, 0]
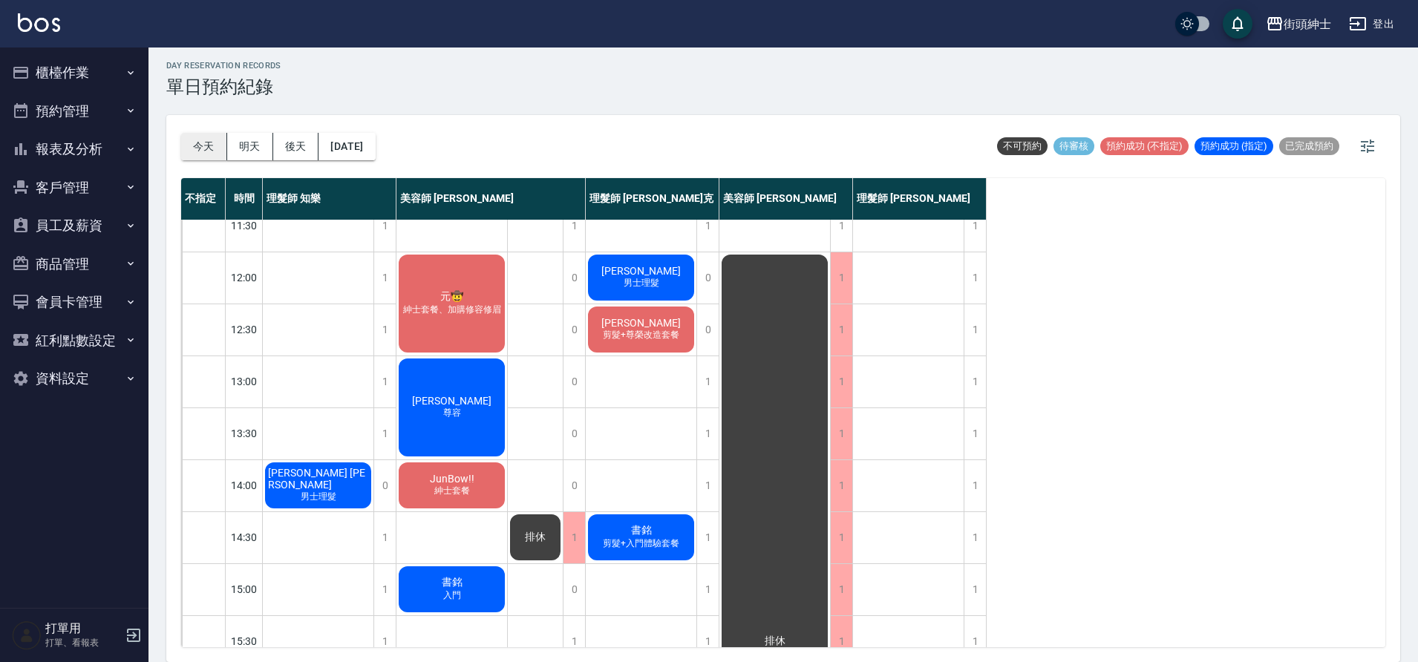
click at [211, 143] on button "今天" at bounding box center [204, 146] width 46 height 27
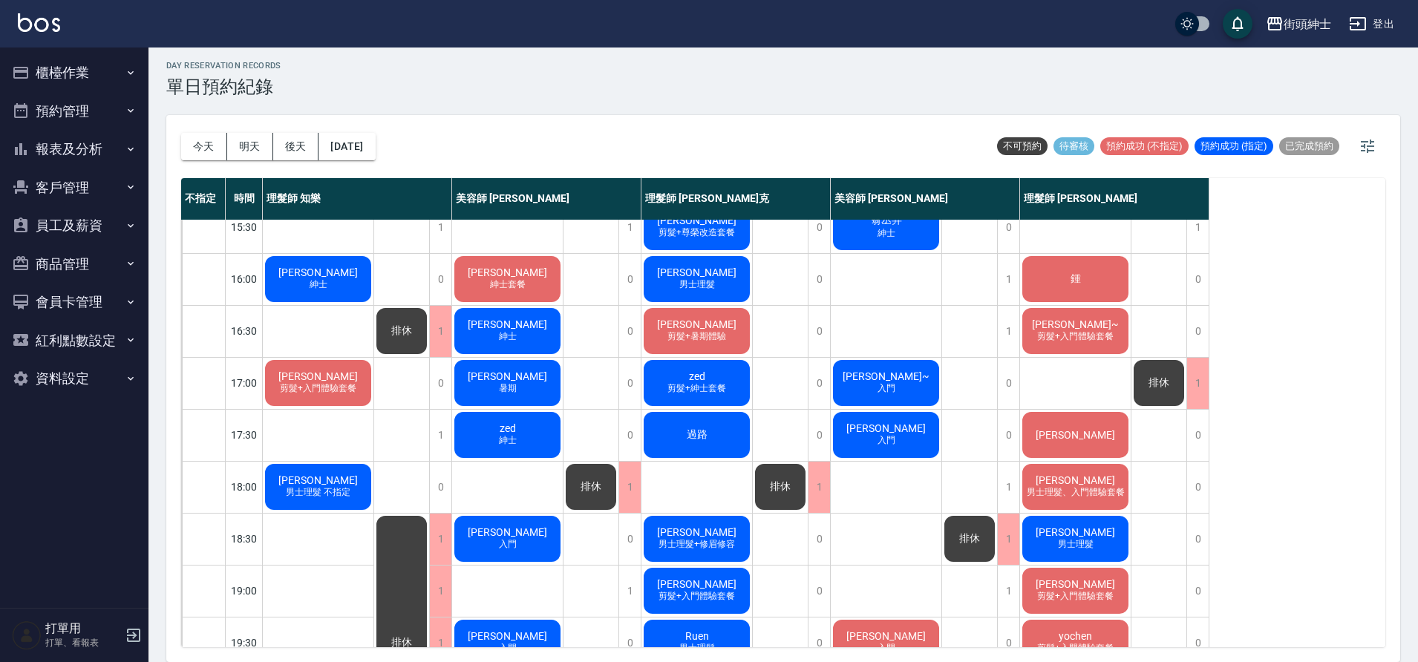
scroll to position [489, 0]
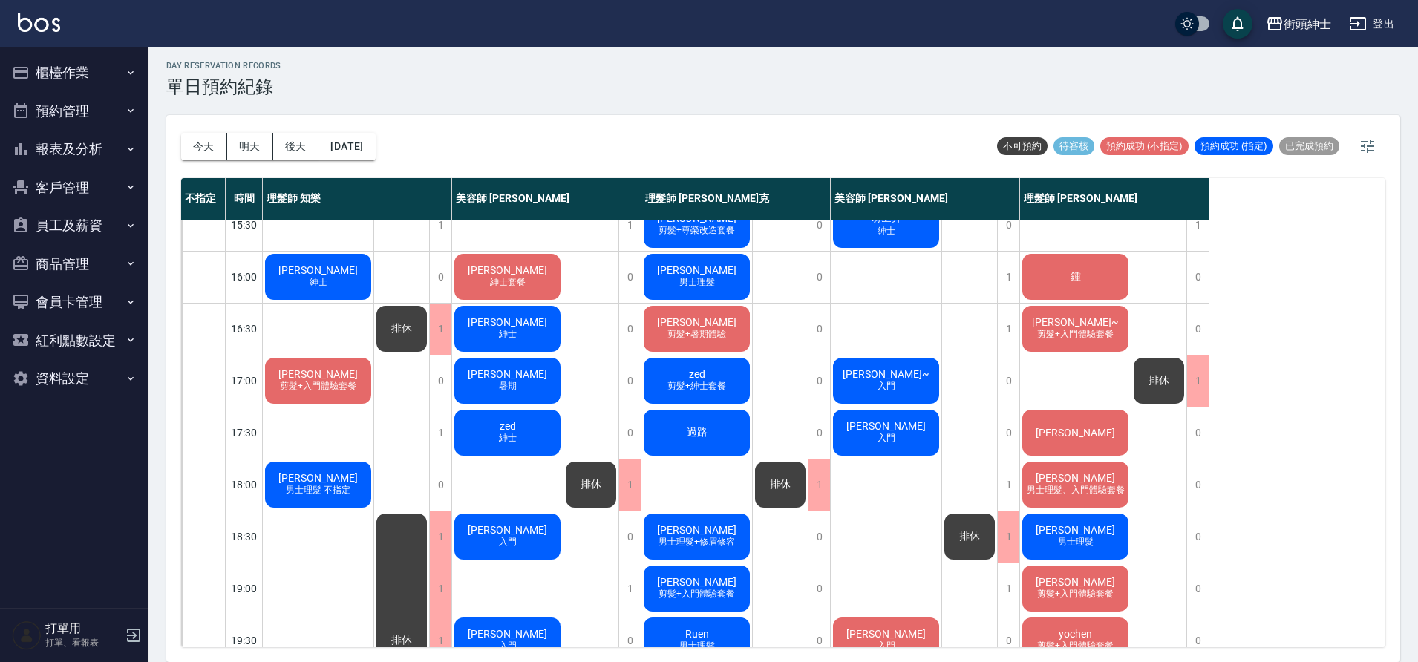
click at [1068, 434] on span "楊" at bounding box center [1075, 433] width 85 height 12
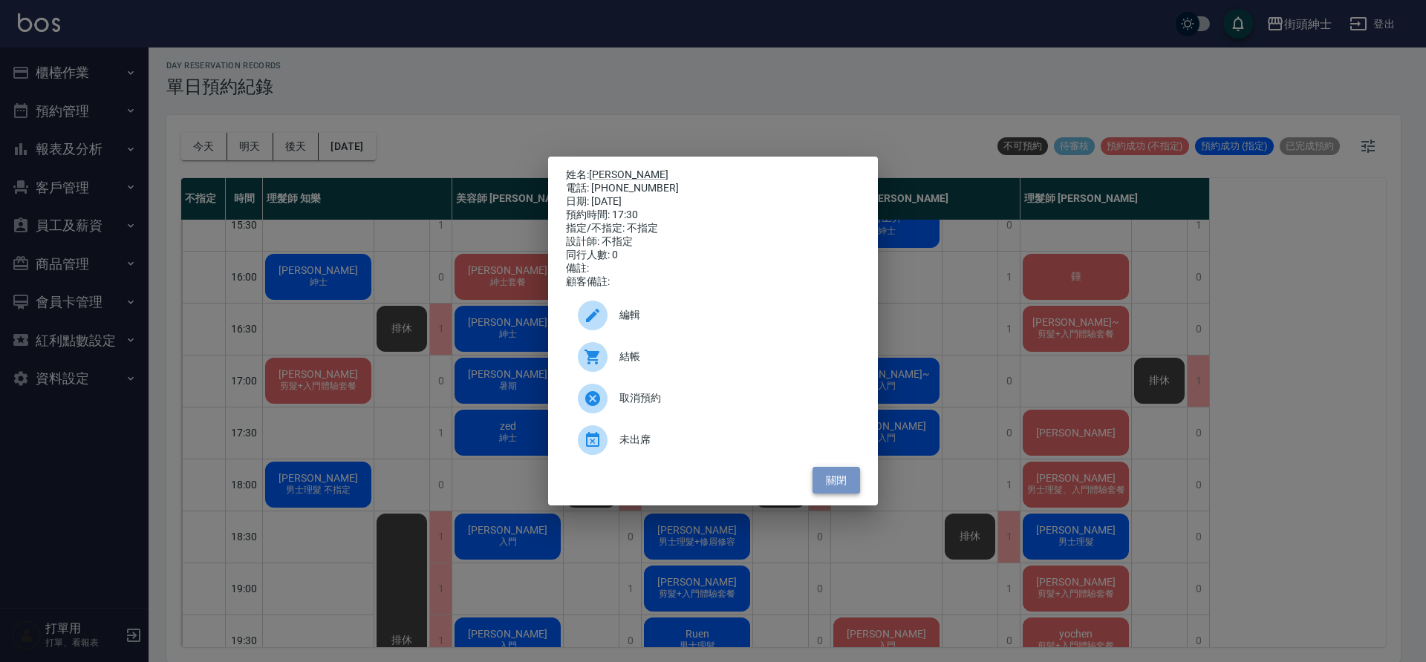
click at [854, 491] on button "關閉" at bounding box center [836, 480] width 48 height 27
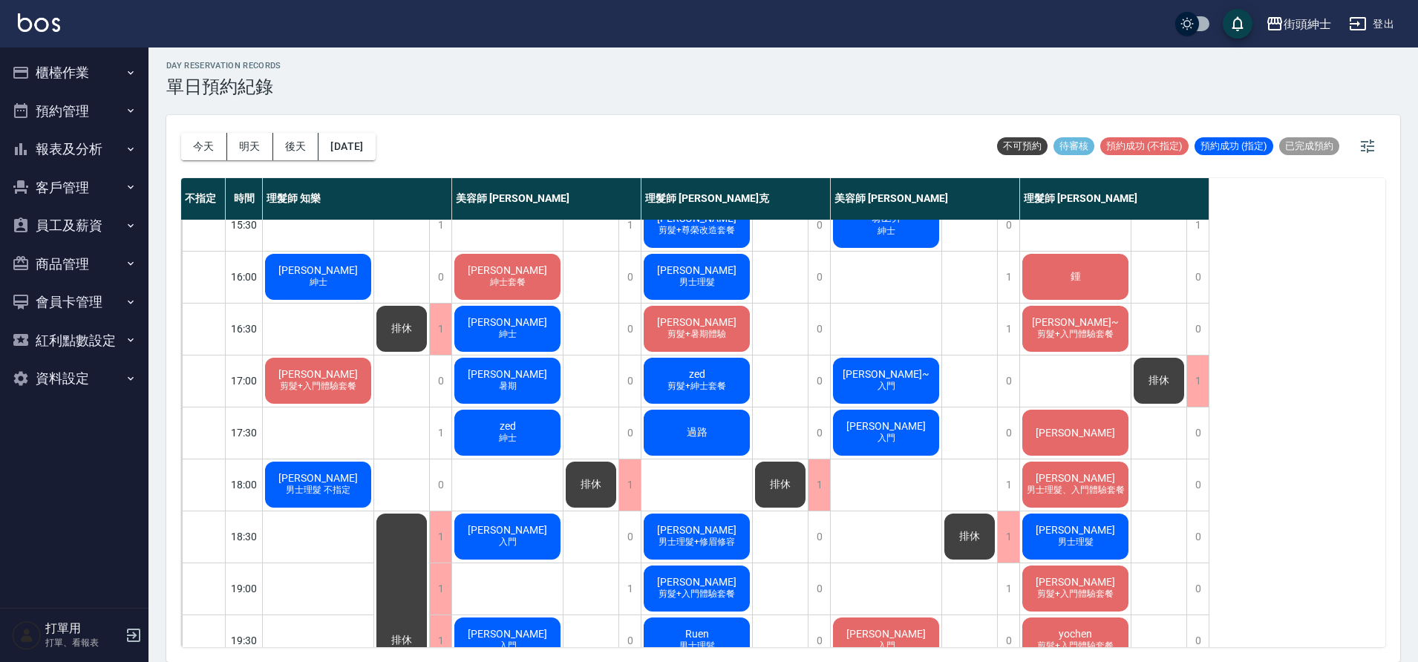
click at [725, 426] on div "過路" at bounding box center [697, 433] width 111 height 50
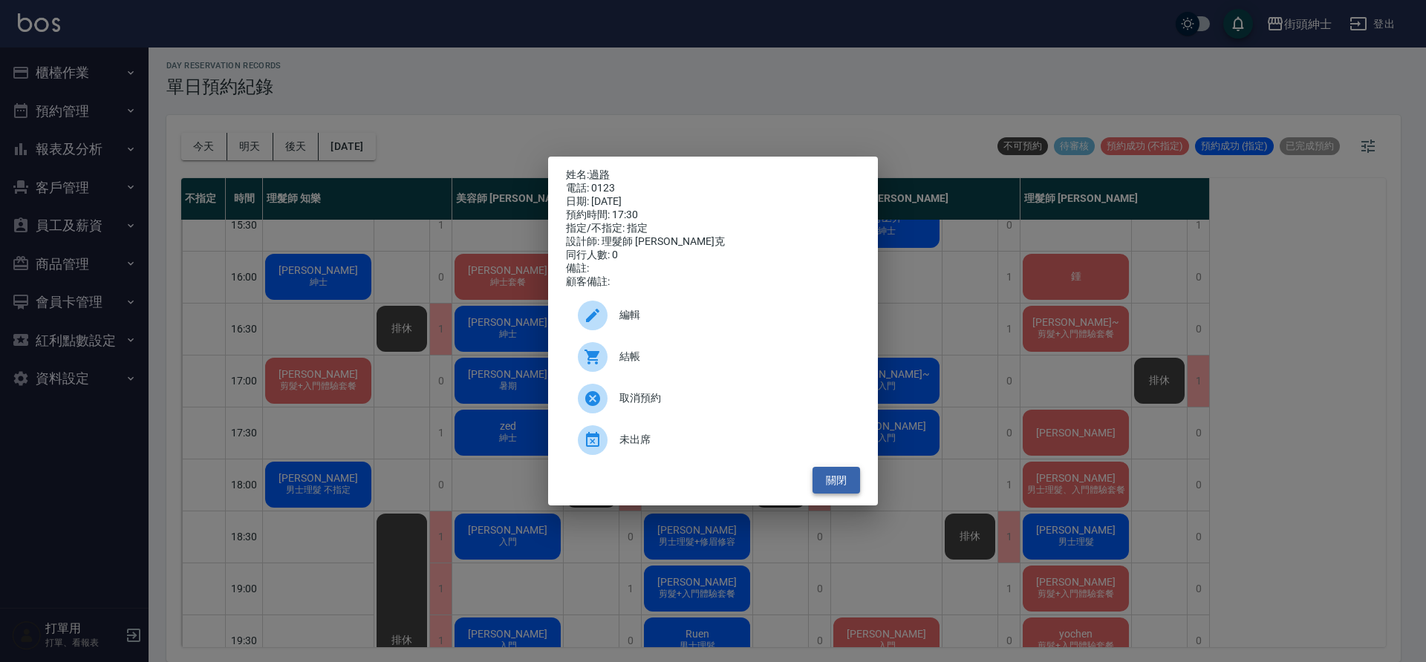
click at [843, 480] on button "關閉" at bounding box center [836, 480] width 48 height 27
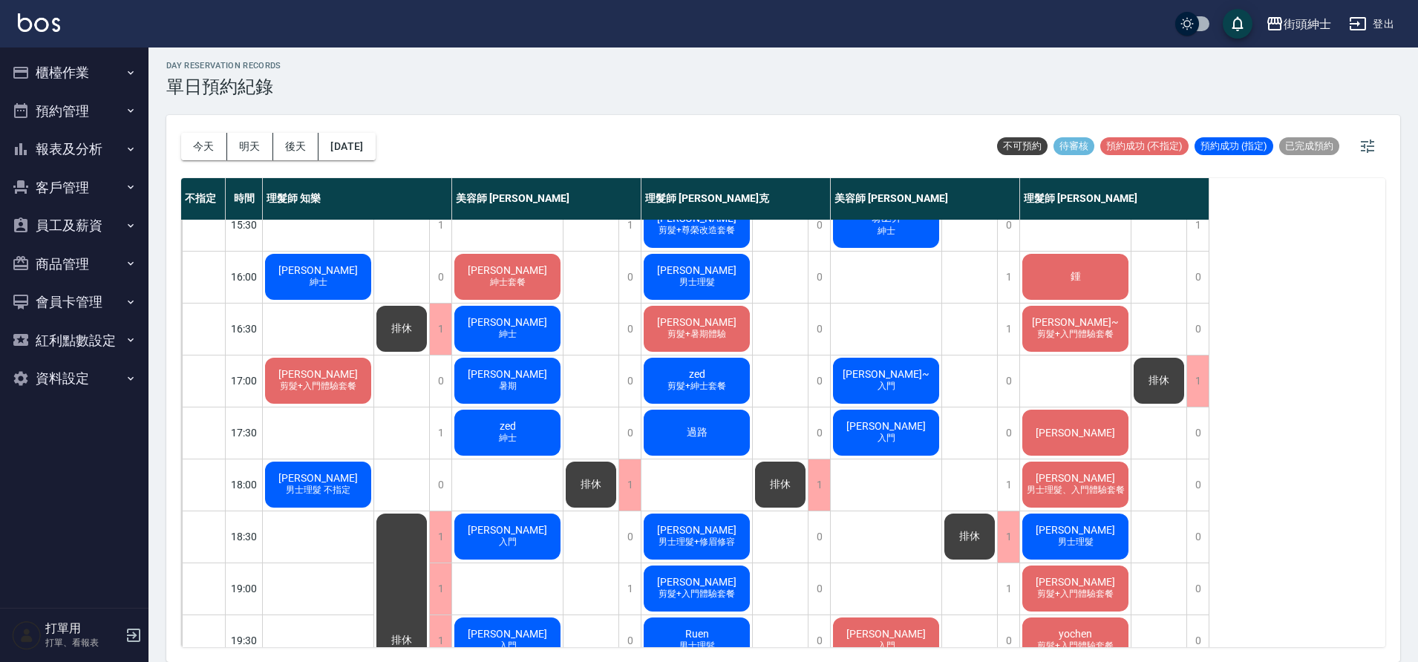
click at [880, 437] on span "入門" at bounding box center [887, 438] width 24 height 13
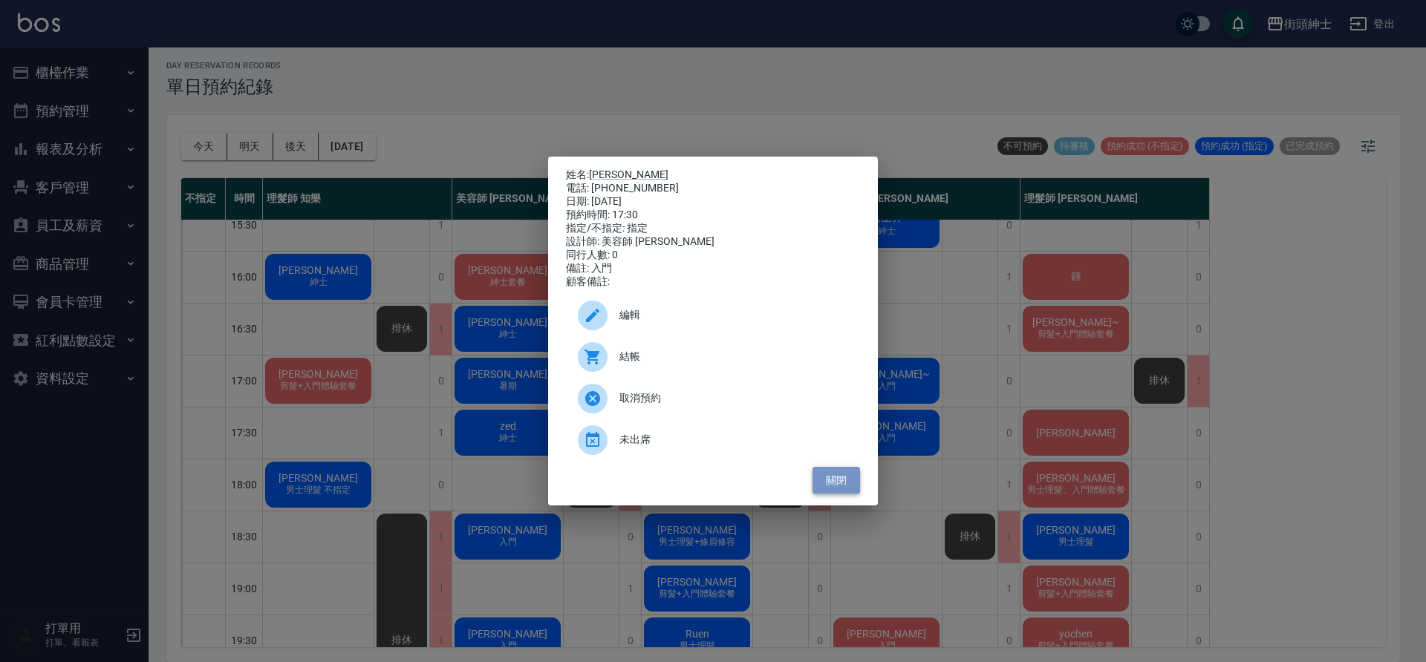
click at [844, 480] on button "關閉" at bounding box center [836, 480] width 48 height 27
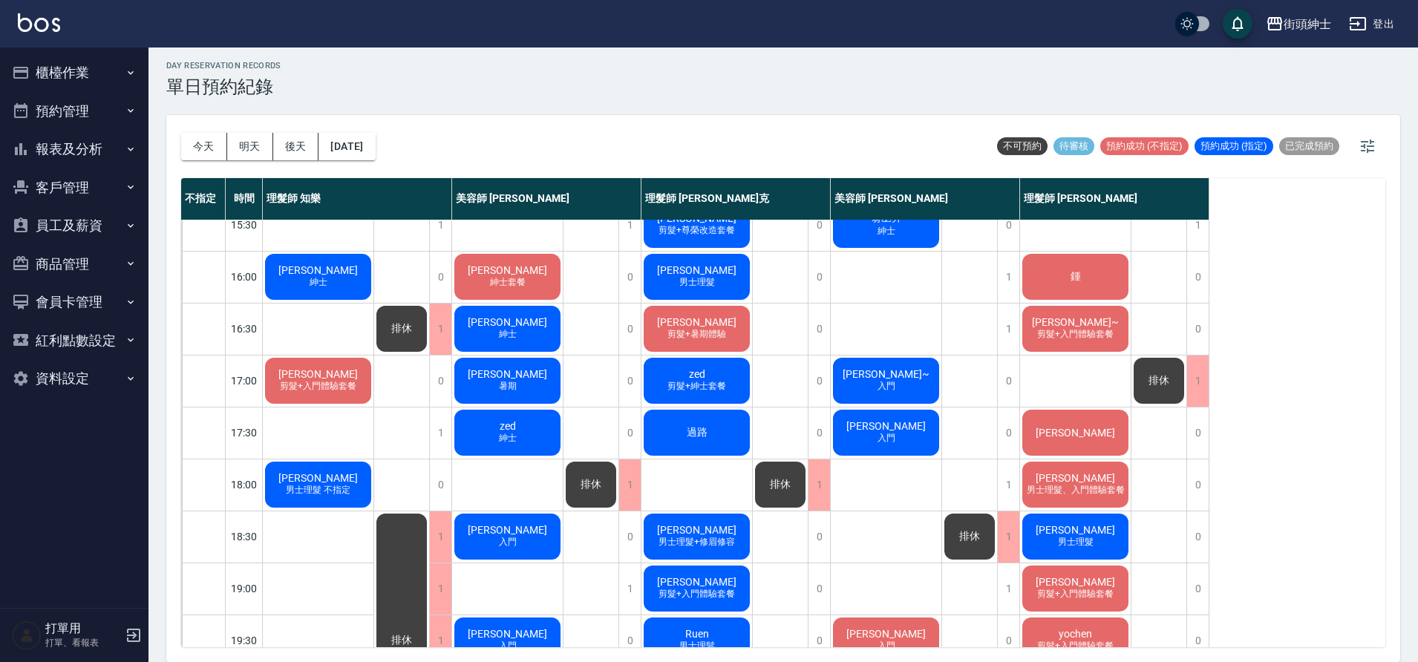
click at [495, 441] on div "zed 紳士" at bounding box center [507, 433] width 111 height 50
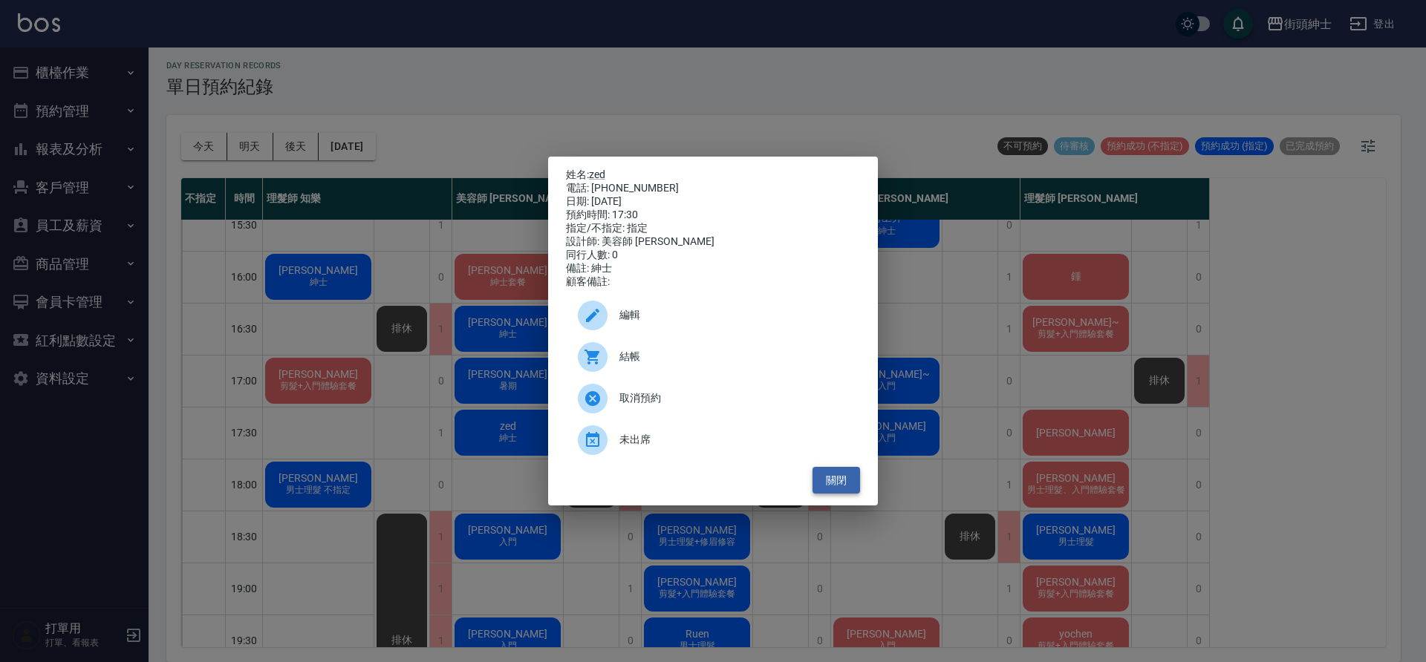
click at [829, 486] on button "關閉" at bounding box center [836, 480] width 48 height 27
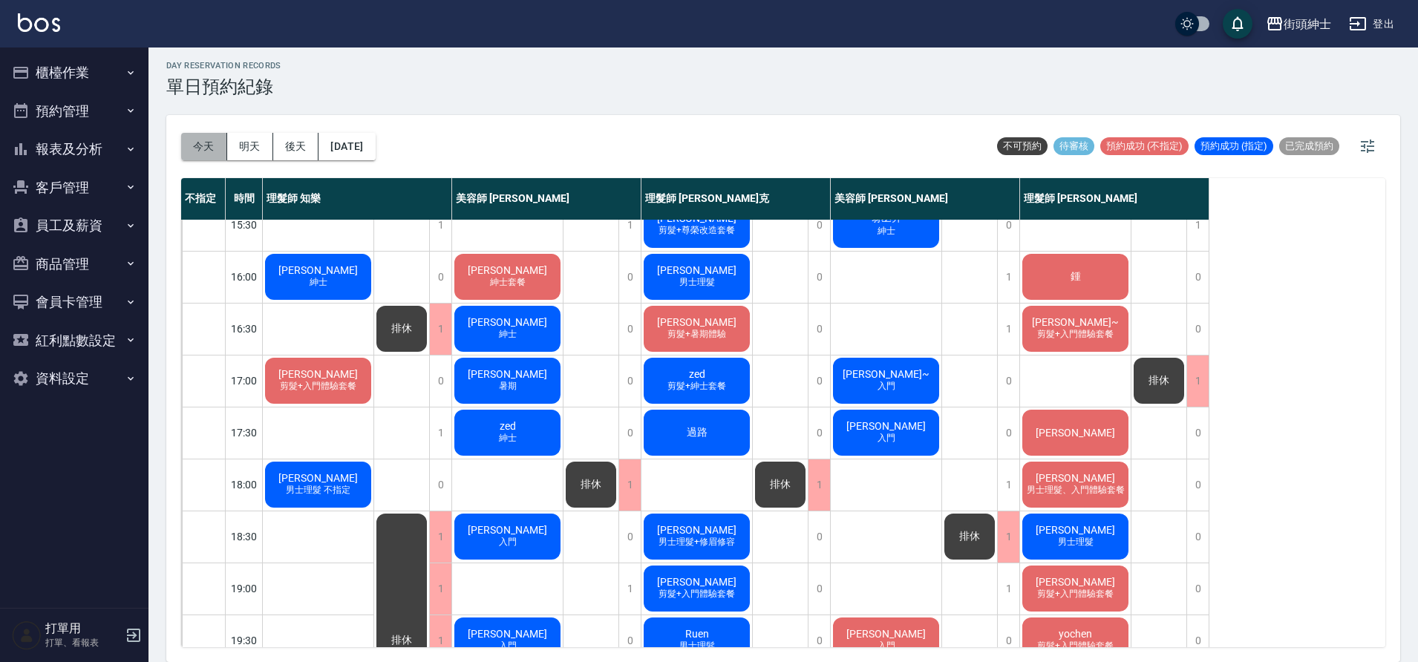
click at [220, 140] on button "[DATE]" at bounding box center [204, 146] width 46 height 27
click at [1032, 429] on div "楊" at bounding box center [1075, 433] width 111 height 50
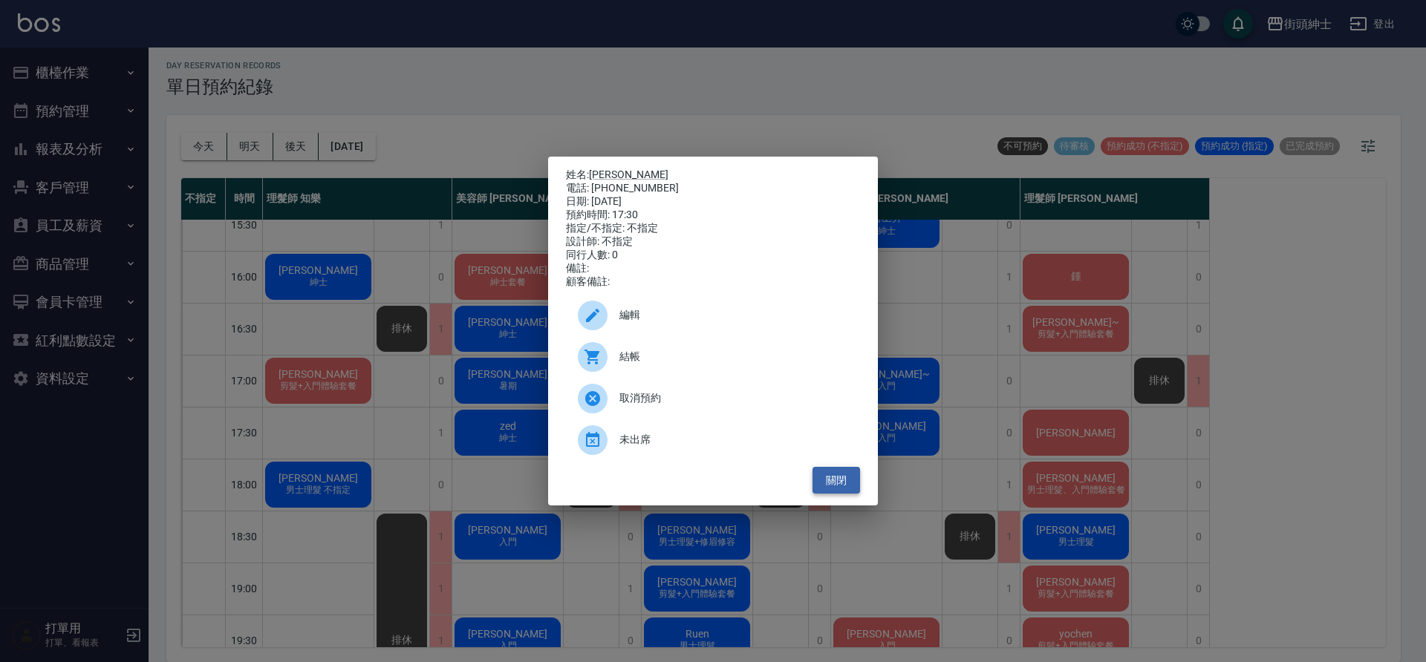
click at [856, 489] on button "關閉" at bounding box center [836, 480] width 48 height 27
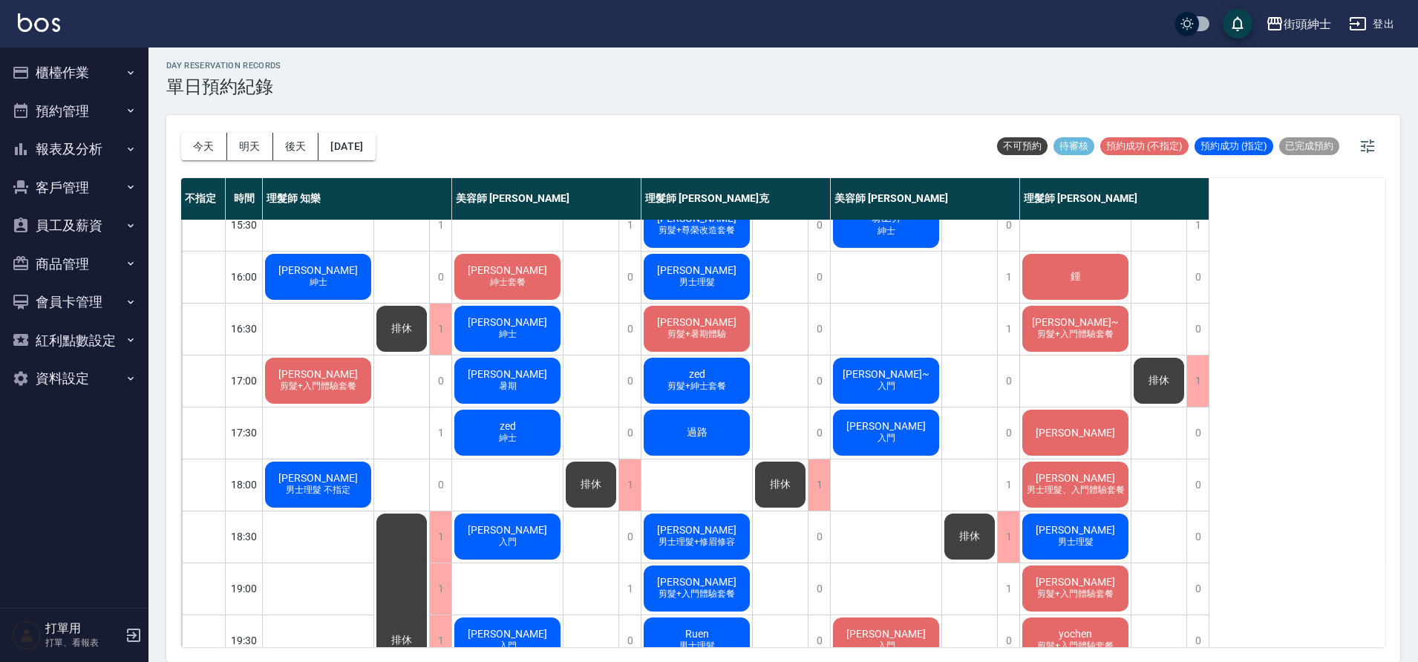
click at [902, 429] on span "[PERSON_NAME]" at bounding box center [886, 426] width 85 height 12
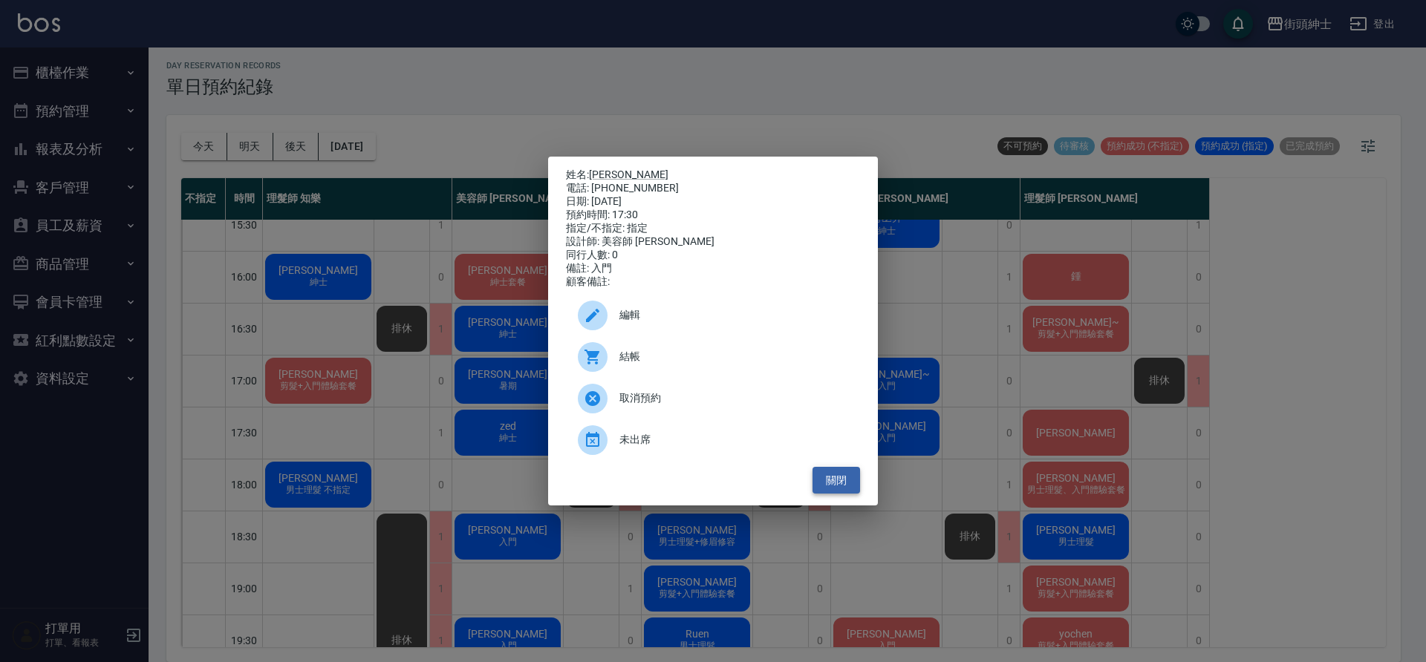
click at [852, 476] on button "關閉" at bounding box center [836, 480] width 48 height 27
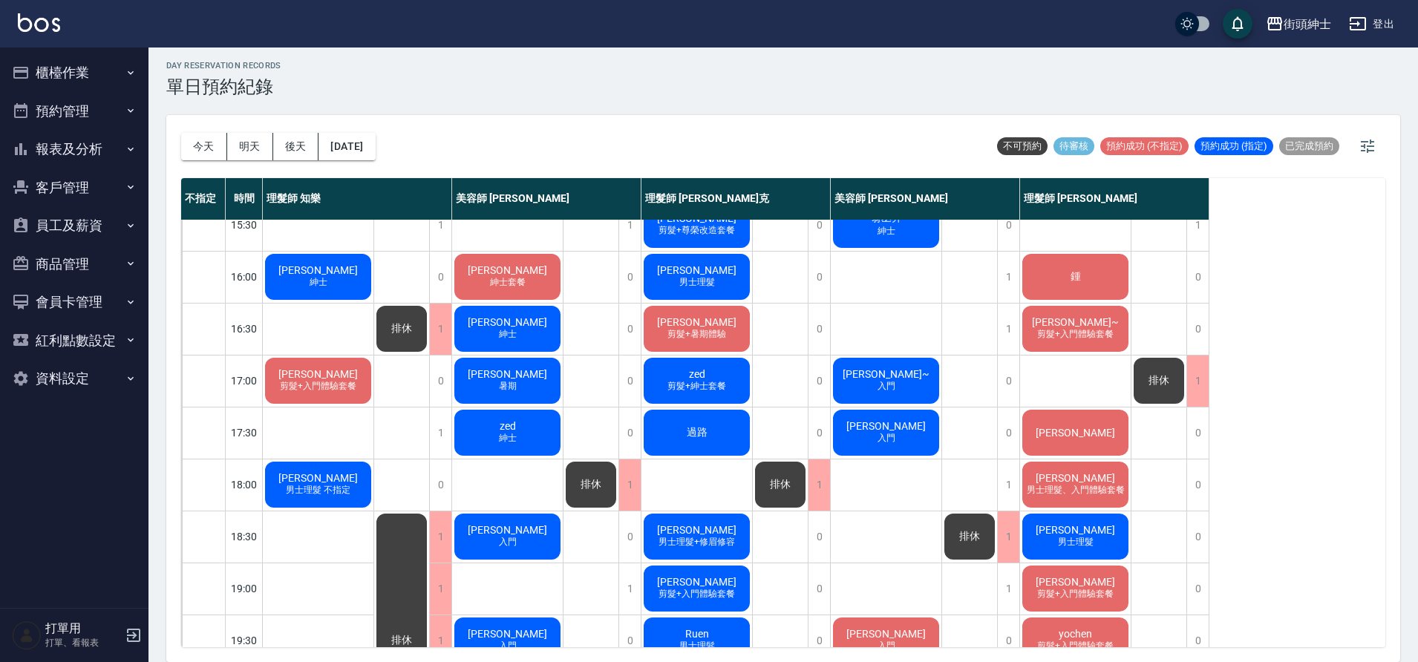
click at [728, 432] on div "過路" at bounding box center [697, 433] width 111 height 50
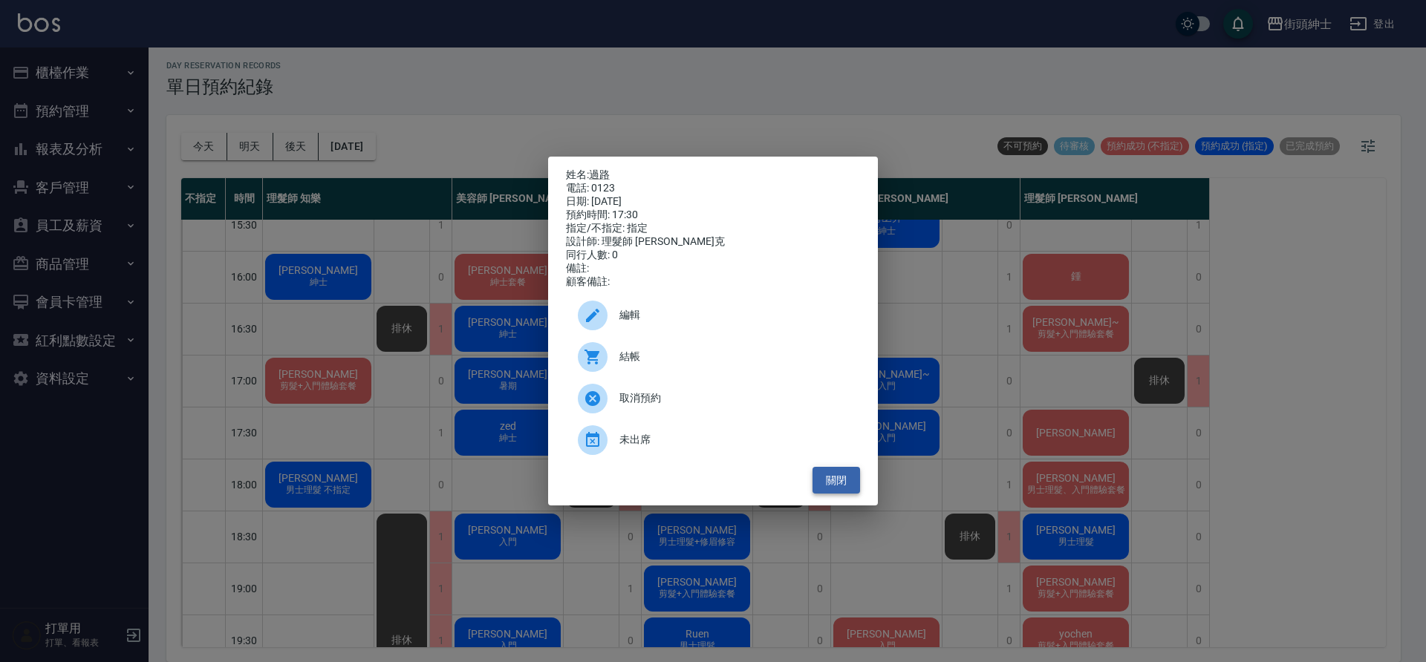
click at [840, 493] on button "關閉" at bounding box center [836, 480] width 48 height 27
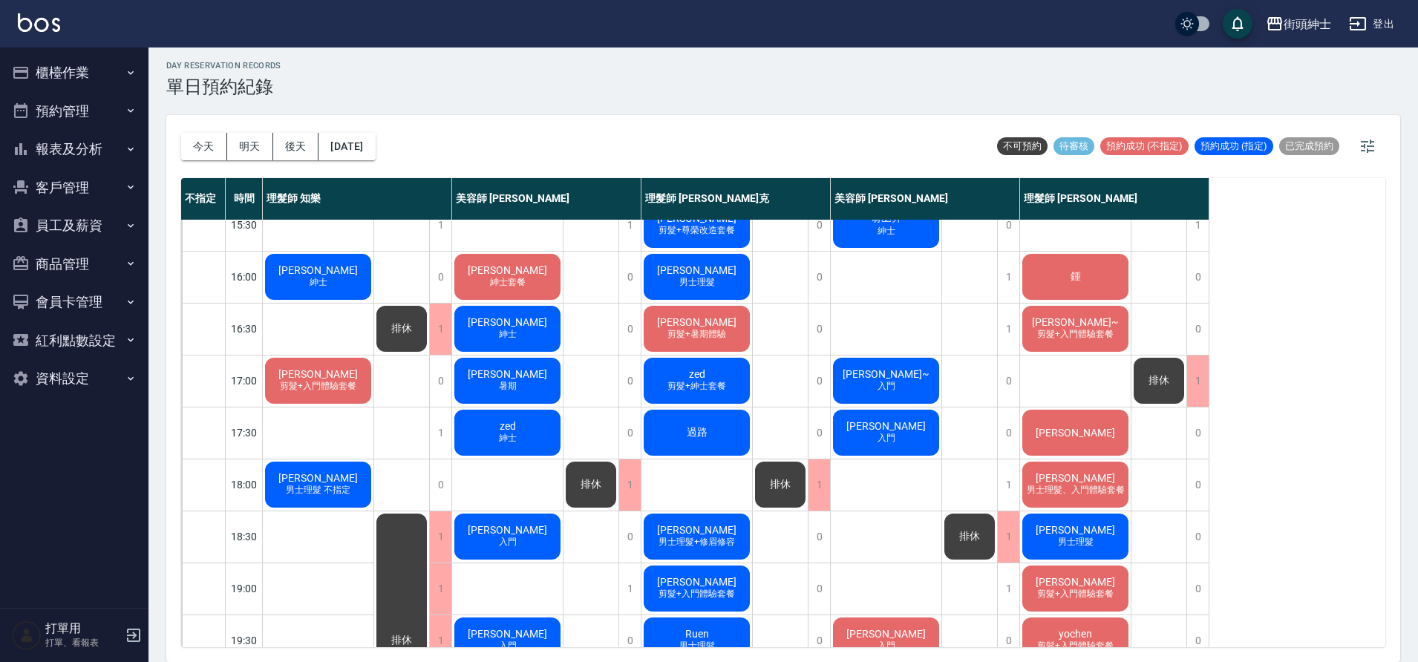
click at [544, 422] on div "zed 紳士" at bounding box center [507, 433] width 111 height 50
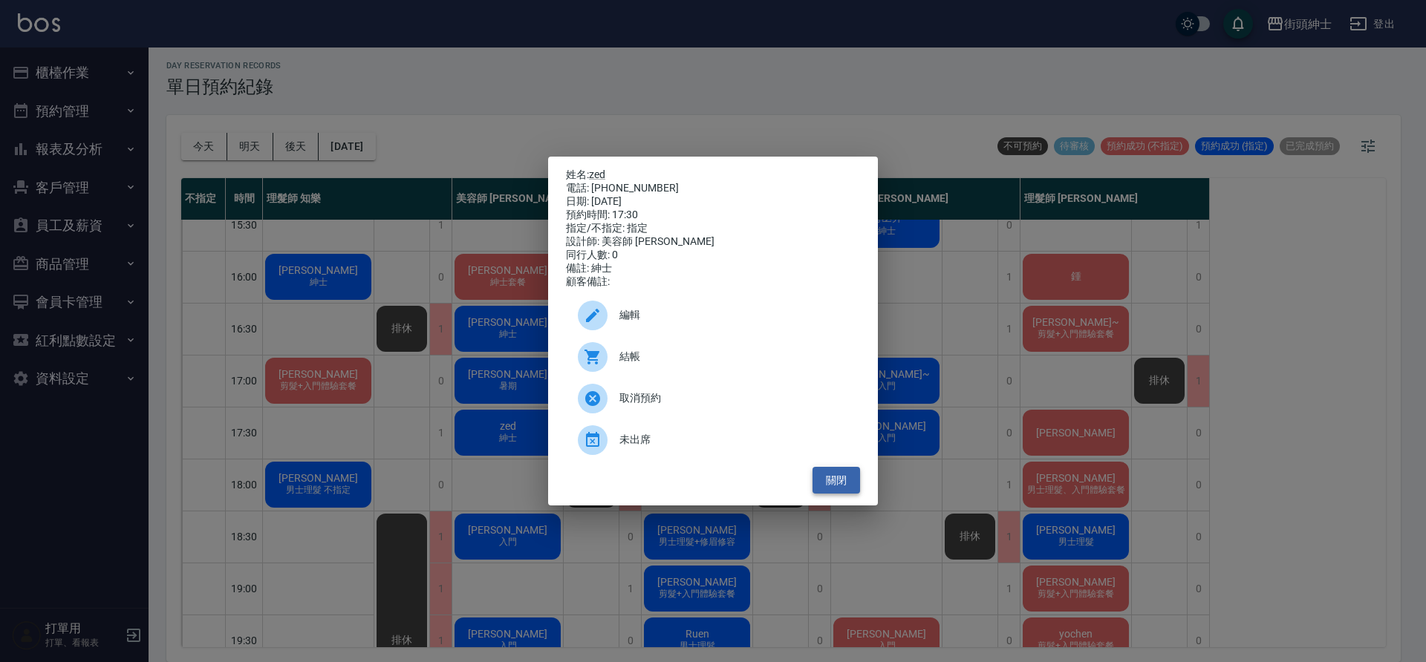
click at [837, 492] on button "關閉" at bounding box center [836, 480] width 48 height 27
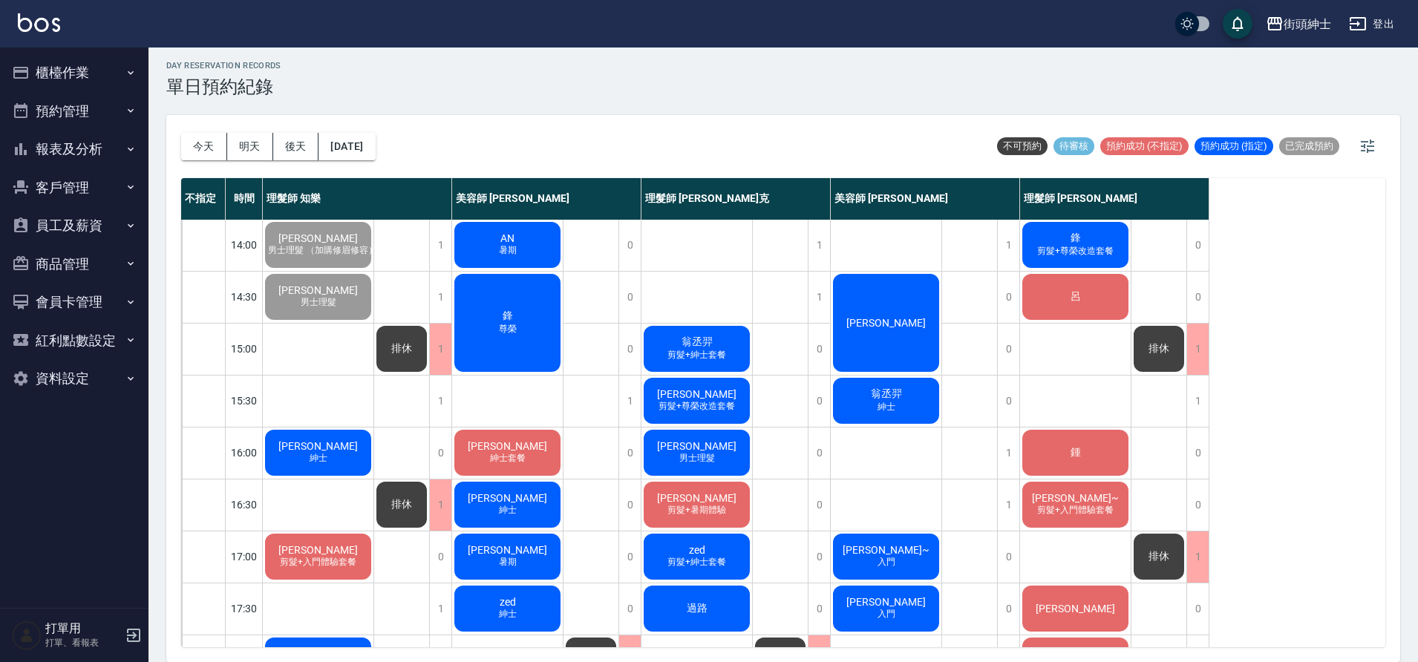
scroll to position [333, 0]
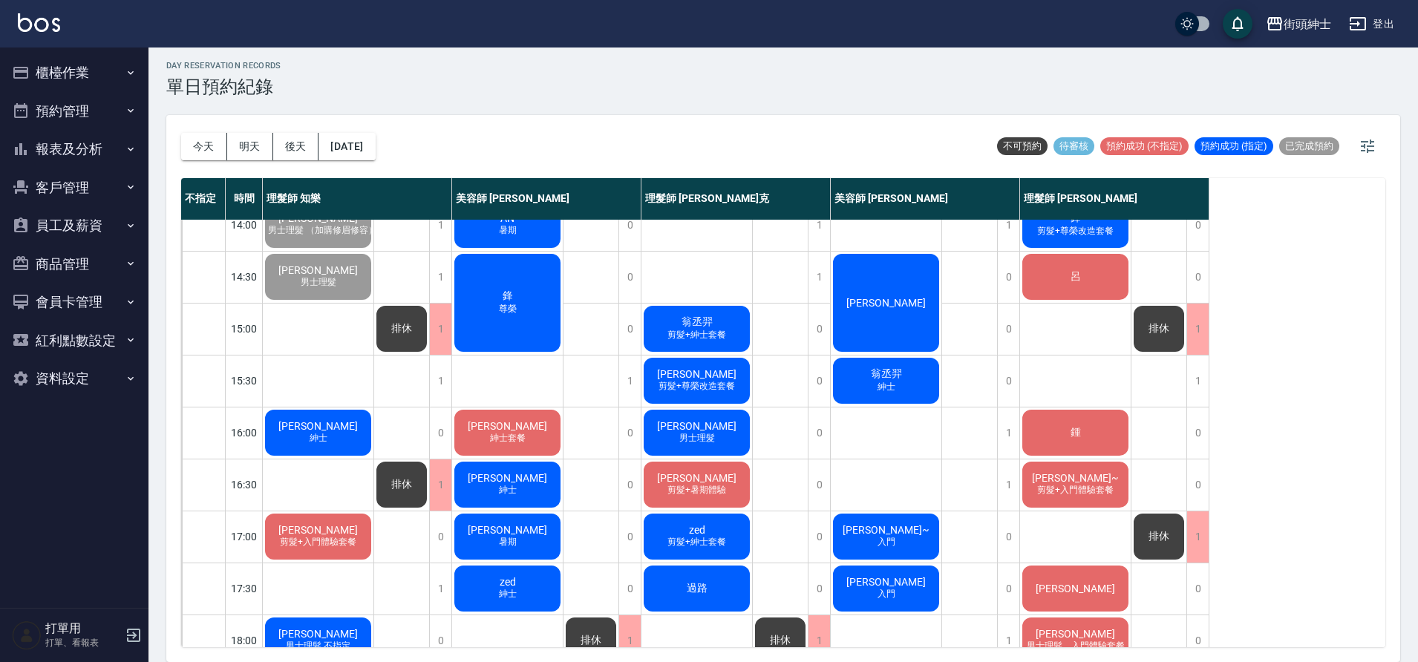
click at [1061, 427] on div "鍾" at bounding box center [1075, 433] width 111 height 50
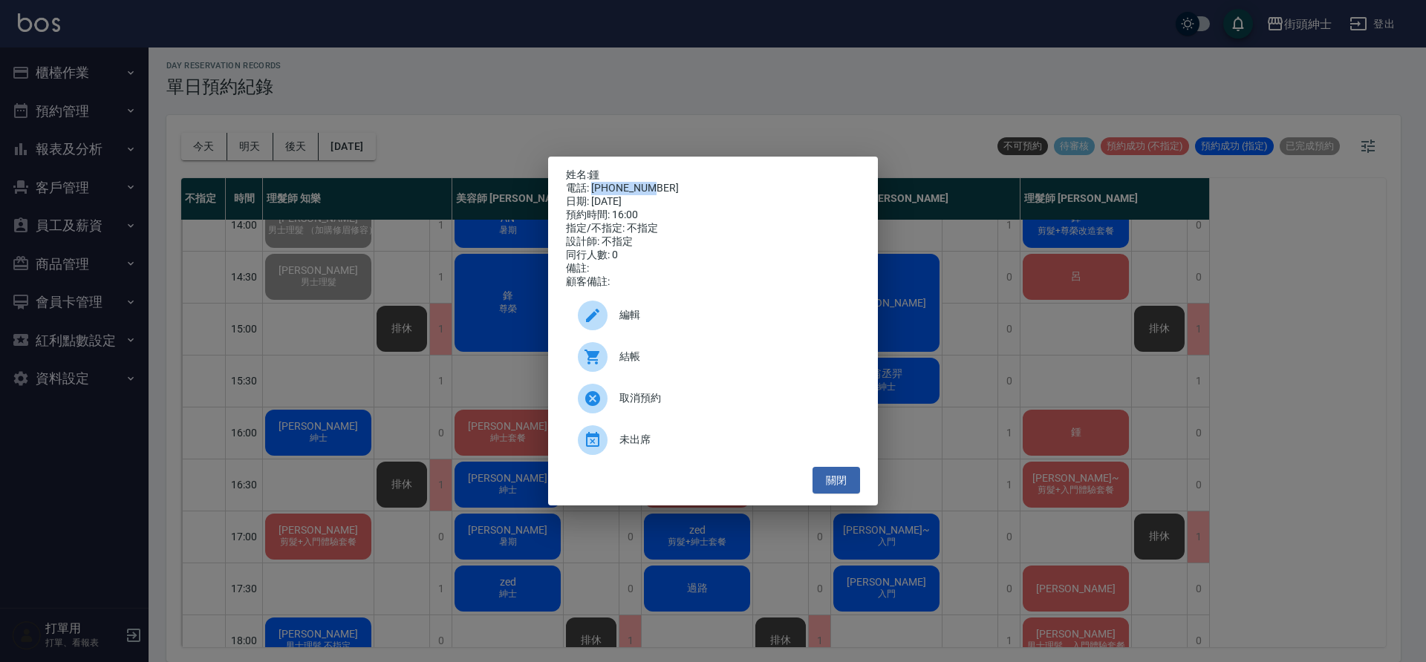
drag, startPoint x: 593, startPoint y: 188, endPoint x: 689, endPoint y: 186, distance: 96.6
click at [689, 186] on div "電話: 0933708518" at bounding box center [713, 188] width 294 height 13
copy div "0933708518"
click at [853, 481] on button "關閉" at bounding box center [836, 480] width 48 height 27
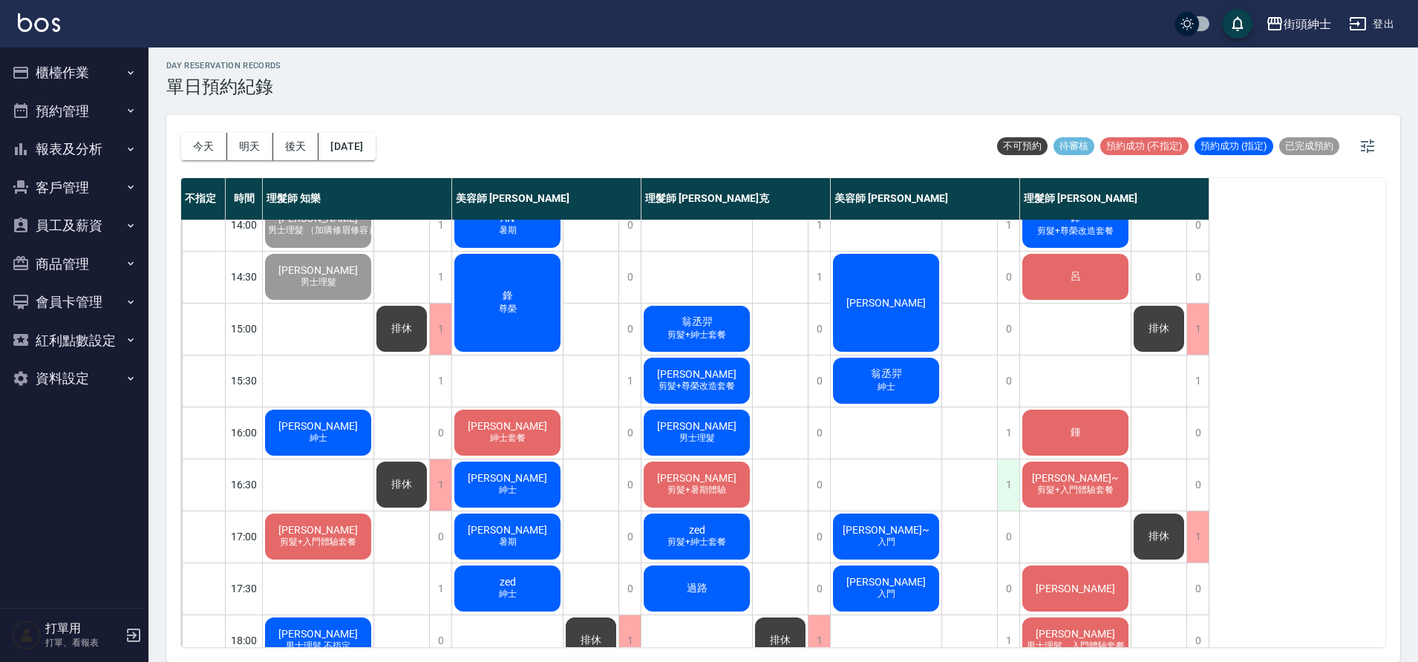
click at [1009, 481] on div "1" at bounding box center [1008, 485] width 22 height 51
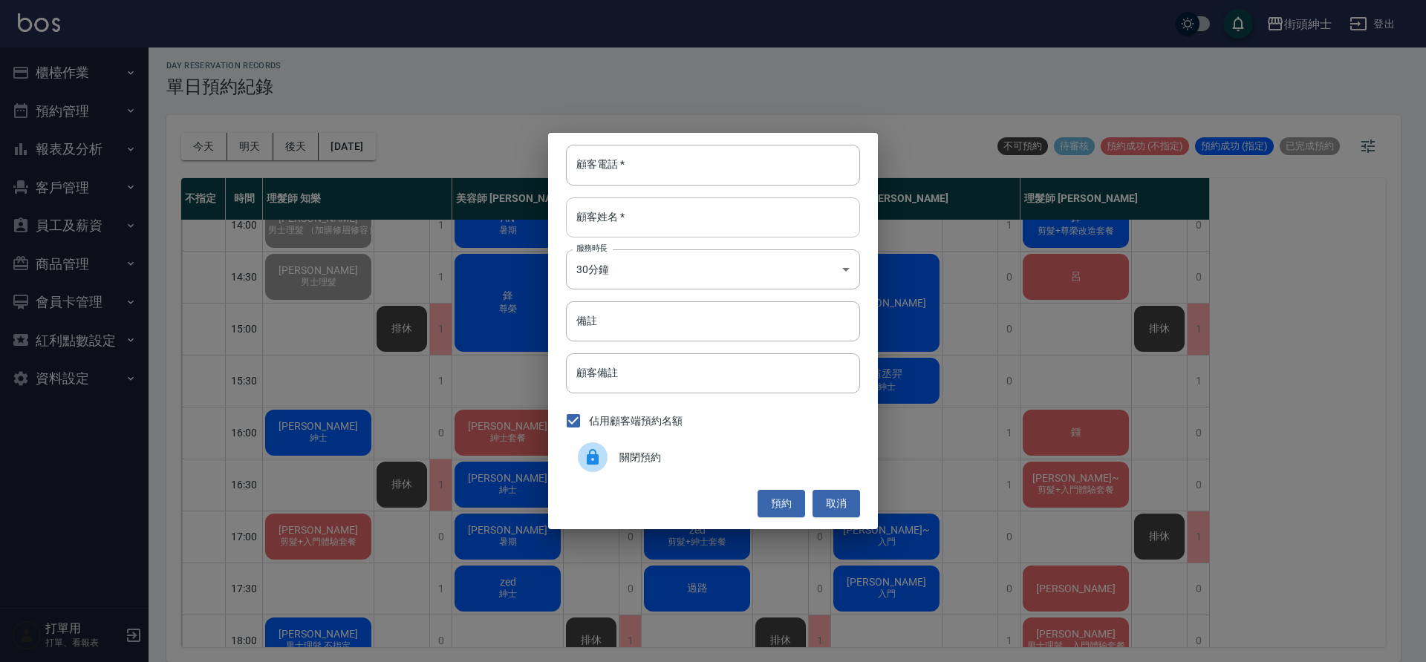
click at [708, 223] on input "顧客姓名   *" at bounding box center [713, 218] width 294 height 40
click at [734, 180] on input "顧客電話   *" at bounding box center [713, 165] width 294 height 40
paste input "0933708518"
type input "0933708518"
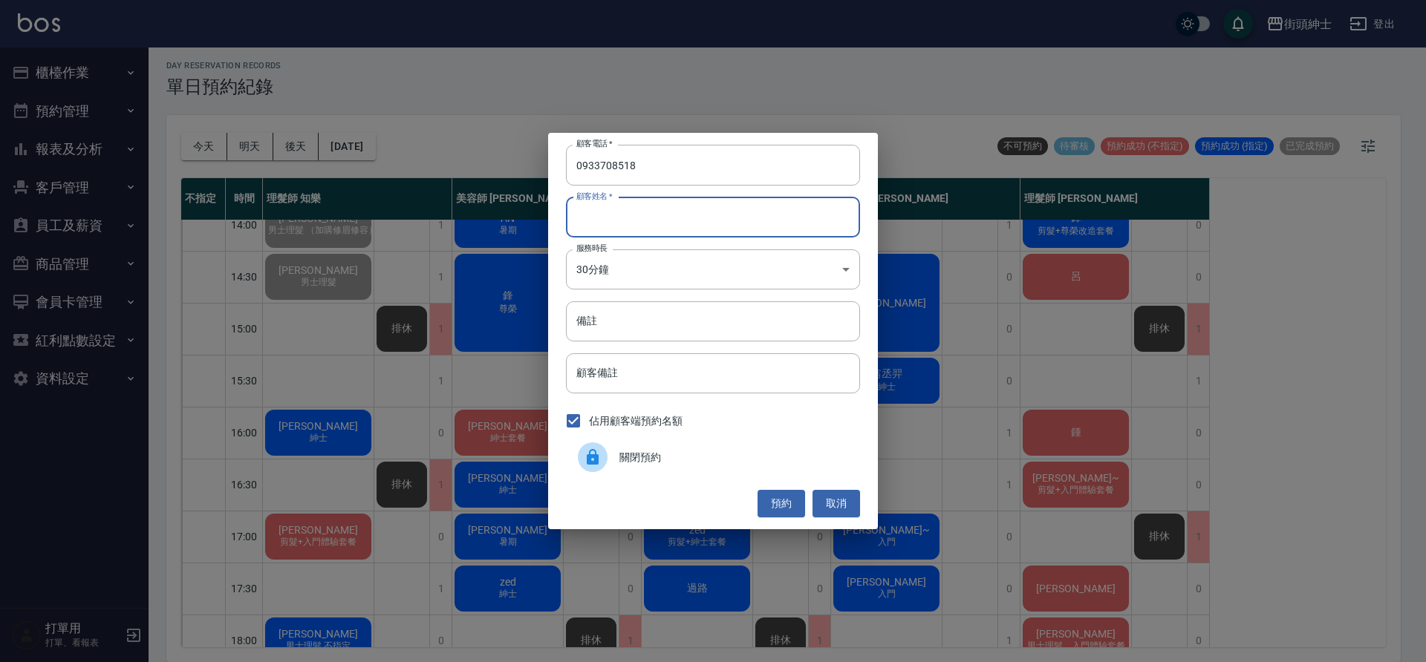
click at [703, 222] on input "顧客姓名   *" at bounding box center [713, 218] width 294 height 40
click at [673, 327] on input "備註" at bounding box center [713, 322] width 294 height 40
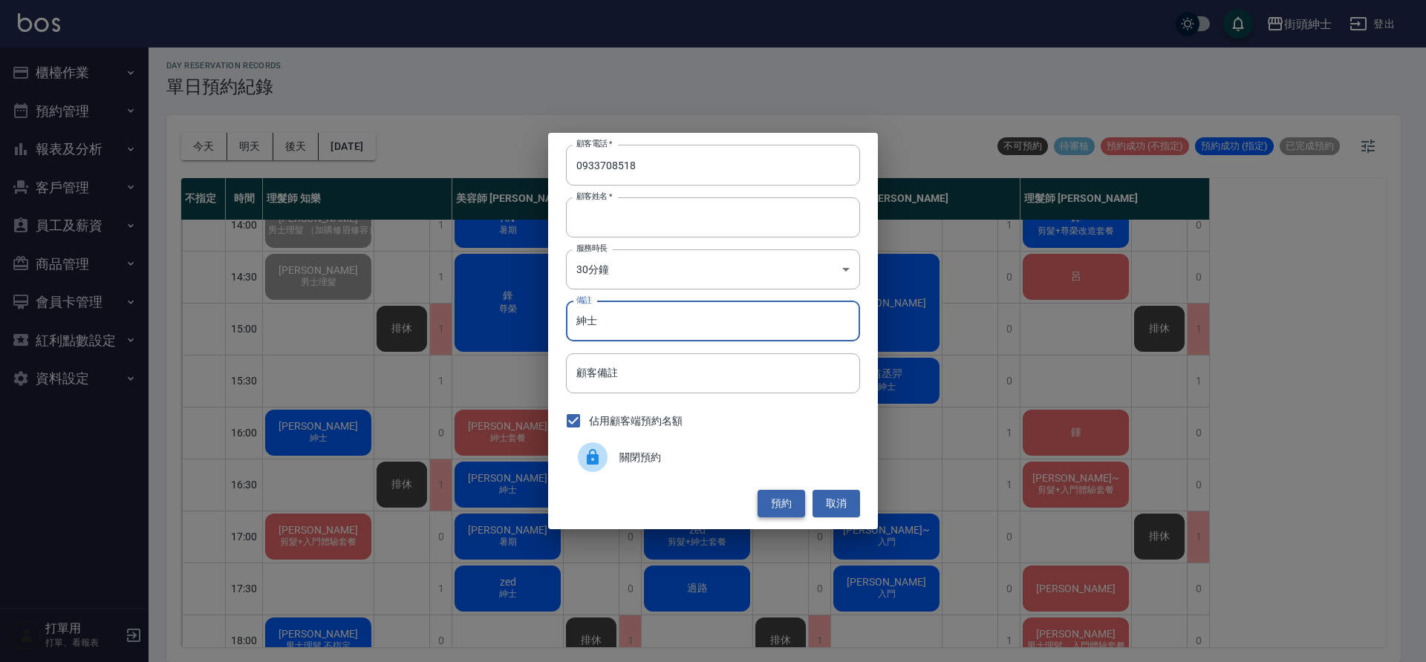
type input "紳士"
click at [769, 498] on button "預約" at bounding box center [781, 503] width 48 height 27
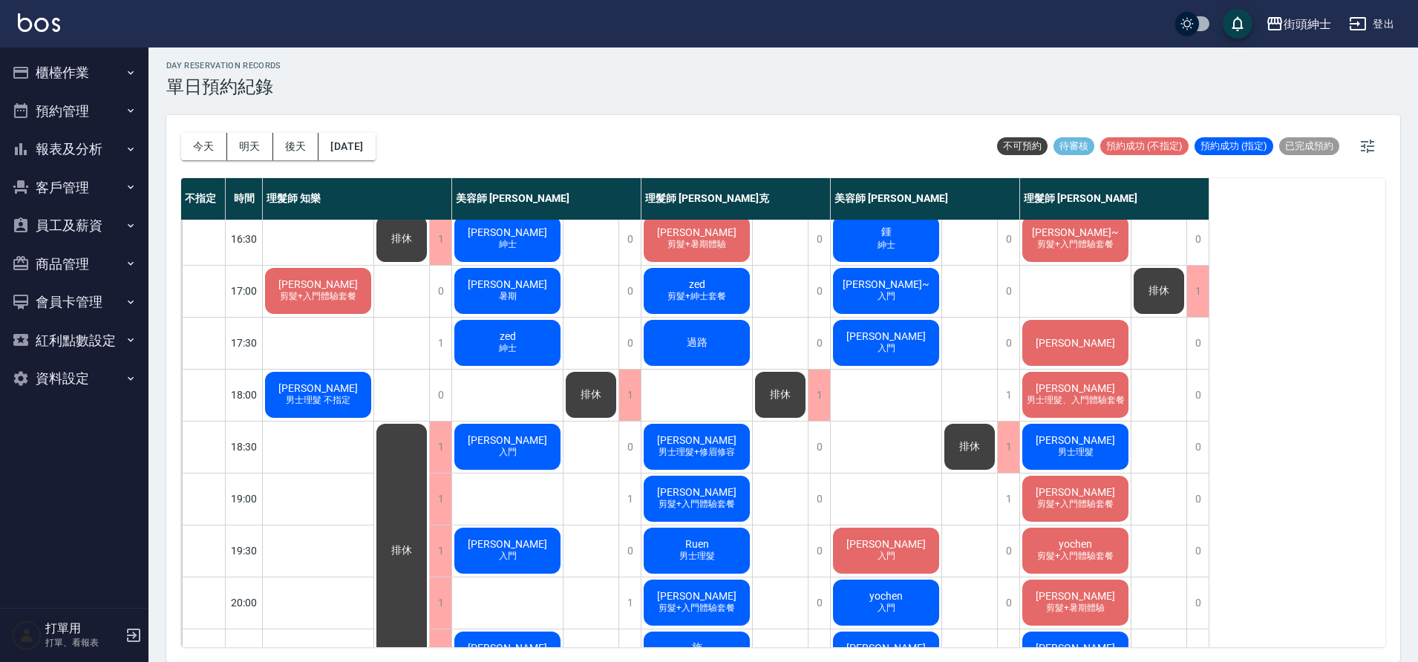
scroll to position [579, 0]
click at [1109, 349] on div "[PERSON_NAME]" at bounding box center [1075, 342] width 111 height 50
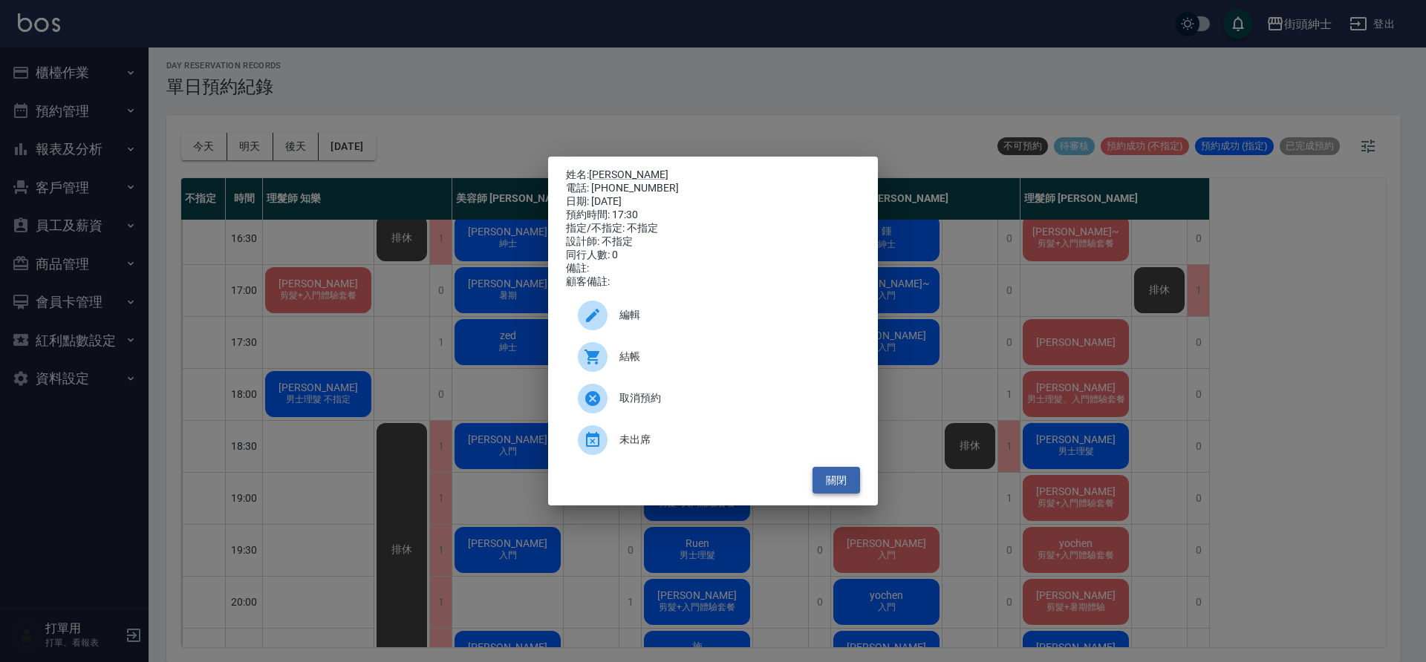
click at [847, 482] on button "關閉" at bounding box center [836, 480] width 48 height 27
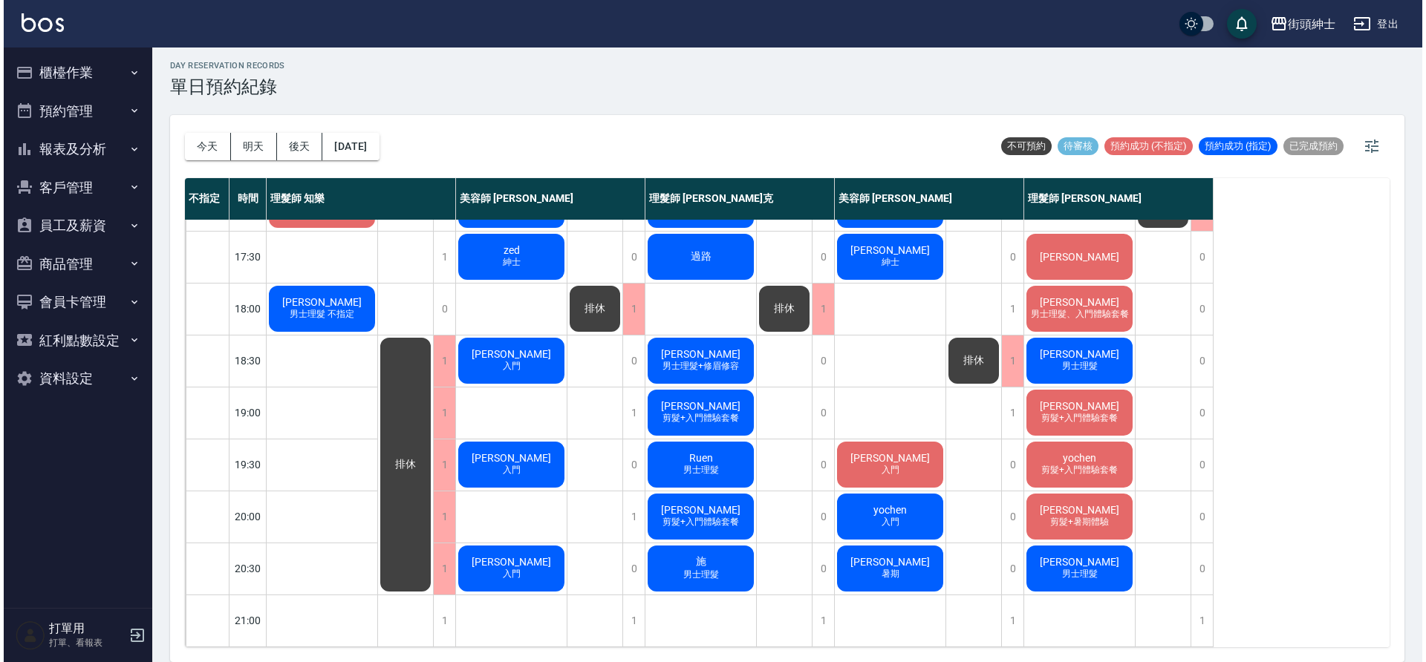
scroll to position [676, 0]
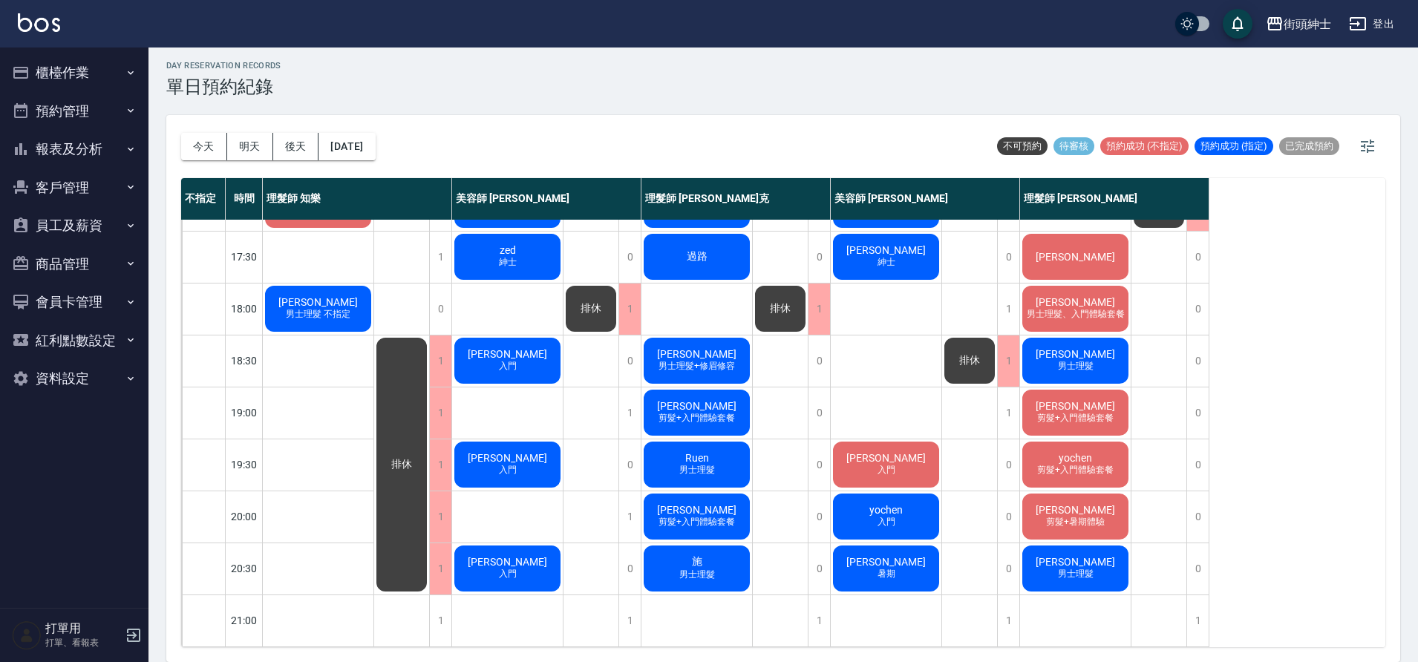
click at [480, 358] on div "kevin 入門" at bounding box center [507, 361] width 111 height 50
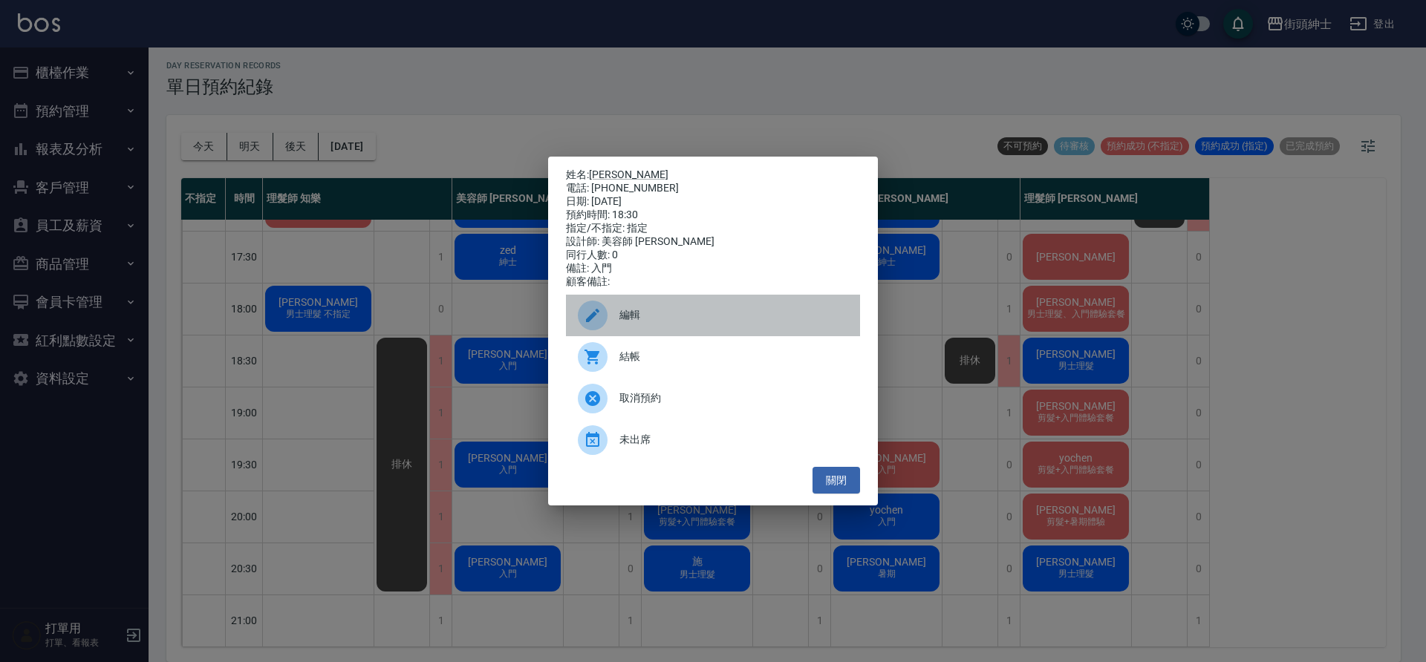
click at [621, 312] on div "編輯" at bounding box center [713, 316] width 294 height 42
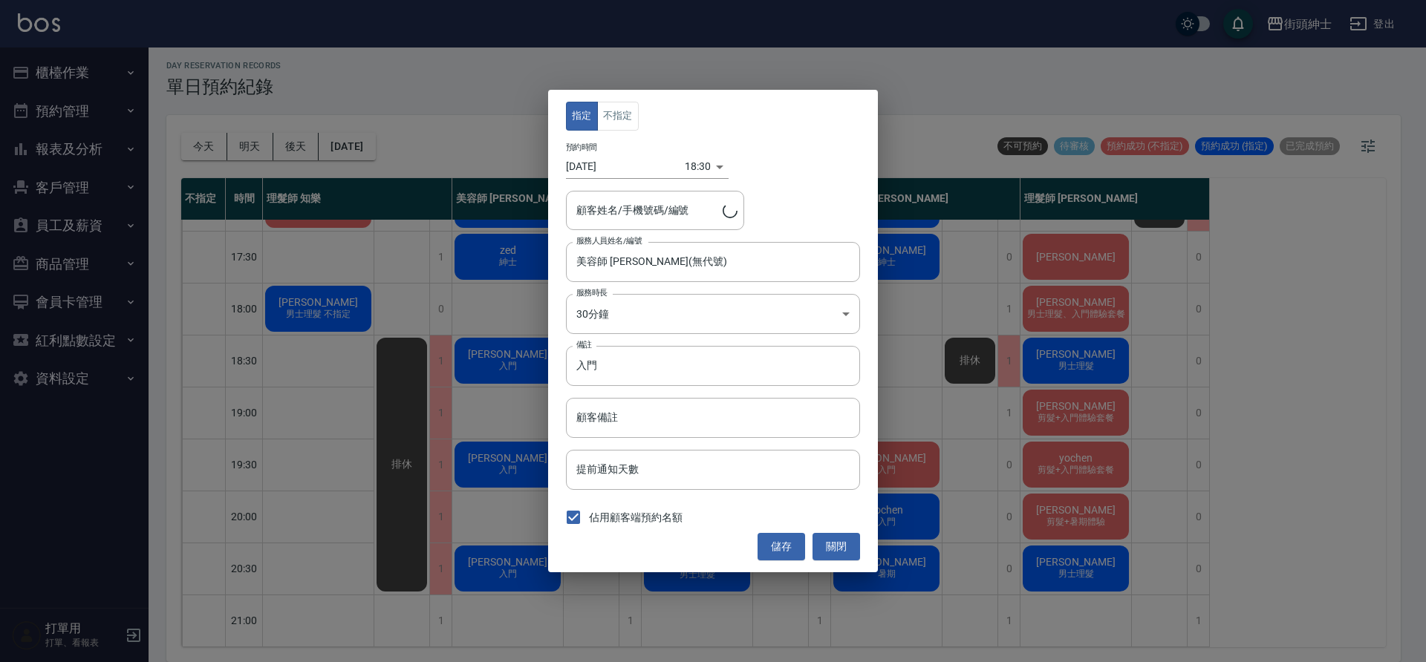
type input "kevin/0900392401"
click at [685, 162] on body "街頭紳士 登出 櫃檯作業 打帳單 帳單列表 營業儀表板 現金收支登錄 材料自購登錄 每日結帳 排班表 現場電腦打卡 預約管理 預約管理 單日預約紀錄 單週預約…" at bounding box center [713, 329] width 1426 height 667
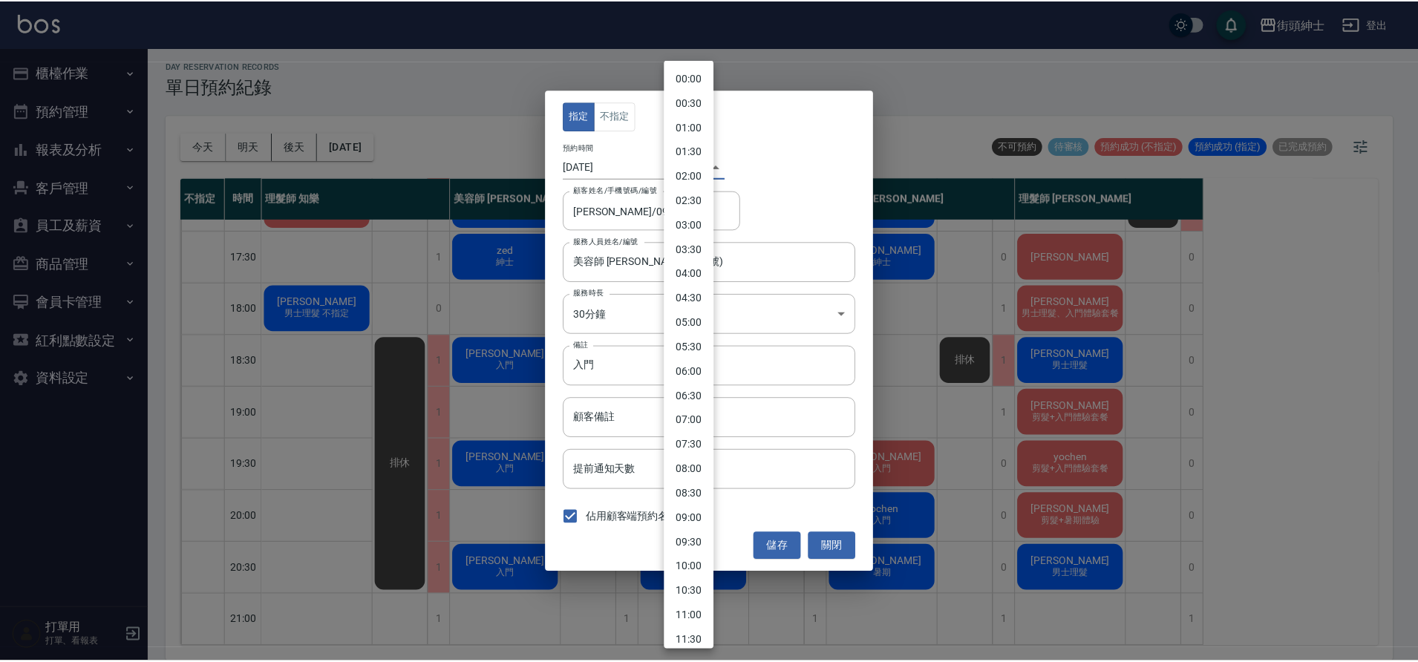
scroll to position [597, 0]
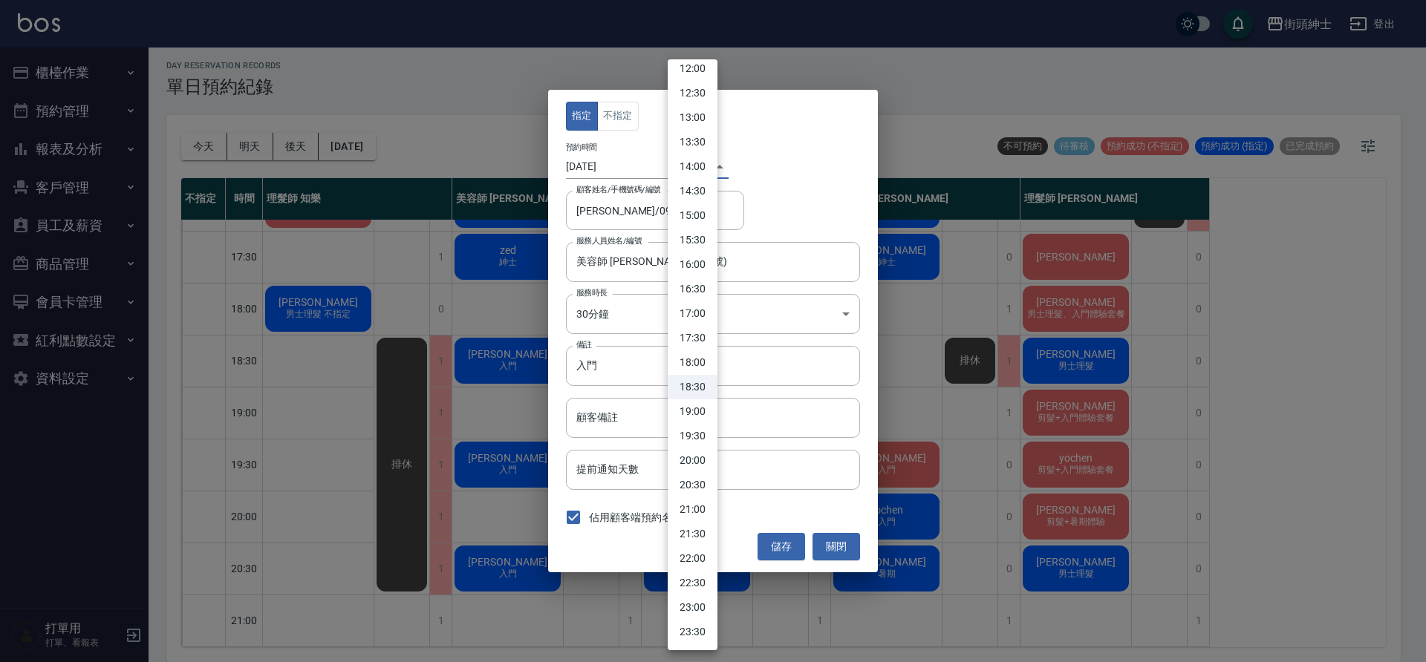
click at [707, 409] on li "19:00" at bounding box center [693, 412] width 50 height 25
type input "1757070000000"
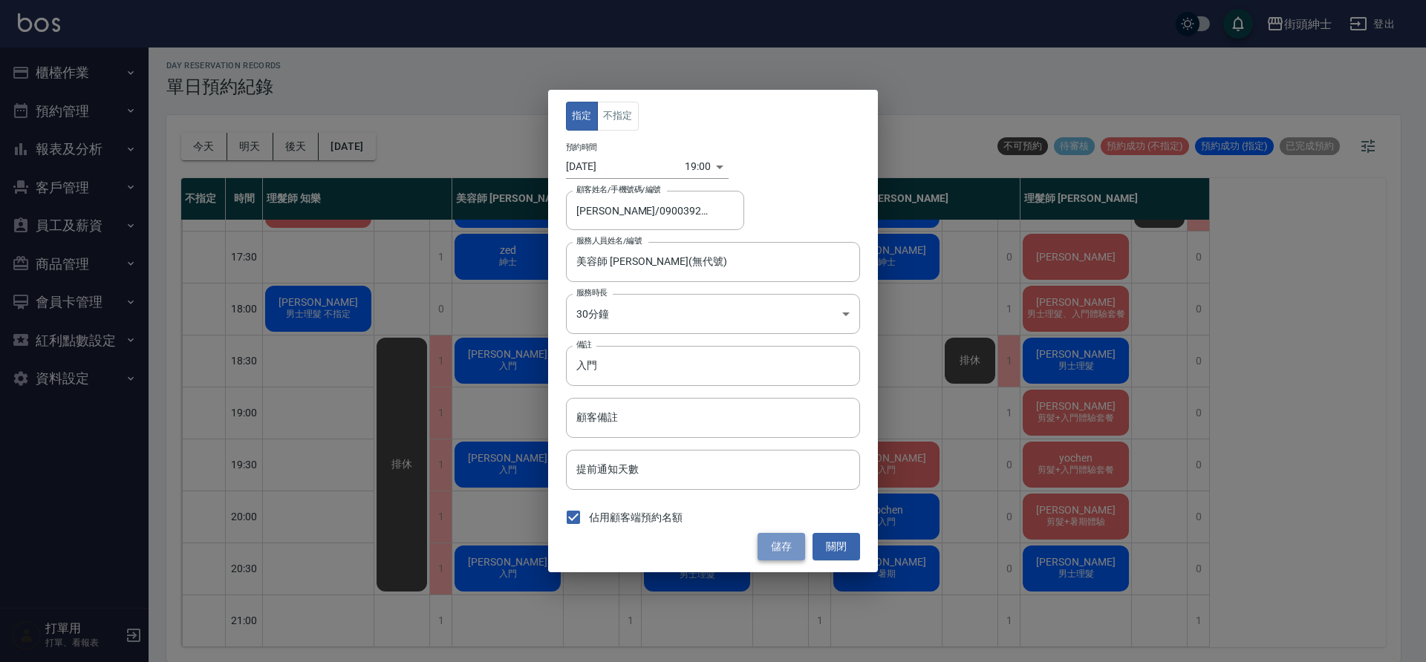
click at [781, 548] on button "儲存" at bounding box center [781, 546] width 48 height 27
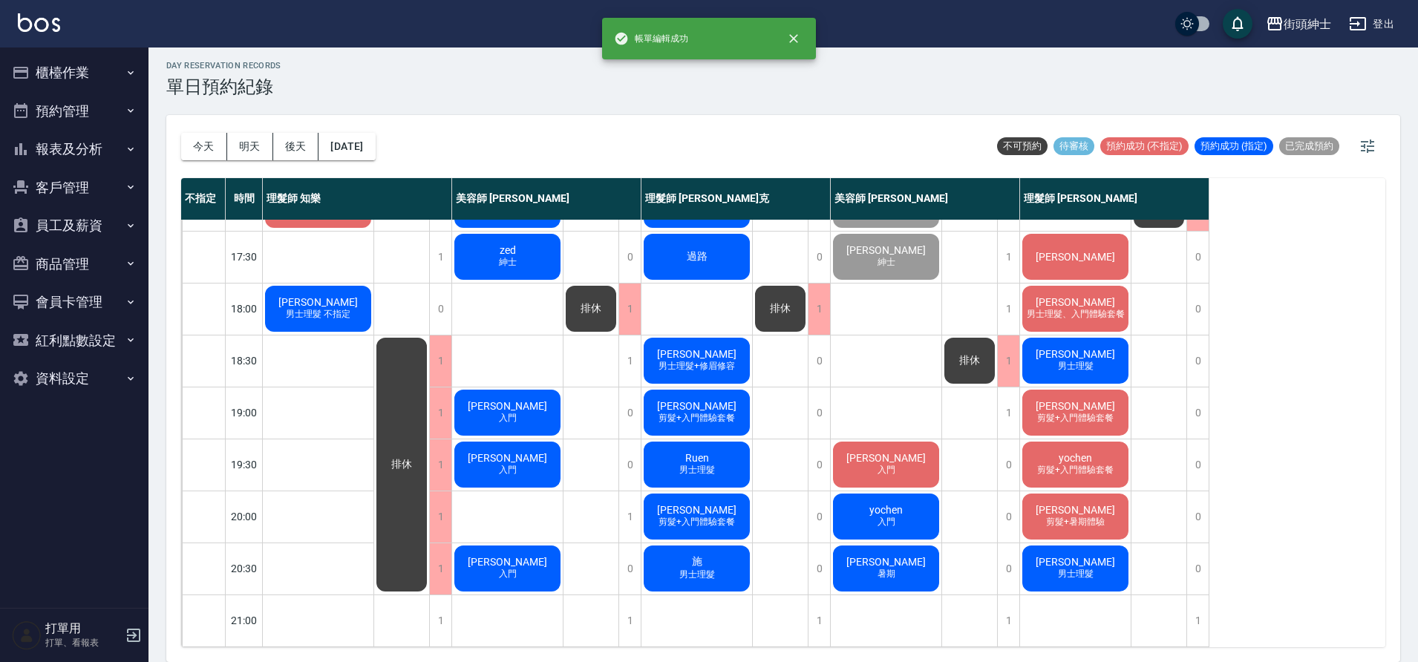
scroll to position [645, 0]
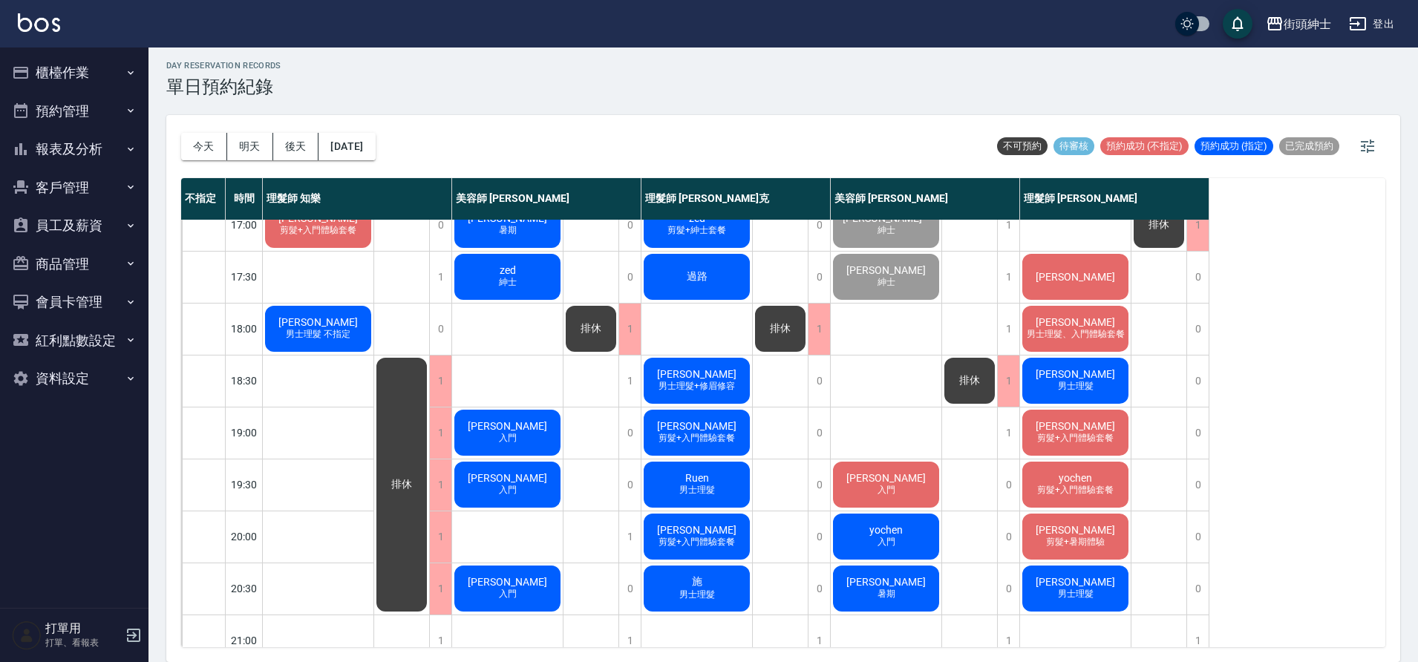
click at [1049, 290] on div "[PERSON_NAME]" at bounding box center [1075, 277] width 111 height 50
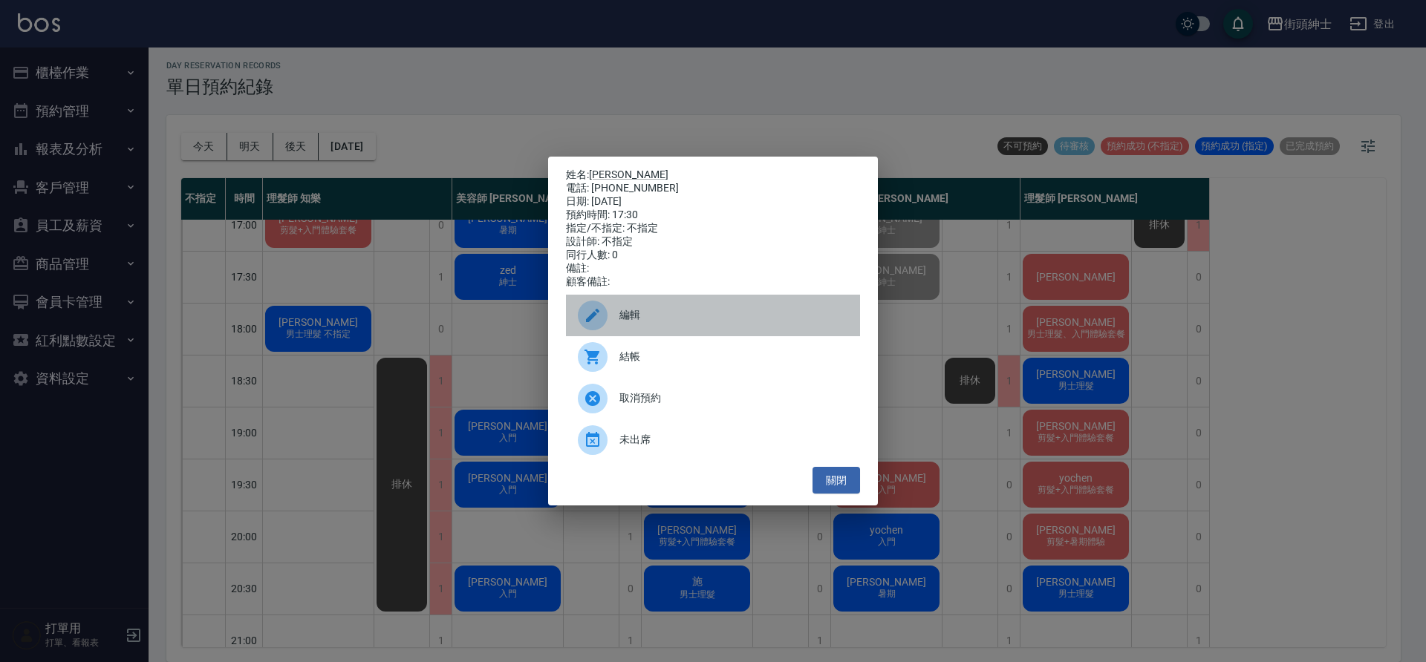
click at [617, 313] on div at bounding box center [599, 316] width 42 height 30
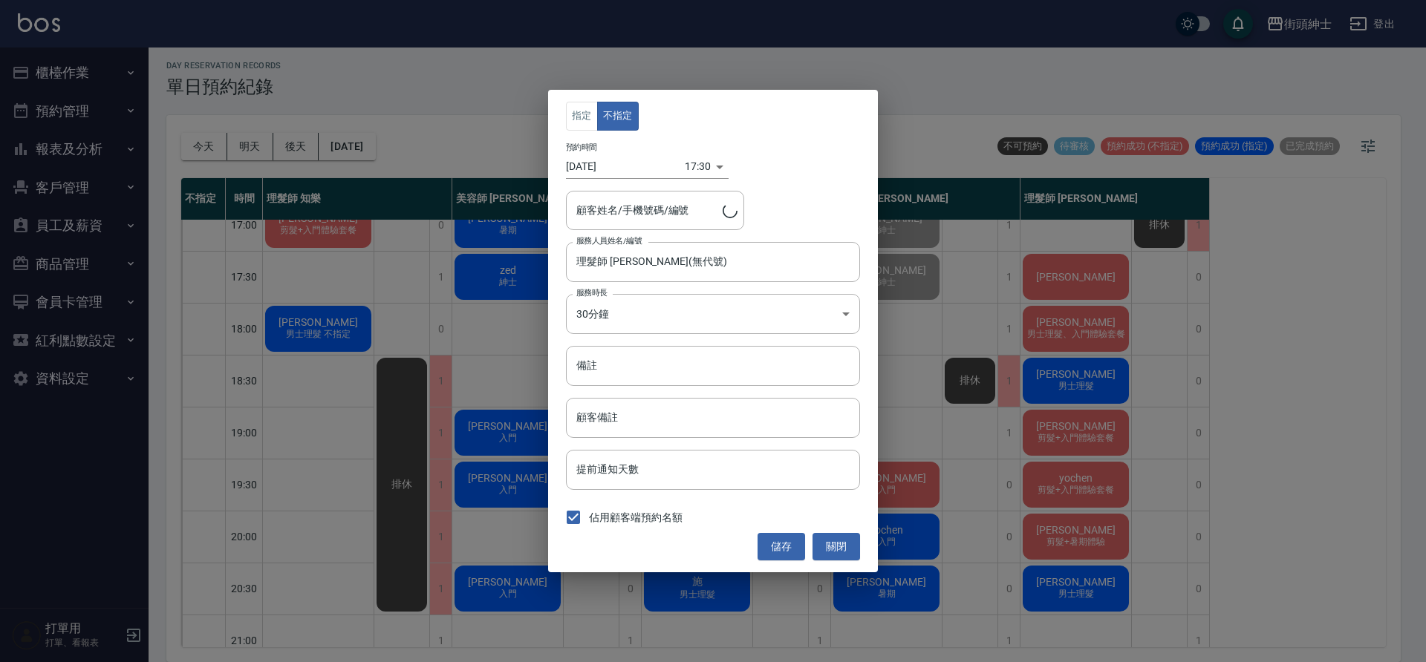
type input "楊/0909920857"
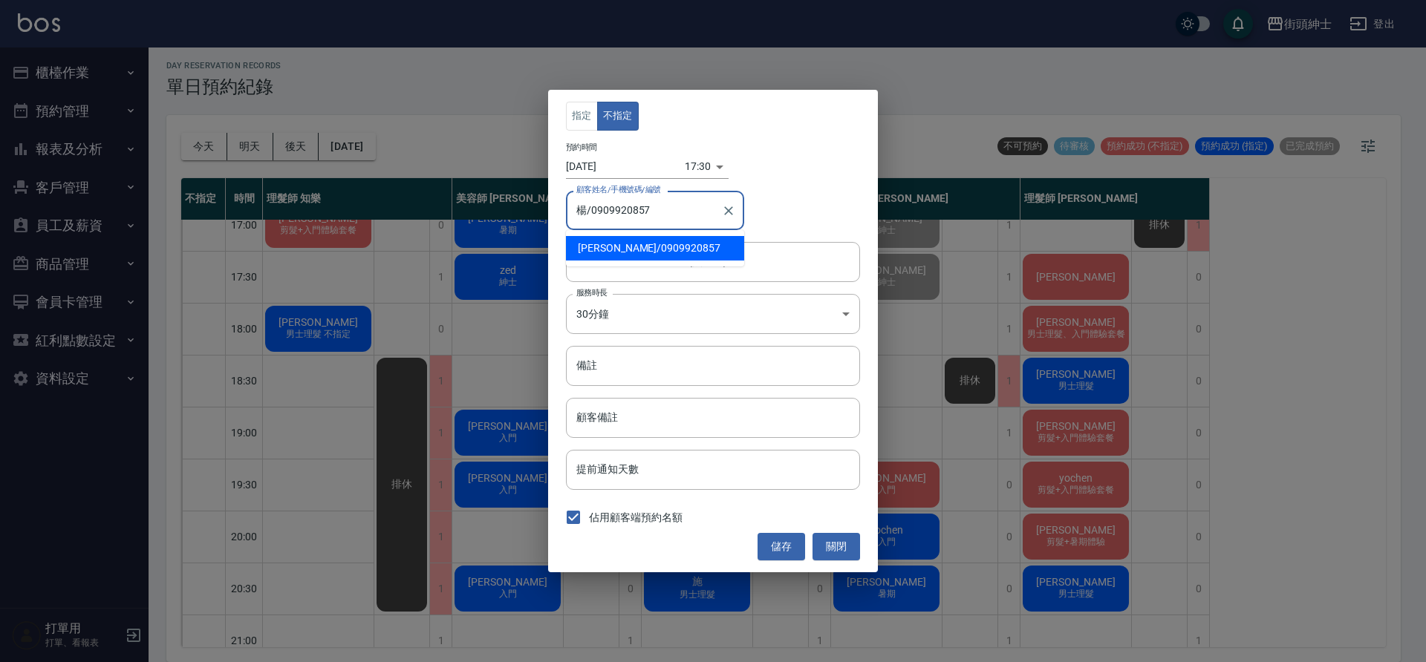
drag, startPoint x: 671, startPoint y: 209, endPoint x: 590, endPoint y: 214, distance: 81.1
click at [590, 214] on input "楊/0909920857" at bounding box center [644, 211] width 143 height 26
click at [840, 558] on button "關閉" at bounding box center [836, 546] width 48 height 27
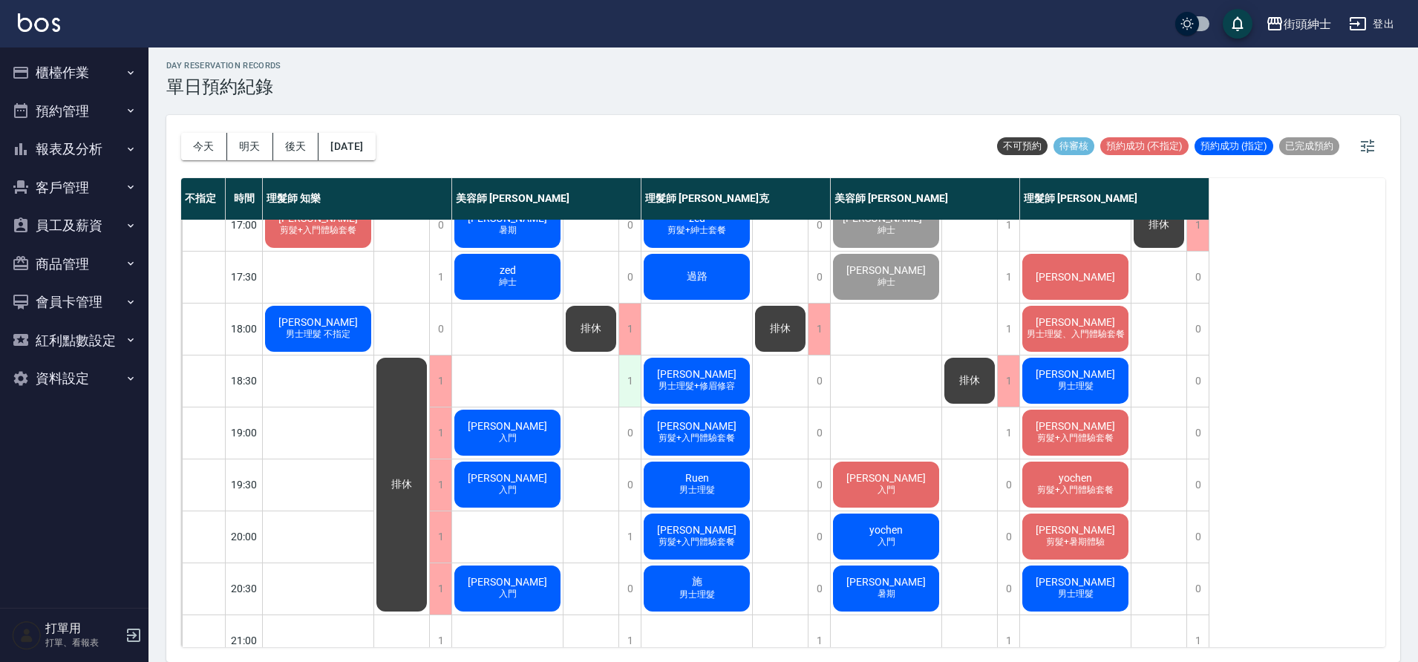
click at [628, 387] on div "1" at bounding box center [630, 381] width 22 height 51
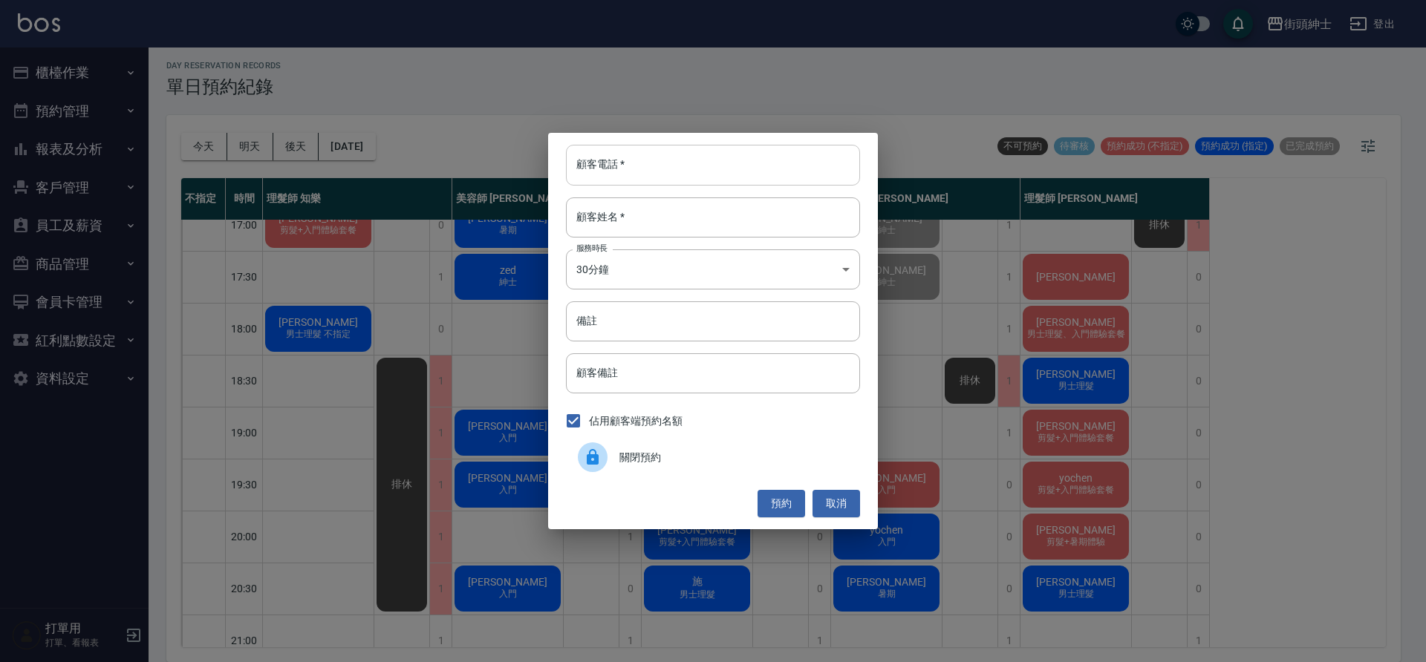
click at [615, 180] on input "顧客電話   *" at bounding box center [713, 165] width 294 height 40
paste input "0909920857"
type input "0909920857"
click at [666, 226] on input "顧客姓名   *" at bounding box center [713, 218] width 294 height 40
type input "０"
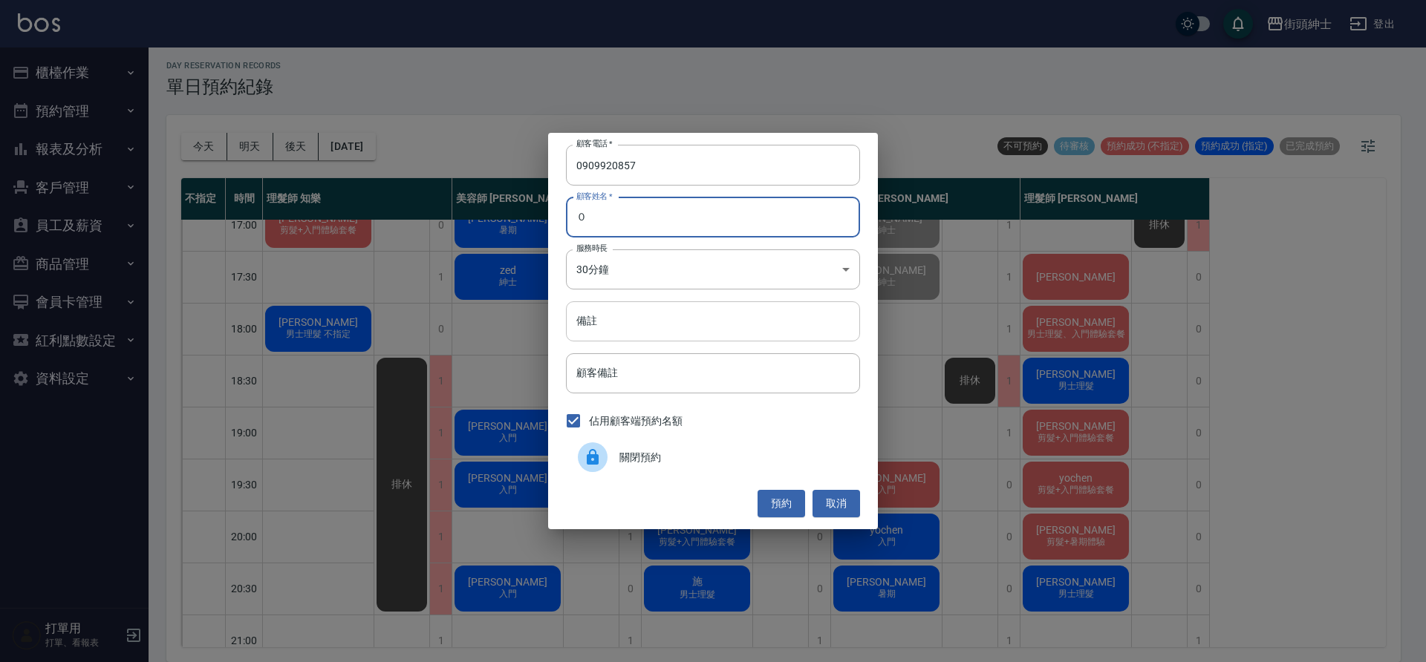
click at [659, 311] on input "備註" at bounding box center [713, 322] width 294 height 40
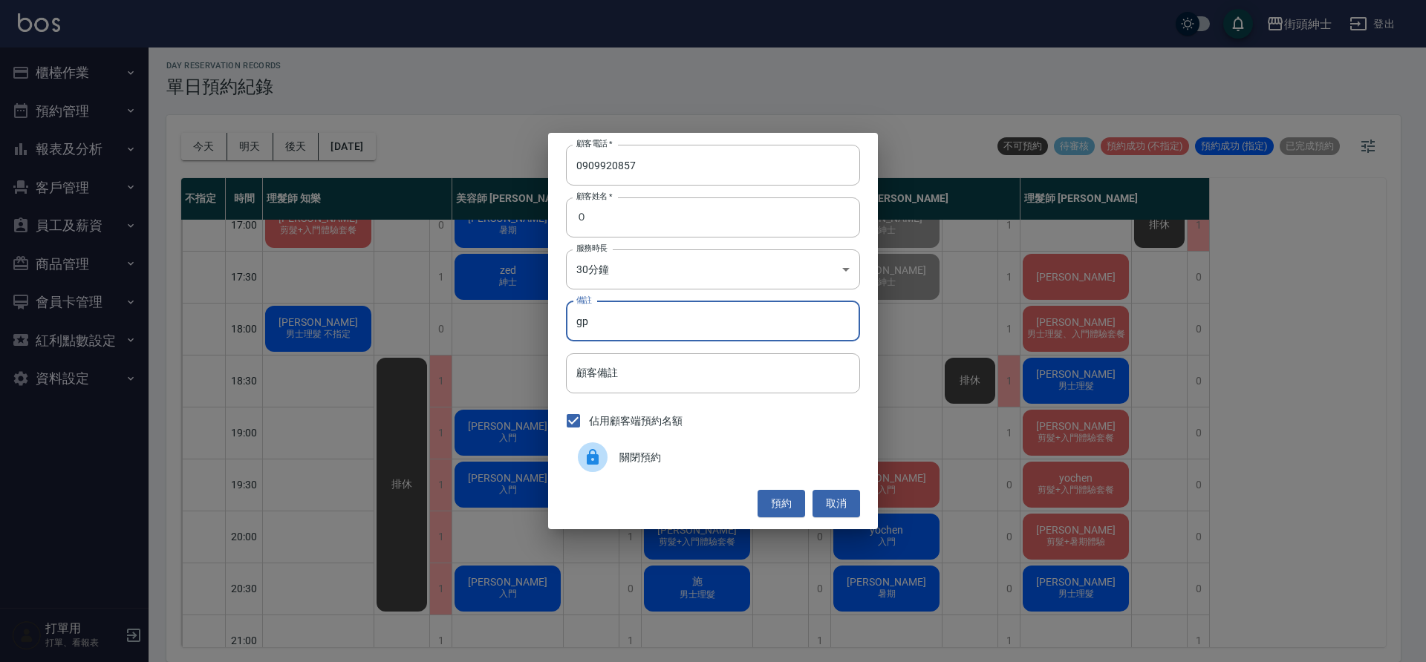
type input "g"
type input "紳士"
click at [785, 492] on button "預約" at bounding box center [781, 503] width 48 height 27
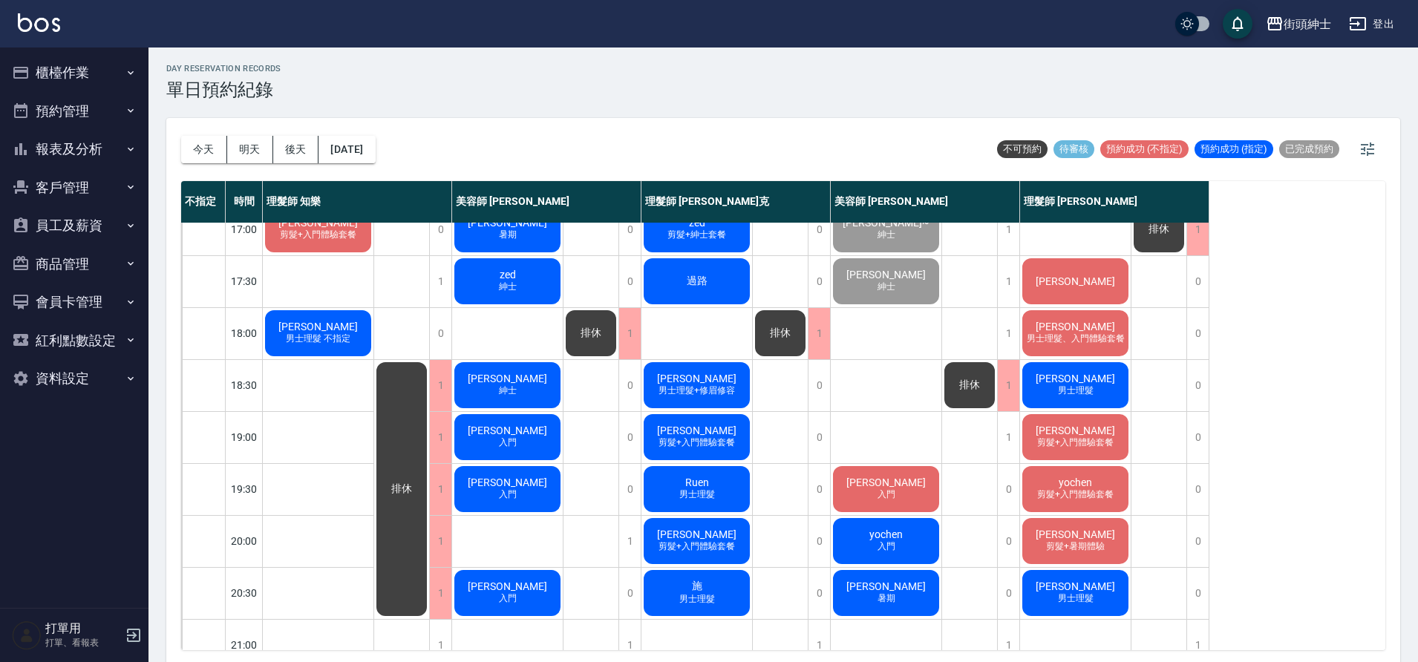
scroll to position [676, 0]
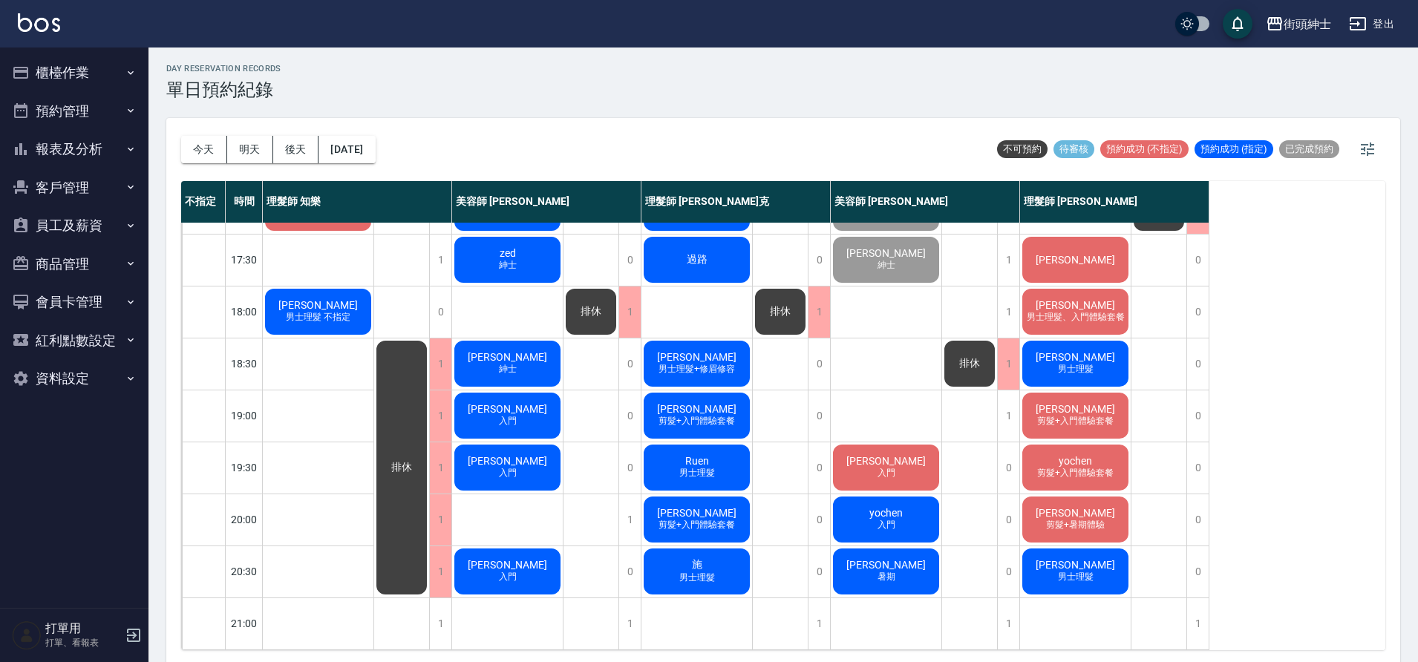
click at [348, 299] on div "張育銘 男士理髮 不指定" at bounding box center [318, 312] width 111 height 50
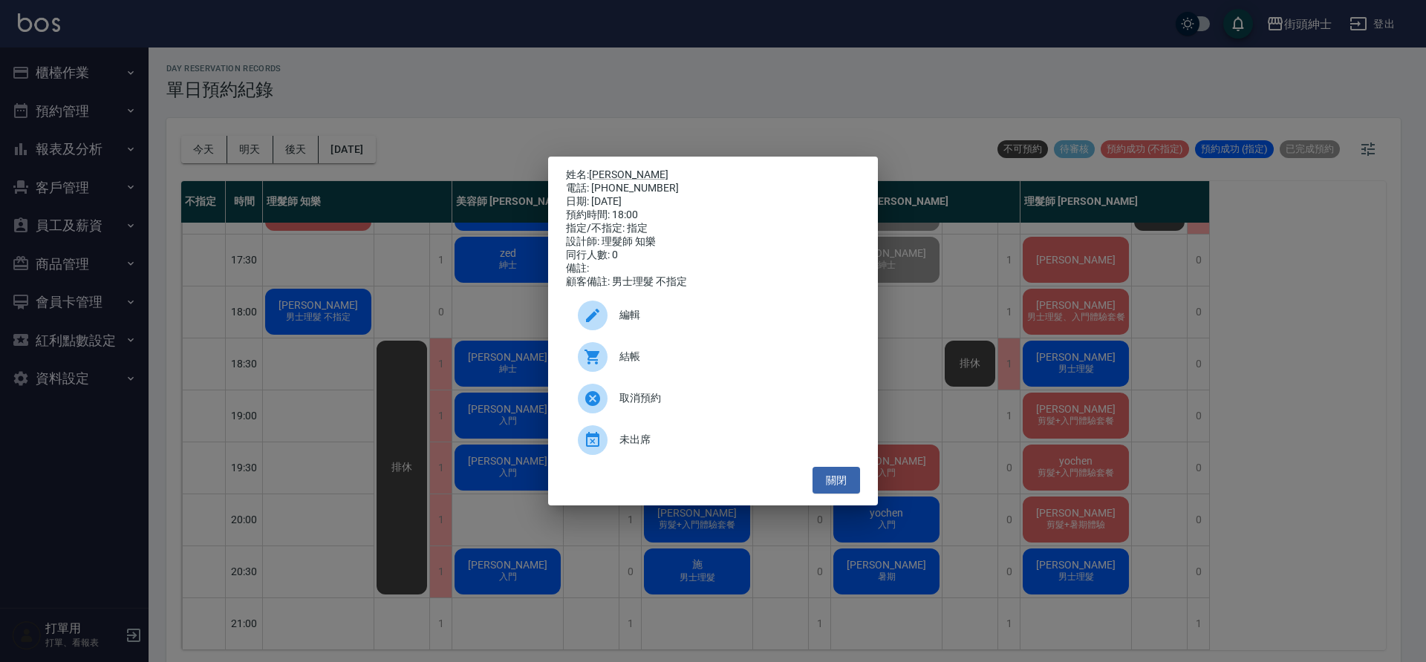
click at [674, 359] on span "結帳" at bounding box center [733, 357] width 229 height 16
click at [842, 478] on button "關閉" at bounding box center [836, 480] width 48 height 27
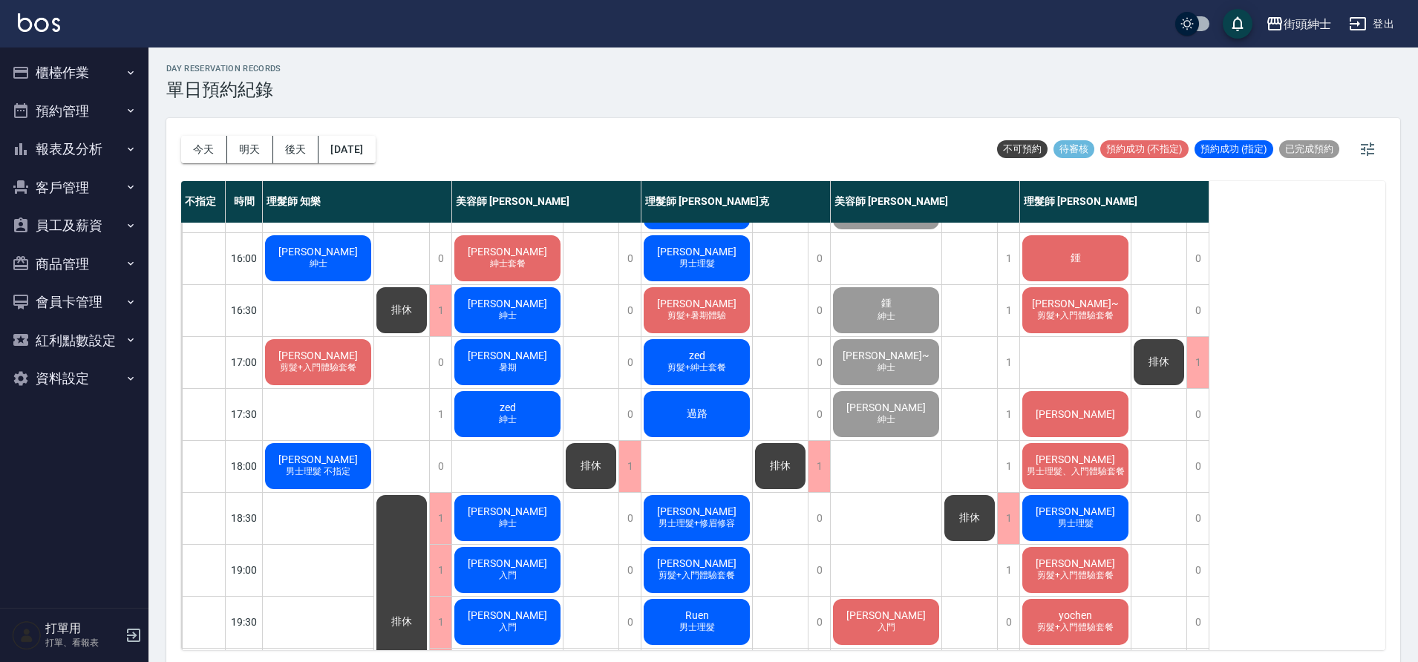
scroll to position [521, 0]
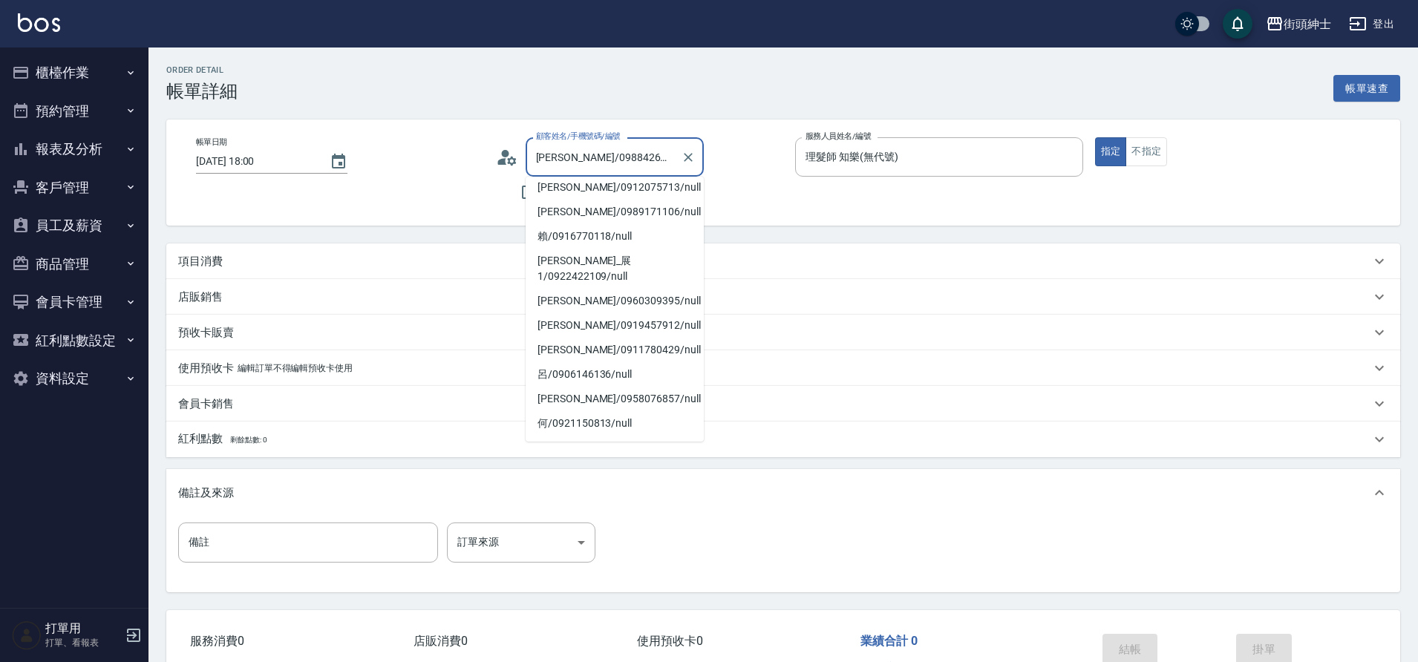
scroll to position [237, 0]
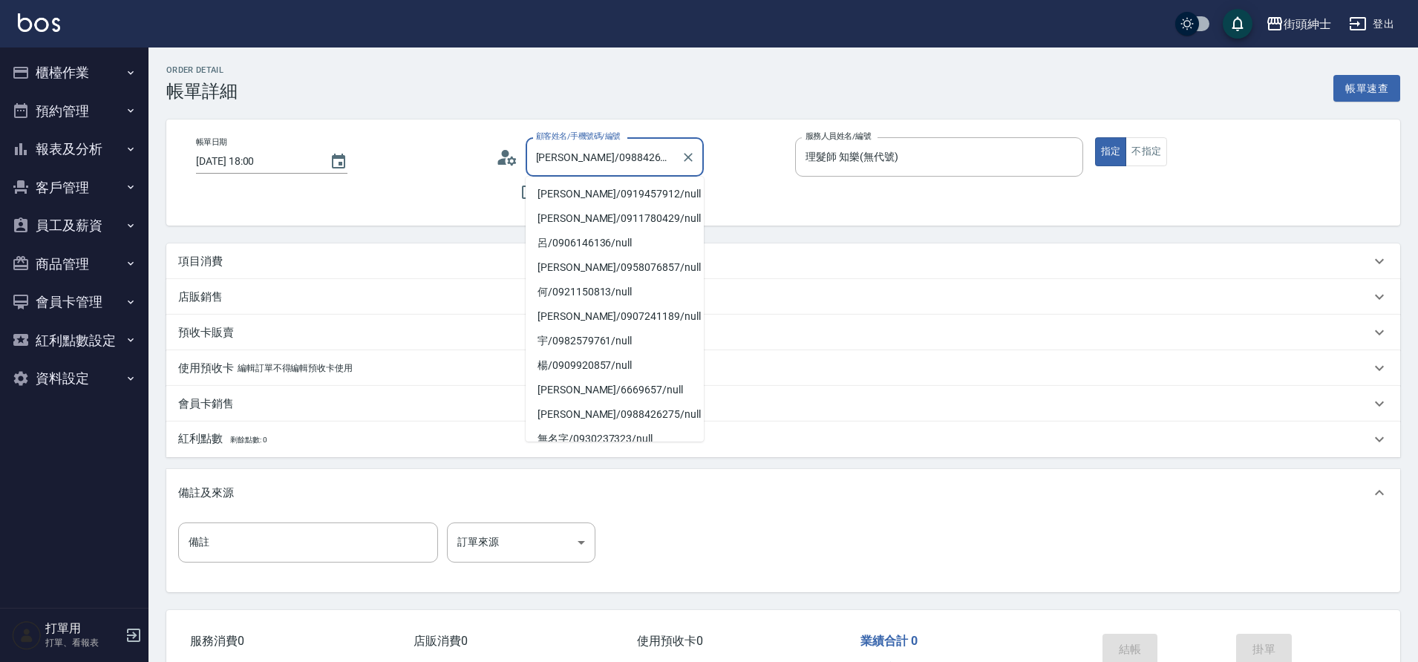
click at [417, 218] on div "帳單日期 [DATE] 18:00 顧客姓名/手機號碼/編號 [PERSON_NAME]/0988426275/null 顧客姓名/手機號碼/編號 不留客資 …" at bounding box center [783, 173] width 1234 height 106
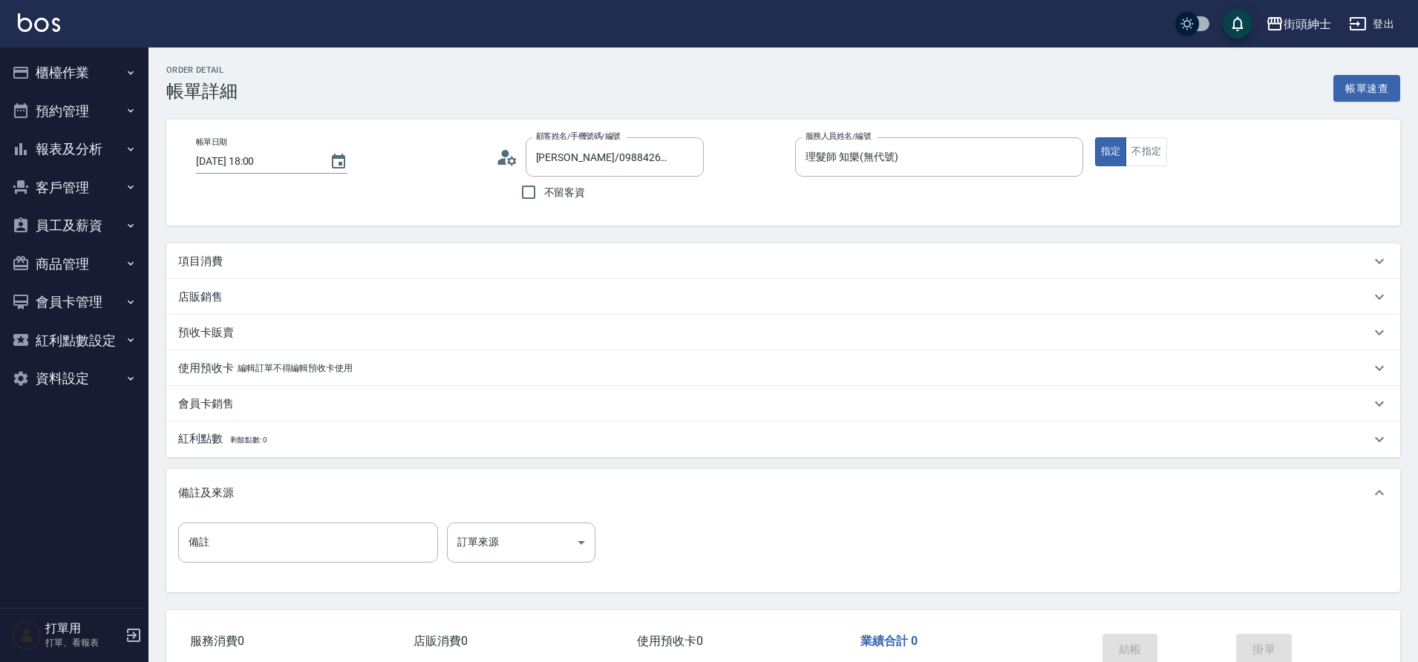
click at [391, 247] on div "項目消費" at bounding box center [783, 262] width 1234 height 36
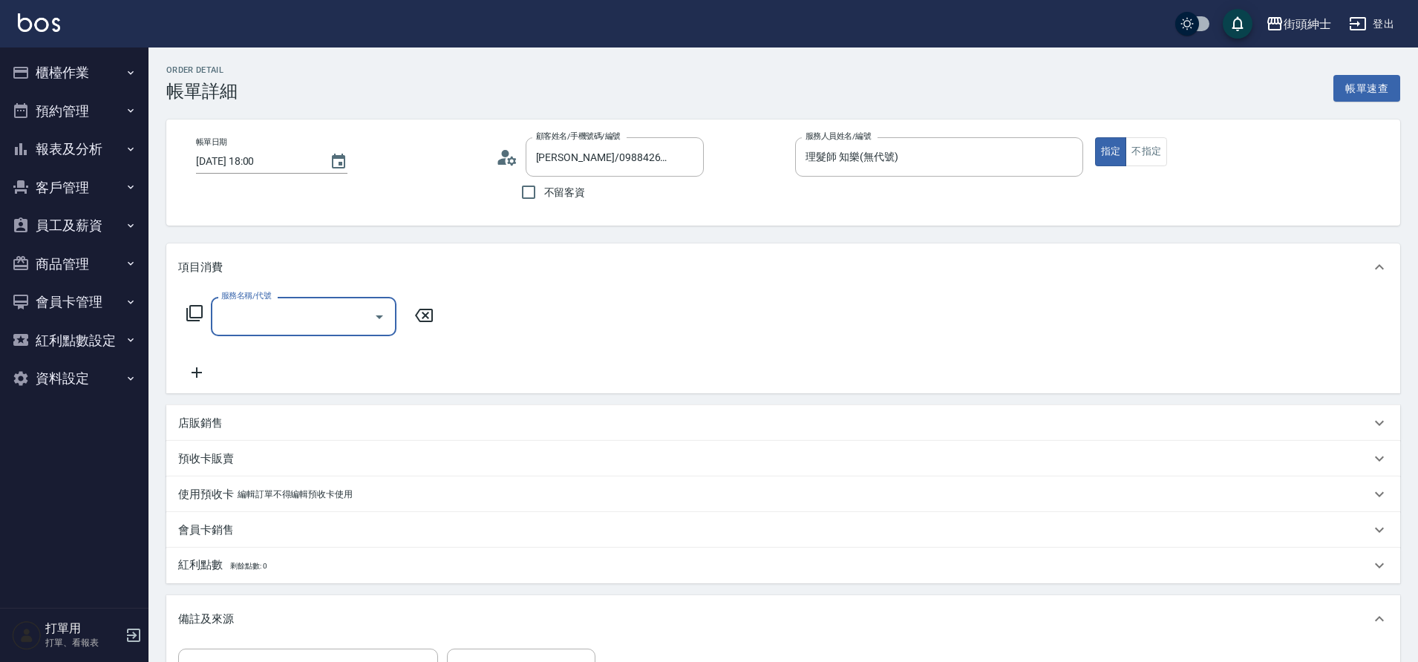
scroll to position [0, 0]
click at [325, 334] on div "服務名稱/代號" at bounding box center [304, 316] width 186 height 39
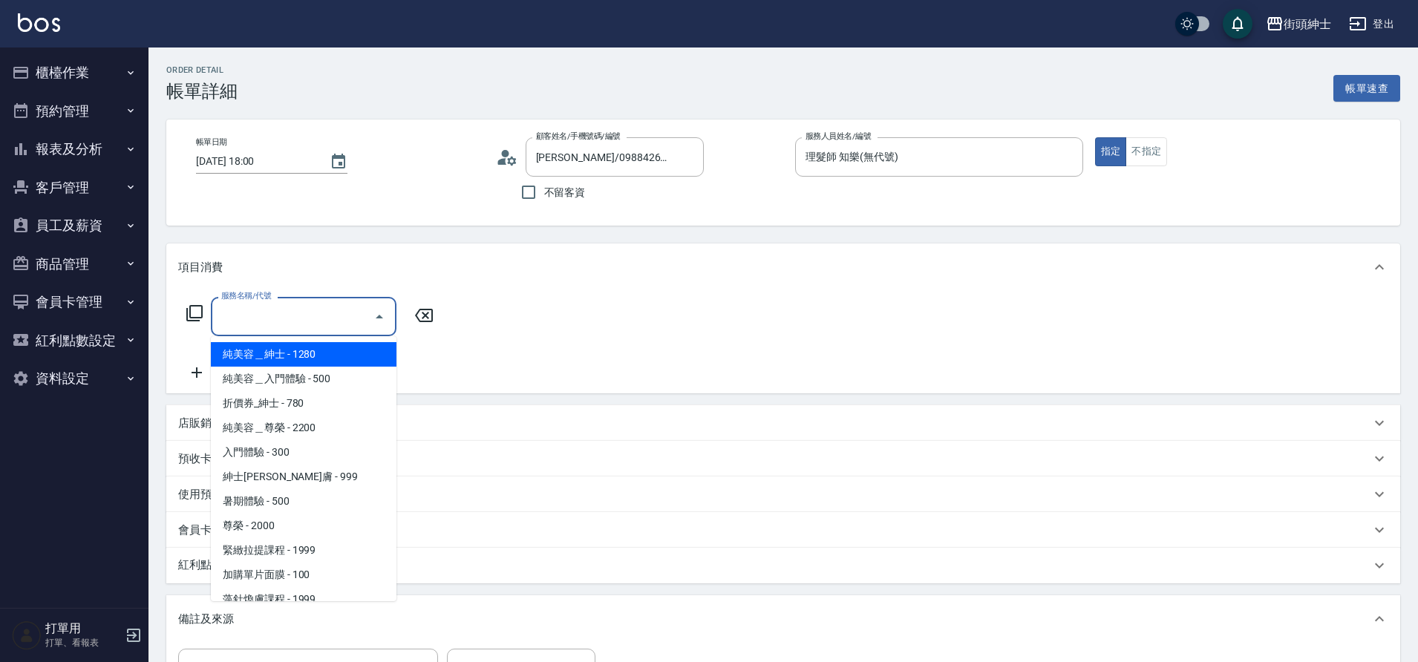
scroll to position [90, 0]
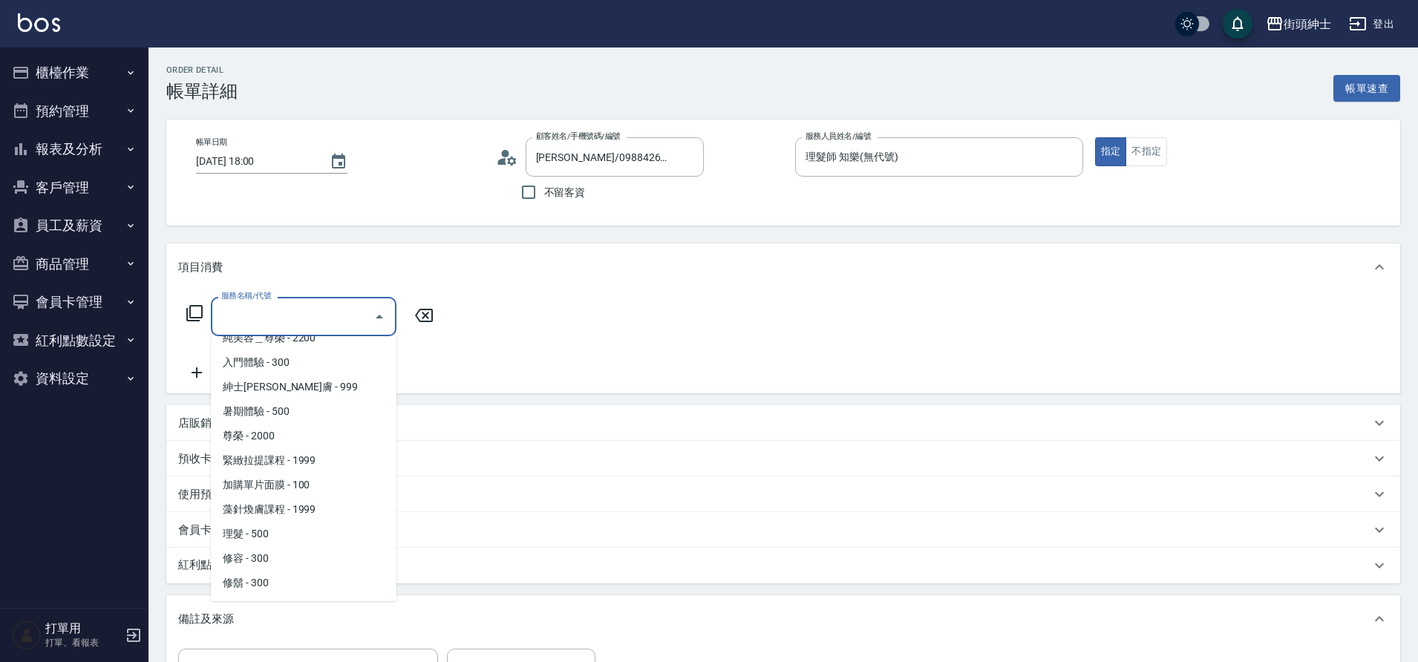
click at [265, 535] on span "理髮 - 500" at bounding box center [304, 534] width 186 height 25
type input "理髮(A02)"
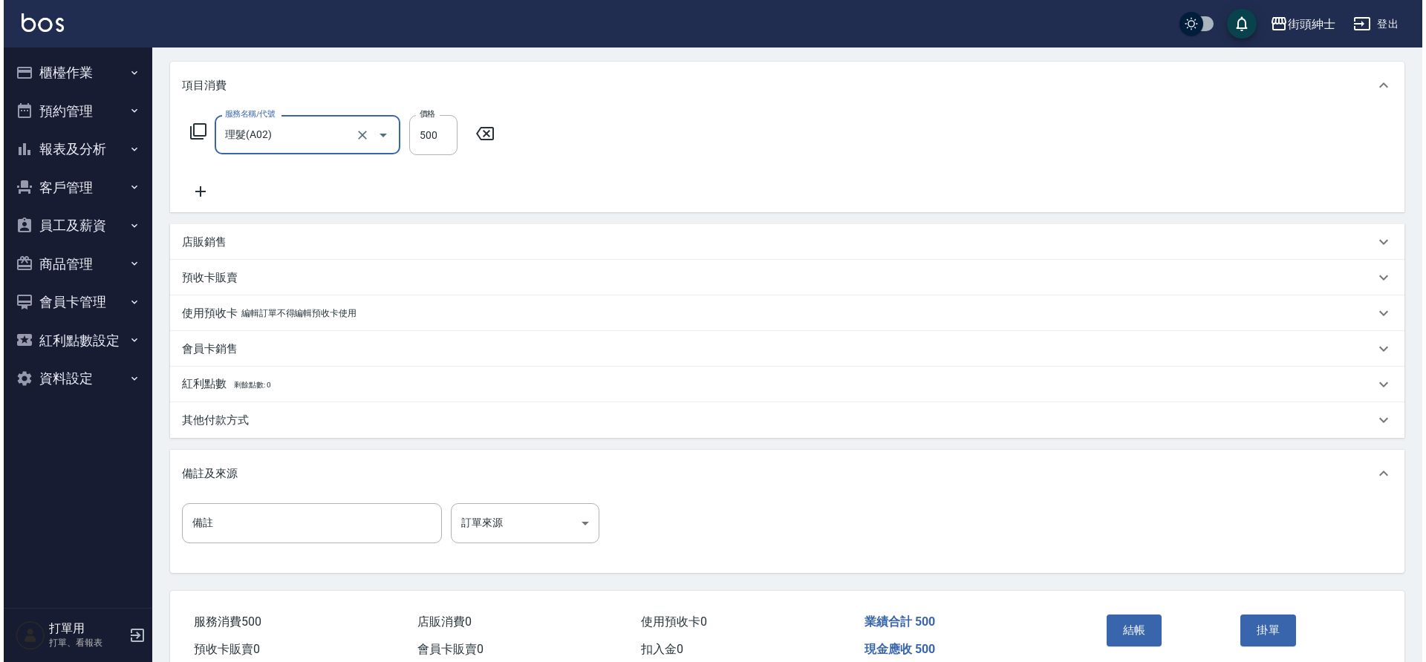
scroll to position [253, 0]
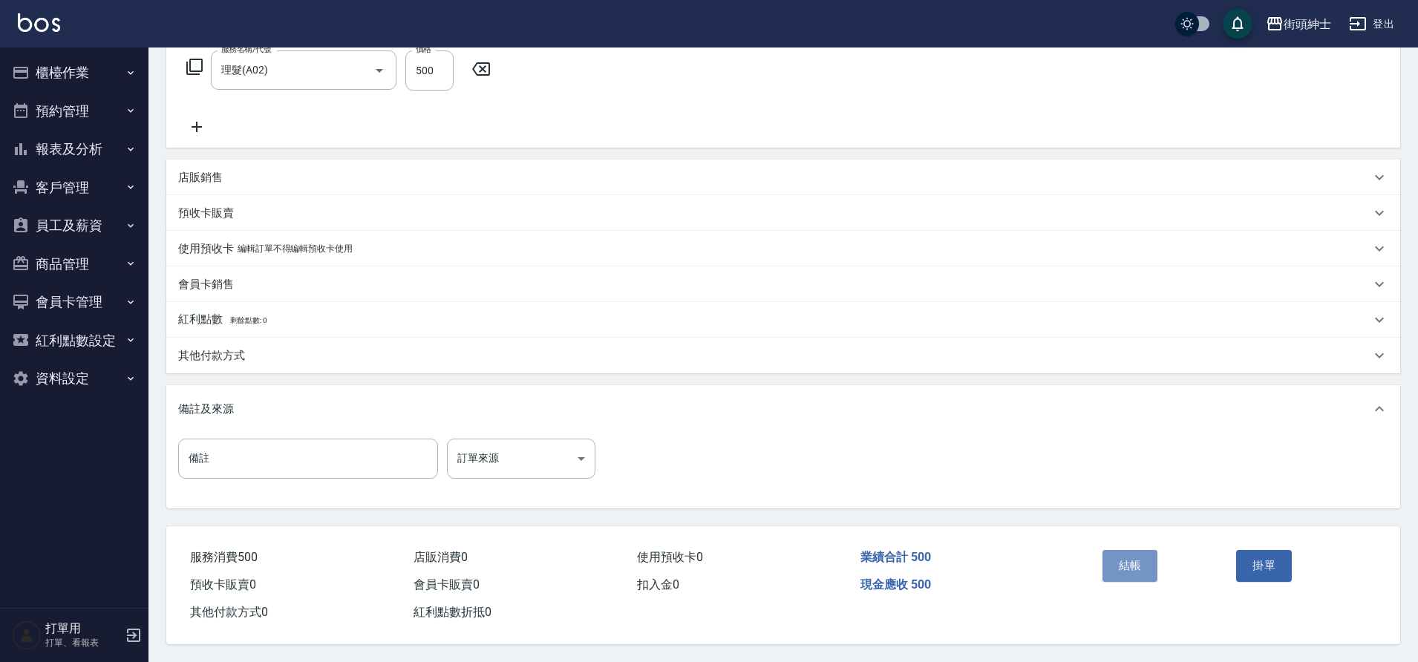
click at [1132, 569] on button "結帳" at bounding box center [1131, 565] width 56 height 31
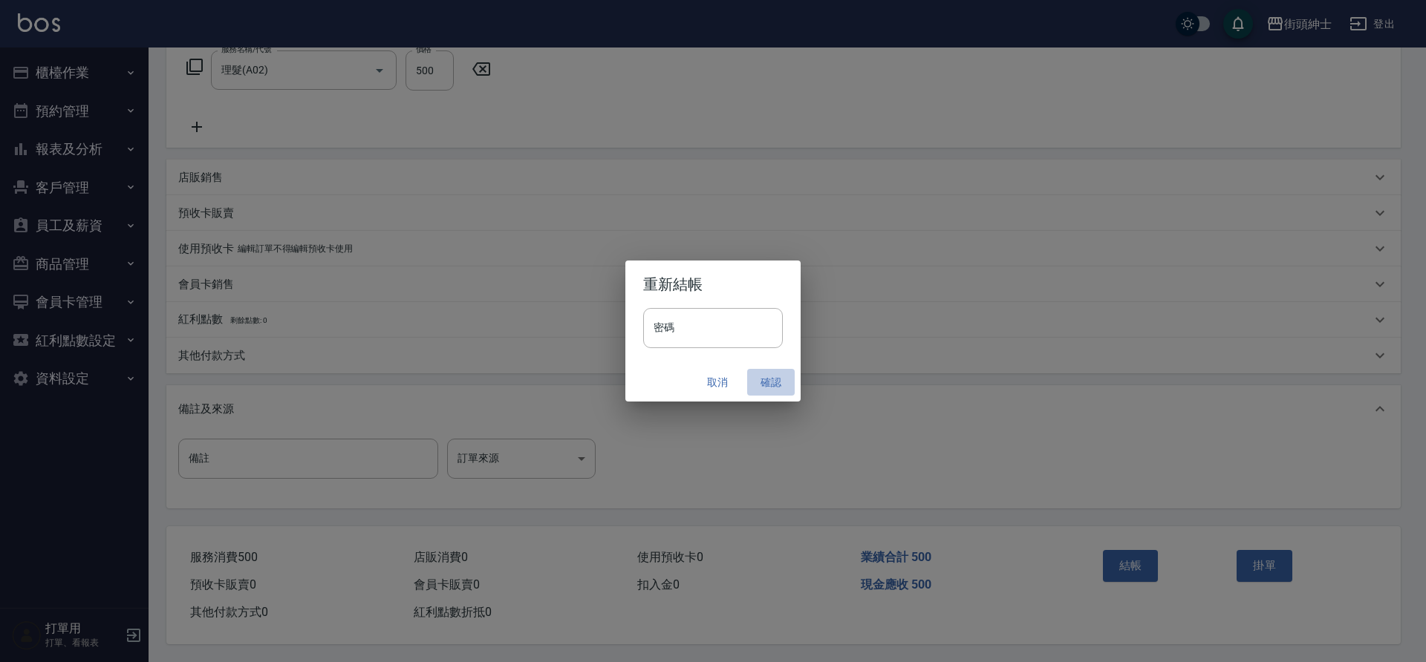
click at [770, 388] on button "確認" at bounding box center [771, 382] width 48 height 27
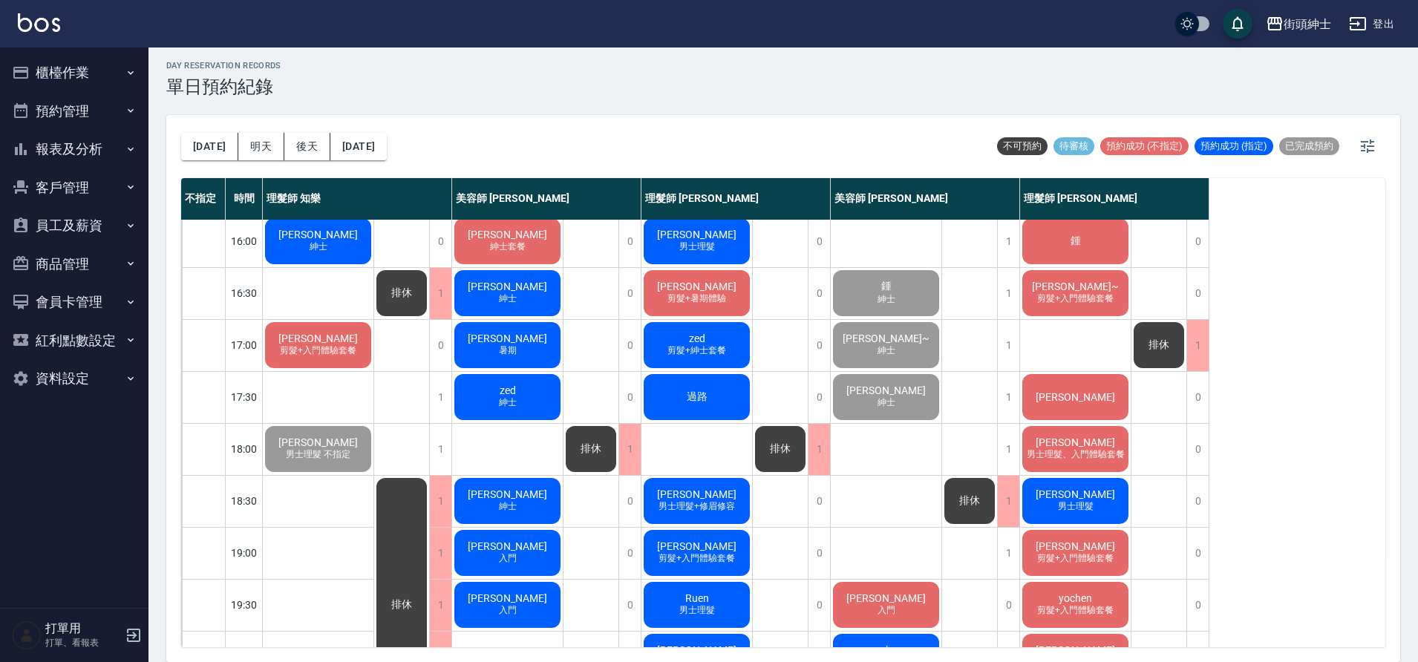
scroll to position [527, 0]
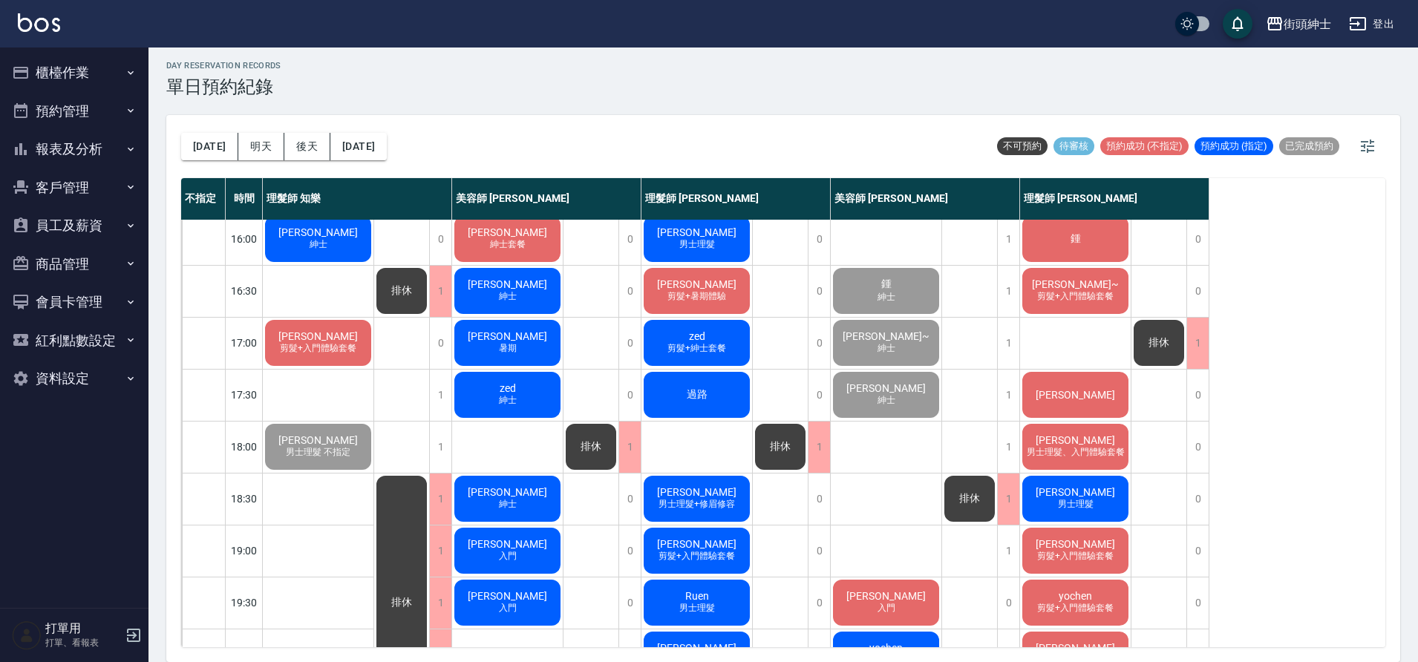
click at [333, 350] on span "剪髮+入門體驗套餐" at bounding box center [318, 348] width 82 height 13
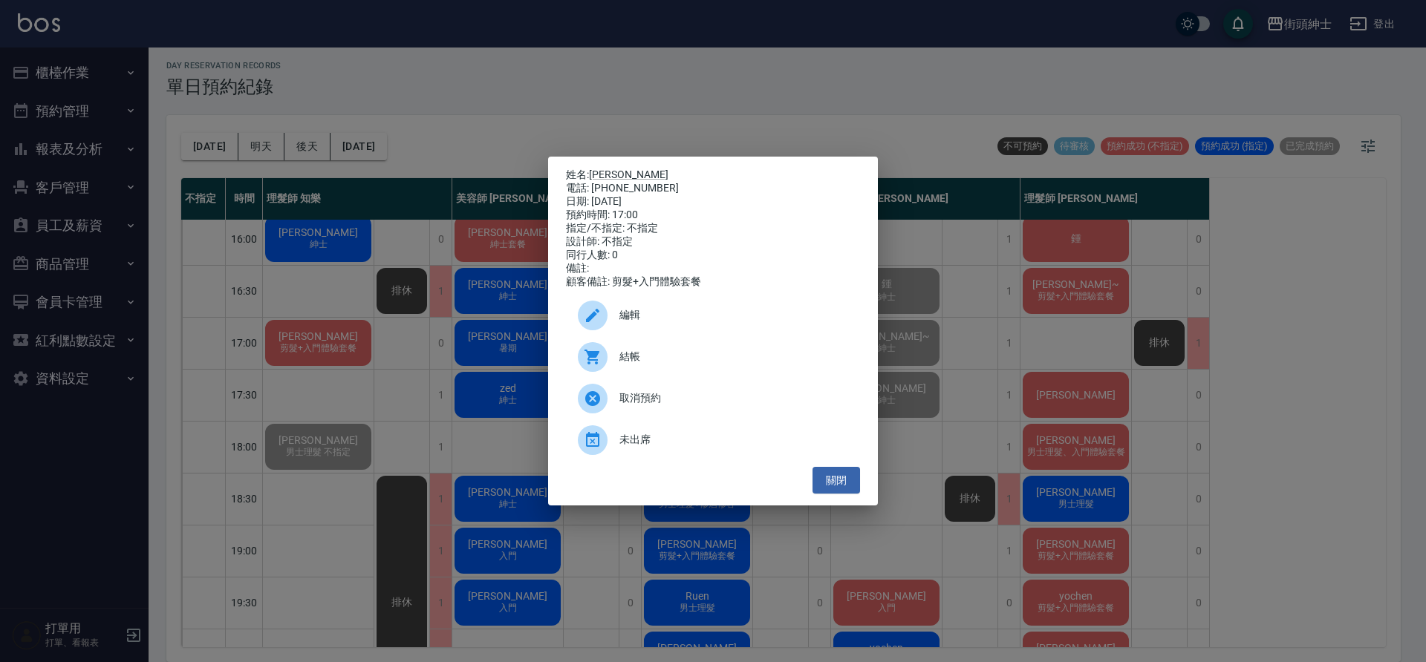
click at [674, 362] on span "結帳" at bounding box center [733, 357] width 229 height 16
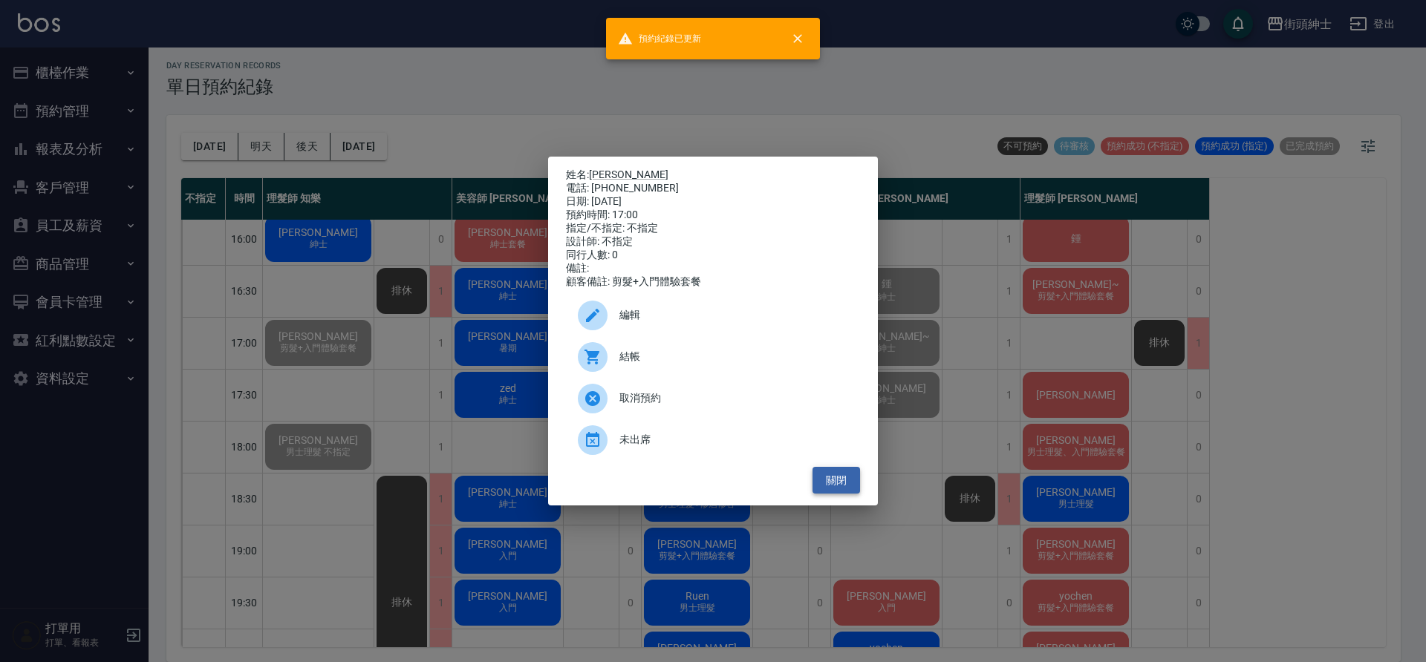
click at [826, 495] on button "關閉" at bounding box center [836, 480] width 48 height 27
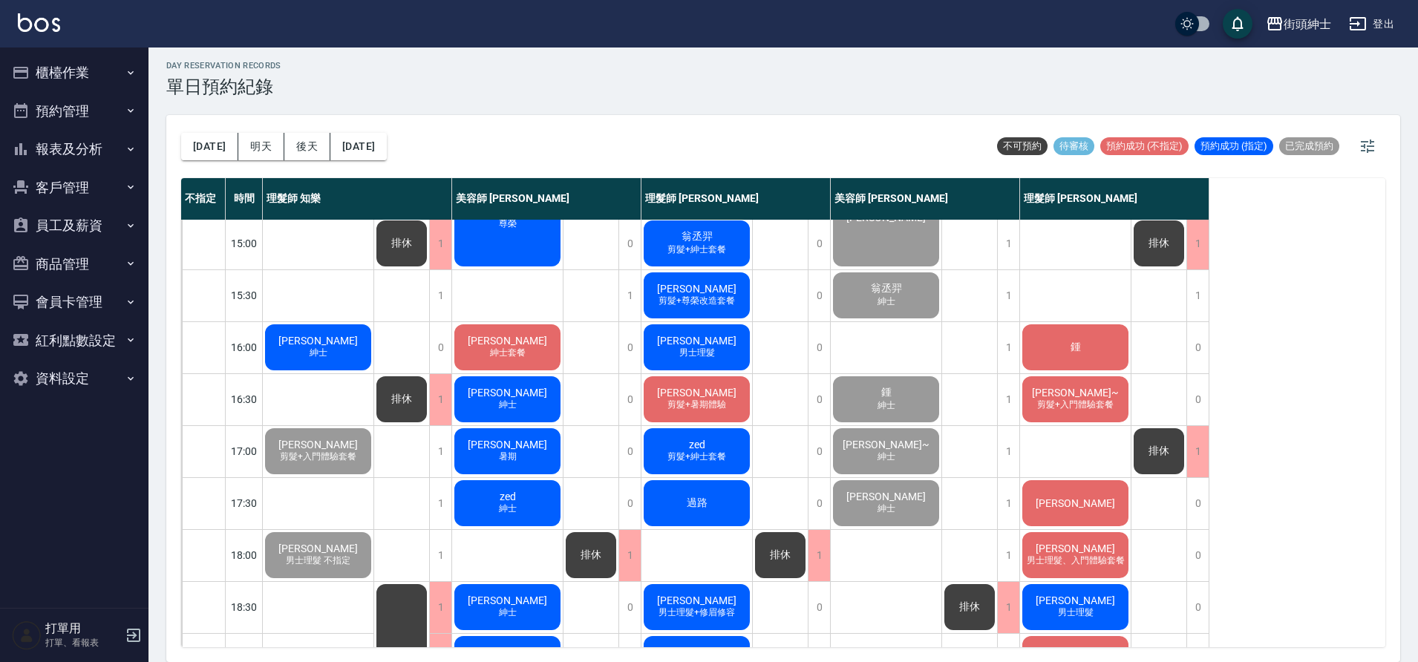
scroll to position [415, 0]
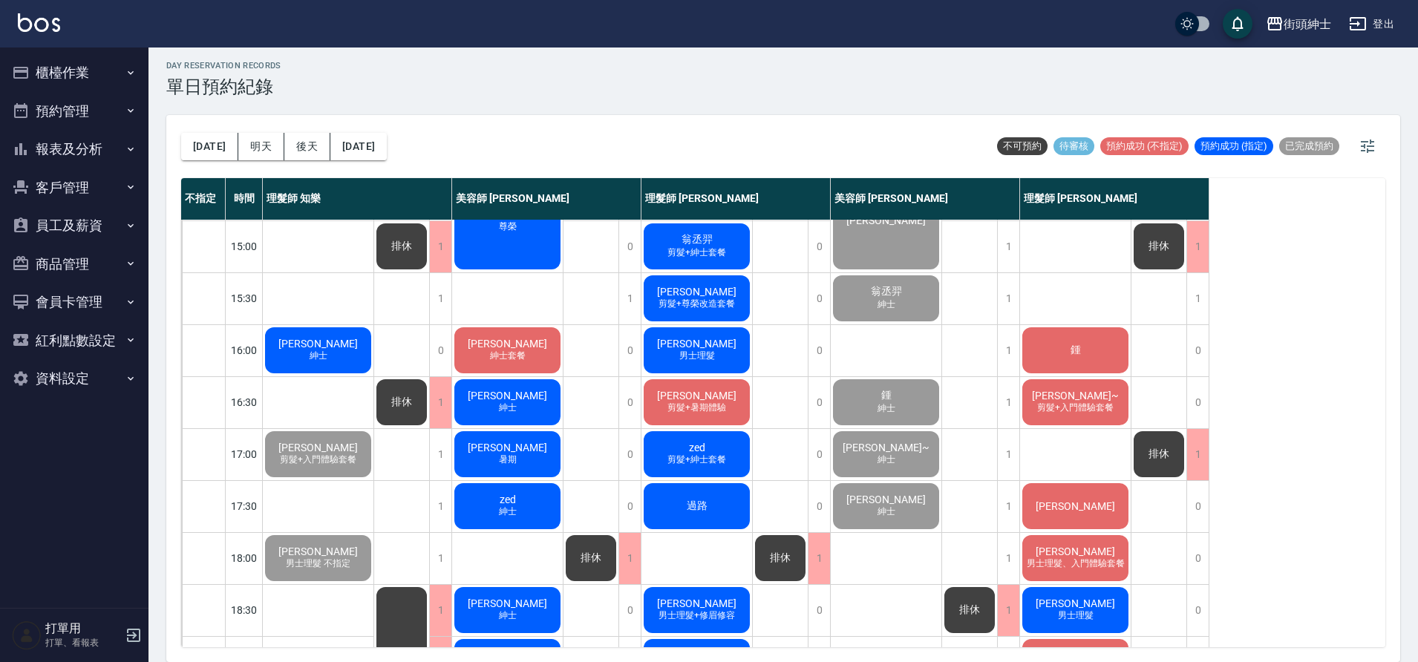
click at [327, 350] on span "[PERSON_NAME]" at bounding box center [318, 344] width 85 height 12
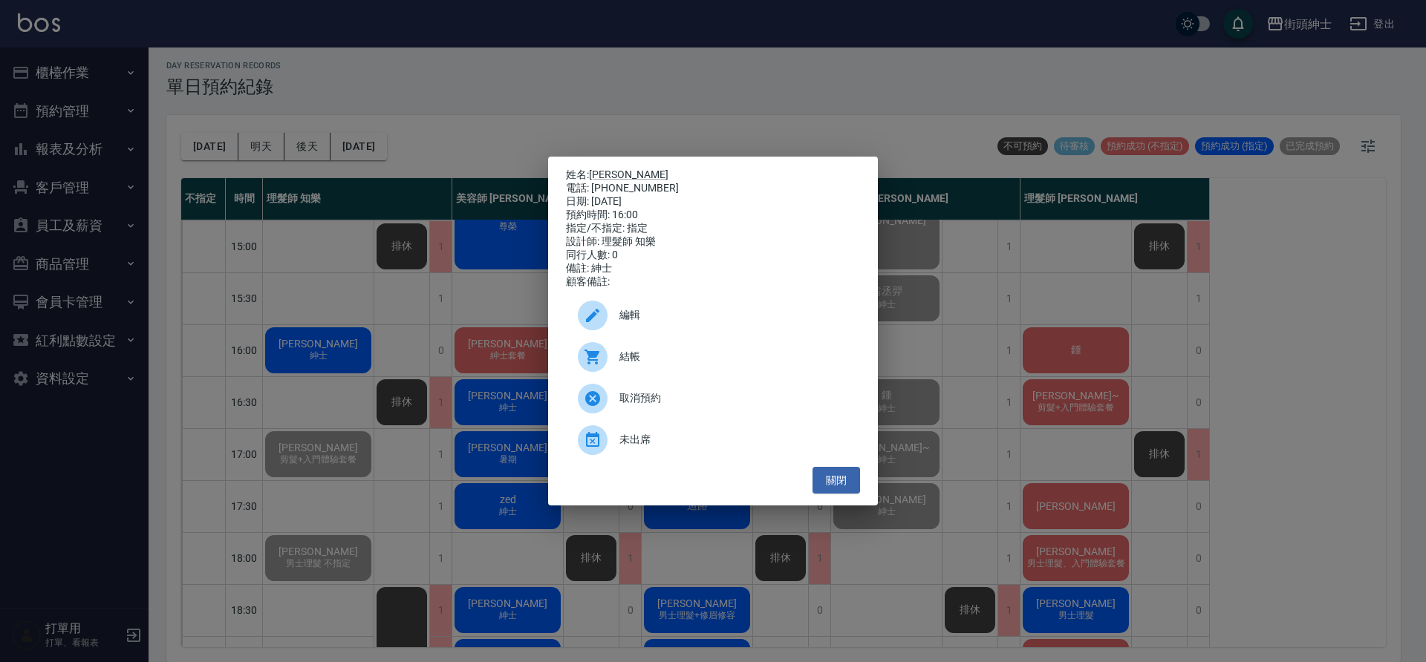
click at [655, 365] on span "結帳" at bounding box center [733, 357] width 229 height 16
click at [829, 483] on button "關閉" at bounding box center [836, 480] width 48 height 27
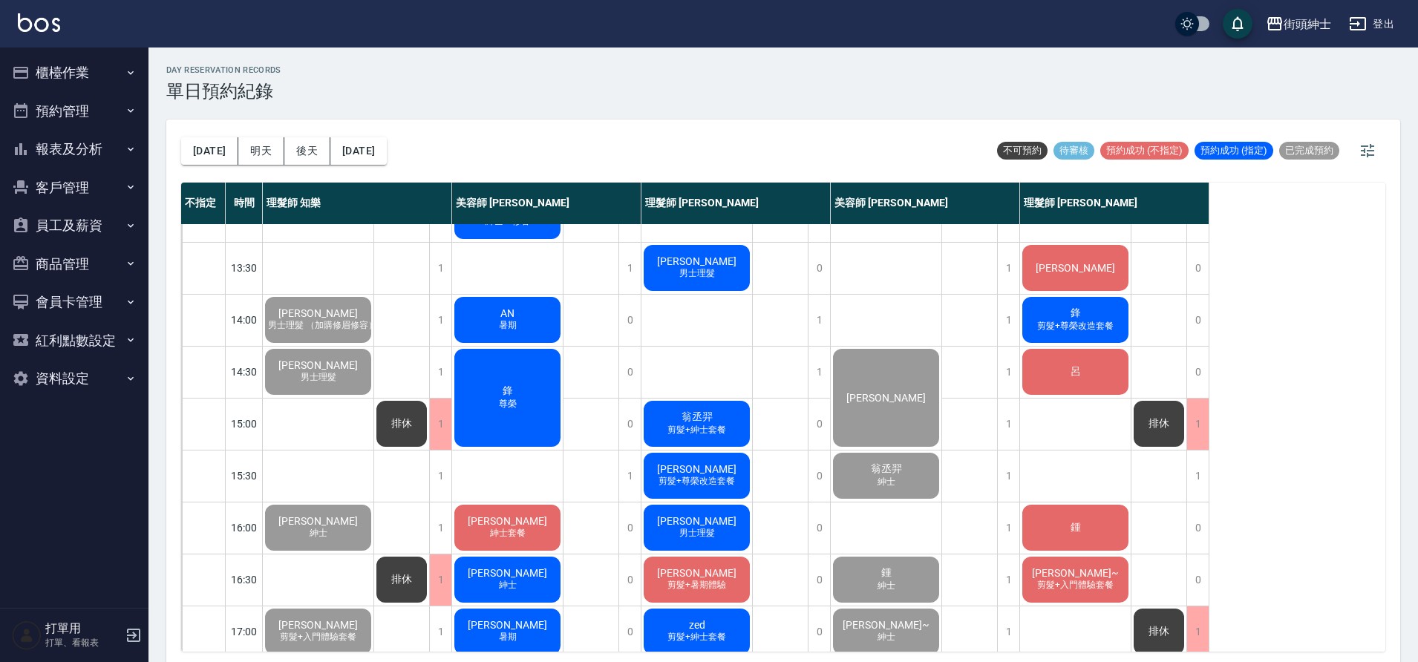
scroll to position [550, 0]
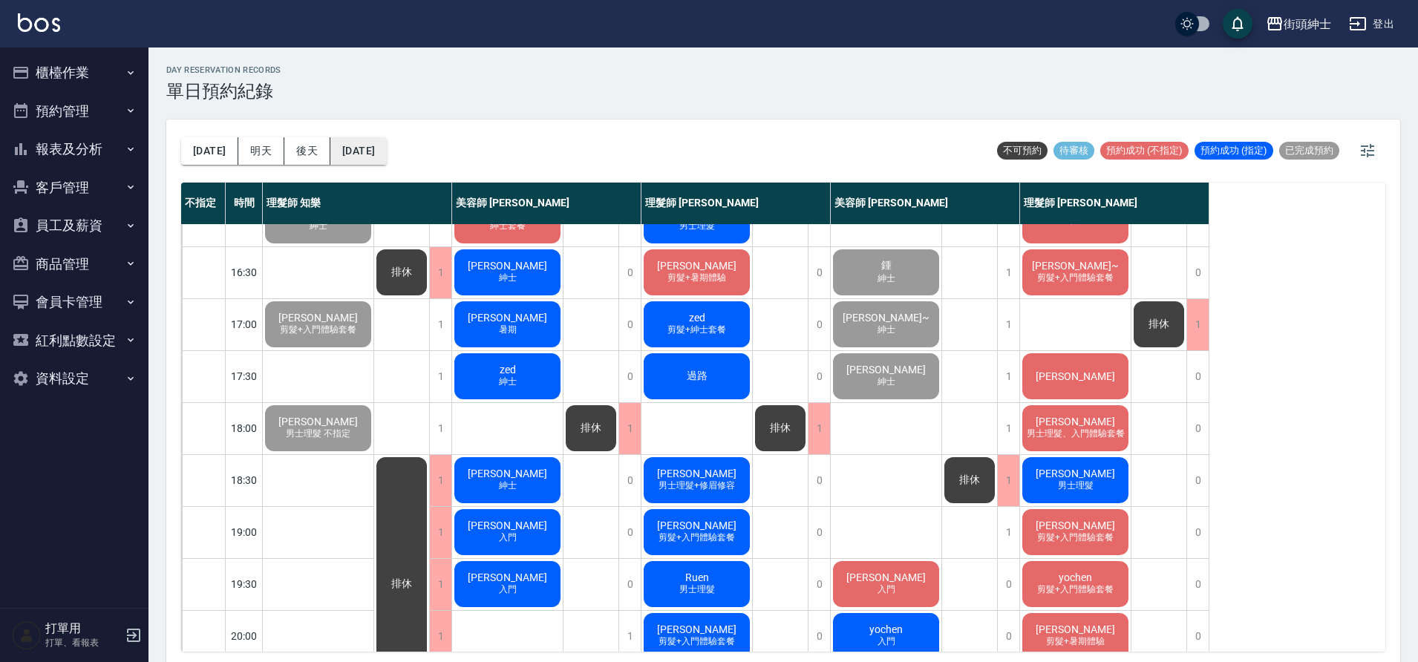
click at [385, 162] on button "[DATE]" at bounding box center [358, 150] width 56 height 27
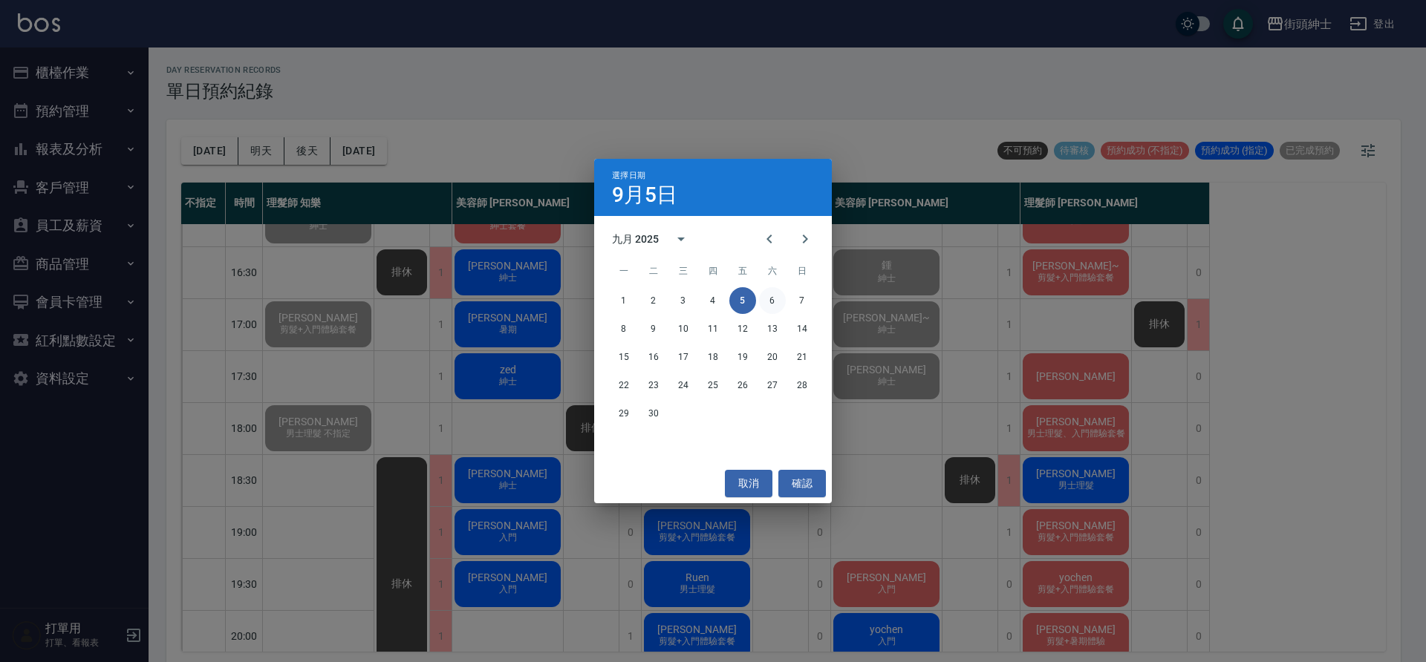
click at [773, 298] on button "6" at bounding box center [772, 300] width 27 height 27
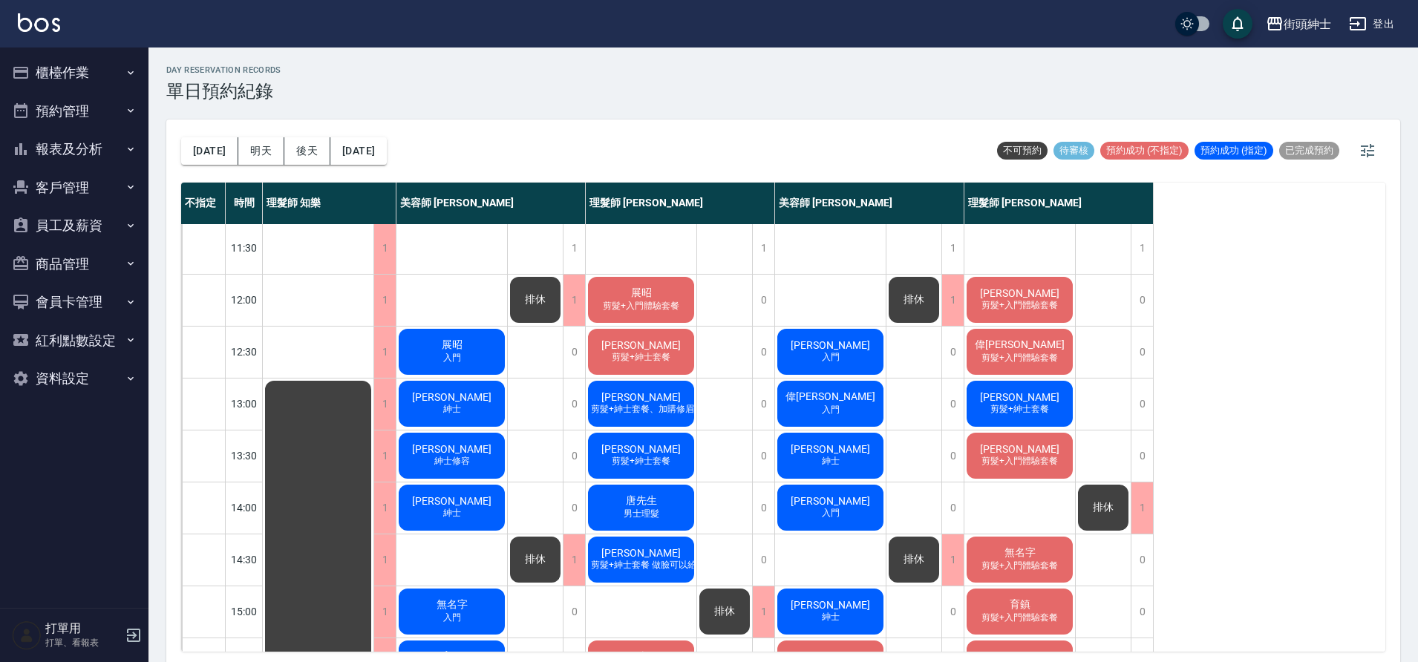
scroll to position [123, 0]
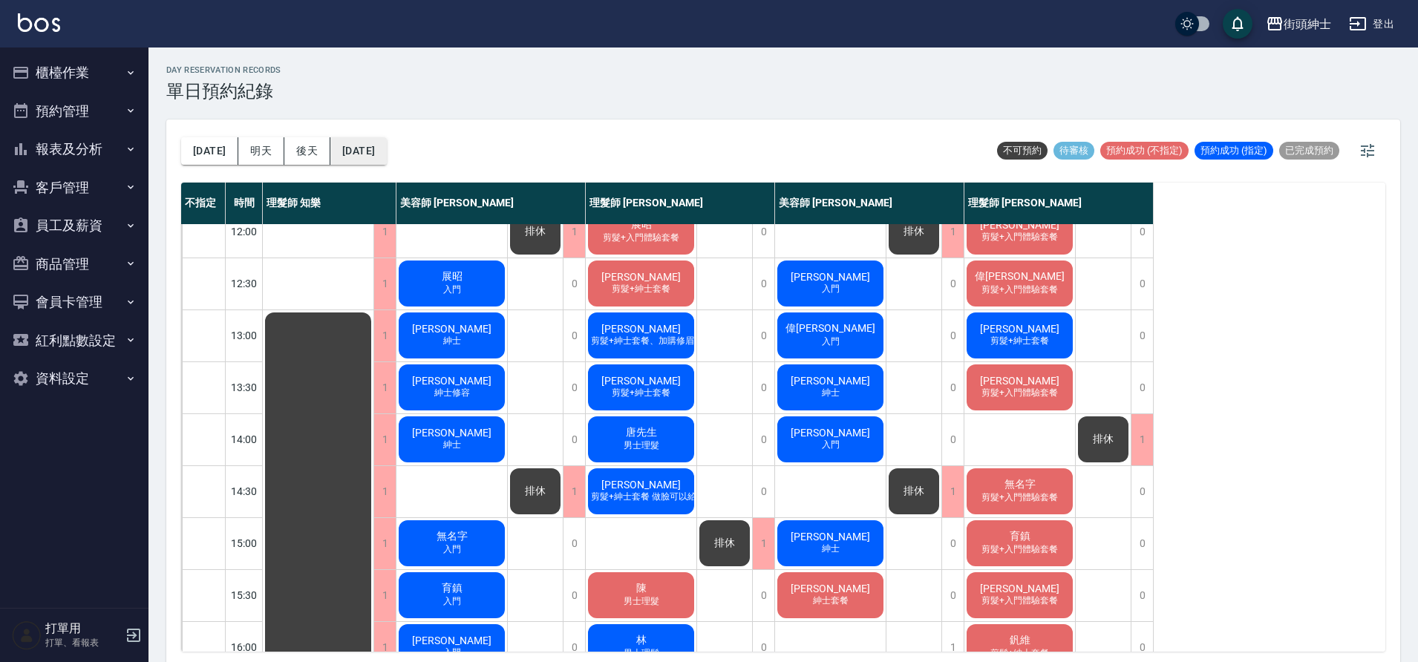
click at [375, 155] on button "2025/09/06" at bounding box center [358, 150] width 56 height 27
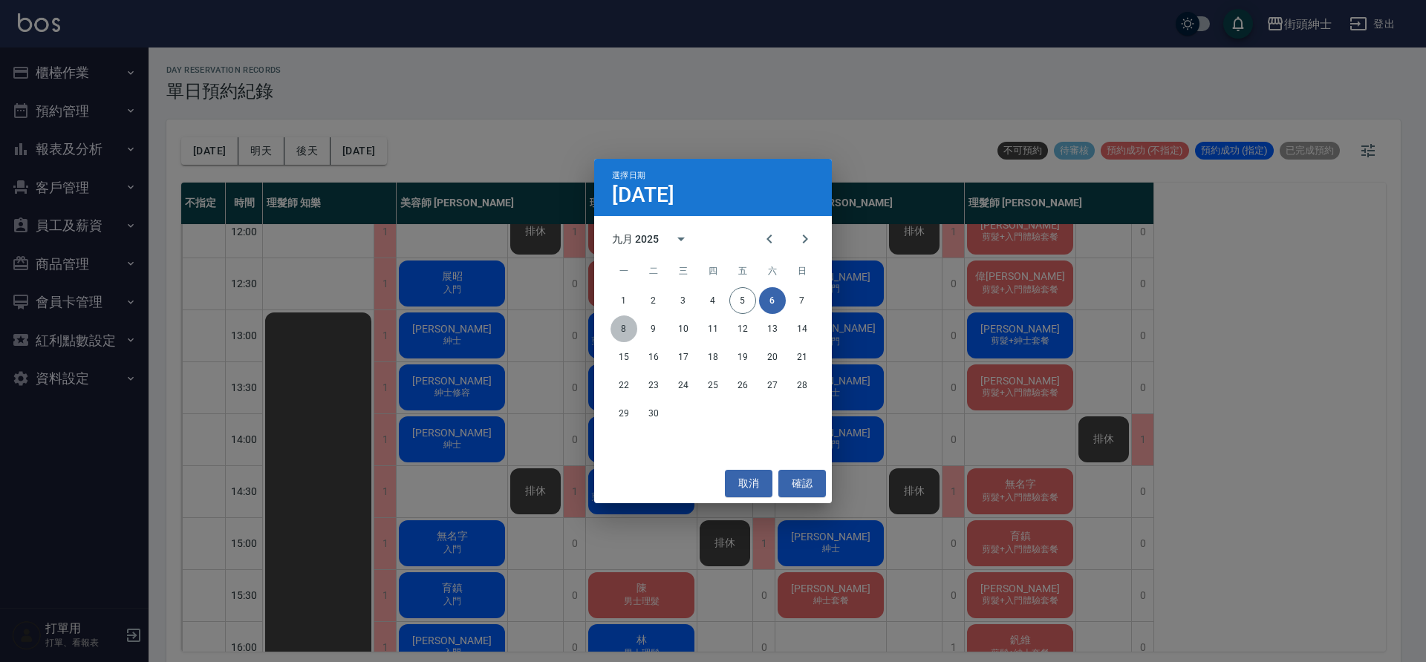
click at [629, 327] on button "8" at bounding box center [623, 329] width 27 height 27
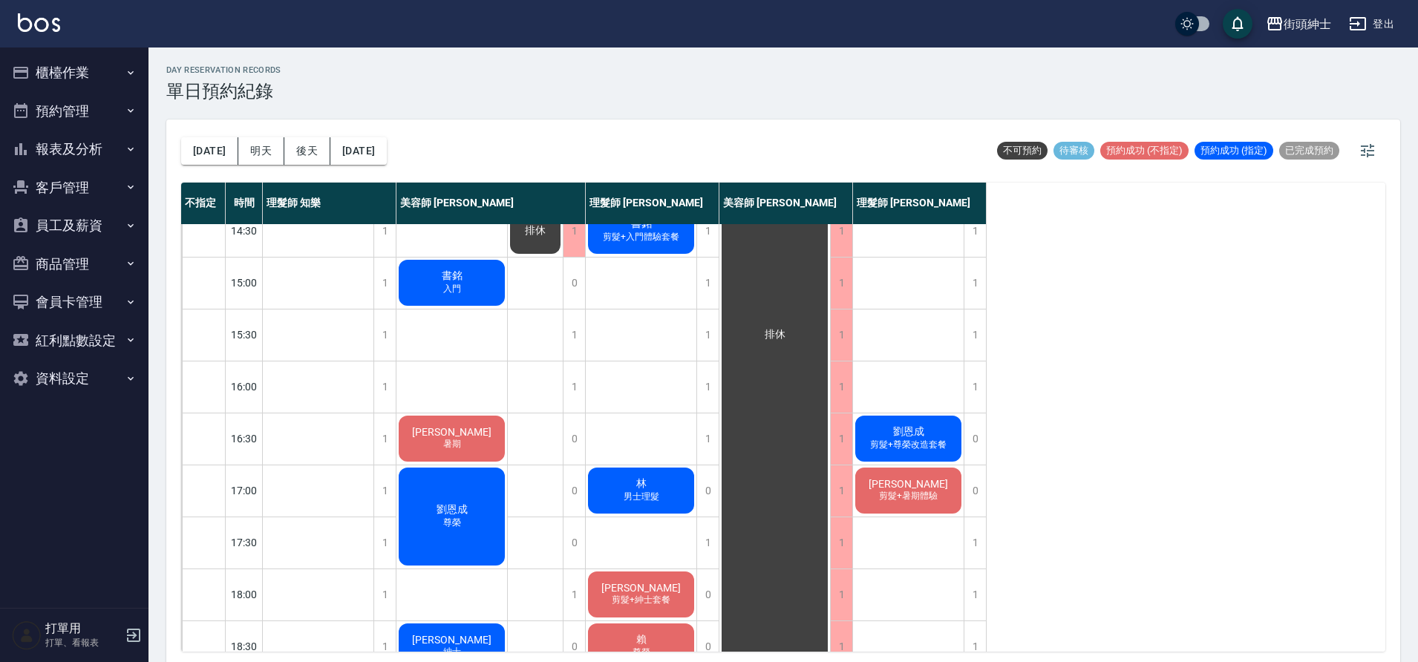
scroll to position [70, 0]
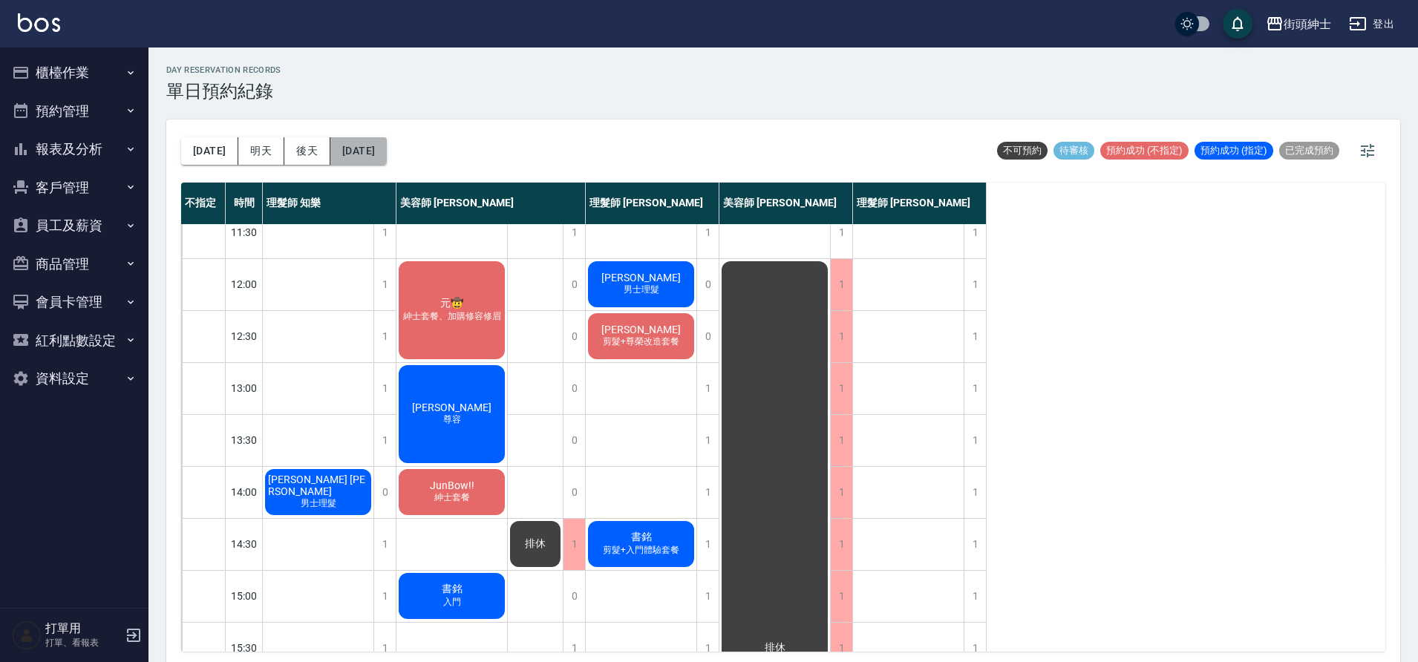
click at [379, 149] on button "2025/09/08" at bounding box center [358, 150] width 56 height 27
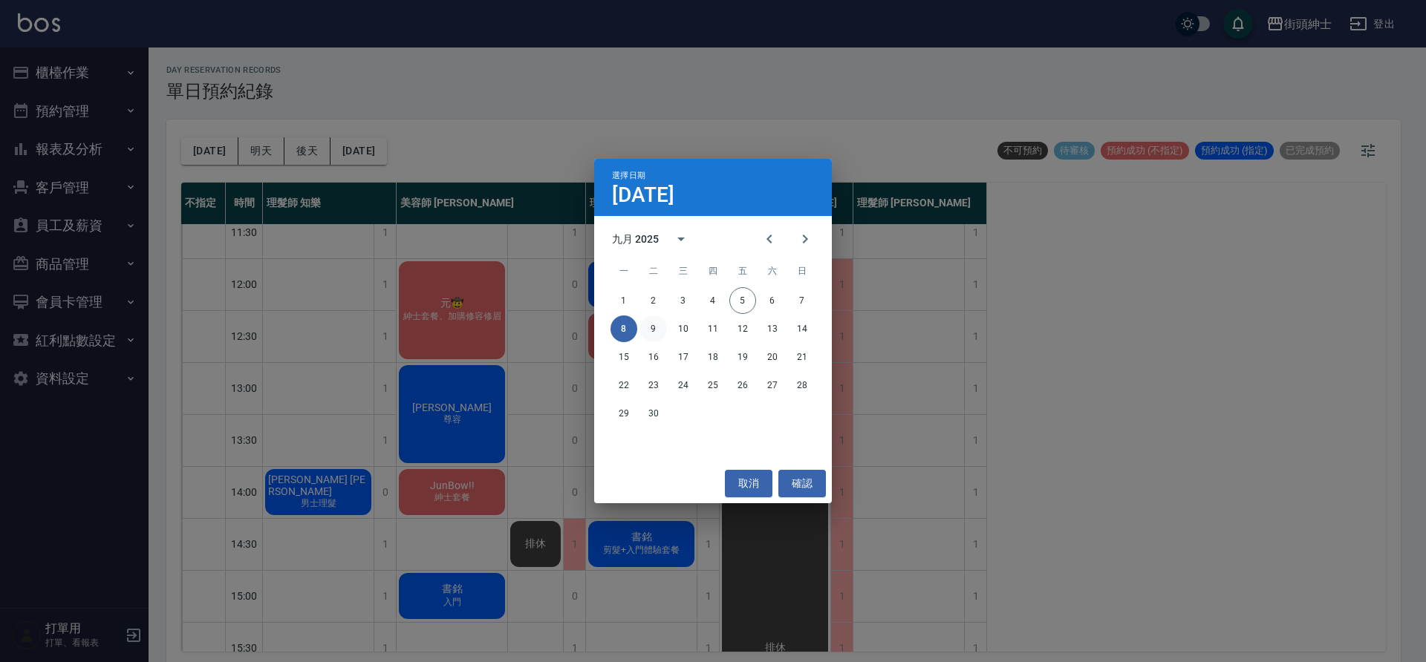
click at [654, 330] on button "9" at bounding box center [653, 329] width 27 height 27
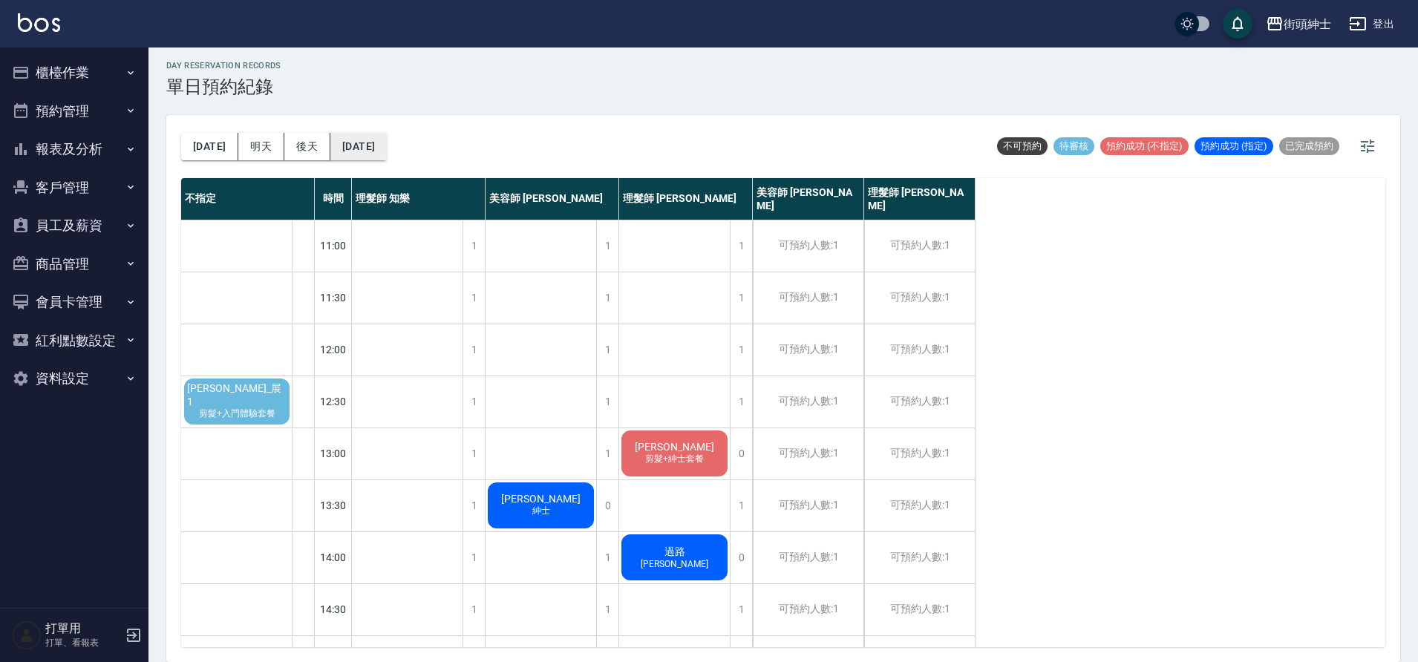
click at [371, 154] on button "2025/09/09" at bounding box center [358, 146] width 56 height 27
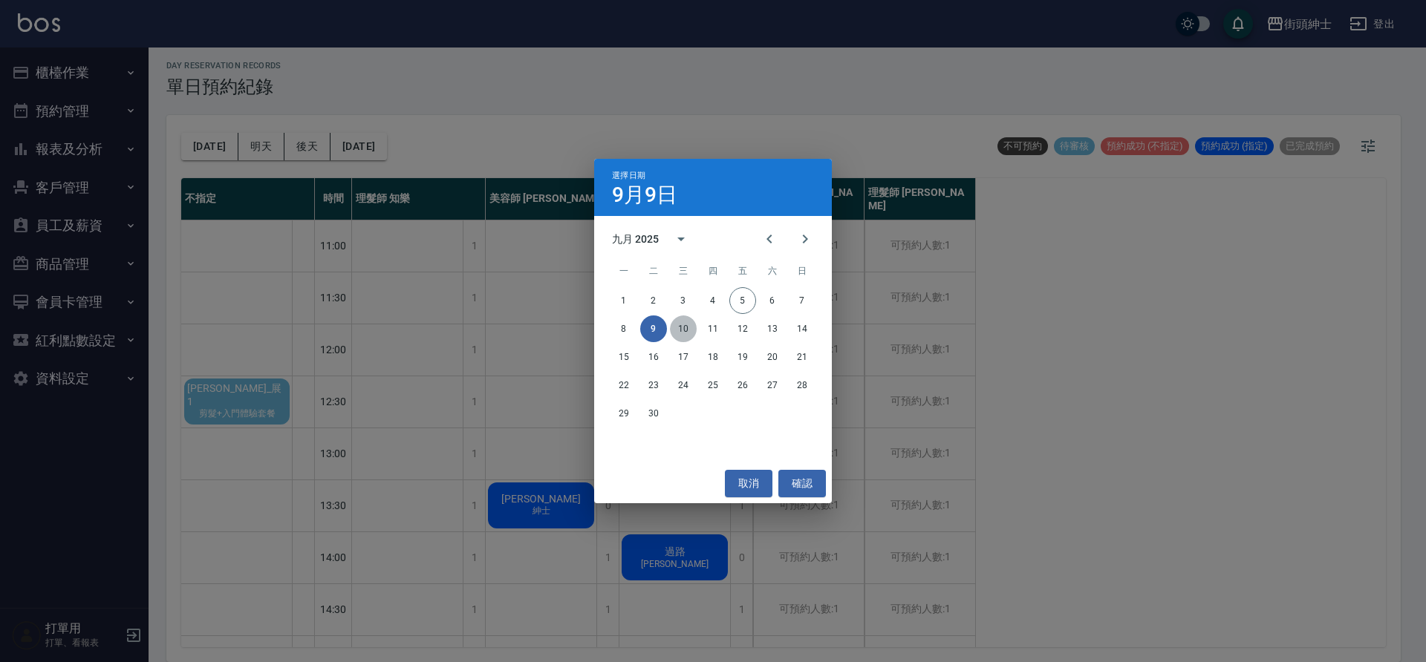
click at [683, 324] on button "10" at bounding box center [683, 329] width 27 height 27
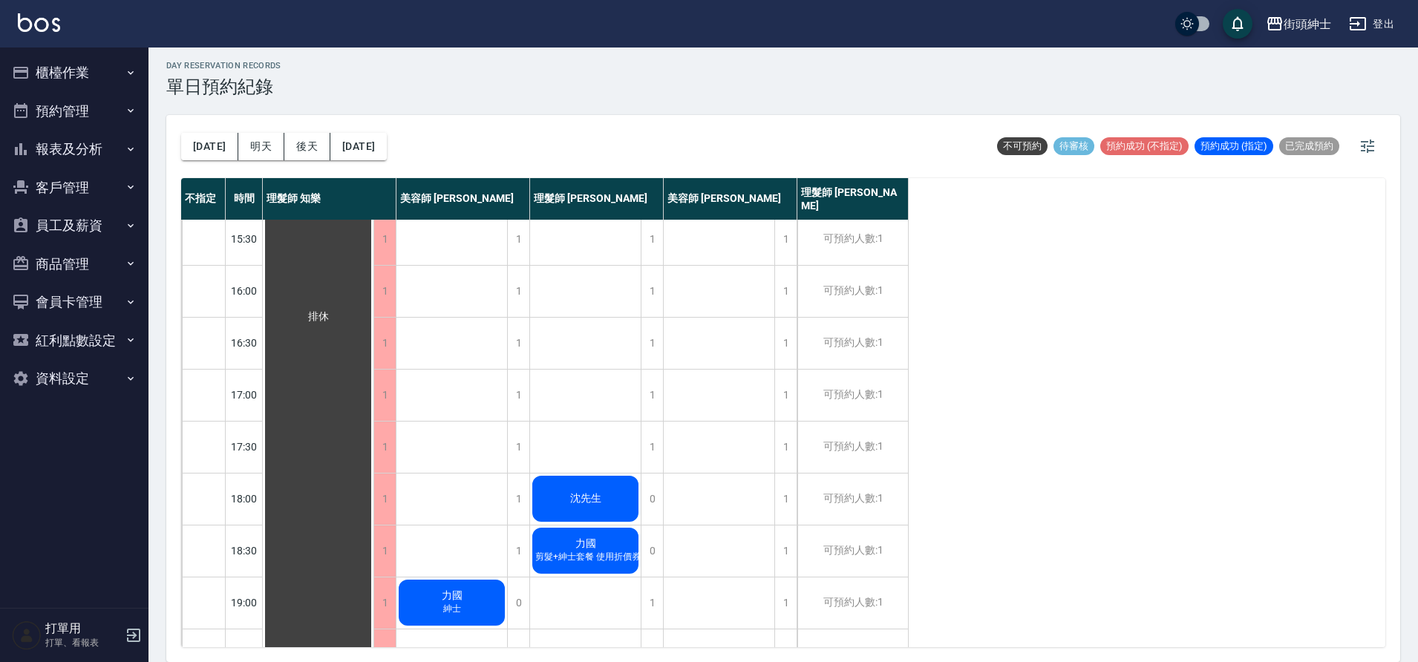
scroll to position [598, 0]
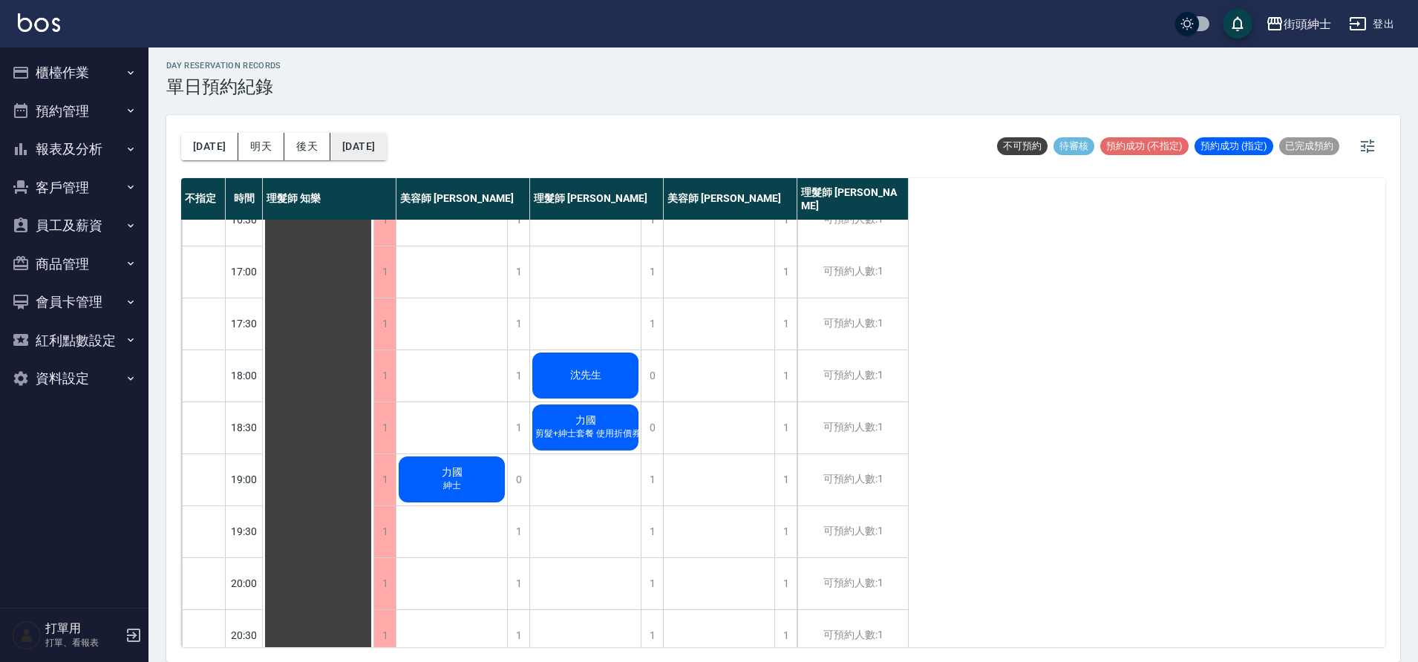
click at [382, 145] on button "2025/09/10" at bounding box center [358, 146] width 56 height 27
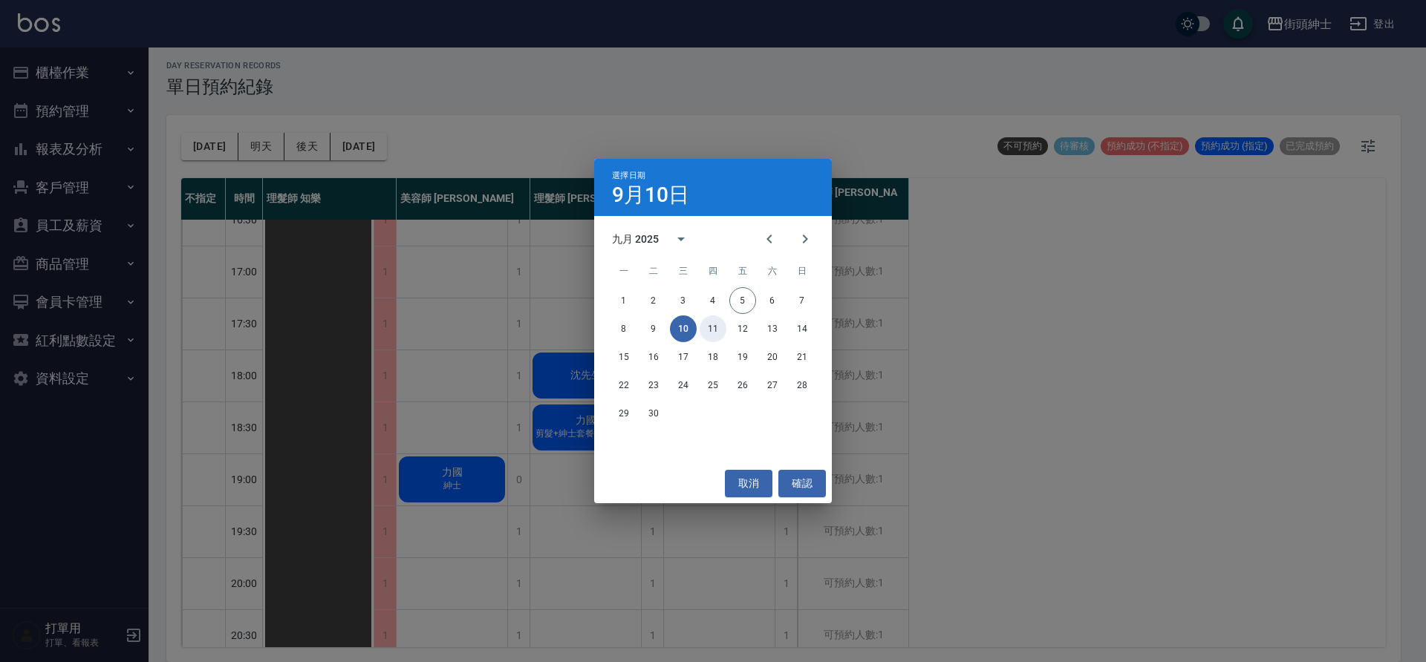
drag, startPoint x: 720, startPoint y: 326, endPoint x: 703, endPoint y: 322, distance: 17.7
click at [719, 326] on button "11" at bounding box center [713, 329] width 27 height 27
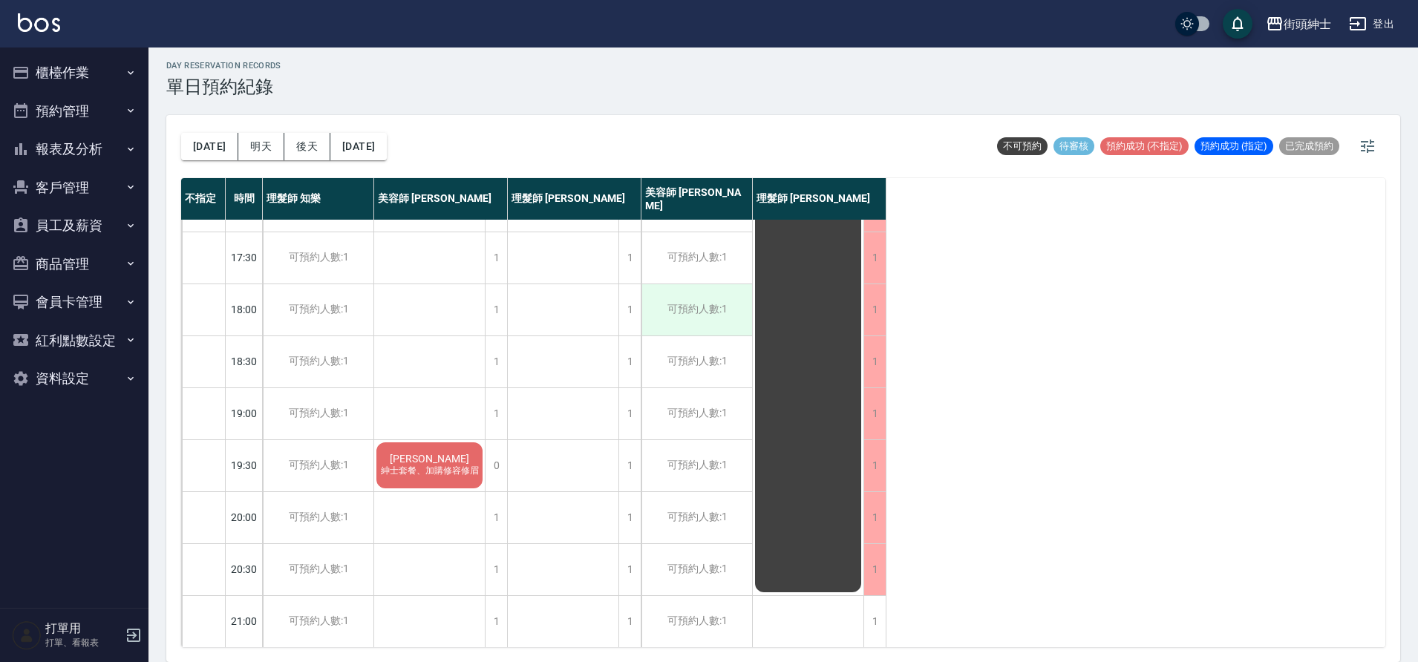
scroll to position [676, 0]
click at [382, 146] on button "2025/09/11" at bounding box center [358, 146] width 56 height 27
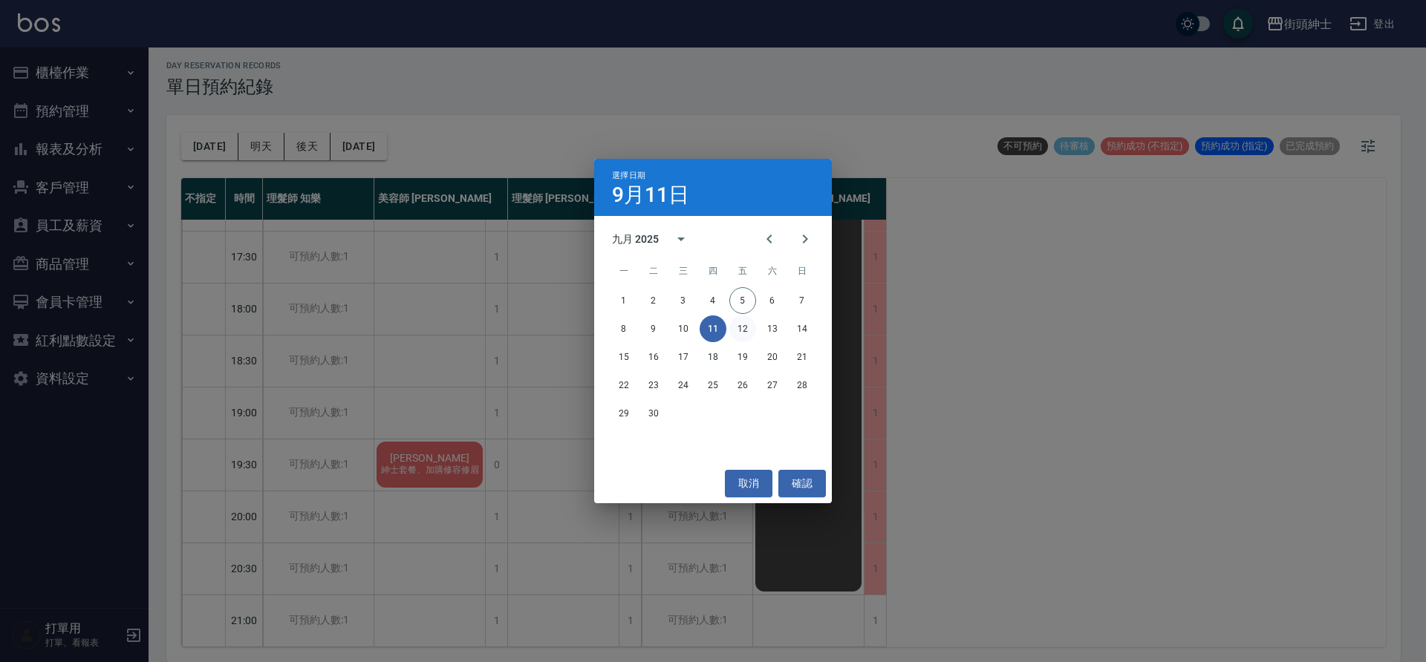
click at [743, 336] on button "12" at bounding box center [742, 329] width 27 height 27
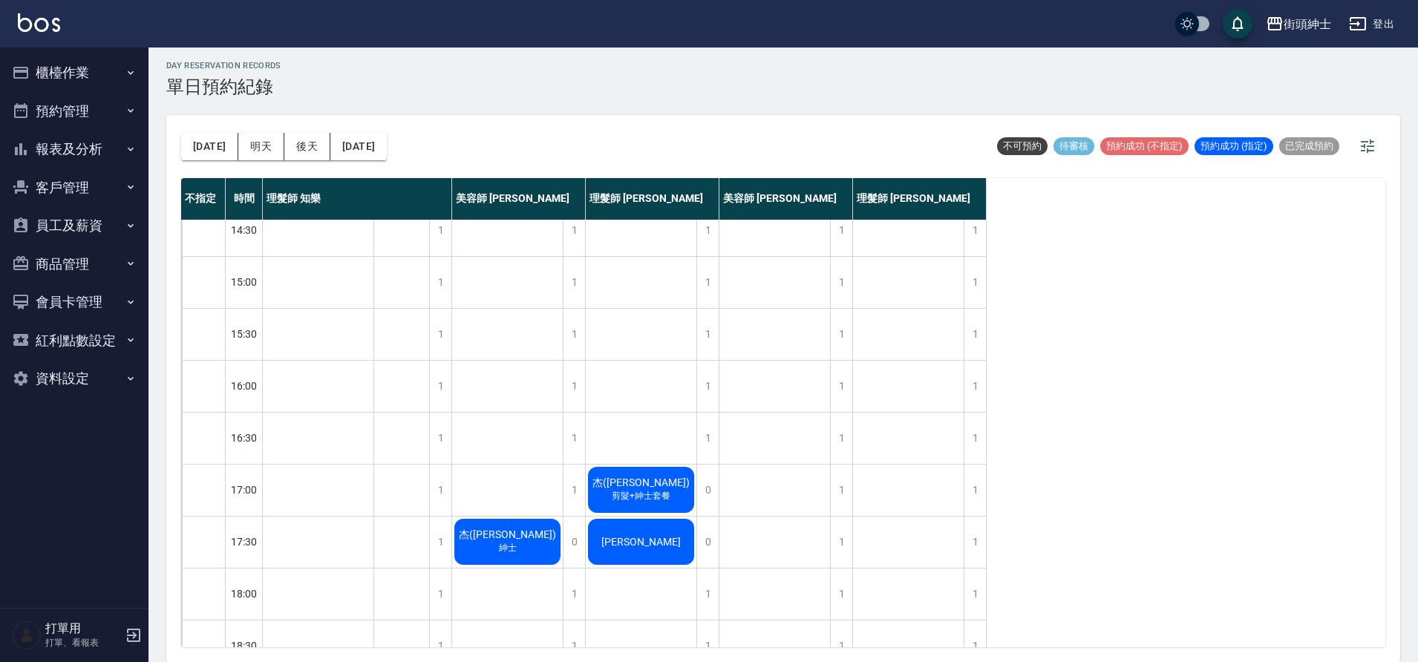
scroll to position [379, 0]
click at [348, 143] on button "2025/09/12" at bounding box center [358, 146] width 56 height 27
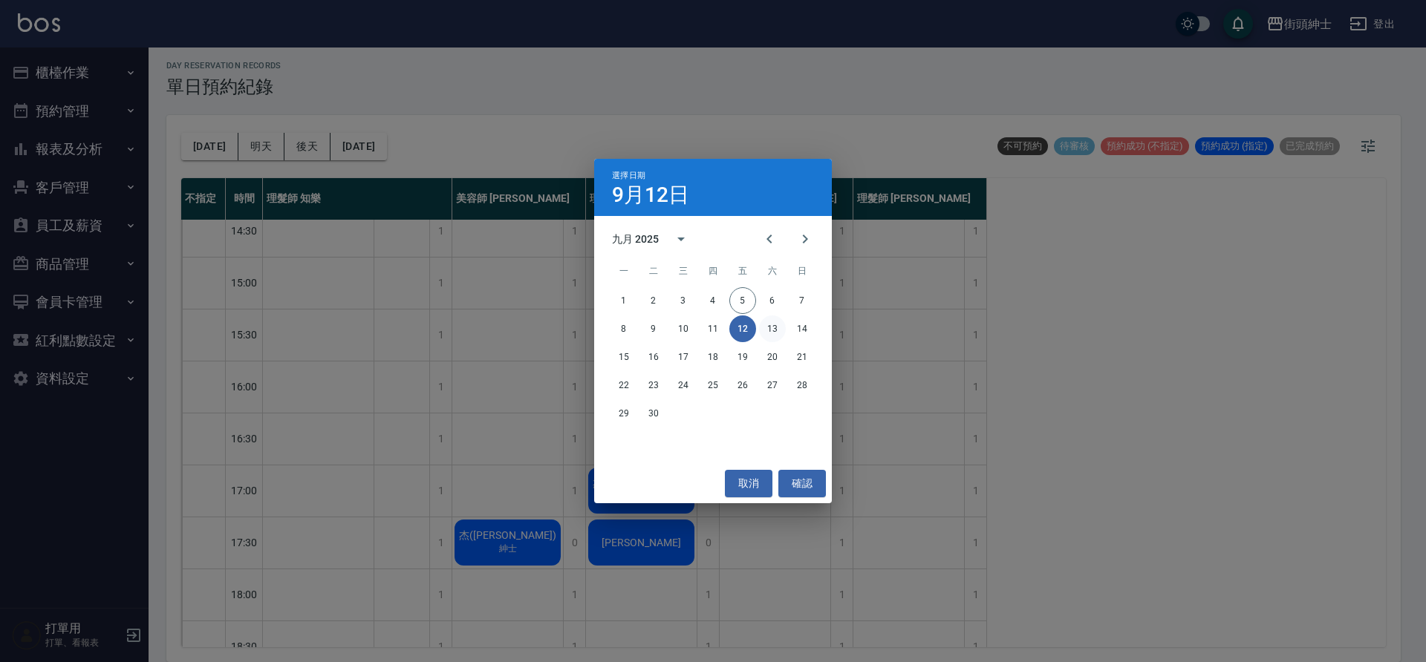
click at [761, 333] on button "13" at bounding box center [772, 329] width 27 height 27
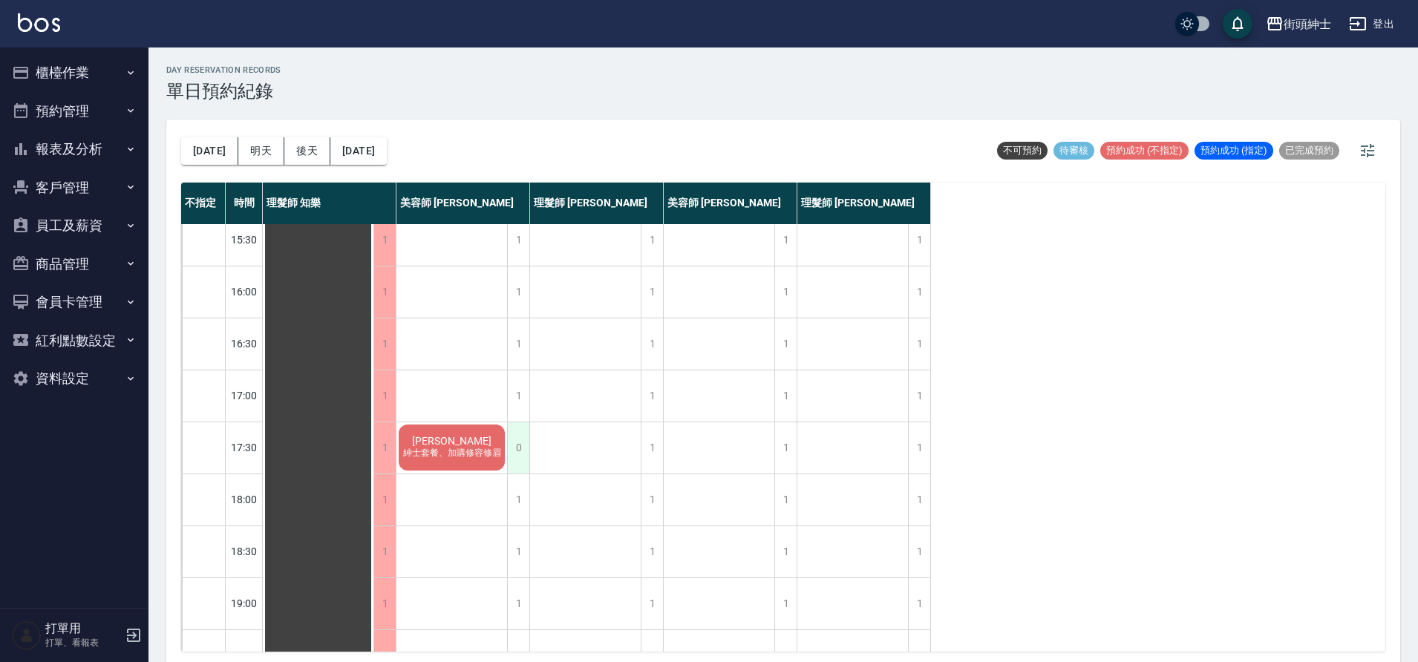
scroll to position [676, 0]
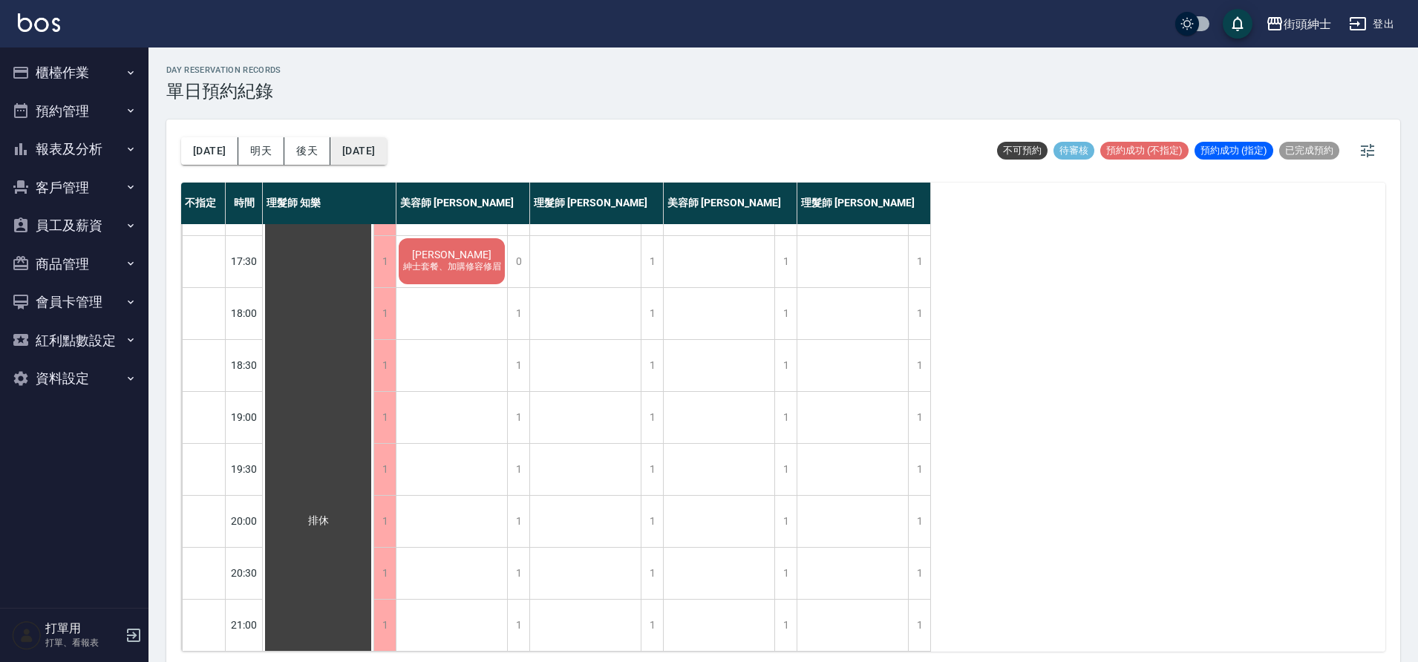
click at [377, 154] on button "2025/09/13" at bounding box center [358, 150] width 56 height 27
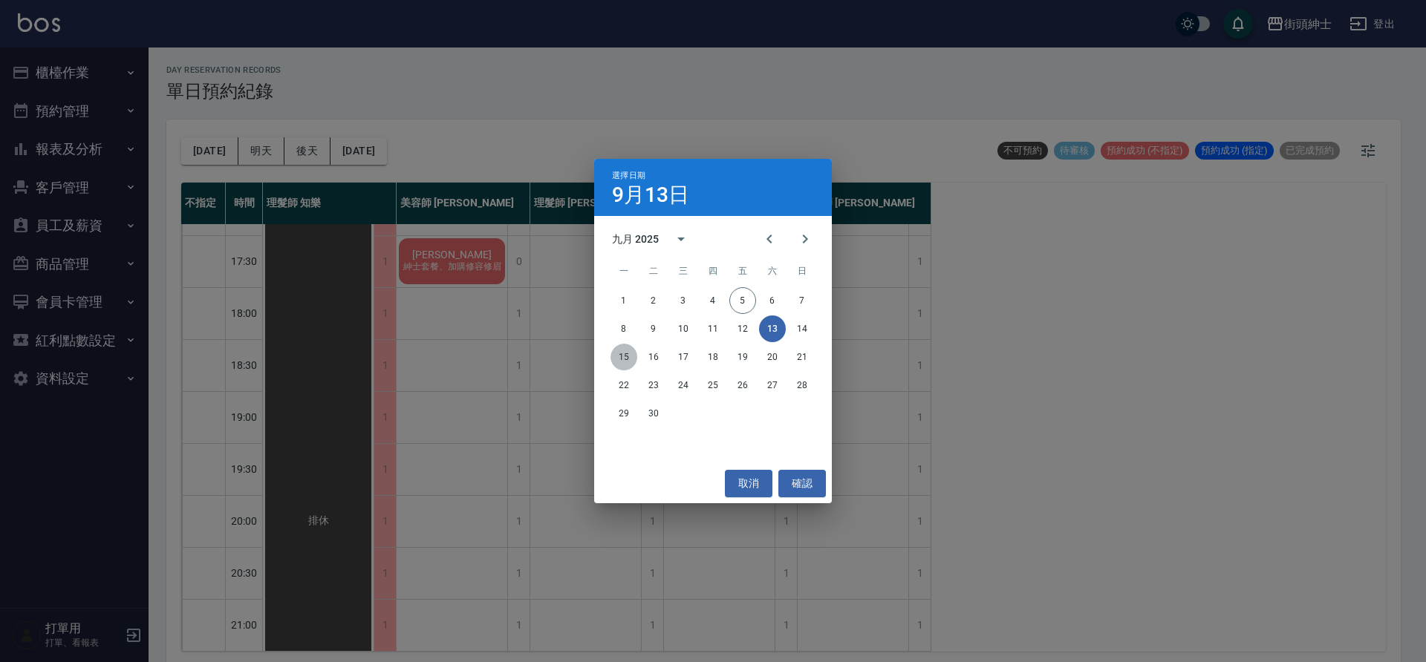
click at [619, 345] on button "15" at bounding box center [623, 357] width 27 height 27
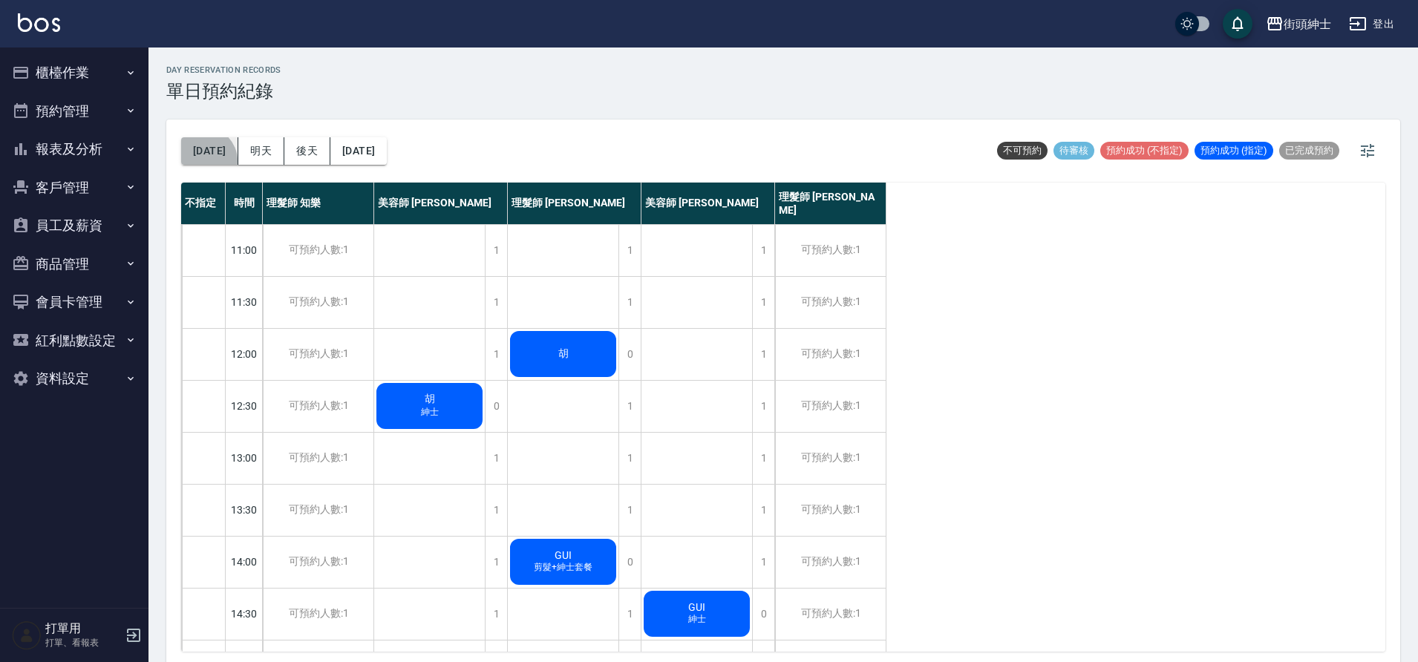
click at [203, 161] on button "[DATE]" at bounding box center [209, 150] width 57 height 27
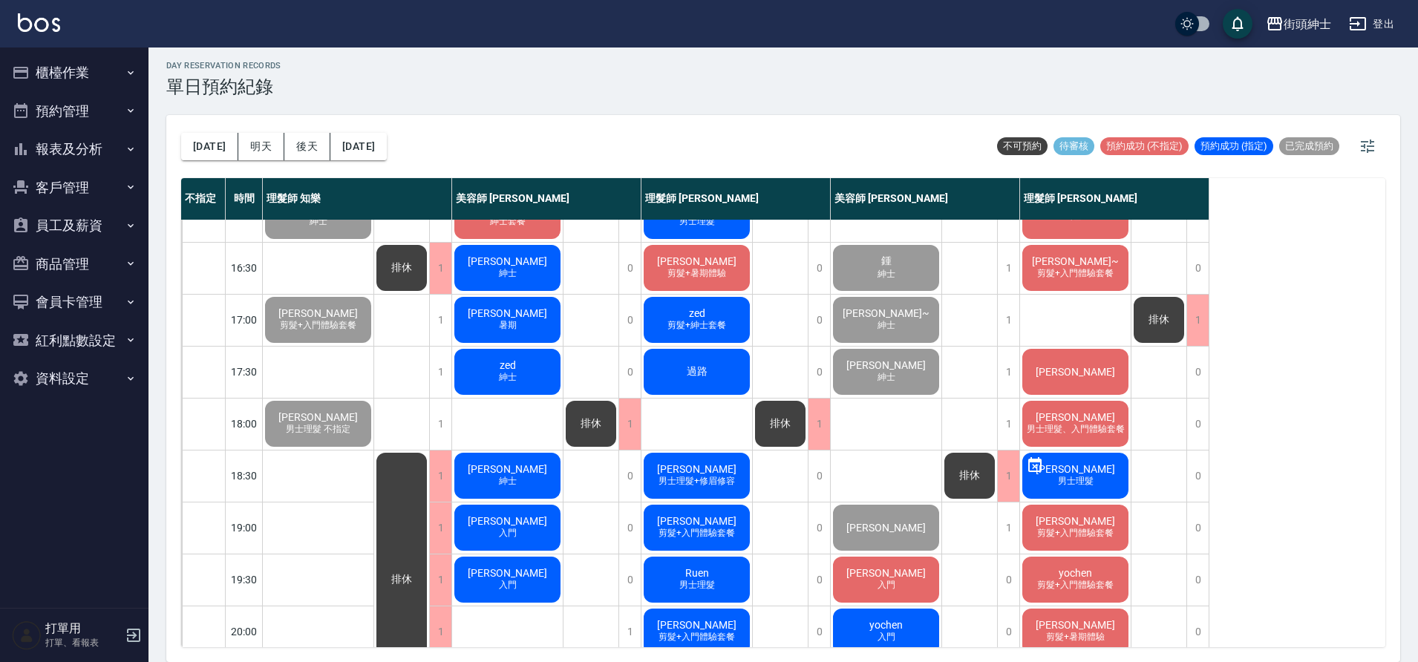
scroll to position [676, 0]
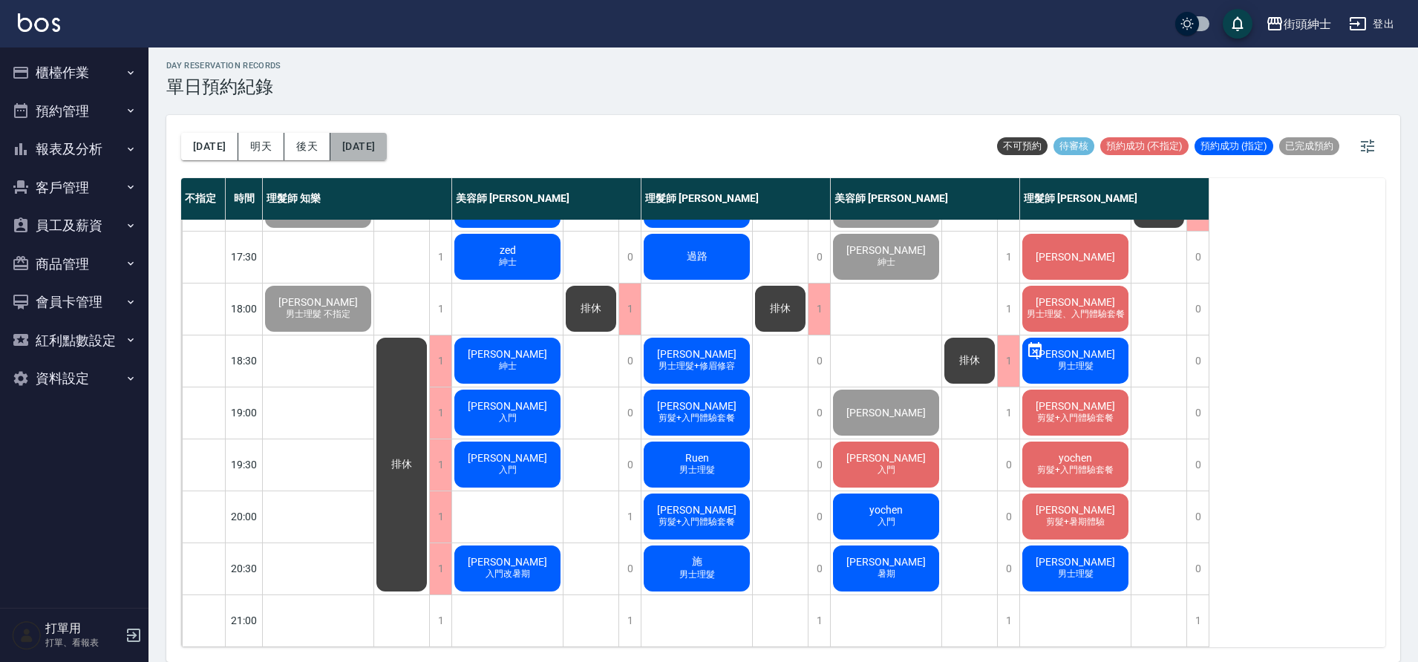
click at [377, 150] on button "[DATE]" at bounding box center [358, 146] width 56 height 27
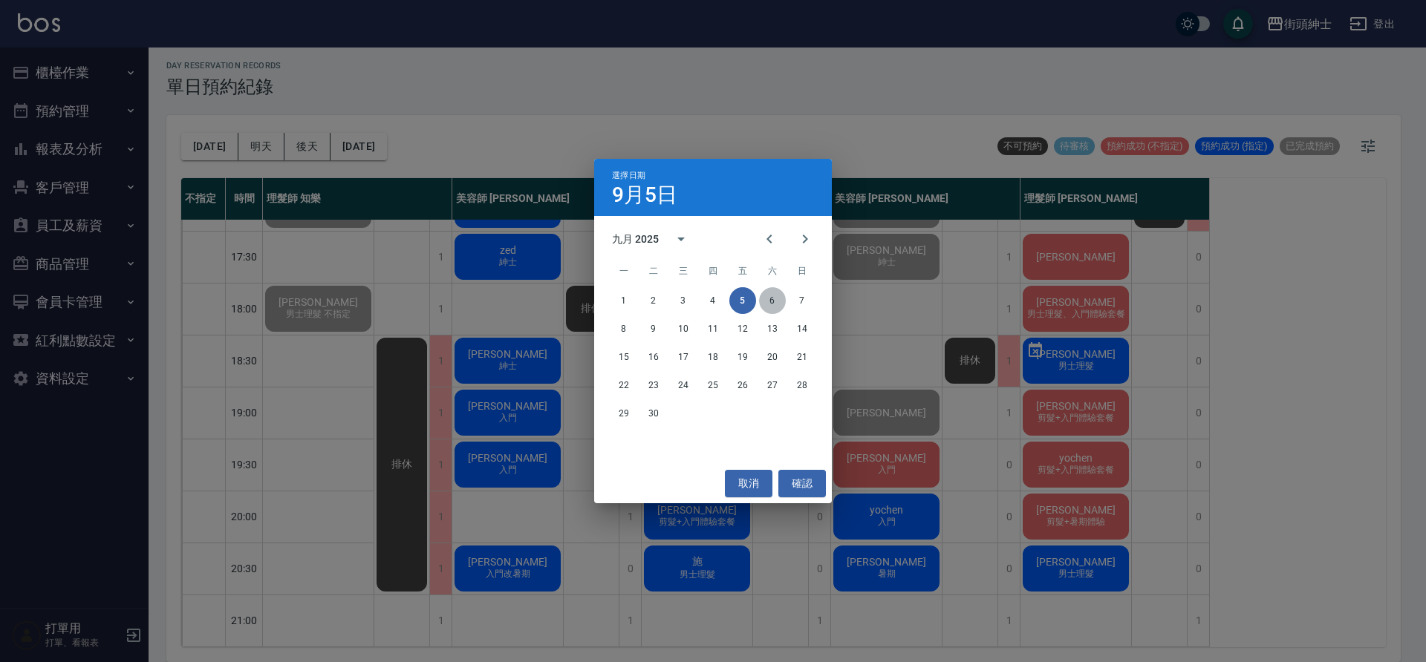
click at [769, 298] on button "6" at bounding box center [772, 300] width 27 height 27
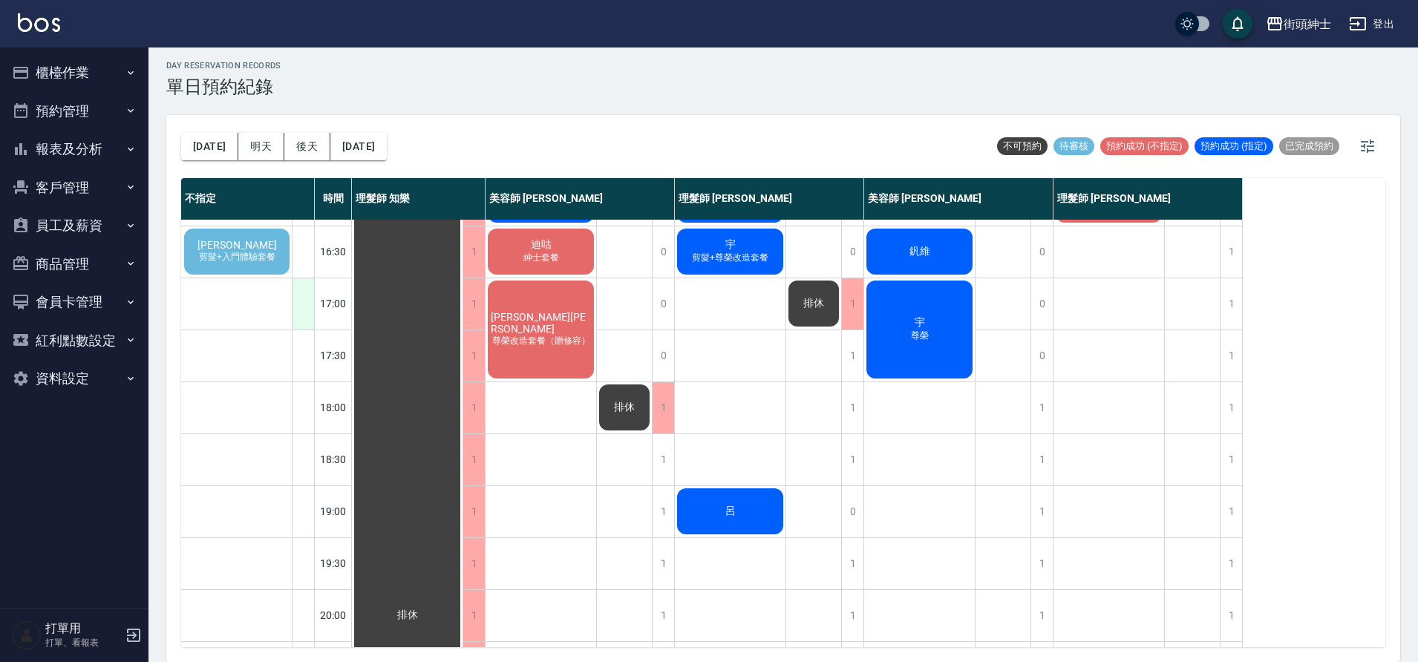
scroll to position [587, 0]
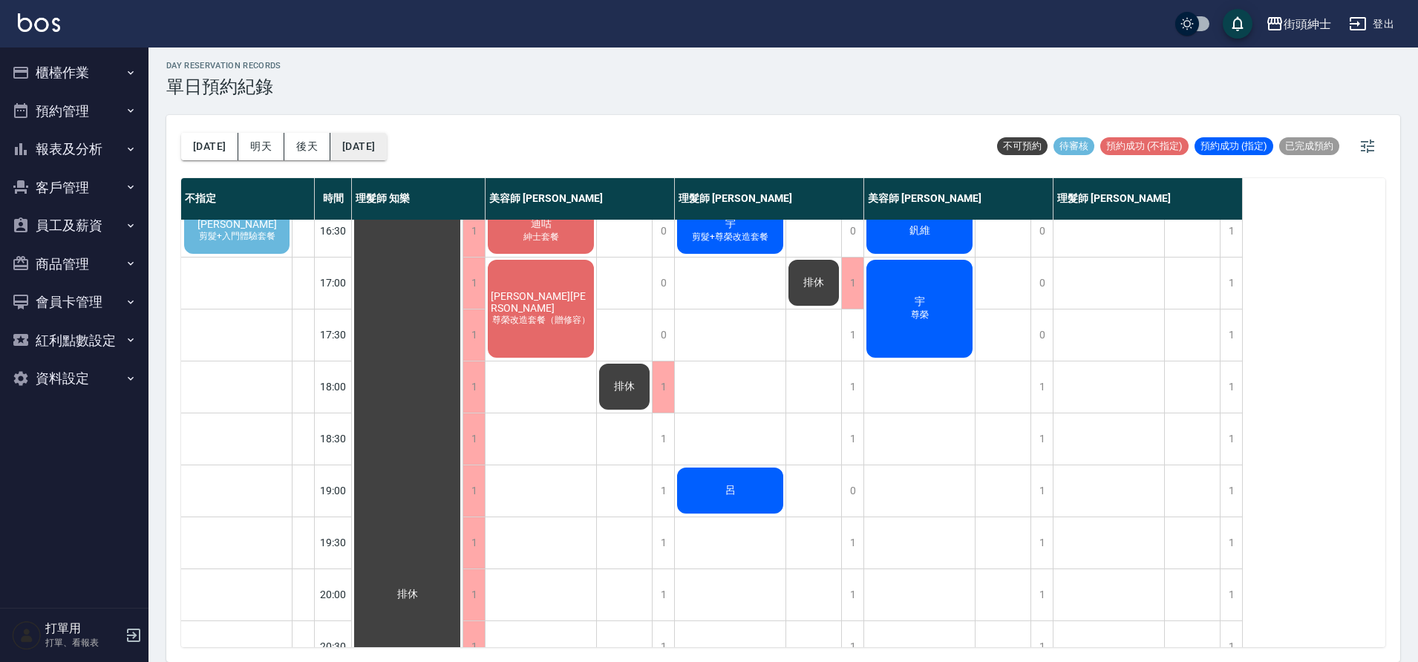
click at [350, 158] on button "2025/09/06" at bounding box center [358, 146] width 56 height 27
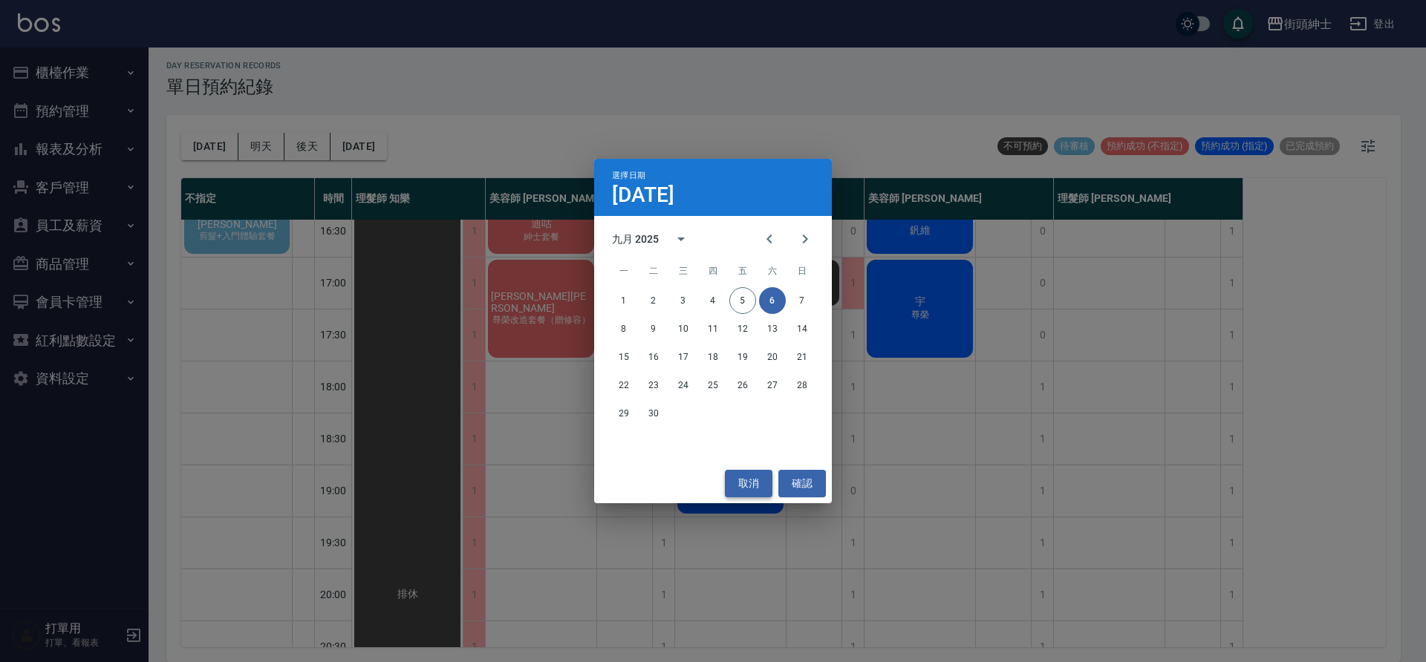
click at [750, 481] on button "取消" at bounding box center [749, 483] width 48 height 27
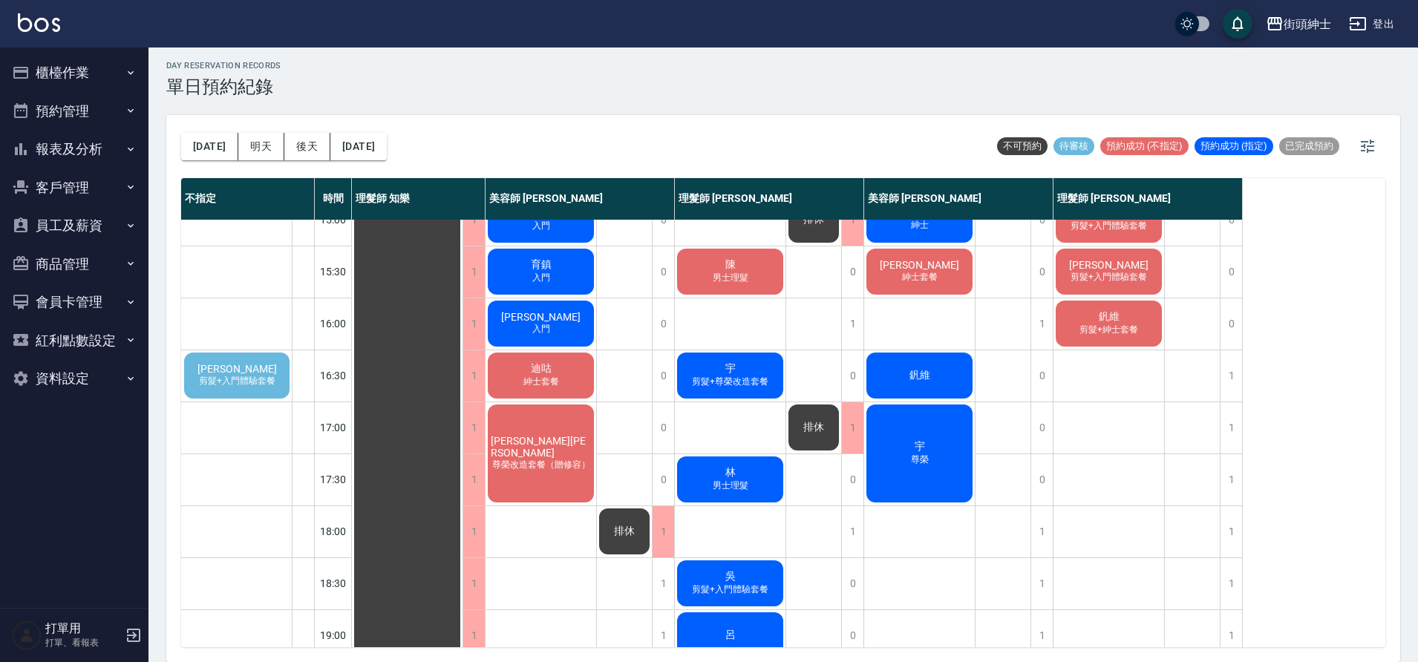
scroll to position [445, 0]
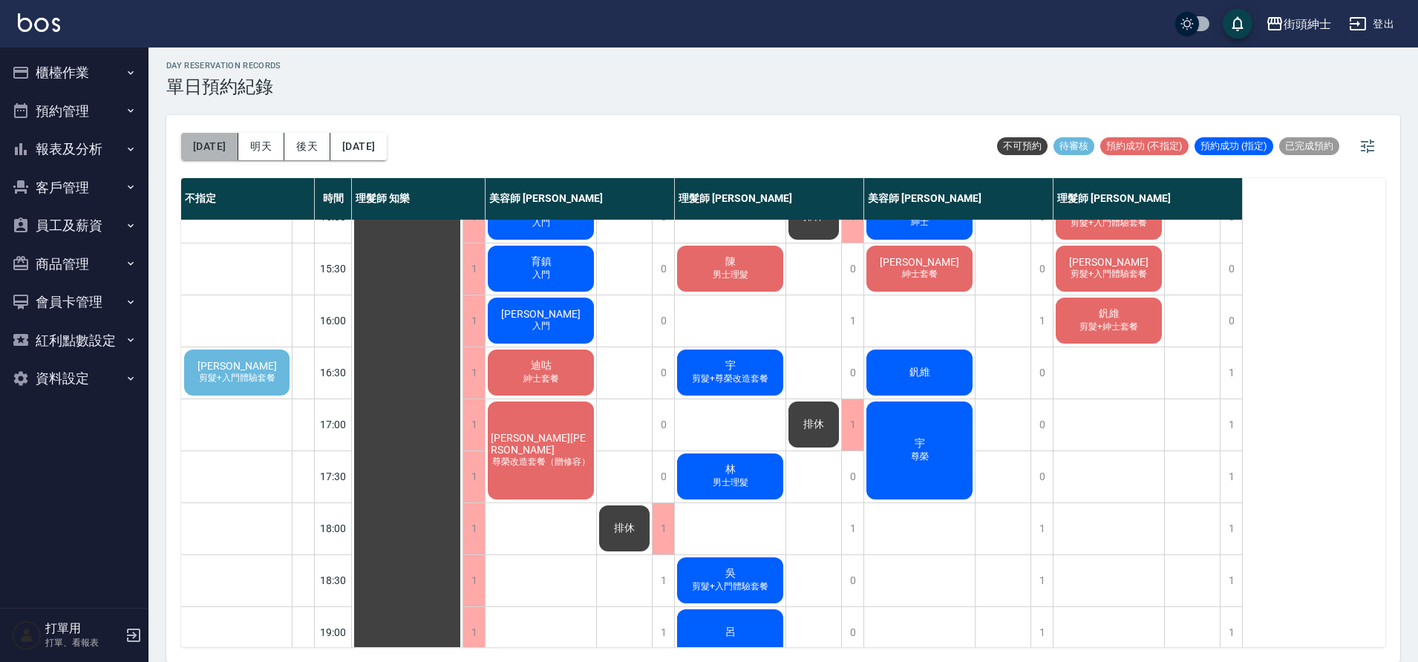
click at [209, 148] on button "[DATE]" at bounding box center [209, 146] width 57 height 27
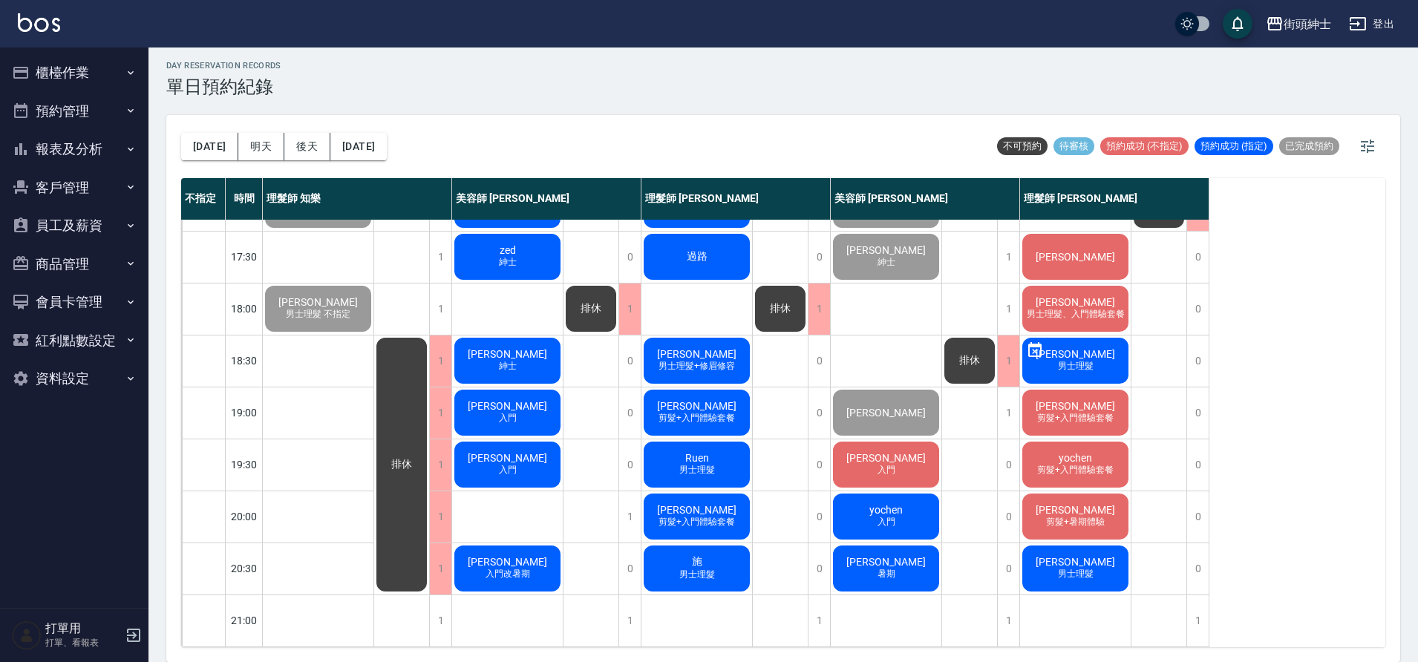
scroll to position [668, 0]
click at [356, 150] on button "[DATE]" at bounding box center [358, 146] width 56 height 27
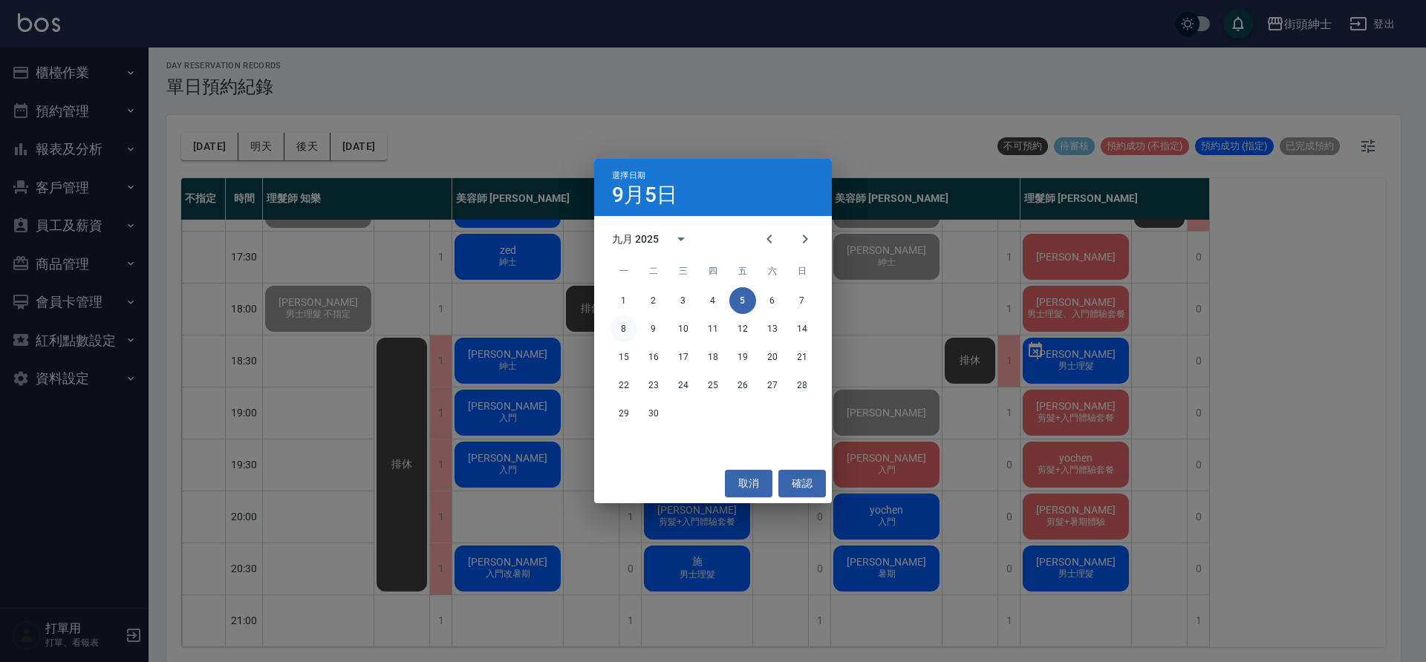
click at [620, 319] on button "8" at bounding box center [623, 329] width 27 height 27
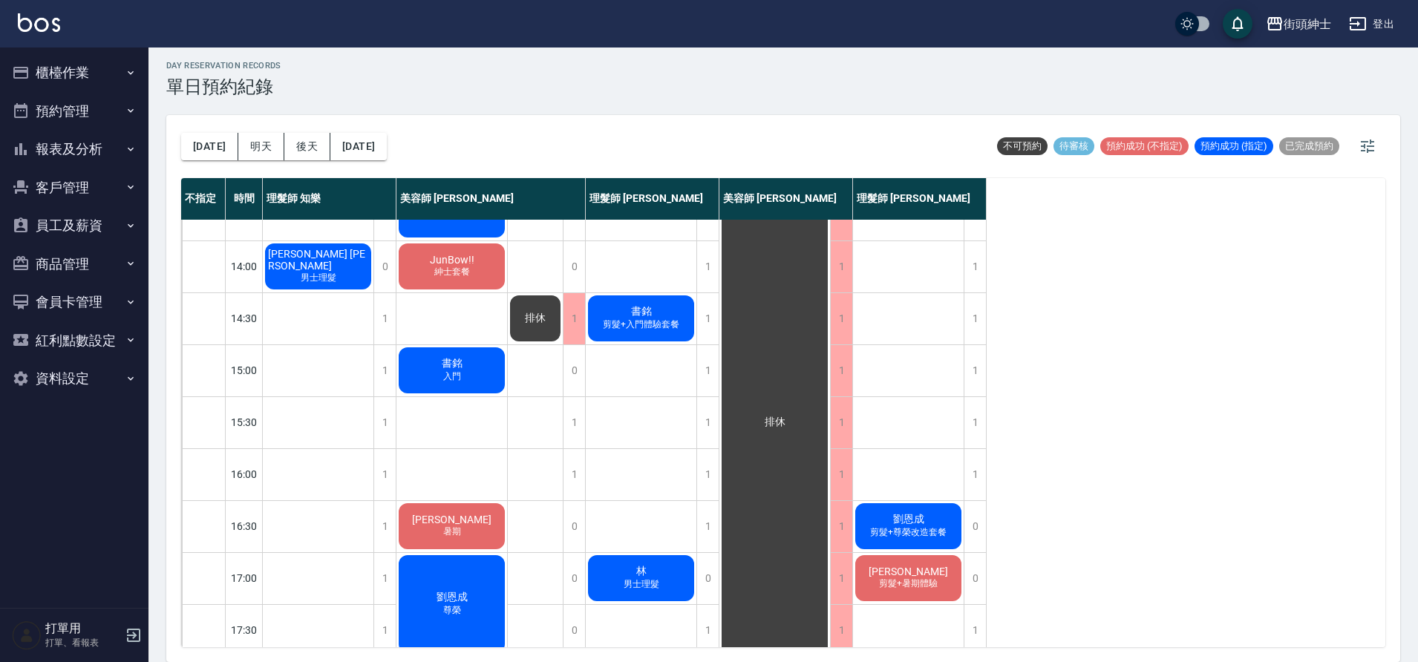
scroll to position [676, 0]
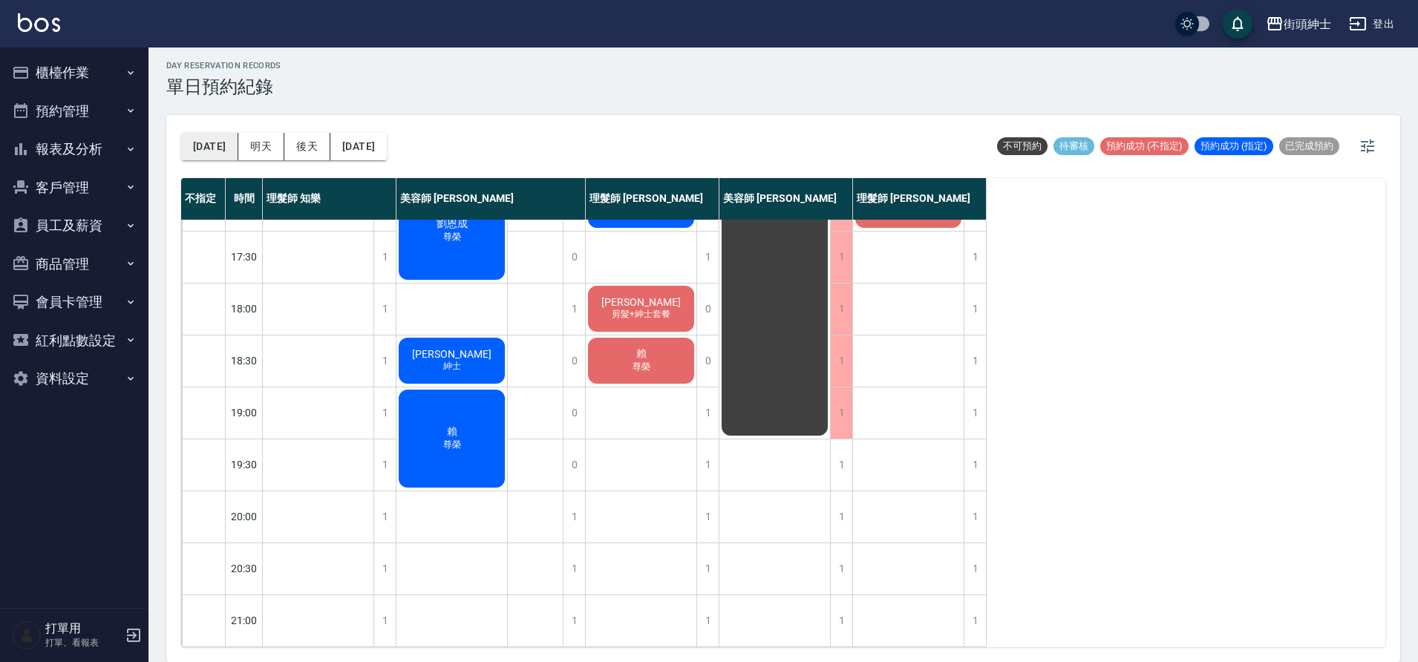
click at [201, 145] on button "[DATE]" at bounding box center [209, 146] width 57 height 27
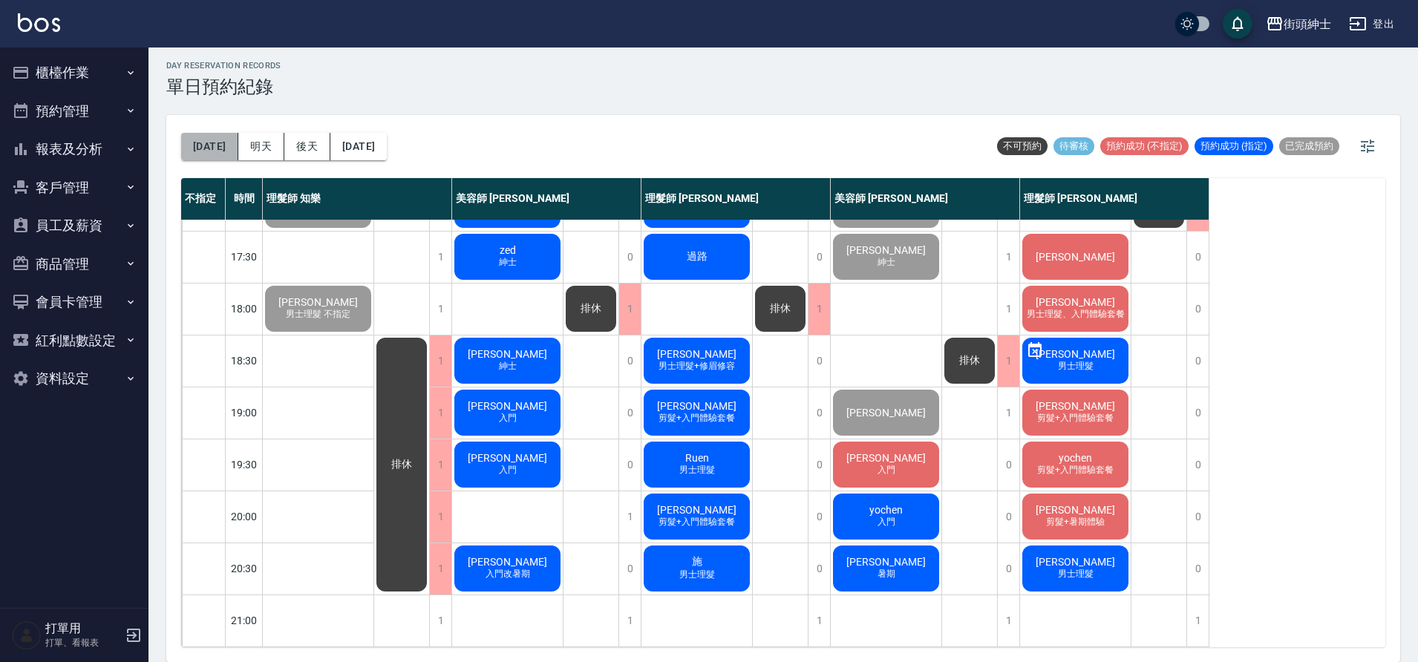
click at [213, 139] on button "[DATE]" at bounding box center [209, 146] width 57 height 27
click at [181, 133] on button "[DATE]" at bounding box center [209, 146] width 57 height 27
click at [387, 152] on button "[DATE]" at bounding box center [358, 146] width 56 height 27
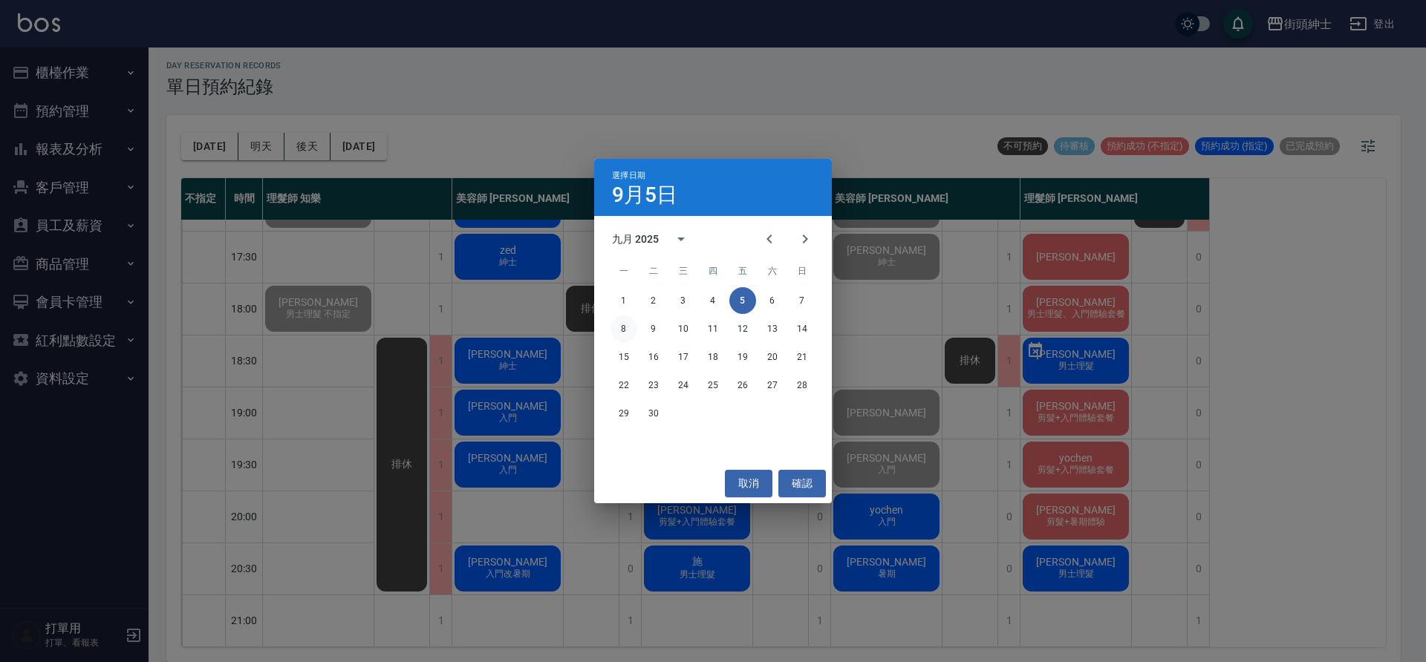
click at [630, 325] on button "8" at bounding box center [623, 329] width 27 height 27
click at [630, 325] on div at bounding box center [713, 331] width 1426 height 662
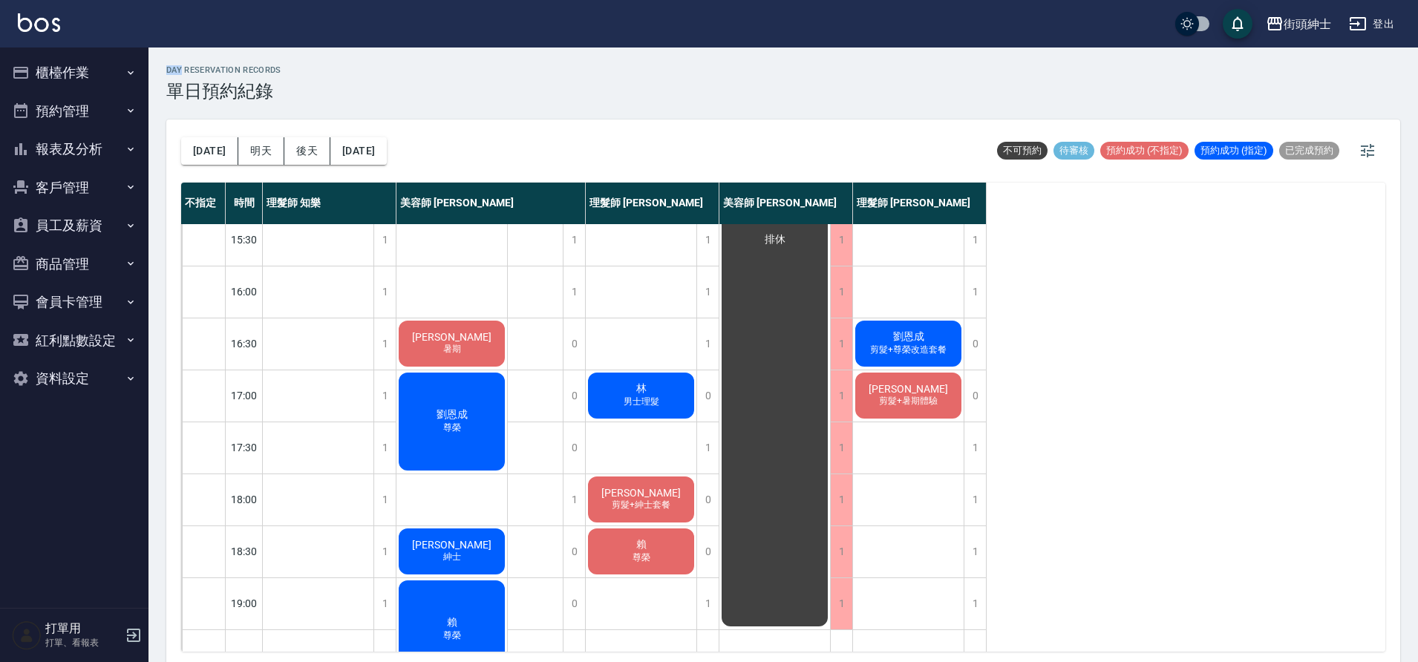
scroll to position [676, 0]
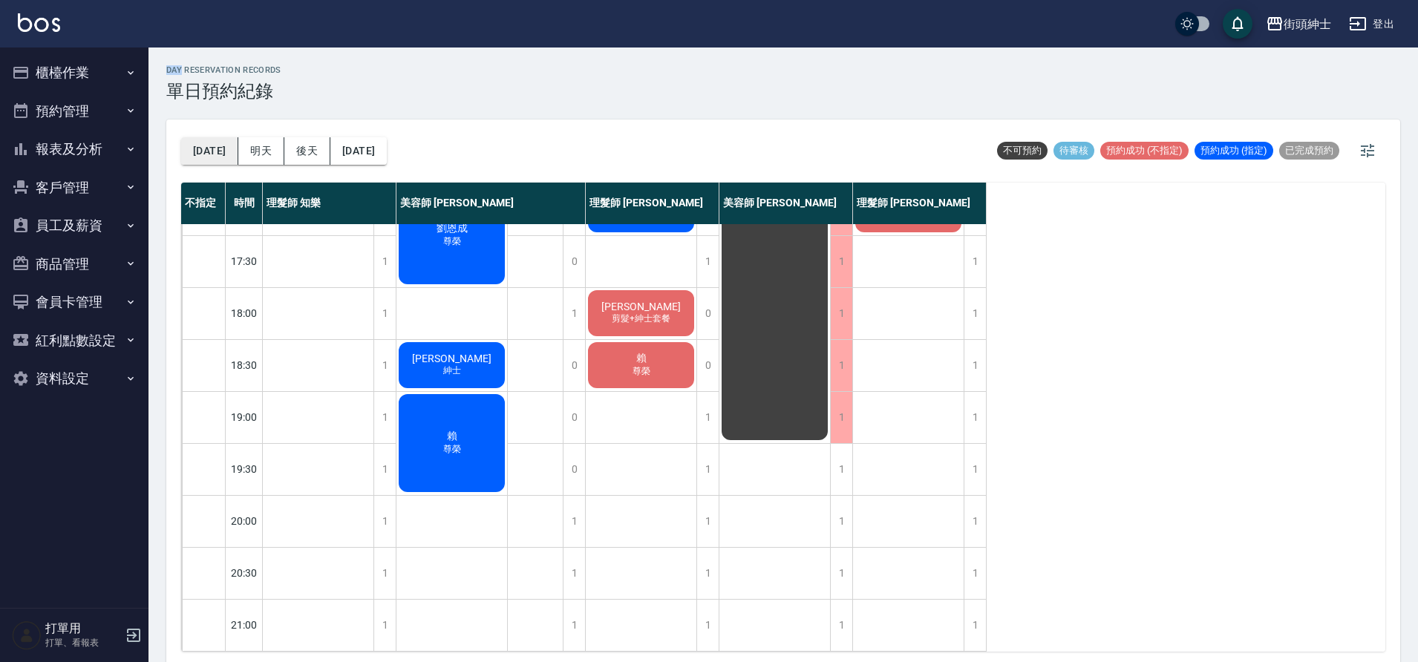
click at [208, 149] on button "[DATE]" at bounding box center [209, 150] width 57 height 27
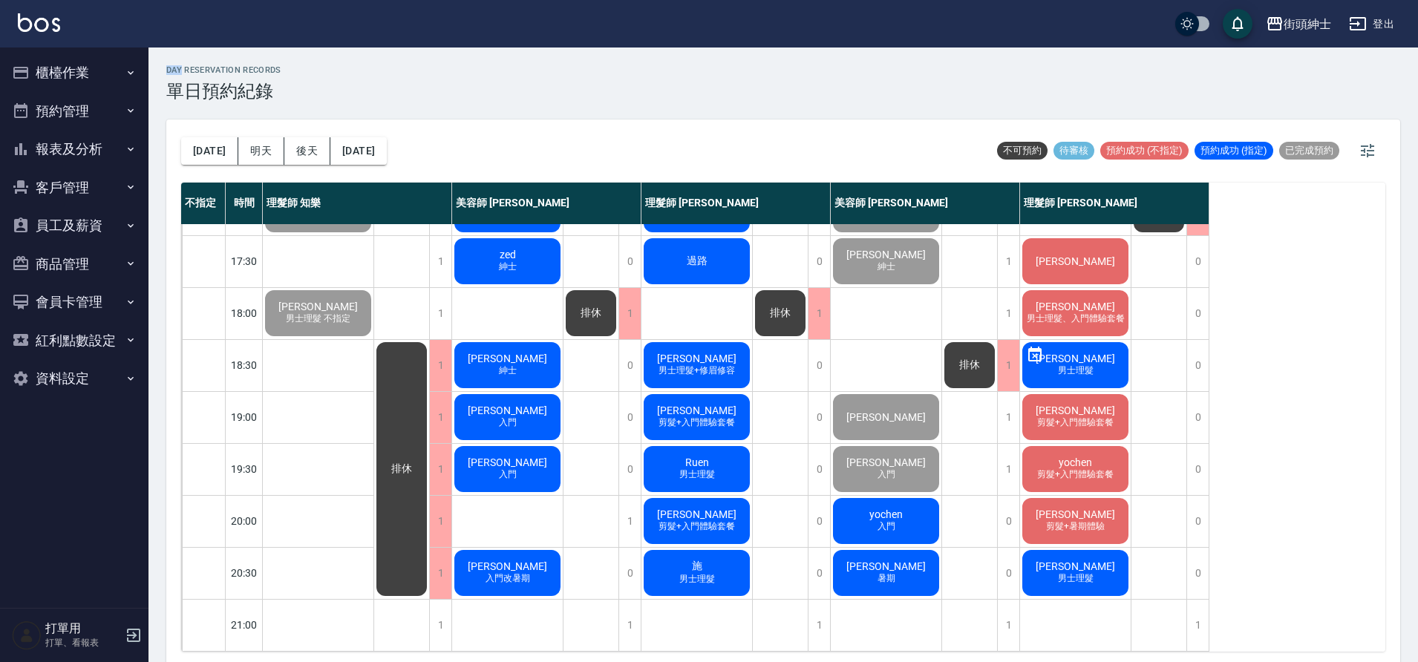
scroll to position [673, 0]
click at [380, 143] on button "[DATE]" at bounding box center [358, 150] width 56 height 27
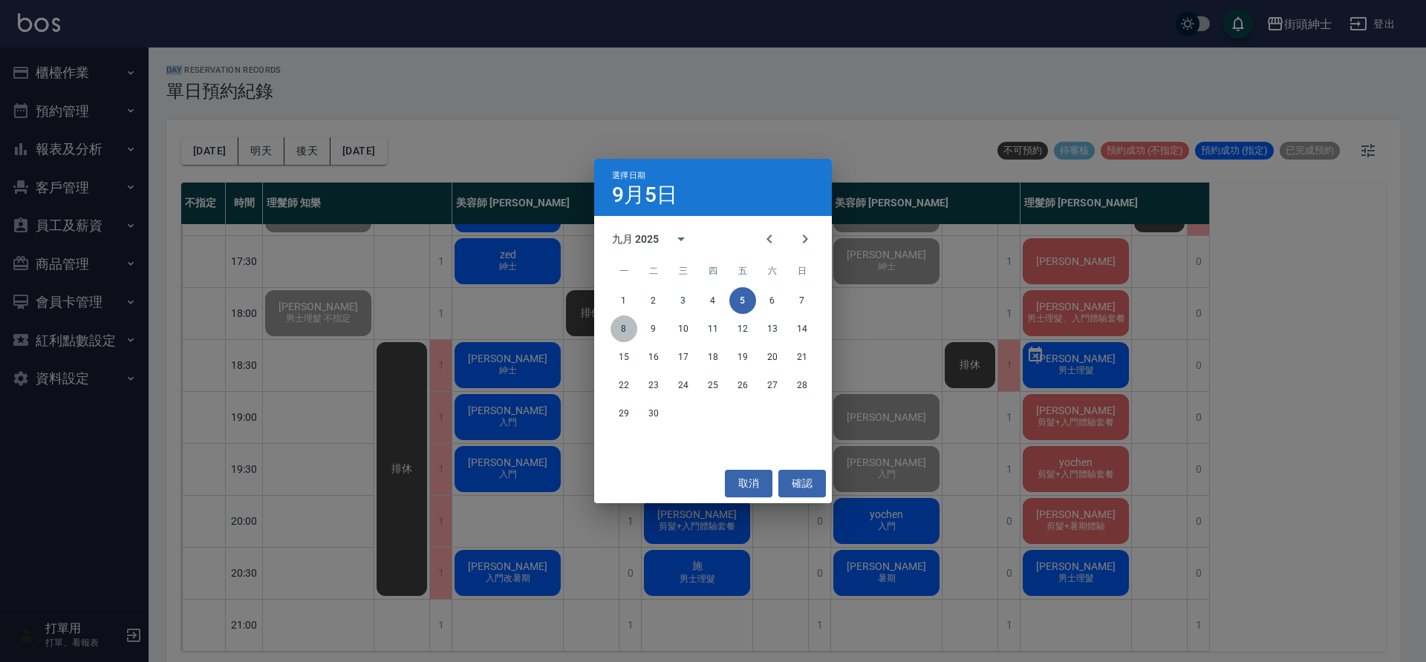
click at [626, 319] on button "8" at bounding box center [623, 329] width 27 height 27
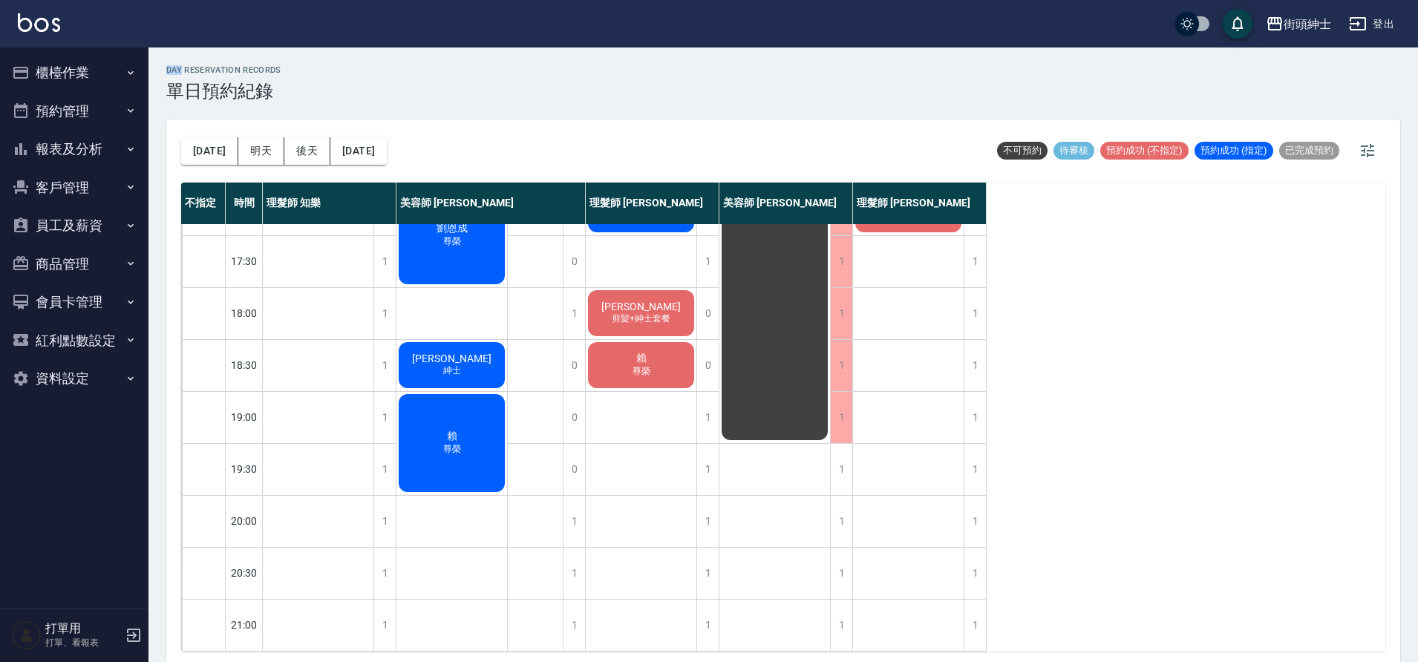
scroll to position [3, 0]
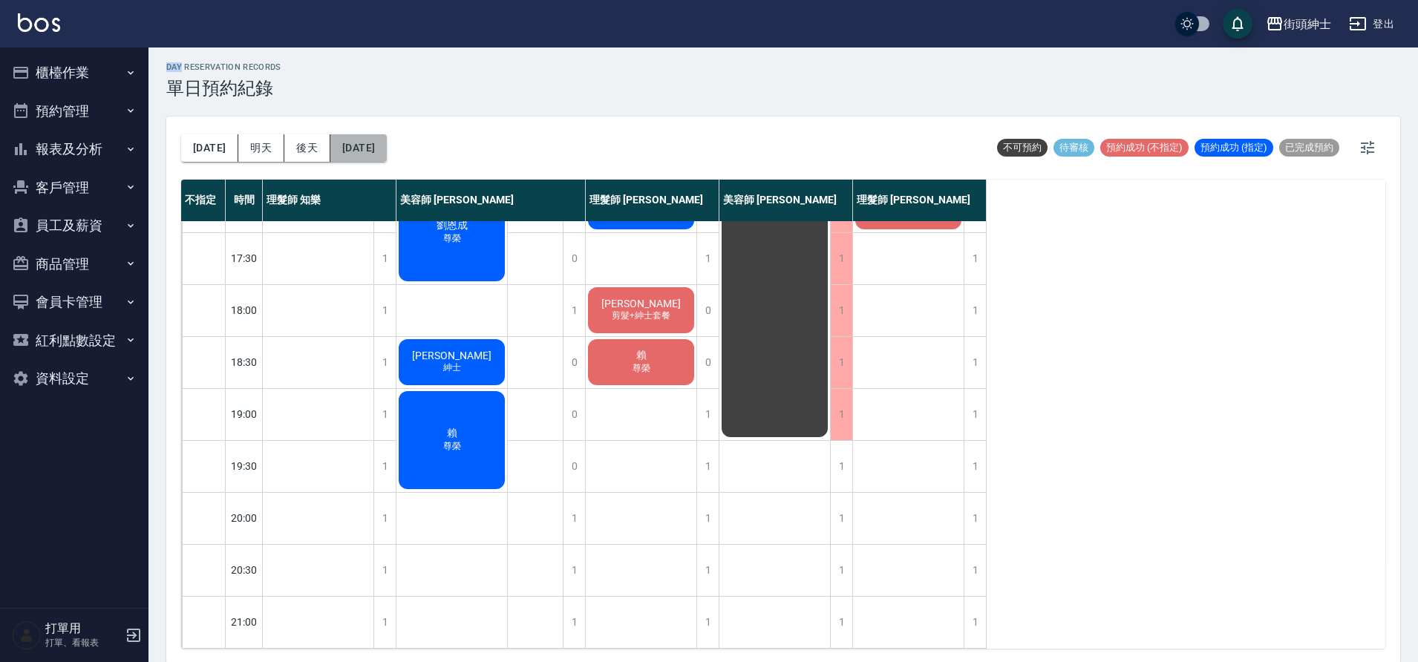
click at [381, 148] on button "2025/09/08" at bounding box center [358, 147] width 56 height 27
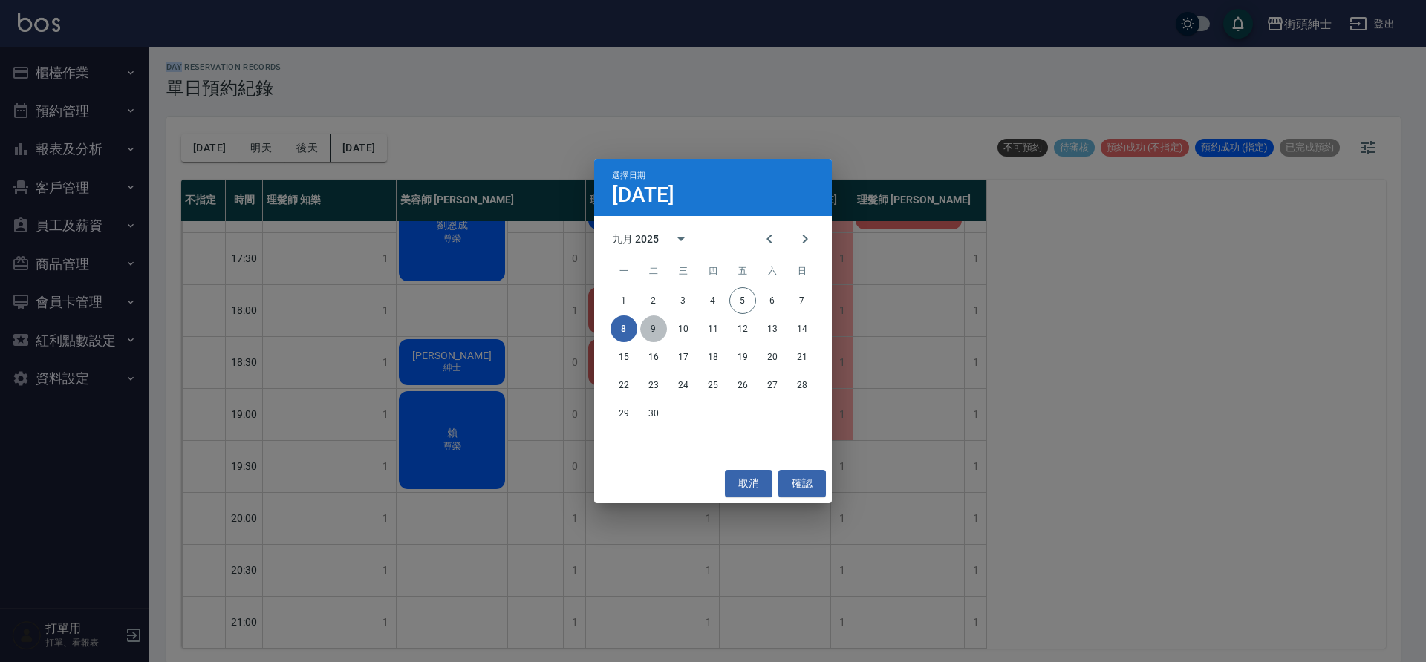
click at [651, 334] on button "9" at bounding box center [653, 329] width 27 height 27
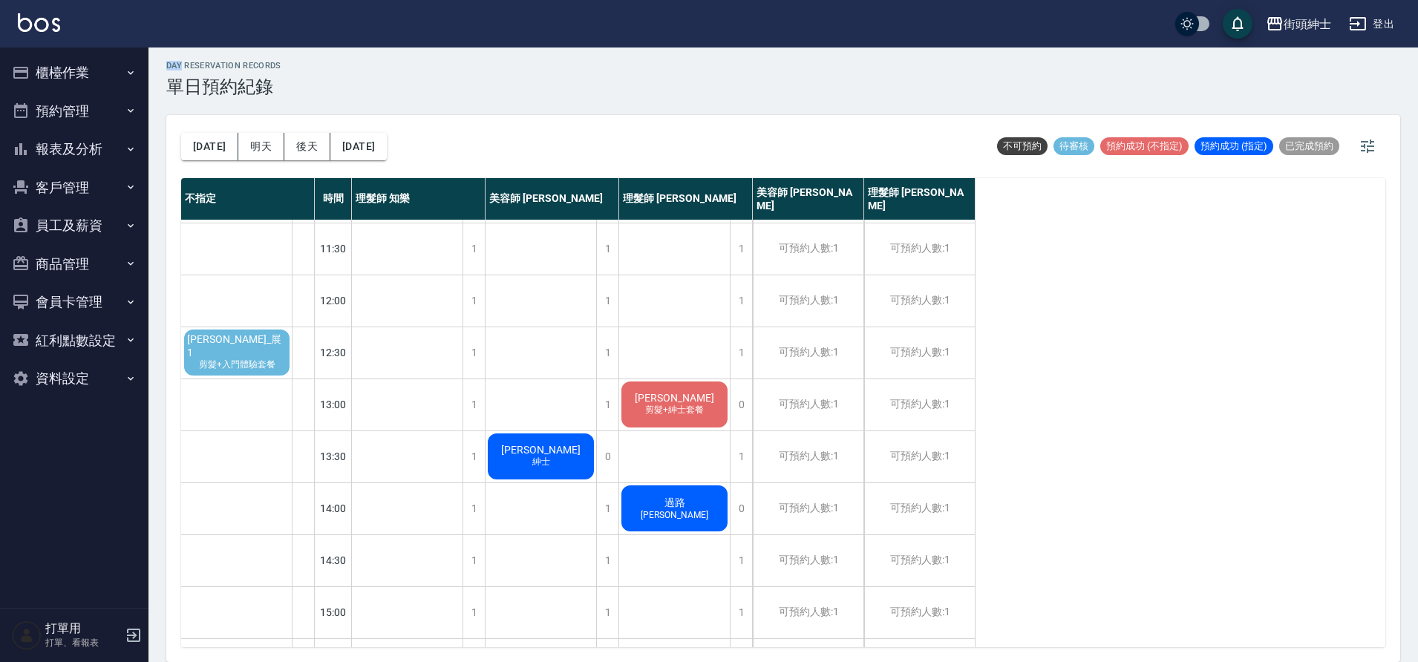
scroll to position [30, 0]
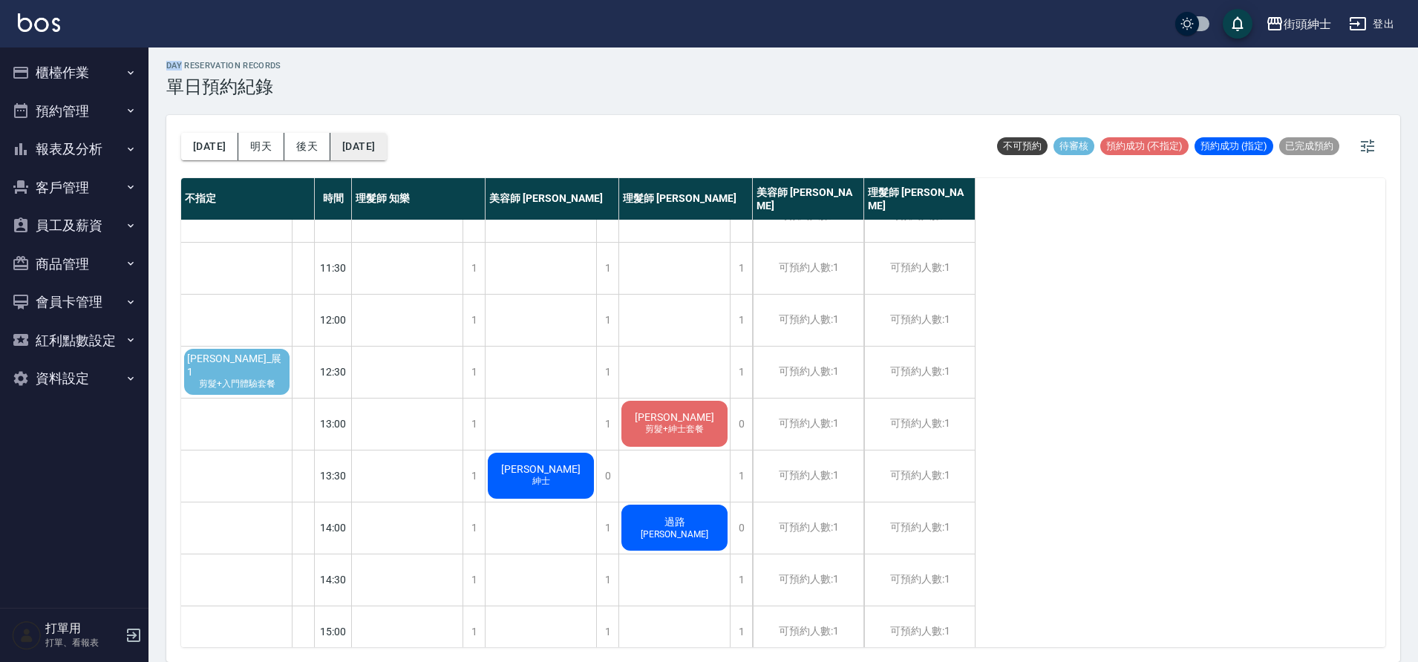
click at [339, 144] on button "2025/09/09" at bounding box center [358, 146] width 56 height 27
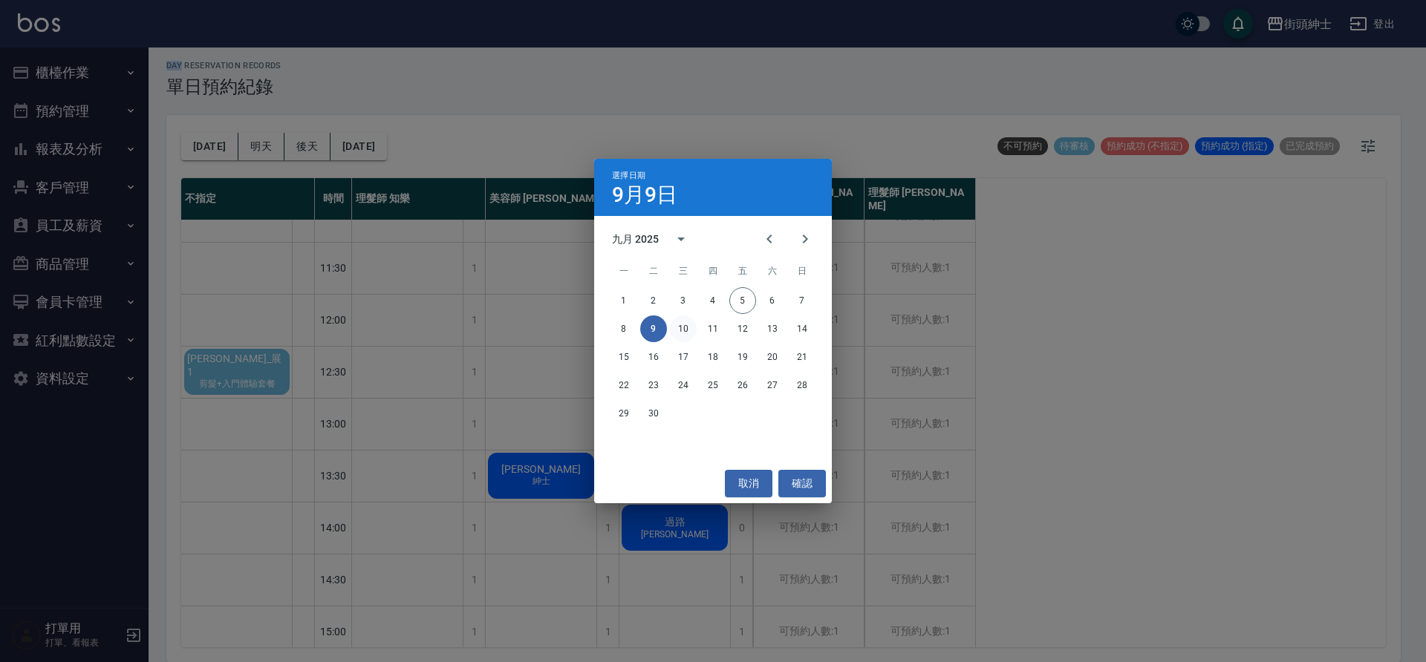
click at [680, 328] on button "10" at bounding box center [683, 329] width 27 height 27
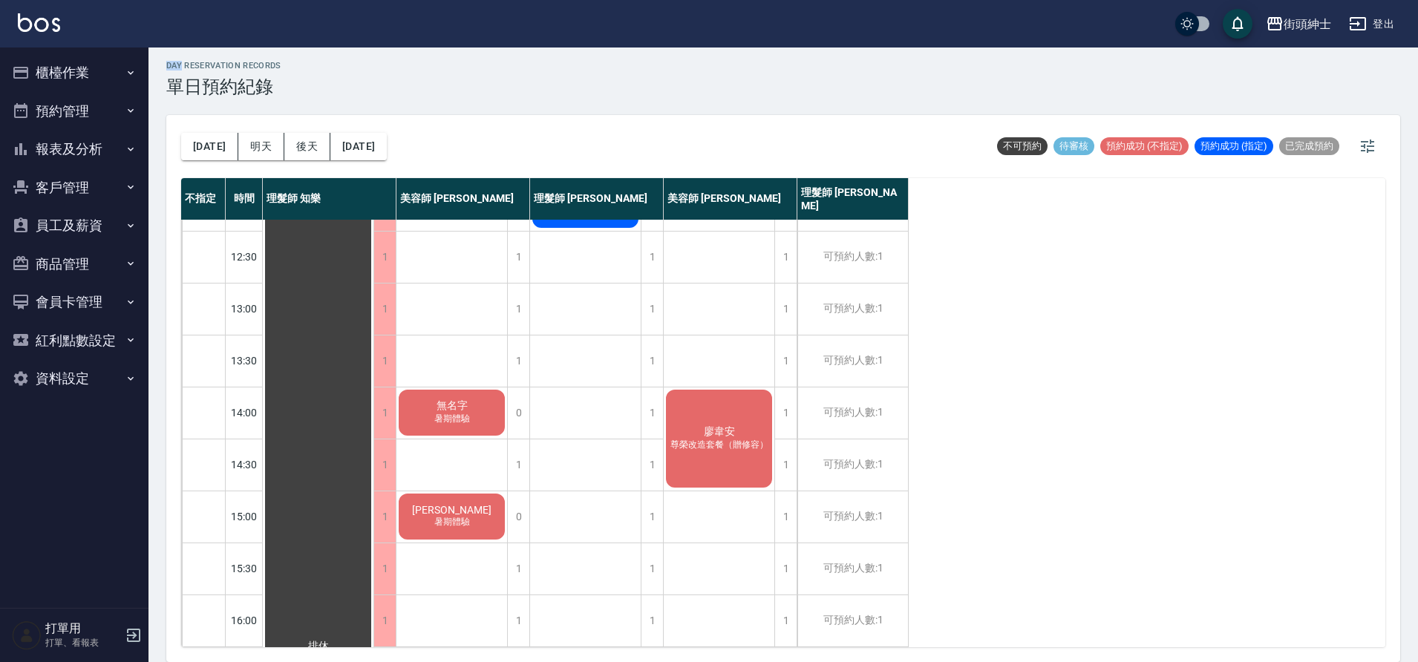
scroll to position [676, 0]
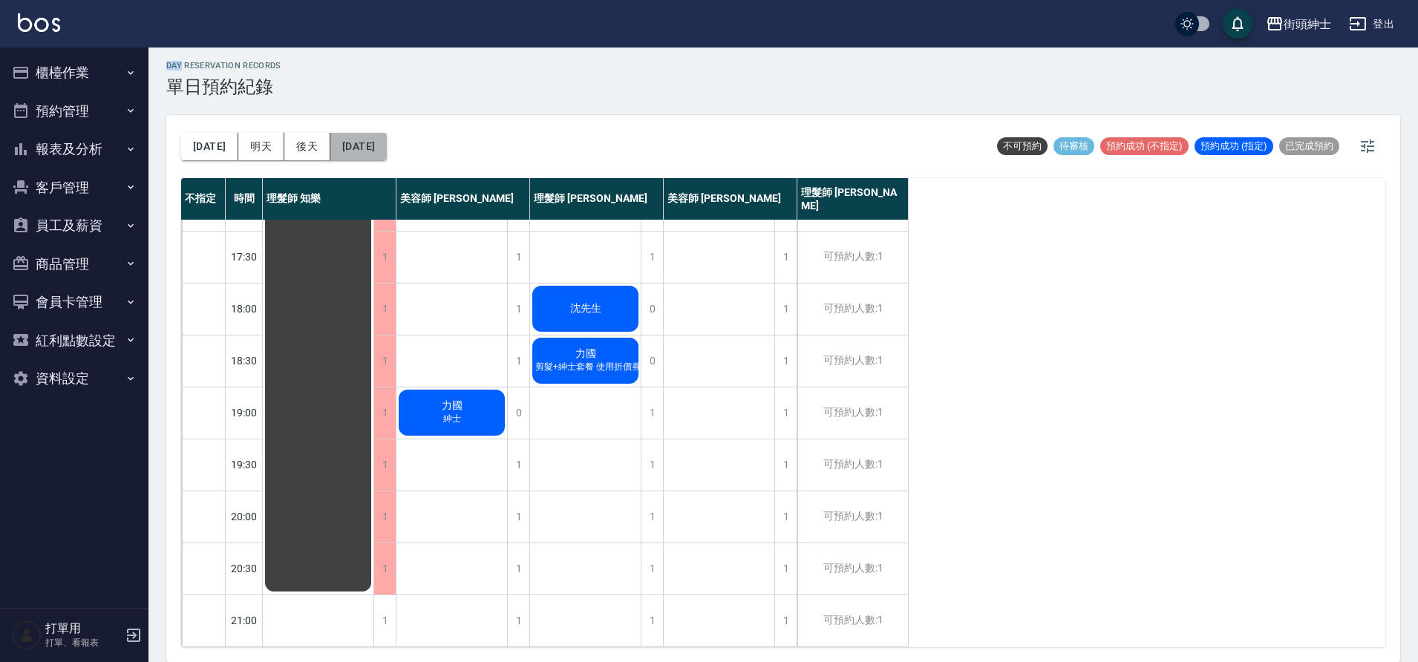
click at [379, 159] on button "2025/09/10" at bounding box center [358, 146] width 56 height 27
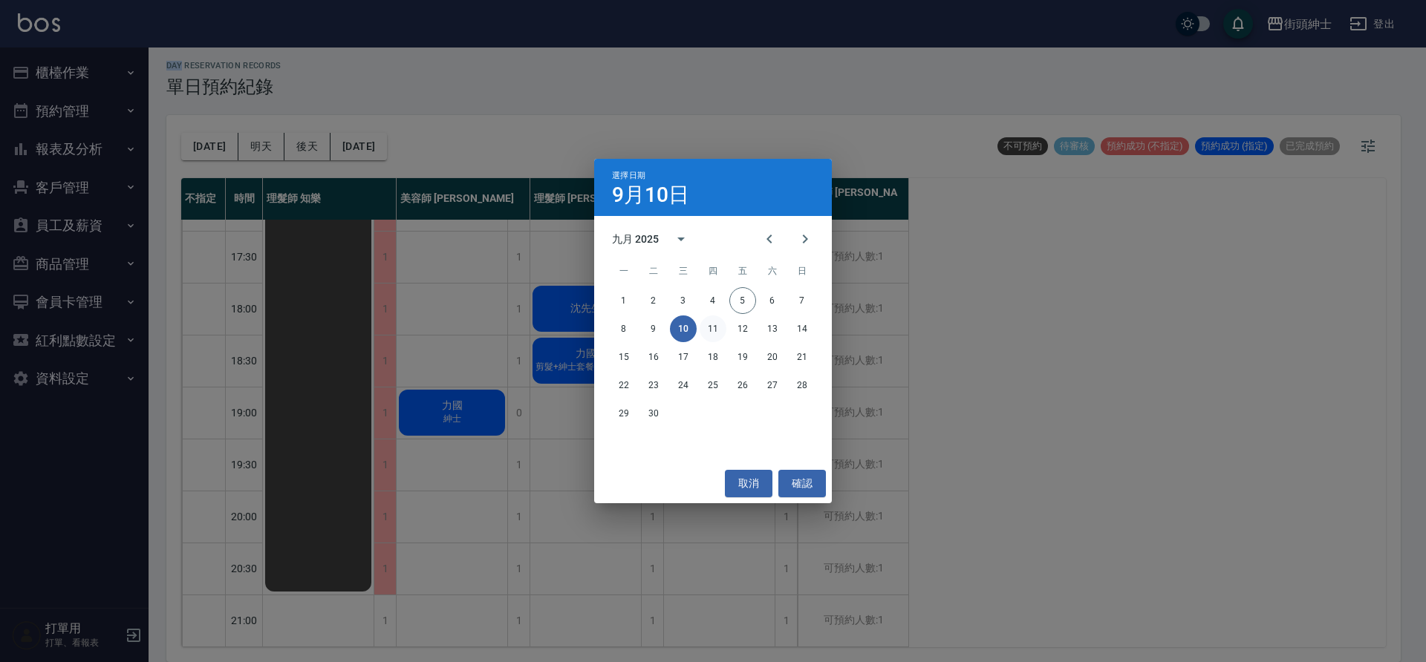
click at [700, 328] on button "11" at bounding box center [713, 329] width 27 height 27
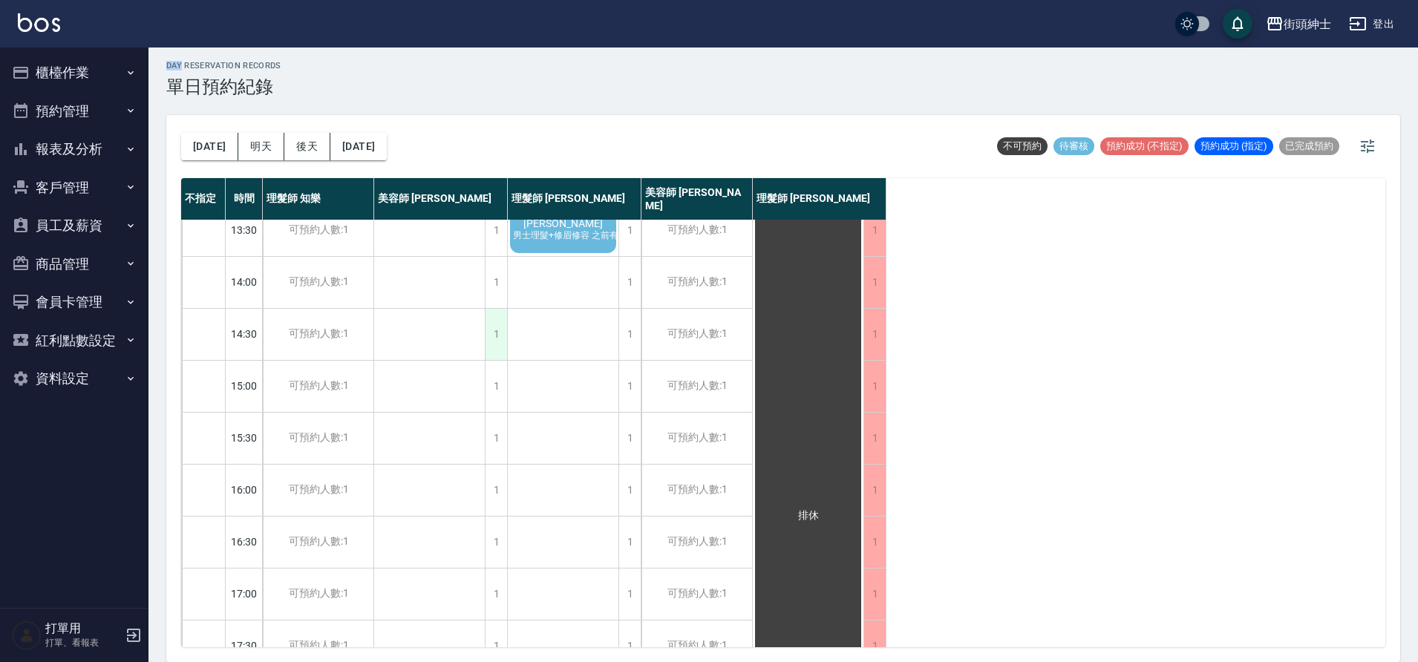
scroll to position [141, 0]
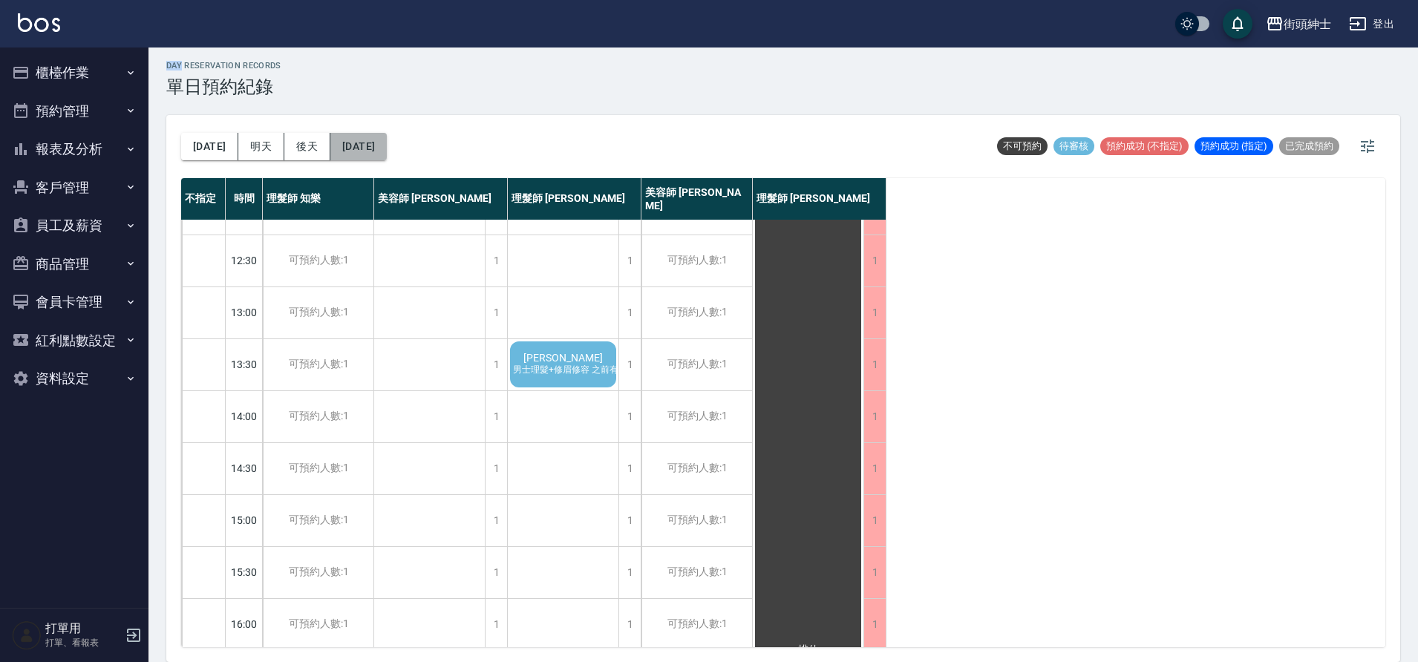
click at [330, 149] on button "2025/09/11" at bounding box center [358, 146] width 56 height 27
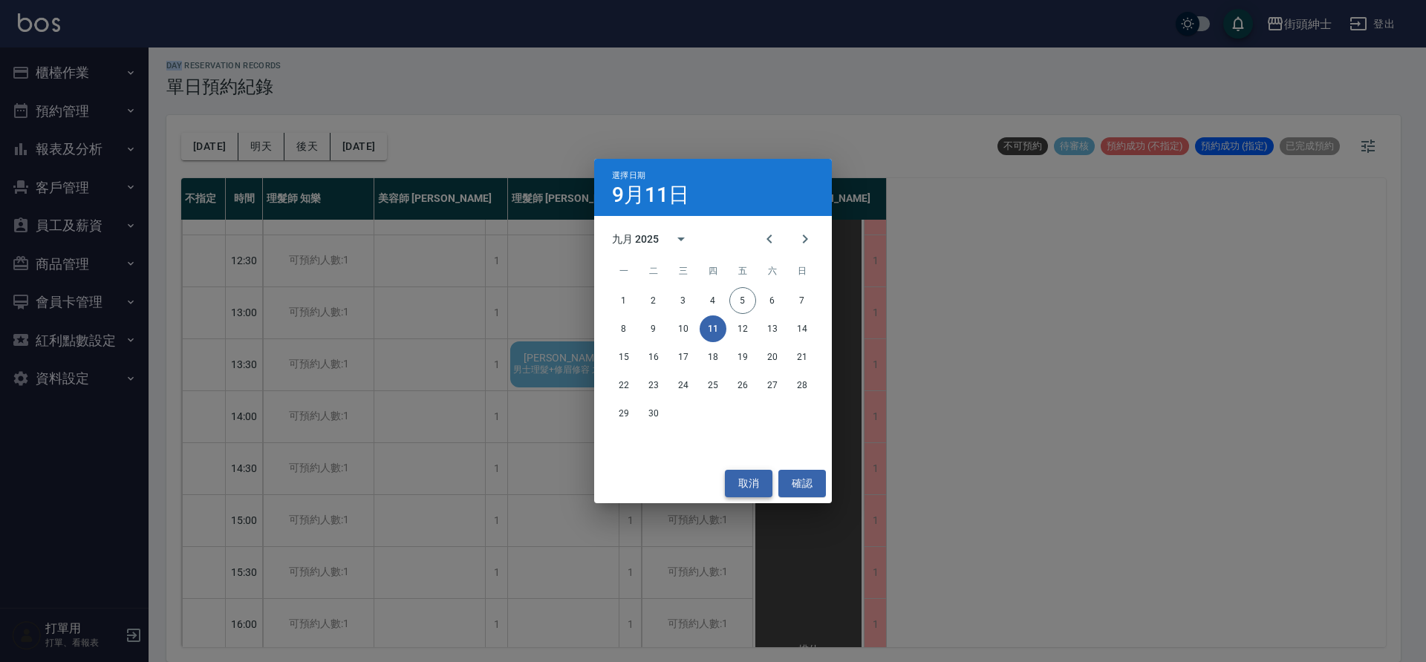
click at [762, 486] on button "取消" at bounding box center [749, 483] width 48 height 27
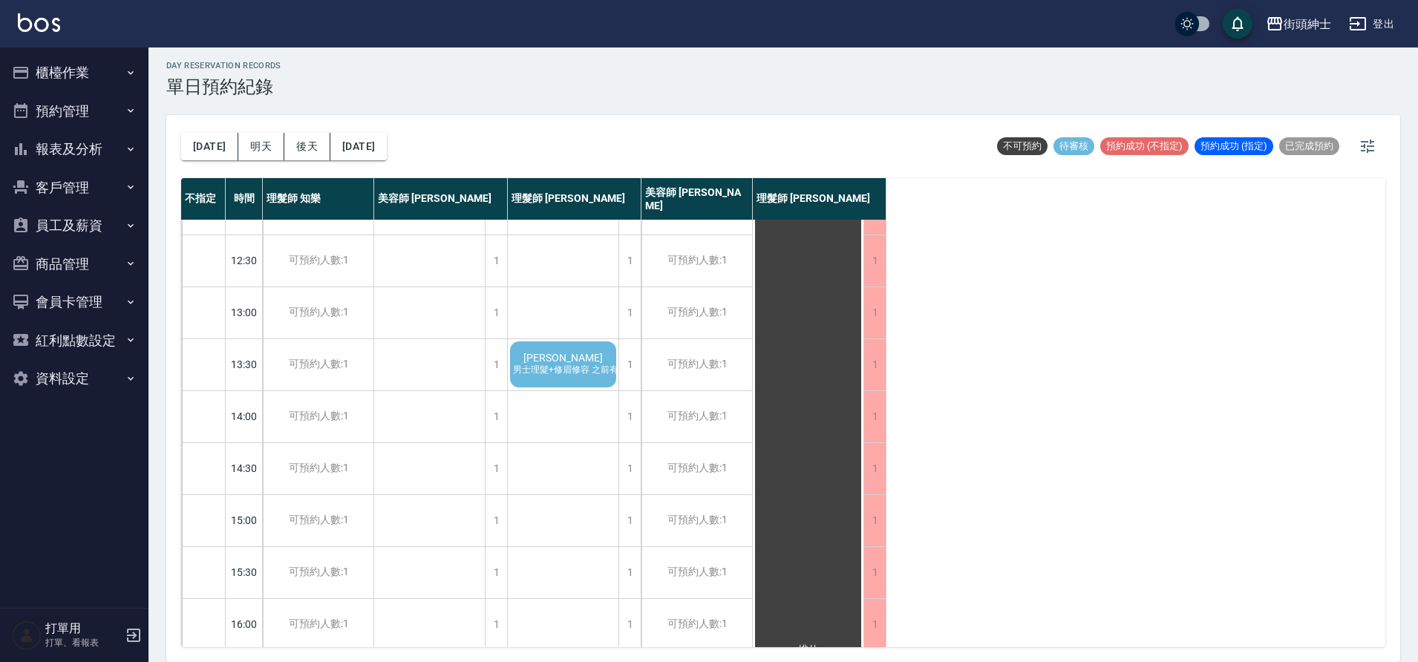
click at [599, 362] on div "范仲佯 男士理髮+修眉修容 之前有獲得一張修容修眉卷 但好像過期了 想請問還可以使用嗎😭😭" at bounding box center [563, 364] width 111 height 50
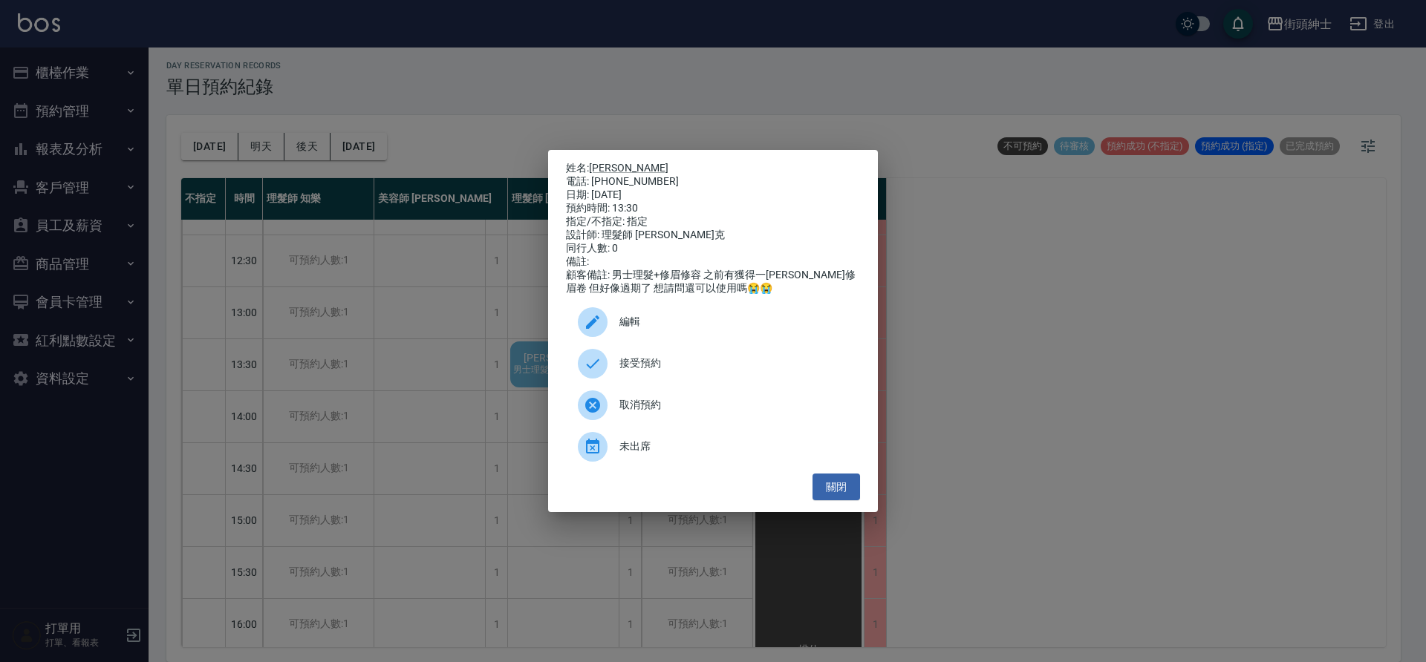
click at [669, 362] on div "接受預約" at bounding box center [713, 364] width 294 height 42
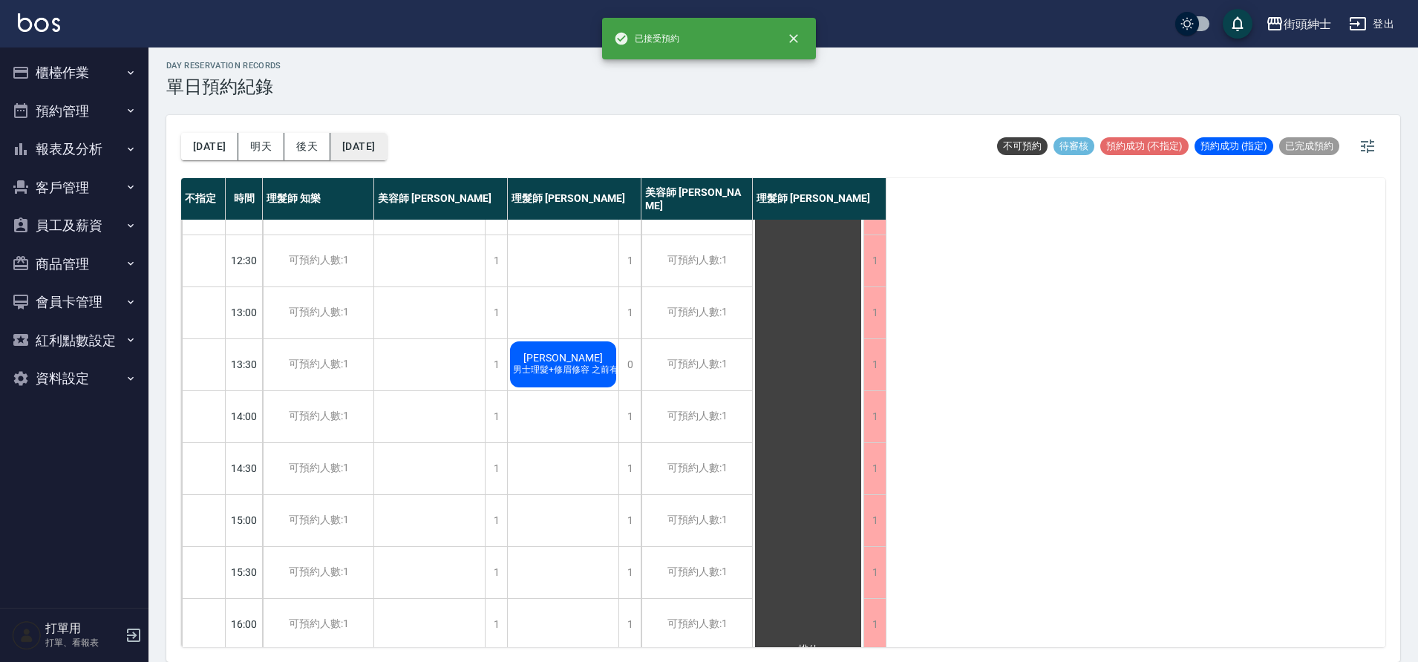
click at [363, 146] on button "2025/09/11" at bounding box center [358, 146] width 56 height 27
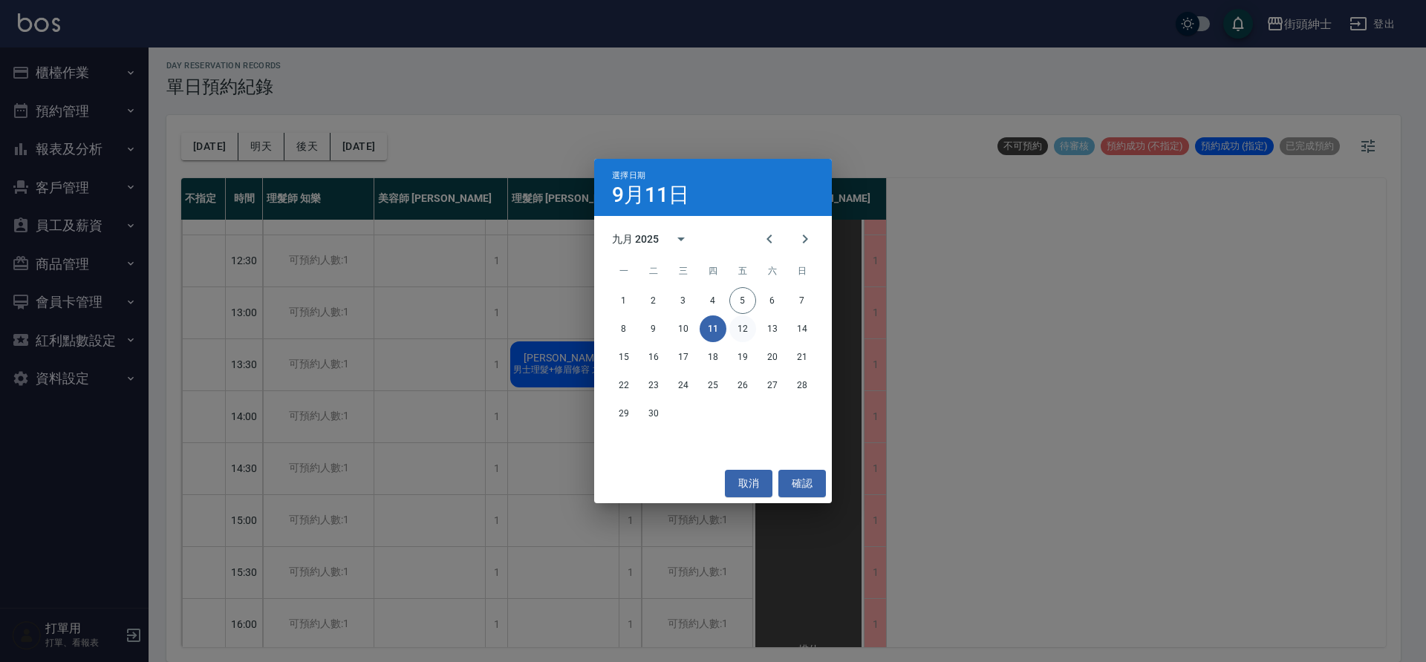
click at [743, 321] on button "12" at bounding box center [742, 329] width 27 height 27
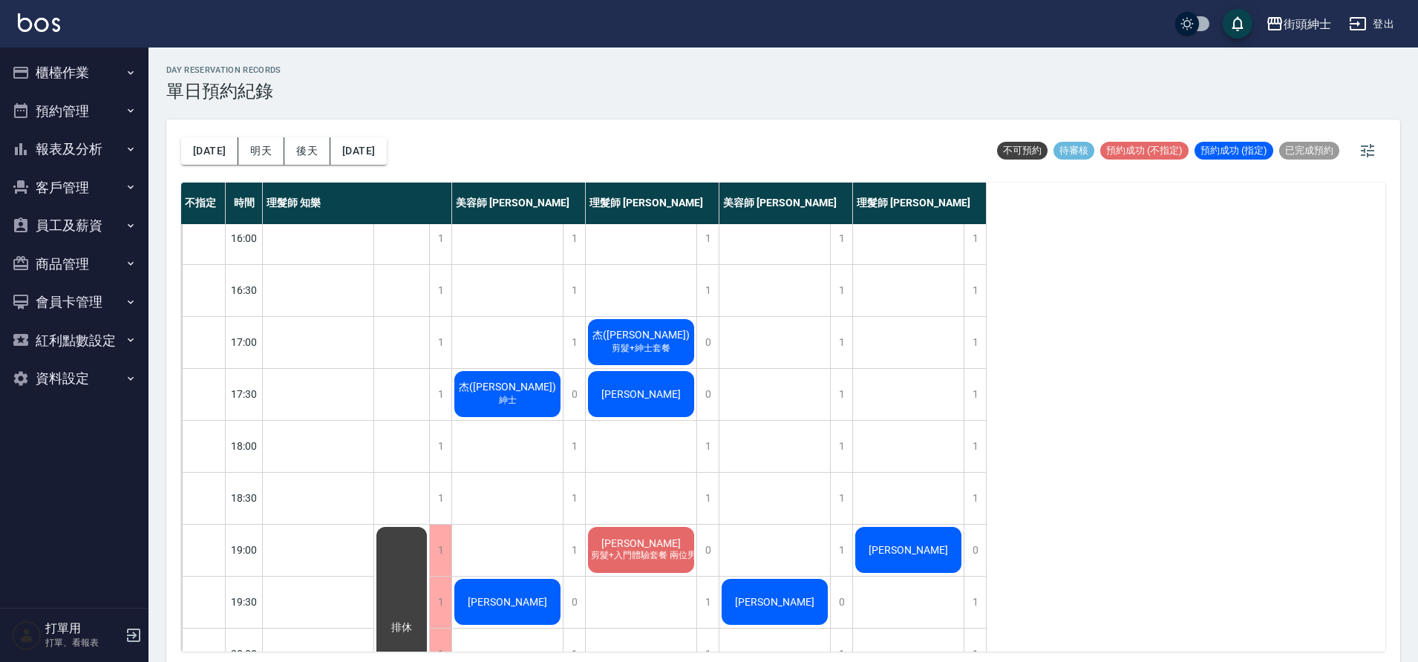
scroll to position [676, 0]
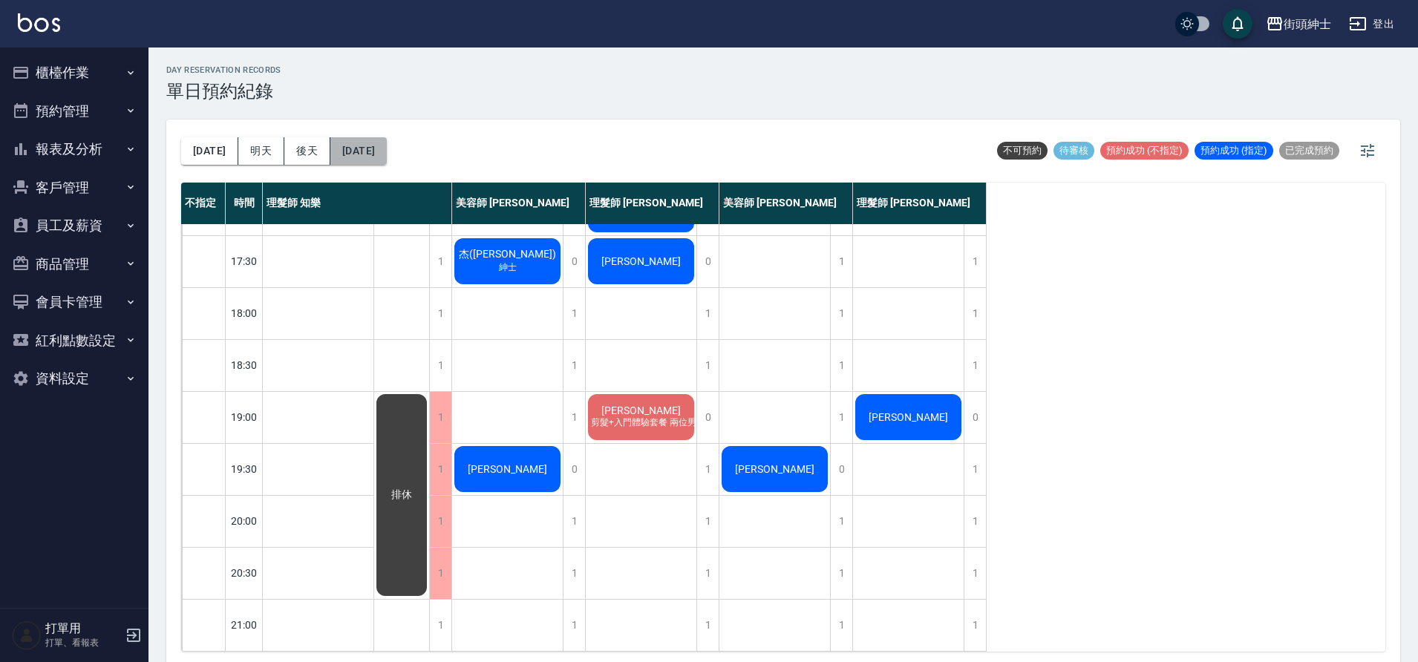
click at [387, 158] on button "2025/09/12" at bounding box center [358, 150] width 56 height 27
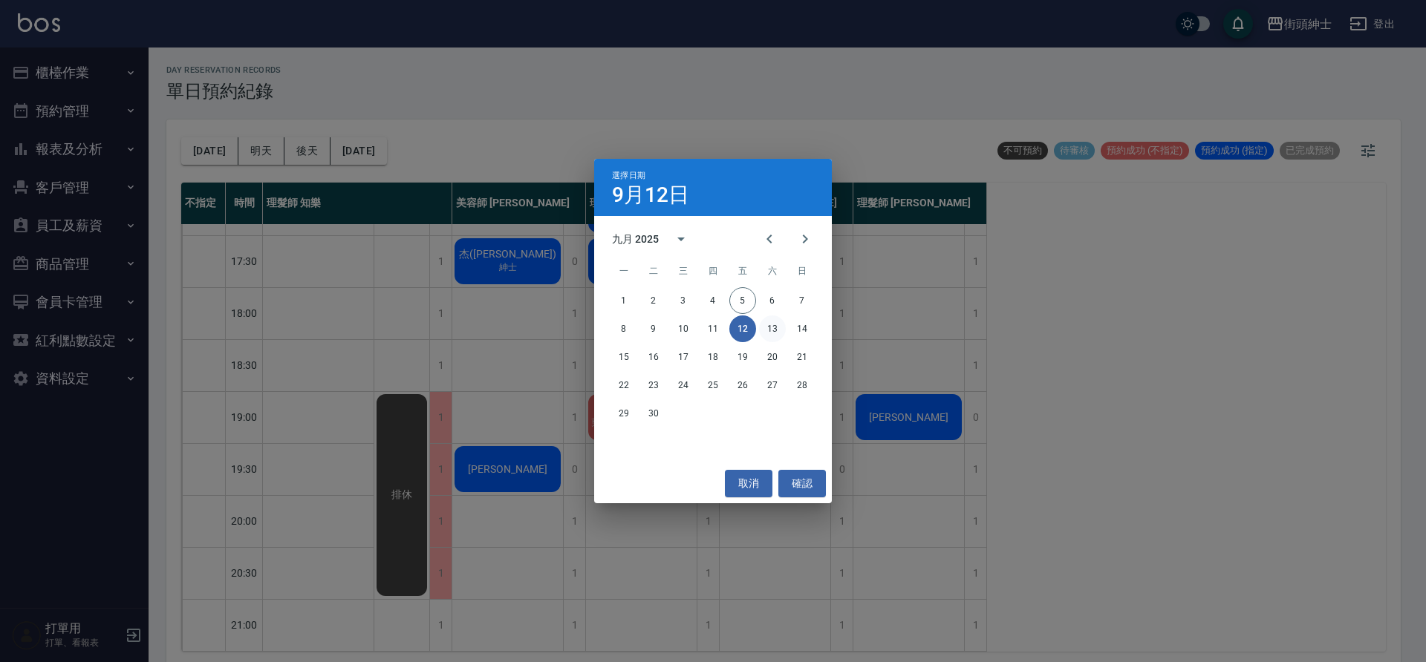
click at [767, 329] on button "13" at bounding box center [772, 329] width 27 height 27
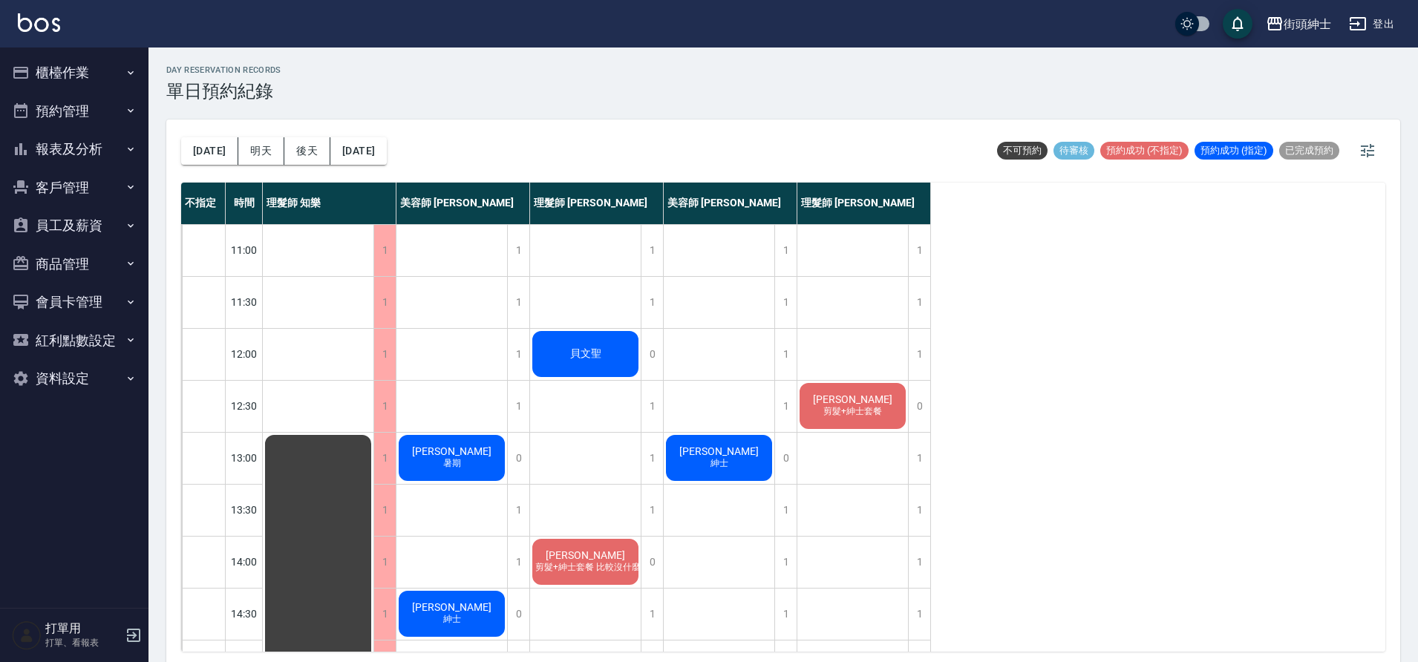
click at [368, 164] on div "今天 明天 後天 2025/09/13" at bounding box center [284, 151] width 206 height 63
click at [383, 154] on button "2025/09/13" at bounding box center [358, 150] width 56 height 27
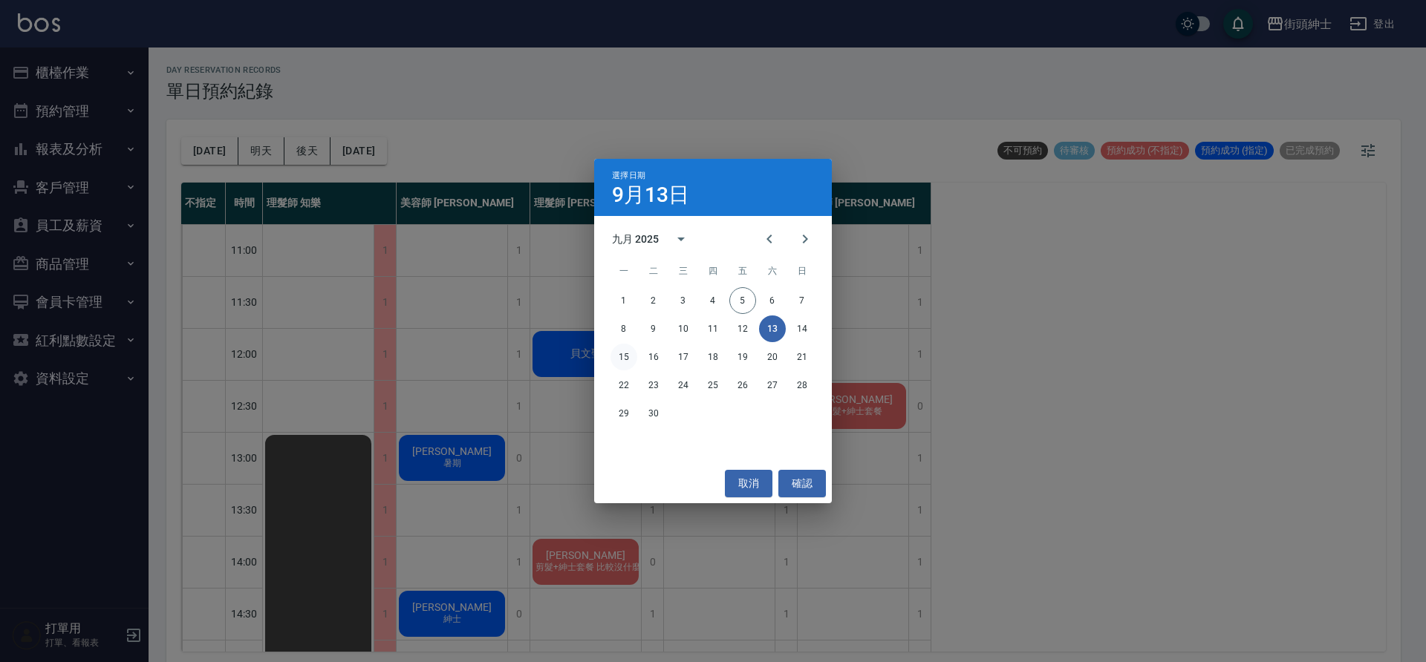
click at [627, 351] on button "15" at bounding box center [623, 357] width 27 height 27
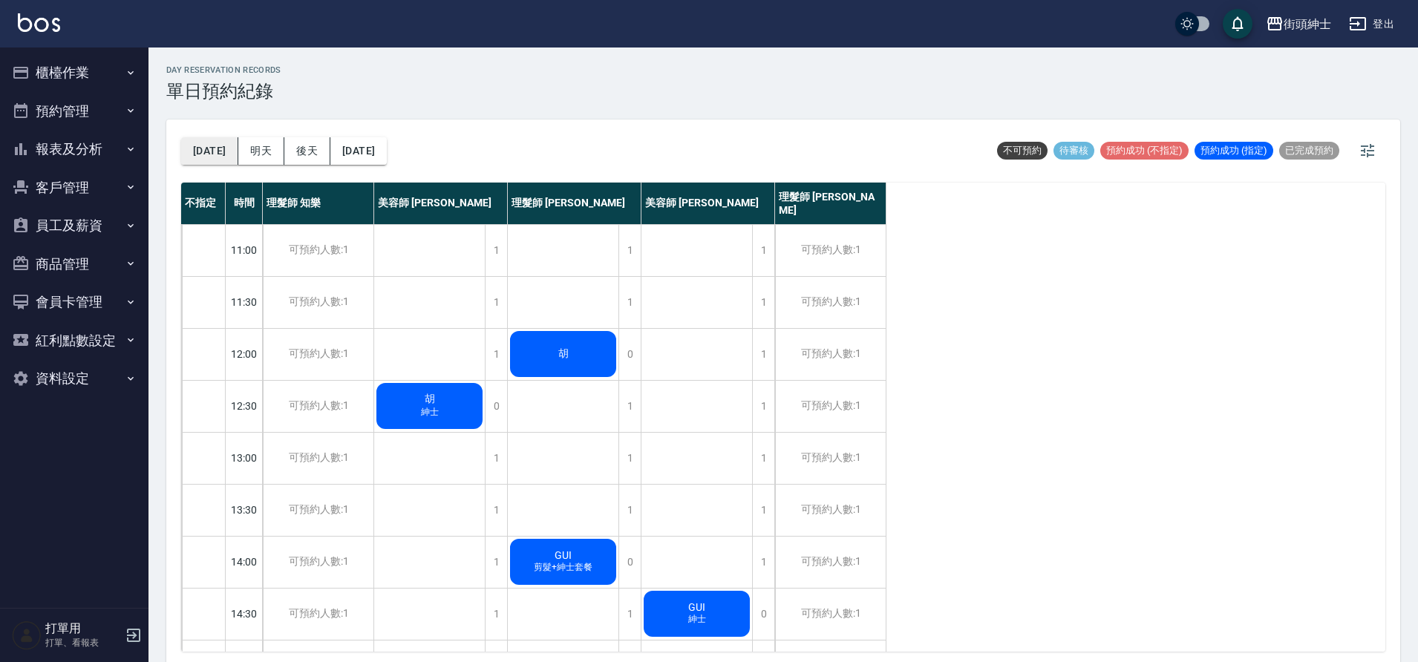
click at [198, 163] on button "[DATE]" at bounding box center [209, 150] width 57 height 27
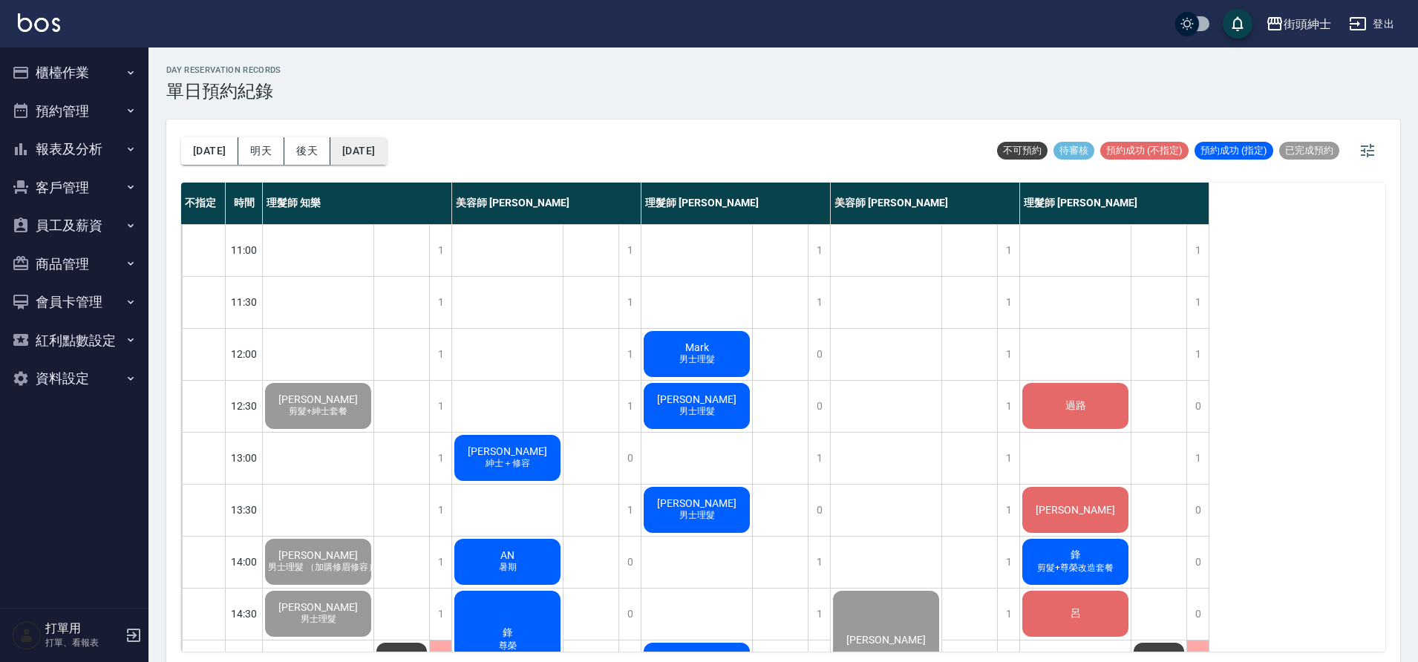
click at [387, 146] on button "[DATE]" at bounding box center [358, 150] width 56 height 27
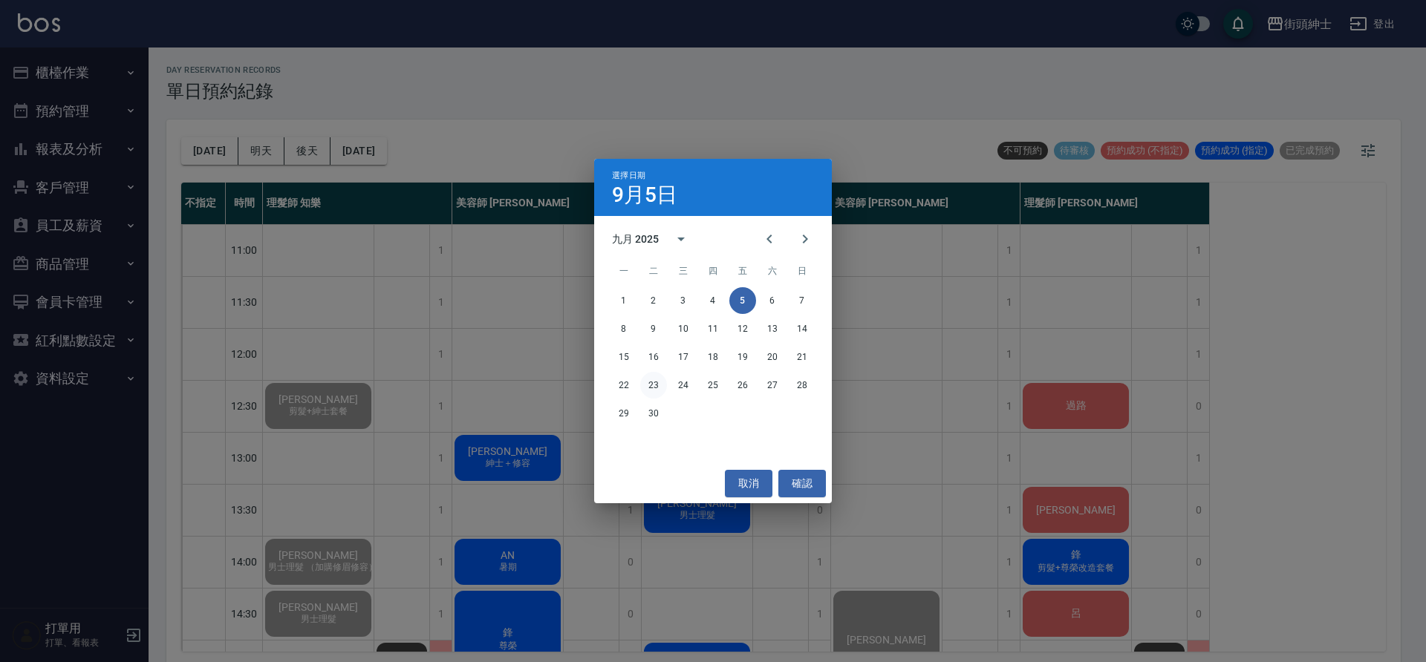
click at [658, 378] on button "23" at bounding box center [653, 385] width 27 height 27
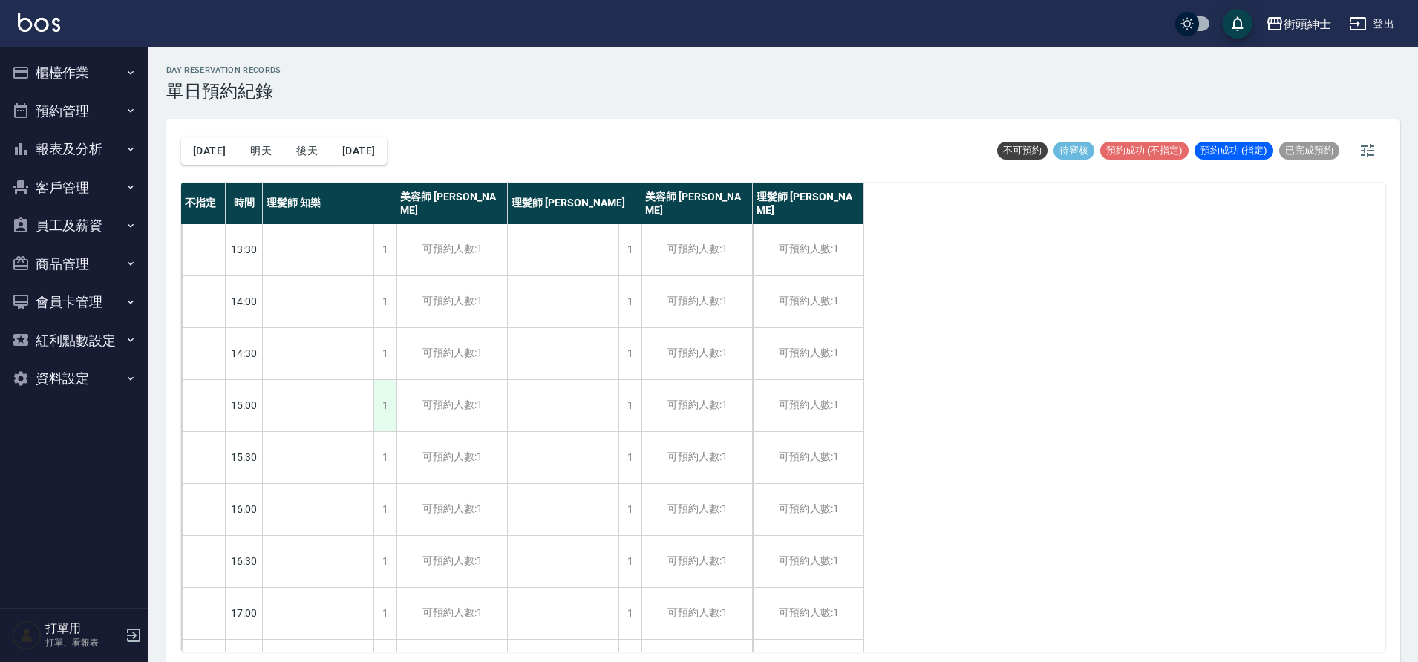
scroll to position [391, 0]
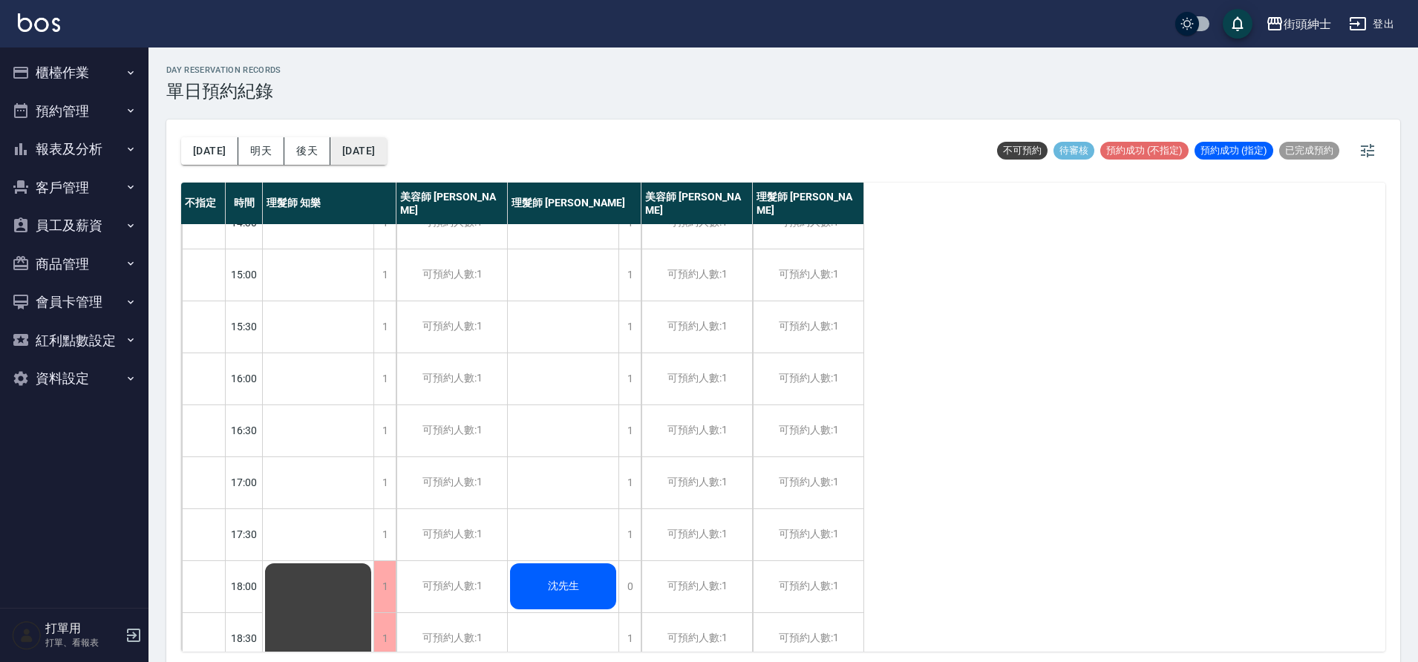
click at [351, 152] on button "2025/09/23" at bounding box center [358, 150] width 56 height 27
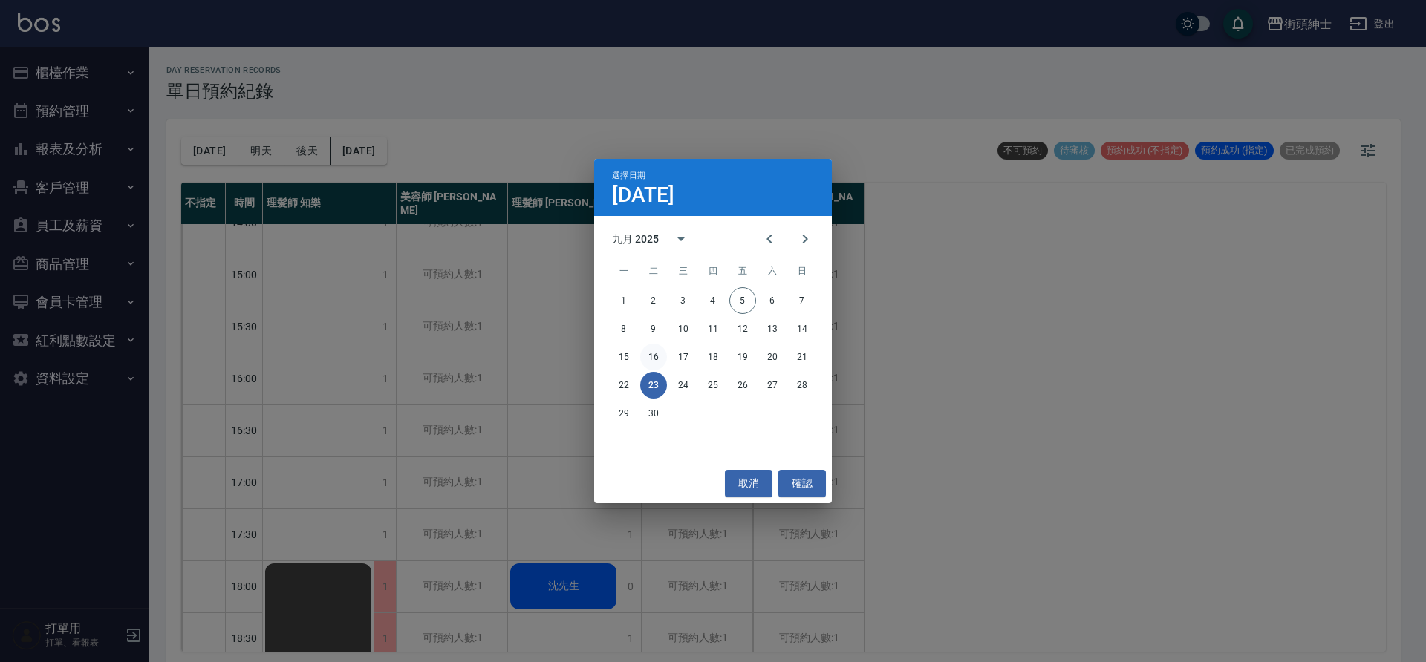
click at [650, 355] on button "16" at bounding box center [653, 357] width 27 height 27
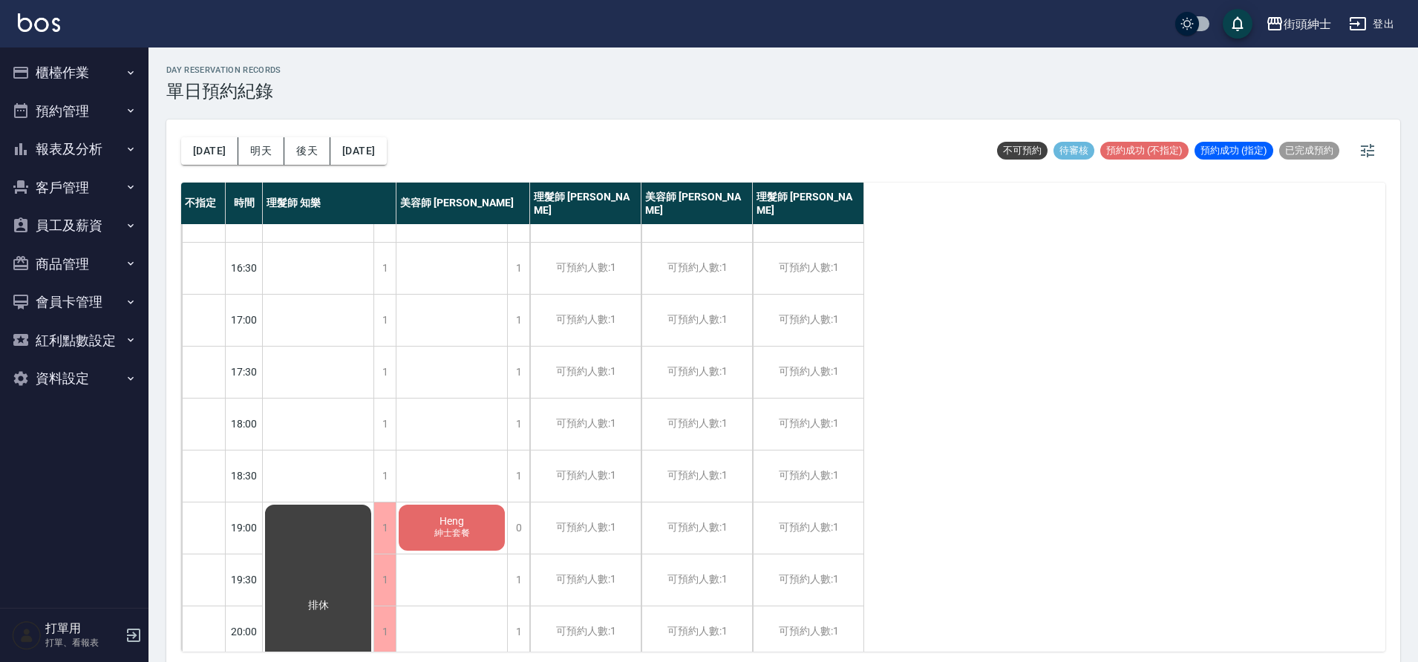
scroll to position [553, 0]
click at [244, 157] on button "明天" at bounding box center [261, 150] width 46 height 27
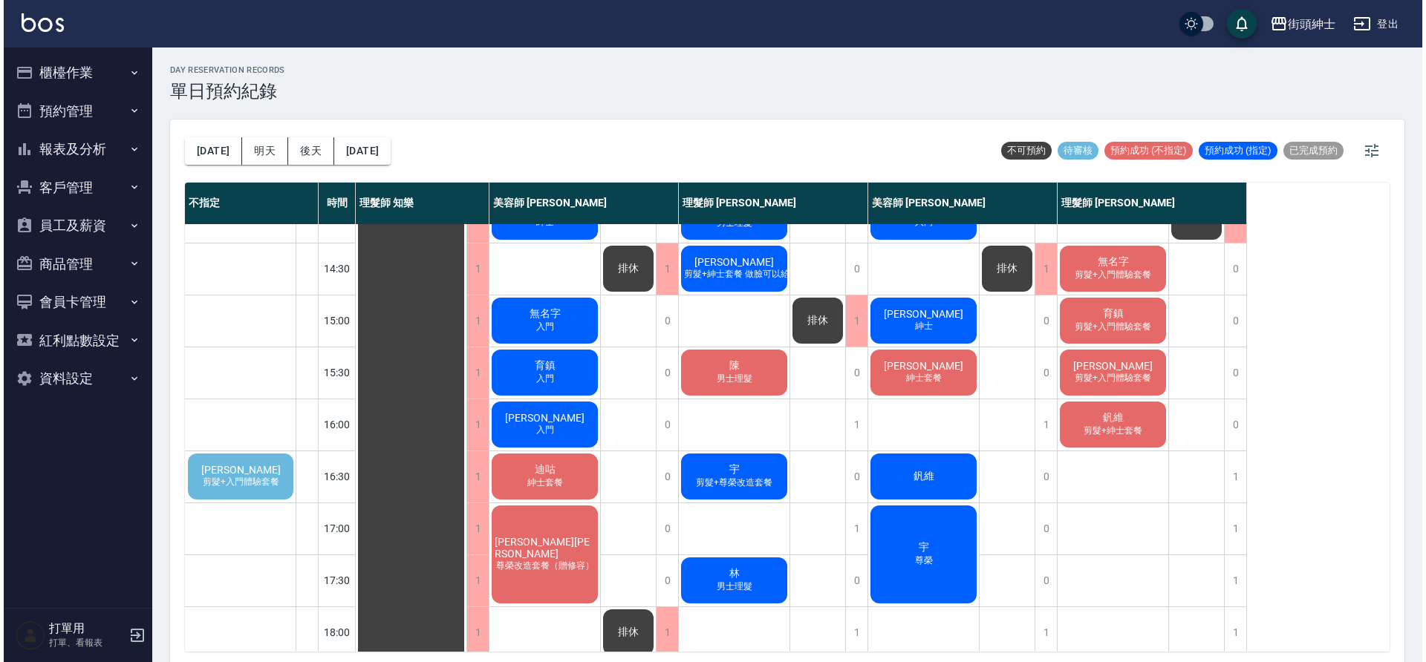
scroll to position [346, 0]
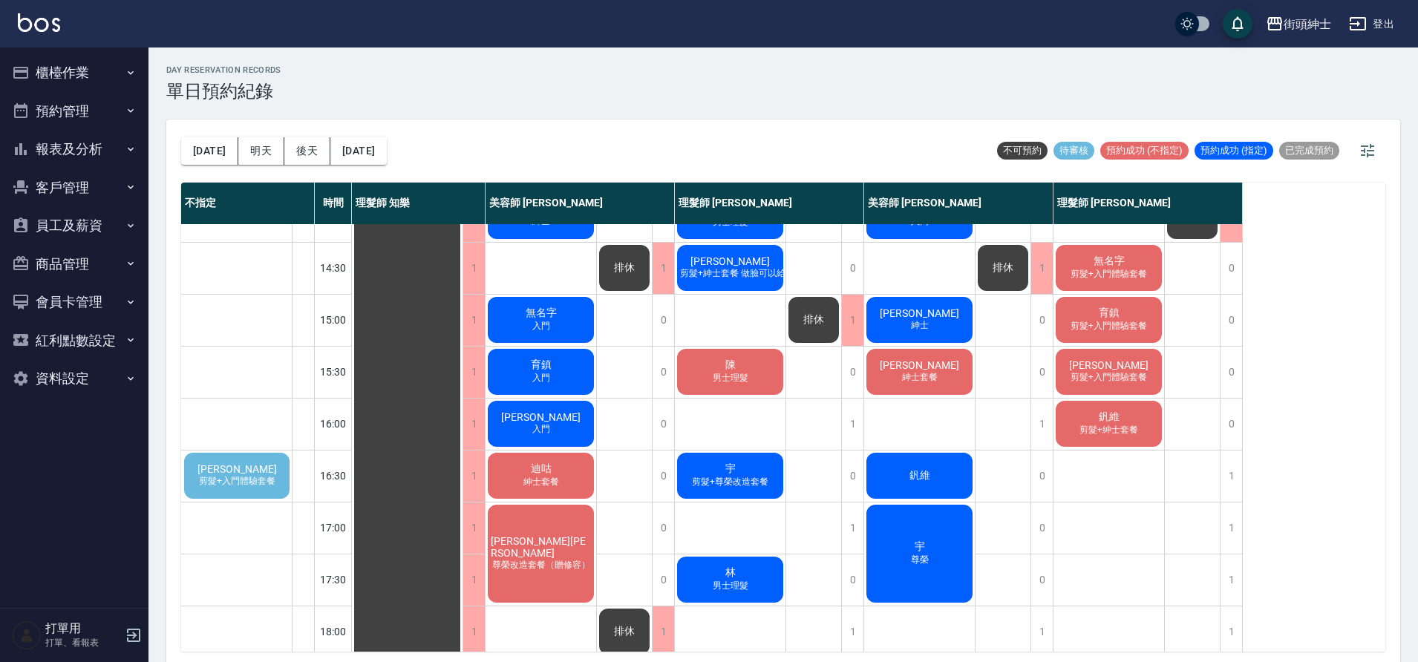
click at [236, 480] on span "剪髮+入門體驗套餐" at bounding box center [237, 481] width 82 height 13
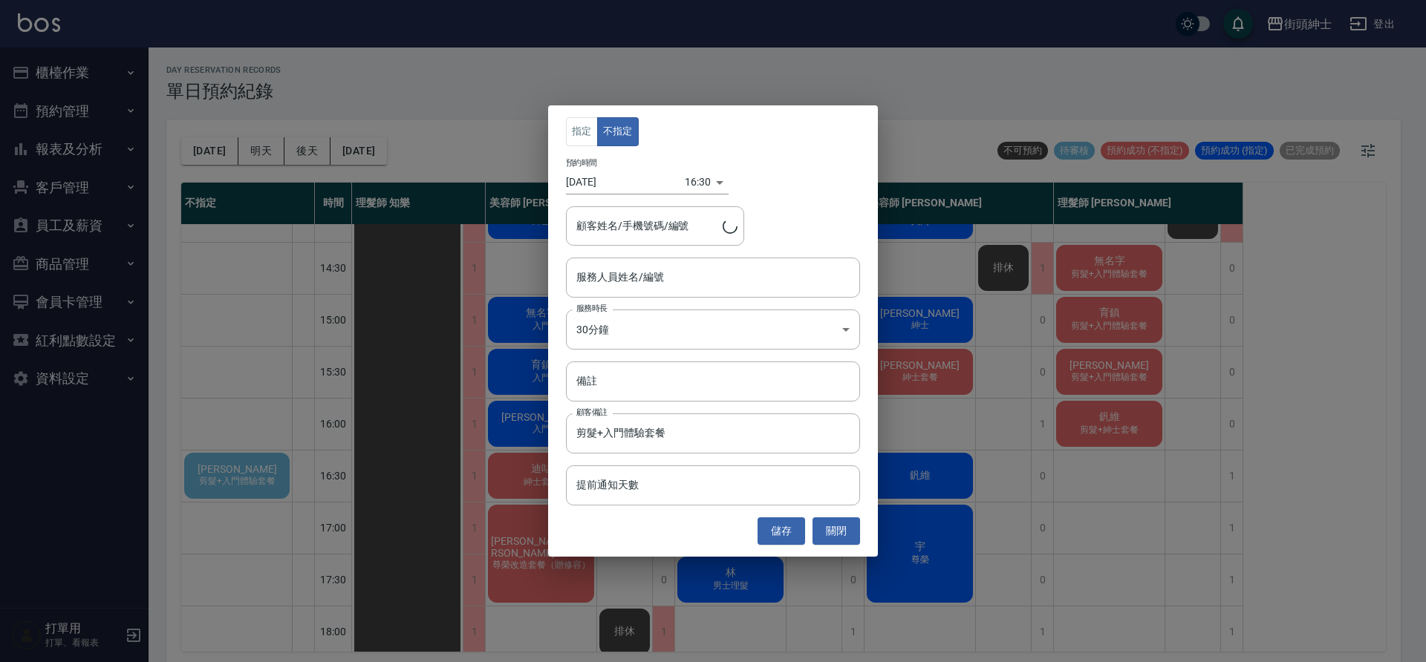
type input "周逸晨/0955828383"
click at [684, 189] on body "街頭紳士 登出 櫃檯作業 打帳單 帳單列表 營業儀表板 現金收支登錄 材料自購登錄 每日結帳 排班表 現場電腦打卡 預約管理 預約管理 單日預約紀錄 單週預約…" at bounding box center [713, 333] width 1426 height 667
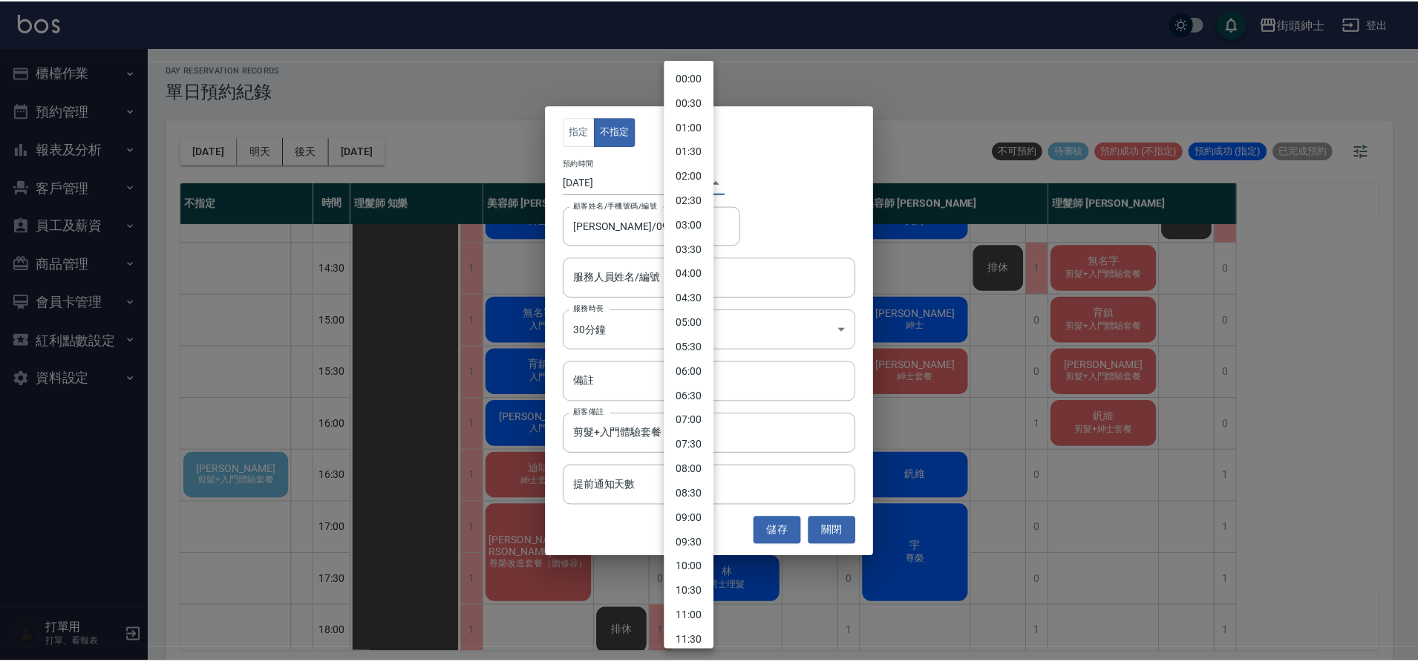
scroll to position [532, 0]
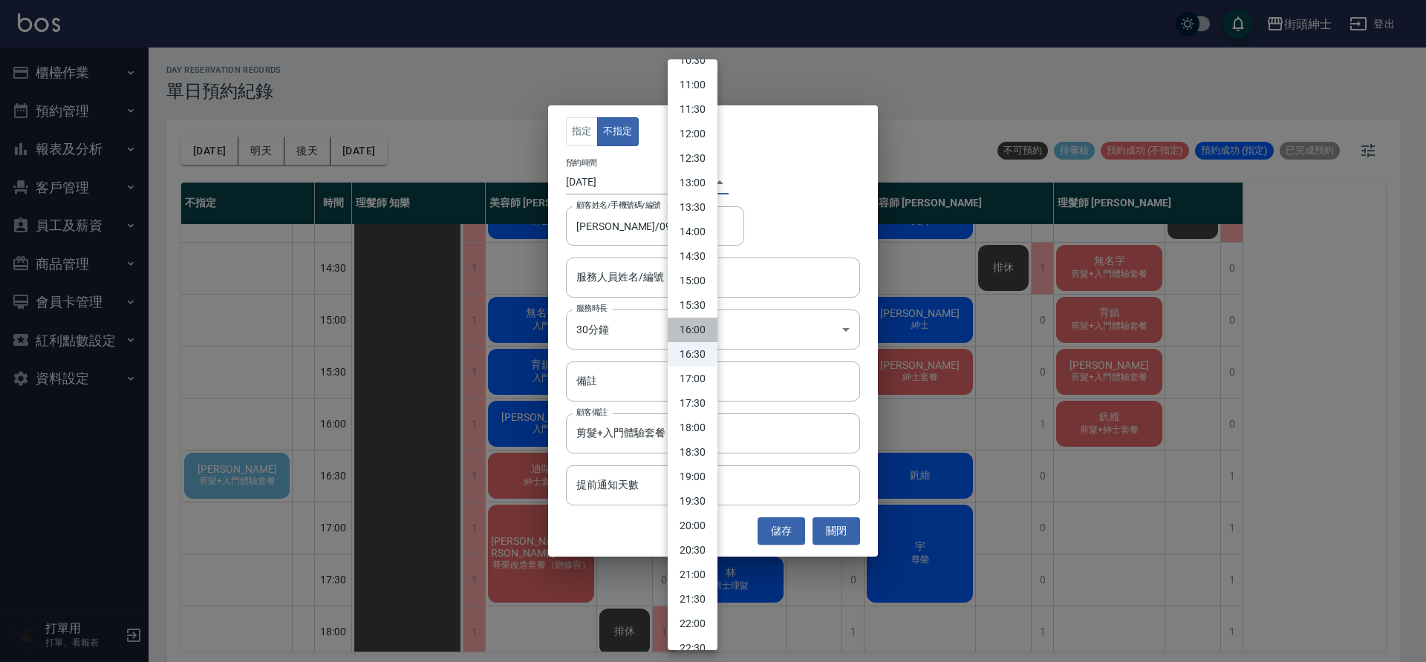
click at [699, 334] on li "16:00" at bounding box center [693, 330] width 50 height 25
type input "1757145600000"
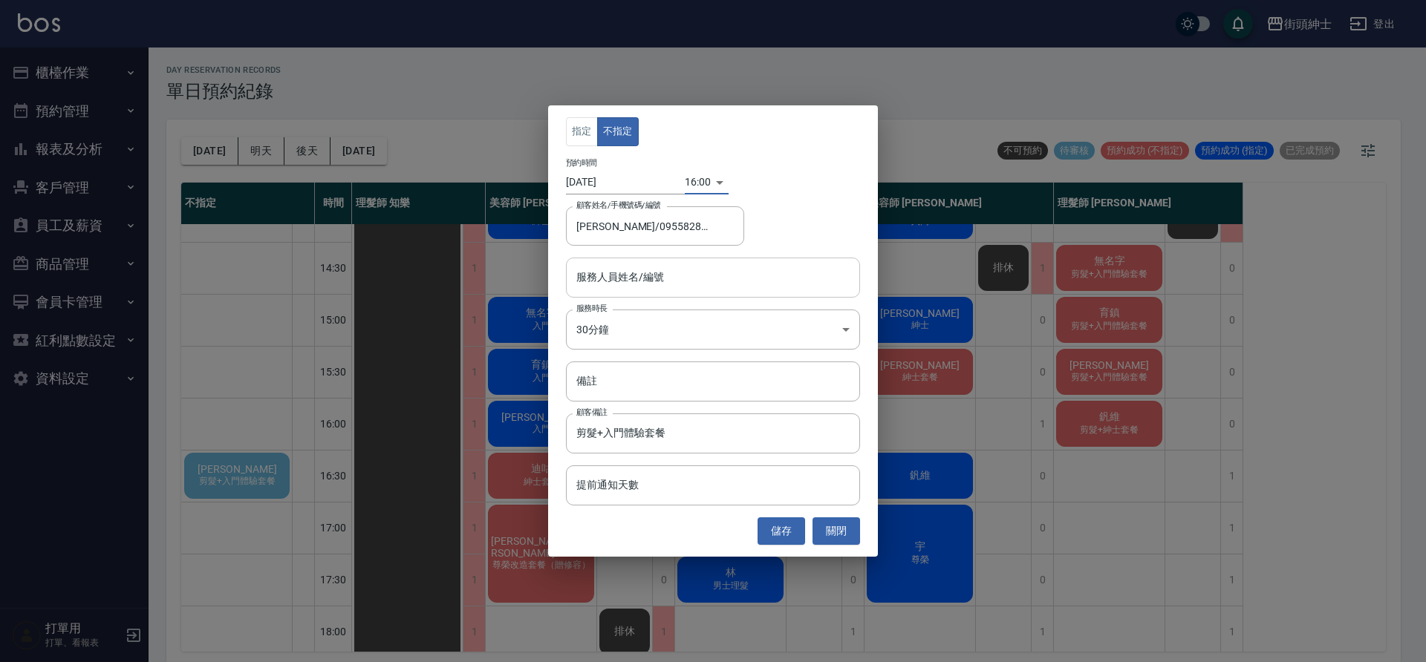
click at [665, 286] on input "服務人員姓名/編號" at bounding box center [713, 277] width 281 height 26
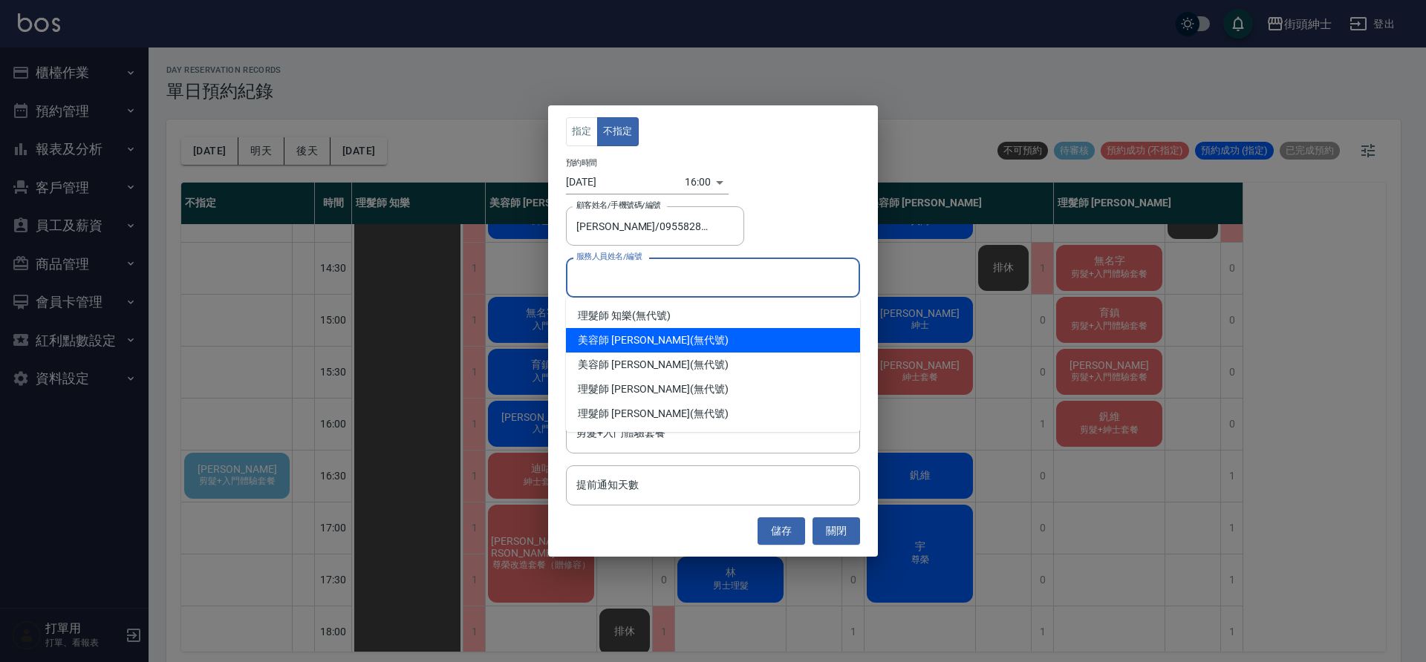
click at [678, 336] on div "美容師 小戴 (無代號)" at bounding box center [713, 340] width 294 height 25
type input "美容師 小戴(無代號)"
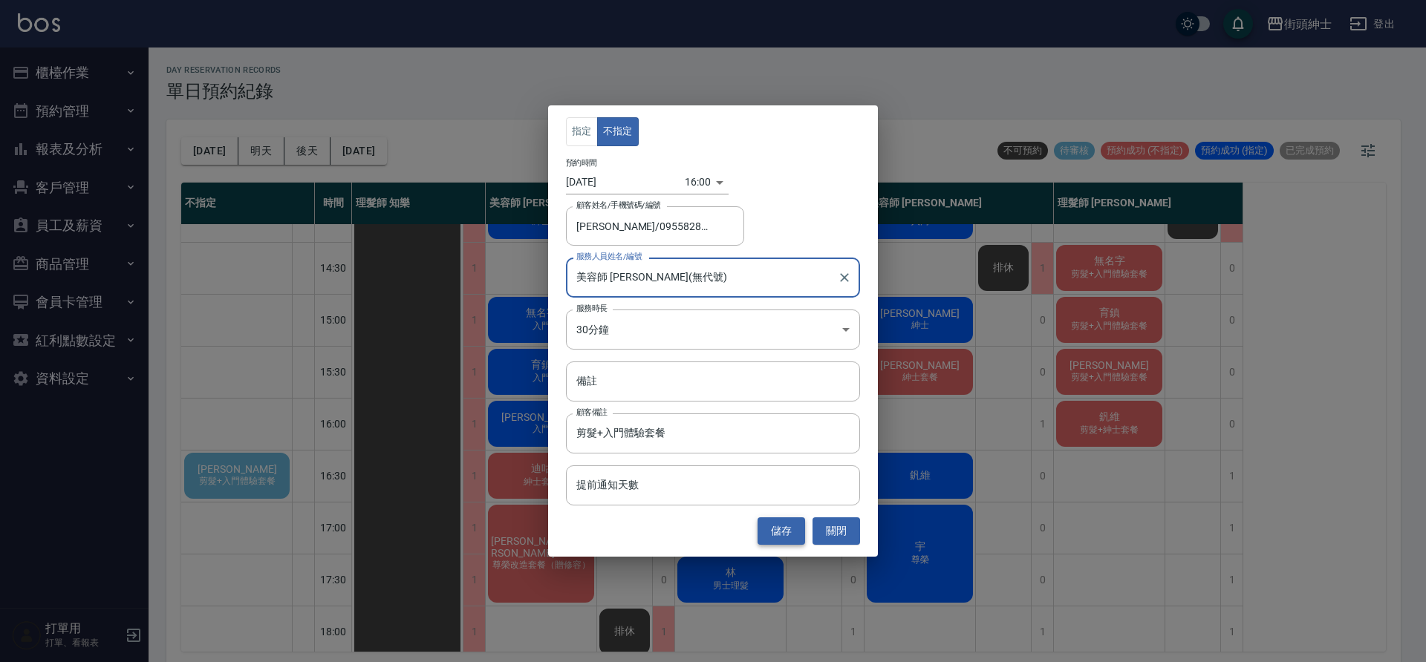
click at [778, 533] on button "儲存" at bounding box center [781, 531] width 48 height 27
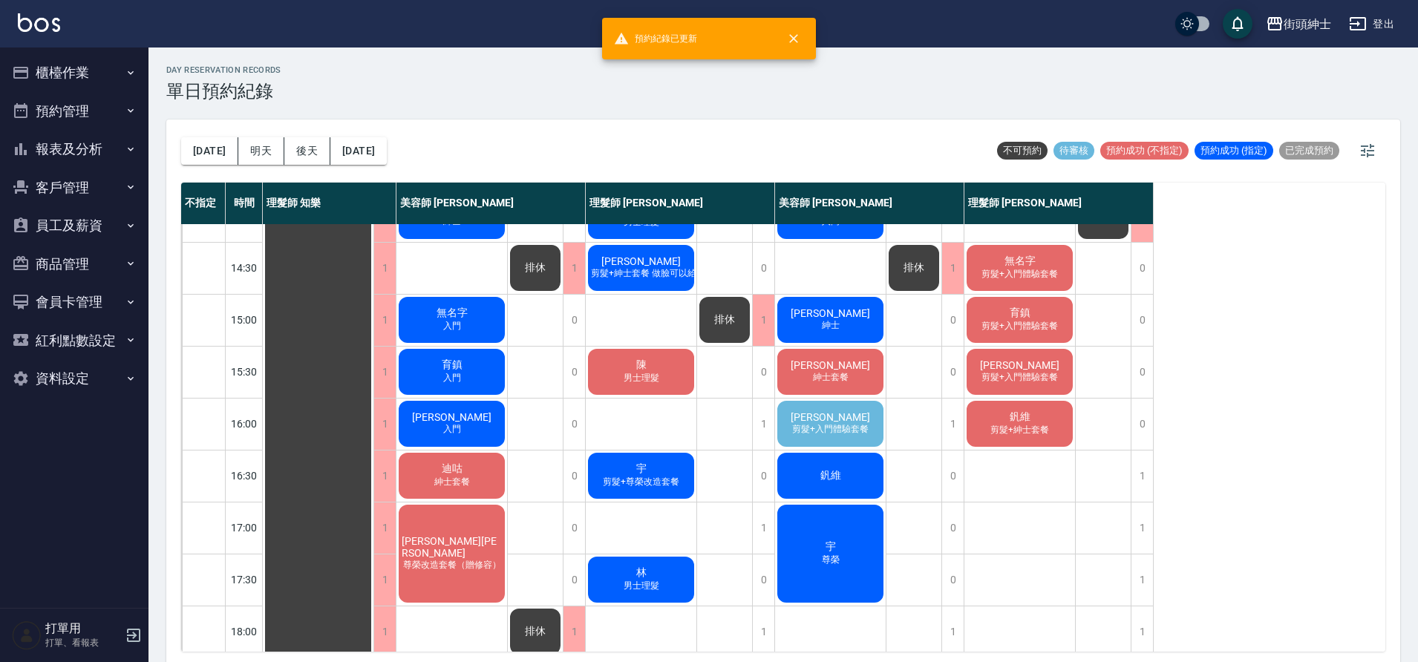
click at [796, 431] on span "剪髮+入門體驗套餐" at bounding box center [830, 429] width 82 height 13
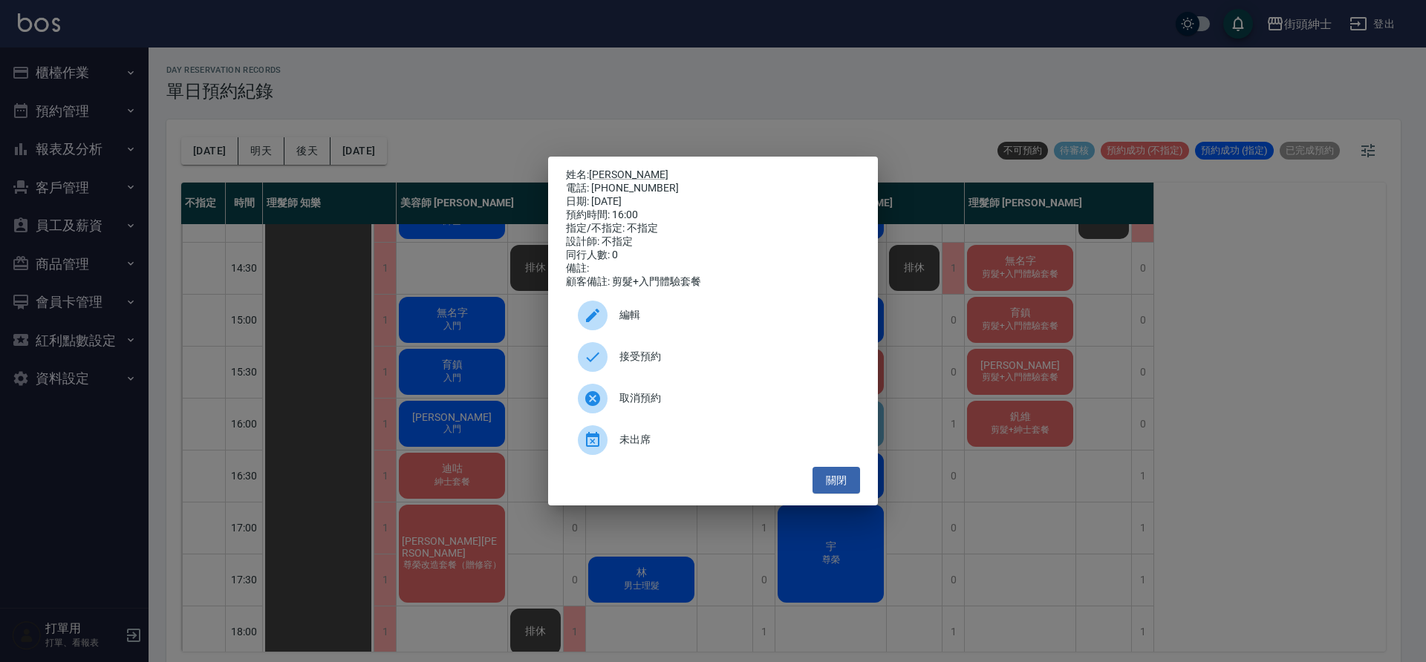
click at [740, 350] on div "接受預約" at bounding box center [713, 357] width 294 height 42
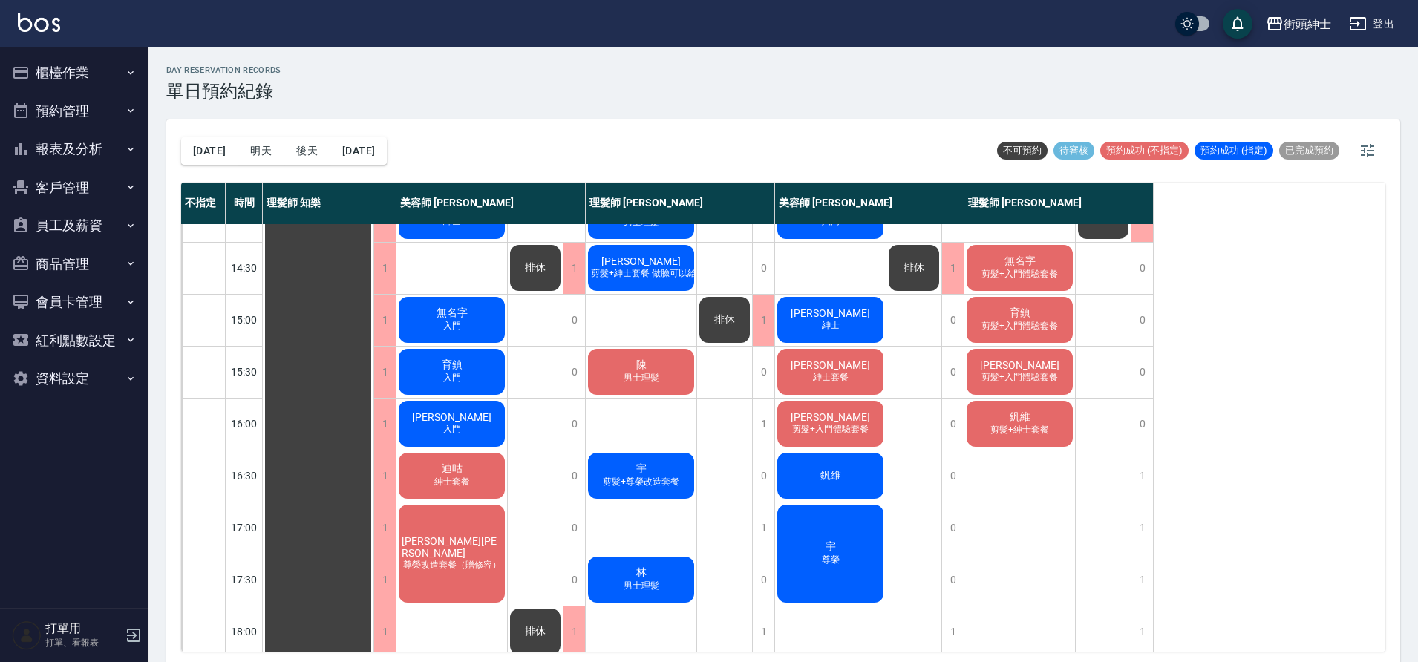
click at [792, 421] on div "周逸晨 剪髮+入門體驗套餐" at bounding box center [830, 424] width 111 height 50
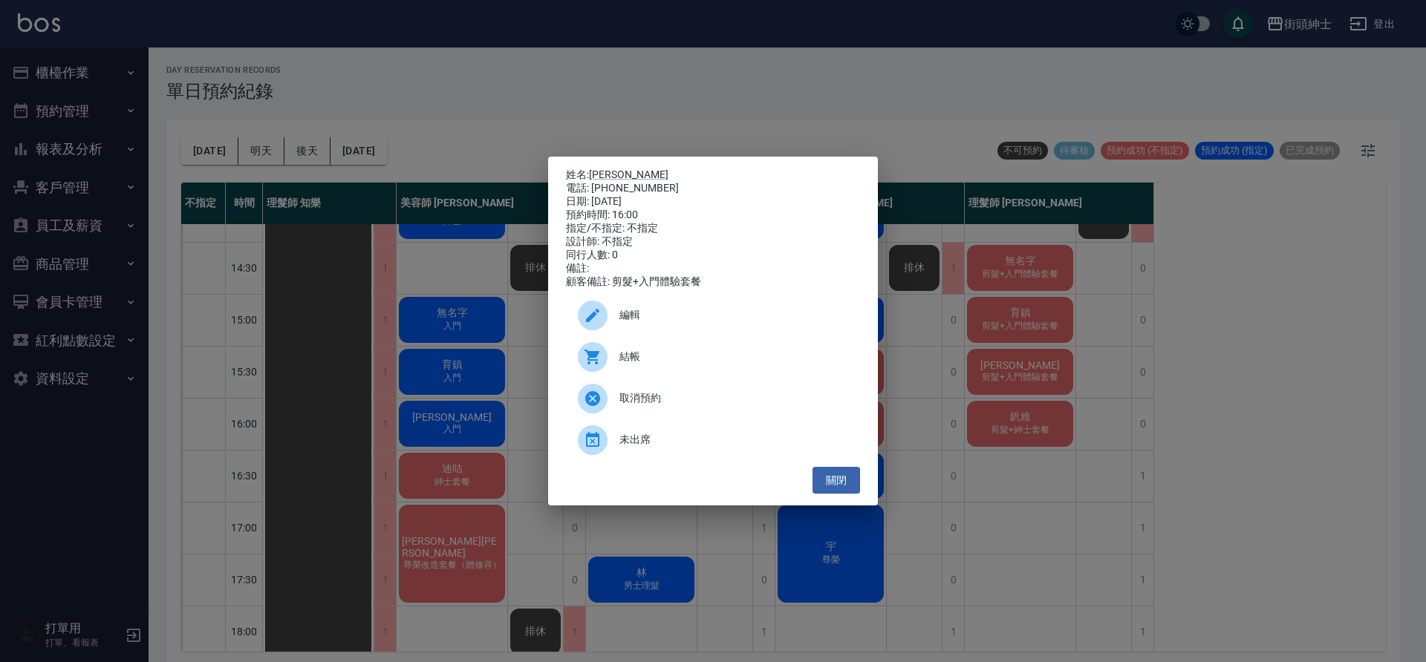
click at [642, 323] on span "編輯" at bounding box center [733, 315] width 229 height 16
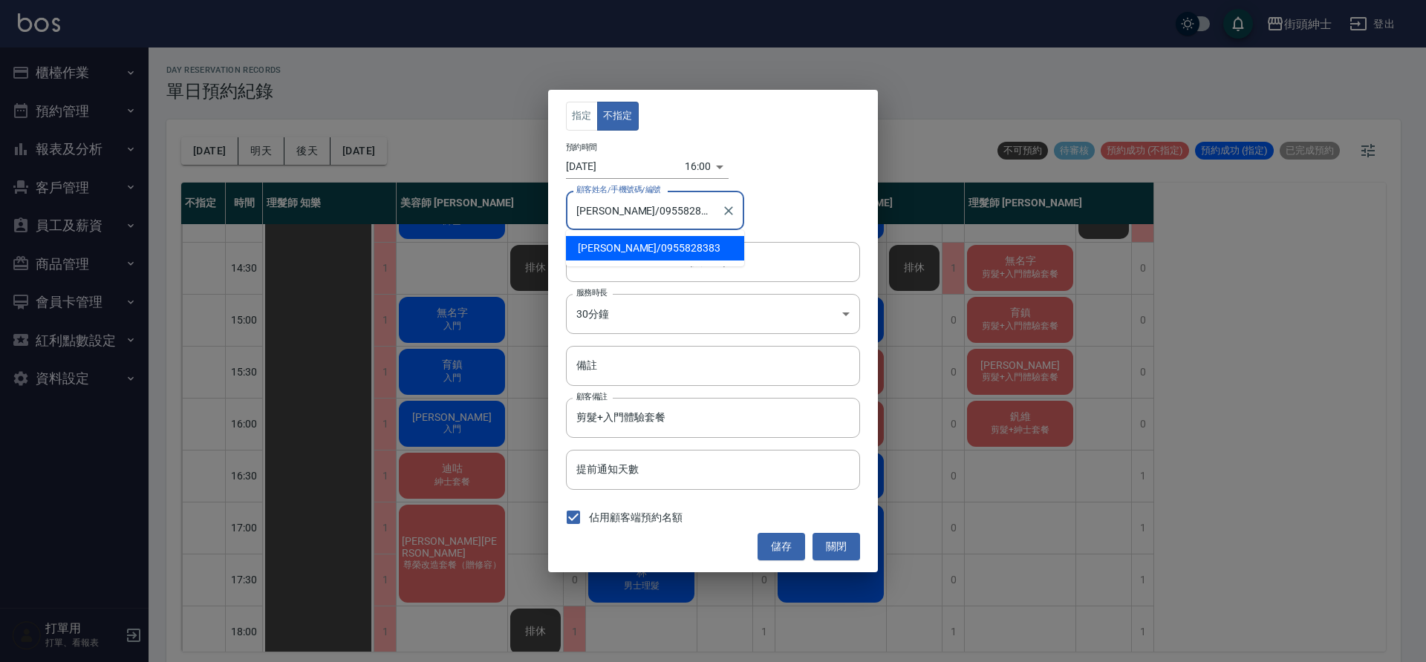
drag, startPoint x: 673, startPoint y: 206, endPoint x: 610, endPoint y: 210, distance: 63.3
click at [610, 210] on input "周逸晨/0955828383" at bounding box center [644, 211] width 143 height 26
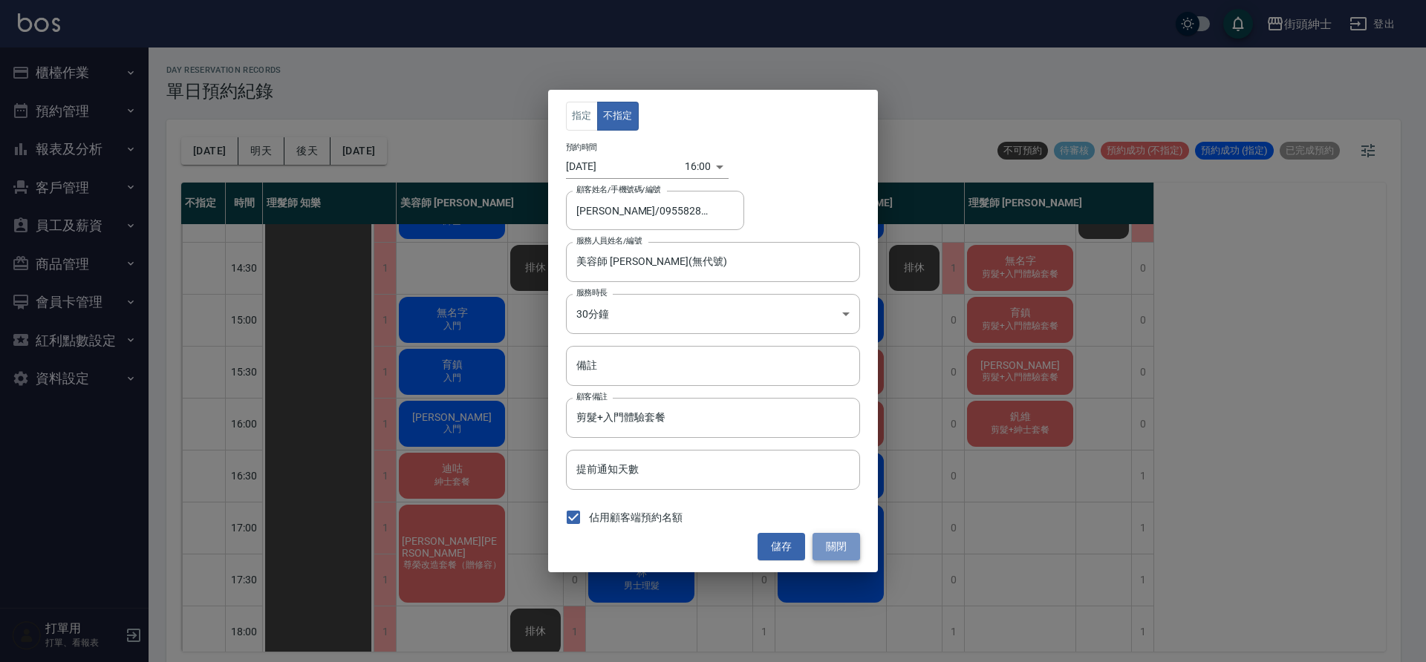
click at [850, 547] on button "關閉" at bounding box center [836, 546] width 48 height 27
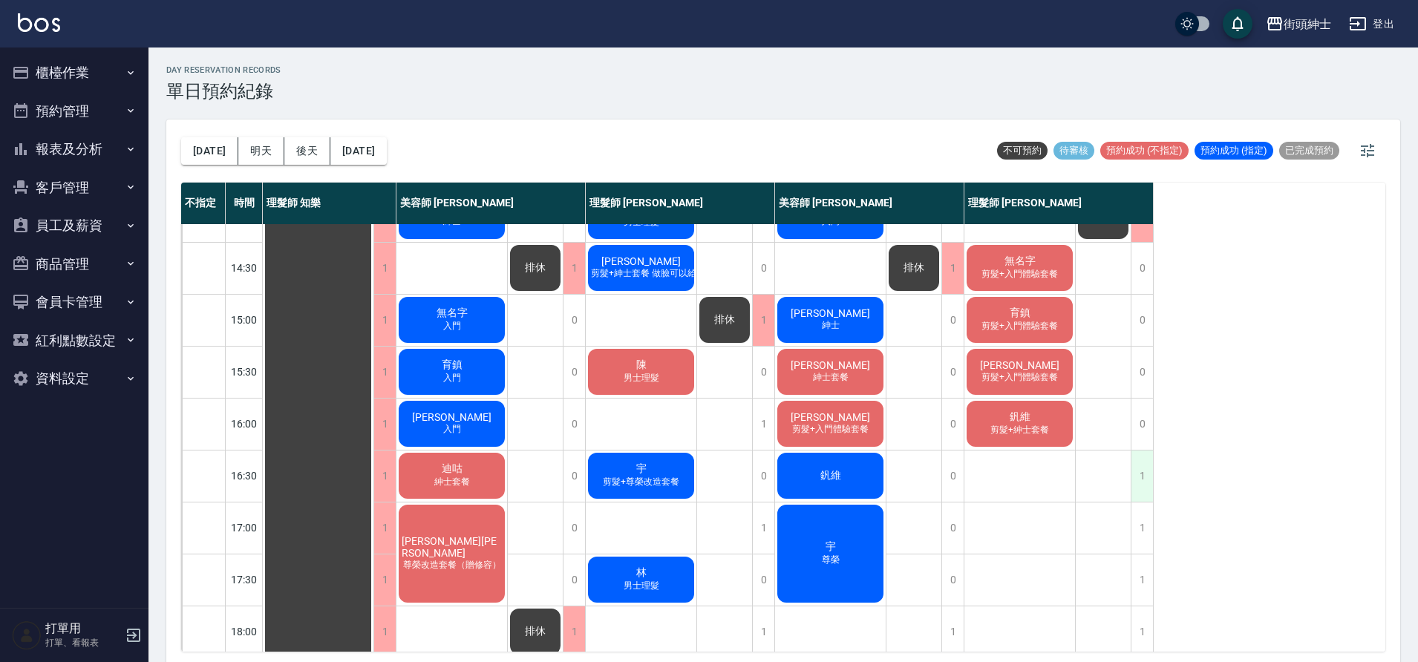
click at [1144, 472] on div "1" at bounding box center [1142, 476] width 22 height 51
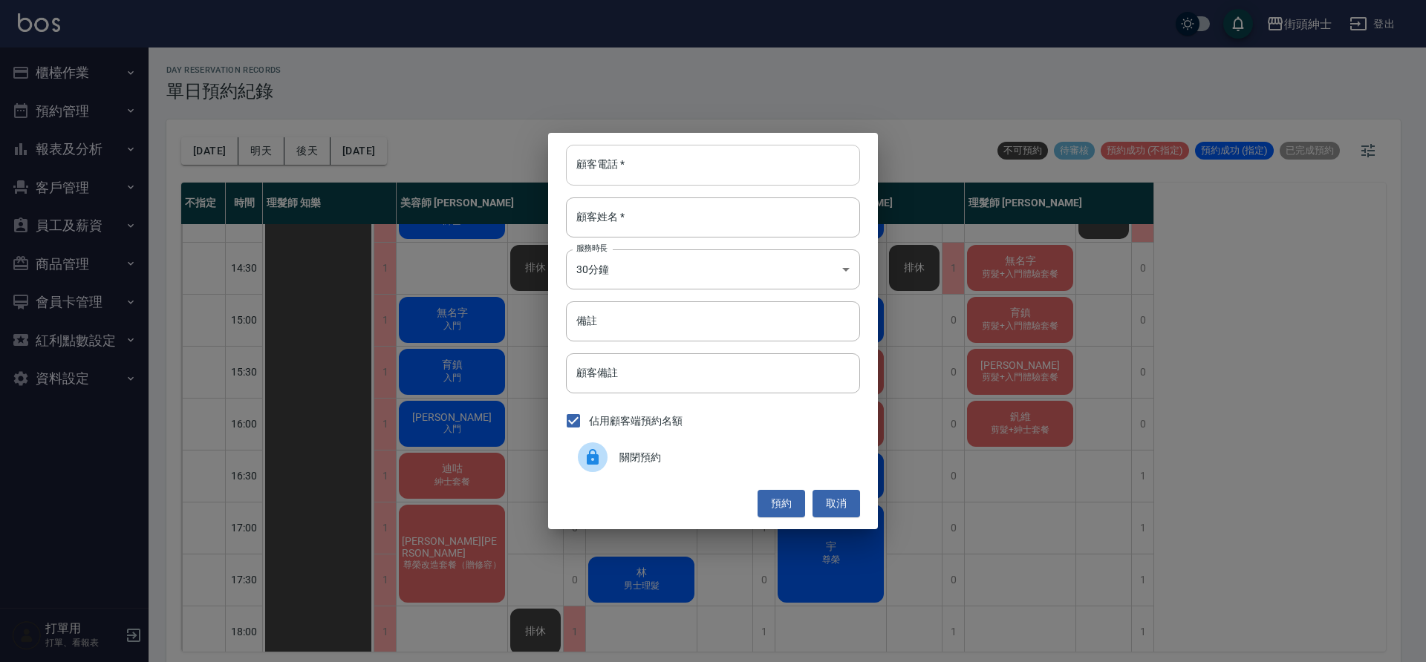
click at [628, 173] on input "顧客電話   *" at bounding box center [713, 165] width 294 height 40
paste input "0955828383"
type input "0955828383"
drag, startPoint x: 635, startPoint y: 214, endPoint x: 645, endPoint y: 222, distance: 12.6
click at [636, 215] on input "顧客姓名   *" at bounding box center [713, 218] width 294 height 40
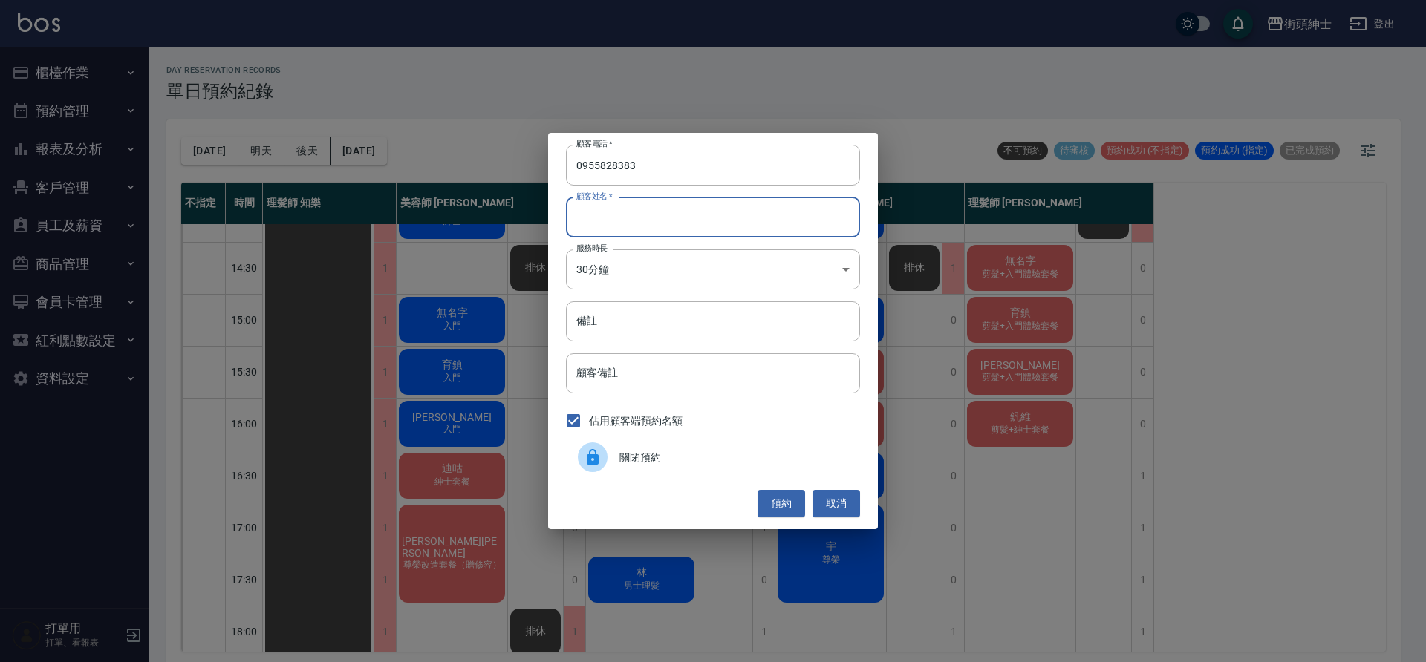
type input "．"
type input "０"
click at [641, 310] on input "備註" at bounding box center [713, 322] width 294 height 40
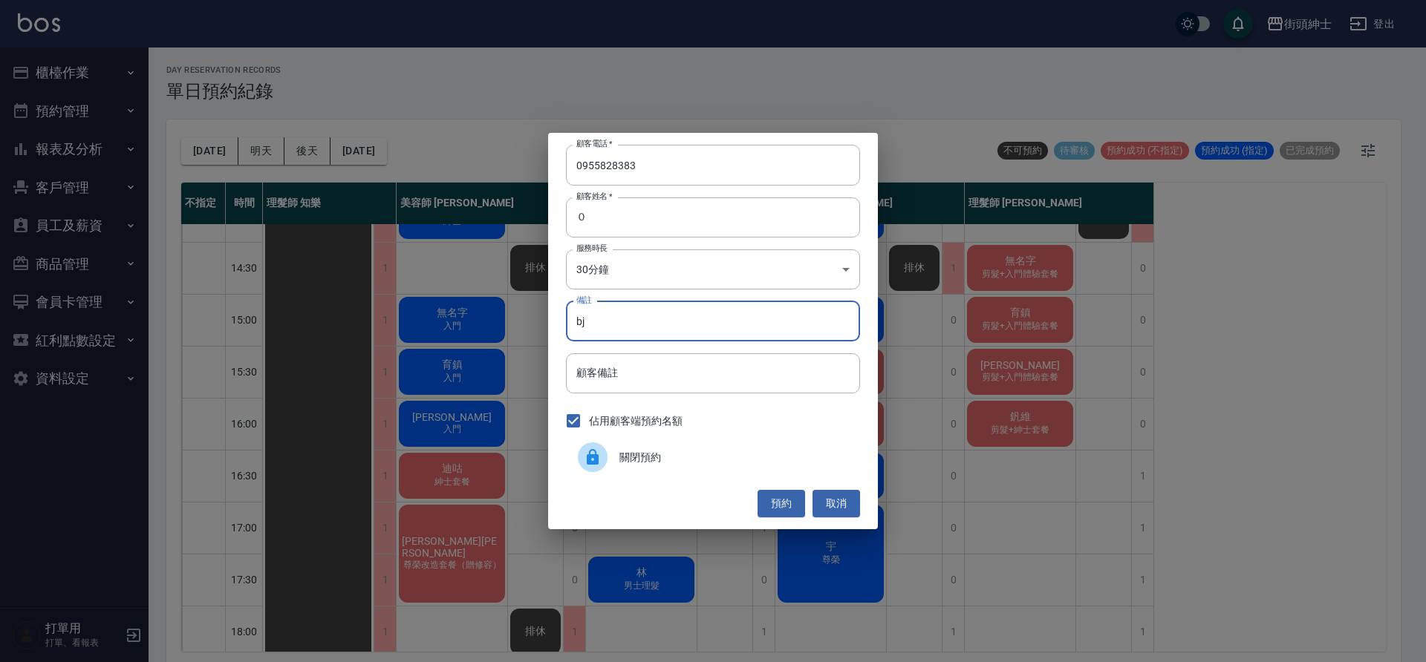
type input "b"
type input "入門"
click at [783, 503] on button "預約" at bounding box center [781, 503] width 48 height 27
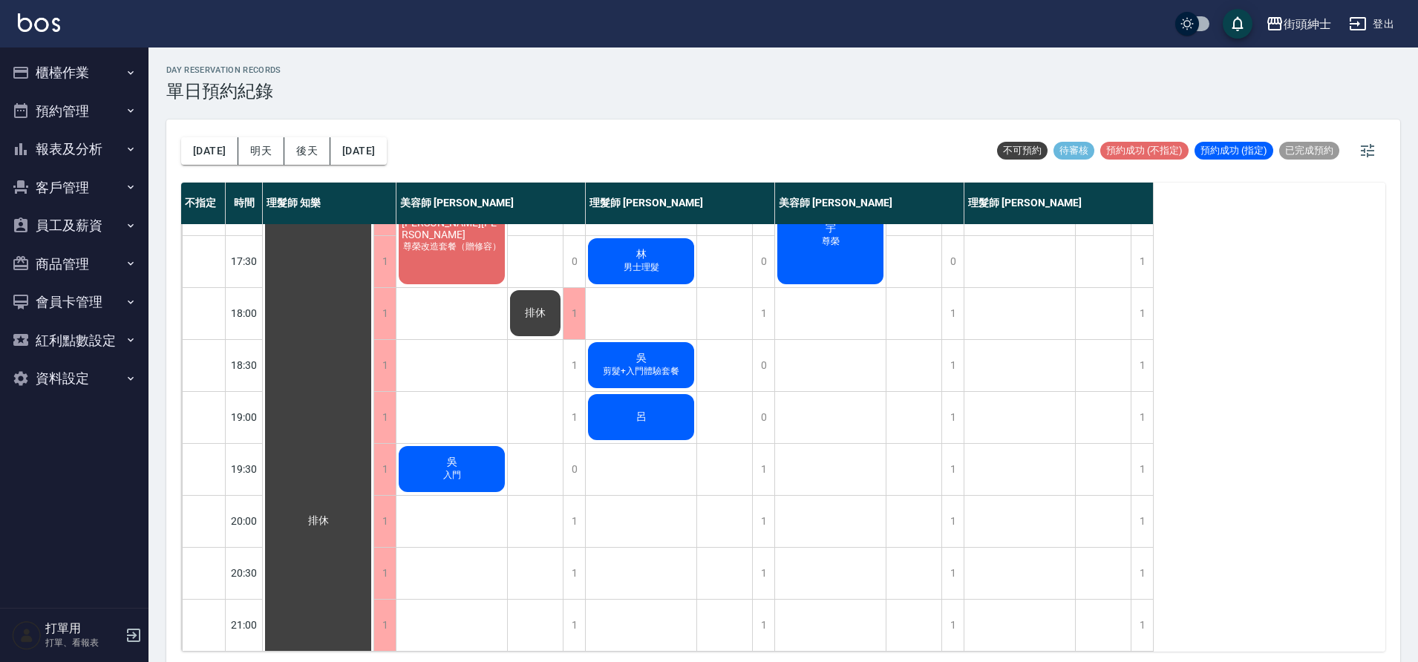
scroll to position [676, 0]
click at [356, 161] on button "2025/09/06" at bounding box center [358, 150] width 56 height 27
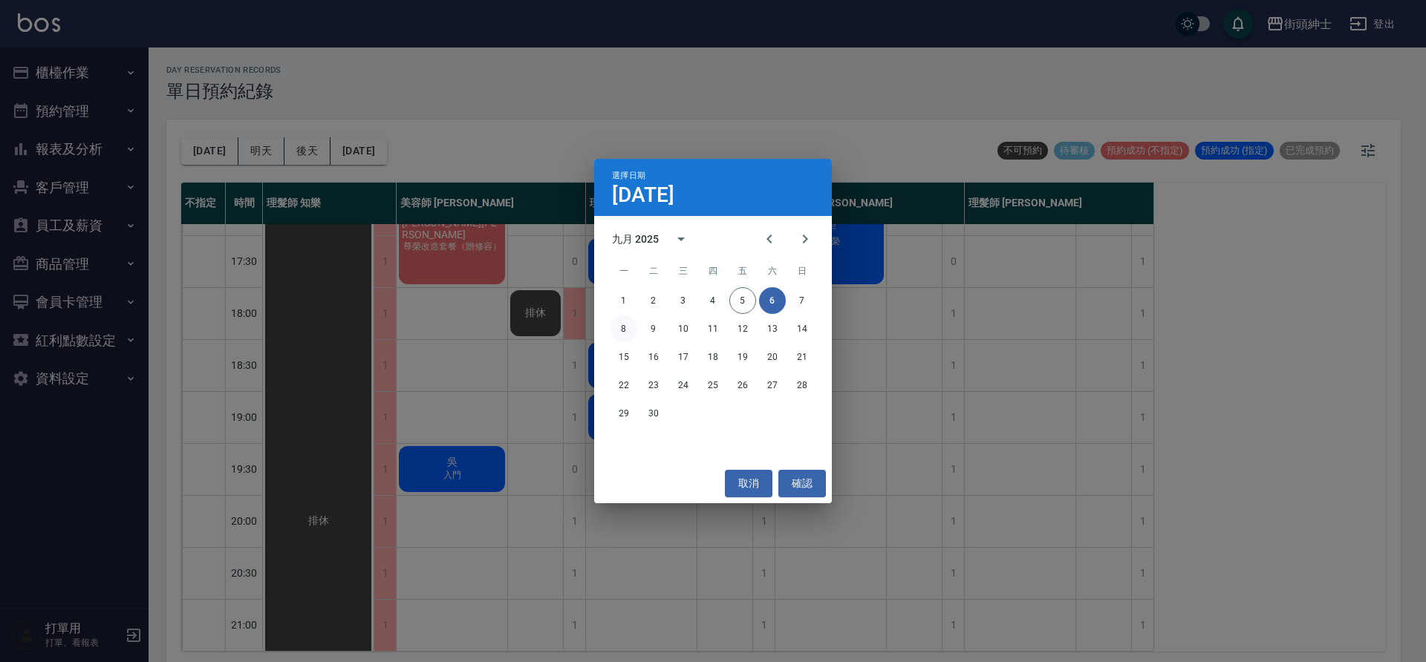
click at [625, 335] on button "8" at bounding box center [623, 329] width 27 height 27
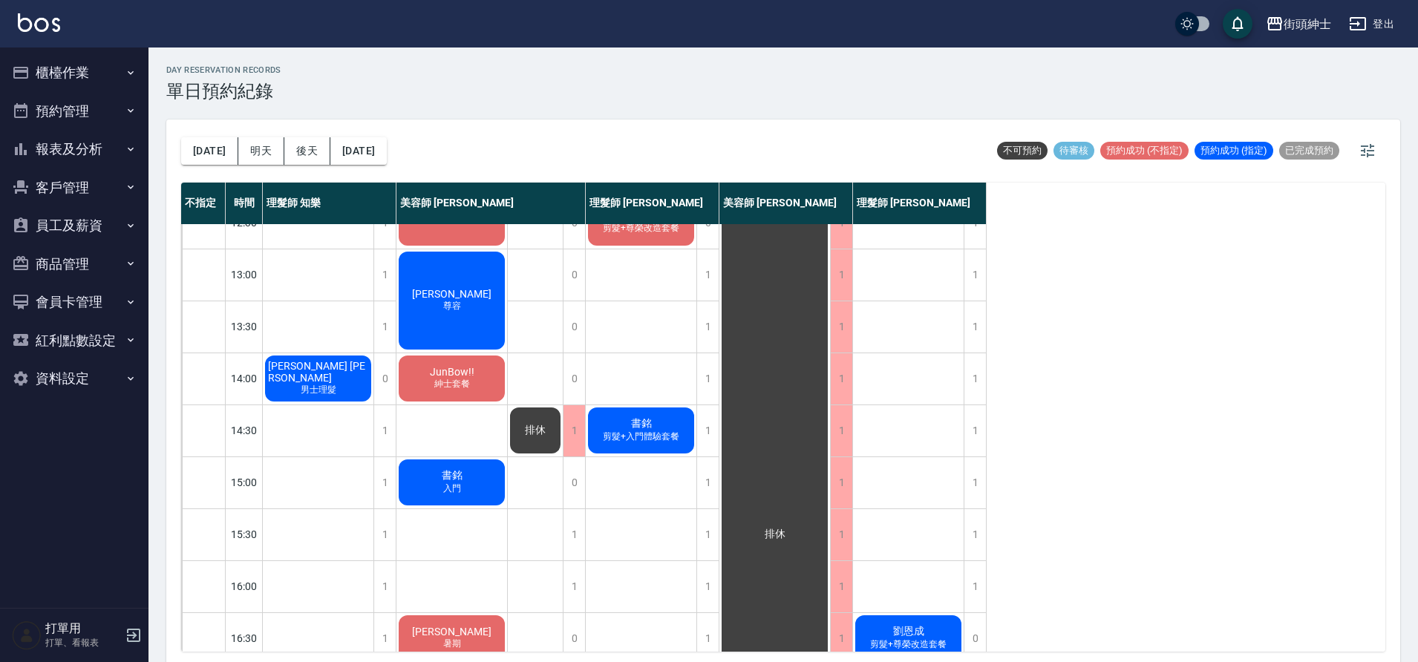
scroll to position [117, 0]
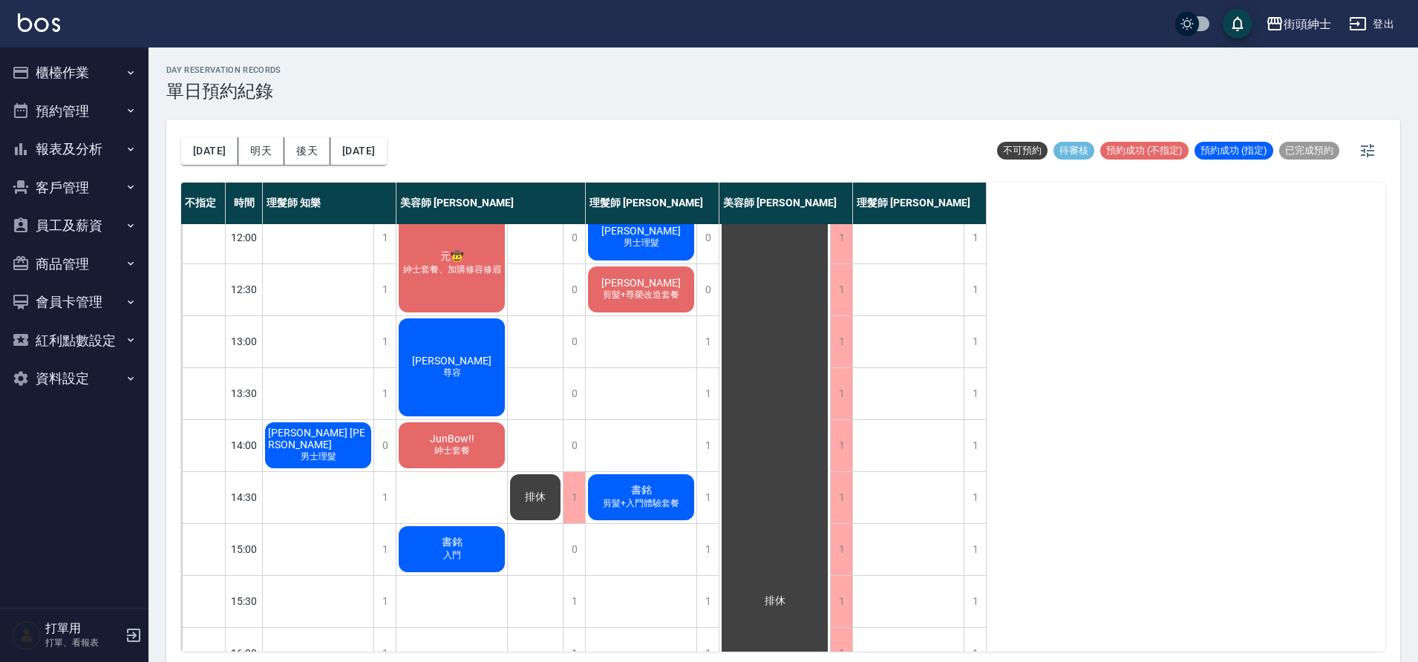
click at [333, 136] on div "今天 明天 後天 2025/09/08" at bounding box center [284, 151] width 206 height 63
click at [359, 147] on button "2025/09/08" at bounding box center [358, 150] width 56 height 27
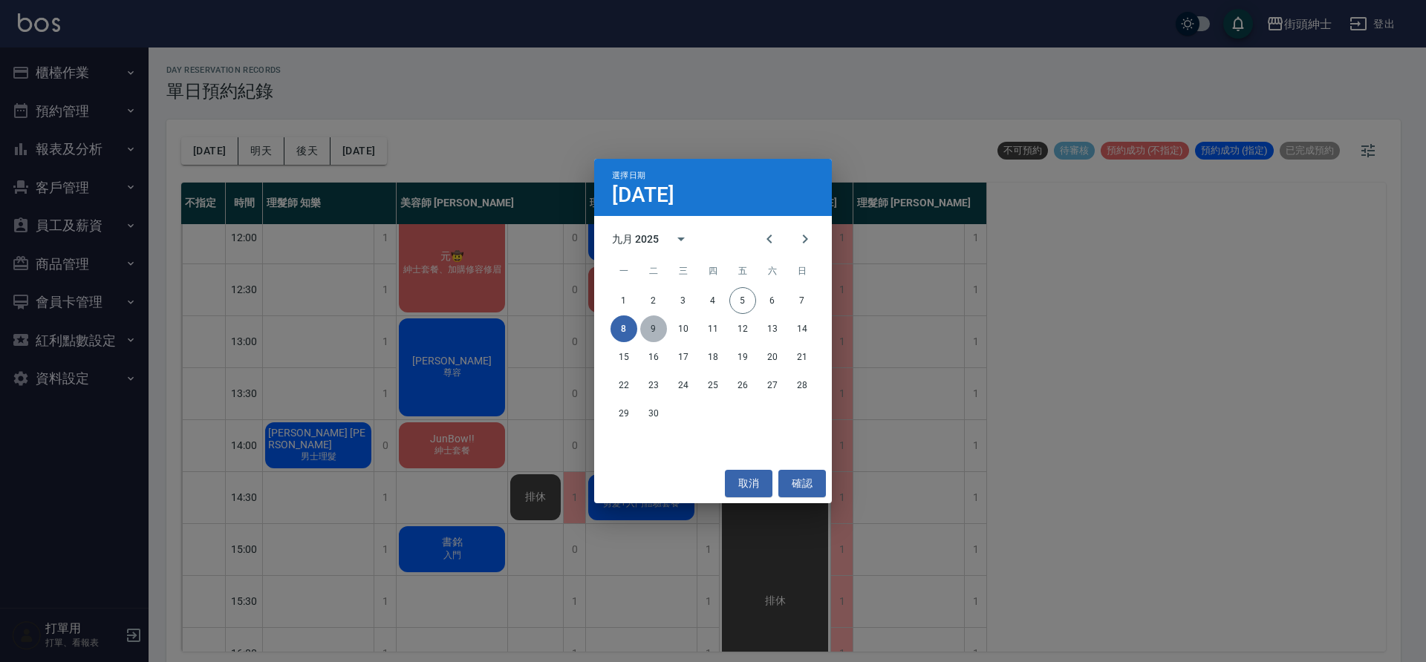
click at [659, 332] on button "9" at bounding box center [653, 329] width 27 height 27
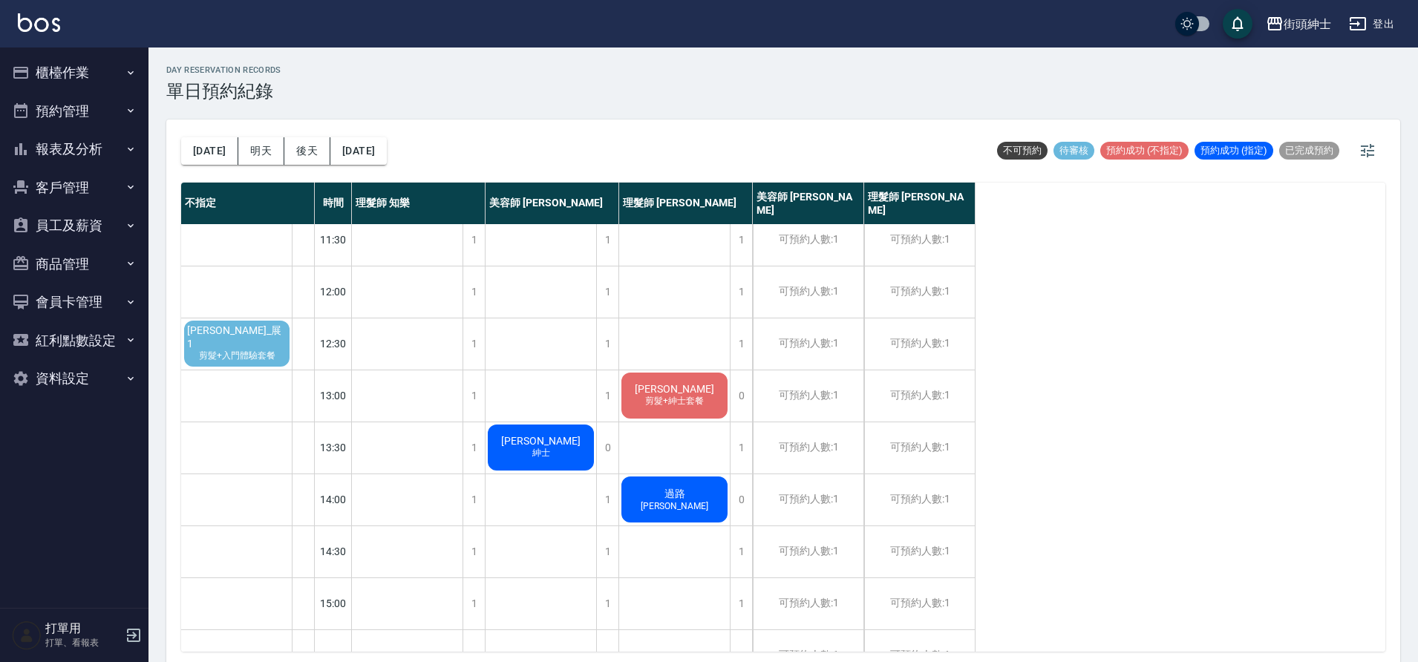
scroll to position [2, 0]
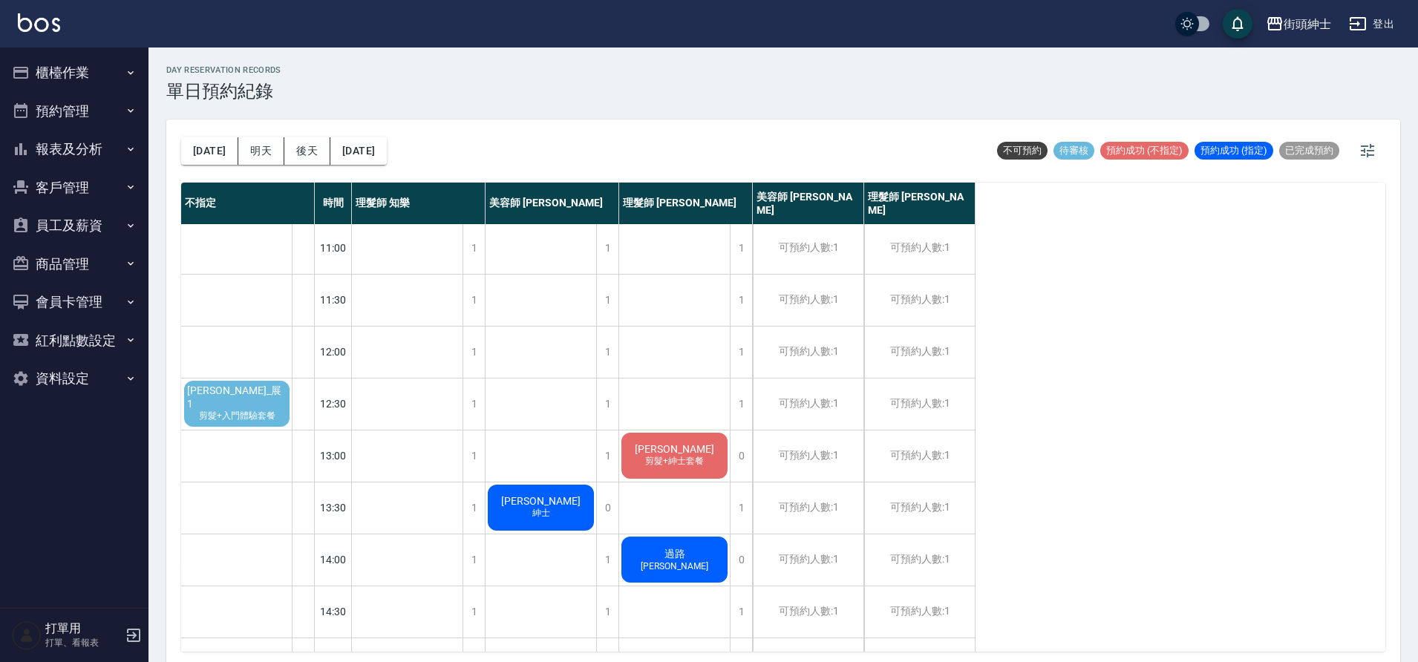
click at [387, 164] on div "今天 明天 後天 2025/09/09" at bounding box center [284, 151] width 206 height 63
click at [372, 157] on button "2025/09/09" at bounding box center [358, 150] width 56 height 27
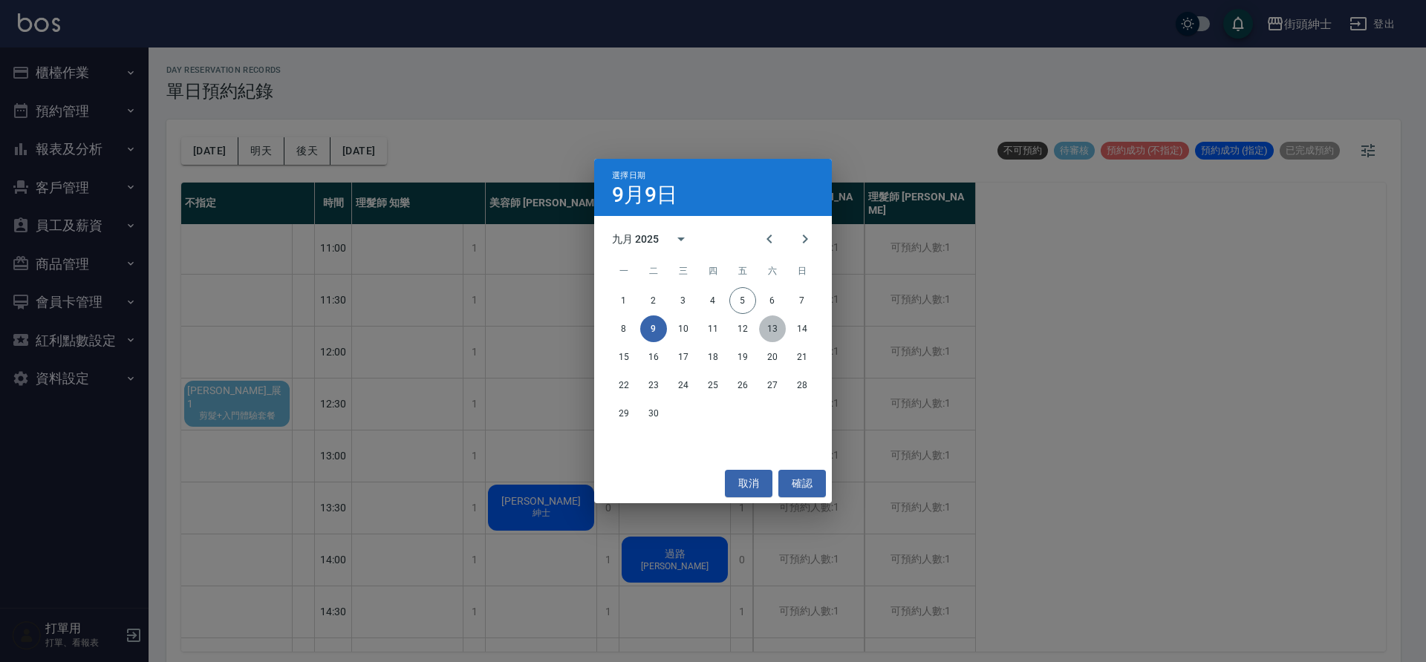
click at [780, 334] on button "13" at bounding box center [772, 329] width 27 height 27
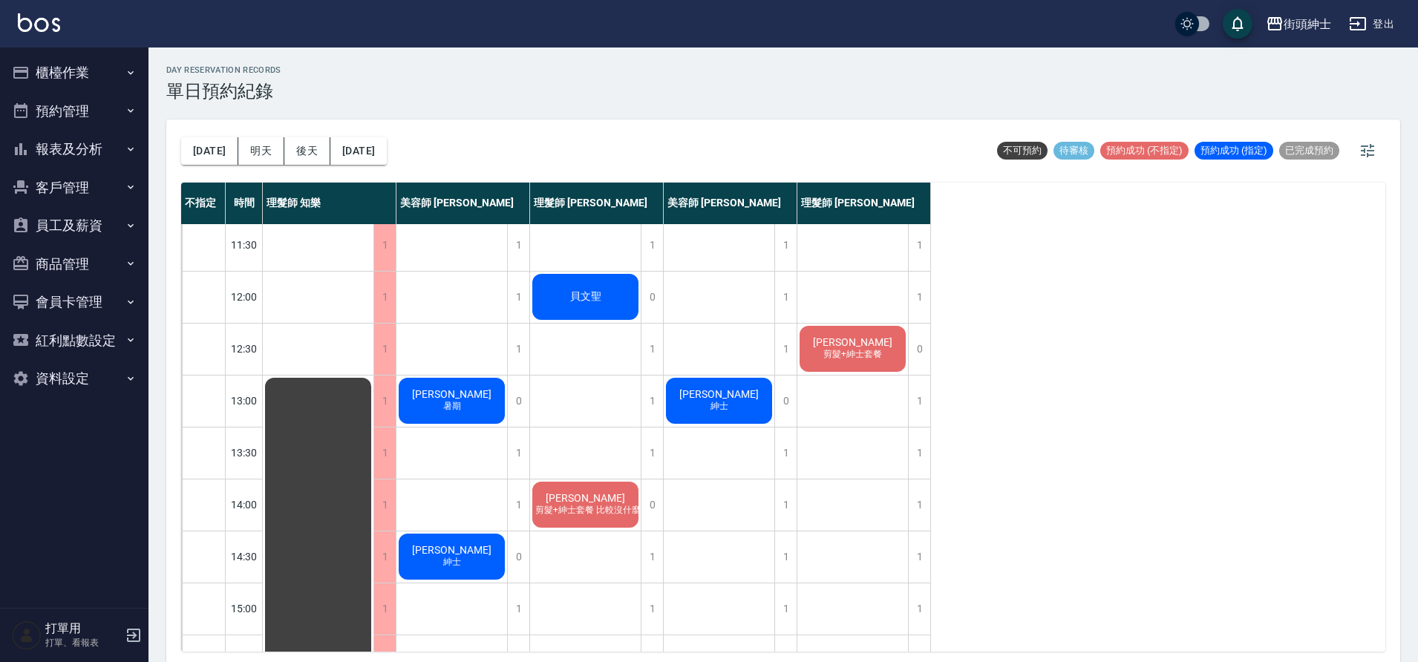
scroll to position [73, 0]
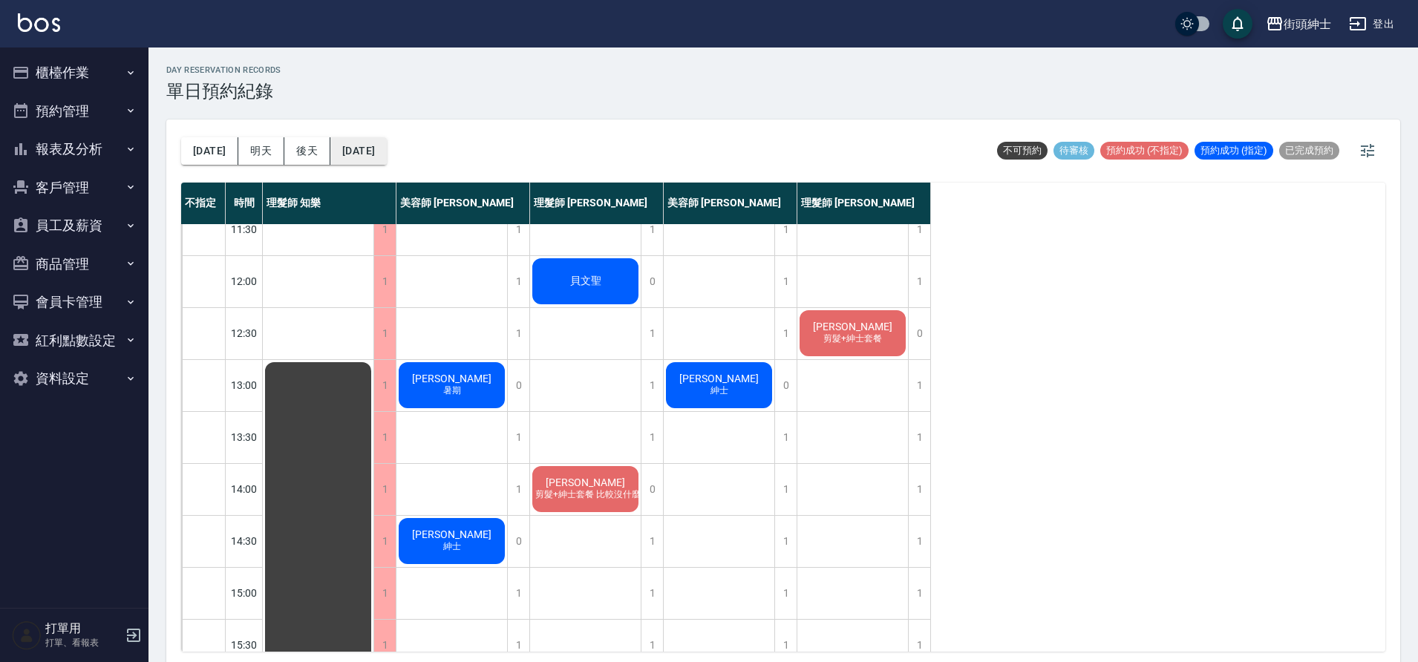
drag, startPoint x: 364, startPoint y: 171, endPoint x: 365, endPoint y: 162, distance: 9.0
click at [364, 170] on div "今天 明天 後天 2025/09/13" at bounding box center [284, 151] width 206 height 63
click at [365, 162] on button "2025/09/13" at bounding box center [358, 150] width 56 height 27
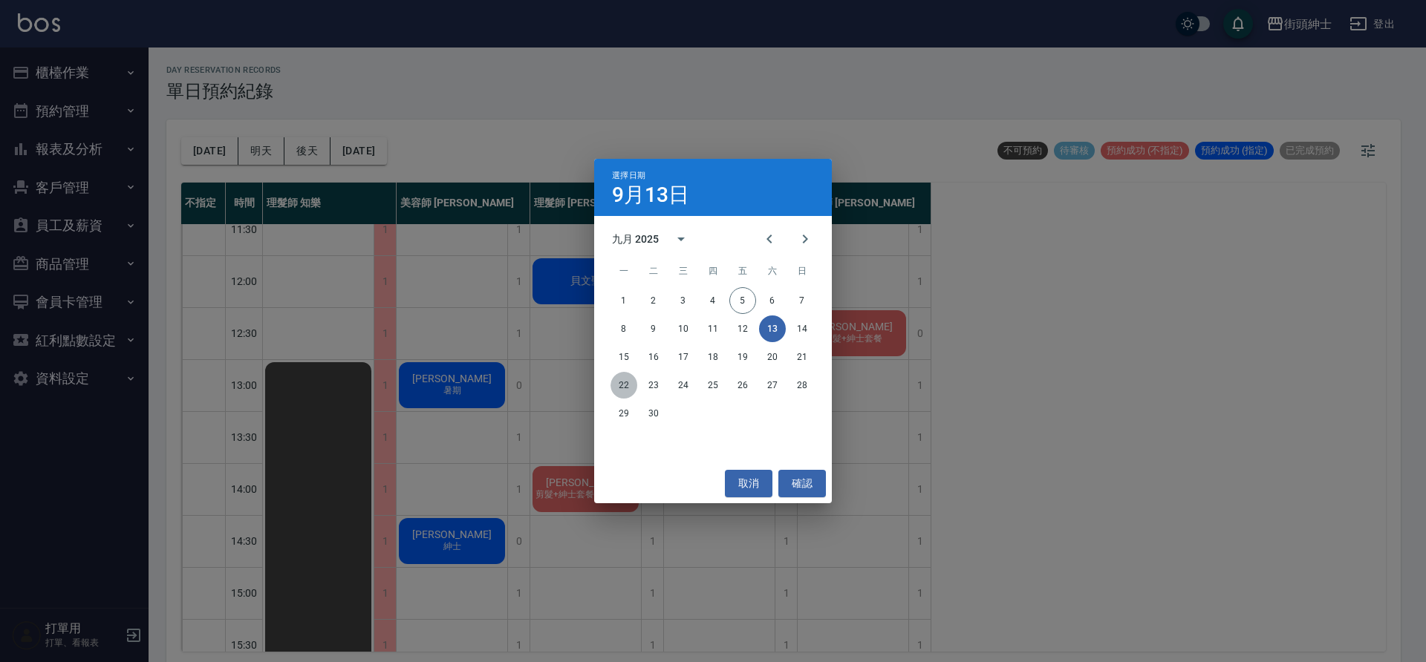
click at [626, 375] on button "22" at bounding box center [623, 385] width 27 height 27
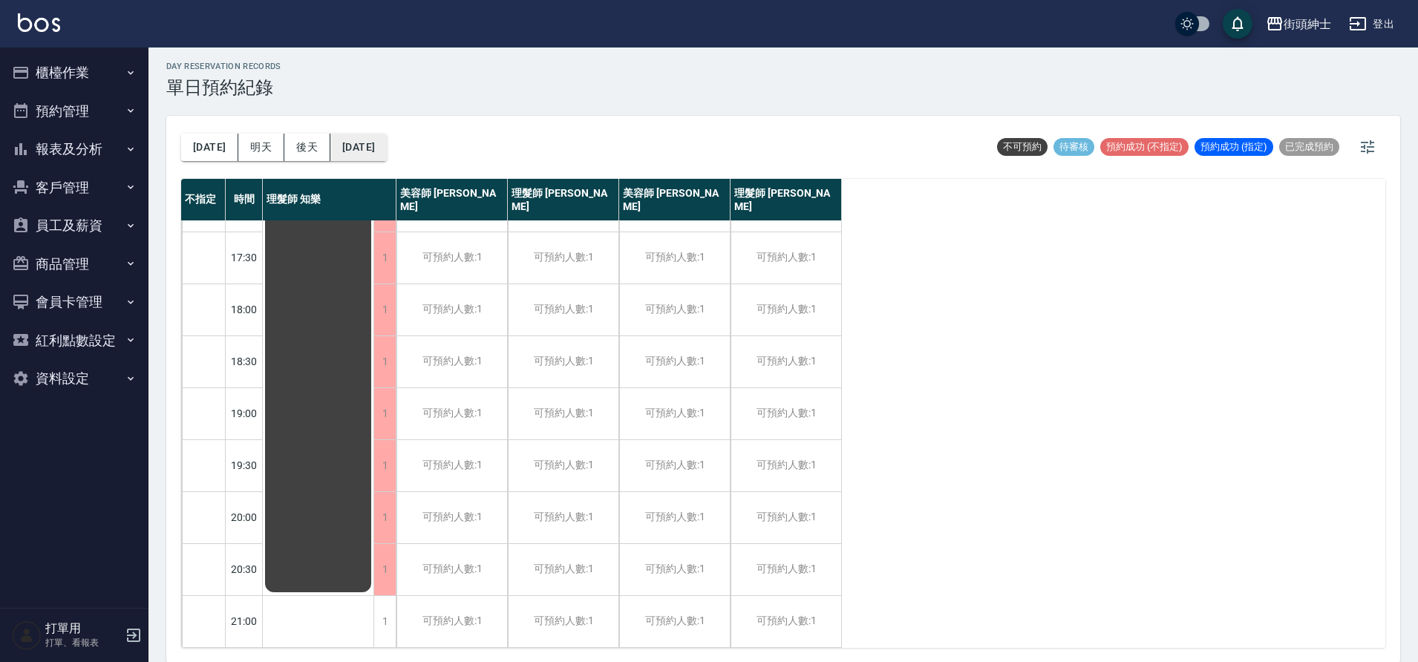
scroll to position [4, 0]
click at [376, 151] on button "2025/09/22" at bounding box center [358, 146] width 56 height 27
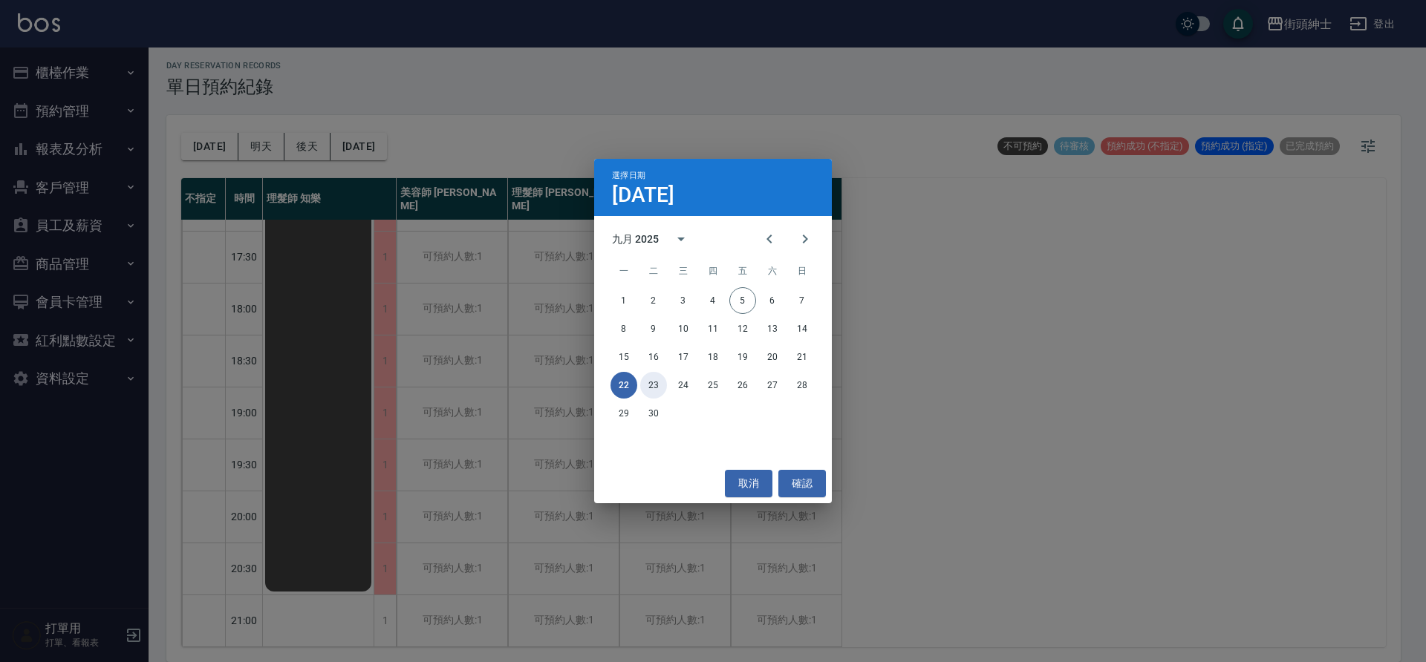
click at [654, 383] on button "23" at bounding box center [653, 385] width 27 height 27
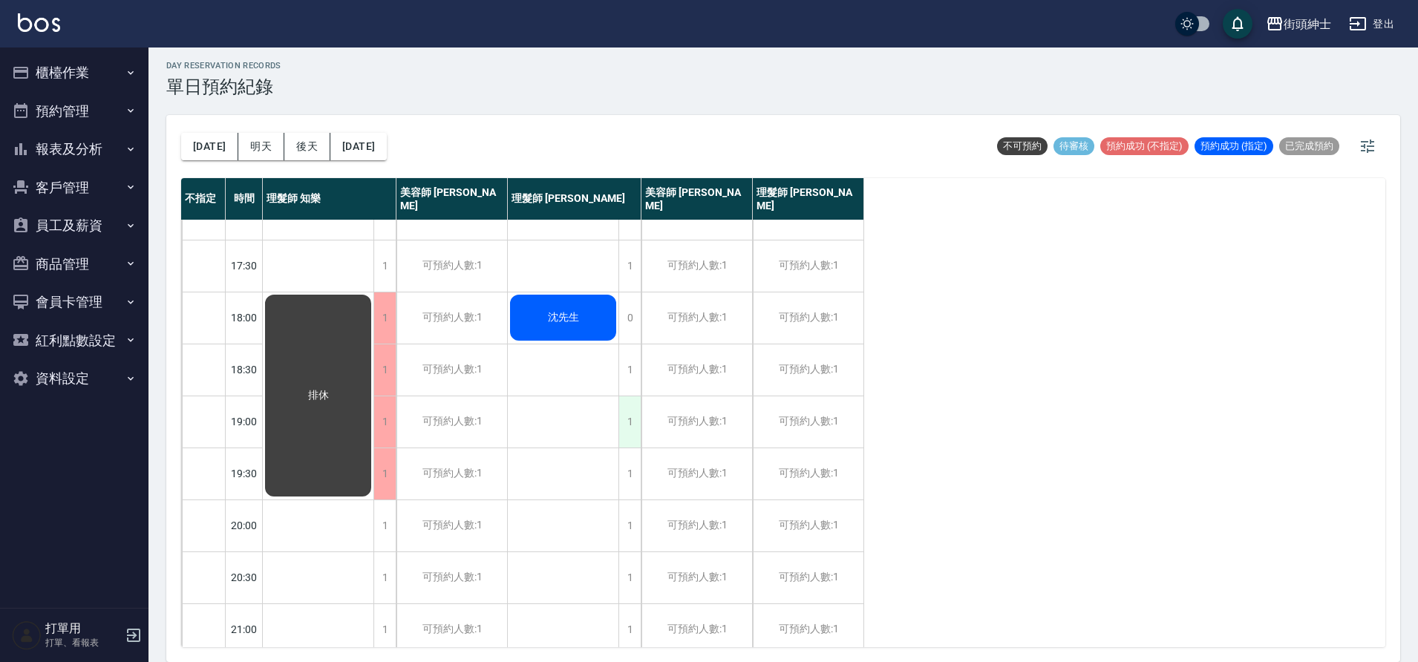
scroll to position [567, 0]
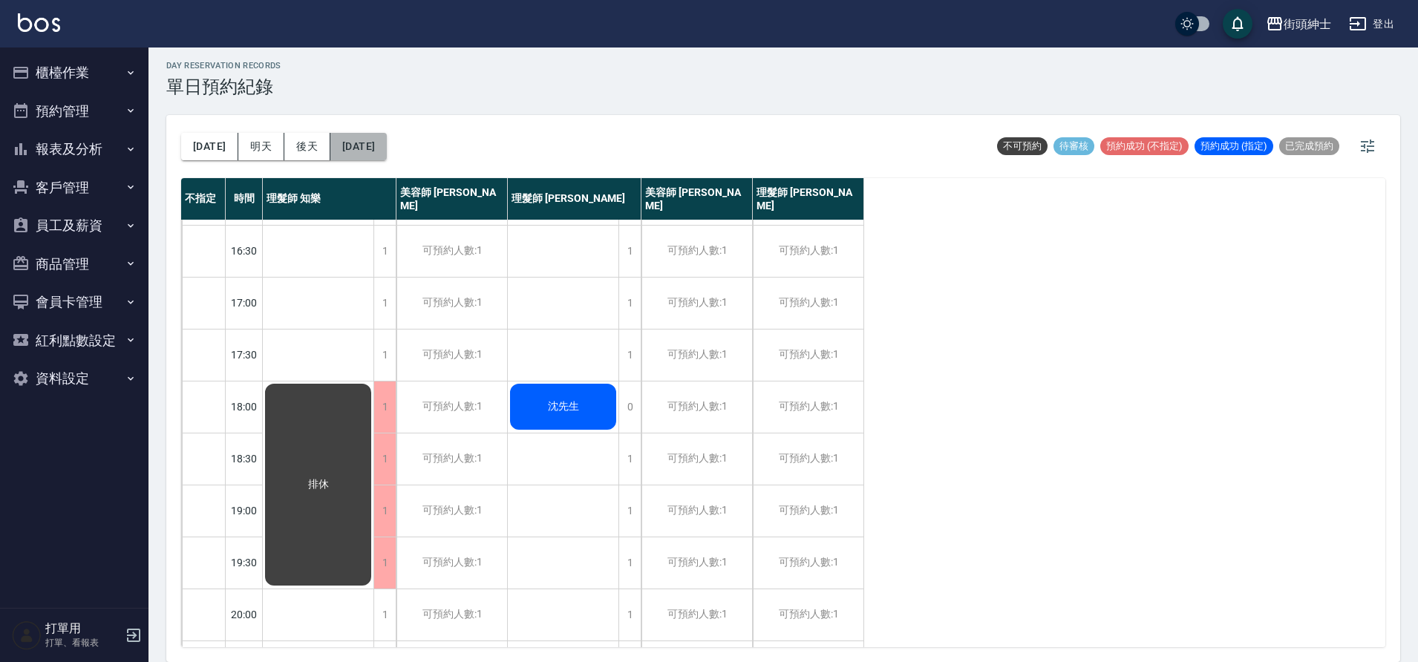
click at [356, 151] on button "2025/09/23" at bounding box center [358, 146] width 56 height 27
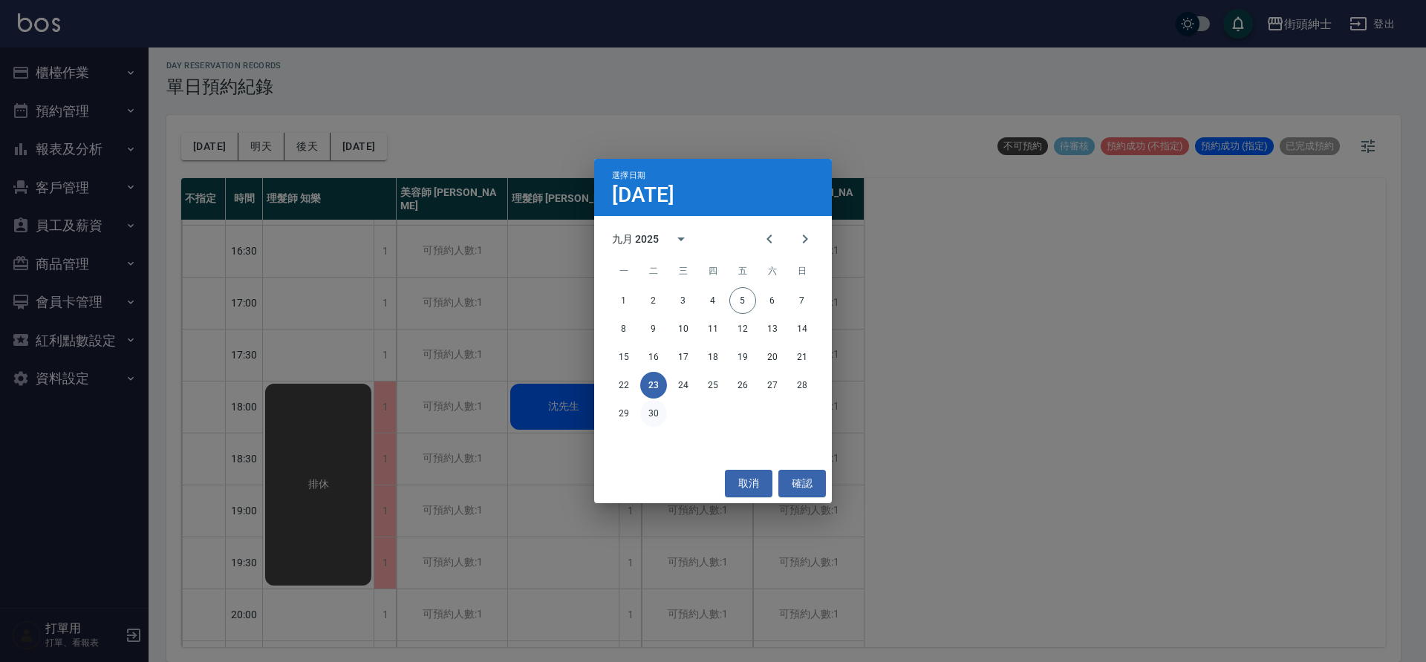
click at [656, 413] on button "30" at bounding box center [653, 413] width 27 height 27
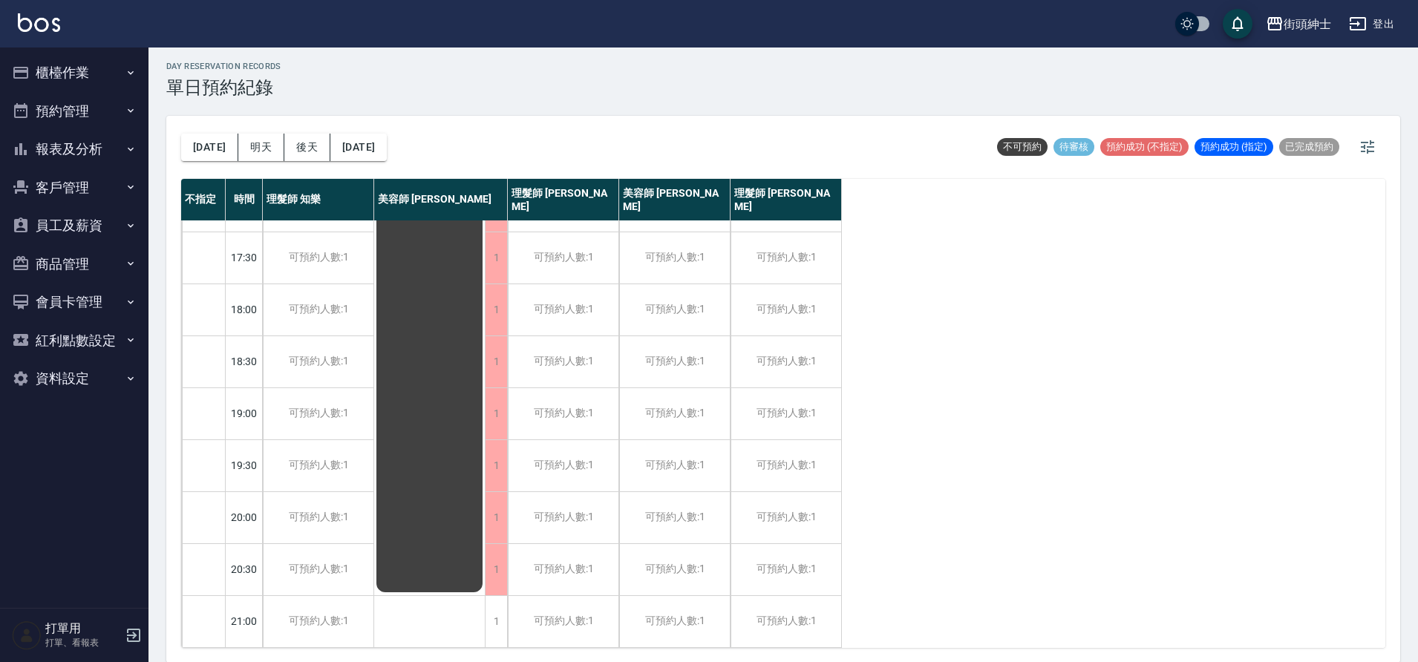
scroll to position [4, 0]
click at [201, 151] on button "[DATE]" at bounding box center [209, 146] width 57 height 27
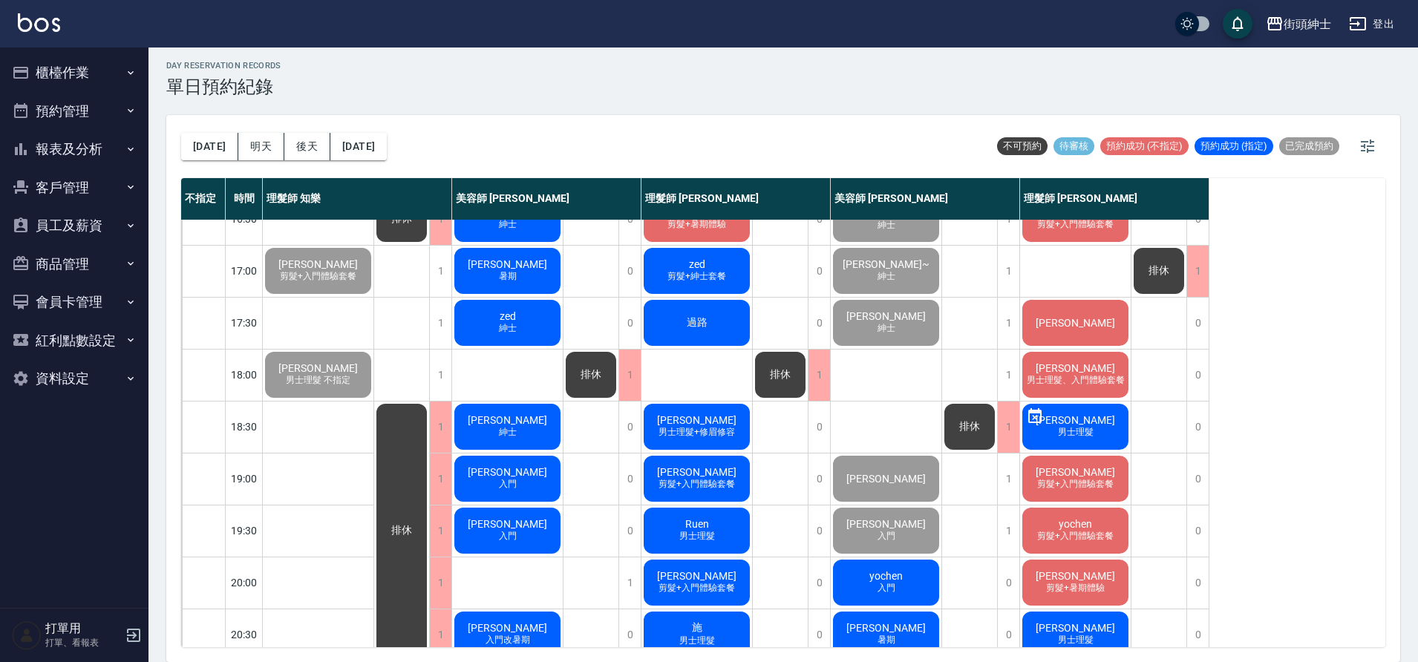
scroll to position [676, 0]
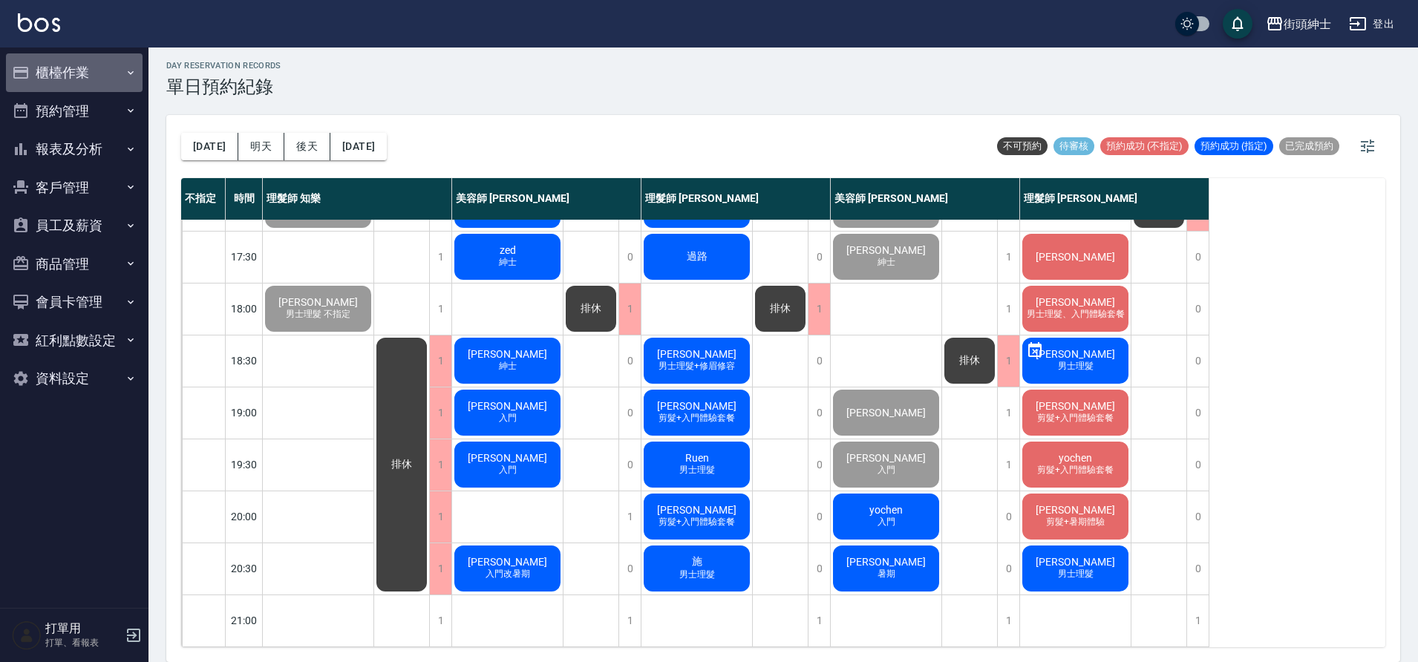
click at [43, 74] on button "櫃檯作業" at bounding box center [74, 72] width 137 height 39
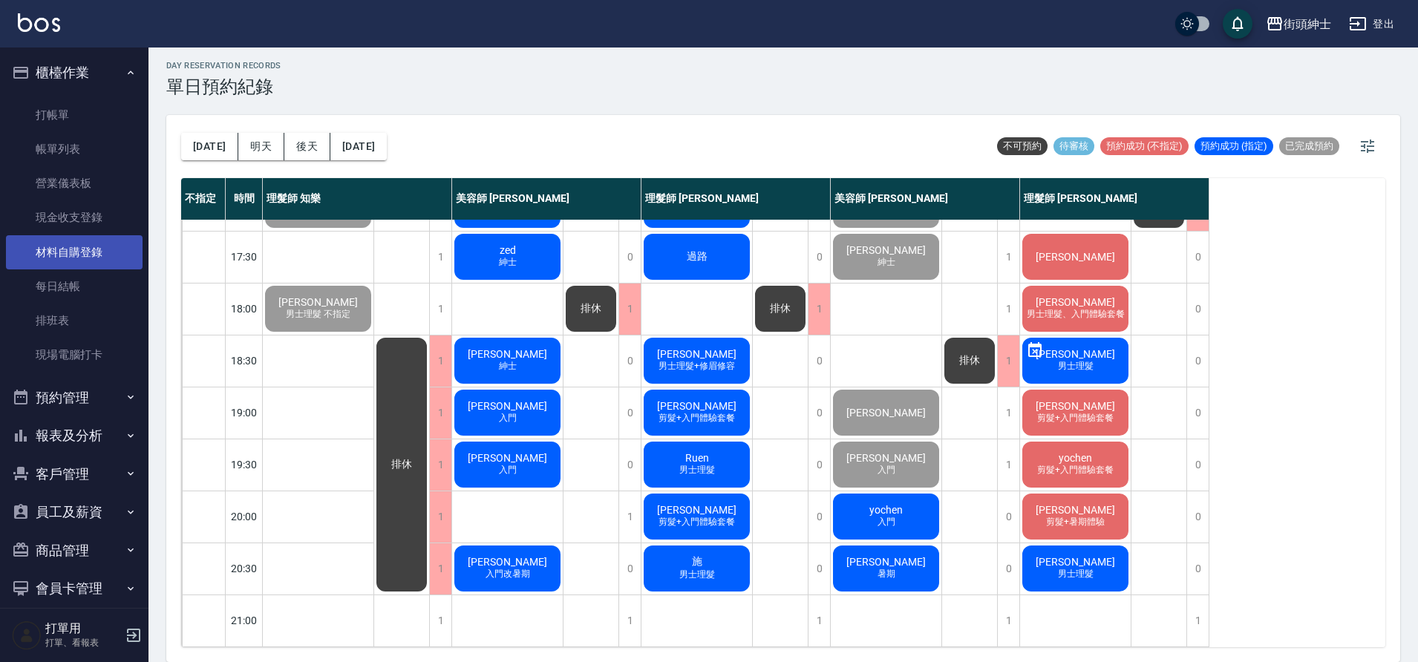
click at [95, 246] on link "材料自購登錄" at bounding box center [74, 252] width 137 height 34
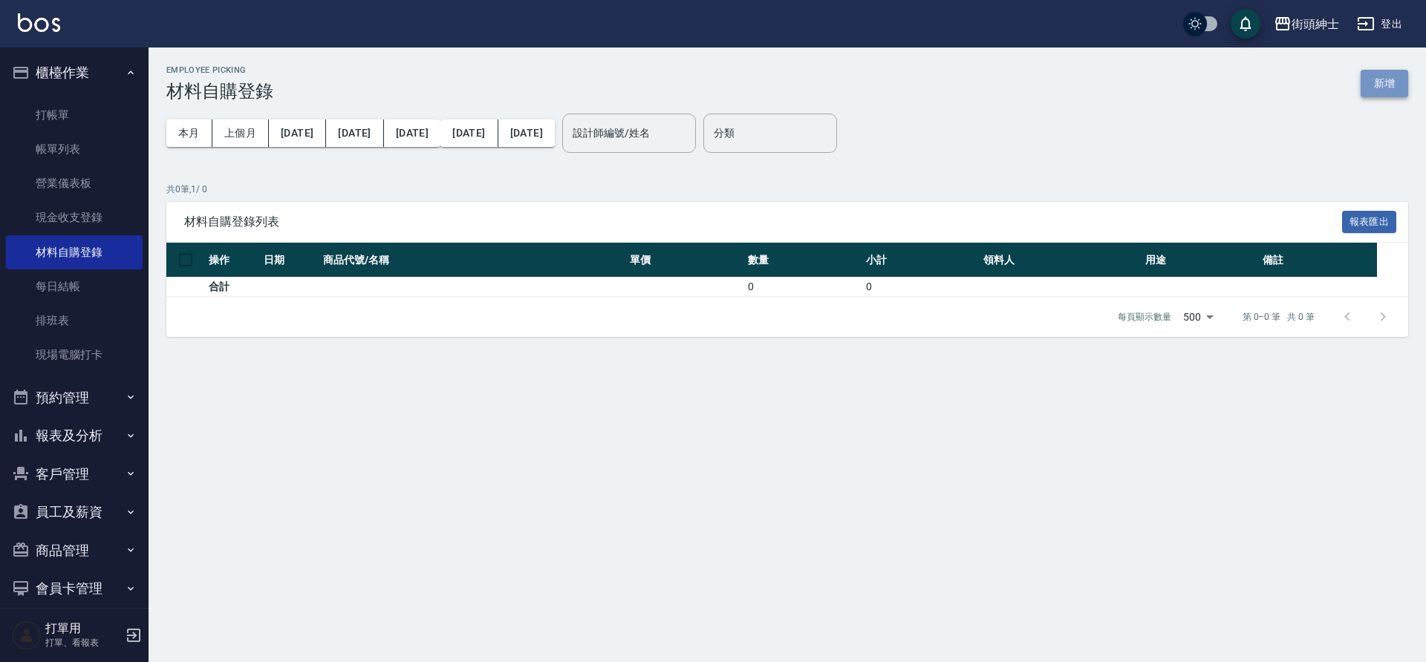
click at [1378, 71] on button "新增" at bounding box center [1384, 83] width 48 height 27
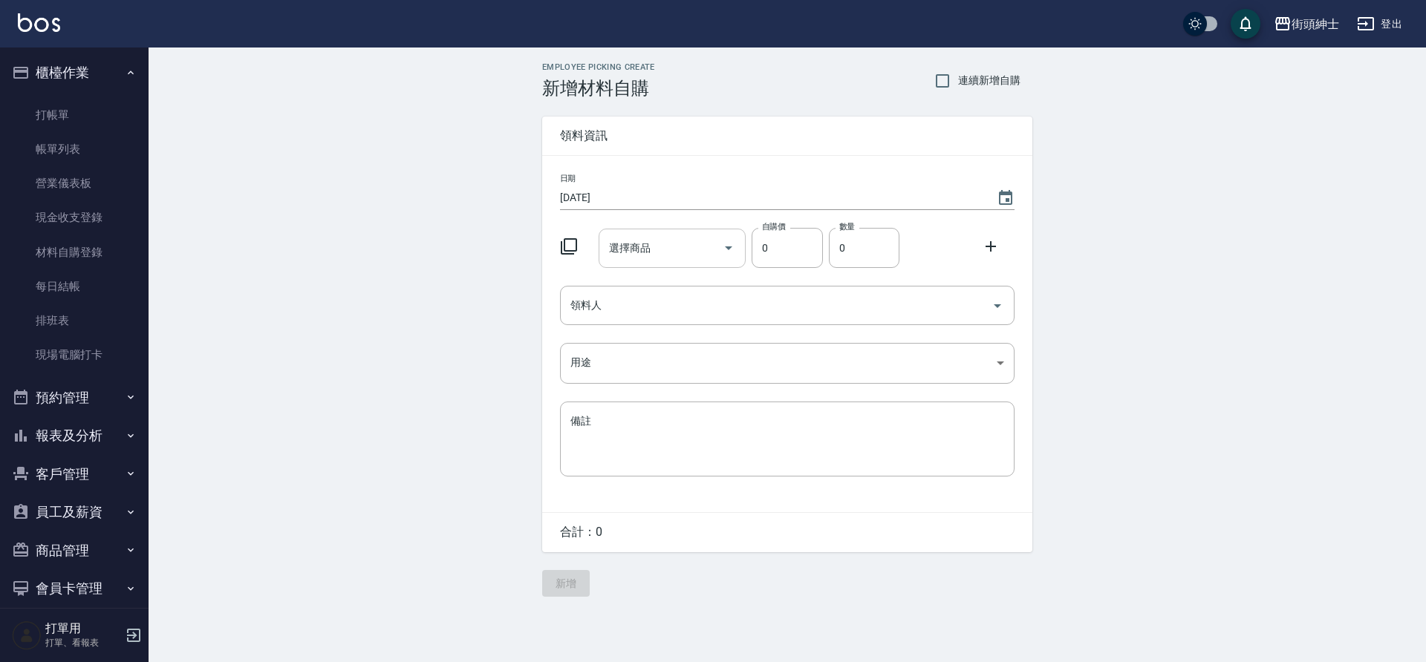
click at [726, 264] on div at bounding box center [728, 248] width 22 height 39
click at [719, 259] on div at bounding box center [728, 248] width 22 height 39
click at [644, 239] on input "選擇商品" at bounding box center [661, 248] width 112 height 26
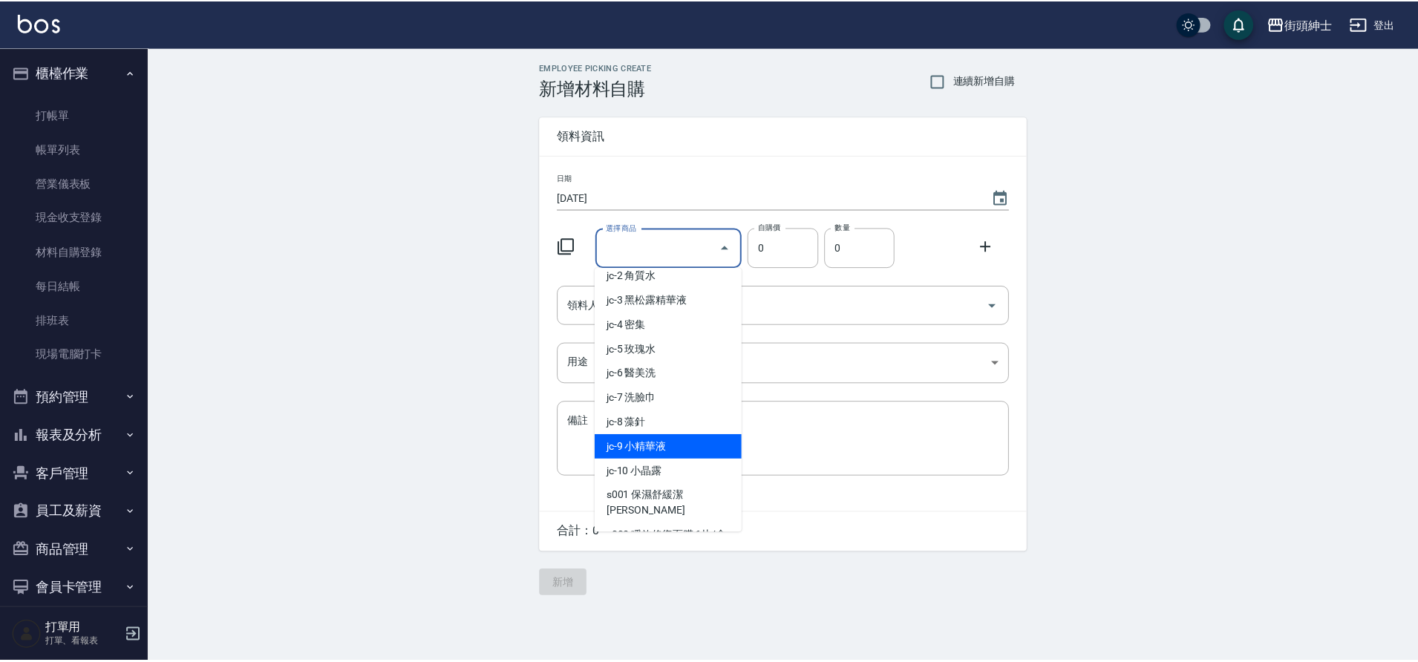
scroll to position [294, 0]
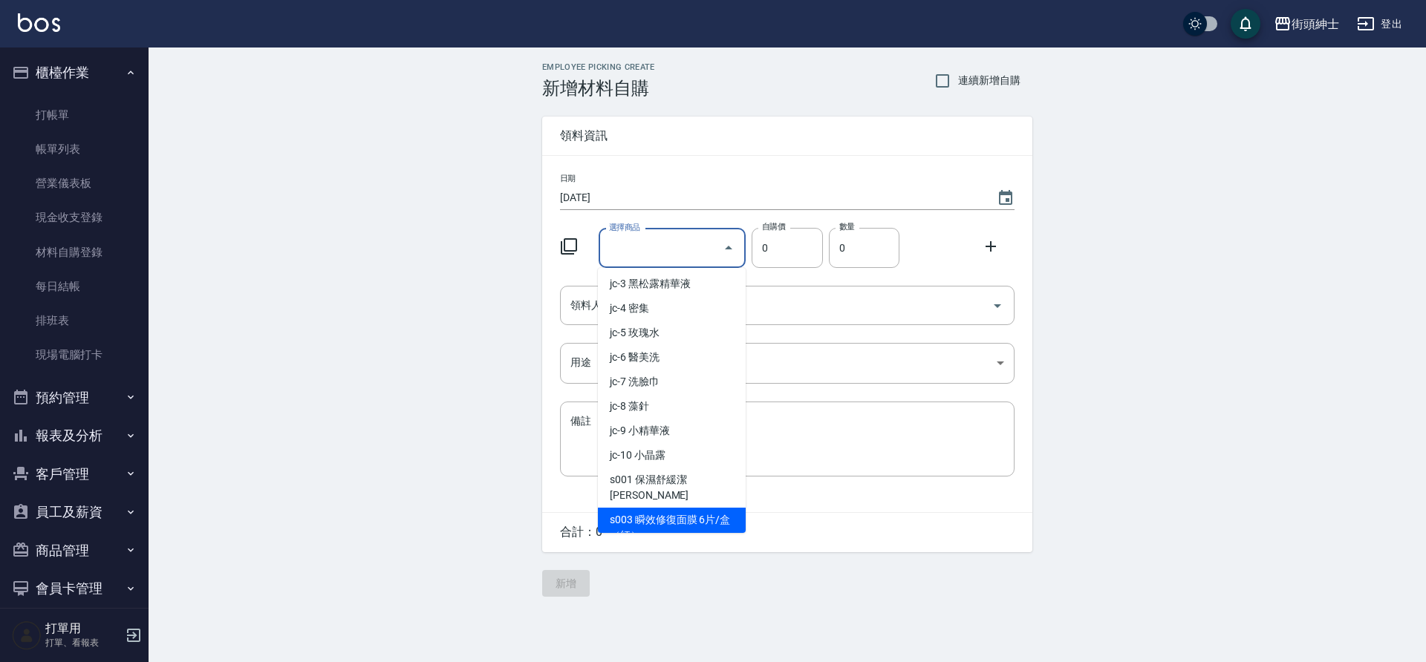
click at [702, 508] on li "s003 瞬效修復面膜 6片/盒（紅）" at bounding box center [672, 528] width 148 height 40
click at [702, 485] on div "日期 2025/09/05 選擇商品 選擇商品 自購價 0 自購價 數量 0 數量 領料人 領料人 用途 ​ 用途 備註 x 備註" at bounding box center [787, 334] width 490 height 356
type input "瞬效修復面膜 6片/盒（紅）"
type input "500"
type input "1"
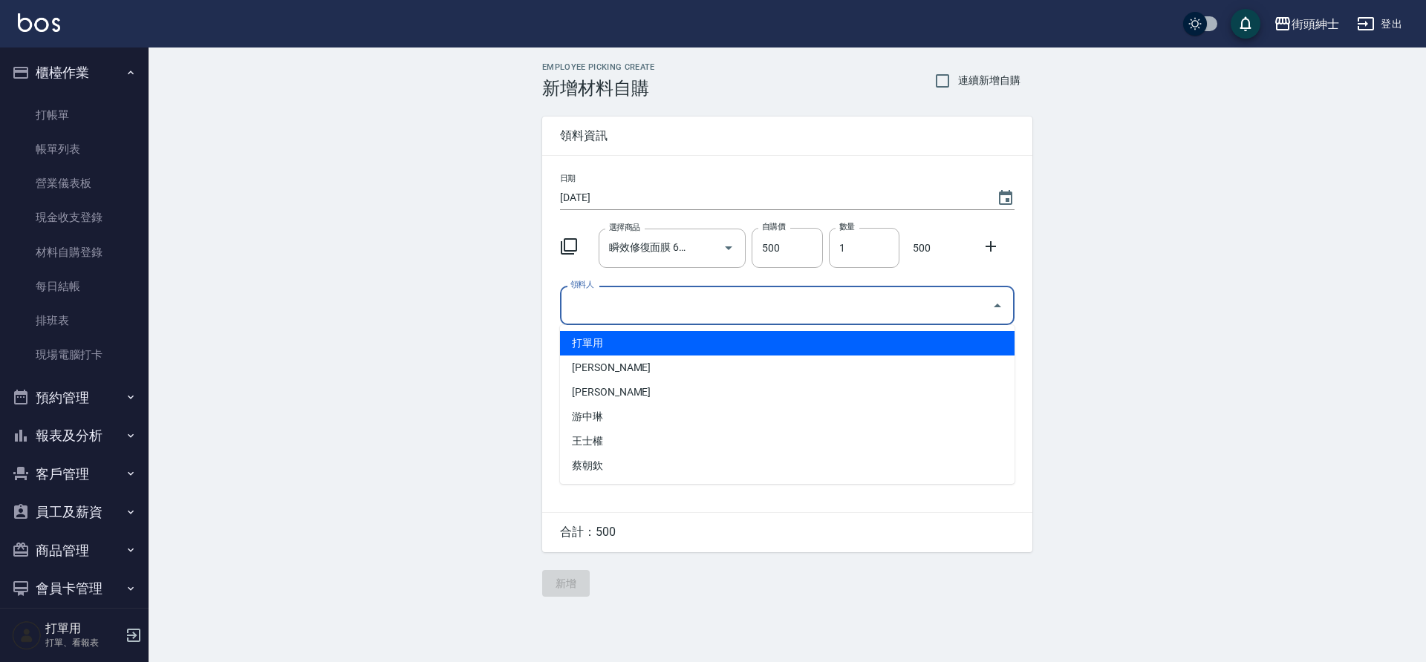
click at [731, 313] on input "領料人" at bounding box center [776, 306] width 419 height 26
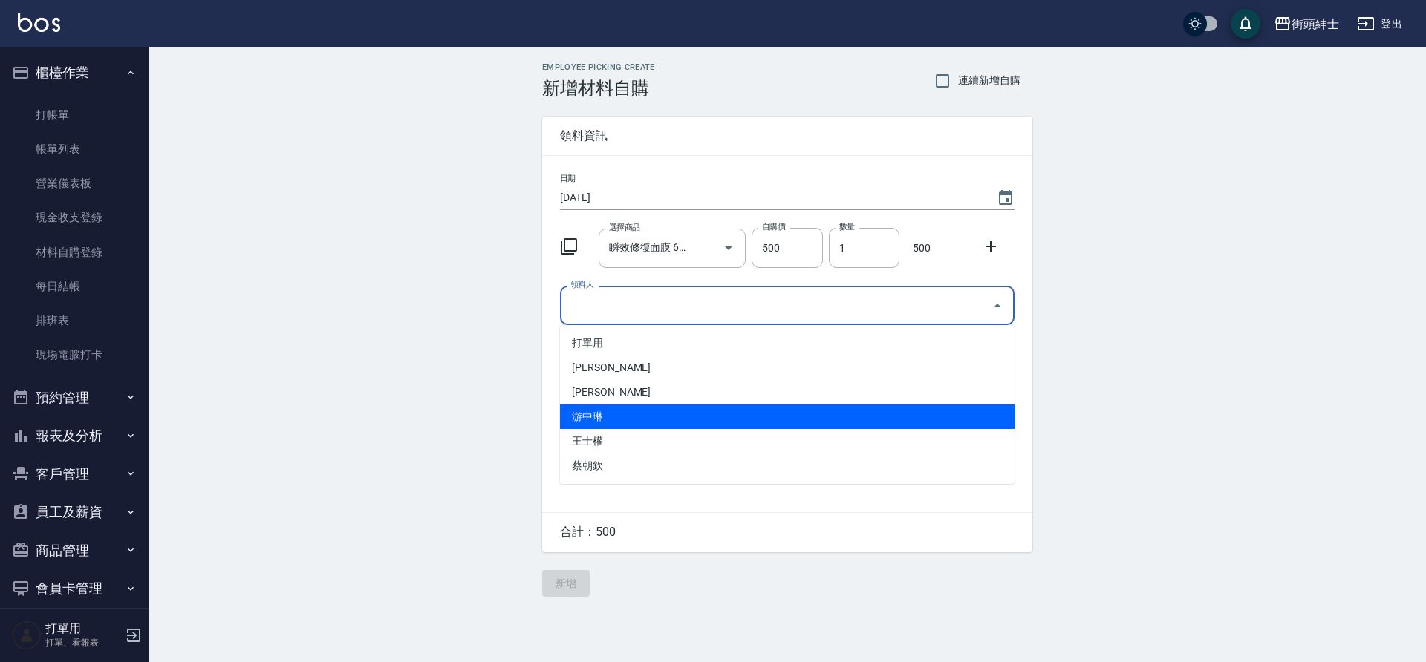
click at [717, 411] on li "游中琳" at bounding box center [787, 417] width 454 height 25
type input "游中琳"
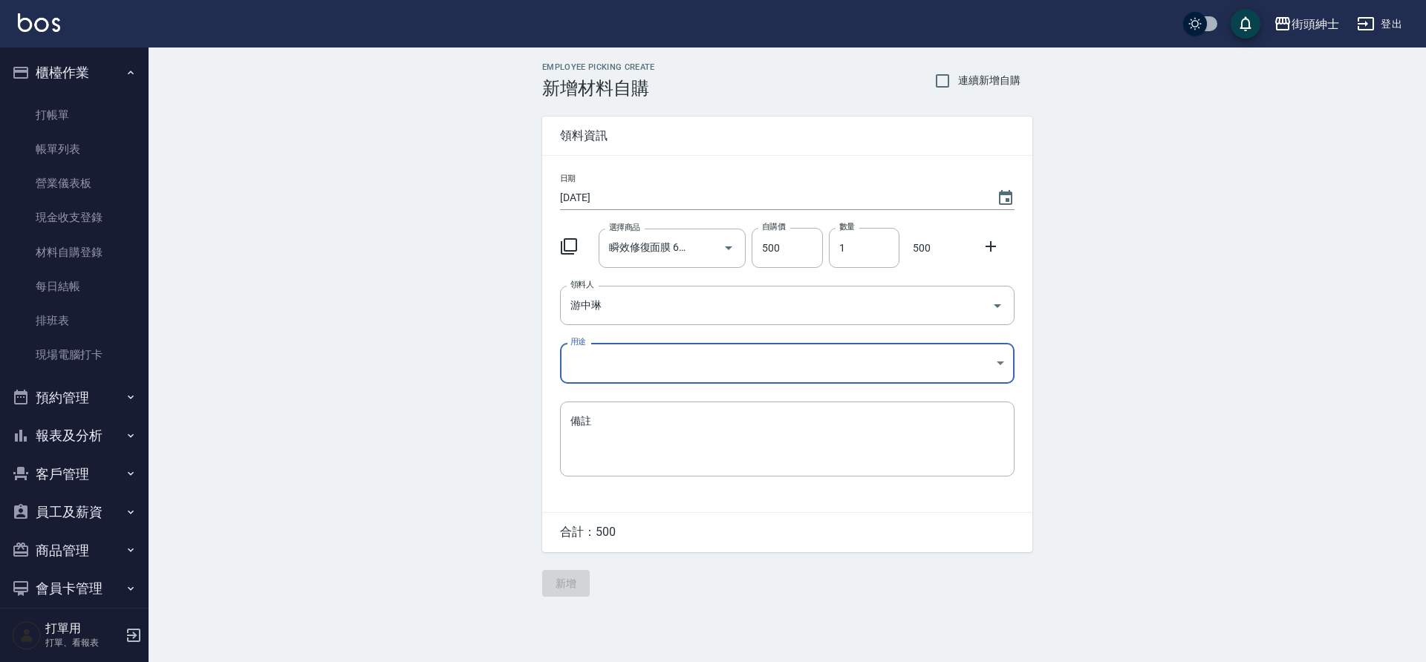
click at [624, 385] on div "日期 2025/09/05 選擇商品 瞬效修復面膜 6片/盒（紅） 選擇商品 自購價 500 自購價 數量 1 數量 500 領料人 游中琳 領料人 用途 ​…" at bounding box center [787, 334] width 490 height 356
click at [650, 348] on body "街頭紳士 登出 櫃檯作業 打帳單 帳單列表 營業儀表板 現金收支登錄 材料自購登錄 每日結帳 排班表 現場電腦打卡 預約管理 預約管理 單日預約紀錄 單週預約…" at bounding box center [713, 331] width 1426 height 662
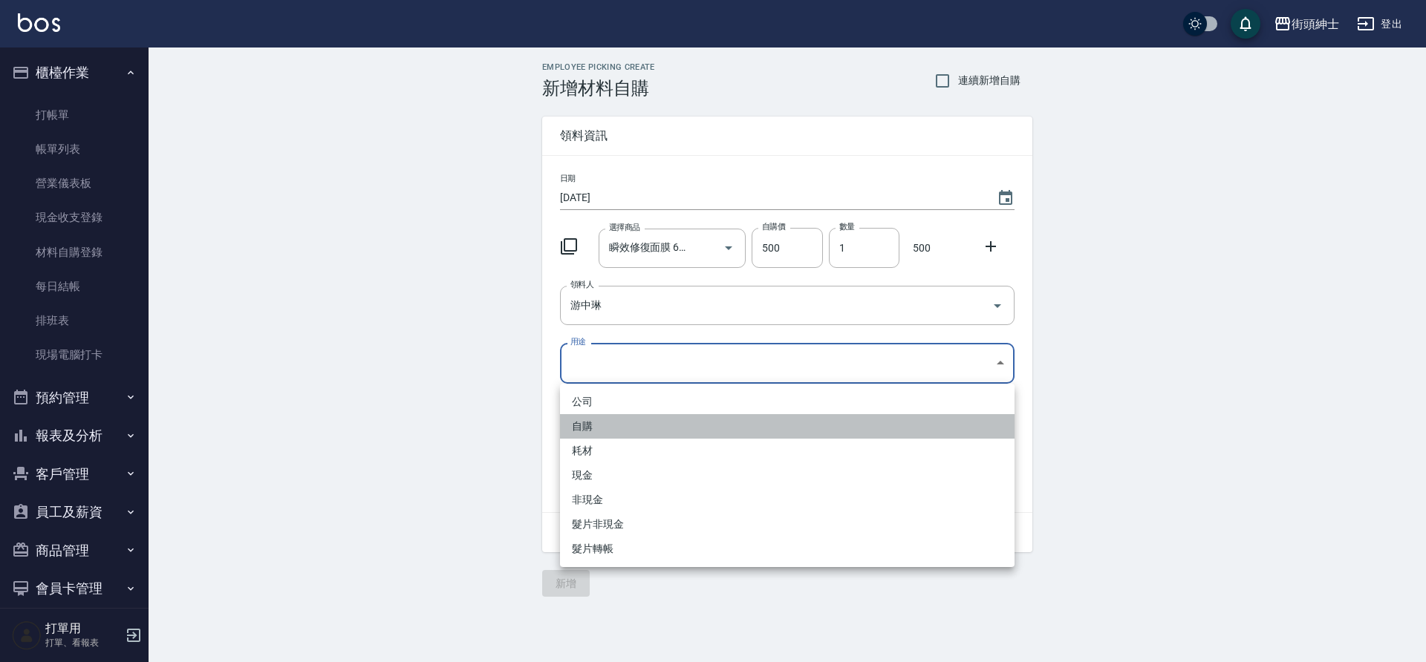
click at [657, 429] on li "自購" at bounding box center [787, 426] width 454 height 25
type input "自購"
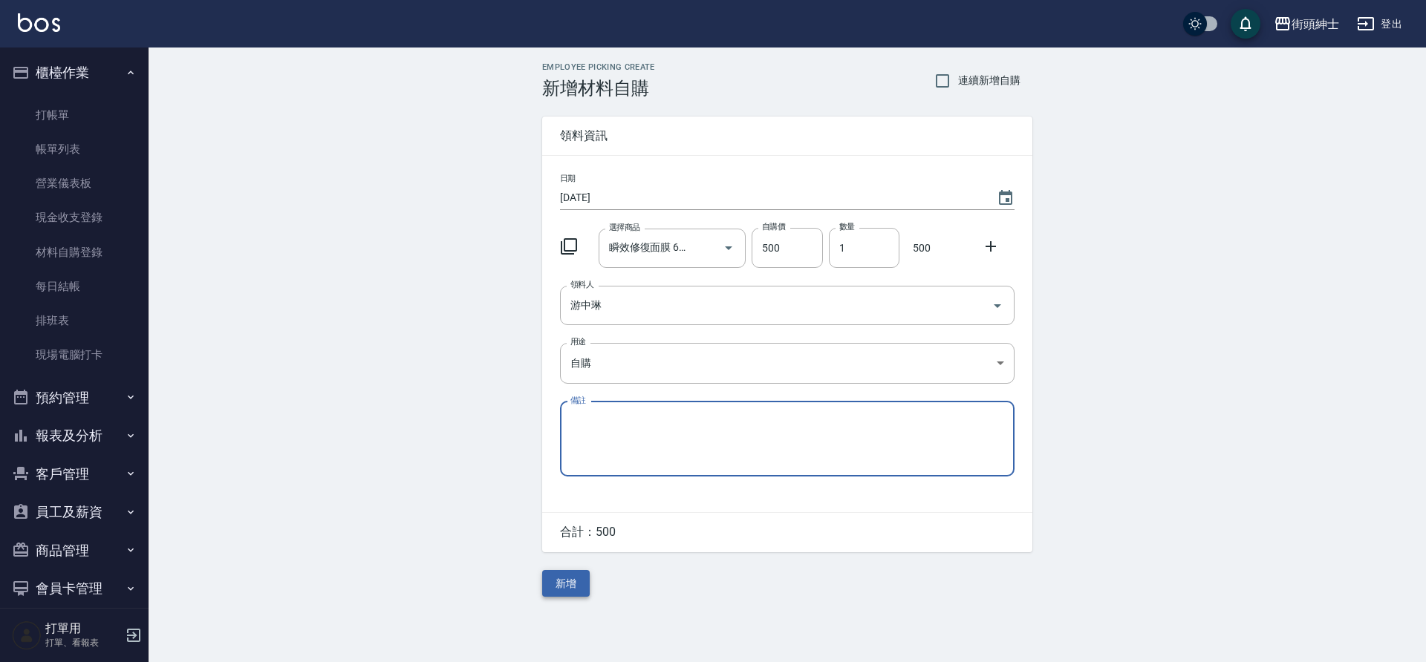
click at [584, 590] on button "新增" at bounding box center [566, 583] width 48 height 27
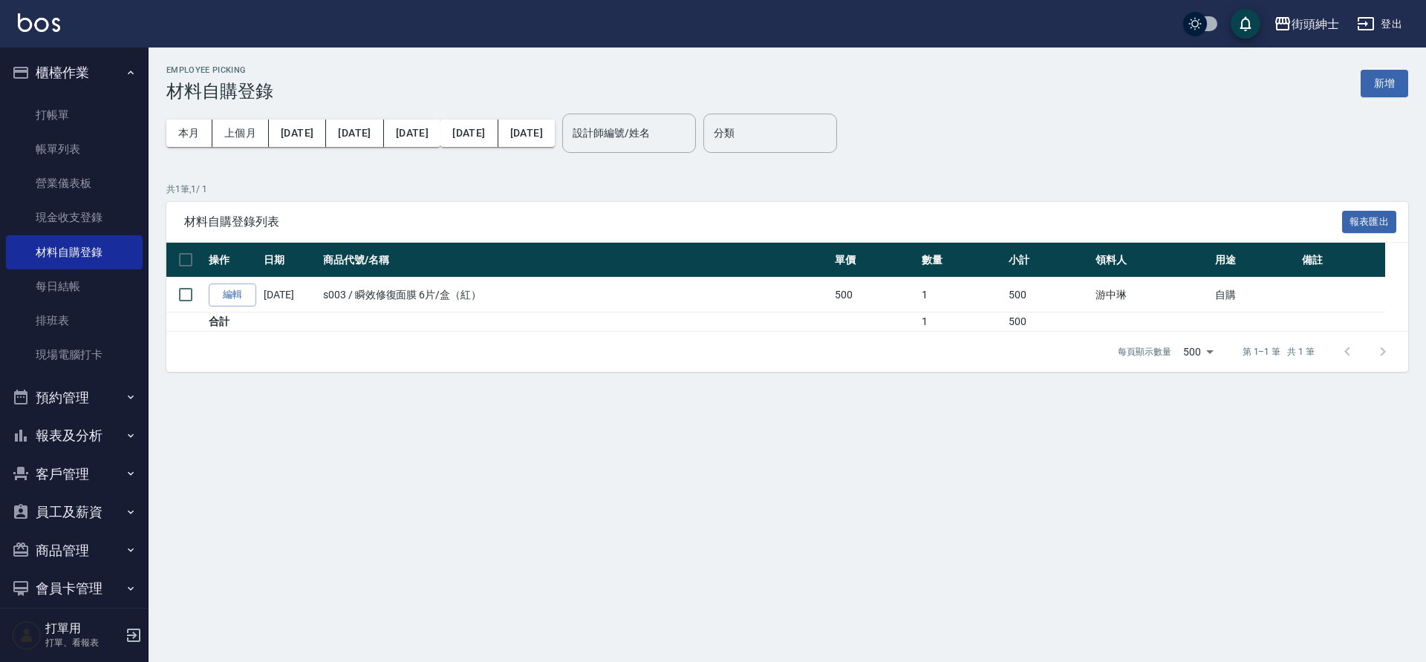
click at [94, 390] on button "預約管理" at bounding box center [74, 398] width 137 height 39
click at [85, 464] on link "單日預約紀錄" at bounding box center [74, 474] width 137 height 34
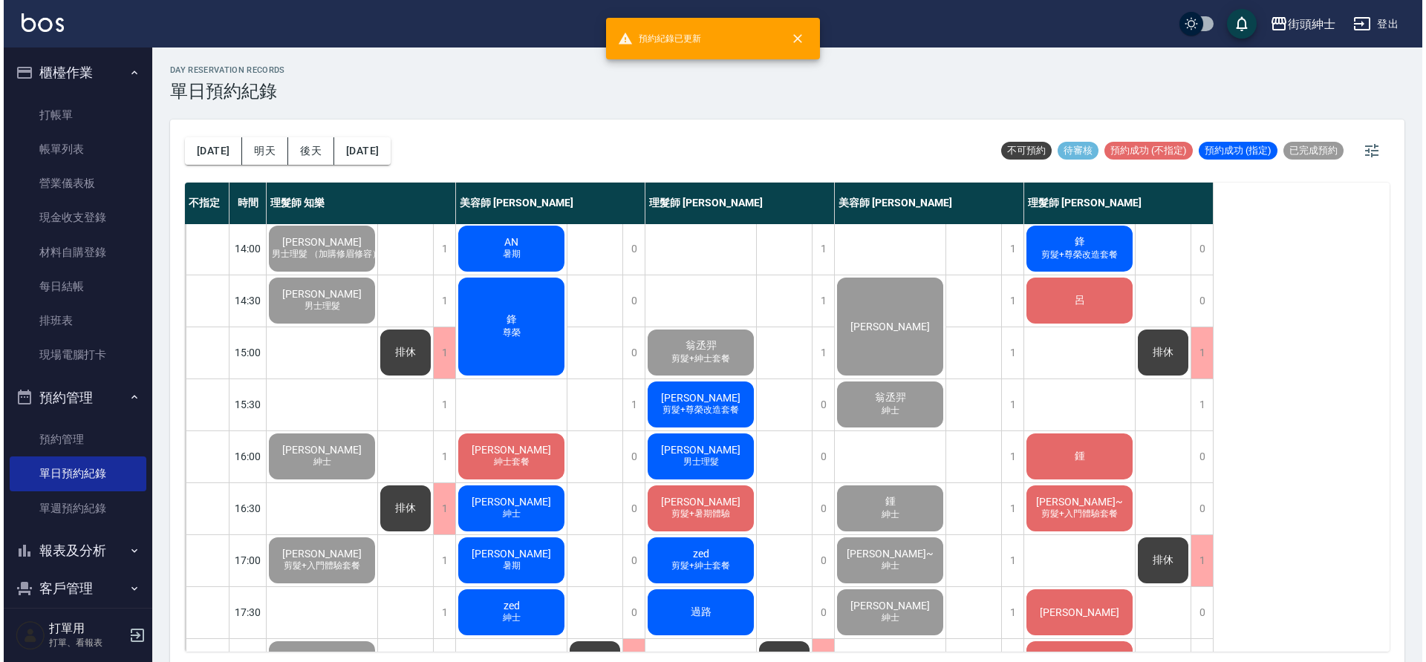
scroll to position [17, 0]
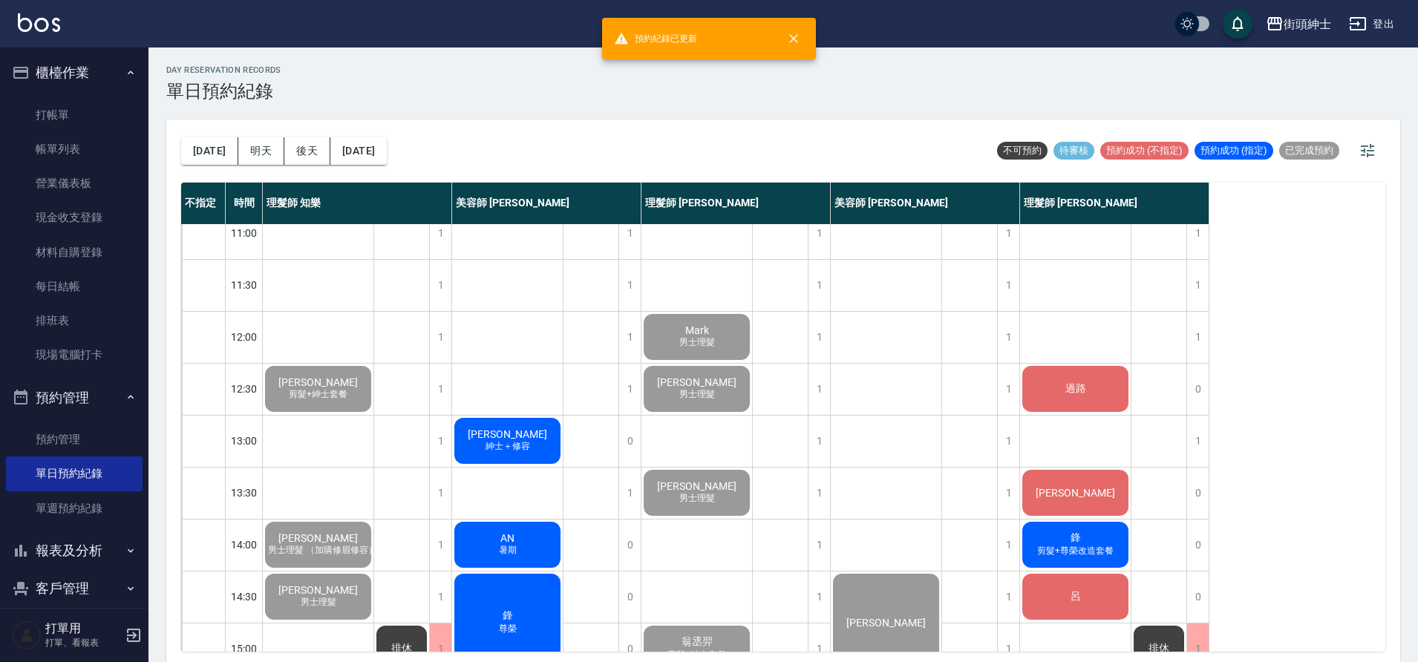
click at [523, 448] on span "紳士＋修容" at bounding box center [508, 446] width 50 height 13
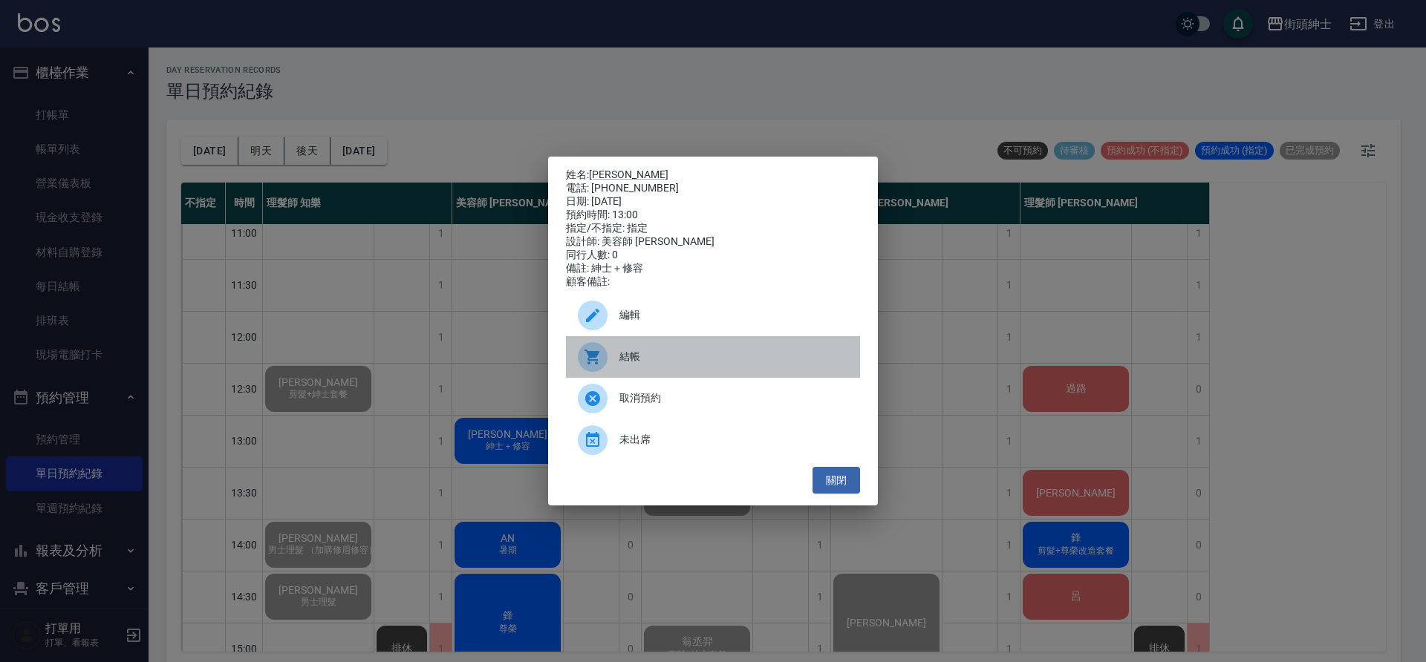
click at [680, 364] on span "結帳" at bounding box center [733, 357] width 229 height 16
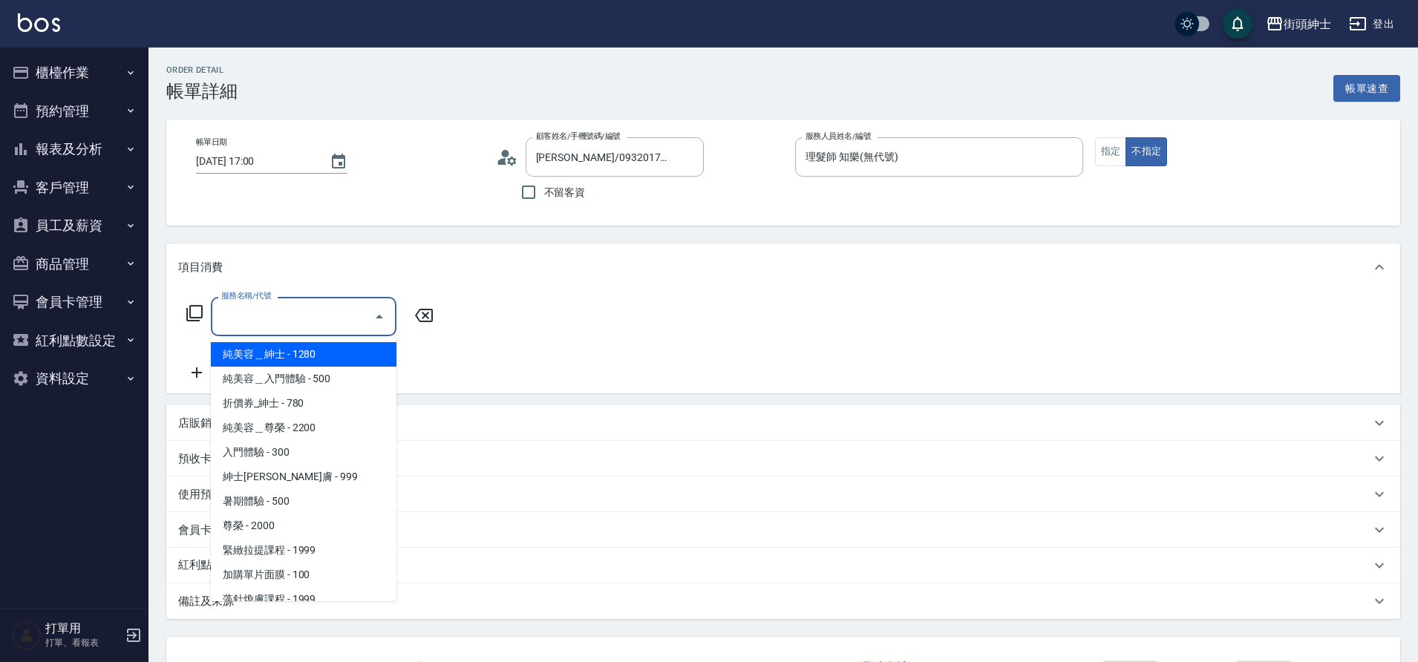
type input "[PERSON_NAME]/0932017007/null"
click at [279, 323] on input "服務名稱/代號" at bounding box center [293, 317] width 150 height 26
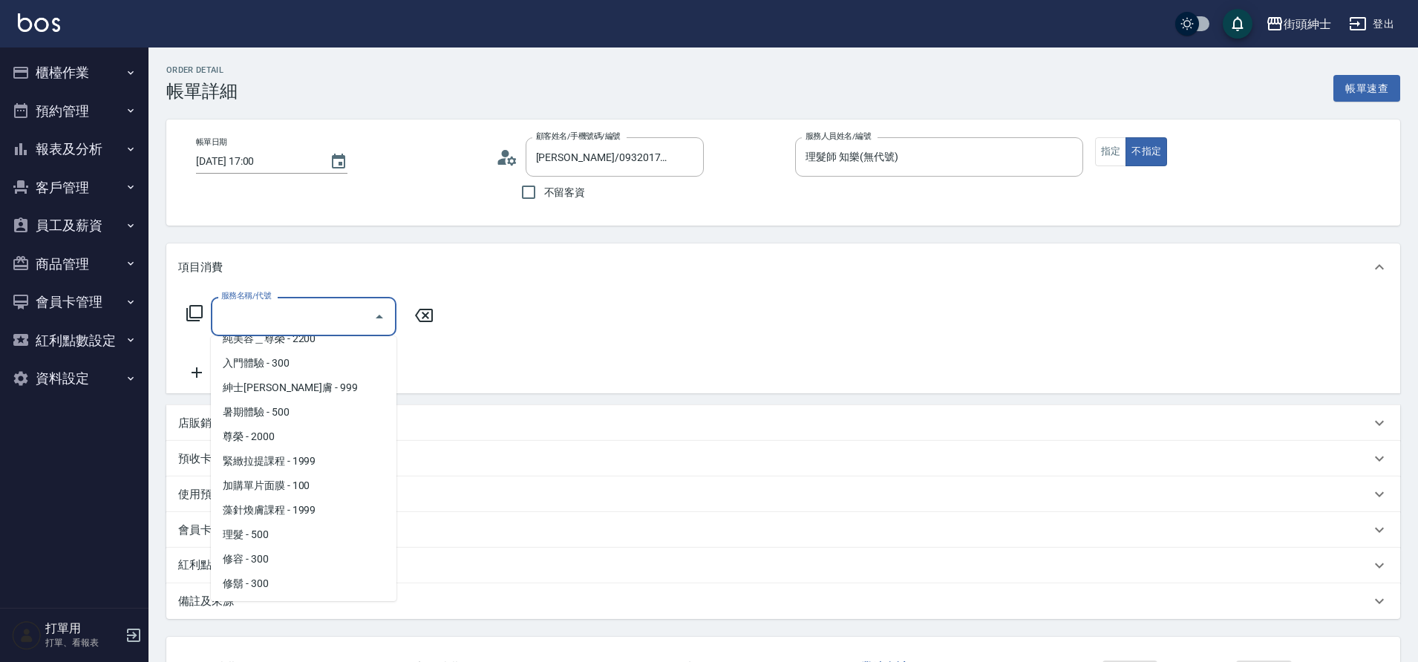
scroll to position [90, 0]
click at [259, 534] on span "理髮 - 500" at bounding box center [304, 534] width 186 height 25
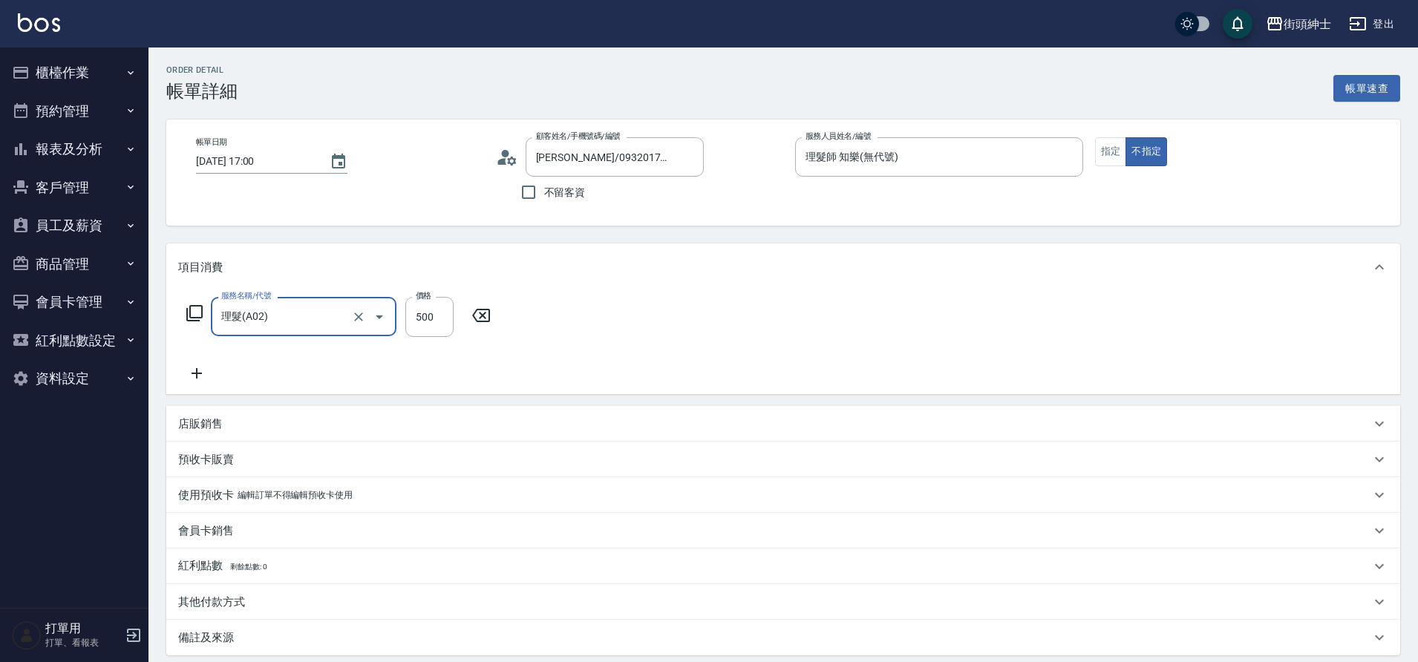
type input "理髮(A02)"
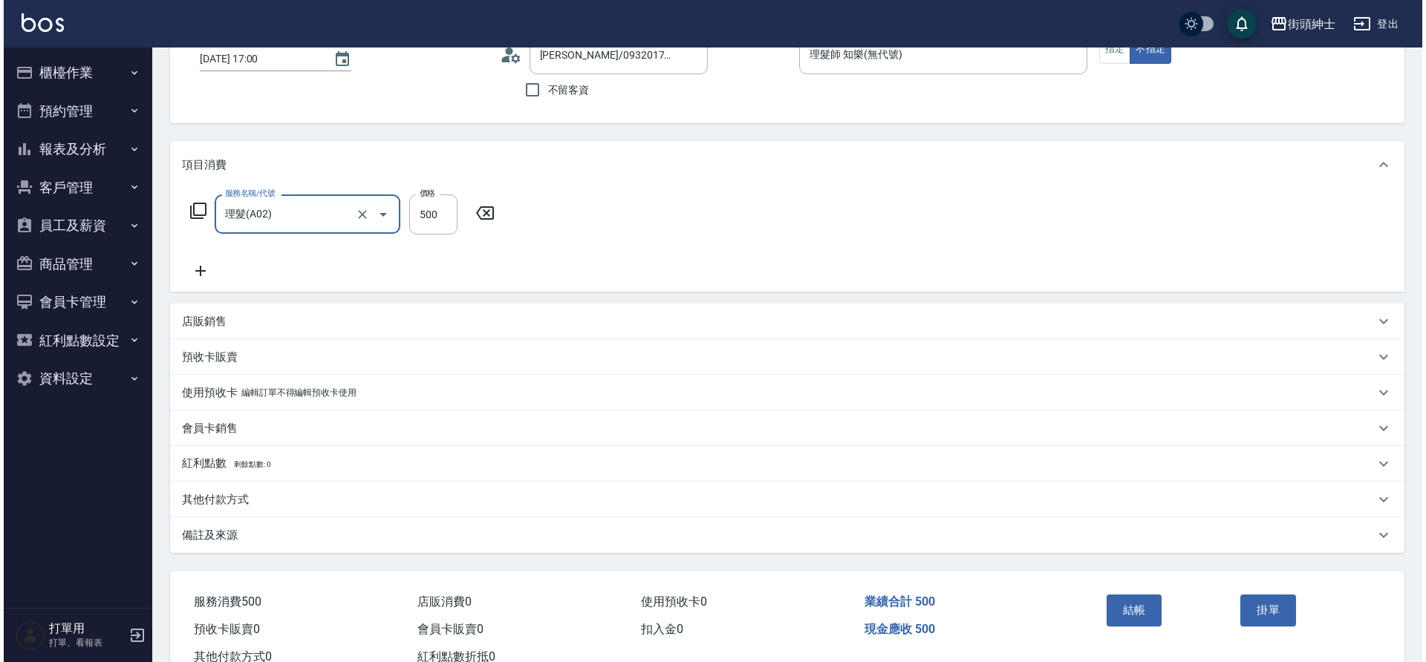
scroll to position [154, 0]
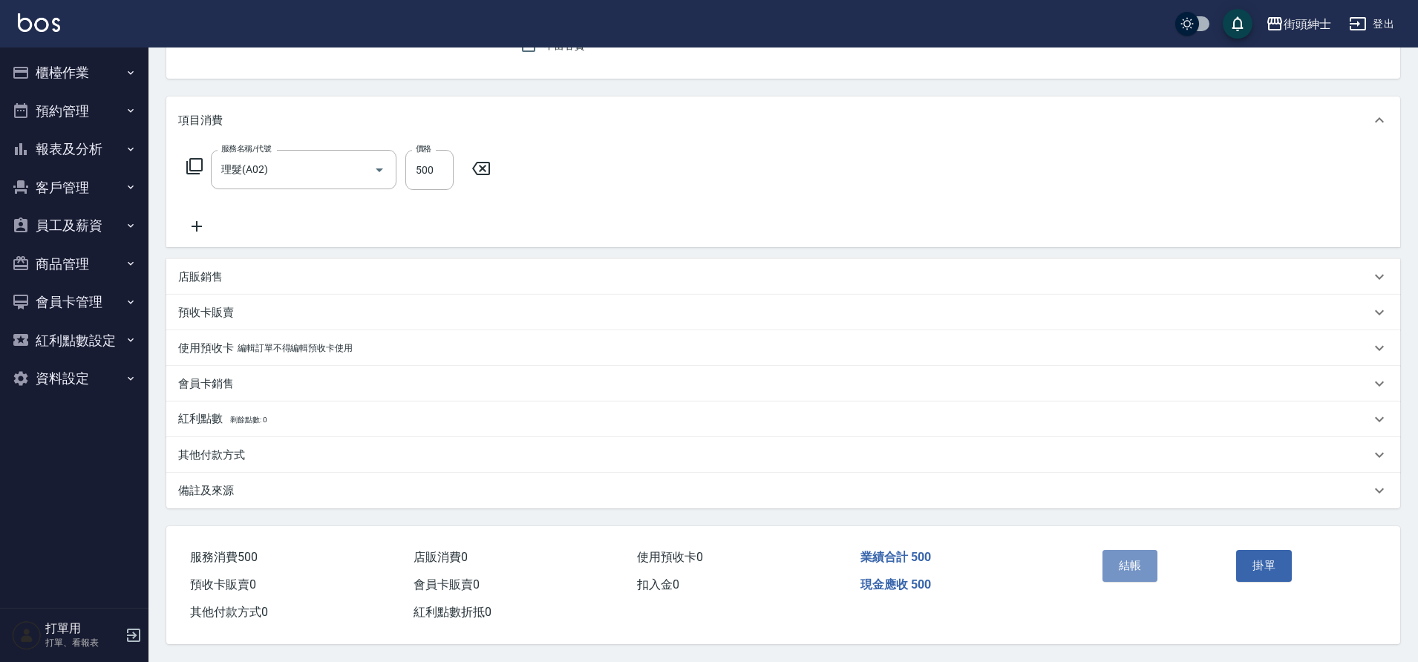
click at [1121, 568] on button "結帳" at bounding box center [1131, 565] width 56 height 31
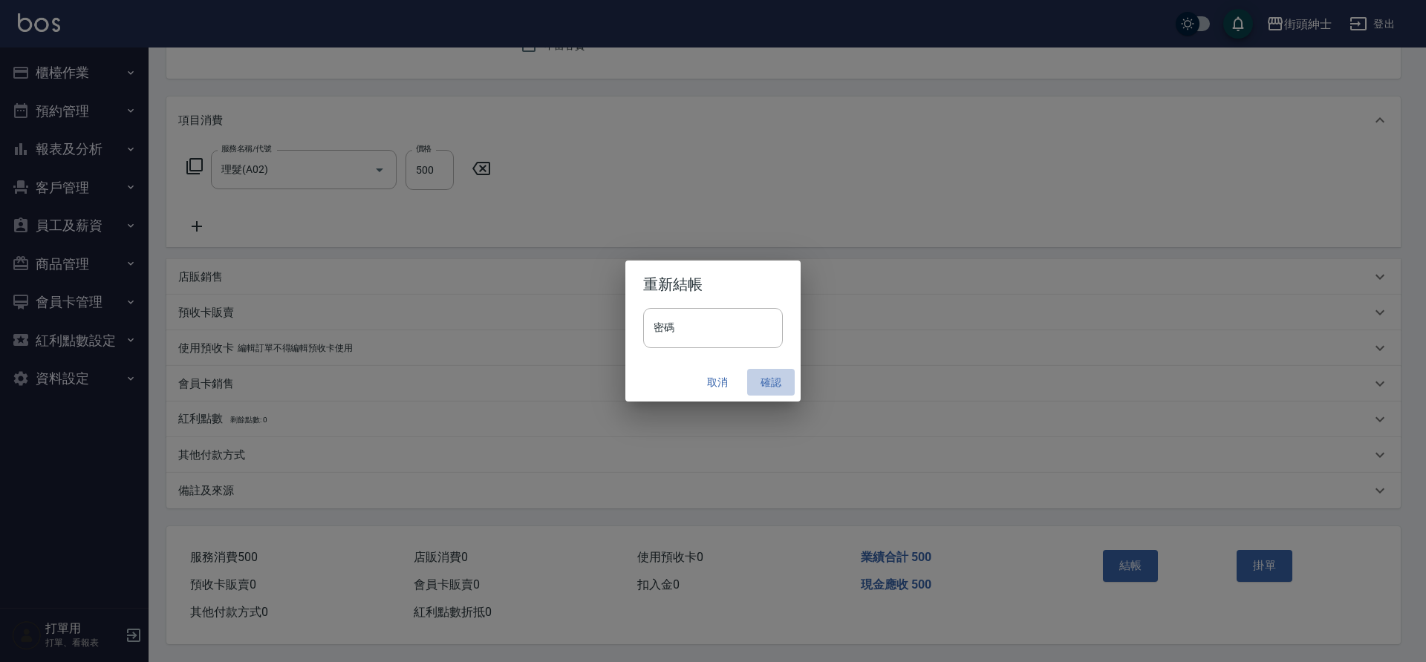
click at [760, 382] on button "確認" at bounding box center [771, 382] width 48 height 27
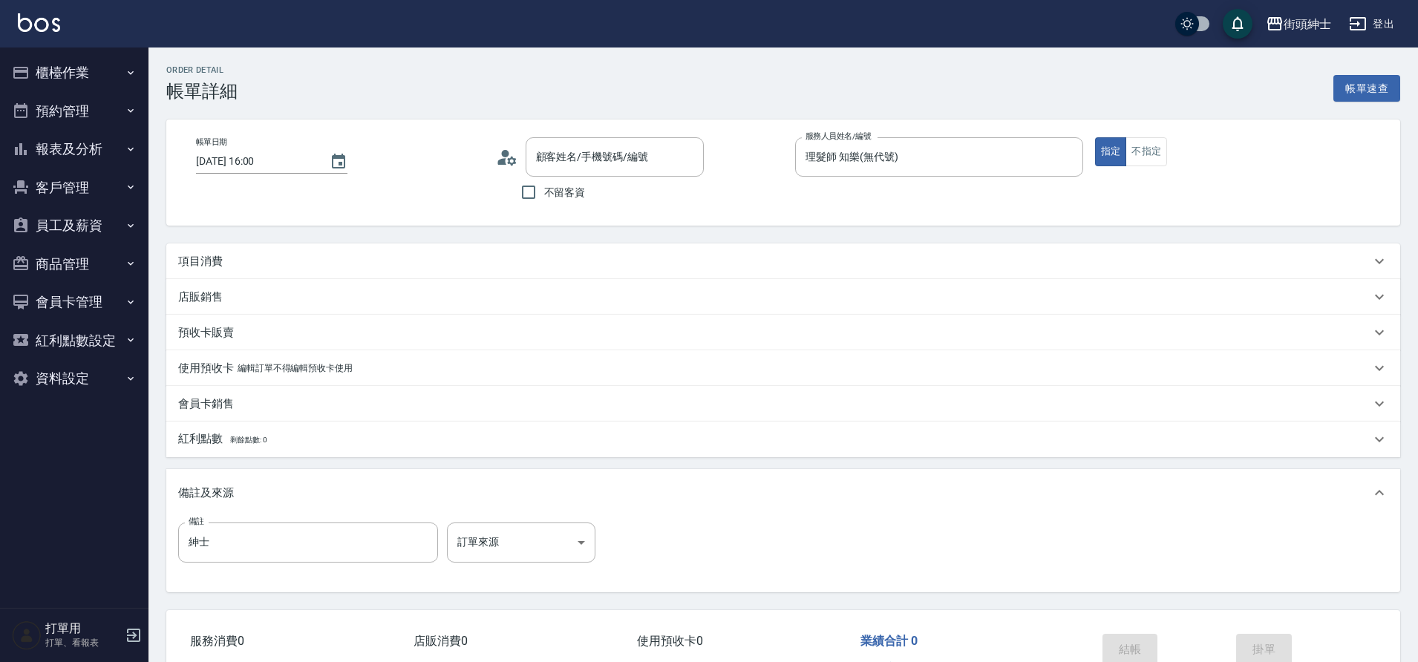
type input "[PERSON_NAME]/0983811720/null"
click at [320, 256] on div "項目消費" at bounding box center [774, 262] width 1193 height 16
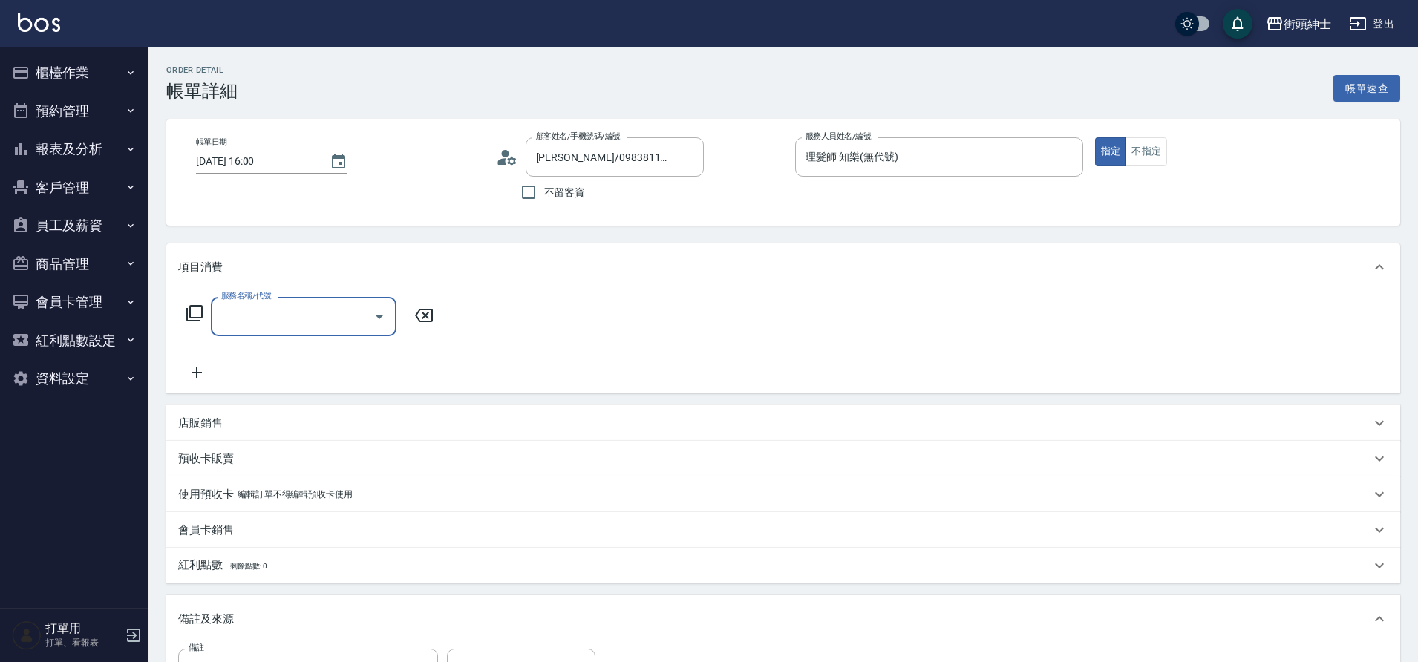
scroll to position [151, 0]
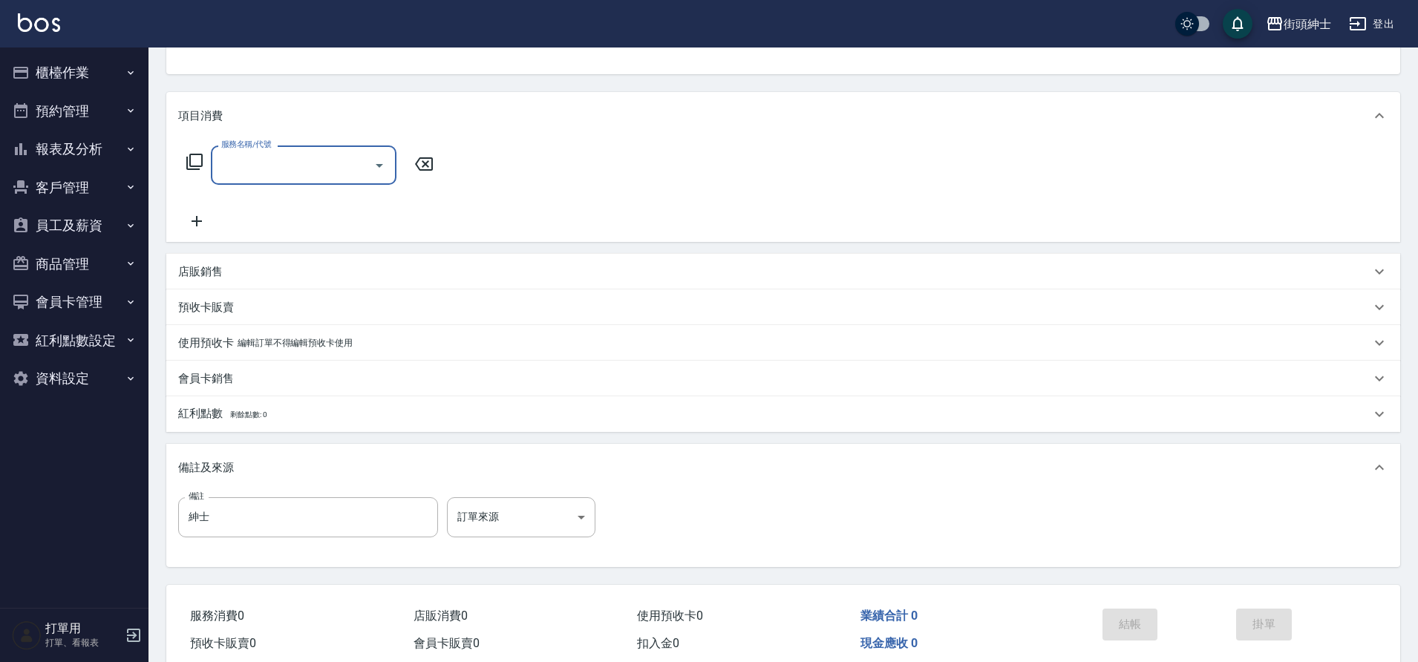
click at [290, 149] on div "服務名稱/代號" at bounding box center [304, 165] width 186 height 39
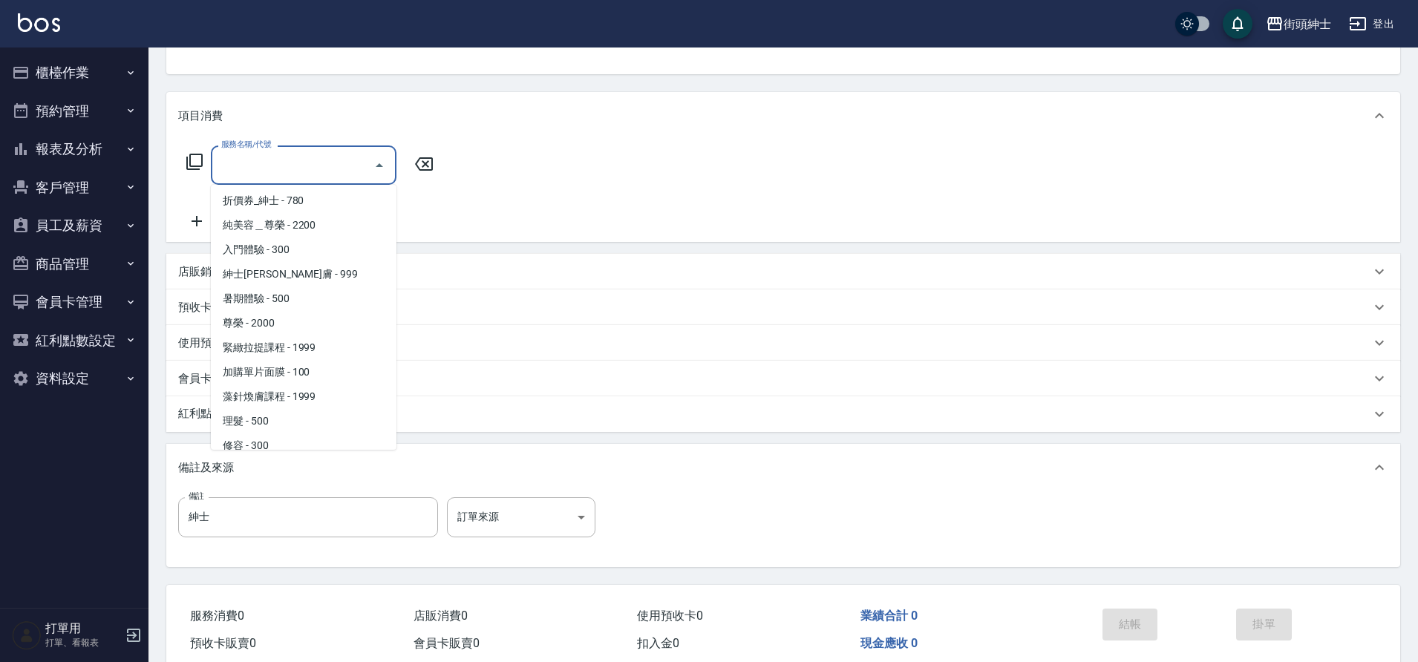
scroll to position [90, 0]
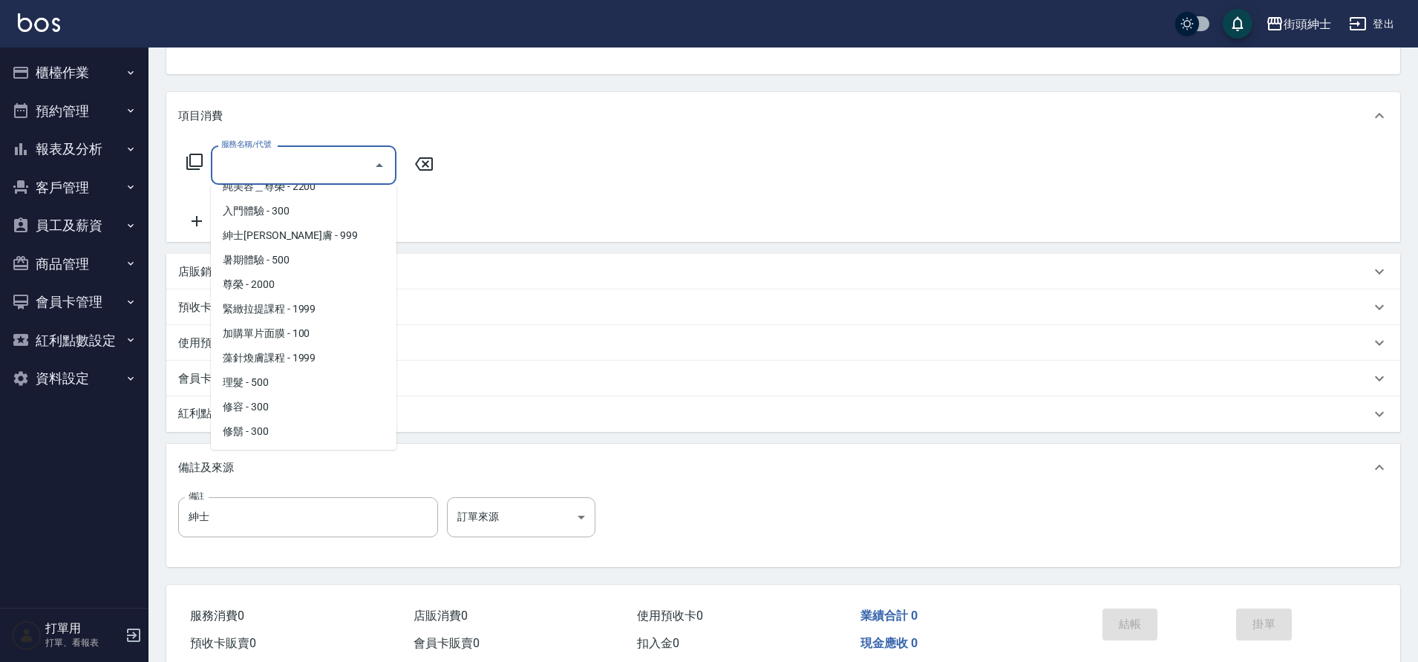
click at [266, 383] on span "理髮 - 500" at bounding box center [304, 383] width 186 height 25
type input "理髮(A02)"
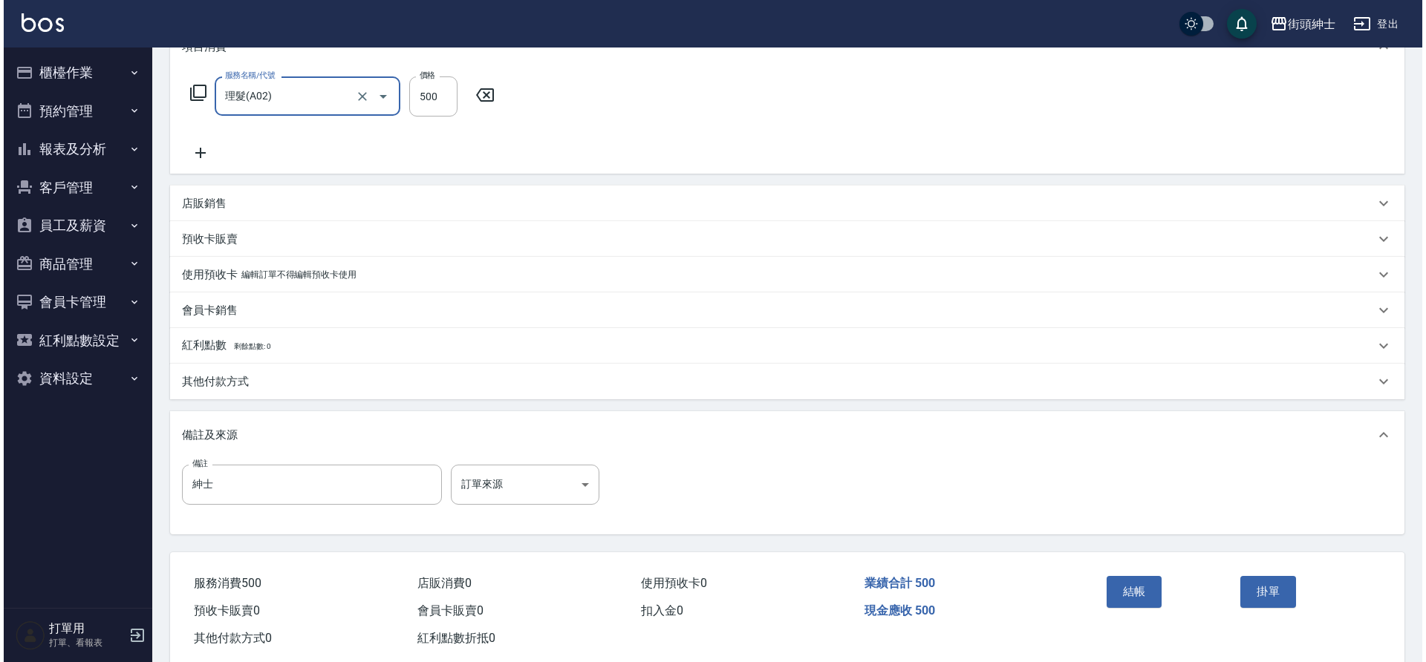
scroll to position [253, 0]
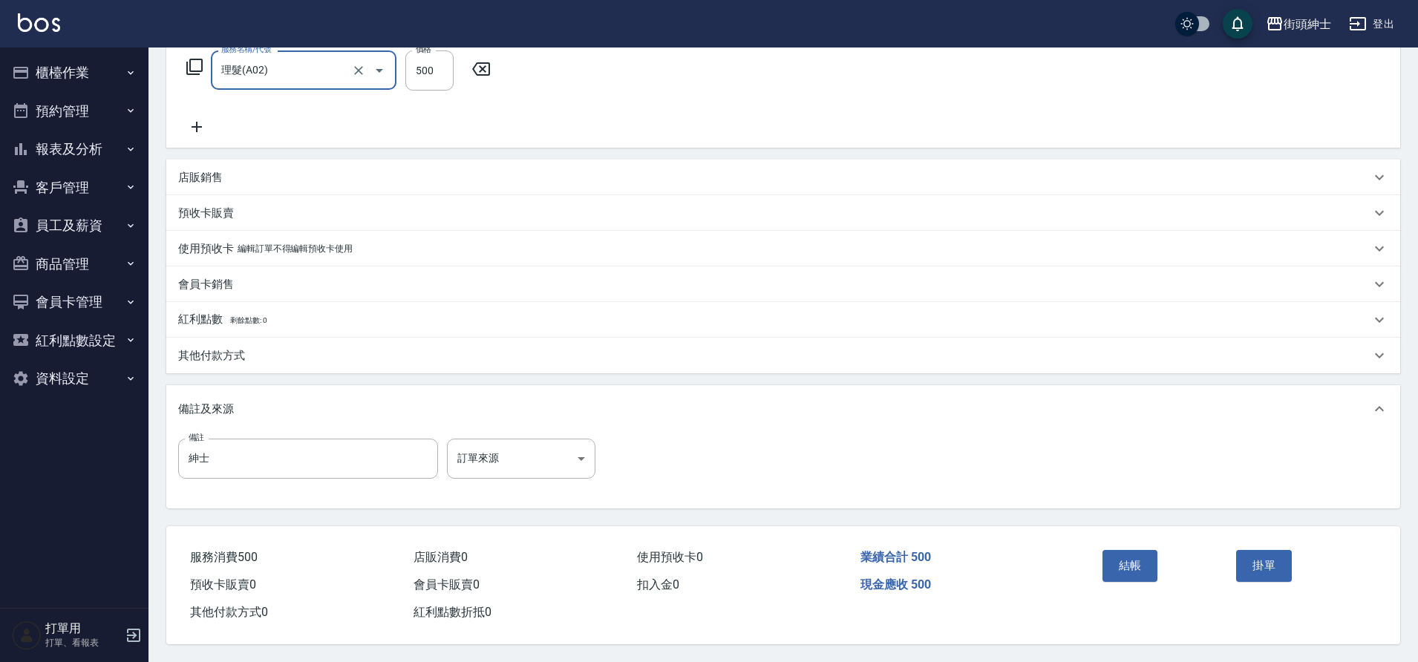
click at [1116, 565] on button "結帳" at bounding box center [1131, 565] width 56 height 31
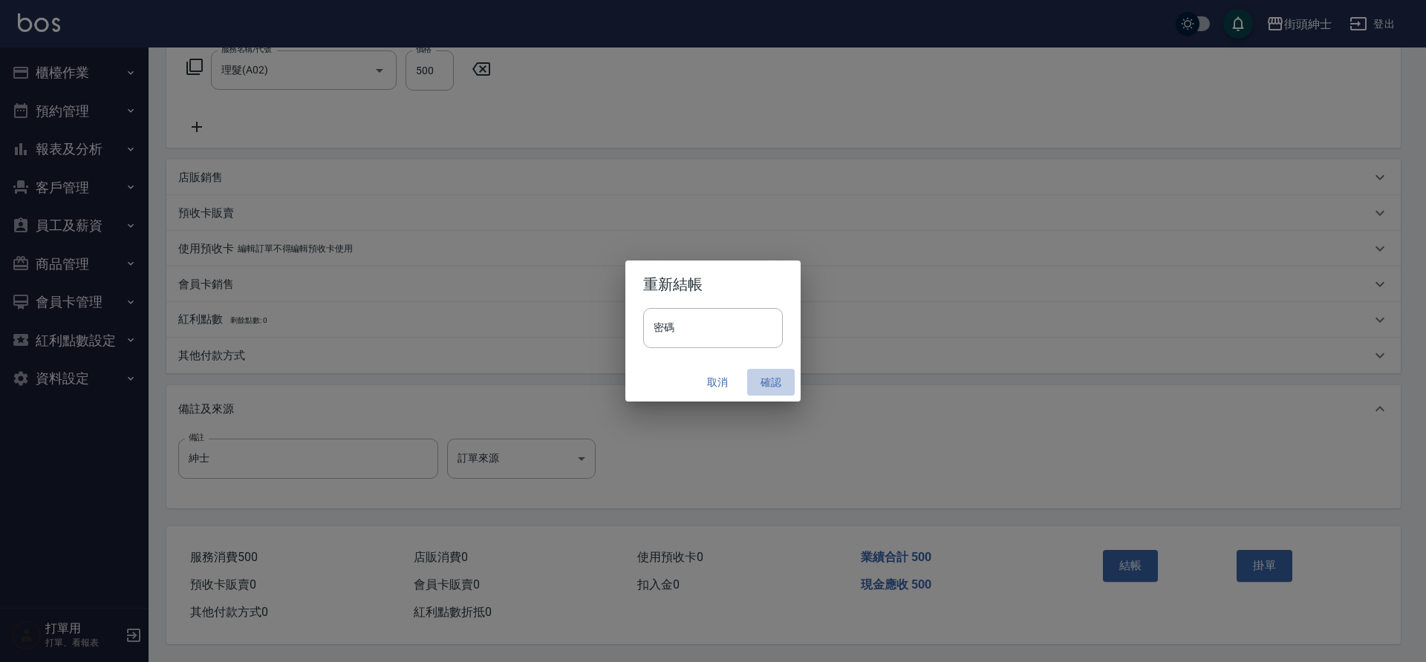
drag, startPoint x: 0, startPoint y: 0, endPoint x: 765, endPoint y: 383, distance: 855.5
click at [765, 383] on button "確認" at bounding box center [771, 382] width 48 height 27
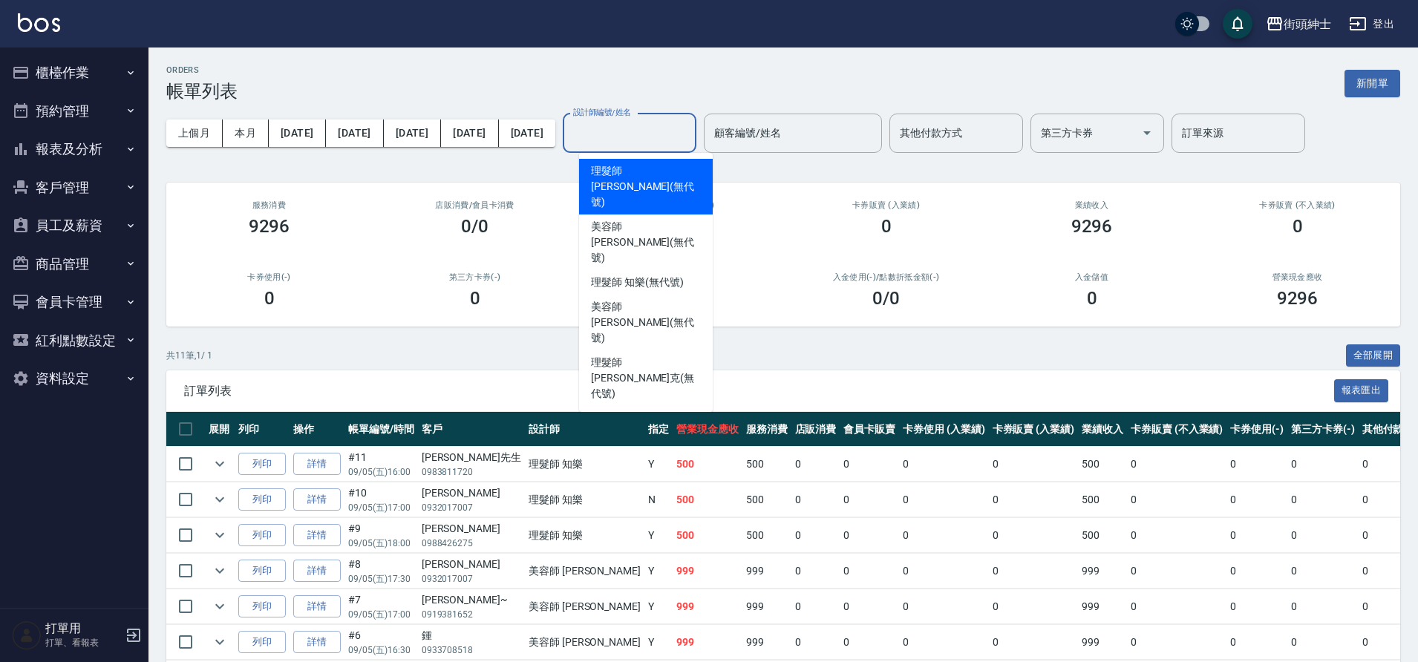
click at [646, 131] on input "設計師編號/姓名" at bounding box center [630, 133] width 120 height 26
click at [639, 275] on span "理髮師 知樂 (無代號)" at bounding box center [637, 283] width 92 height 16
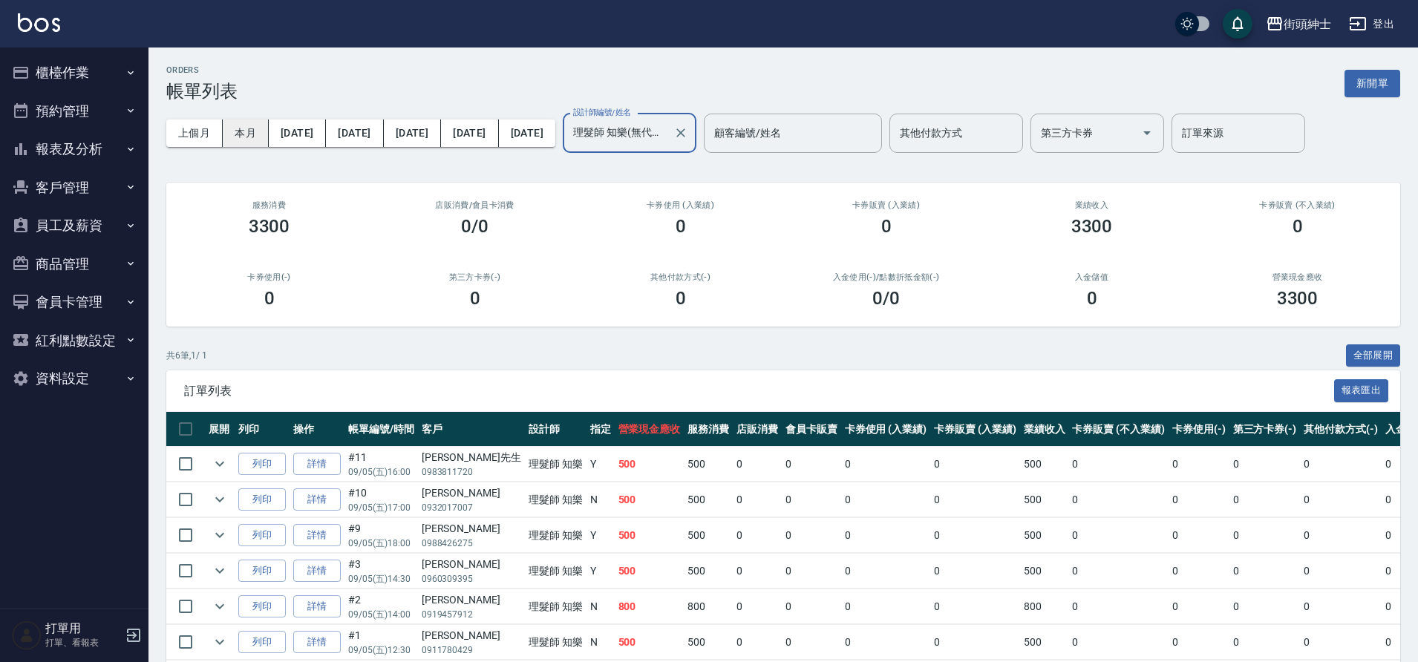
drag, startPoint x: 765, startPoint y: 383, endPoint x: 234, endPoint y: 132, distance: 587.3
click at [234, 132] on button "本月" at bounding box center [246, 133] width 46 height 27
click at [639, 124] on input "理髮師 知樂(無代號)" at bounding box center [619, 133] width 98 height 26
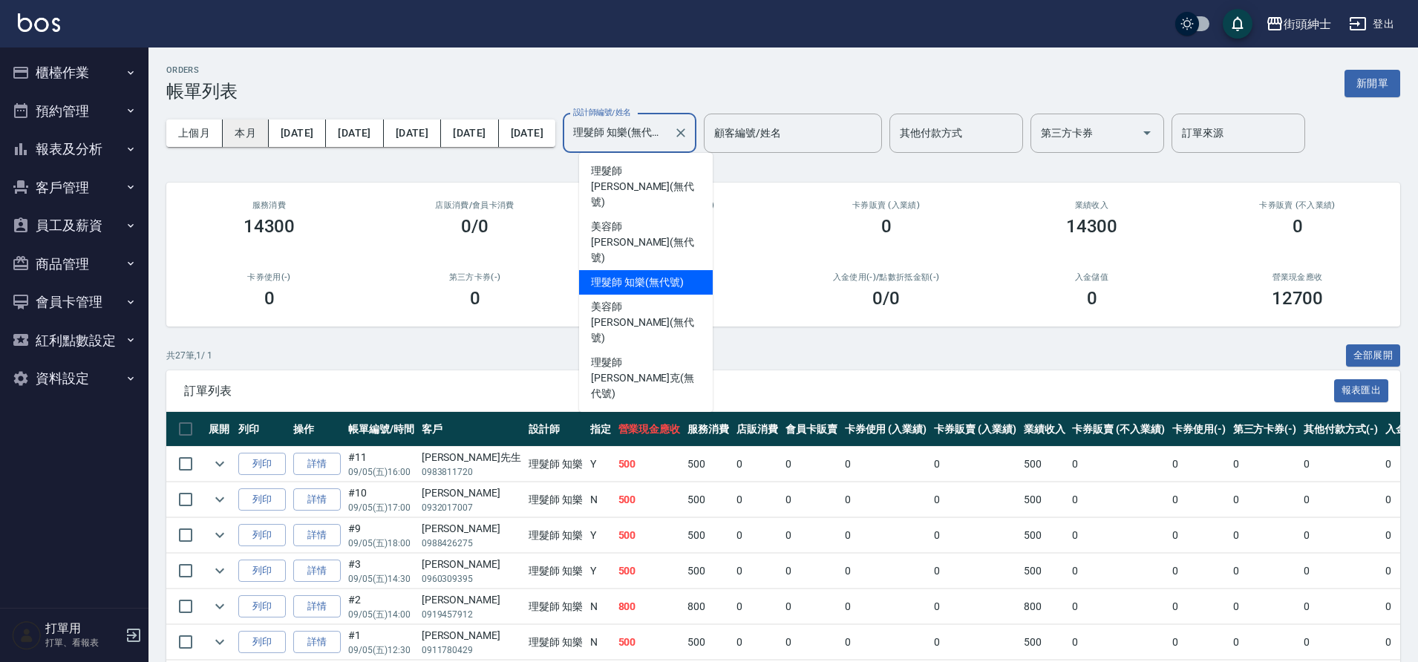
click at [644, 169] on span "理髮師 [PERSON_NAME] (無代號)" at bounding box center [646, 186] width 110 height 47
type input "理髮師 [PERSON_NAME](無代號)"
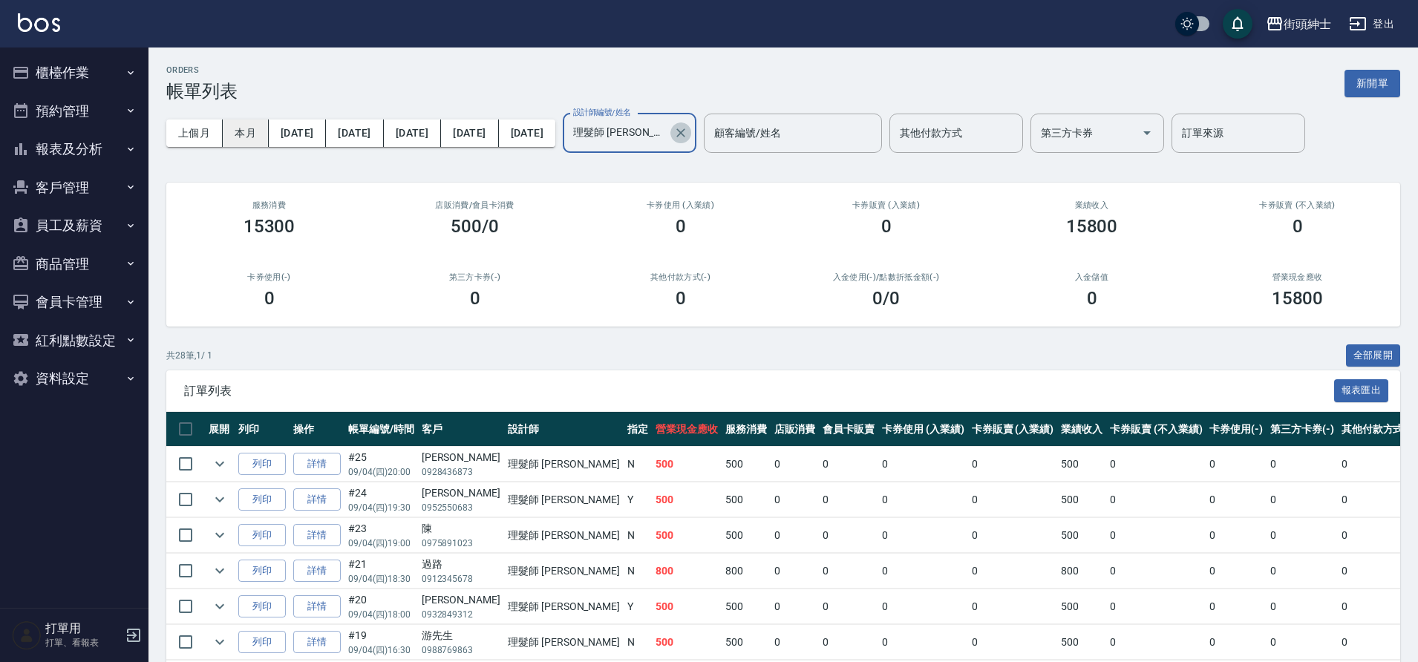
click at [688, 136] on icon "Clear" at bounding box center [681, 133] width 15 height 15
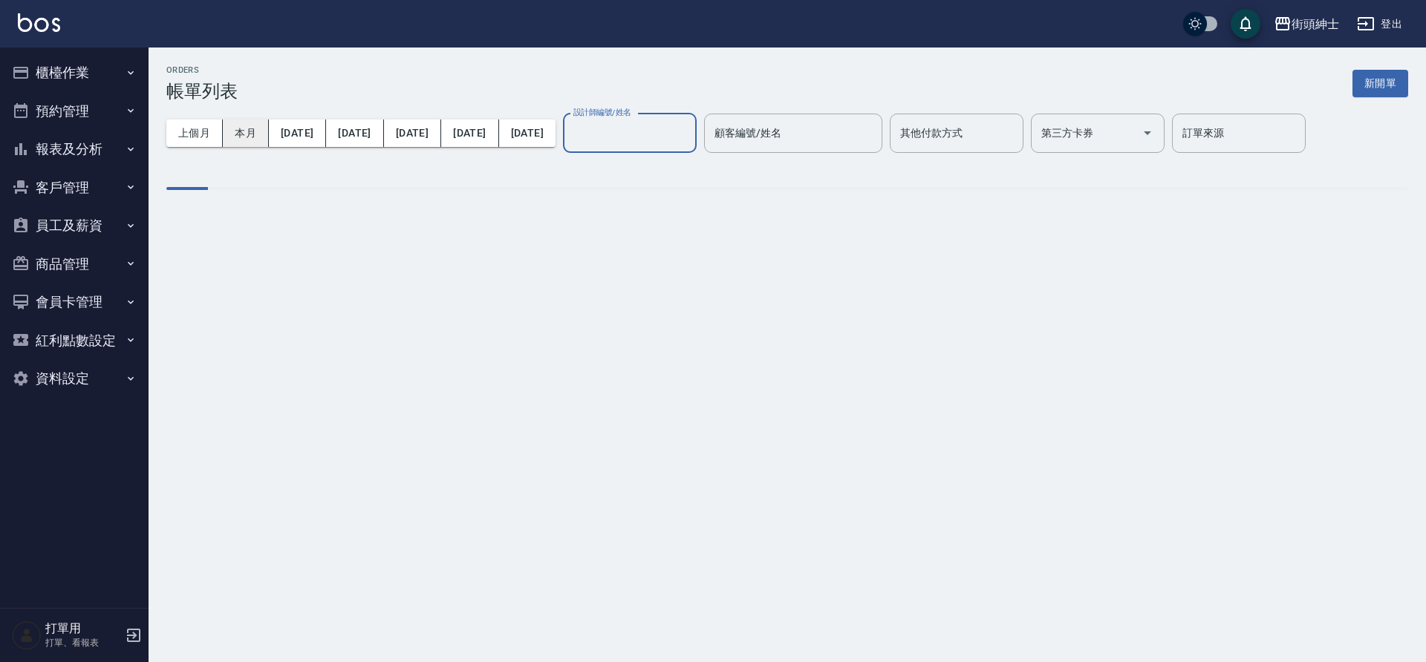
click at [645, 141] on input "設計師編號/姓名" at bounding box center [630, 133] width 120 height 26
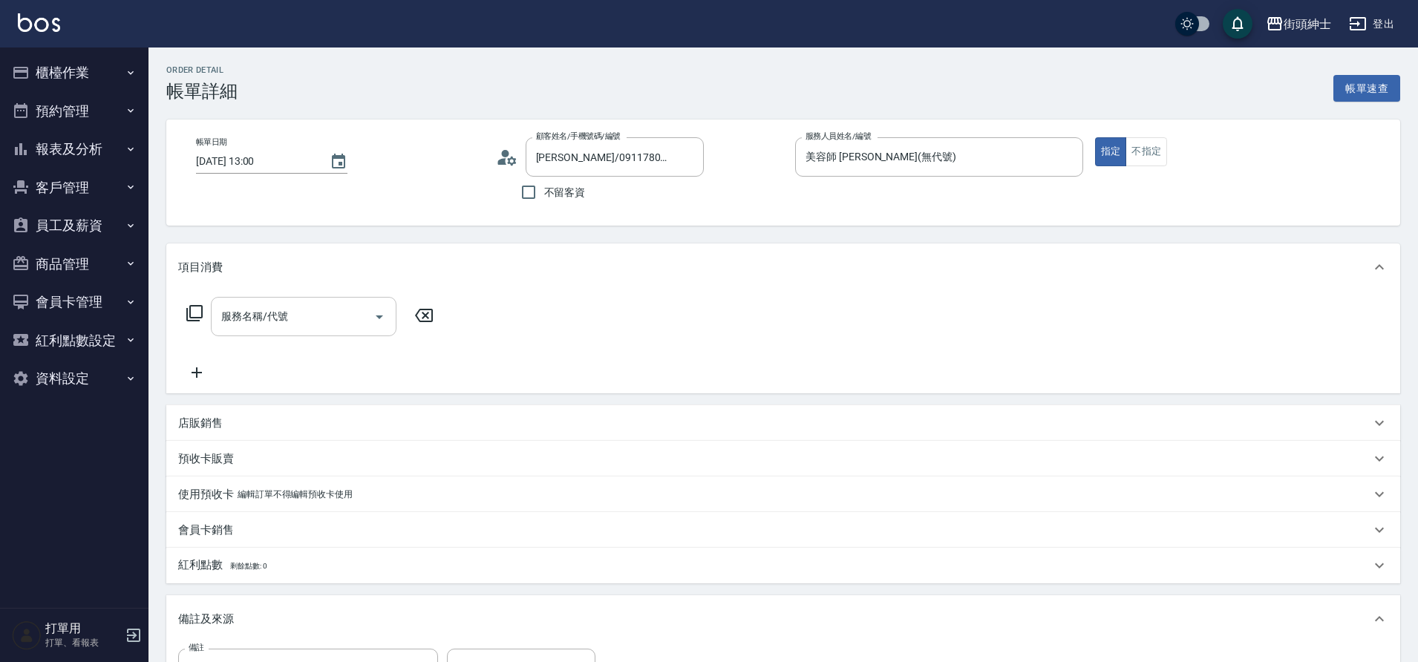
click at [308, 325] on input "服務名稱/代號" at bounding box center [293, 317] width 150 height 26
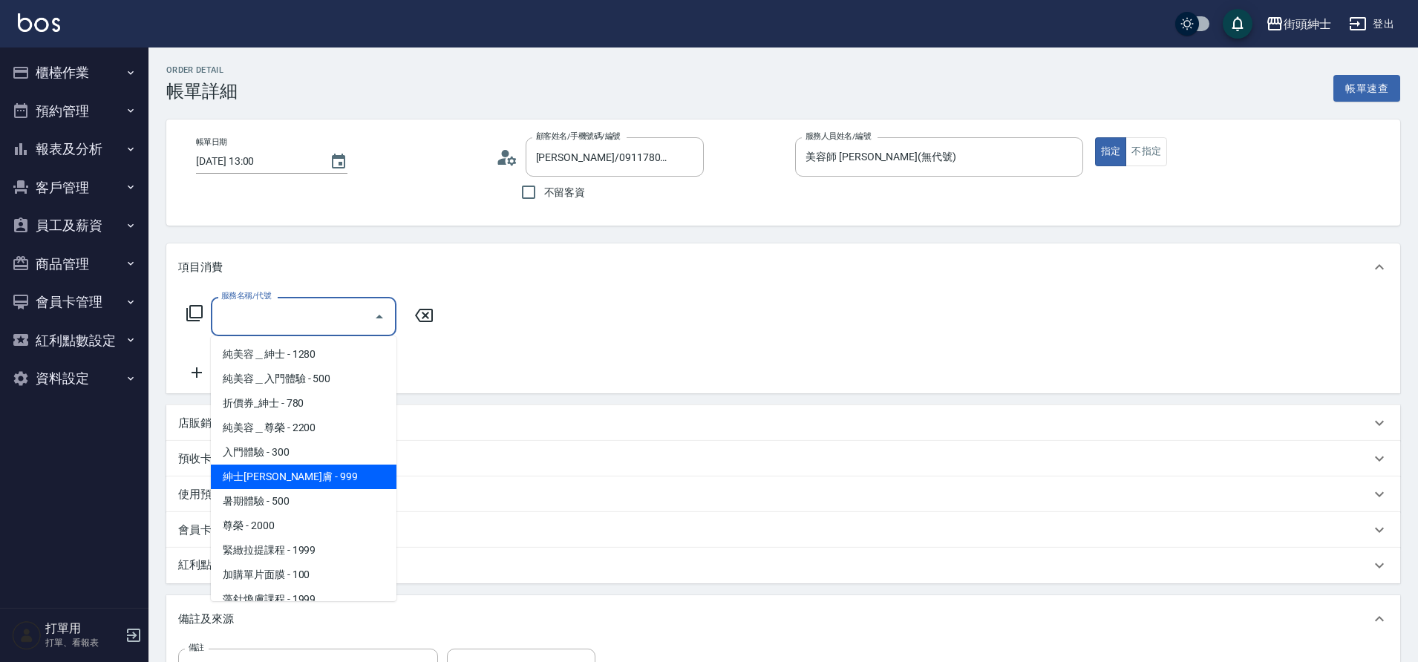
click at [281, 471] on span "紳士[PERSON_NAME]膚 - 999" at bounding box center [304, 477] width 186 height 25
type input "紳士[PERSON_NAME]膚"
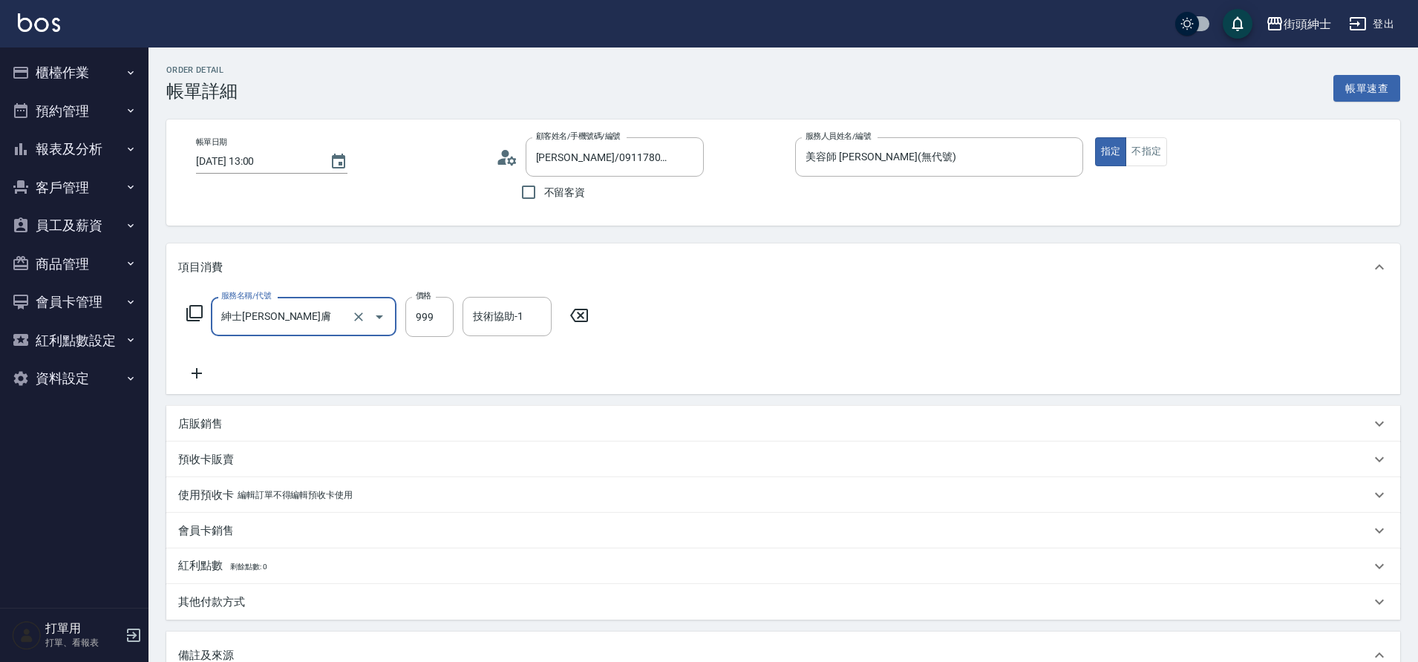
click at [195, 377] on icon at bounding box center [196, 374] width 37 height 18
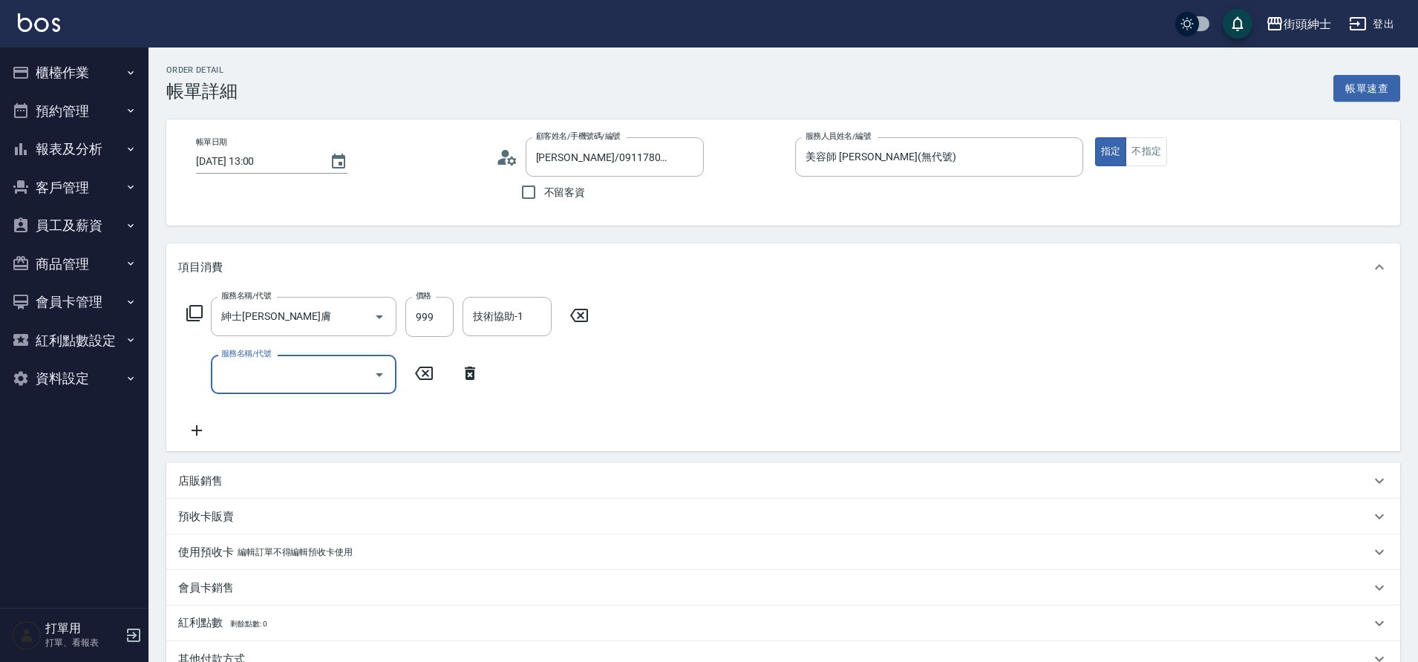
click at [292, 377] on input "服務名稱/代號" at bounding box center [293, 375] width 150 height 26
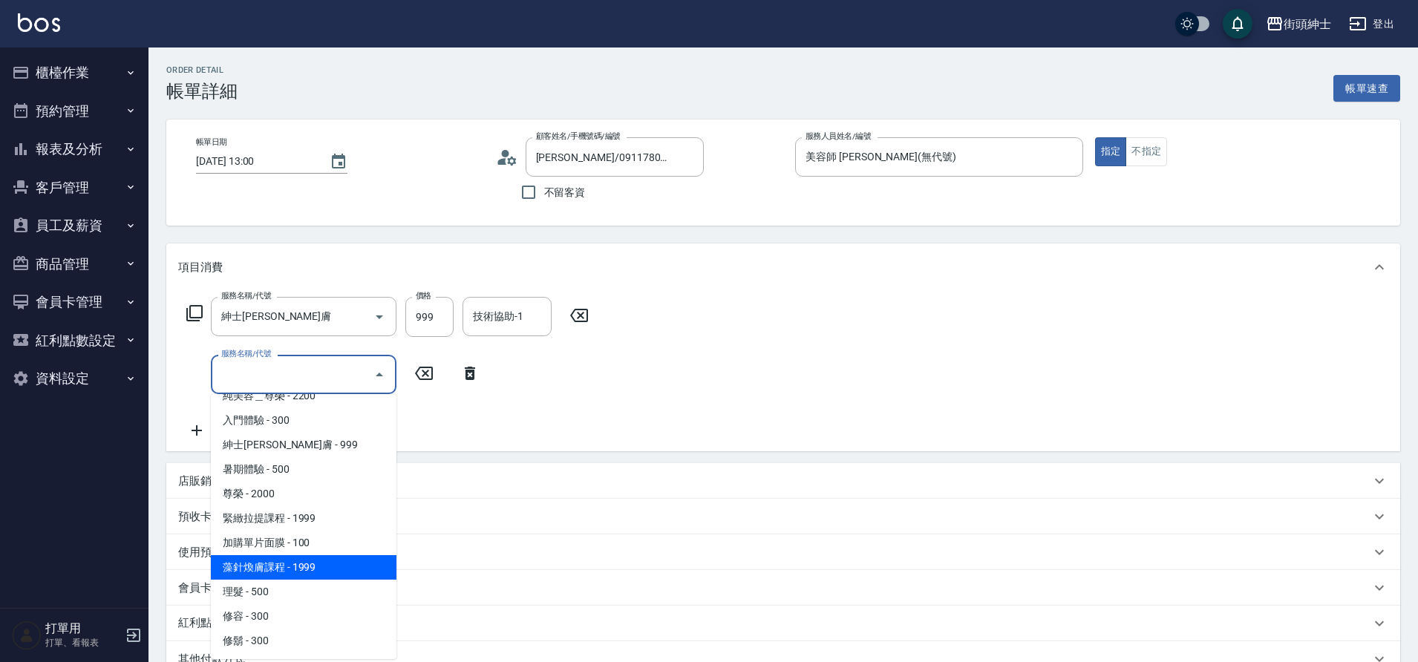
scroll to position [22, 0]
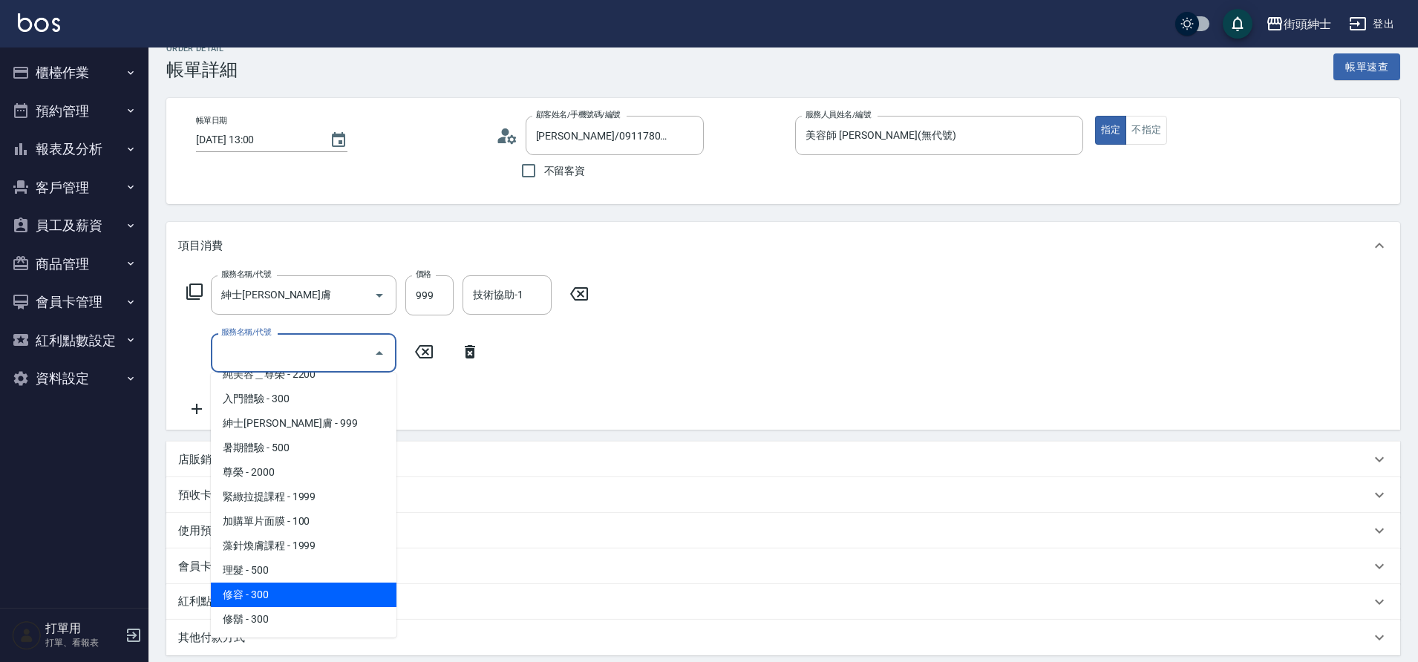
click at [284, 600] on span "修容 - 300" at bounding box center [304, 595] width 186 height 25
type input "修容(A03)"
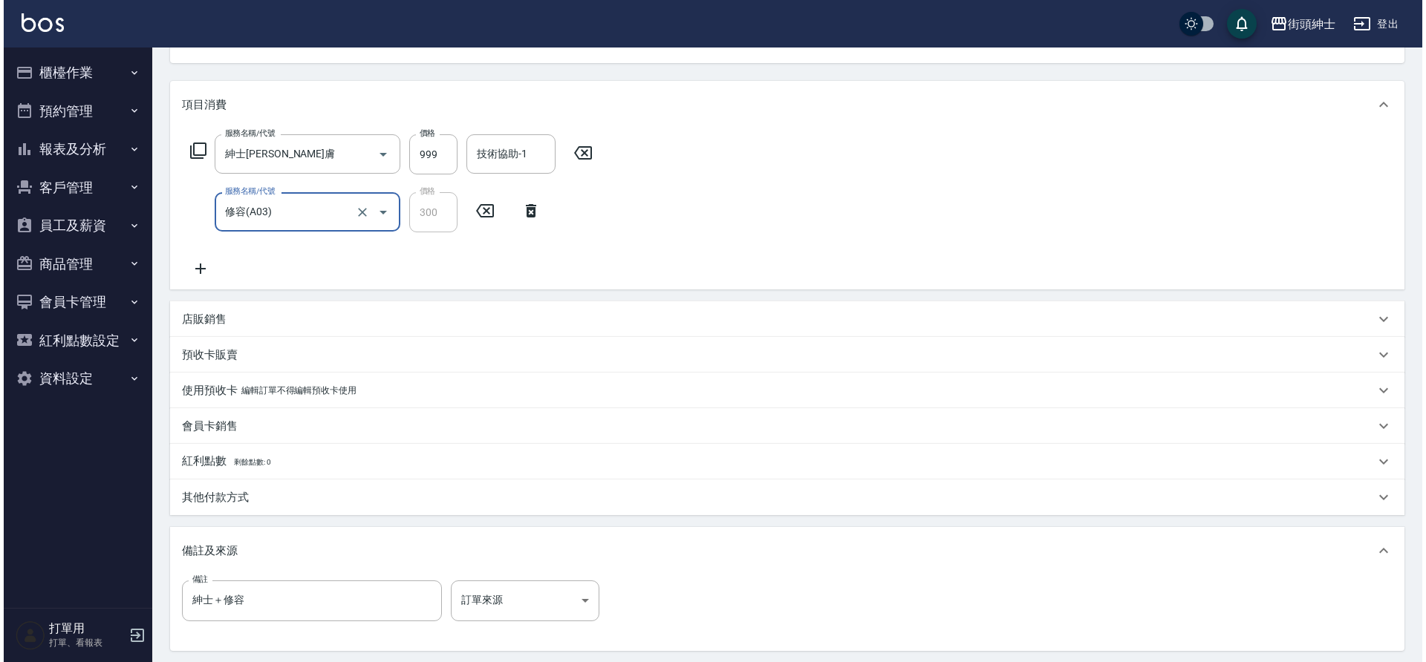
scroll to position [312, 0]
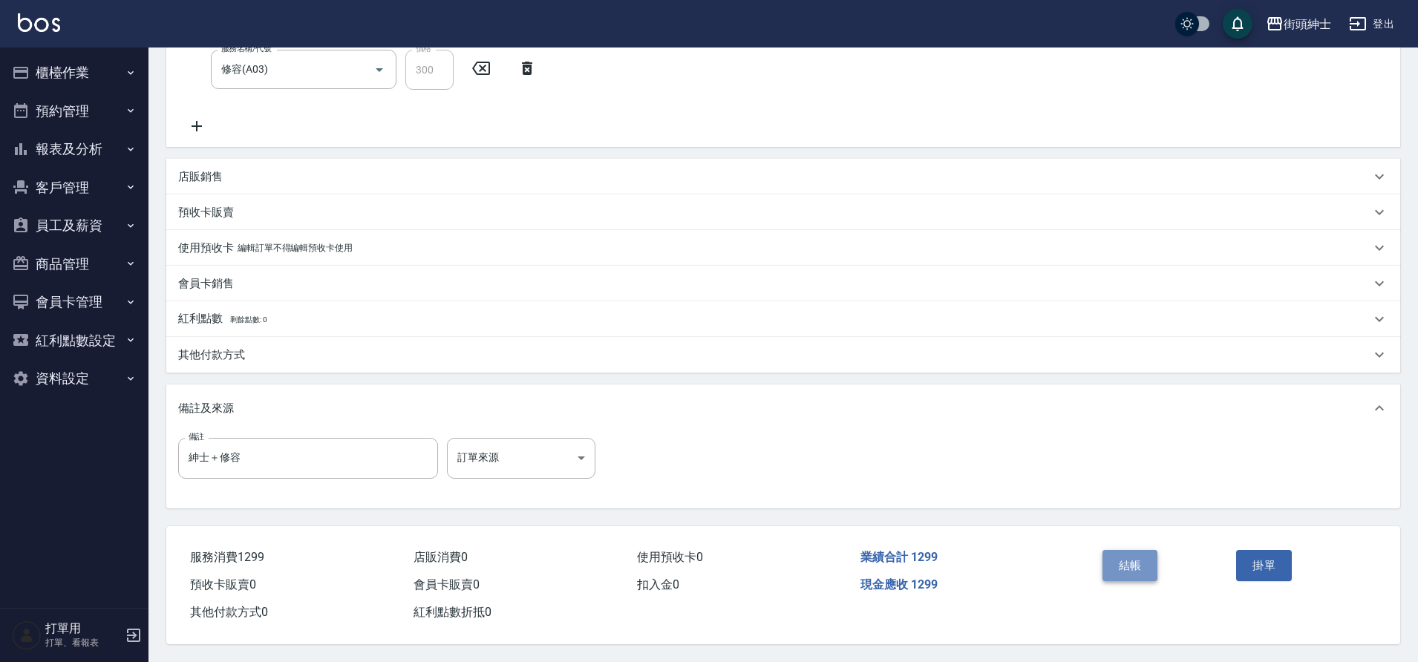
click at [1153, 550] on button "結帳" at bounding box center [1131, 565] width 56 height 31
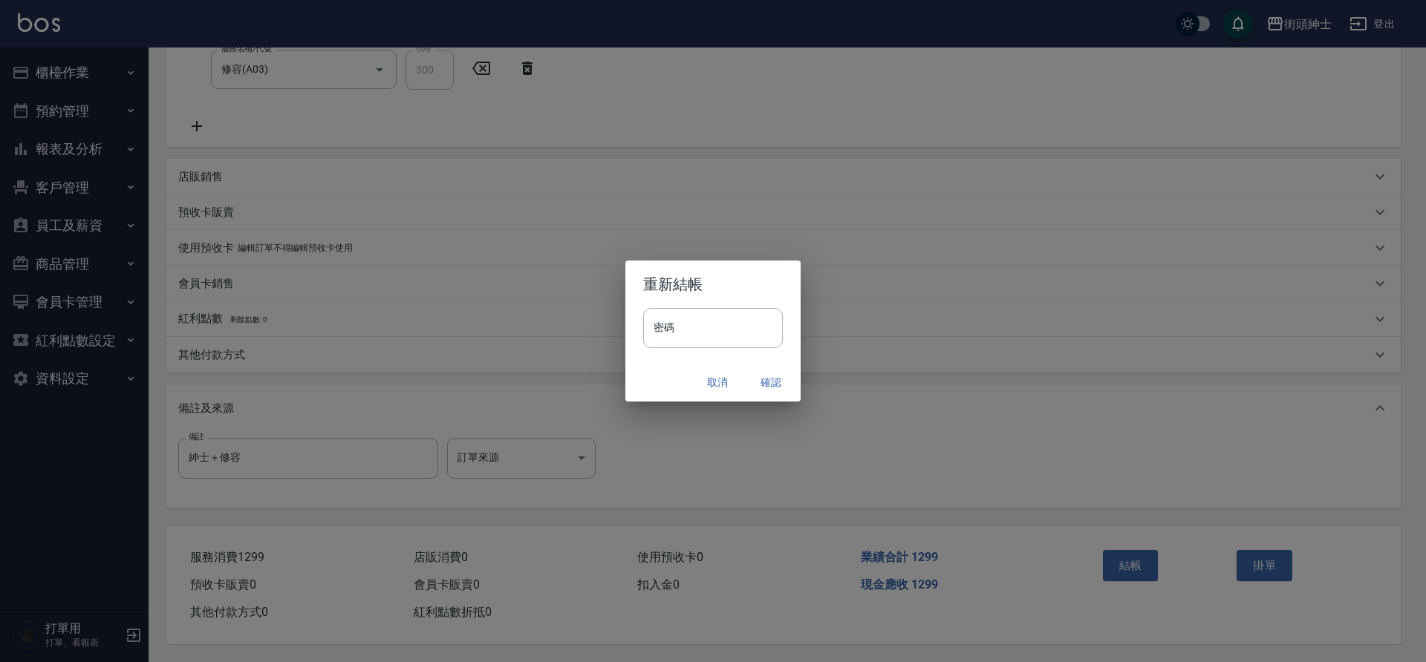
click at [757, 379] on button "確認" at bounding box center [771, 382] width 48 height 27
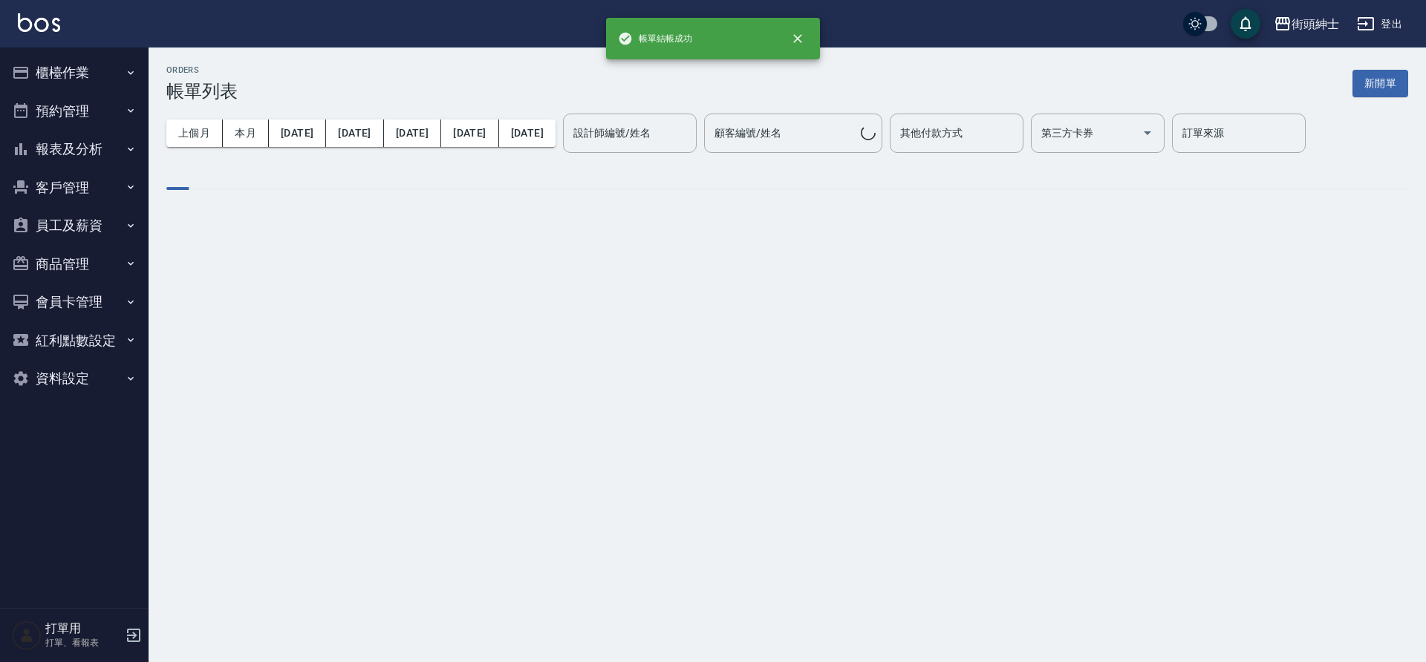
click at [85, 125] on button "預約管理" at bounding box center [74, 111] width 137 height 39
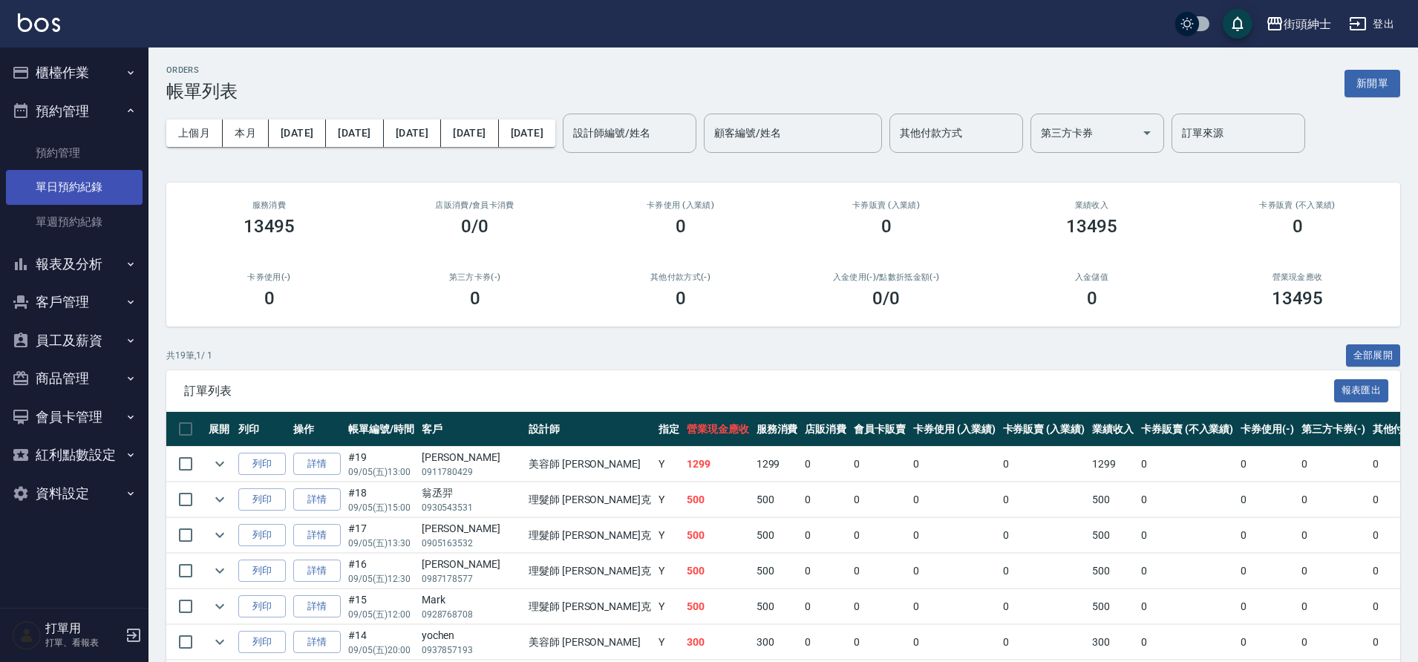
click at [72, 184] on link "單日預約紀錄" at bounding box center [74, 187] width 137 height 34
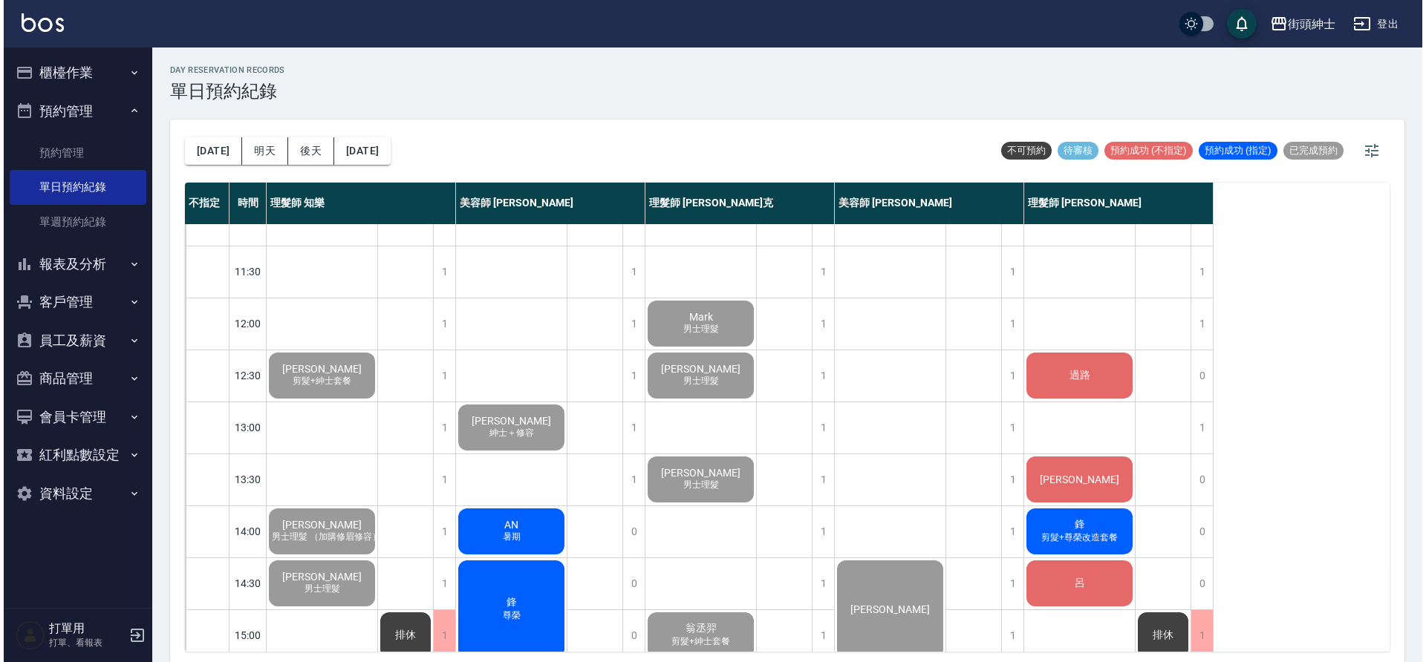
scroll to position [31, 0]
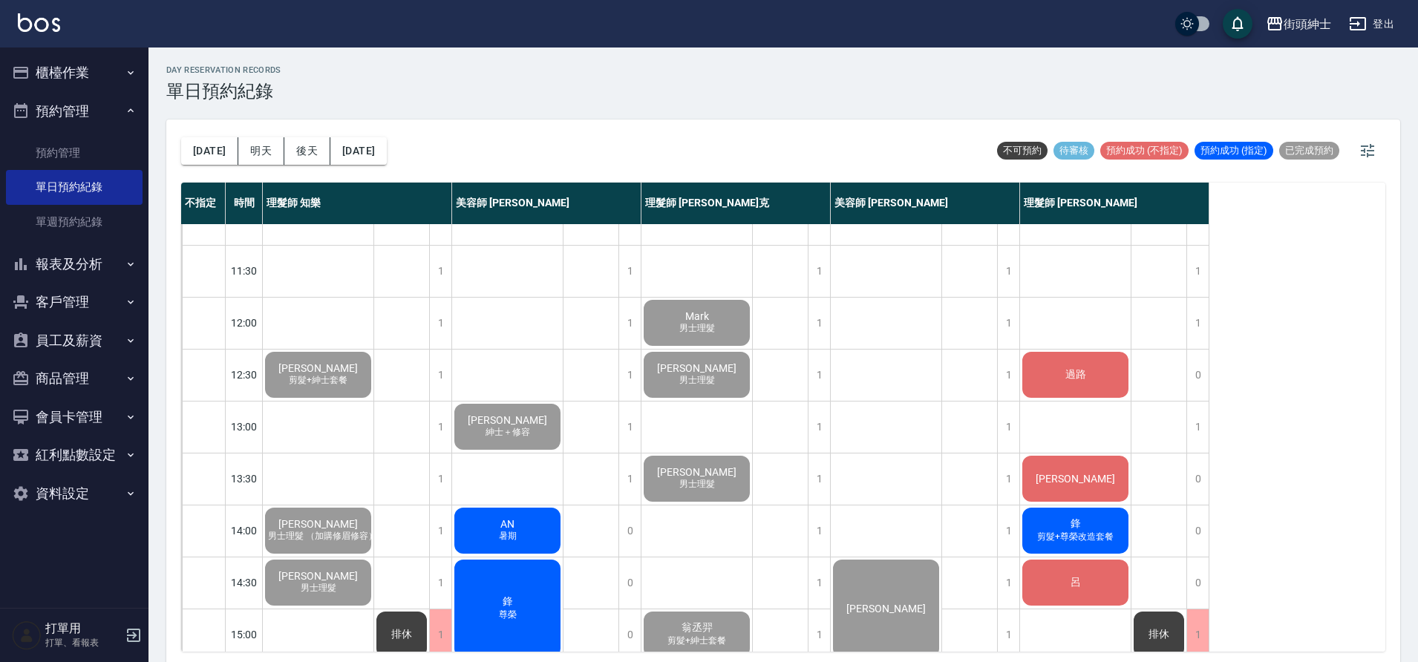
click at [500, 530] on span "暑期" at bounding box center [508, 536] width 24 height 13
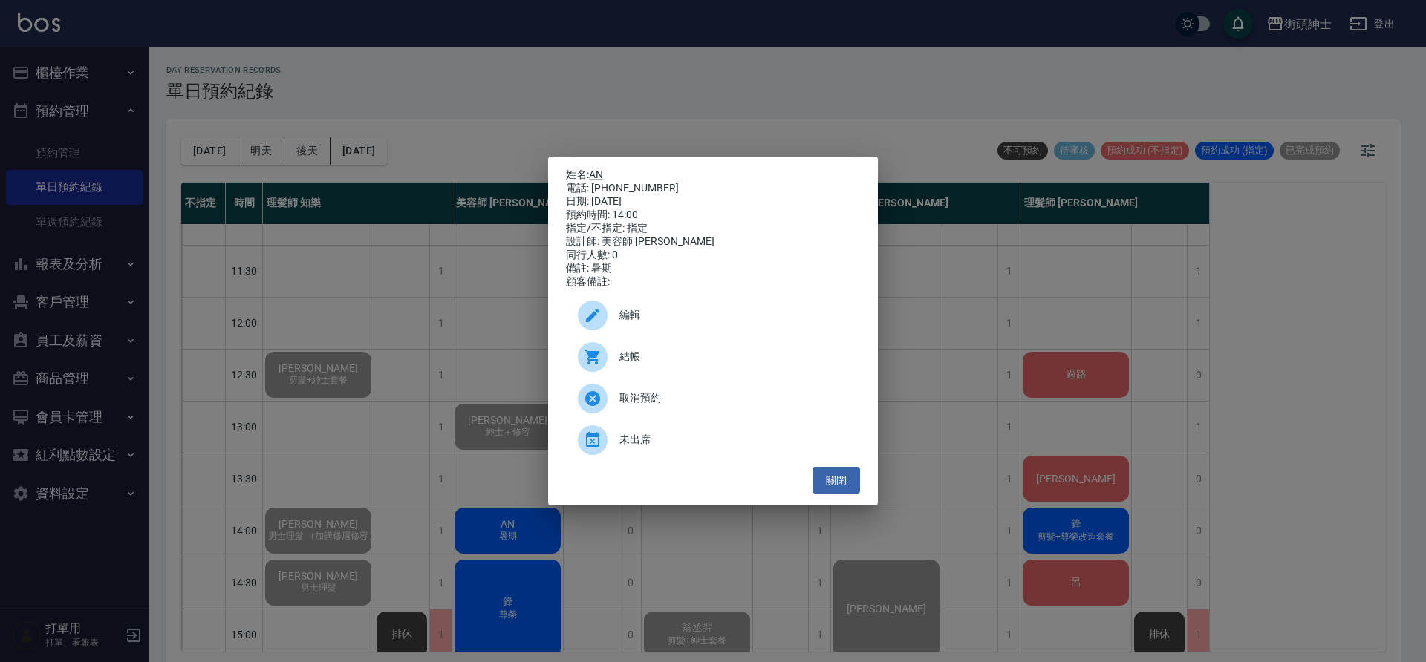
click at [600, 364] on icon at bounding box center [593, 357] width 18 height 18
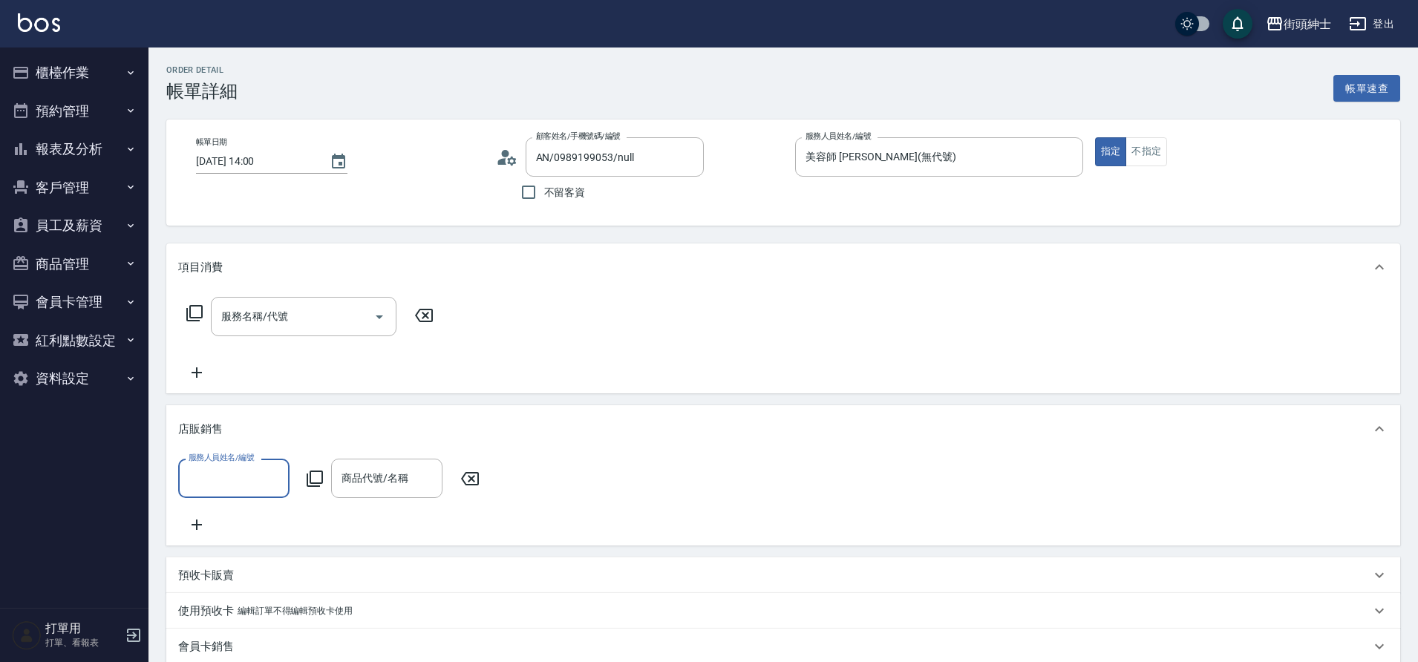
click at [247, 323] on div "服務名稱/代號 服務名稱/代號" at bounding box center [304, 316] width 186 height 39
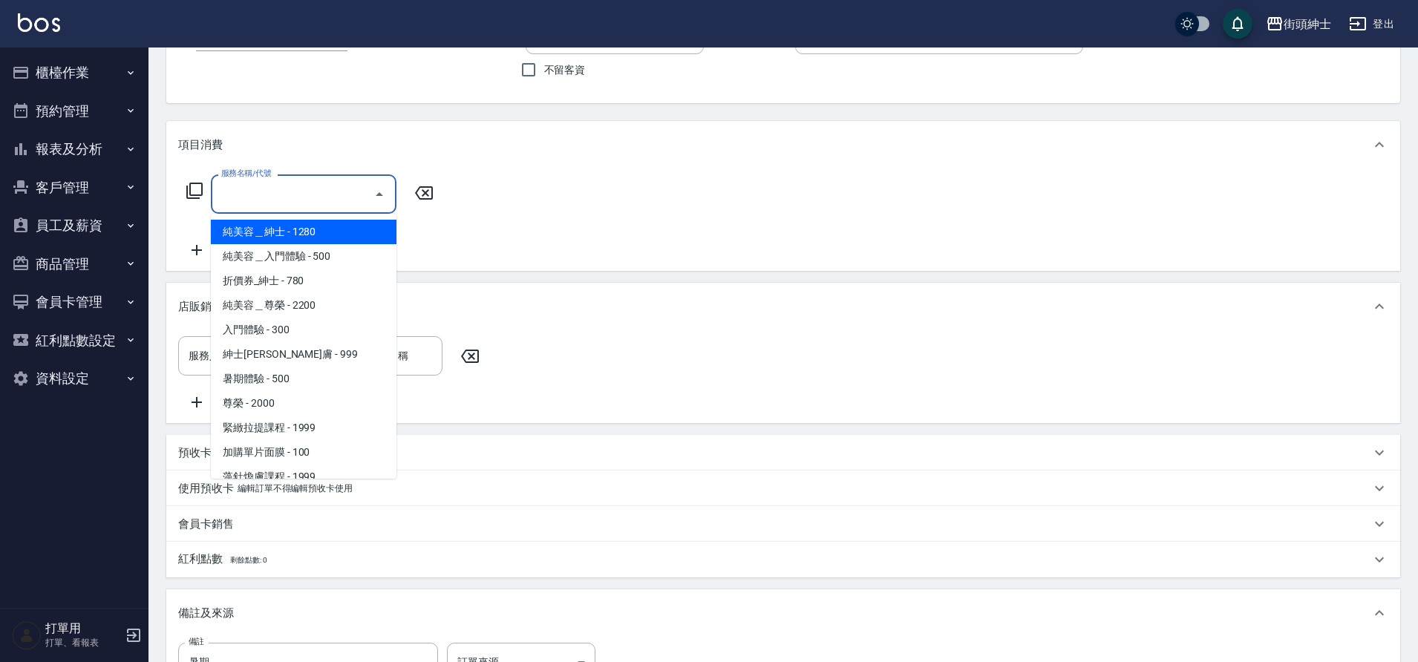
click at [278, 373] on span "暑期體驗 - 500" at bounding box center [304, 379] width 186 height 25
type input "暑期體驗"
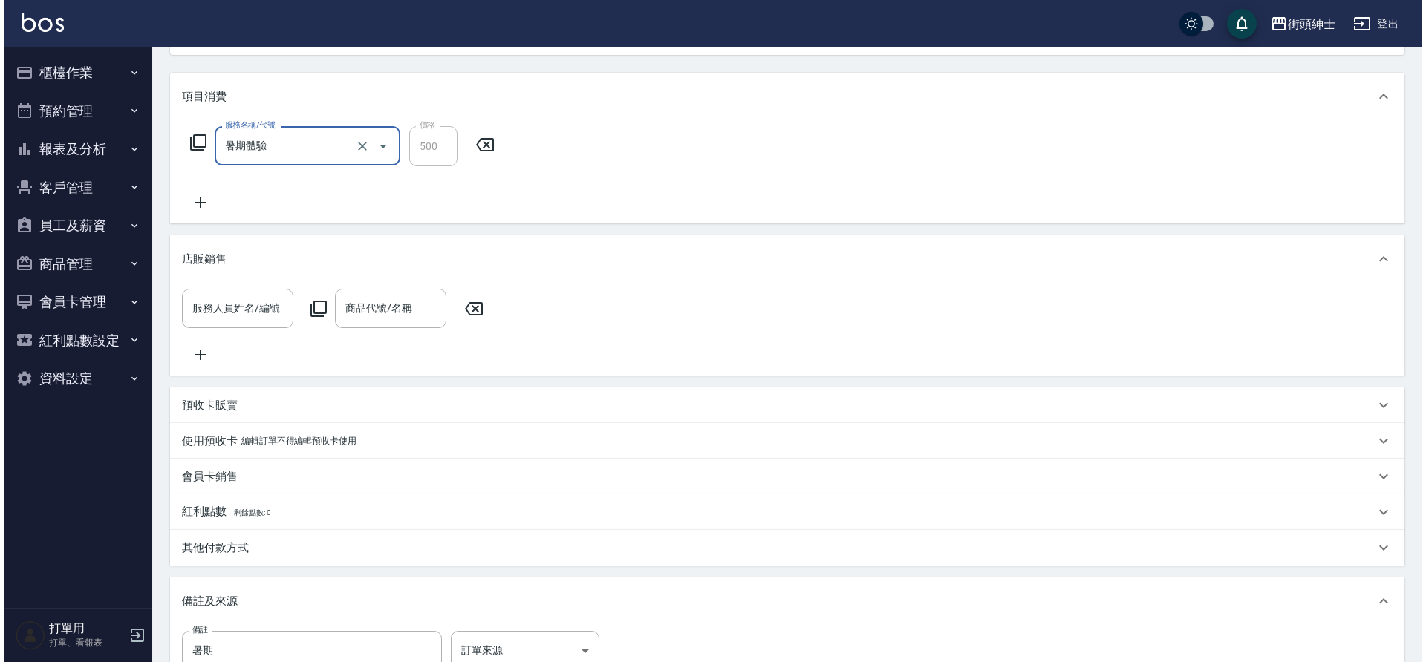
scroll to position [372, 0]
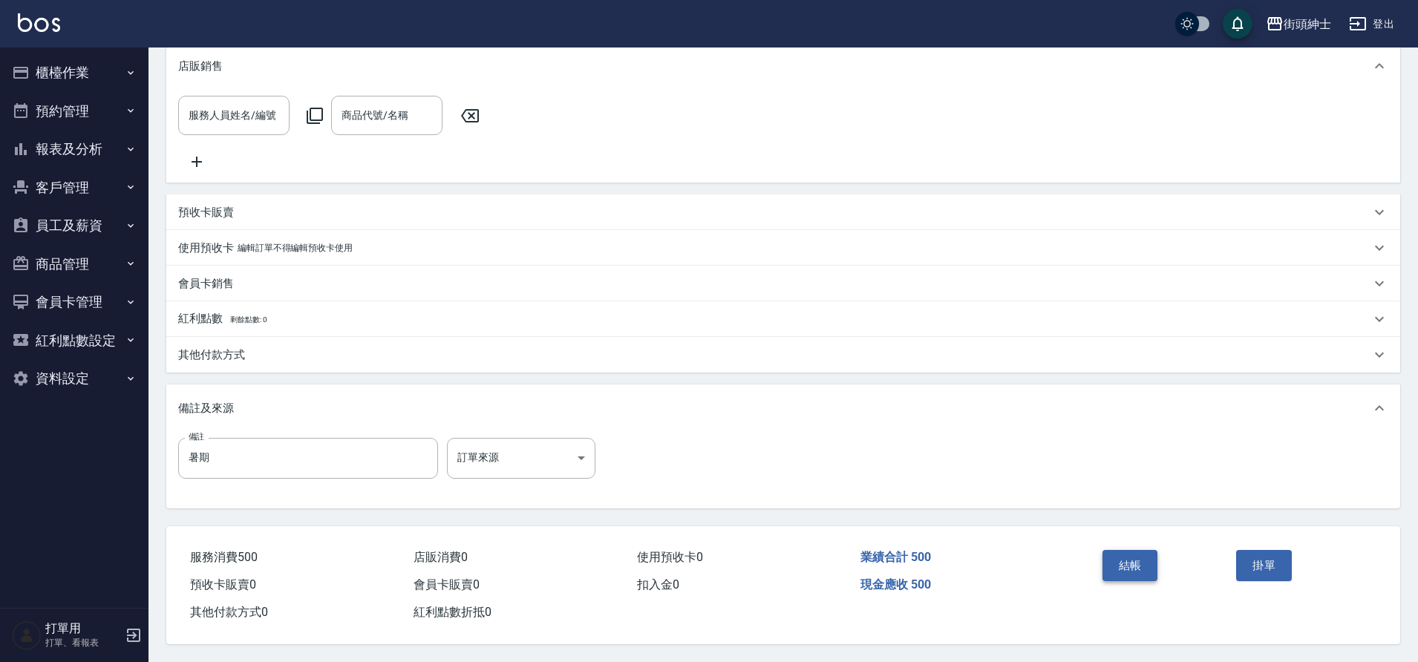
drag, startPoint x: 0, startPoint y: 0, endPoint x: 1121, endPoint y: 568, distance: 1256.4
click at [1121, 568] on button "結帳" at bounding box center [1131, 565] width 56 height 31
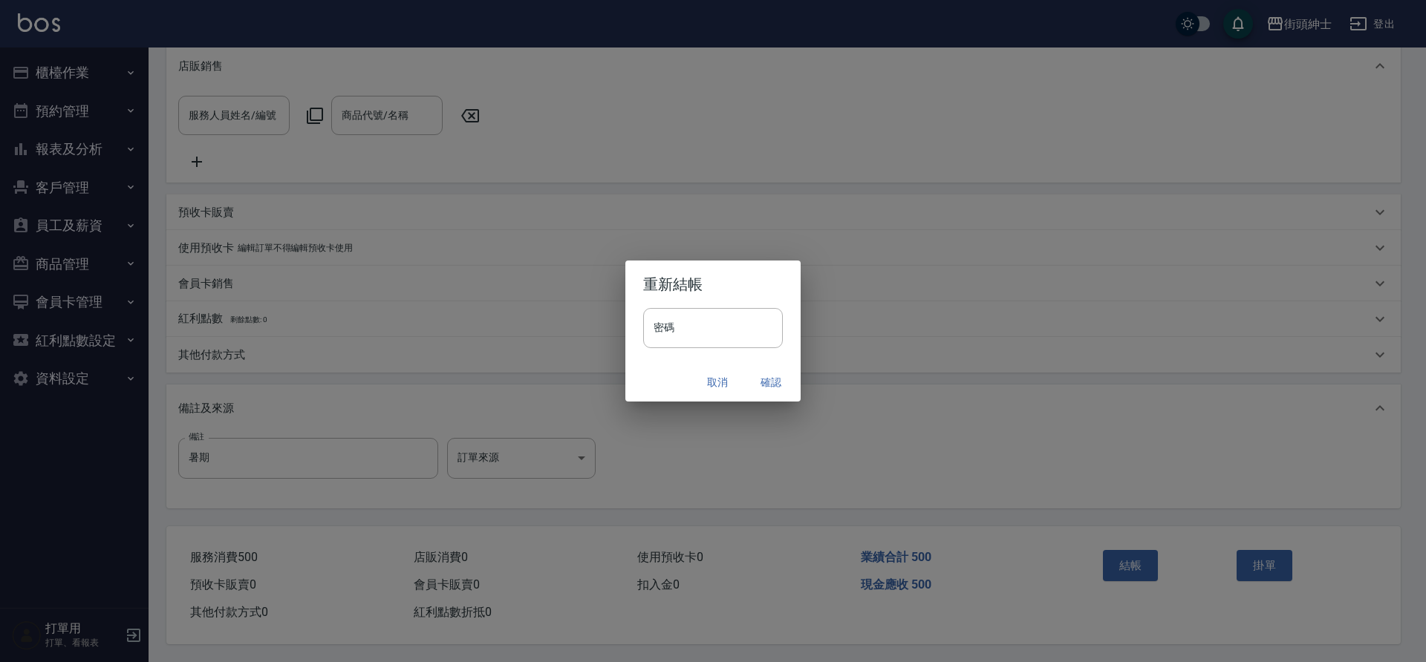
drag, startPoint x: 1121, startPoint y: 568, endPoint x: 776, endPoint y: 385, distance: 390.0
click at [776, 385] on button "確認" at bounding box center [771, 382] width 48 height 27
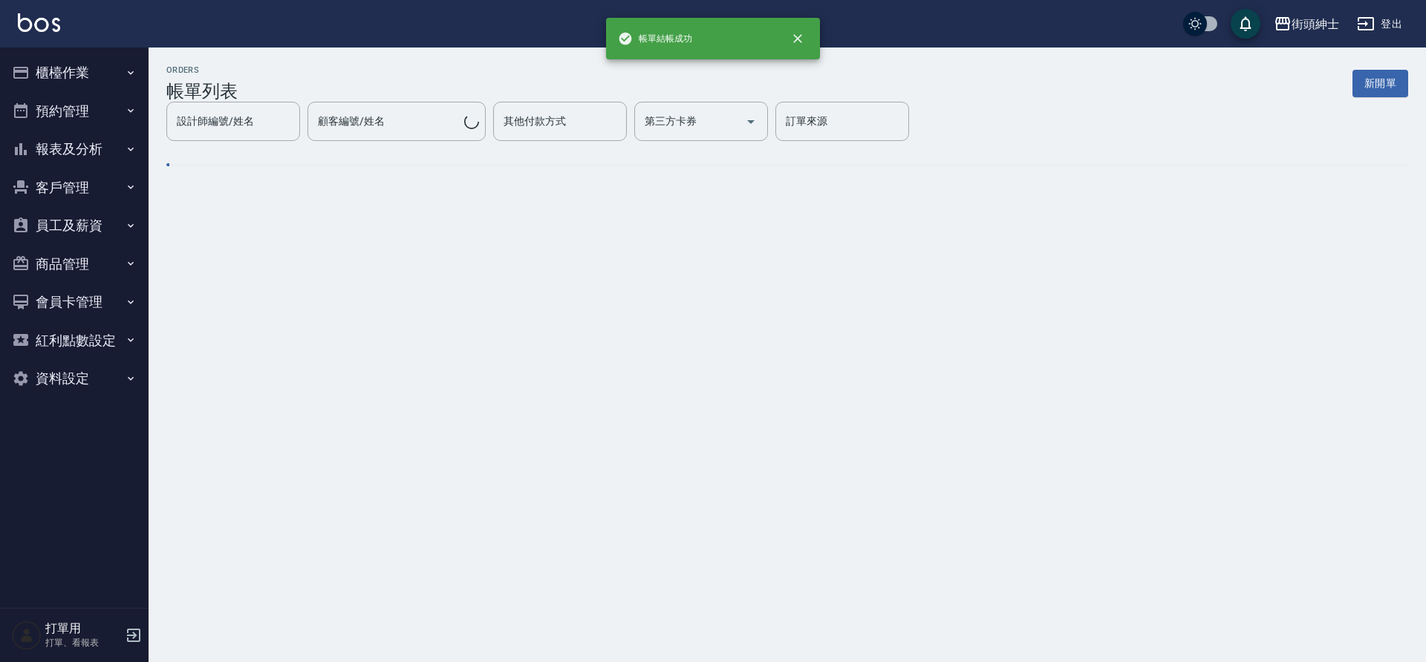
drag, startPoint x: 776, startPoint y: 385, endPoint x: 54, endPoint y: 114, distance: 771.0
click at [54, 114] on button "預約管理" at bounding box center [74, 111] width 137 height 39
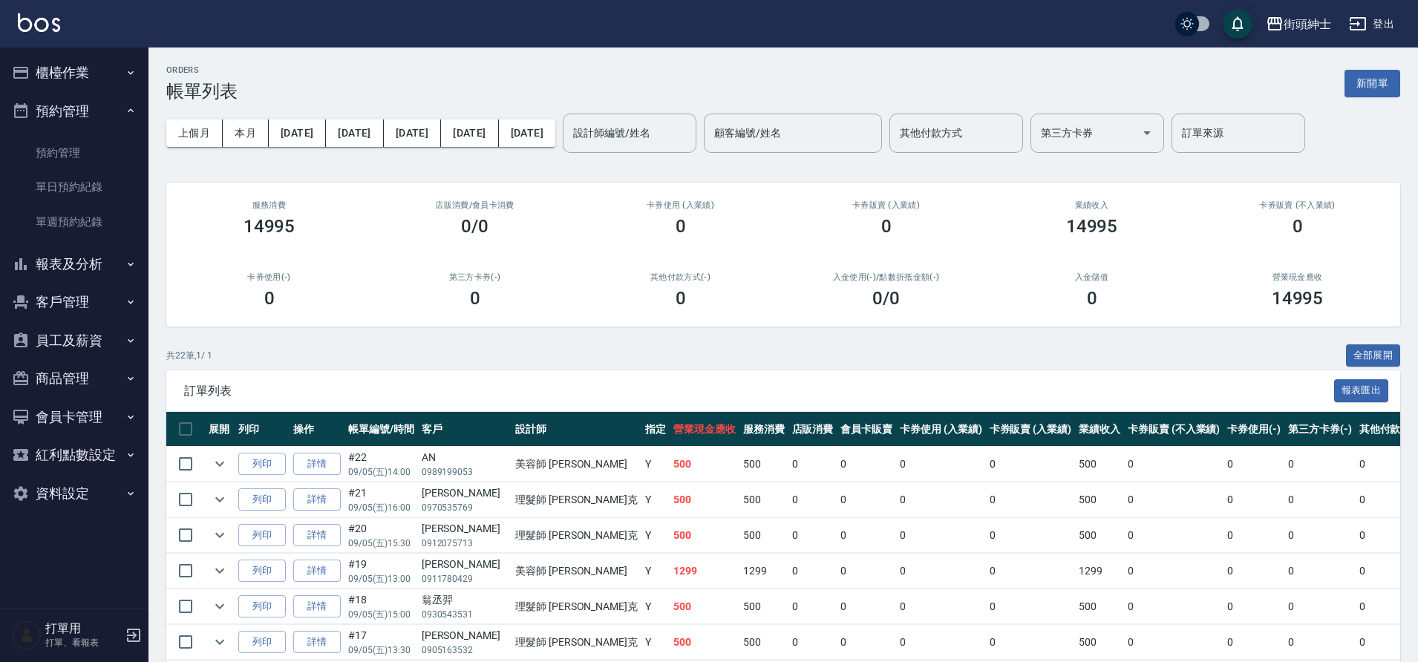
click at [96, 190] on link "單日預約紀錄" at bounding box center [74, 187] width 137 height 34
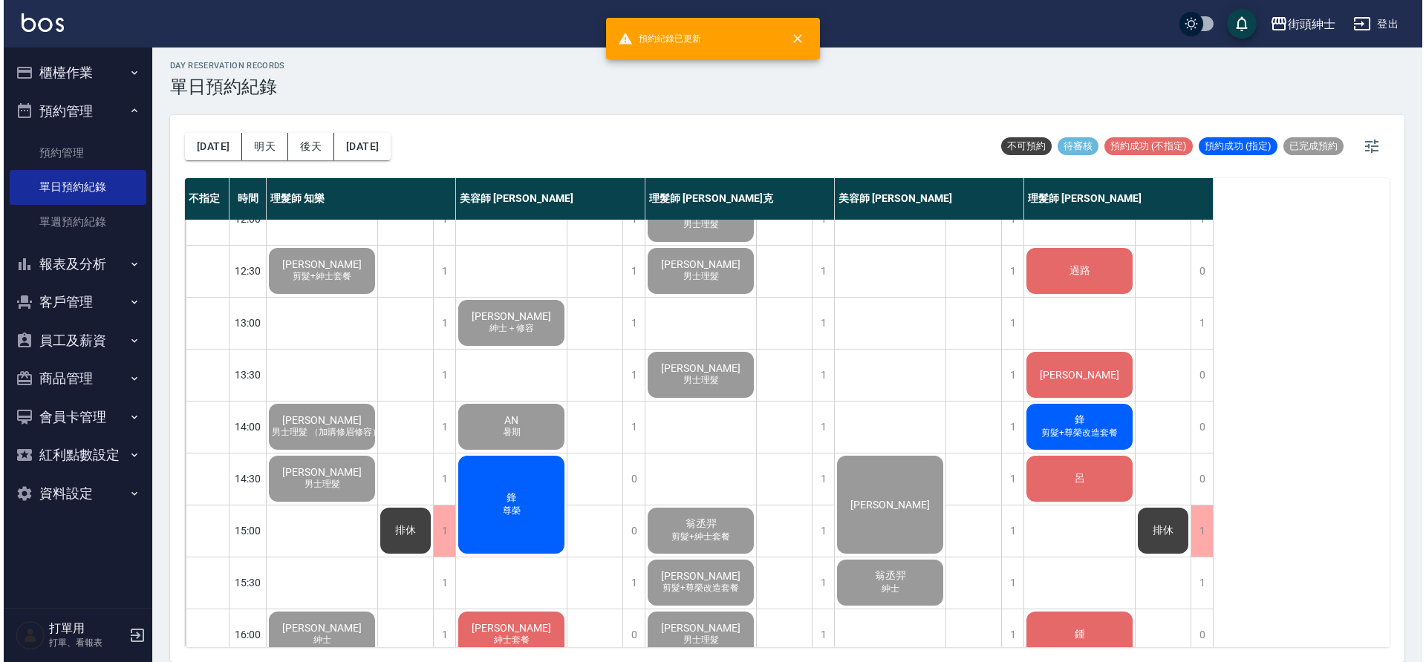
scroll to position [131, 0]
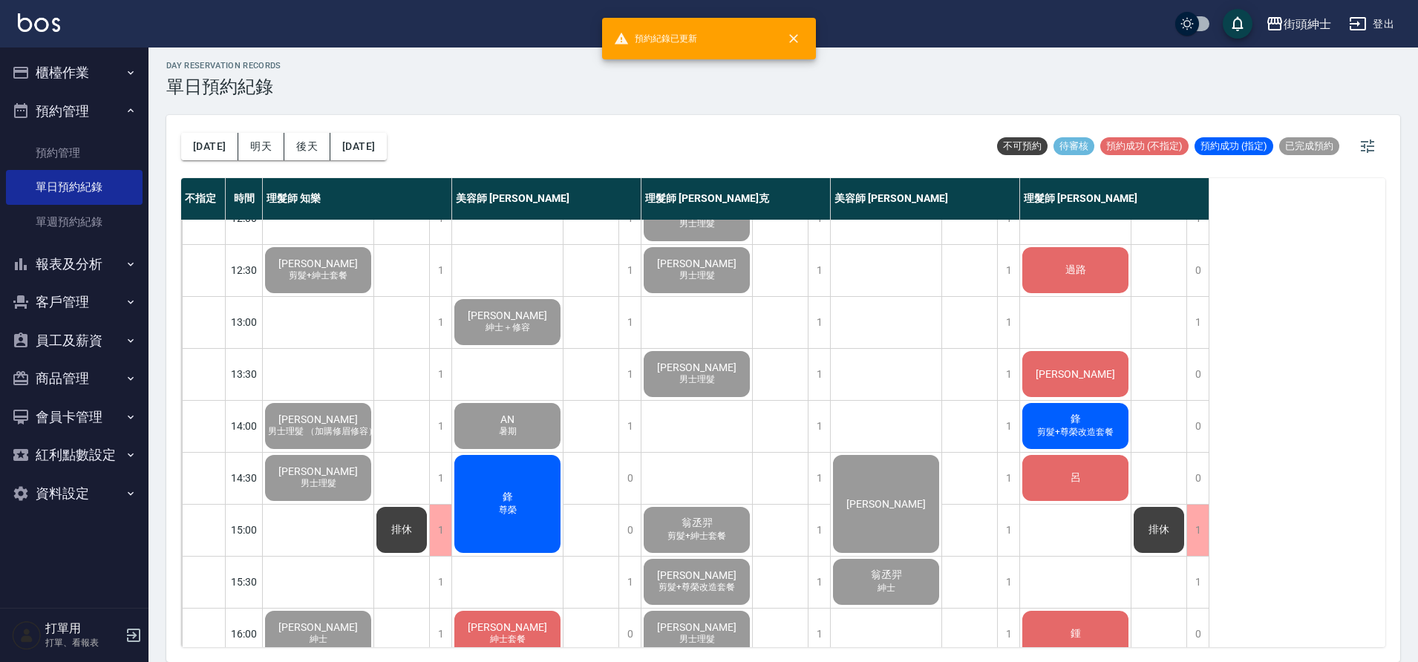
click at [495, 546] on div "鋒 [PERSON_NAME]" at bounding box center [507, 504] width 111 height 102
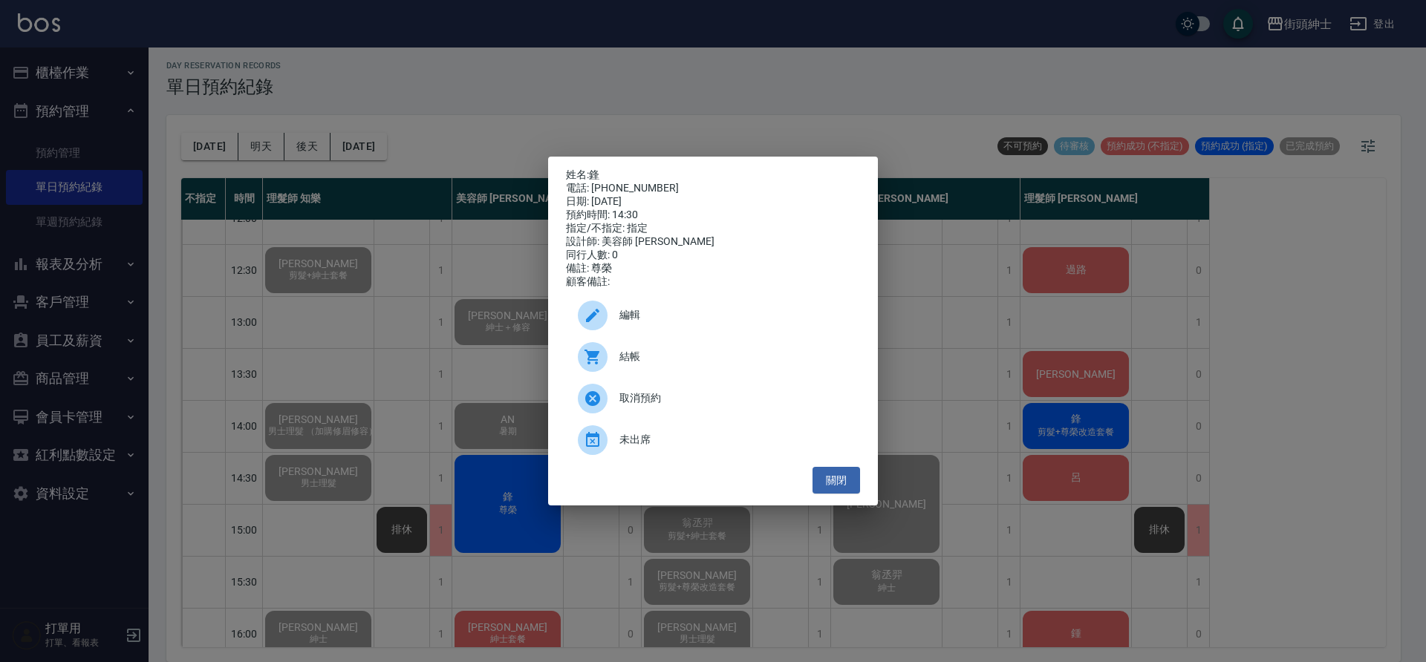
click at [639, 358] on span "結帳" at bounding box center [733, 357] width 229 height 16
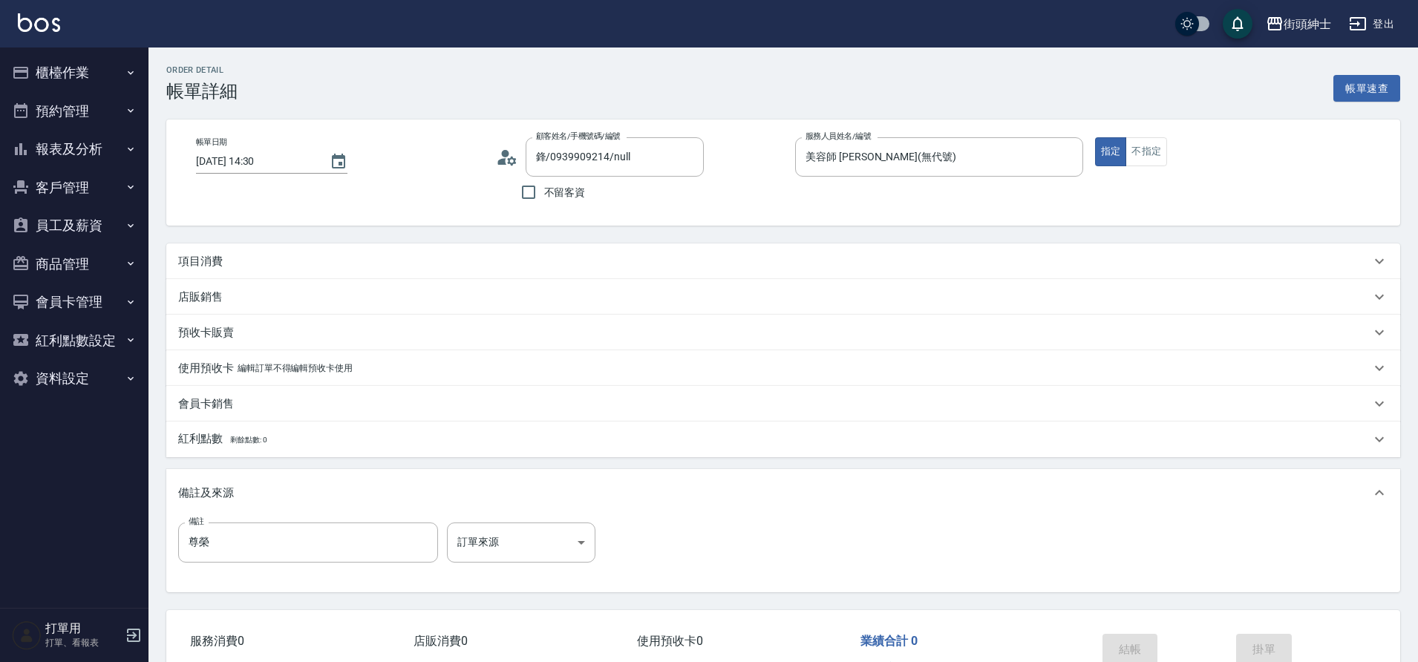
click at [245, 261] on div "項目消費" at bounding box center [774, 262] width 1193 height 16
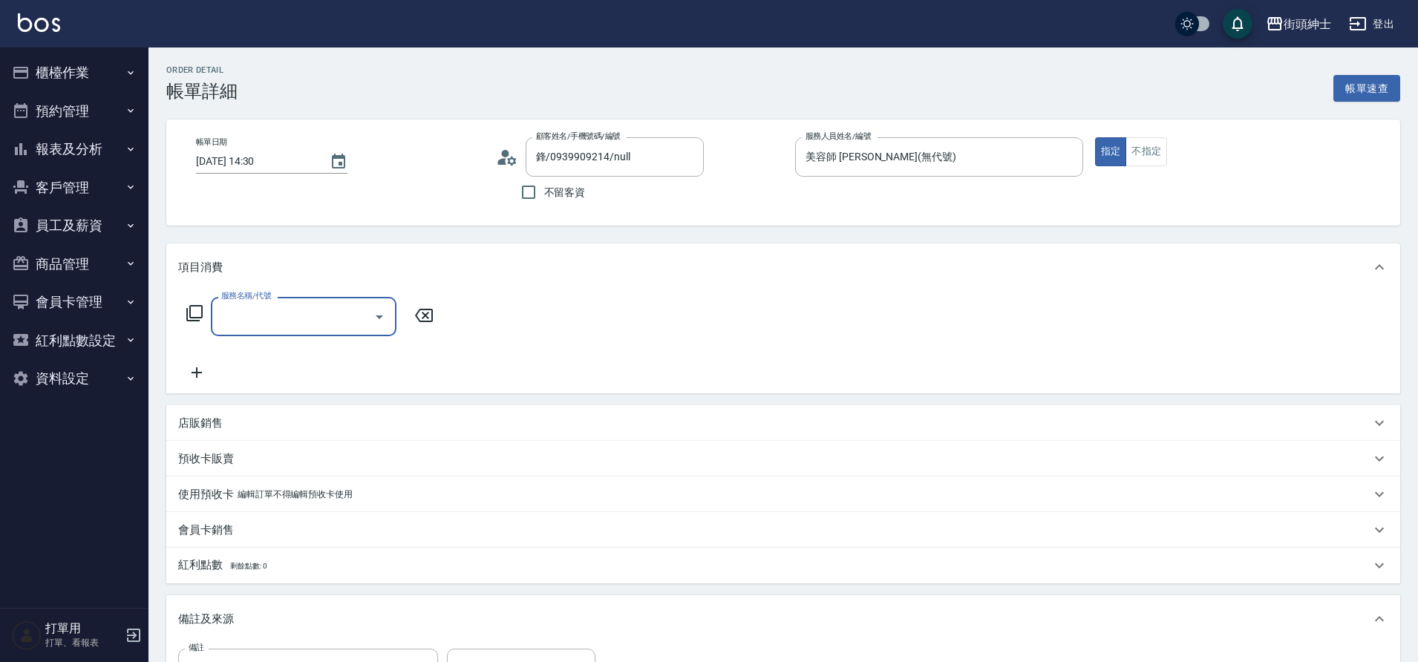
click at [239, 321] on input "服務名稱/代號" at bounding box center [293, 317] width 150 height 26
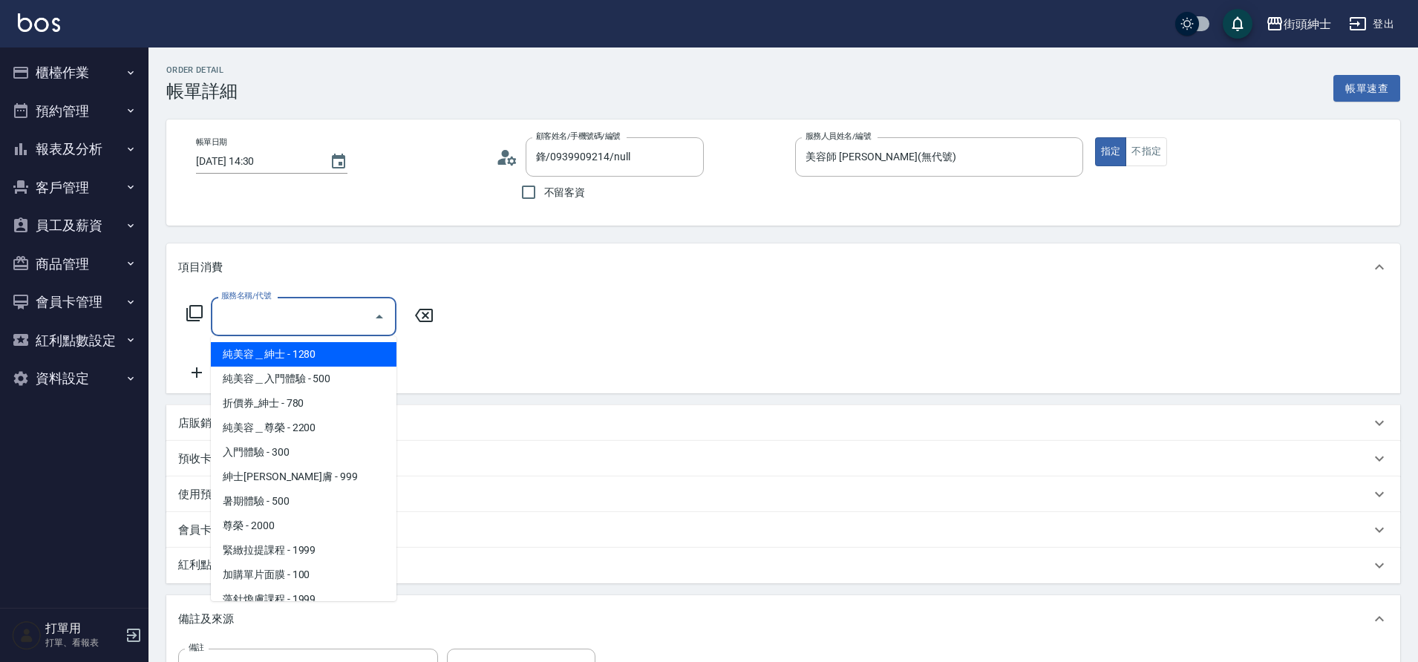
click at [282, 524] on span "尊榮 - 2000" at bounding box center [304, 526] width 186 height 25
type input "尊榮"
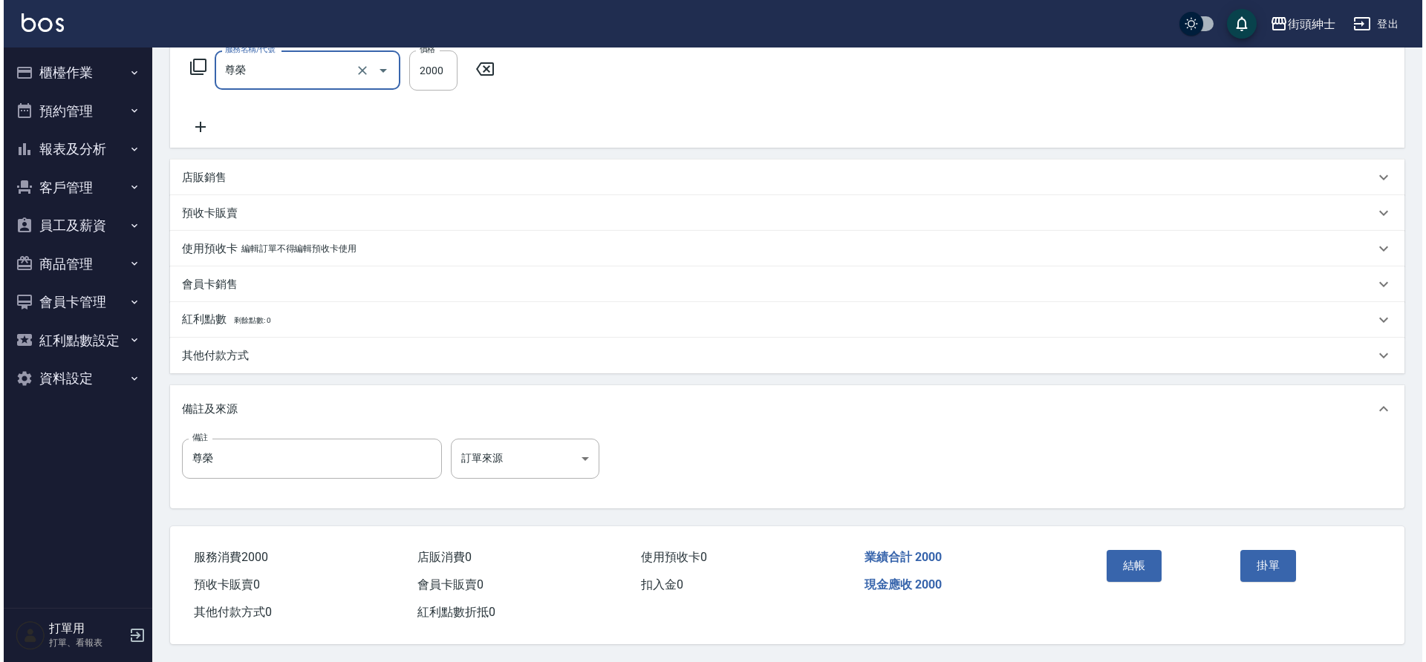
scroll to position [253, 0]
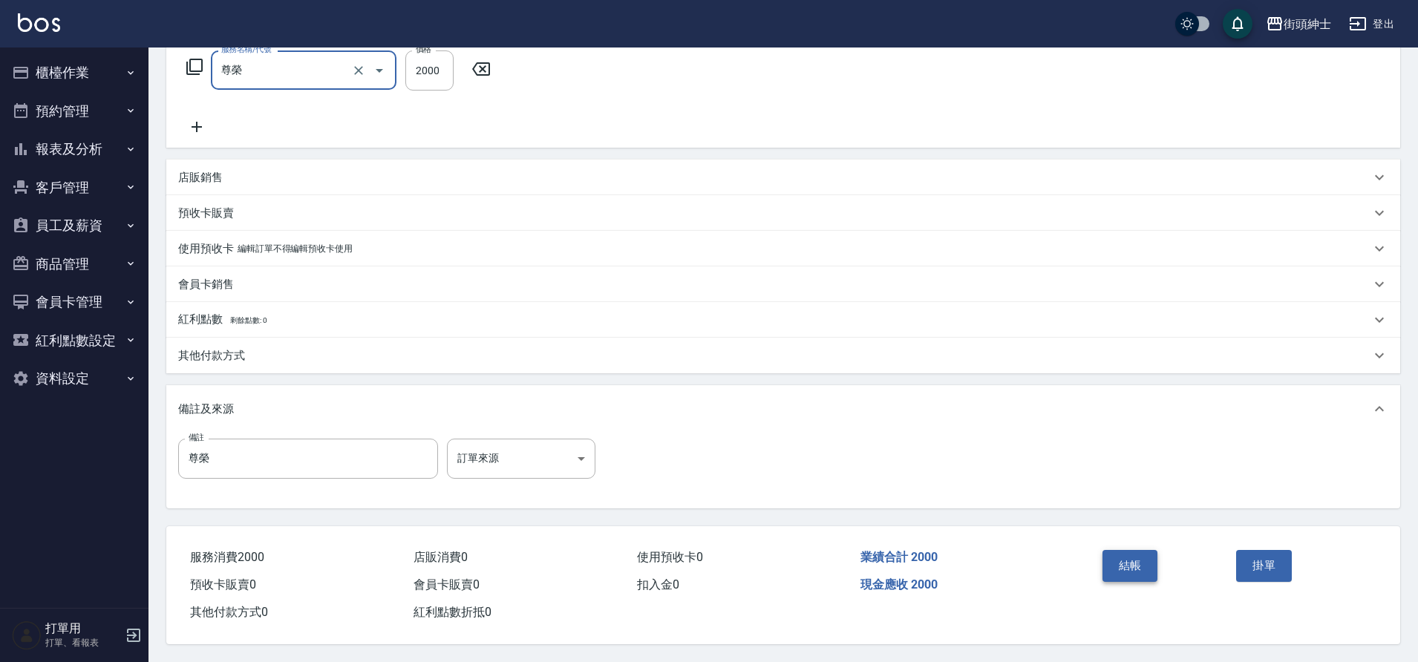
drag, startPoint x: 0, startPoint y: 0, endPoint x: 1138, endPoint y: 552, distance: 1265.1
click at [1138, 552] on button "結帳" at bounding box center [1131, 565] width 56 height 31
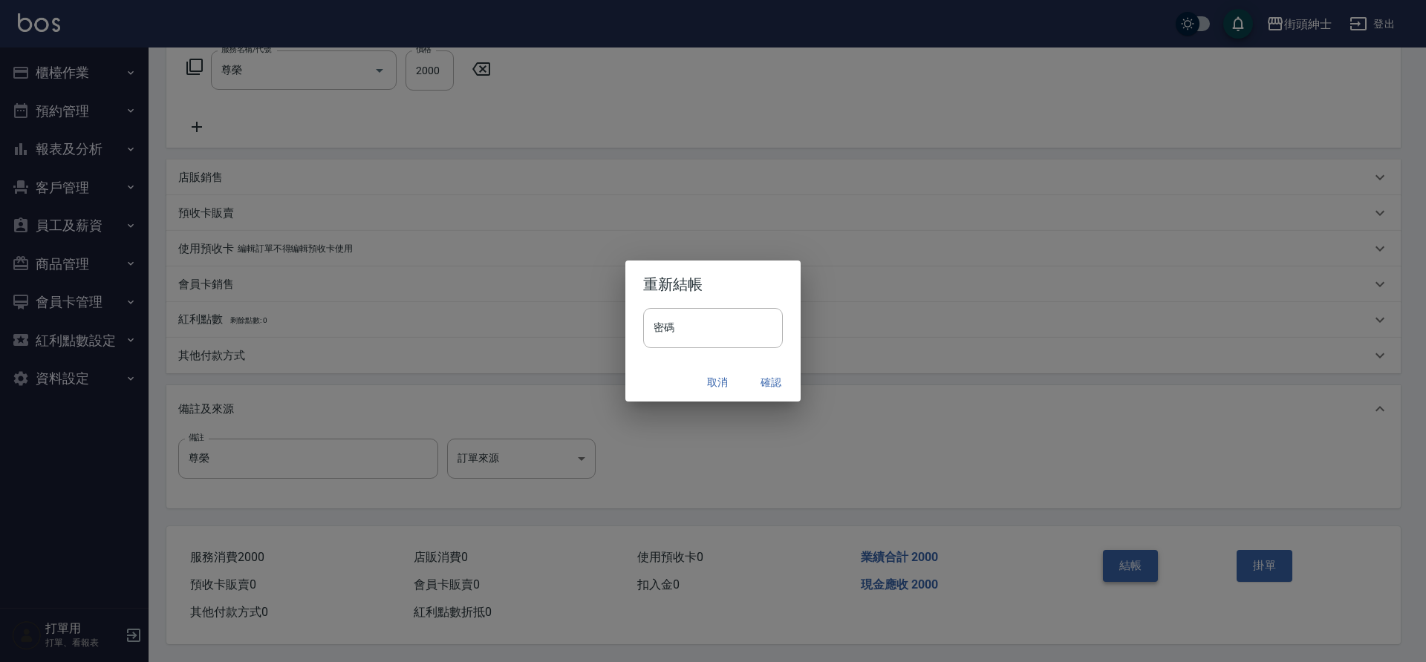
click at [770, 381] on button "確認" at bounding box center [771, 382] width 48 height 27
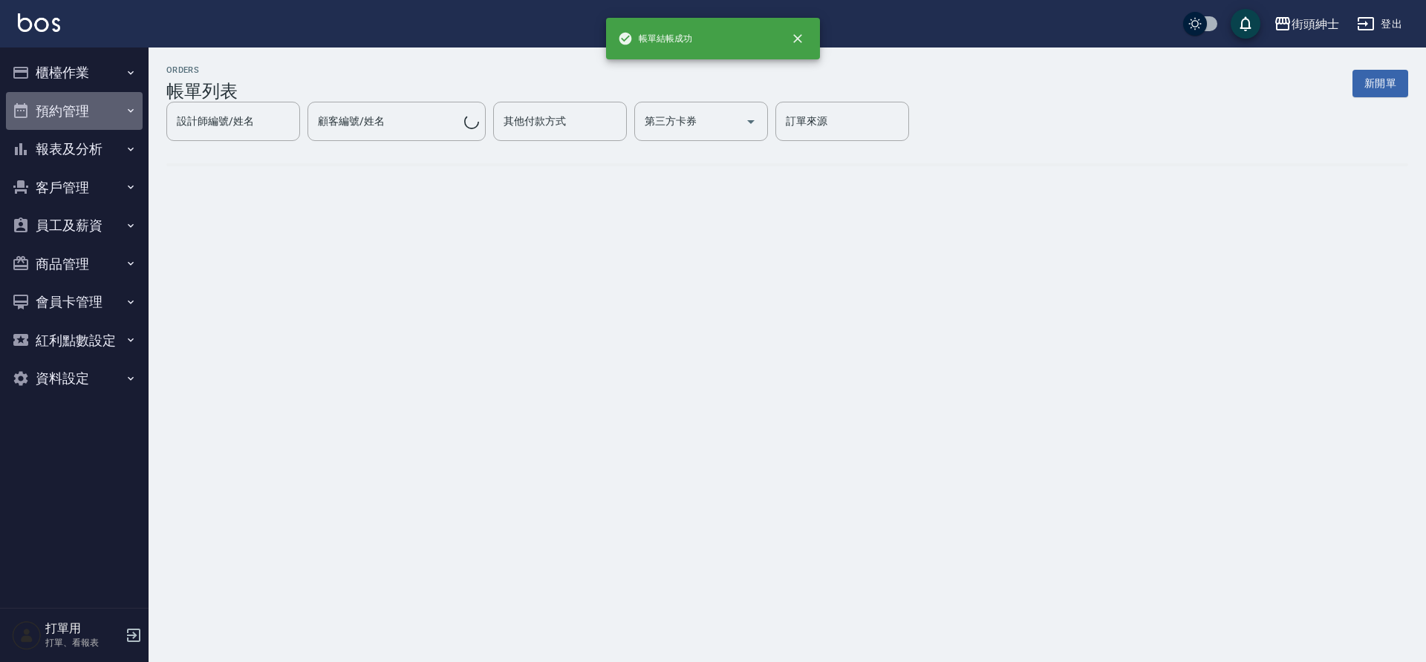
click at [97, 111] on button "預約管理" at bounding box center [74, 111] width 137 height 39
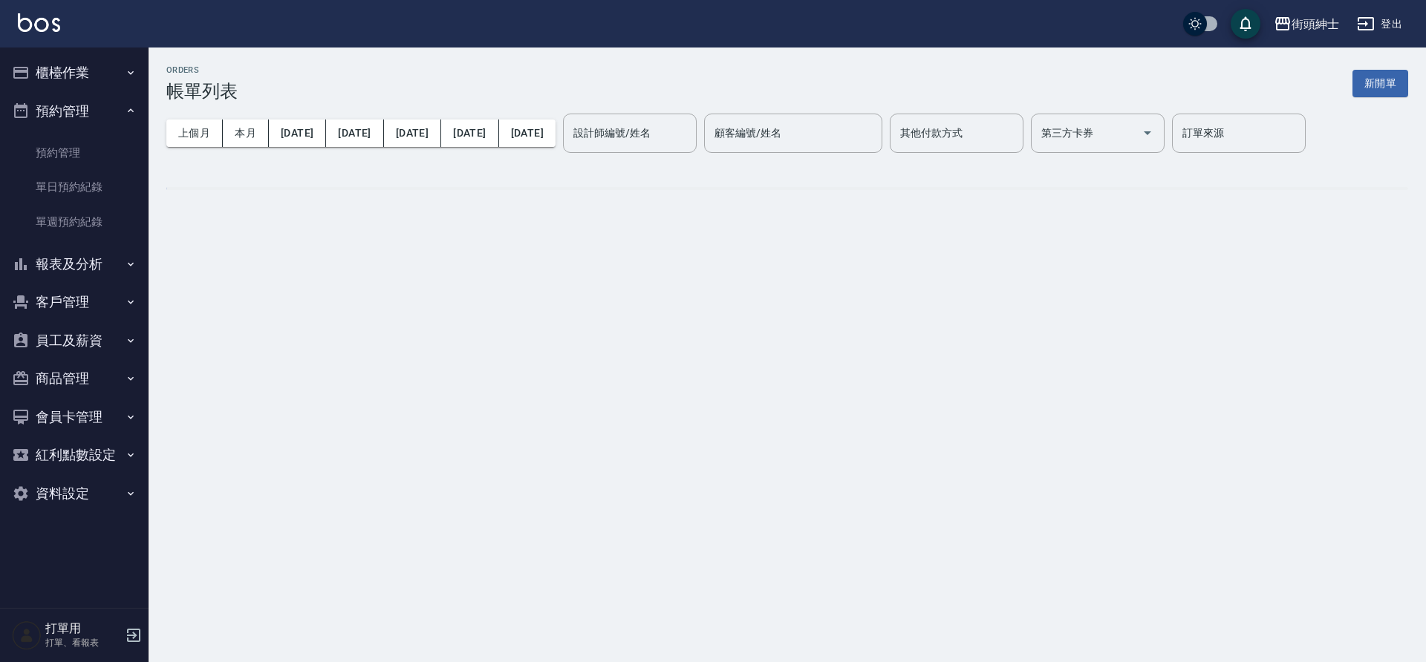
click at [74, 183] on link "單日預約紀錄" at bounding box center [74, 187] width 137 height 34
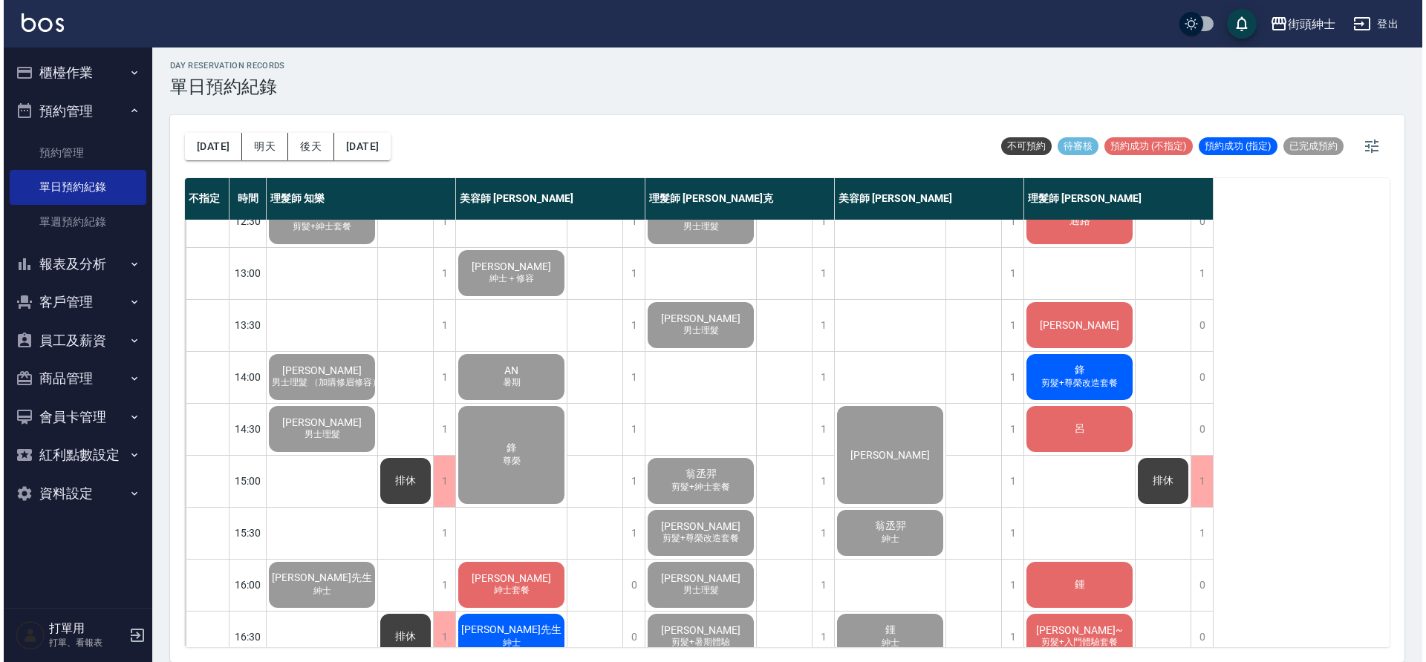
scroll to position [380, 0]
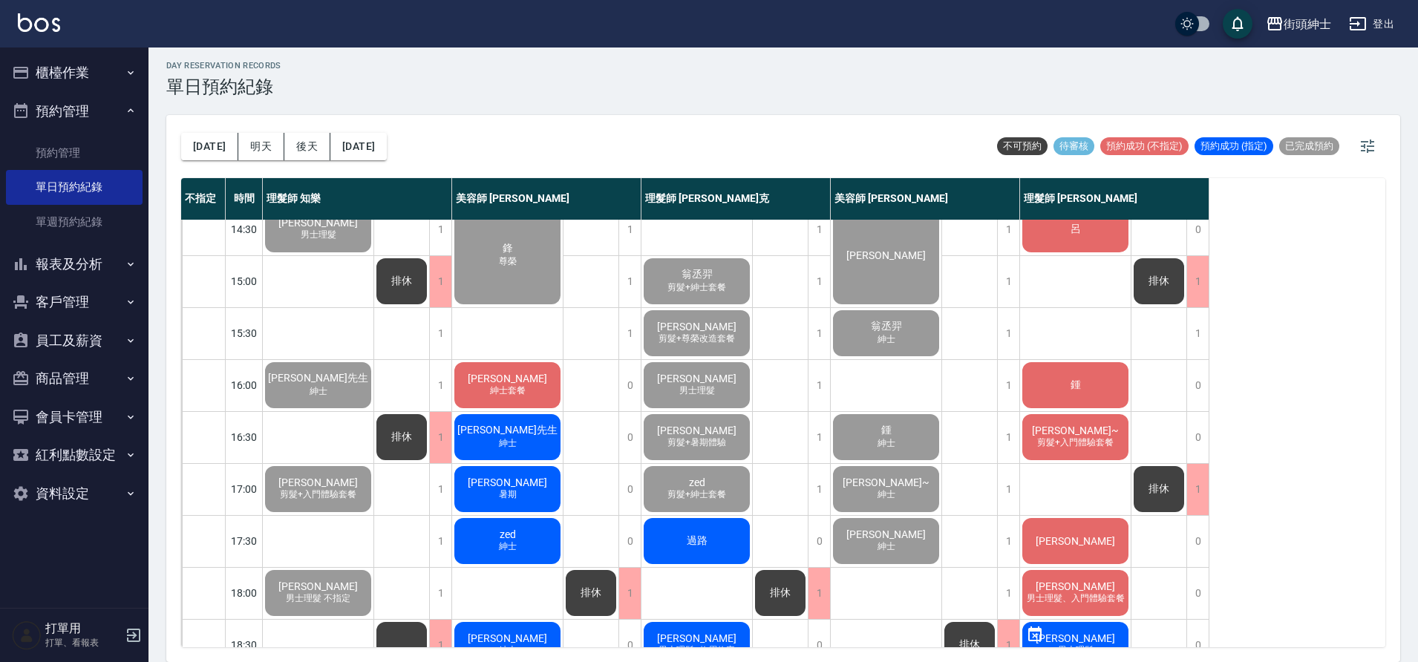
click at [497, 393] on span "紳士套餐" at bounding box center [508, 391] width 42 height 13
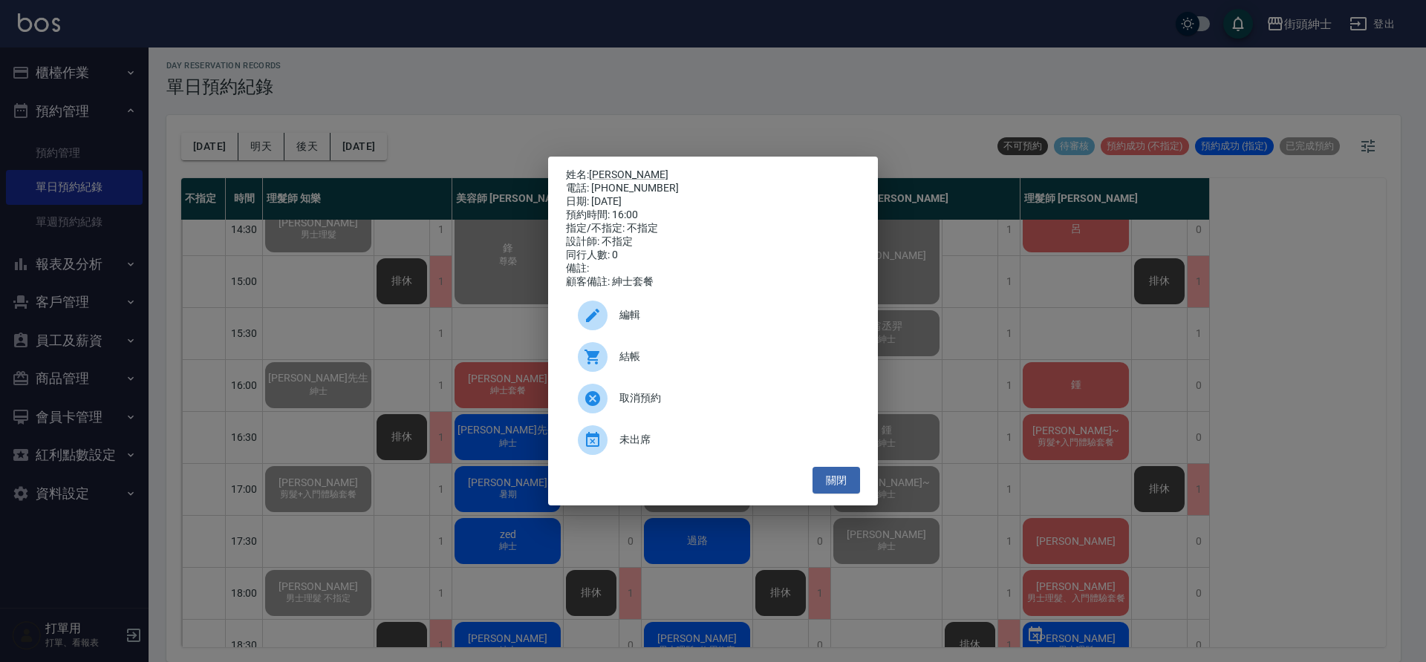
click at [613, 365] on div at bounding box center [599, 357] width 42 height 30
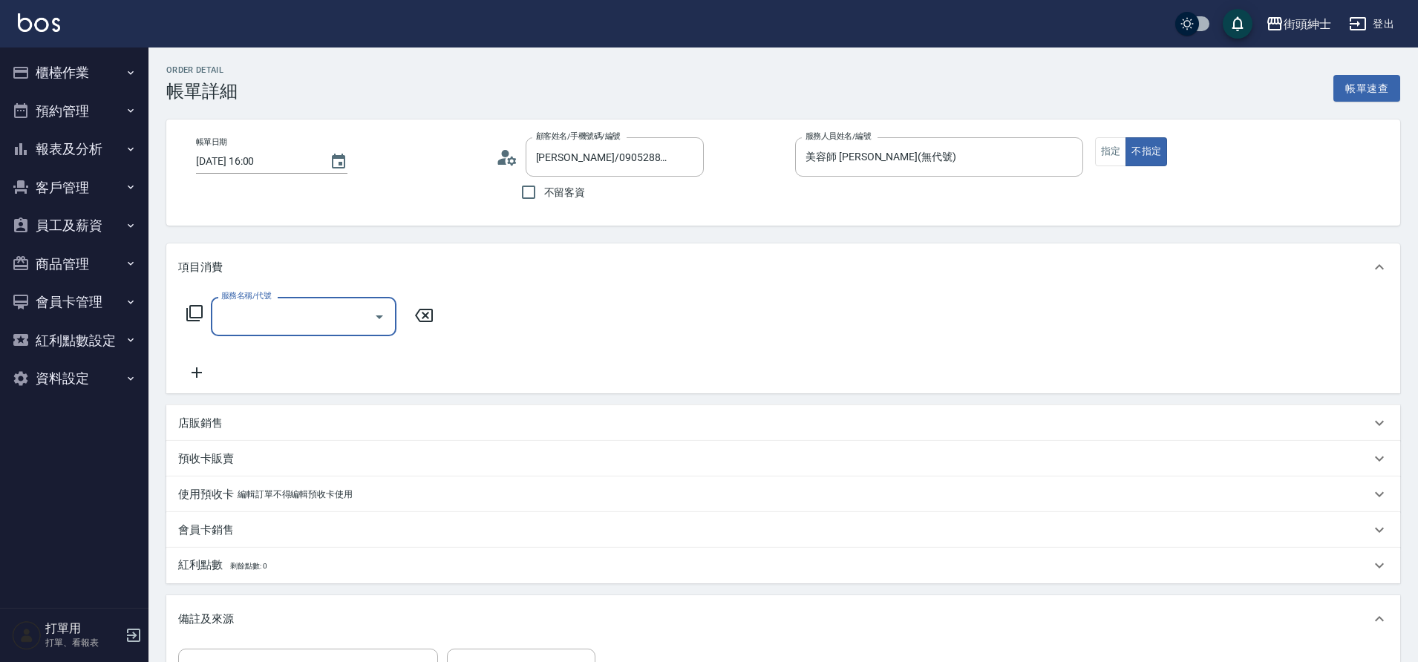
click at [303, 318] on input "服務名稱/代號" at bounding box center [293, 317] width 150 height 26
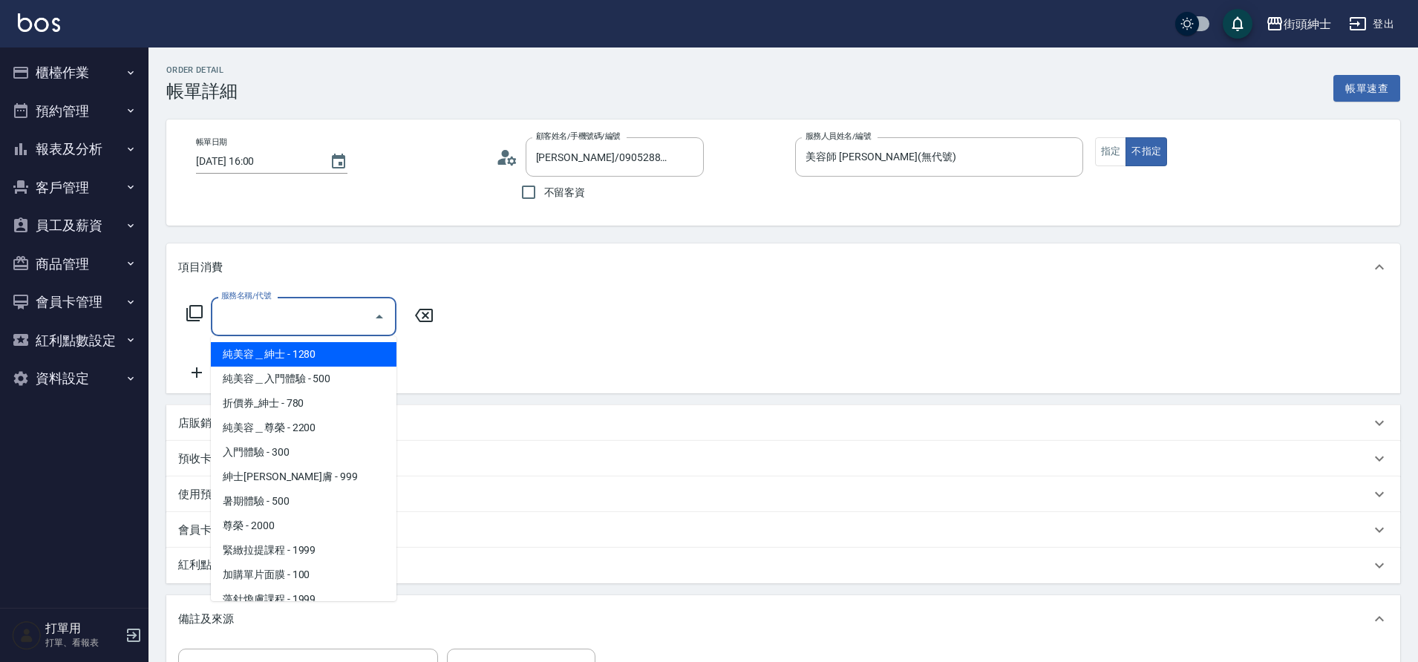
click at [255, 405] on span "折價券_紳士 - 780" at bounding box center [304, 403] width 186 height 25
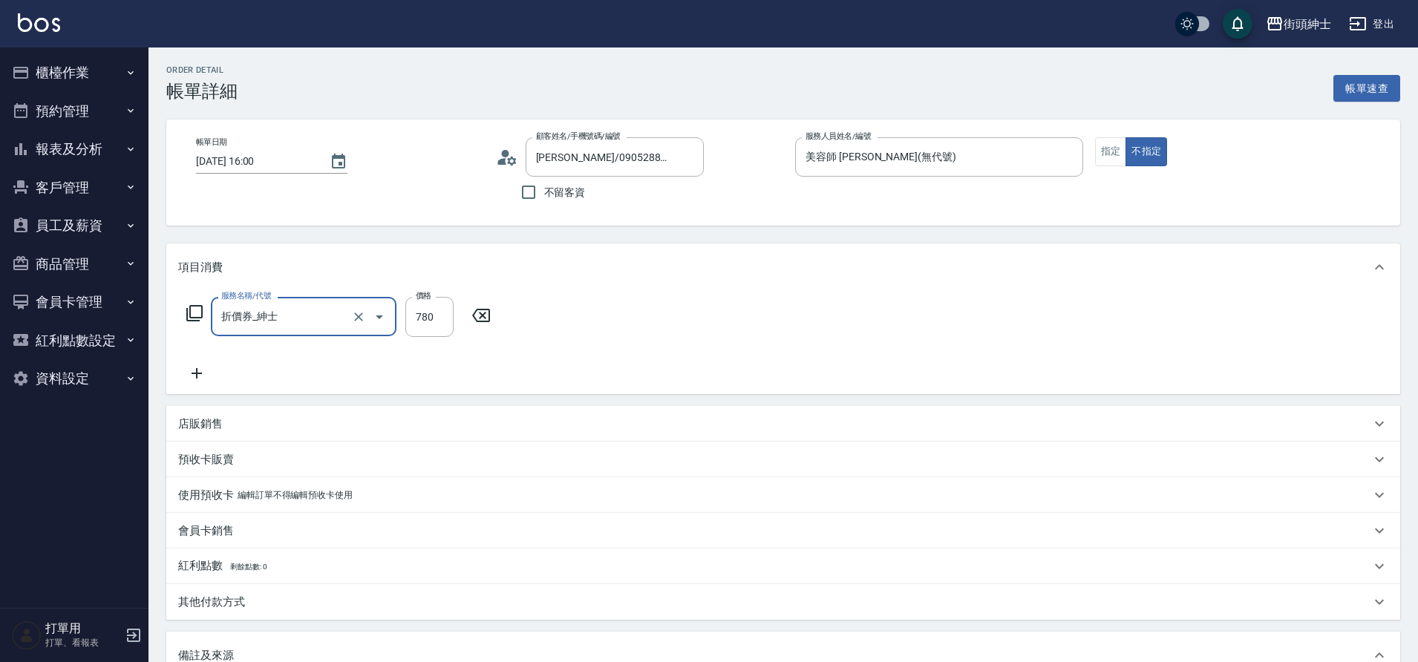
click at [325, 331] on div "折價券_紳士 服務名稱/代號" at bounding box center [304, 316] width 186 height 39
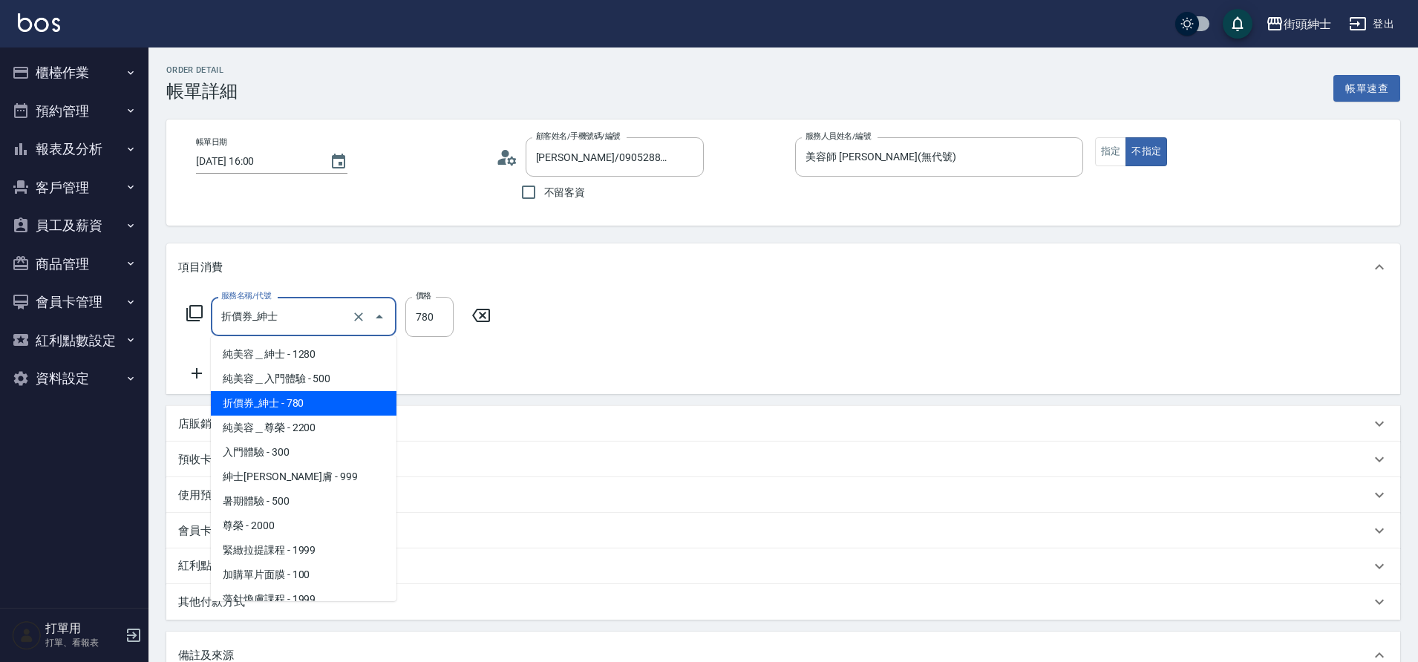
click at [306, 357] on span "純美容＿紳士 - 1280" at bounding box center [304, 354] width 186 height 25
type input "純美容＿紳士"
type input "1280"
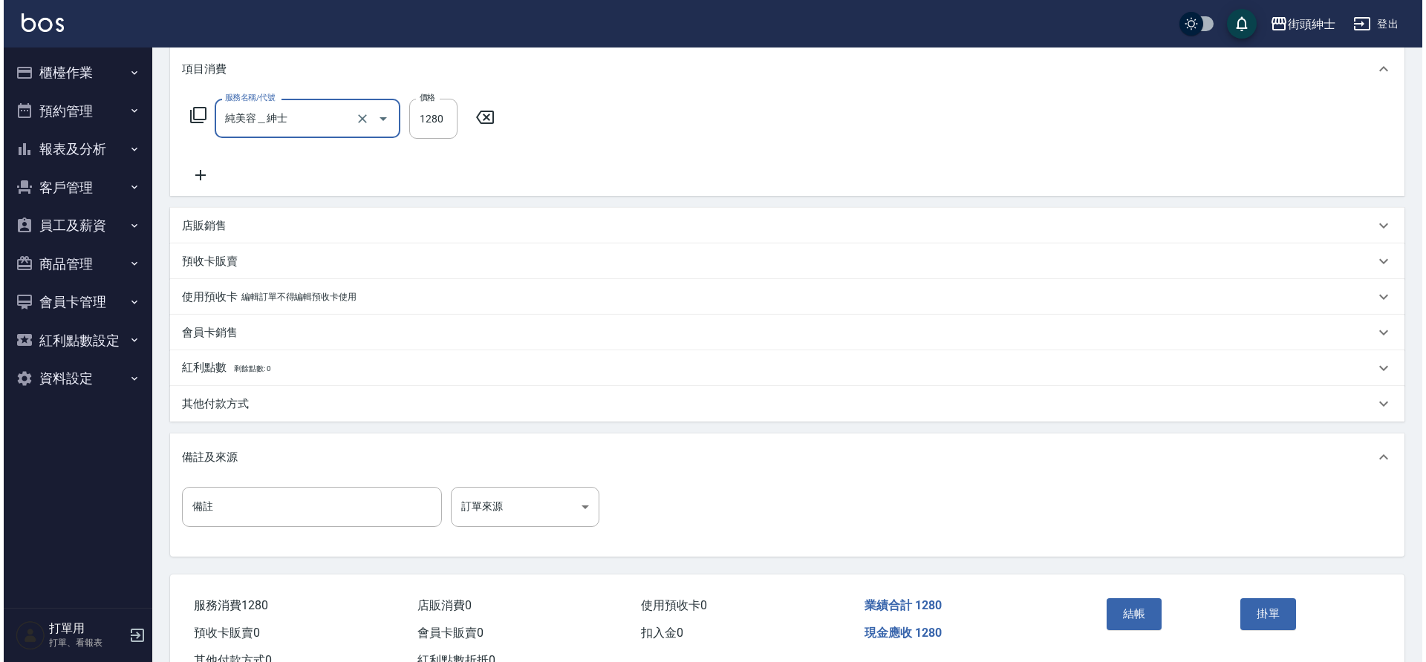
scroll to position [211, 0]
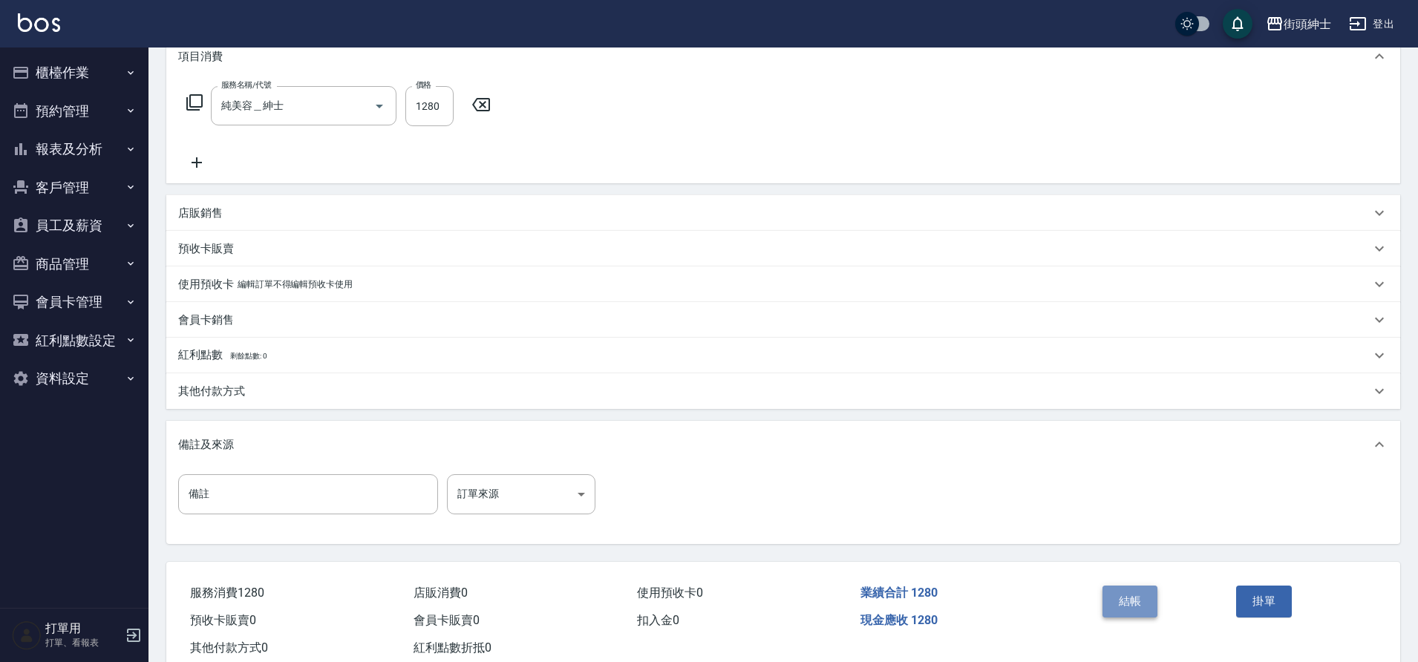
drag, startPoint x: 0, startPoint y: 0, endPoint x: 1131, endPoint y: 601, distance: 1280.7
click at [1131, 601] on button "結帳" at bounding box center [1131, 601] width 56 height 31
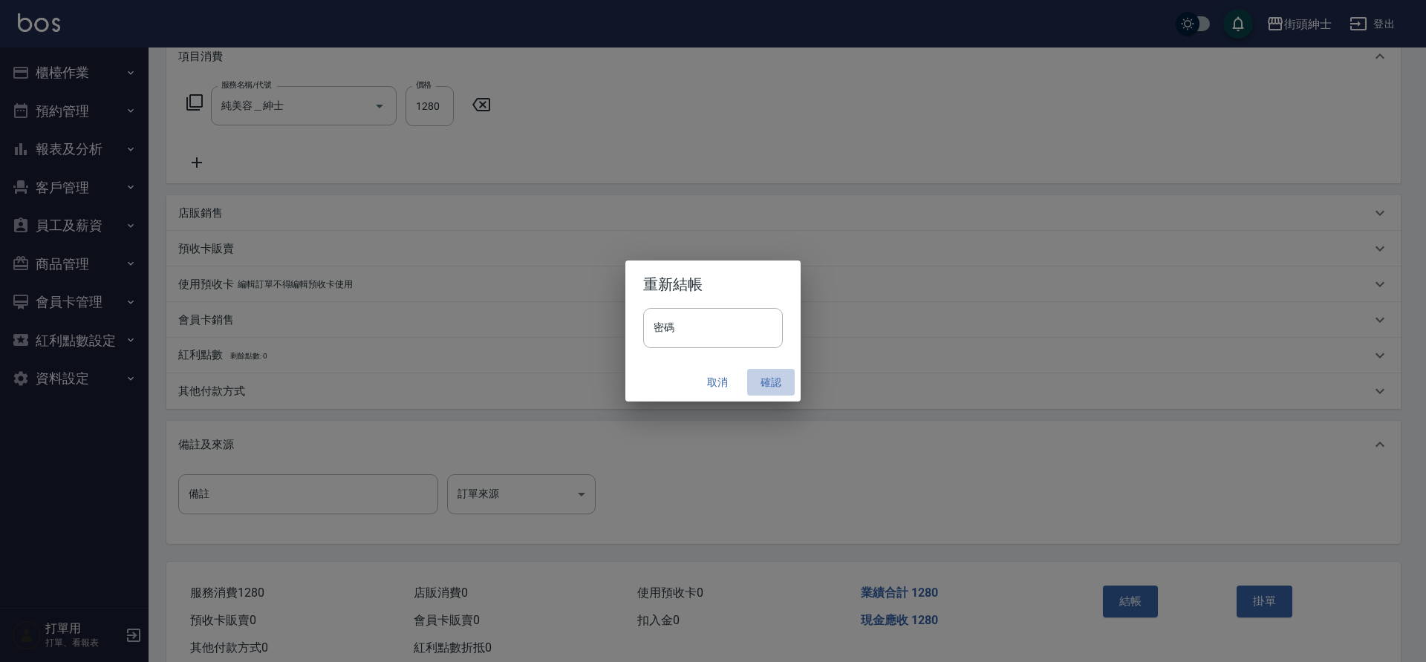
drag, startPoint x: 1131, startPoint y: 601, endPoint x: 755, endPoint y: 379, distance: 437.1
click at [755, 379] on button "確認" at bounding box center [771, 382] width 48 height 27
click at [755, 379] on div "取消 確認" at bounding box center [712, 382] width 175 height 39
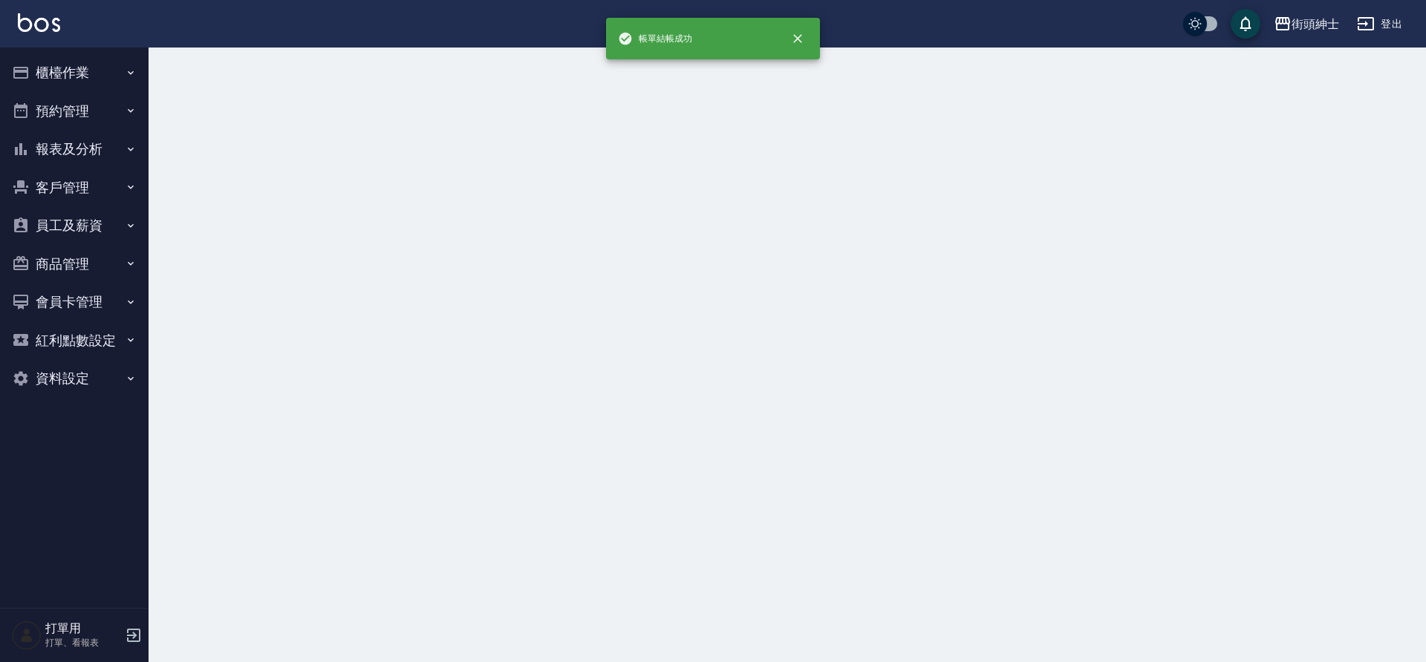
click at [760, 379] on div at bounding box center [713, 331] width 1426 height 662
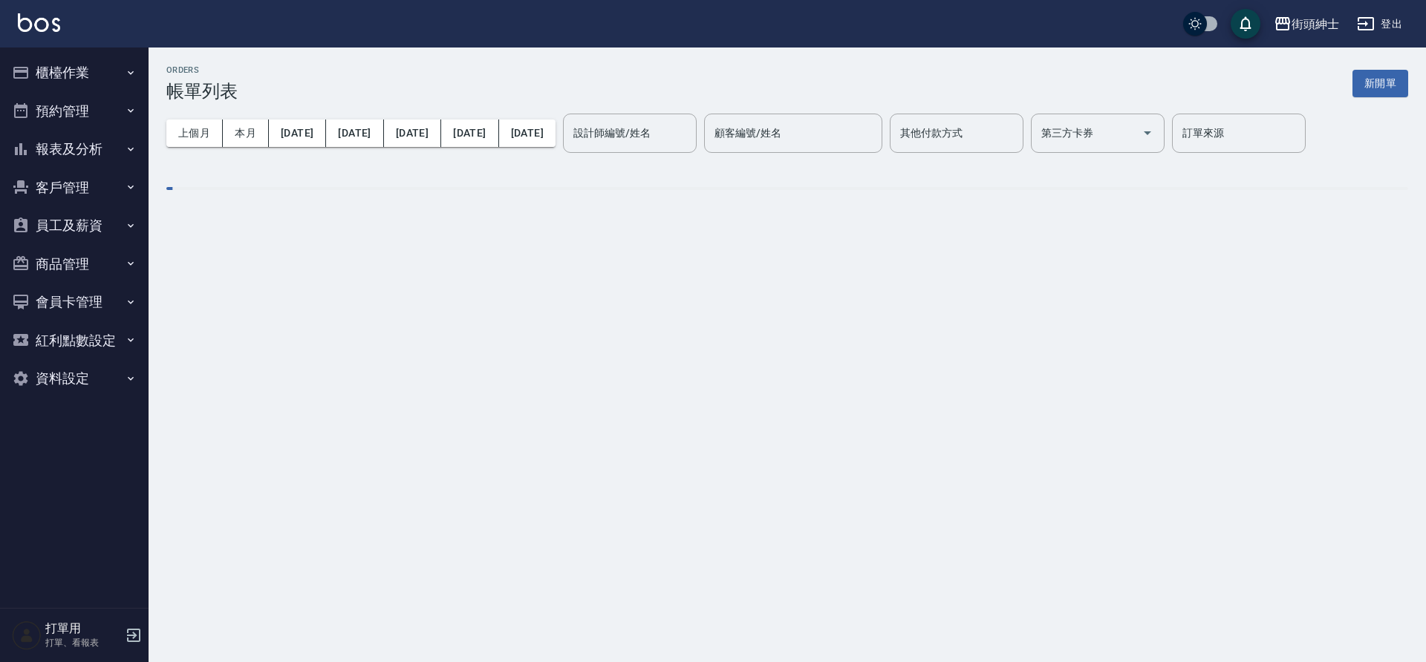
click at [71, 108] on button "預約管理" at bounding box center [74, 111] width 137 height 39
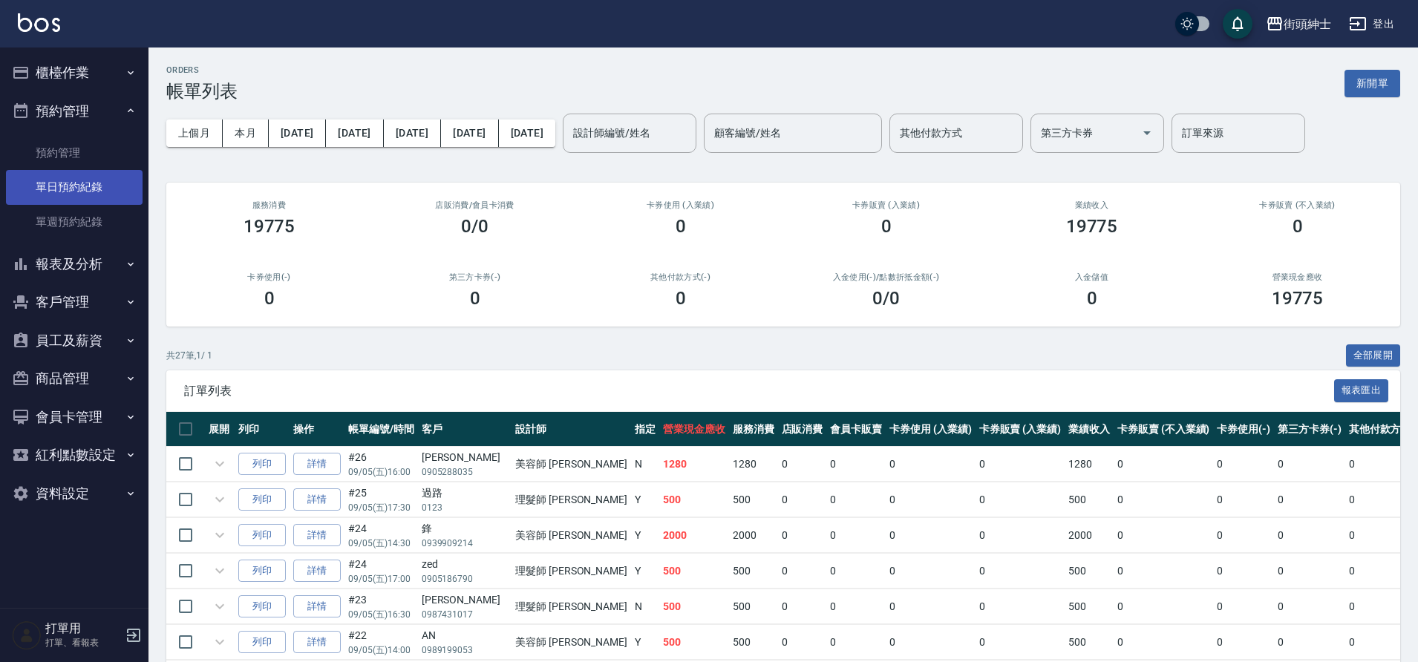
drag, startPoint x: 755, startPoint y: 379, endPoint x: 81, endPoint y: 177, distance: 703.2
click at [81, 177] on link "單日預約紀錄" at bounding box center [74, 187] width 137 height 34
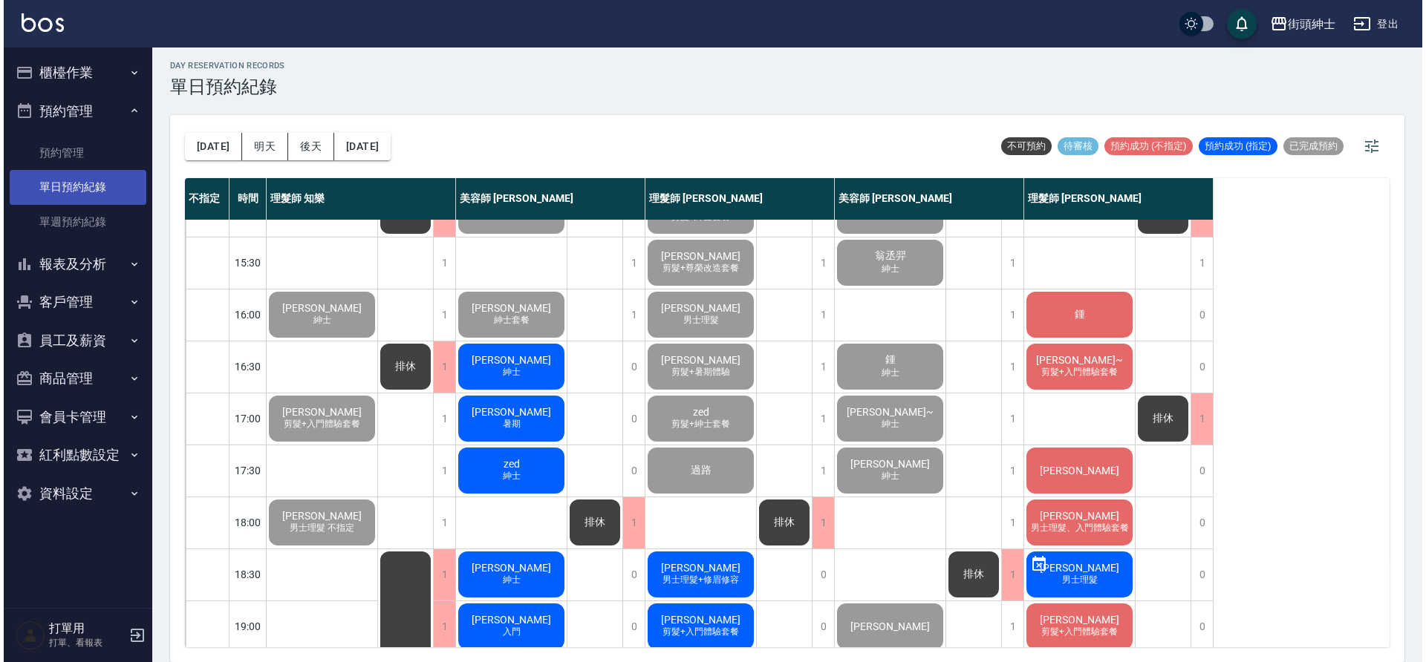
scroll to position [448, 0]
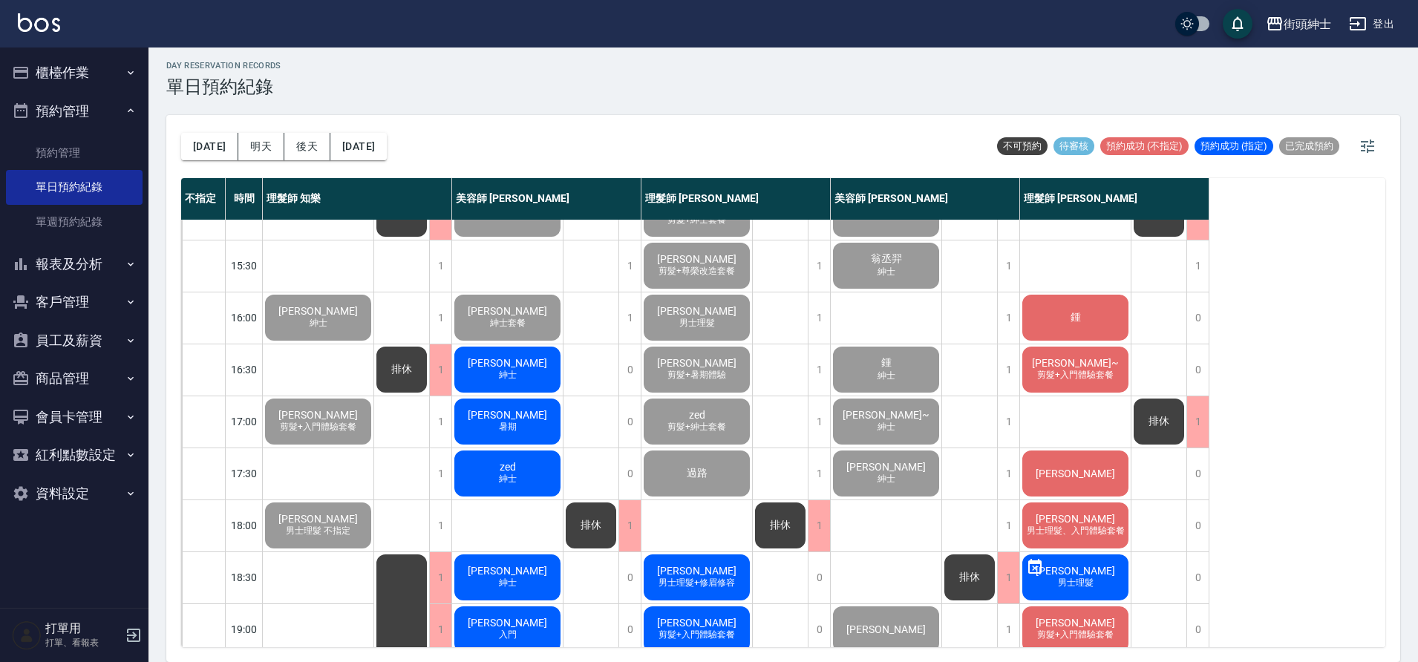
drag, startPoint x: 81, startPoint y: 177, endPoint x: 521, endPoint y: 359, distance: 476.1
click at [521, 359] on span "[PERSON_NAME]" at bounding box center [507, 363] width 85 height 12
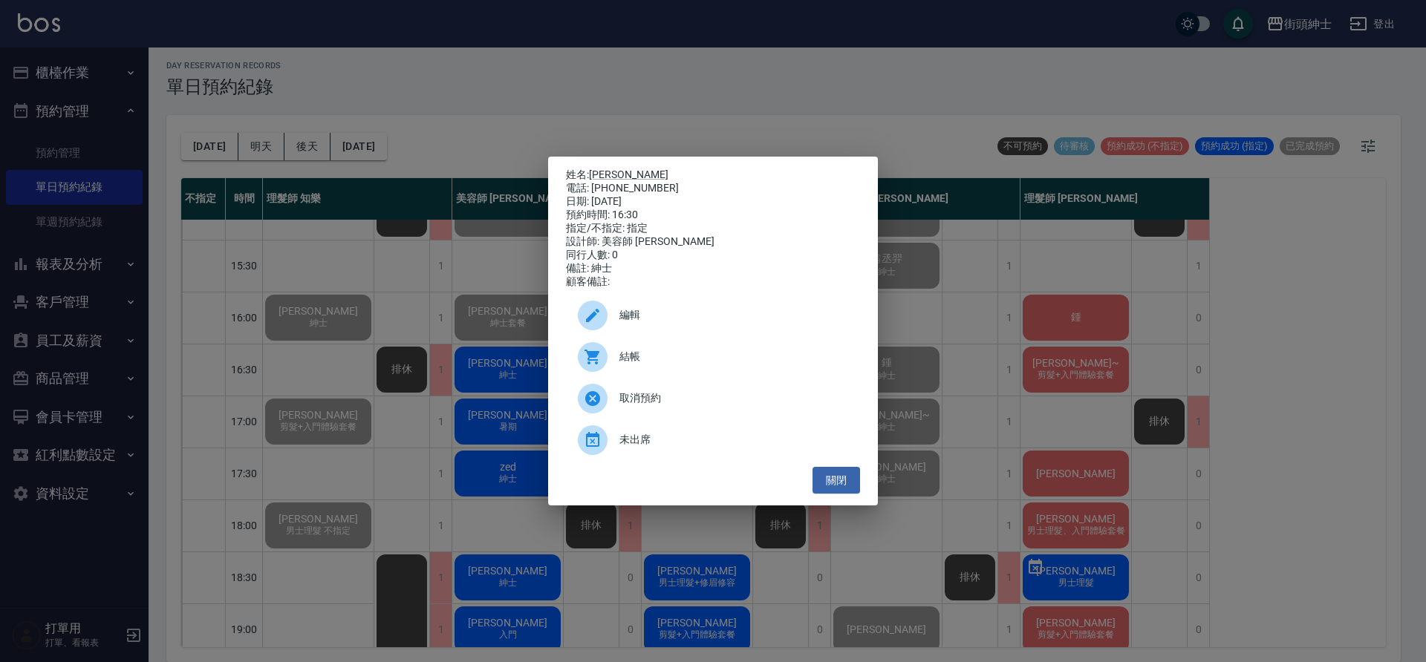
drag, startPoint x: 521, startPoint y: 359, endPoint x: 695, endPoint y: 351, distance: 174.7
click at [695, 351] on div "結帳" at bounding box center [713, 357] width 294 height 42
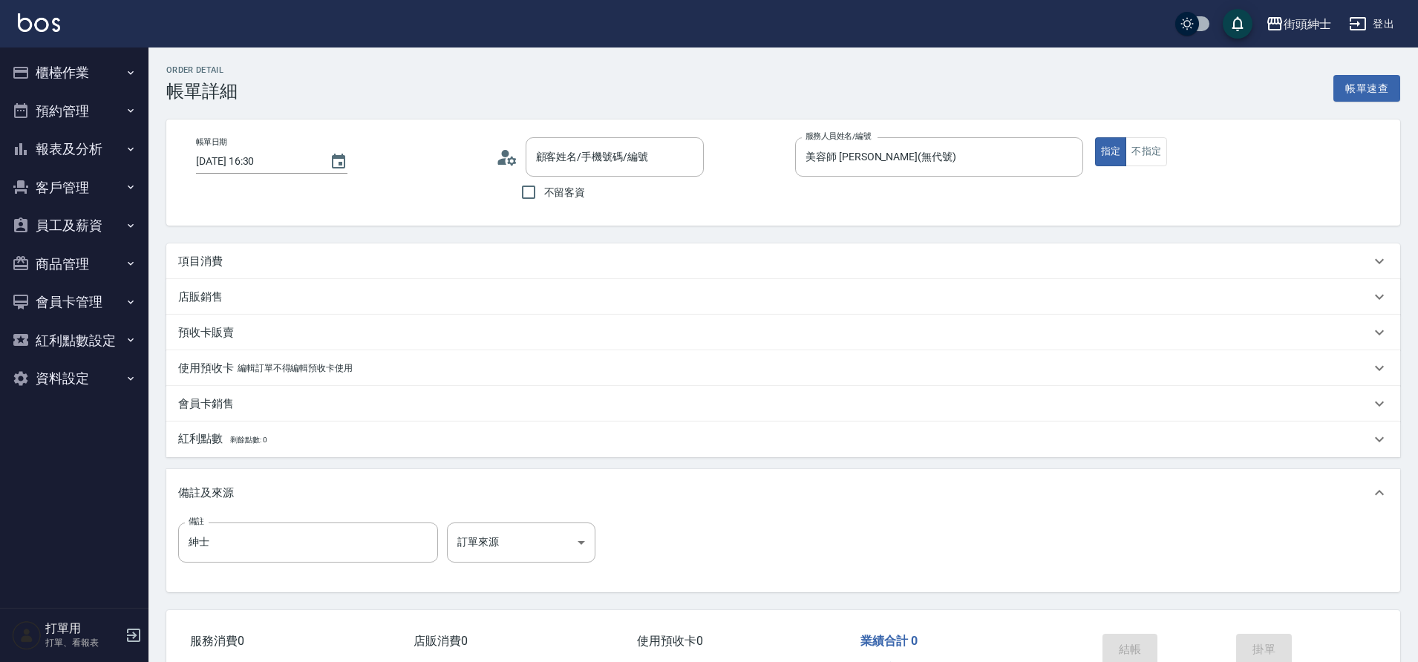
type input "[PERSON_NAME]先生/0983811720/null"
click at [224, 257] on div "項目消費" at bounding box center [774, 262] width 1193 height 16
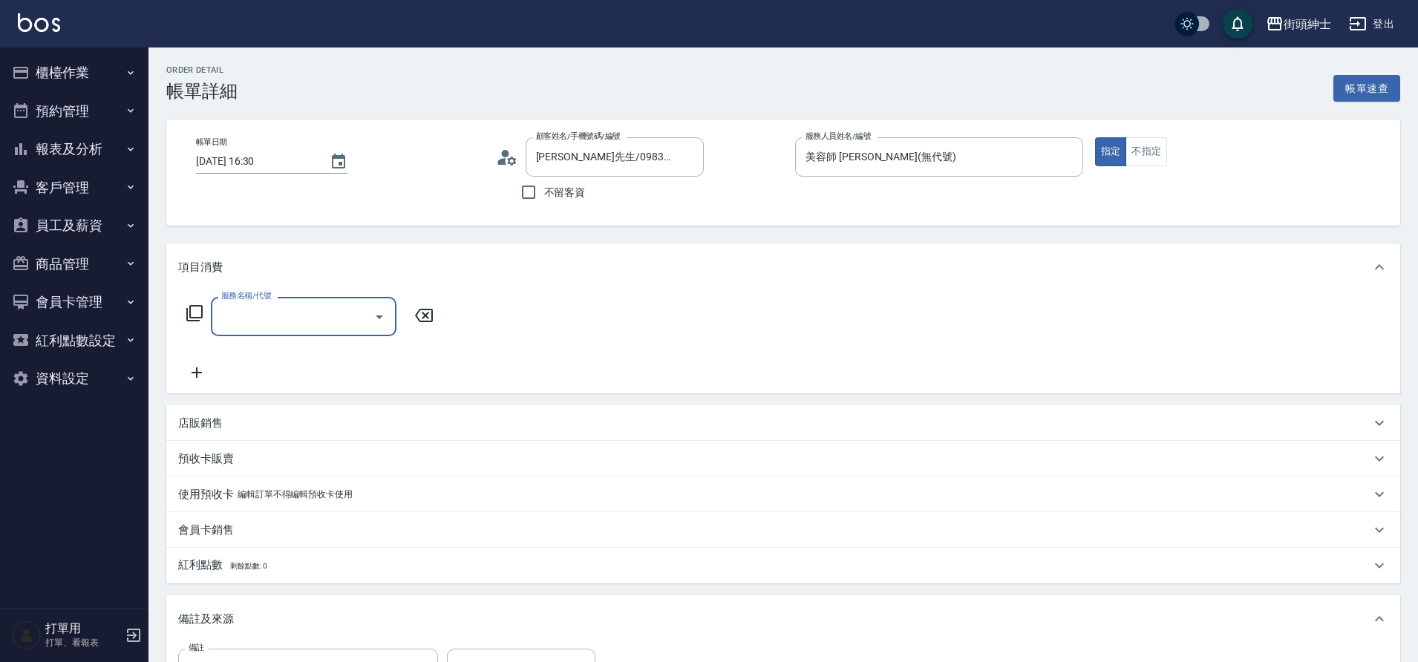
click at [274, 330] on div "服務名稱/代號" at bounding box center [304, 316] width 186 height 39
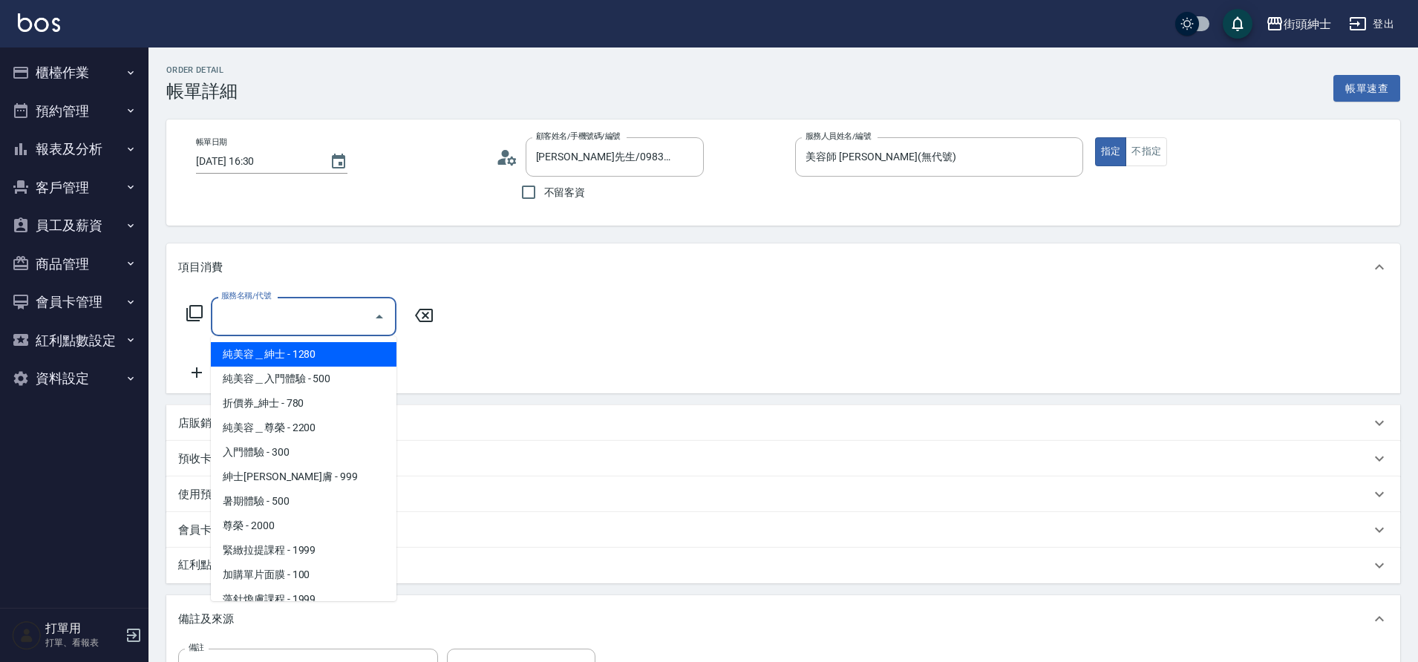
click at [309, 480] on span "紳士[PERSON_NAME]膚 - 999" at bounding box center [304, 477] width 186 height 25
type input "紳士[PERSON_NAME]膚"
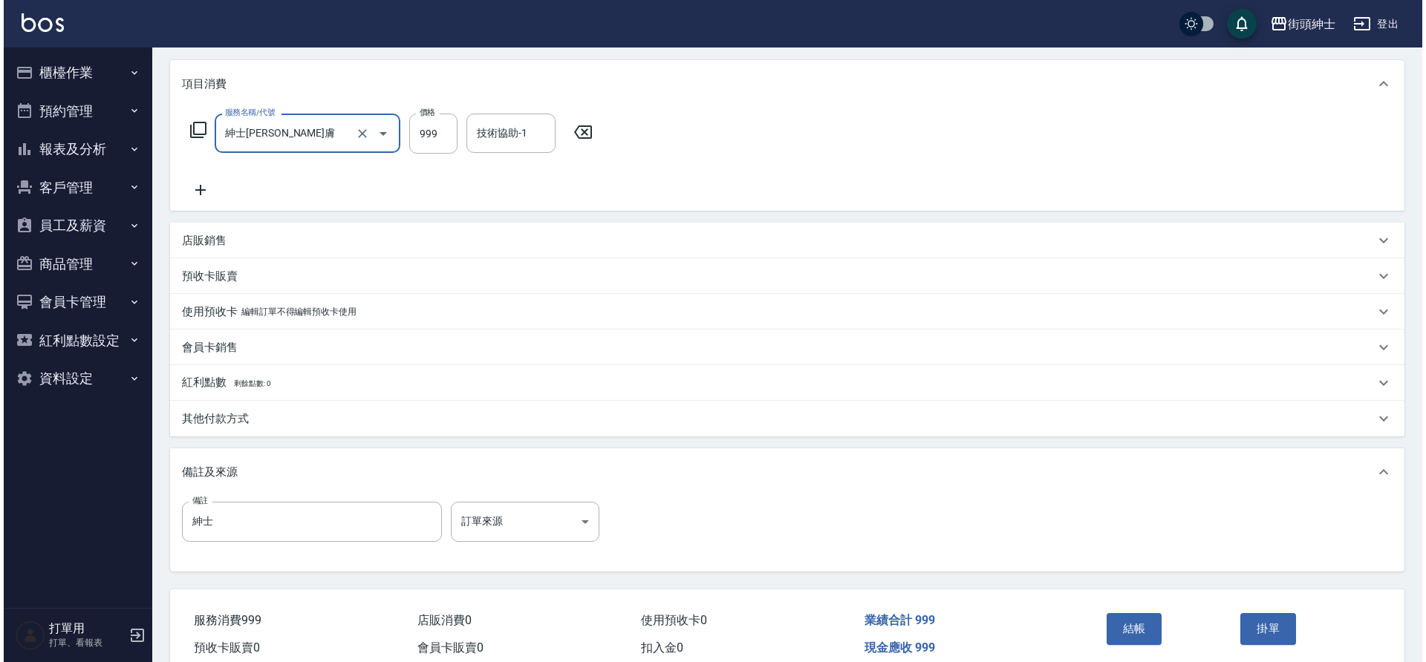
scroll to position [212, 0]
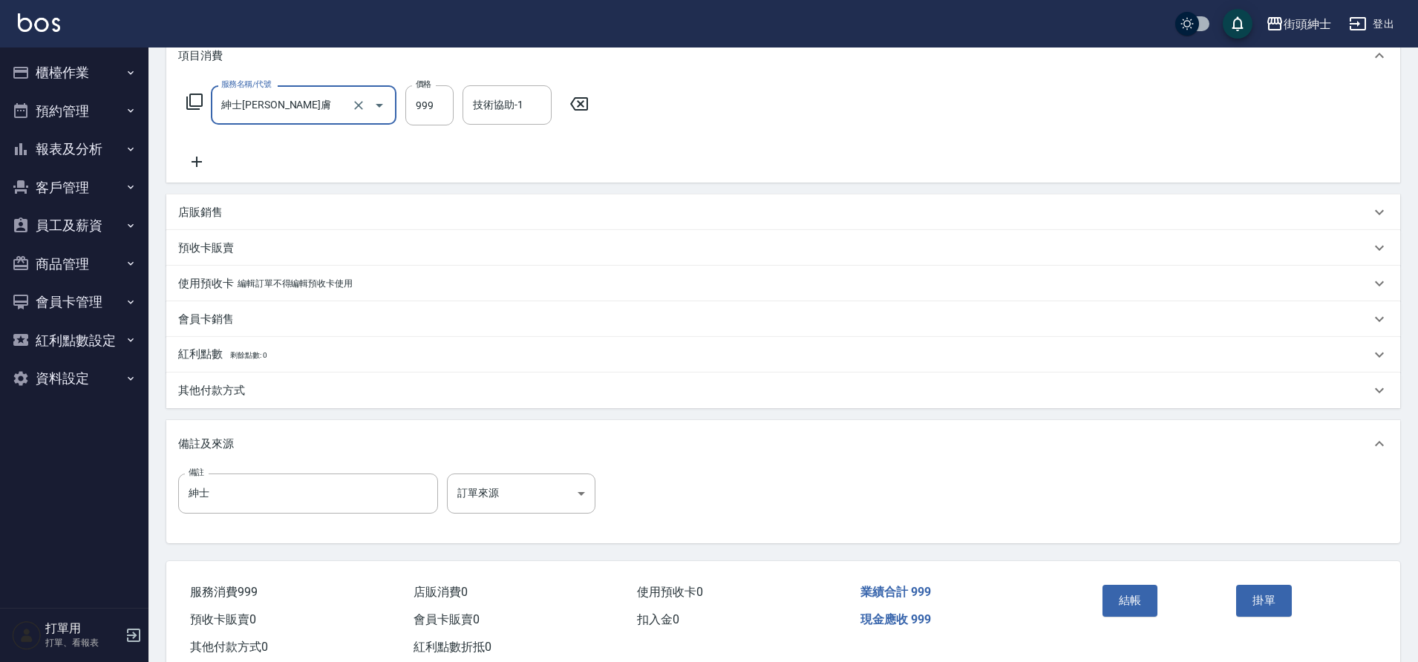
click at [1135, 611] on button "結帳" at bounding box center [1131, 600] width 56 height 31
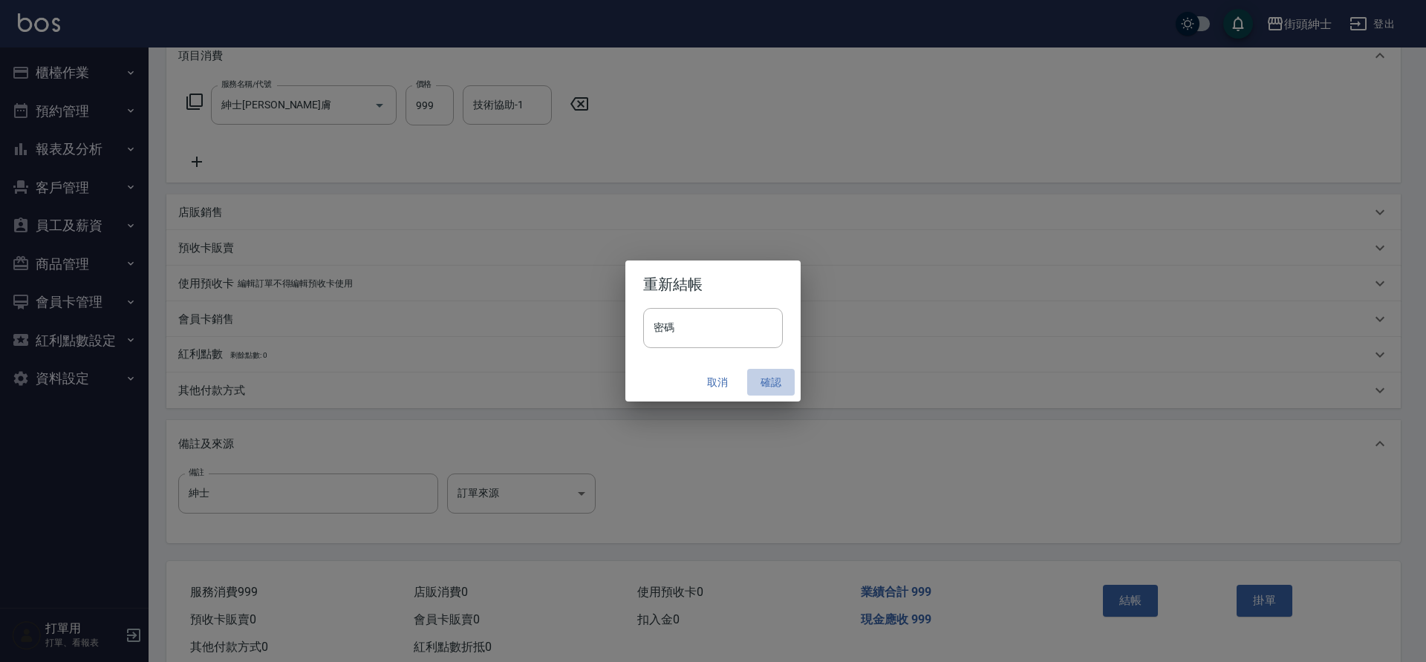
click at [779, 382] on button "確認" at bounding box center [771, 382] width 48 height 27
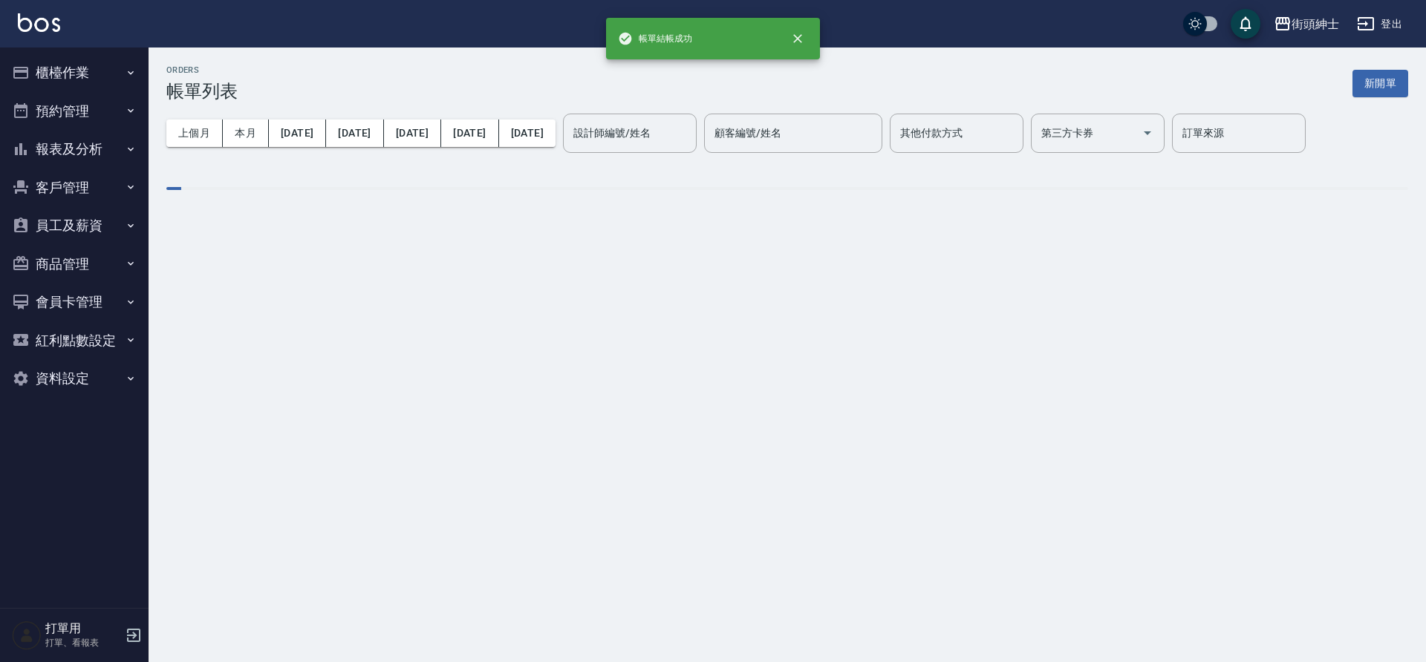
drag, startPoint x: 0, startPoint y: 0, endPoint x: 89, endPoint y: 128, distance: 156.4
click at [89, 128] on button "預約管理" at bounding box center [74, 111] width 137 height 39
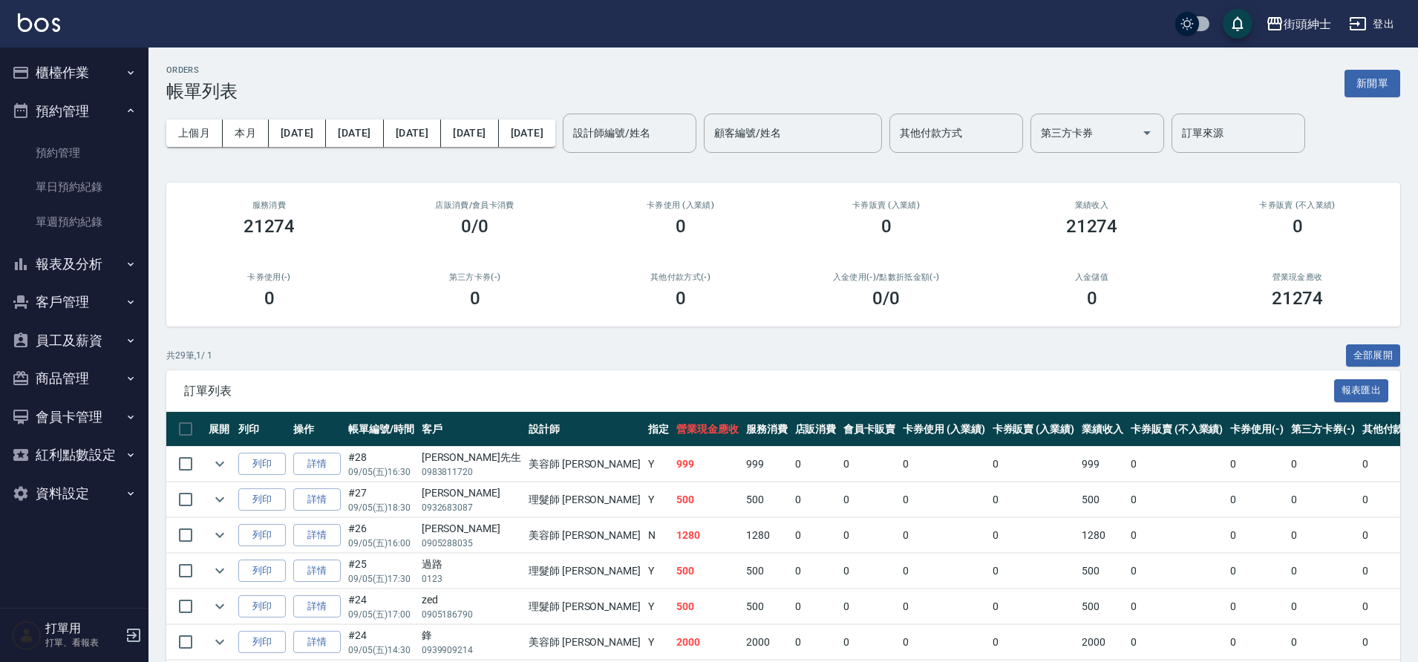
click at [79, 196] on link "單日預約紀錄" at bounding box center [74, 187] width 137 height 34
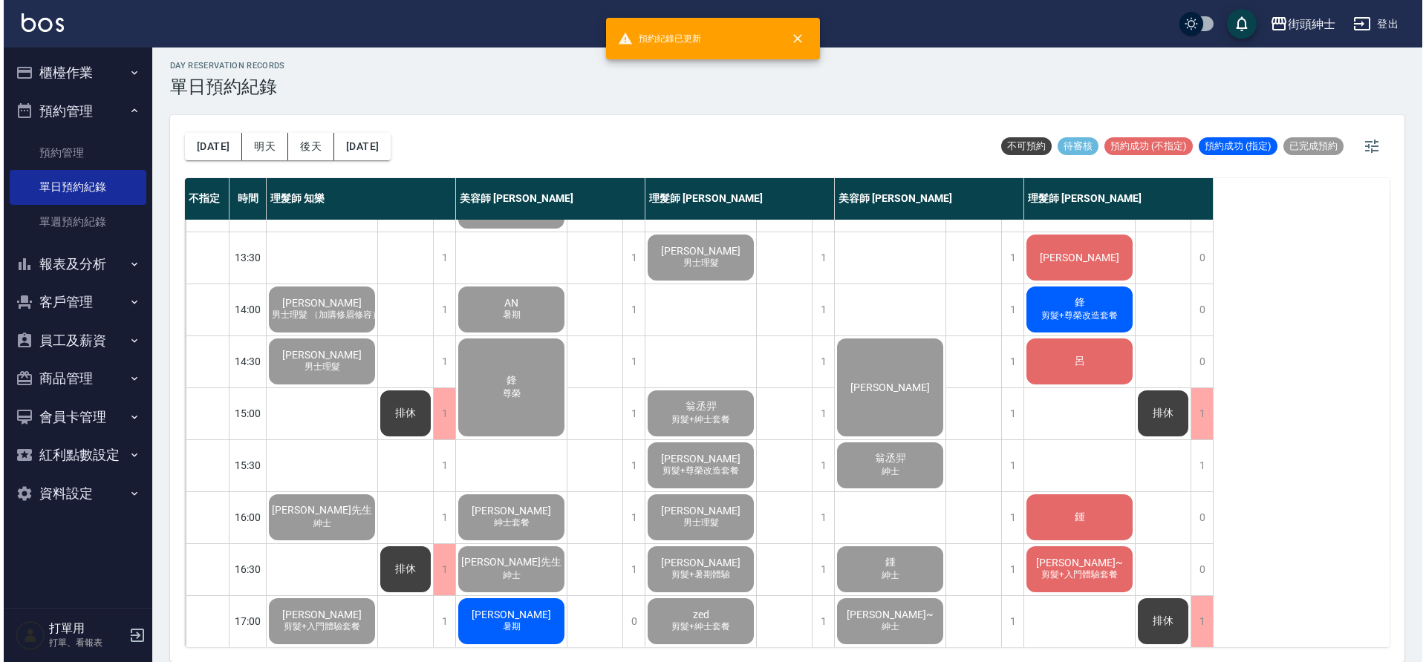
scroll to position [371, 0]
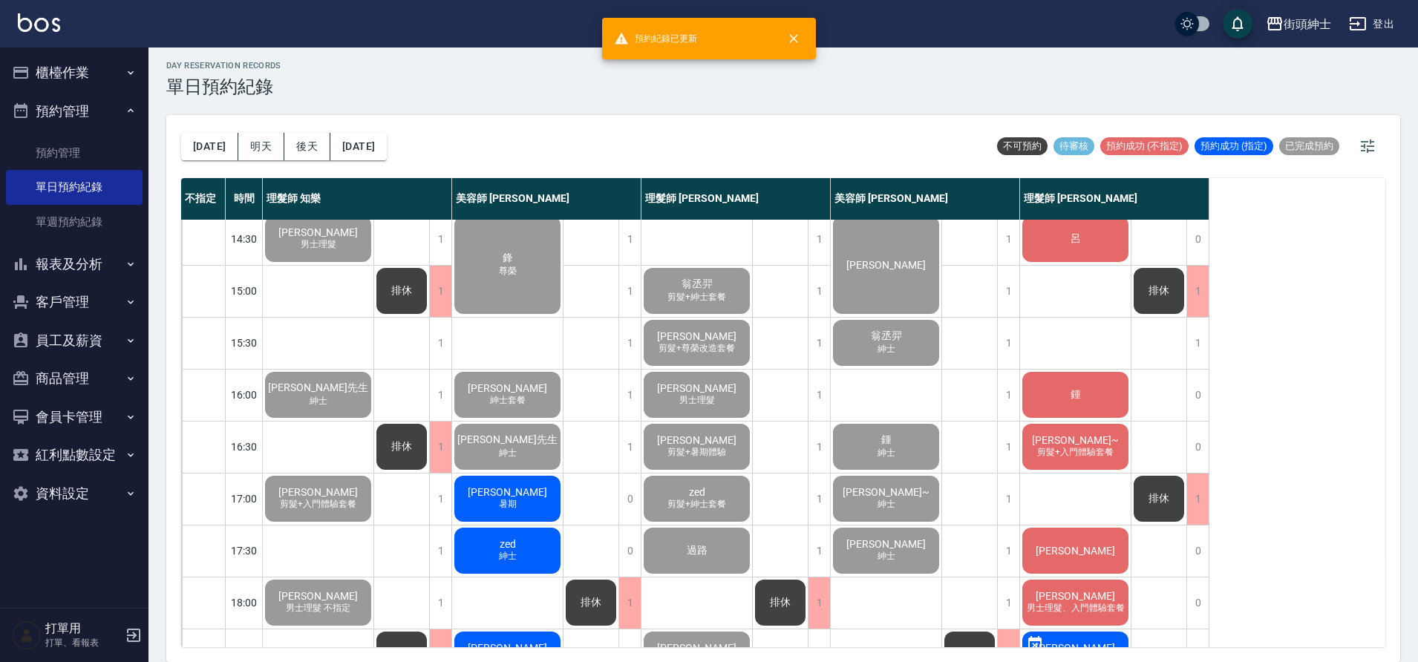
drag, startPoint x: 89, startPoint y: 128, endPoint x: 520, endPoint y: 502, distance: 570.1
click at [520, 502] on div "[PERSON_NAME] 暑期" at bounding box center [507, 499] width 111 height 50
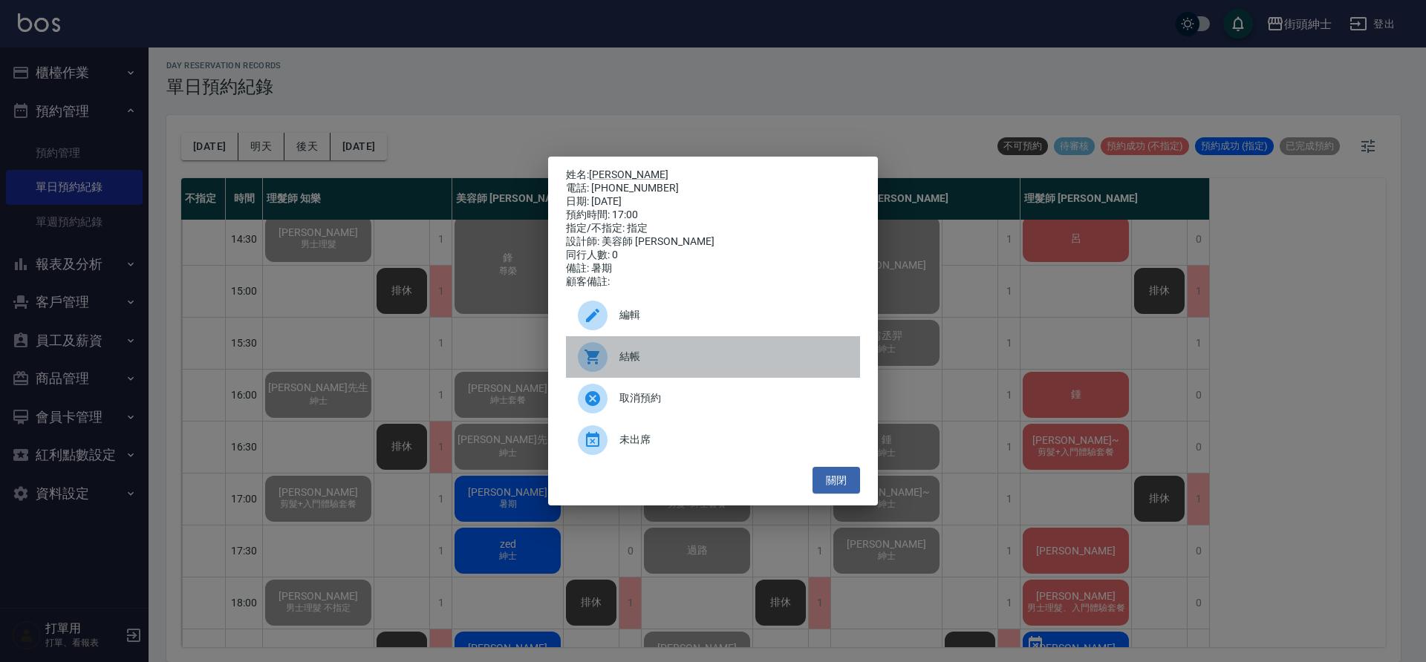
click at [632, 356] on span "結帳" at bounding box center [733, 357] width 229 height 16
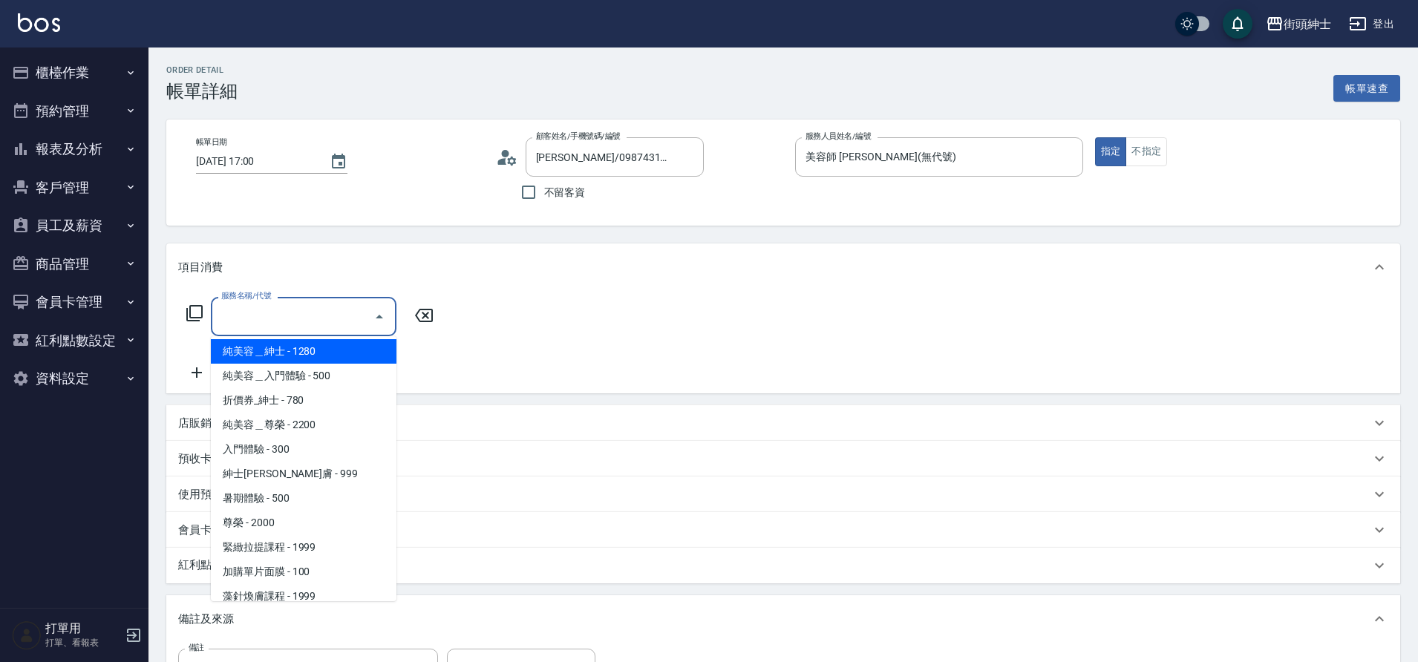
scroll to position [6, 0]
click at [270, 505] on span "暑期體驗 - 500" at bounding box center [304, 495] width 186 height 25
type input "暑期體驗"
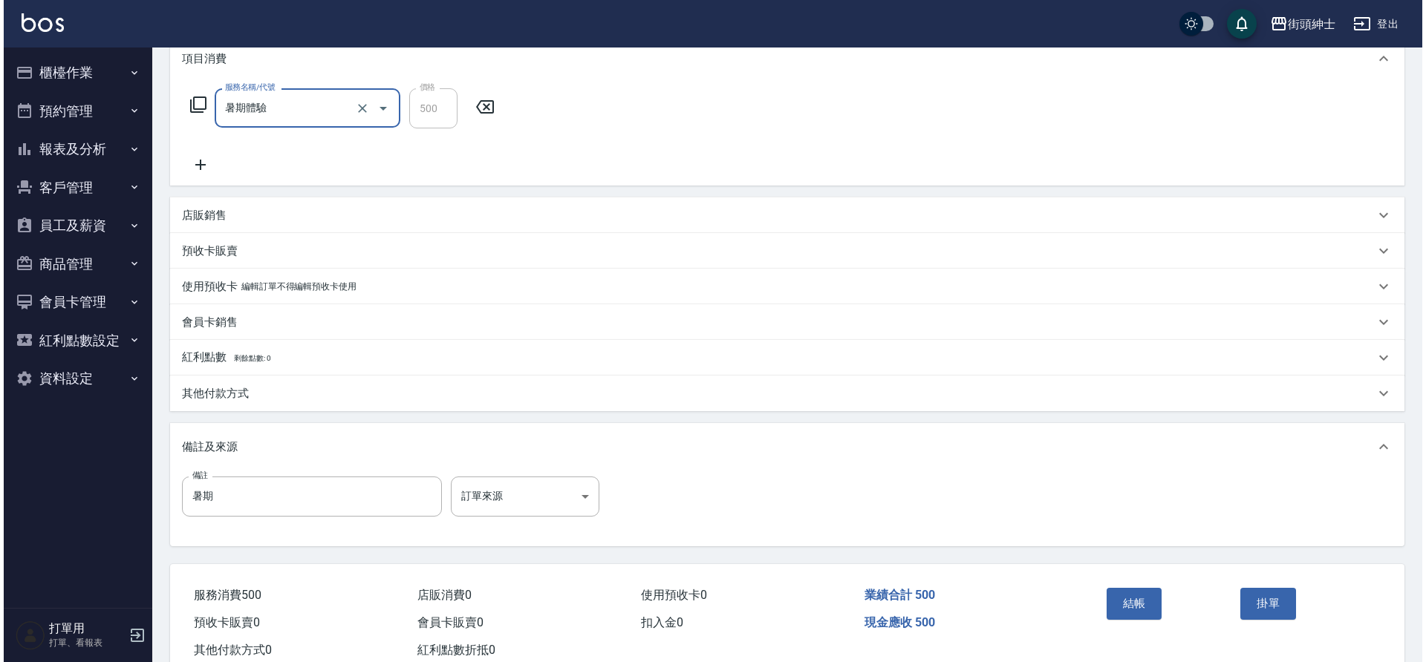
scroll to position [229, 0]
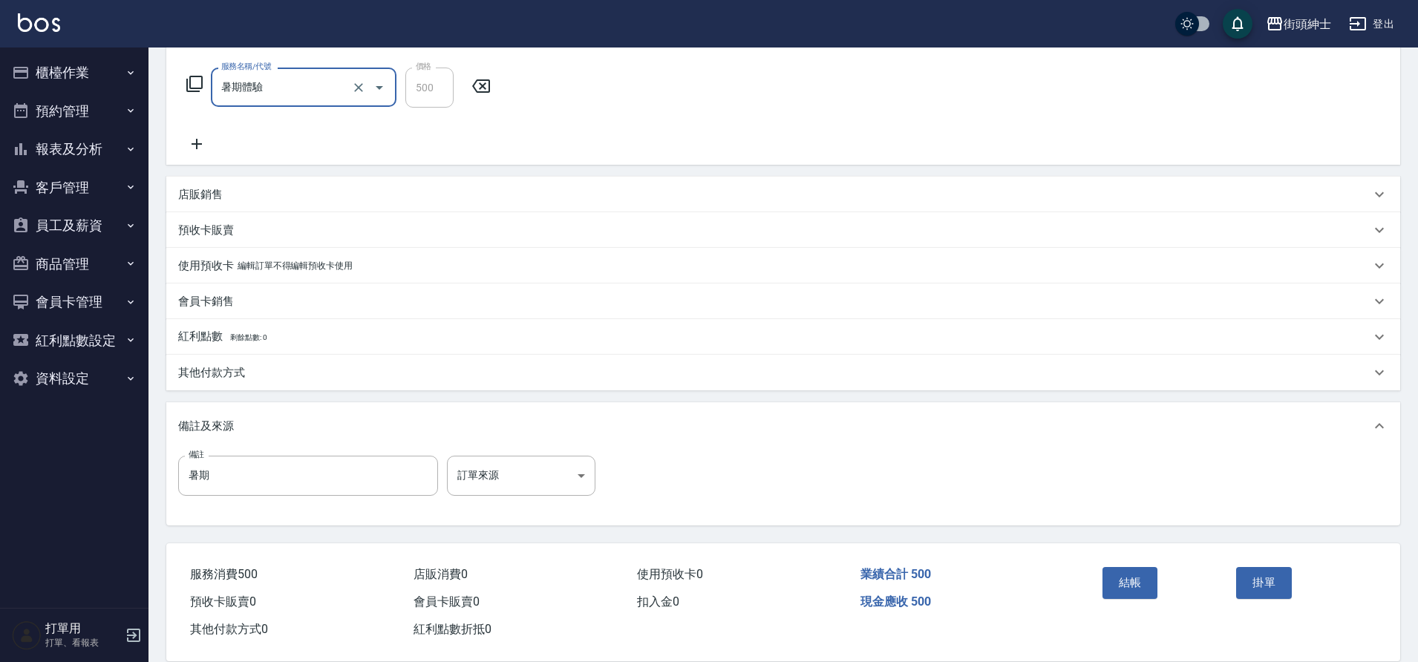
click at [1121, 581] on button "結帳" at bounding box center [1131, 582] width 56 height 31
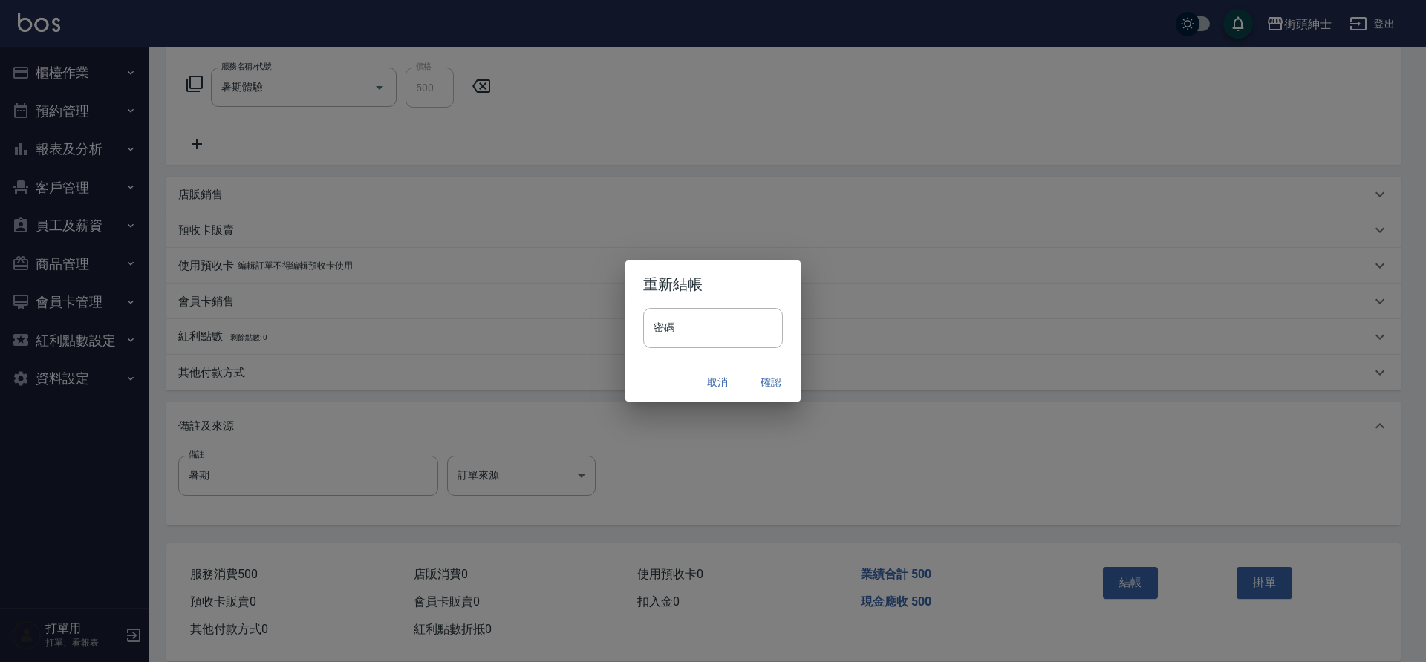
drag, startPoint x: 0, startPoint y: 0, endPoint x: 755, endPoint y: 383, distance: 846.9
click at [755, 383] on button "確認" at bounding box center [771, 382] width 48 height 27
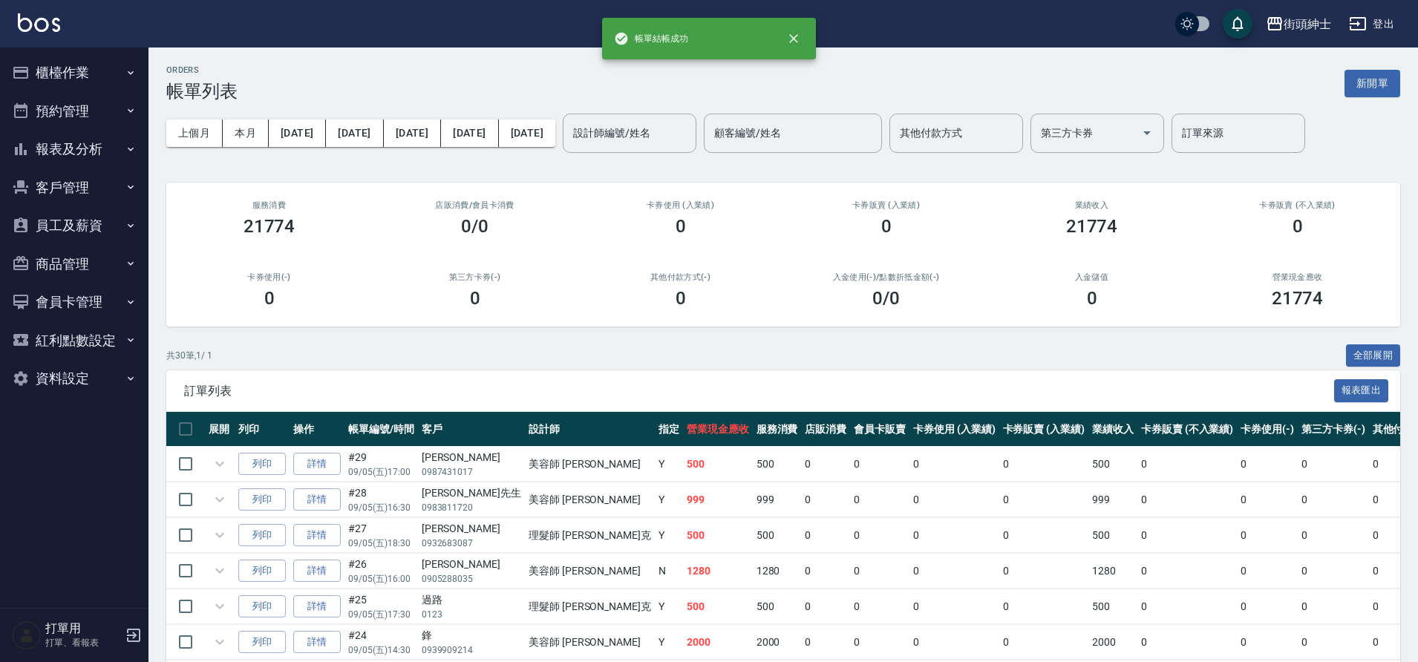
click at [36, 114] on button "預約管理" at bounding box center [74, 111] width 137 height 39
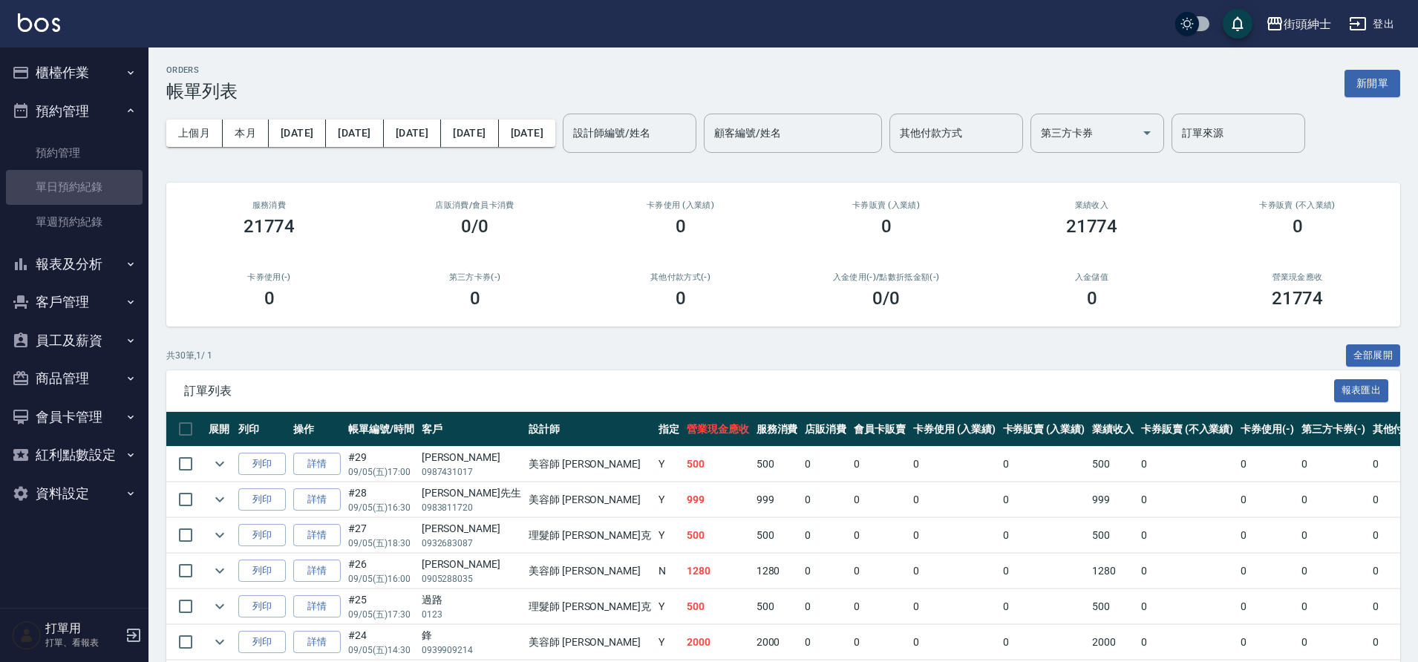
click at [91, 176] on link "單日預約紀錄" at bounding box center [74, 187] width 137 height 34
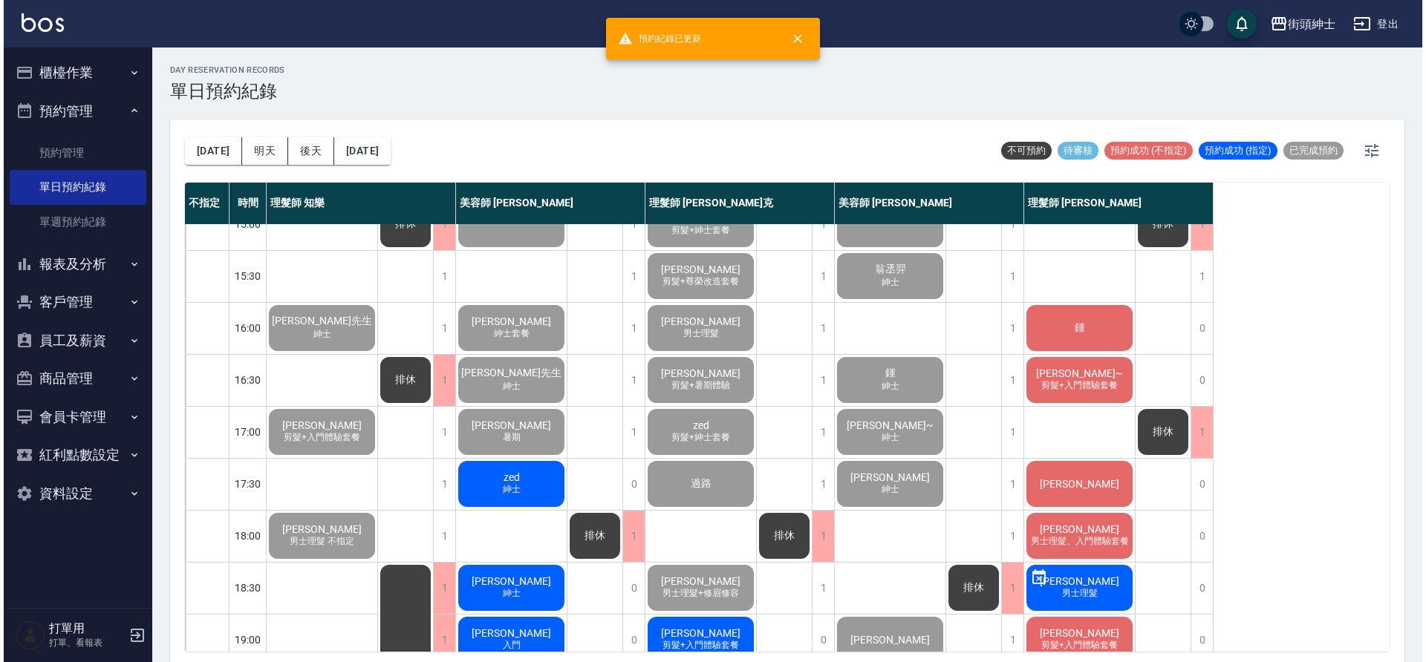
scroll to position [493, 0]
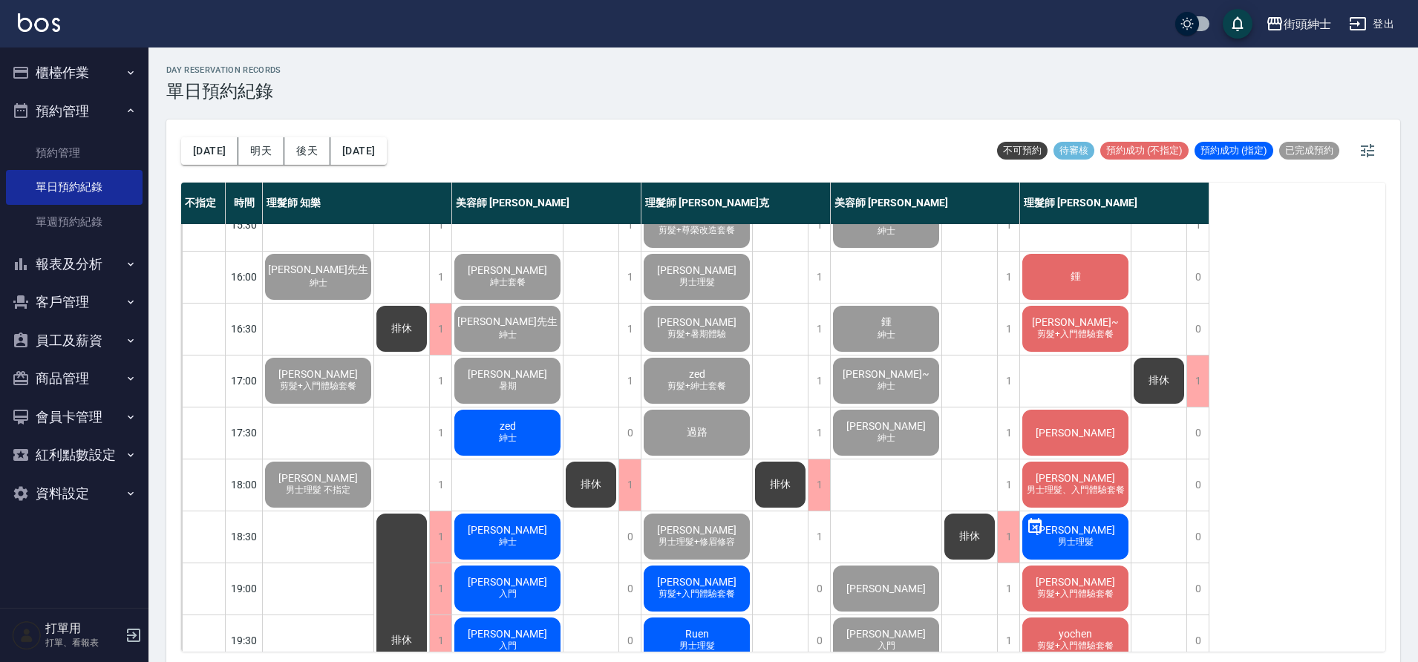
click at [486, 435] on div "zed 紳士" at bounding box center [507, 433] width 111 height 50
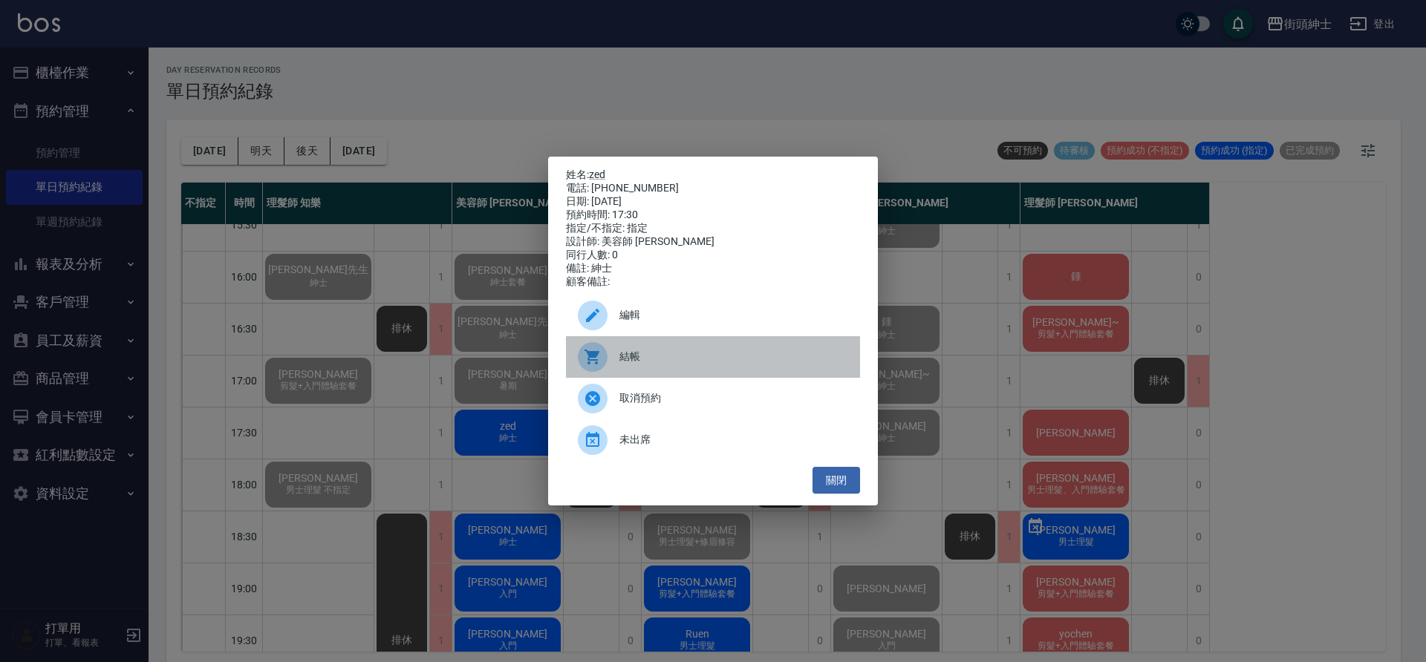
click at [619, 353] on div "結帳" at bounding box center [713, 357] width 294 height 42
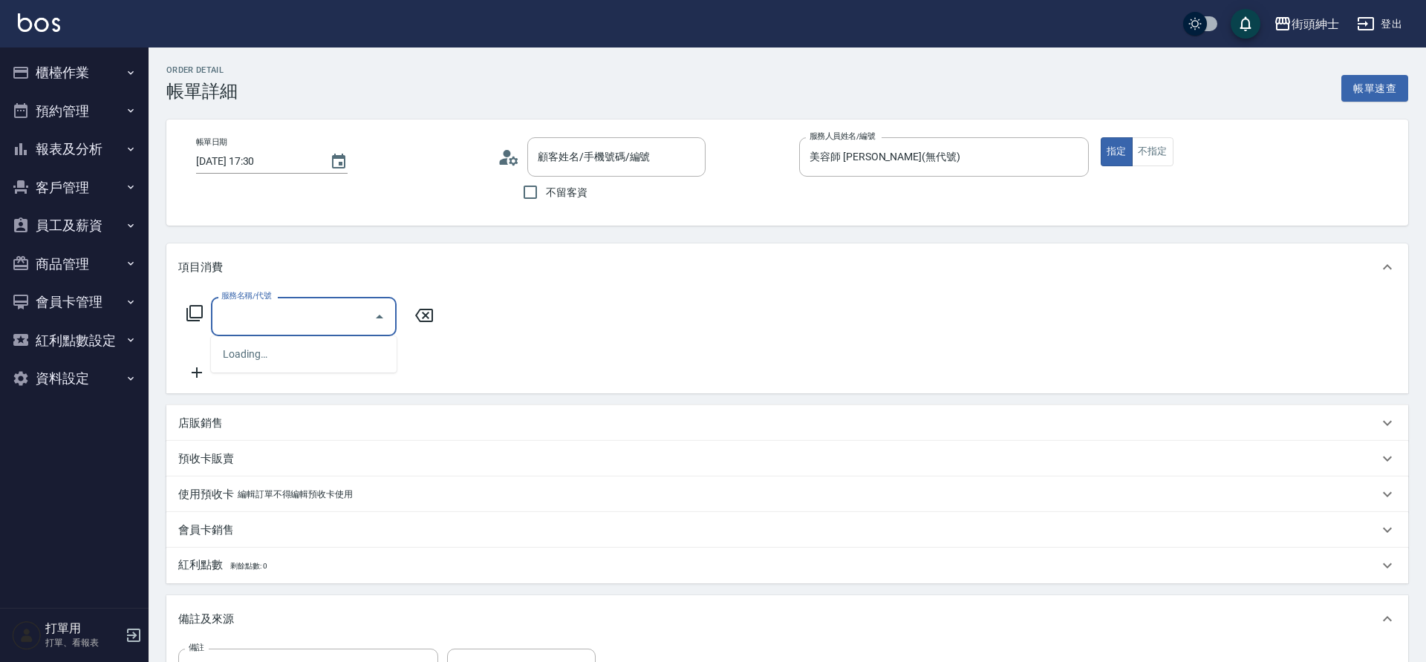
type input "zed/0905186790/null"
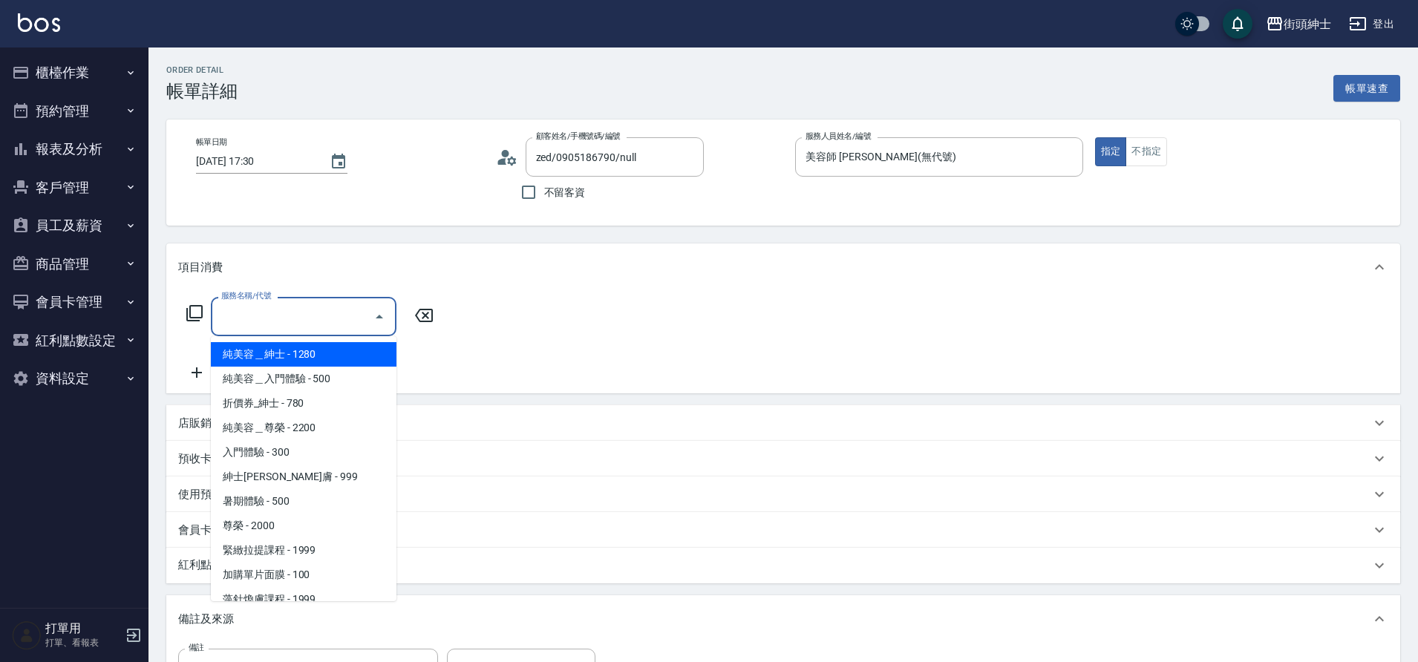
click at [273, 474] on span "紳士[PERSON_NAME]膚 - 999" at bounding box center [304, 477] width 186 height 25
type input "紳士[PERSON_NAME]膚"
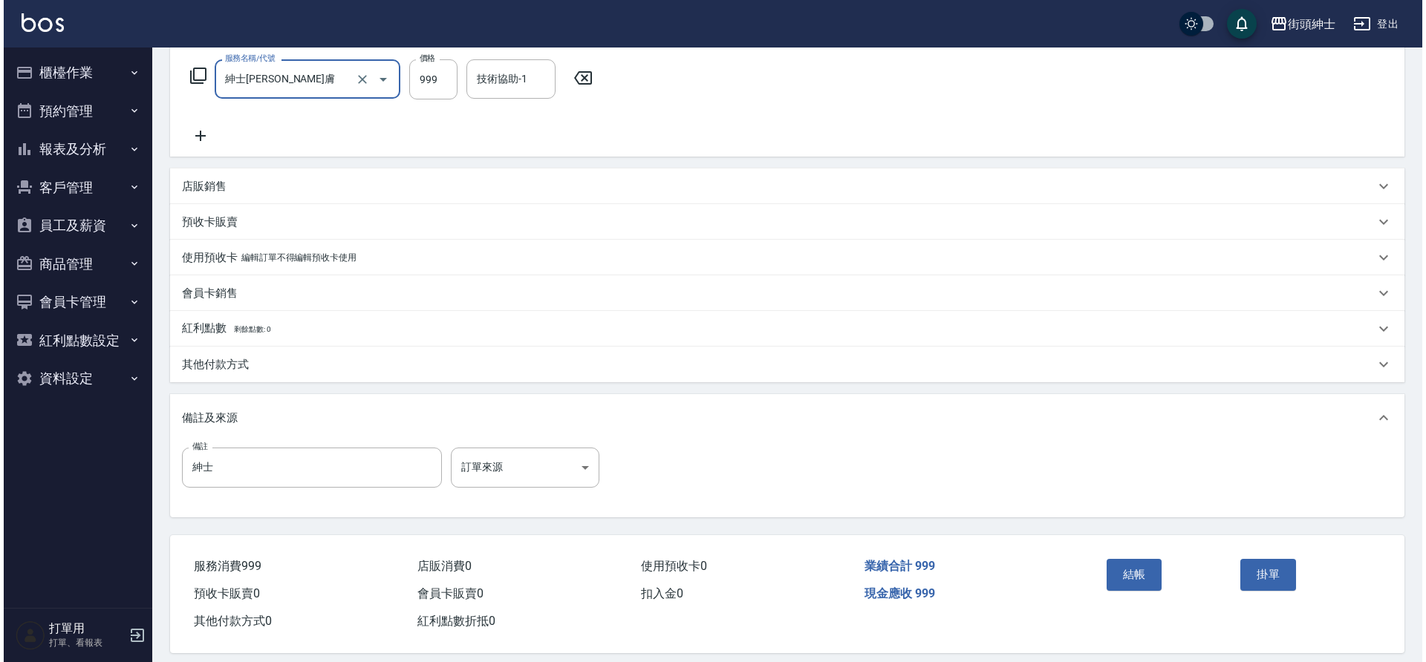
scroll to position [242, 0]
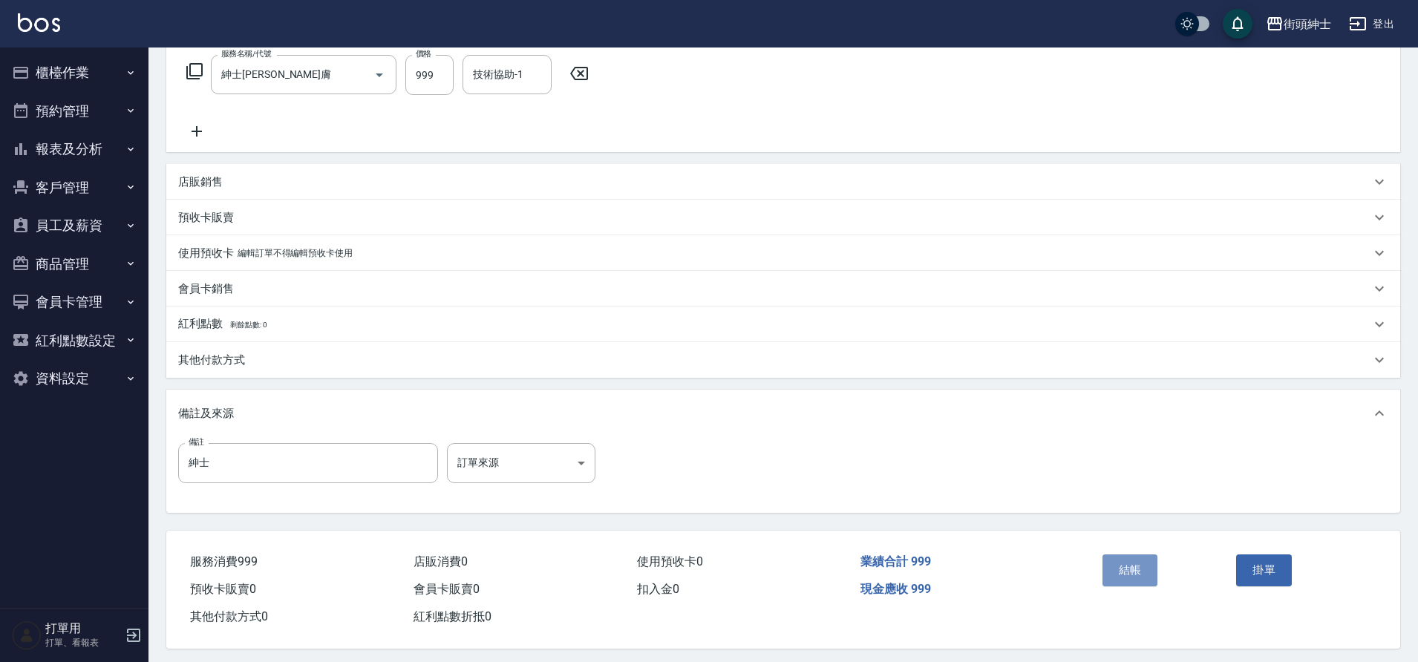
click at [1137, 577] on button "結帳" at bounding box center [1131, 570] width 56 height 31
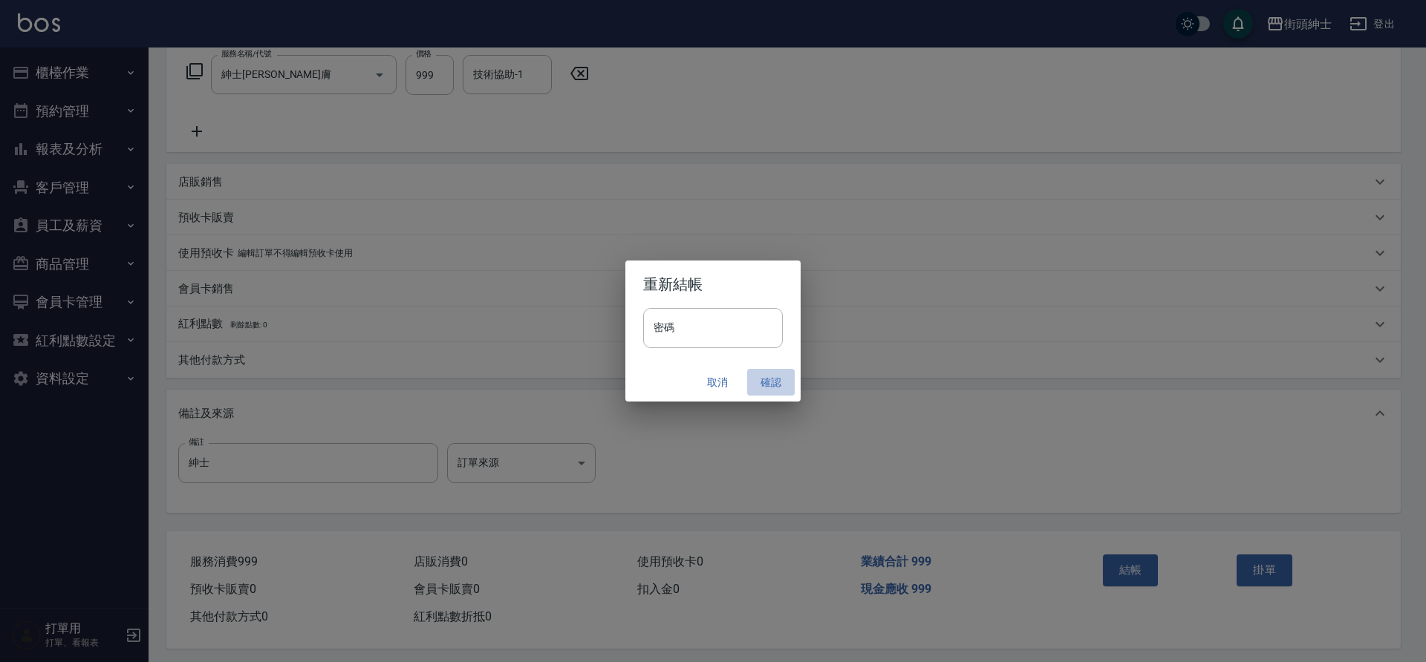
drag, startPoint x: 0, startPoint y: 0, endPoint x: 772, endPoint y: 377, distance: 859.2
click at [772, 377] on button "確認" at bounding box center [771, 382] width 48 height 27
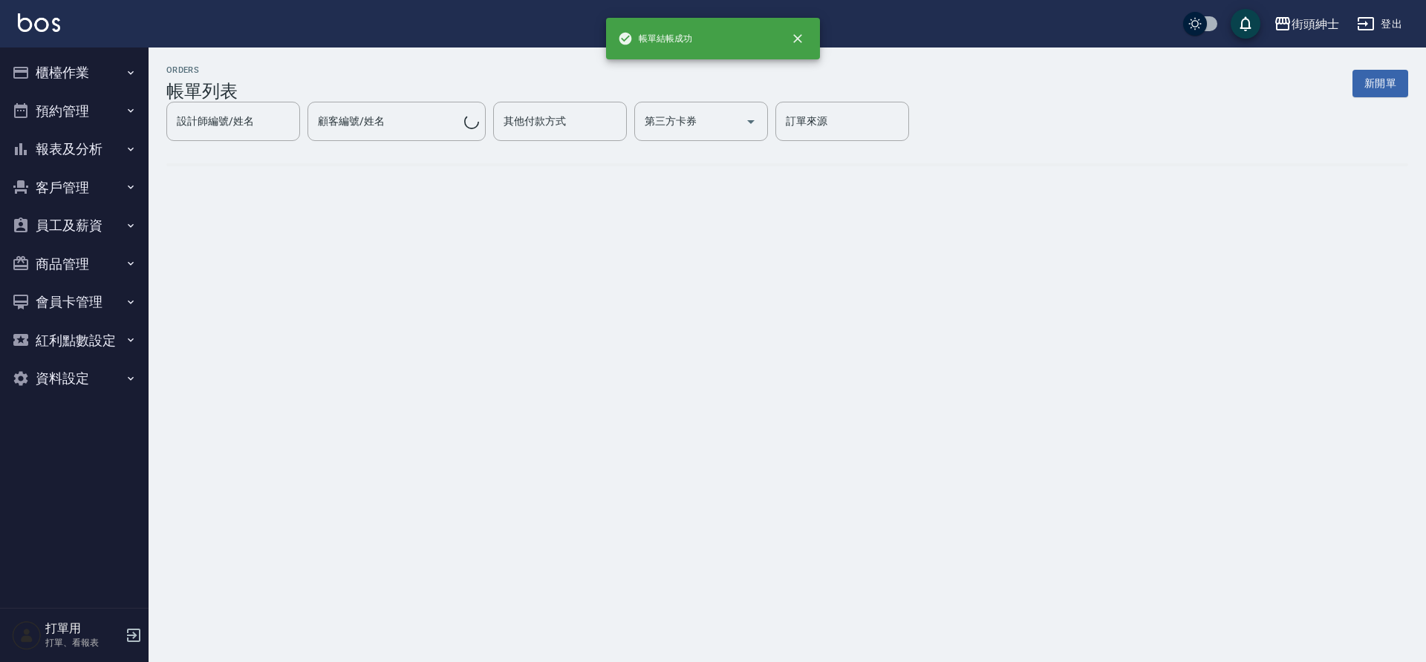
click at [91, 114] on button "預約管理" at bounding box center [74, 111] width 137 height 39
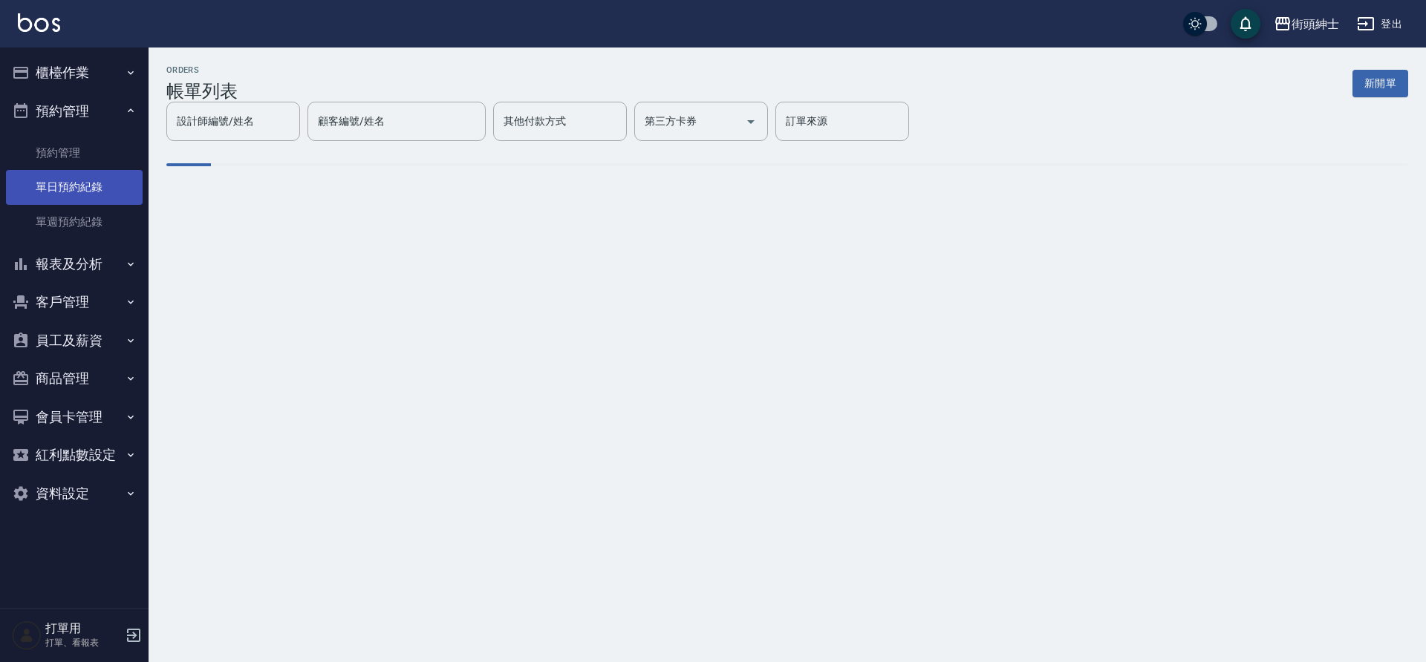
drag, startPoint x: 772, startPoint y: 377, endPoint x: 72, endPoint y: 186, distance: 725.6
click at [72, 186] on link "單日預約紀錄" at bounding box center [74, 187] width 137 height 34
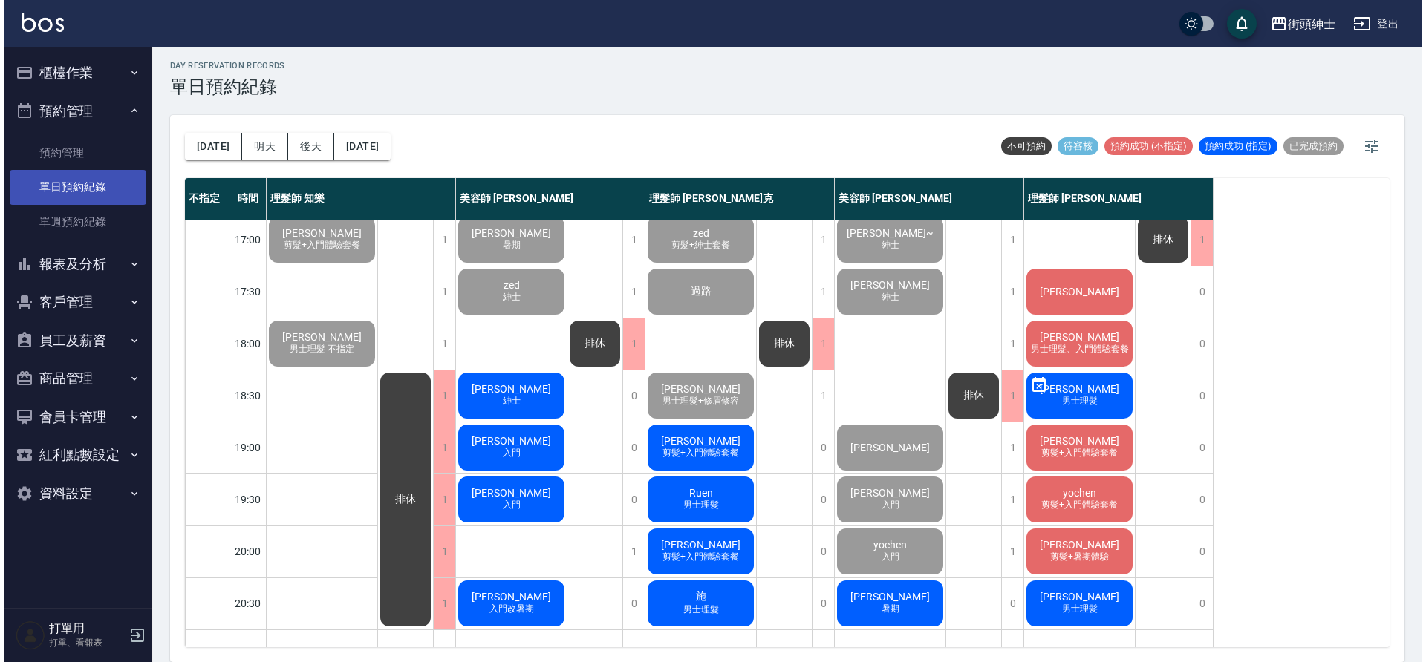
scroll to position [633, 0]
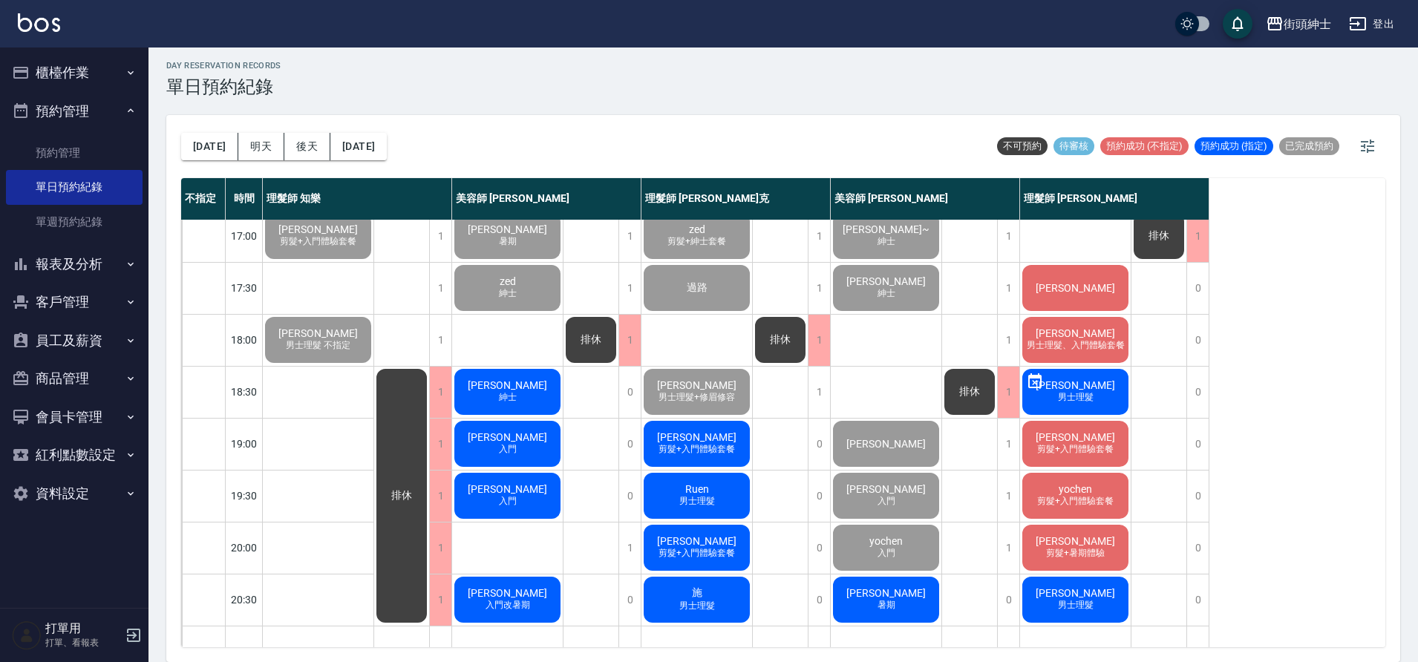
drag, startPoint x: 72, startPoint y: 186, endPoint x: 486, endPoint y: 400, distance: 466.3
click at [486, 400] on div "[PERSON_NAME]" at bounding box center [507, 392] width 111 height 50
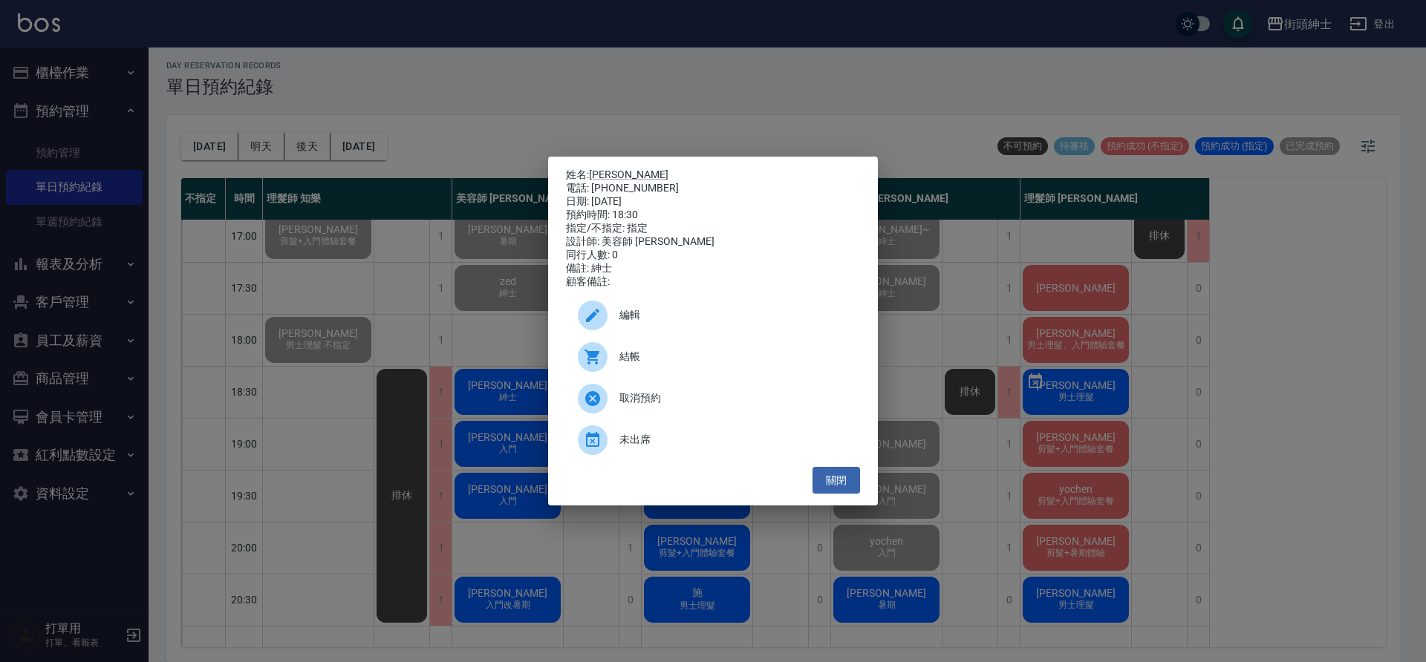
click at [619, 365] on span "結帳" at bounding box center [733, 357] width 229 height 16
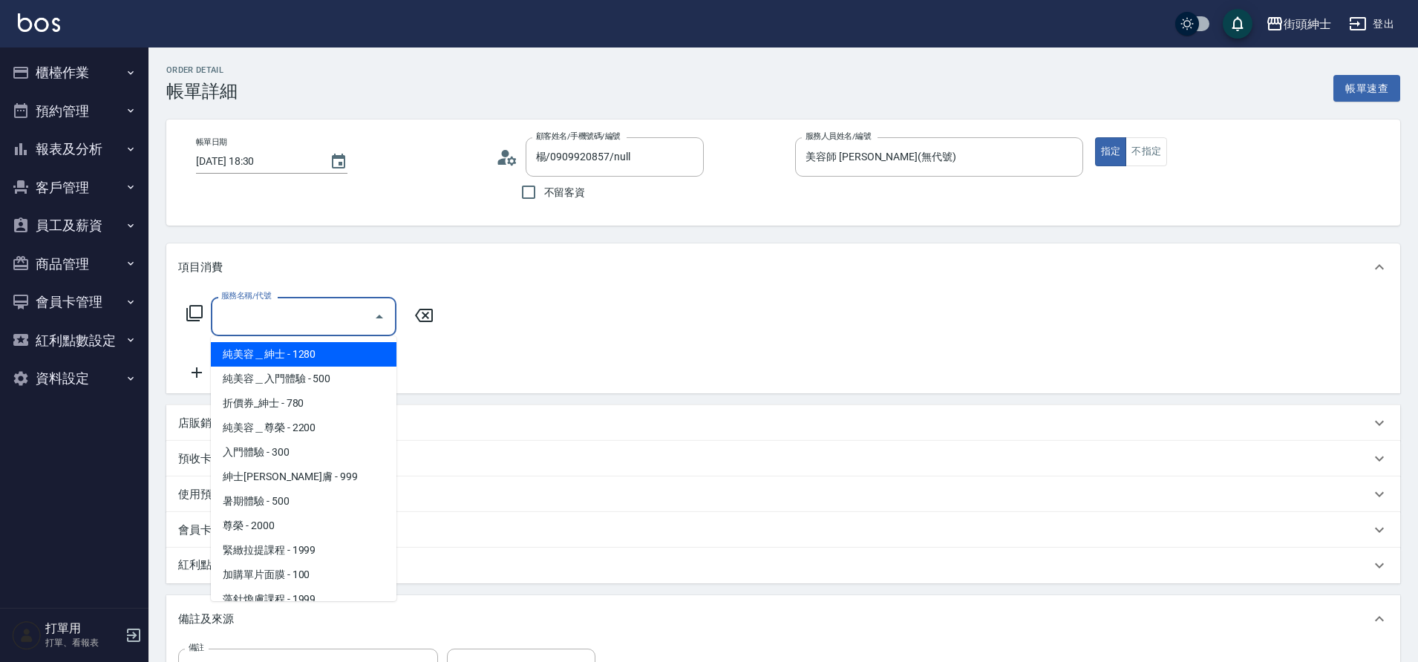
drag, startPoint x: 0, startPoint y: 0, endPoint x: 304, endPoint y: 483, distance: 570.9
click at [304, 483] on span "紳士[PERSON_NAME]膚 - 999" at bounding box center [304, 477] width 186 height 25
type input "紳士[PERSON_NAME]膚"
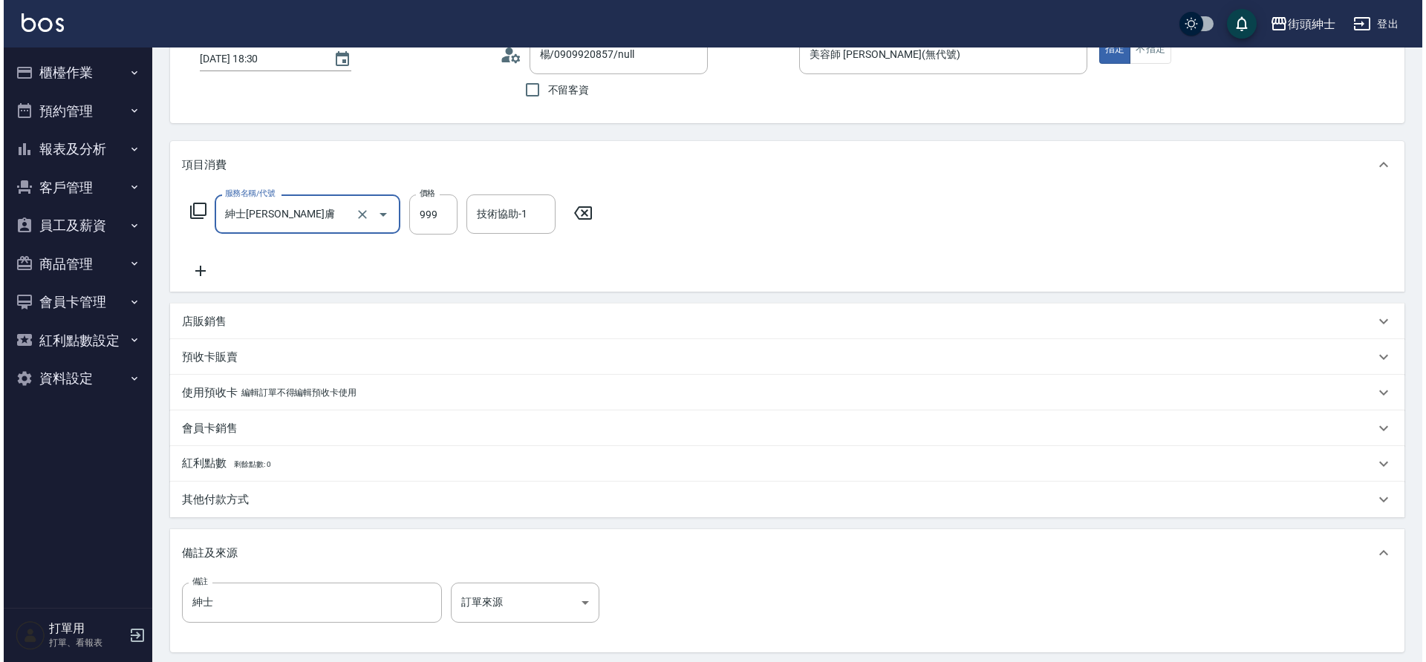
scroll to position [253, 0]
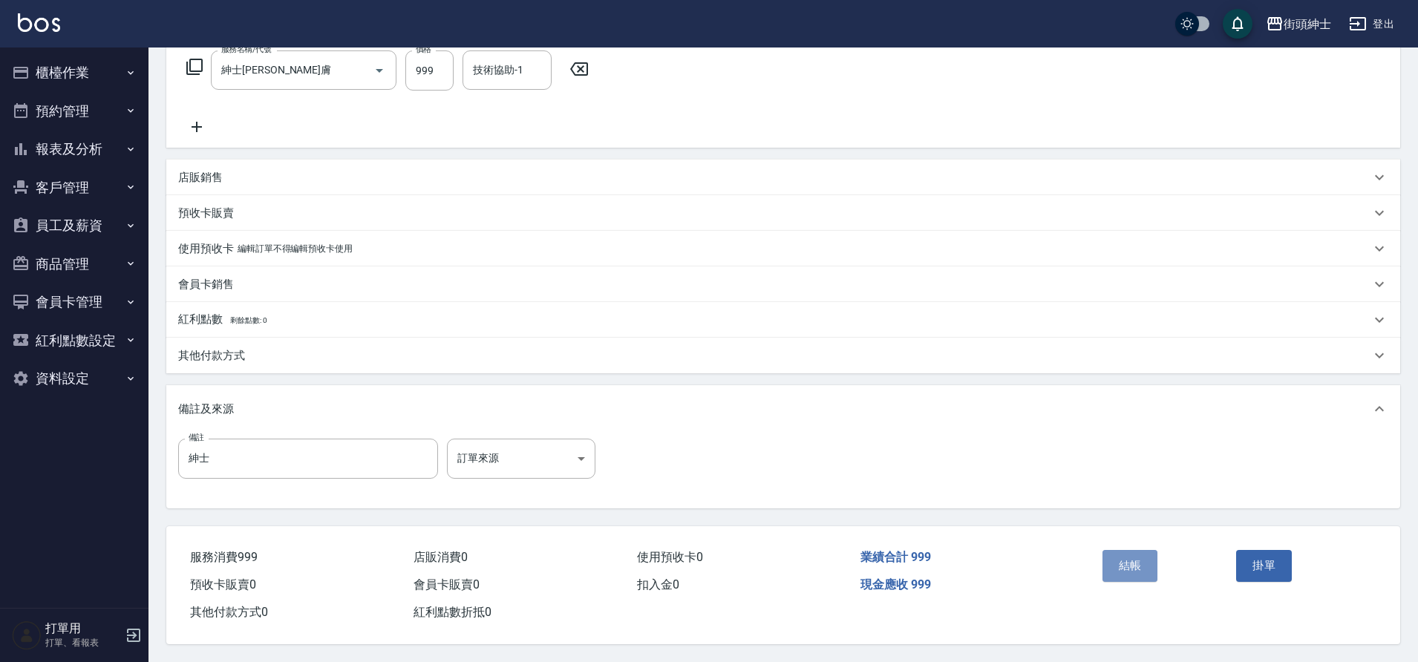
click at [1120, 557] on button "結帳" at bounding box center [1131, 565] width 56 height 31
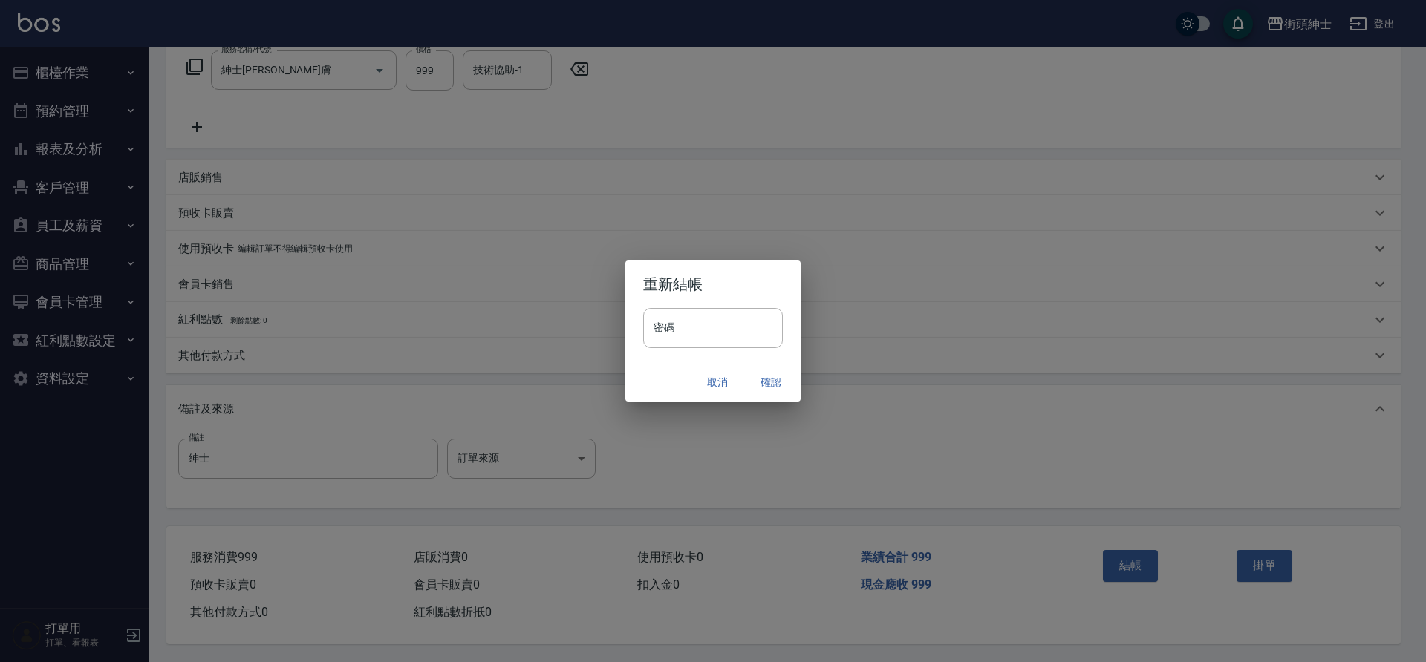
click at [769, 398] on div "取消 確認" at bounding box center [712, 382] width 175 height 39
drag, startPoint x: 304, startPoint y: 483, endPoint x: 765, endPoint y: 342, distance: 482.3
click at [765, 342] on input "密碼" at bounding box center [713, 328] width 140 height 40
click at [772, 377] on button "確認" at bounding box center [771, 382] width 48 height 27
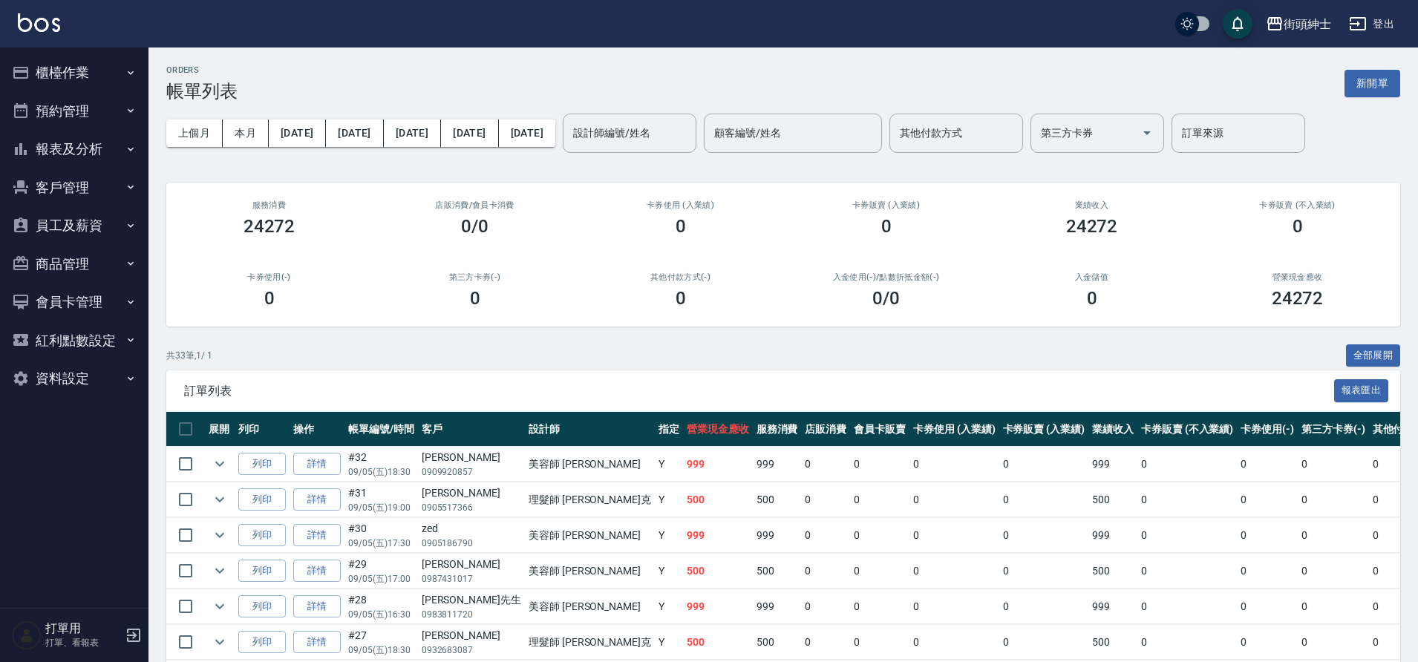
click at [92, 123] on button "預約管理" at bounding box center [74, 111] width 137 height 39
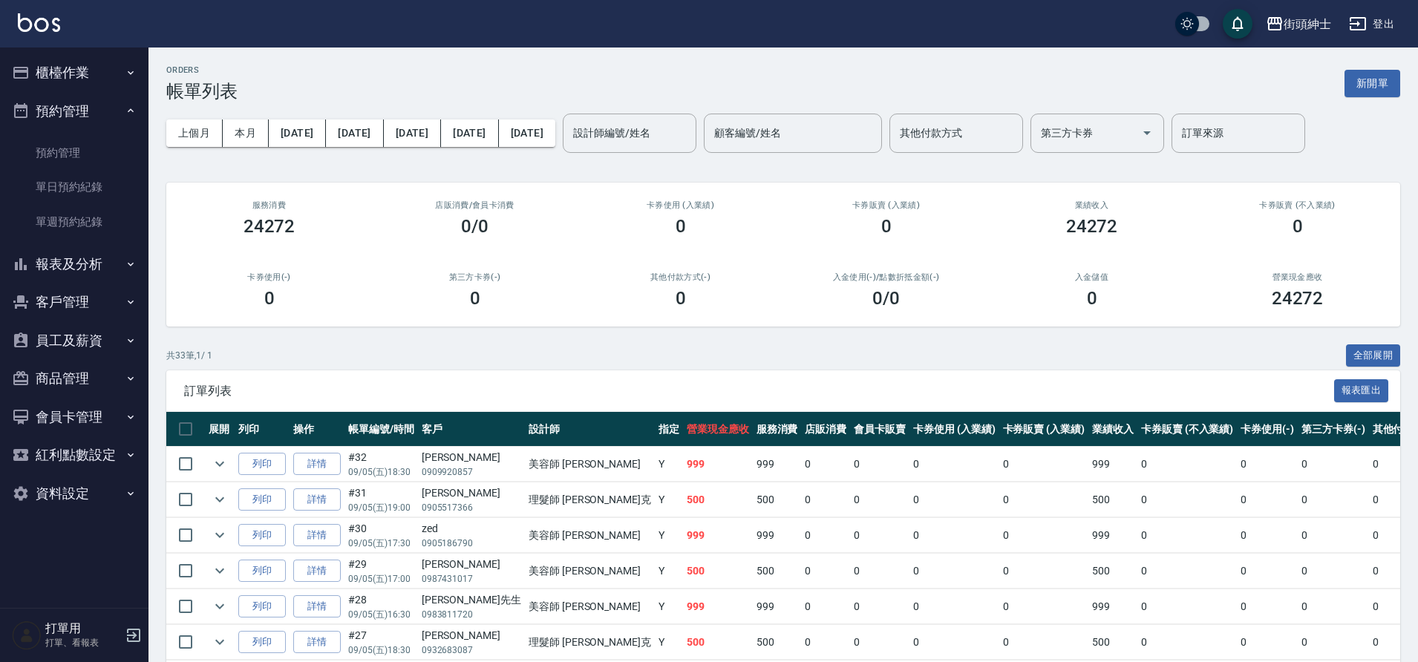
click at [107, 189] on link "單日預約紀錄" at bounding box center [74, 187] width 137 height 34
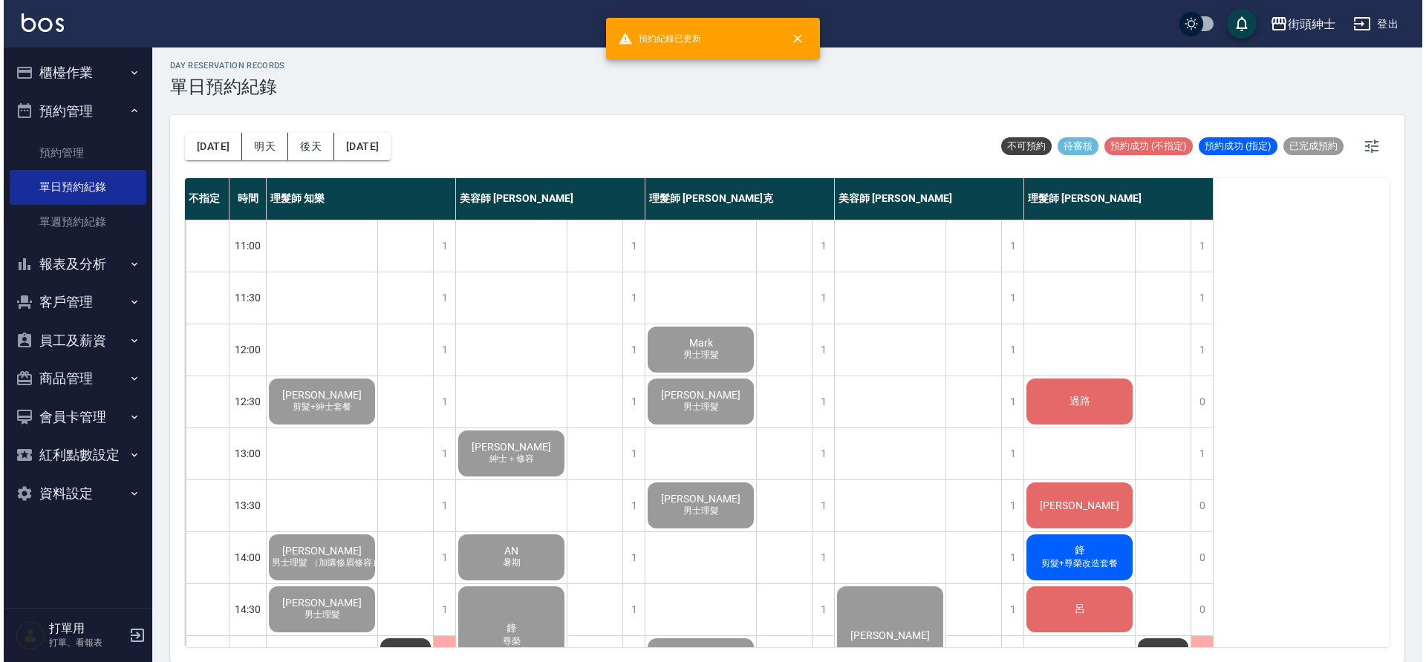
scroll to position [676, 0]
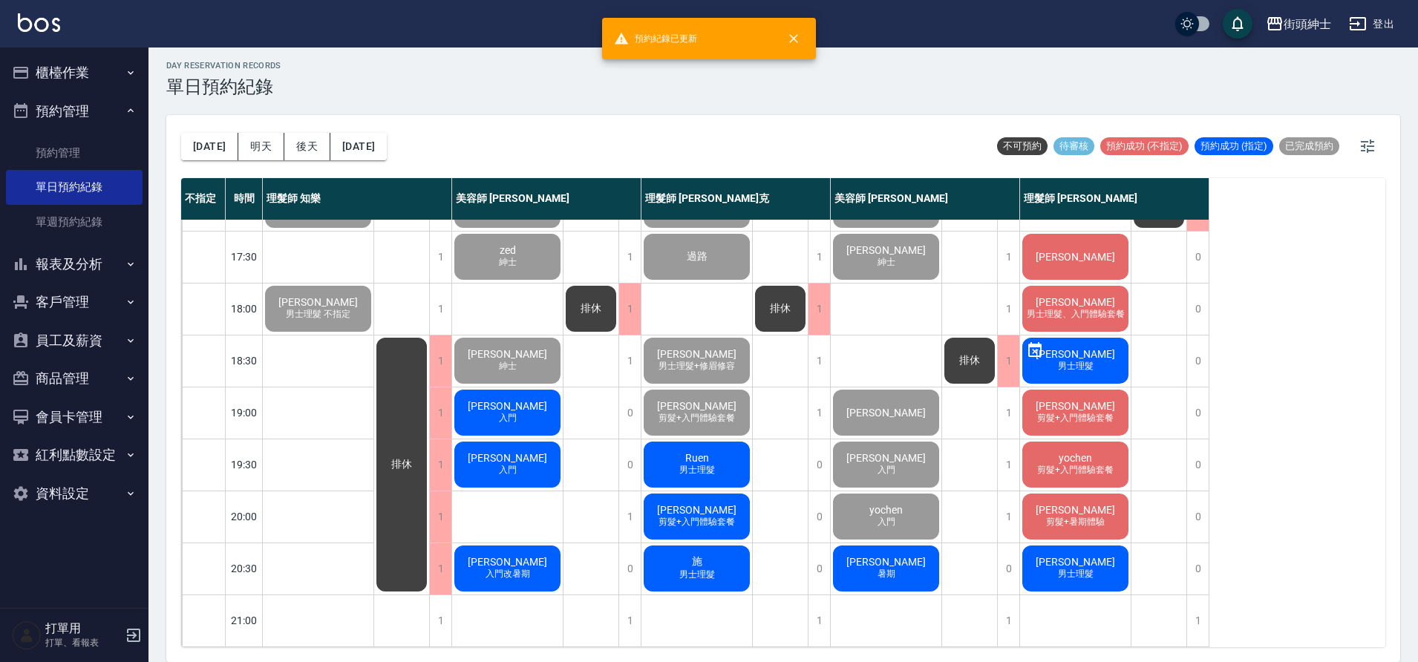
click at [508, 400] on span "[PERSON_NAME]" at bounding box center [507, 406] width 85 height 12
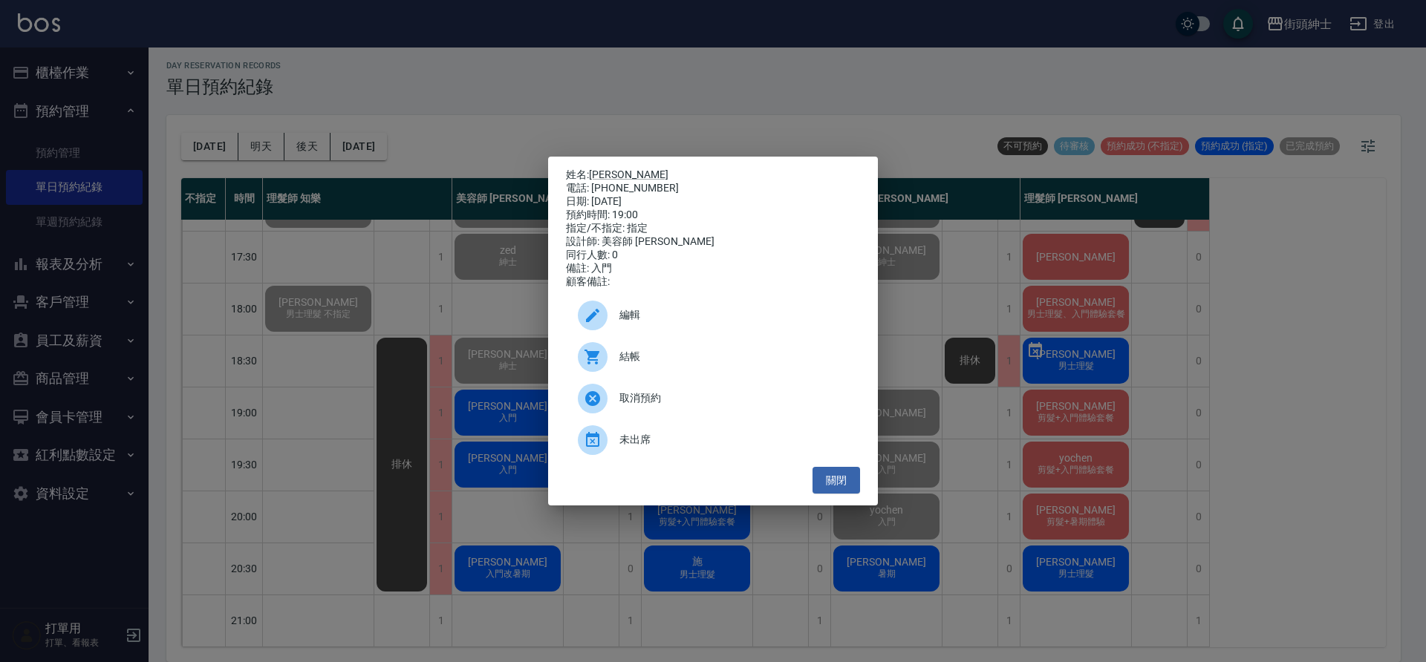
click at [604, 364] on div at bounding box center [593, 357] width 30 height 30
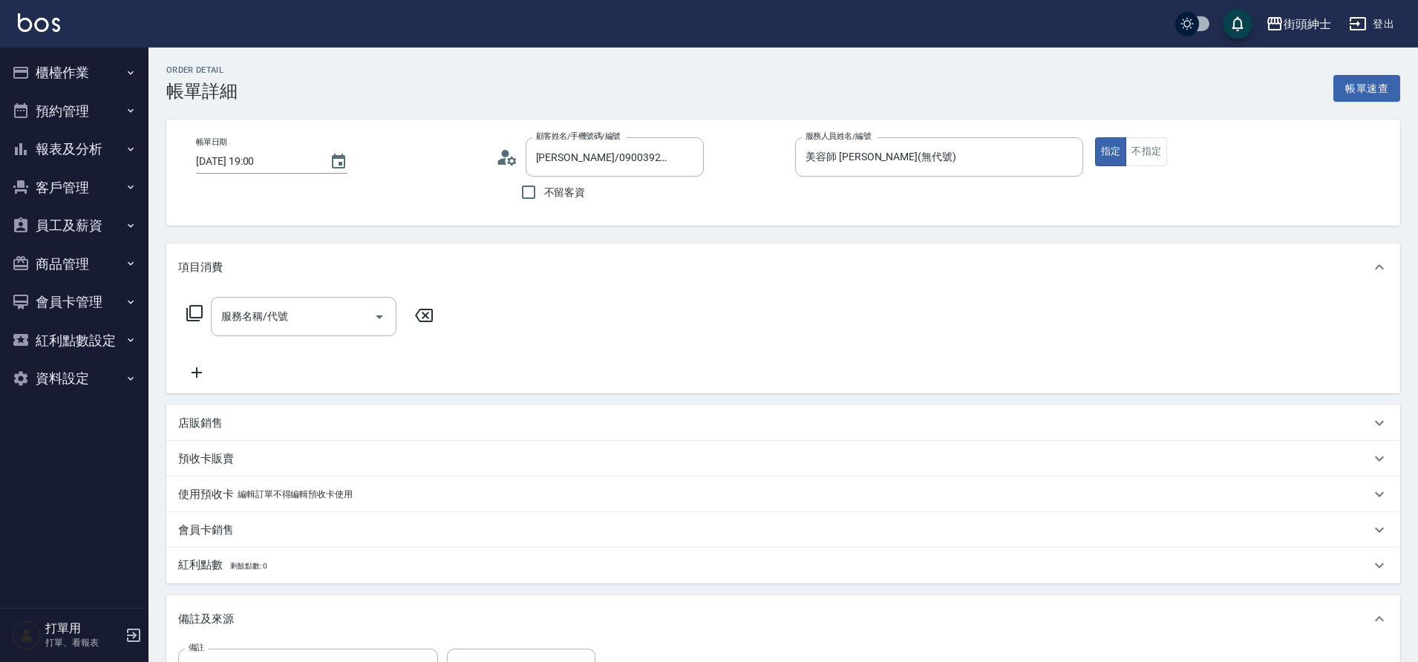
click at [301, 307] on input "服務名稱/代號" at bounding box center [293, 317] width 150 height 26
type input "kevin/0900392401/null"
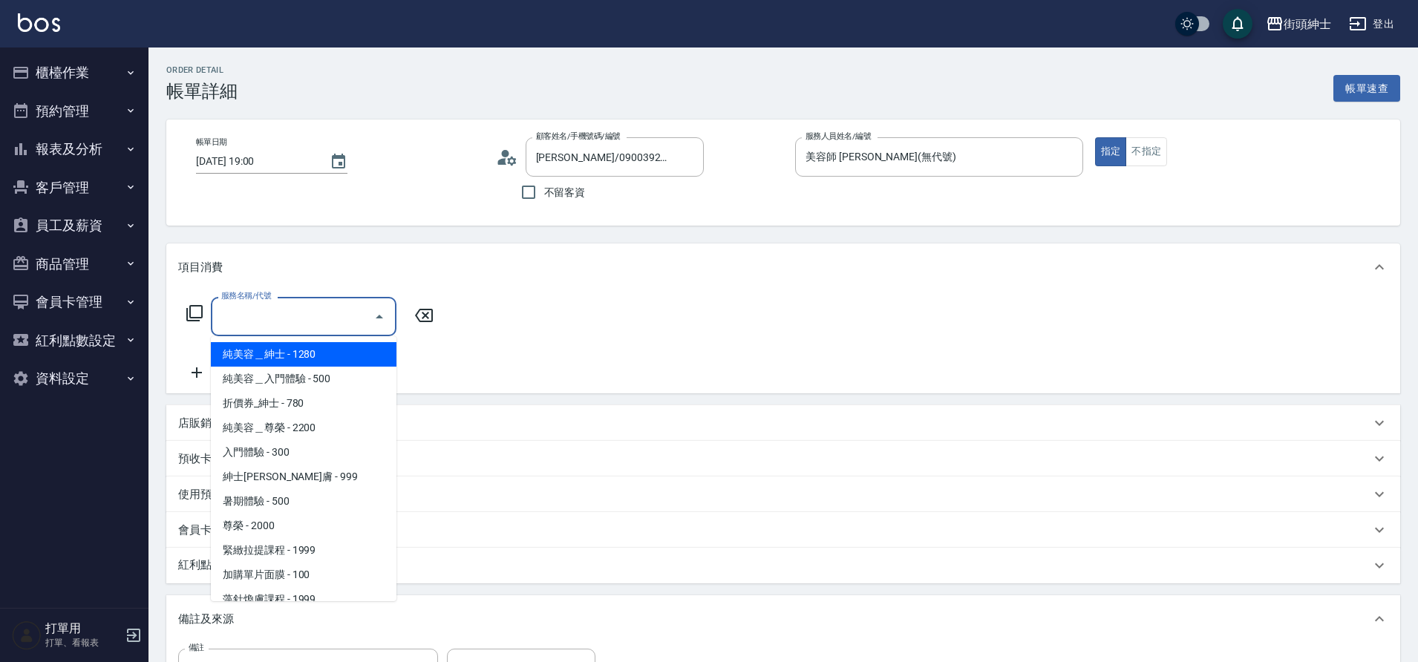
click at [279, 460] on span "入門體驗 - 300" at bounding box center [304, 452] width 186 height 25
type input "入門體驗"
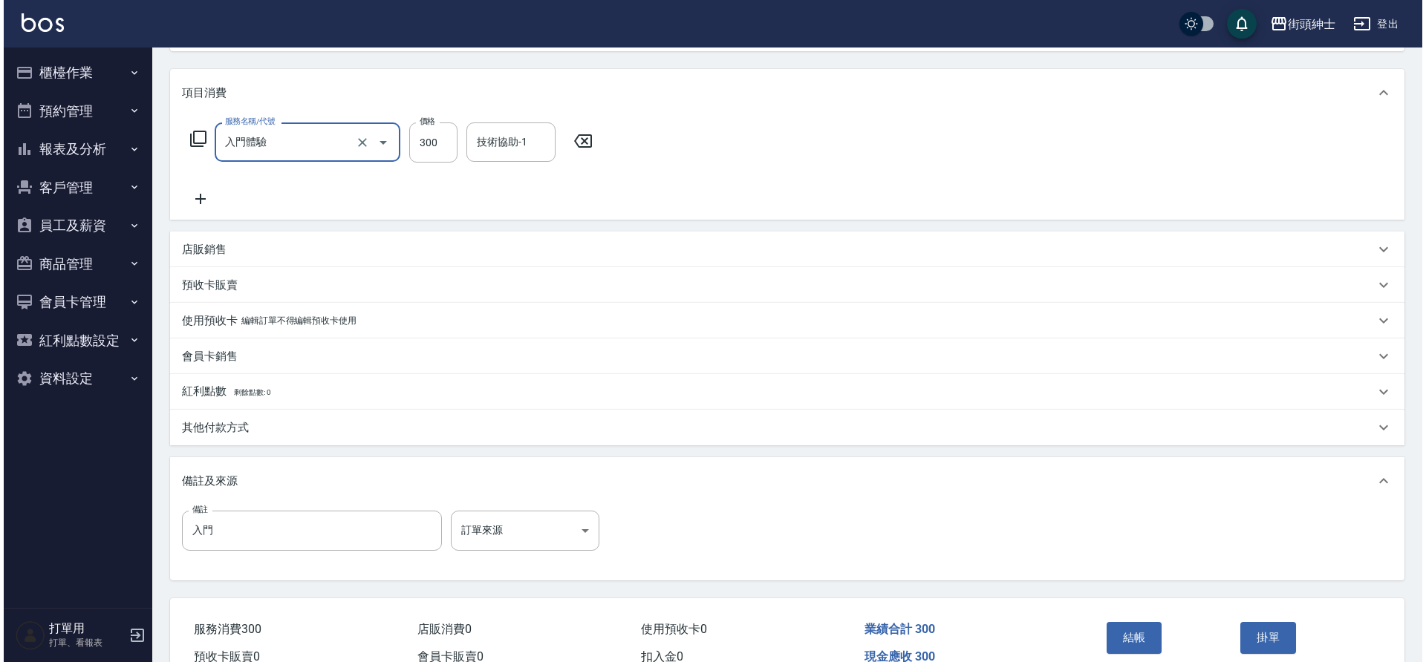
scroll to position [191, 0]
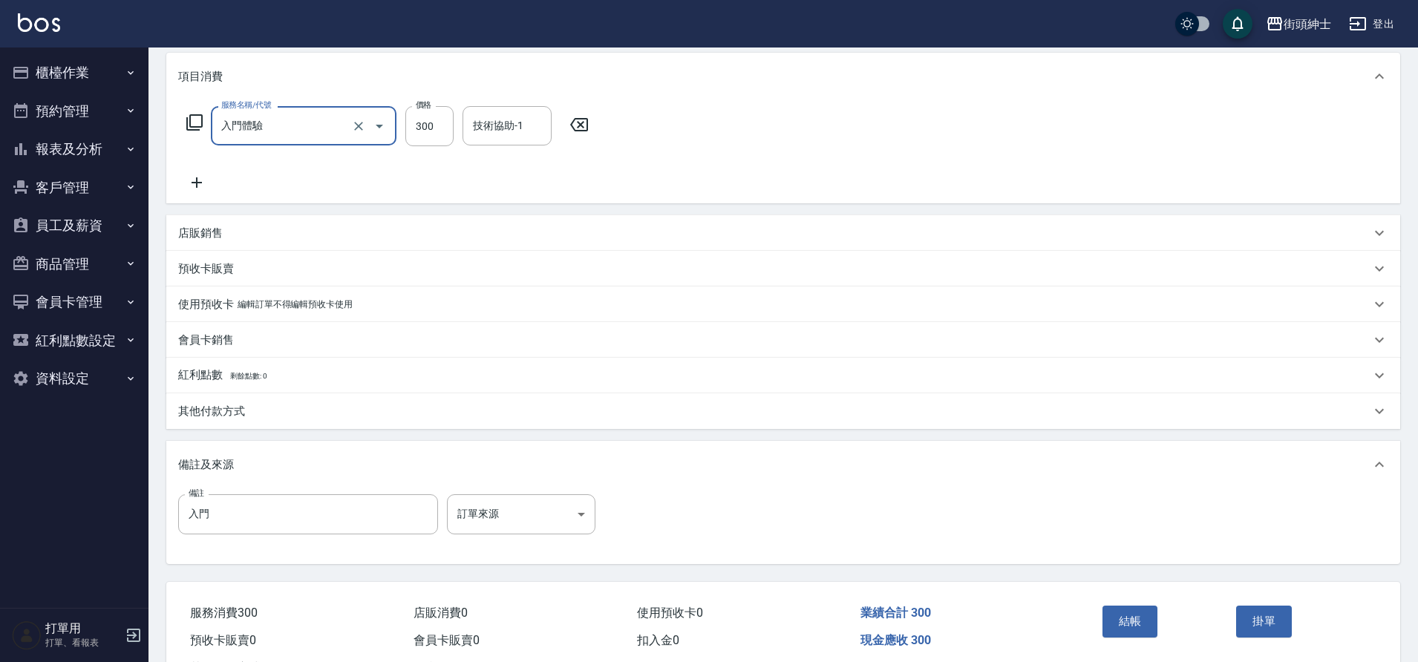
click at [1127, 618] on button "結帳" at bounding box center [1131, 621] width 56 height 31
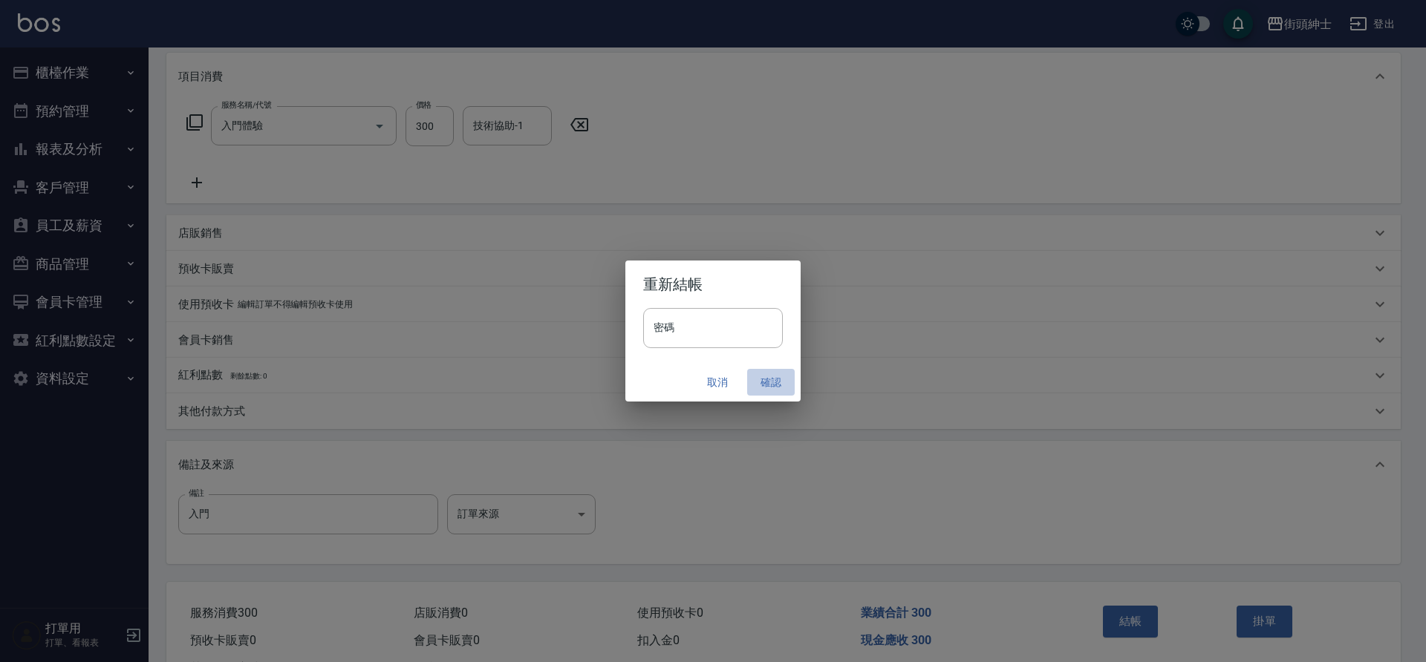
click at [769, 377] on button "確認" at bounding box center [771, 382] width 48 height 27
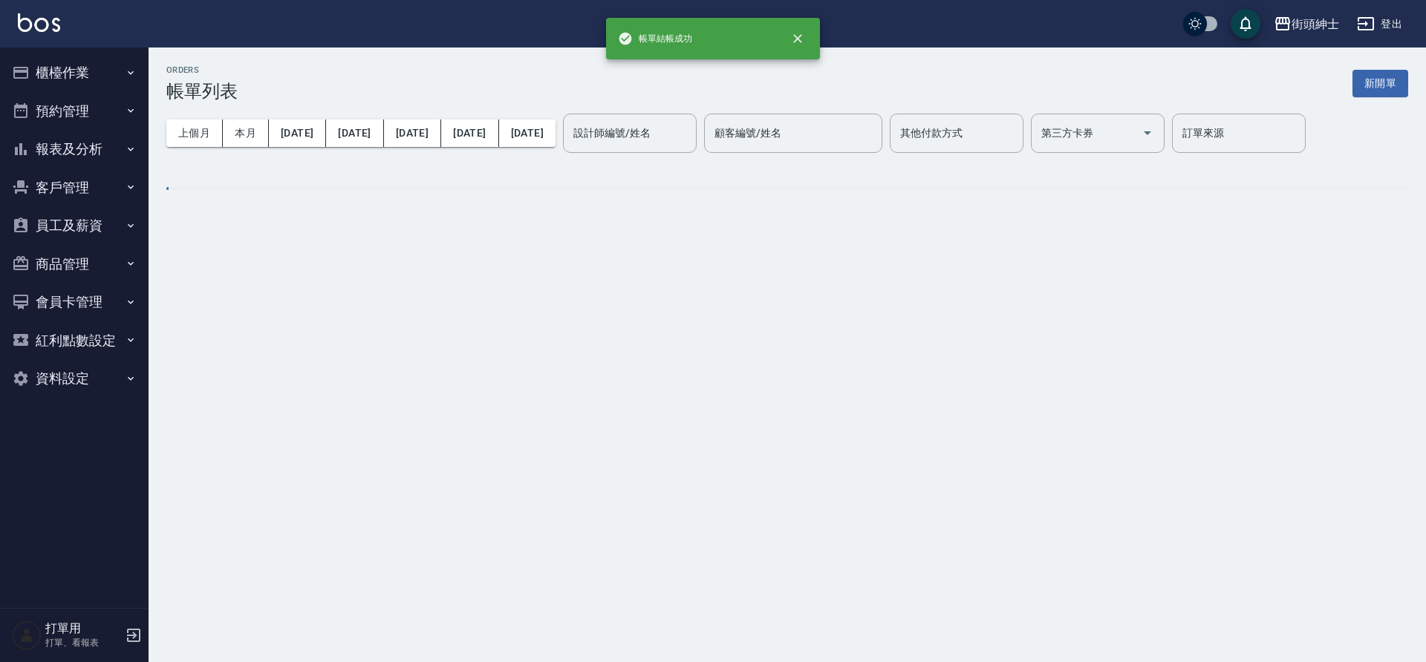
drag, startPoint x: 0, startPoint y: 0, endPoint x: 82, endPoint y: 108, distance: 135.6
click at [82, 108] on button "預約管理" at bounding box center [74, 111] width 137 height 39
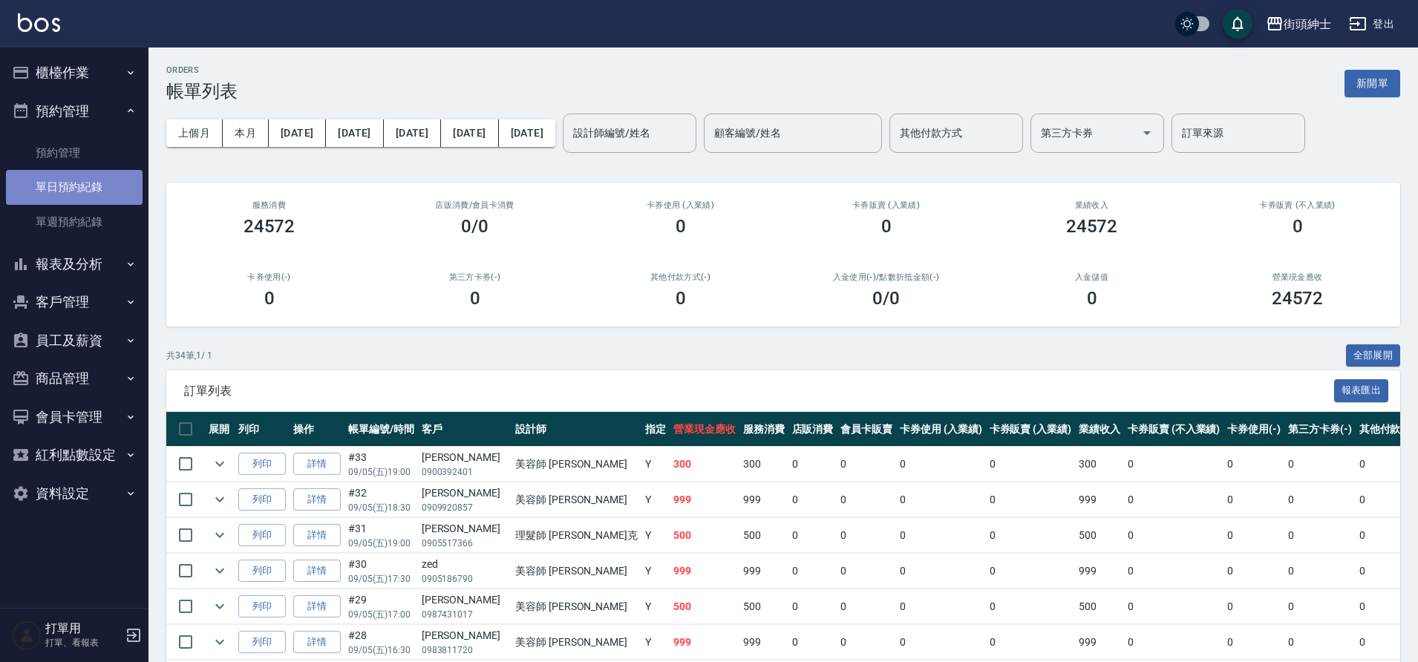
drag, startPoint x: 82, startPoint y: 108, endPoint x: 82, endPoint y: 183, distance: 75.0
click at [82, 183] on link "單日預約紀錄" at bounding box center [74, 187] width 137 height 34
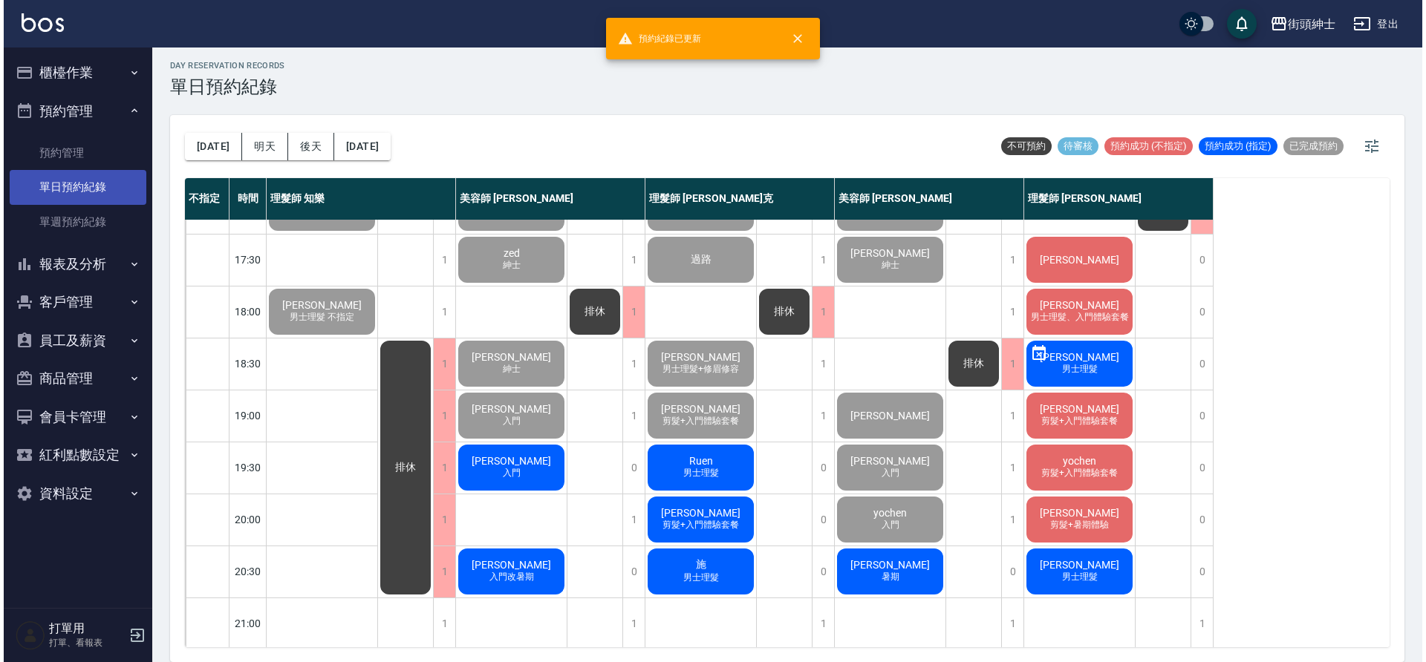
scroll to position [676, 0]
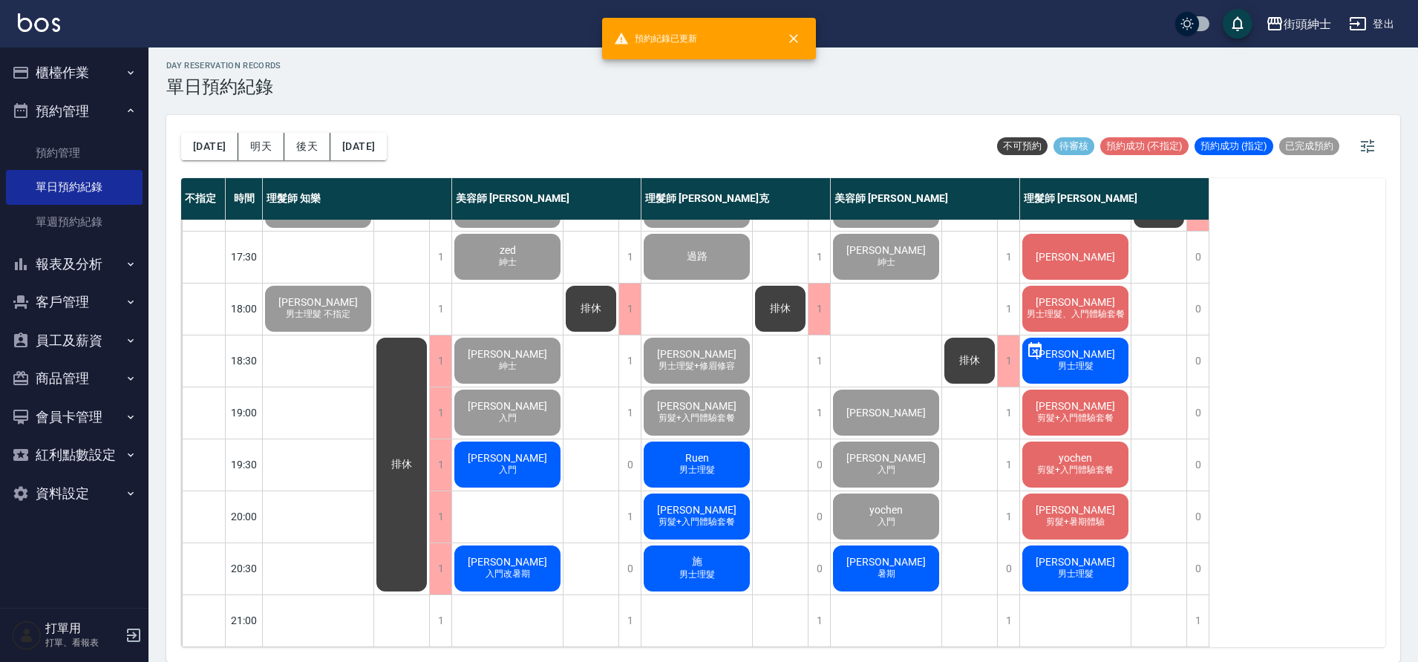
drag, startPoint x: 82, startPoint y: 183, endPoint x: 512, endPoint y: 461, distance: 511.7
click at [512, 464] on span "入門" at bounding box center [508, 470] width 24 height 13
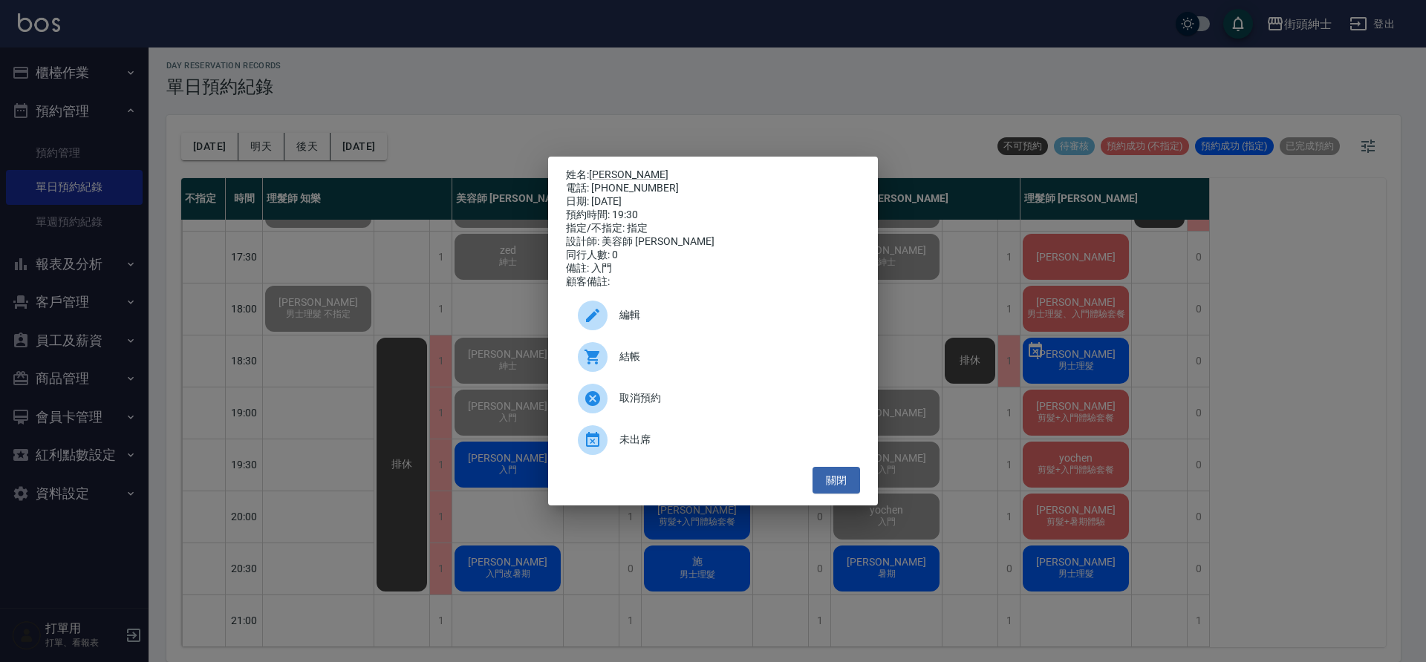
click at [731, 359] on span "結帳" at bounding box center [733, 357] width 229 height 16
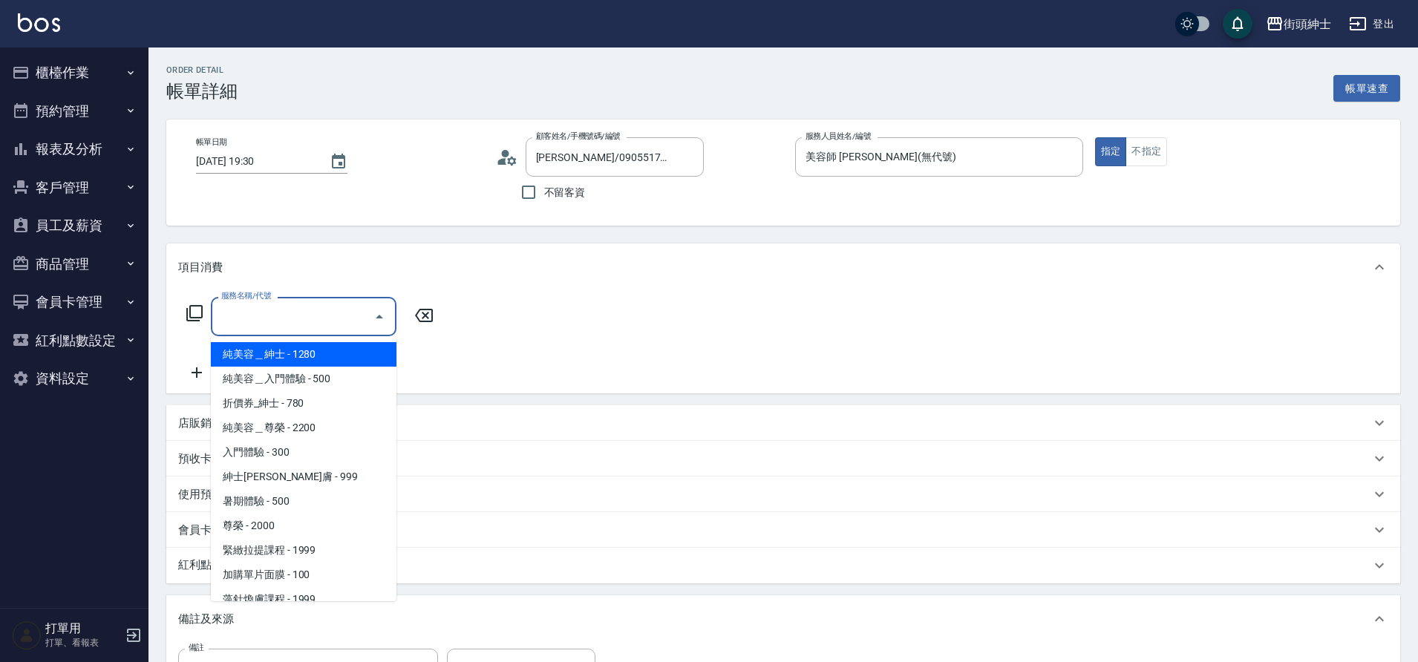
scroll to position [26, 0]
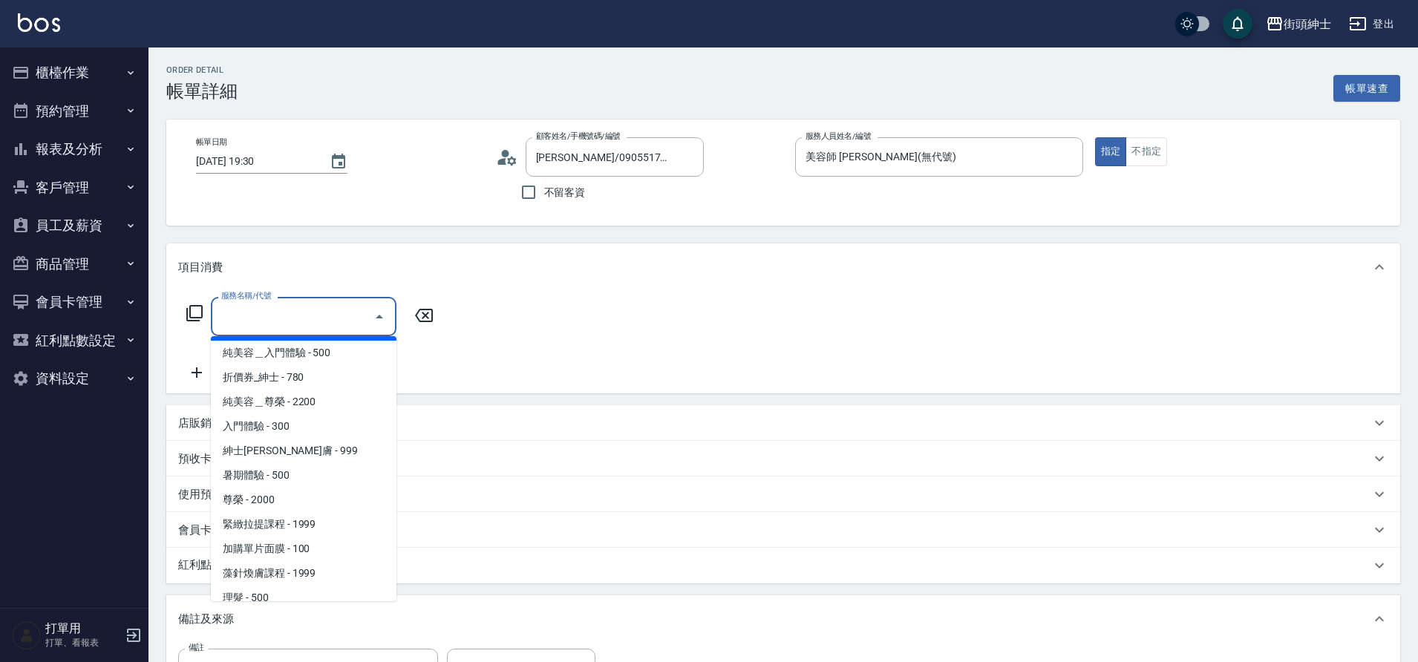
click at [290, 426] on span "入門體驗 - 300" at bounding box center [304, 426] width 186 height 25
type input "入門體驗"
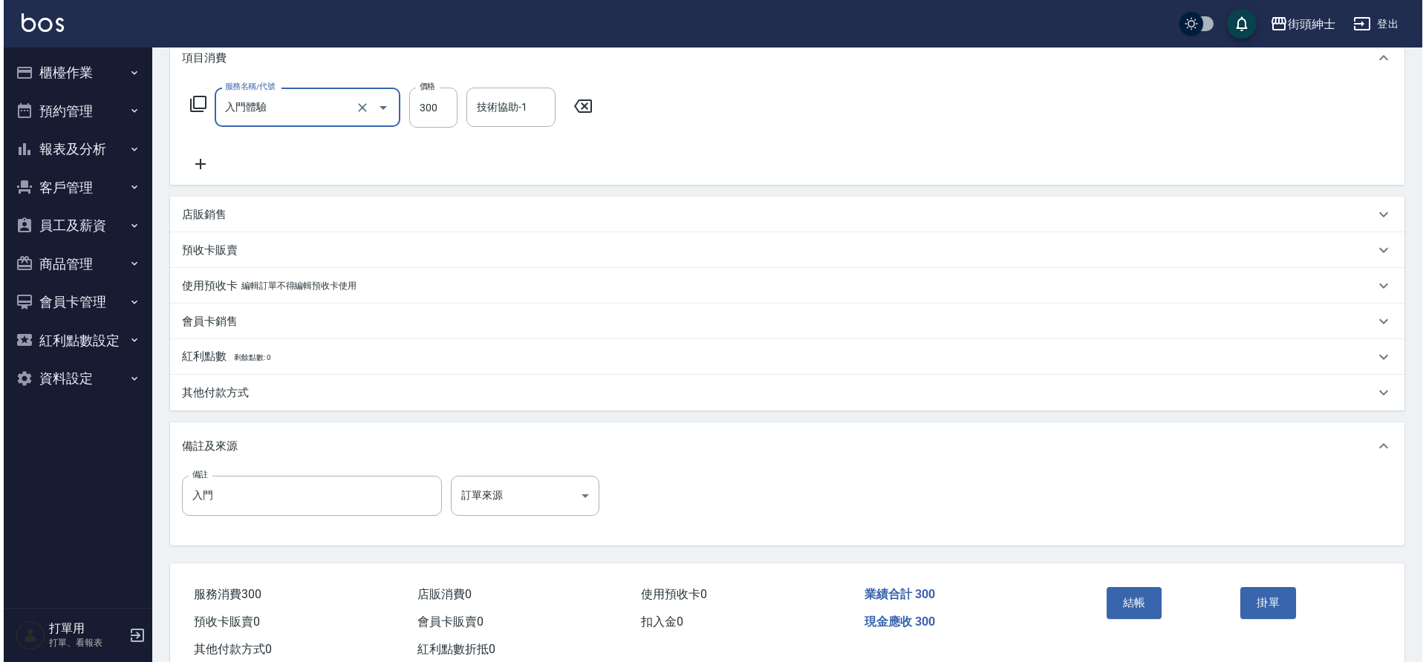
scroll to position [216, 0]
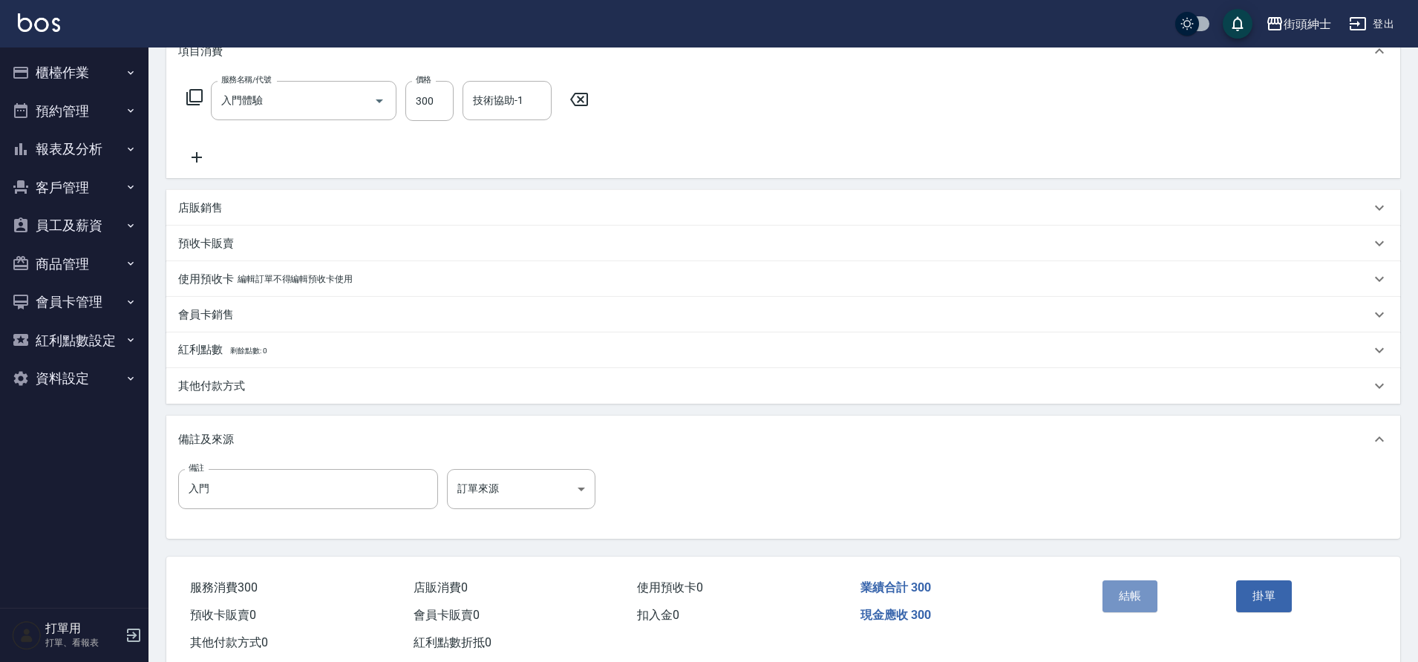
click at [1124, 603] on button "結帳" at bounding box center [1131, 596] width 56 height 31
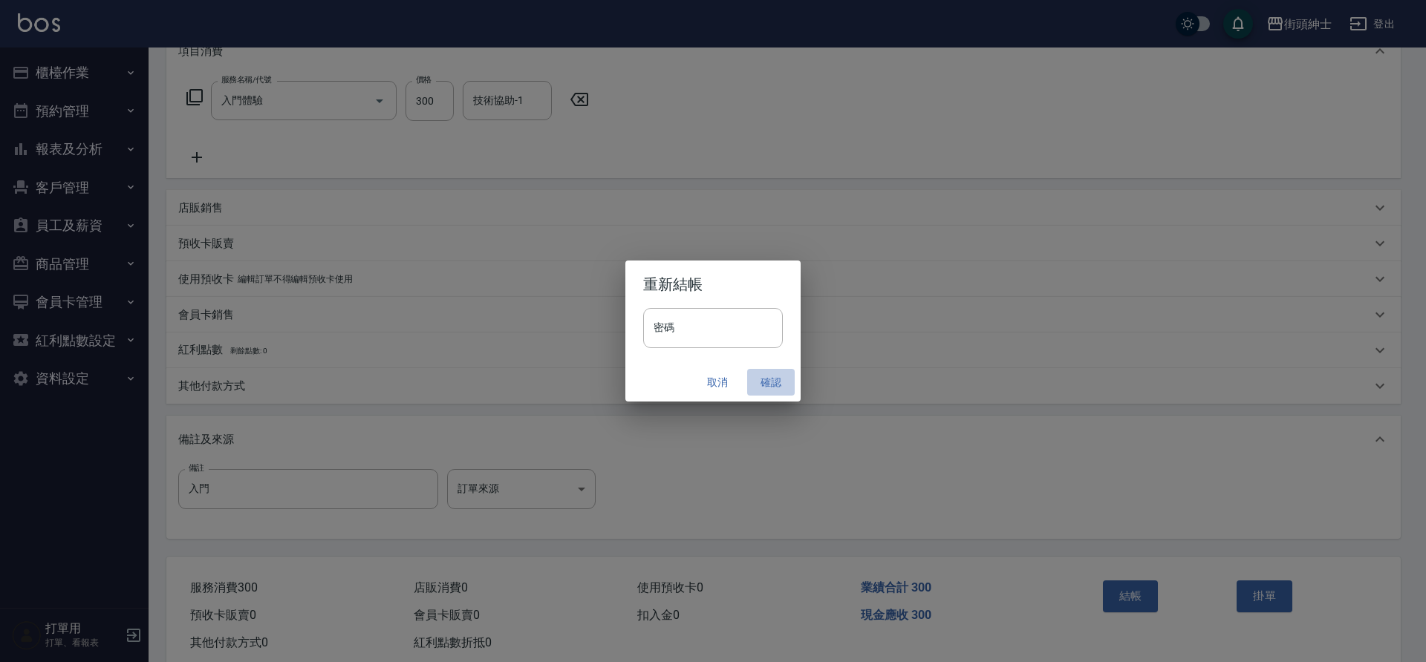
drag, startPoint x: 0, startPoint y: 0, endPoint x: 763, endPoint y: 389, distance: 856.9
click at [763, 389] on button "確認" at bounding box center [771, 382] width 48 height 27
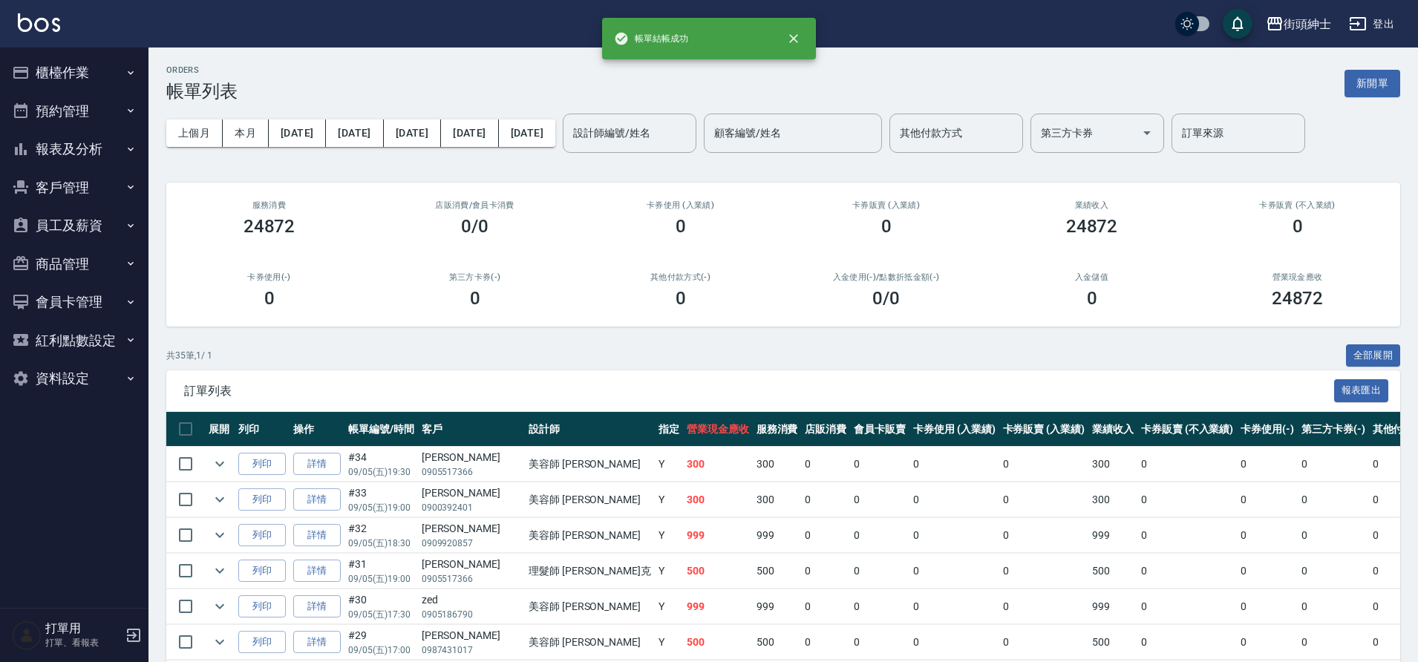
scroll to position [139, 0]
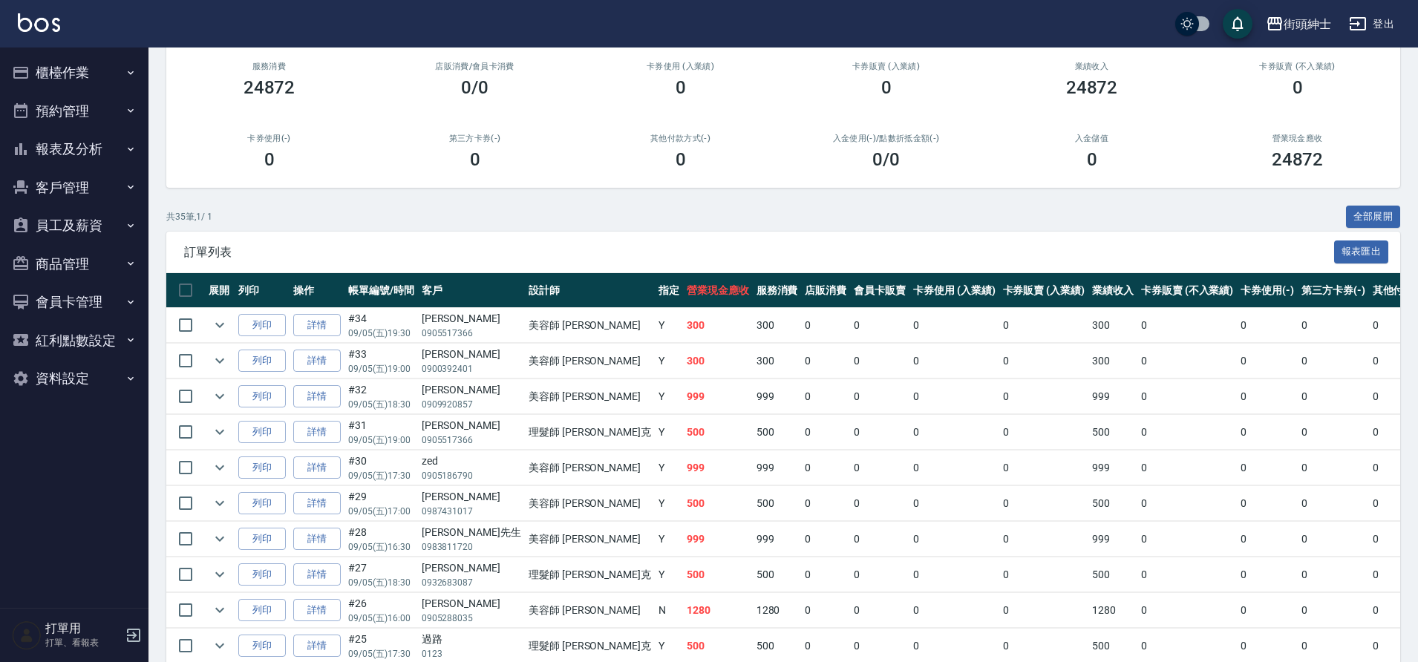
click at [59, 117] on button "預約管理" at bounding box center [74, 111] width 137 height 39
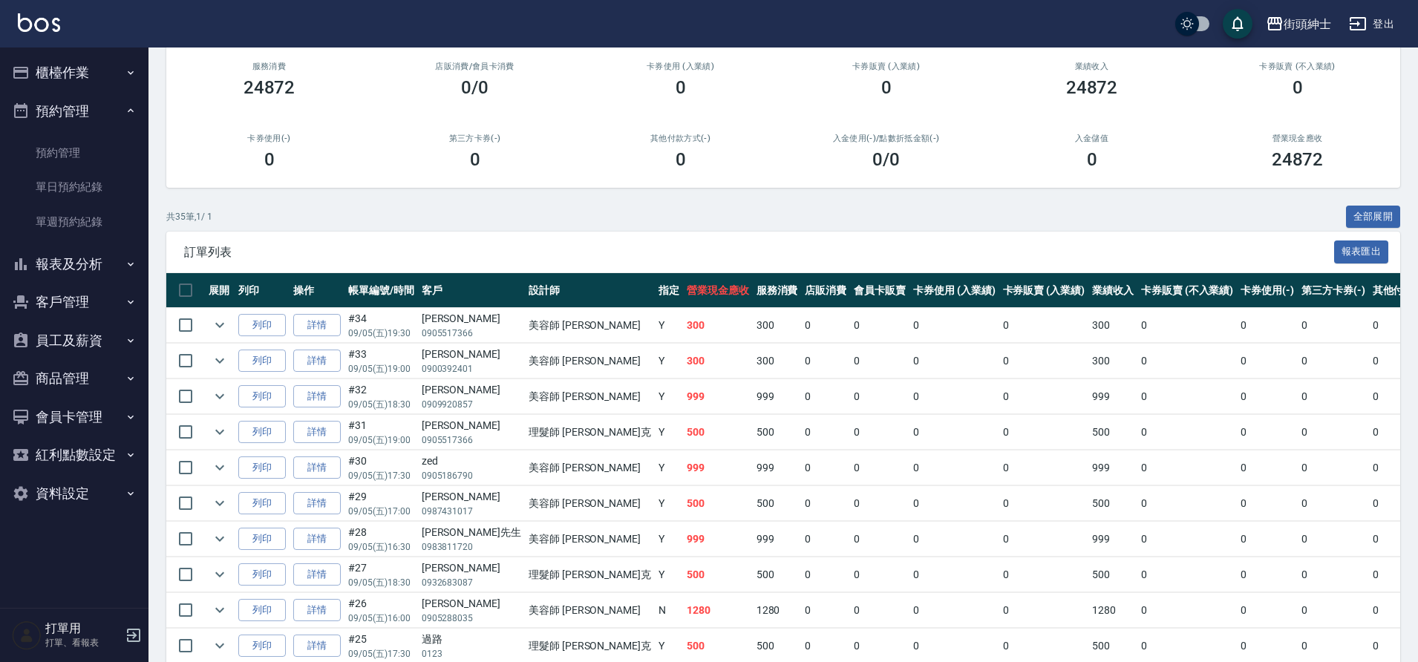
click at [76, 173] on link "單日預約紀錄" at bounding box center [74, 187] width 137 height 34
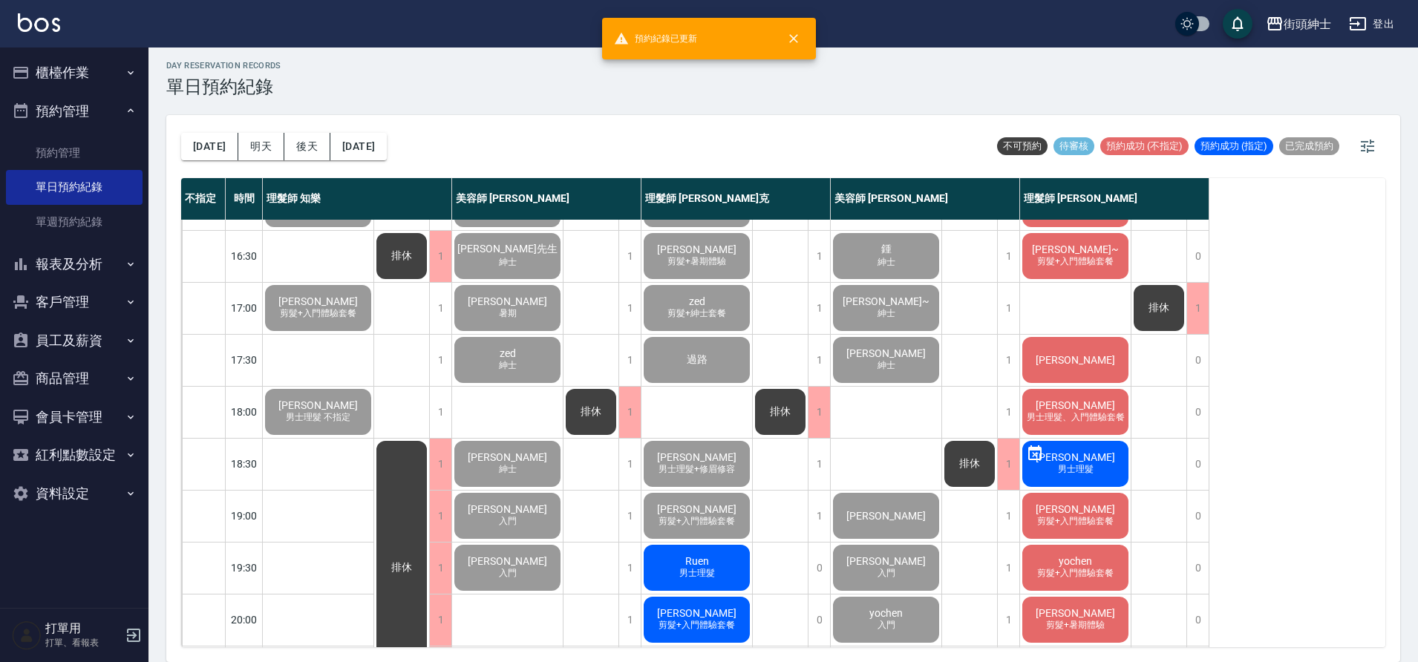
scroll to position [676, 0]
